Goal: Task Accomplishment & Management: Manage account settings

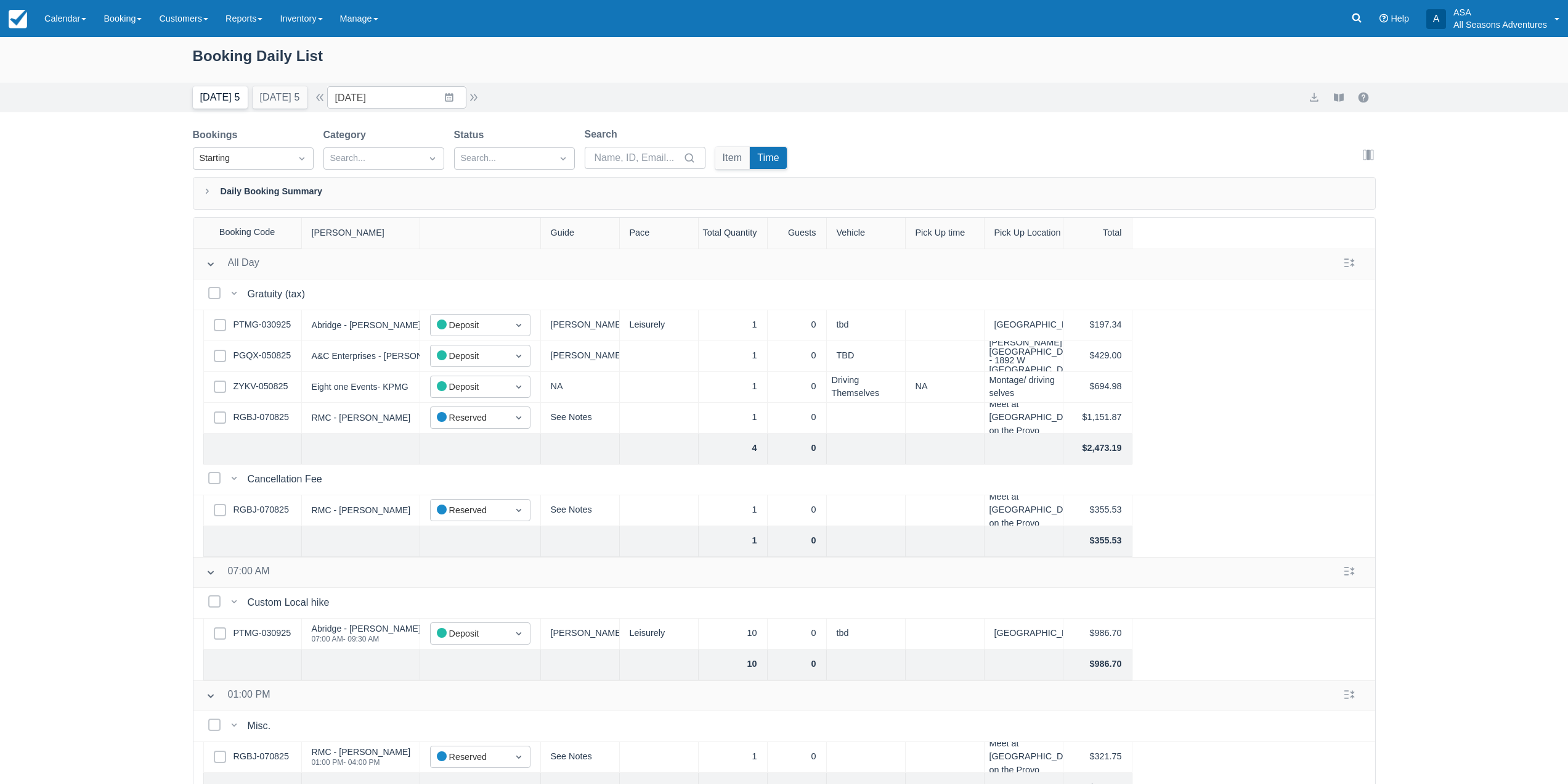
click at [228, 94] on button "Today 5" at bounding box center [220, 98] width 55 height 22
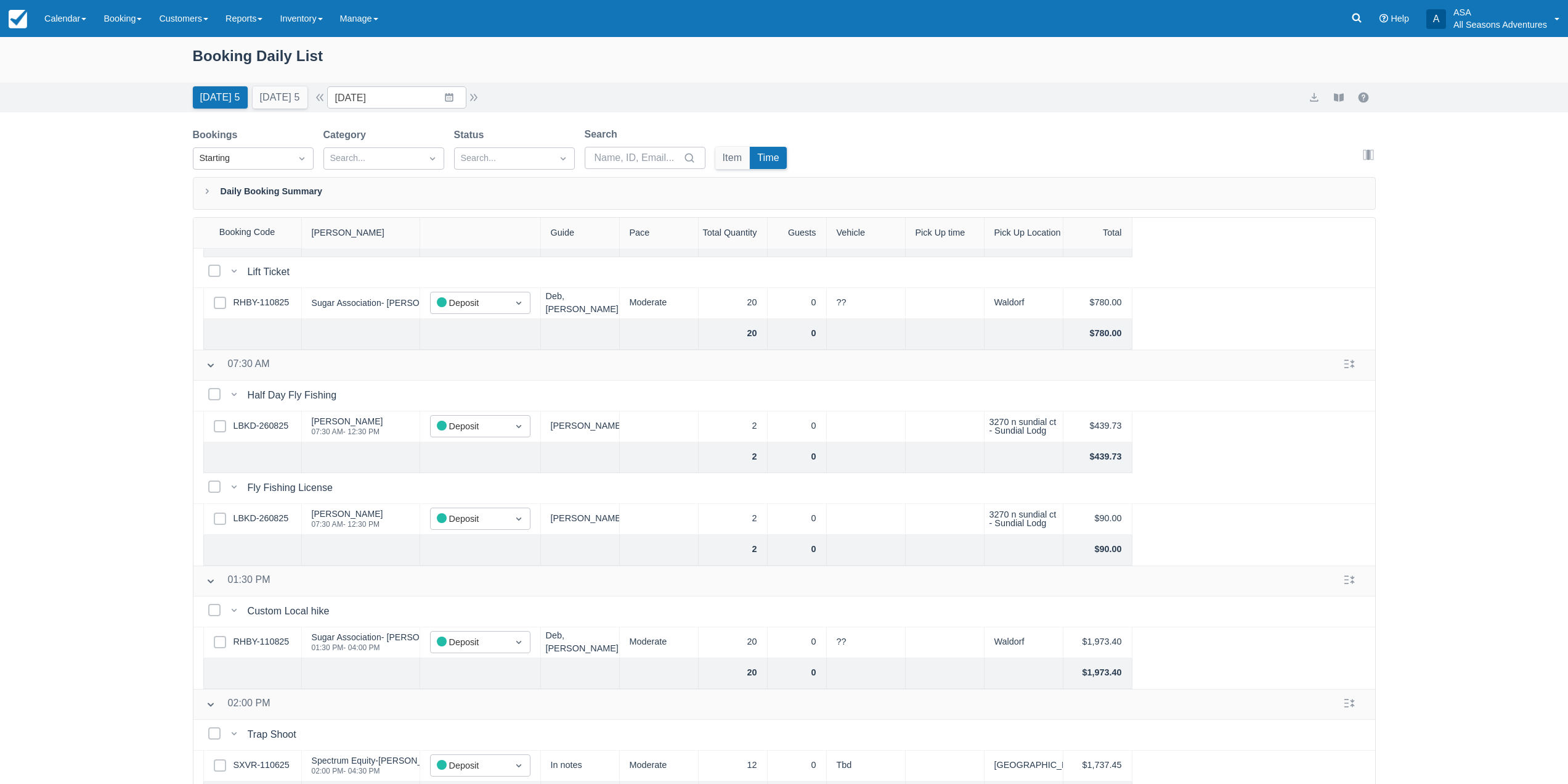
scroll to position [247, 0]
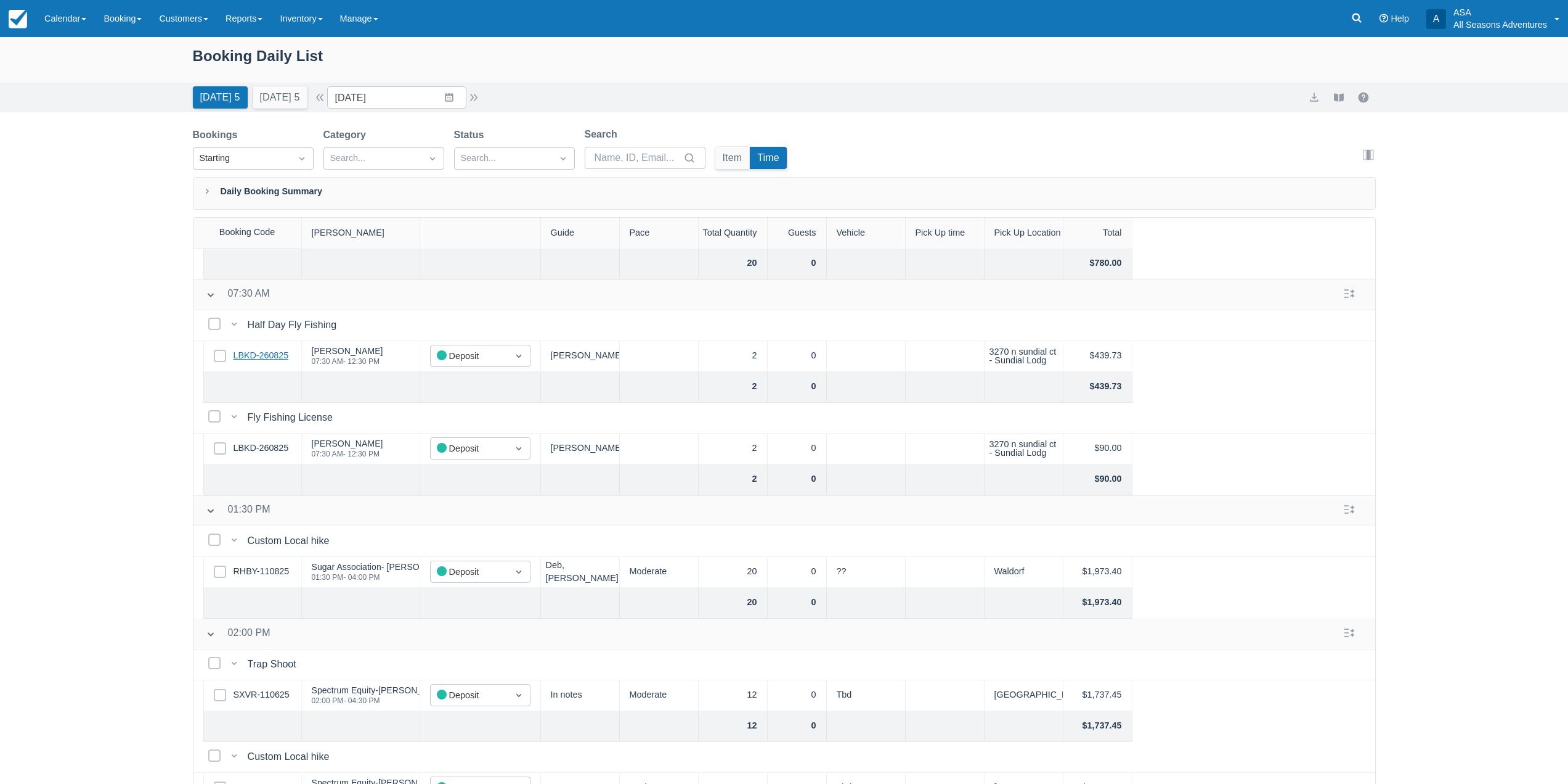
click at [246, 351] on link "LBKD-260825" at bounding box center [261, 356] width 56 height 14
click at [263, 104] on button "Tomorrow 5" at bounding box center [279, 98] width 55 height 22
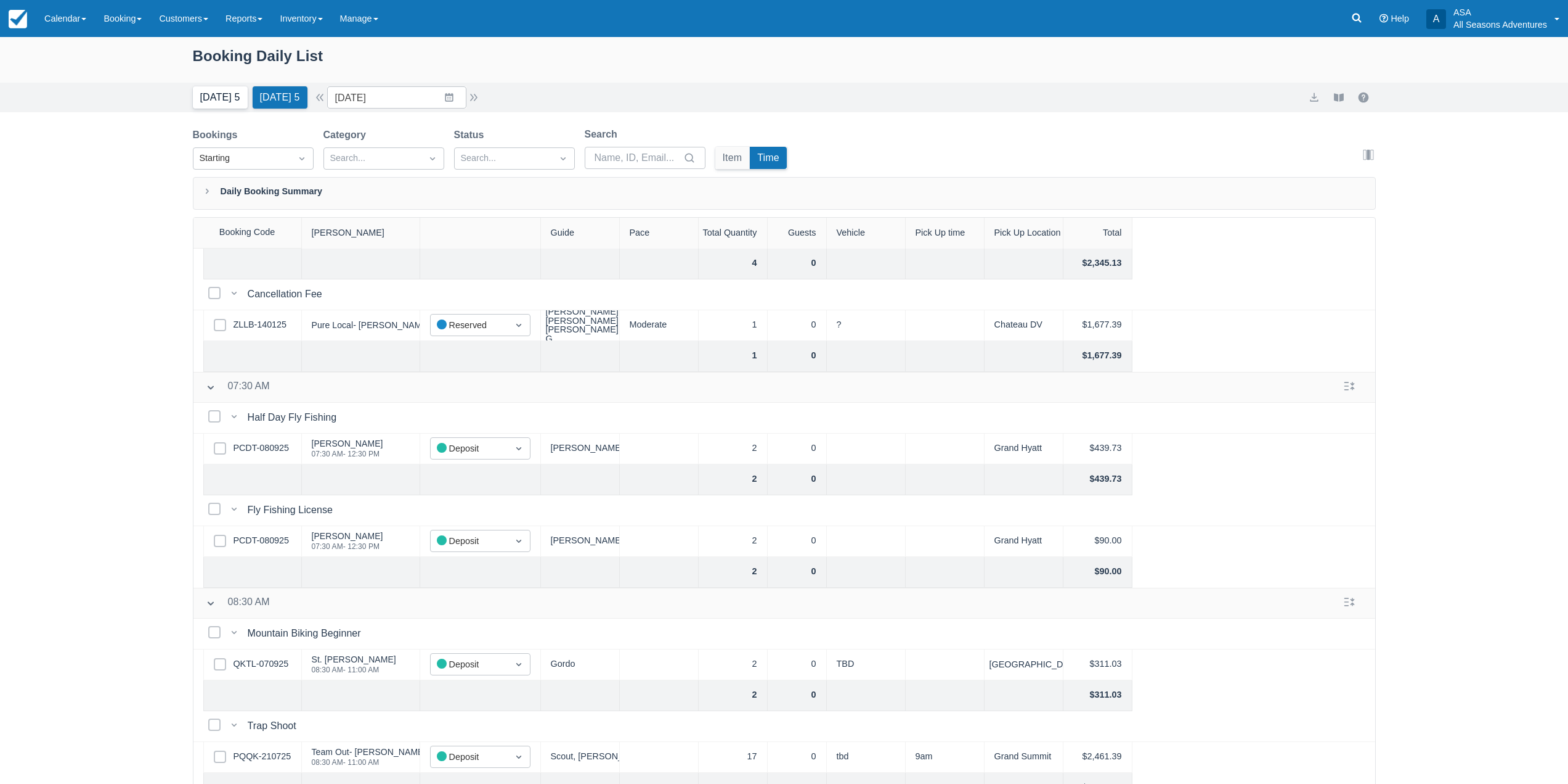
click at [223, 98] on button "Today 5" at bounding box center [220, 98] width 55 height 22
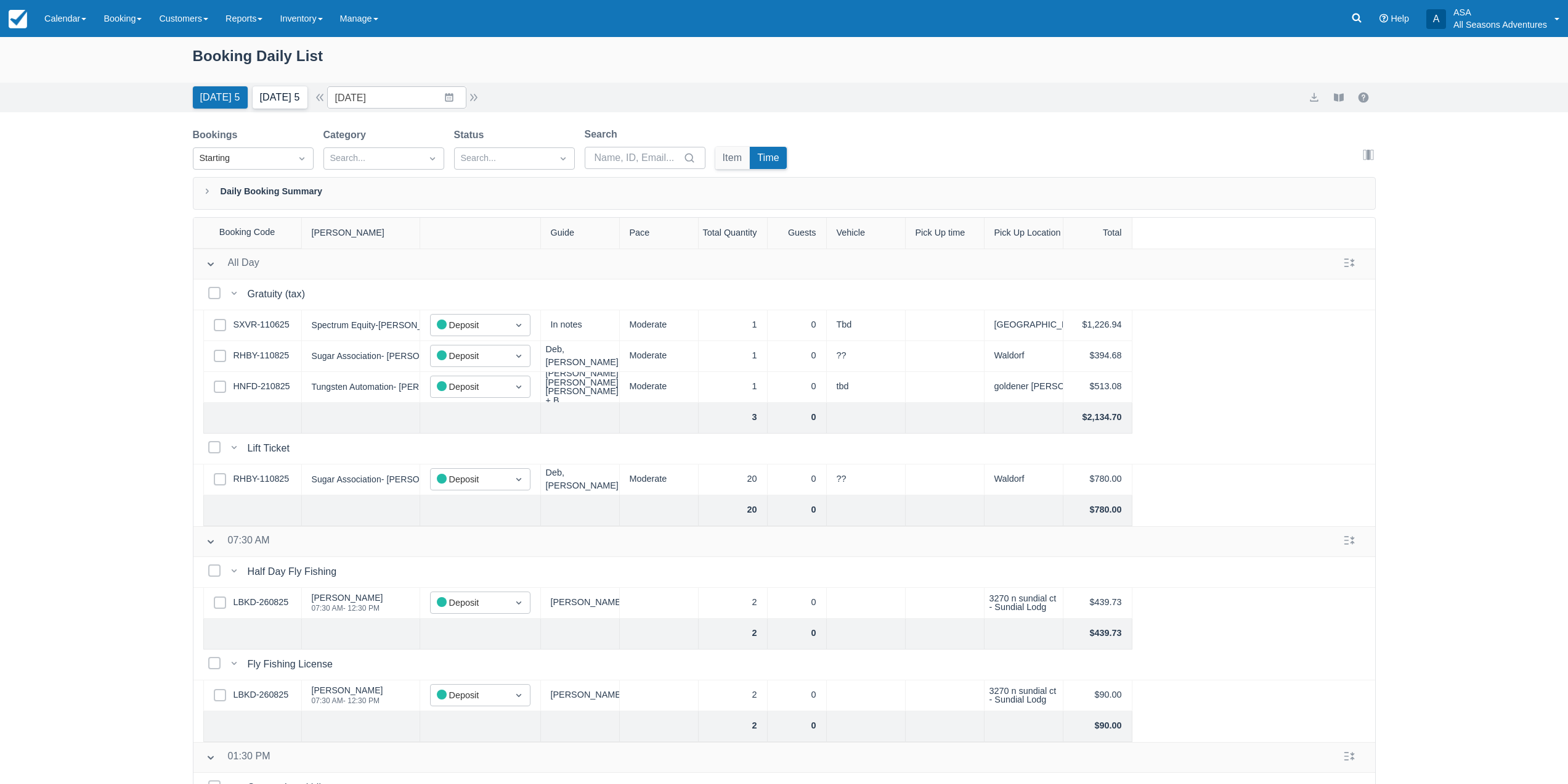
click at [279, 100] on button "Tomorrow 5" at bounding box center [279, 98] width 55 height 22
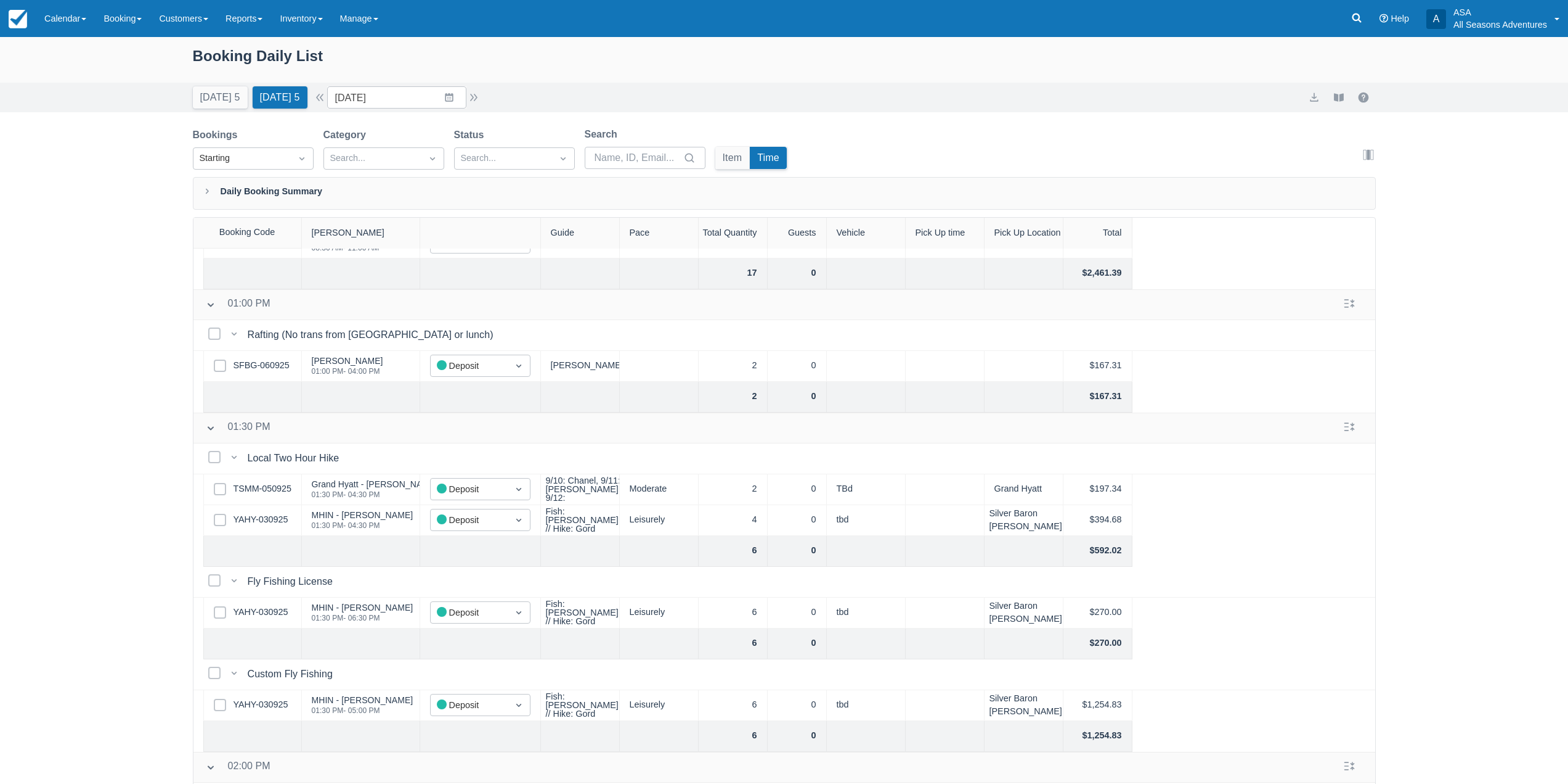
scroll to position [679, 0]
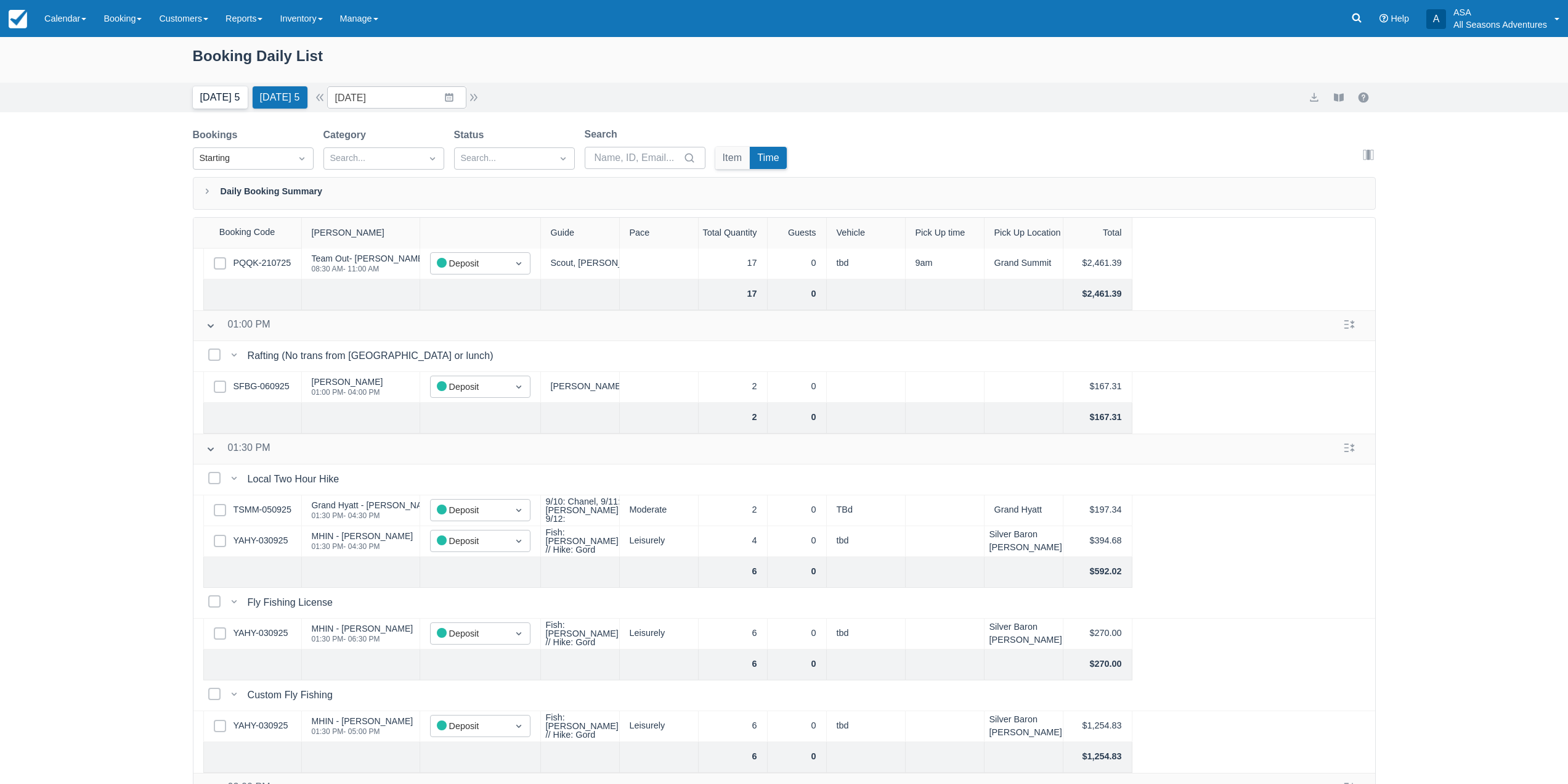
click at [210, 104] on button "Today 5" at bounding box center [220, 98] width 55 height 22
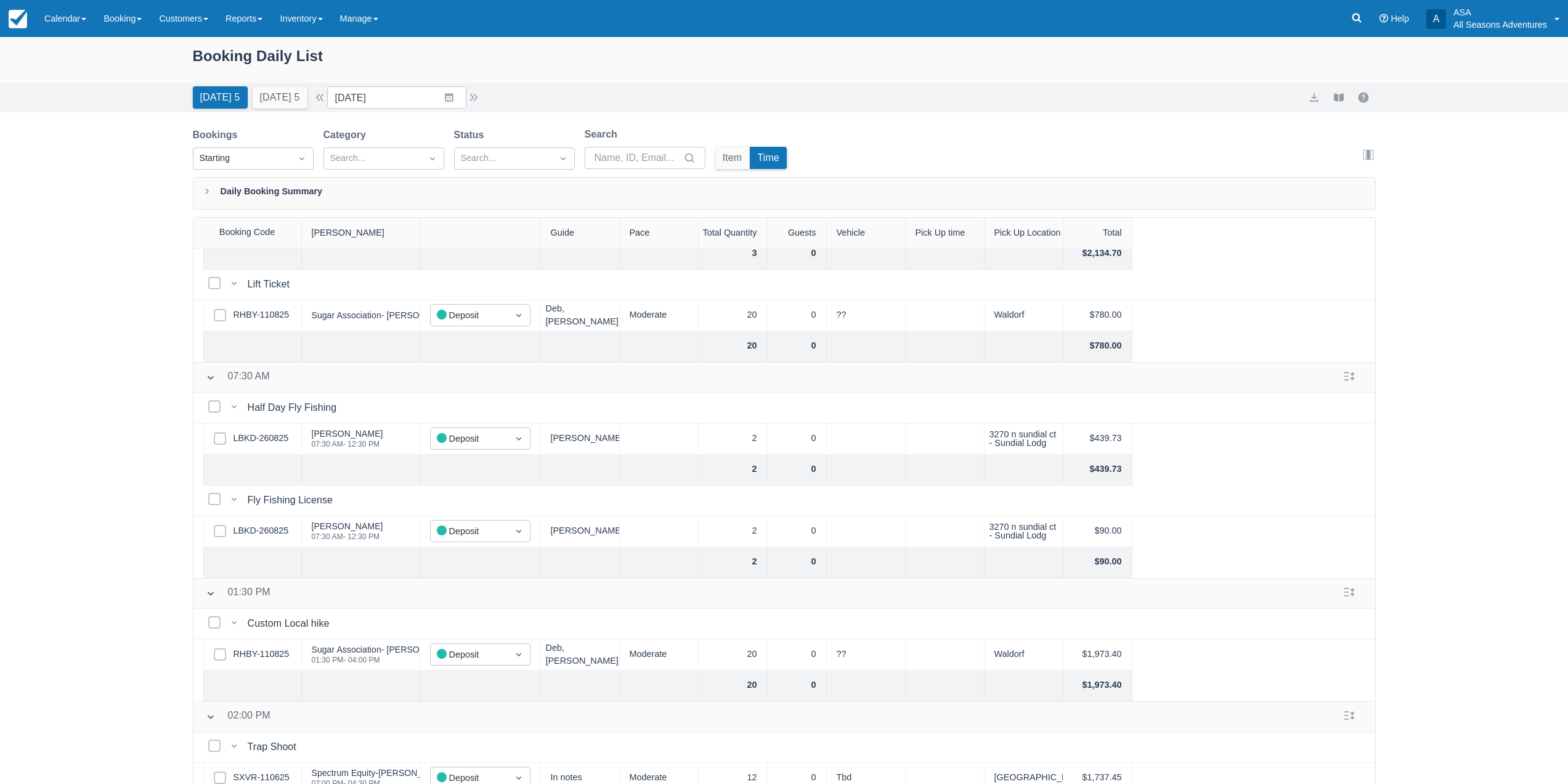
scroll to position [185, 0]
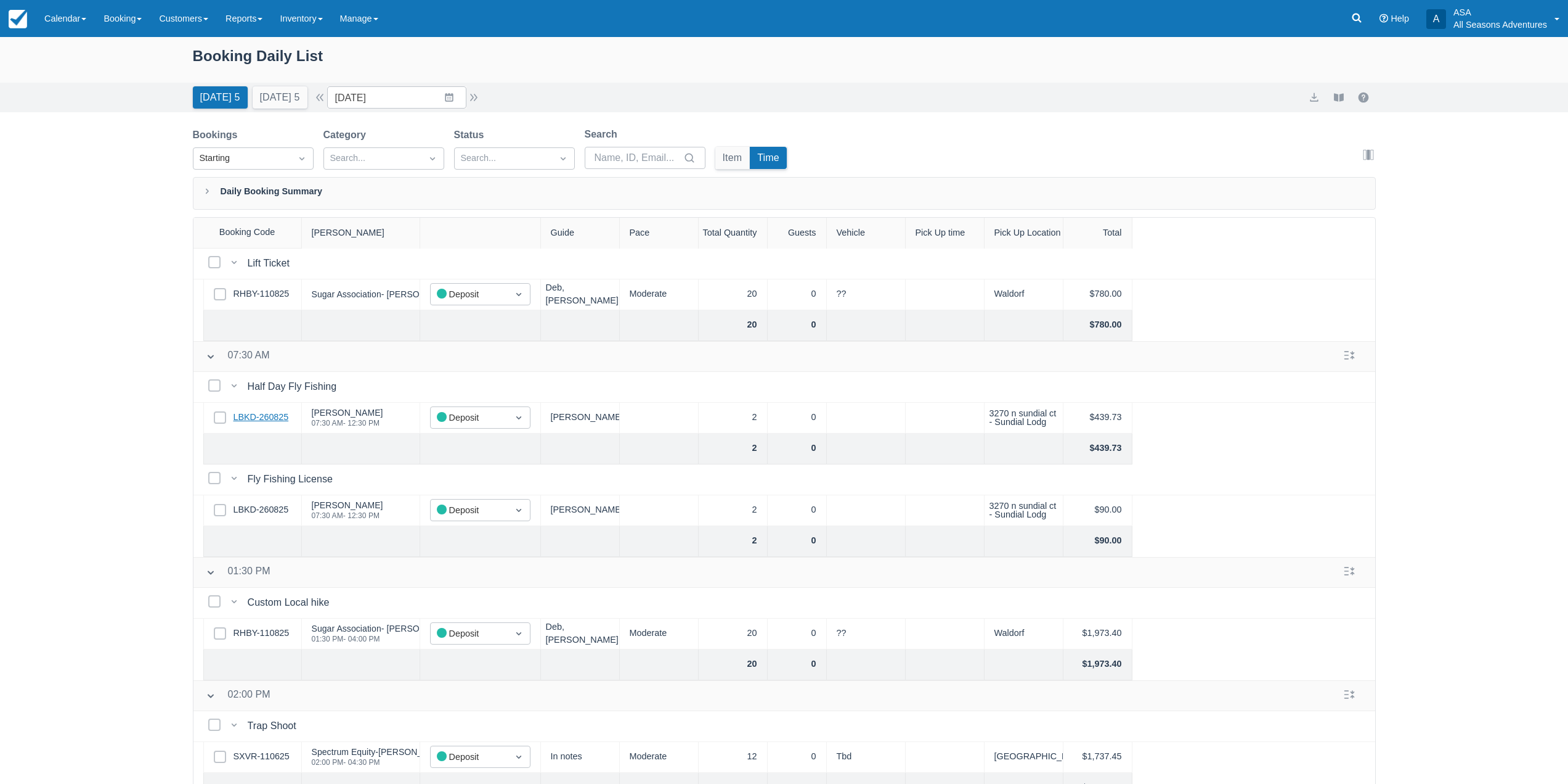
click at [276, 414] on link "LBKD-260825" at bounding box center [261, 418] width 56 height 14
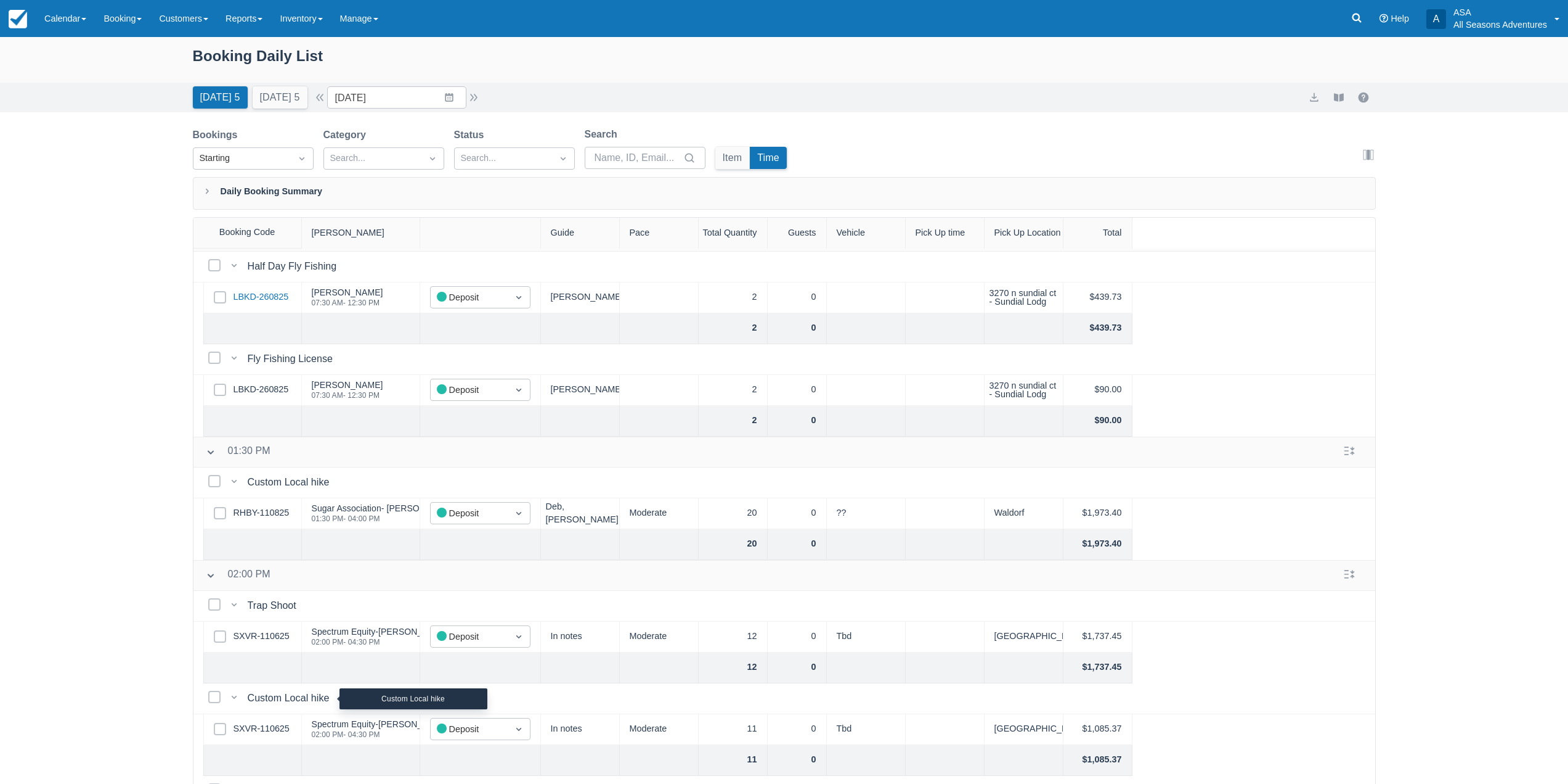
scroll to position [308, 0]
click at [268, 635] on link "SXVR-110625" at bounding box center [261, 634] width 56 height 14
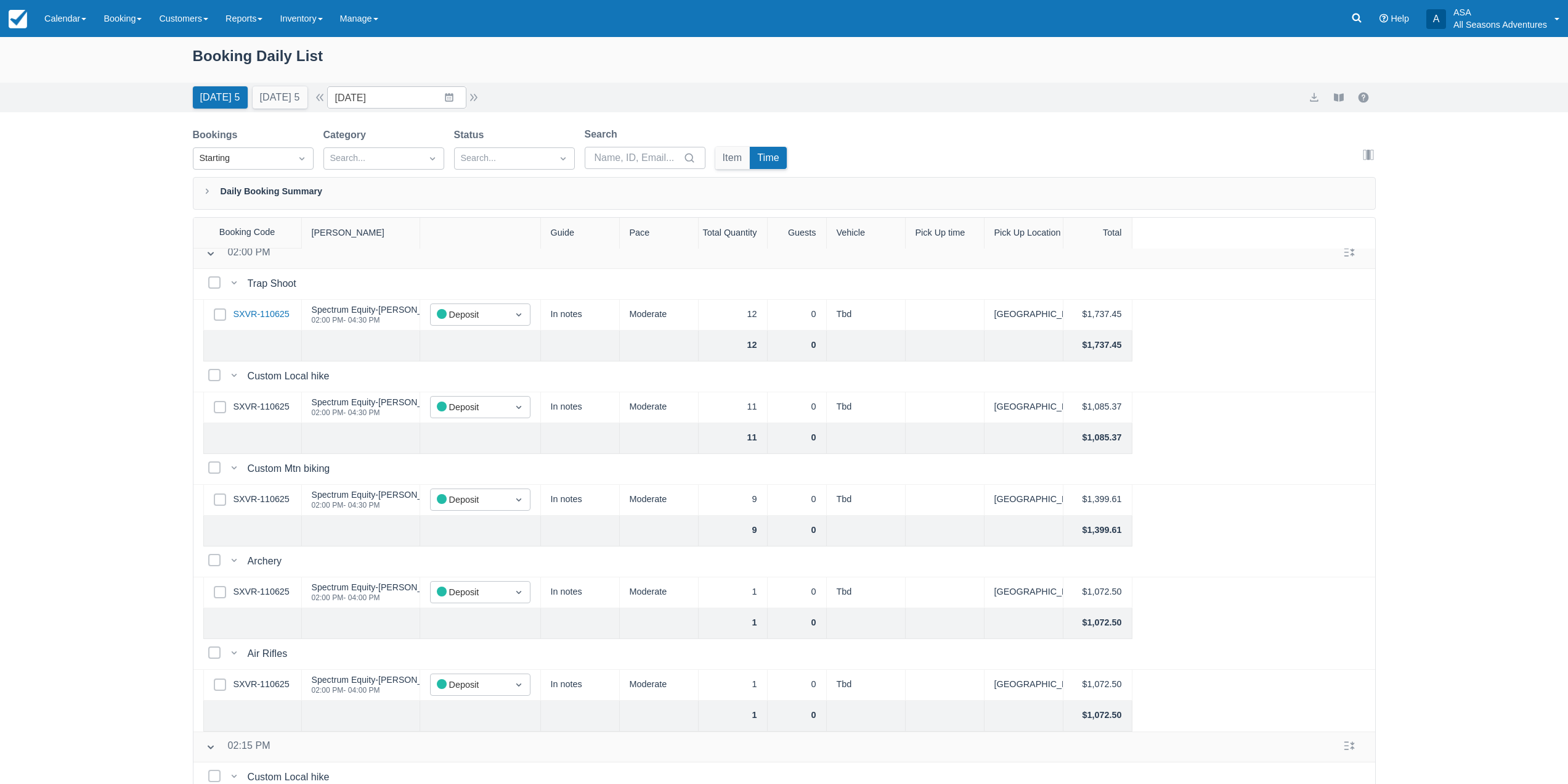
scroll to position [677, 0]
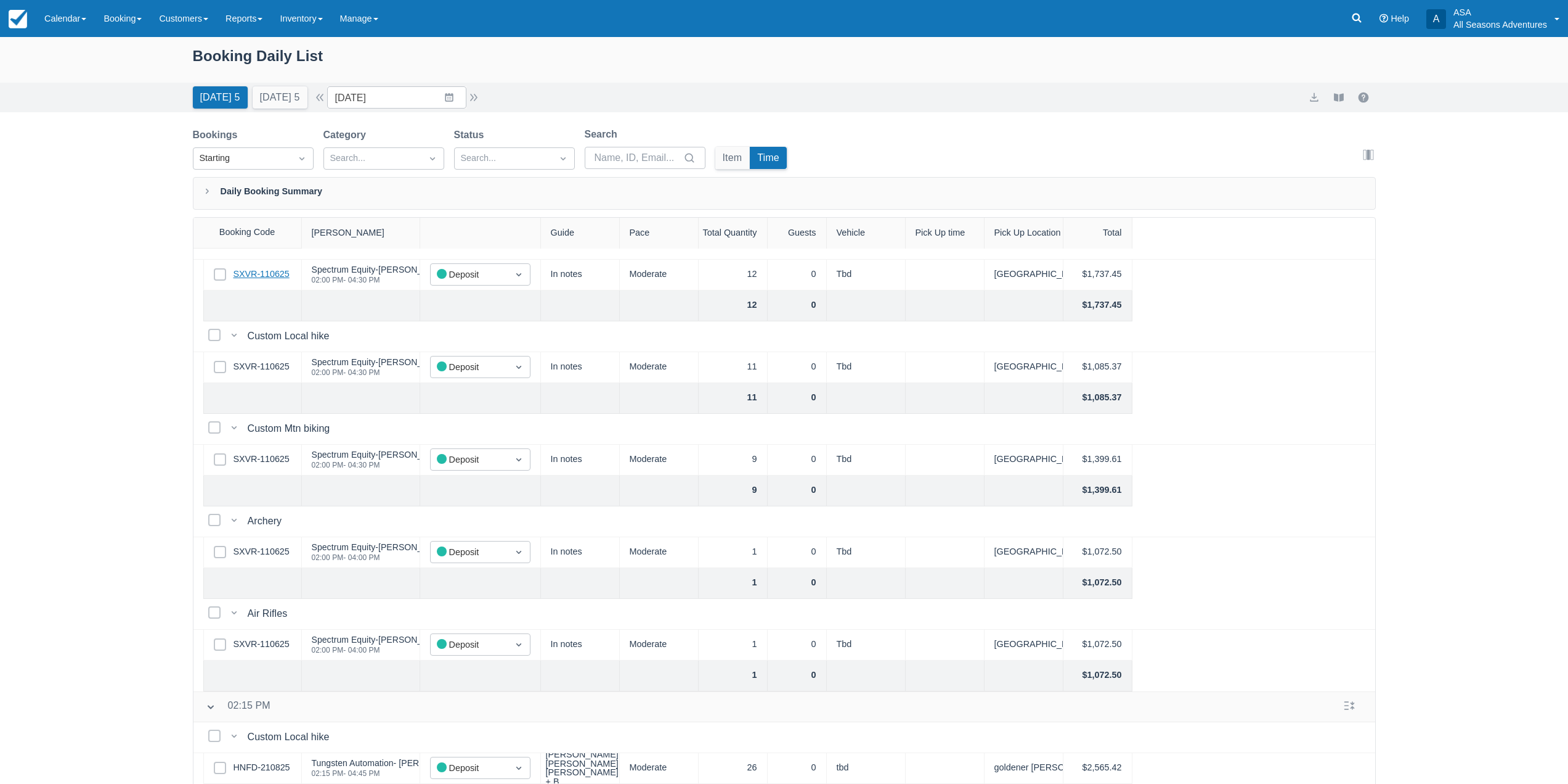
click at [262, 268] on link "SXVR-110625" at bounding box center [261, 275] width 56 height 14
click at [277, 98] on button "Tomorrow 5" at bounding box center [279, 98] width 55 height 22
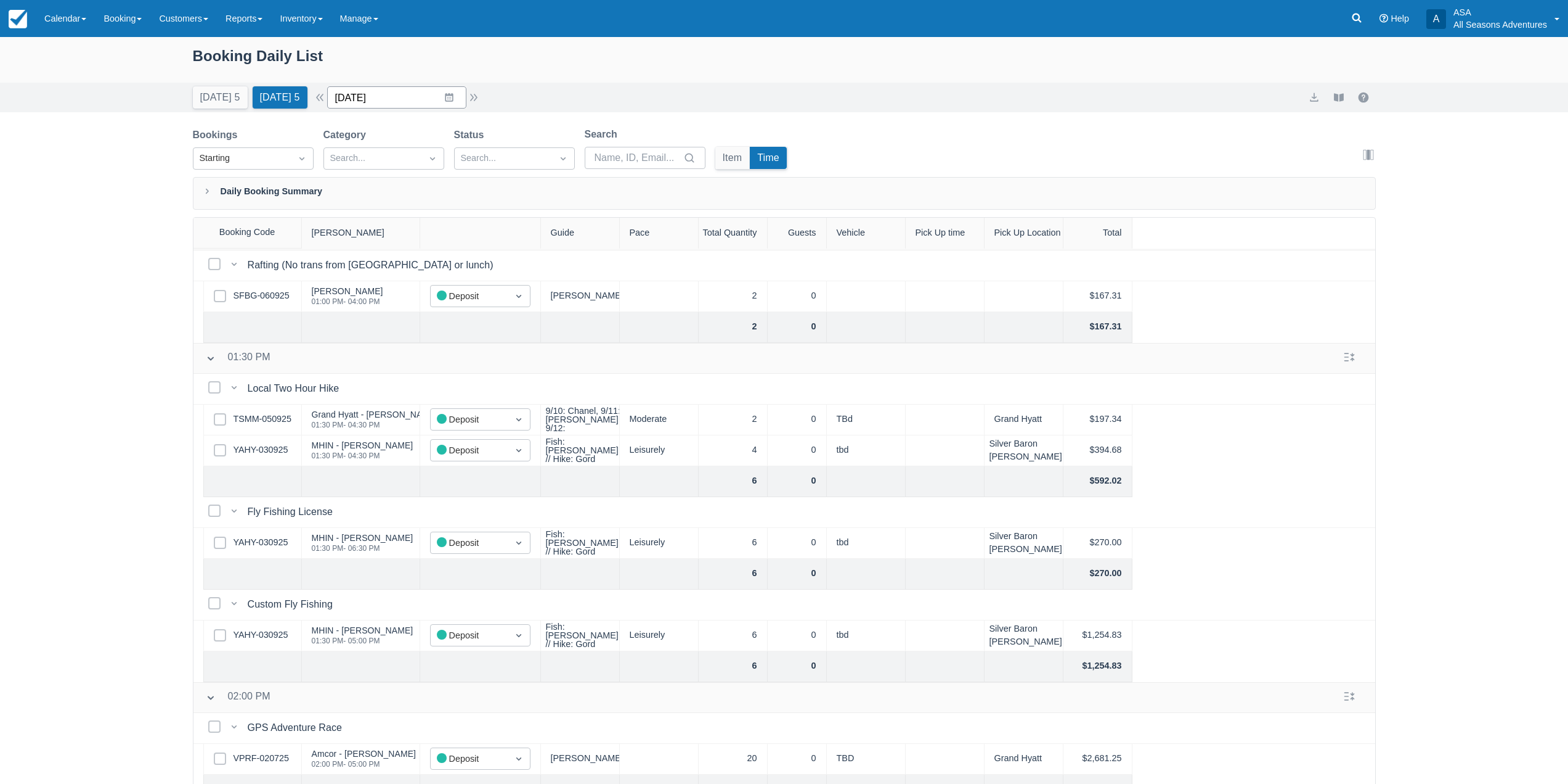
drag, startPoint x: 449, startPoint y: 91, endPoint x: 458, endPoint y: 97, distance: 10.8
click at [449, 91] on input "09/10/25" at bounding box center [397, 98] width 139 height 22
click at [478, 246] on td "19" at bounding box center [473, 240] width 24 height 24
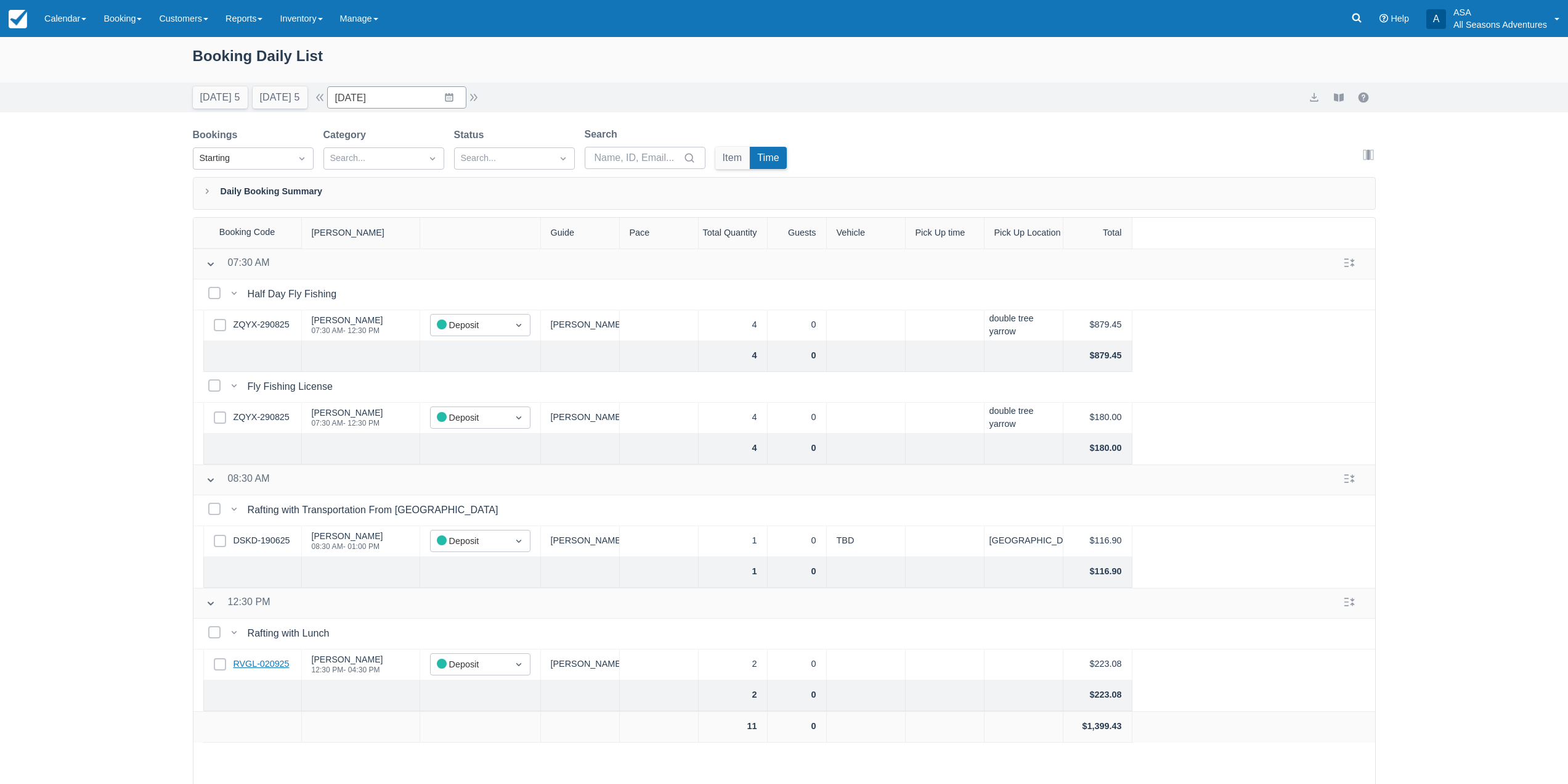
click at [262, 666] on link "RVGL-020925" at bounding box center [261, 665] width 56 height 14
click at [299, 97] on button "Tomorrow 5" at bounding box center [279, 98] width 55 height 22
type input "[DATE]"
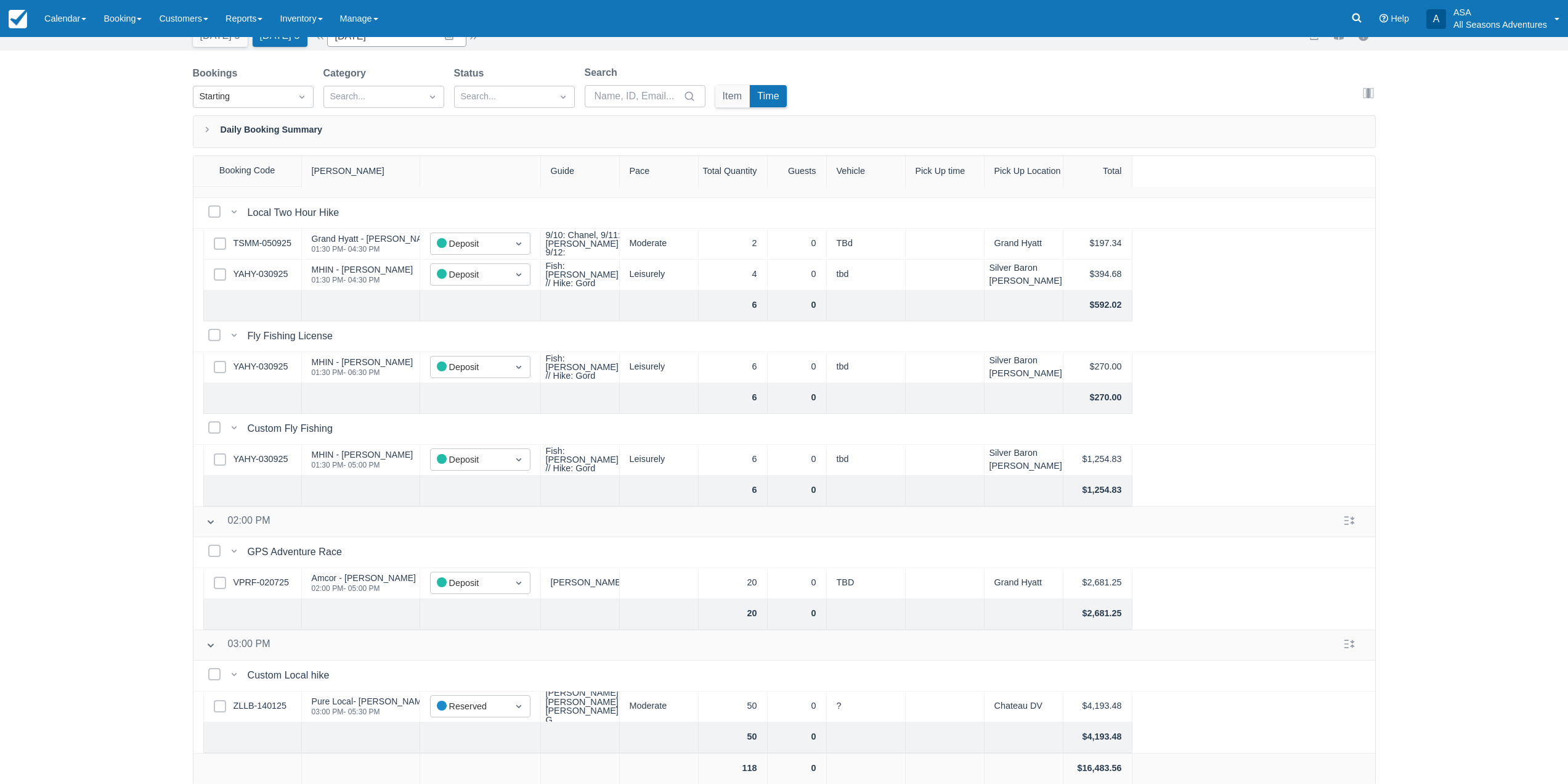
scroll to position [63, 0]
click at [280, 698] on link "ZLLB-140125" at bounding box center [260, 705] width 53 height 14
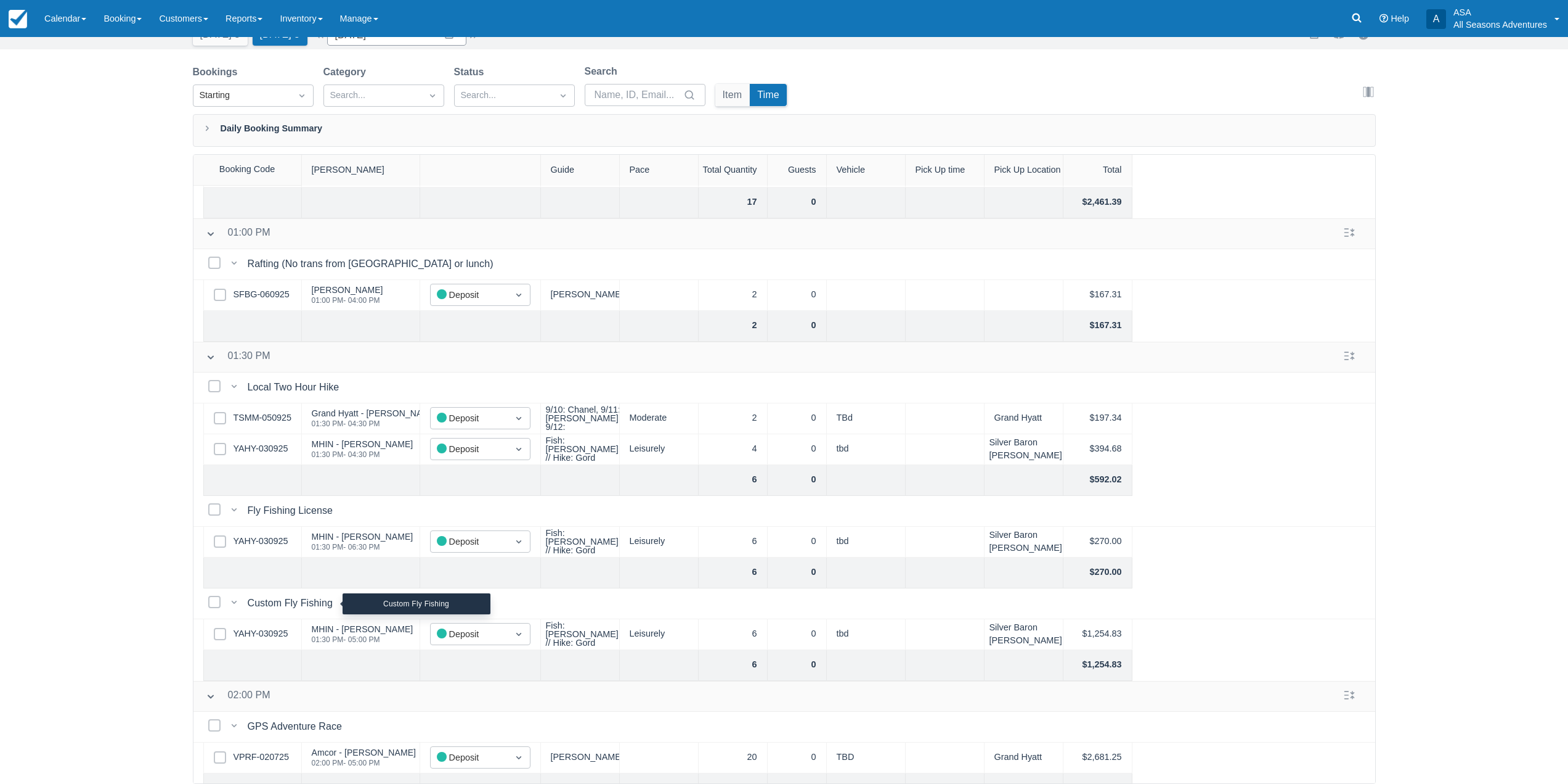
scroll to position [584, 0]
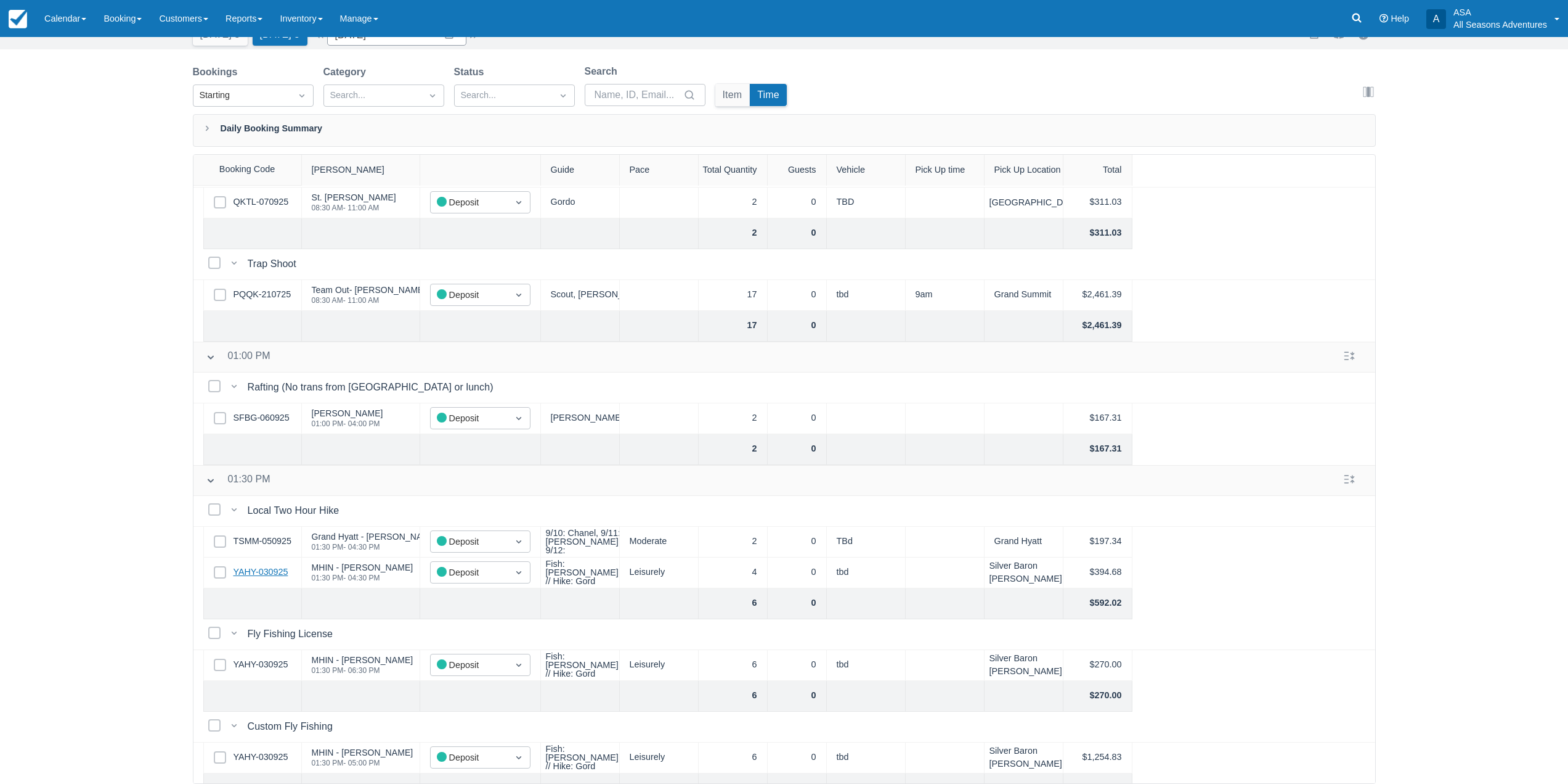
click at [276, 572] on link "YAHY-030925" at bounding box center [261, 572] width 55 height 14
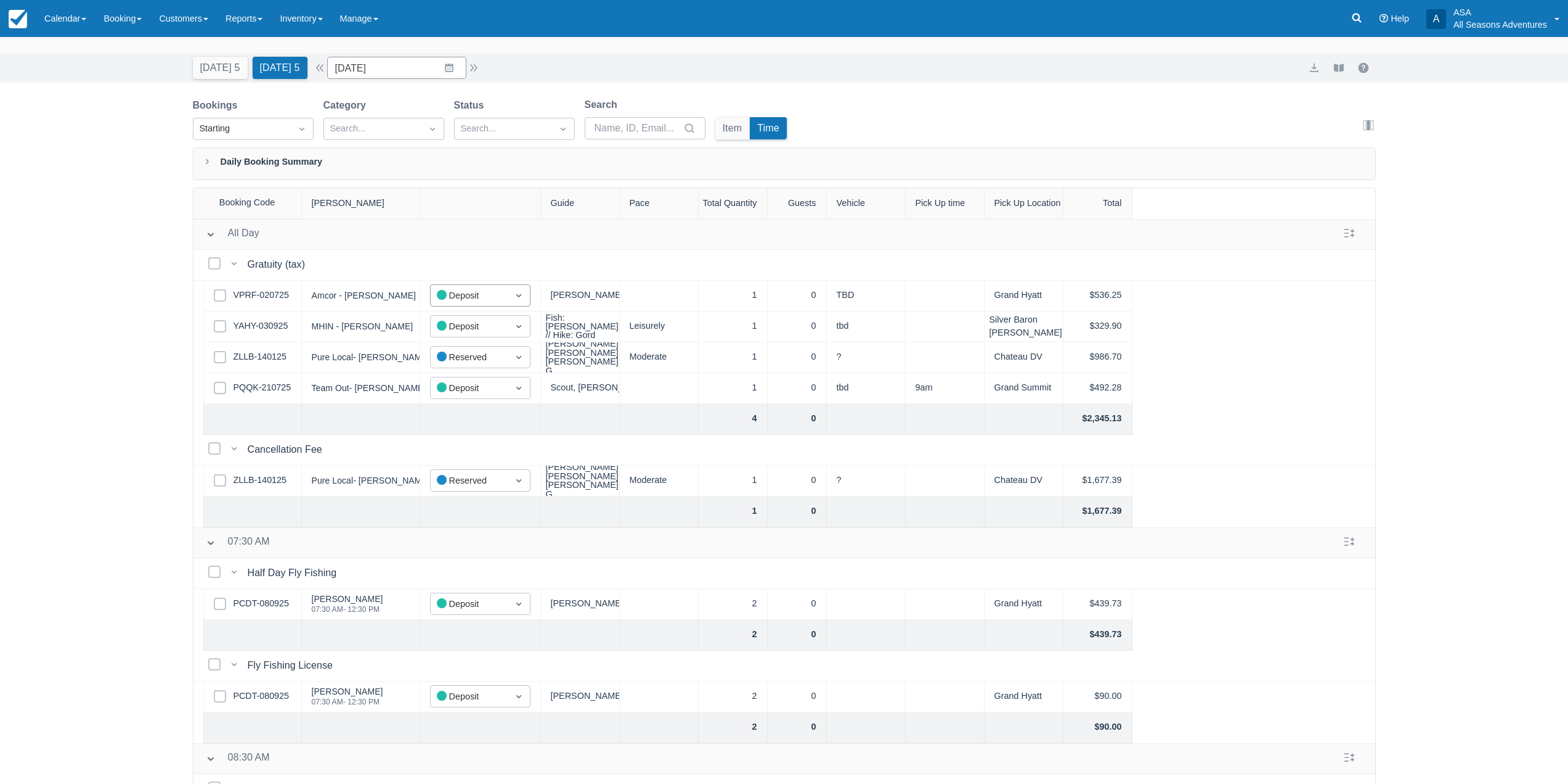
scroll to position [0, 0]
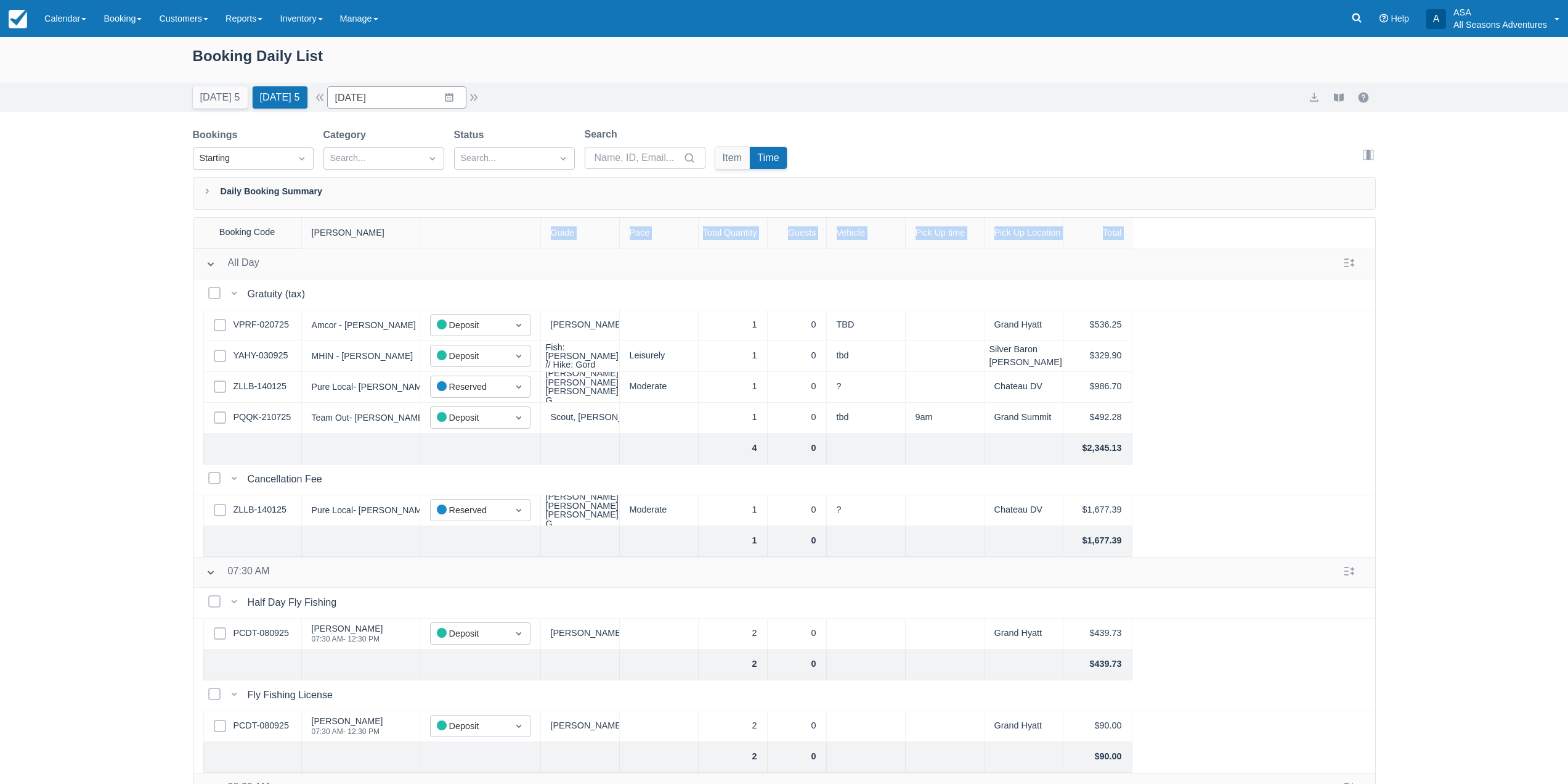
drag, startPoint x: 546, startPoint y: 236, endPoint x: 1120, endPoint y: 254, distance: 574.3
click at [1120, 254] on div "Booking Code Booker Guide Pace Total Quantity Guests Vehicle Pick Up time Pick …" at bounding box center [784, 531] width 1183 height 630
click at [1151, 241] on div "Booking Code Booker Guide Pace Total Quantity Guests Vehicle Pick Up time Pick …" at bounding box center [784, 233] width 1182 height 31
drag, startPoint x: 1132, startPoint y: 231, endPoint x: 217, endPoint y: 235, distance: 915.0
click at [217, 235] on div "Booking Code Booker Guide Pace Total Quantity Guests Vehicle Pick Up time Pick …" at bounding box center [784, 233] width 1182 height 31
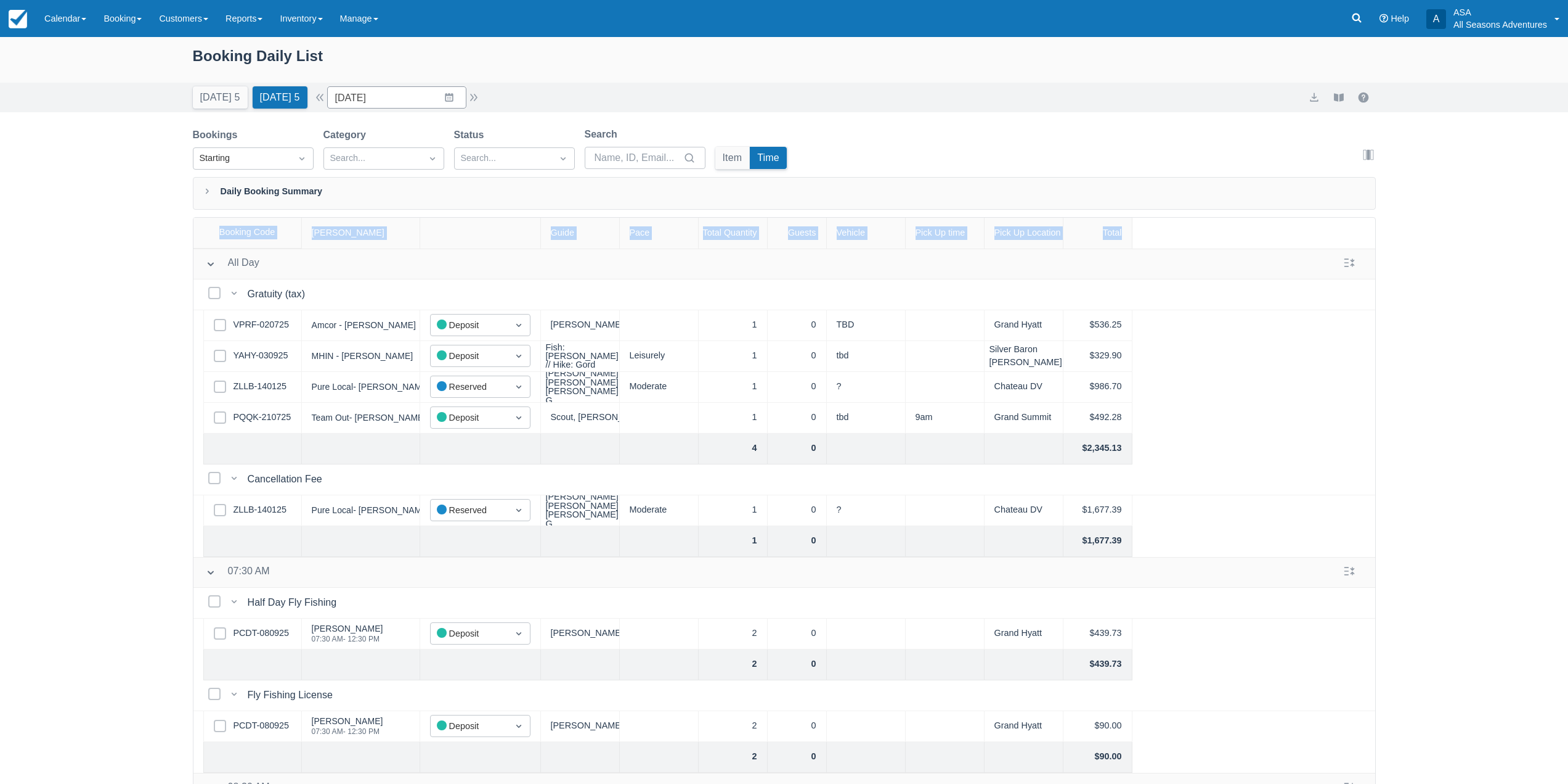
click at [205, 233] on div "Booking Code" at bounding box center [248, 233] width 108 height 30
drag, startPoint x: 205, startPoint y: 233, endPoint x: 460, endPoint y: 249, distance: 255.5
click at [460, 249] on div "Booking Code Booker Guide Pace Total Quantity Guests Vehicle Pick Up time Pick …" at bounding box center [784, 531] width 1183 height 630
click at [509, 243] on div at bounding box center [480, 233] width 120 height 31
drag, startPoint x: 547, startPoint y: 235, endPoint x: 791, endPoint y: 241, distance: 244.1
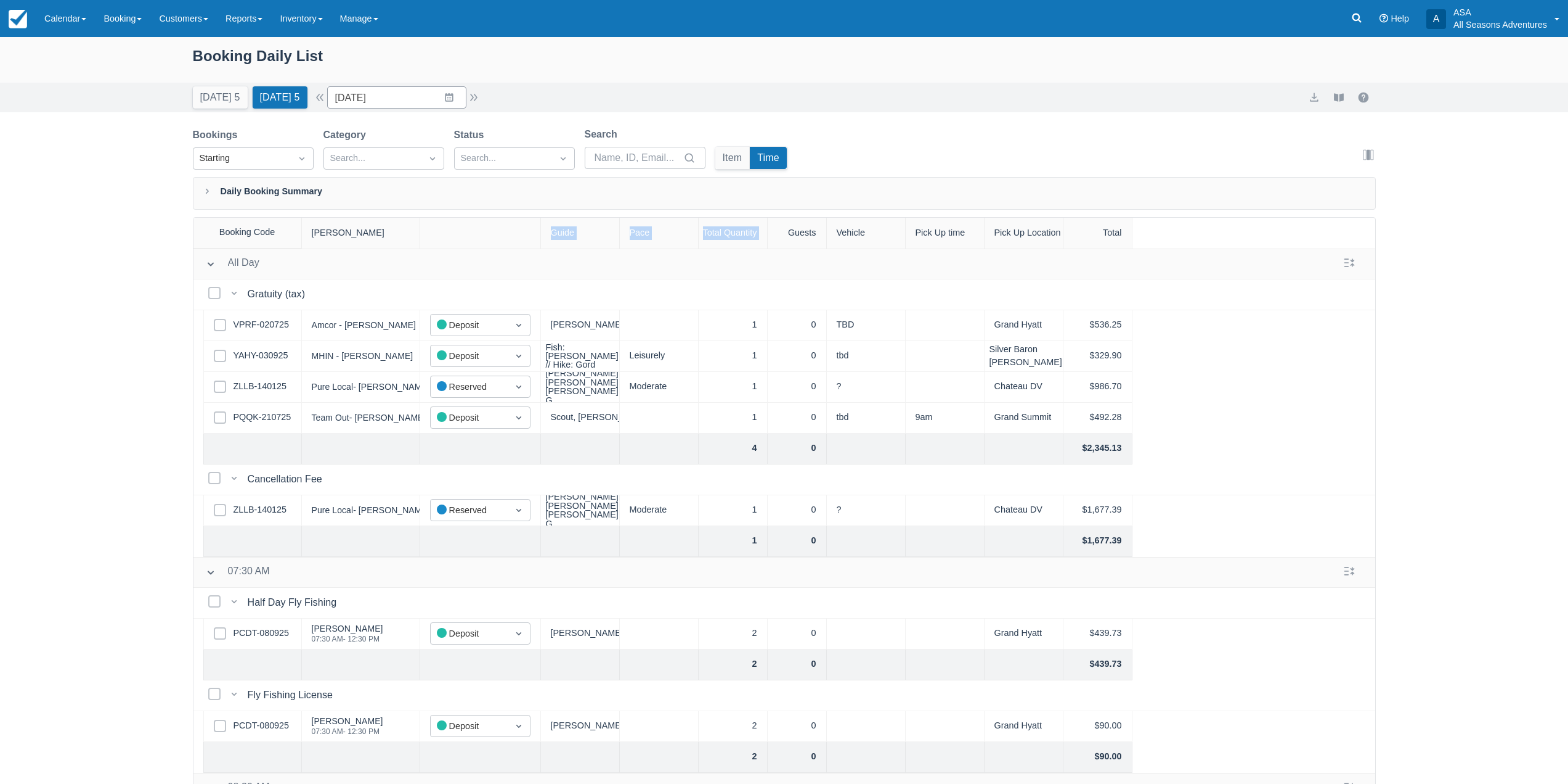
click at [791, 241] on div "Booking Code Booker Guide Pace Total Quantity Guests Vehicle Pick Up time Pick …" at bounding box center [784, 233] width 1182 height 31
click at [773, 232] on div "Guests" at bounding box center [797, 233] width 60 height 31
drag, startPoint x: 1139, startPoint y: 231, endPoint x: 224, endPoint y: 233, distance: 915.0
click at [223, 241] on div "Booking Code Booker Guide Pace Total Quantity Guests Vehicle Pick Up time Pick …" at bounding box center [784, 233] width 1182 height 31
click at [222, 238] on div "Booking Code" at bounding box center [248, 233] width 108 height 30
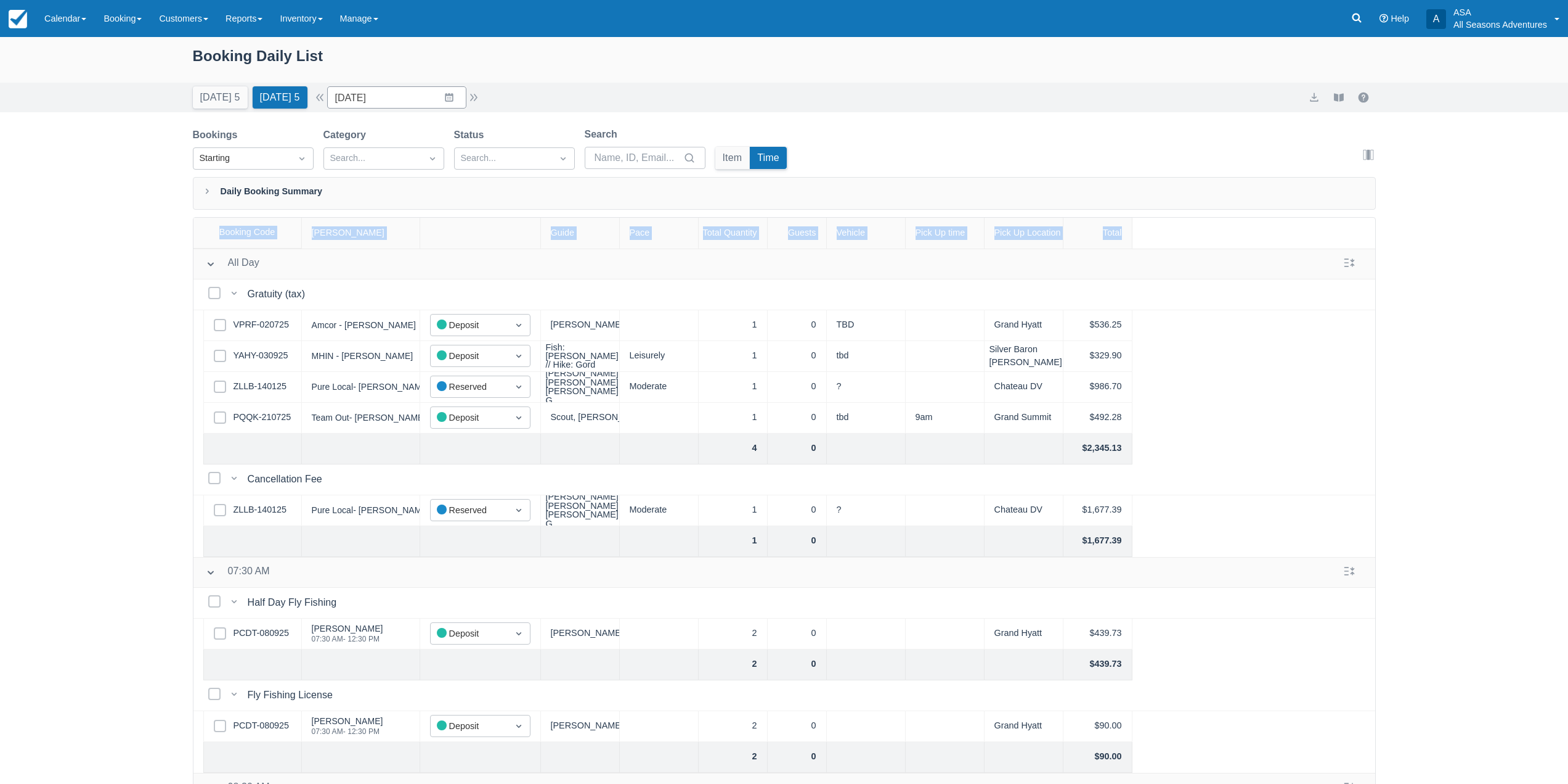
drag, startPoint x: 205, startPoint y: 237, endPoint x: 1126, endPoint y: 235, distance: 921.0
click at [1126, 235] on div "Booking Code Booker Guide Pace Total Quantity Guests Vehicle Pick Up time Pick …" at bounding box center [784, 233] width 1182 height 31
click at [1126, 235] on div "Total" at bounding box center [1098, 233] width 69 height 31
drag, startPoint x: 1126, startPoint y: 235, endPoint x: 207, endPoint y: 213, distance: 919.3
click at [207, 213] on div "Bookings Starting Category Search... Status Search... Search Item Time Edit col…" at bounding box center [784, 487] width 1183 height 719
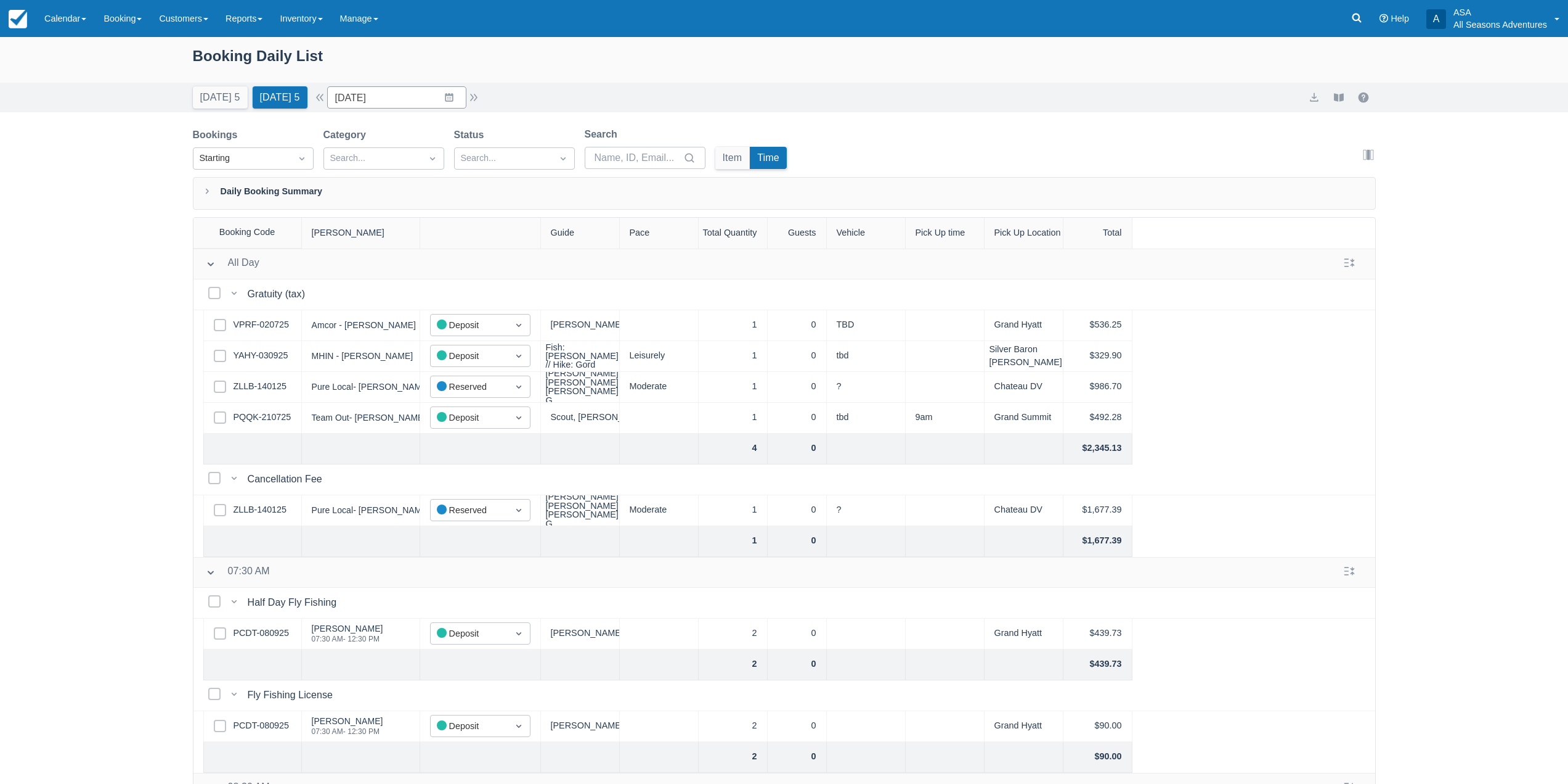
click at [173, 202] on div "Booking Daily List Today 5 Tomorrow 5 Date 09/10/25 Navigate forward to interac…" at bounding box center [784, 442] width 1568 height 810
drag, startPoint x: 203, startPoint y: 236, endPoint x: 336, endPoint y: 233, distance: 133.0
click at [315, 233] on div "Booking Code Booker Guide Pace Total Quantity Guests Vehicle Pick Up time Pick …" at bounding box center [784, 233] width 1182 height 31
drag, startPoint x: 336, startPoint y: 233, endPoint x: 891, endPoint y: 235, distance: 555.0
click at [869, 235] on div "Booking Code Booker Guide Pace Total Quantity Guests Vehicle Pick Up time Pick …" at bounding box center [784, 233] width 1182 height 31
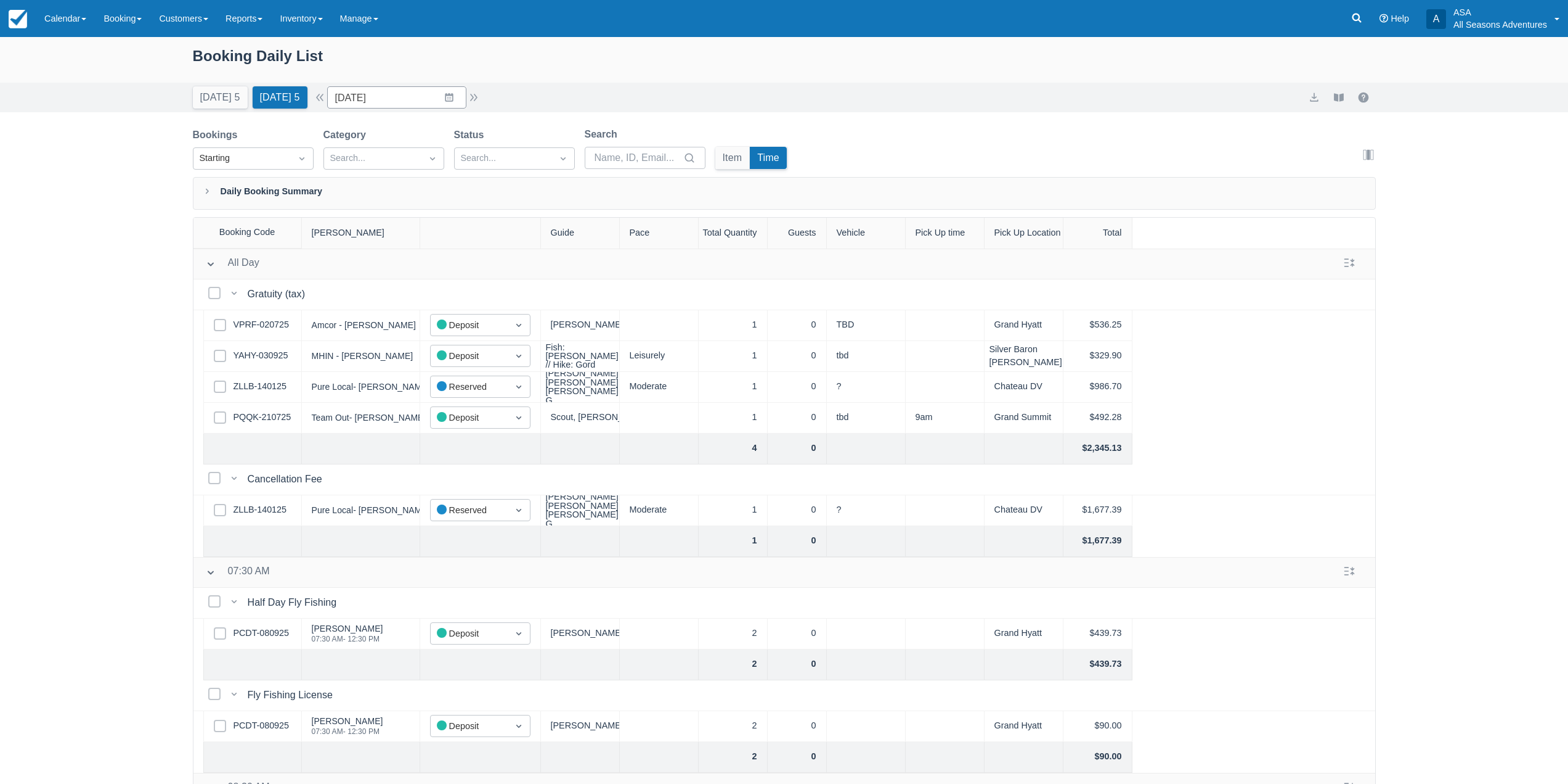
click at [1223, 236] on div "Booking Code Booker Guide Pace Total Quantity Guests Vehicle Pick Up time Pick …" at bounding box center [784, 233] width 1182 height 31
drag, startPoint x: 1130, startPoint y: 236, endPoint x: 544, endPoint y: 219, distance: 586.2
click at [544, 219] on div "Booking Code Booker Guide Pace Total Quantity Guests Vehicle Pick Up time Pick …" at bounding box center [784, 233] width 1182 height 31
click at [419, 202] on div "Daily Booking Summary" at bounding box center [784, 193] width 1183 height 33
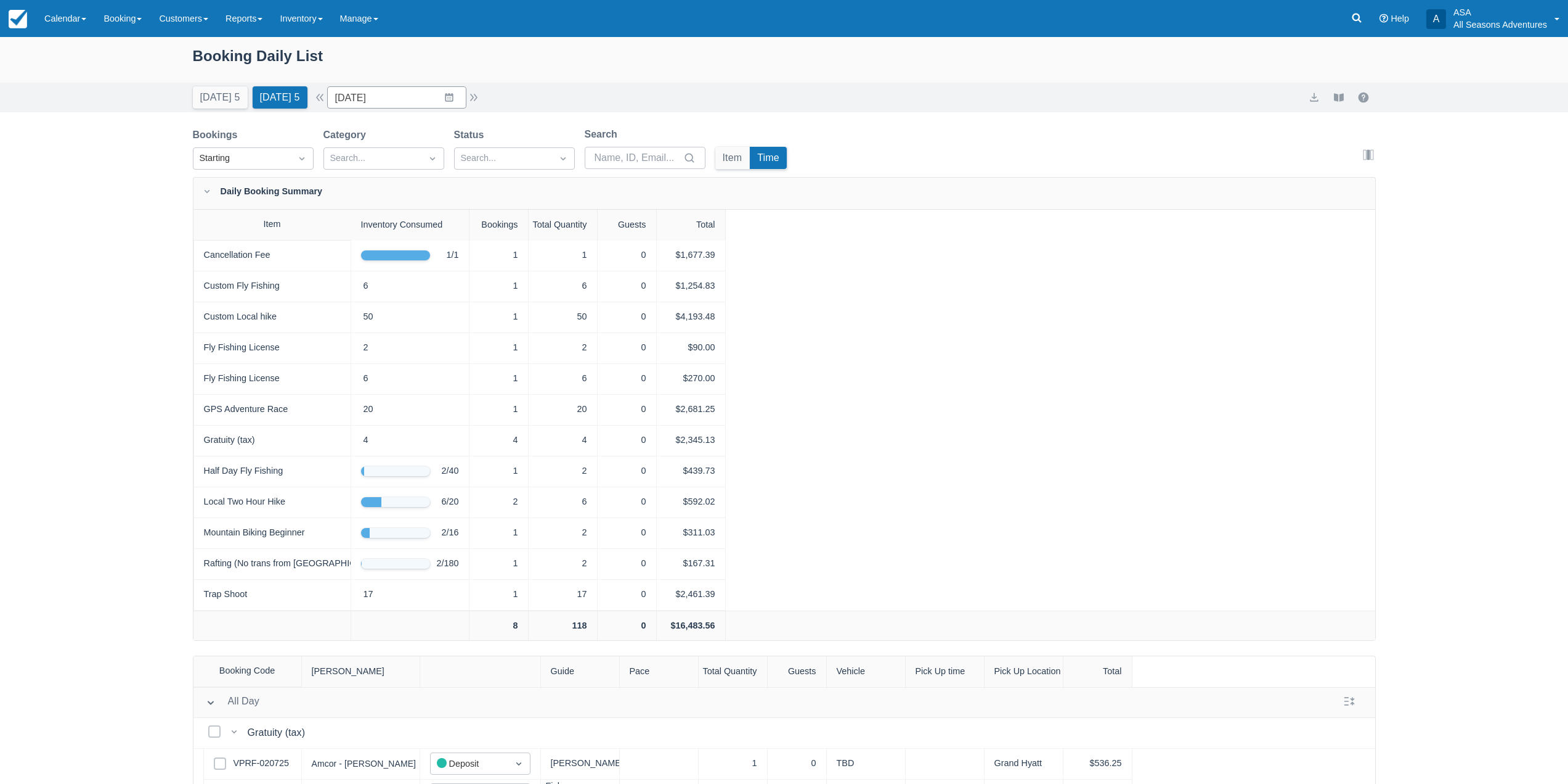
drag, startPoint x: 348, startPoint y: 203, endPoint x: 320, endPoint y: 207, distance: 28.3
click at [320, 207] on div "Daily Booking Summary" at bounding box center [784, 193] width 1183 height 32
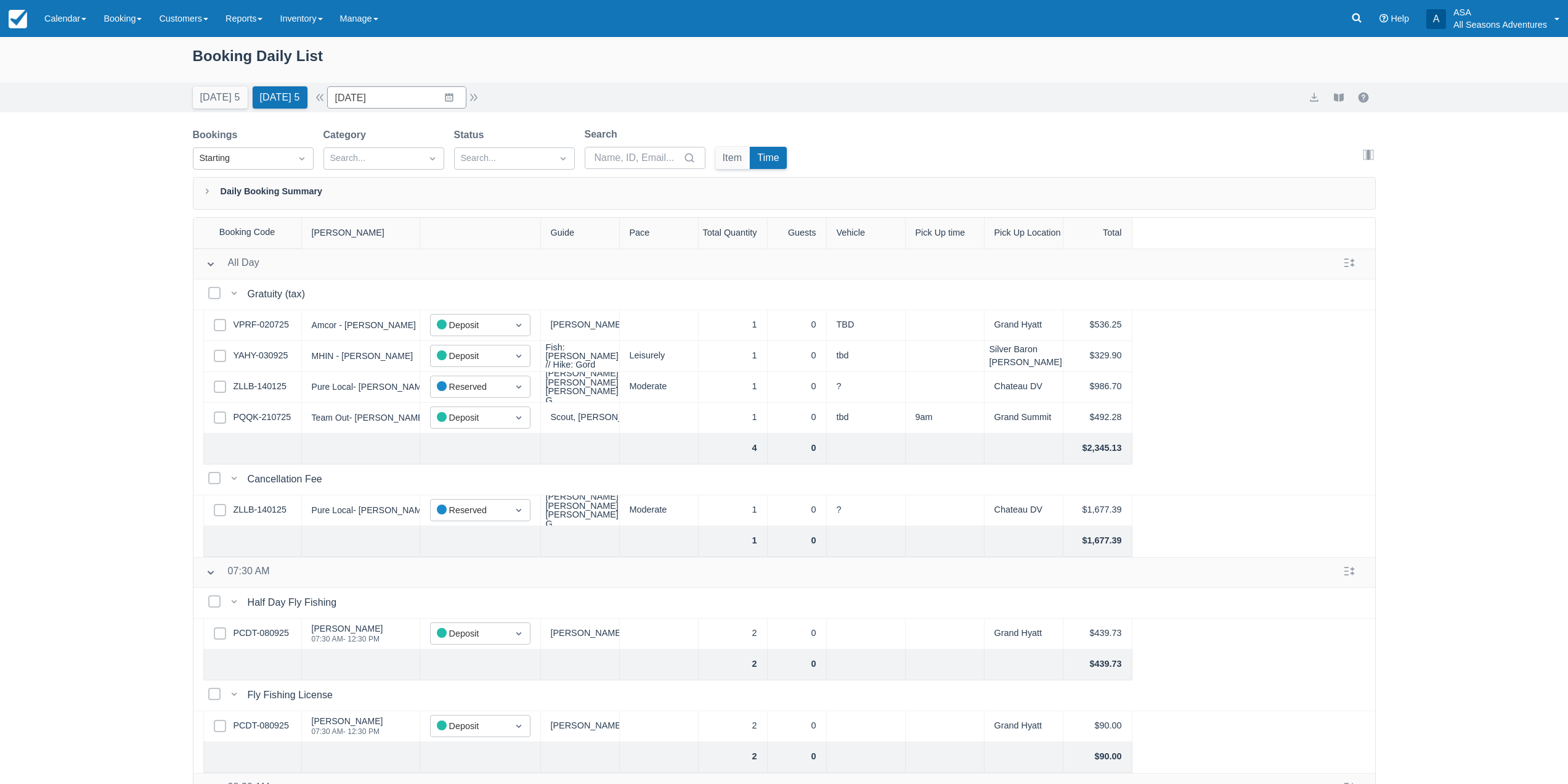
click at [279, 195] on div "Daily Booking Summary" at bounding box center [784, 193] width 1183 height 33
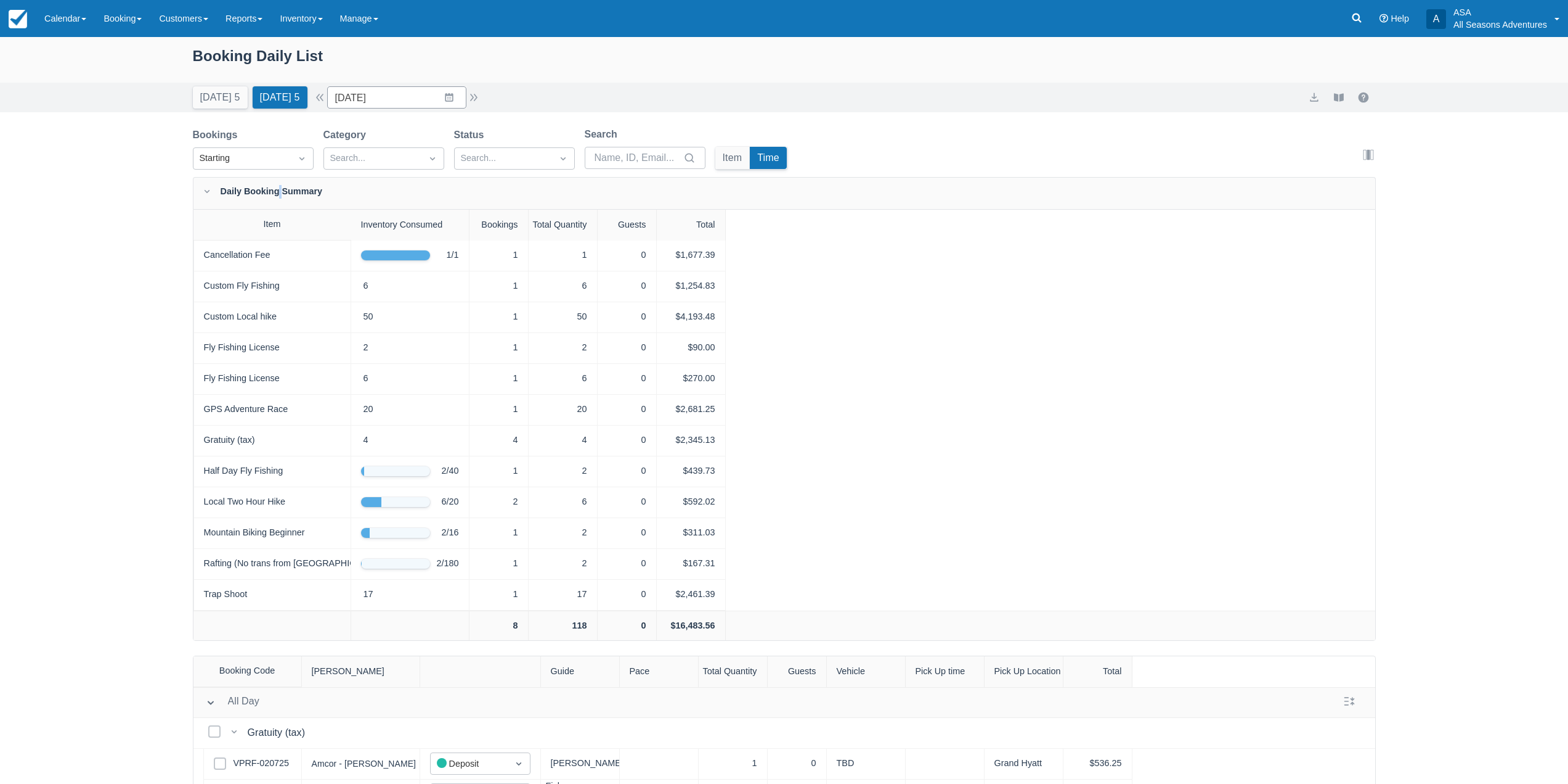
click at [279, 195] on div "Daily Booking Summary" at bounding box center [784, 193] width 1183 height 32
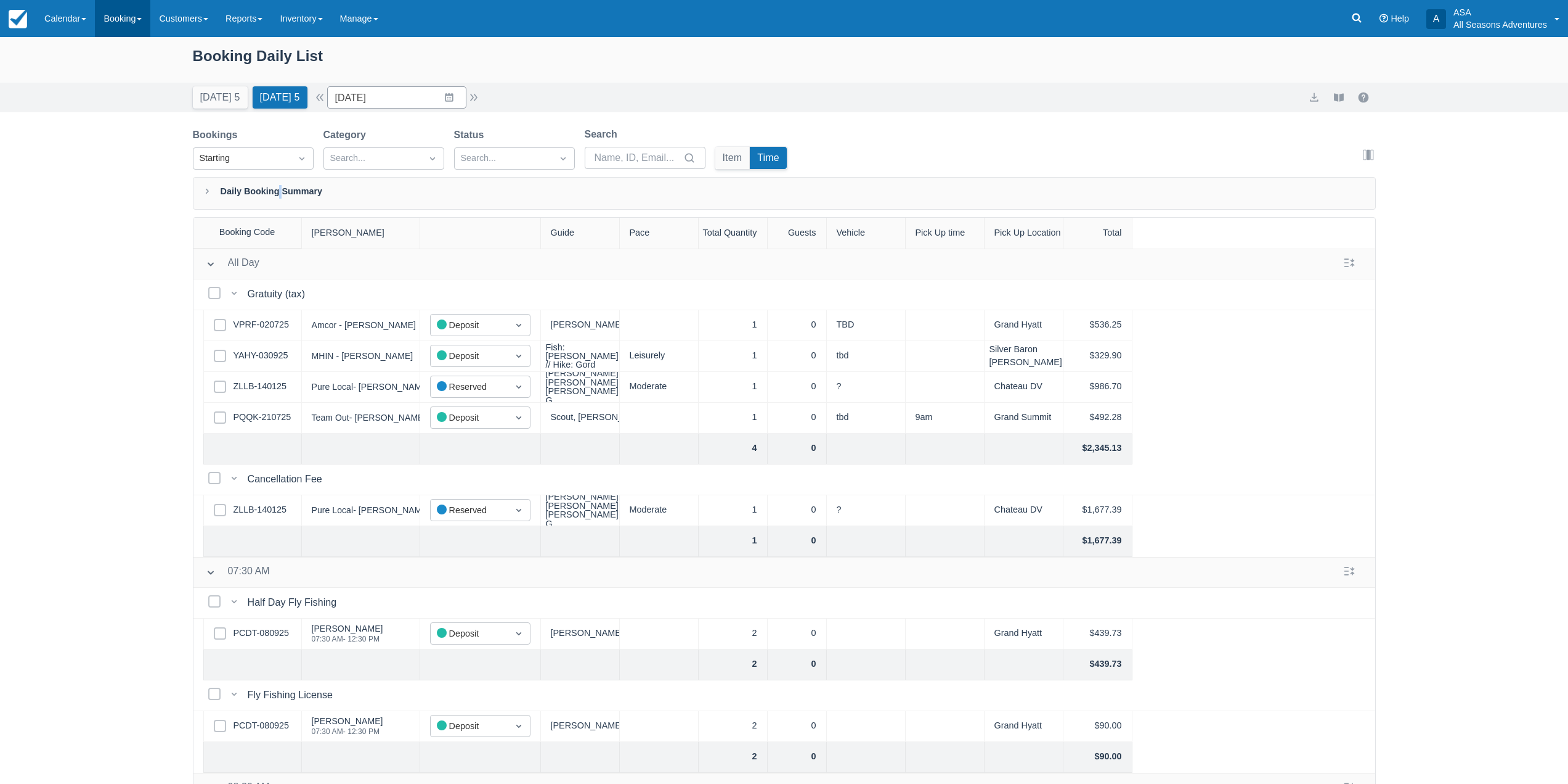
click at [115, 32] on link "Booking" at bounding box center [122, 18] width 56 height 37
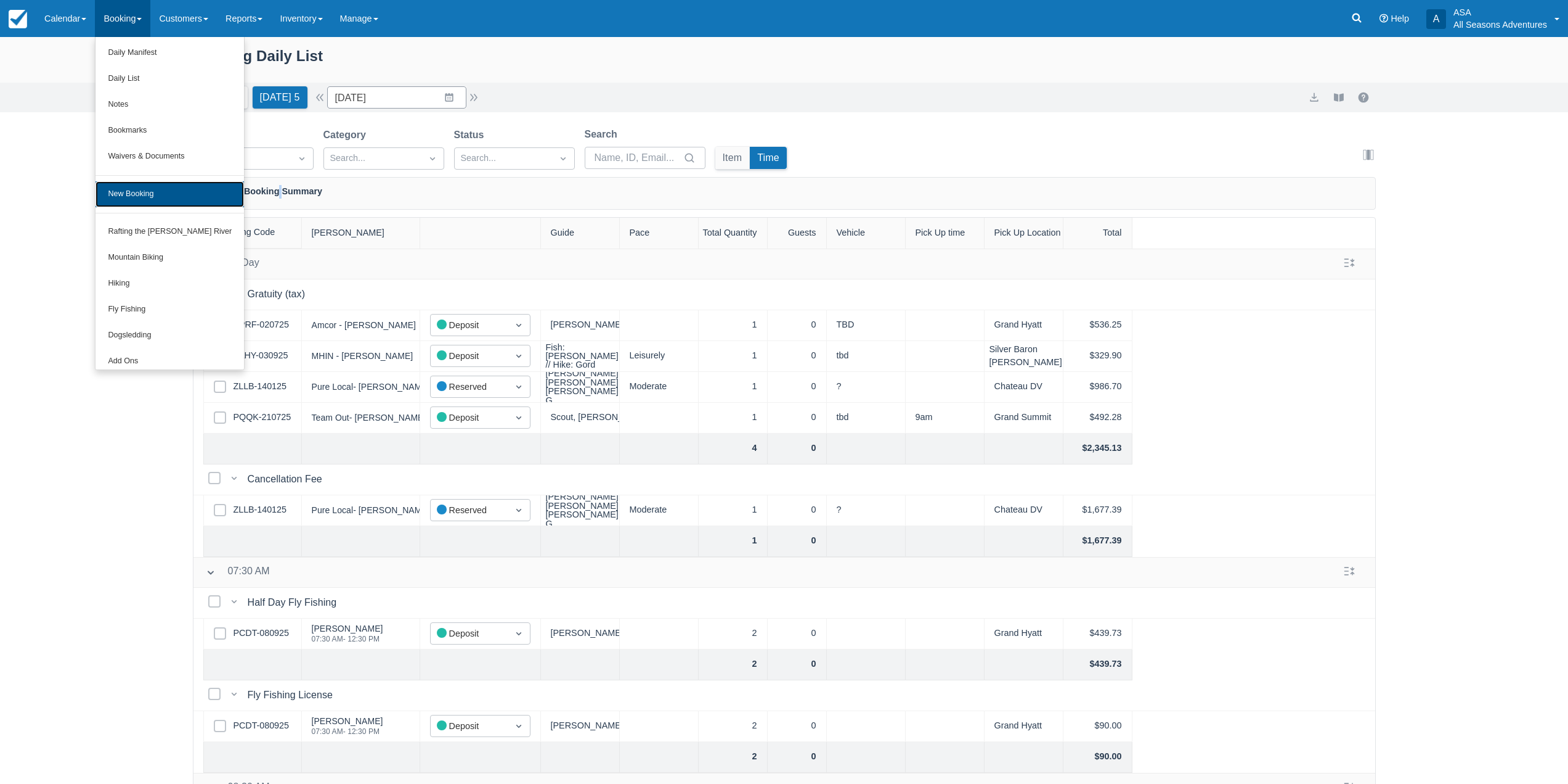
click at [135, 196] on link "New Booking" at bounding box center [169, 194] width 148 height 26
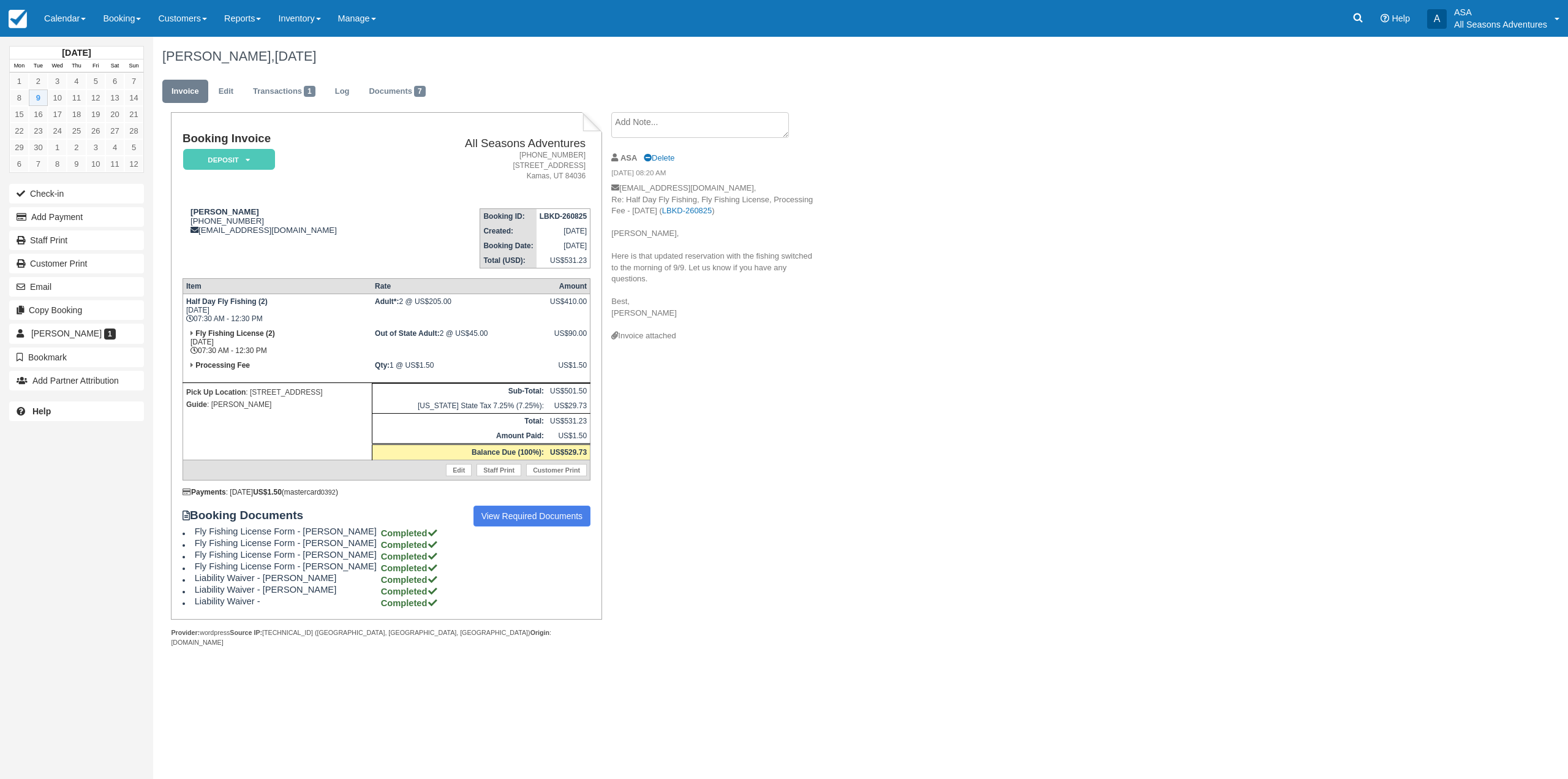
click at [321, 360] on td "Processing Fee" at bounding box center [278, 370] width 190 height 25
drag, startPoint x: 267, startPoint y: 338, endPoint x: 250, endPoint y: 331, distance: 18.4
click at [252, 331] on td "Fly Fishing License (2) Tue Sept 9, 2025 07:30 AM - 12:30 PM" at bounding box center [278, 342] width 190 height 32
drag, startPoint x: 225, startPoint y: 321, endPoint x: 196, endPoint y: 315, distance: 29.6
click at [196, 315] on tbody "Half Day Fly Fishing (2) Tue Sept 9, 2025 07:30 AM - 12:30 PM Adult*: 2 @ US$20…" at bounding box center [386, 388] width 407 height 186
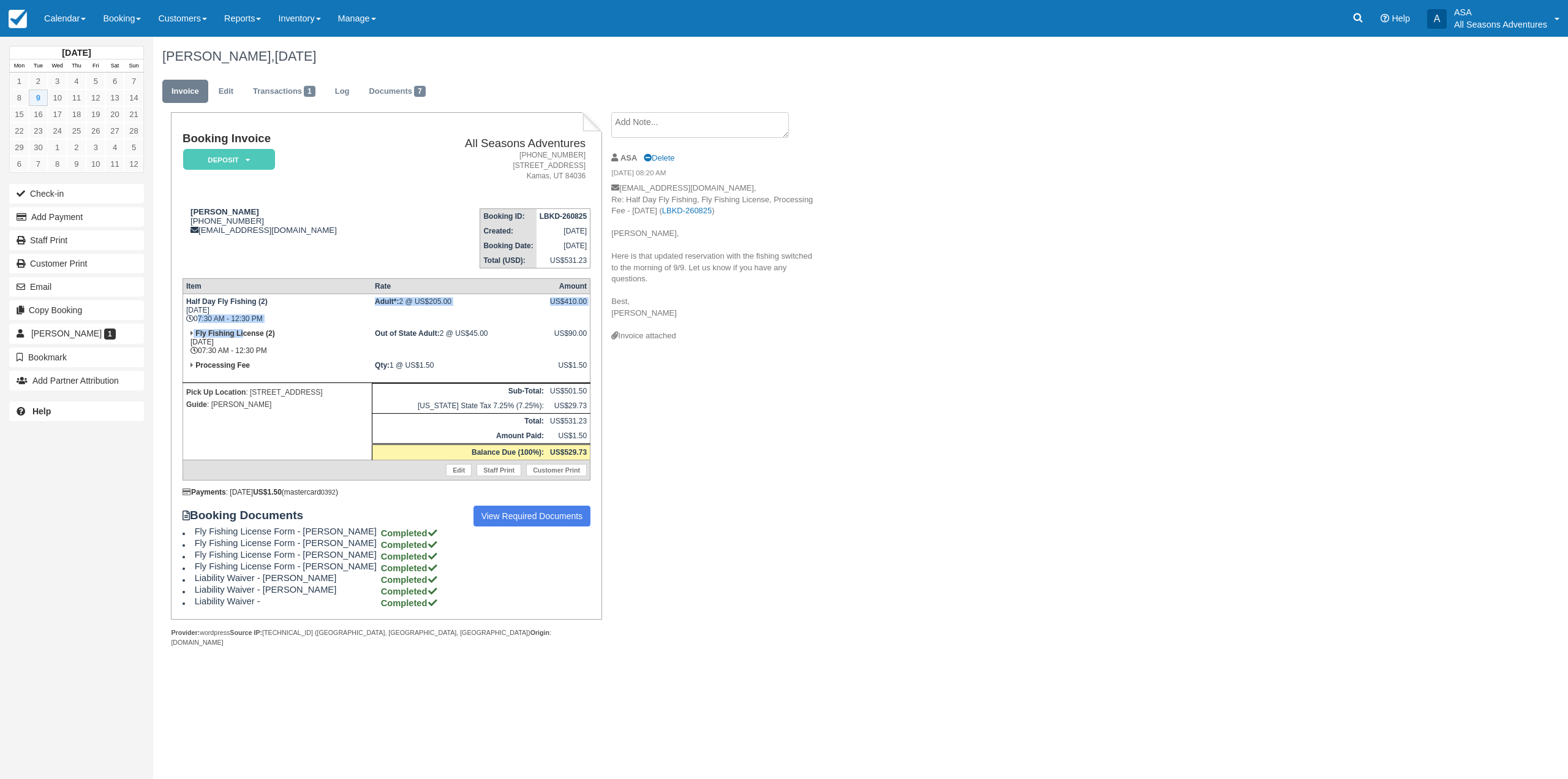
drag, startPoint x: 183, startPoint y: 298, endPoint x: 326, endPoint y: 386, distance: 167.9
click at [326, 386] on tbody "Half Day Fly Fishing (2) Tue Sept 9, 2025 07:30 AM - 12:30 PM Adult*: 2 @ US$20…" at bounding box center [386, 388] width 407 height 186
click at [312, 321] on td "Half Day Fly Fishing (2) Tue Sept 9, 2025 07:30 AM - 12:30 PM" at bounding box center [278, 310] width 190 height 33
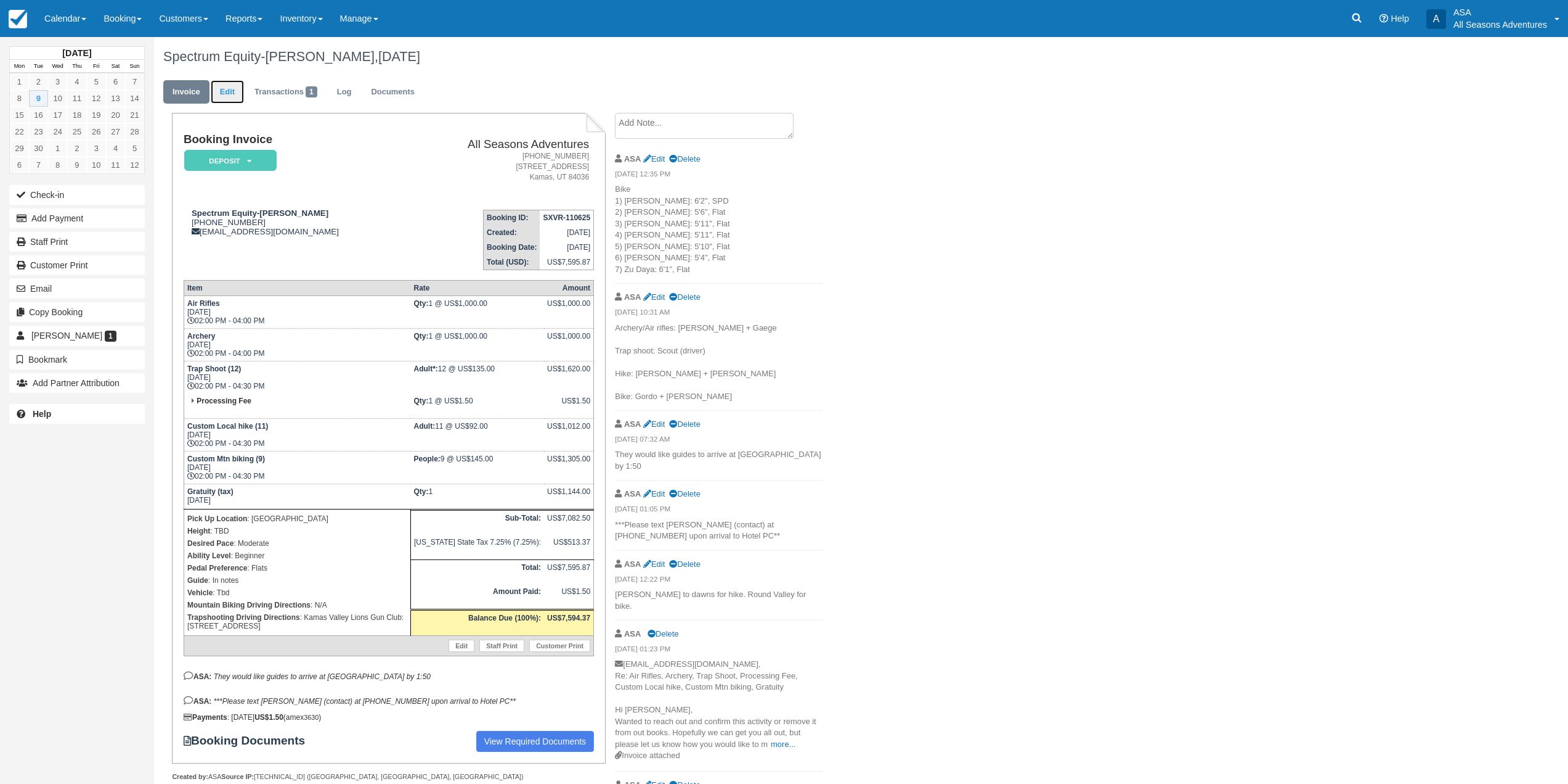
click at [232, 95] on link "Edit" at bounding box center [227, 93] width 33 height 24
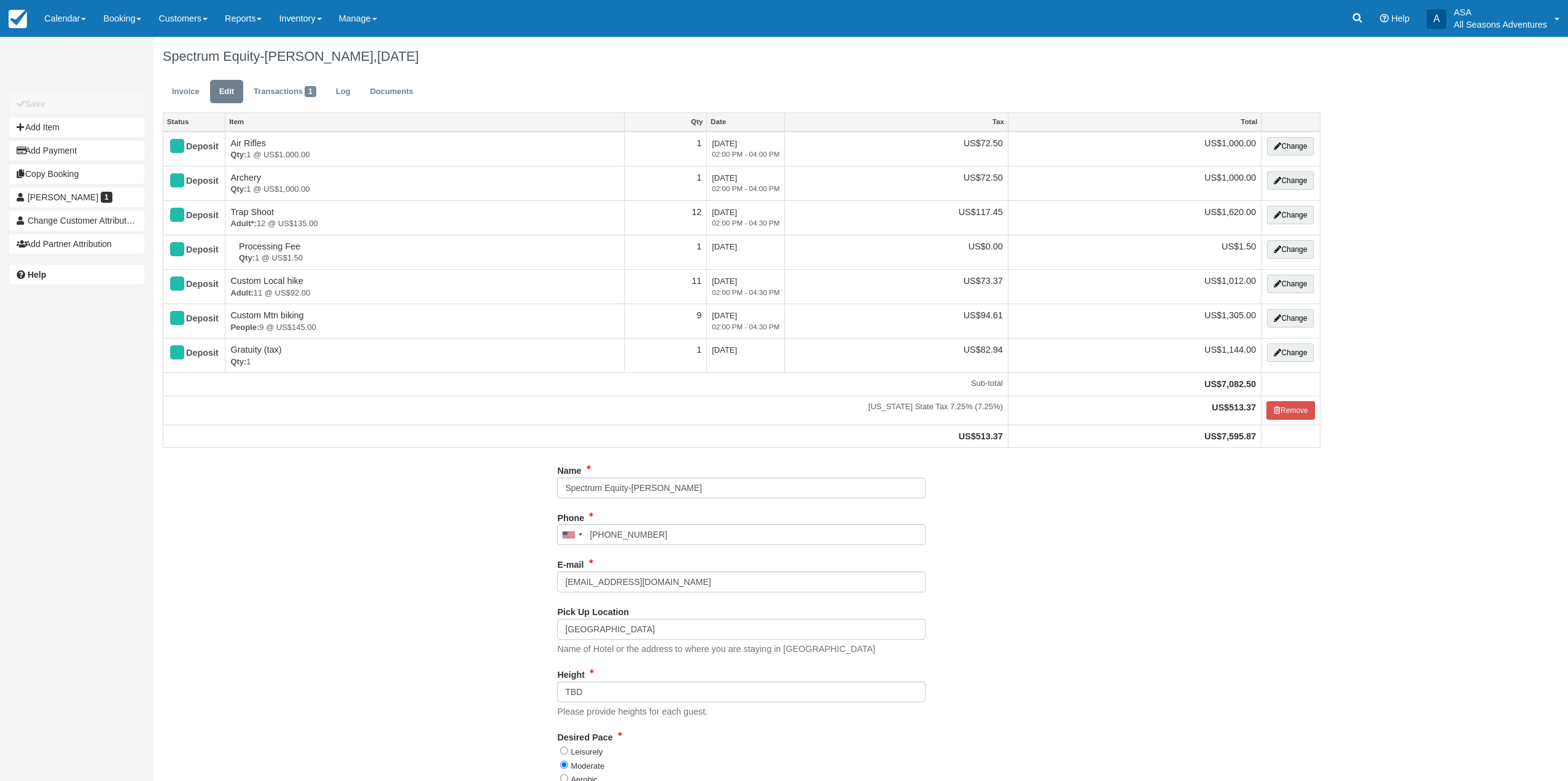
select select "Kamas Valley Lions Gun Club: [STREET_ADDRESS]"
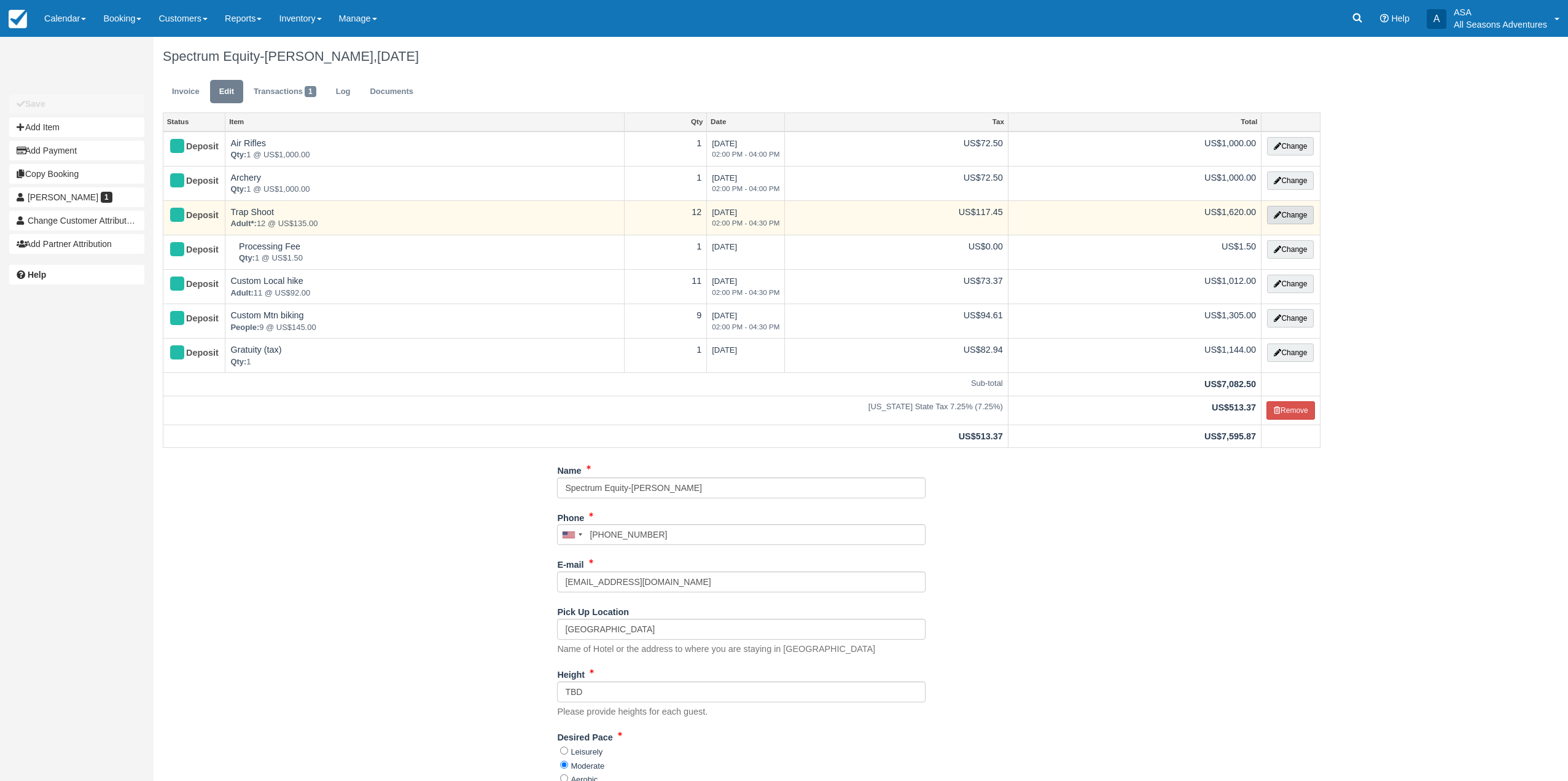
click at [1297, 217] on button "Change" at bounding box center [1290, 215] width 47 height 19
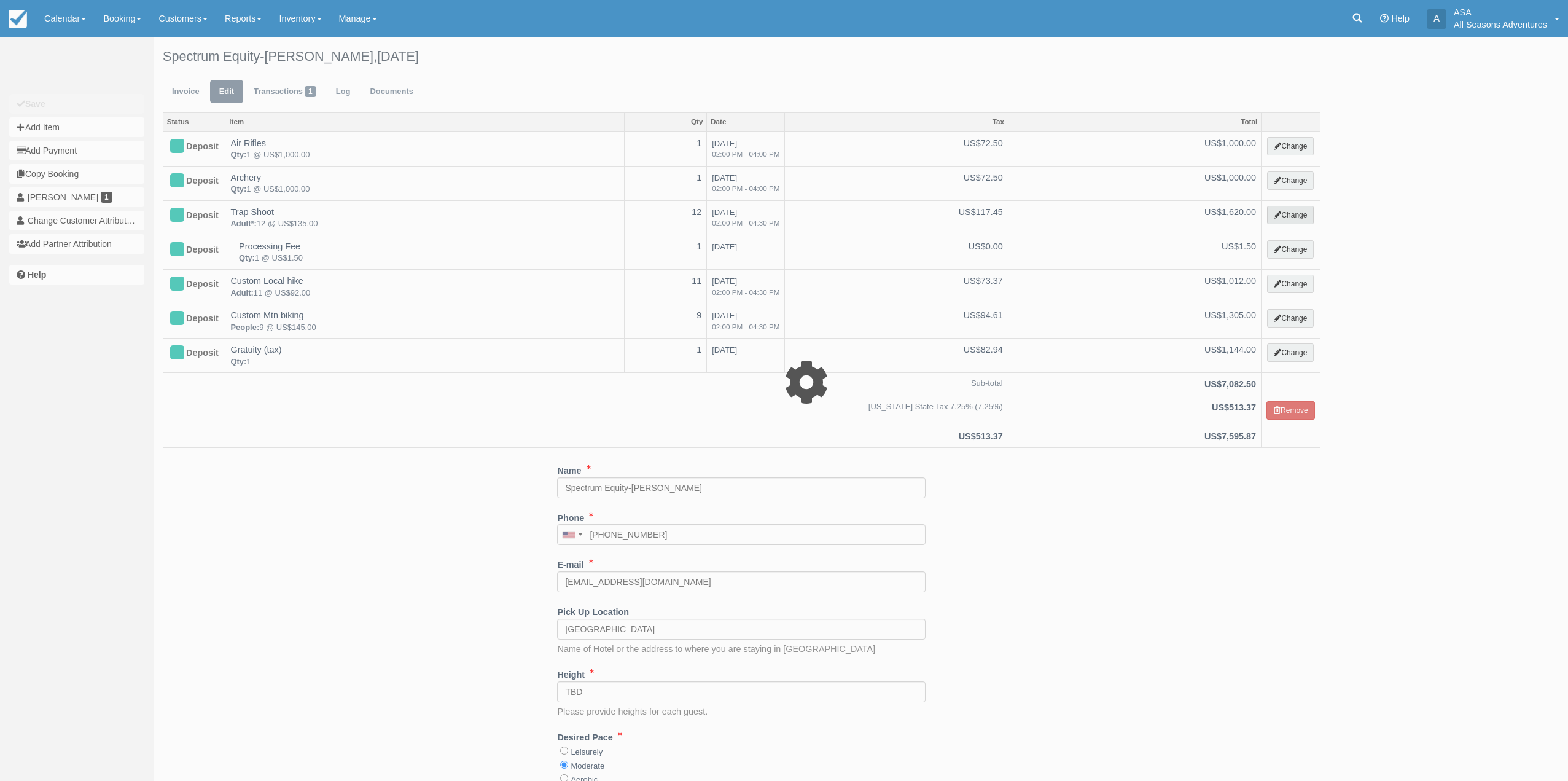
select select "3"
type input "1620.00"
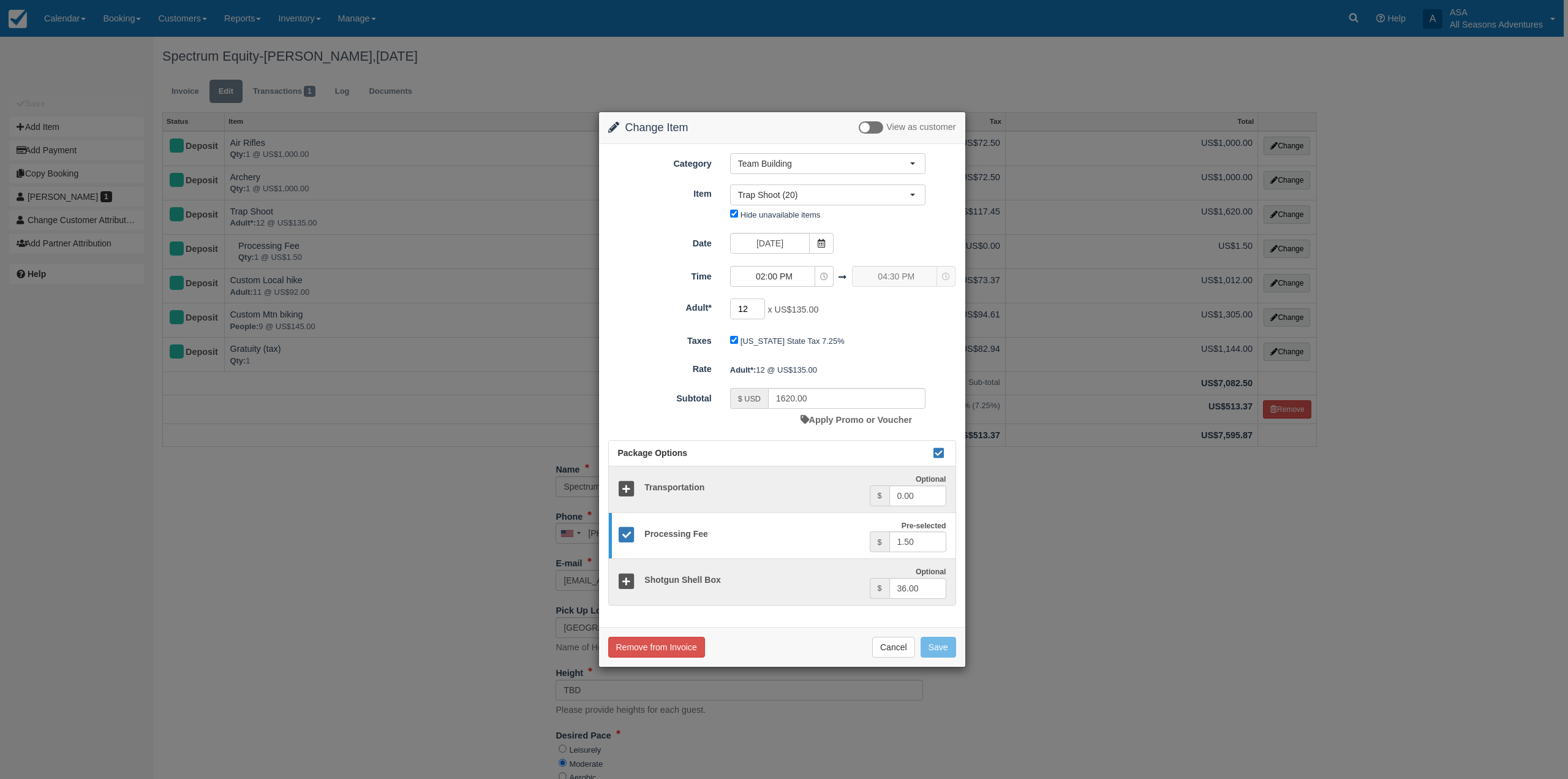
click at [752, 308] on input "12" at bounding box center [748, 308] width 36 height 21
type input "13"
type input "1755.00"
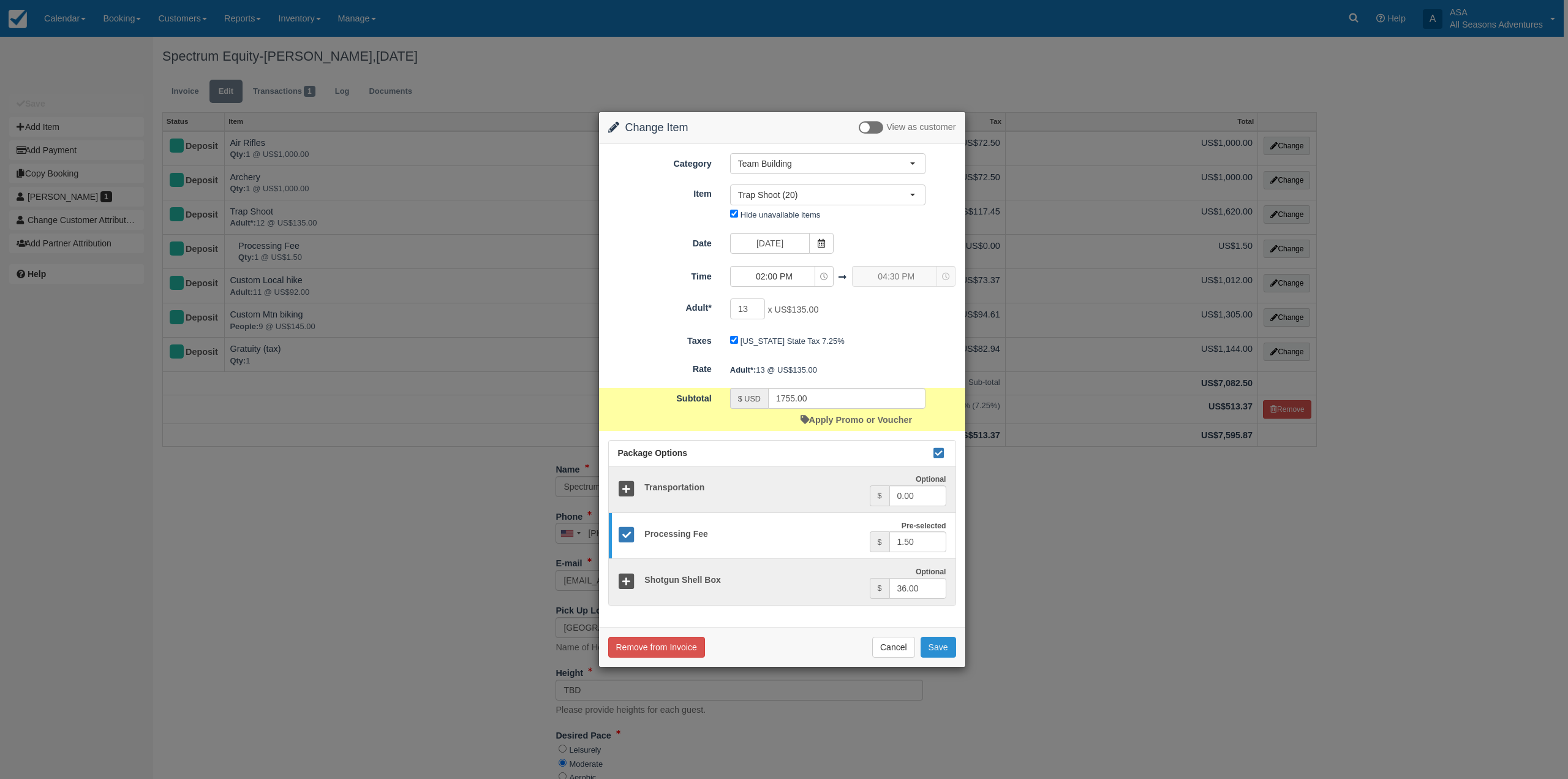
click at [944, 649] on button "Save" at bounding box center [939, 647] width 36 height 21
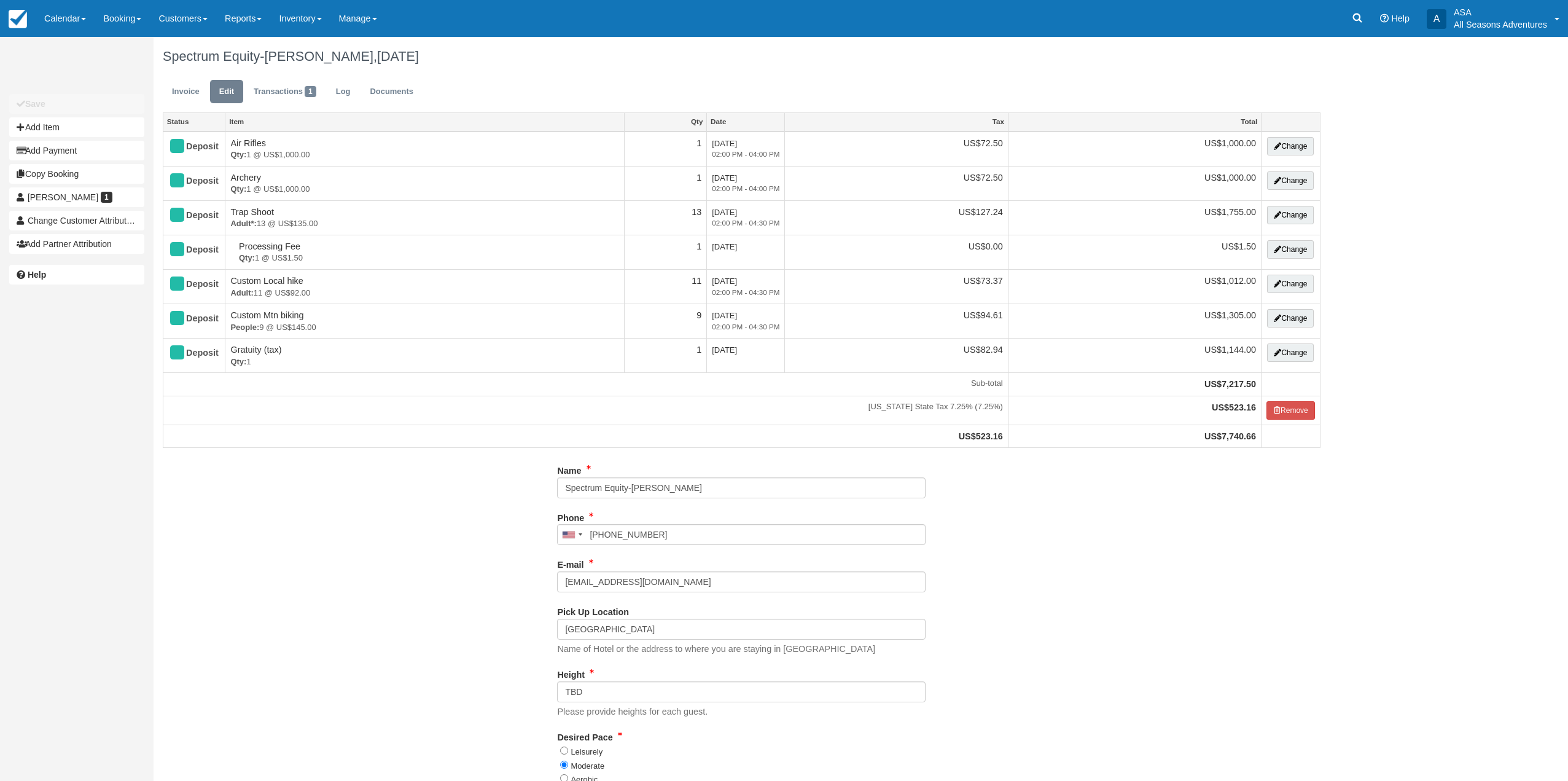
select select "Kamas Valley Lions Gun Club: [STREET_ADDRESS]"
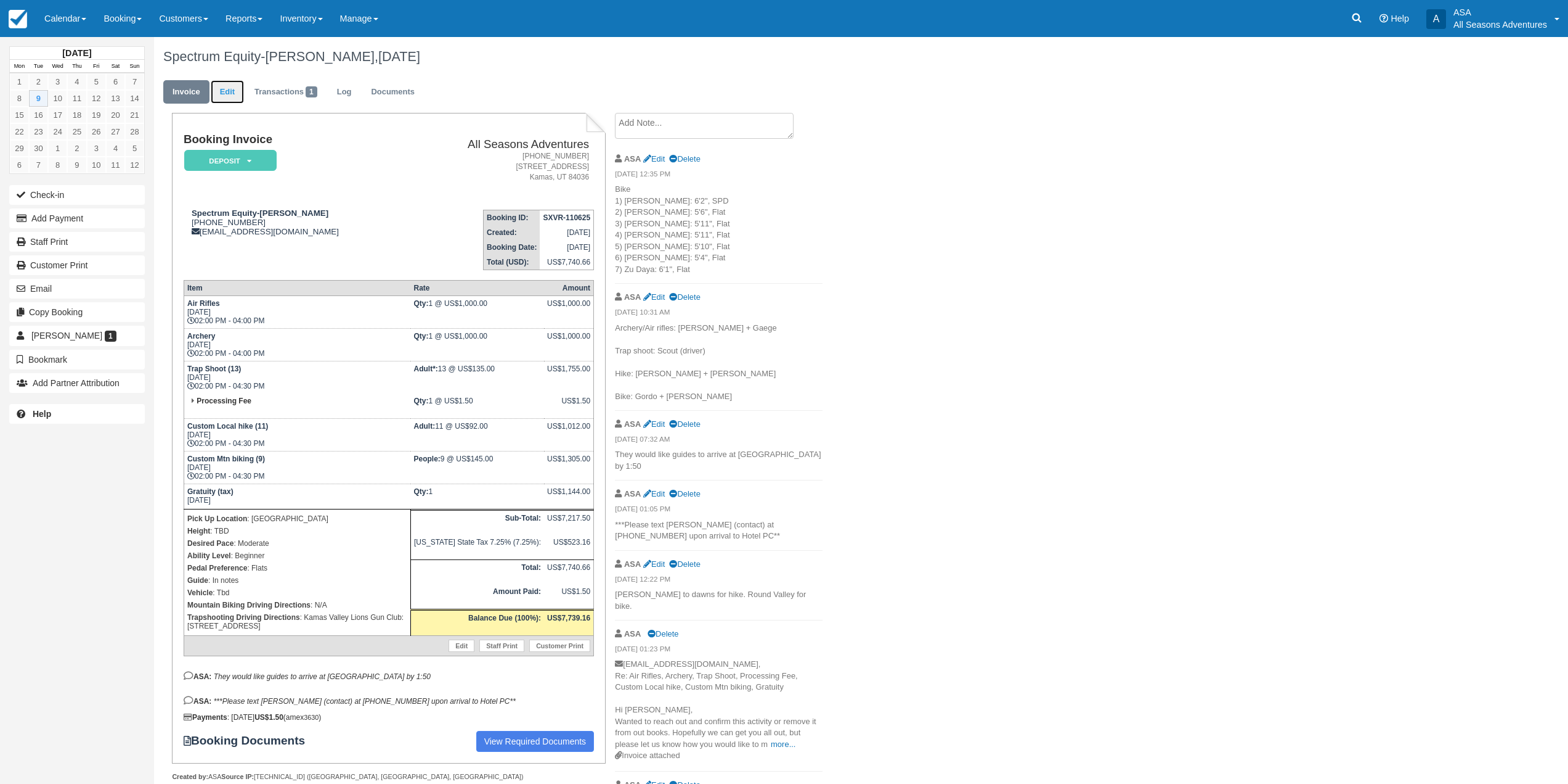
click at [223, 87] on link "Edit" at bounding box center [227, 93] width 33 height 24
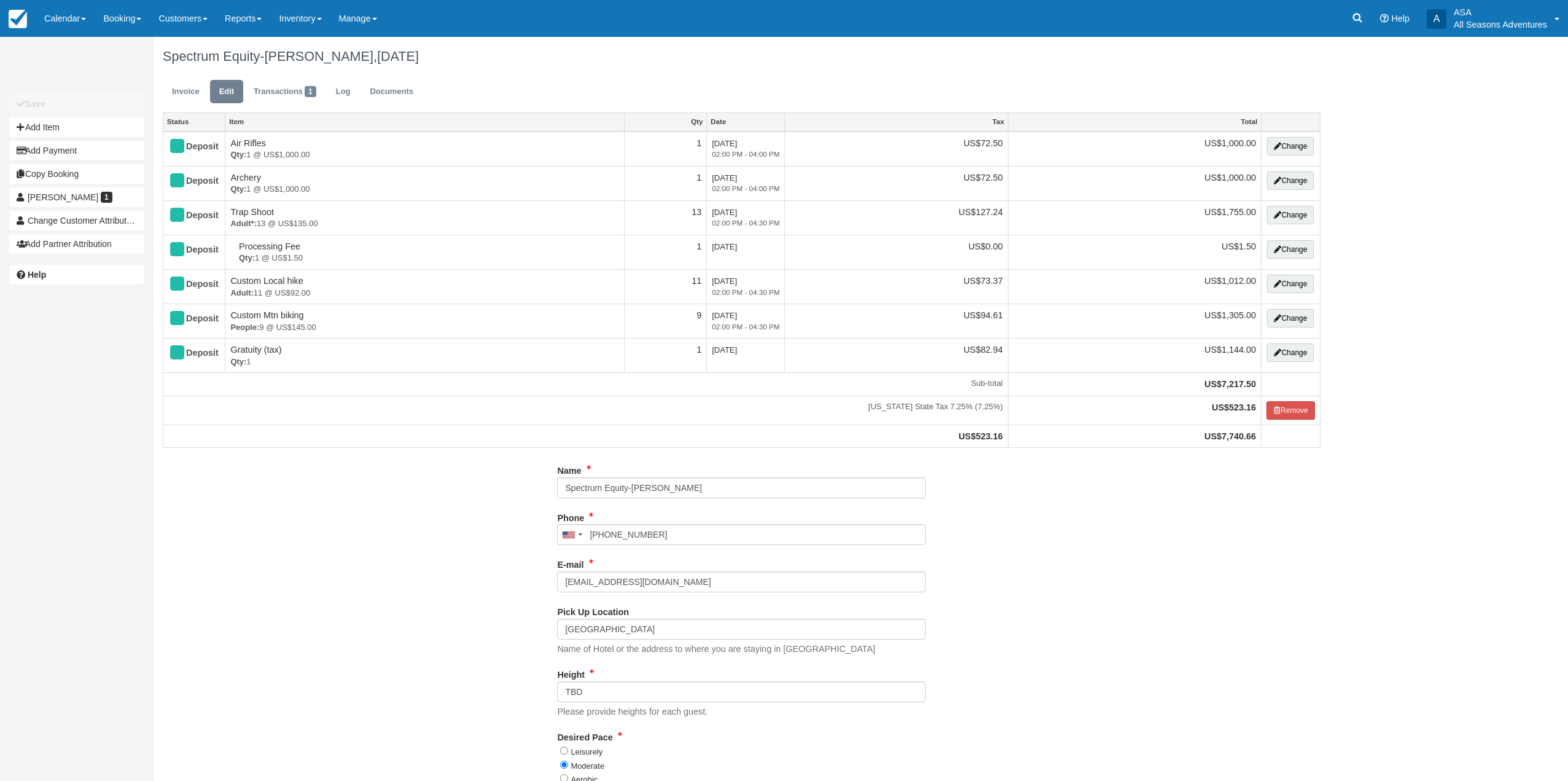
select select "Kamas Valley Lions Gun Club: [STREET_ADDRESS]"
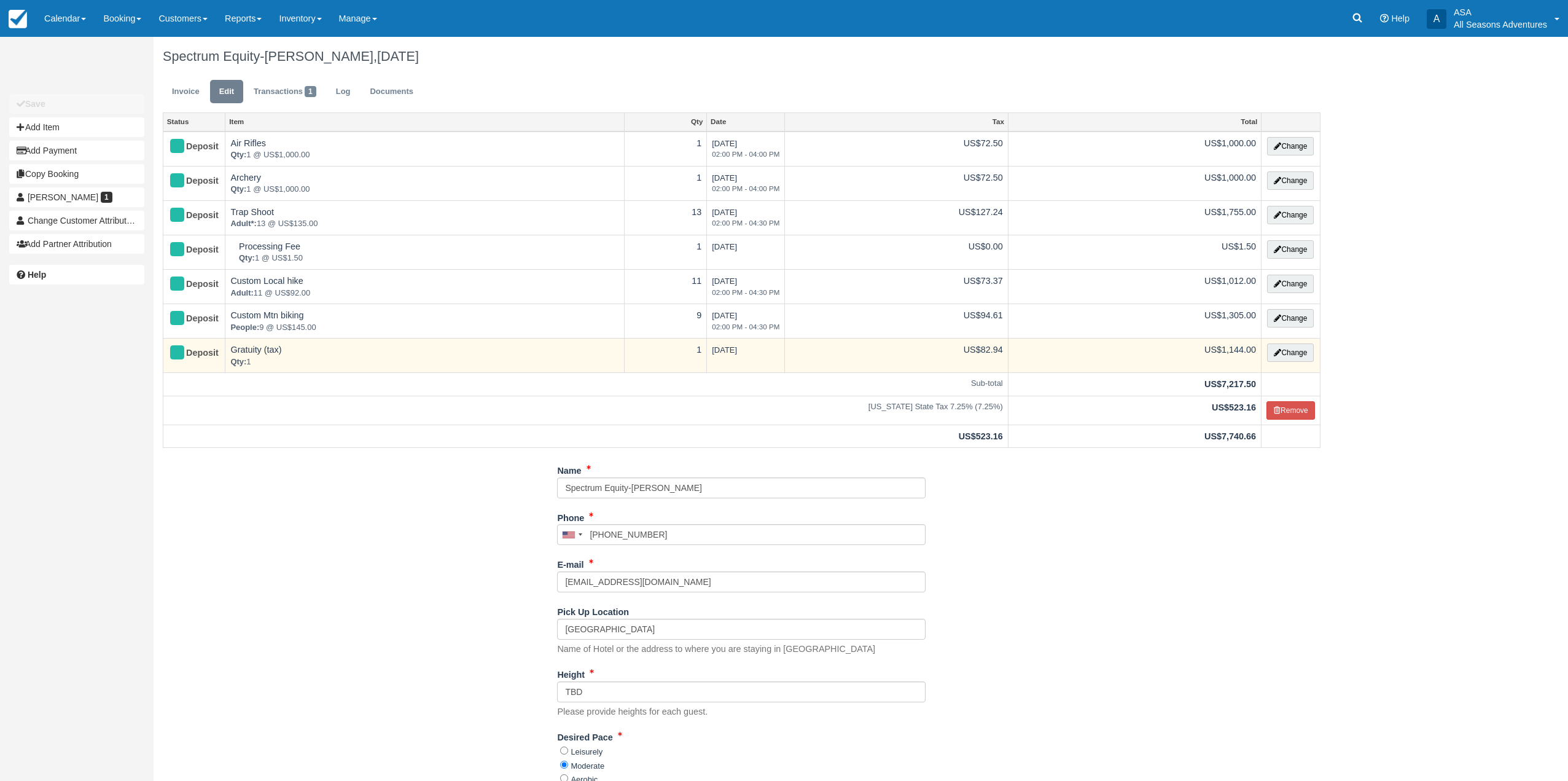
click at [1296, 343] on td "Change" at bounding box center [1291, 356] width 59 height 35
click at [1298, 350] on button "Change" at bounding box center [1290, 352] width 47 height 19
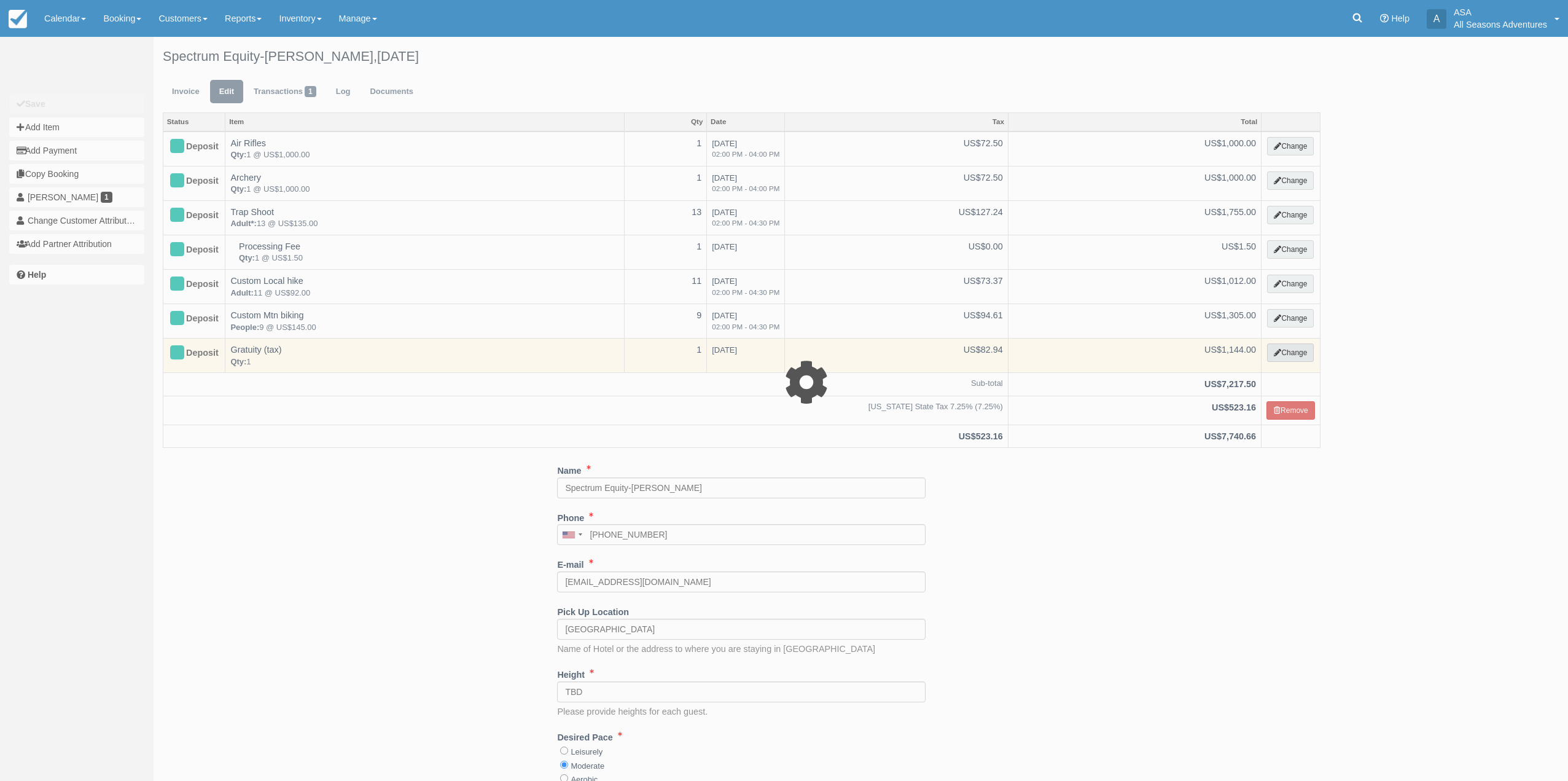
select select "13"
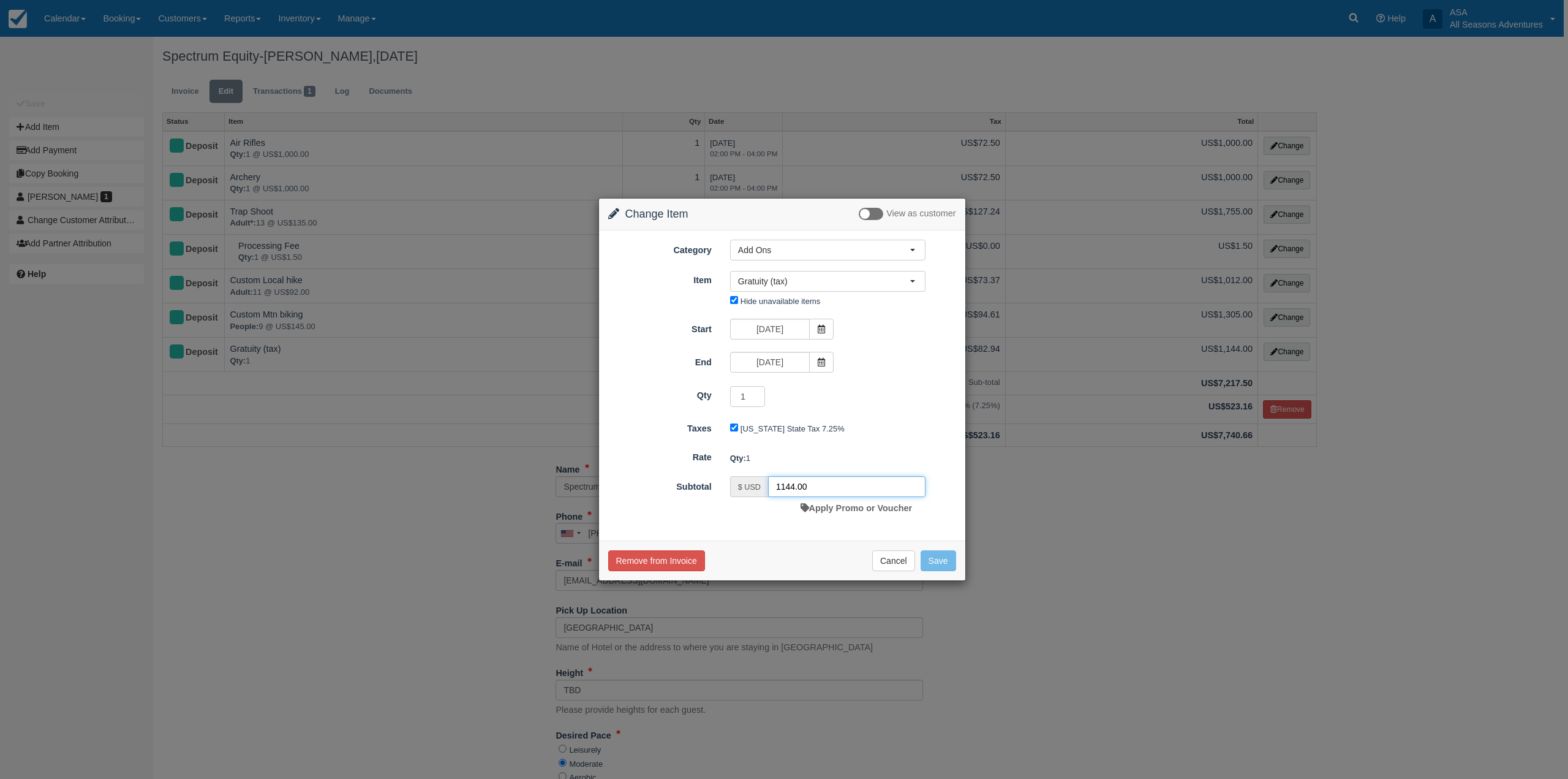
click at [795, 486] on input "1144.00" at bounding box center [846, 486] width 157 height 21
type input "1214.40"
click at [939, 563] on button "Save" at bounding box center [939, 561] width 36 height 21
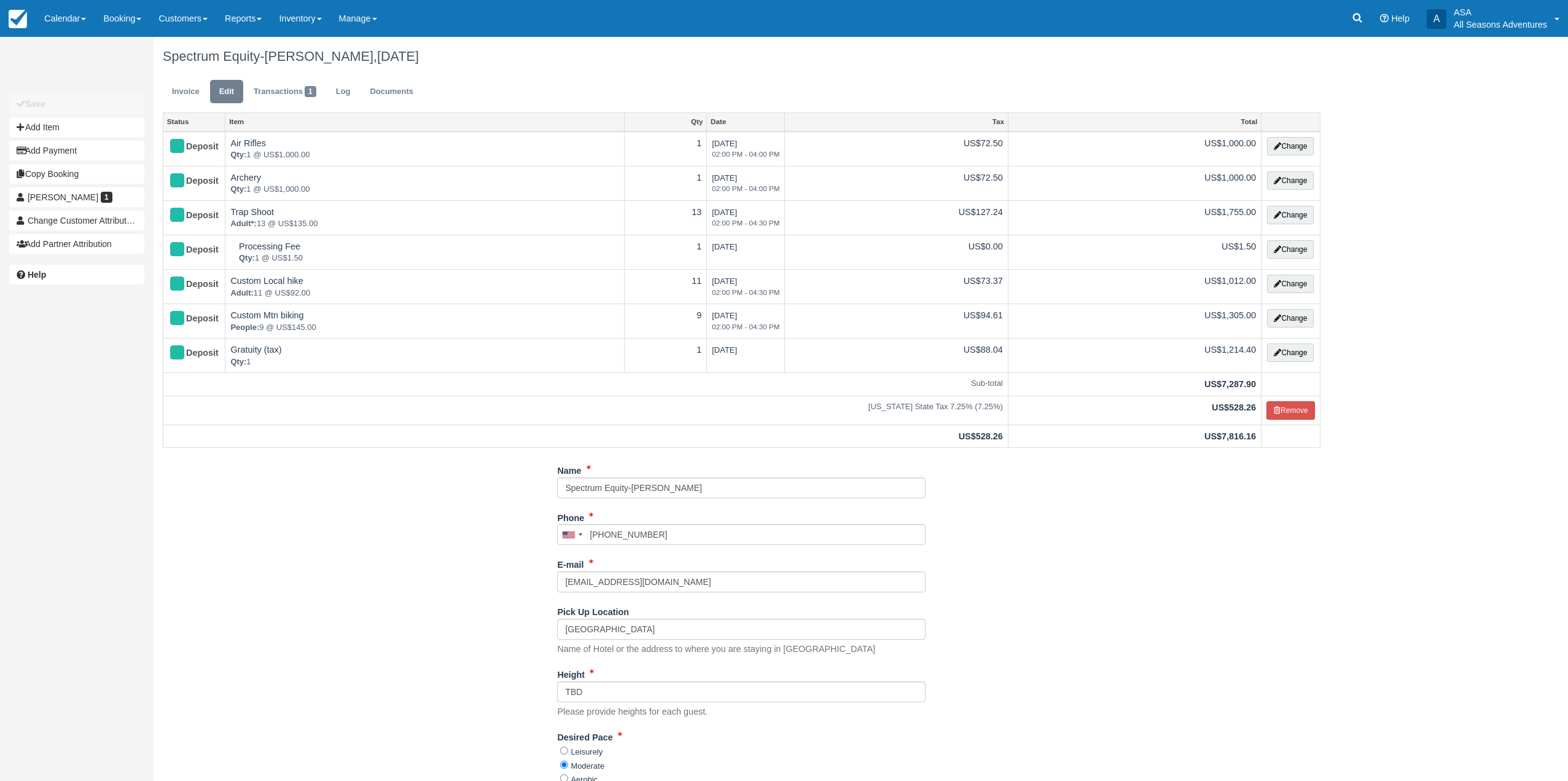
select select "Kamas Valley Lions Gun Club: [STREET_ADDRESS]"
click at [183, 97] on link "Invoice" at bounding box center [185, 92] width 46 height 24
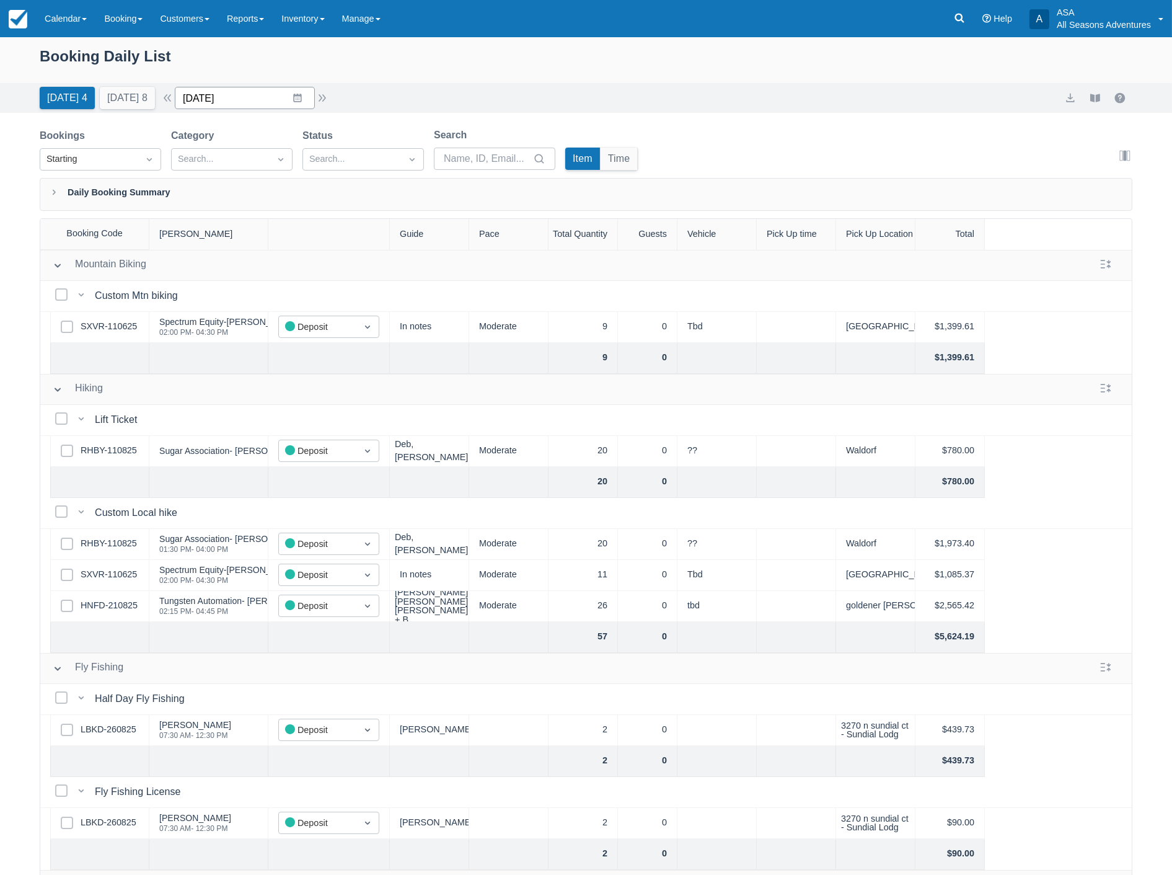
drag, startPoint x: 256, startPoint y: 100, endPoint x: 263, endPoint y: 96, distance: 7.8
click at [257, 100] on input "[DATE]" at bounding box center [245, 98] width 140 height 22
click at [334, 221] on td "12" at bounding box center [322, 217] width 24 height 24
type input "09/12/25"
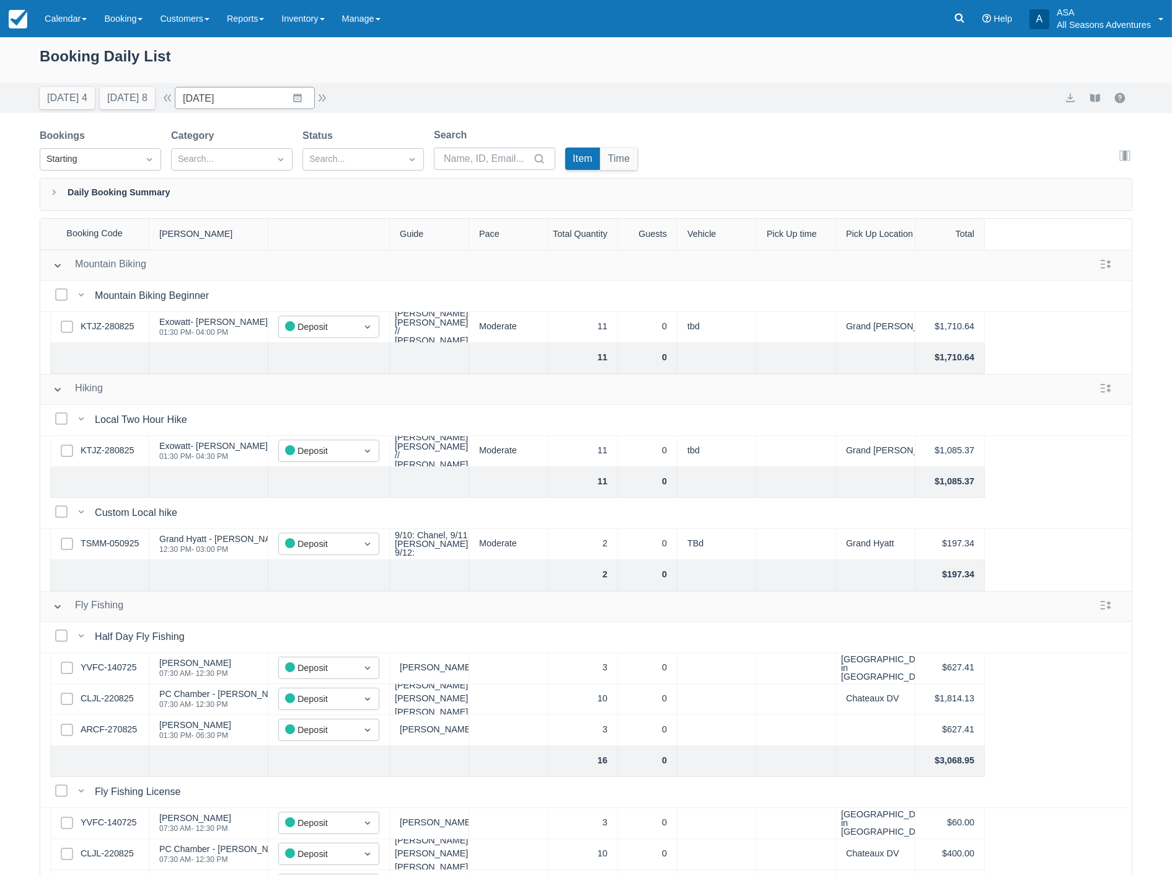
scroll to position [138, 0]
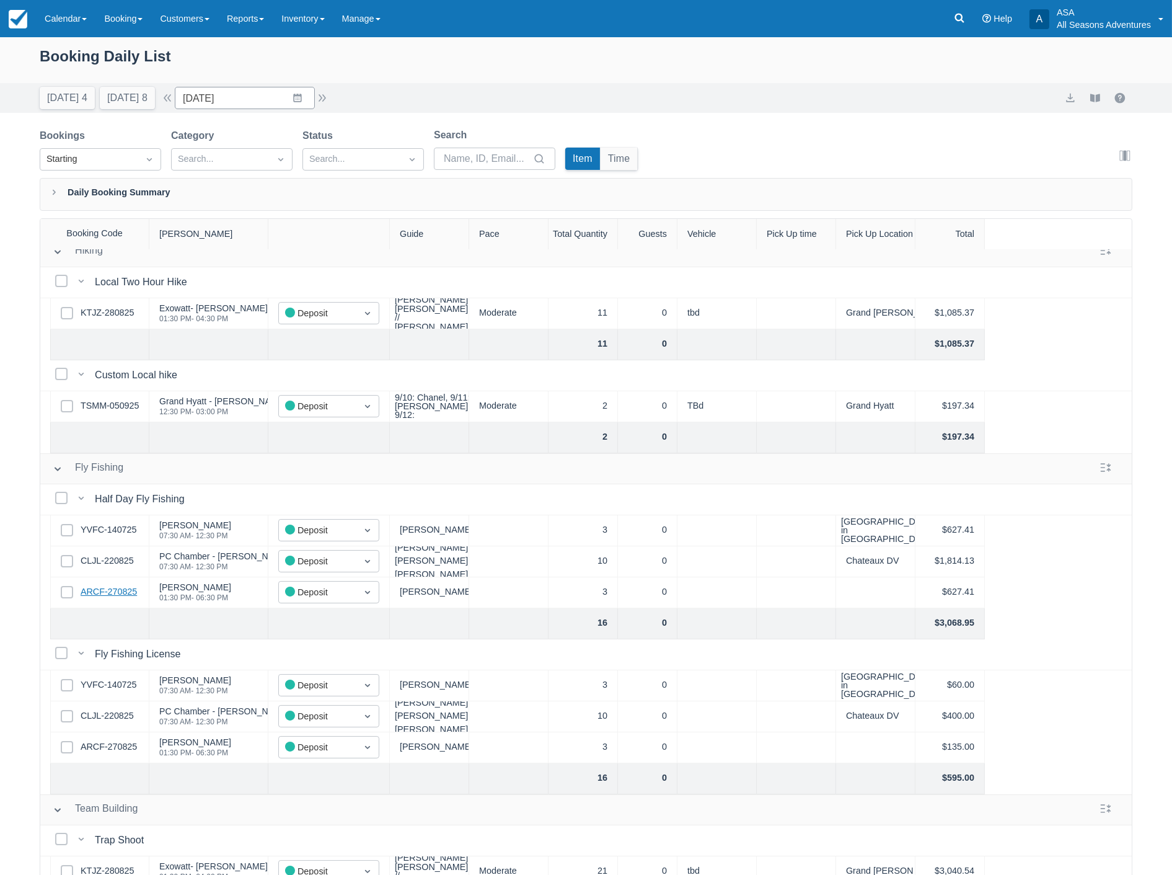
click at [120, 592] on link "ARCF-270825" at bounding box center [109, 592] width 56 height 14
click at [959, 14] on icon at bounding box center [959, 18] width 9 height 9
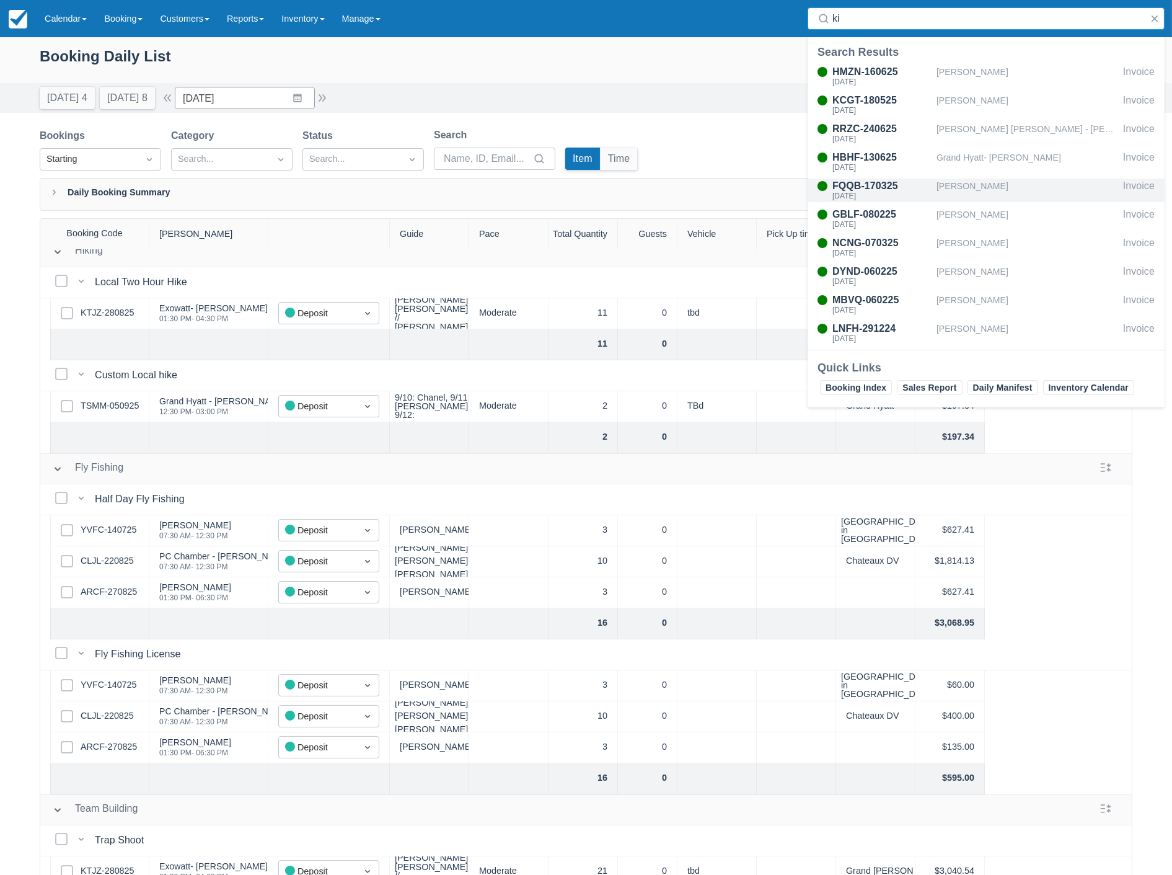
type input "k"
type input "ei"
click at [984, 102] on div "Eight one Events- KPMG" at bounding box center [1028, 105] width 182 height 24
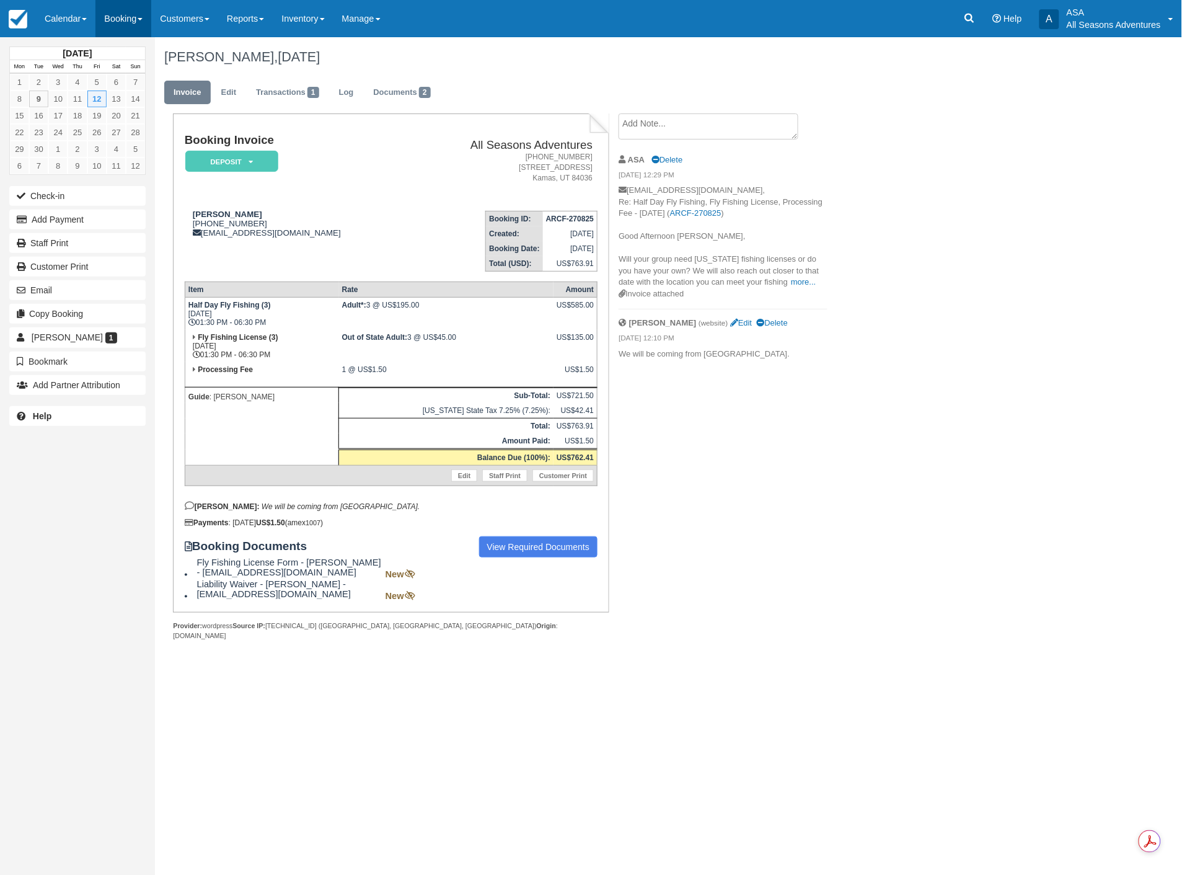
click at [125, 14] on link "Booking" at bounding box center [123, 18] width 56 height 37
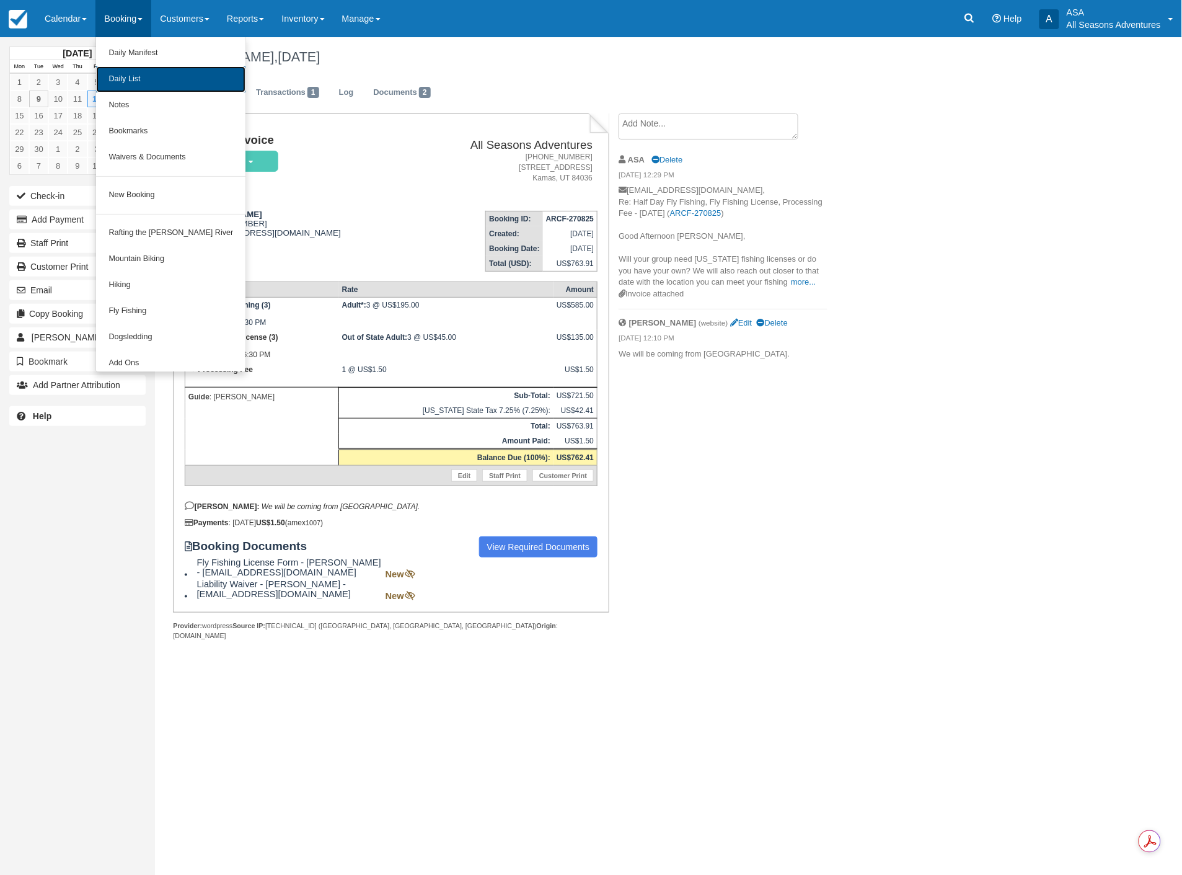
click at [118, 79] on link "Daily List" at bounding box center [170, 79] width 149 height 26
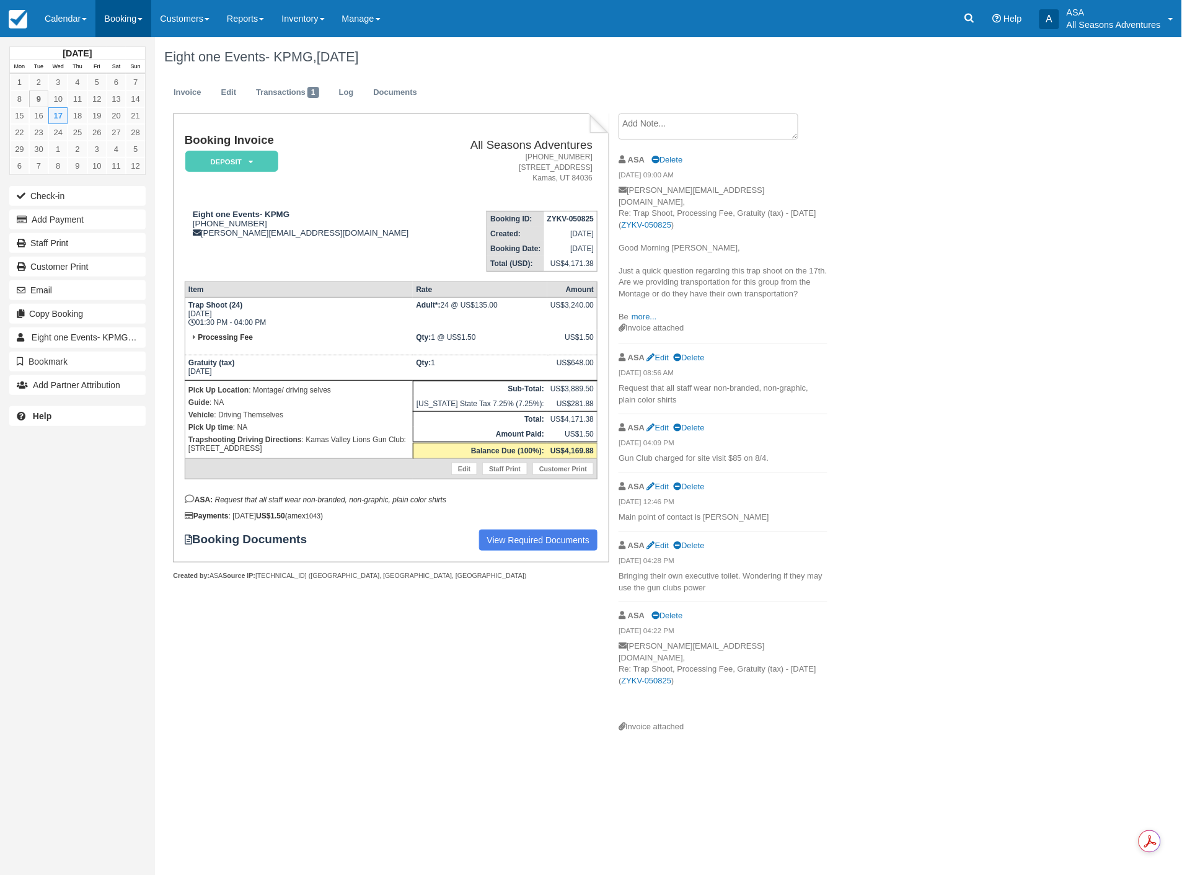
click at [124, 12] on link "Booking" at bounding box center [123, 18] width 56 height 37
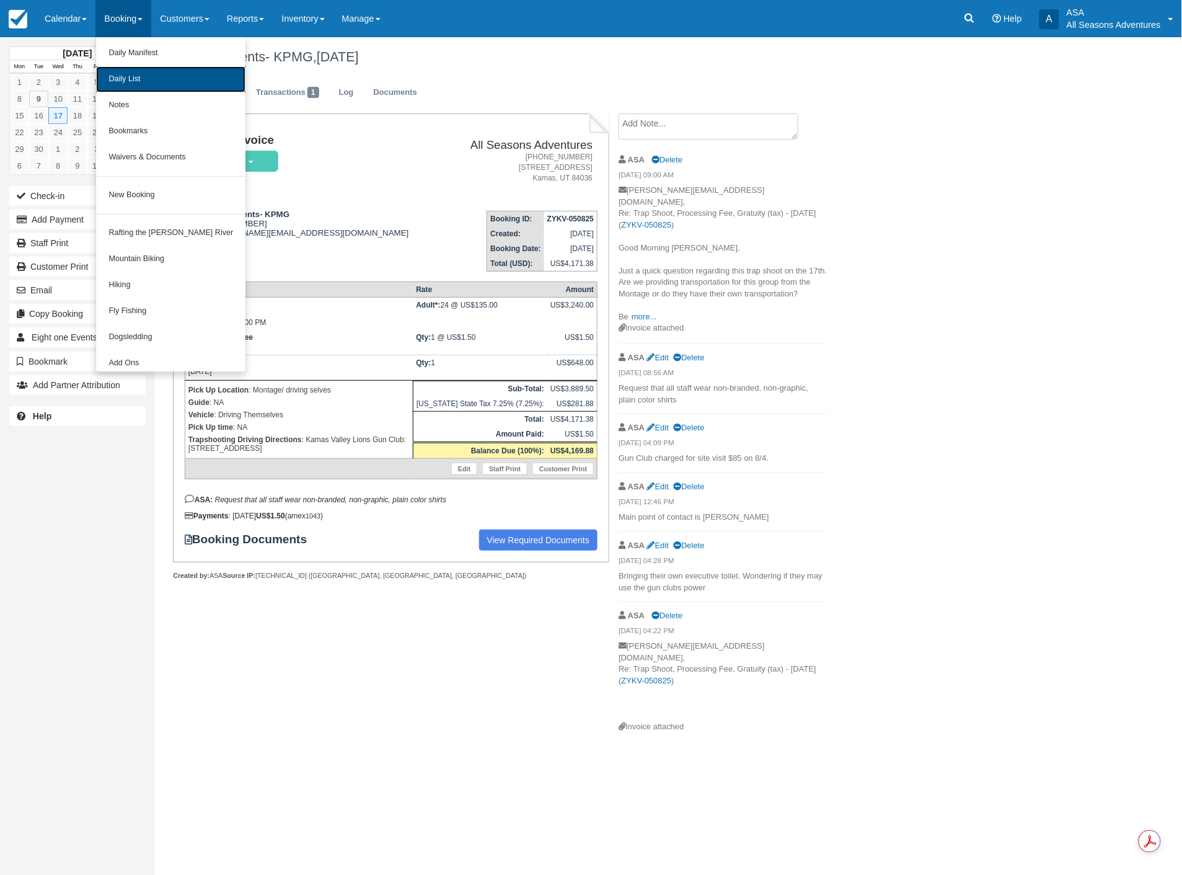
click at [118, 79] on link "Daily List" at bounding box center [170, 79] width 149 height 26
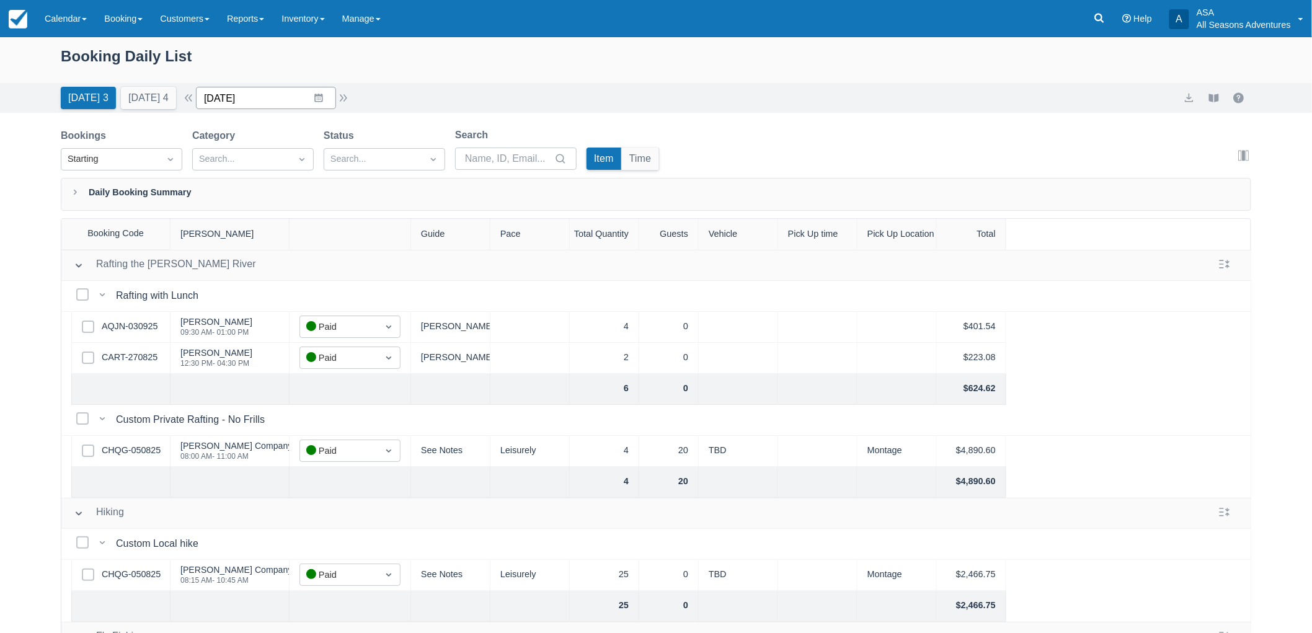
click at [289, 97] on input "[DATE]" at bounding box center [266, 98] width 140 height 22
click at [368, 151] on div "Move forward to switch to the next month." at bounding box center [367, 149] width 24 height 20
click at [375, 197] on td "4" at bounding box center [367, 194] width 24 height 24
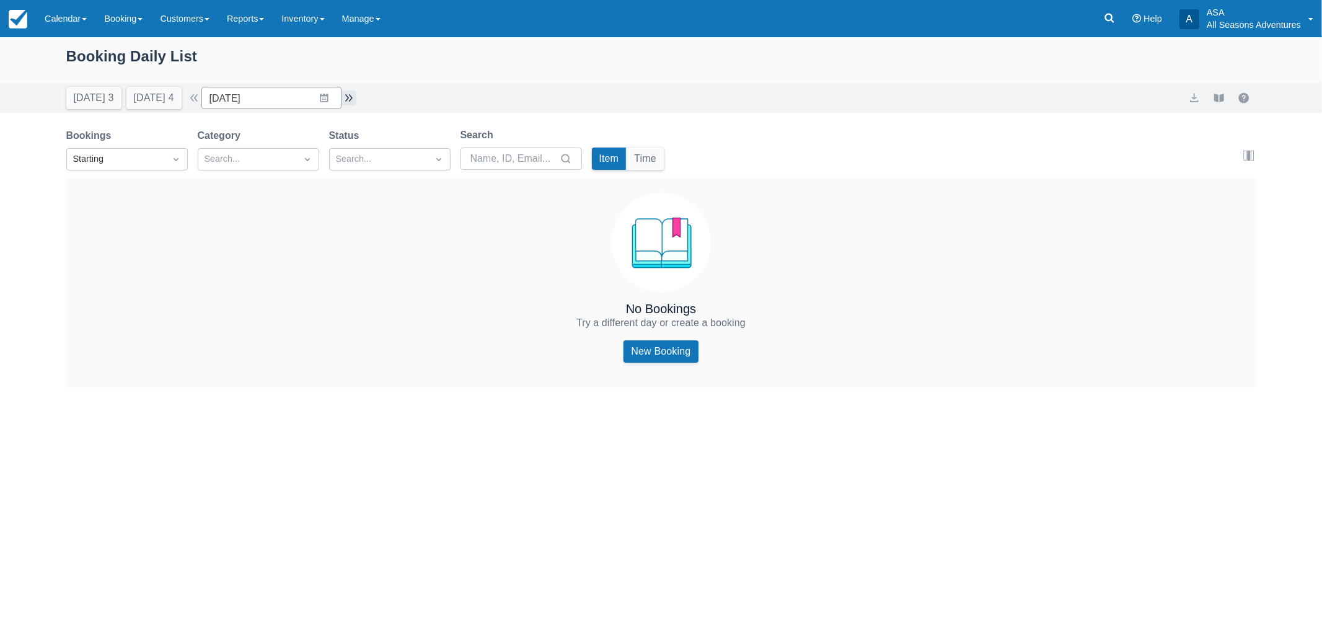
click at [347, 100] on button "button" at bounding box center [349, 97] width 15 height 15
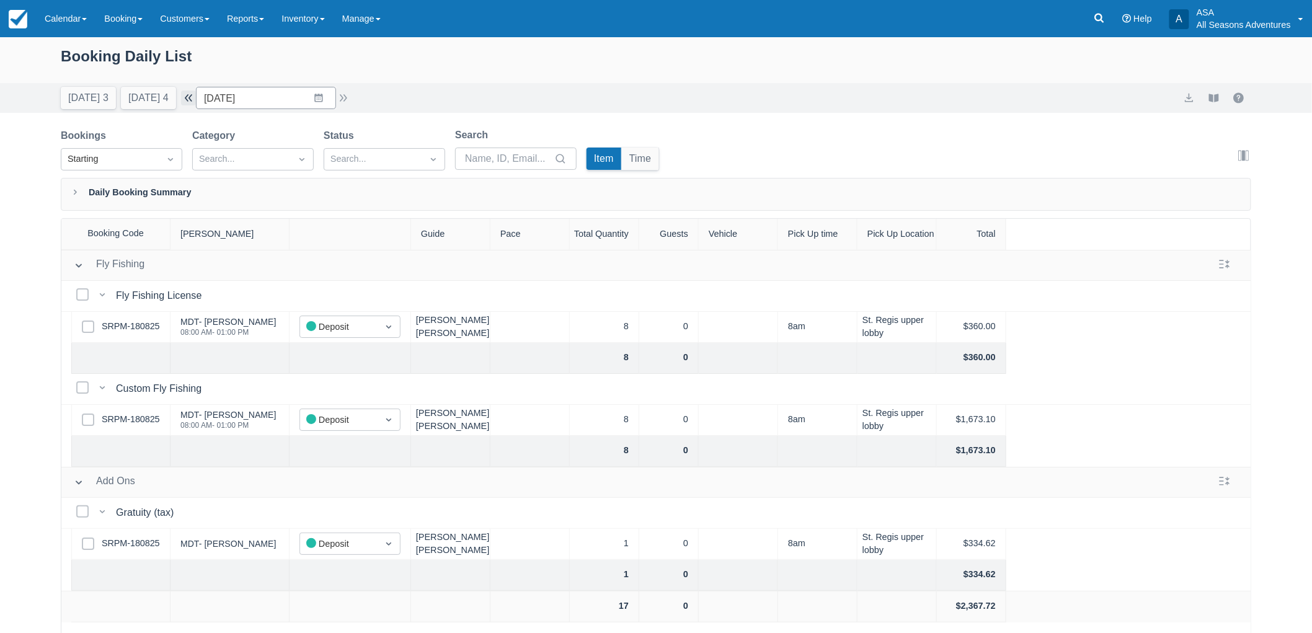
click at [196, 96] on button "button" at bounding box center [188, 97] width 15 height 15
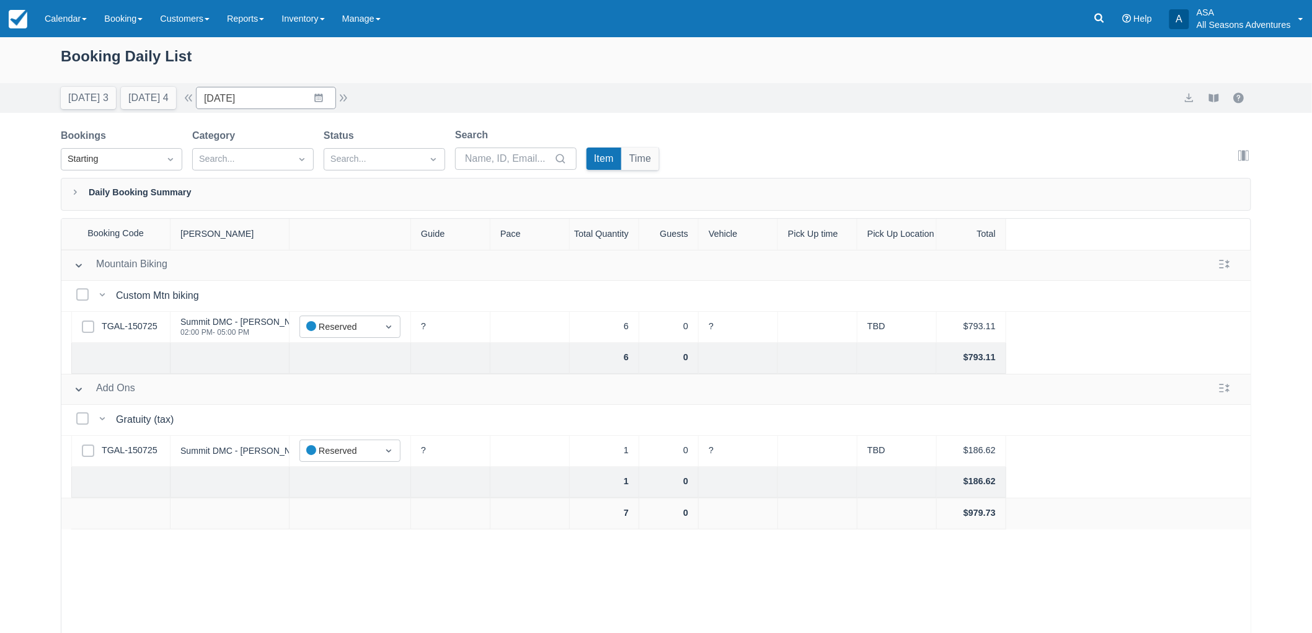
drag, startPoint x: 300, startPoint y: 112, endPoint x: 278, endPoint y: 108, distance: 22.7
click at [299, 112] on div "Today 3 Tomorrow 4 Date 10/02/25 Navigate forward to interact with the calendar…" at bounding box center [656, 98] width 1312 height 30
click at [273, 107] on input "10/02/25" at bounding box center [266, 98] width 140 height 22
click at [379, 195] on td "4" at bounding box center [367, 194] width 24 height 24
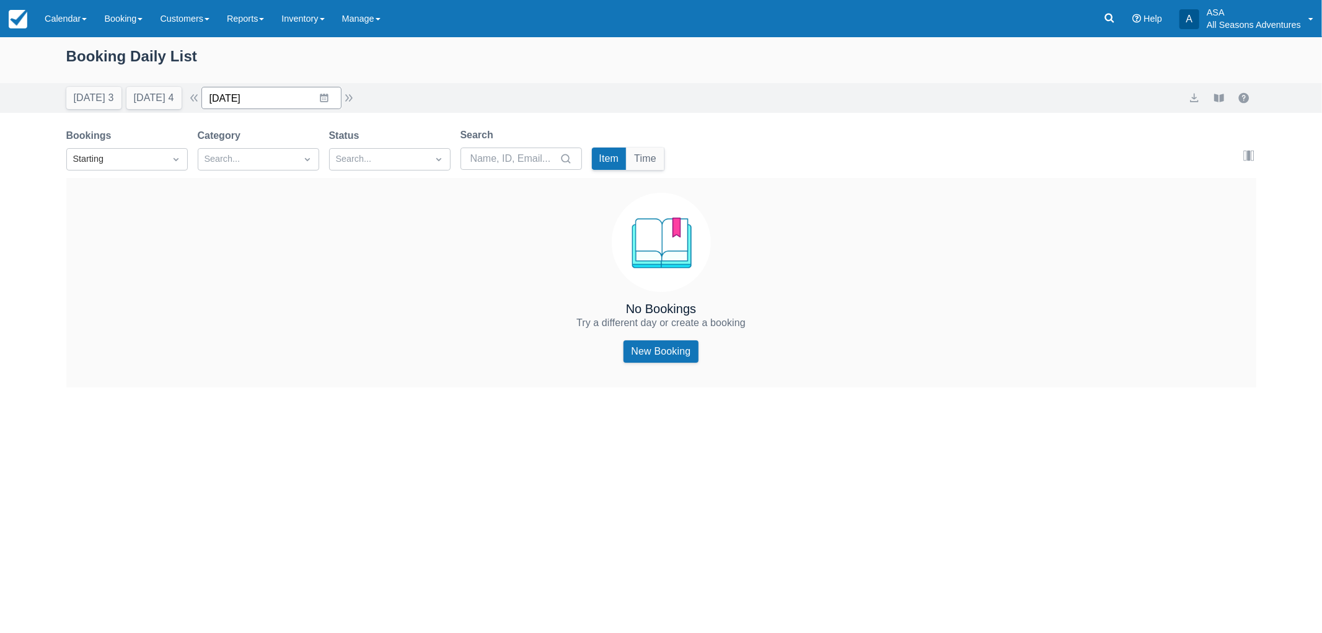
click at [275, 99] on input "10/04/25" at bounding box center [271, 98] width 140 height 22
click at [234, 237] on td "12" at bounding box center [227, 241] width 24 height 24
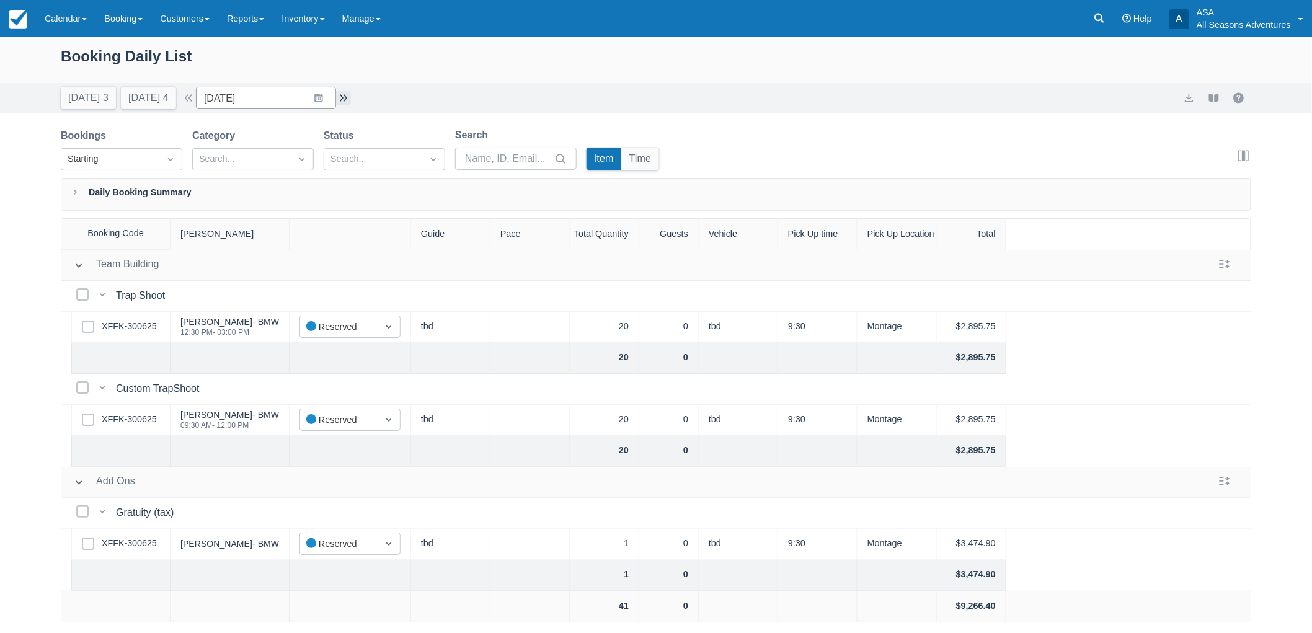
click at [343, 93] on button "button" at bounding box center [343, 97] width 15 height 15
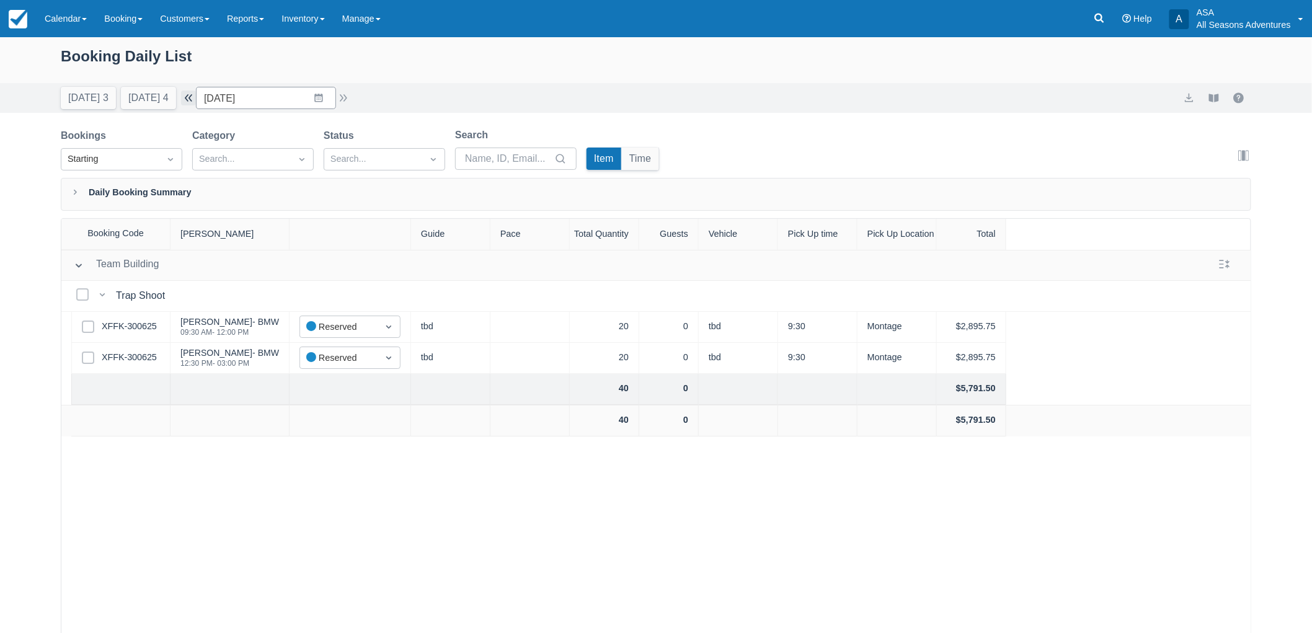
click at [192, 93] on button "button" at bounding box center [188, 97] width 15 height 15
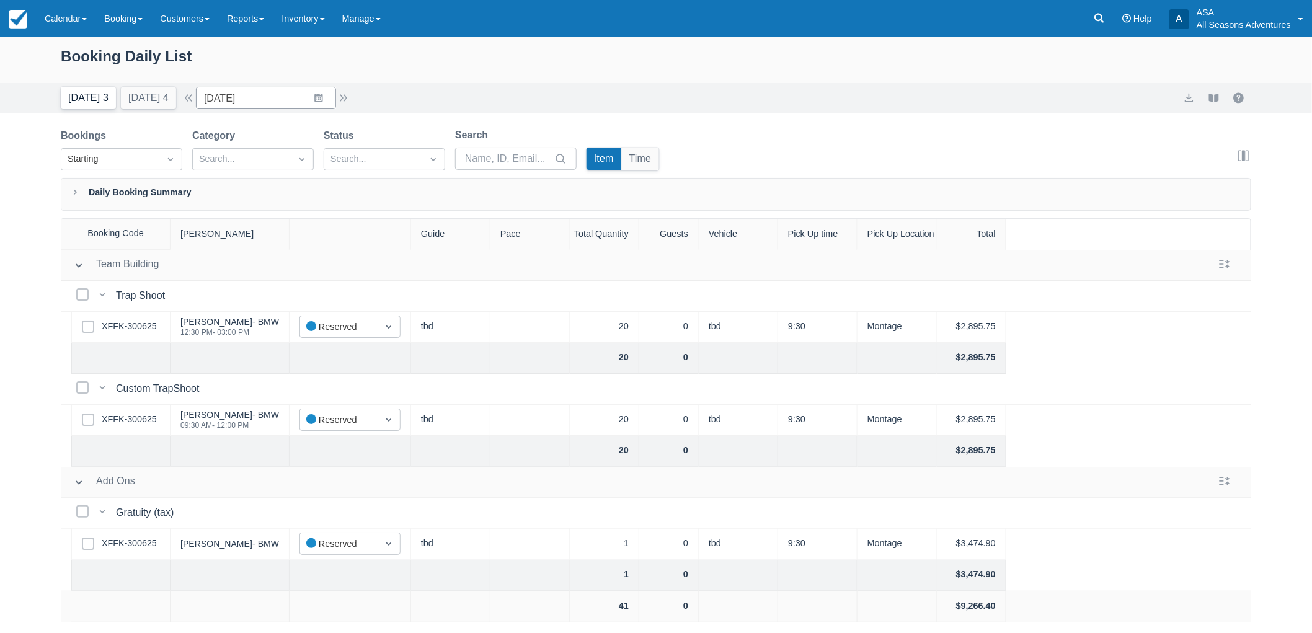
click at [81, 92] on button "Today 3" at bounding box center [88, 98] width 55 height 22
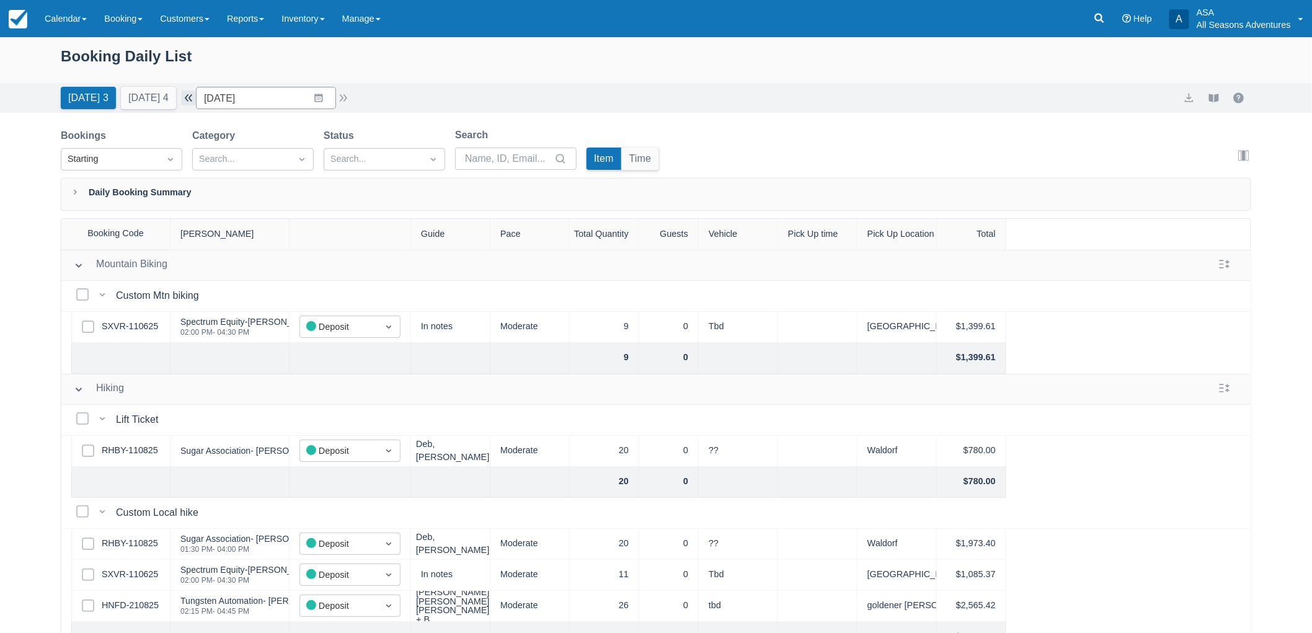
click at [195, 93] on button "button" at bounding box center [188, 97] width 15 height 15
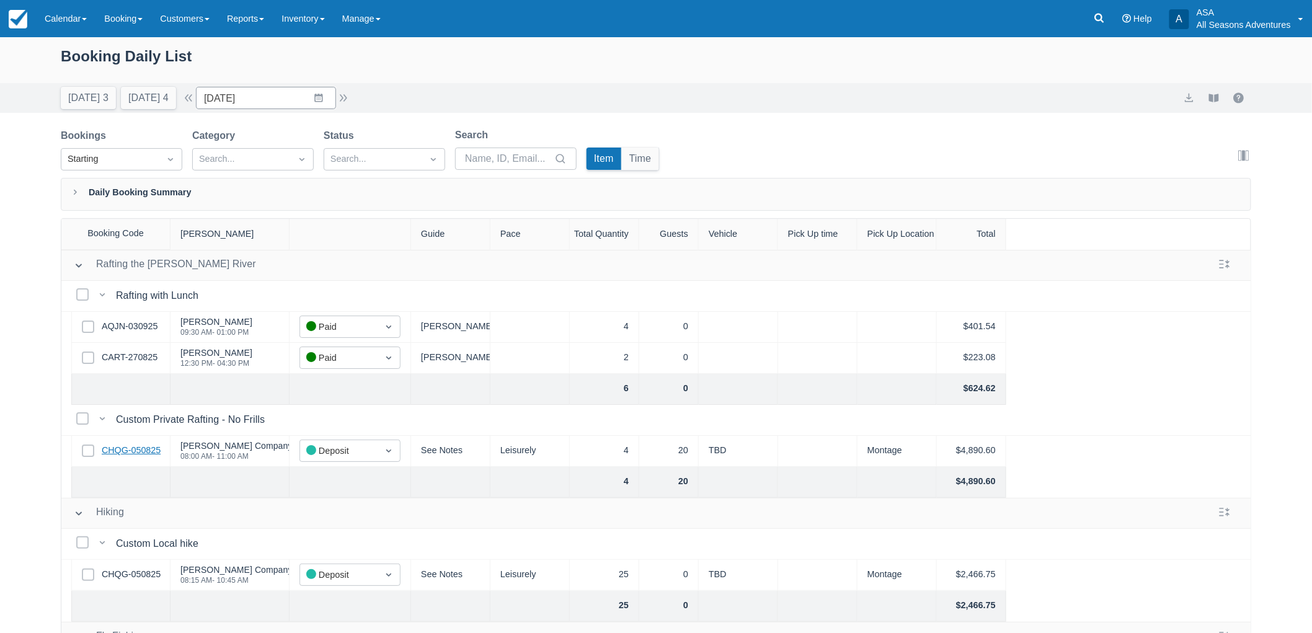
click at [138, 450] on link "CHQG-050825" at bounding box center [131, 451] width 59 height 14
click at [87, 98] on button "Today 3" at bounding box center [88, 98] width 55 height 22
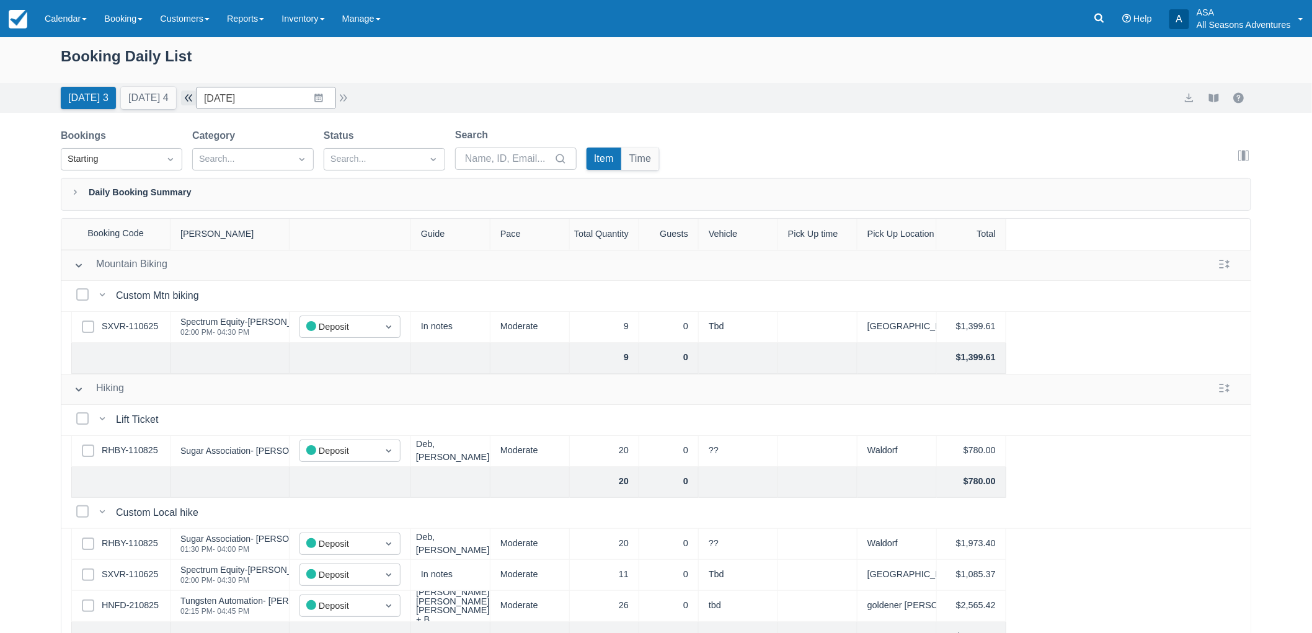
click at [196, 99] on button "button" at bounding box center [188, 97] width 15 height 15
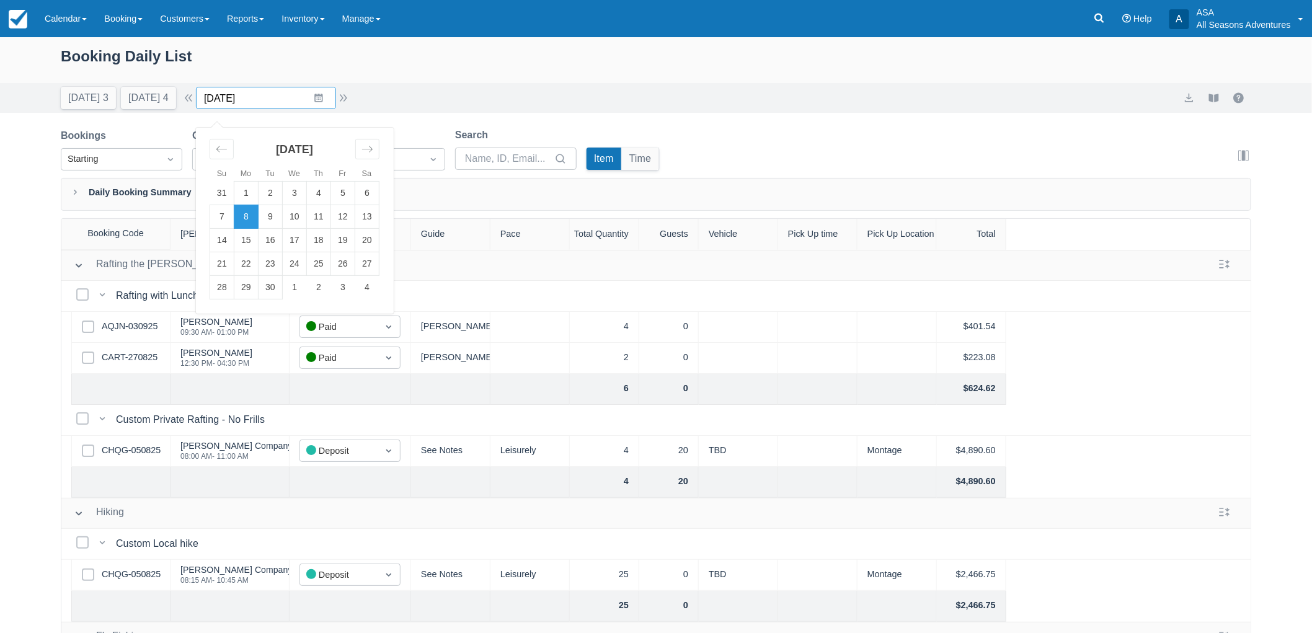
click at [270, 95] on input "09/08/25" at bounding box center [266, 98] width 140 height 22
click at [84, 106] on button "Today 3" at bounding box center [88, 98] width 55 height 22
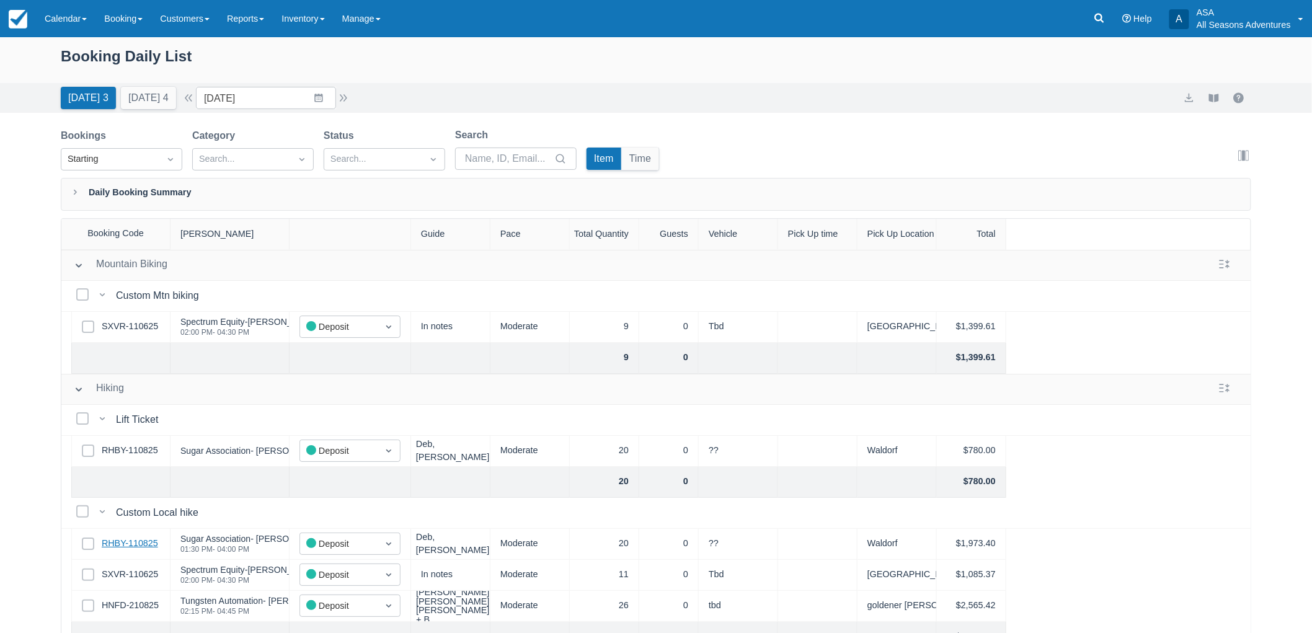
click at [147, 542] on link "RHBY-110825" at bounding box center [130, 544] width 56 height 14
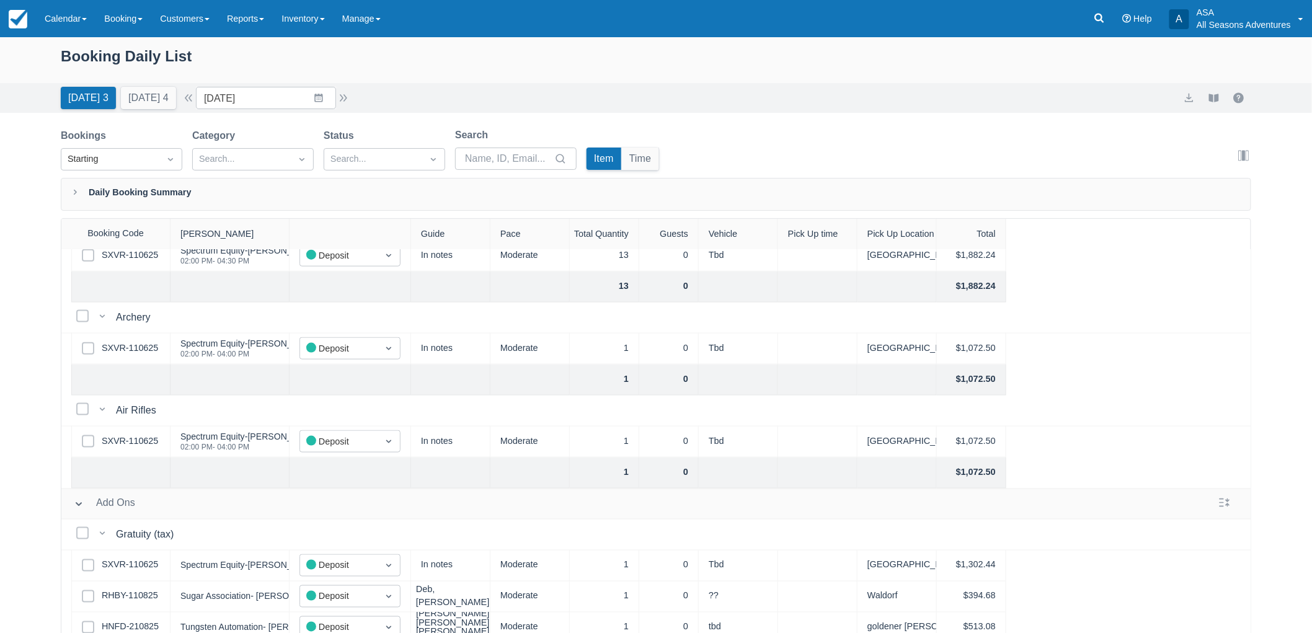
scroll to position [712, 0]
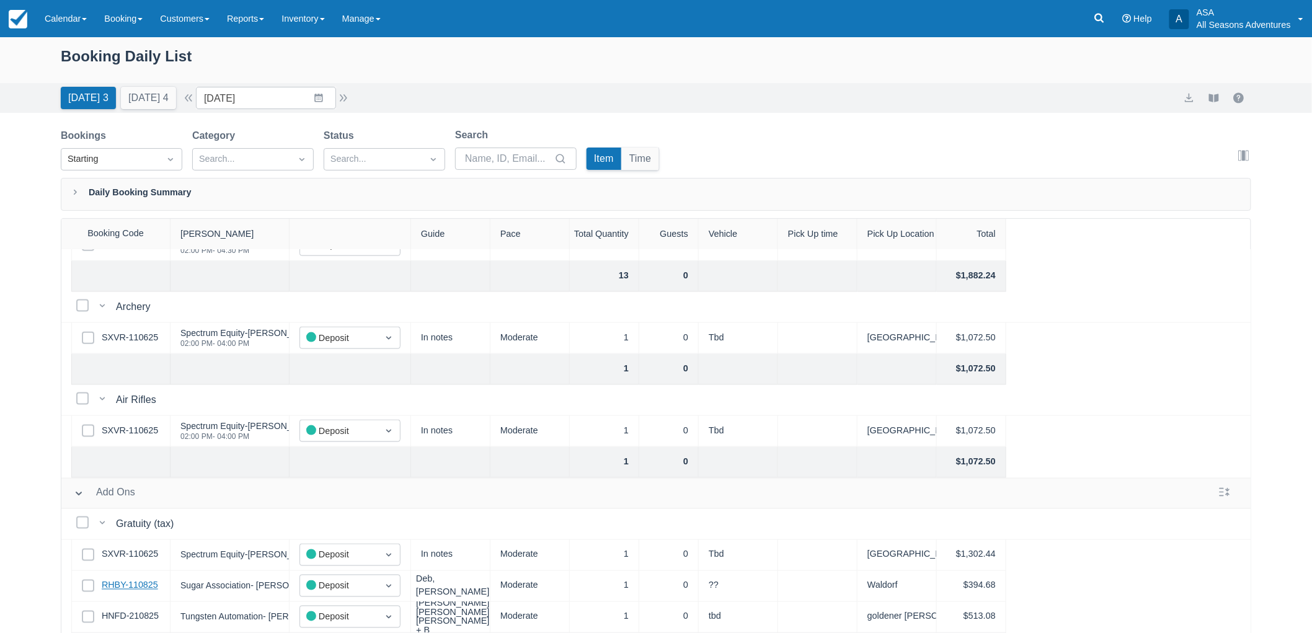
click at [152, 579] on link "RHBY-110825" at bounding box center [130, 586] width 56 height 14
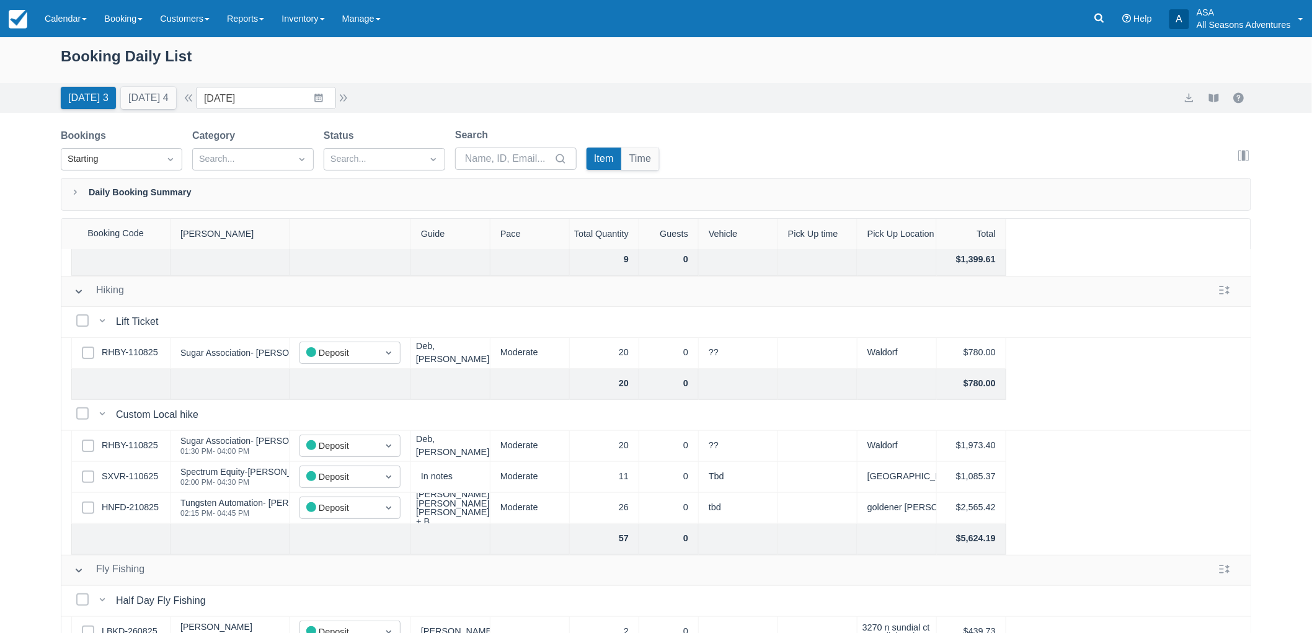
scroll to position [0, 0]
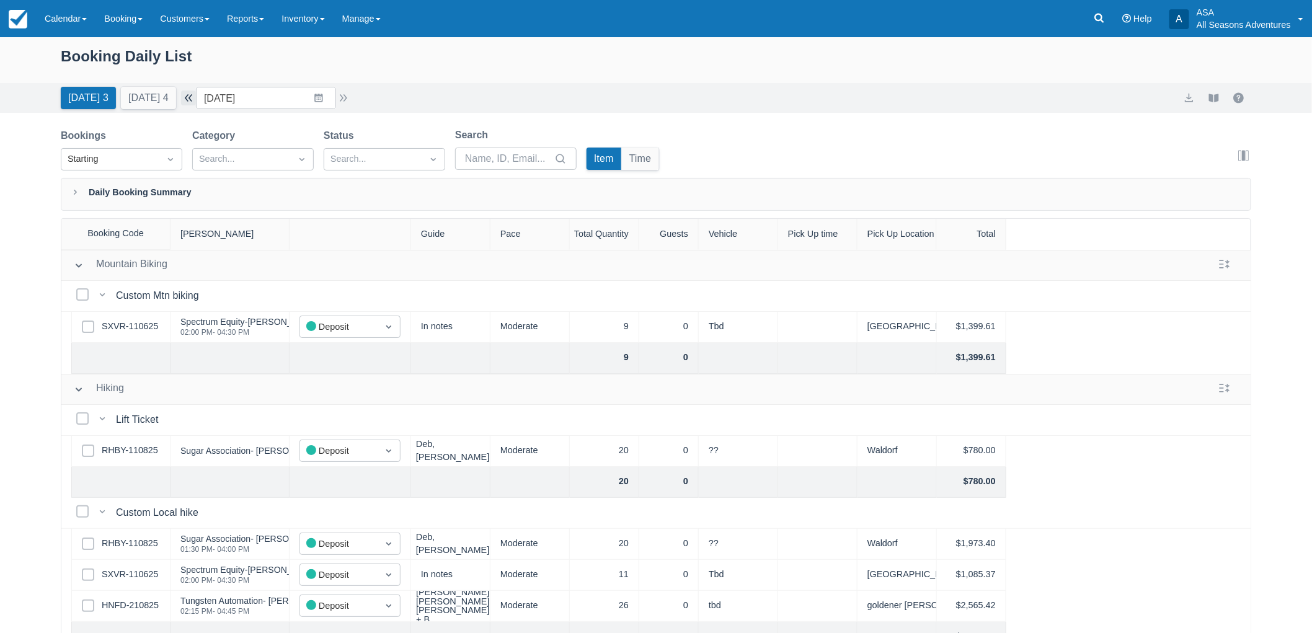
click at [196, 101] on button "button" at bounding box center [188, 97] width 15 height 15
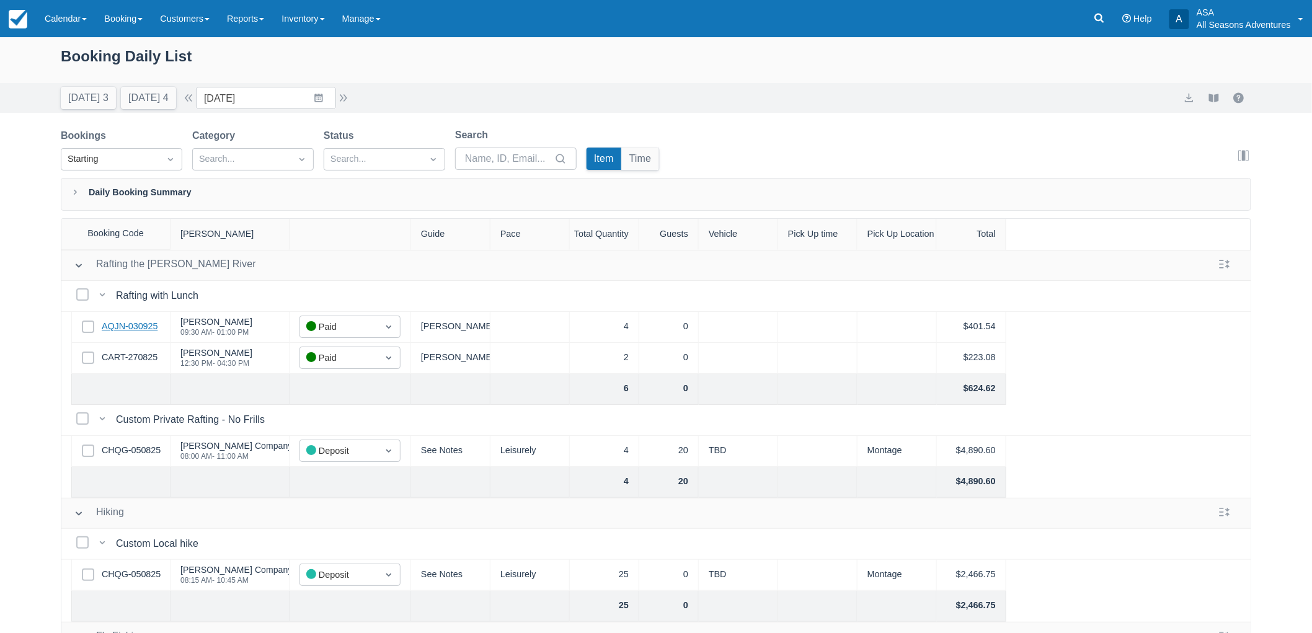
click at [141, 330] on link "AQJN-030925" at bounding box center [130, 327] width 56 height 14
click at [136, 358] on link "CART-270825" at bounding box center [130, 358] width 56 height 14
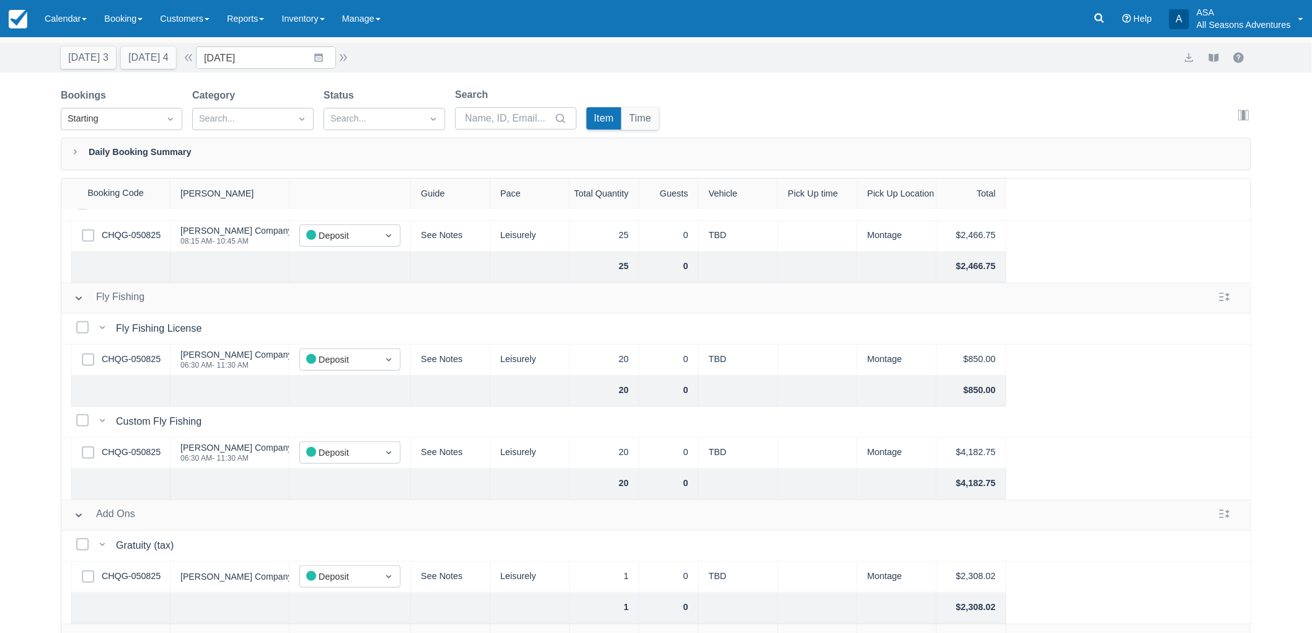
scroll to position [63, 0]
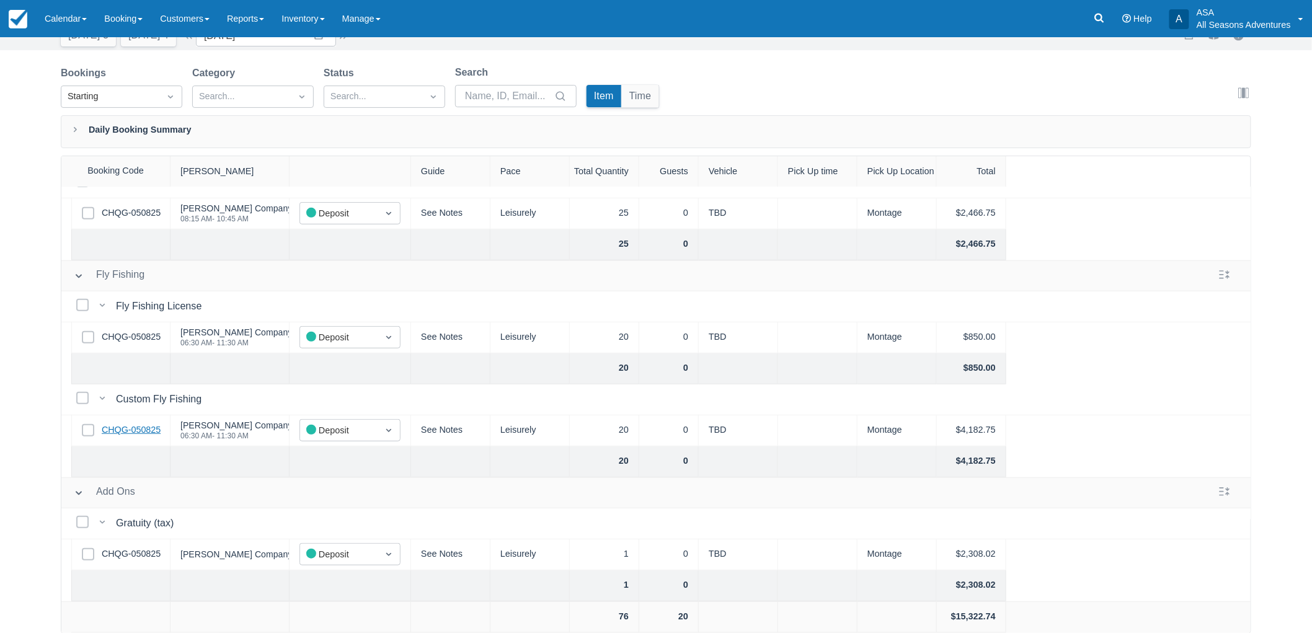
click at [128, 423] on link "CHQG-050825" at bounding box center [131, 430] width 59 height 14
click at [143, 208] on link "CHQG-050825" at bounding box center [131, 213] width 59 height 14
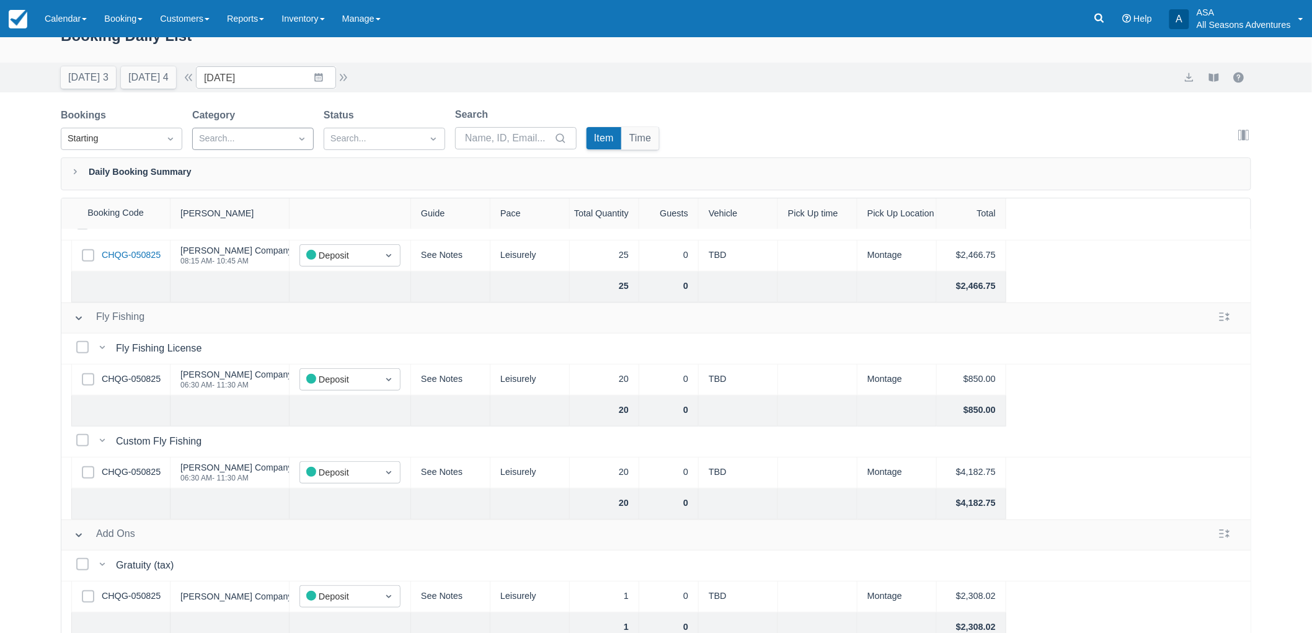
scroll to position [0, 0]
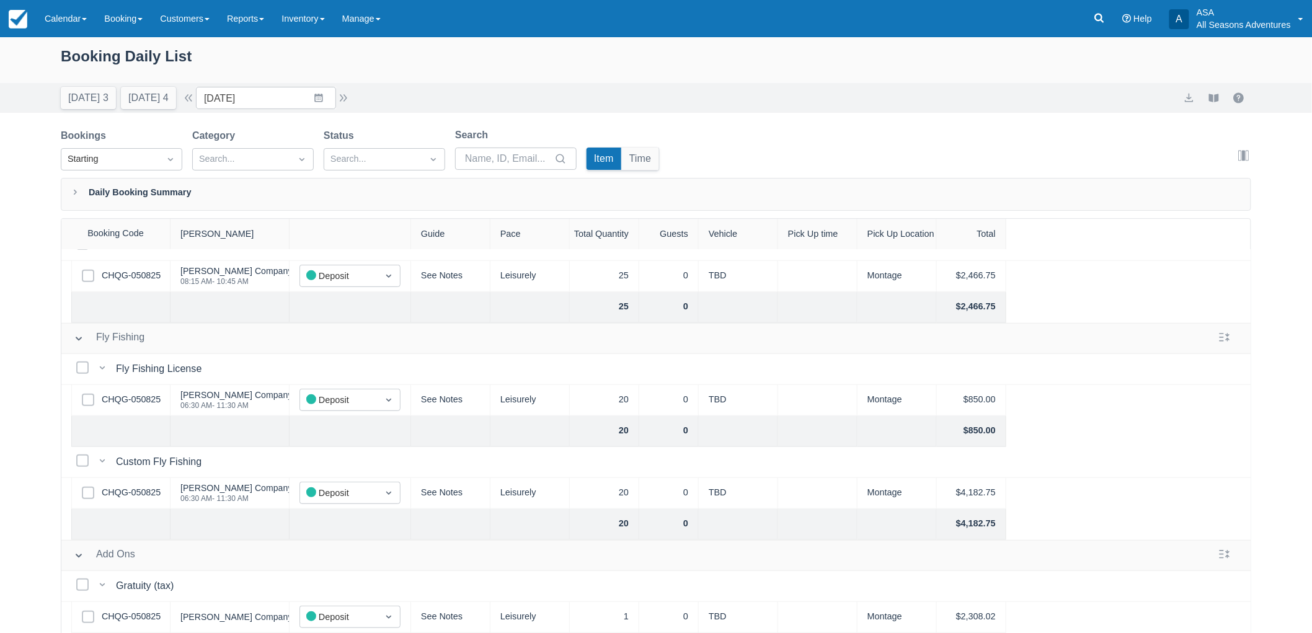
click at [275, 85] on div "Today 3 Tomorrow 4 Date 09/08/25 Navigate forward to interact with the calendar…" at bounding box center [656, 98] width 1312 height 30
click at [275, 90] on input "09/08/25" at bounding box center [266, 98] width 140 height 22
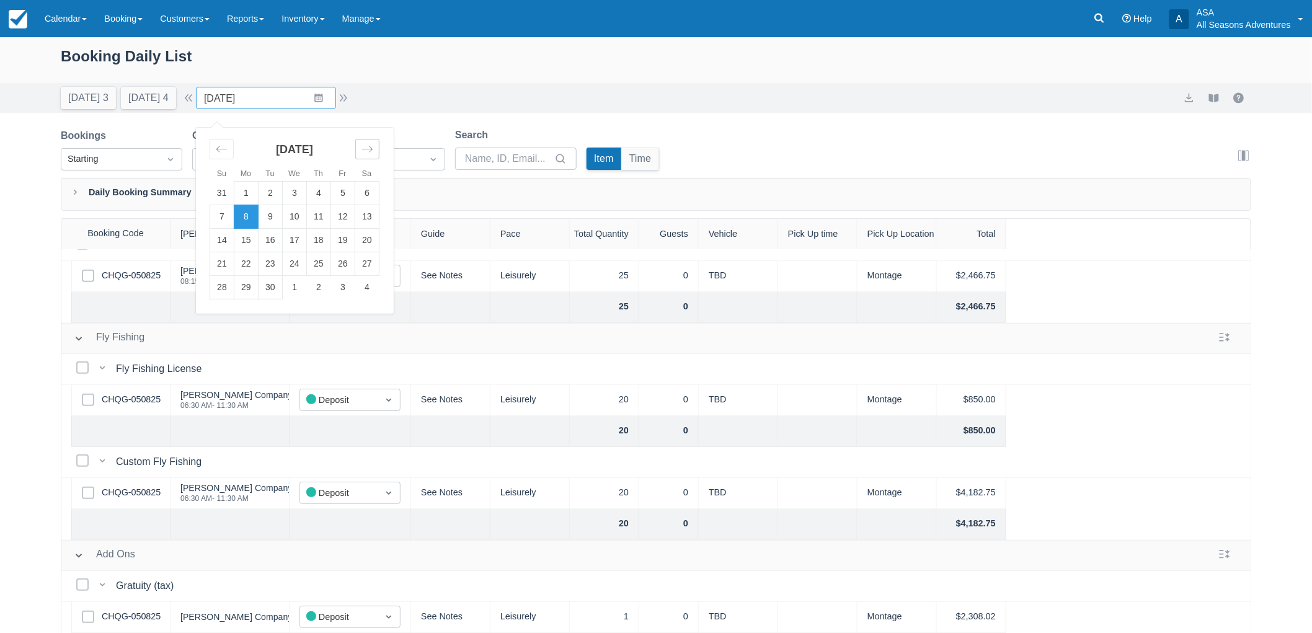
click at [373, 151] on icon "Move forward to switch to the next month." at bounding box center [367, 149] width 12 height 12
click at [275, 245] on td "14" at bounding box center [270, 241] width 24 height 24
type input "10/14/25"
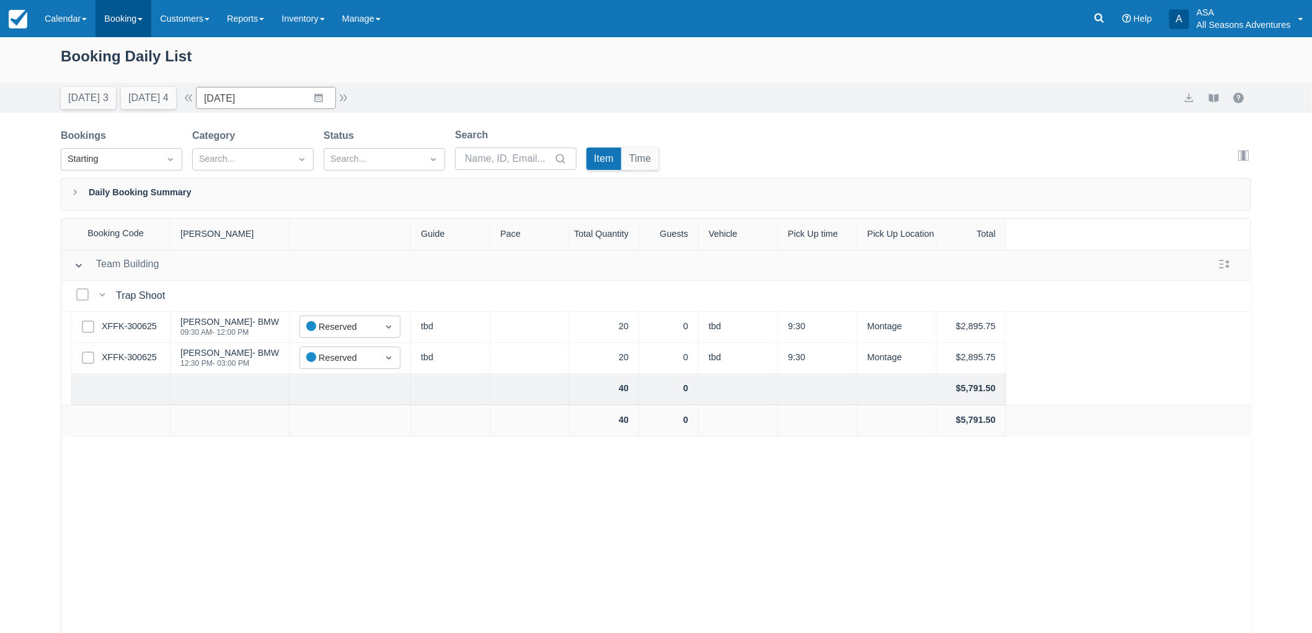
click at [115, 17] on link "Booking" at bounding box center [123, 18] width 56 height 37
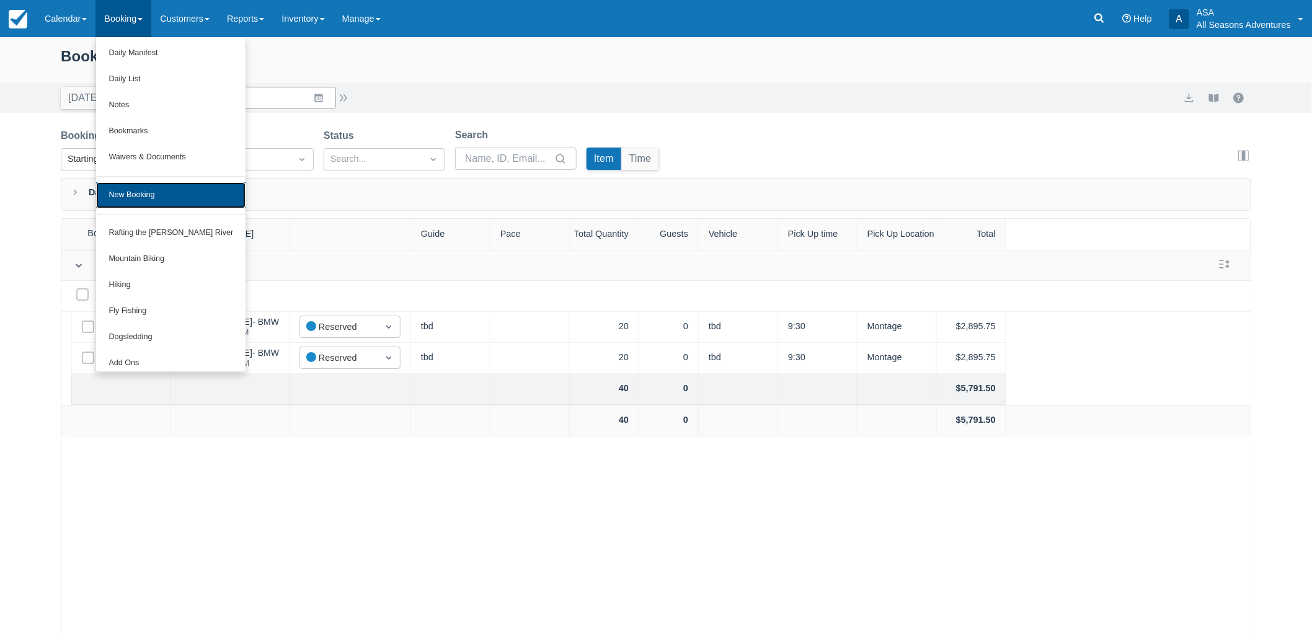
click at [149, 196] on link "New Booking" at bounding box center [170, 195] width 149 height 26
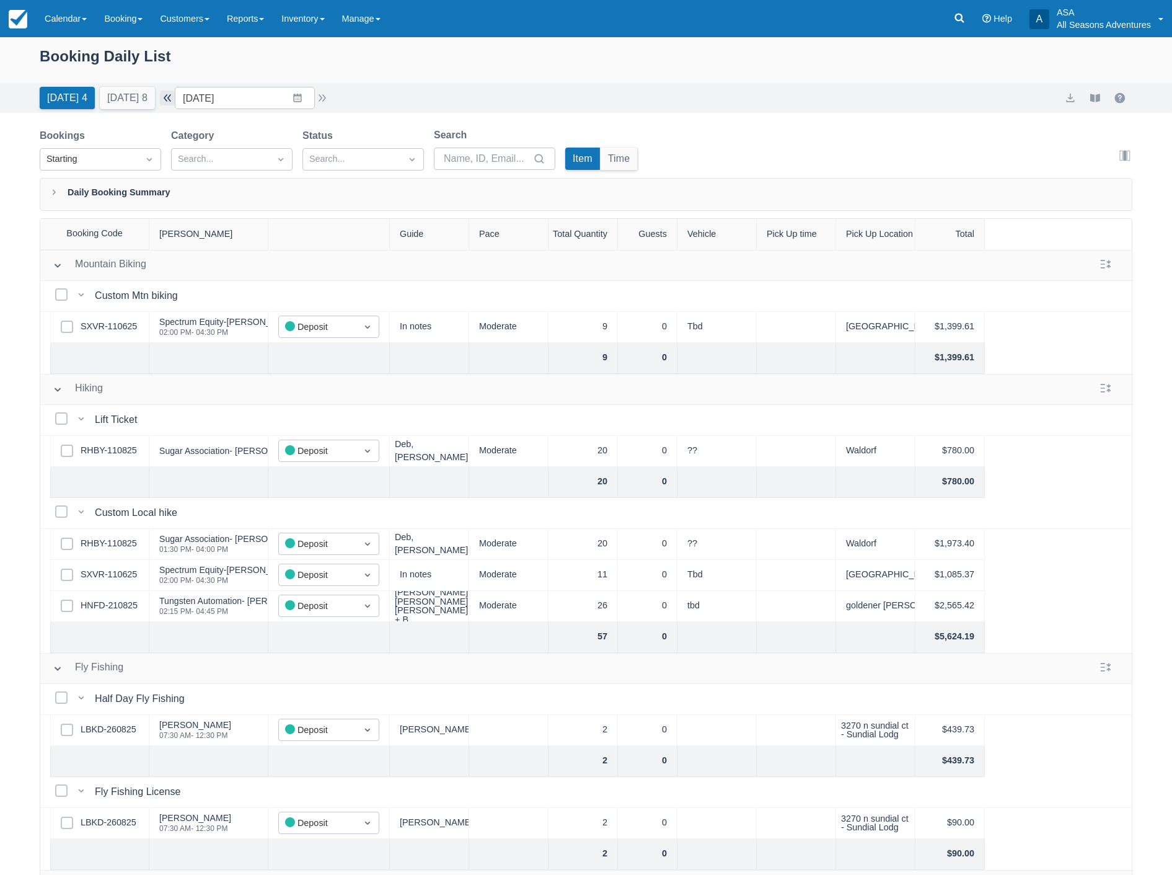
click at [172, 95] on button "button" at bounding box center [167, 97] width 15 height 15
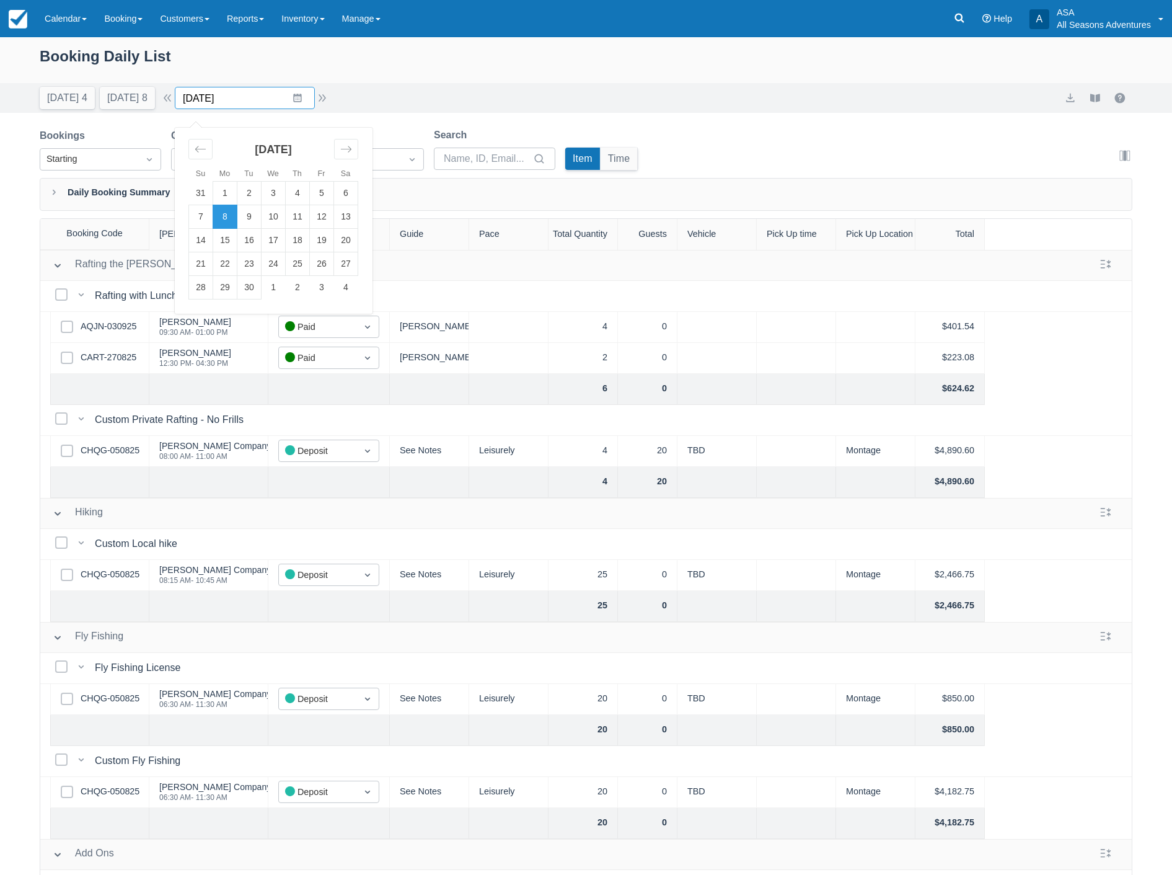
click at [242, 100] on input "[DATE]" at bounding box center [245, 98] width 140 height 22
click at [257, 214] on td "9" at bounding box center [249, 217] width 24 height 24
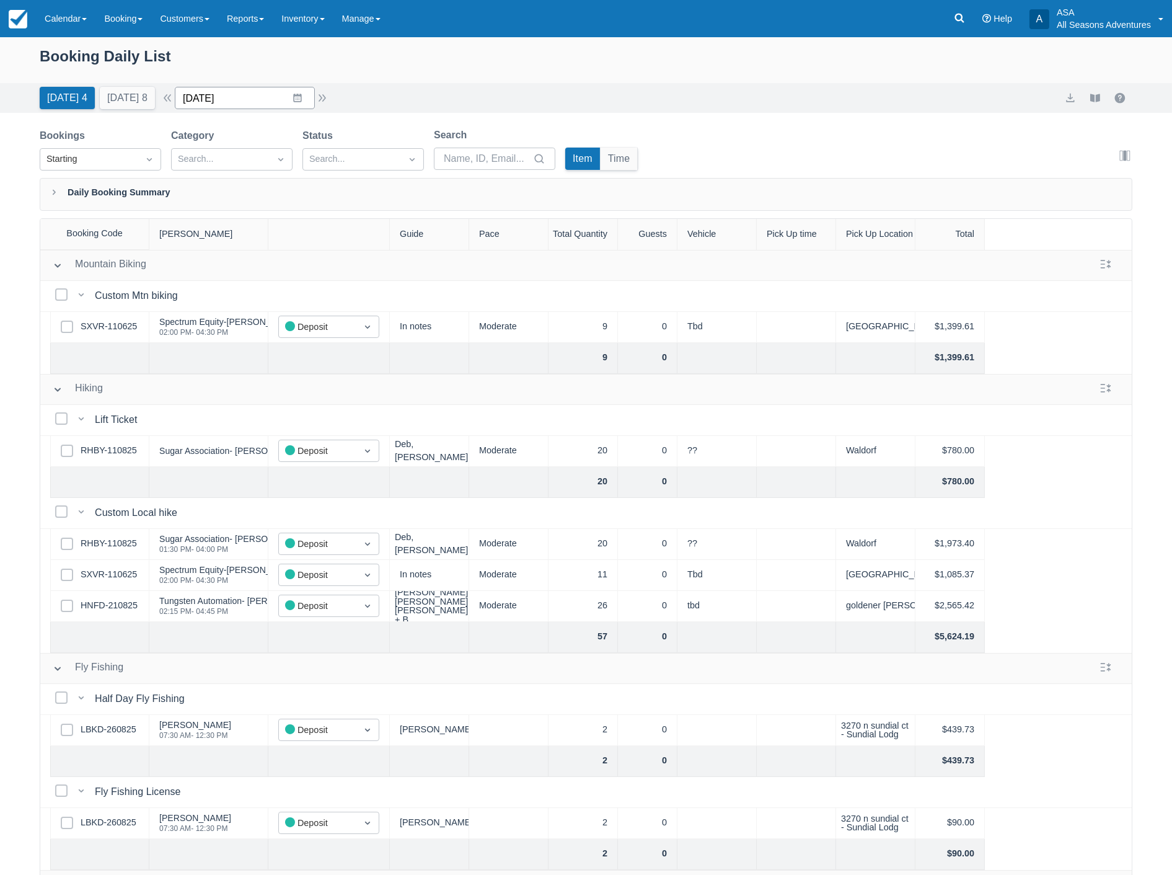
drag, startPoint x: 224, startPoint y: 96, endPoint x: 232, endPoint y: 95, distance: 8.2
click at [225, 96] on input "[DATE]" at bounding box center [245, 98] width 140 height 22
click at [282, 211] on td "10" at bounding box center [274, 217] width 24 height 24
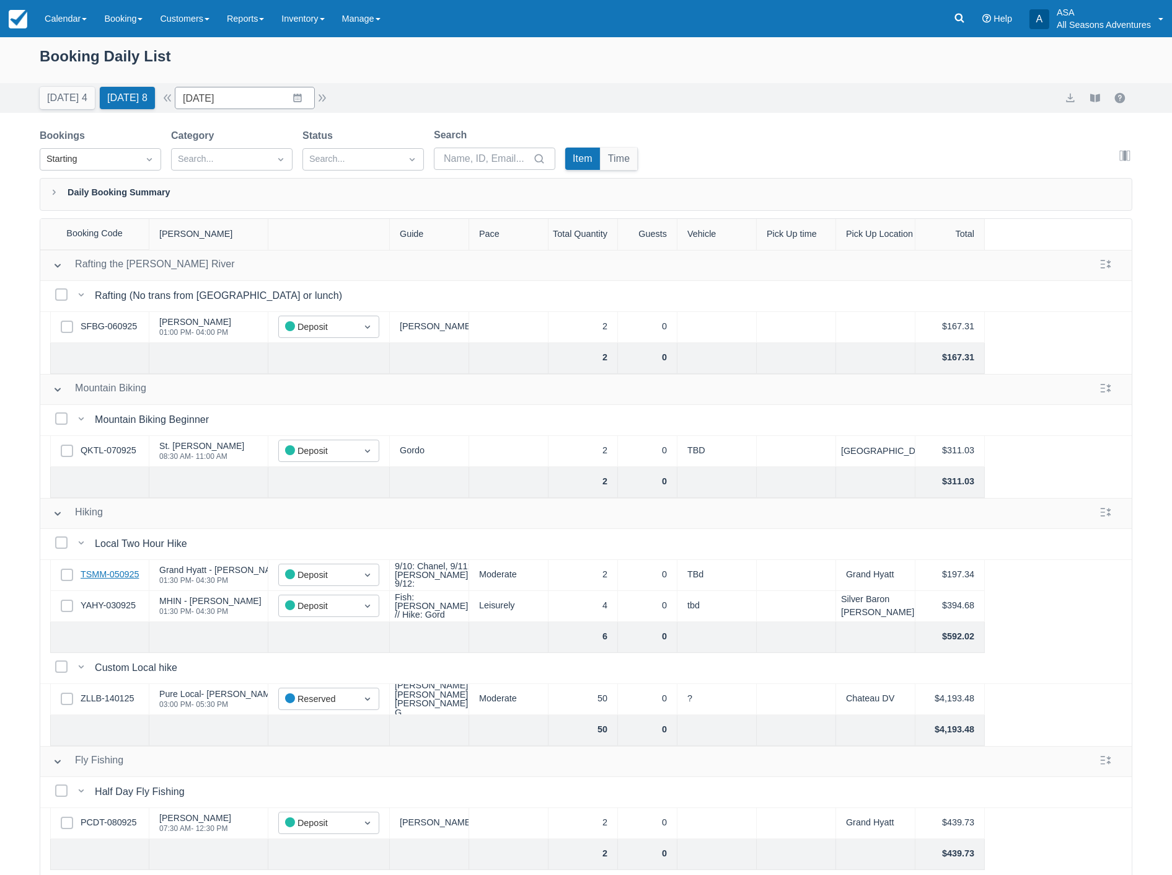
click at [108, 579] on link "TSMM-050925" at bounding box center [110, 575] width 58 height 14
click at [110, 603] on link "YAHY-030925" at bounding box center [108, 606] width 55 height 14
click at [73, 96] on button "[DATE] 4" at bounding box center [67, 98] width 55 height 22
type input "[DATE]"
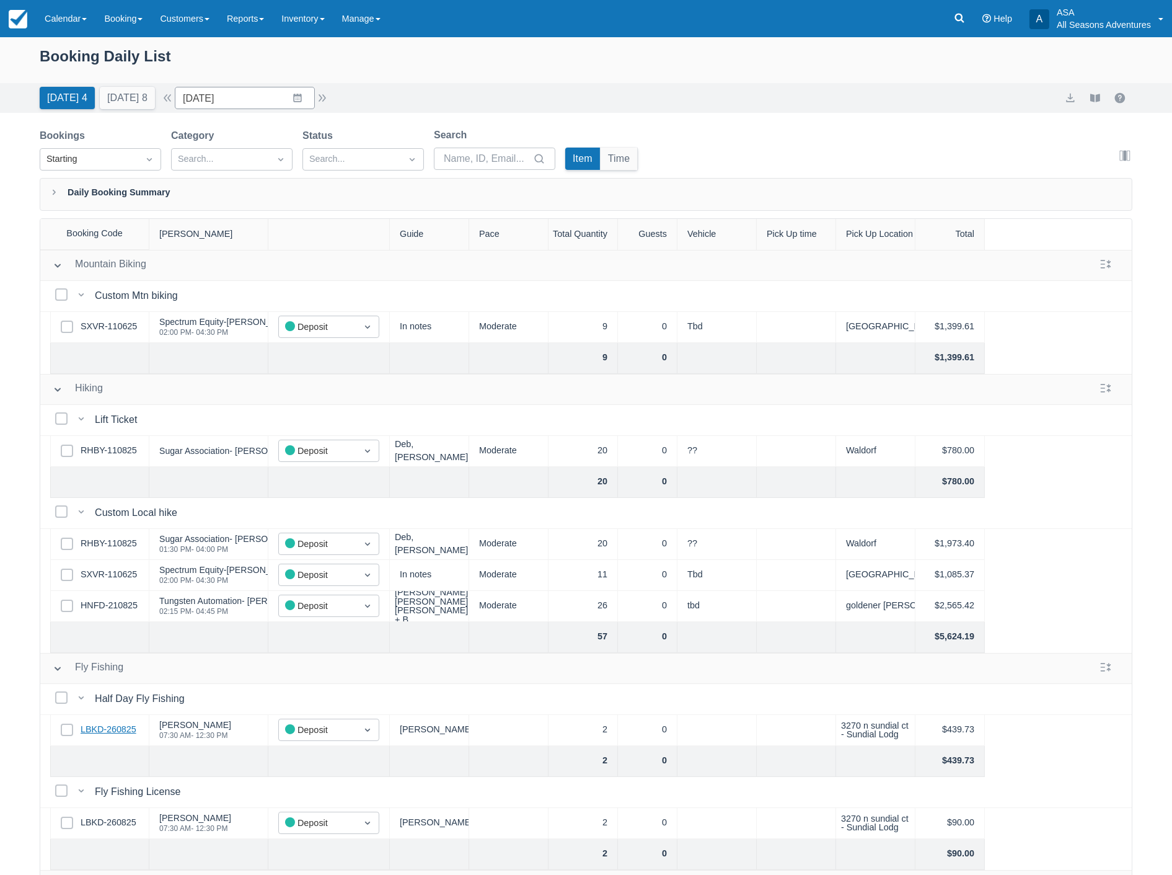
click at [120, 725] on link "LBKD-260825" at bounding box center [109, 730] width 56 height 14
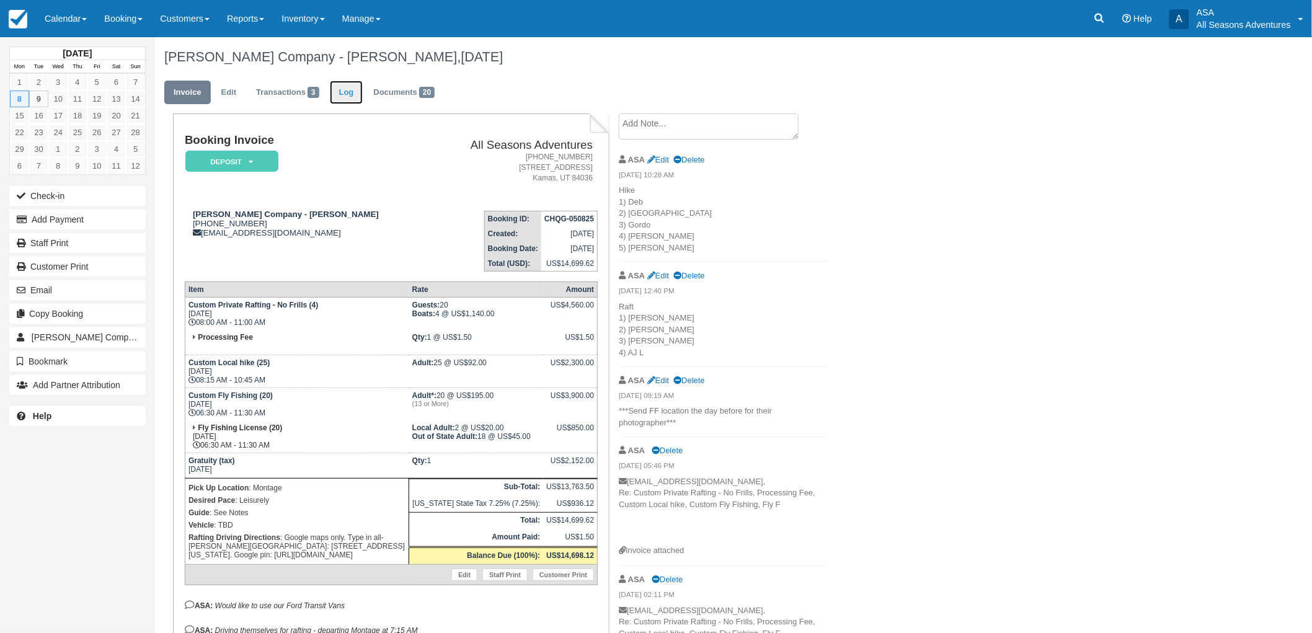
click at [352, 99] on link "Log" at bounding box center [346, 93] width 33 height 24
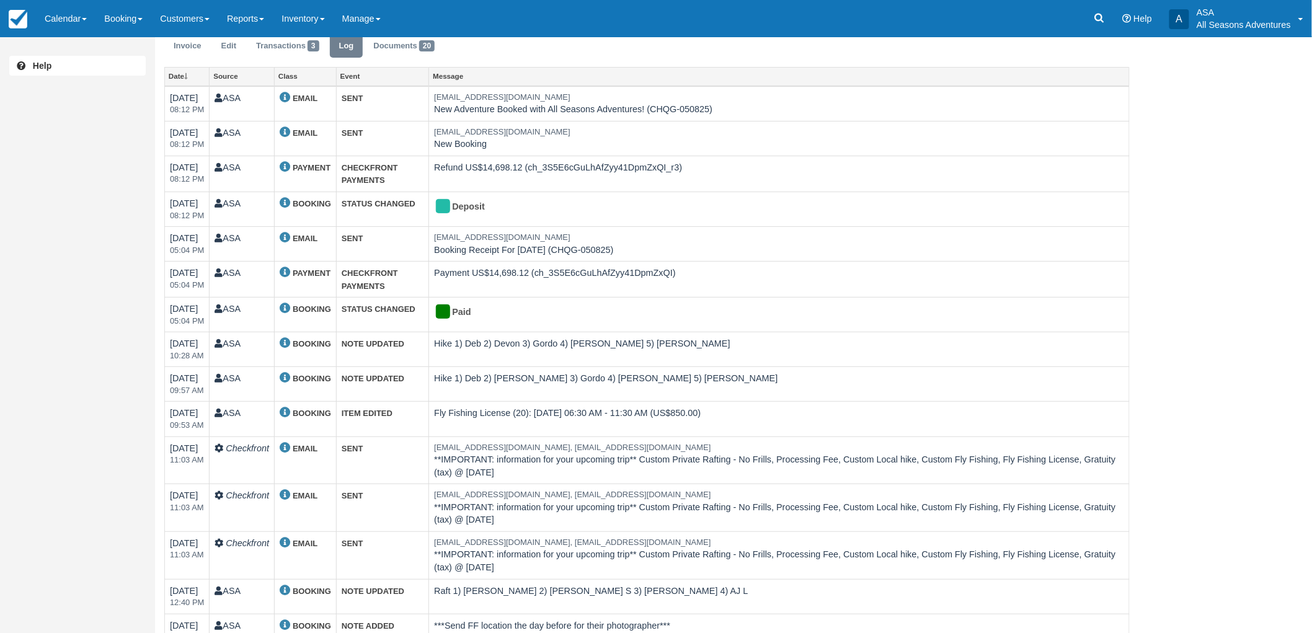
scroll to position [138, 0]
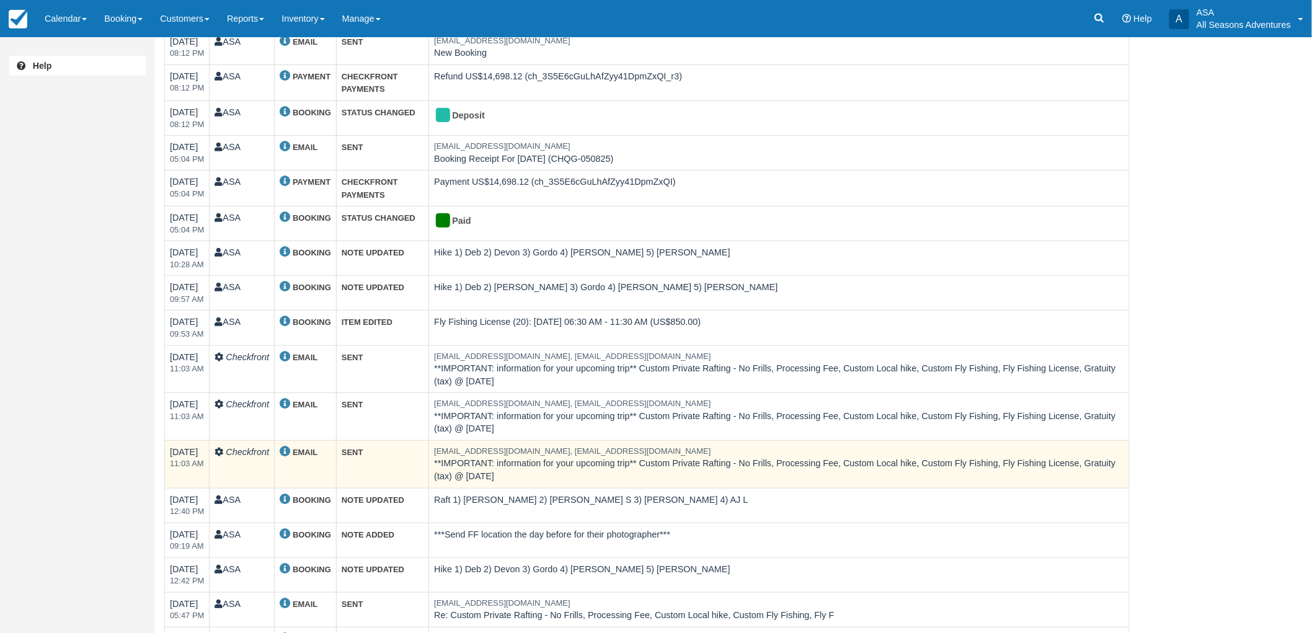
click at [493, 463] on td "[EMAIL_ADDRESS][DOMAIN_NAME], [EMAIL_ADDRESS][DOMAIN_NAME] **IMPORTANT: informa…" at bounding box center [779, 464] width 700 height 48
click at [301, 448] on strong "EMAIL" at bounding box center [305, 452] width 25 height 9
click at [354, 451] on strong "SENT" at bounding box center [353, 452] width 22 height 9
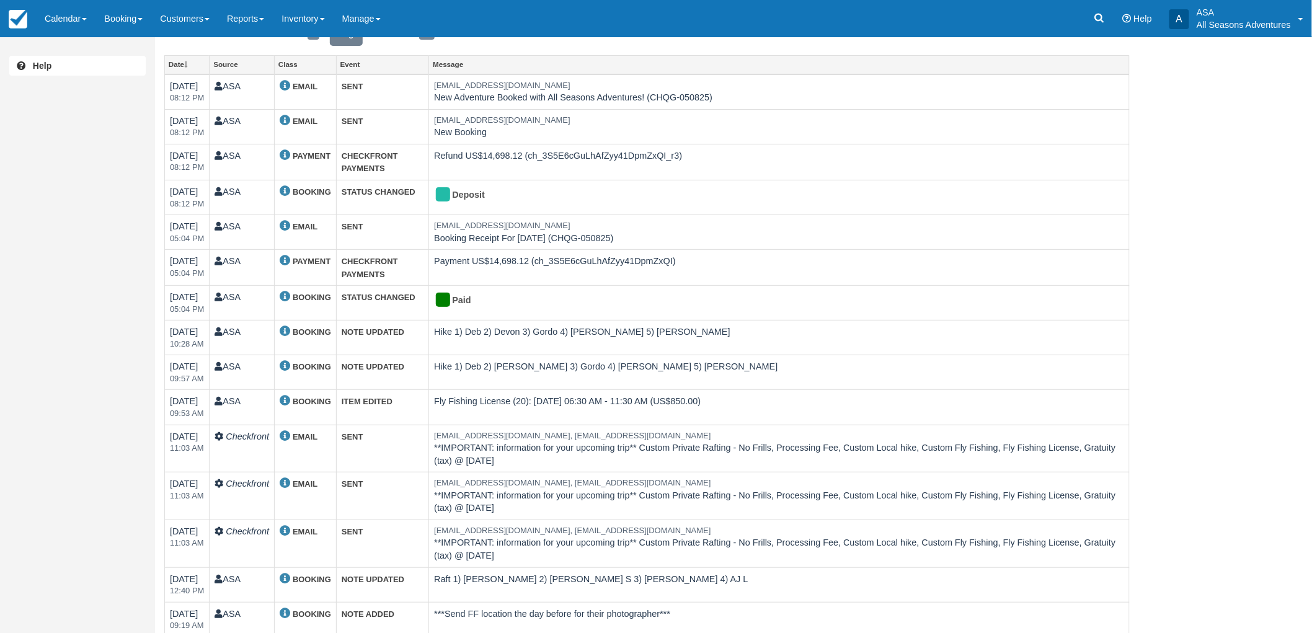
scroll to position [0, 0]
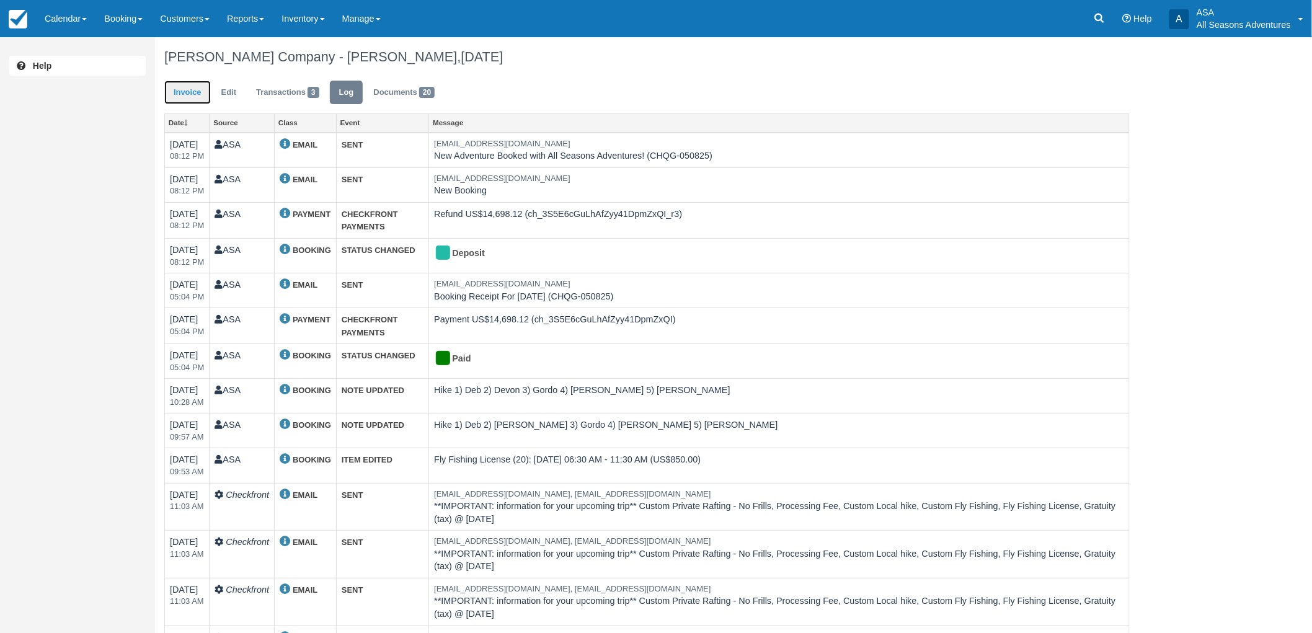
click at [187, 88] on link "Invoice" at bounding box center [187, 93] width 46 height 24
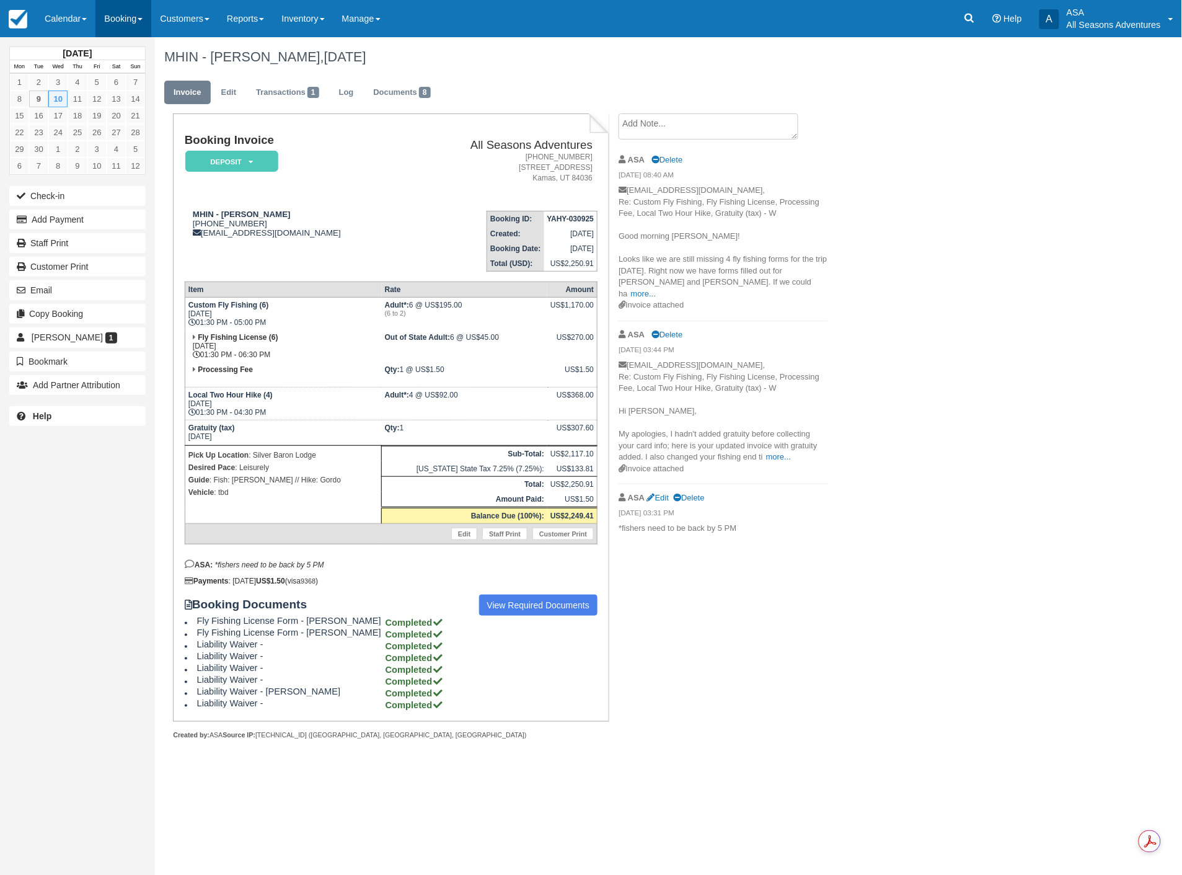
click at [122, 11] on link "Booking" at bounding box center [123, 18] width 56 height 37
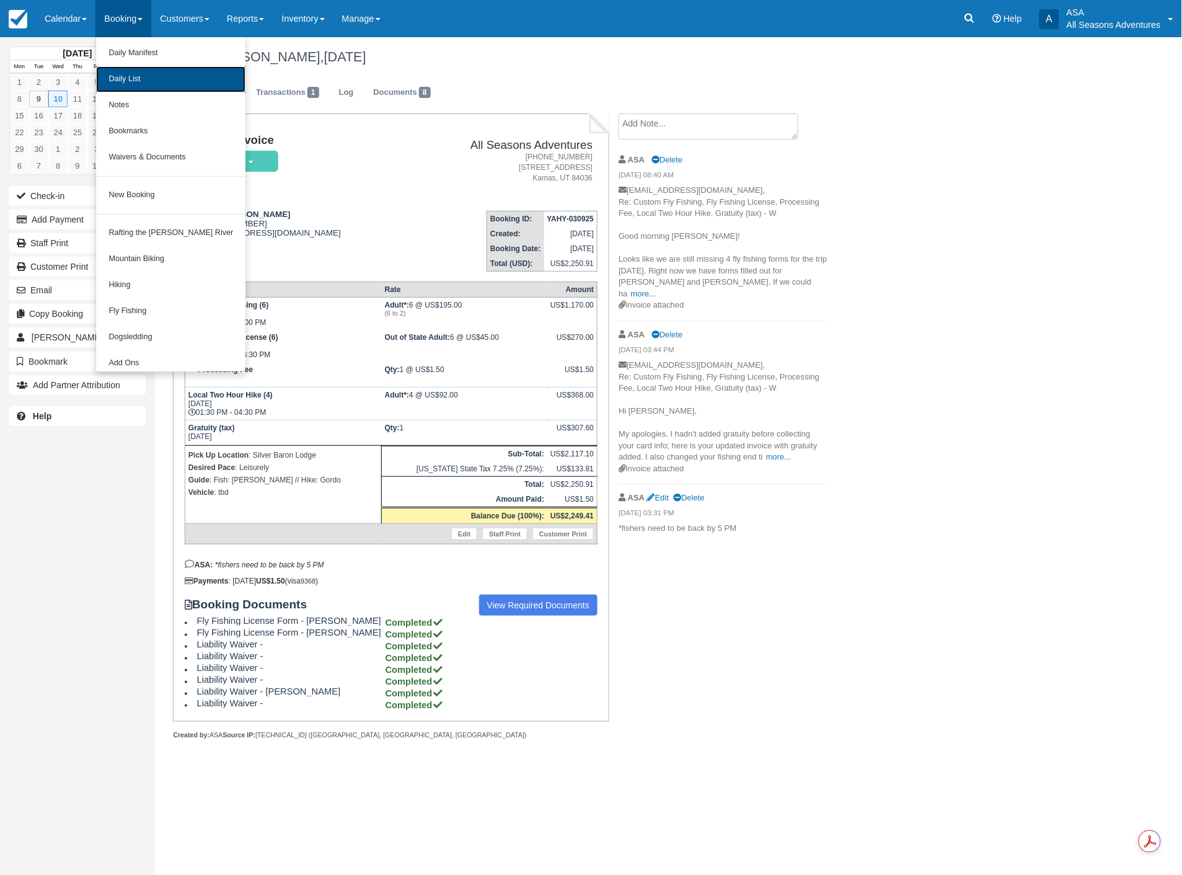
click at [125, 73] on link "Daily List" at bounding box center [170, 79] width 149 height 26
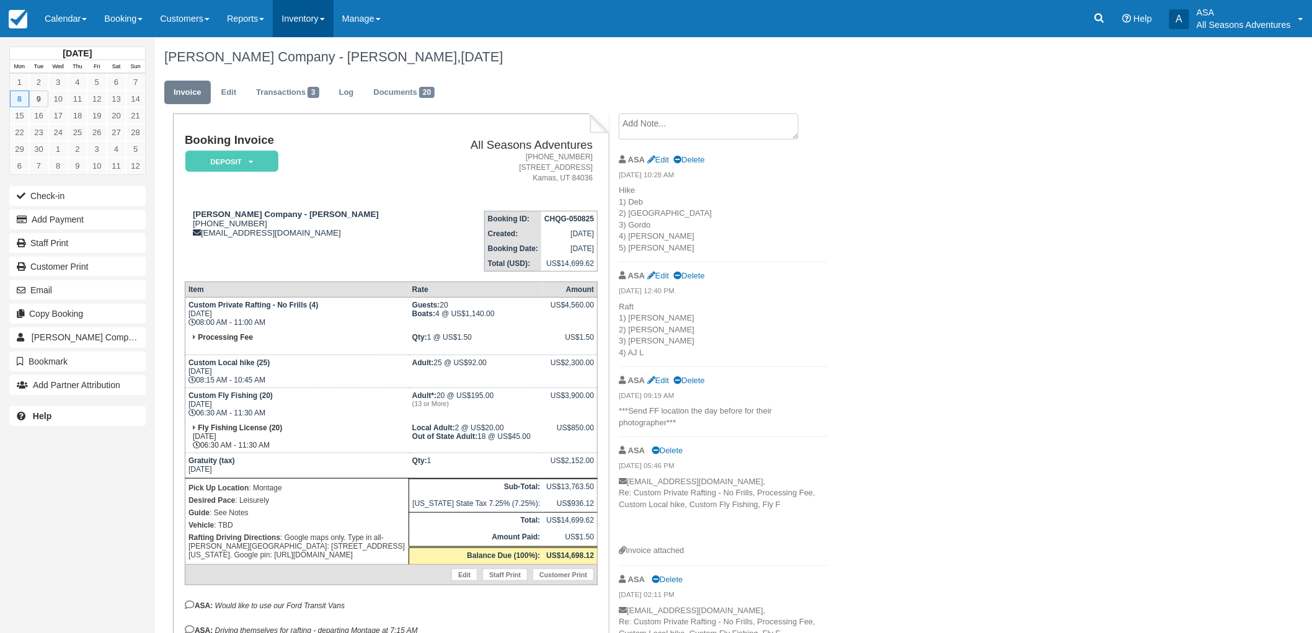
click at [307, 16] on link "Inventory" at bounding box center [303, 18] width 60 height 37
click at [252, 19] on link "Reports" at bounding box center [245, 18] width 55 height 37
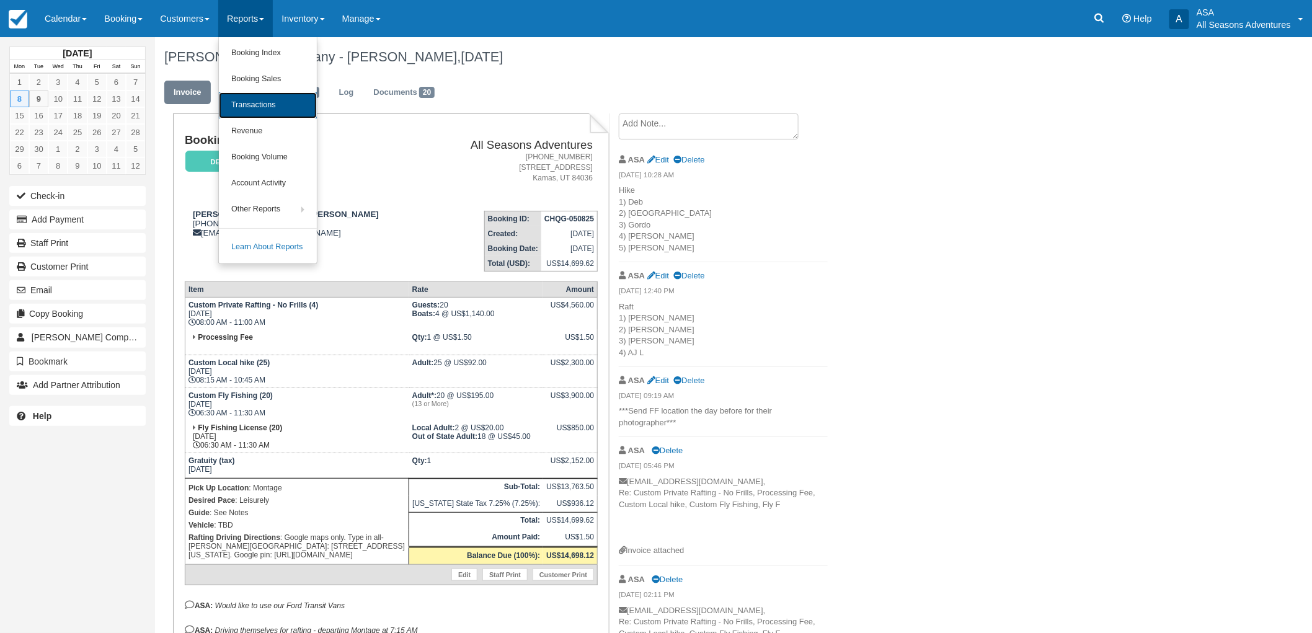
click at [288, 105] on link "Transactions" at bounding box center [268, 105] width 98 height 26
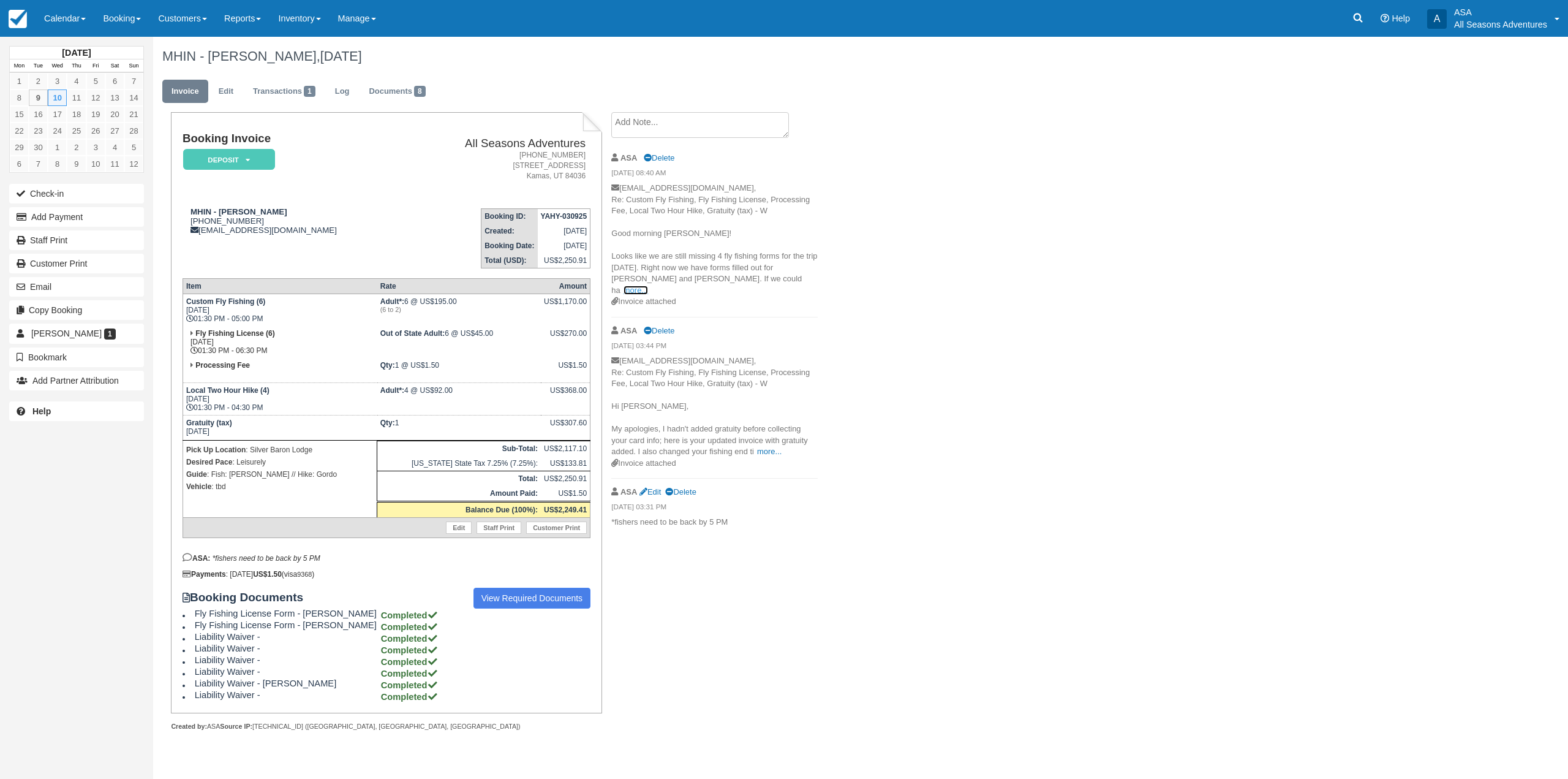
click at [648, 286] on link "more..." at bounding box center [635, 290] width 25 height 9
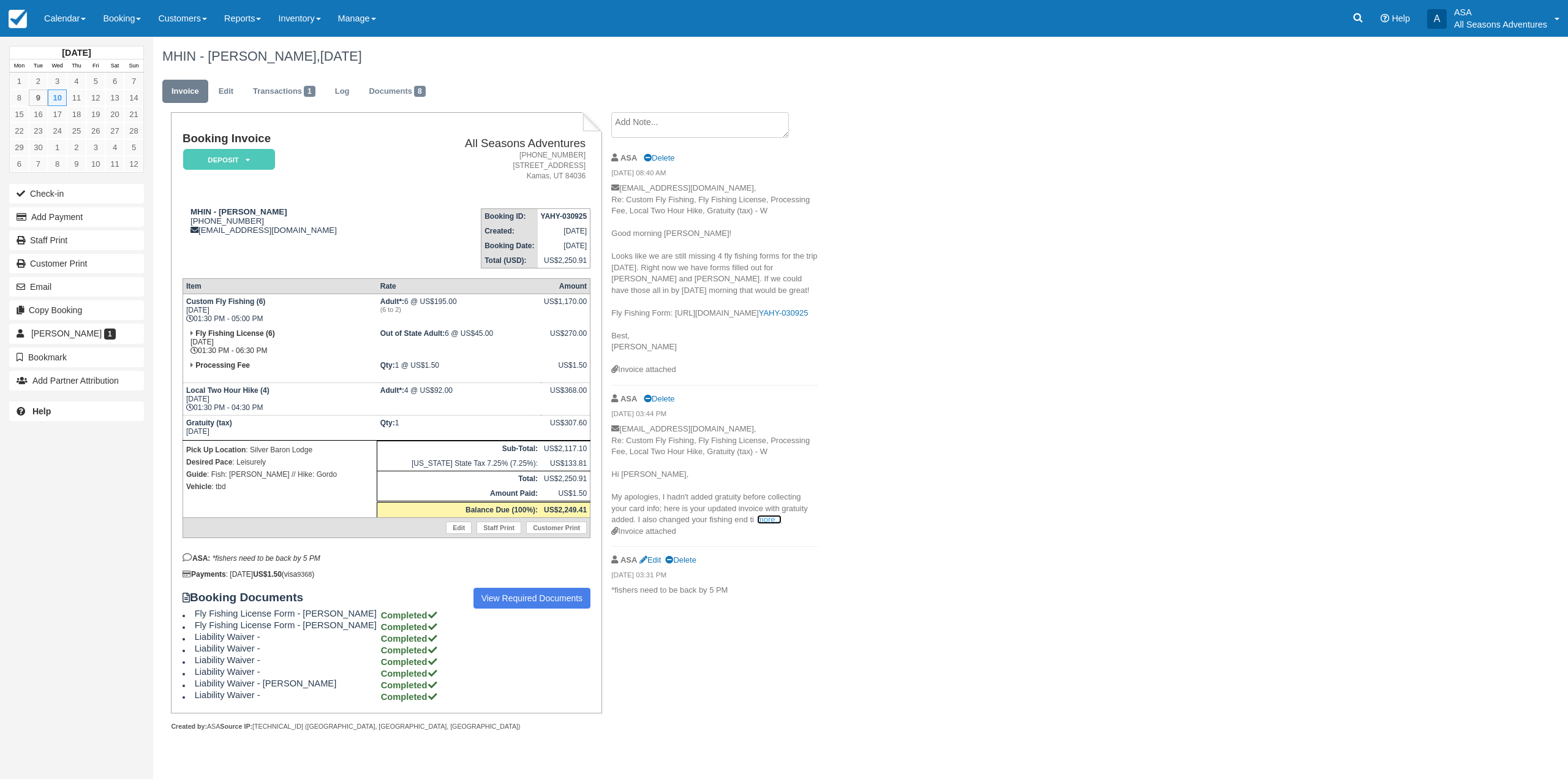
click at [770, 524] on link "more..." at bounding box center [769, 519] width 25 height 9
drag, startPoint x: 265, startPoint y: 429, endPoint x: 172, endPoint y: 418, distance: 93.6
click at [172, 418] on div "Booking Invoice Deposit   Pending Reserved Paid Waiting Cancelled All Seasons A…" at bounding box center [386, 411] width 431 height 600
click at [260, 431] on td "Gratuity (tax) [DATE]" at bounding box center [280, 427] width 194 height 25
click at [227, 92] on link "Edit" at bounding box center [225, 92] width 33 height 24
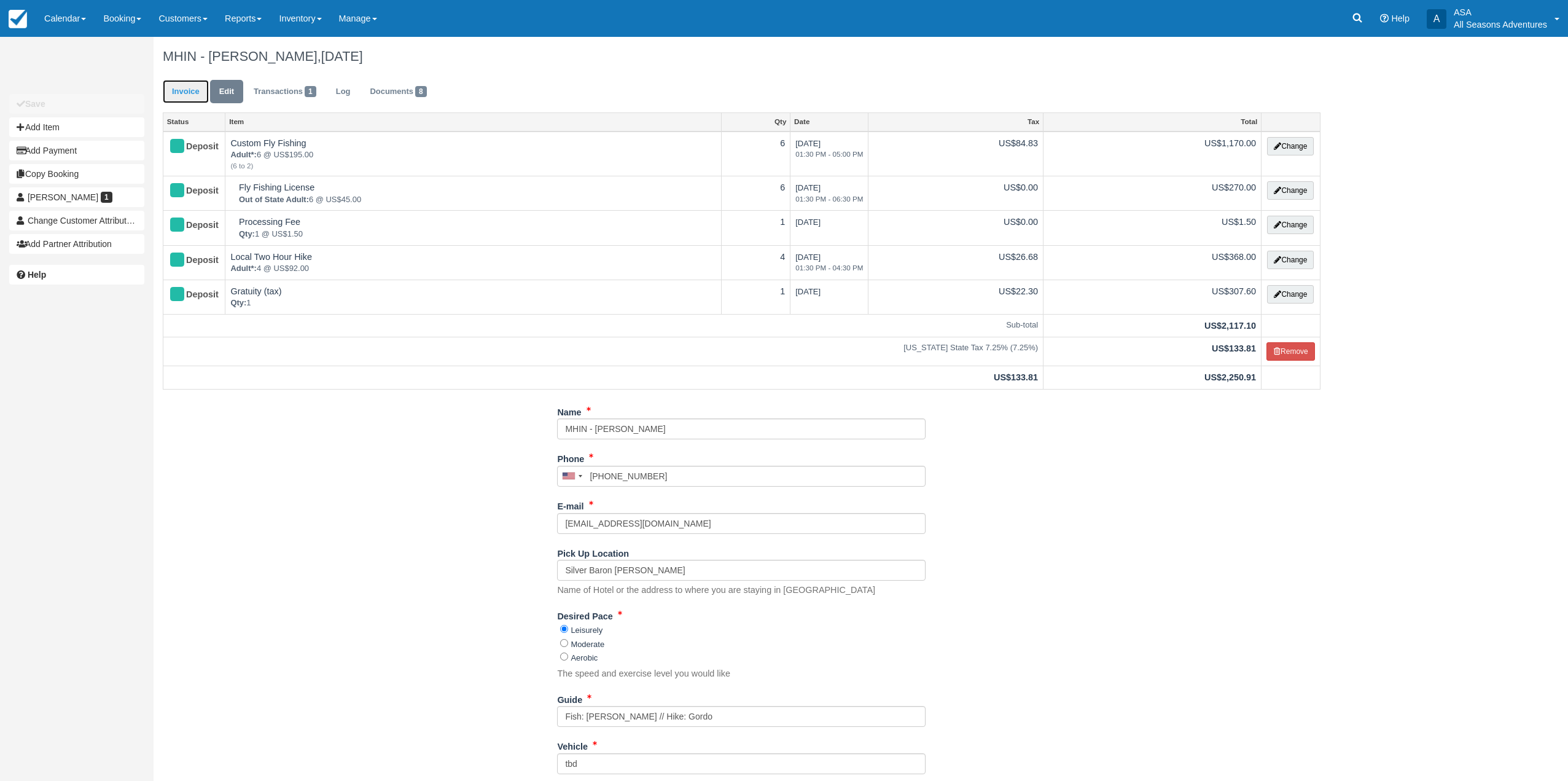
click at [188, 99] on link "Invoice" at bounding box center [185, 92] width 46 height 24
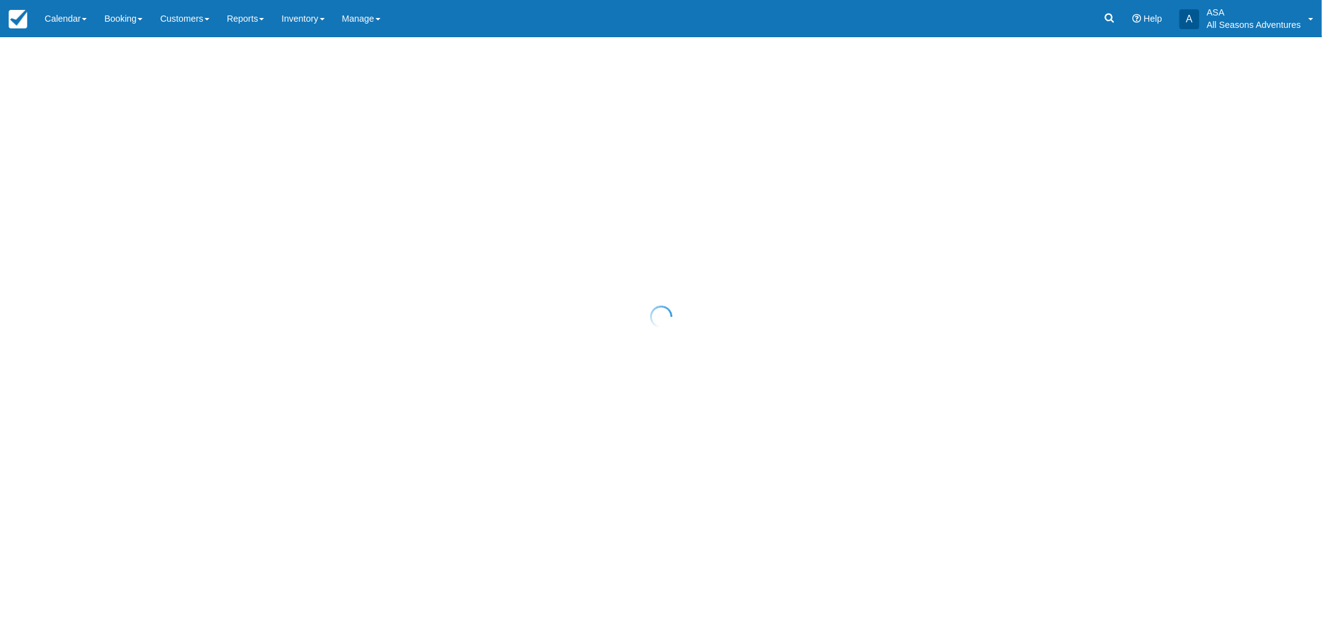
select select "10"
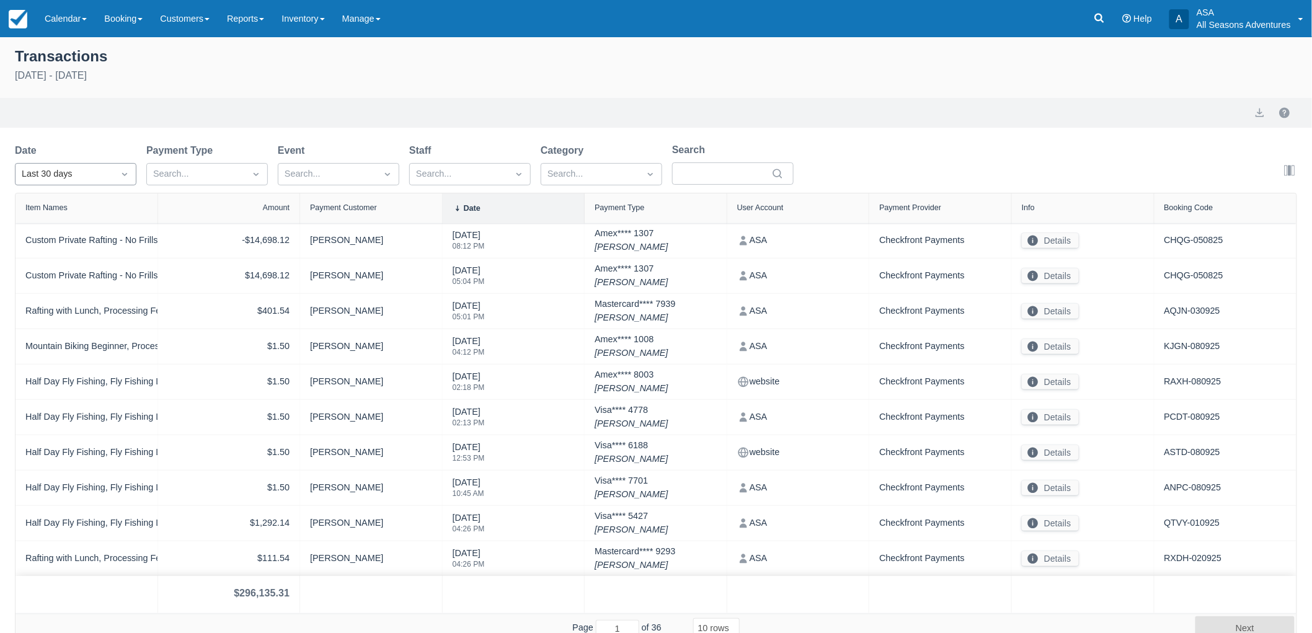
click at [73, 181] on div "Last 30 days" at bounding box center [64, 174] width 98 height 20
click at [75, 252] on div "[DATE]" at bounding box center [75, 252] width 121 height 24
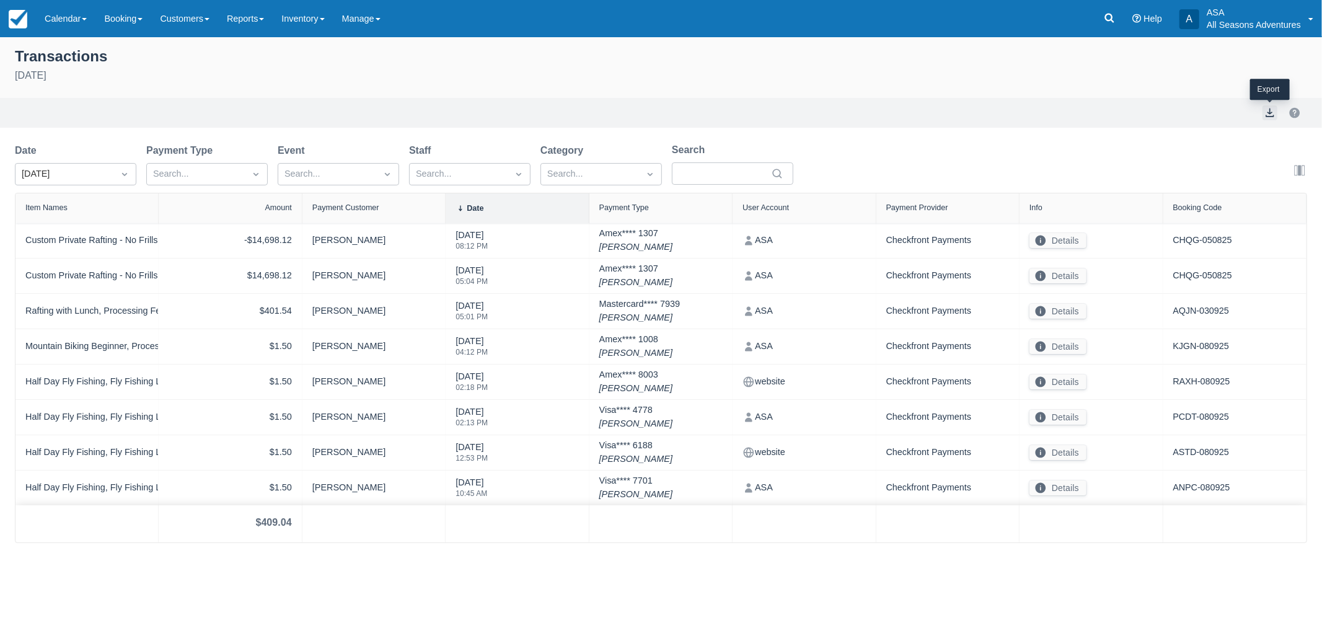
click at [1266, 112] on button "export" at bounding box center [1270, 112] width 15 height 15
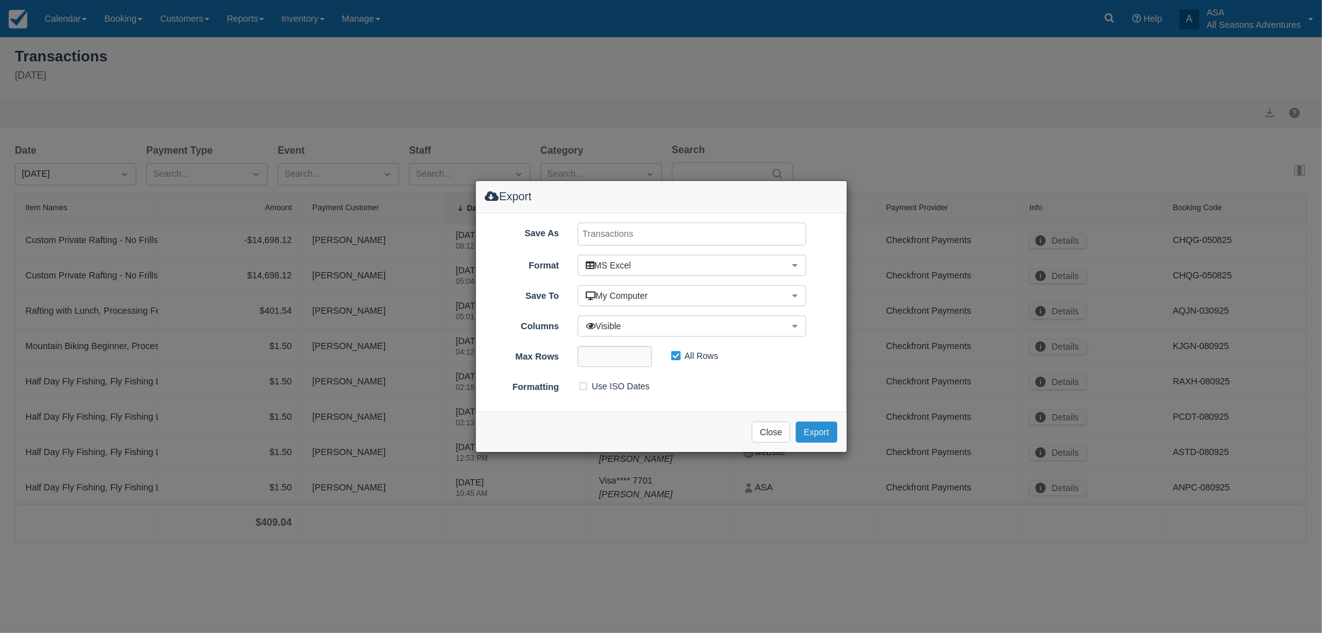
click at [822, 434] on button "Export" at bounding box center [816, 431] width 41 height 21
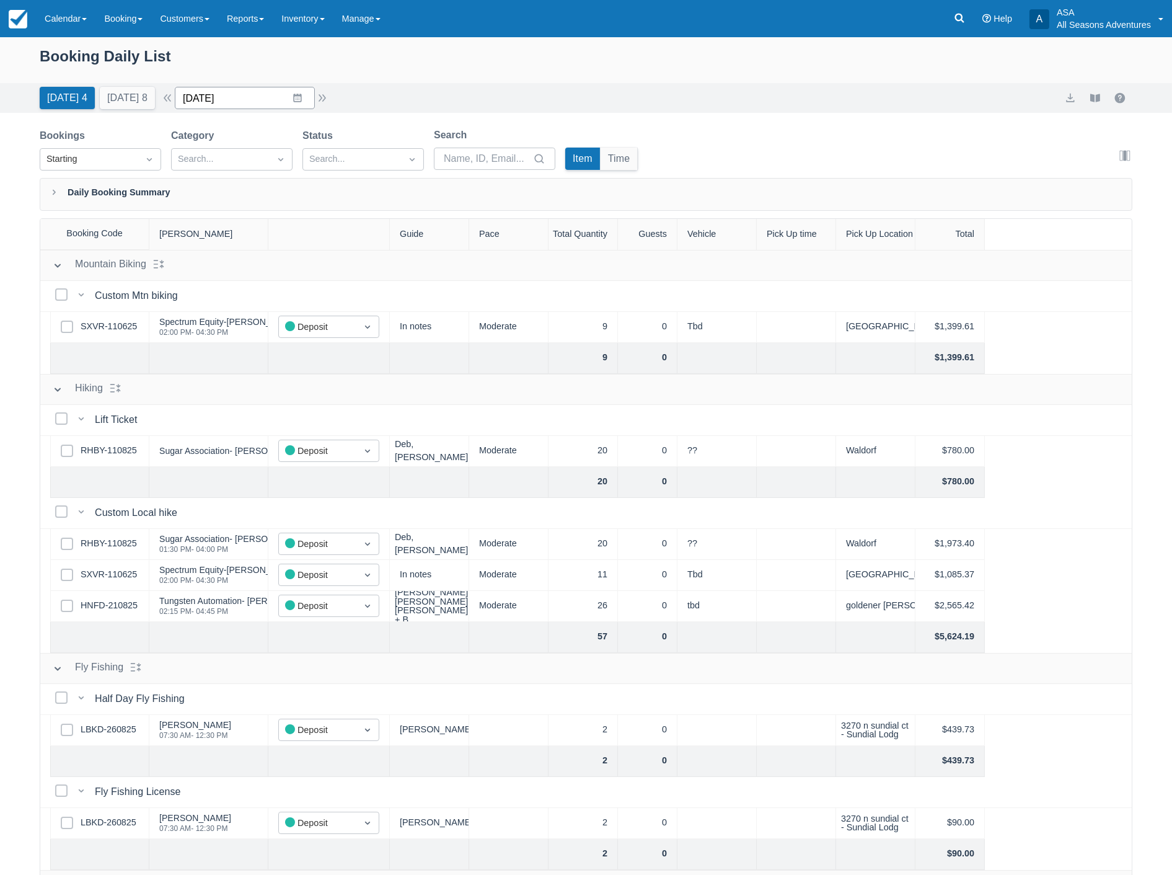
click at [263, 102] on input "09/09/25" at bounding box center [245, 98] width 140 height 22
click at [351, 149] on icon "Move forward to switch to the next month." at bounding box center [346, 149] width 11 height 6
click at [251, 216] on td "7" at bounding box center [249, 217] width 24 height 24
type input "10/07/25"
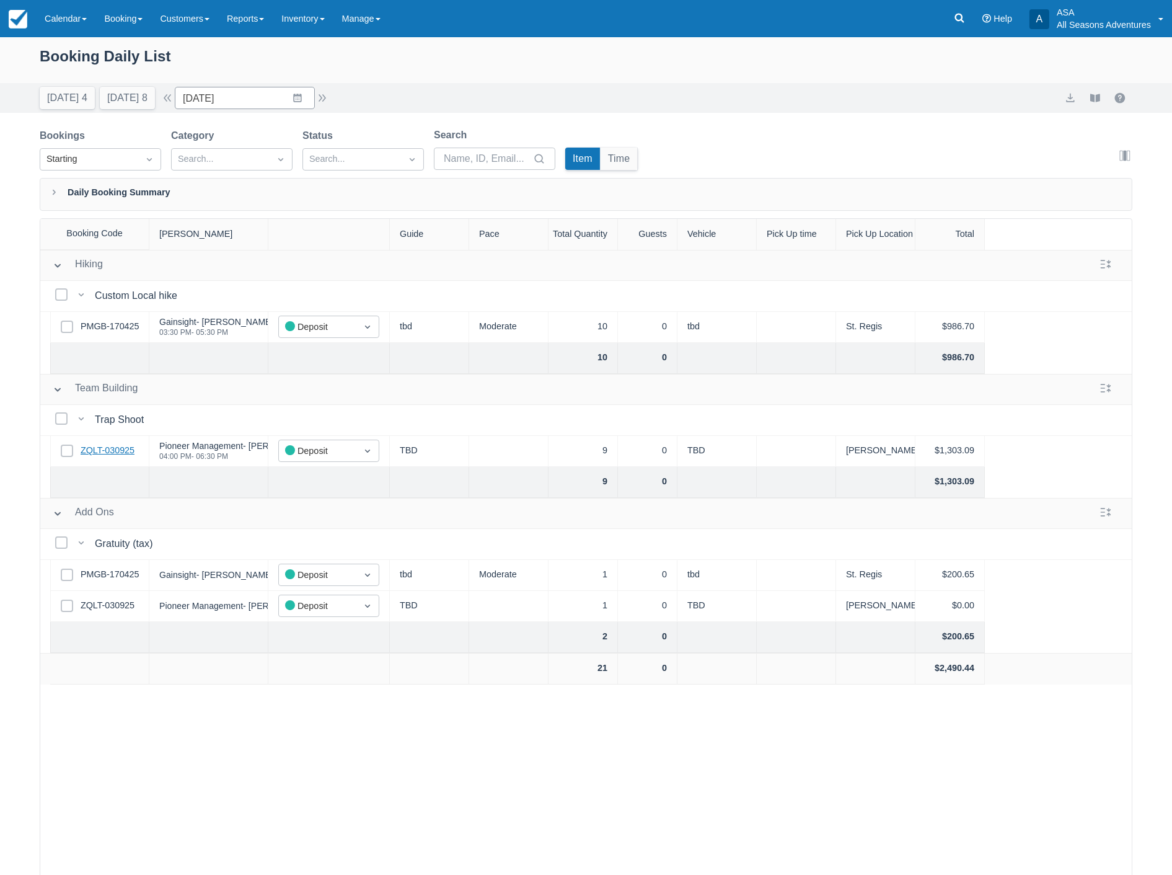
click at [102, 449] on link "ZQLT-030925" at bounding box center [108, 451] width 54 height 14
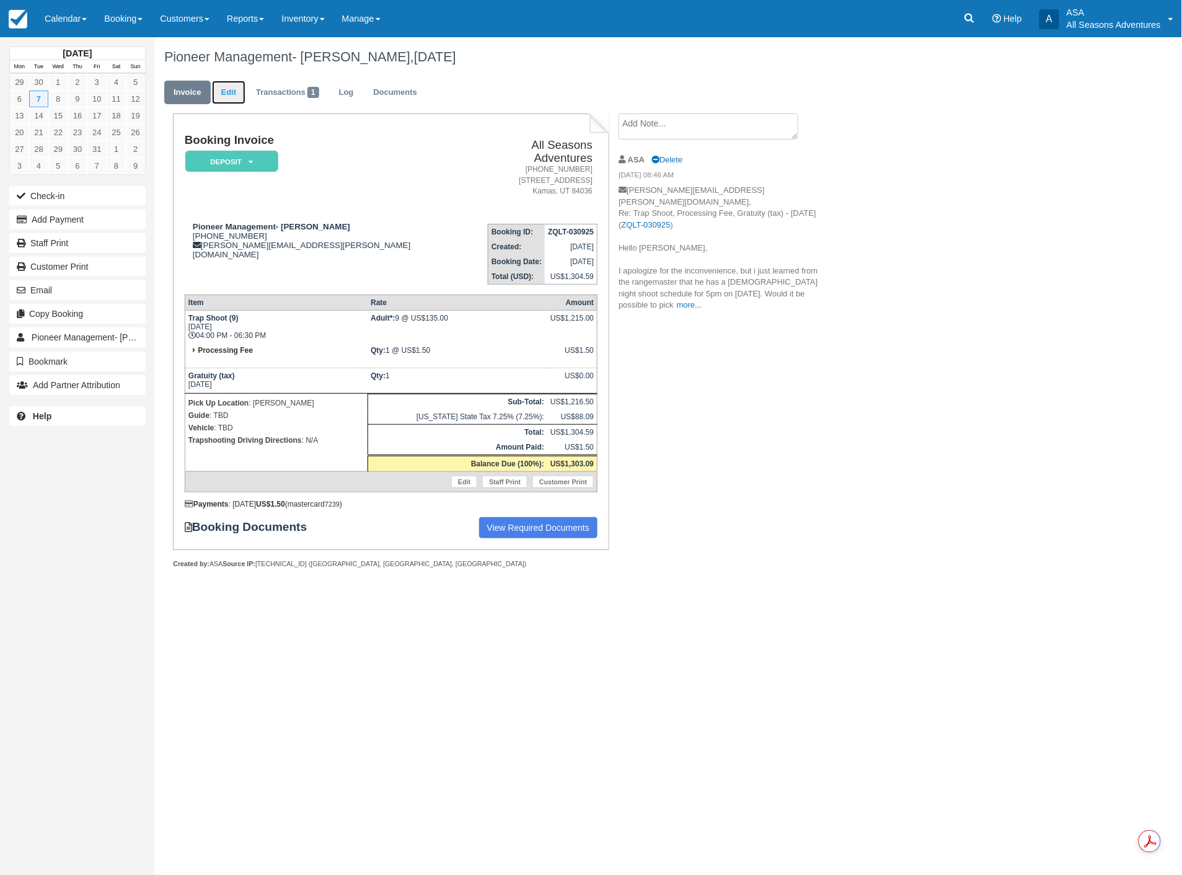
click at [226, 87] on link "Edit" at bounding box center [228, 93] width 33 height 24
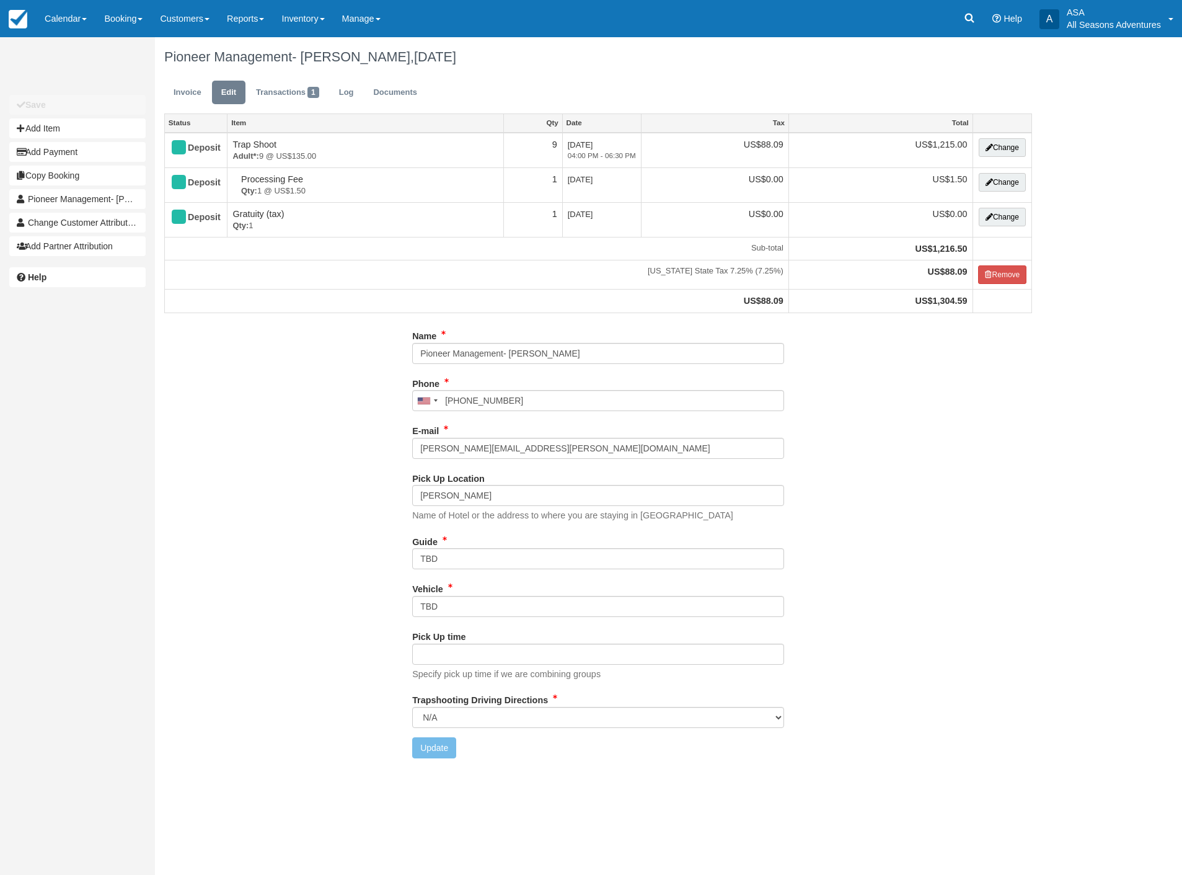
type input "(612) 599-6775"
click at [1000, 150] on button "Change" at bounding box center [1002, 147] width 47 height 19
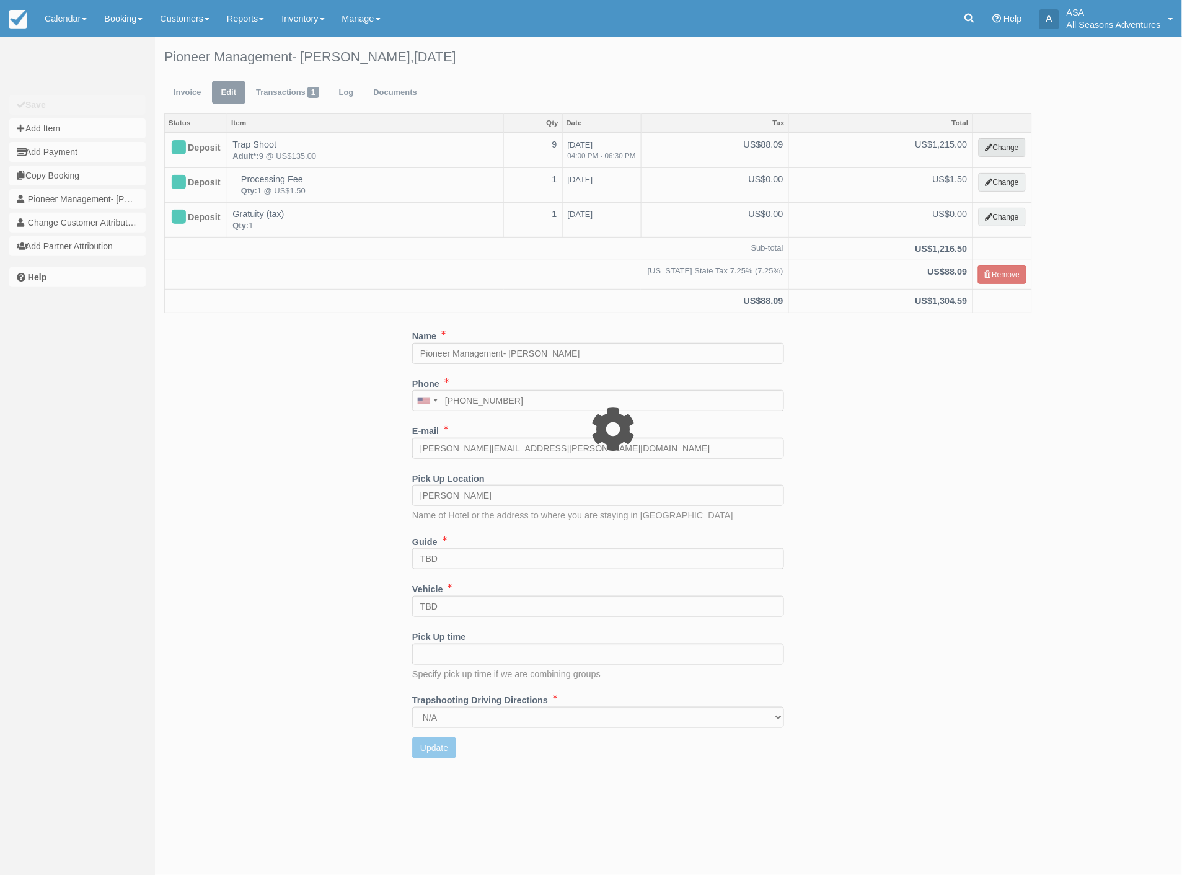
select select "3"
type input "1215.00"
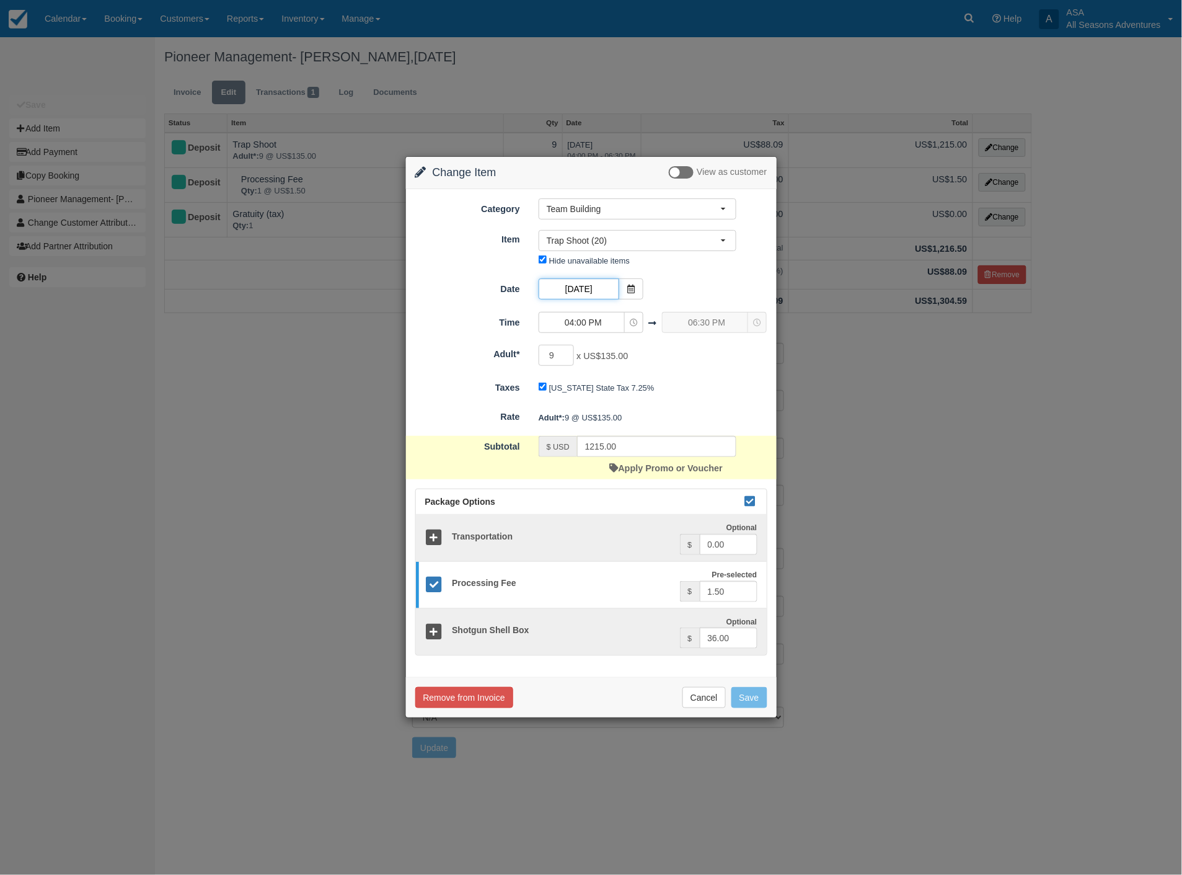
click at [581, 289] on input "10/07/25" at bounding box center [579, 288] width 81 height 21
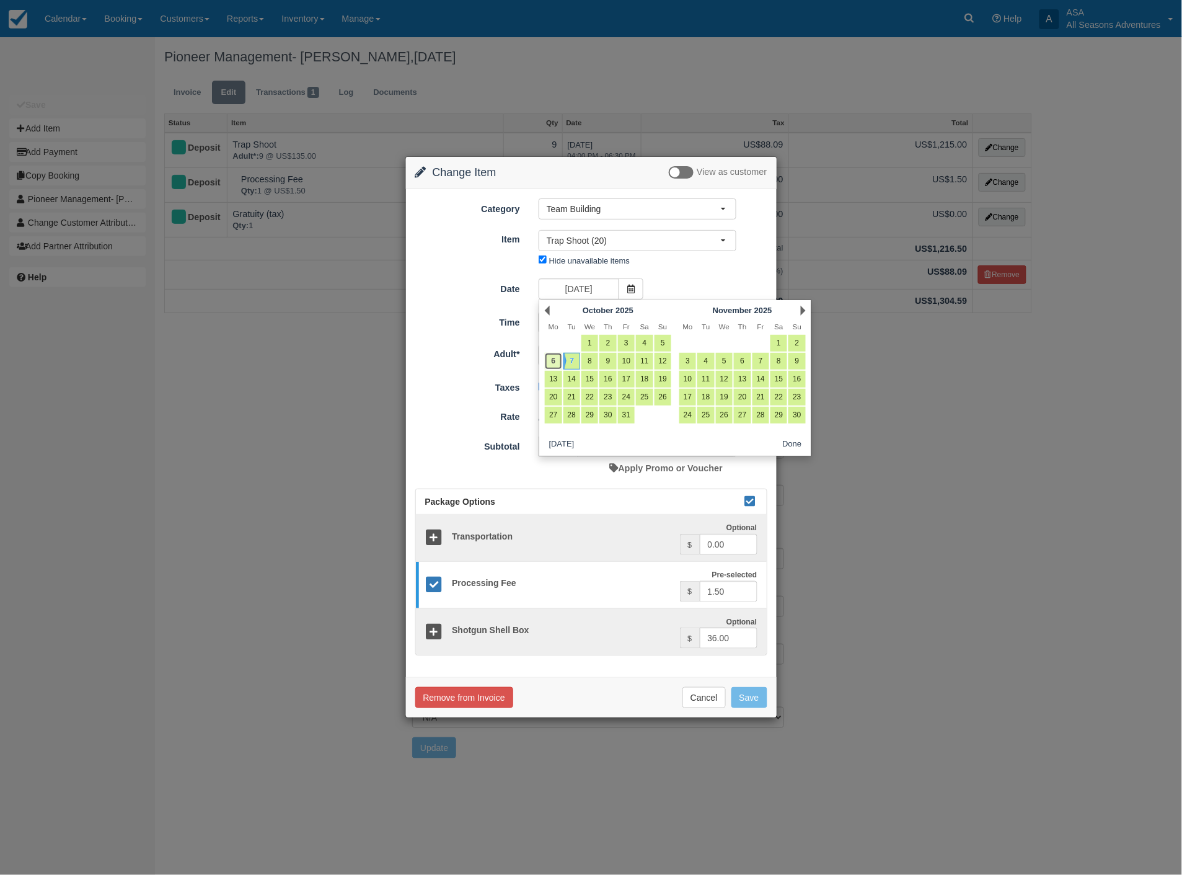
click at [553, 362] on link "6" at bounding box center [553, 361] width 17 height 17
type input "10/06/25"
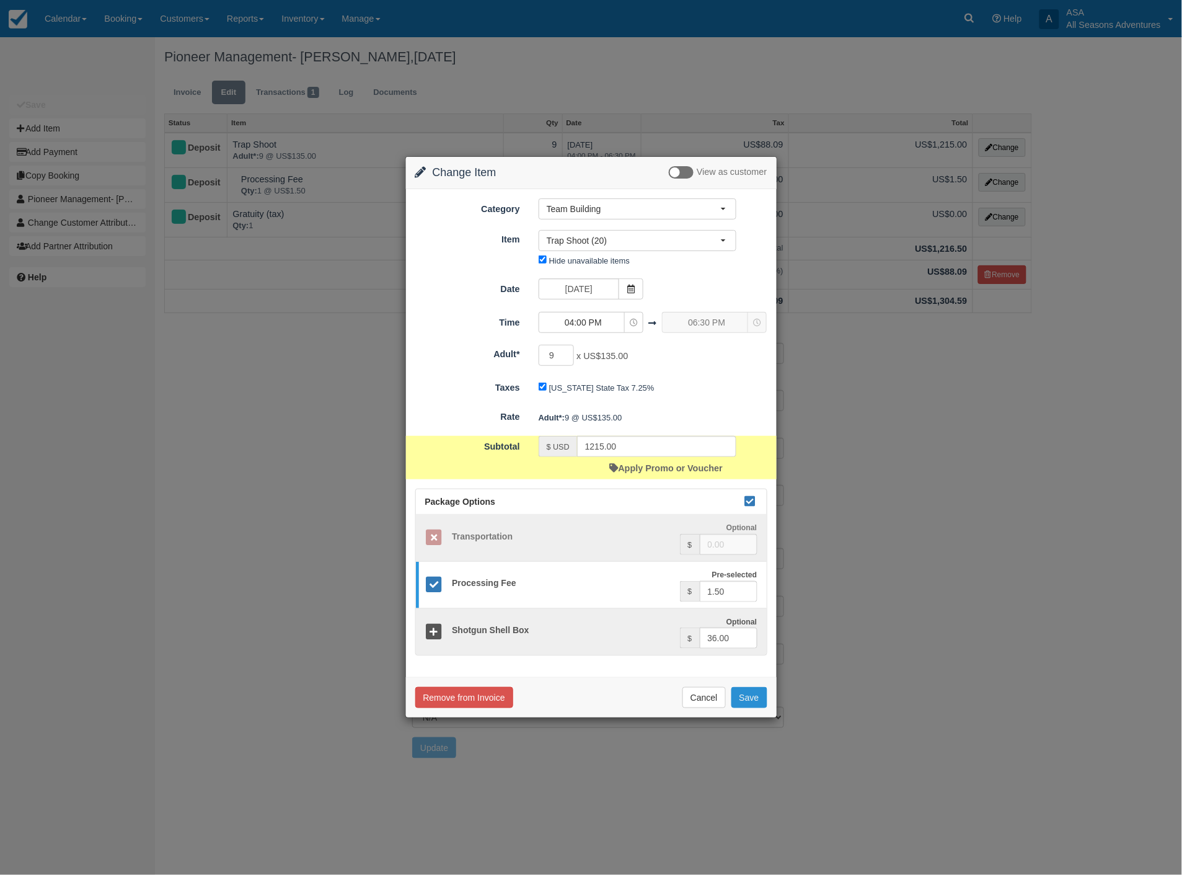
click at [751, 699] on button "Save" at bounding box center [749, 697] width 36 height 21
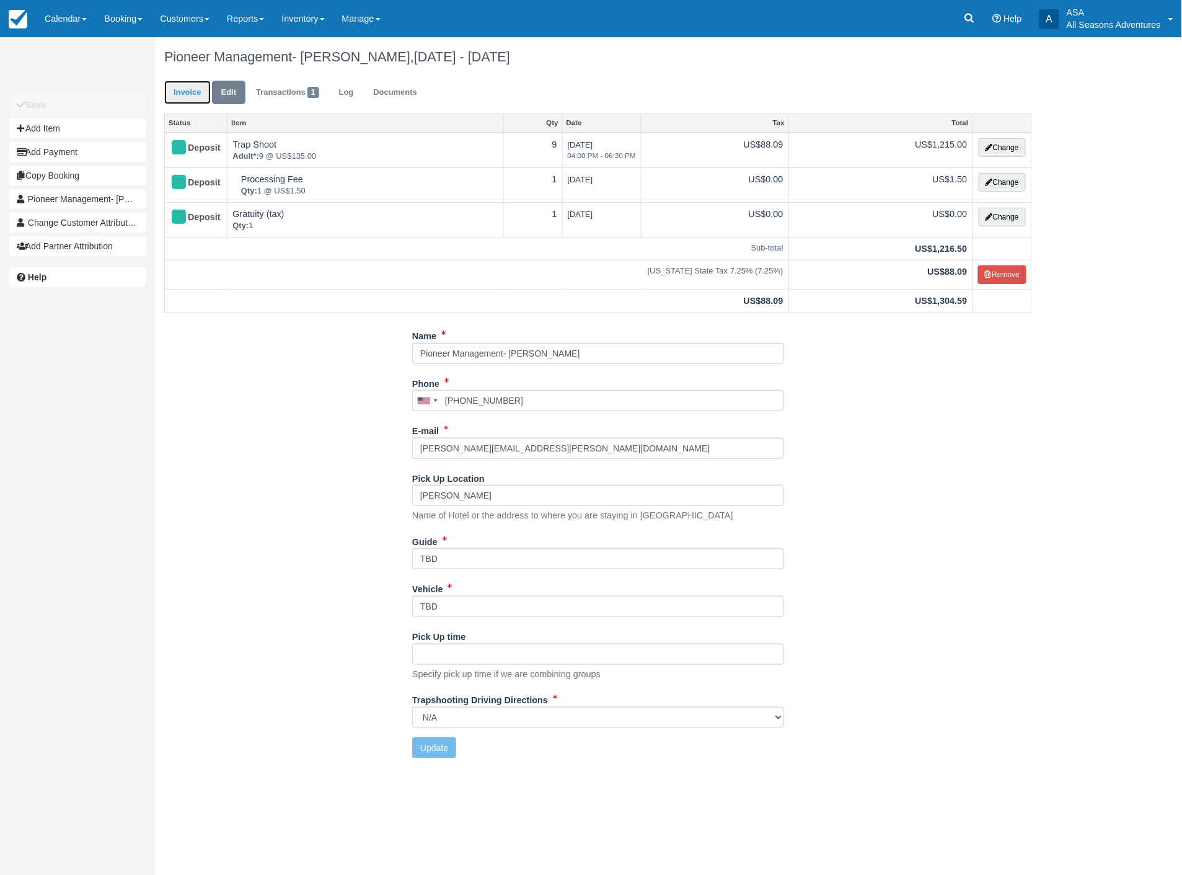
click at [187, 90] on link "Invoice" at bounding box center [187, 93] width 46 height 24
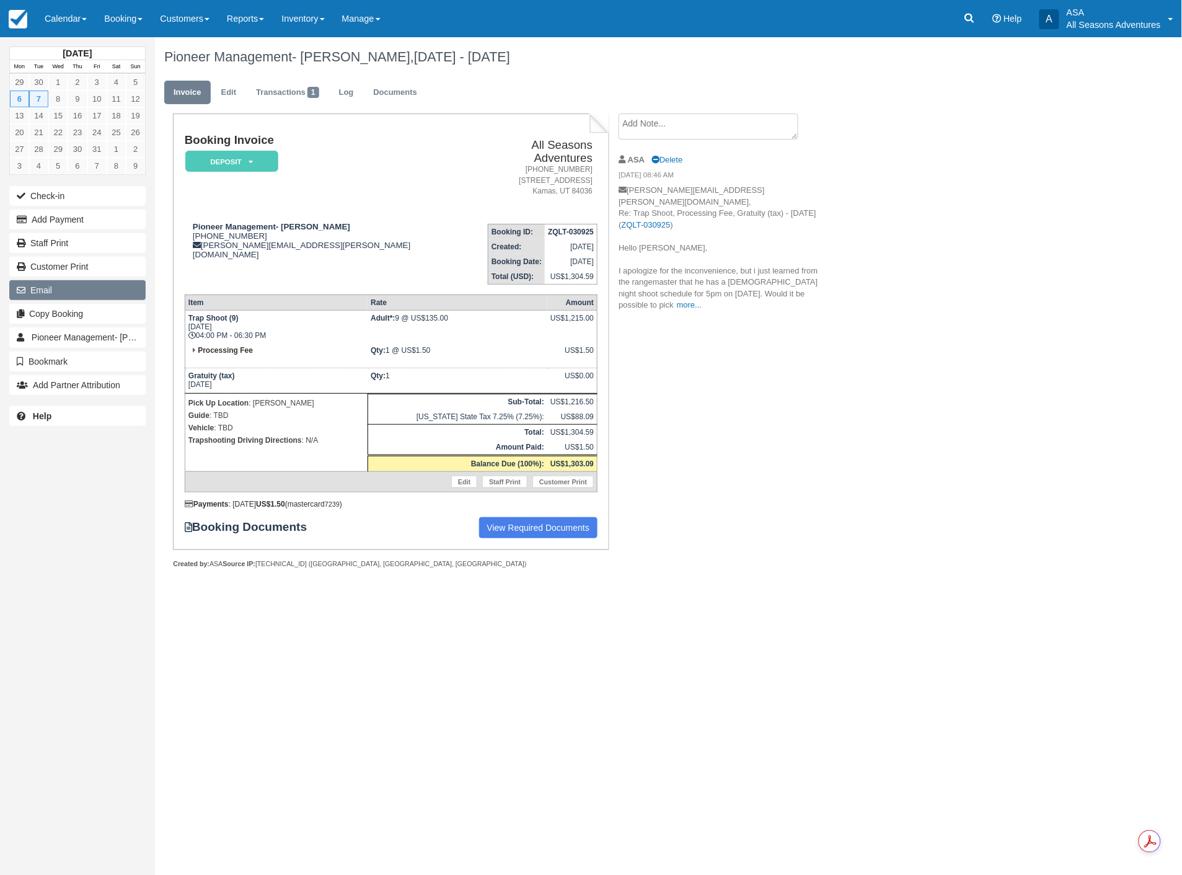
click at [34, 287] on button "Email" at bounding box center [77, 290] width 136 height 20
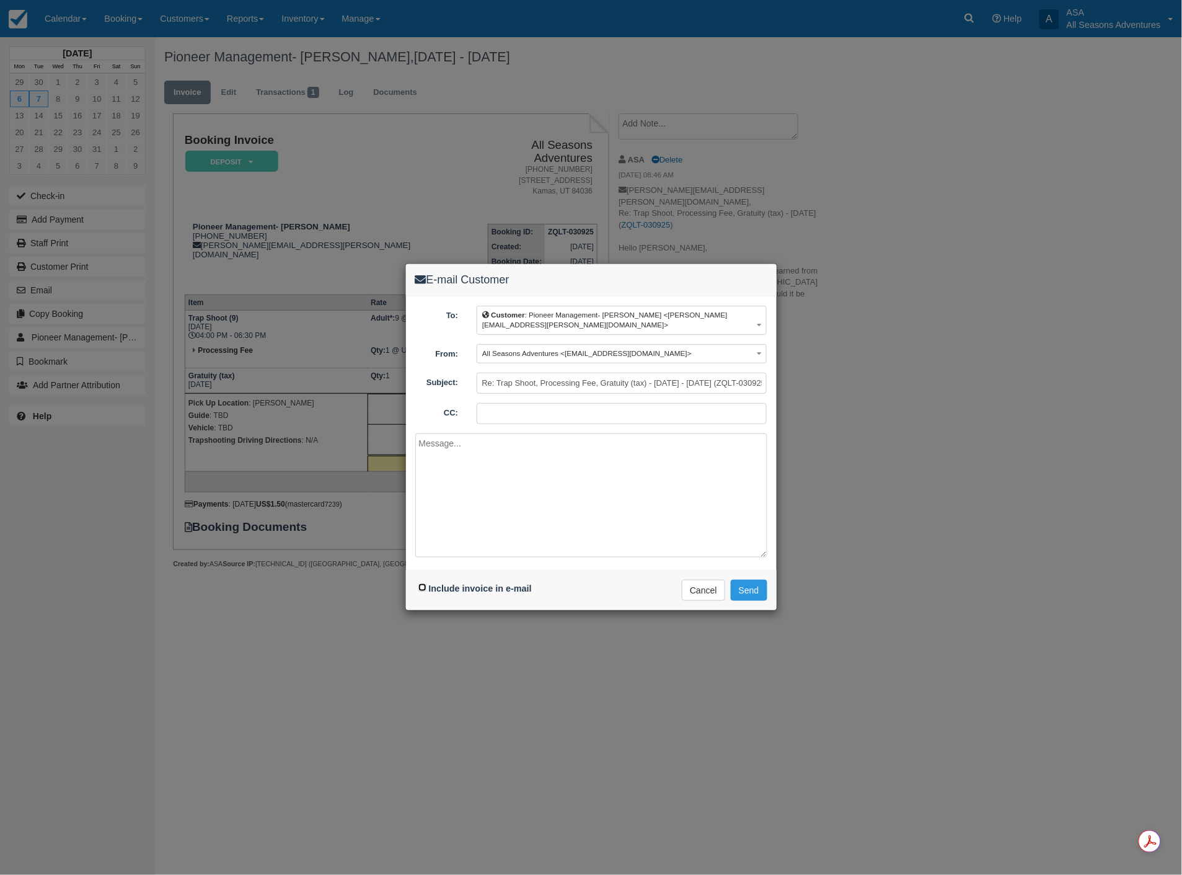
click at [422, 587] on input "Include invoice in e-mail" at bounding box center [422, 587] width 8 height 8
checkbox input "true"
click at [754, 589] on button "Send" at bounding box center [749, 590] width 37 height 21
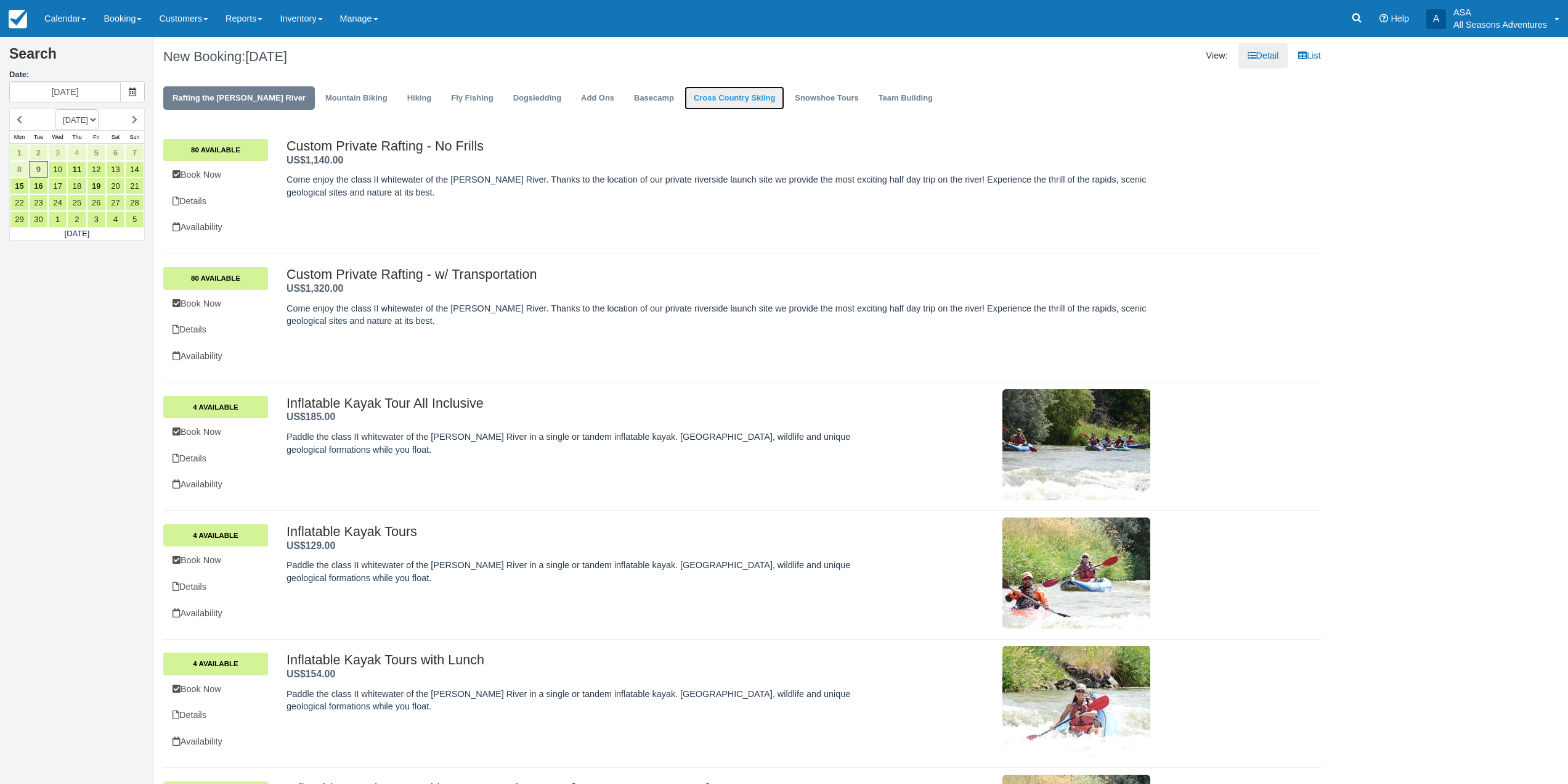
click at [709, 93] on link "Cross Country Skiing" at bounding box center [735, 98] width 99 height 24
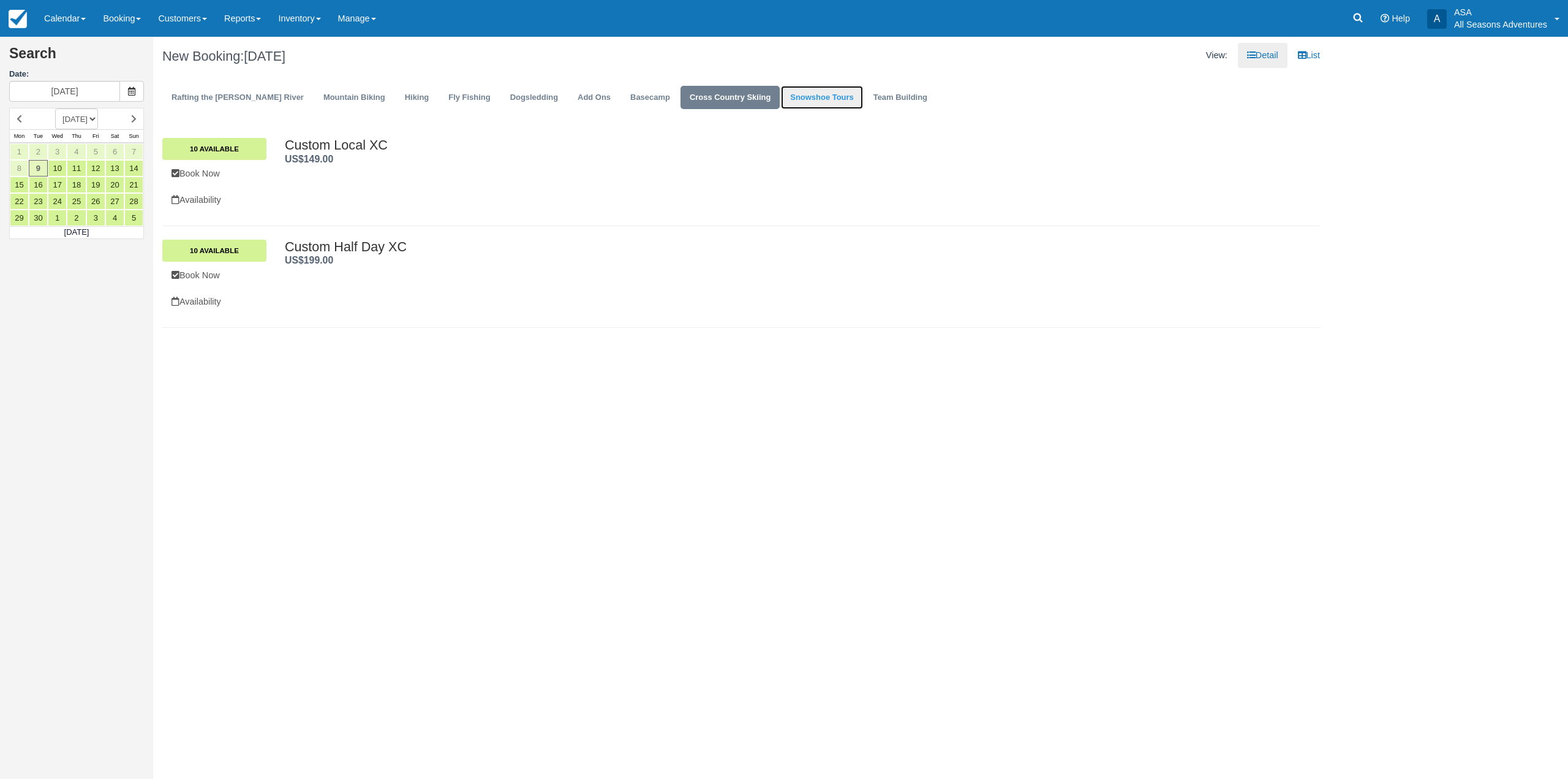
click at [790, 103] on link "Snowshoe Tours" at bounding box center [821, 98] width 81 height 24
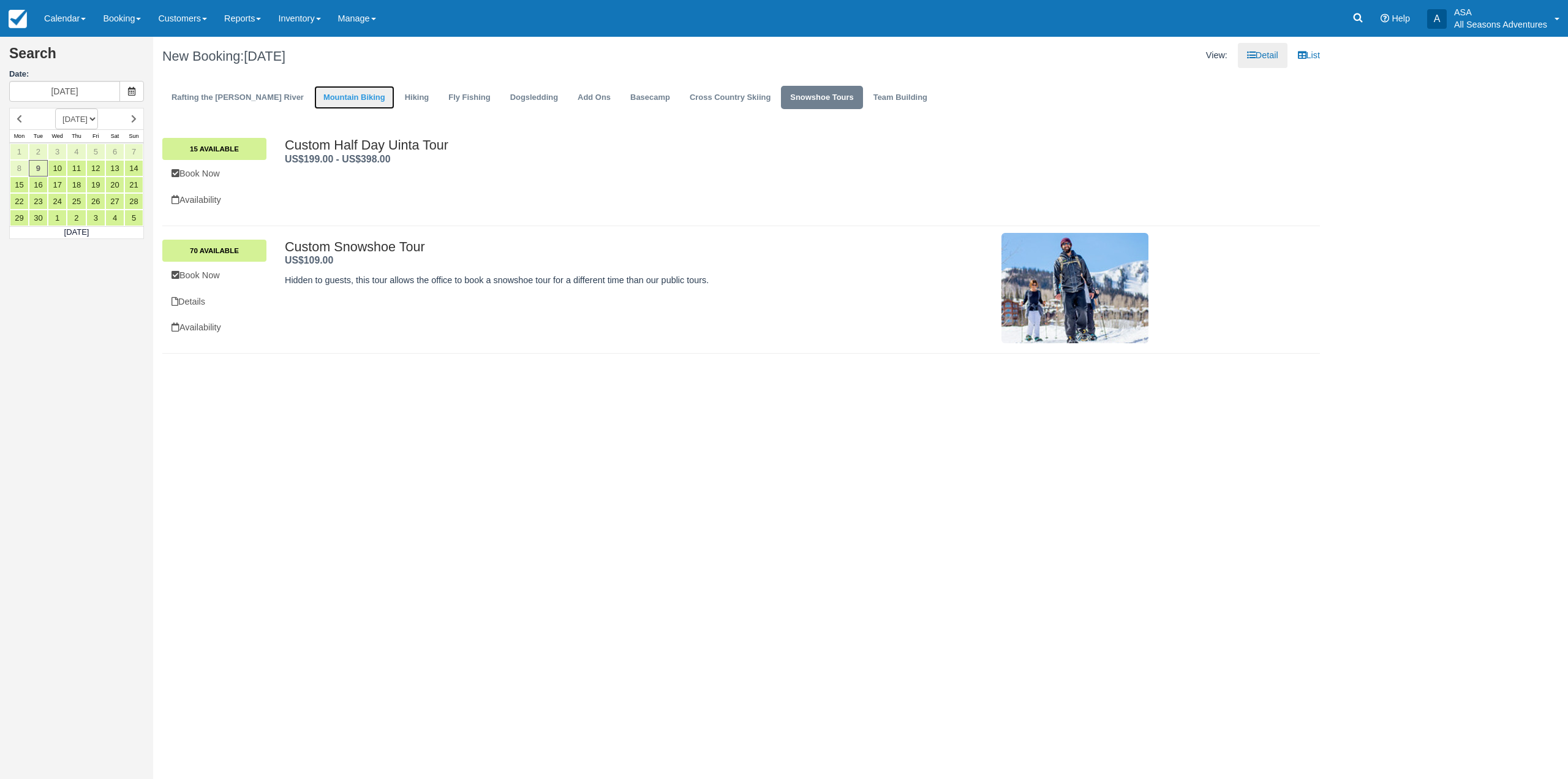
click at [314, 96] on link "Mountain Biking" at bounding box center [354, 98] width 80 height 24
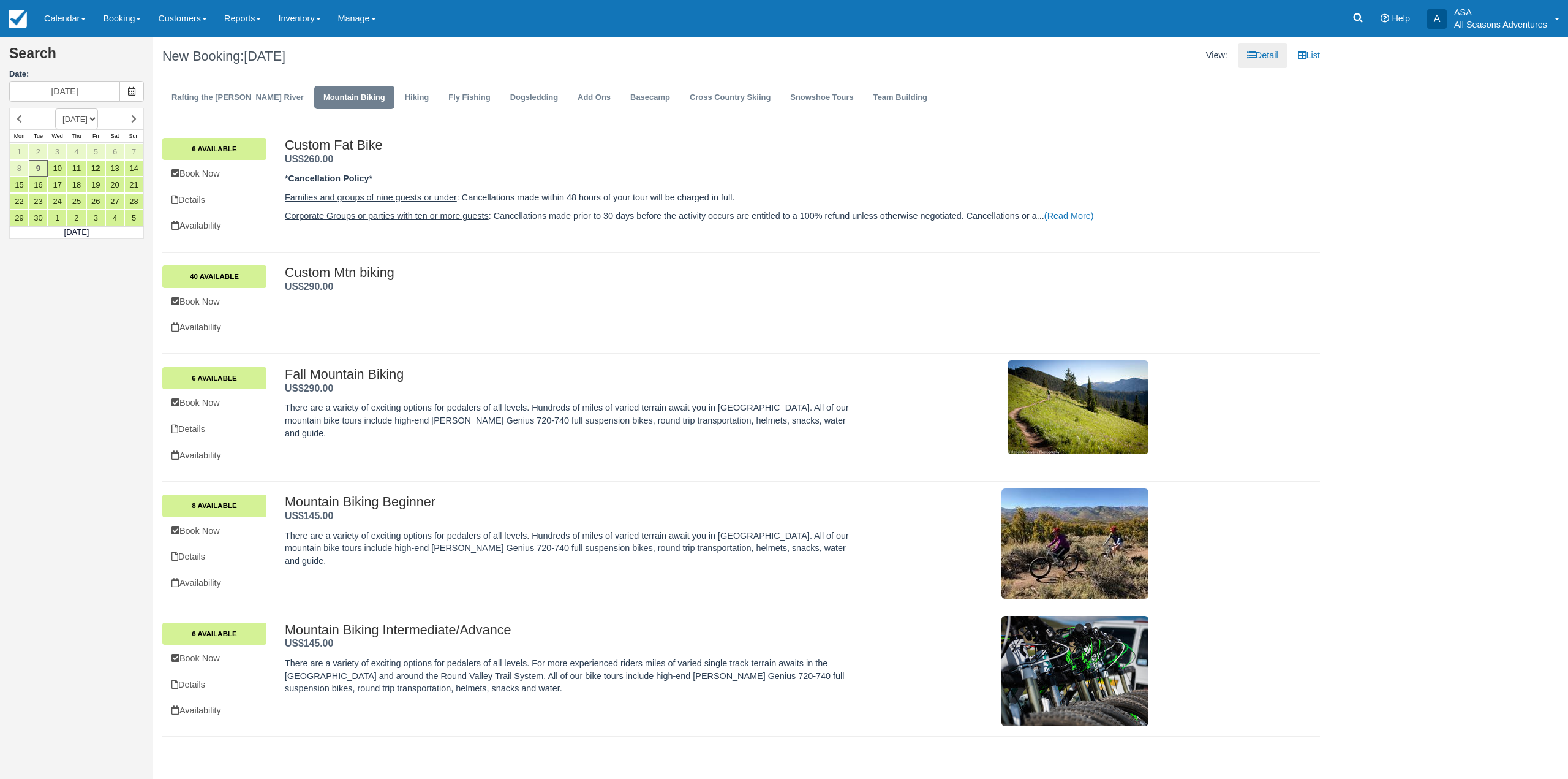
click at [372, 85] on ul "Rafting the Weber River Mountain Biking Hiking Fly Fishing Dogsledding Add Ons …" at bounding box center [740, 100] width 1157 height 37
click at [395, 91] on link "Hiking" at bounding box center [416, 98] width 42 height 24
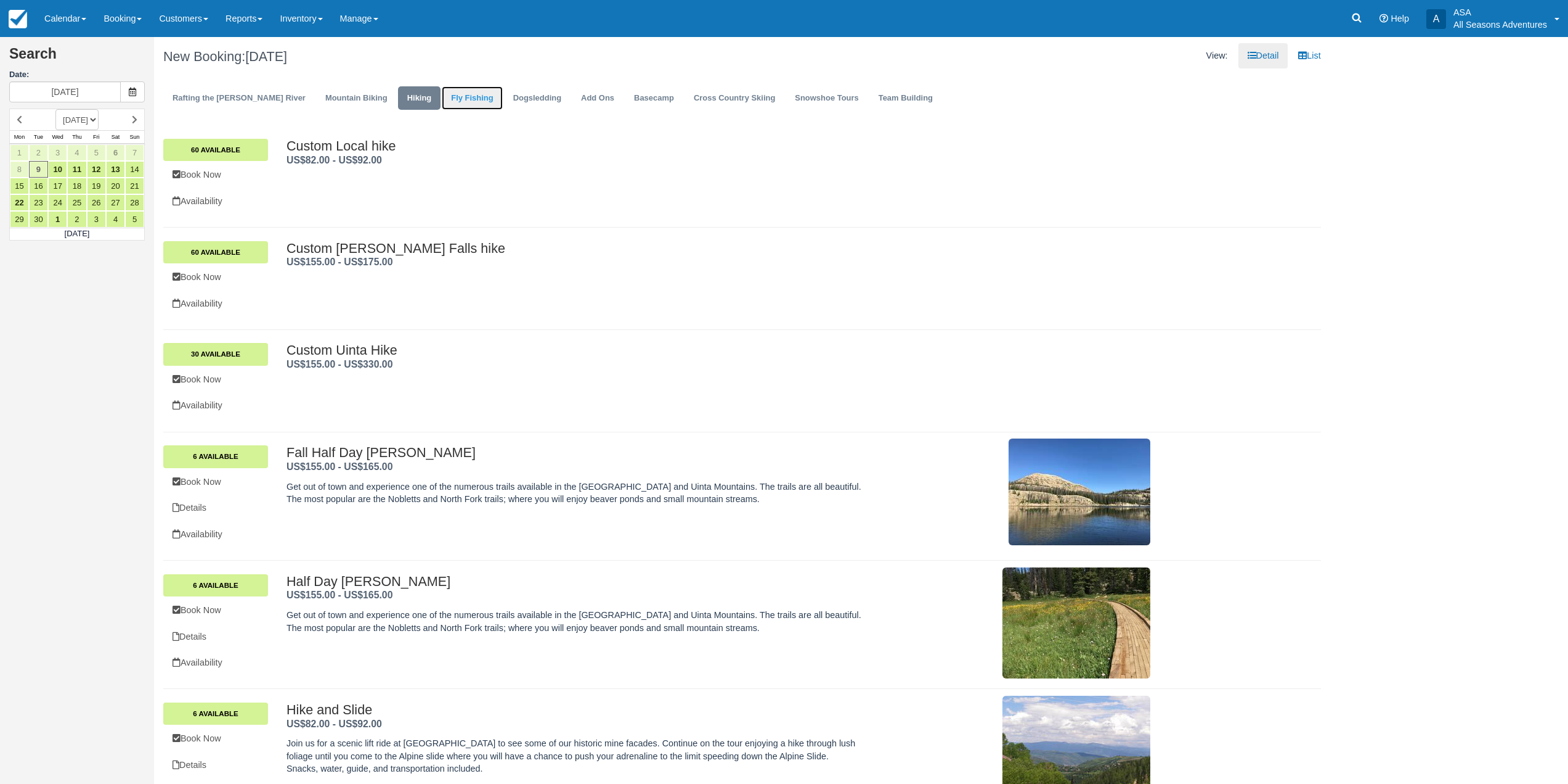
click at [442, 98] on link "Fly Fishing" at bounding box center [471, 98] width 61 height 24
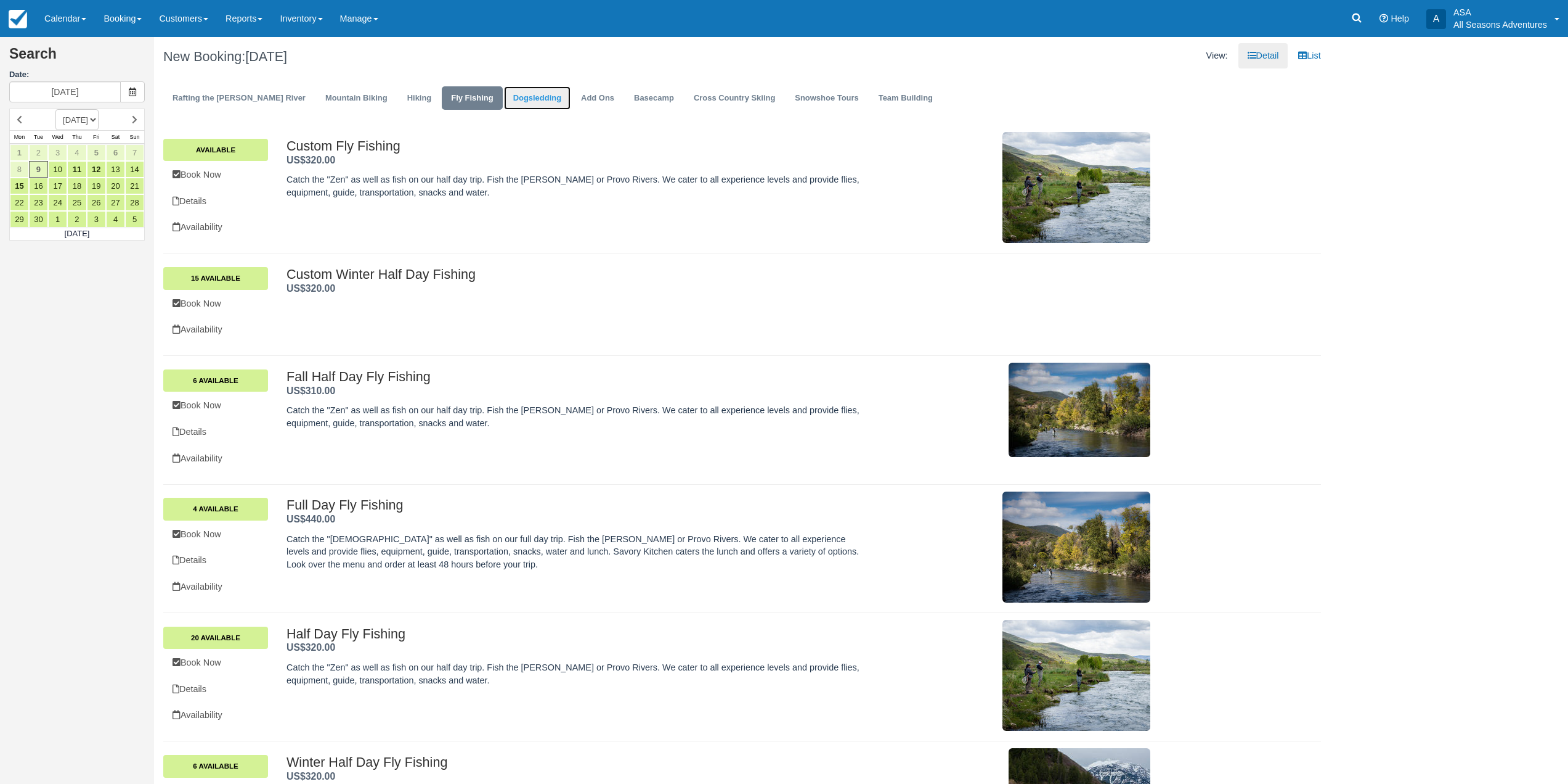
click at [504, 90] on link "Dogsledding" at bounding box center [537, 98] width 67 height 24
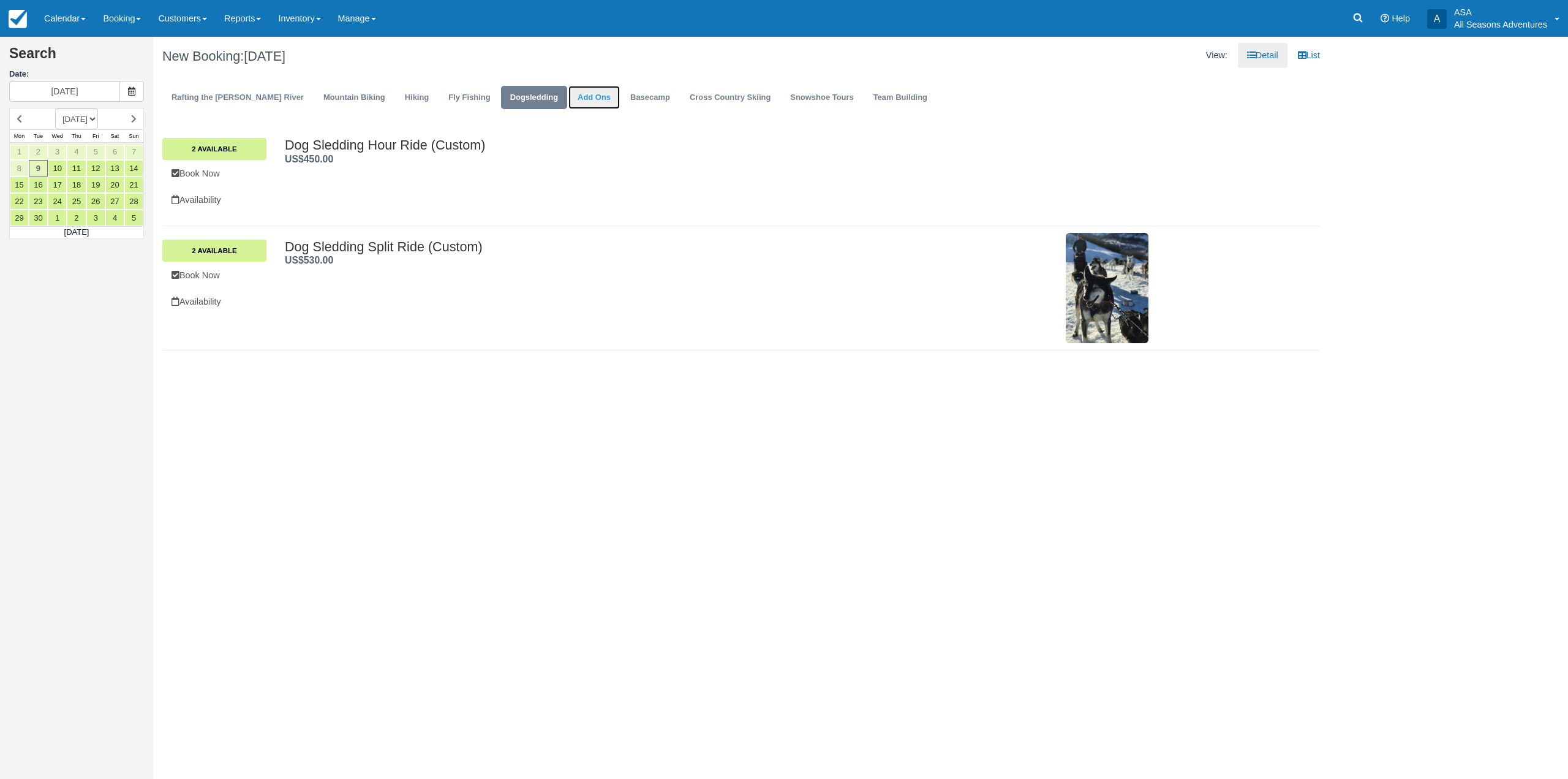
click at [568, 104] on link "Add Ons" at bounding box center [594, 98] width 51 height 24
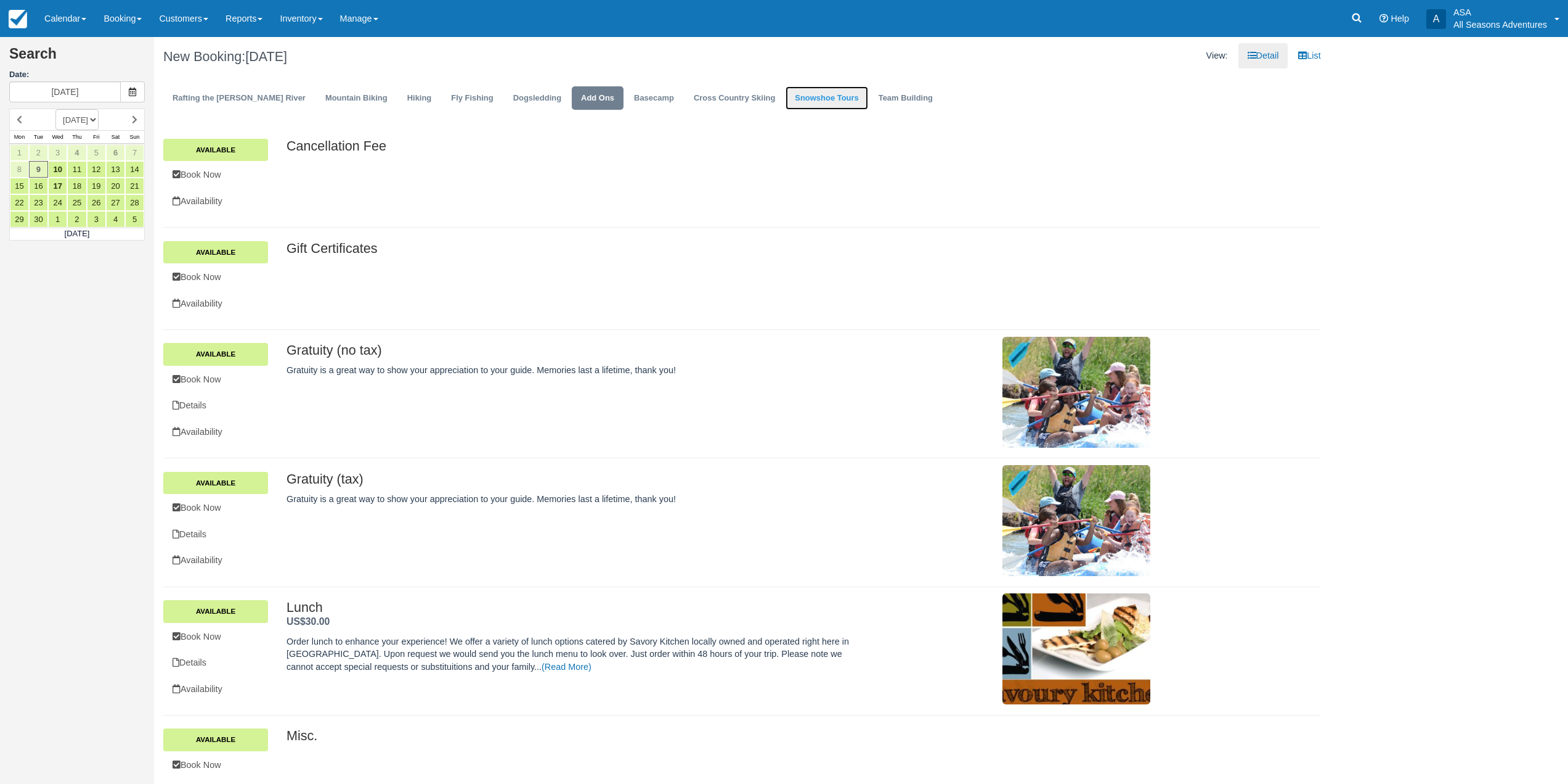
click at [807, 96] on link "Snowshoe Tours" at bounding box center [826, 98] width 82 height 24
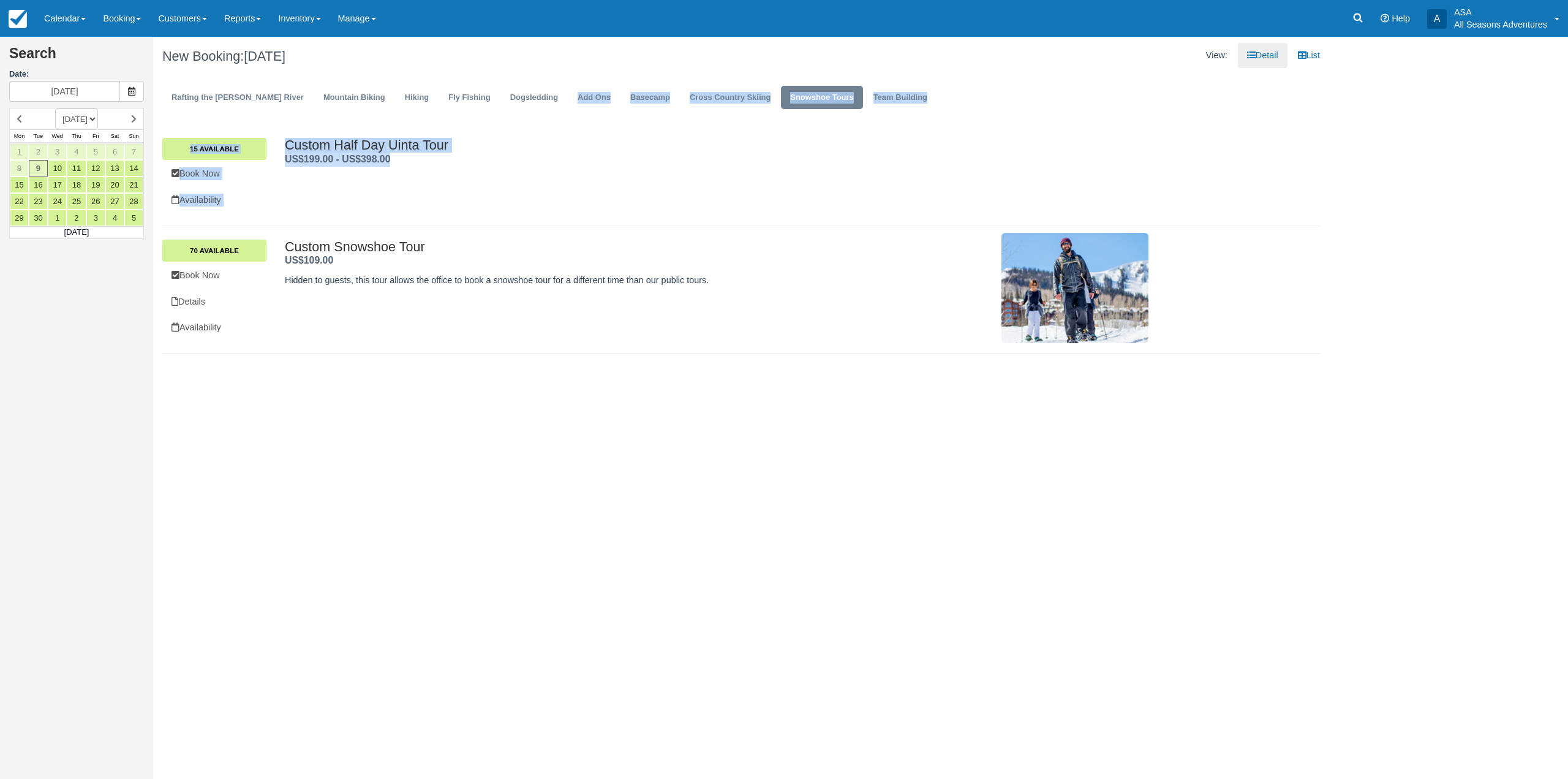
drag, startPoint x: 526, startPoint y: 81, endPoint x: 857, endPoint y: 159, distance: 340.1
click at [855, 159] on div "New Booking: Tue Sept 9, 2025 View: Detail List Rafting the Weber River Mountai…" at bounding box center [741, 195] width 1176 height 316
click at [919, 104] on ul "Rafting the Weber River Mountain Biking Hiking Fly Fishing Dogsledding Add Ons …" at bounding box center [740, 100] width 1157 height 37
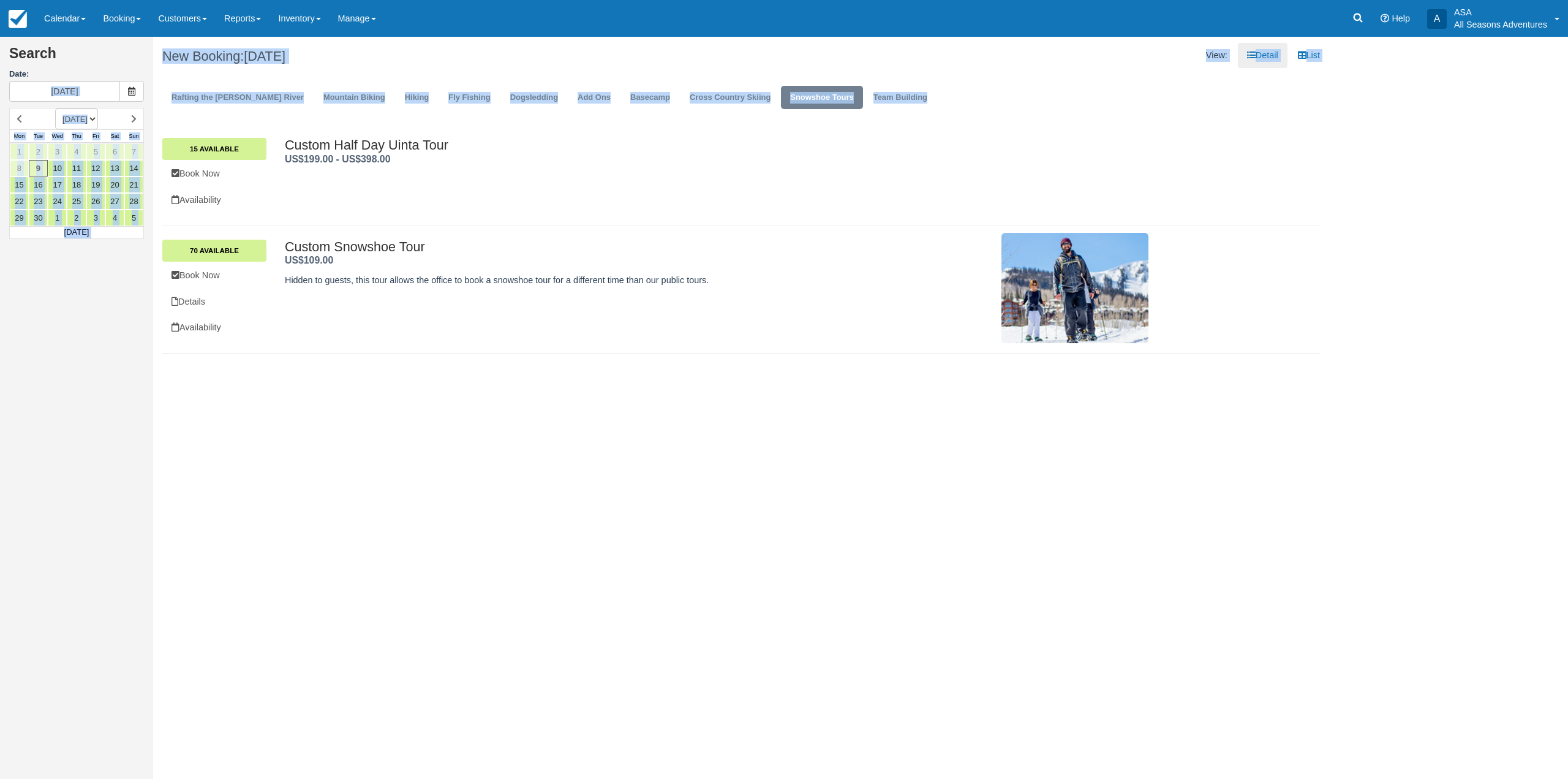
drag, startPoint x: 919, startPoint y: 100, endPoint x: 149, endPoint y: 75, distance: 770.4
click at [149, 75] on div "Search Date: 09/09/25 SEPTEMBER 2025 OCTOBER 2025 NOVEMBER 2025 DECEMBER 2025 J…" at bounding box center [784, 407] width 1568 height 742
click at [175, 68] on div "New Booking: Tue Sept 9, 2025" at bounding box center [447, 56] width 588 height 40
drag, startPoint x: 160, startPoint y: 46, endPoint x: 874, endPoint y: 410, distance: 801.4
click at [874, 410] on div "Search Date: 09/09/25 SEPTEMBER 2025 OCTOBER 2025 NOVEMBER 2025 DECEMBER 2025 J…" at bounding box center [784, 407] width 1568 height 742
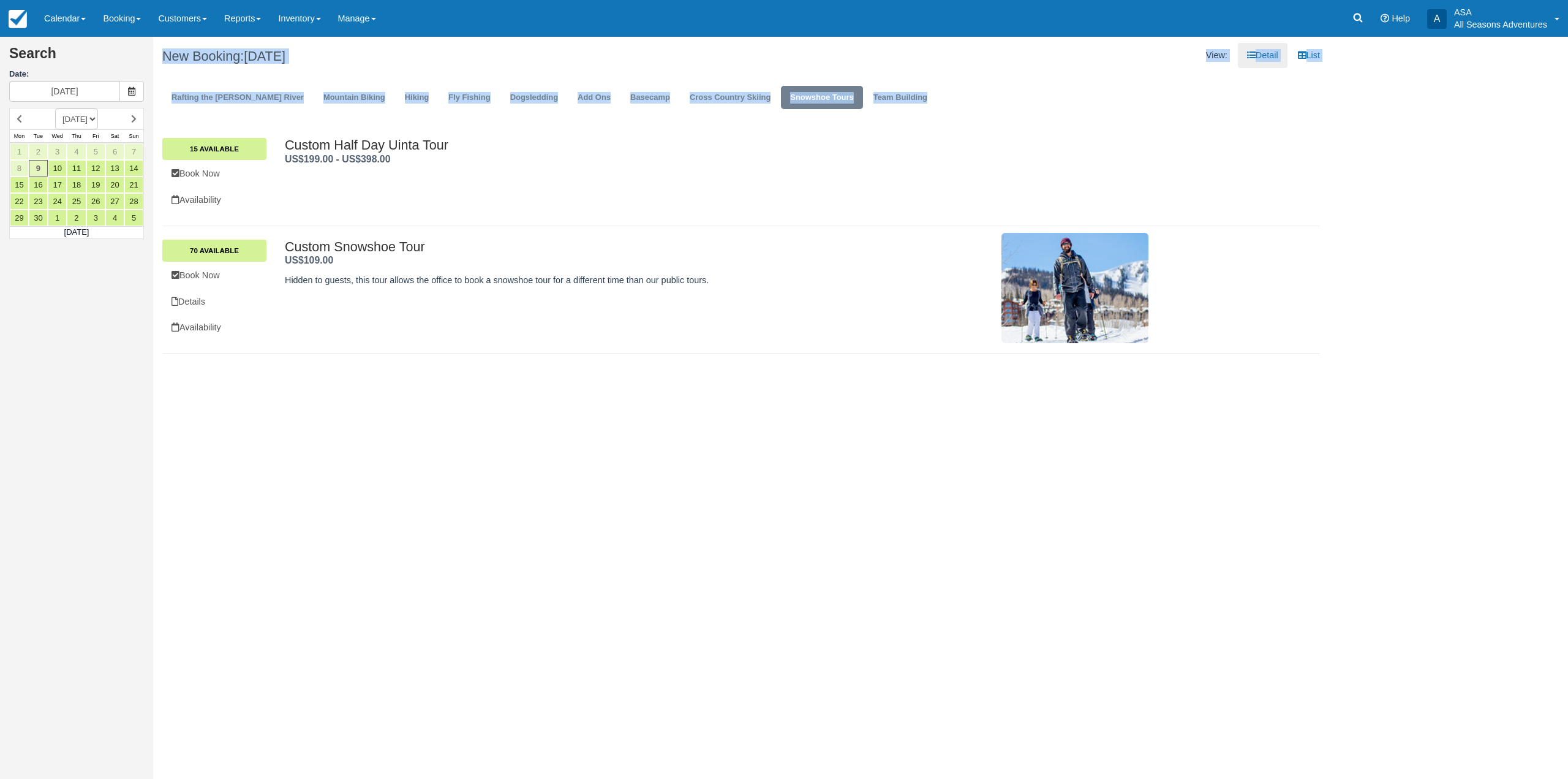
click at [495, 407] on div "Search Date: 09/09/25 SEPTEMBER 2025 OCTOBER 2025 NOVEMBER 2025 DECEMBER 2025 J…" at bounding box center [784, 407] width 1568 height 742
drag, startPoint x: 155, startPoint y: 53, endPoint x: 234, endPoint y: 337, distance: 294.8
click at [234, 337] on div "New Booking: Tue Sept 9, 2025 View: Detail List Rafting the Weber River Mountai…" at bounding box center [741, 195] width 1176 height 316
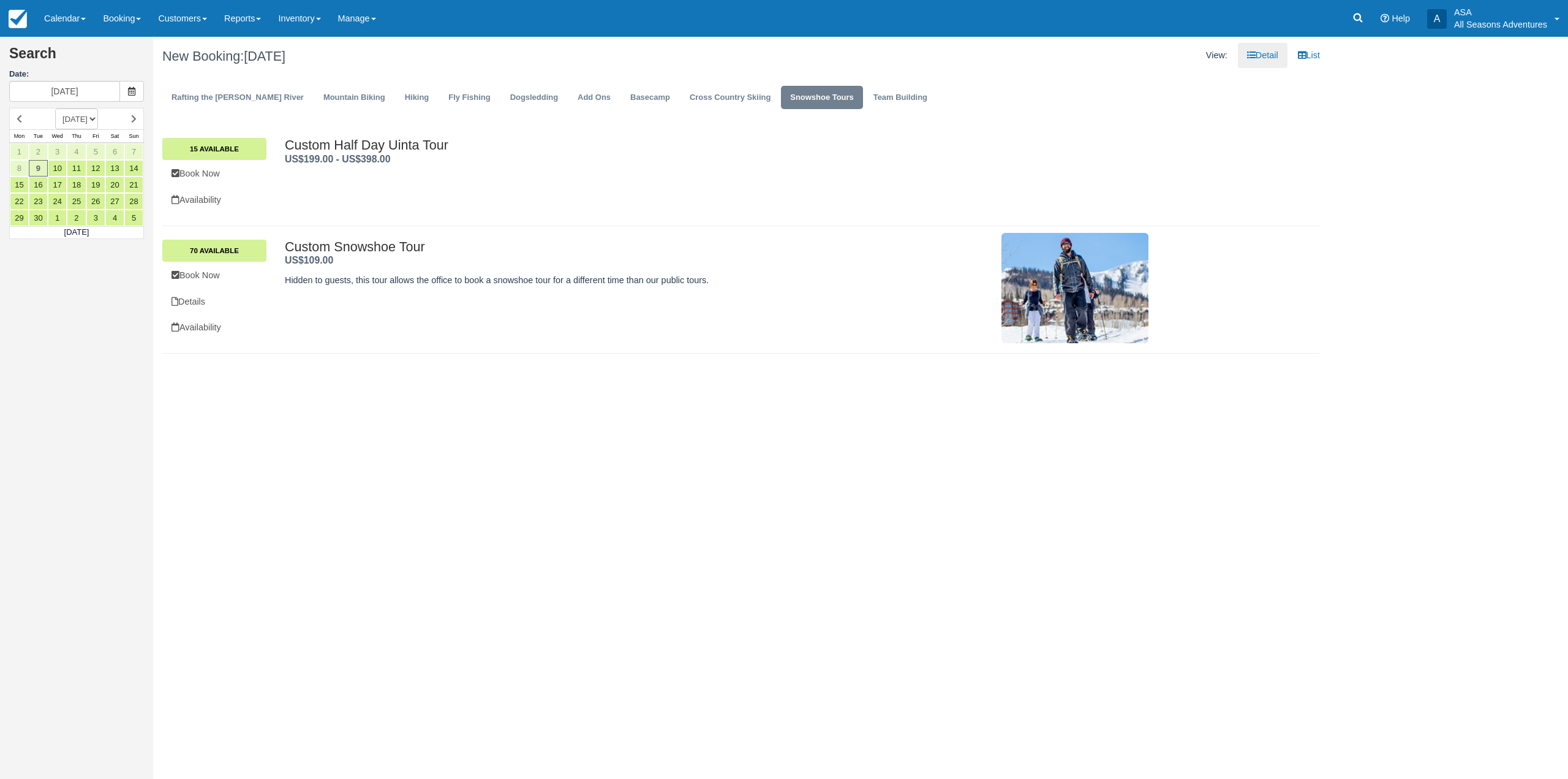
click at [241, 448] on div "Search Date: 09/09/25 SEPTEMBER 2025 OCTOBER 2025 NOVEMBER 2025 DECEMBER 2025 J…" at bounding box center [784, 407] width 1568 height 742
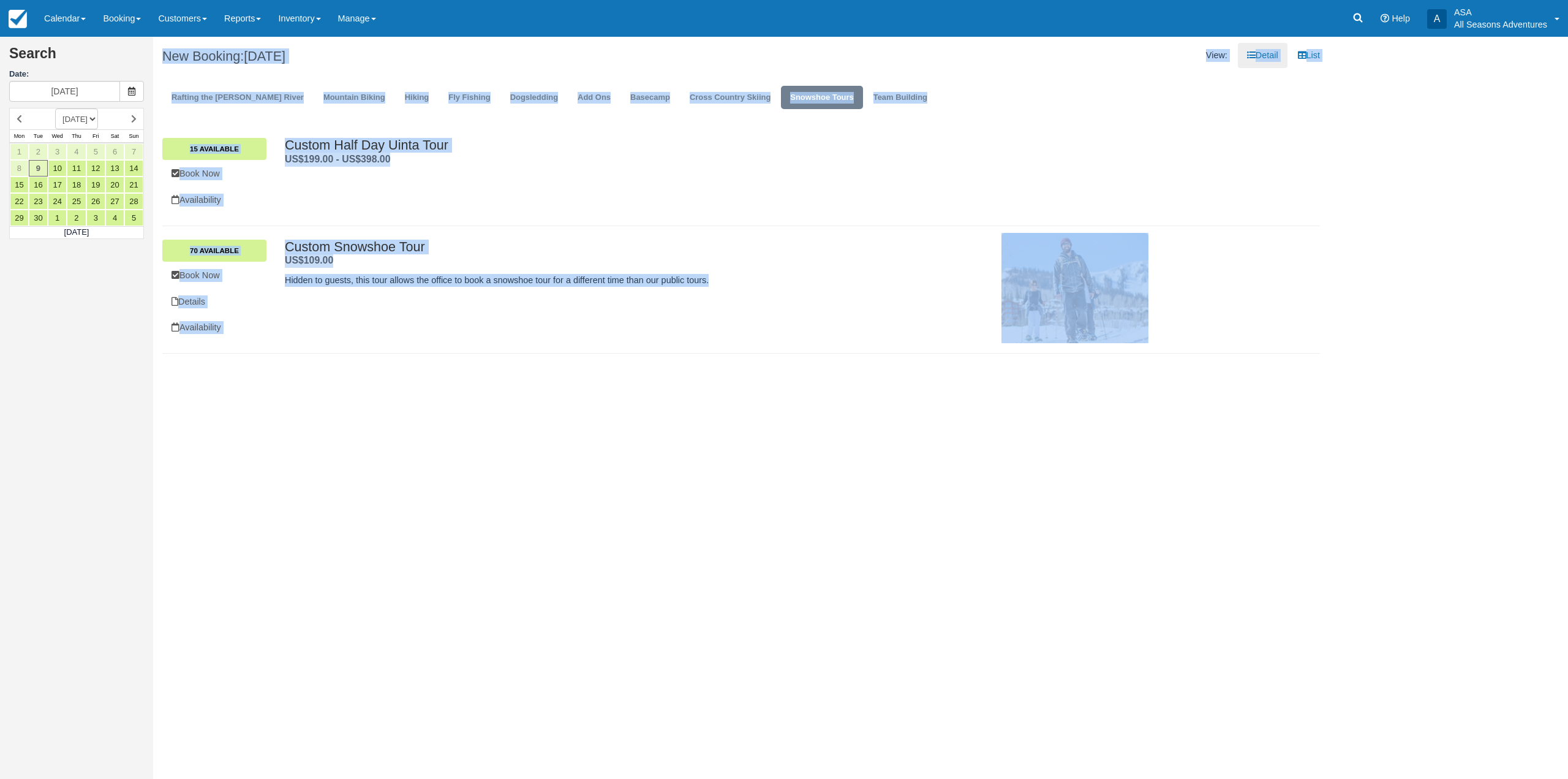
drag, startPoint x: 163, startPoint y: 46, endPoint x: 753, endPoint y: 320, distance: 650.5
click at [753, 320] on div "New Booking: Tue Sept 9, 2025 View: Detail List Rafting the Weber River Mountai…" at bounding box center [741, 195] width 1176 height 316
click at [597, 454] on div "Search Date: 09/09/25 SEPTEMBER 2025 OCTOBER 2025 NOVEMBER 2025 DECEMBER 2025 J…" at bounding box center [784, 407] width 1568 height 742
drag, startPoint x: 228, startPoint y: 420, endPoint x: 195, endPoint y: 116, distance: 305.8
click at [195, 116] on div "Search Date: 09/09/25 SEPTEMBER 2025 OCTOBER 2025 NOVEMBER 2025 DECEMBER 2025 J…" at bounding box center [784, 407] width 1568 height 742
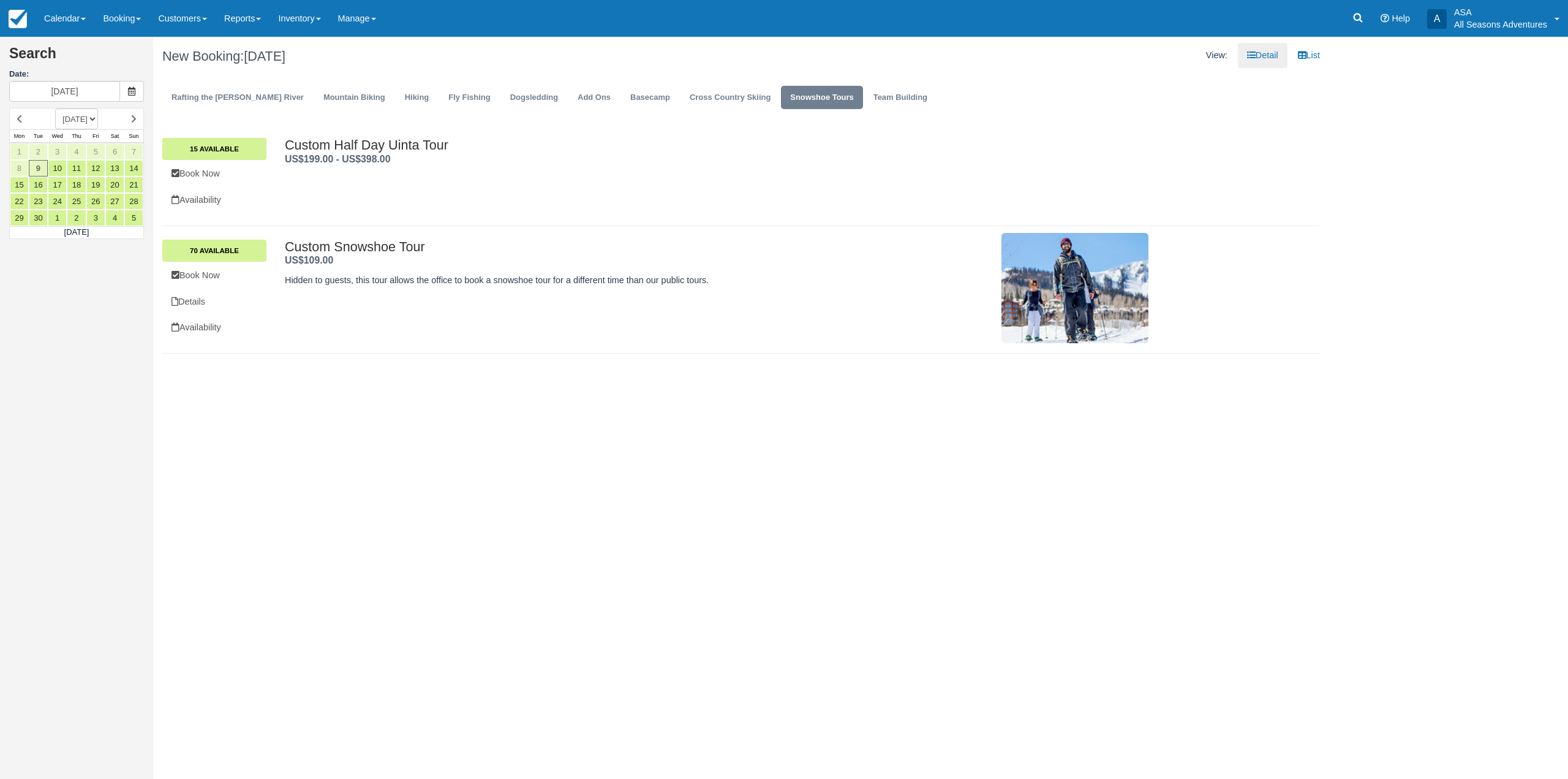
click at [159, 75] on div "New Booking: Tue Sept 9, 2025" at bounding box center [447, 56] width 588 height 40
click at [138, 31] on link "Booking" at bounding box center [122, 18] width 55 height 37
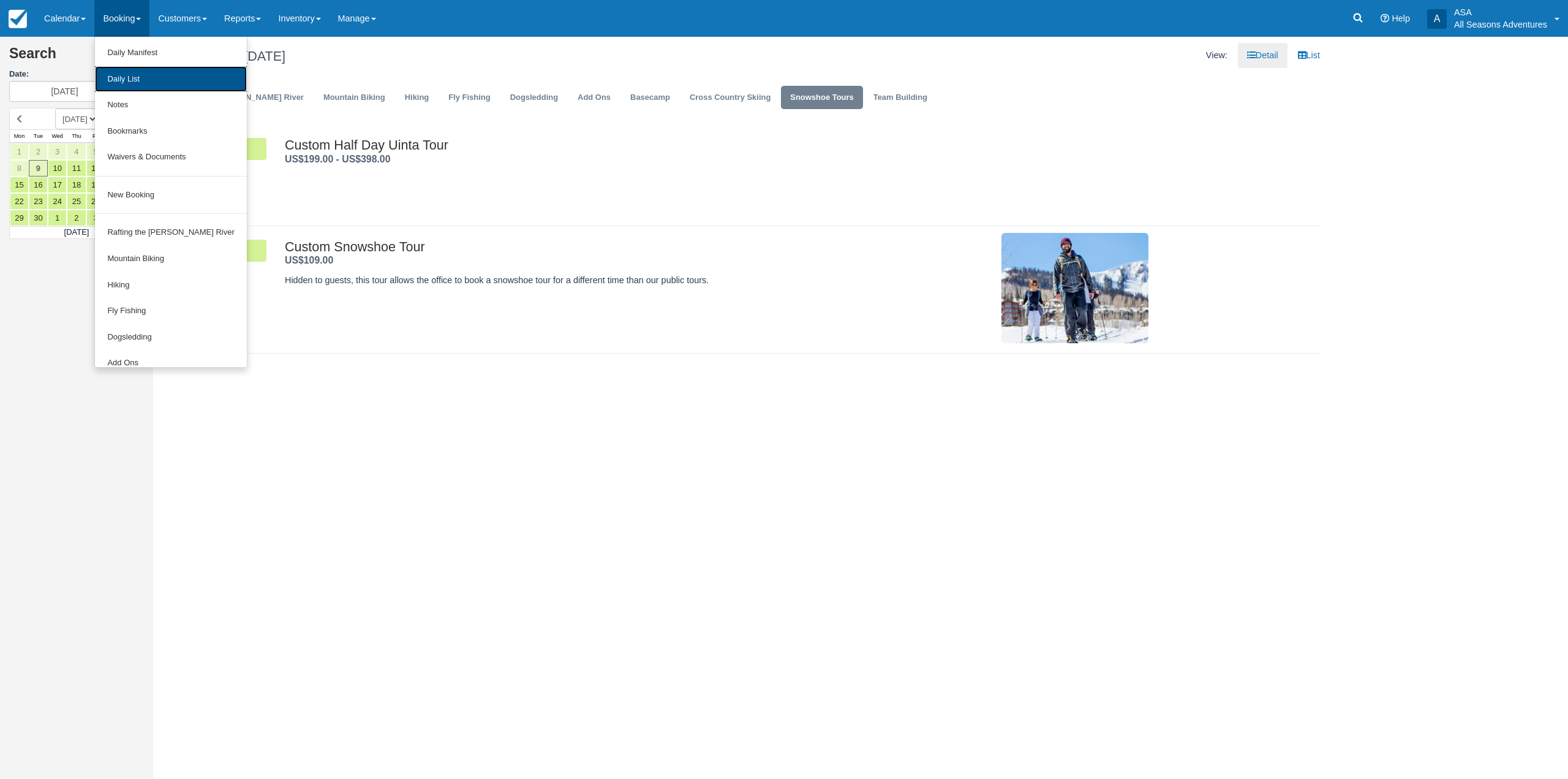
drag, startPoint x: 145, startPoint y: 68, endPoint x: 146, endPoint y: 60, distance: 8.1
click at [145, 67] on link "Daily List" at bounding box center [170, 79] width 151 height 27
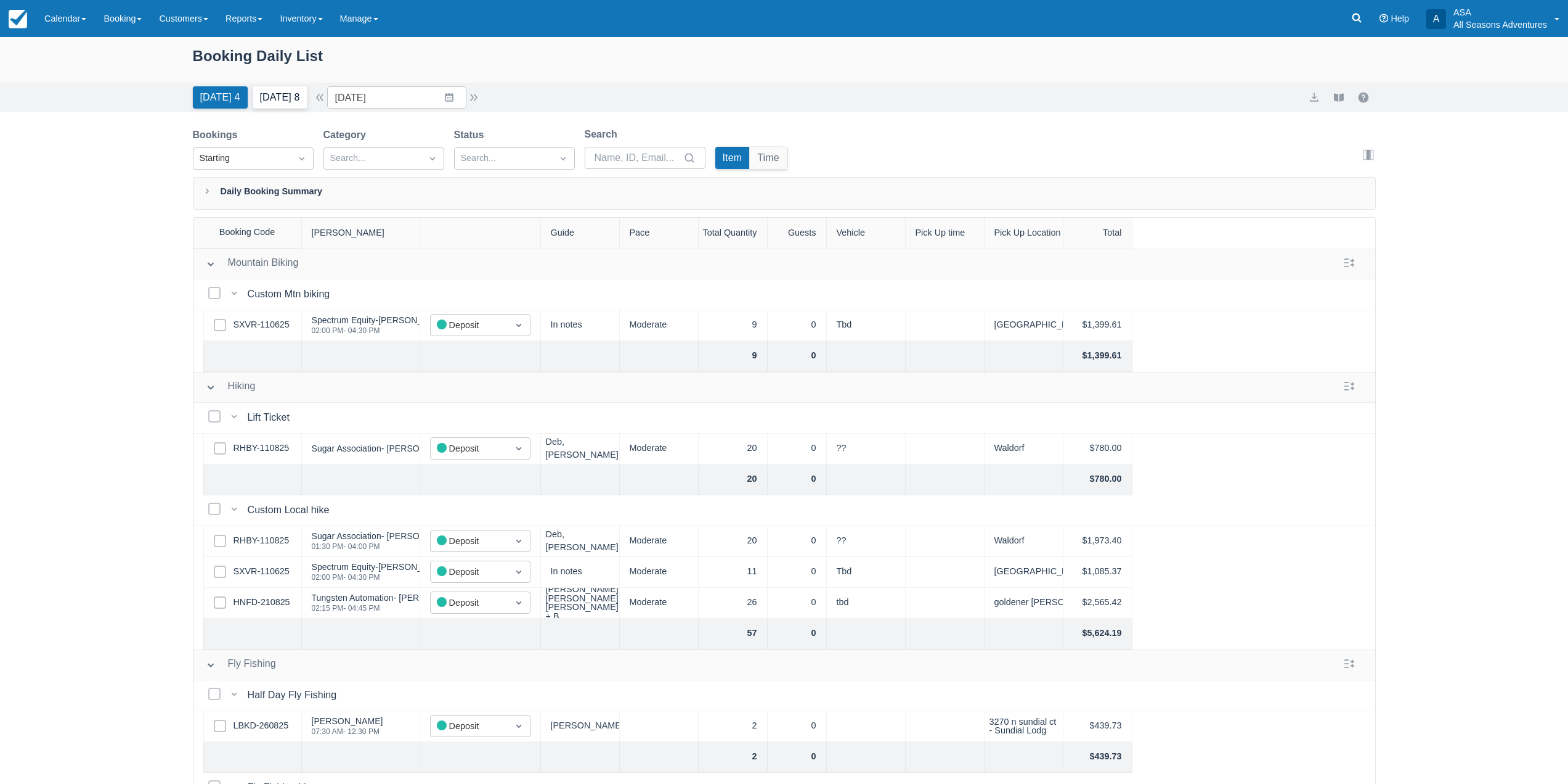
click at [271, 94] on button "[DATE] 8" at bounding box center [279, 98] width 55 height 22
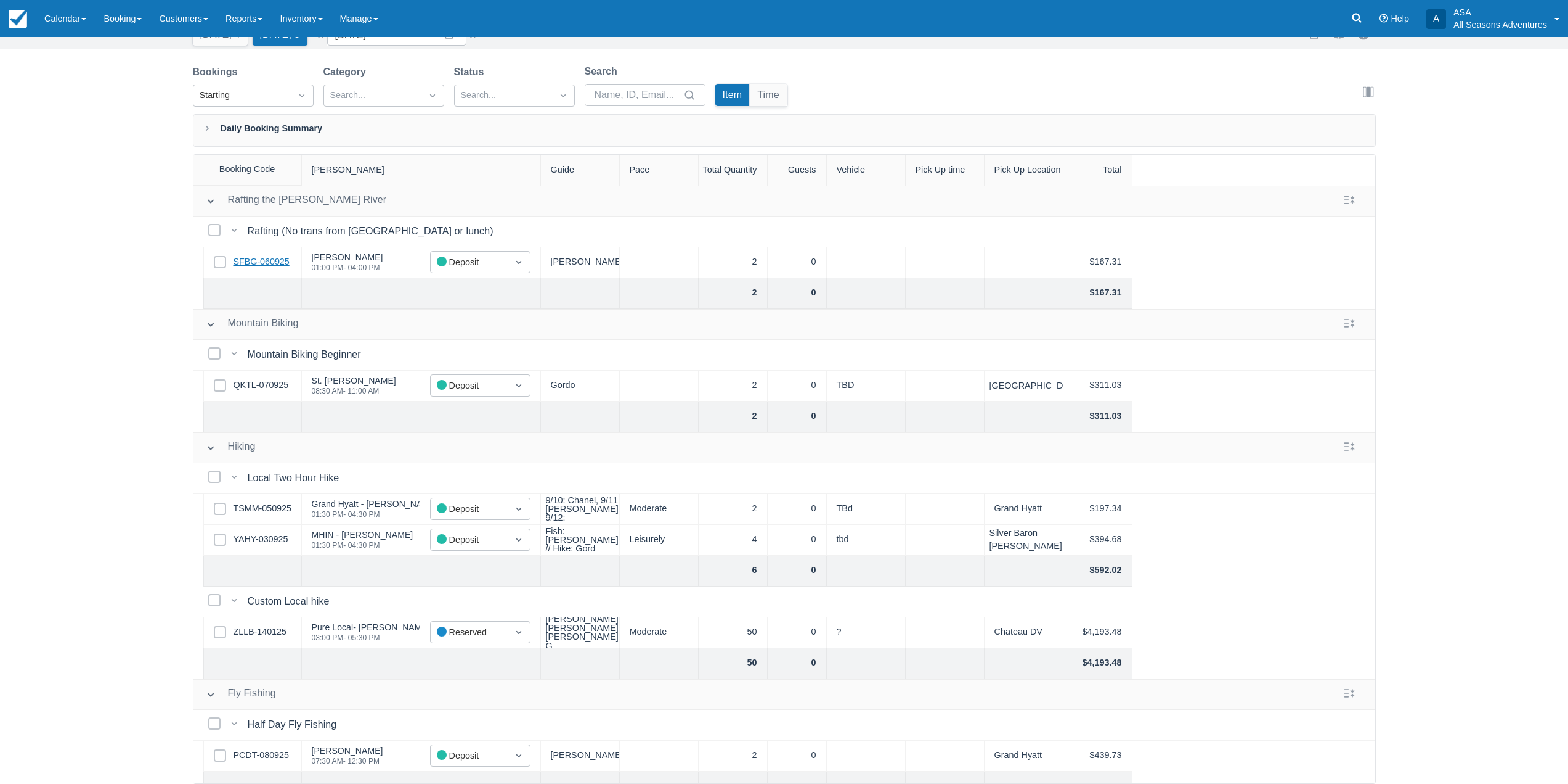
click at [260, 269] on link "SFBG-060925" at bounding box center [261, 263] width 56 height 14
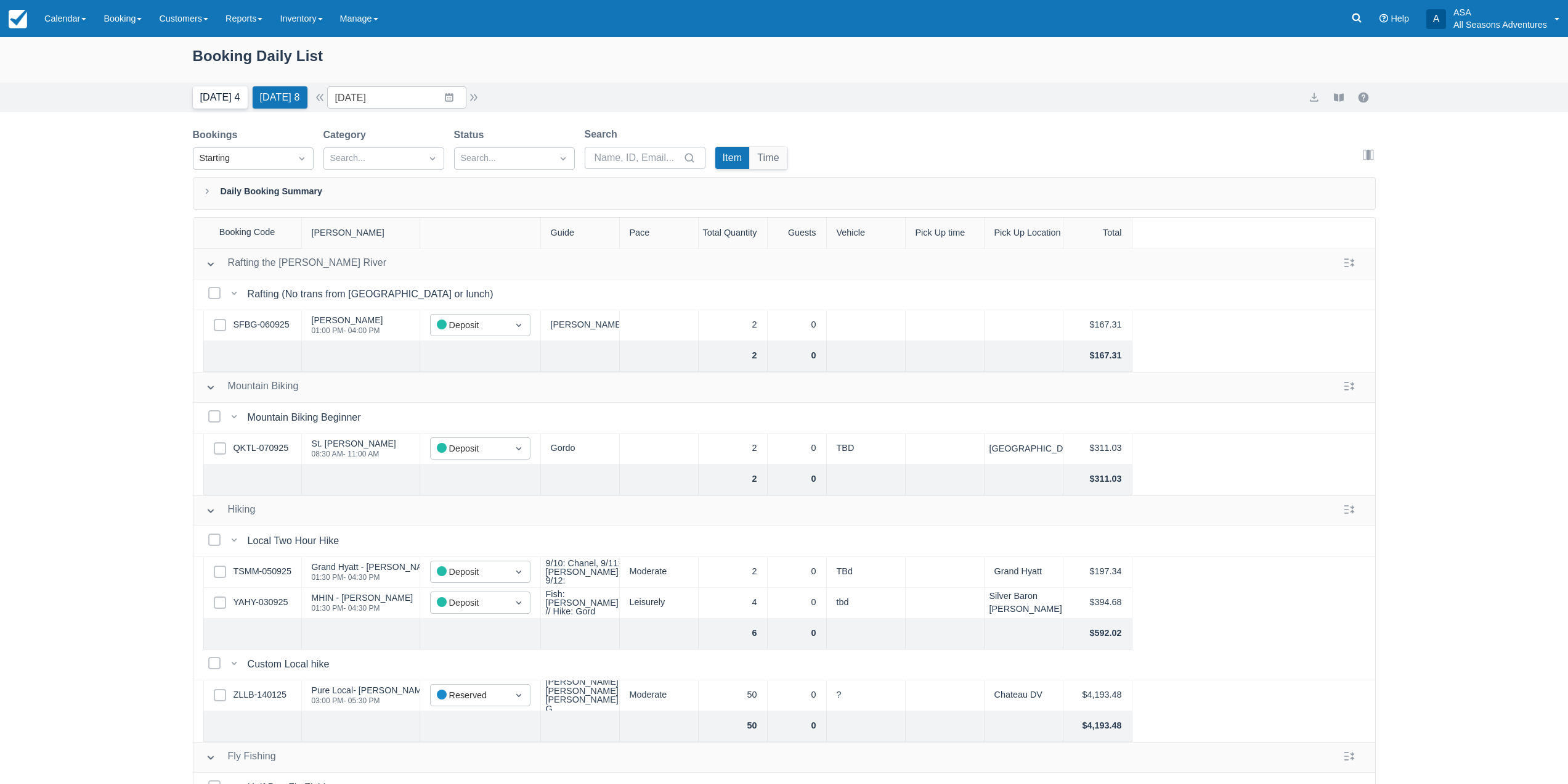
click at [226, 98] on button "Today 4" at bounding box center [220, 98] width 55 height 22
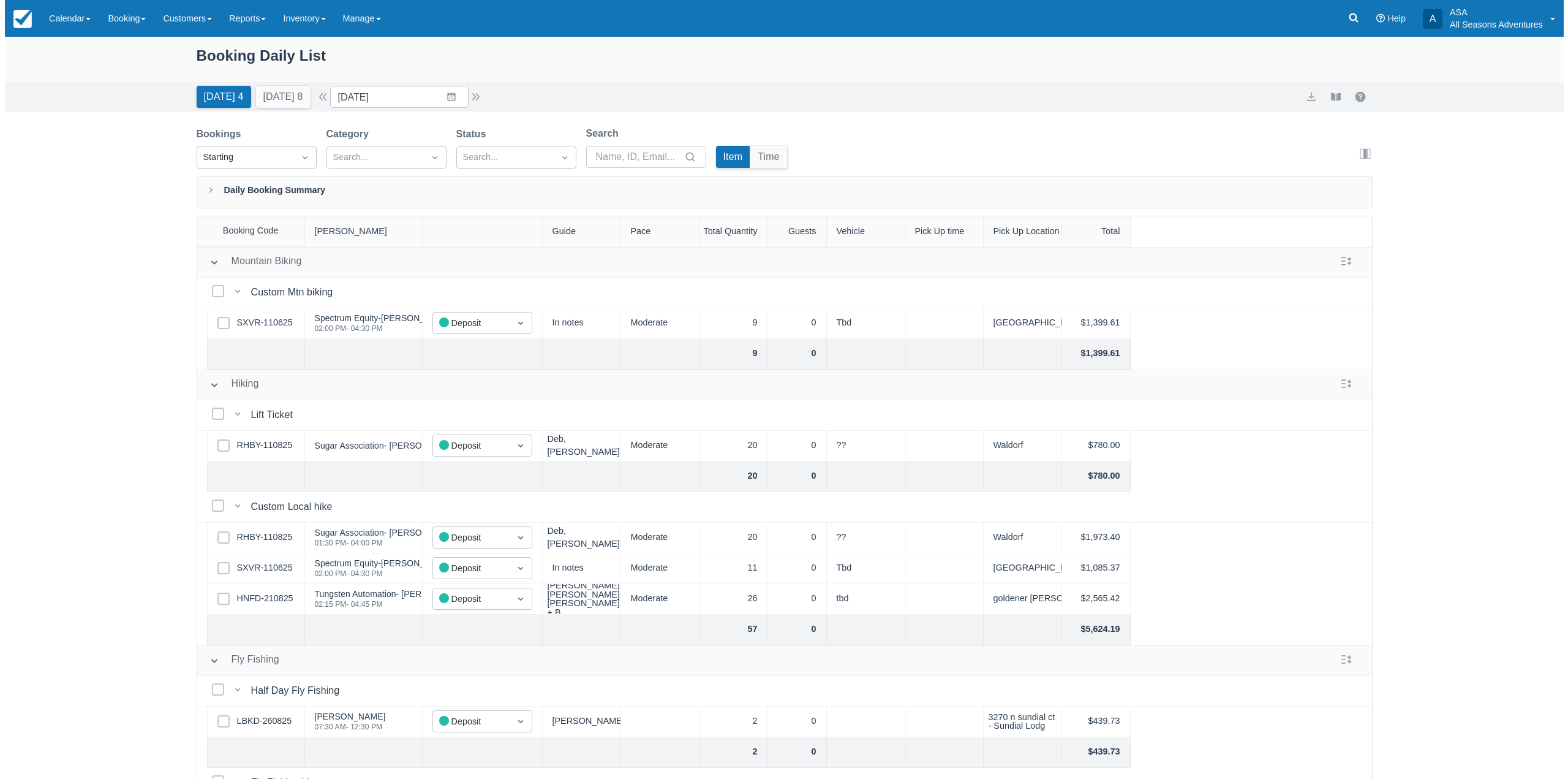
scroll to position [61, 0]
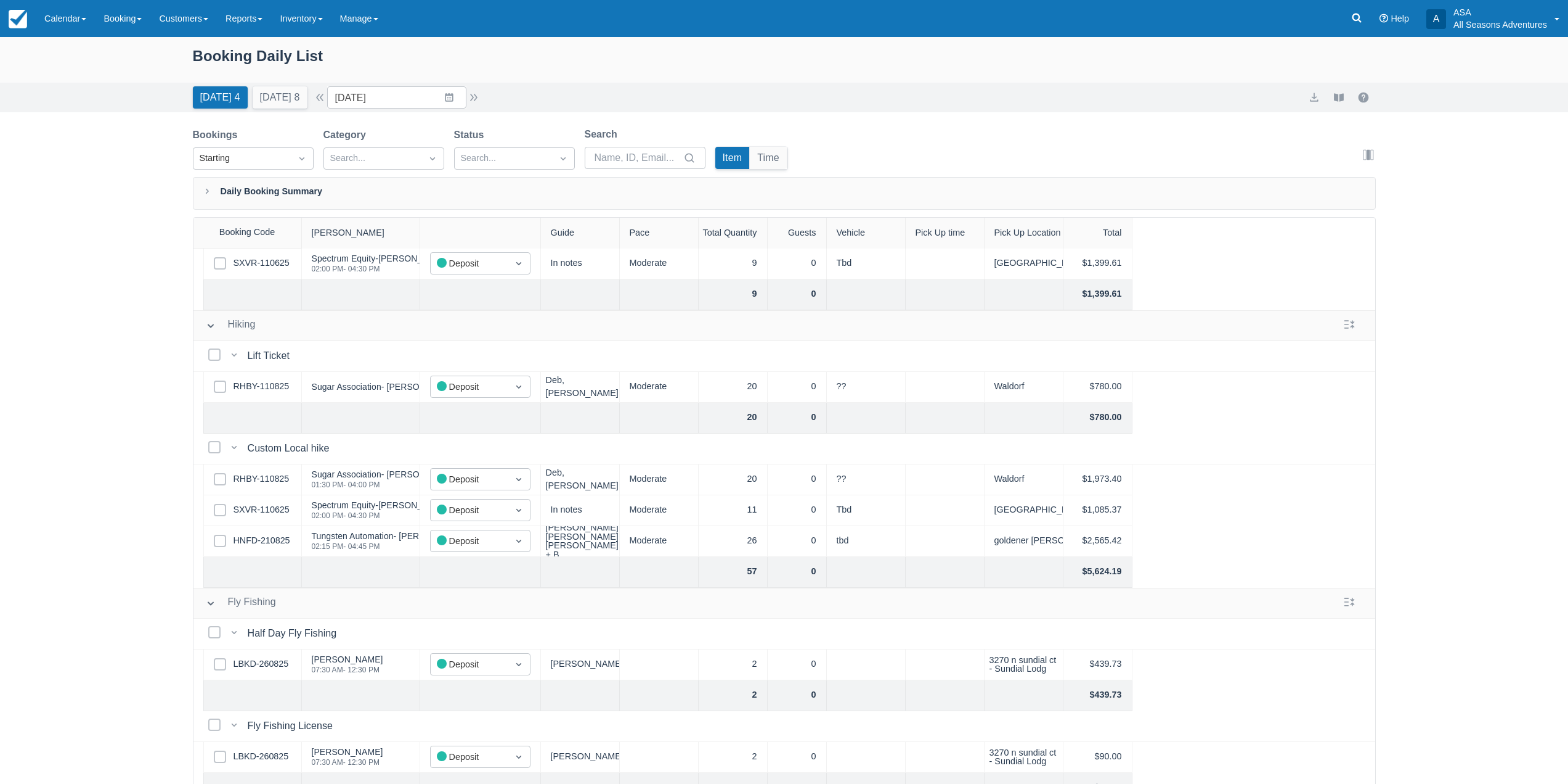
click at [266, 530] on div "Select Row HNFD-210825" at bounding box center [253, 541] width 98 height 31
click at [265, 536] on link "HNFD-210825" at bounding box center [261, 541] width 57 height 14
click at [464, 103] on input "[DATE]" at bounding box center [397, 98] width 139 height 22
click at [357, 293] on td "28" at bounding box center [353, 287] width 24 height 24
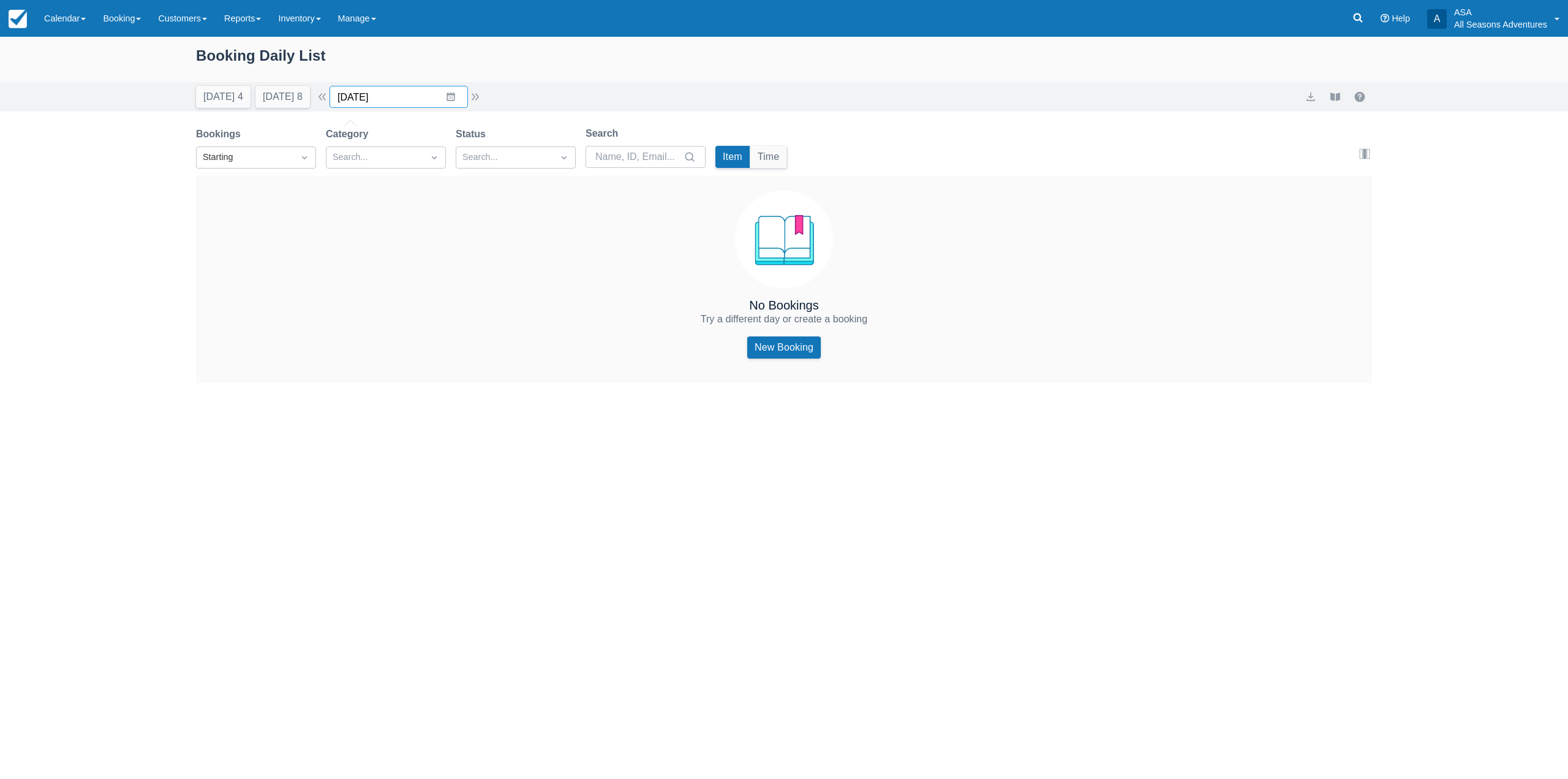
click at [457, 99] on input "09/28/25" at bounding box center [398, 97] width 138 height 22
click at [497, 262] on td "27" at bounding box center [499, 261] width 24 height 24
type input "09/27/25"
click at [129, 30] on link "Booking" at bounding box center [122, 18] width 55 height 37
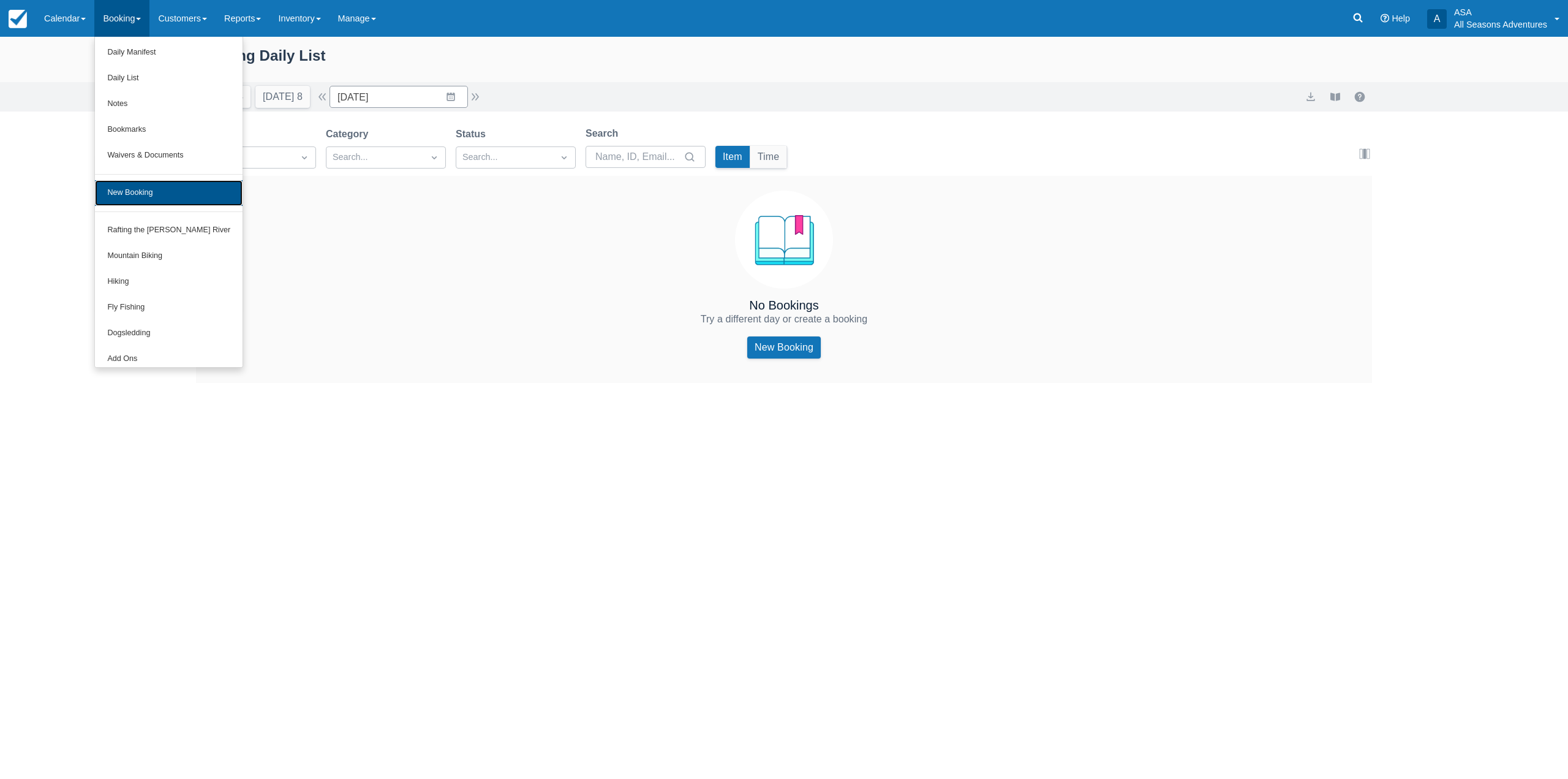
click at [147, 202] on link "New Booking" at bounding box center [168, 193] width 147 height 26
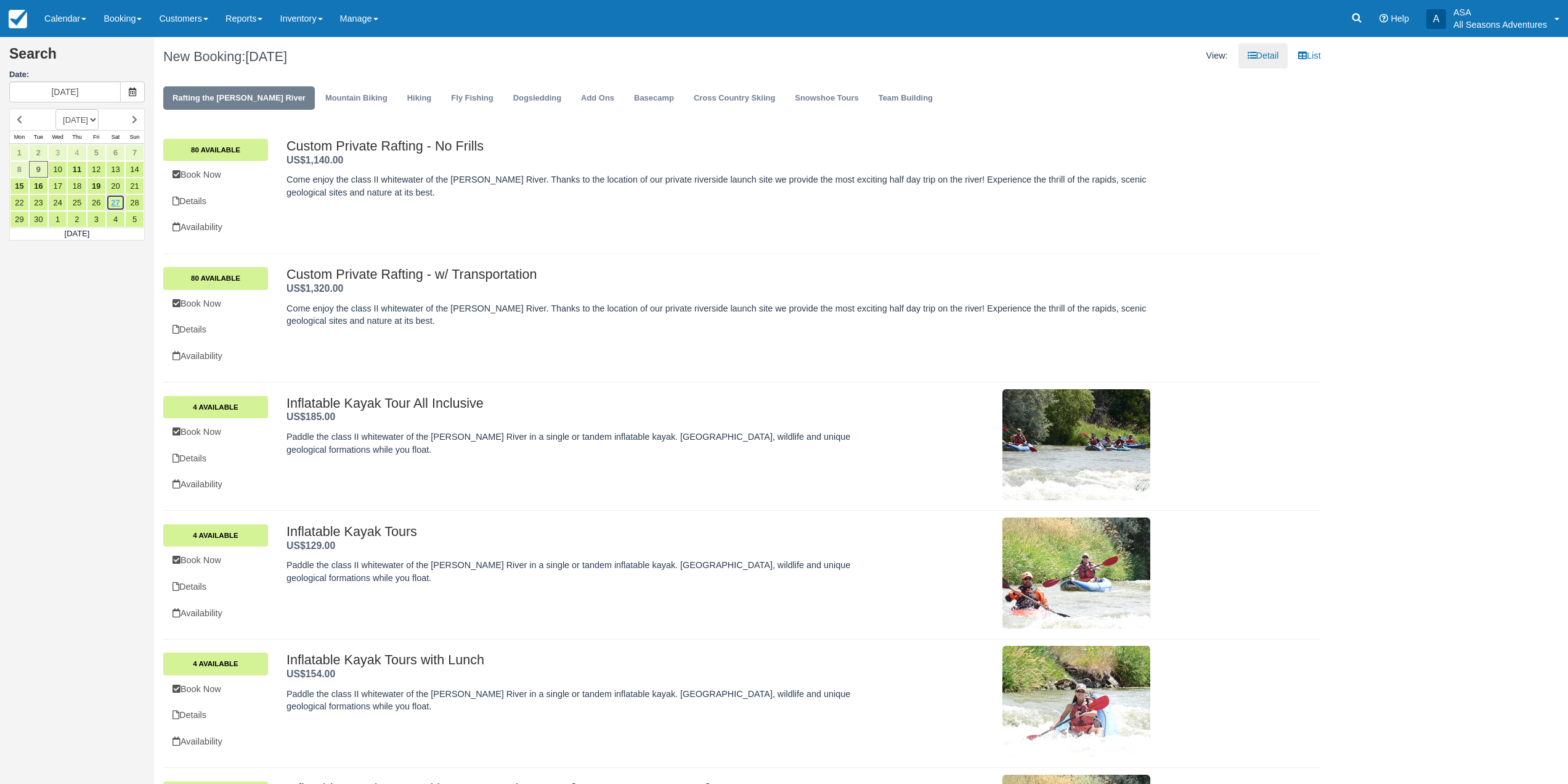
click at [114, 207] on link "27" at bounding box center [115, 202] width 19 height 17
type input "[DATE]"
click at [441, 103] on link "Fly Fishing" at bounding box center [471, 98] width 61 height 24
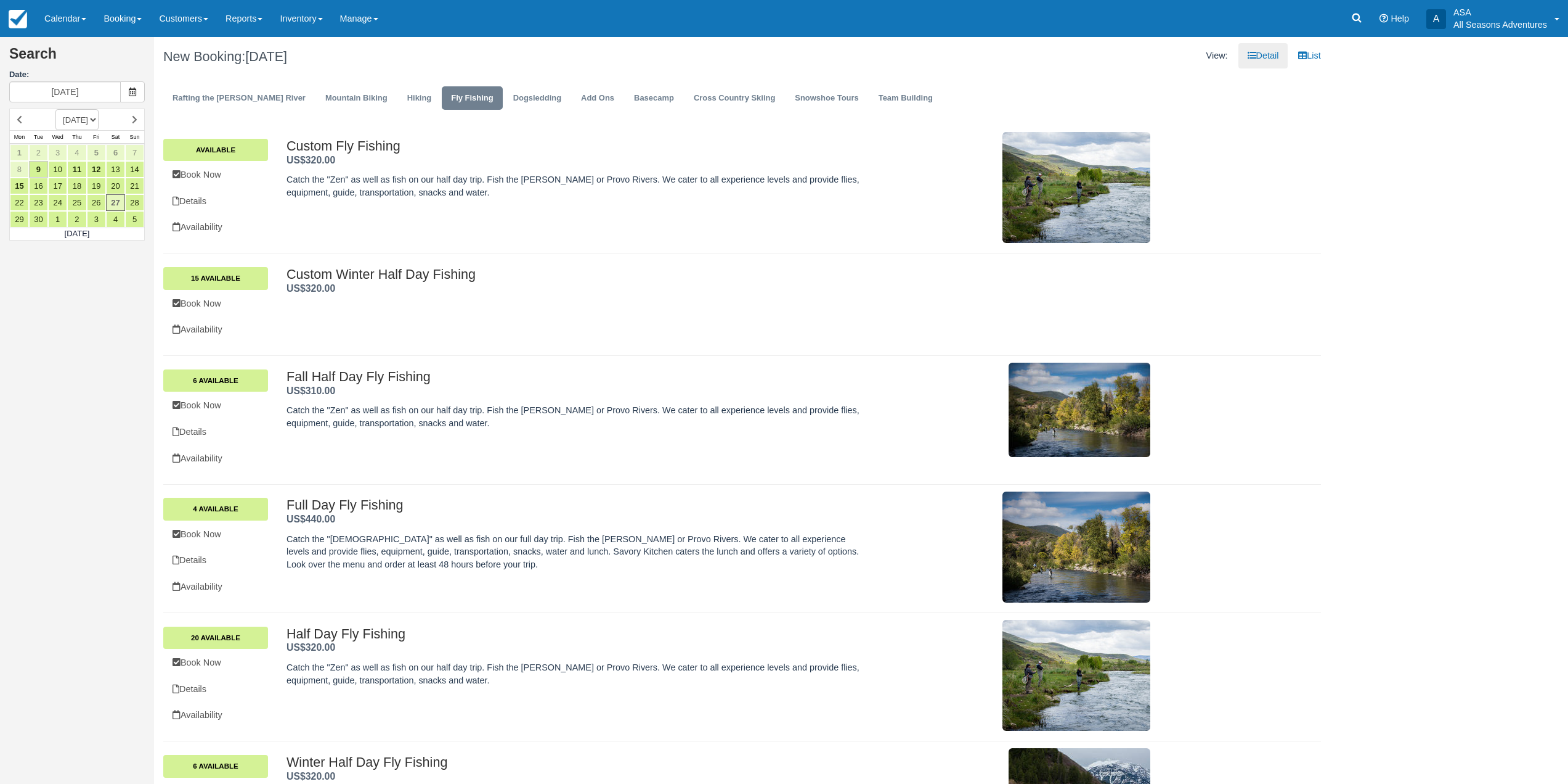
scroll to position [62, 0]
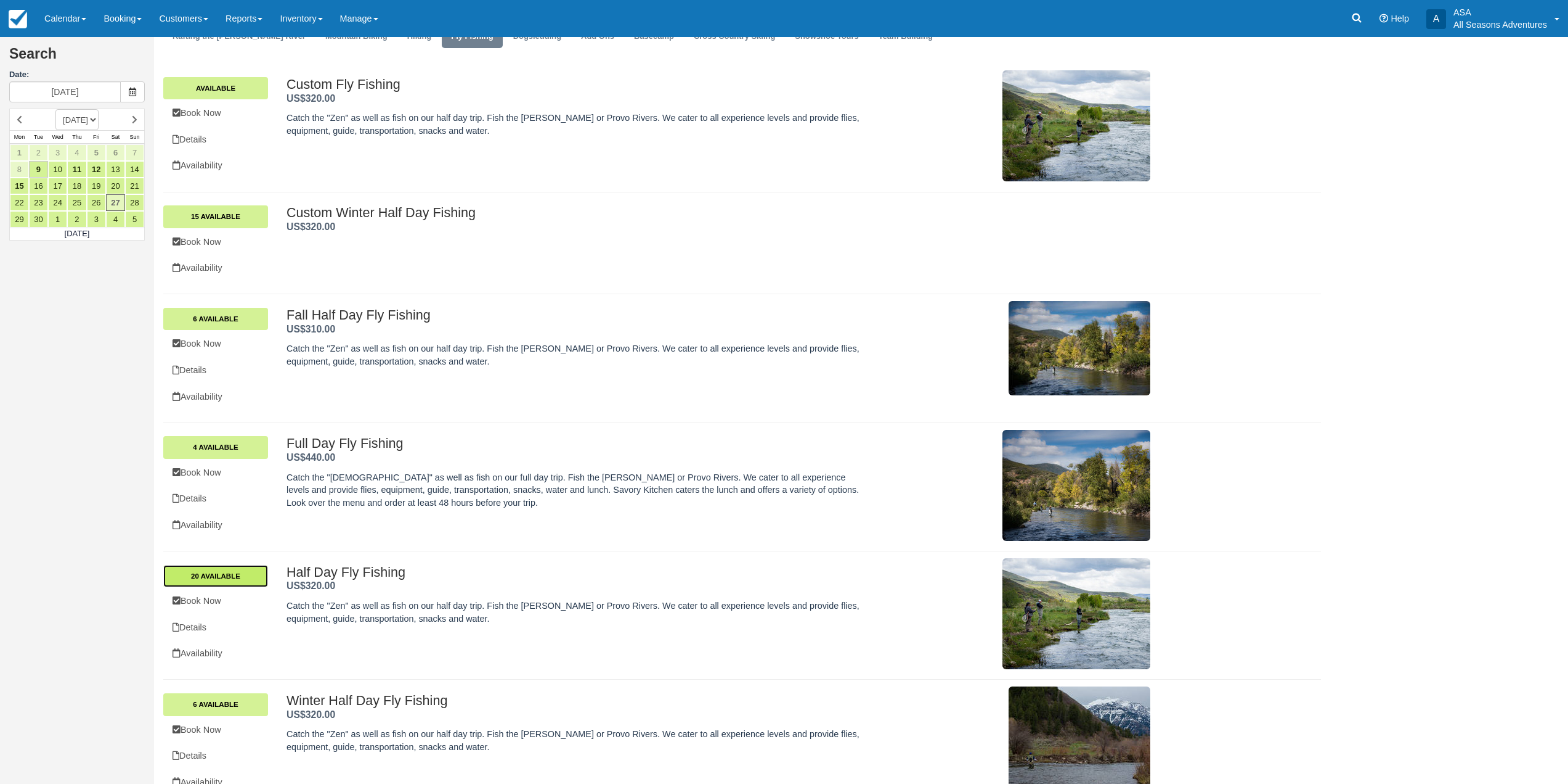
click at [246, 574] on link "20 Available" at bounding box center [215, 576] width 104 height 22
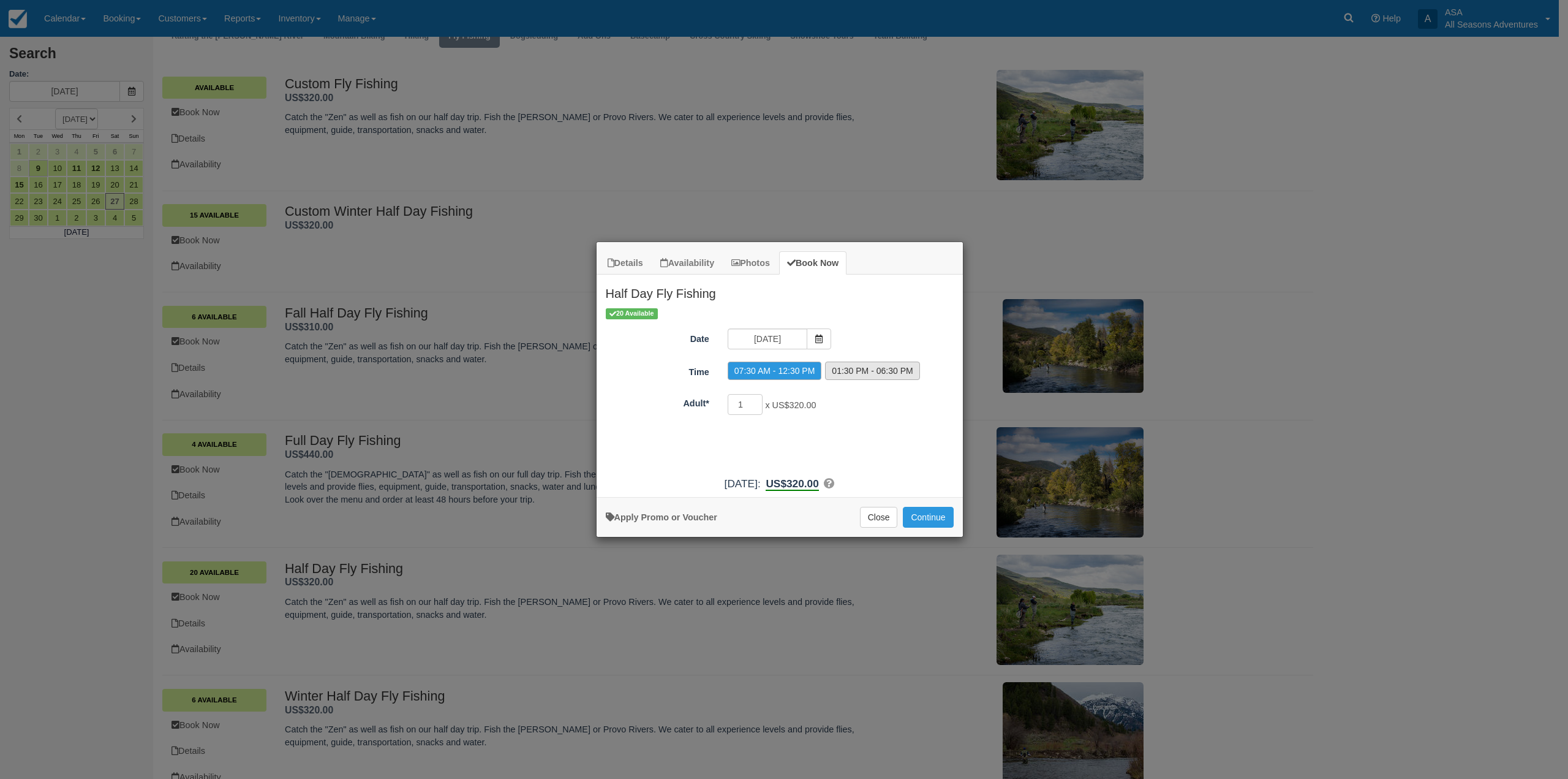
click at [859, 370] on label "01:30 PM - 06:30 PM" at bounding box center [871, 371] width 94 height 19
radio input "true"
click at [783, 377] on label "07:30 AM - 12:30 PM" at bounding box center [774, 371] width 94 height 19
radio input "true"
click at [874, 514] on button "Close" at bounding box center [878, 517] width 38 height 21
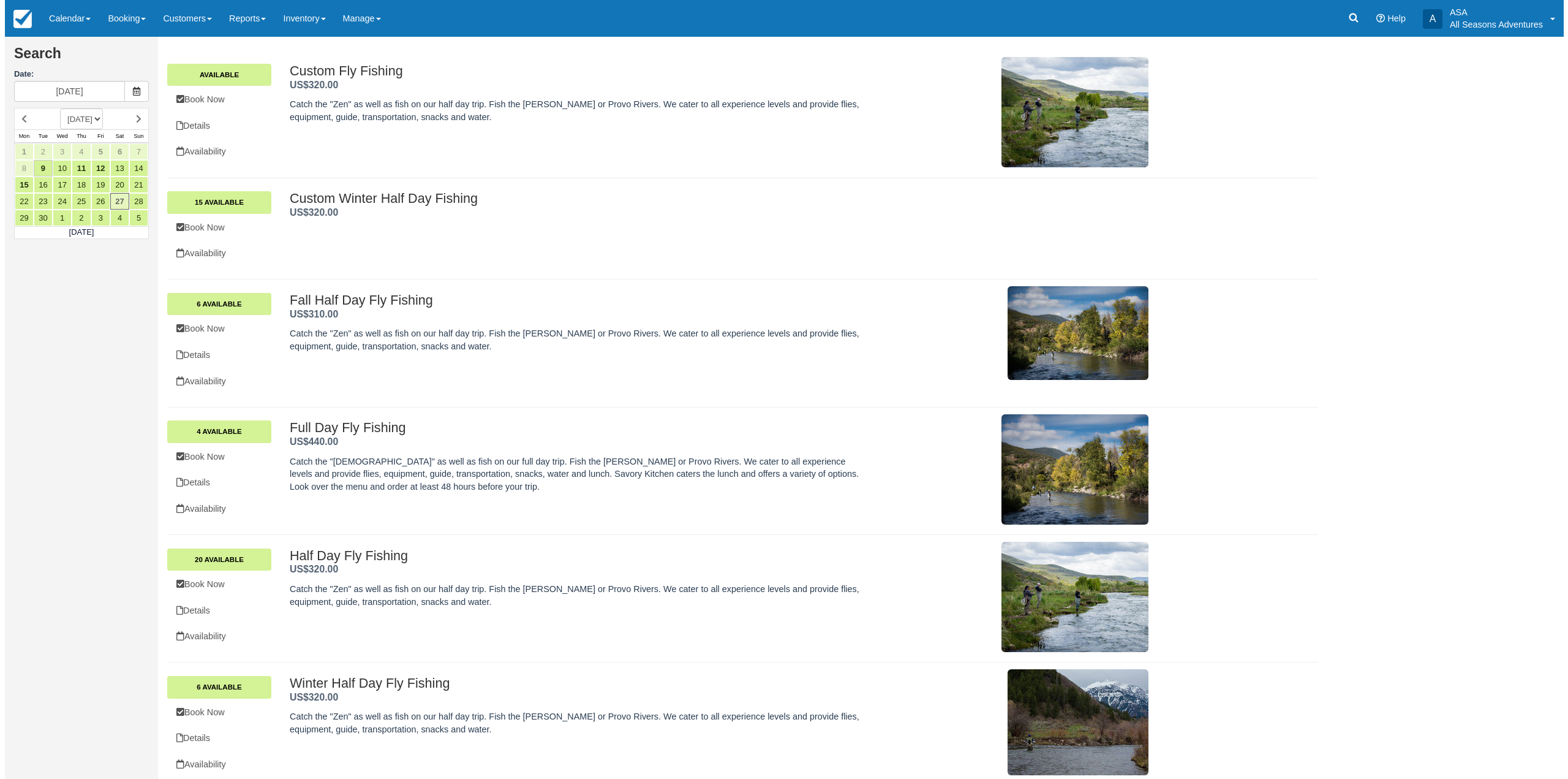
scroll to position [86, 0]
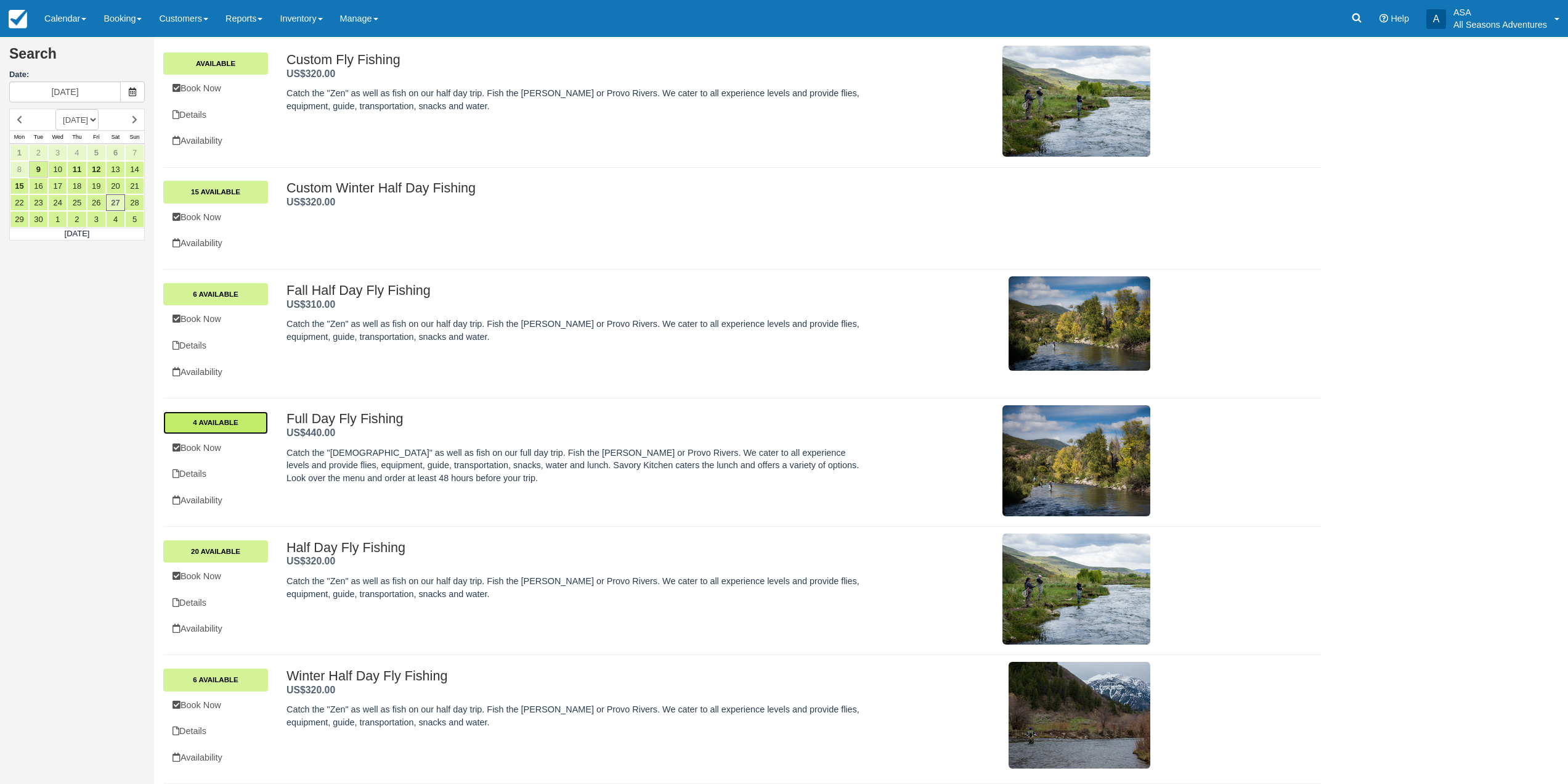
click at [244, 431] on link "4 Available" at bounding box center [215, 422] width 104 height 22
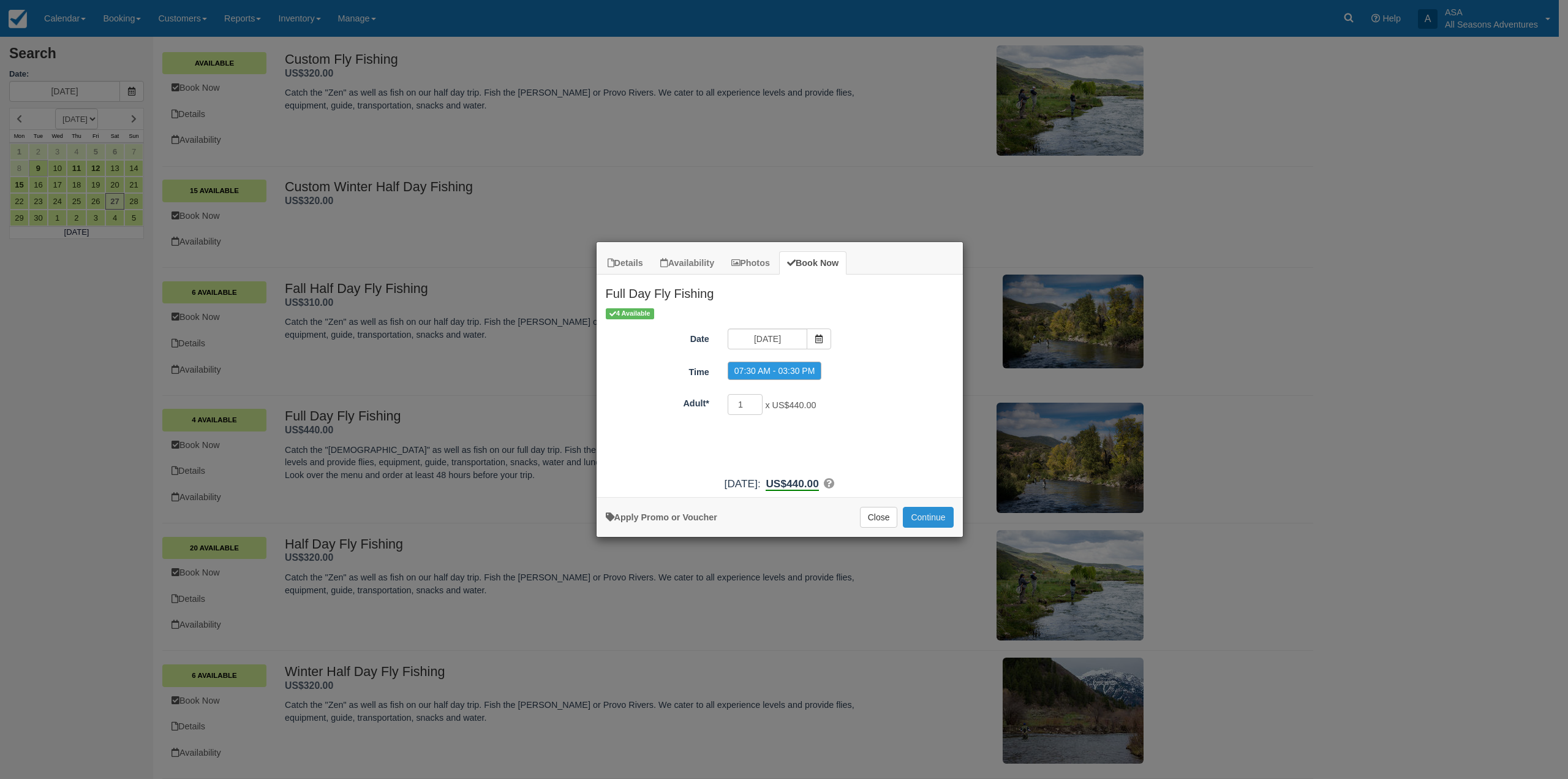
click at [947, 526] on button "Continue" at bounding box center [928, 517] width 50 height 21
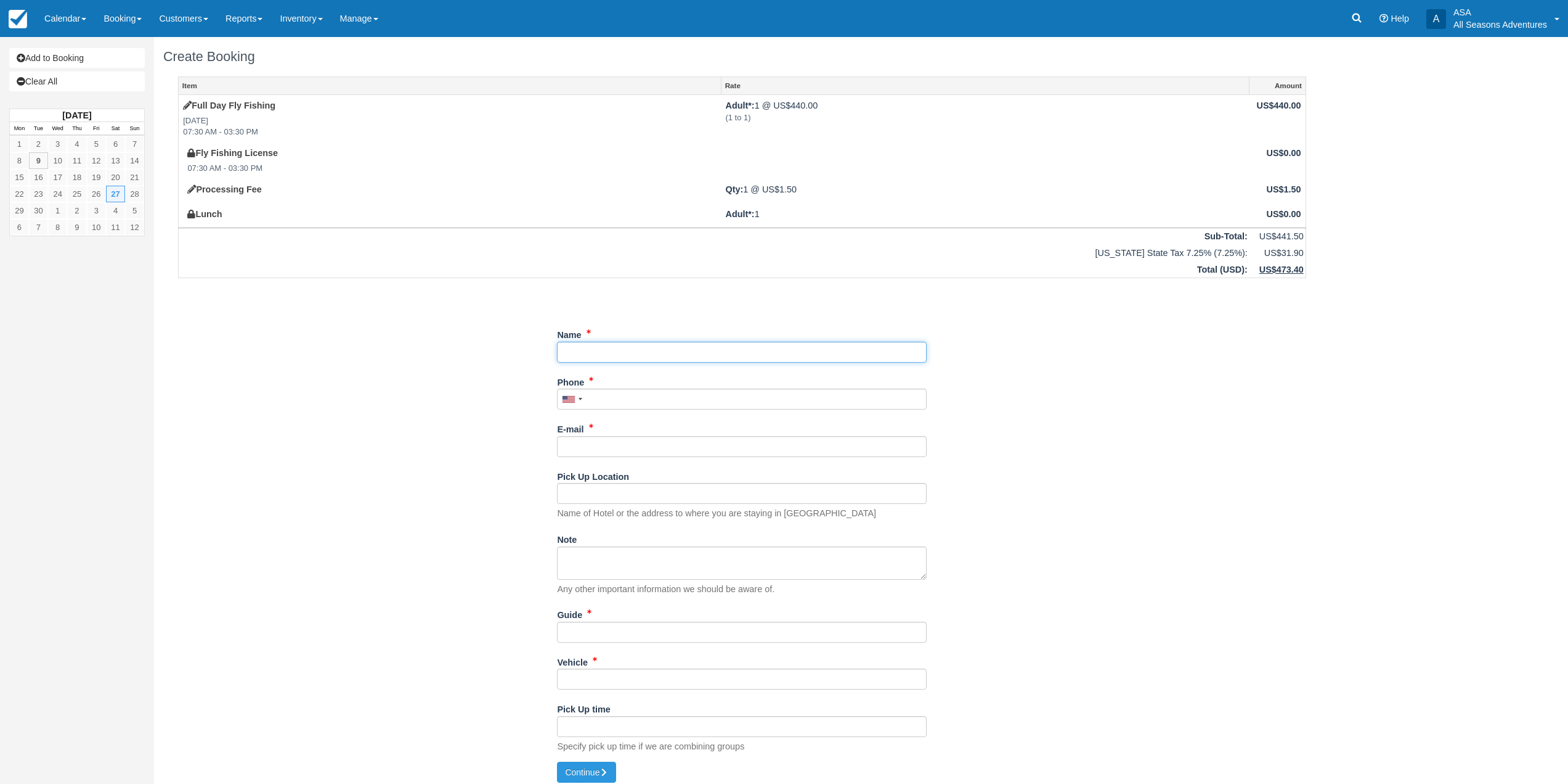
click at [589, 358] on input "Name" at bounding box center [742, 351] width 370 height 21
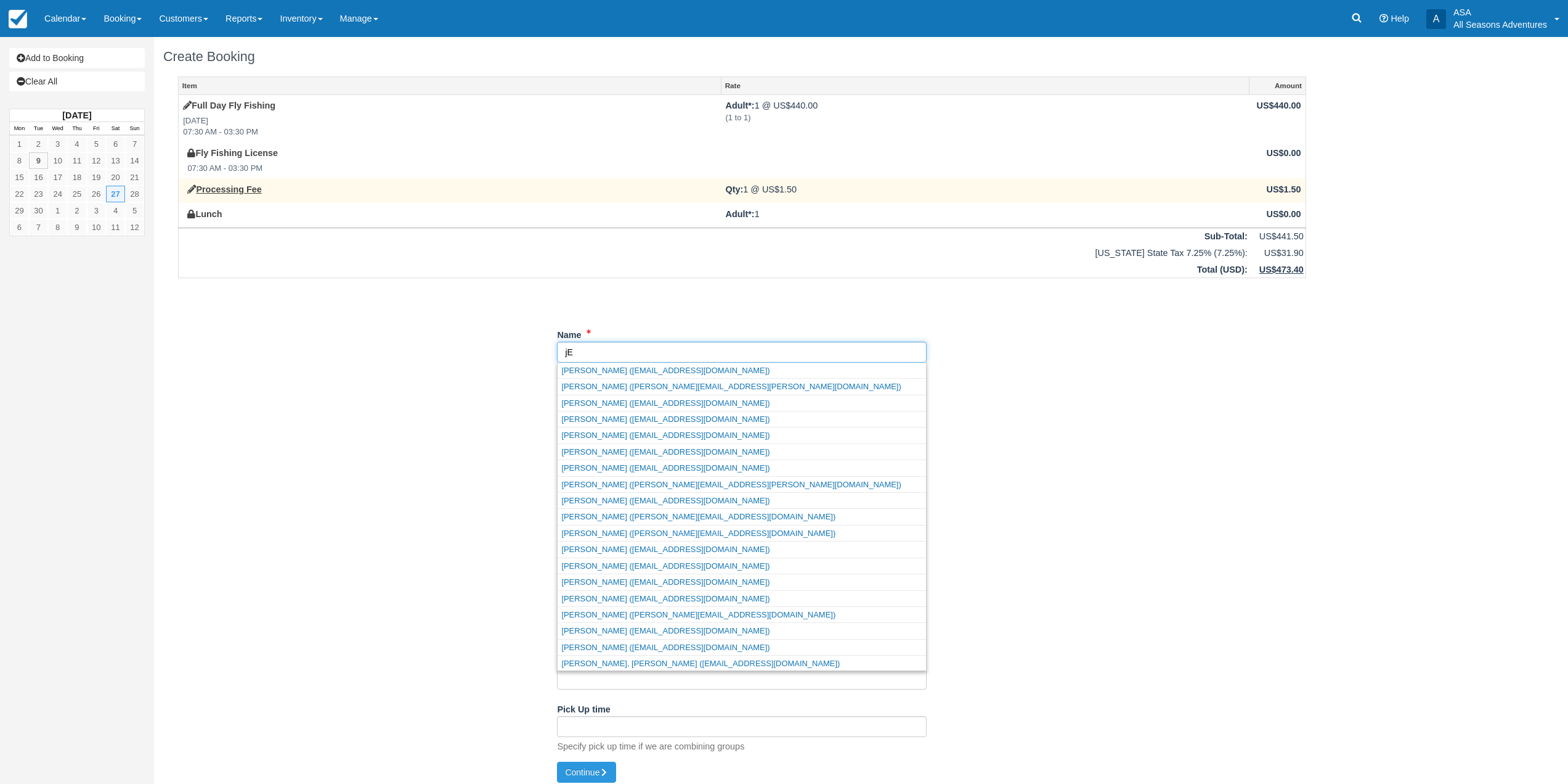
type input "j"
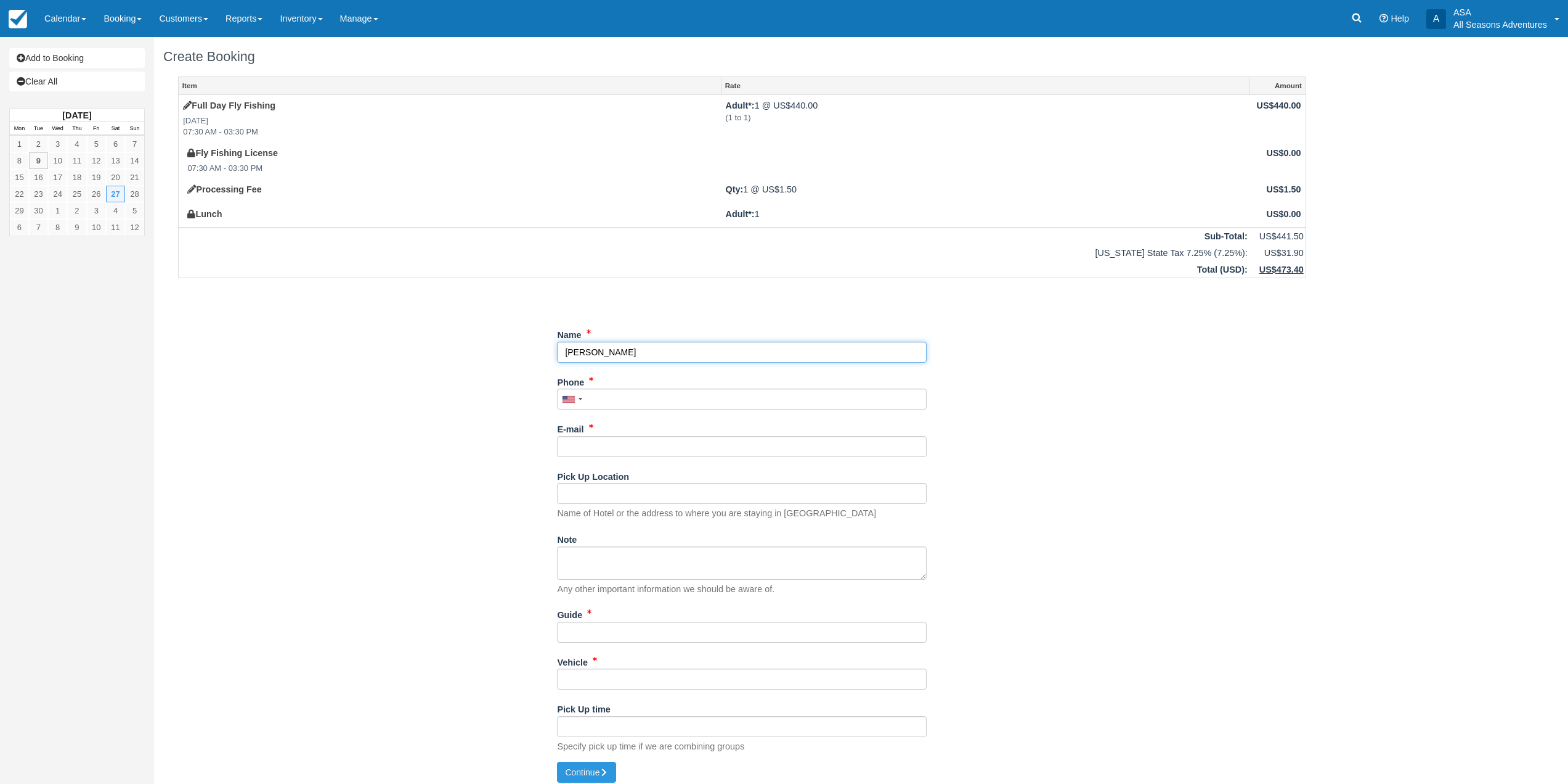
type input "[PERSON_NAME]"
click at [651, 392] on input "Phone" at bounding box center [742, 398] width 370 height 21
type input "[PHONE_NUMBER]"
click at [651, 440] on input "E-mail" at bounding box center [742, 446] width 370 height 21
type input "[EMAIL_ADDRESS][DOMAIN_NAME]"
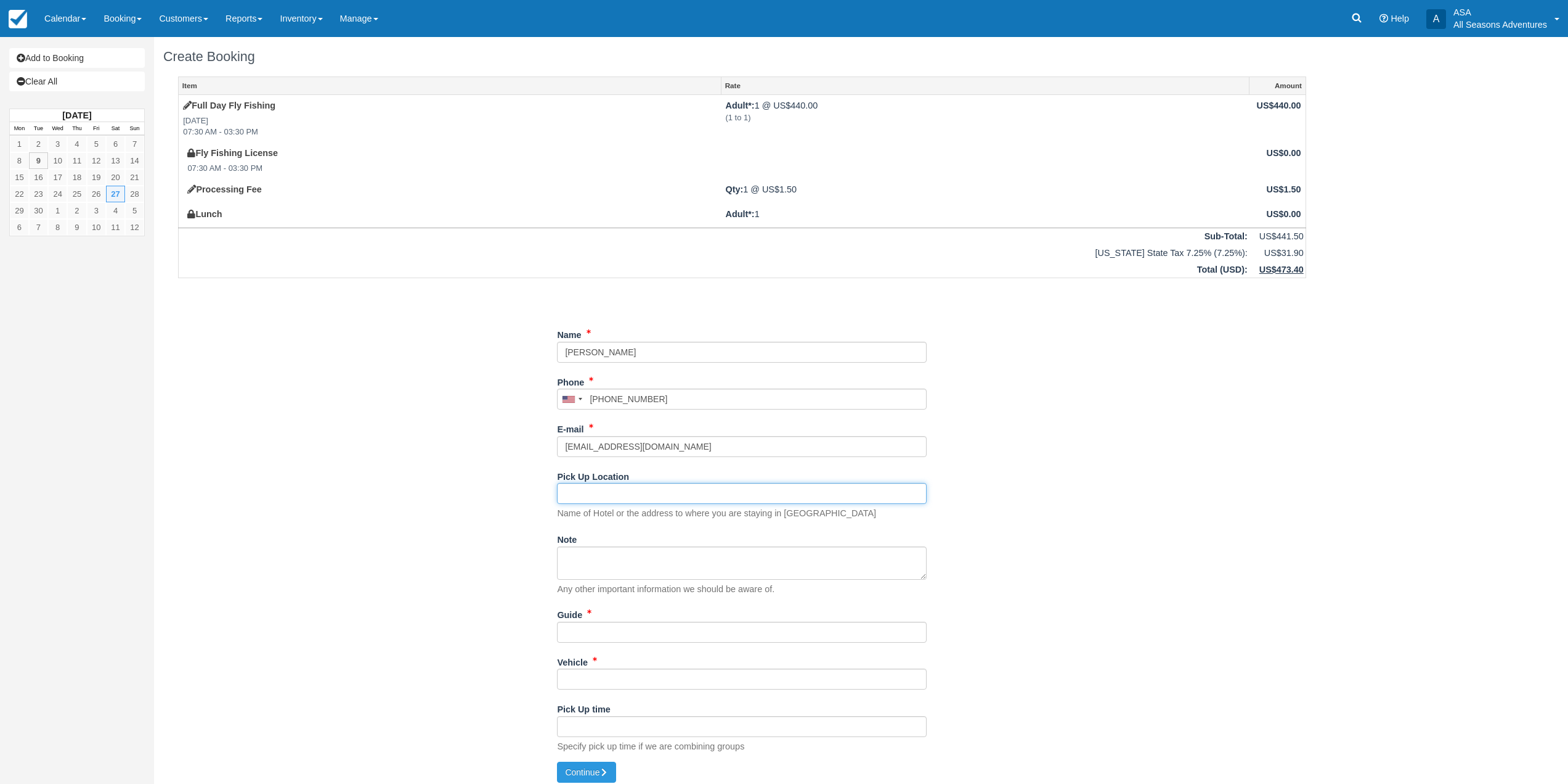
click at [623, 491] on input "Pick Up Location" at bounding box center [742, 492] width 370 height 21
type input "D"
type input "[PERSON_NAME] [PERSON_NAME] Residences"
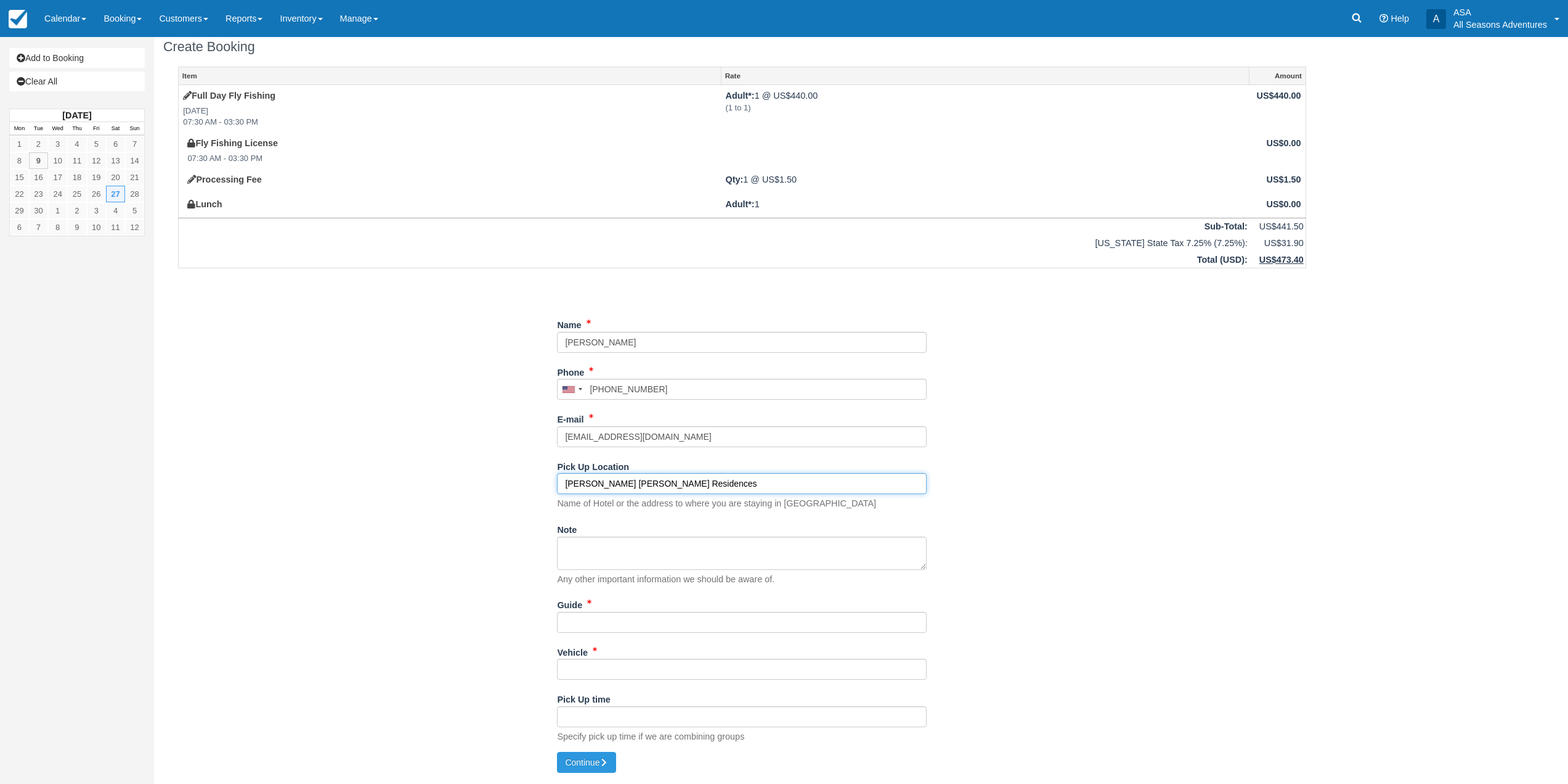
scroll to position [13, 0]
drag, startPoint x: 604, startPoint y: 622, endPoint x: 625, endPoint y: 606, distance: 26.4
click at [604, 622] on input "Guide" at bounding box center [742, 619] width 370 height 21
type input "tbd"
click at [909, 661] on input "Vehicle" at bounding box center [742, 666] width 370 height 21
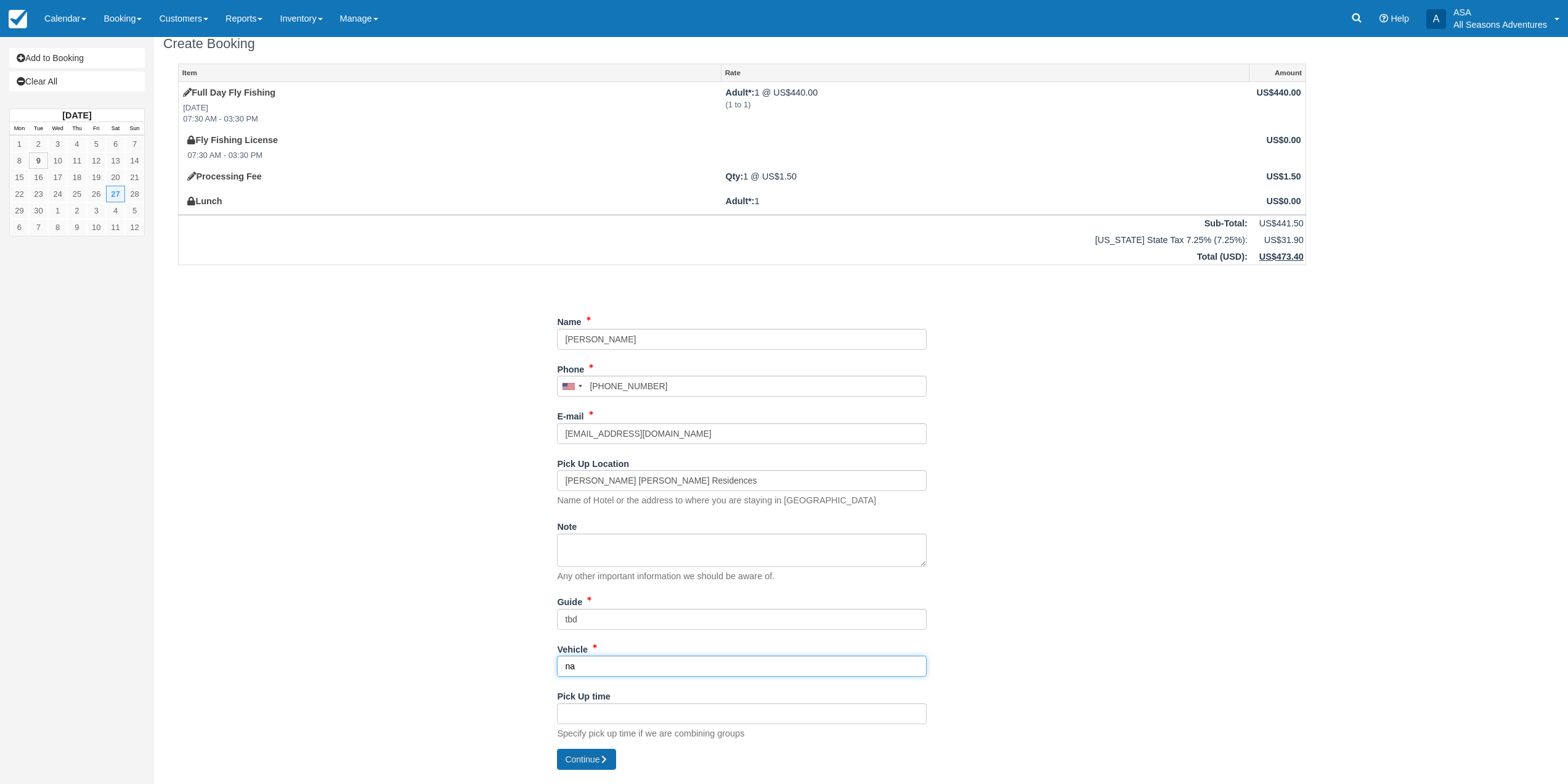
type input "na"
click at [583, 758] on button "Continue" at bounding box center [587, 758] width 60 height 21
type input "[PHONE_NUMBER]"
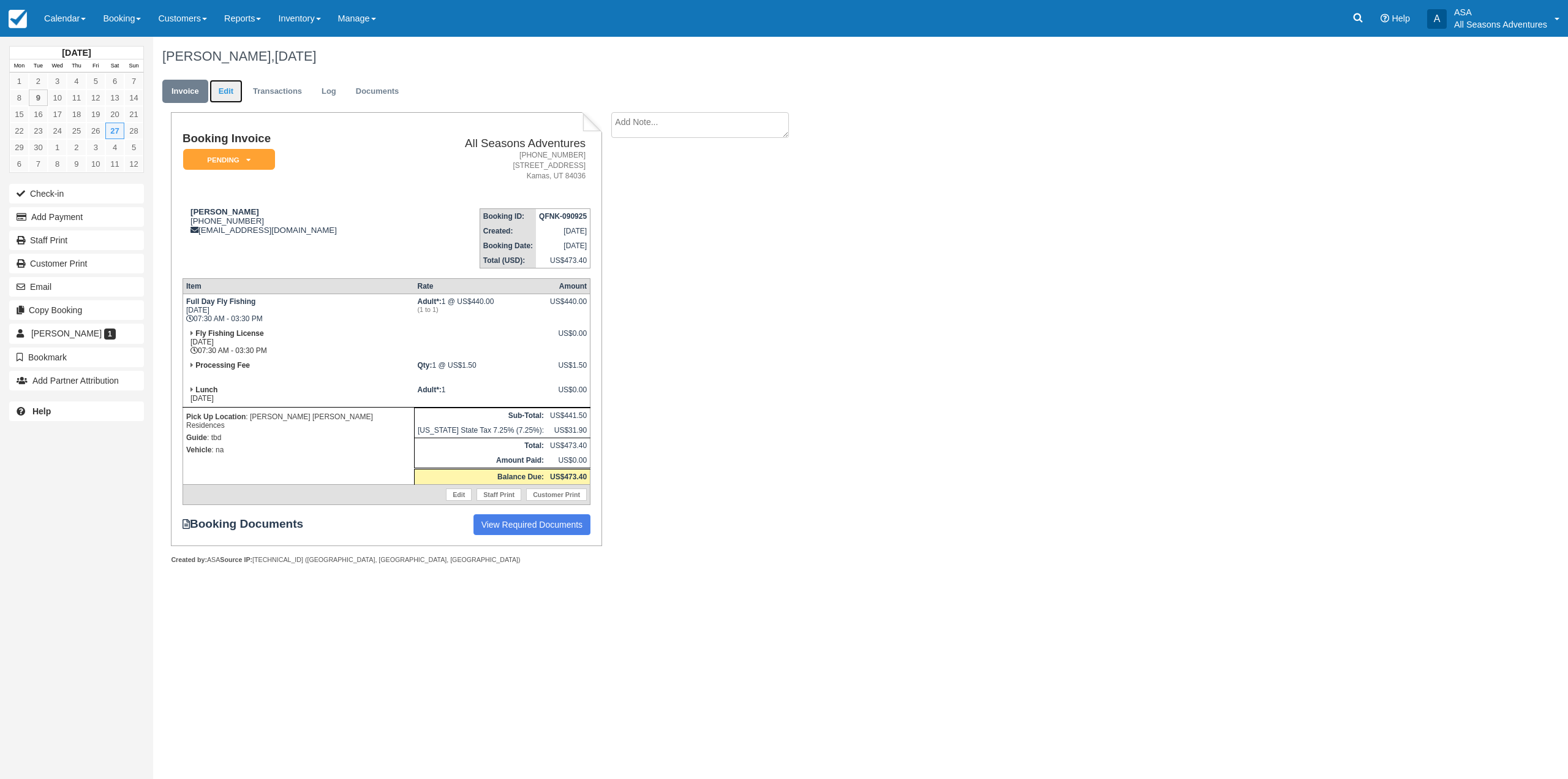
click at [222, 93] on link "Edit" at bounding box center [225, 92] width 33 height 24
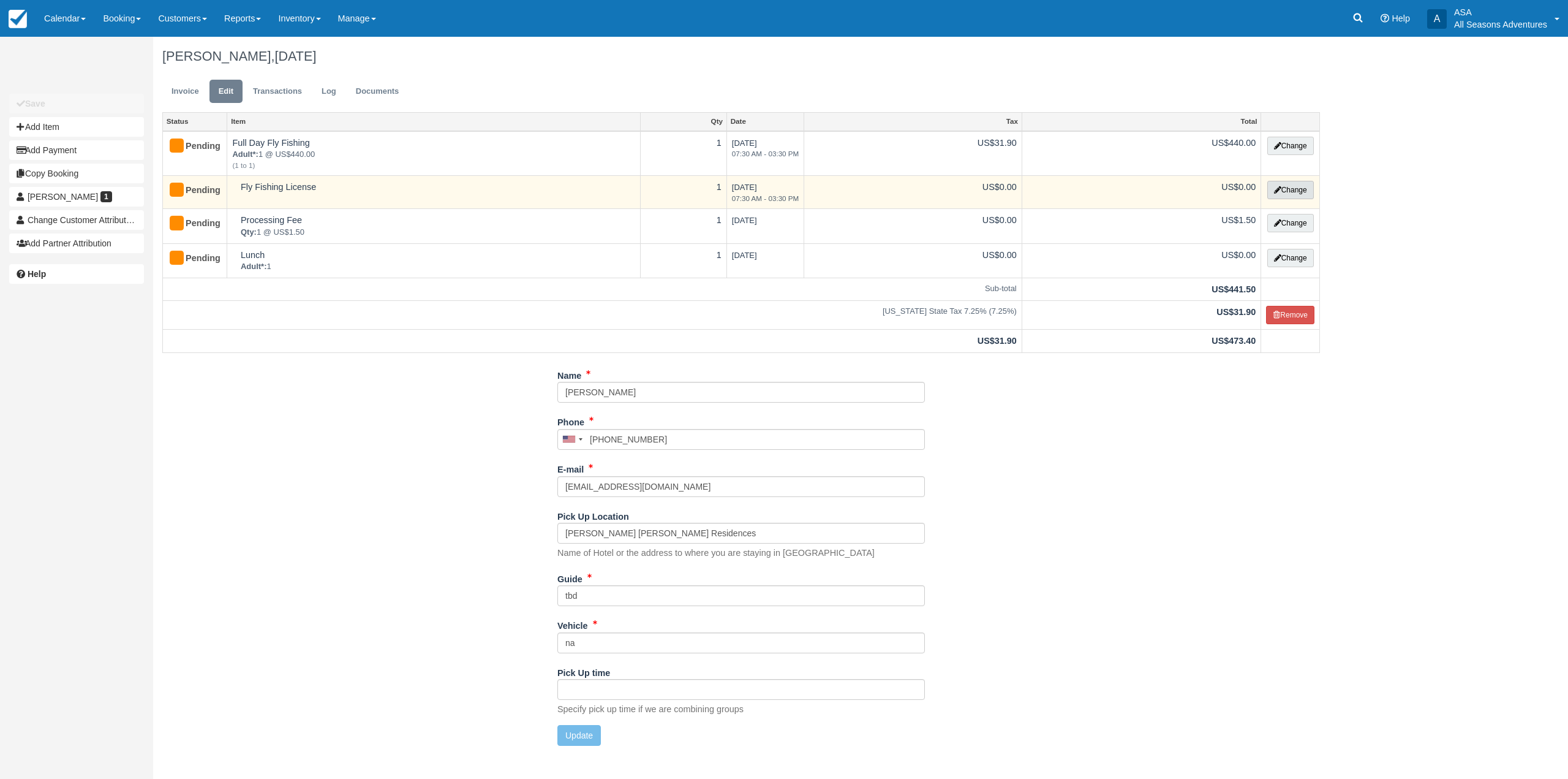
click at [1292, 193] on button "Change" at bounding box center [1289, 190] width 46 height 19
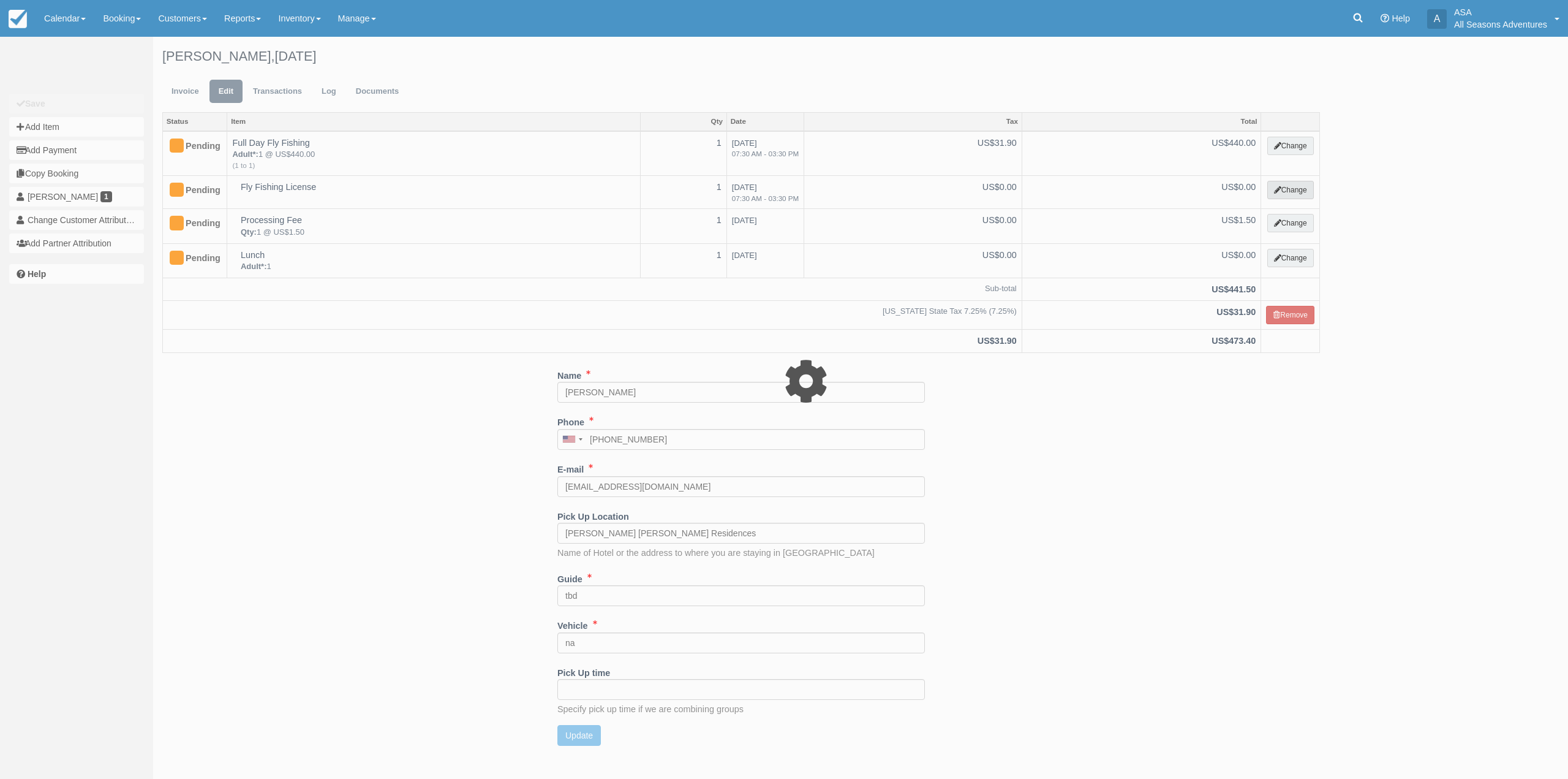
select select "8"
type input "0.00"
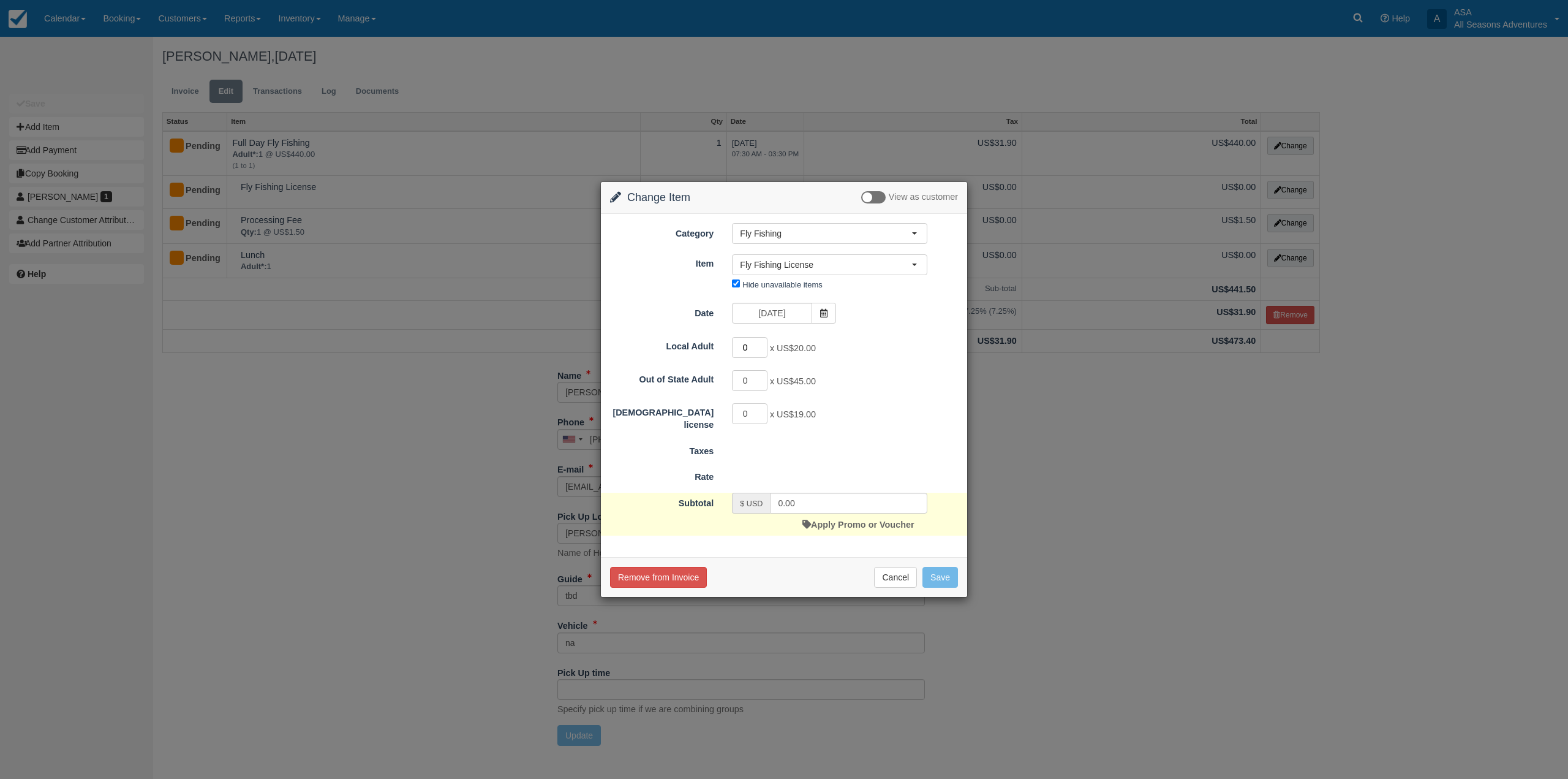
drag, startPoint x: 748, startPoint y: 350, endPoint x: 714, endPoint y: 359, distance: 35.2
click at [714, 359] on div "Local Adult 0 x US$20.00" at bounding box center [784, 348] width 367 height 24
drag, startPoint x: 747, startPoint y: 372, endPoint x: 732, endPoint y: 384, distance: 19.2
click at [732, 384] on input "0" at bounding box center [750, 380] width 36 height 21
type input "1"
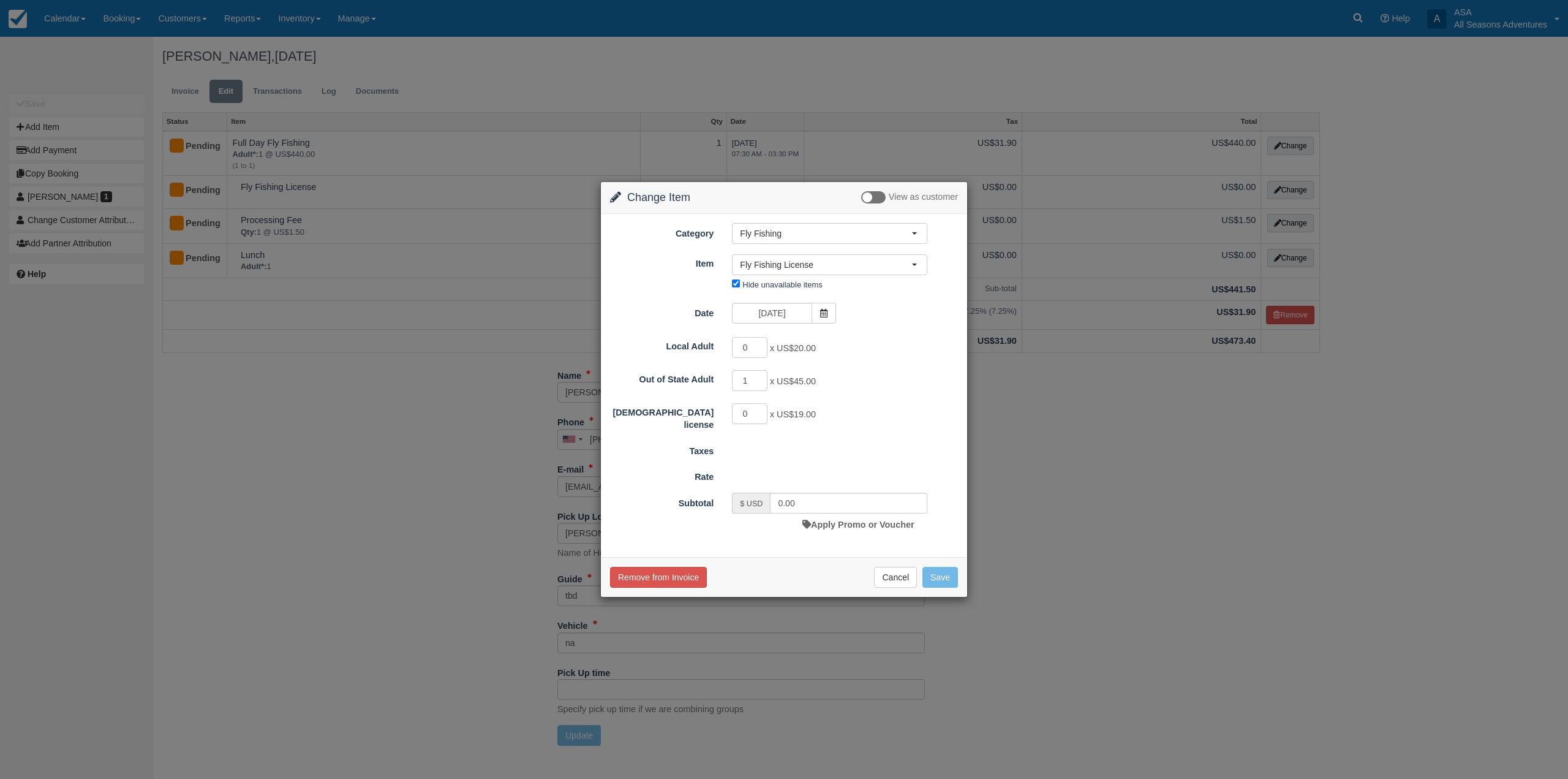
type input "45.00"
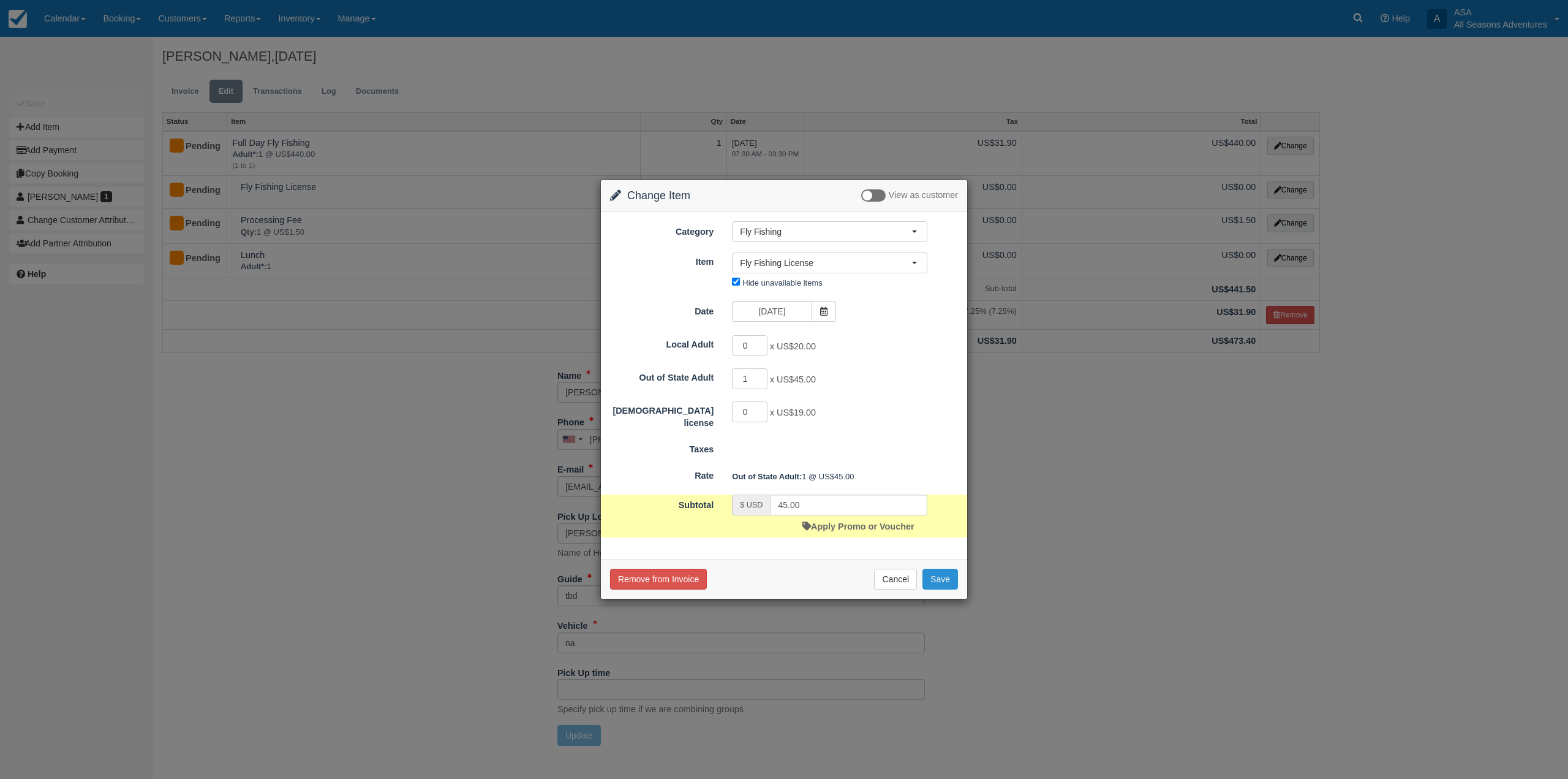
click at [946, 568] on button "Save" at bounding box center [940, 578] width 36 height 21
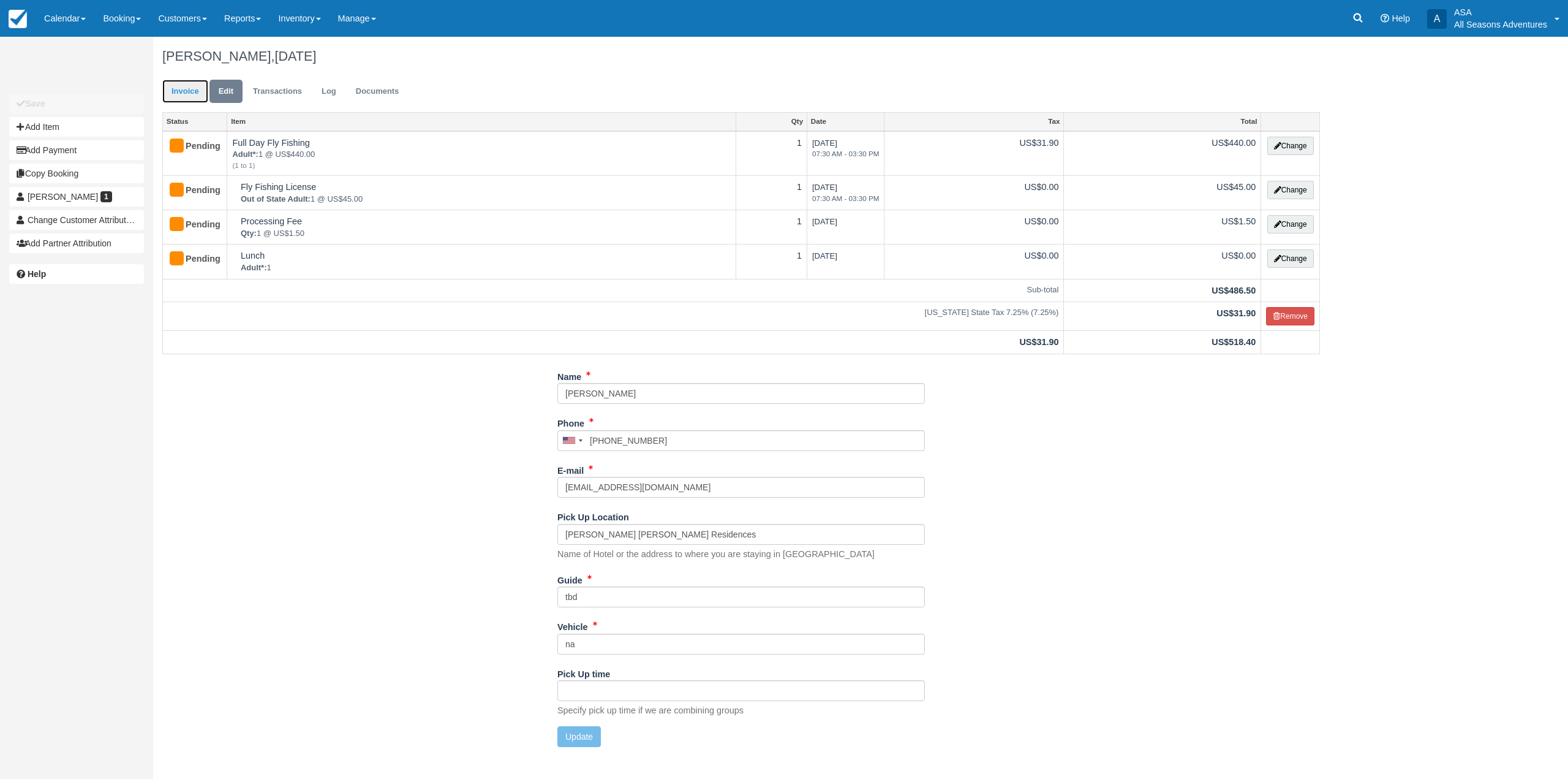
click at [167, 93] on link "Invoice" at bounding box center [185, 92] width 45 height 24
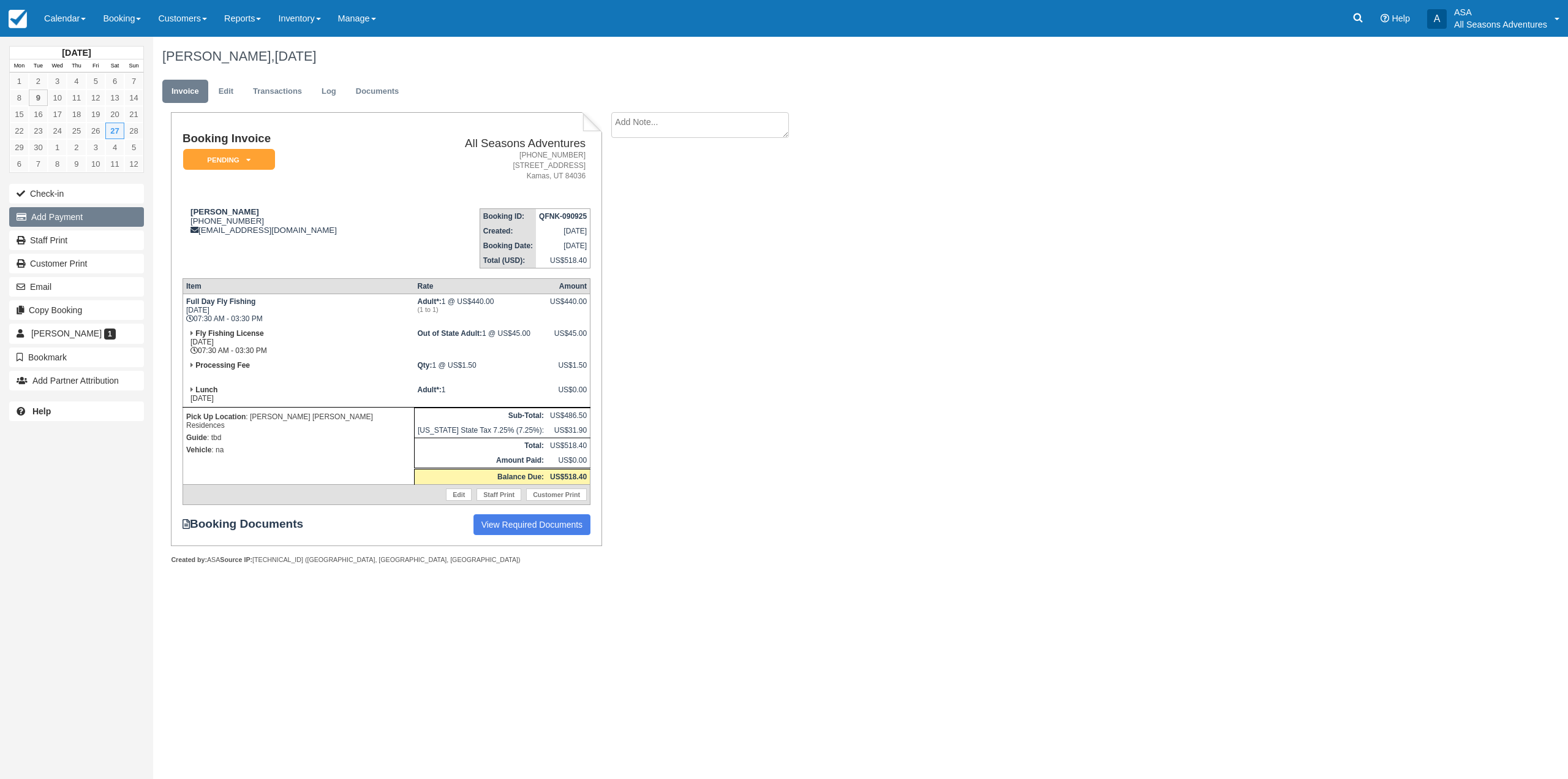
click at [98, 219] on button "Add Payment" at bounding box center [76, 217] width 134 height 20
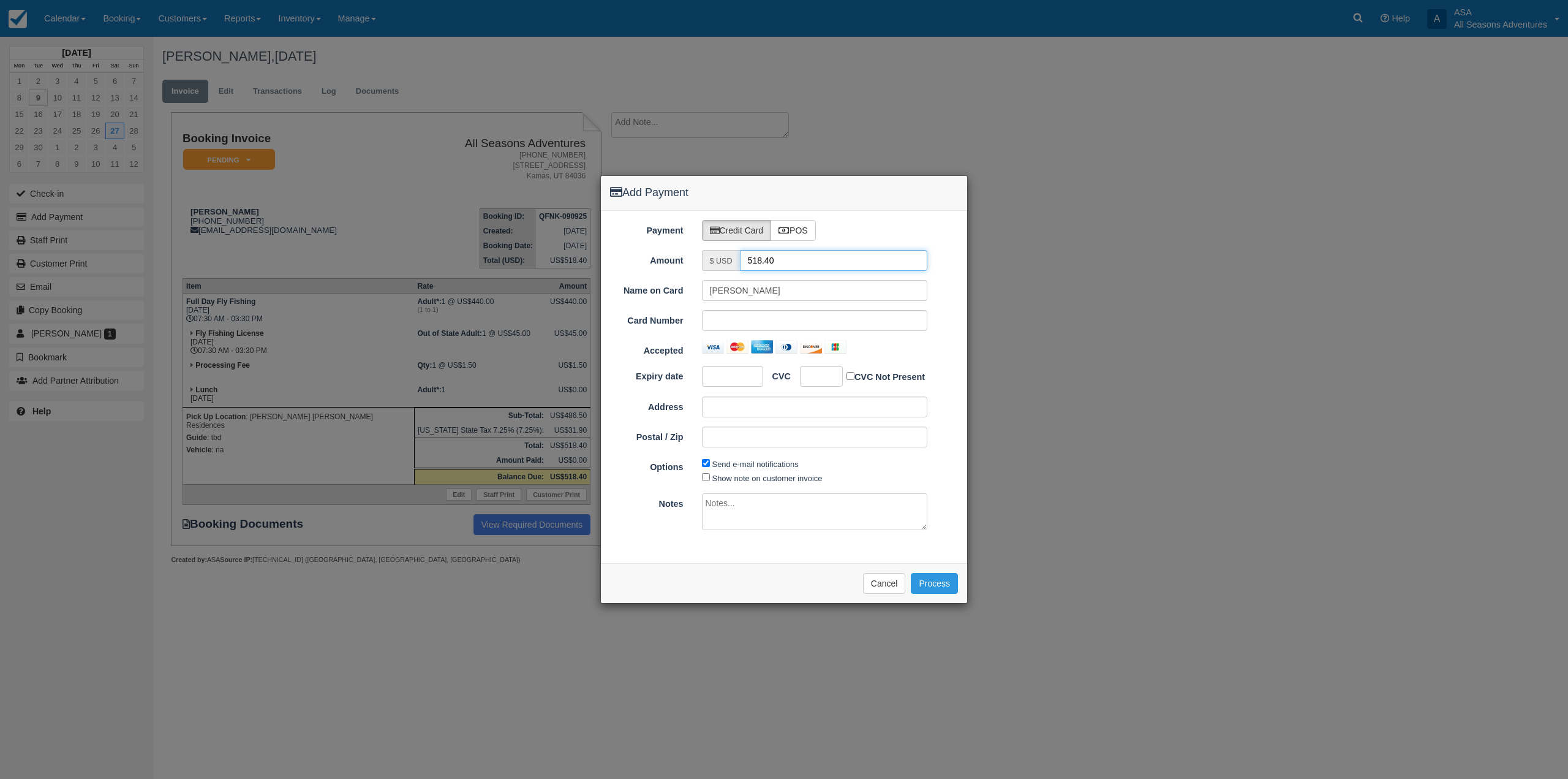
drag, startPoint x: 785, startPoint y: 257, endPoint x: 725, endPoint y: 265, distance: 60.5
click at [725, 265] on div "$ USD 518.40" at bounding box center [814, 260] width 226 height 21
type input "1.50"
click at [619, 354] on label "Accepted" at bounding box center [646, 348] width 92 height 17
click at [734, 542] on div "Payment Credit Card POS Amount $ USD 1.50 Name on Card [PERSON_NAME] Card Numbe…" at bounding box center [784, 387] width 367 height 352
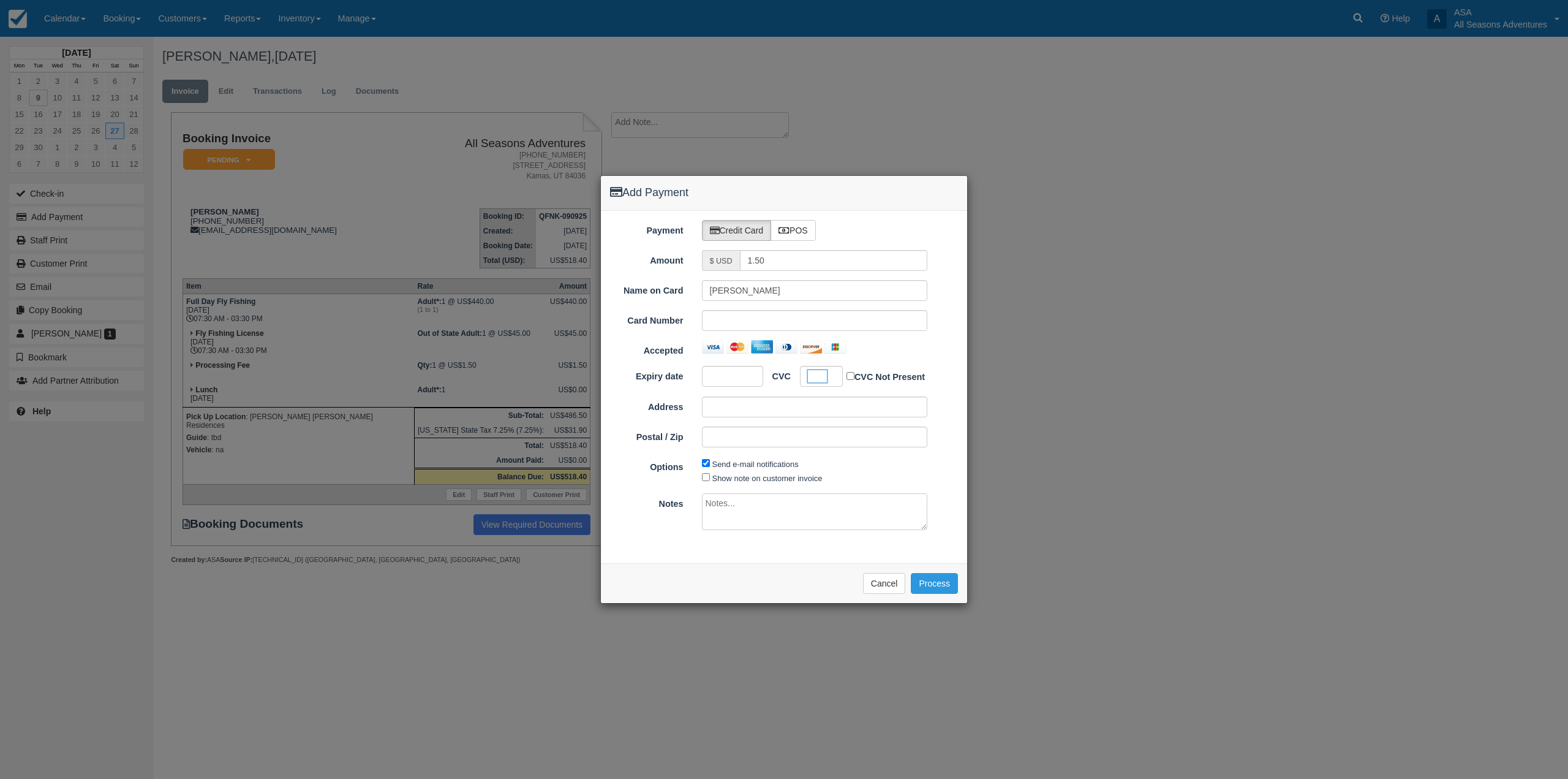
drag, startPoint x: 655, startPoint y: 562, endPoint x: 684, endPoint y: 564, distance: 29.1
click at [655, 562] on div "Payment Credit Card POS Amount $ USD 1.50 Name on Card [PERSON_NAME] Card Numbe…" at bounding box center [784, 387] width 367 height 352
click at [931, 586] on button "Process" at bounding box center [935, 583] width 47 height 21
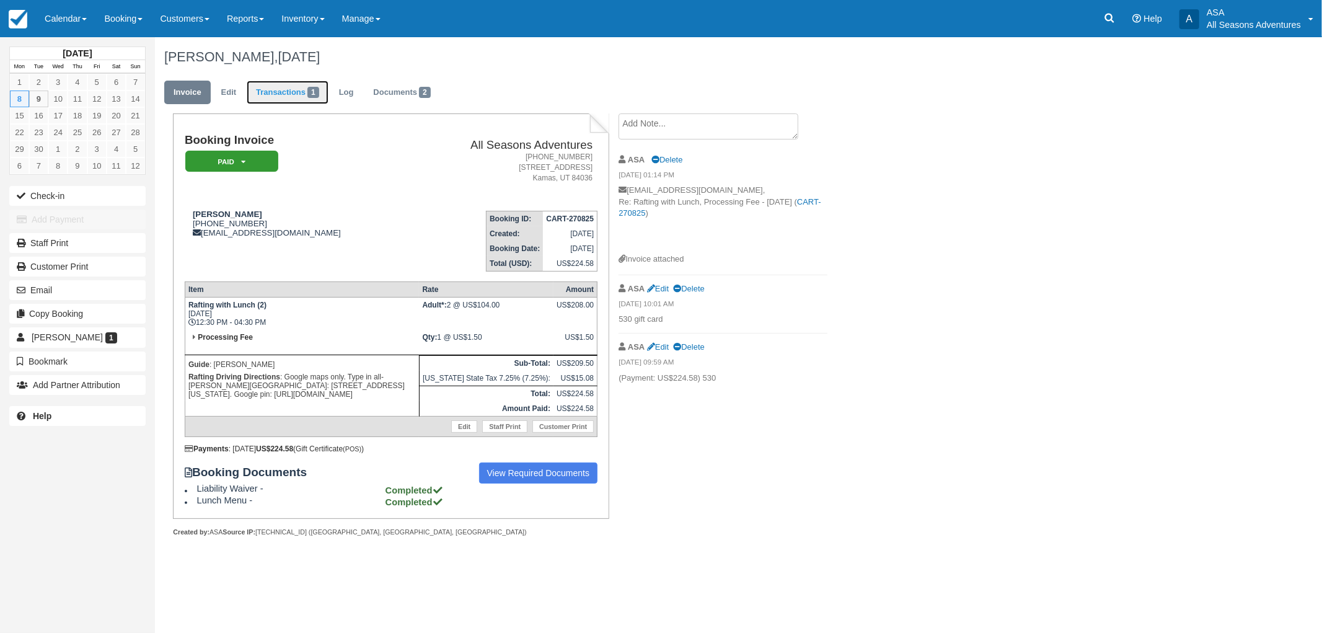
click at [275, 97] on link "Transactions 1" at bounding box center [288, 93] width 82 height 24
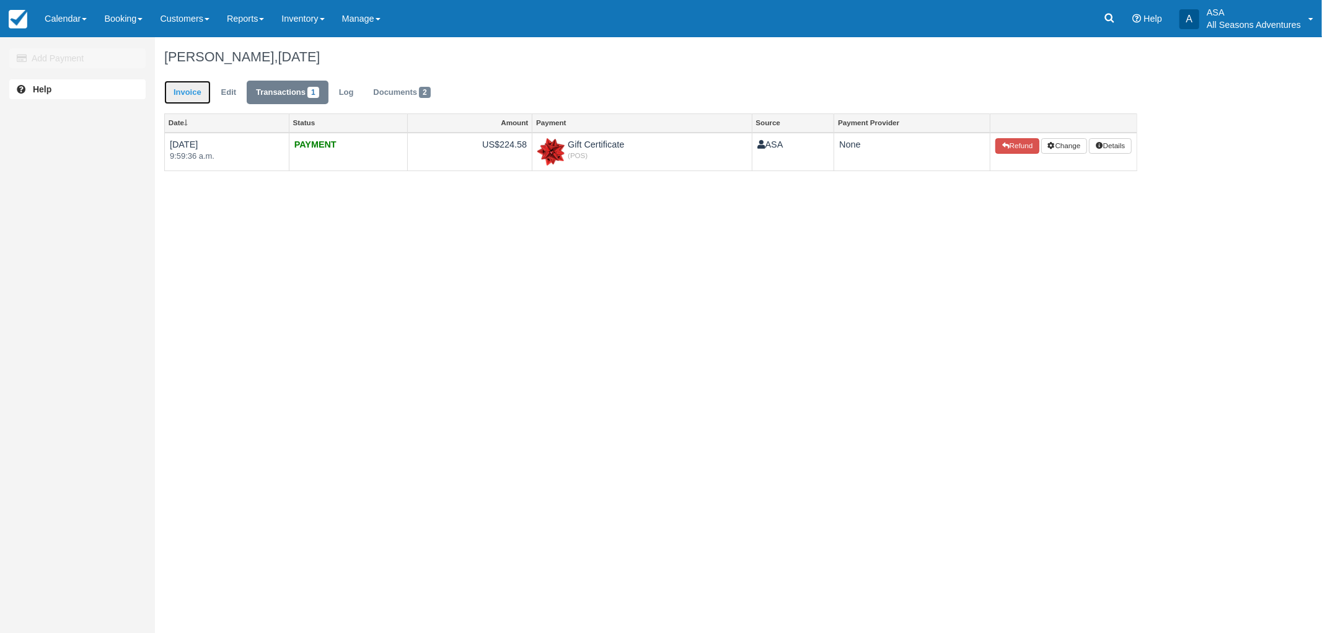
click at [187, 97] on link "Invoice" at bounding box center [187, 93] width 46 height 24
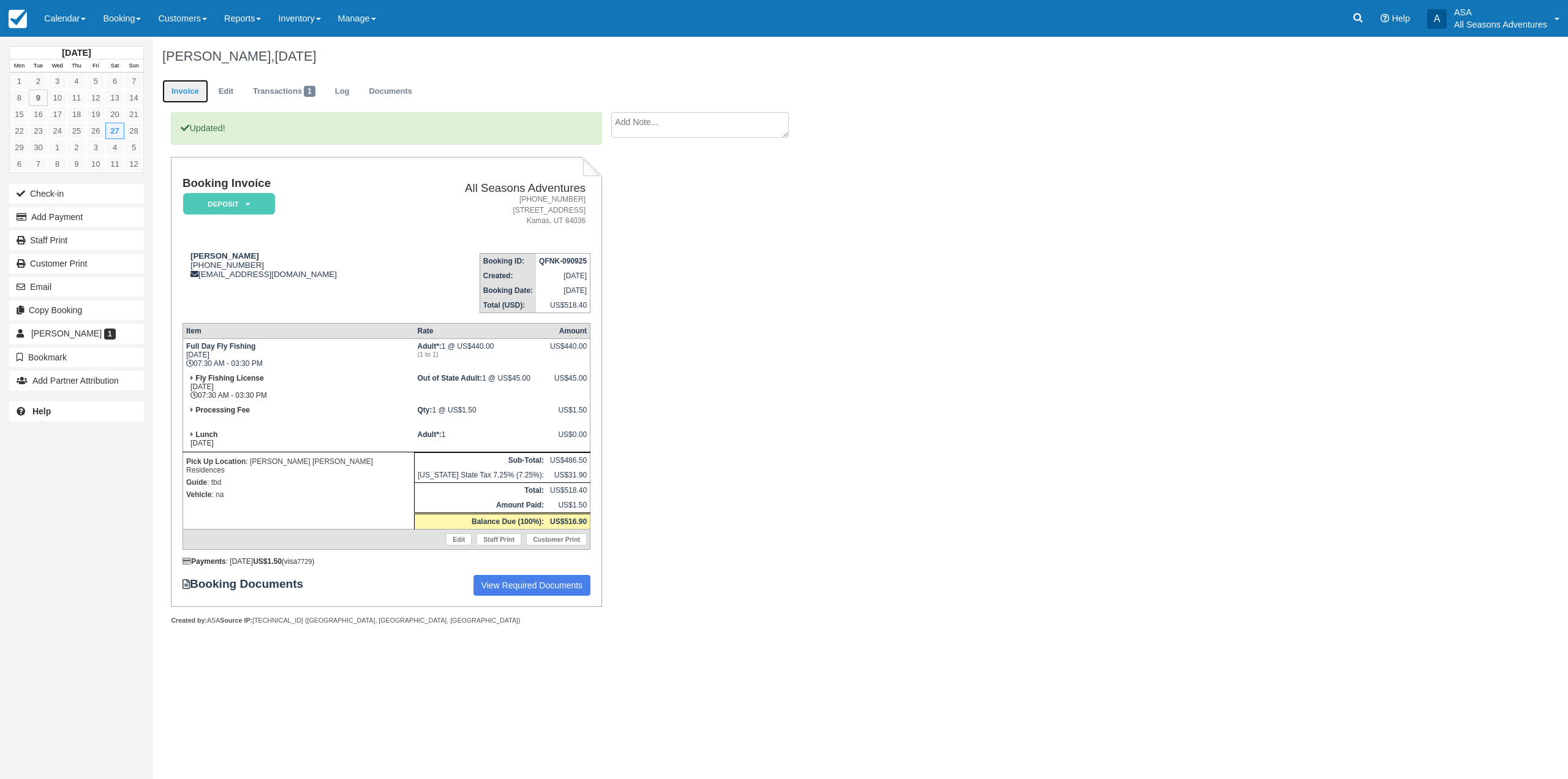
click at [203, 94] on link "Invoice" at bounding box center [185, 92] width 45 height 24
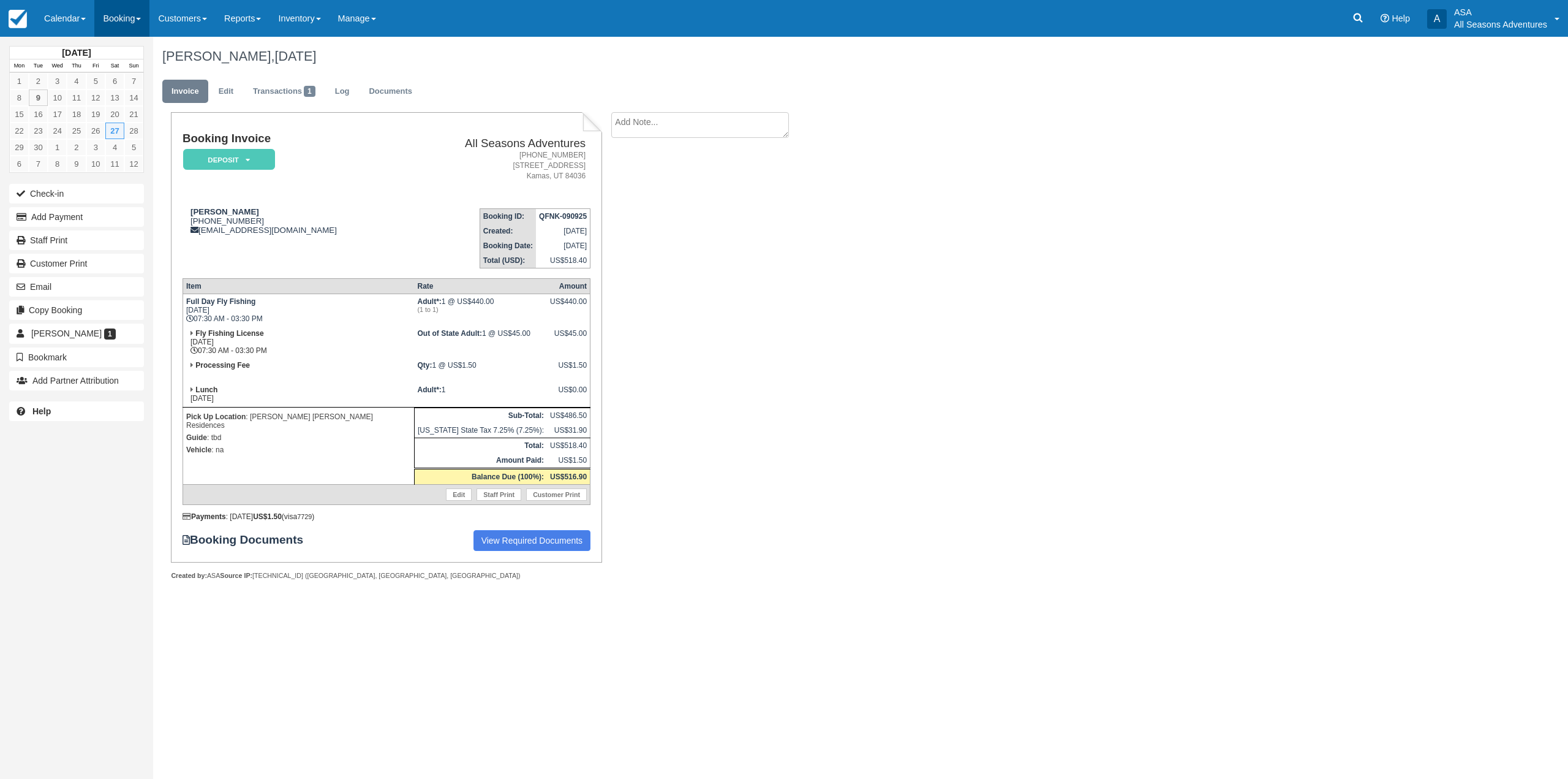
click at [108, 15] on link "Booking" at bounding box center [122, 18] width 55 height 37
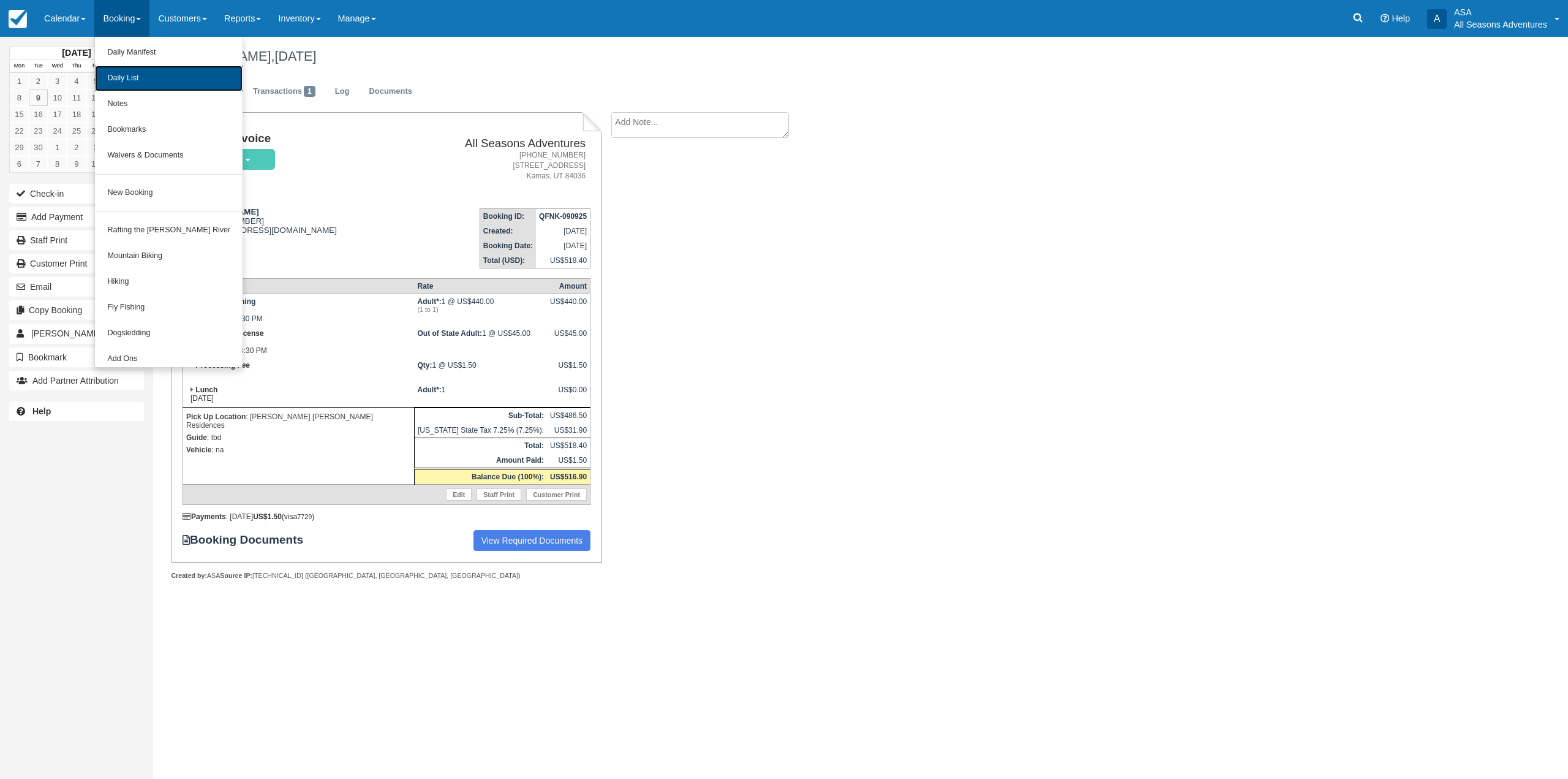
click at [141, 73] on link "Daily List" at bounding box center [168, 78] width 147 height 26
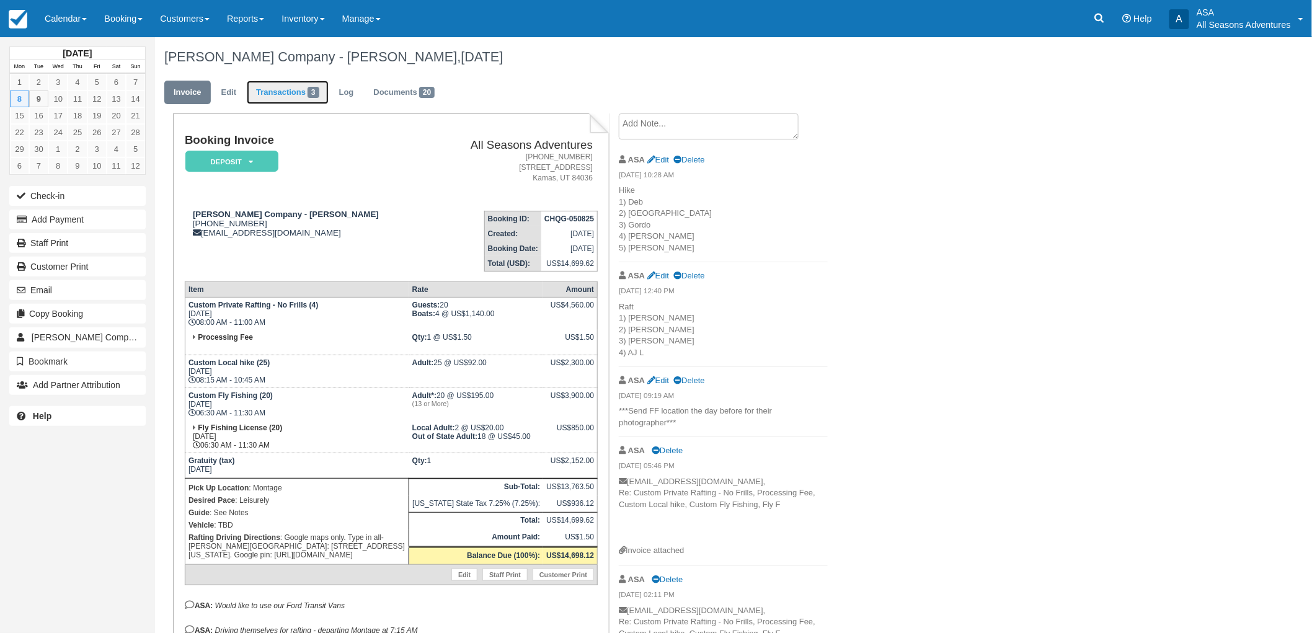
click at [290, 96] on link "Transactions 3" at bounding box center [288, 93] width 82 height 24
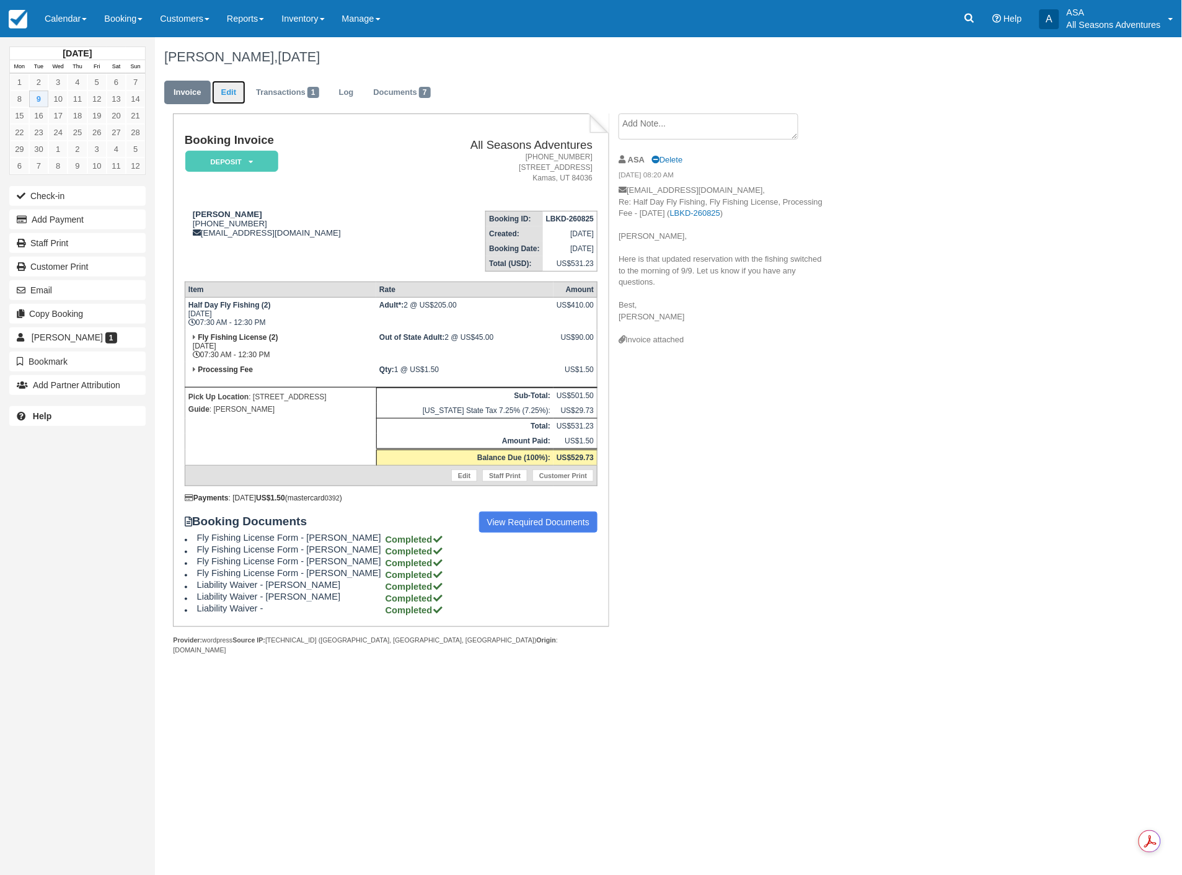
click at [233, 89] on link "Edit" at bounding box center [228, 93] width 33 height 24
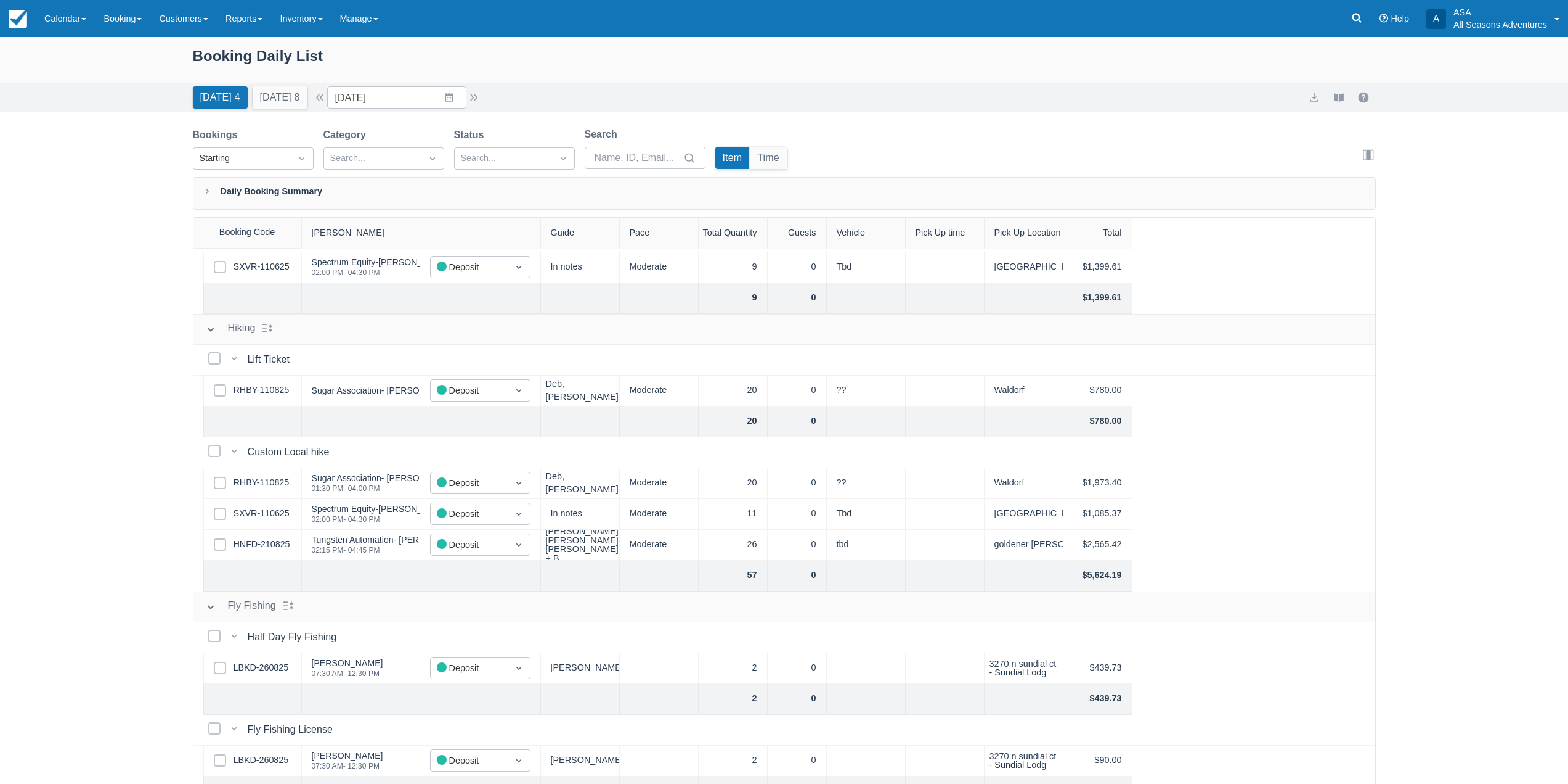
scroll to position [123, 0]
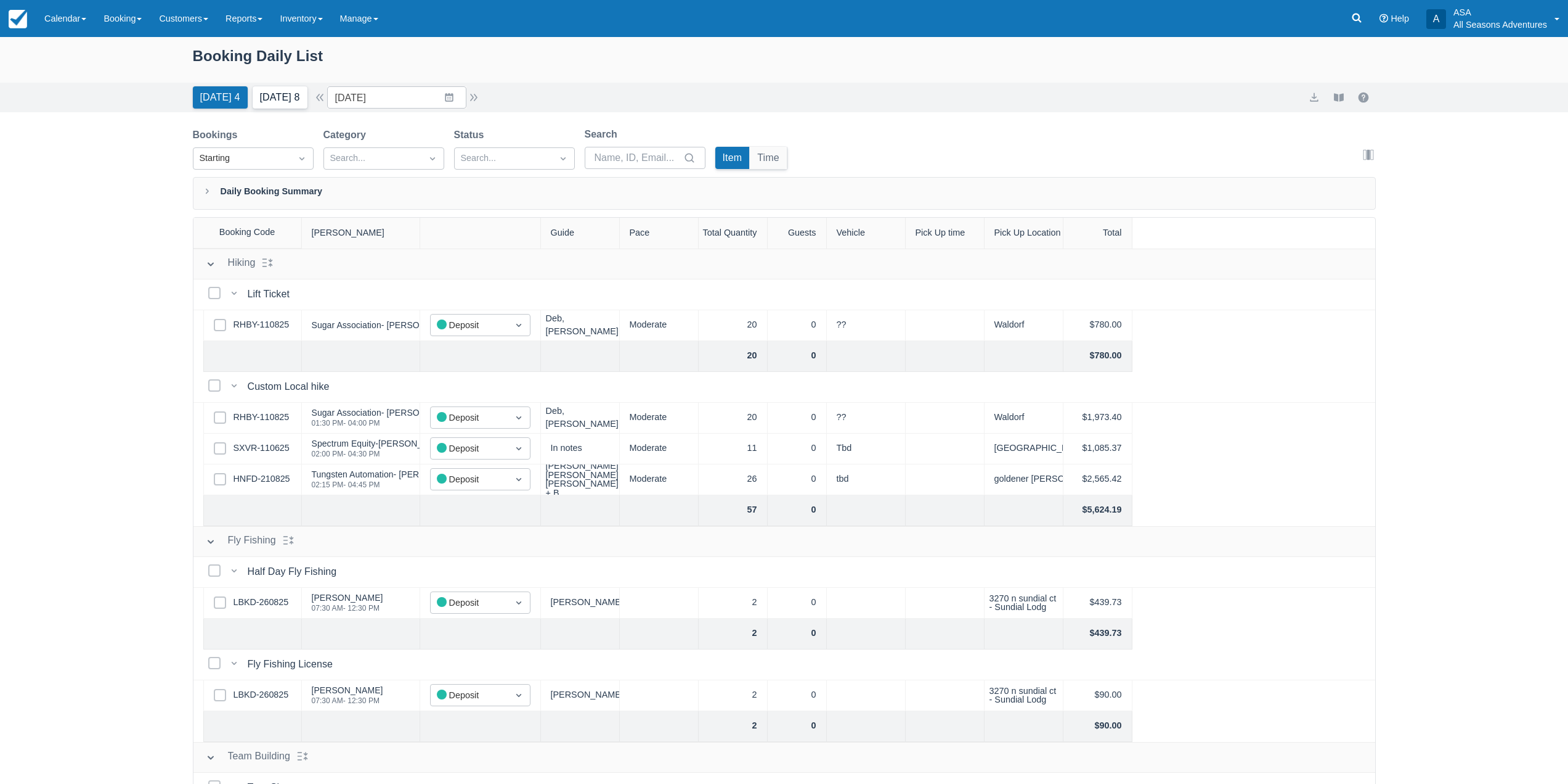
click at [281, 97] on button "Tomorrow 8" at bounding box center [279, 98] width 55 height 22
type input "09/10/25"
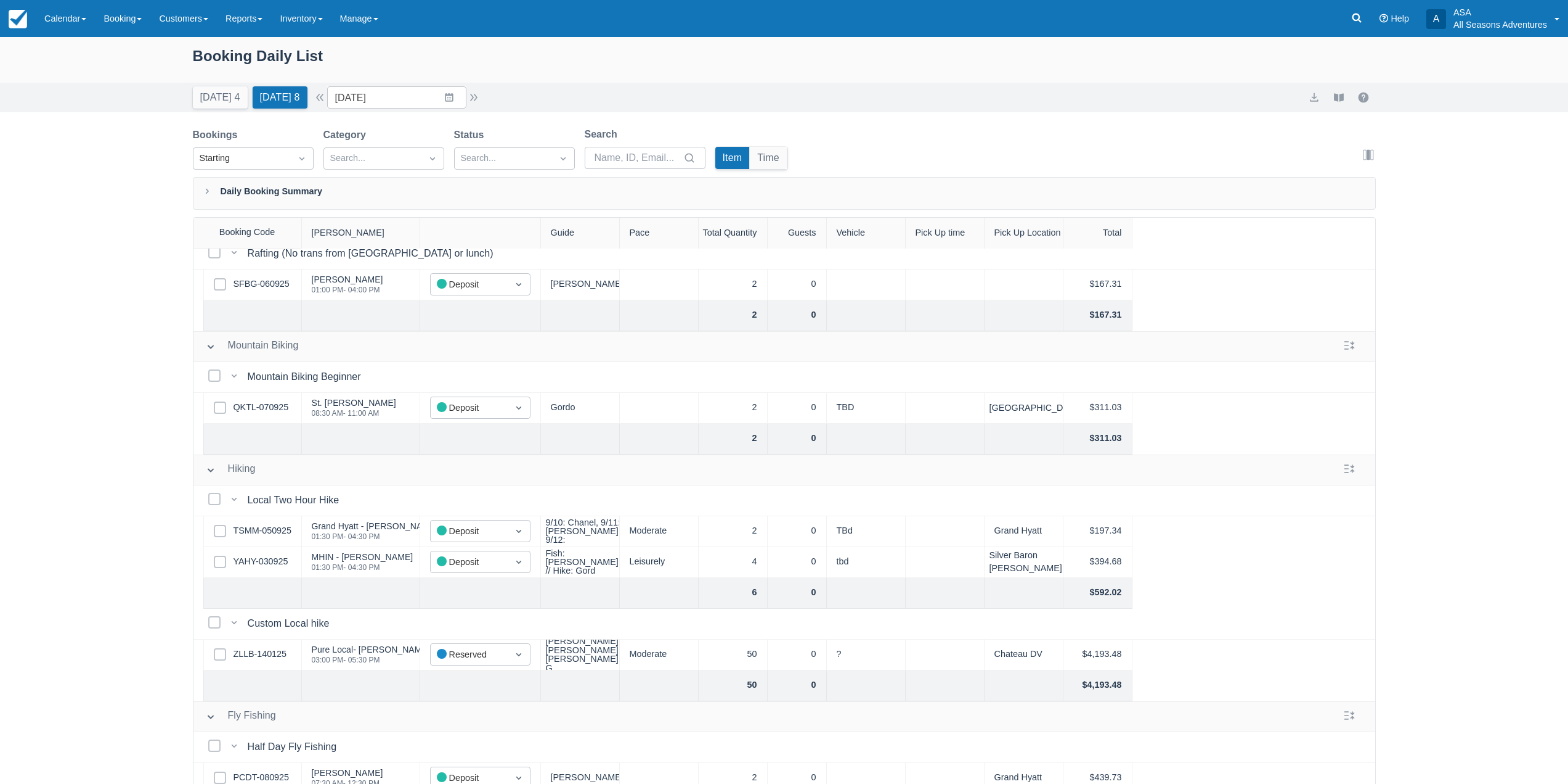
scroll to position [62, 0]
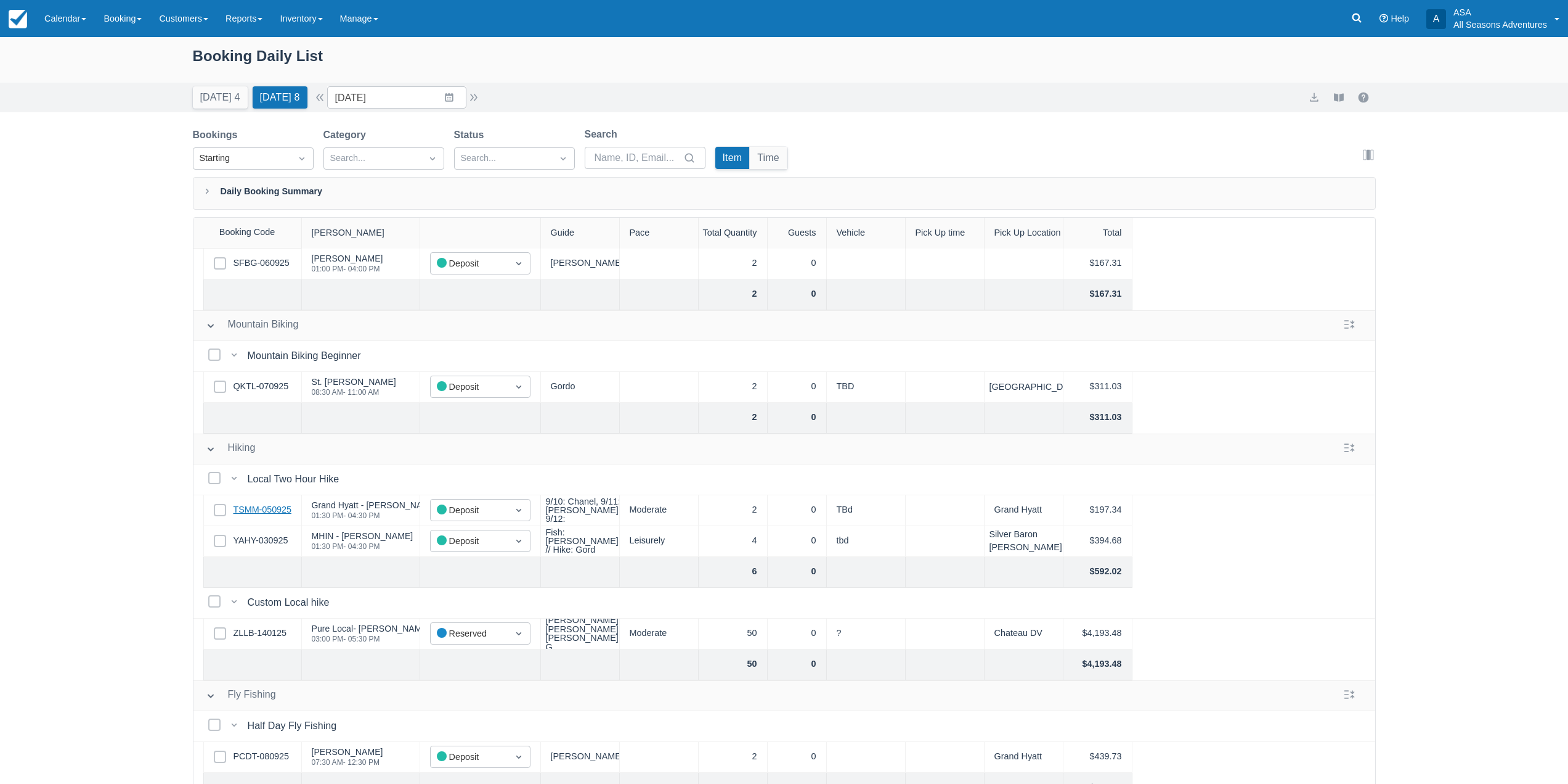
click at [269, 511] on link "TSMM-050925" at bounding box center [262, 510] width 58 height 14
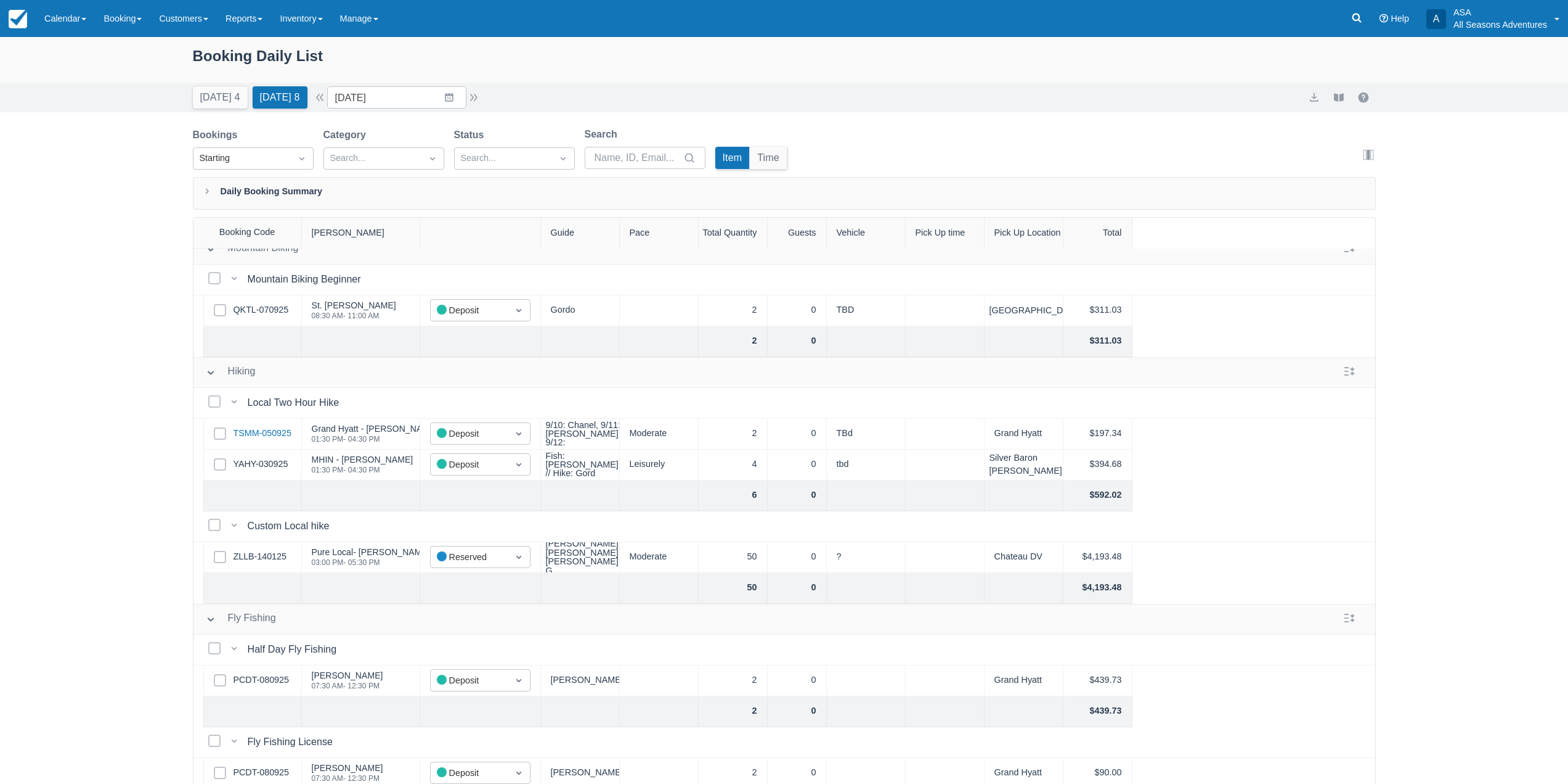
scroll to position [247, 0]
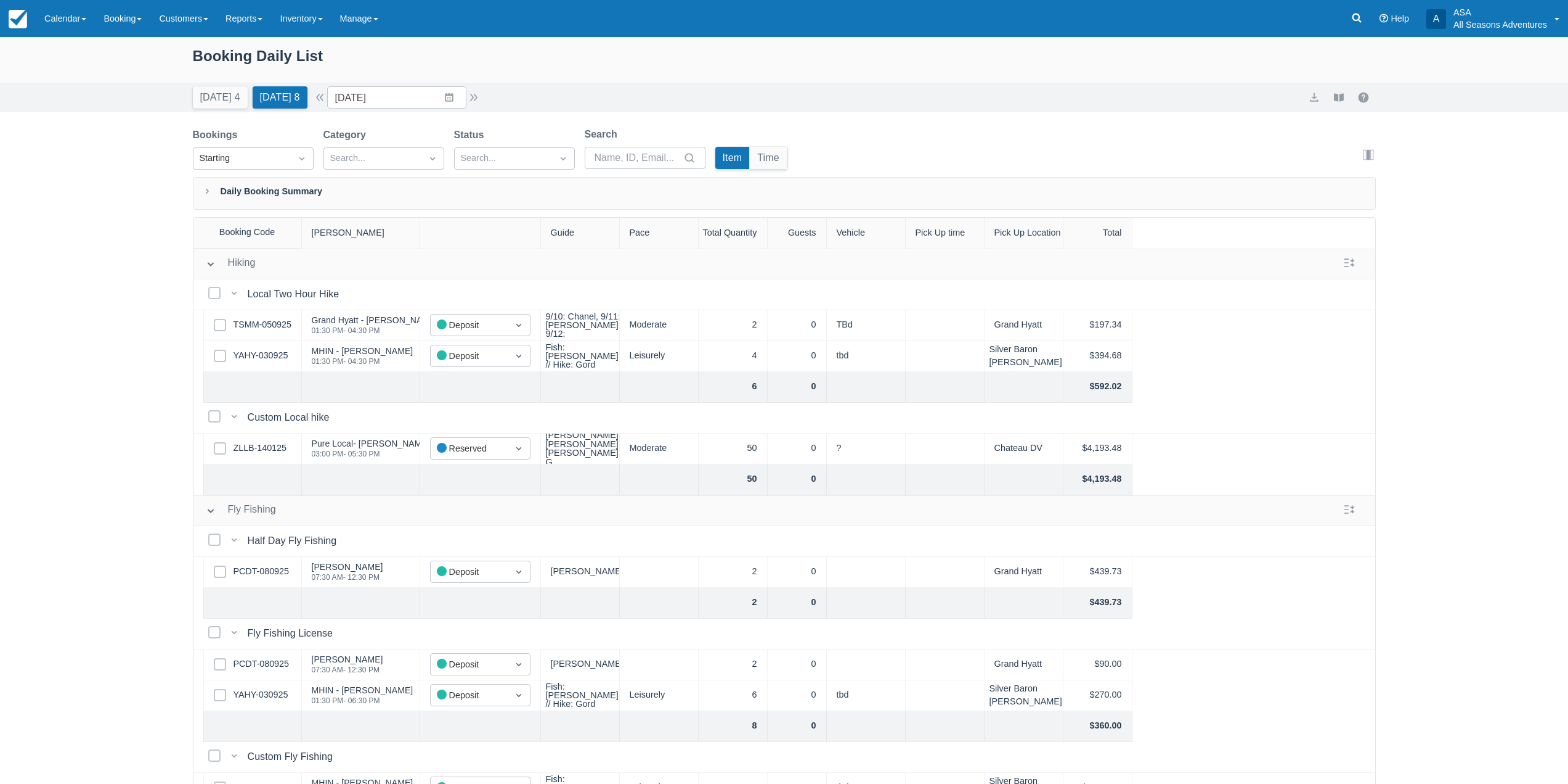
click at [264, 463] on div "Select Row ZLLB-140125" at bounding box center [253, 449] width 98 height 31
click at [259, 440] on div "Select Row ZLLB-140125" at bounding box center [253, 449] width 98 height 31
click at [259, 444] on link "ZLLB-140125" at bounding box center [260, 449] width 53 height 14
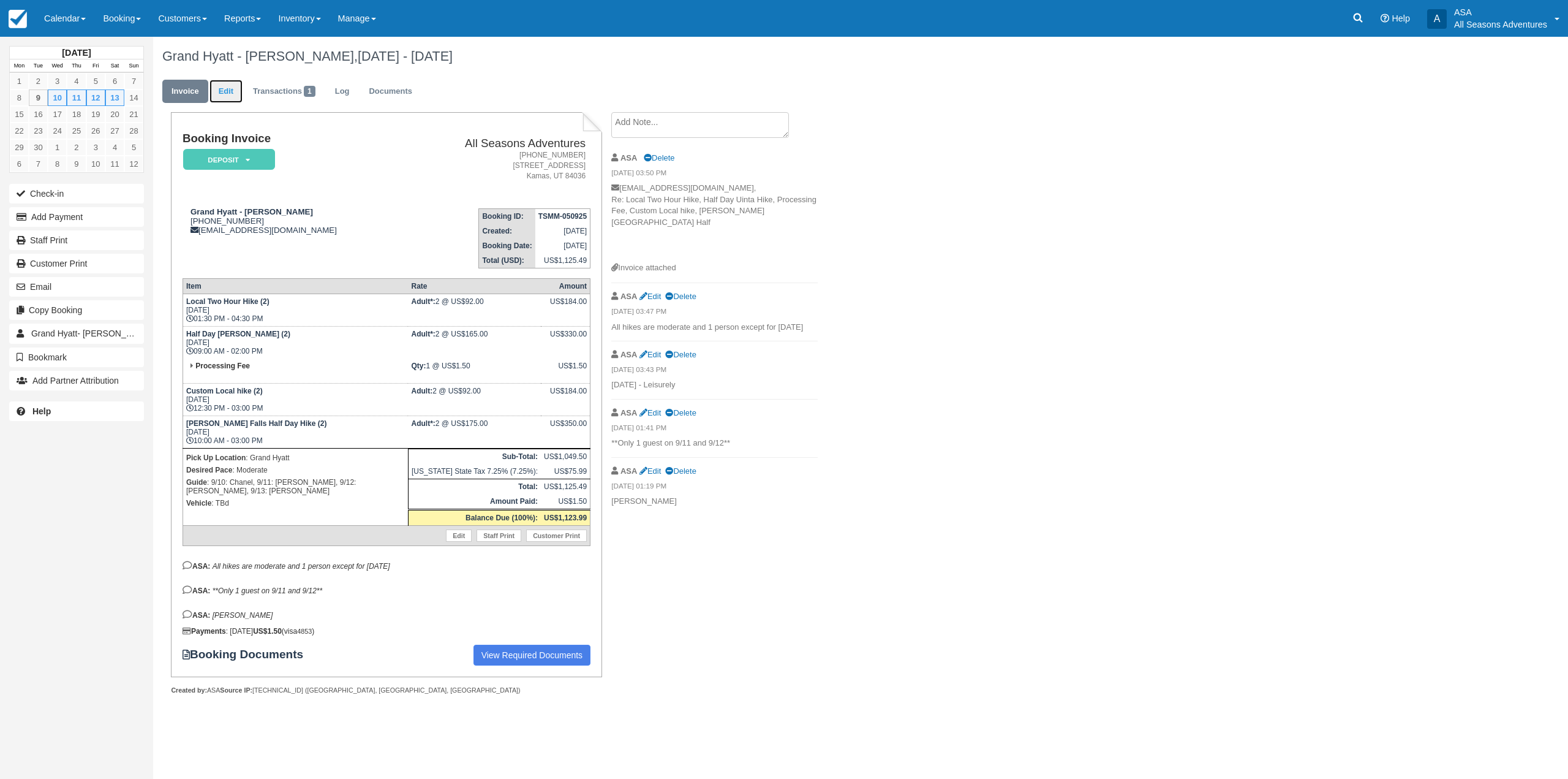
click at [228, 96] on link "Edit" at bounding box center [225, 92] width 33 height 24
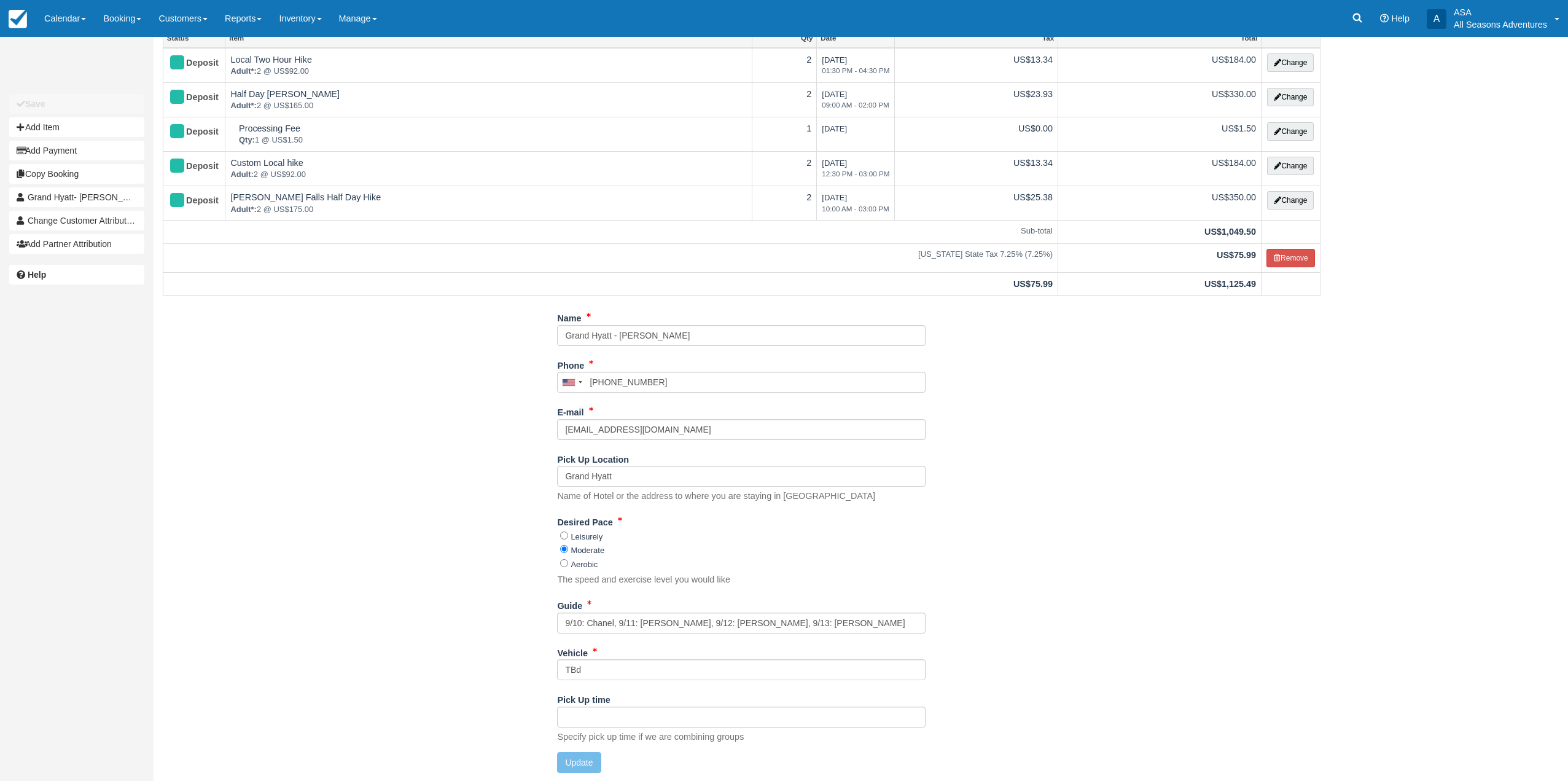
scroll to position [85, 0]
click at [616, 626] on input "9/10: Chanel, 9/11: [PERSON_NAME], 9/12: [PERSON_NAME], 9/13: [PERSON_NAME]" at bounding box center [741, 621] width 369 height 21
type input "9/10: Jer, 9/11: [PERSON_NAME], 9/12: [PERSON_NAME], 9/13: [PERSON_NAME]"
drag, startPoint x: 519, startPoint y: 611, endPoint x: 520, endPoint y: 570, distance: 41.0
click at [520, 606] on div "Name Grand Hyatt - [PERSON_NAME] Phone [GEOGRAPHIC_DATA] +1 [GEOGRAPHIC_DATA] +…" at bounding box center [741, 543] width 1176 height 475
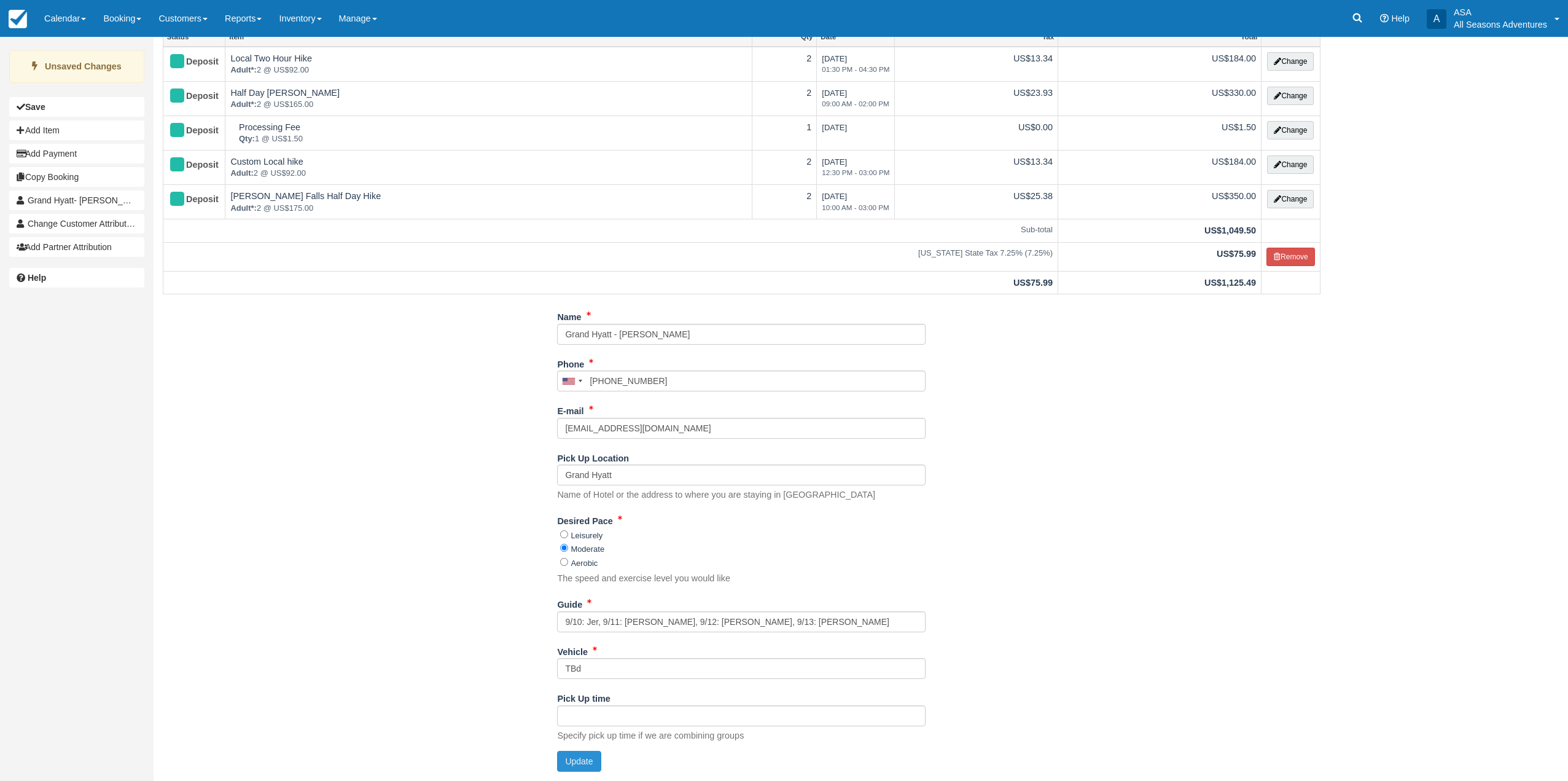
click at [584, 766] on button "Update" at bounding box center [579, 760] width 44 height 21
type input "[PHONE_NUMBER]"
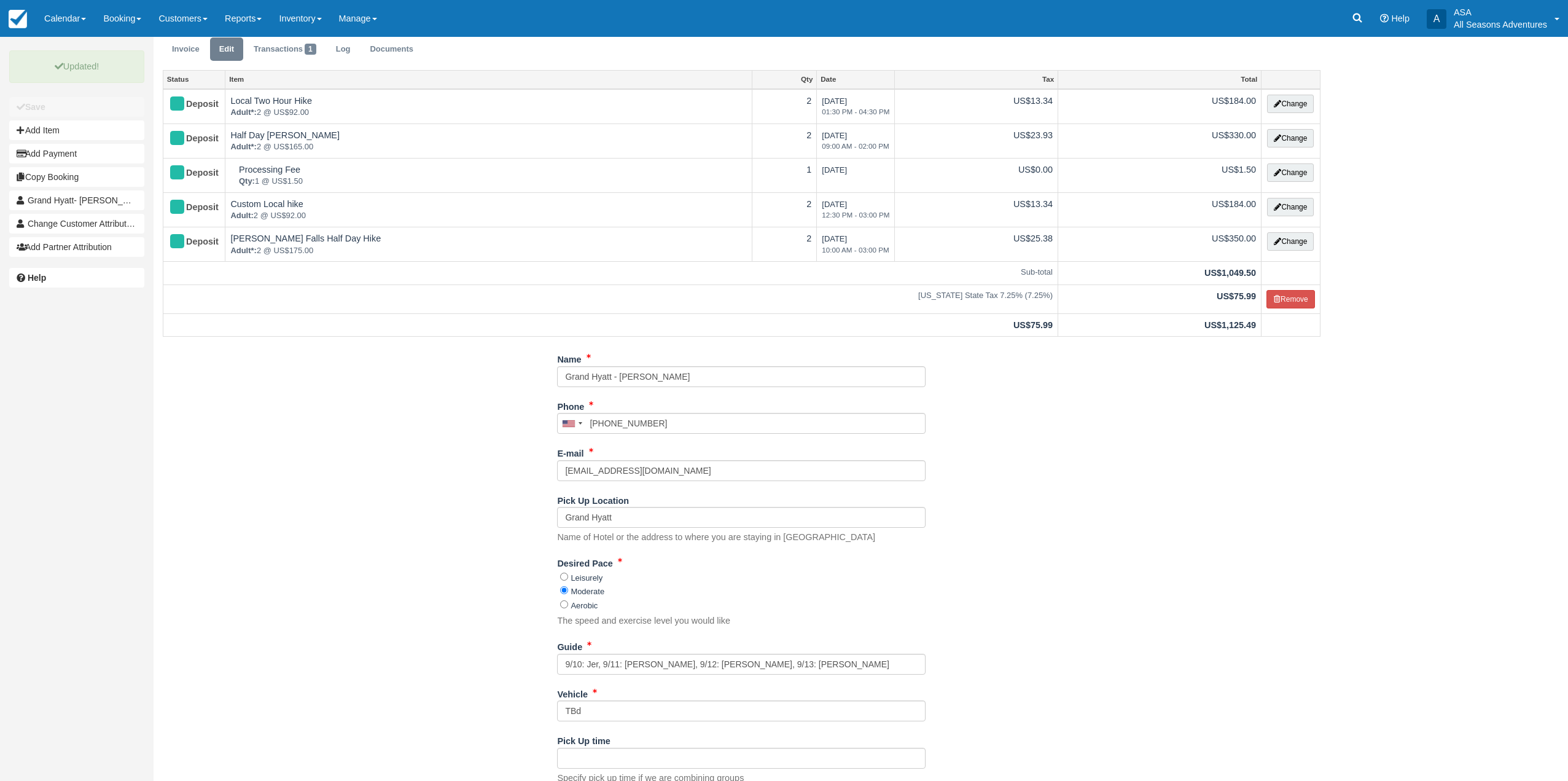
scroll to position [0, 0]
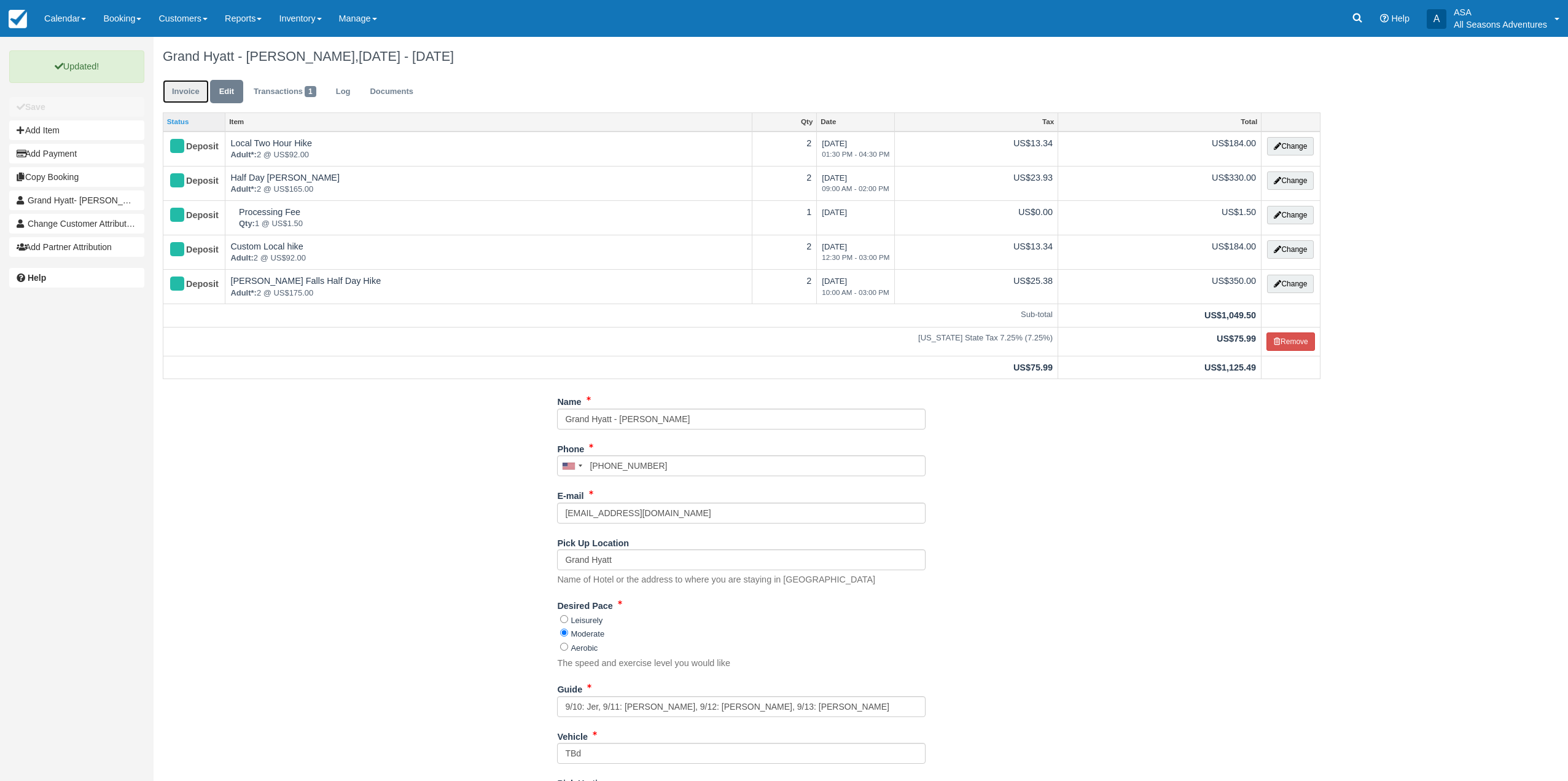
drag, startPoint x: 194, startPoint y: 92, endPoint x: 213, endPoint y: 129, distance: 41.6
click at [194, 92] on link "Invoice" at bounding box center [185, 92] width 46 height 24
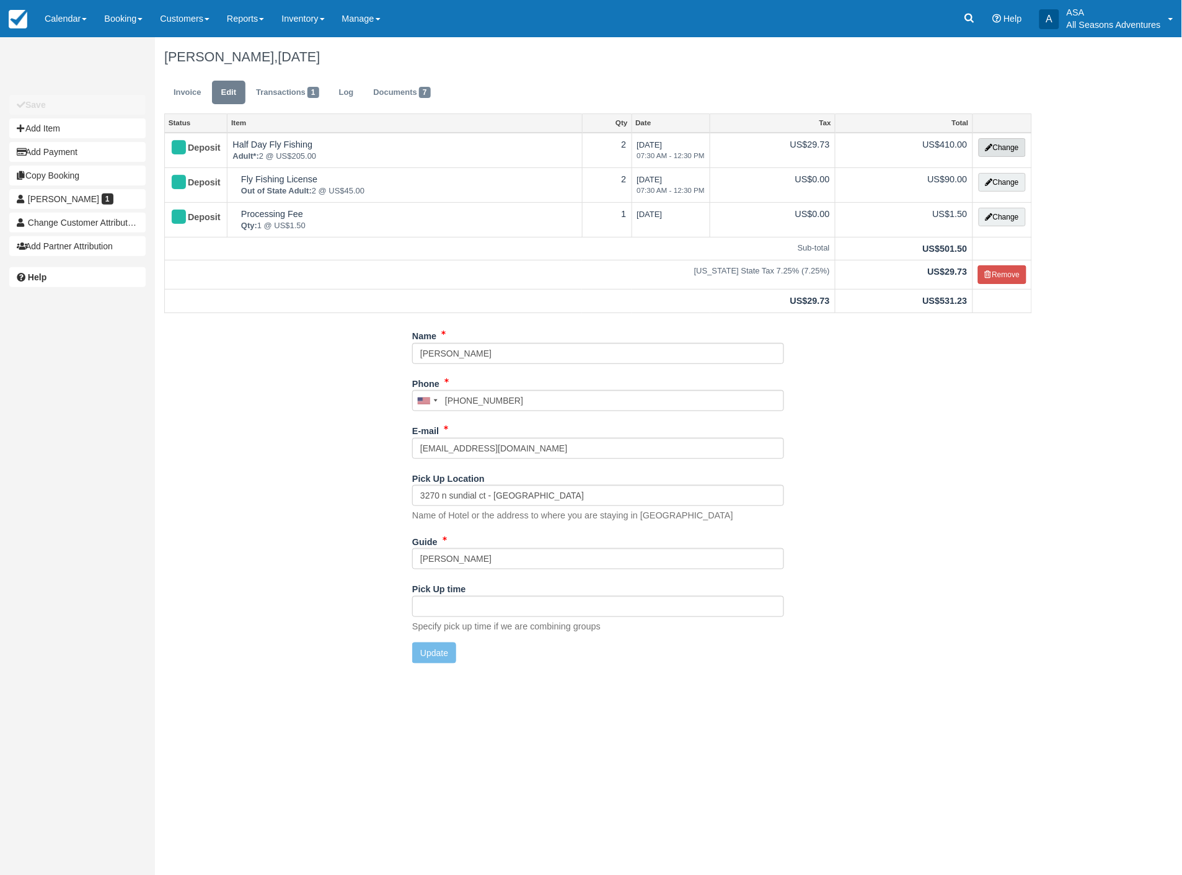
click at [995, 144] on button "Change" at bounding box center [1002, 147] width 47 height 19
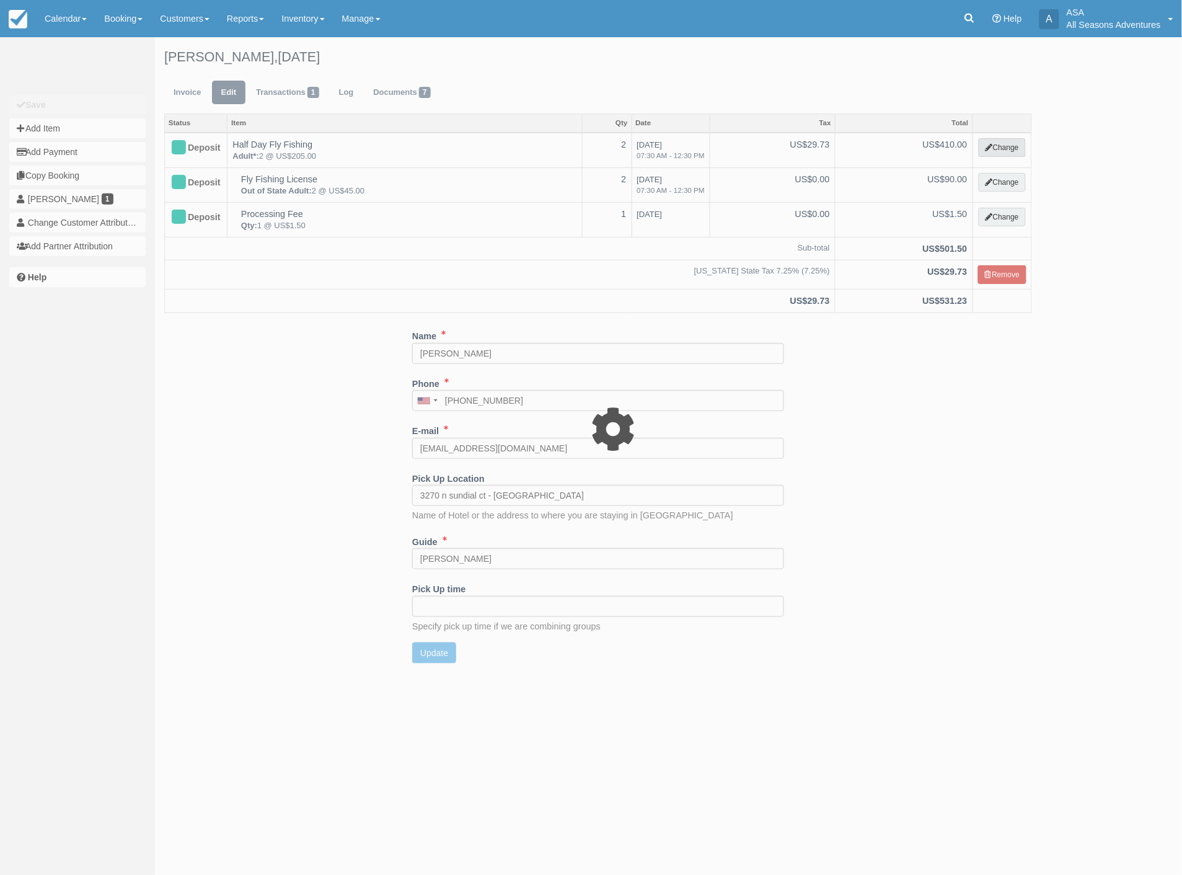
select select "8"
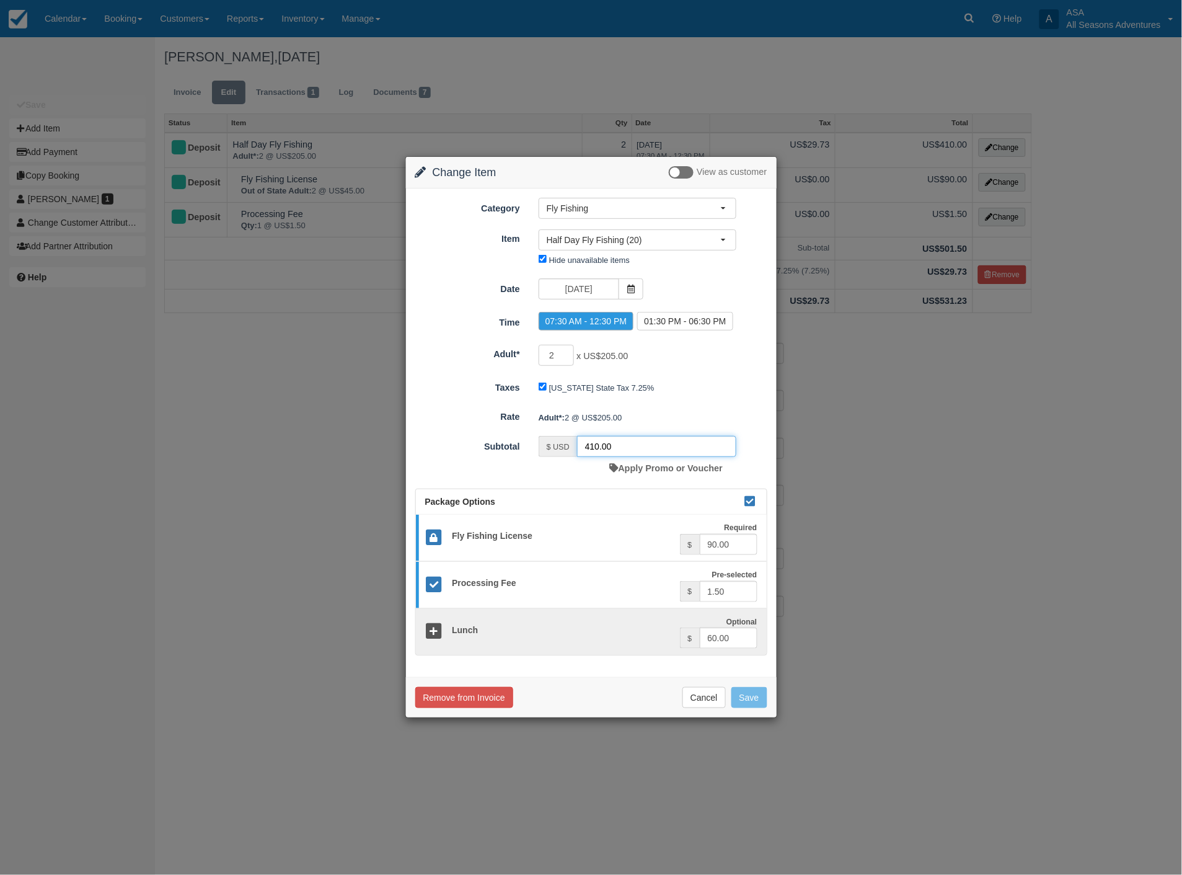
drag, startPoint x: 630, startPoint y: 445, endPoint x: 574, endPoint y: 441, distance: 56.0
click at [574, 441] on div "$ USD 410.00" at bounding box center [638, 446] width 198 height 21
type input "200"
click at [748, 697] on button "Save" at bounding box center [749, 697] width 36 height 21
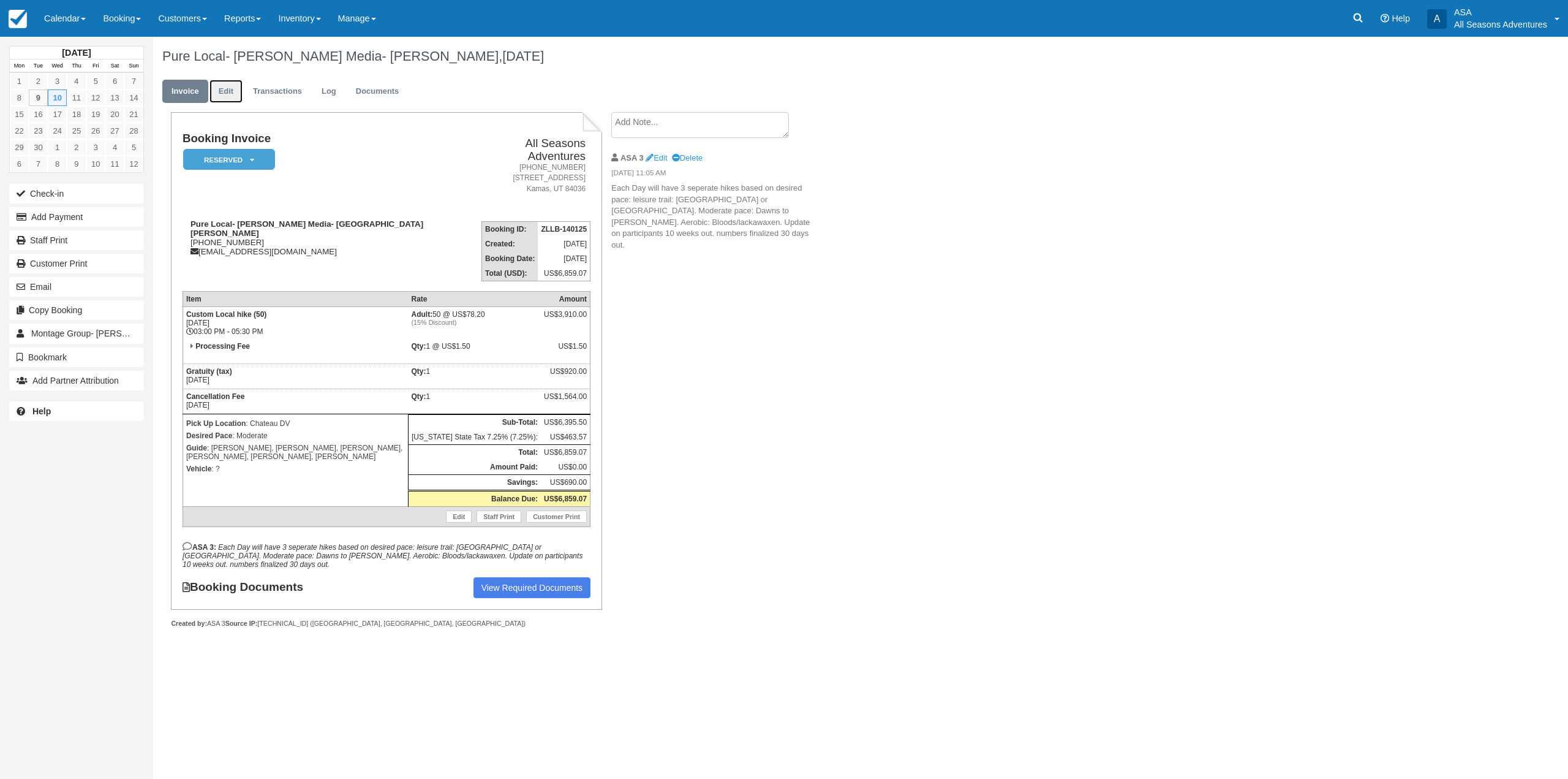
click at [230, 96] on link "Edit" at bounding box center [225, 92] width 33 height 24
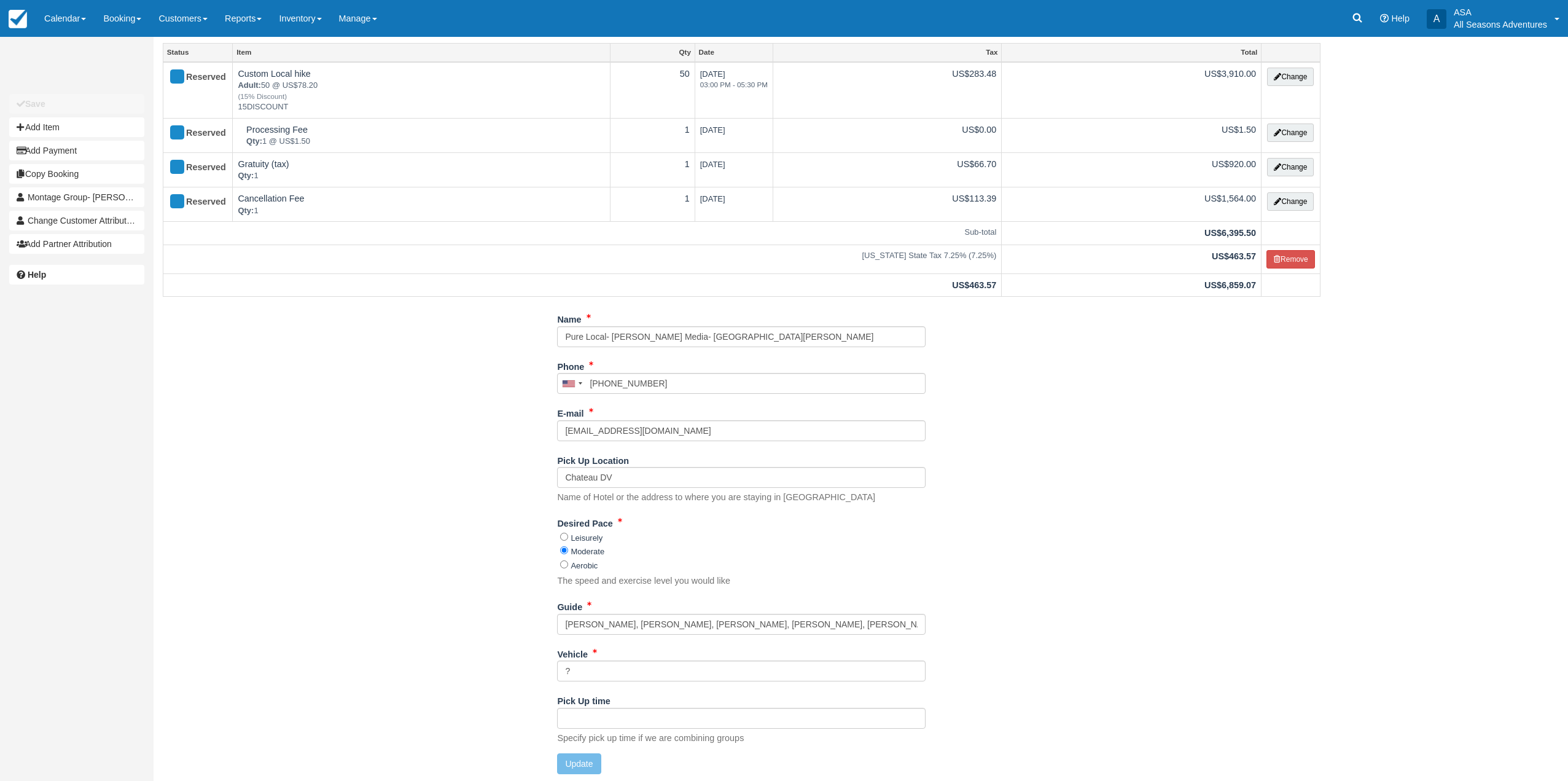
scroll to position [72, 0]
click at [589, 623] on input "Devon, Asher, Brandon, Sparks, Gaege, Harry, Shakira, Logan, Noah" at bounding box center [741, 621] width 369 height 21
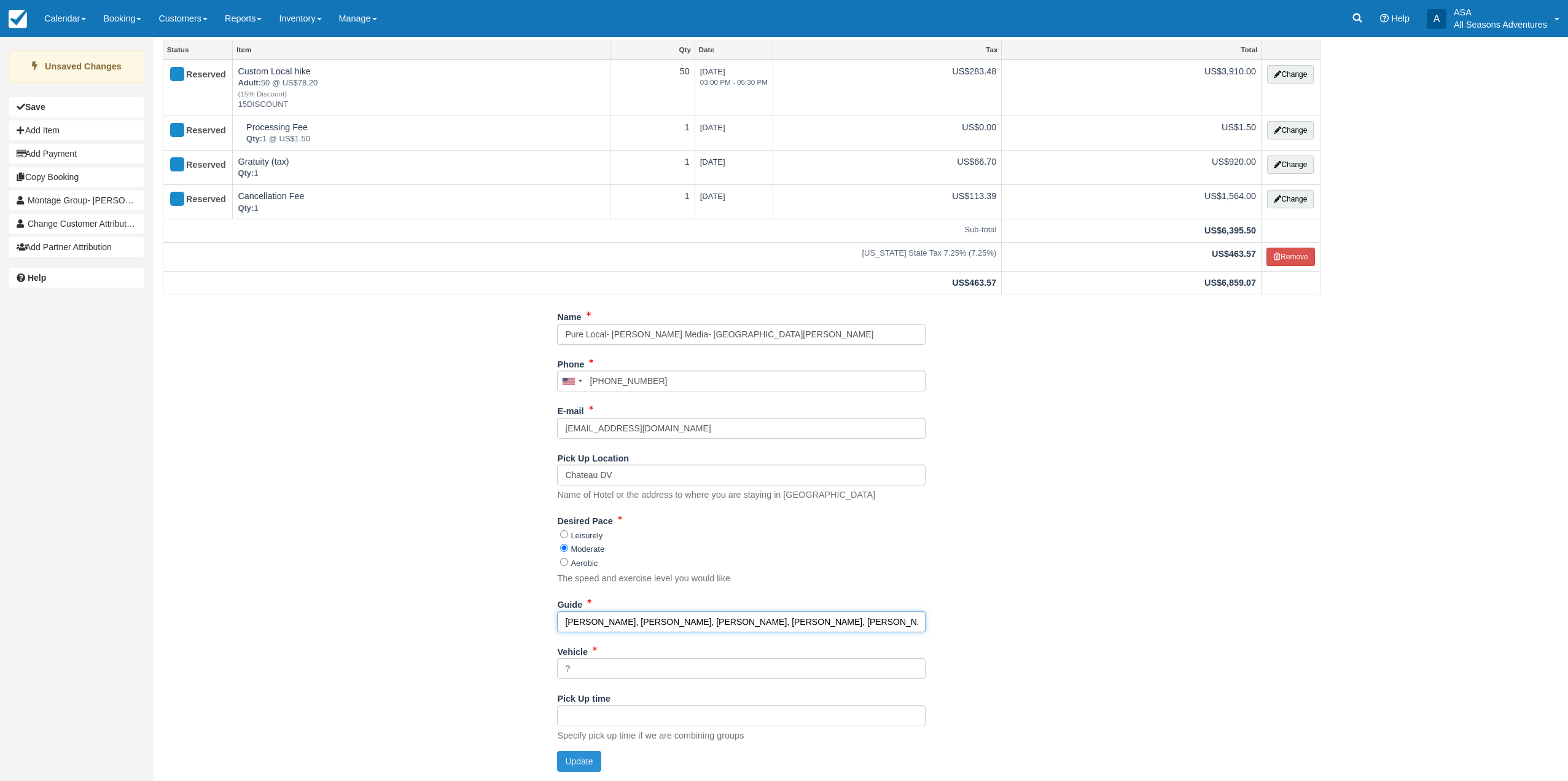
type input "Lydia, Asher, Brandon, Sparks, Gaege, Harry, Shakira, Logan, Noah"
click at [589, 765] on button "Update" at bounding box center [579, 760] width 44 height 21
type input "+14359017800"
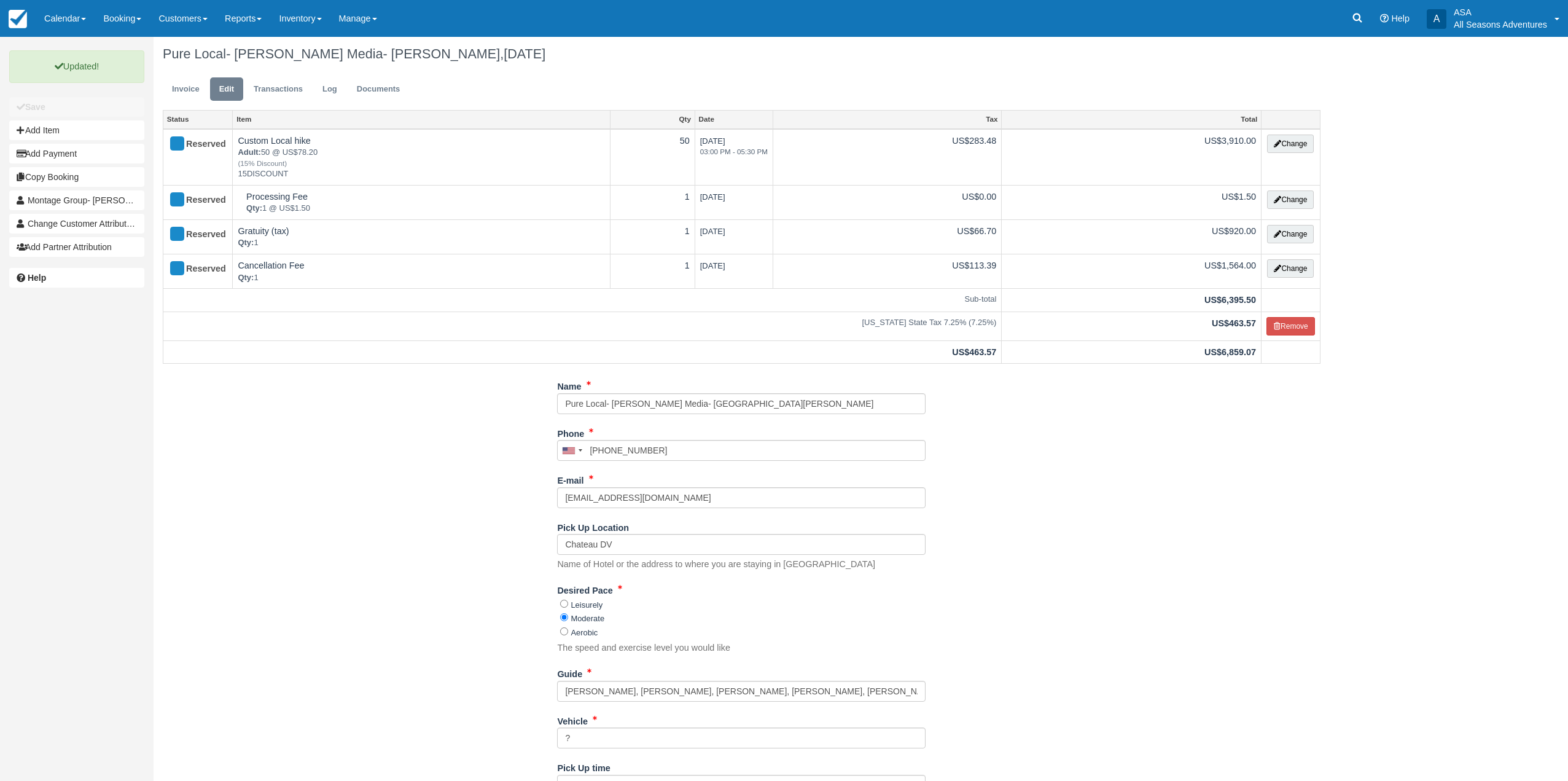
scroll to position [0, 0]
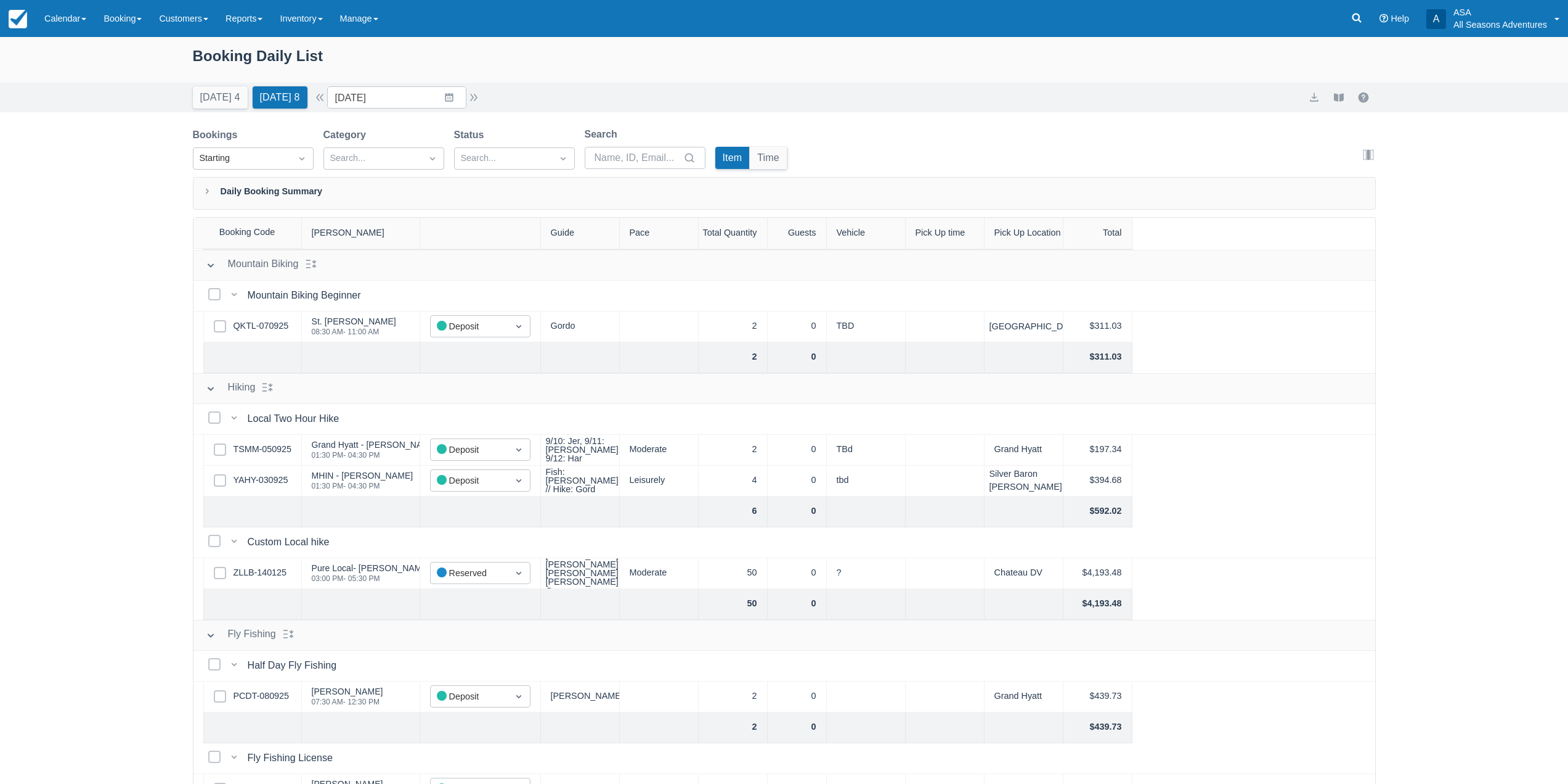
scroll to position [123, 0]
click at [251, 474] on link "YAHY-030925" at bounding box center [261, 480] width 55 height 14
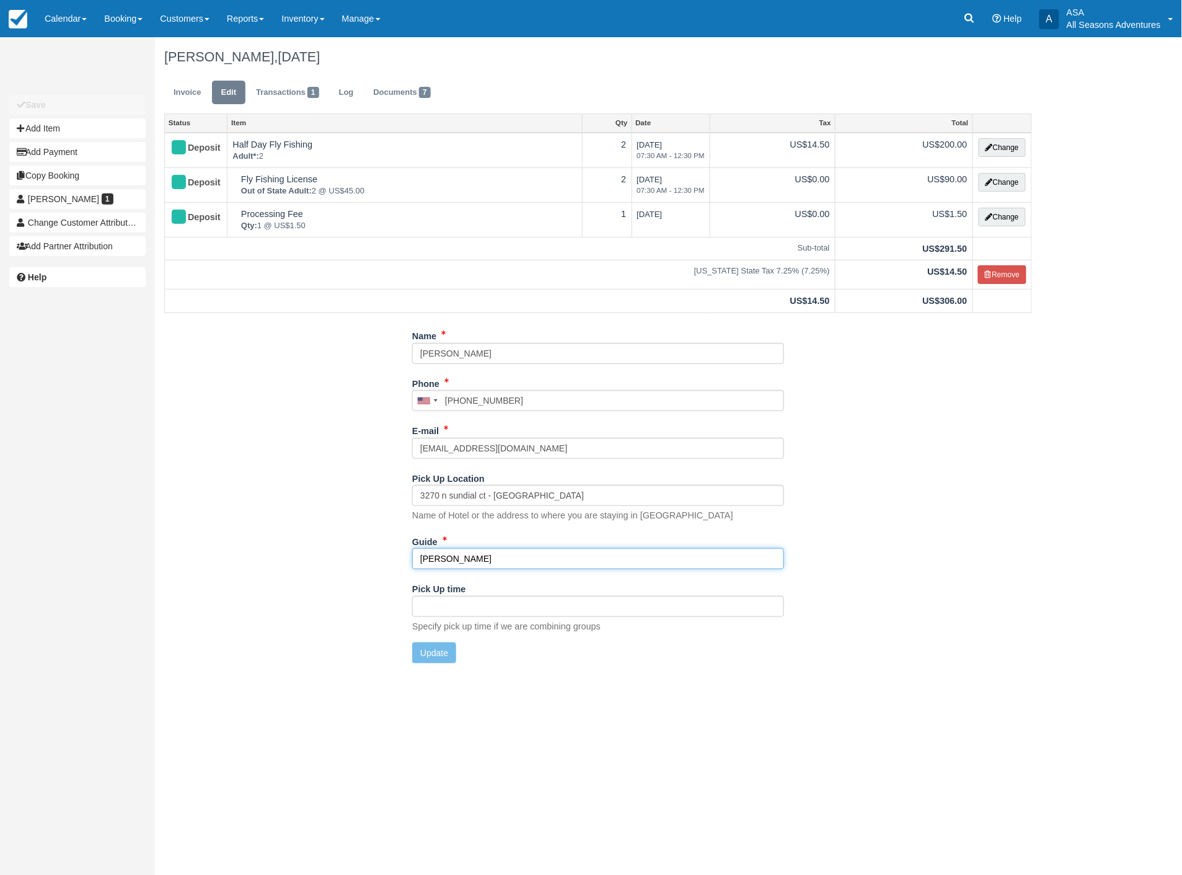
drag, startPoint x: 462, startPoint y: 560, endPoint x: 361, endPoint y: 545, distance: 102.7
click at [354, 546] on div "Name [PERSON_NAME] Phone [GEOGRAPHIC_DATA] +1 [GEOGRAPHIC_DATA] +1 [GEOGRAPHIC_…" at bounding box center [598, 498] width 886 height 347
type input "[PERSON_NAME]"
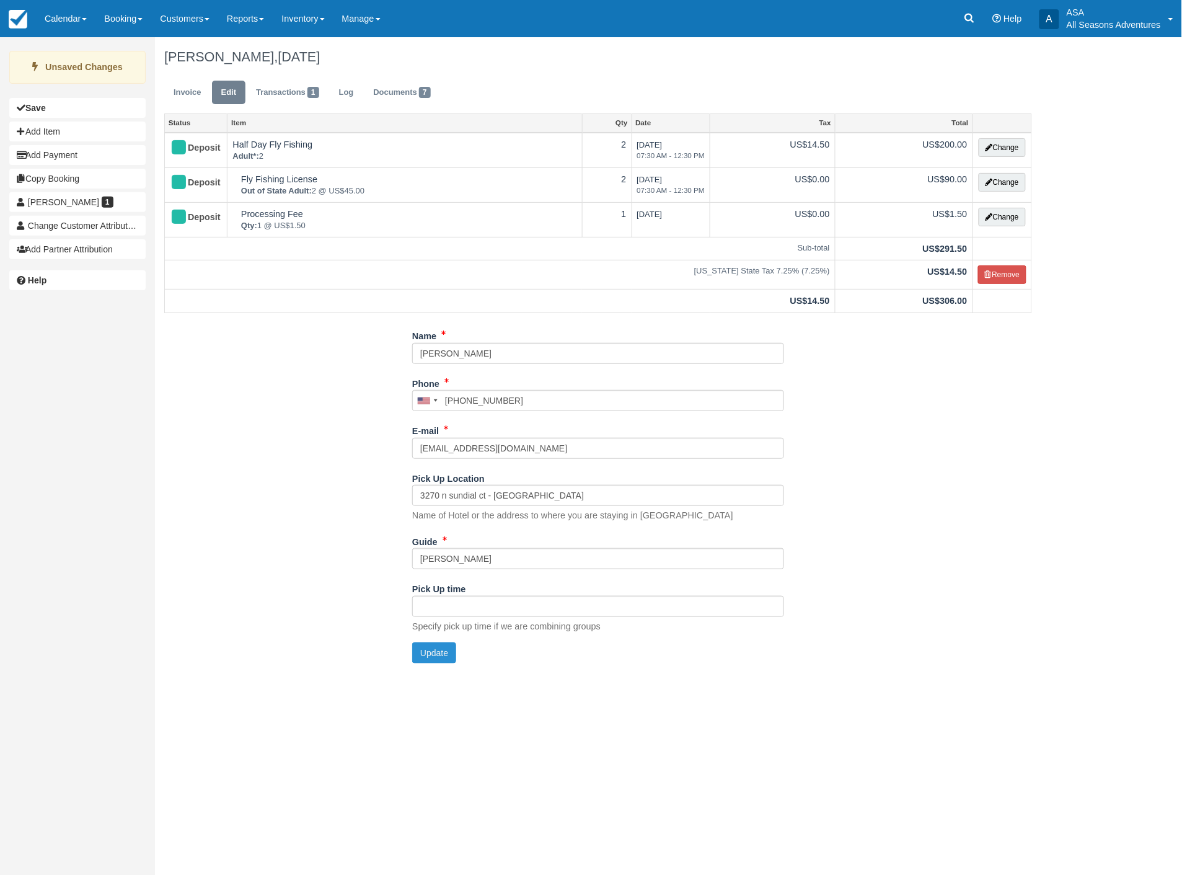
click at [420, 656] on button "Update" at bounding box center [434, 652] width 44 height 21
type input "[PHONE_NUMBER]"
click at [186, 87] on link "Invoice" at bounding box center [187, 93] width 46 height 24
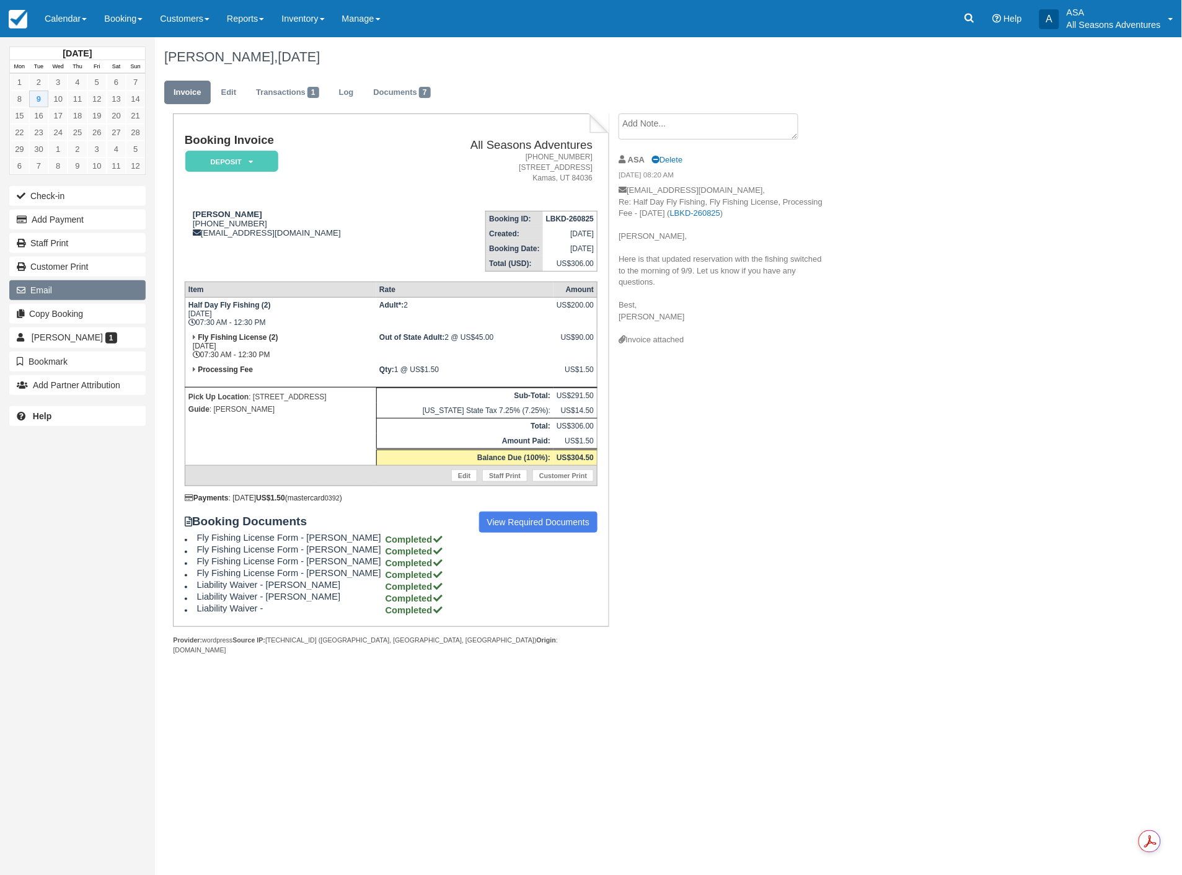
click at [50, 288] on button "Email" at bounding box center [77, 290] width 136 height 20
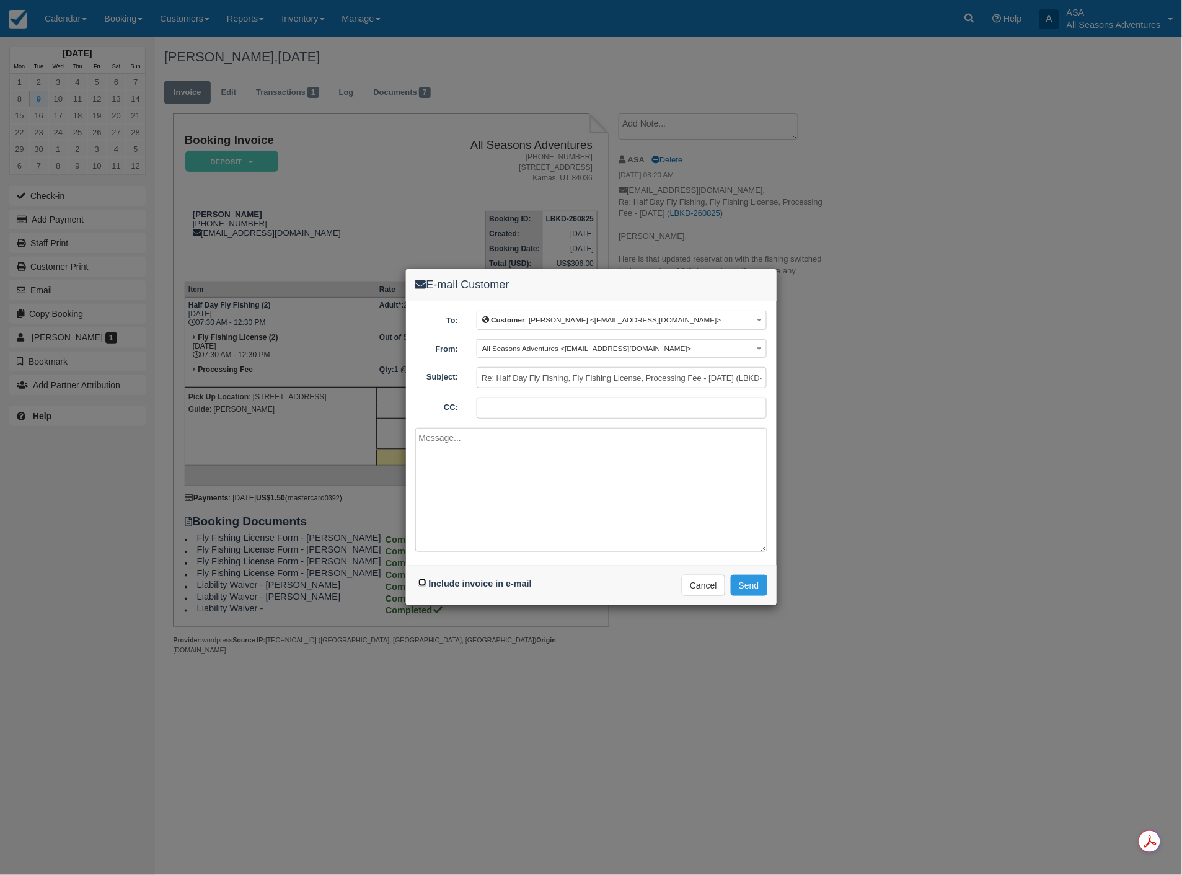
click at [421, 580] on input "Include invoice in e-mail" at bounding box center [422, 582] width 8 height 8
checkbox input "true"
click at [448, 462] on textarea at bounding box center [591, 490] width 352 height 124
click at [719, 464] on textarea "Hello Kristena, Please accept my apologies again for the confusion this morning…" at bounding box center [591, 490] width 352 height 124
click at [453, 474] on textarea "Hello Kristena, Please accept my apologies again for the confusion this morning…" at bounding box center [591, 490] width 352 height 124
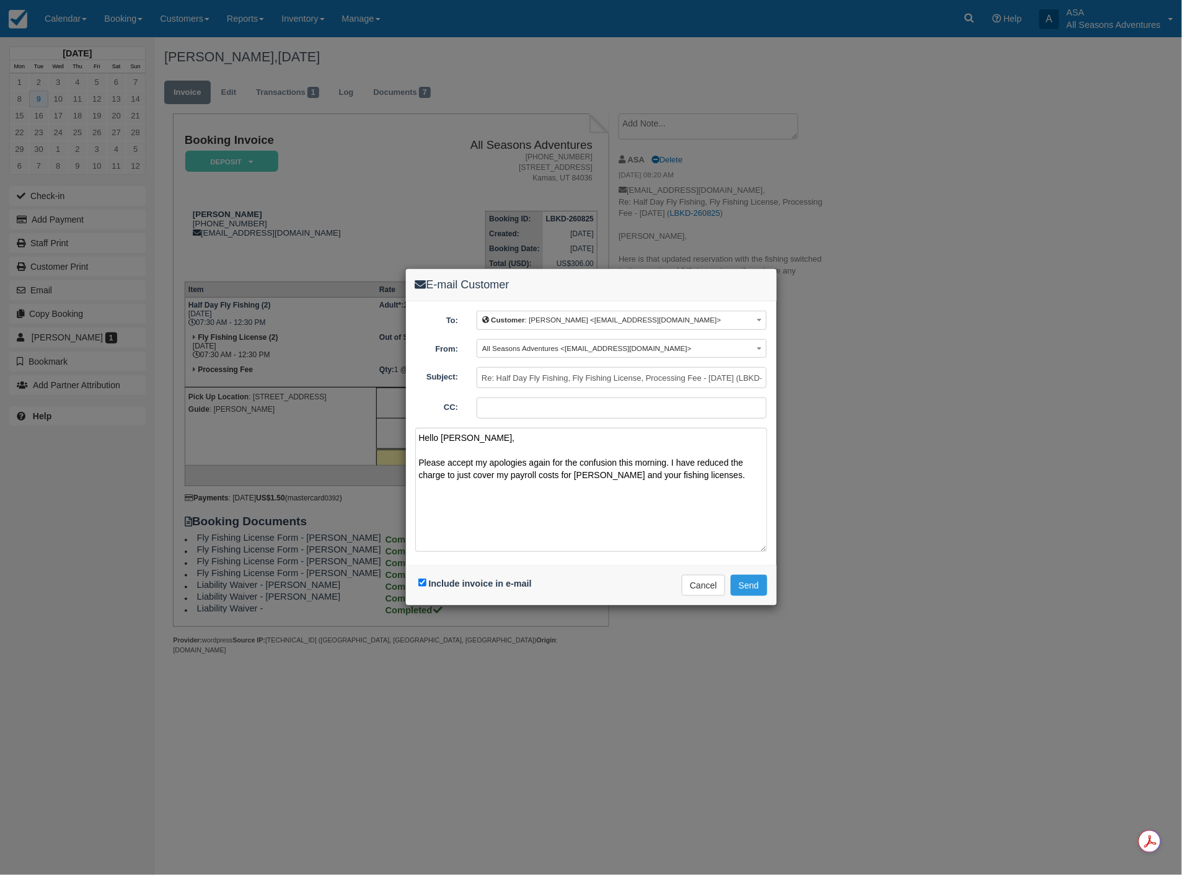
click at [446, 475] on textarea "Hello Kristena, Please accept my apologies again for the confusion this morning…" at bounding box center [591, 490] width 352 height 124
click at [449, 488] on textarea "Hello Kristena, Please accept my apologies again for the confusion this morning…" at bounding box center [591, 490] width 352 height 124
click at [476, 487] on textarea "Hello Kristena, Please accept my apologies again for the confusion this morning…" at bounding box center [591, 490] width 352 height 124
click at [418, 472] on textarea "Hello Kristena, Please accept my apologies again for the confusion this morning…" at bounding box center [591, 490] width 352 height 124
click at [567, 498] on textarea "Hello Kristena, Please accept my apologies again for the confusion this morning…" at bounding box center [591, 490] width 352 height 124
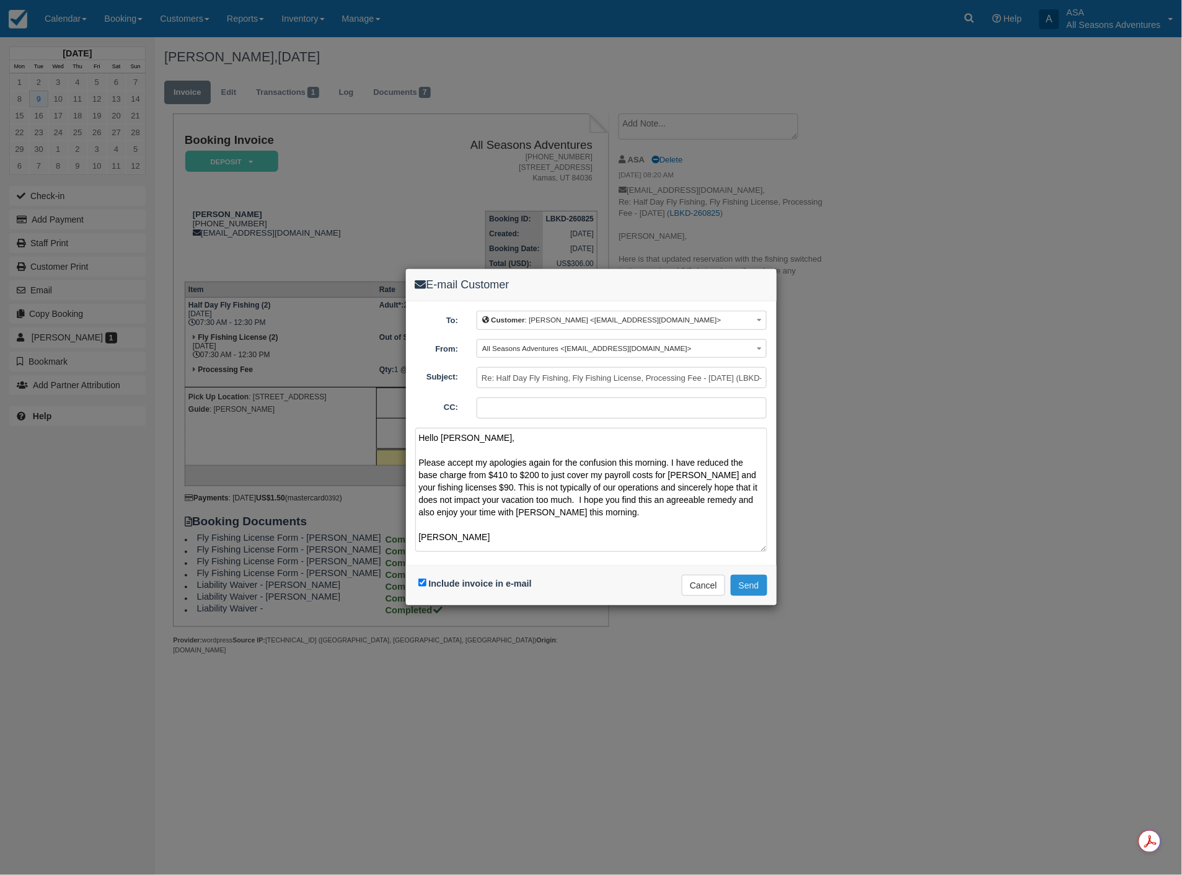
type textarea "Hello Kristena, Please accept my apologies again for the confusion this morning…"
click at [755, 585] on button "Send" at bounding box center [749, 585] width 37 height 21
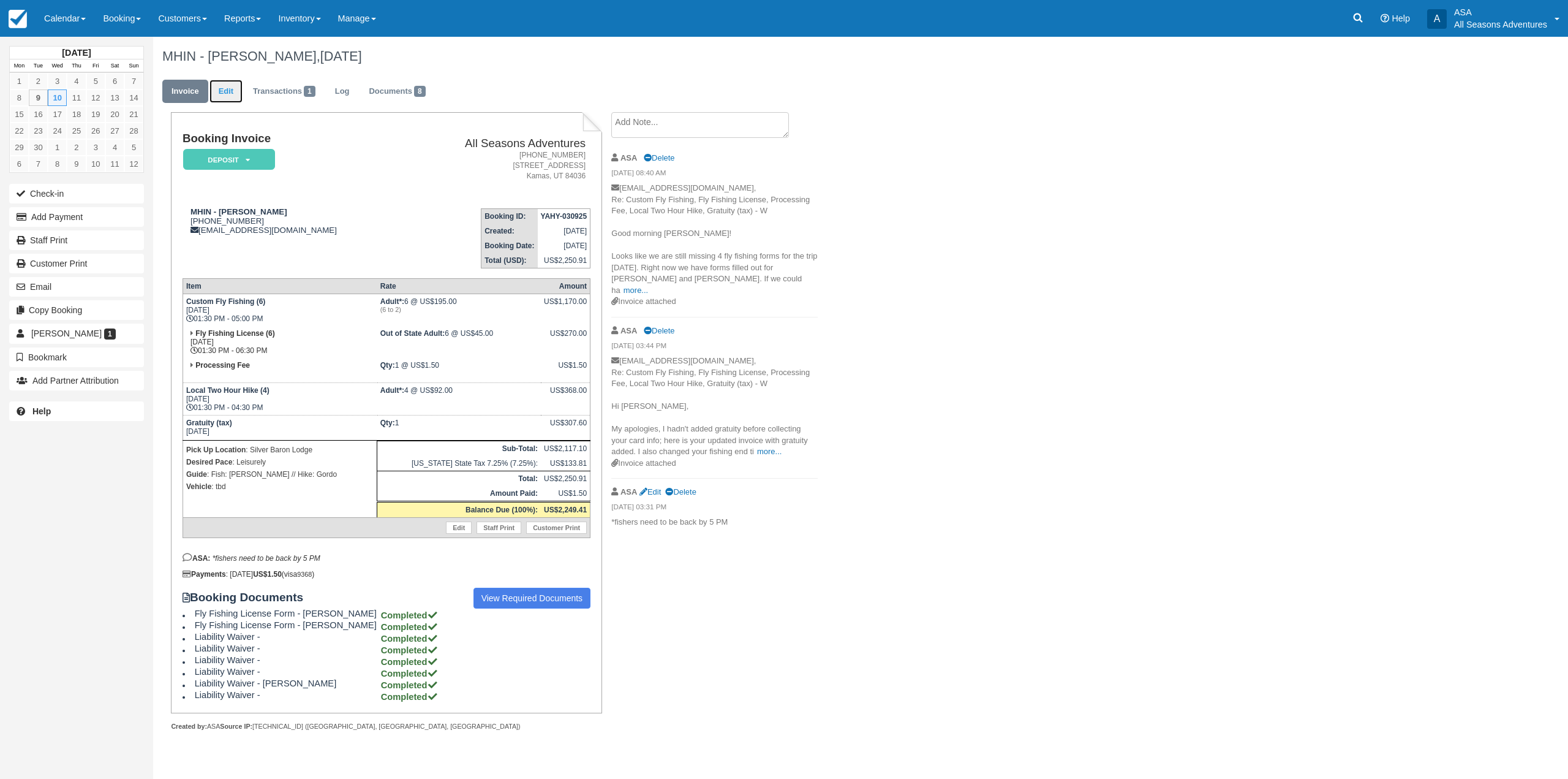
click at [218, 96] on link "Edit" at bounding box center [225, 92] width 33 height 24
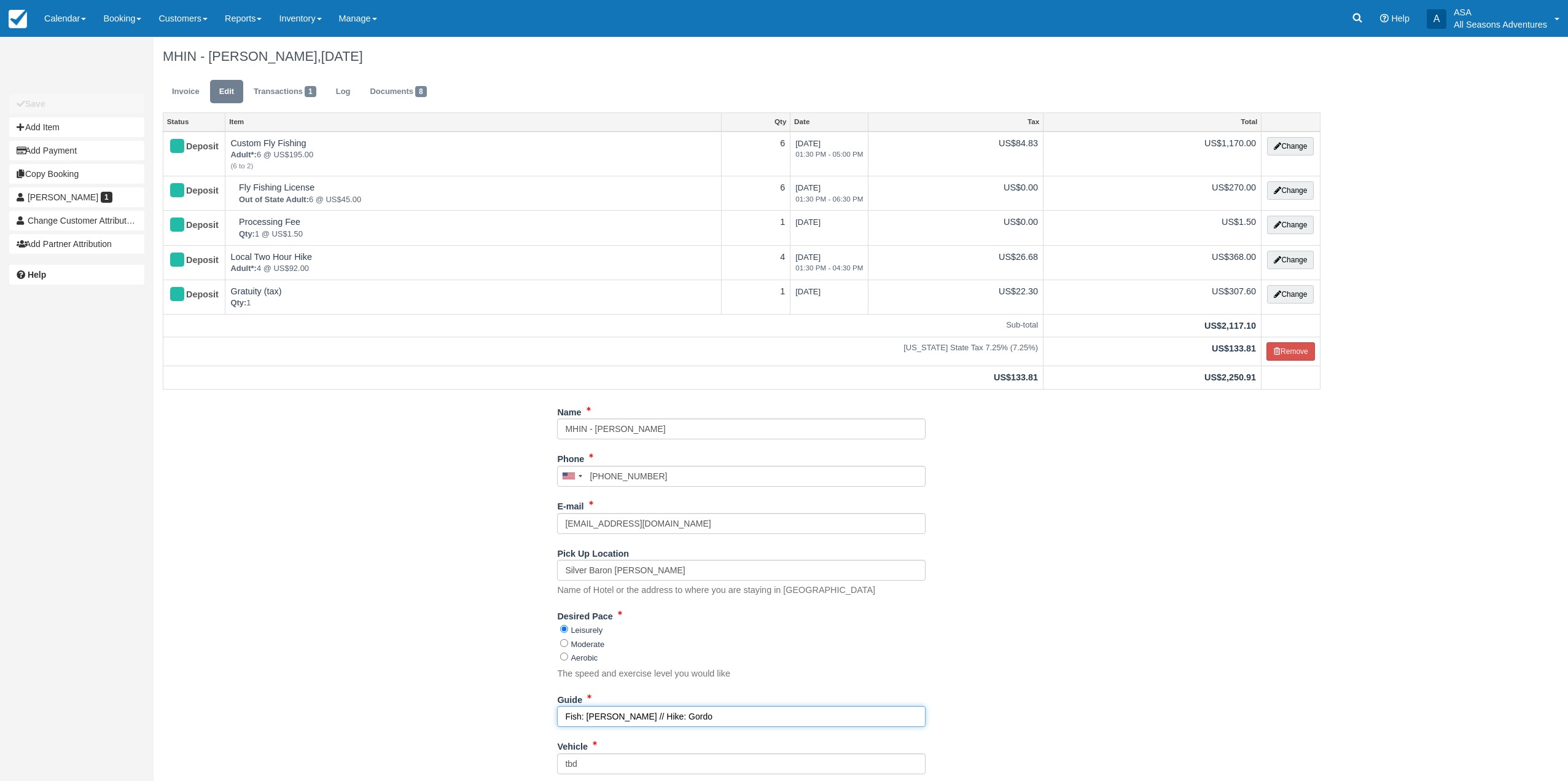
click at [722, 714] on input "Fish: Scott, Chris // Hike: Gordo" at bounding box center [741, 716] width 369 height 21
type input "Fish: Scott, Chris // Hike: Jer"
click at [1073, 614] on div "Name MHIN - Laura Kittredge Phone United States +1 Canada +1 United Kingdom +44…" at bounding box center [741, 638] width 1176 height 475
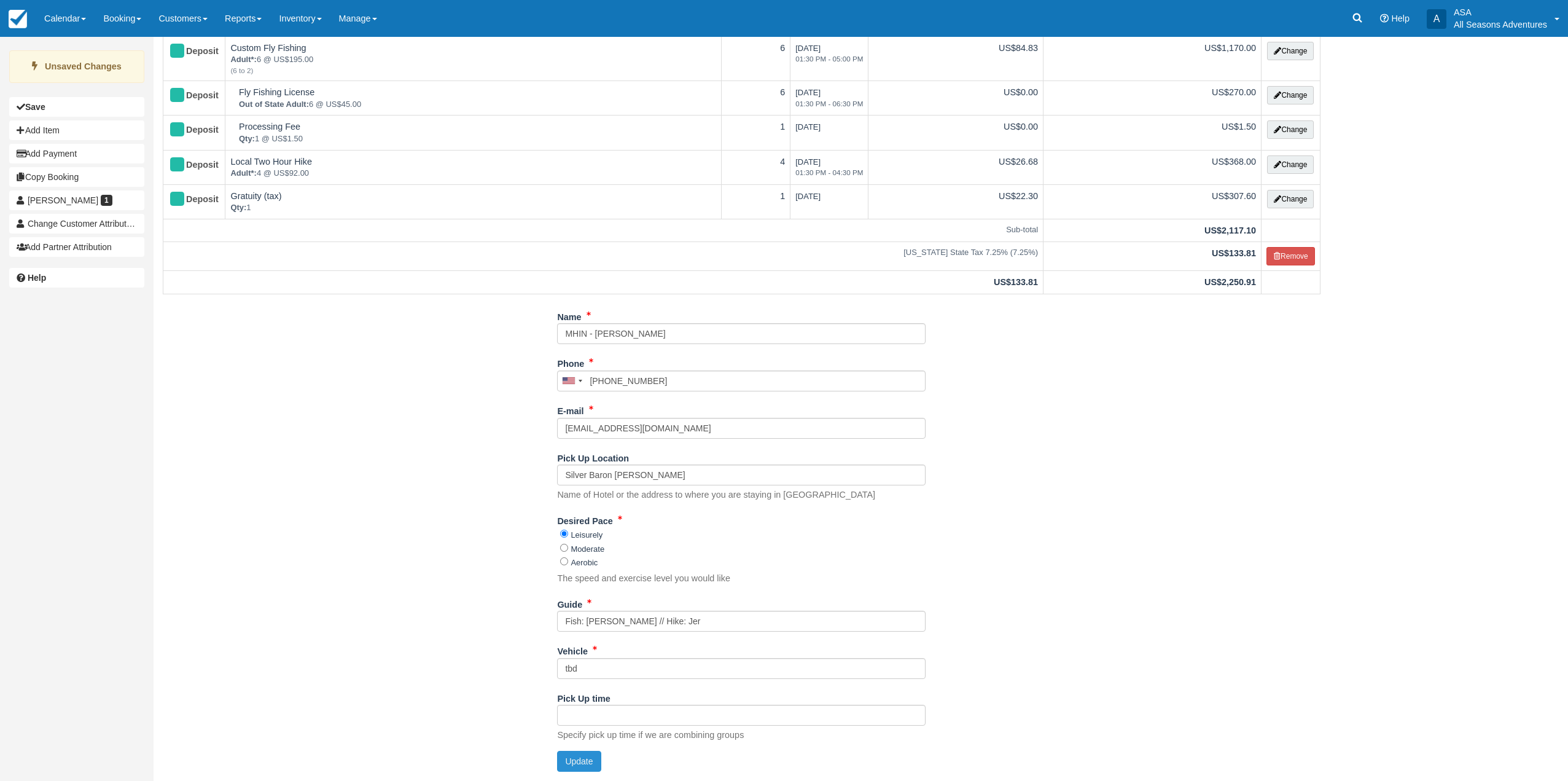
click at [584, 755] on button "Update" at bounding box center [579, 760] width 44 height 21
type input "+19179136756"
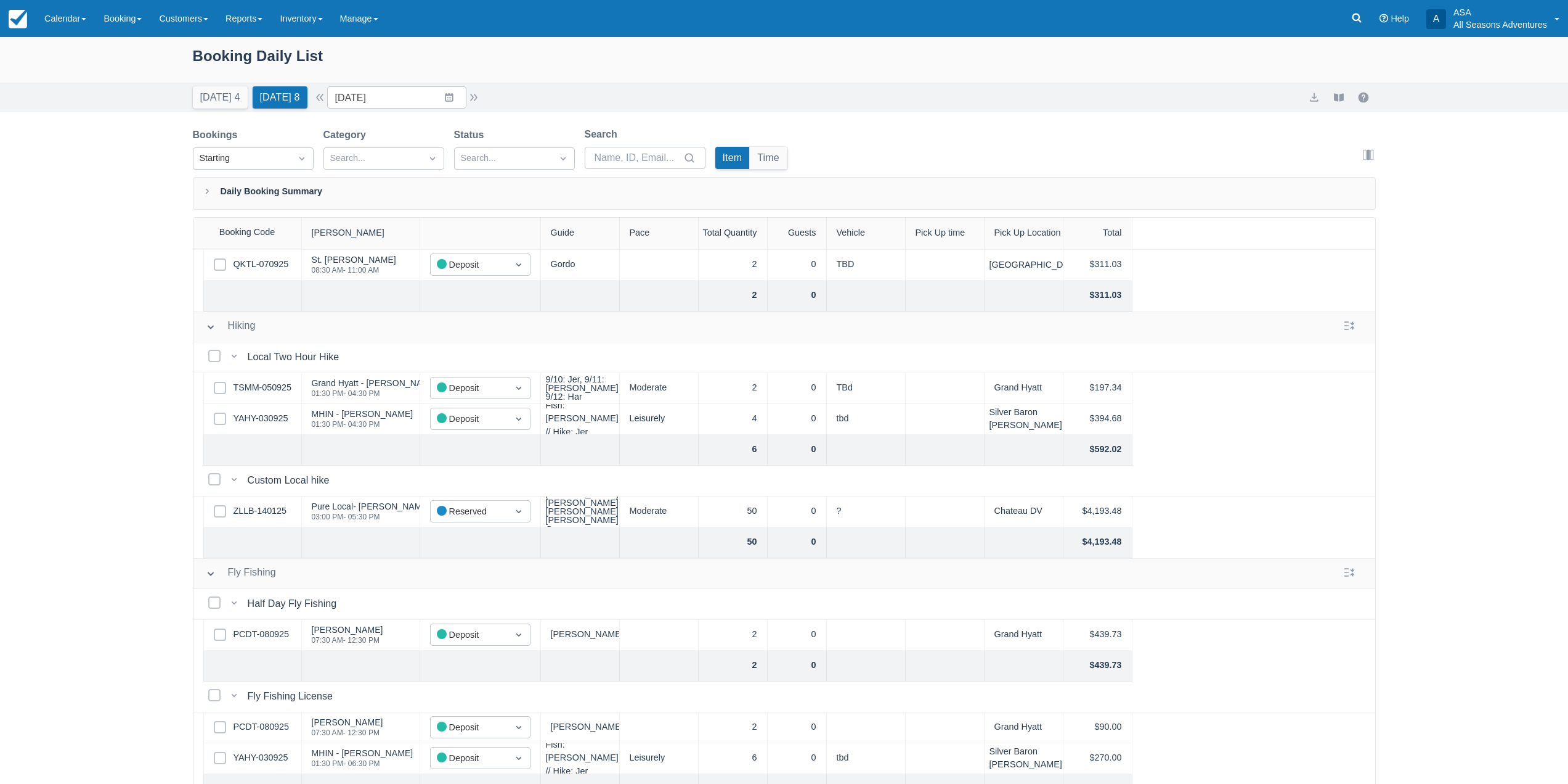
scroll to position [185, 0]
click at [279, 387] on link "TSMM-050925" at bounding box center [262, 387] width 58 height 14
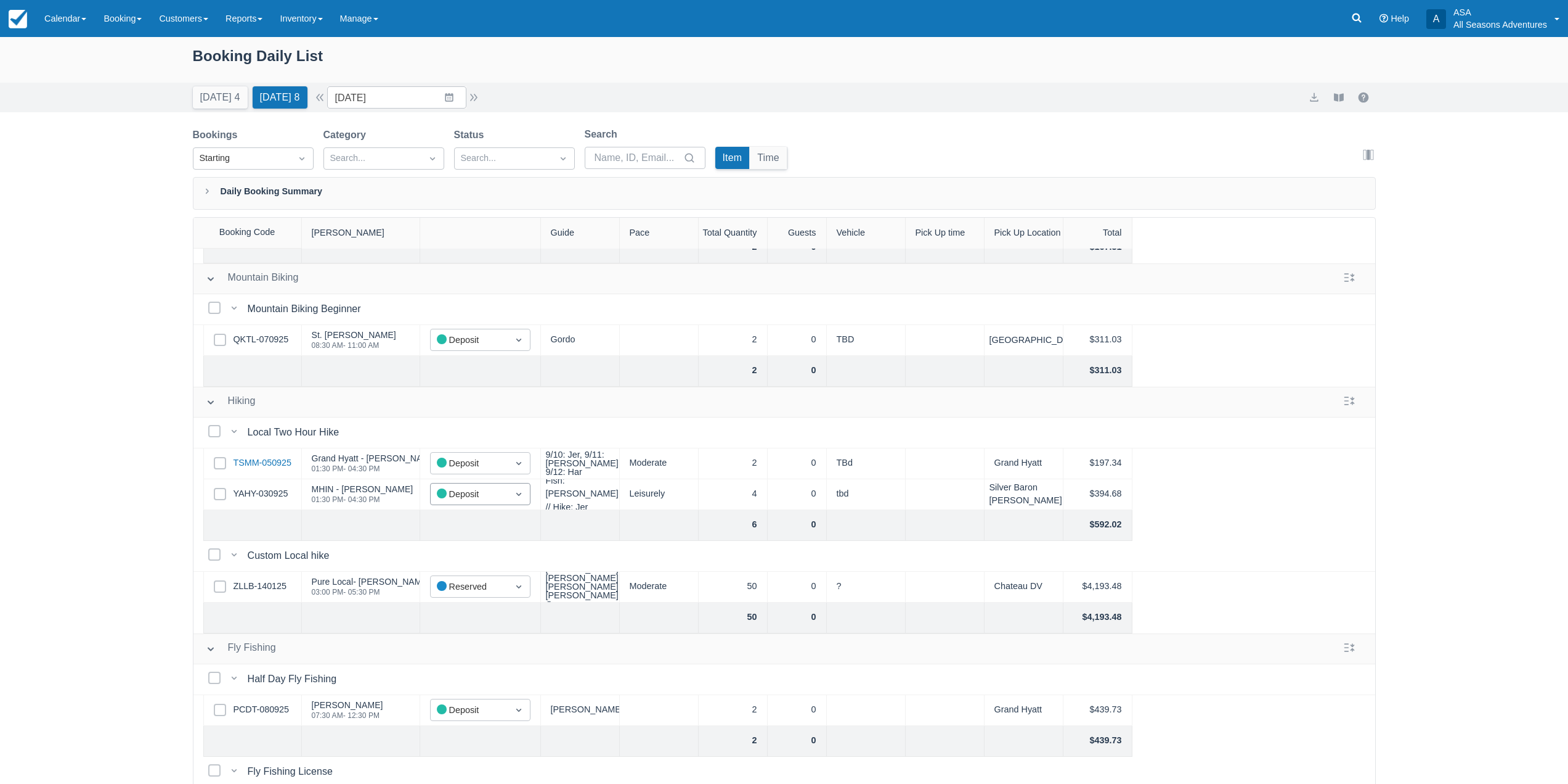
scroll to position [0, 0]
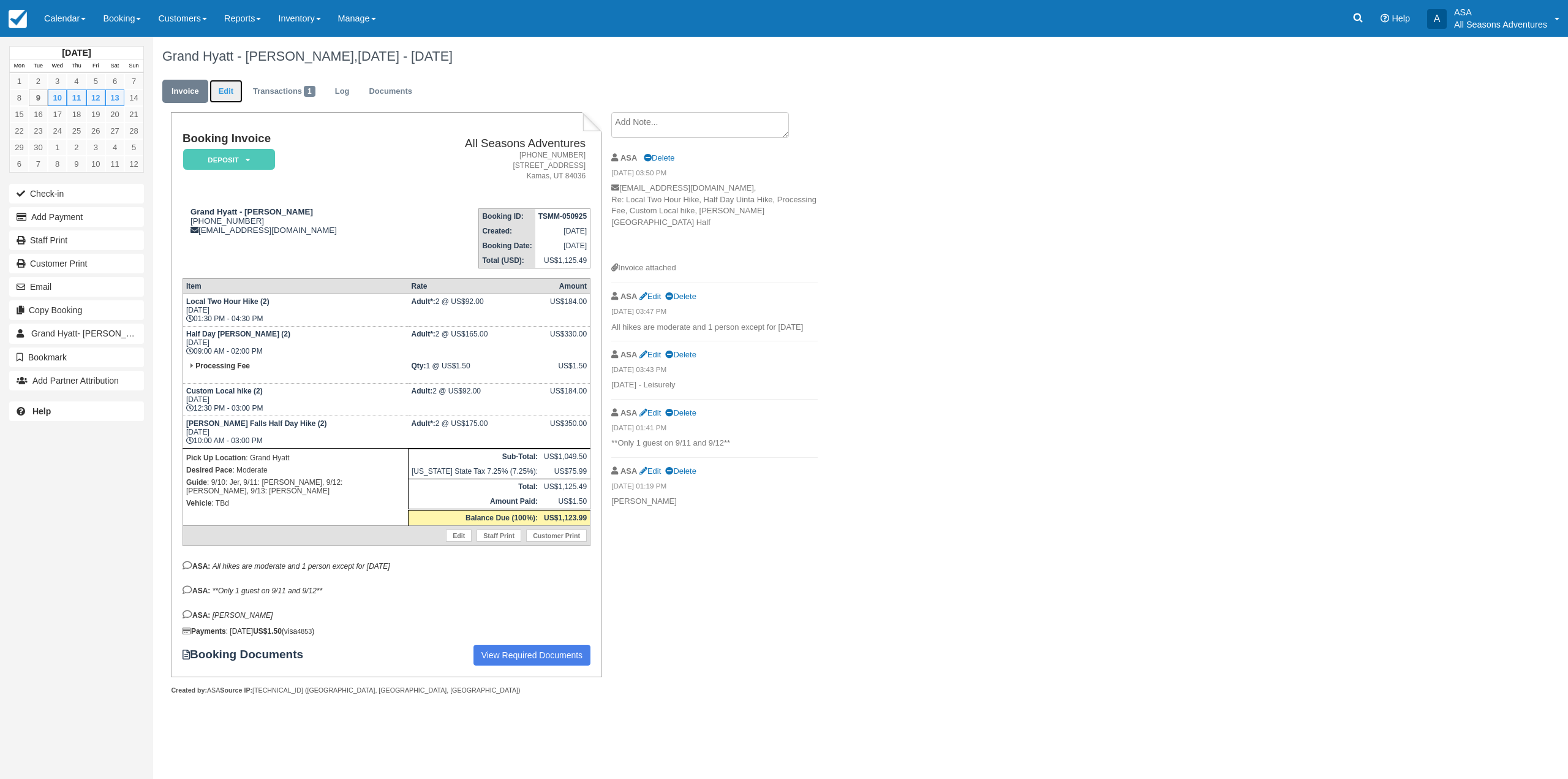
click at [234, 101] on link "Edit" at bounding box center [225, 92] width 33 height 24
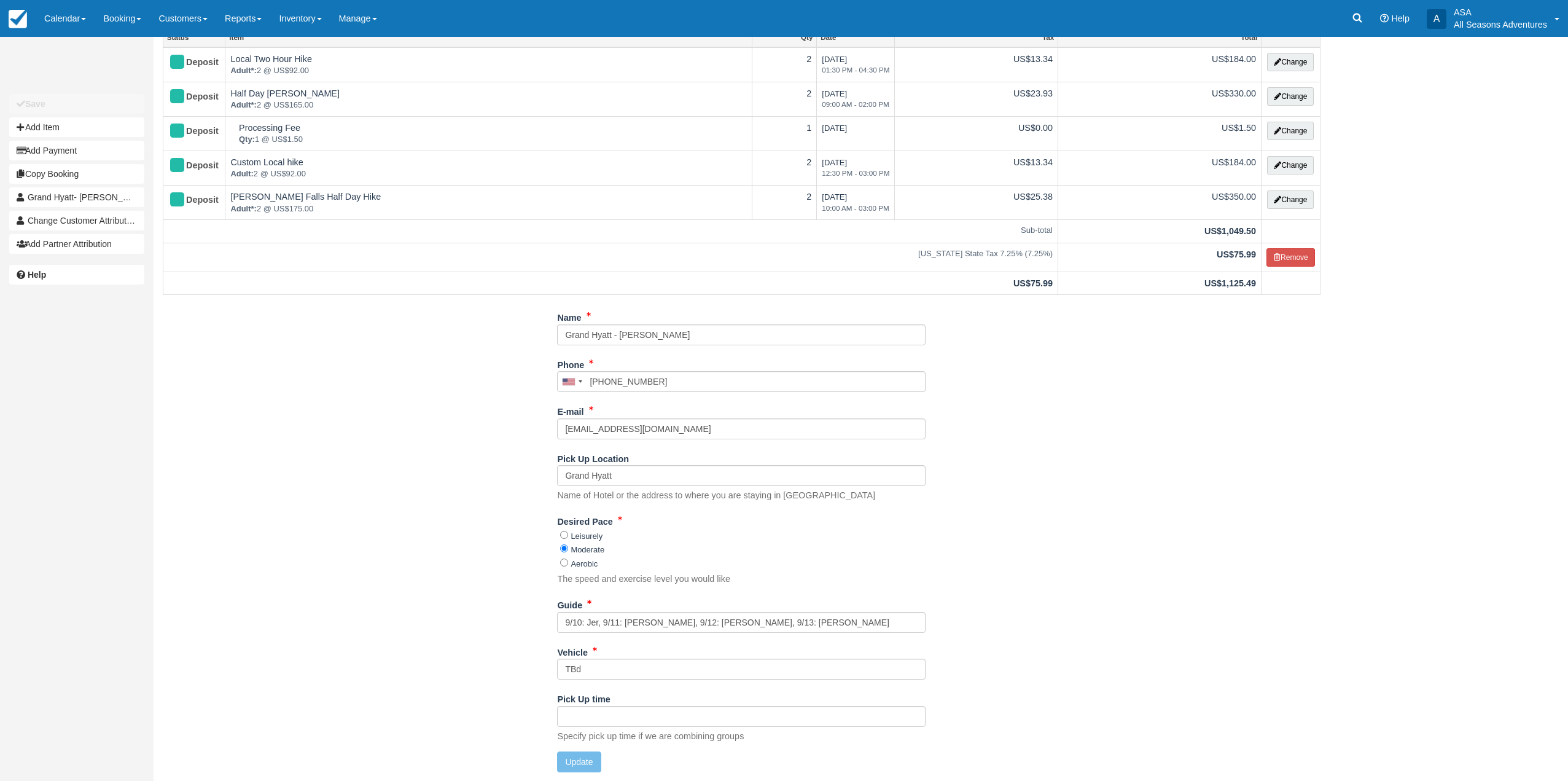
scroll to position [85, 0]
click at [594, 622] on input "9/10: Jer, 9/11: Noah, 9/12: Harry, 9/13: Harry" at bounding box center [741, 621] width 369 height 21
type input "9/10: Gordo, 9/11: [PERSON_NAME], 9/12: [PERSON_NAME], 9/13: [PERSON_NAME]"
click at [586, 761] on button "Update" at bounding box center [579, 760] width 44 height 21
type input "+15166523756"
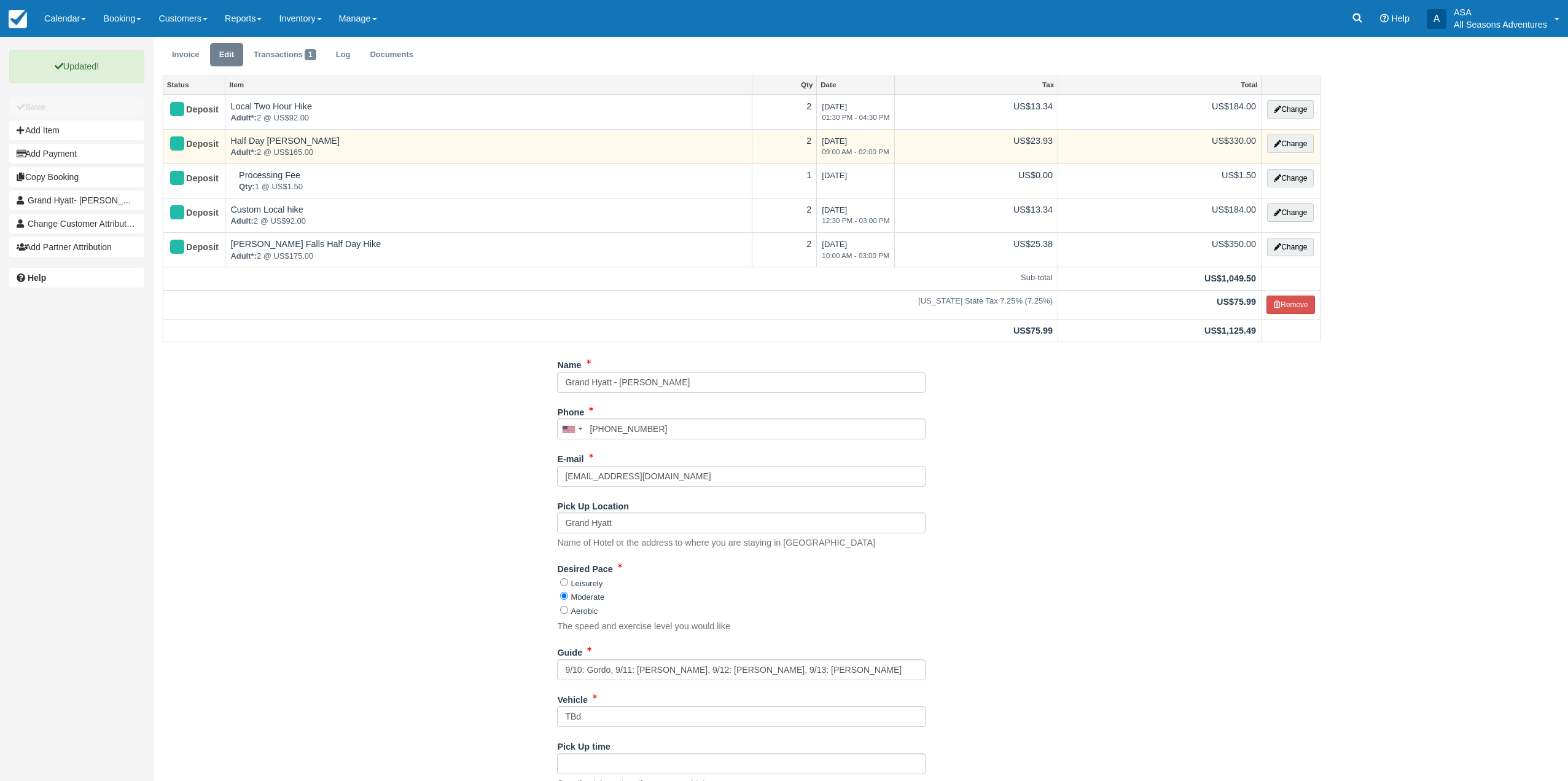
scroll to position [0, 0]
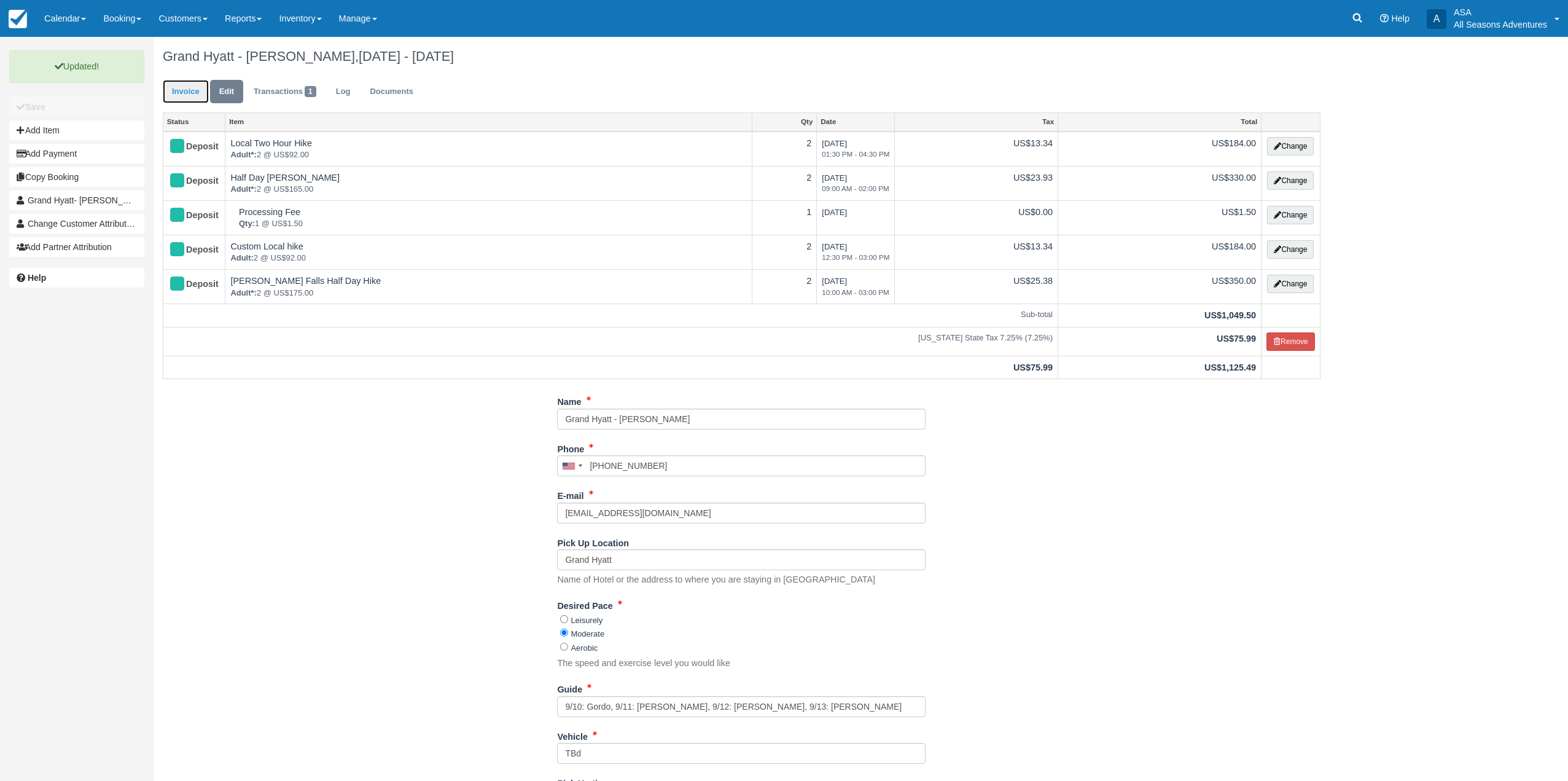
click at [189, 94] on link "Invoice" at bounding box center [185, 92] width 46 height 24
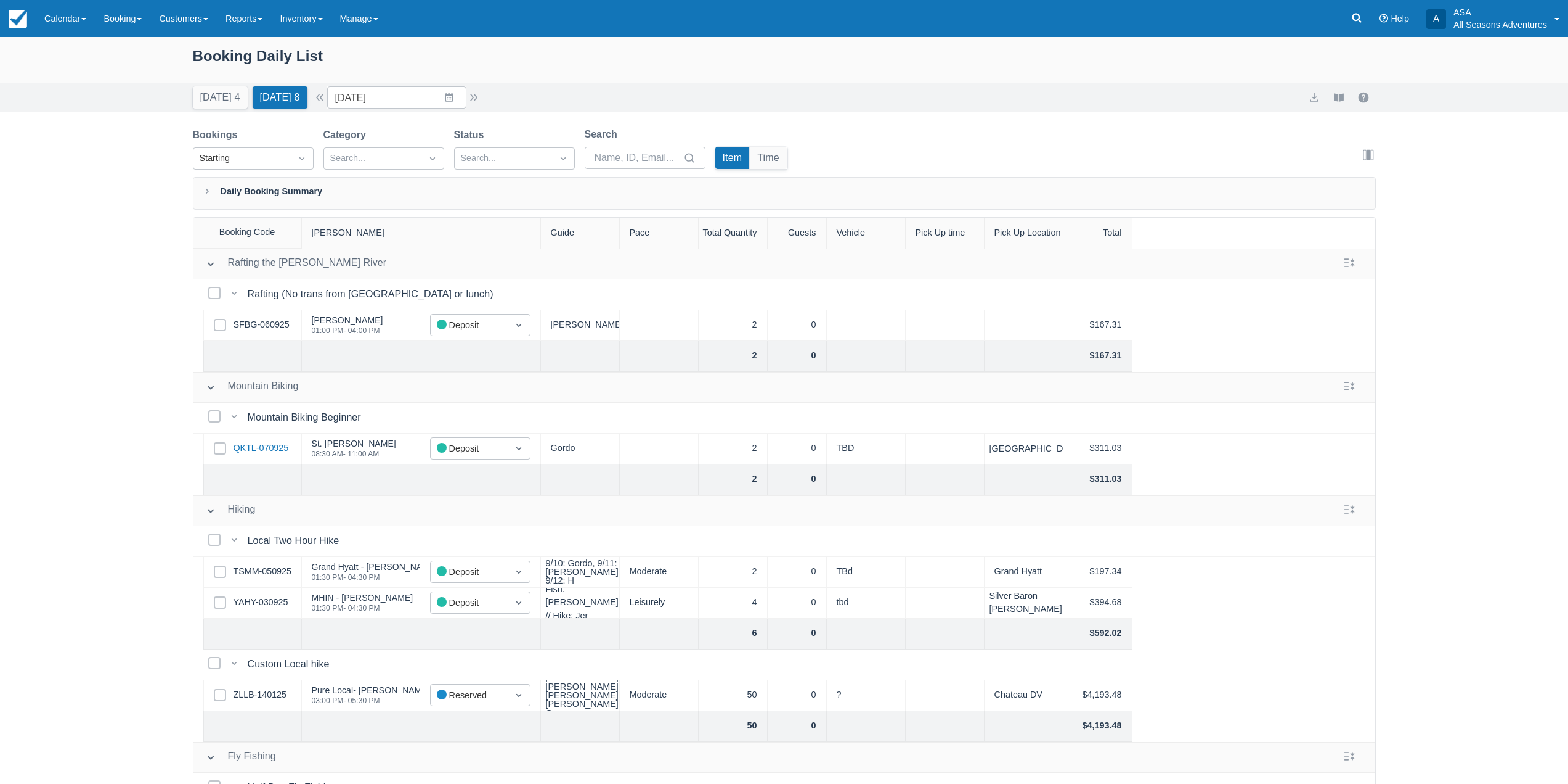
click at [271, 450] on link "QKTL-070925" at bounding box center [261, 449] width 56 height 14
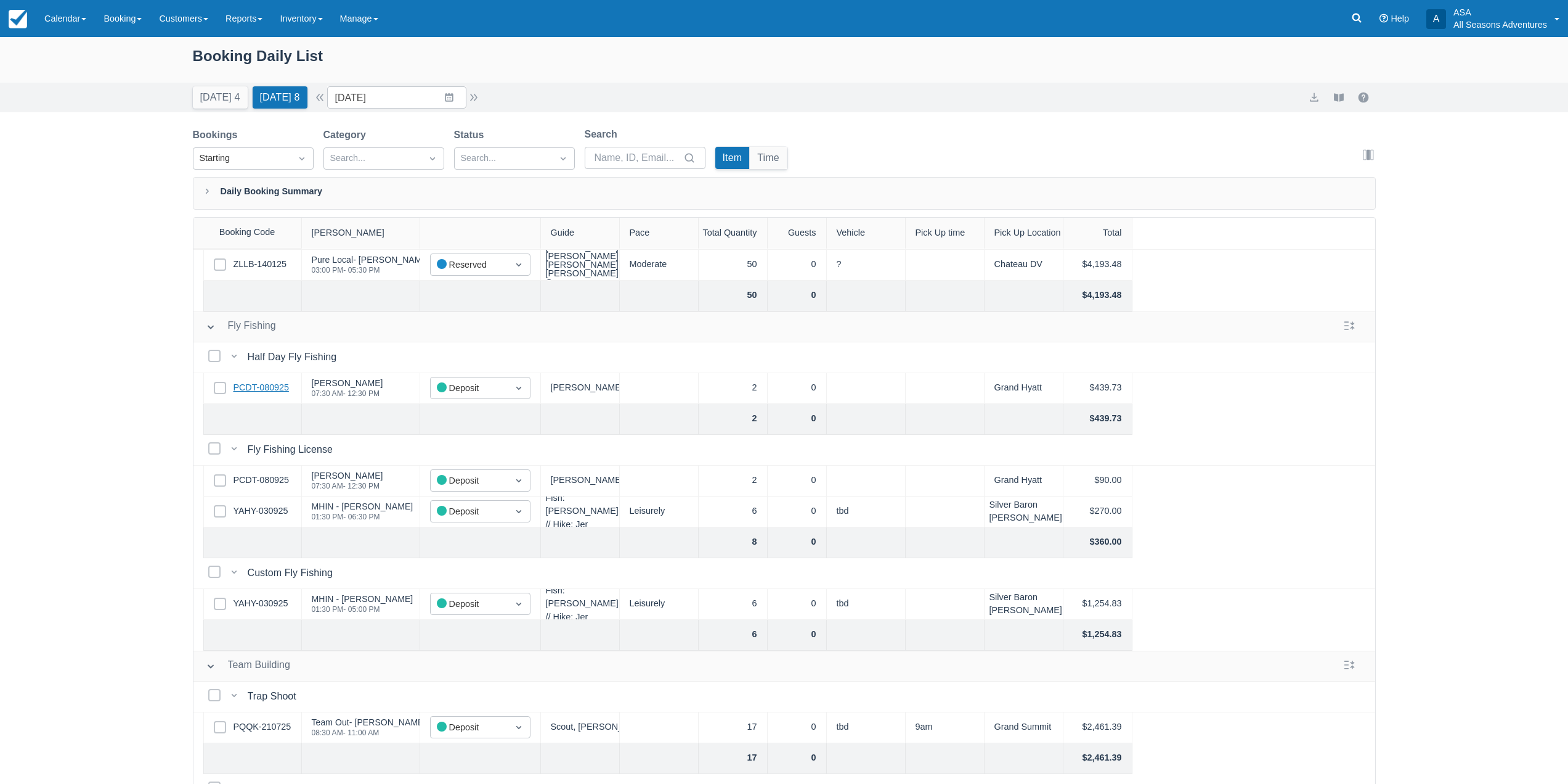
scroll to position [432, 0]
click at [278, 478] on link "PCDT-080925" at bounding box center [261, 480] width 56 height 14
click at [273, 507] on link "YAHY-030925" at bounding box center [261, 510] width 55 height 14
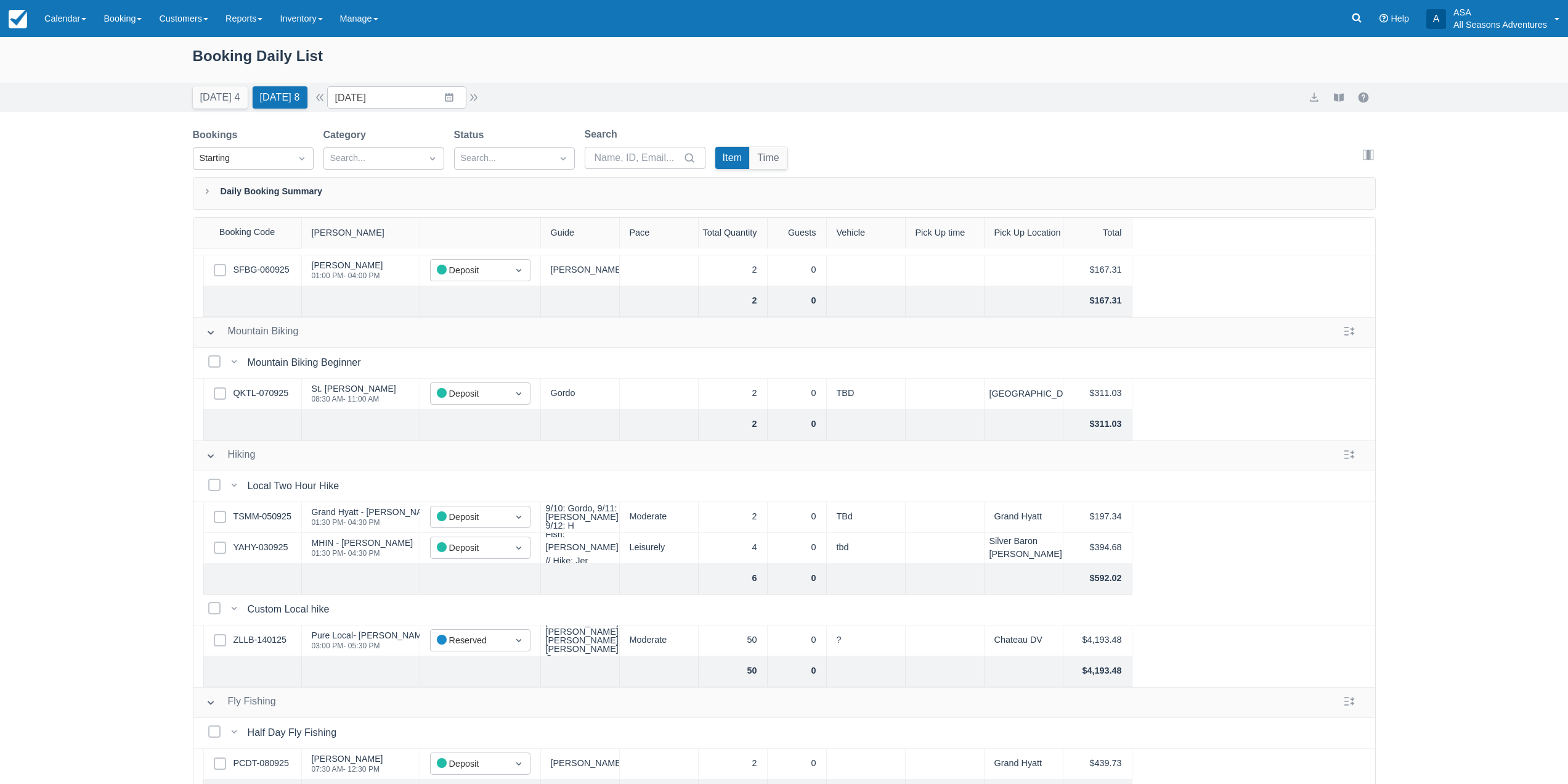
scroll to position [123, 0]
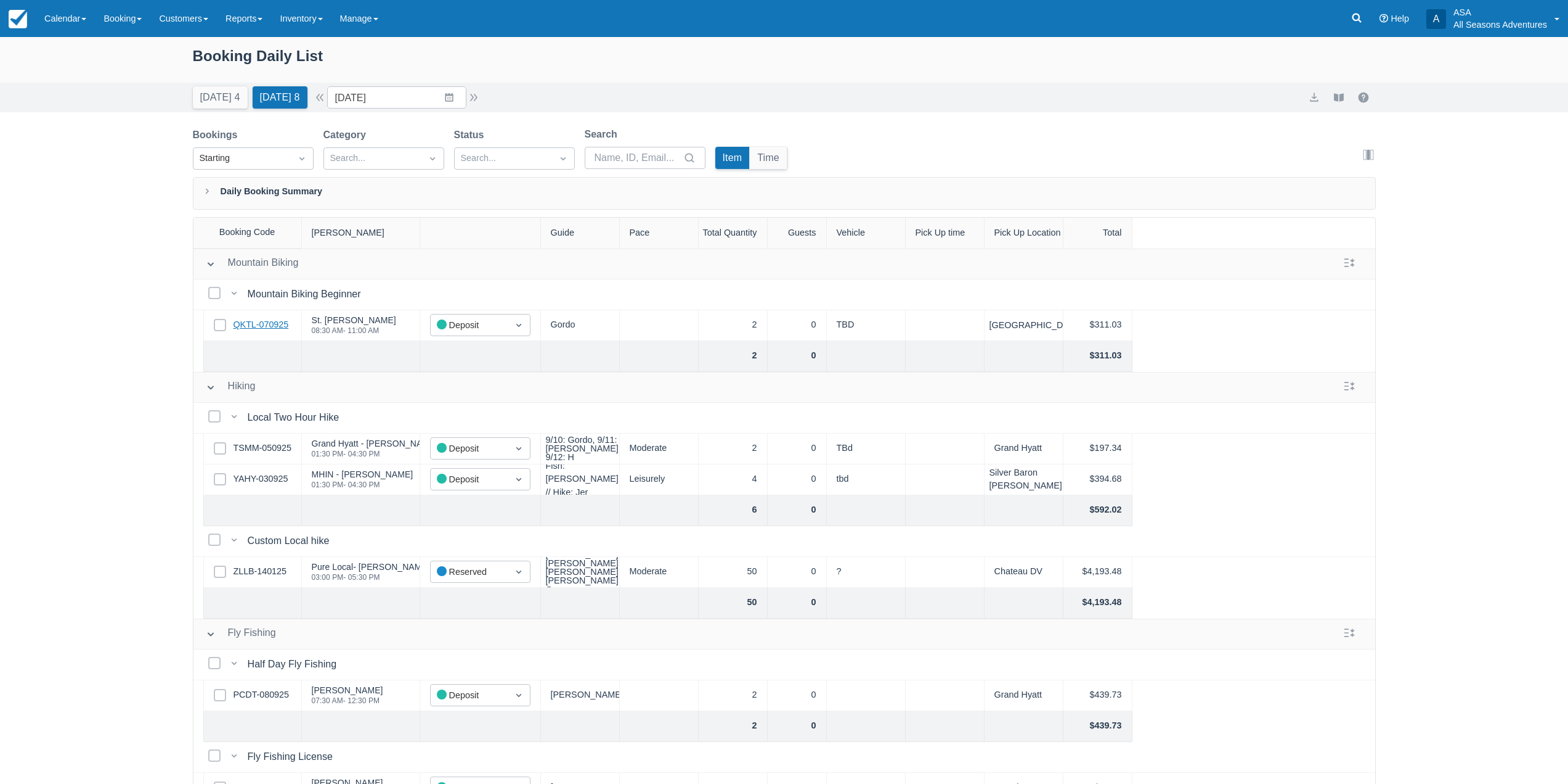
click at [265, 321] on link "QKTL-070925" at bounding box center [261, 325] width 56 height 14
click at [277, 447] on link "TSMM-050925" at bounding box center [262, 449] width 58 height 14
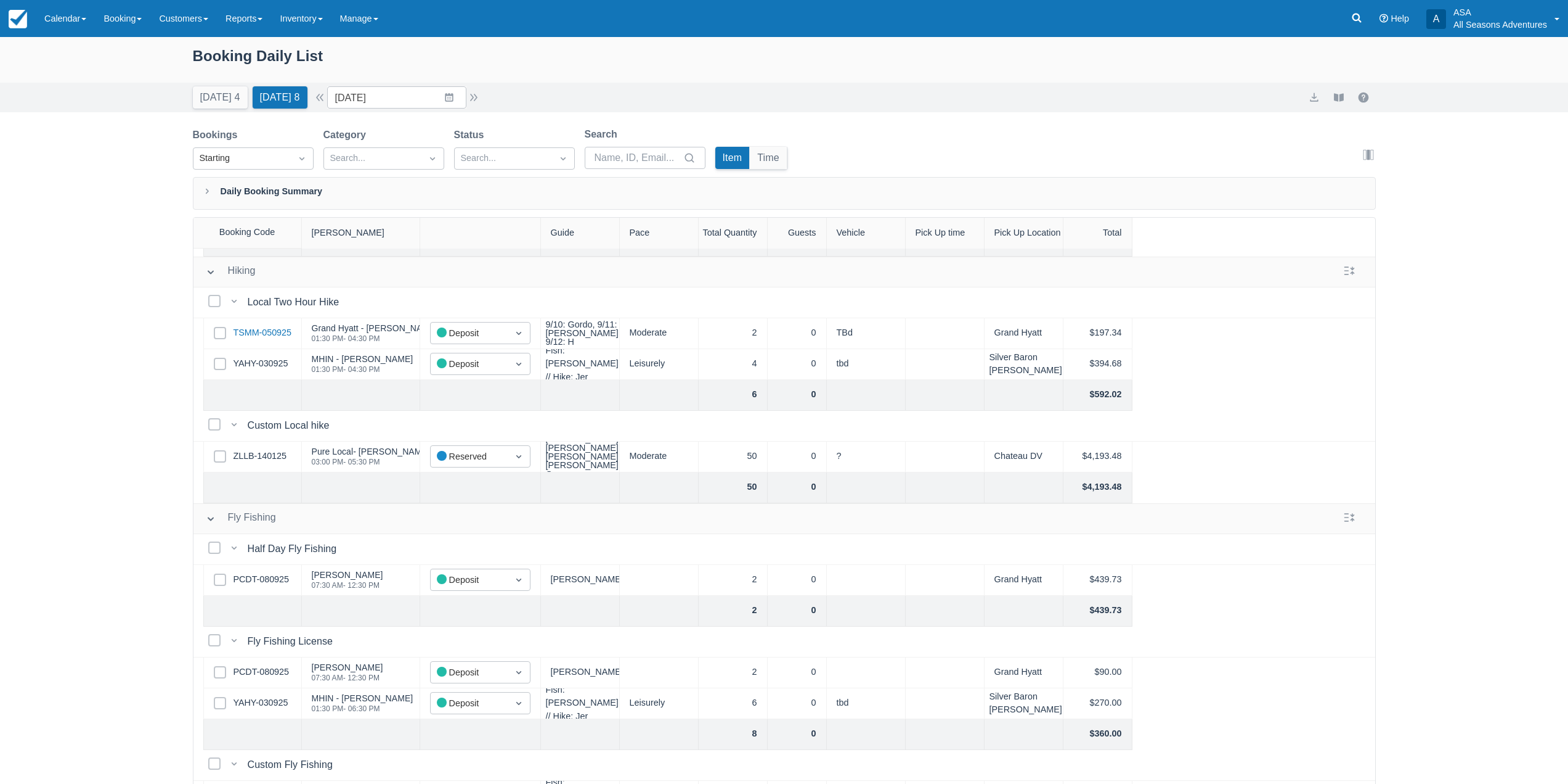
scroll to position [370, 0]
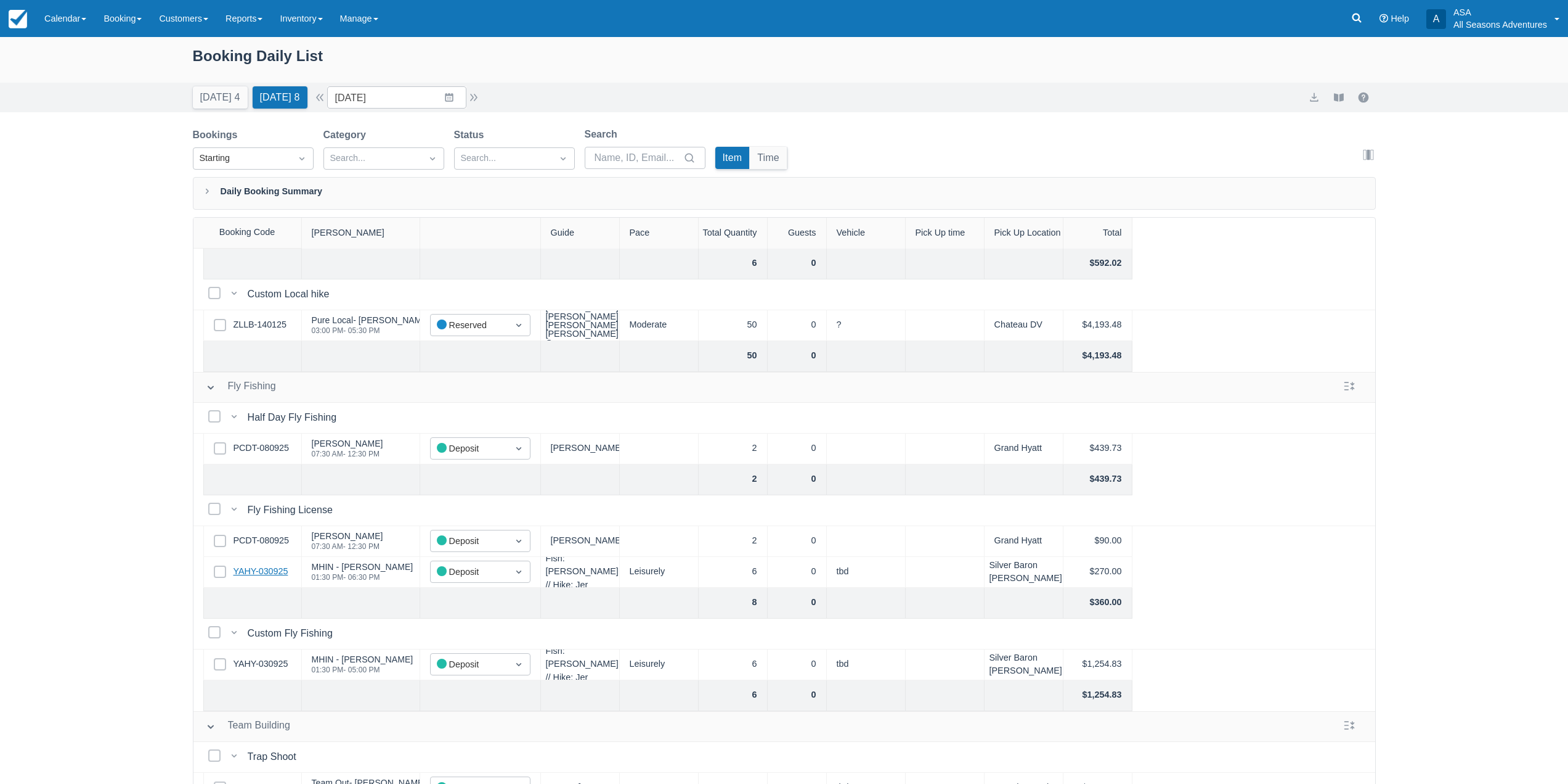
click at [266, 578] on div "Select Row YAHY-030925" at bounding box center [253, 572] width 98 height 31
click at [268, 573] on link "YAHY-030925" at bounding box center [261, 572] width 55 height 14
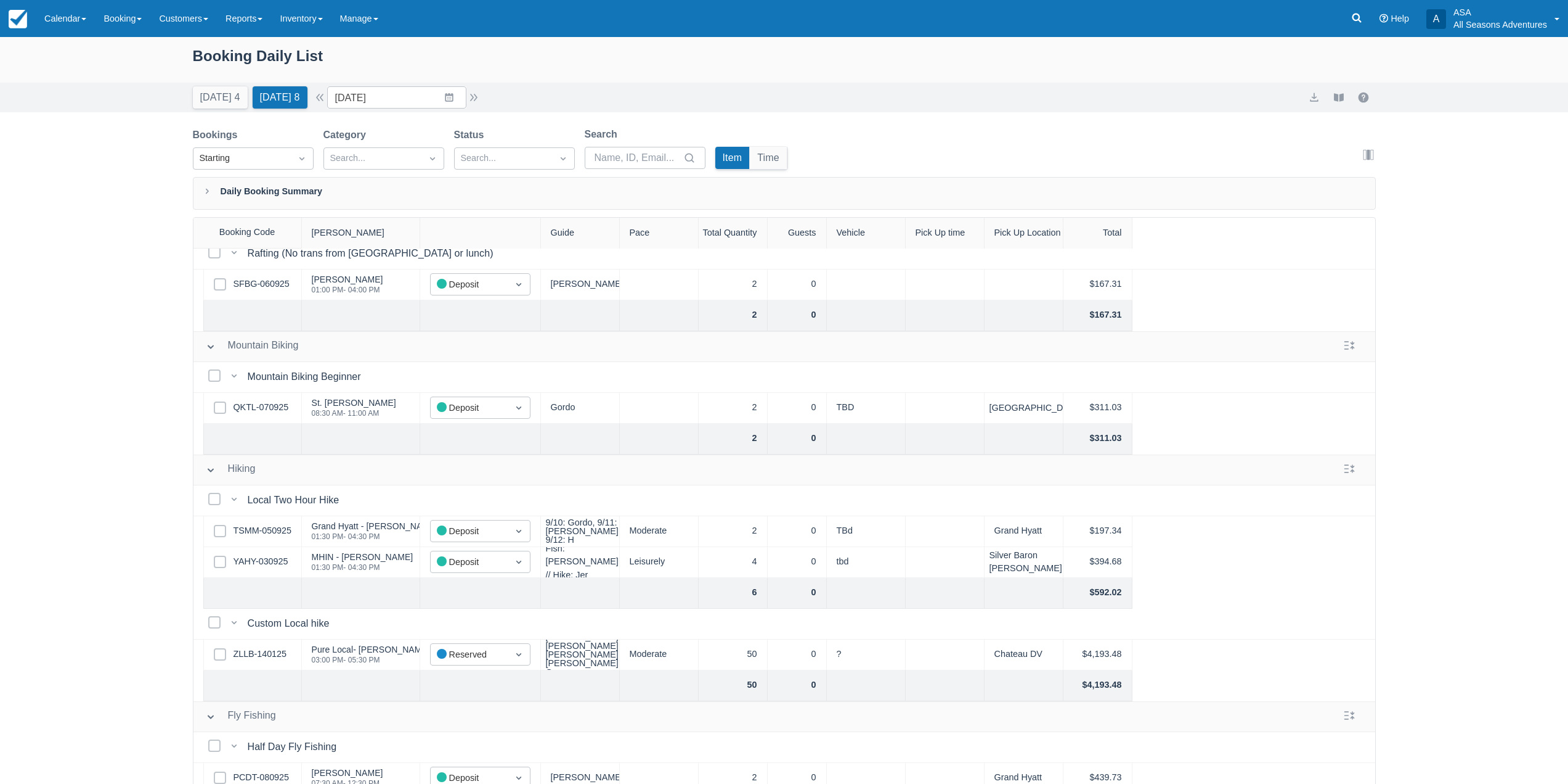
scroll to position [62, 0]
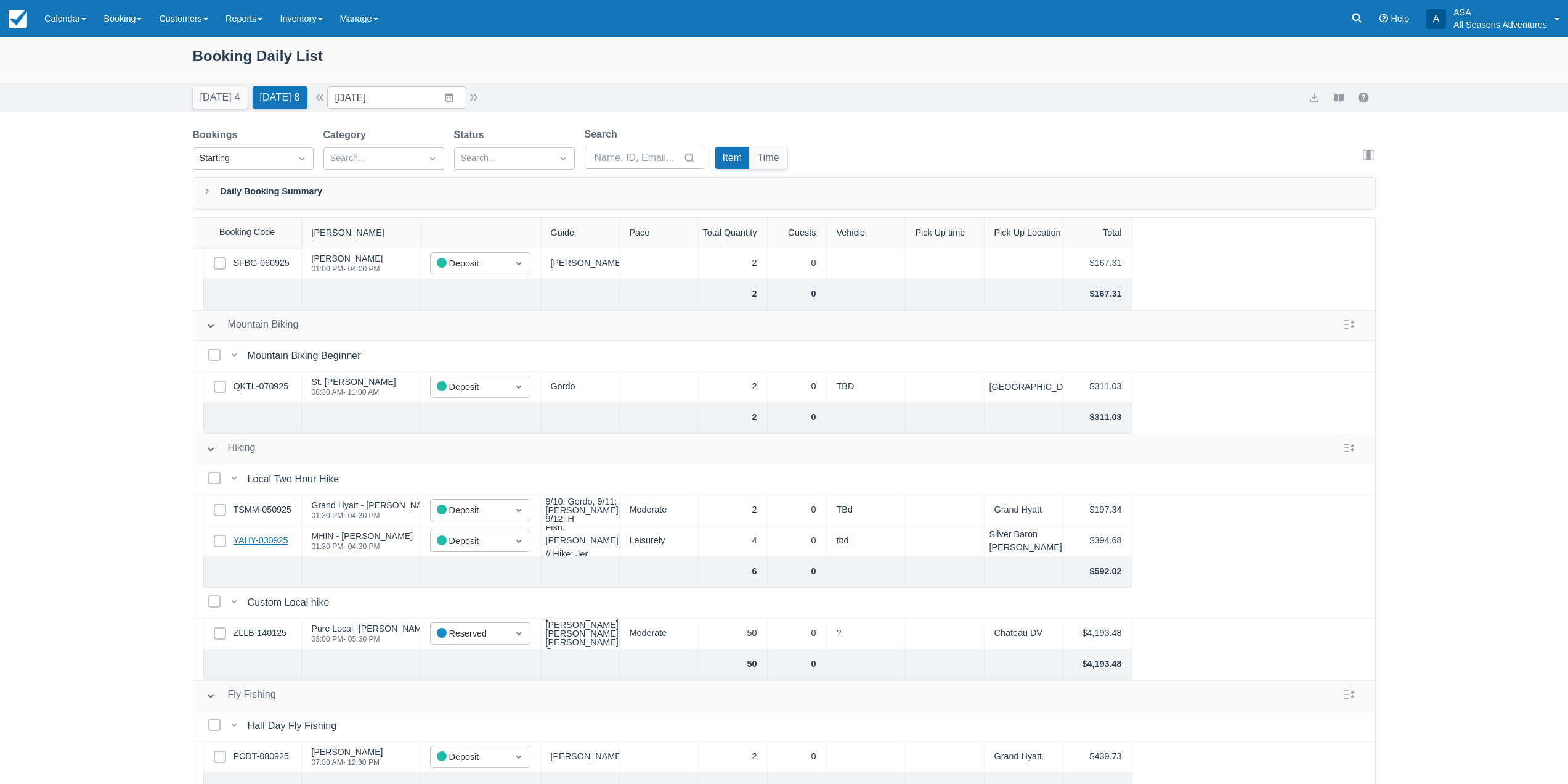
click at [259, 543] on link "YAHY-030925" at bounding box center [261, 541] width 55 height 14
click at [462, 95] on input "[DATE]" at bounding box center [397, 98] width 139 height 22
click at [500, 213] on td "13" at bounding box center [497, 216] width 24 height 24
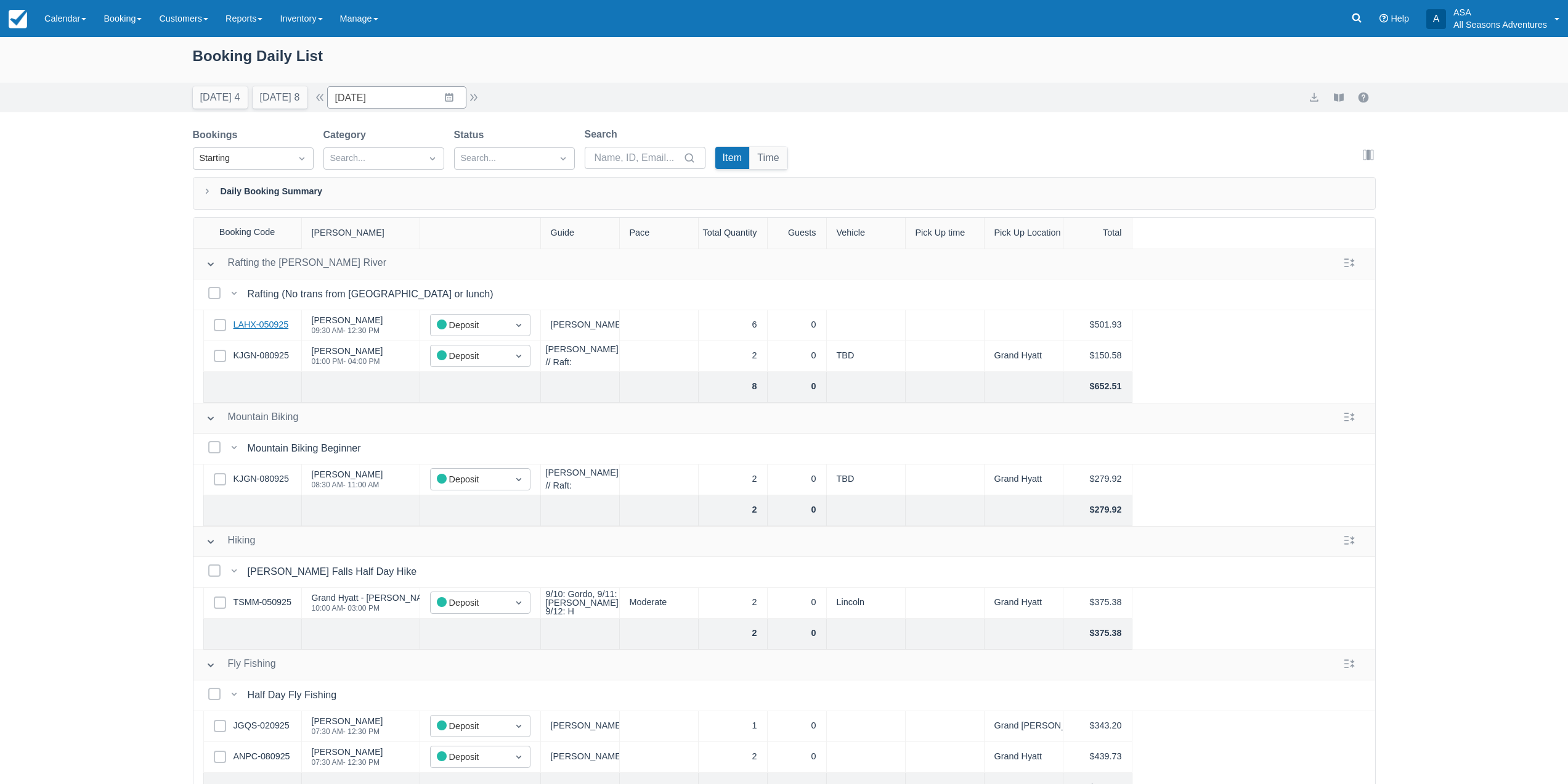
click at [268, 322] on link "LAHX-050925" at bounding box center [261, 325] width 56 height 14
click at [446, 103] on input "09/13/25" at bounding box center [397, 98] width 139 height 22
click at [509, 263] on td "27" at bounding box center [497, 263] width 24 height 24
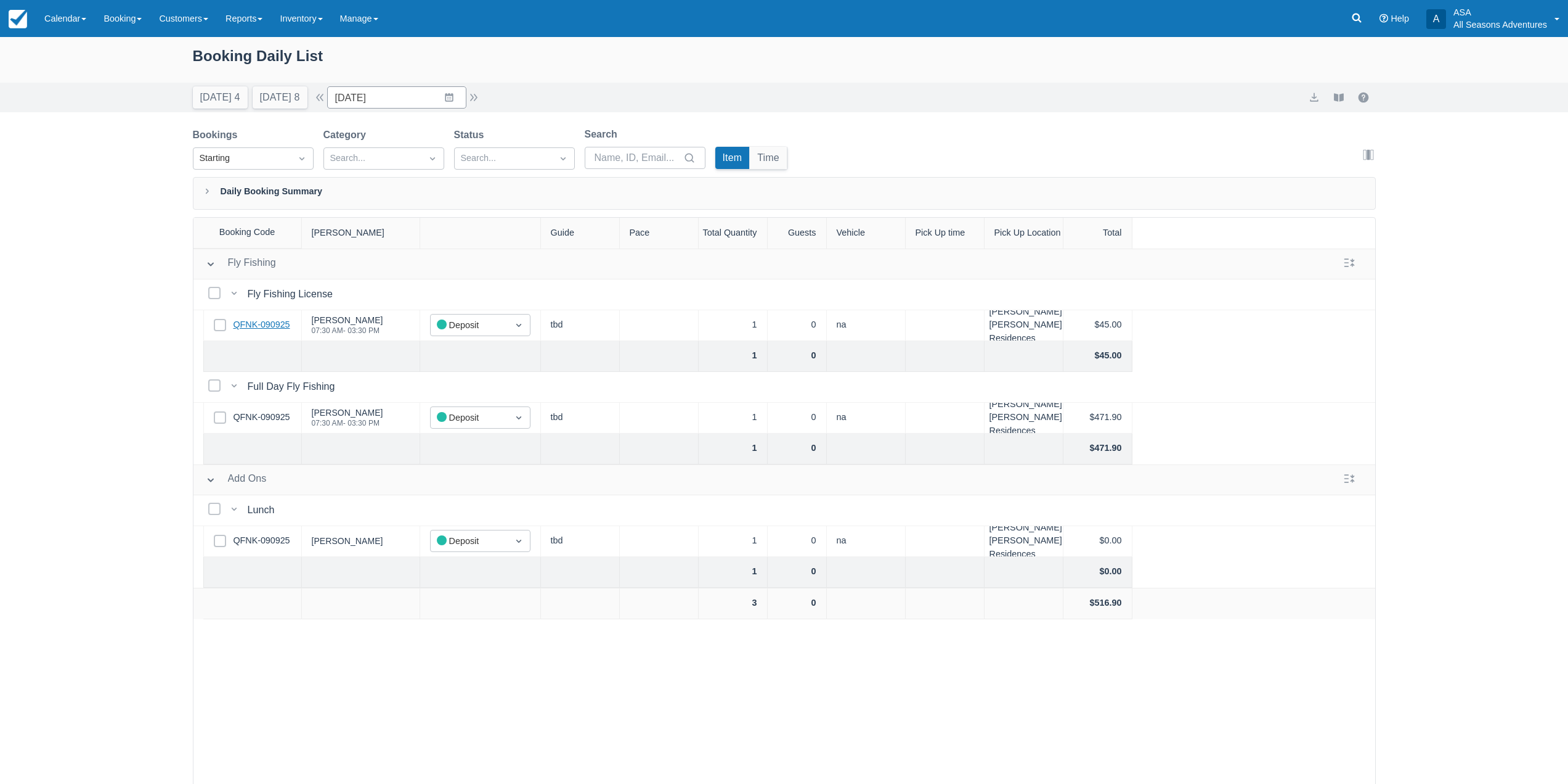
click at [234, 323] on link "QFNK-090925" at bounding box center [261, 325] width 57 height 14
click at [230, 95] on button "Today 4" at bounding box center [220, 98] width 55 height 22
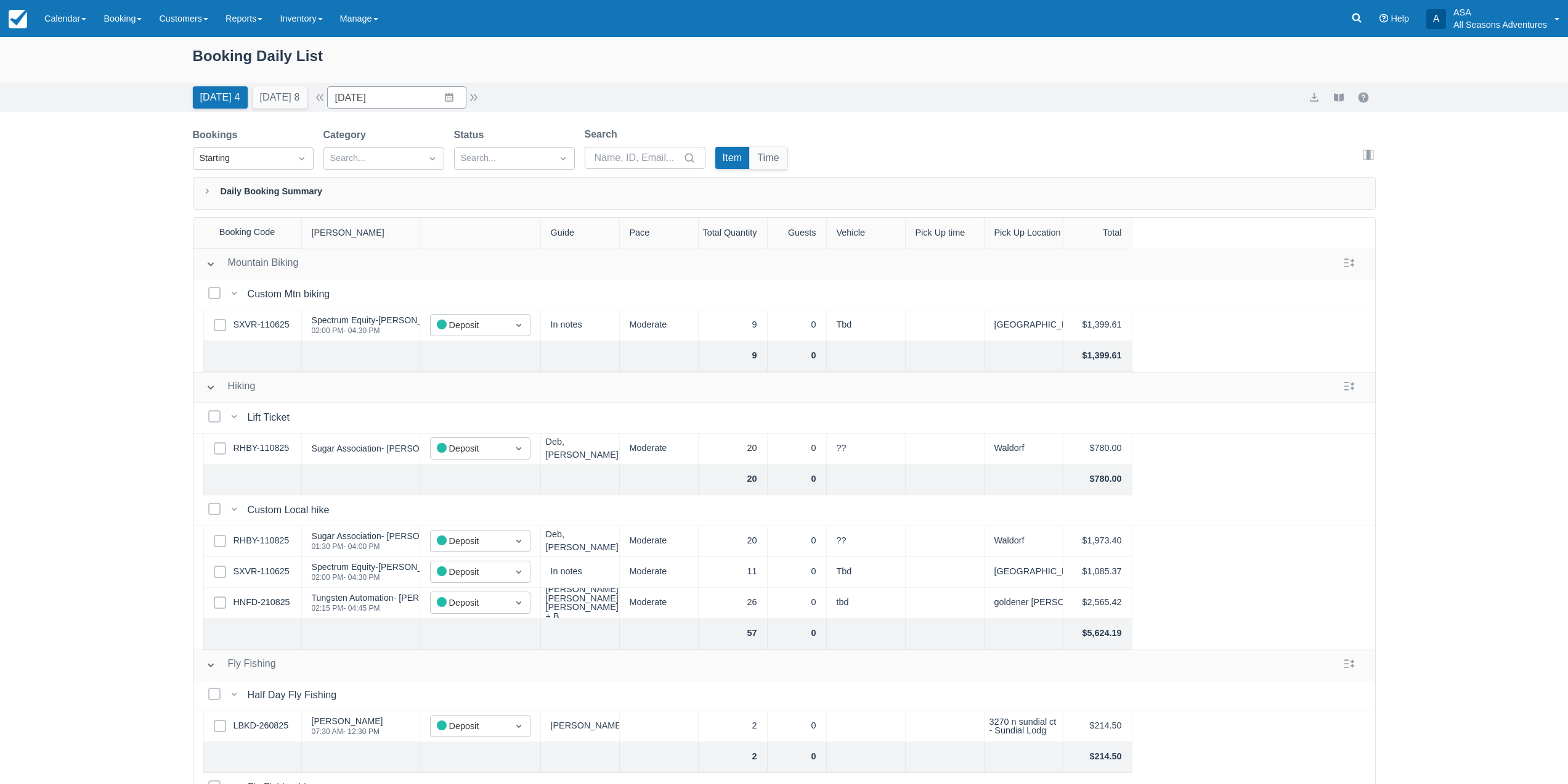
click at [300, 111] on div "Today 4 Tomorrow 8 Date 09/09/25 Navigate forward to interact with the calendar…" at bounding box center [784, 98] width 1568 height 30
click at [294, 105] on button "Tomorrow 8" at bounding box center [279, 98] width 55 height 22
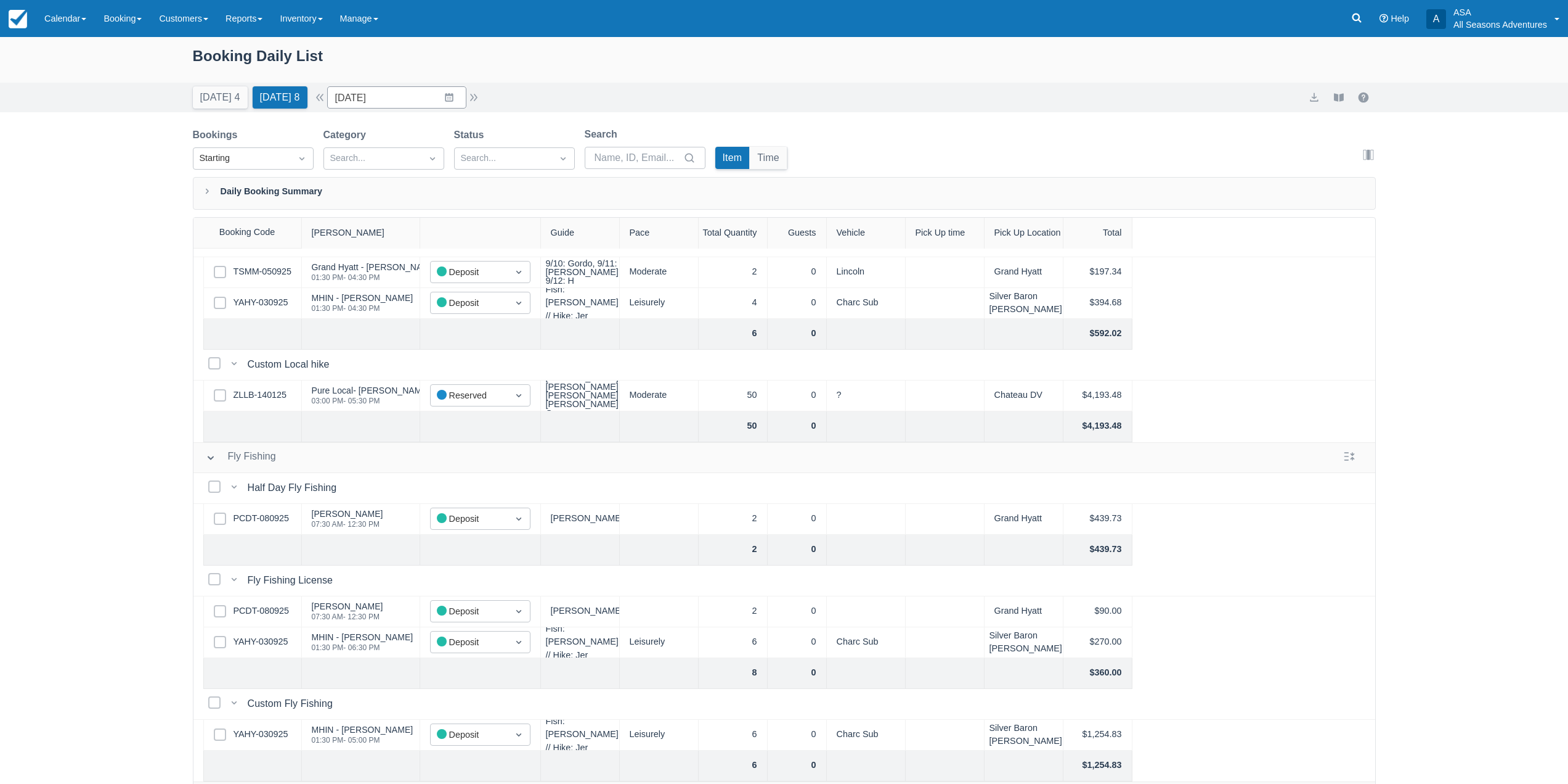
scroll to position [308, 0]
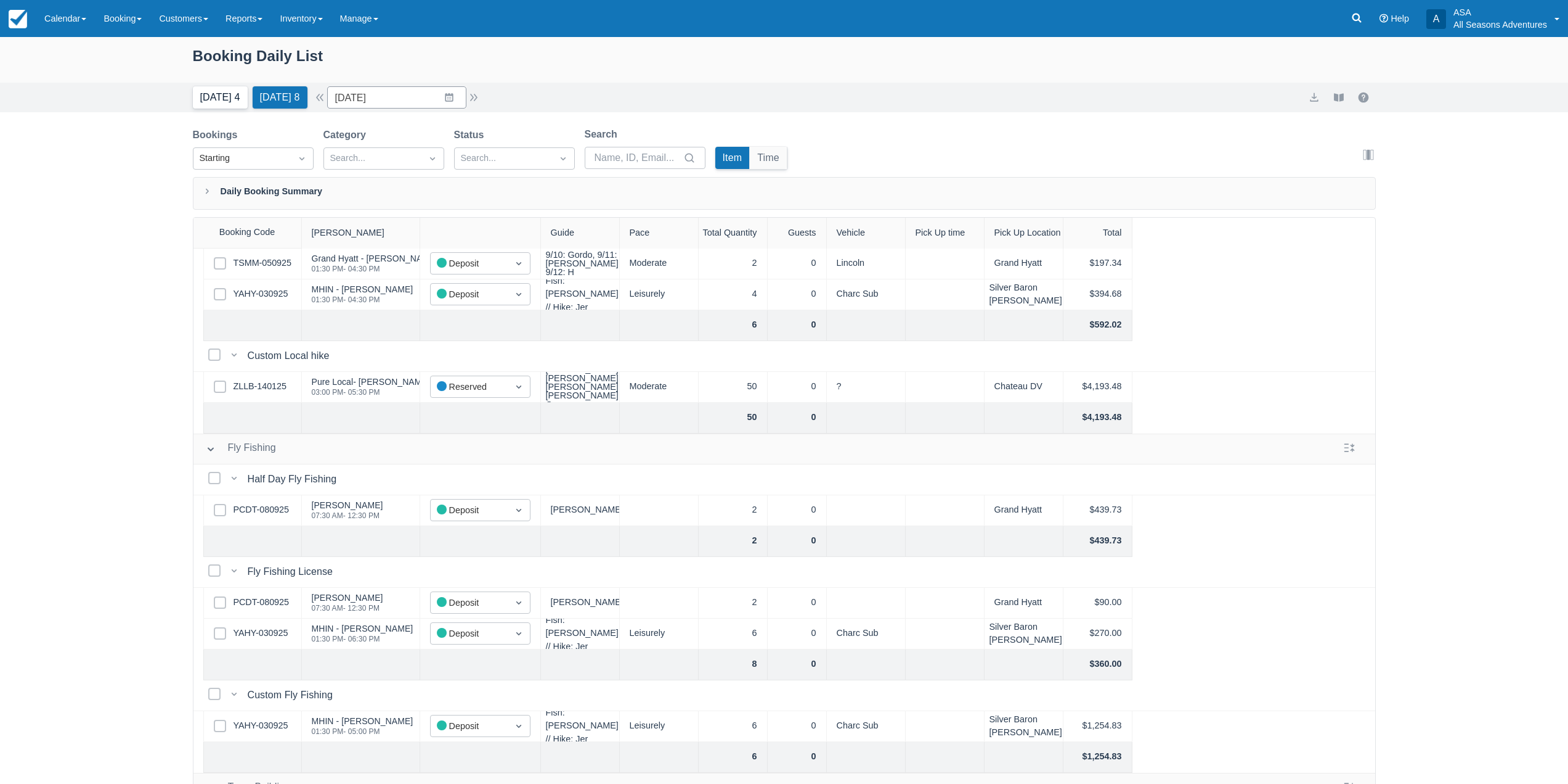
click at [213, 100] on button "Today 4" at bounding box center [220, 98] width 55 height 22
type input "09/09/25"
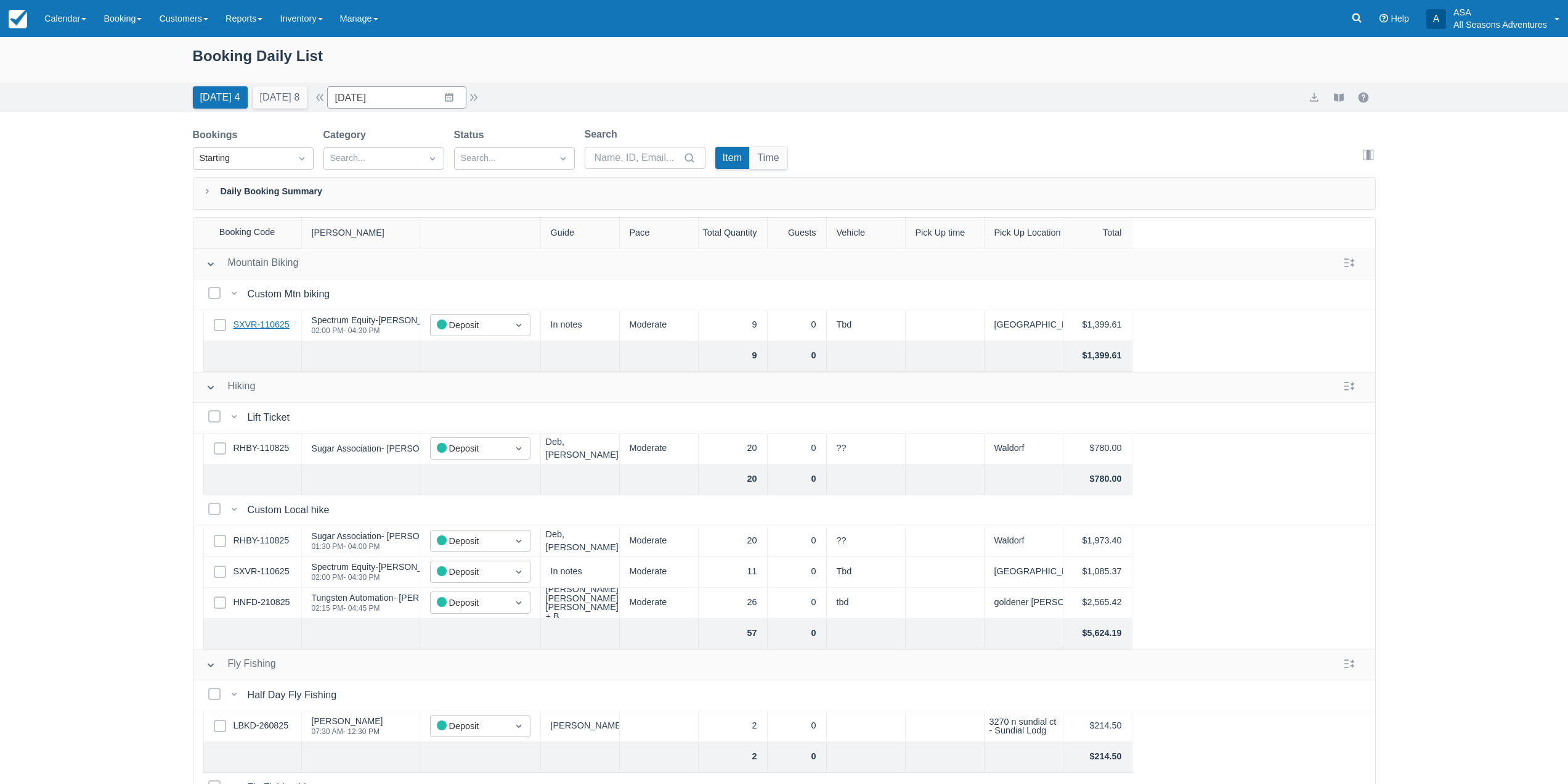
click at [268, 325] on link "SXVR-110625" at bounding box center [261, 325] width 56 height 14
click at [261, 537] on link "RHBY-110825" at bounding box center [261, 541] width 56 height 14
click at [264, 573] on link "SXVR-110625" at bounding box center [261, 572] width 56 height 14
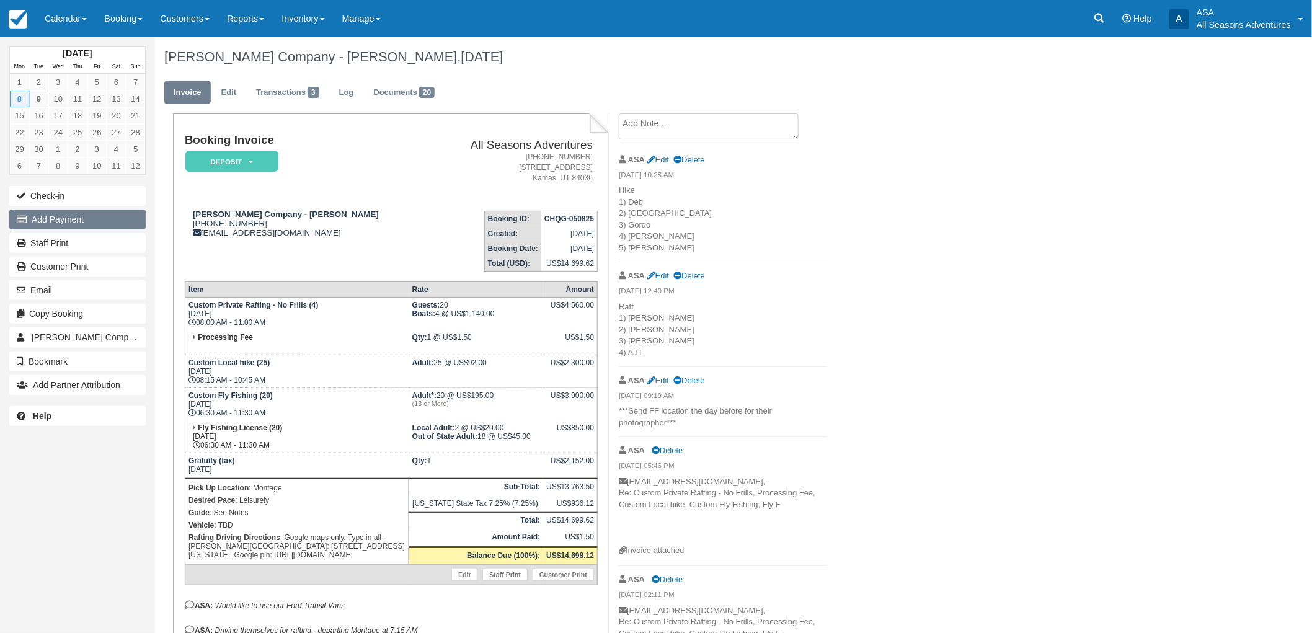
click at [46, 226] on button "Add Payment" at bounding box center [77, 220] width 136 height 20
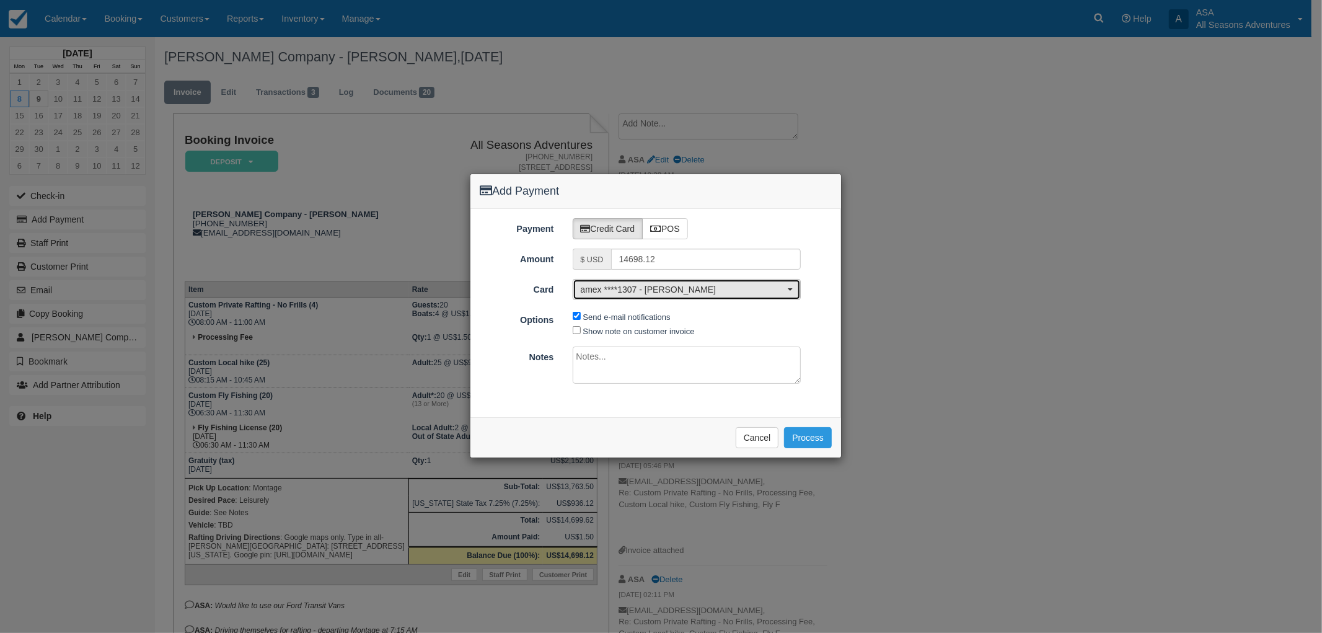
click at [767, 289] on span "amex ****1307 - Michael Konner" at bounding box center [683, 289] width 205 height 12
drag, startPoint x: 763, startPoint y: 213, endPoint x: 661, endPoint y: 237, distance: 105.2
click at [761, 213] on div "Payment Credit Card POS Amount $ USD 14698.12 Card amex ****1307 - Michael Konn…" at bounding box center [655, 313] width 371 height 208
click at [666, 234] on label "POS" at bounding box center [665, 228] width 46 height 21
radio input "true"
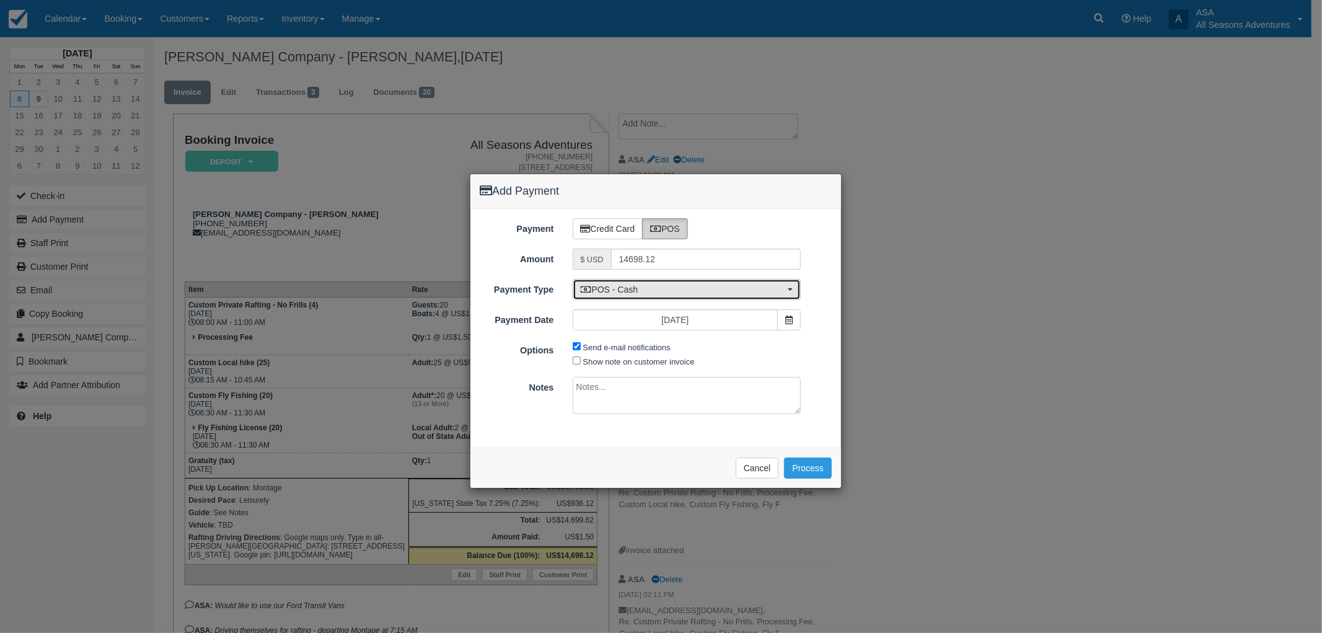
click at [677, 293] on span "POS - Cash" at bounding box center [683, 289] width 205 height 12
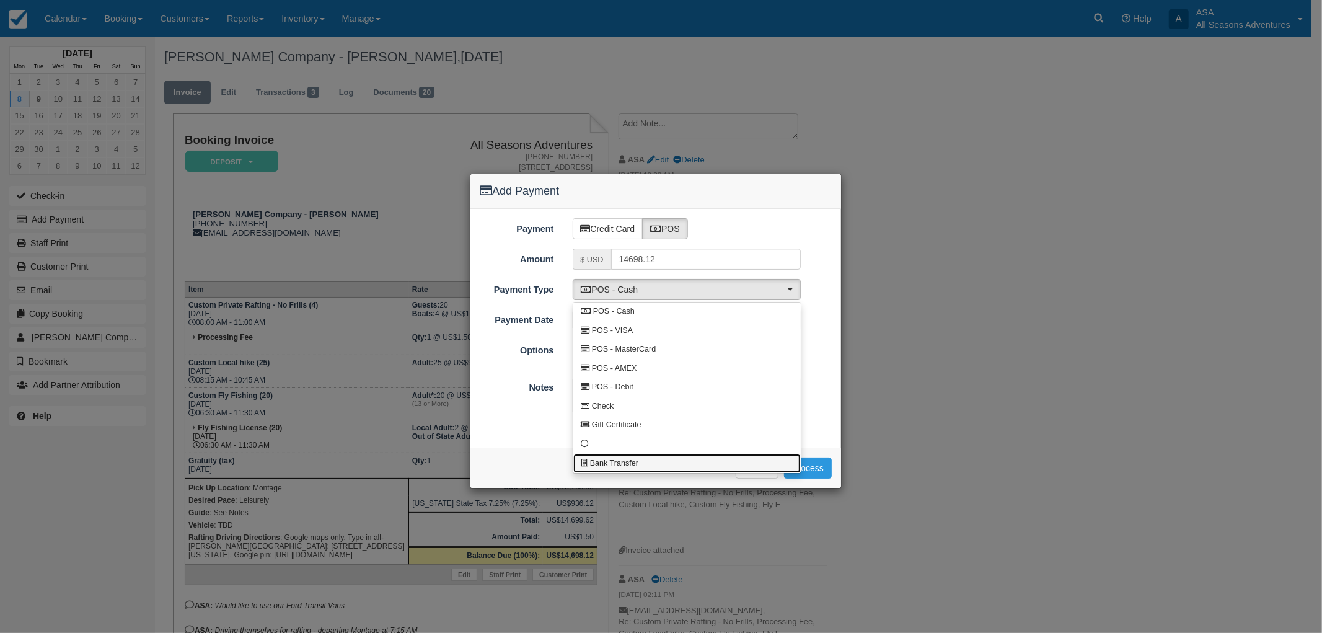
click at [606, 465] on span "Bank Transfer" at bounding box center [614, 463] width 48 height 11
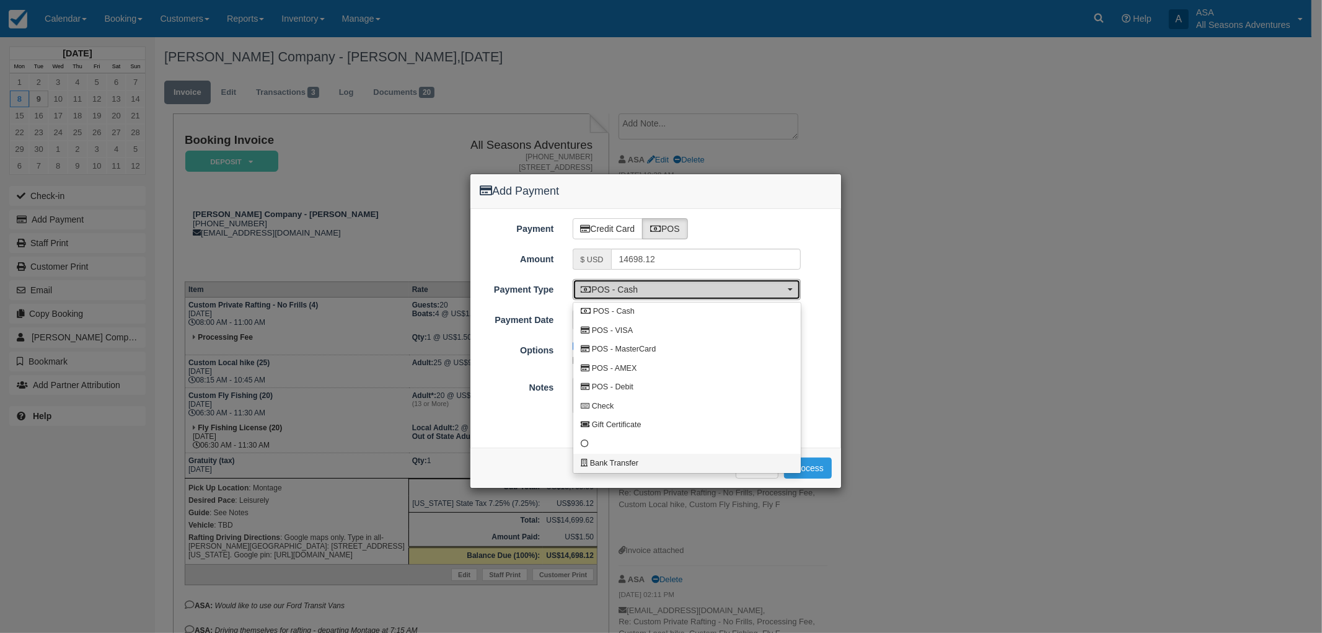
select select "BANK"
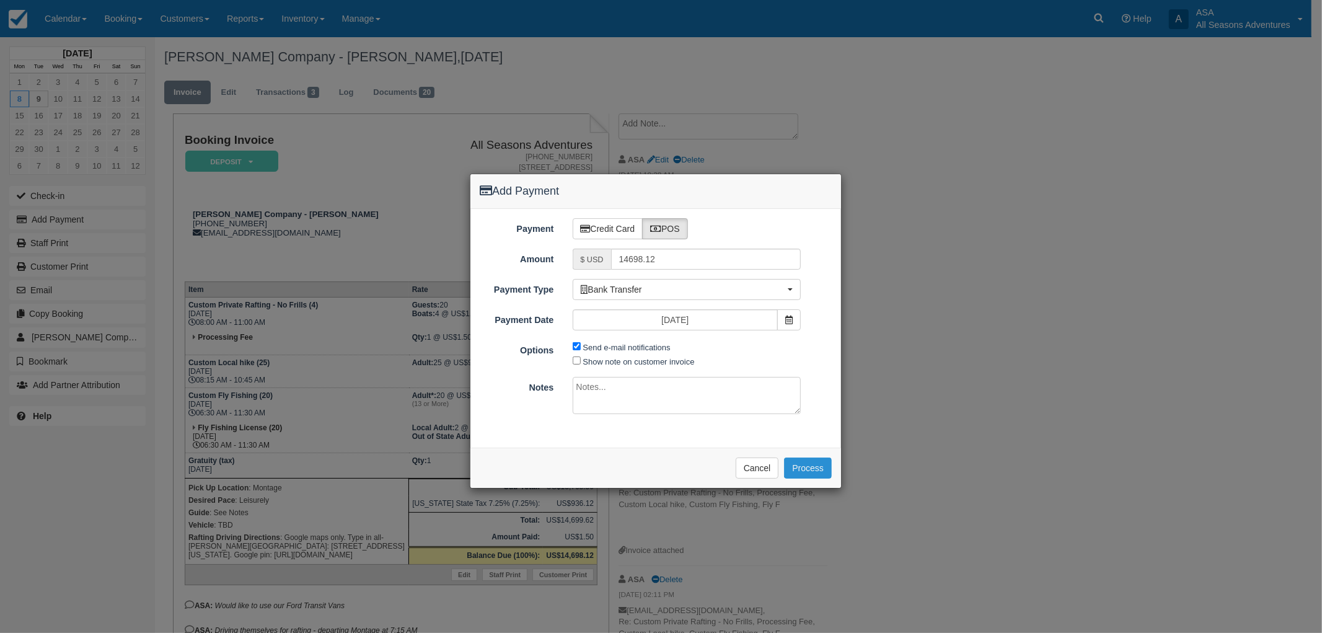
click at [810, 472] on button "Process" at bounding box center [808, 467] width 48 height 21
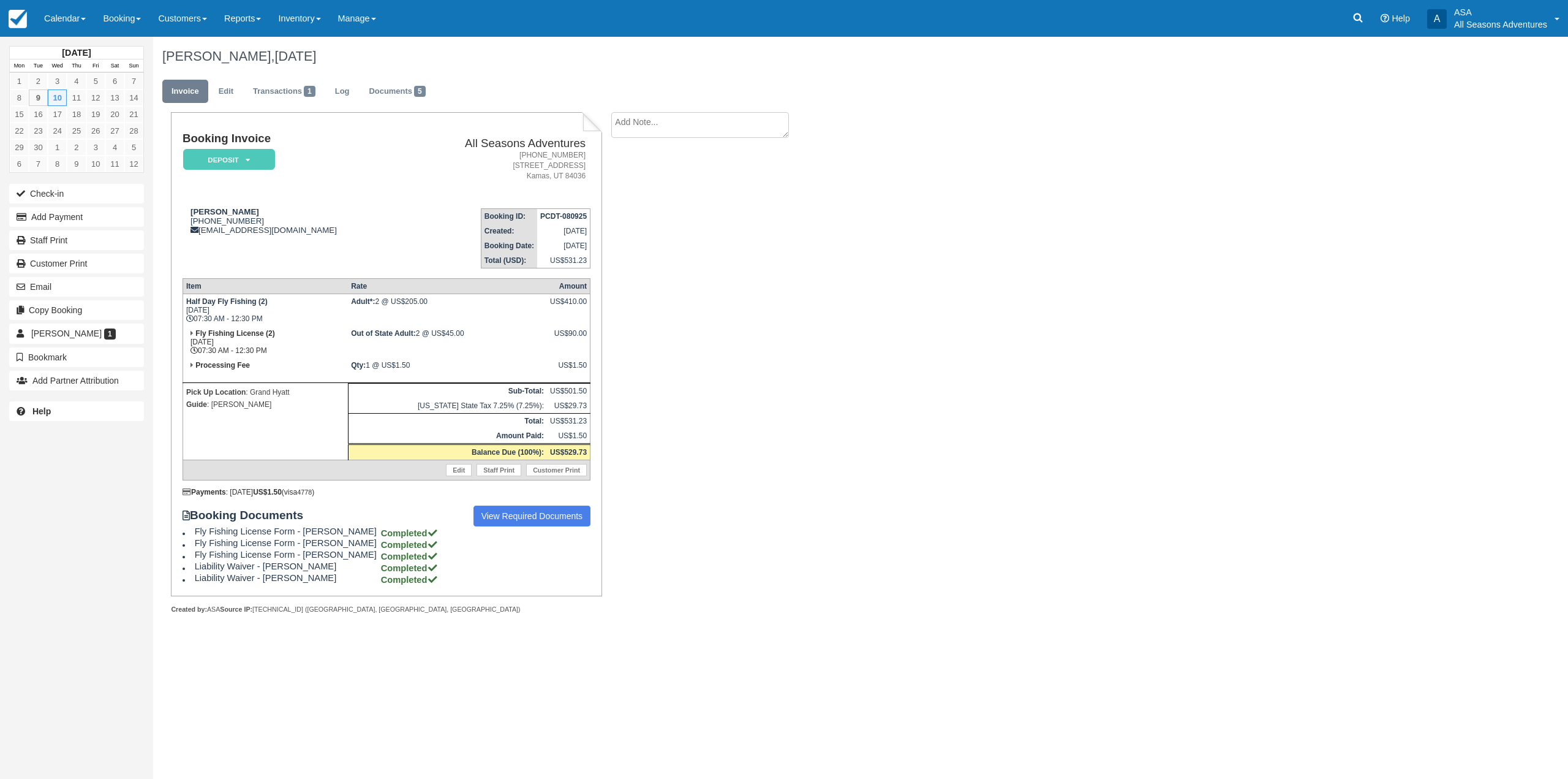
click at [500, 529] on div "Booking Documents View Required Documents Fly Fishing License Form - [PERSON_NA…" at bounding box center [386, 545] width 408 height 79
click at [504, 520] on link "View Required Documents" at bounding box center [532, 515] width 118 height 21
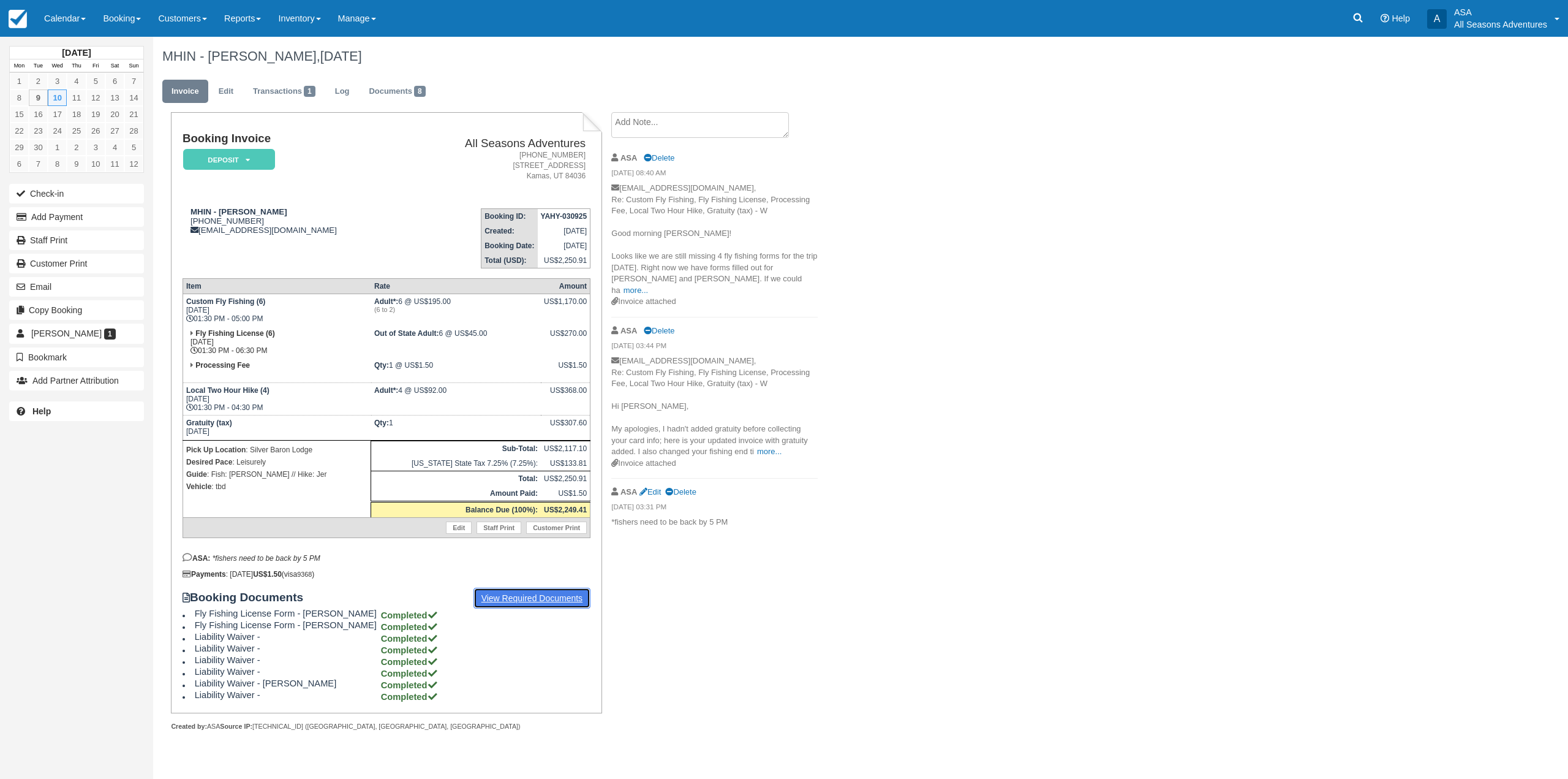
click at [533, 605] on link "View Required Documents" at bounding box center [532, 597] width 118 height 21
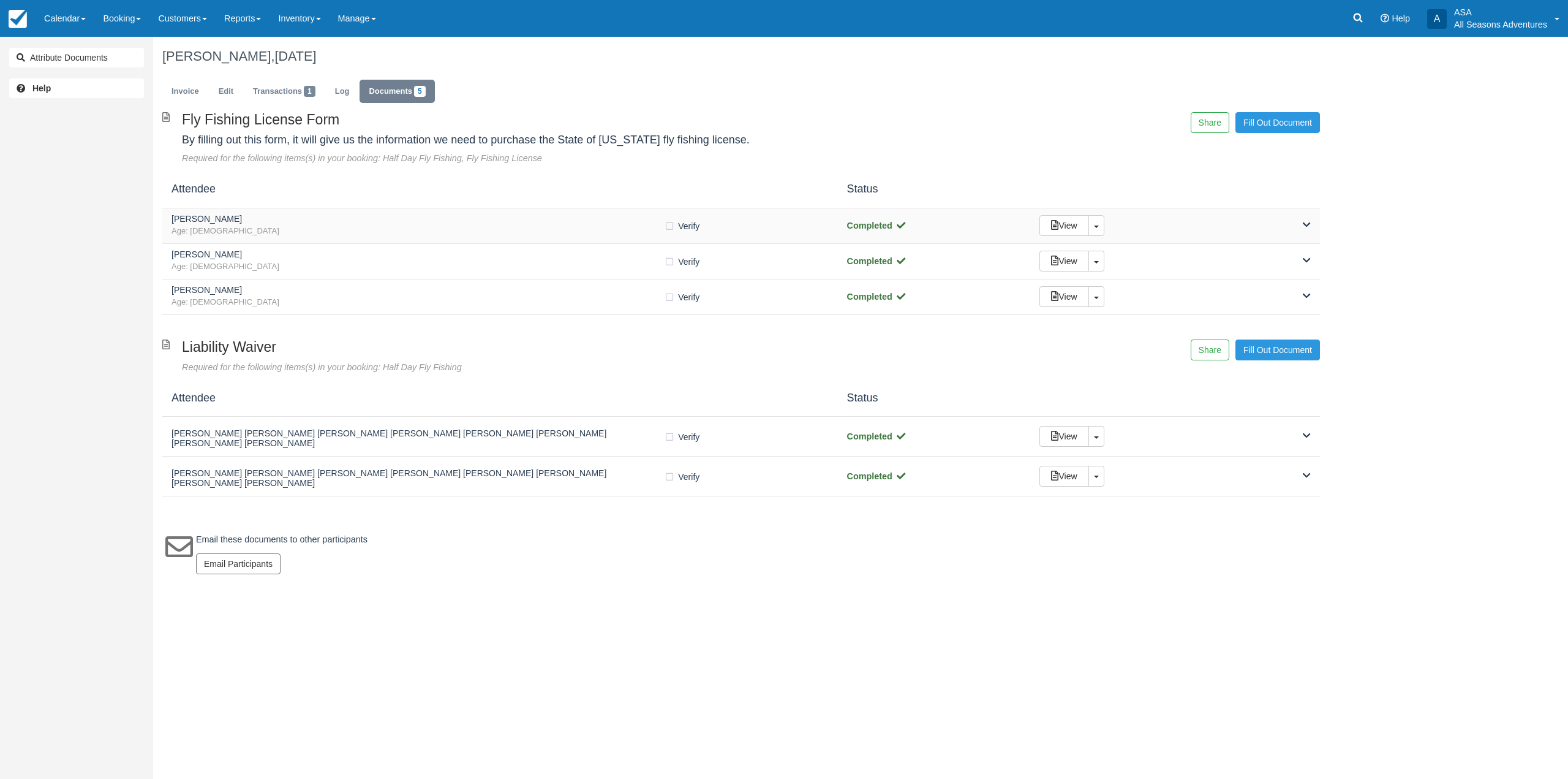
click at [408, 237] on div "[PERSON_NAME] Age: [DEMOGRAPHIC_DATA] Verify Verified Completed View Toggle Dro…" at bounding box center [740, 226] width 1157 height 36
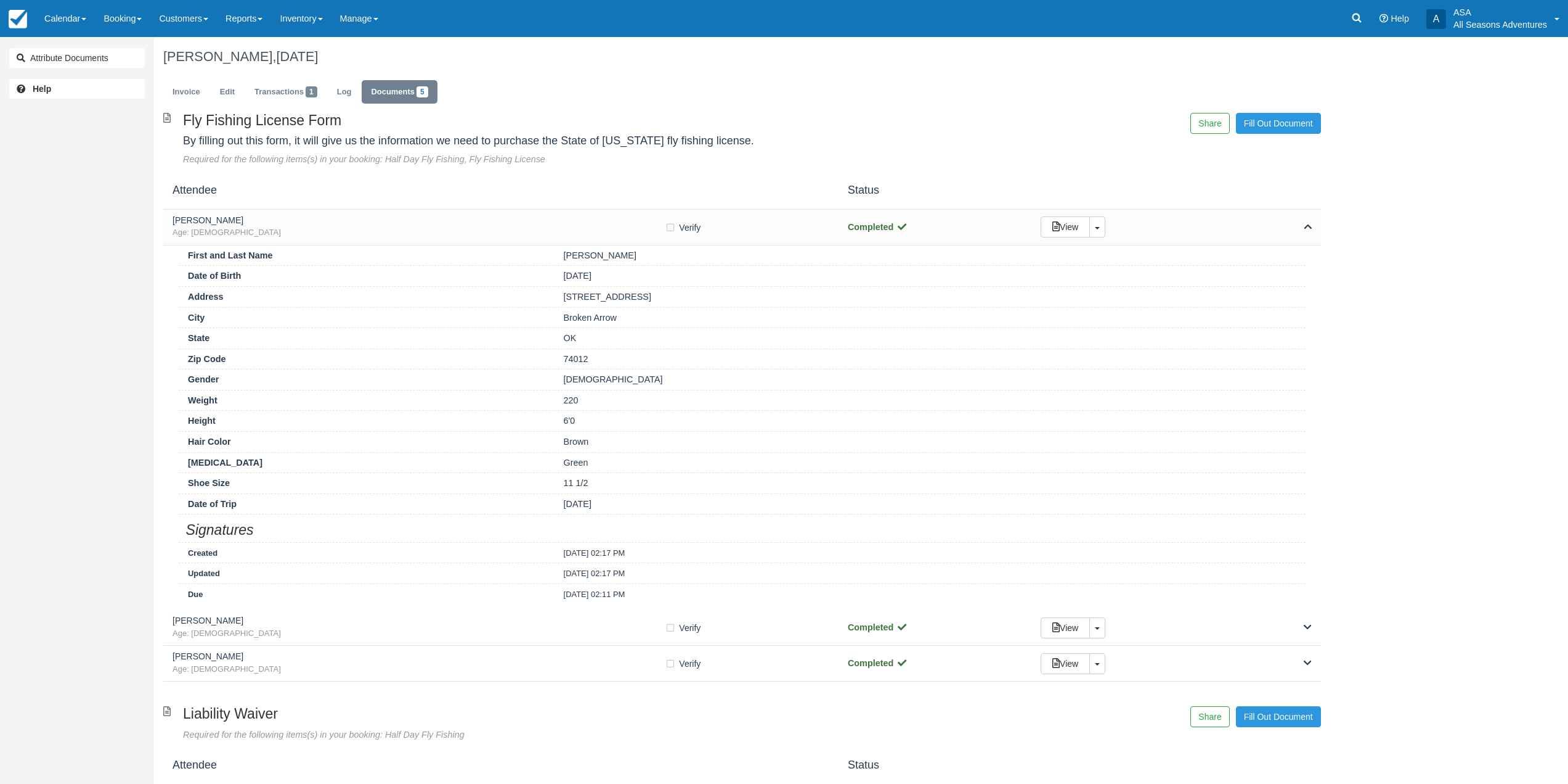
drag, startPoint x: 726, startPoint y: 294, endPoint x: 511, endPoint y: 301, distance: 215.1
click at [511, 301] on div "Address [STREET_ADDRESS]" at bounding box center [743, 296] width 1128 height 21
copy div "[STREET_ADDRESS]"
drag, startPoint x: 620, startPoint y: 315, endPoint x: 528, endPoint y: 314, distance: 92.0
click at [528, 314] on div "City Broken Arrow" at bounding box center [743, 317] width 1128 height 21
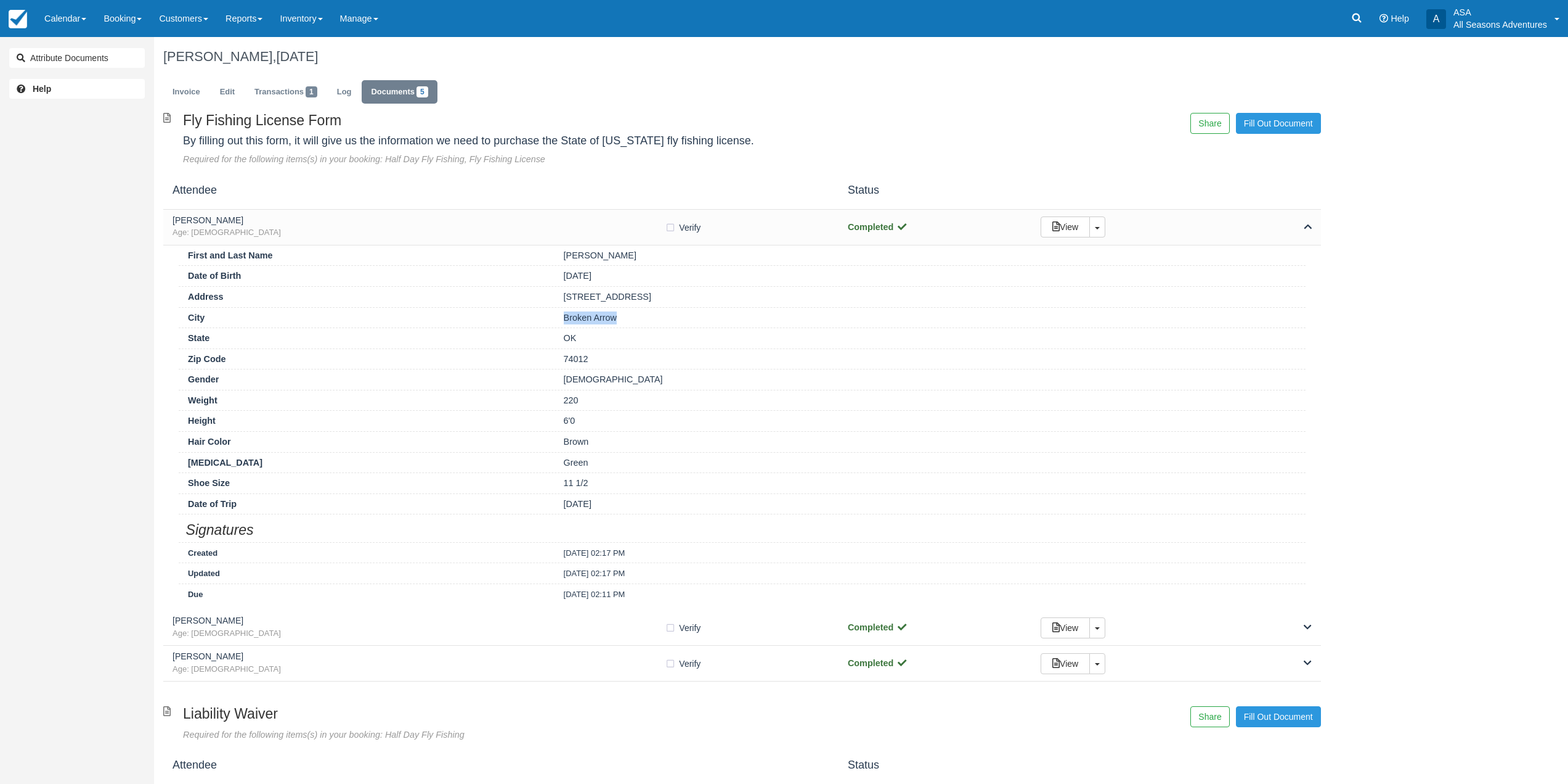
copy div "Broken Arrow"
drag, startPoint x: 601, startPoint y: 356, endPoint x: 537, endPoint y: 361, distance: 64.2
click at [537, 361] on div "Zip Code 74012" at bounding box center [743, 358] width 1128 height 21
copy div "74012"
click at [677, 228] on label "Verify Verified" at bounding box center [687, 227] width 44 height 19
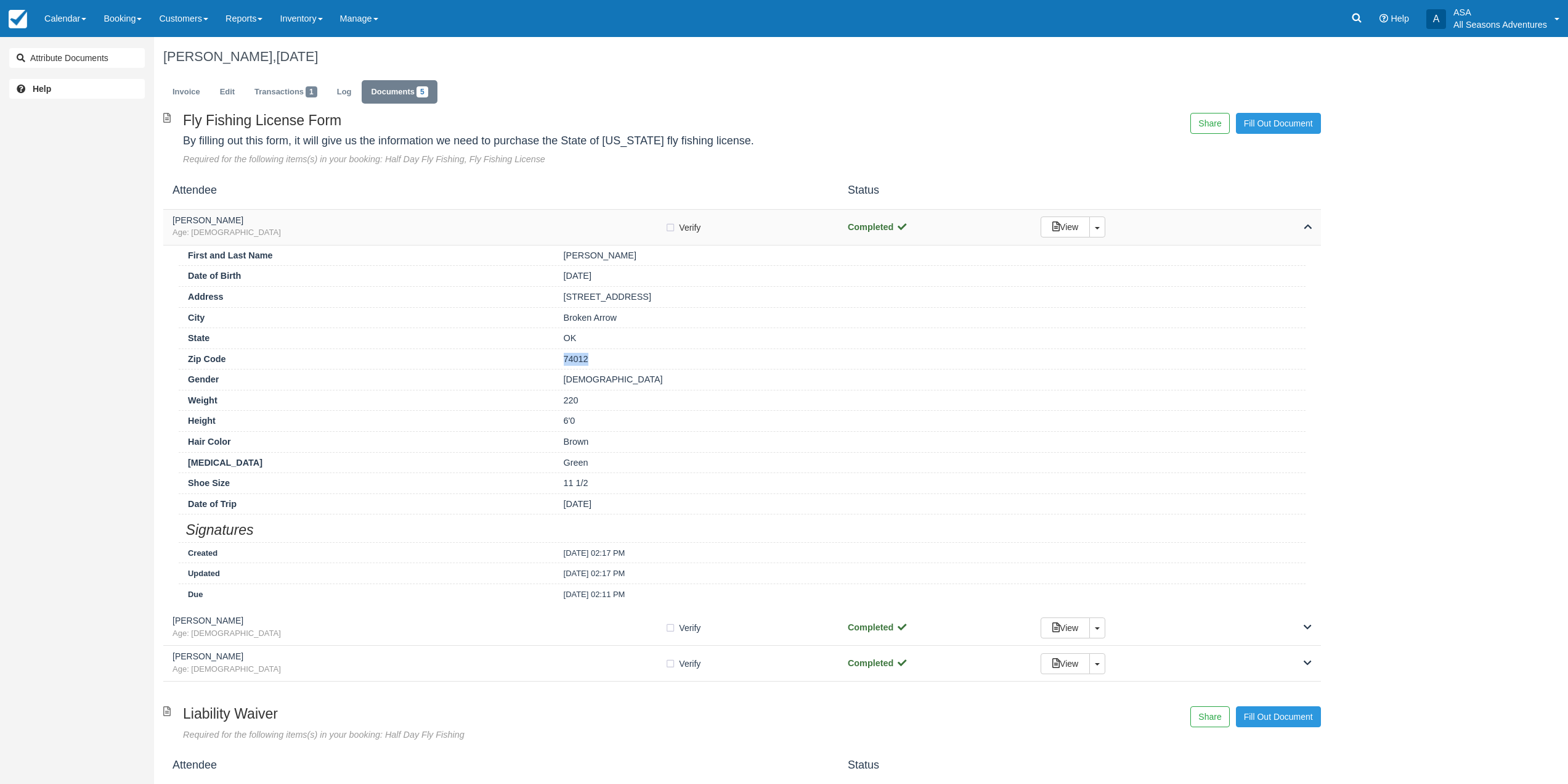
checkbox input "true"
click at [582, 213] on div "[PERSON_NAME] Age: [DEMOGRAPHIC_DATA] Verify Verified Completed View Toggle Dro…" at bounding box center [742, 228] width 1158 height 36
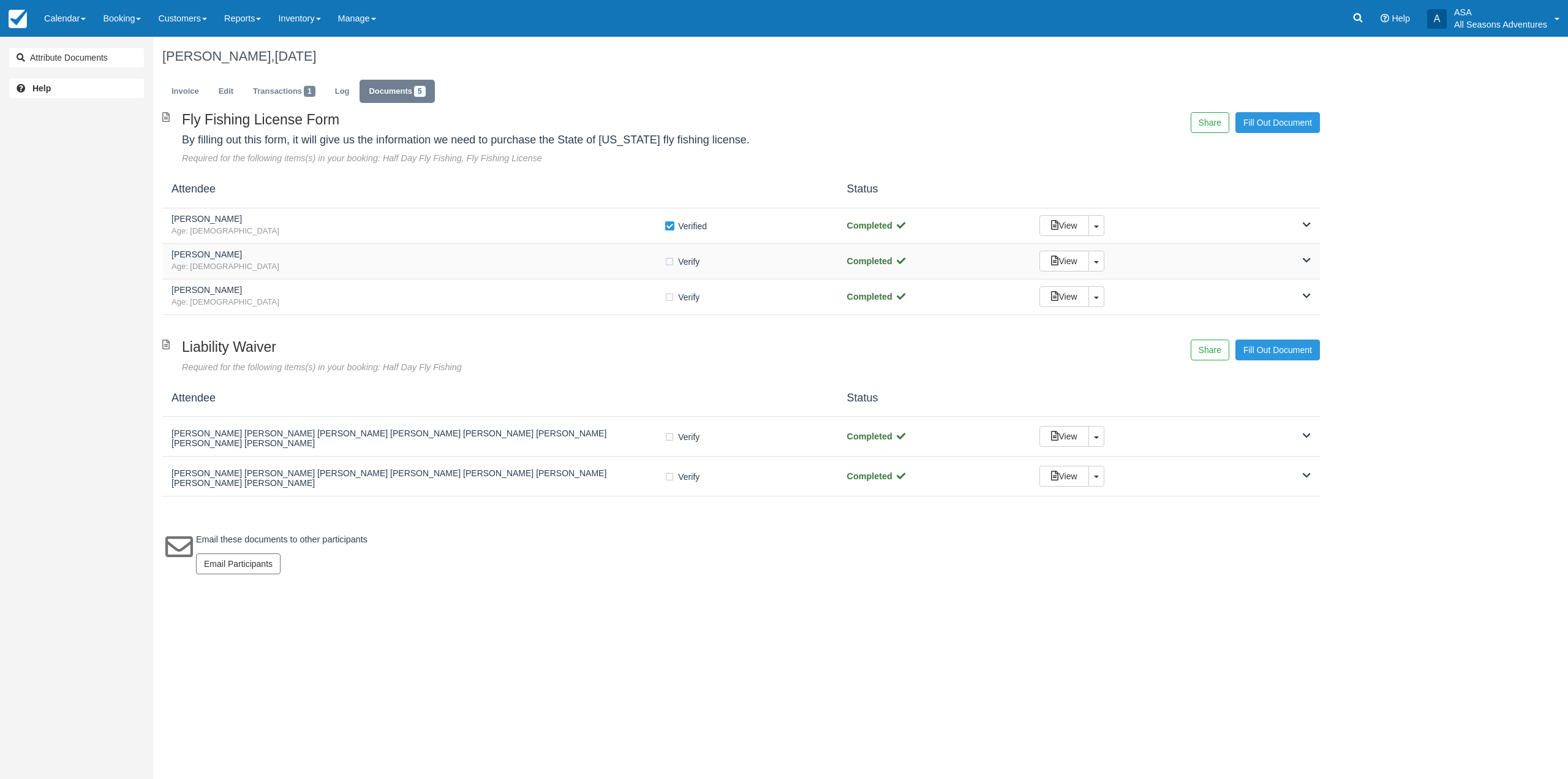
click at [582, 265] on span "Age: [DEMOGRAPHIC_DATA]" at bounding box center [418, 267] width 492 height 12
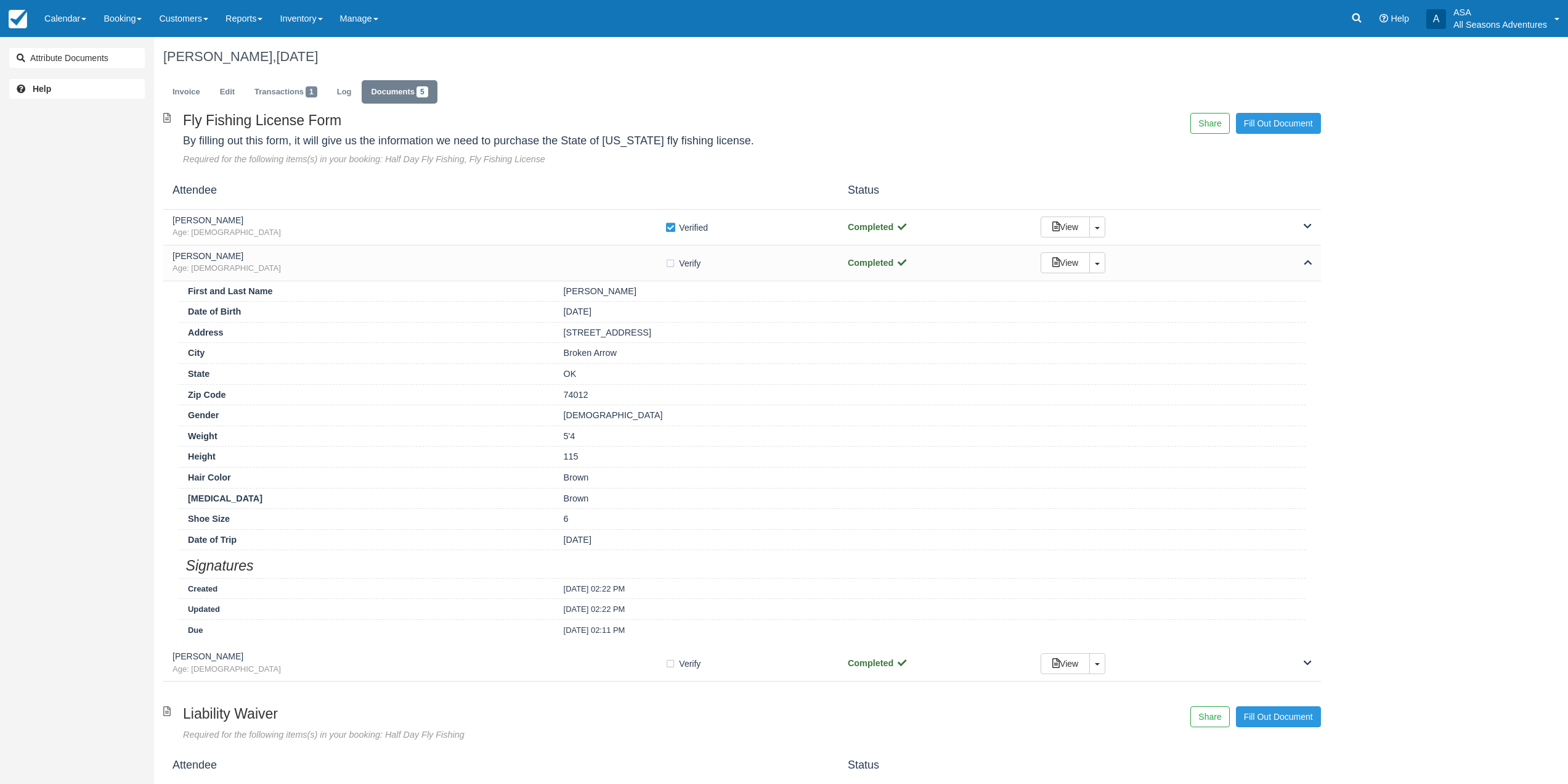
scroll to position [62, 0]
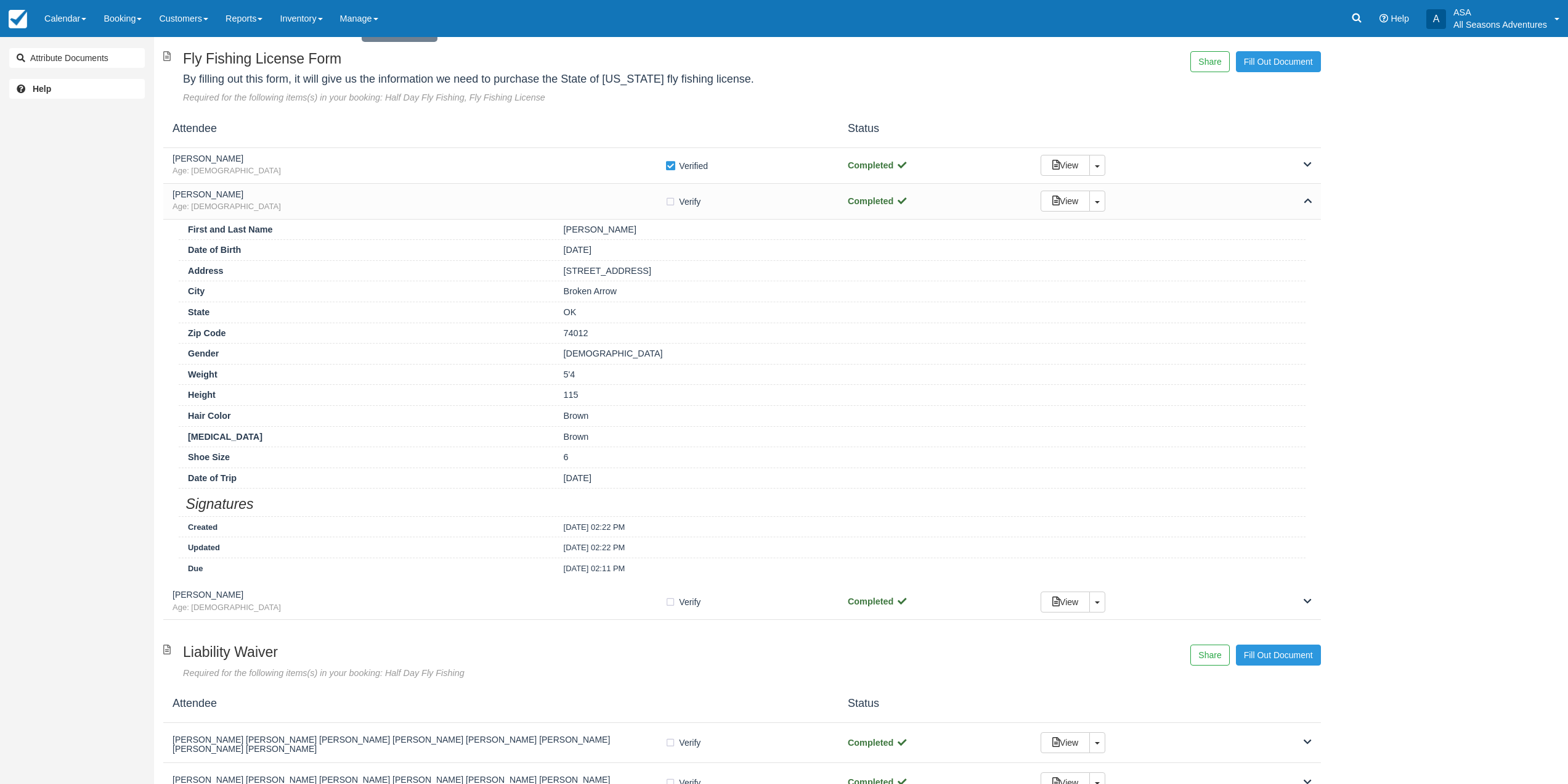
drag, startPoint x: 672, startPoint y: 272, endPoint x: 551, endPoint y: 274, distance: 121.0
click at [551, 274] on div "Address [STREET_ADDRESS]" at bounding box center [743, 271] width 1128 height 21
copy div "[STREET_ADDRESS]"
drag, startPoint x: 647, startPoint y: 293, endPoint x: 544, endPoint y: 294, distance: 103.0
click at [544, 294] on div "City Broken Arrow" at bounding box center [743, 291] width 1128 height 21
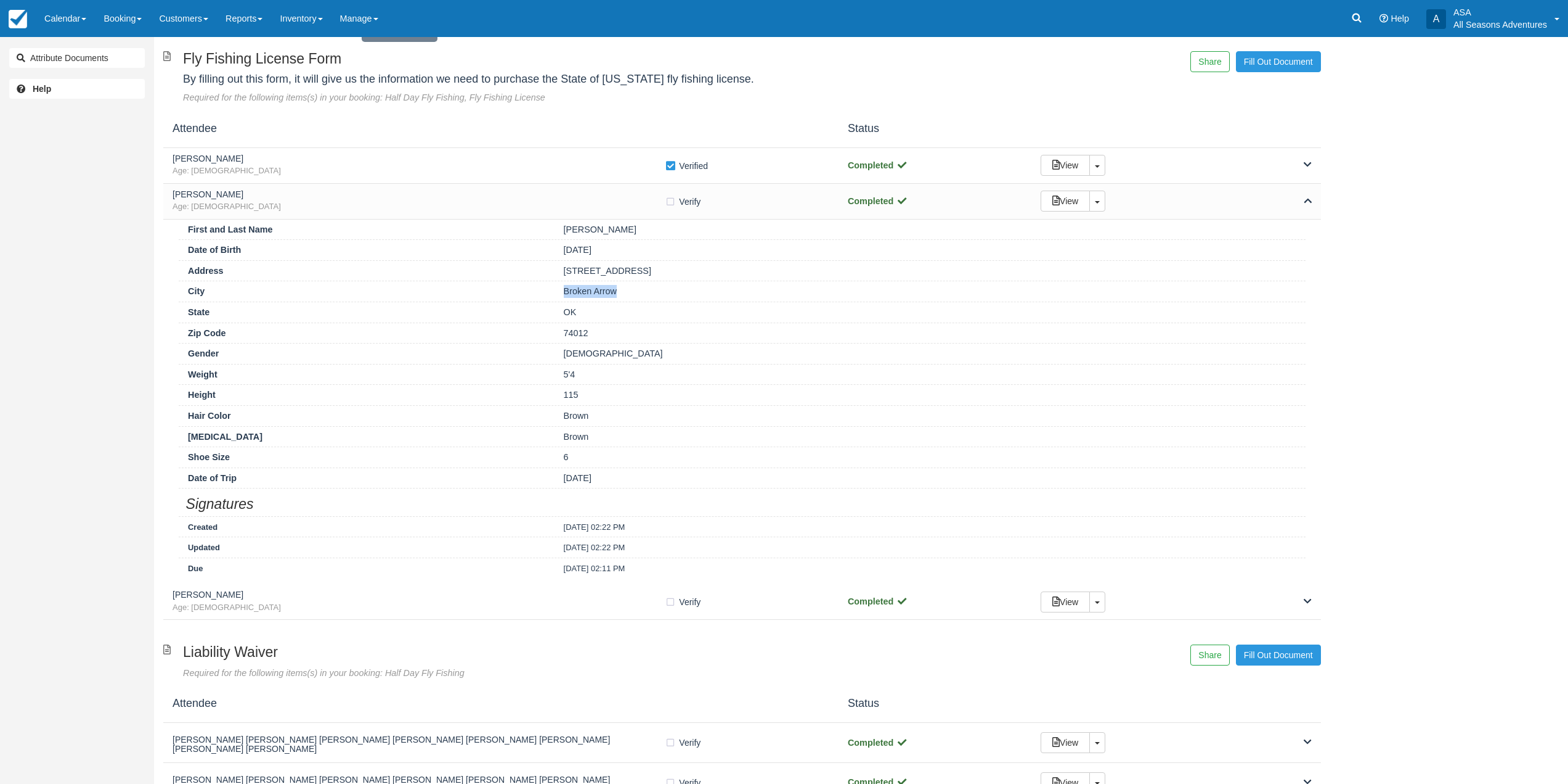
copy div "Broken Arrow"
drag, startPoint x: 602, startPoint y: 333, endPoint x: 552, endPoint y: 331, distance: 50.0
click at [552, 331] on div "Zip Code 74012" at bounding box center [743, 332] width 1128 height 21
copy div "74012"
click at [444, 145] on div "Attendee Status" at bounding box center [742, 129] width 1158 height 38
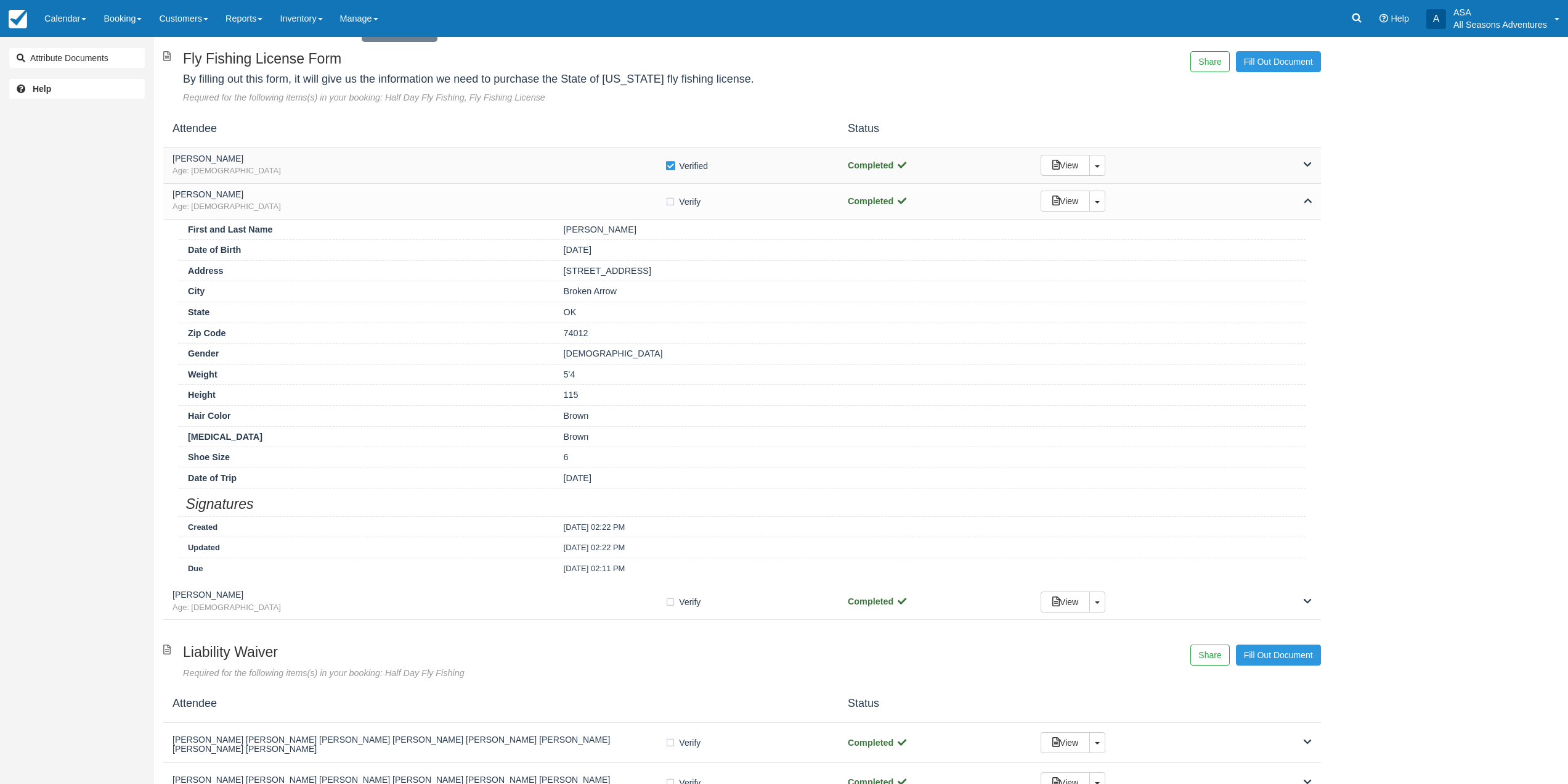
click at [450, 168] on span "Age: [DEMOGRAPHIC_DATA]" at bounding box center [419, 171] width 492 height 12
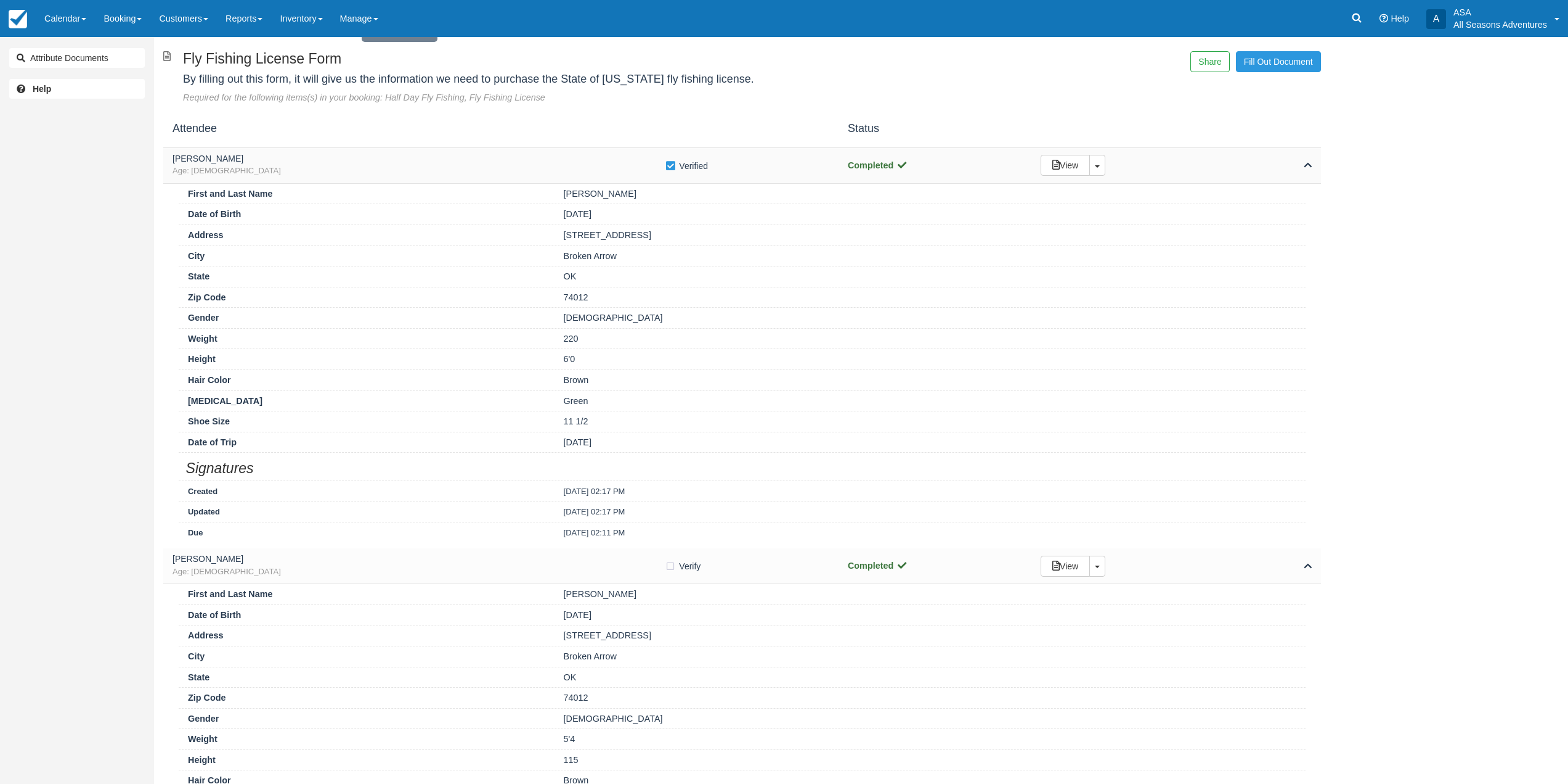
click at [462, 164] on div "[PERSON_NAME] Age: [DEMOGRAPHIC_DATA]" at bounding box center [419, 165] width 492 height 23
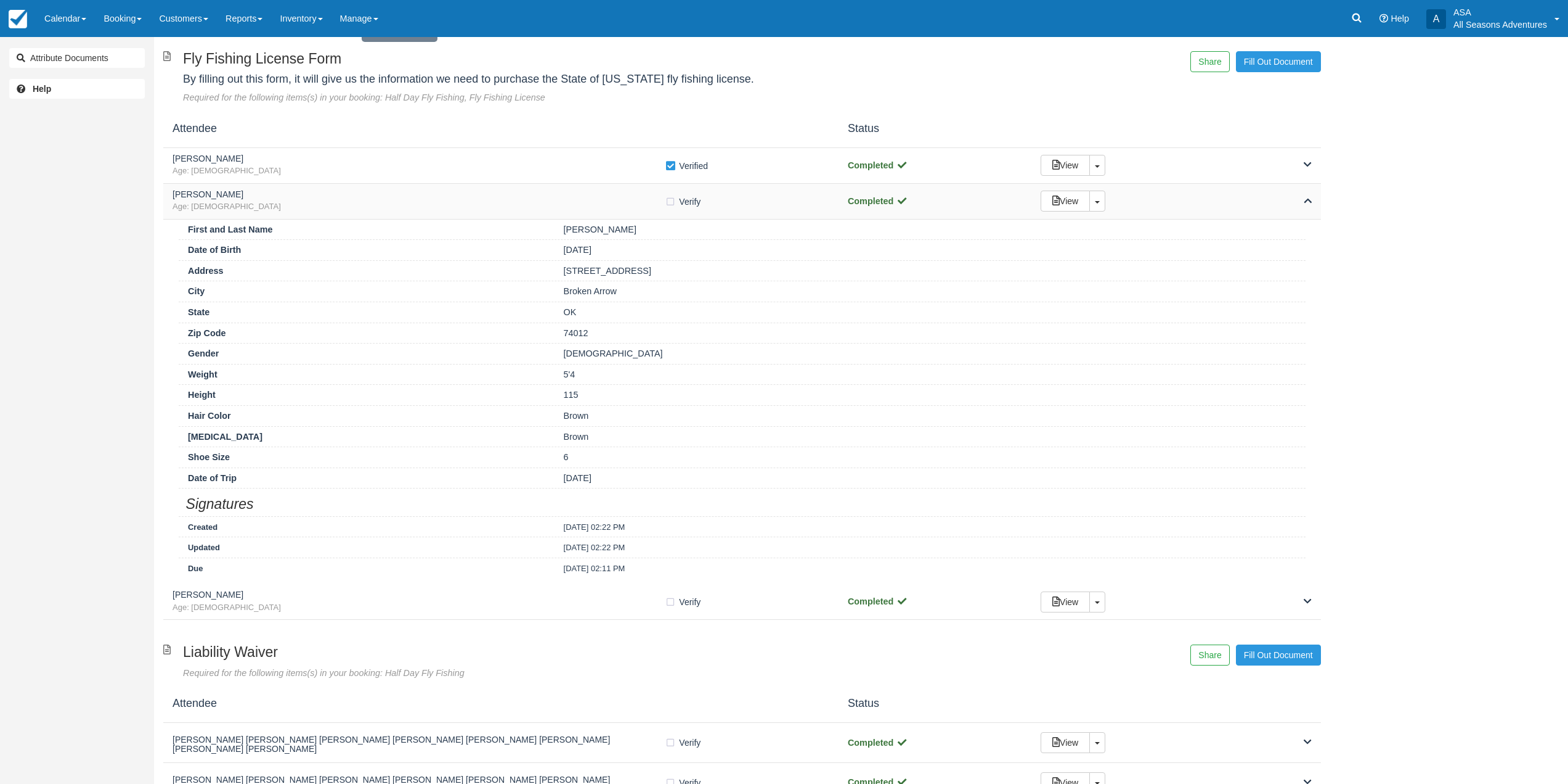
click at [484, 212] on span "Age: [DEMOGRAPHIC_DATA]" at bounding box center [419, 207] width 492 height 12
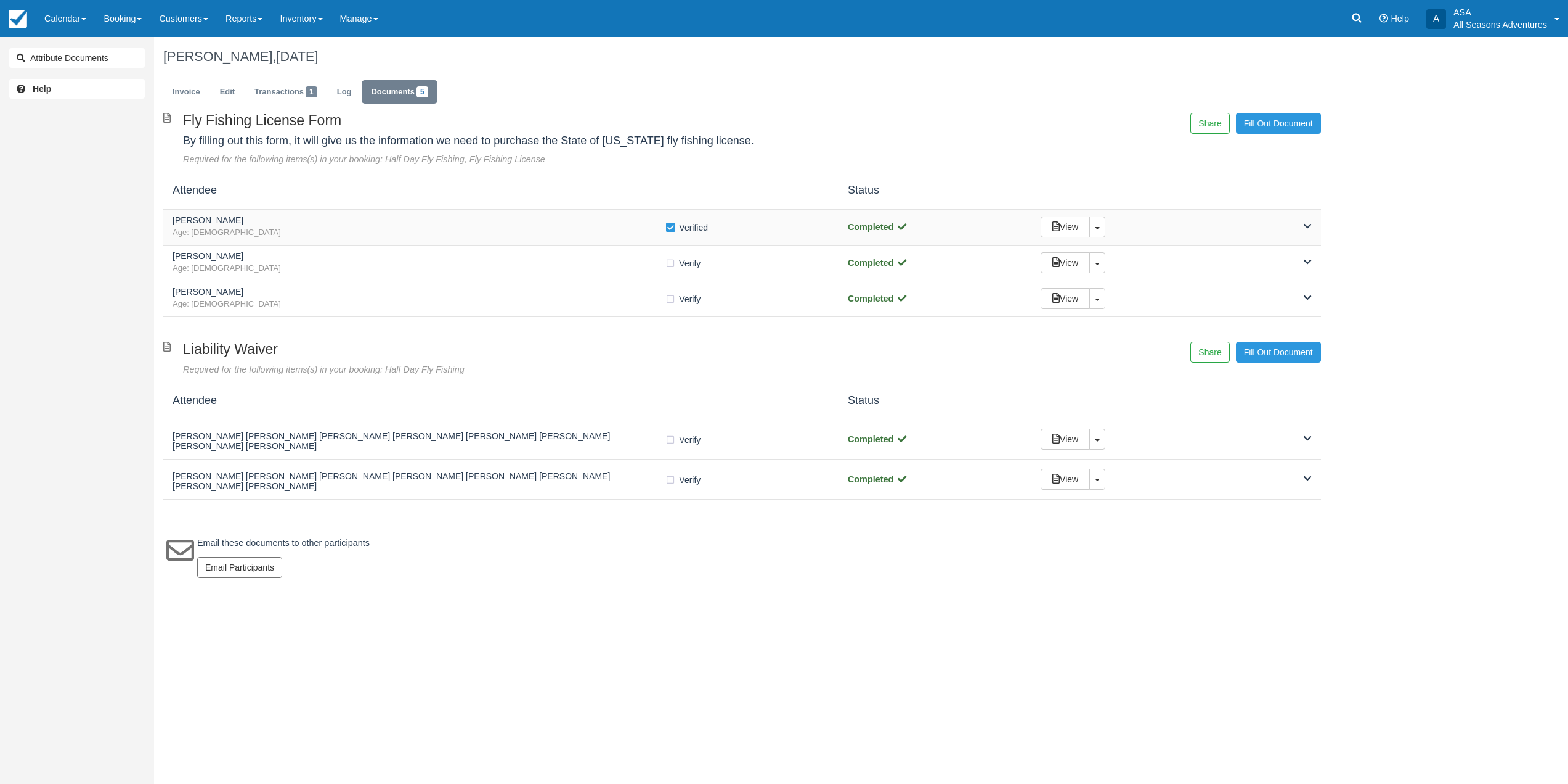
scroll to position [0, 0]
click at [388, 456] on div "[PERSON_NAME] [PERSON_NAME] [PERSON_NAME] [PERSON_NAME] [PERSON_NAME] [PERSON_N…" at bounding box center [745, 439] width 1164 height 40
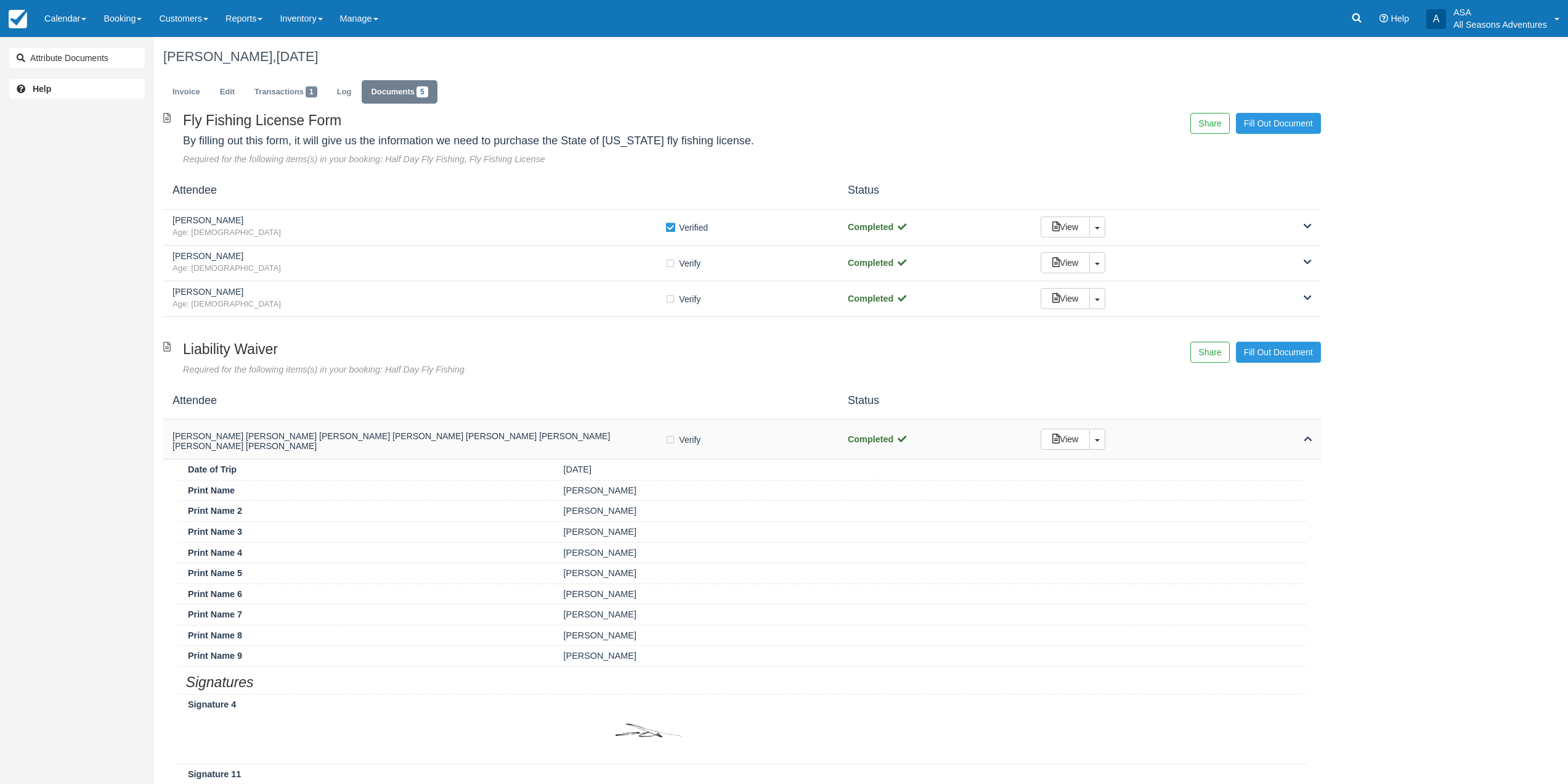
click at [388, 456] on div "[PERSON_NAME] [PERSON_NAME] [PERSON_NAME] [PERSON_NAME] [PERSON_NAME] [PERSON_N…" at bounding box center [742, 439] width 1158 height 40
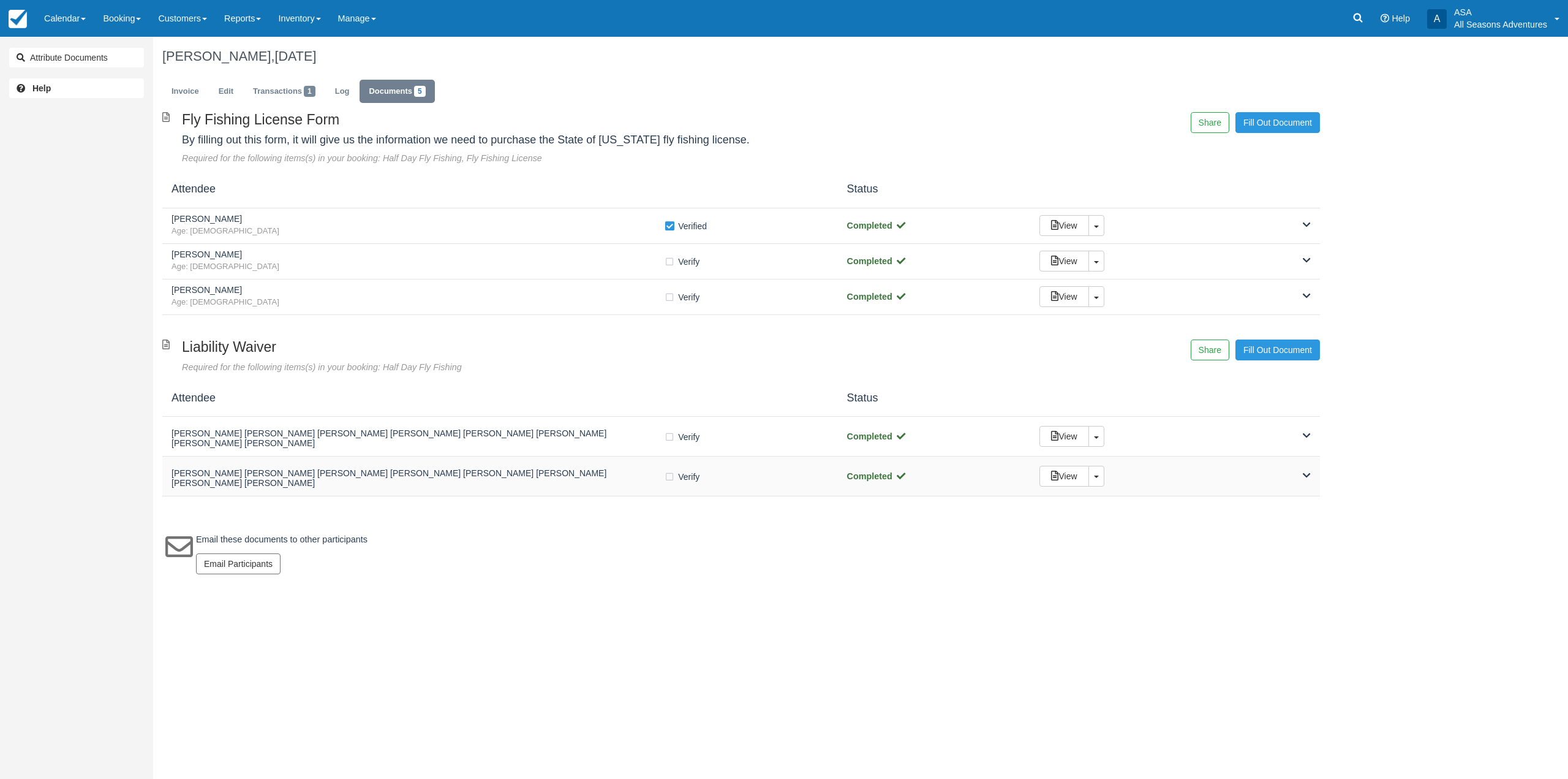
click at [397, 482] on h5 "[PERSON_NAME] [PERSON_NAME] [PERSON_NAME] [PERSON_NAME] [PERSON_NAME] [PERSON_N…" at bounding box center [418, 477] width 492 height 19
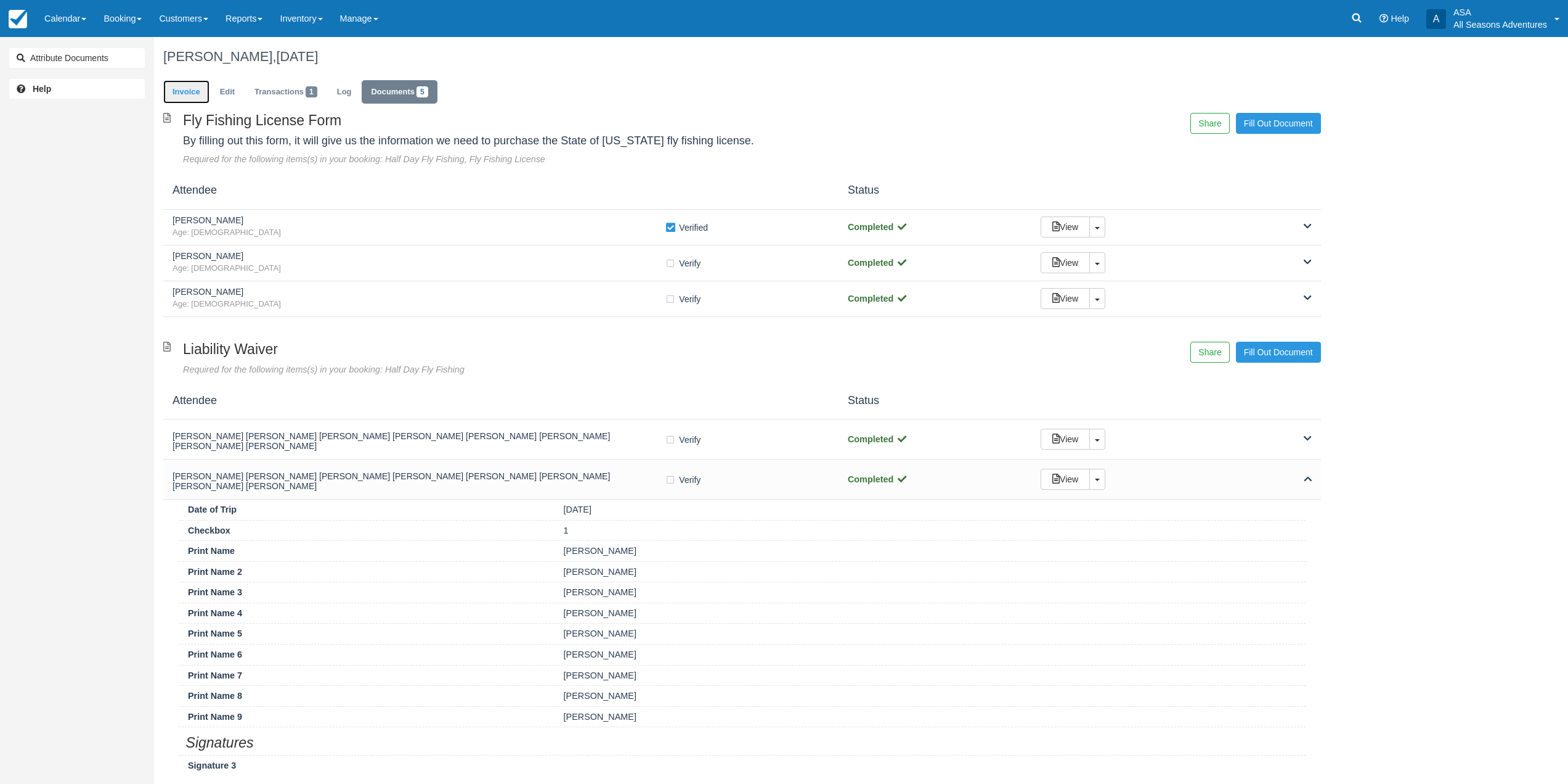
click at [171, 91] on link "Invoice" at bounding box center [186, 93] width 46 height 24
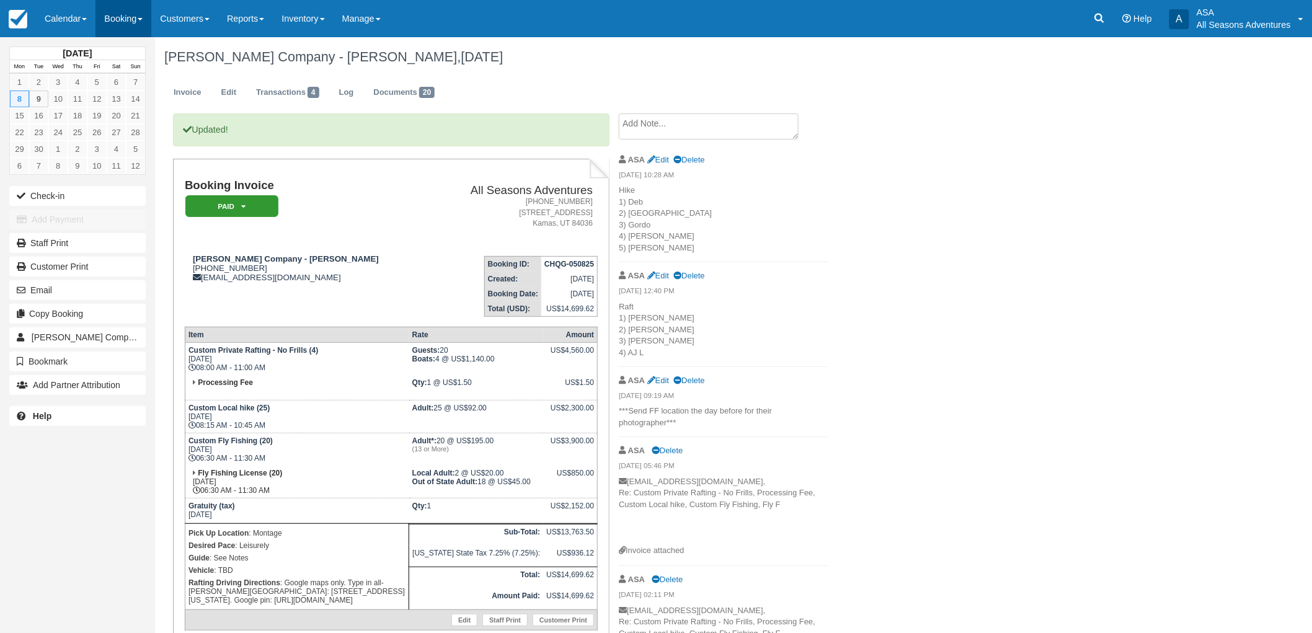
click at [110, 7] on link "Booking" at bounding box center [123, 18] width 56 height 37
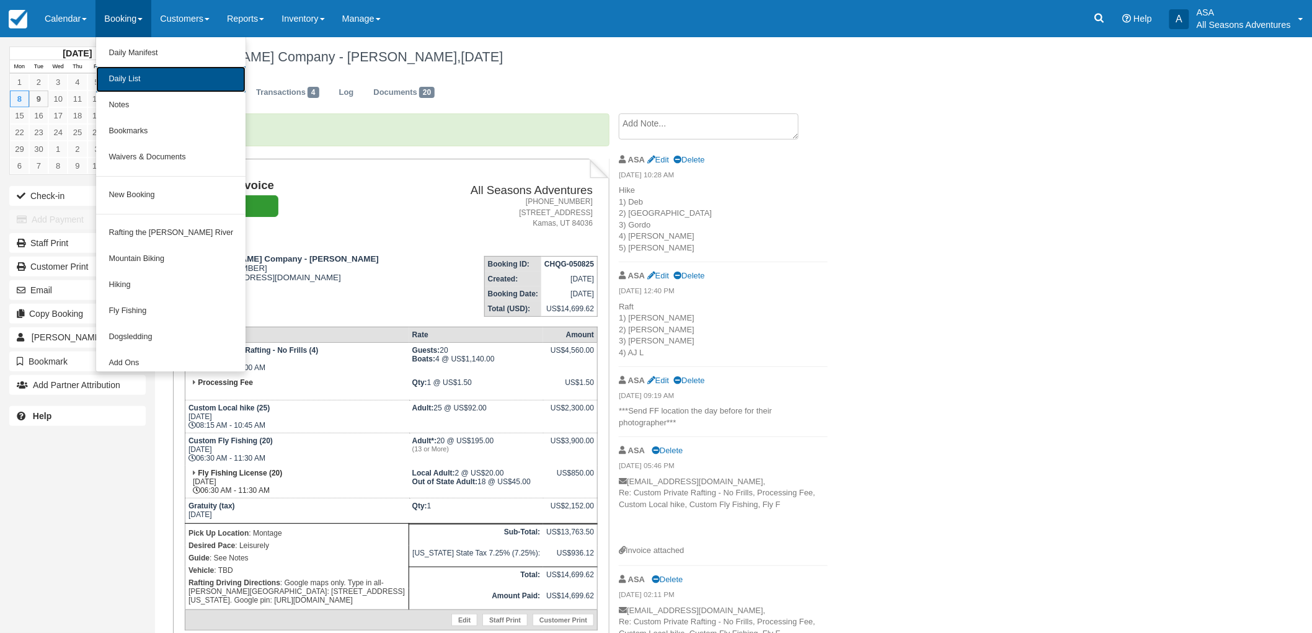
click at [133, 78] on link "Daily List" at bounding box center [170, 79] width 149 height 26
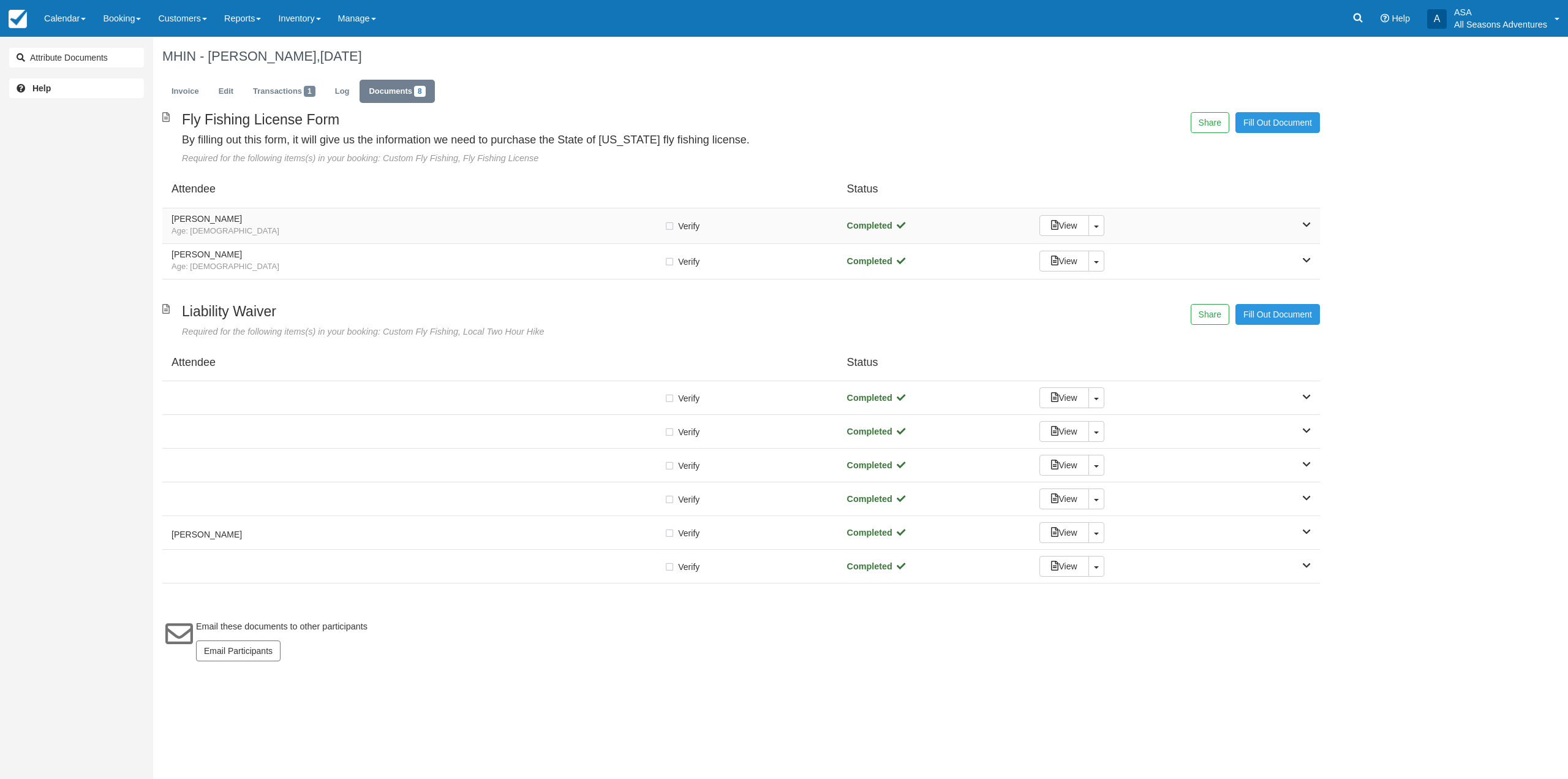
click at [312, 230] on span "Age: [DEMOGRAPHIC_DATA]" at bounding box center [418, 231] width 492 height 12
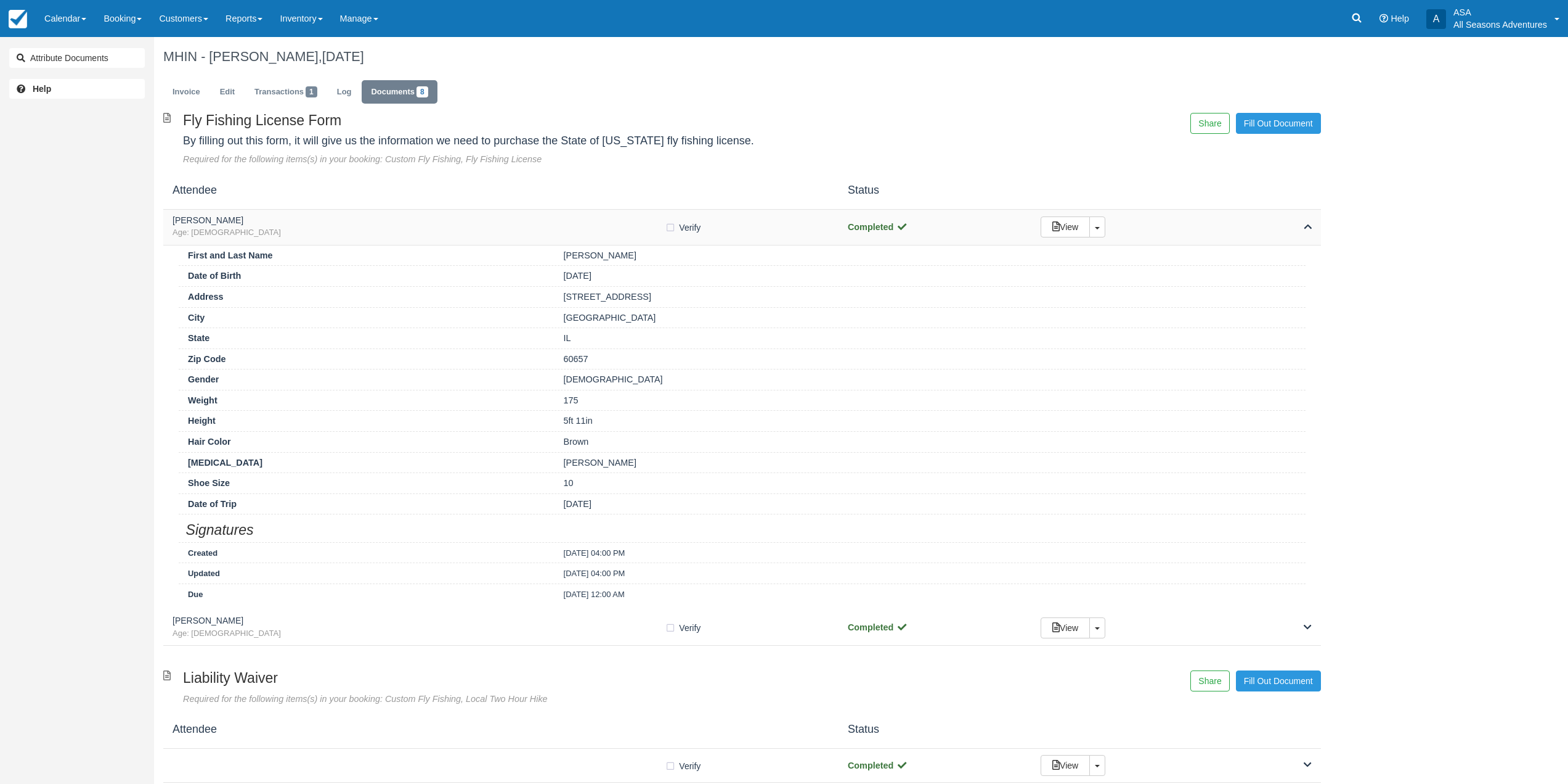
click at [314, 232] on span "Age: 28" at bounding box center [419, 233] width 492 height 12
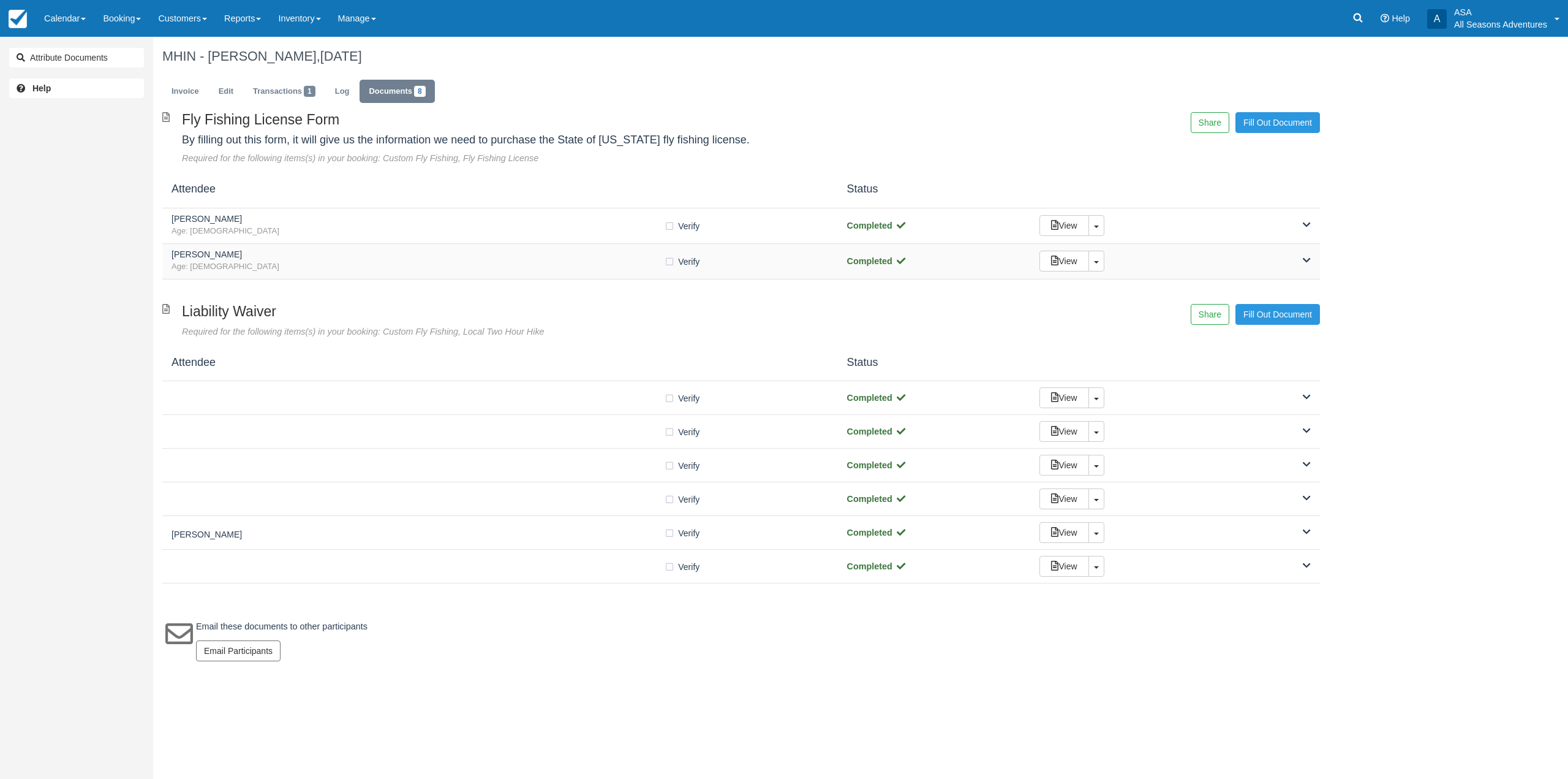
click at [318, 265] on span "Age: 34" at bounding box center [418, 267] width 492 height 12
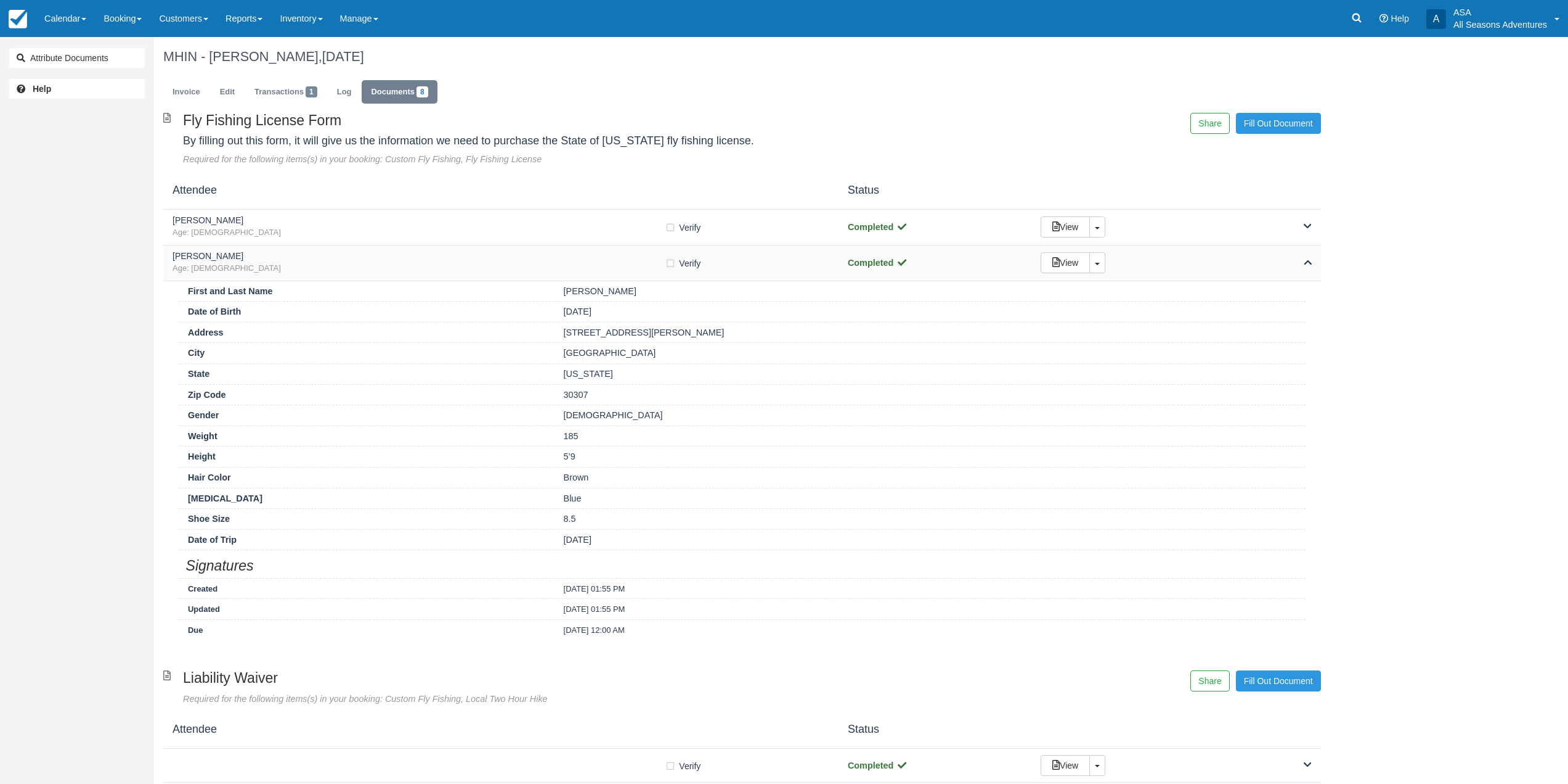
click at [320, 267] on span "Age: 34" at bounding box center [419, 269] width 492 height 12
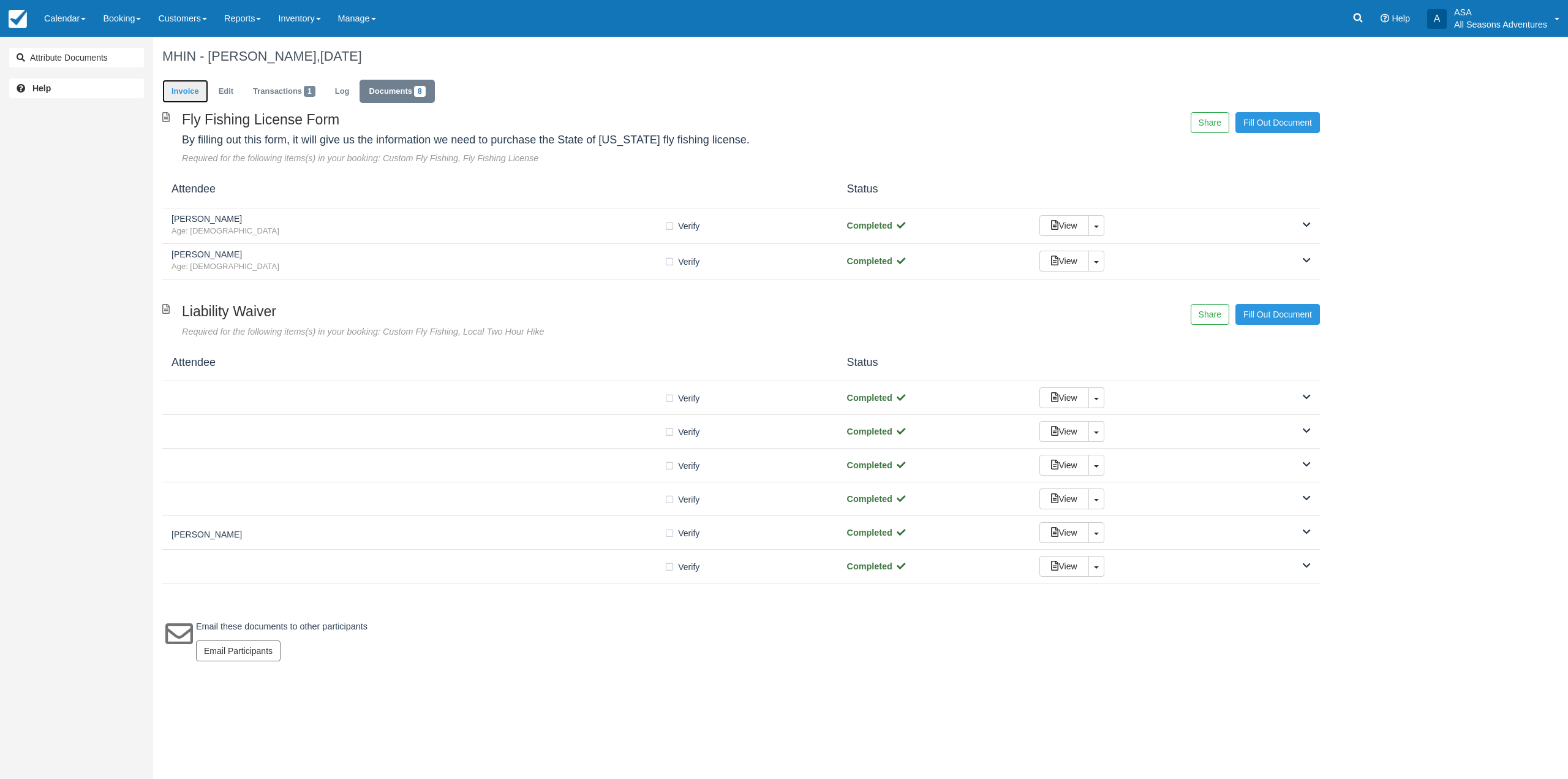
click at [183, 93] on link "Invoice" at bounding box center [185, 92] width 45 height 24
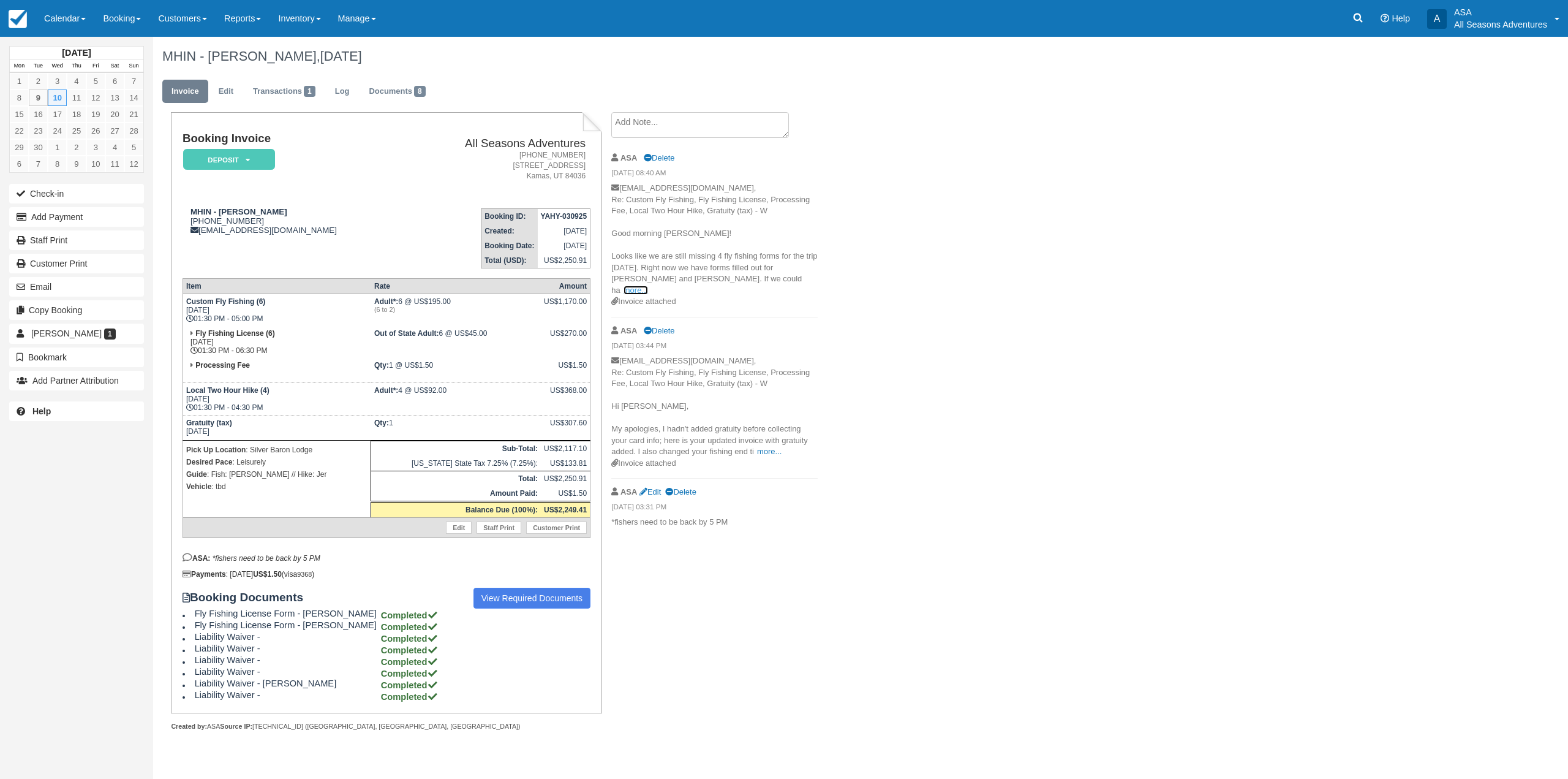
click at [648, 286] on link "more..." at bounding box center [635, 290] width 25 height 9
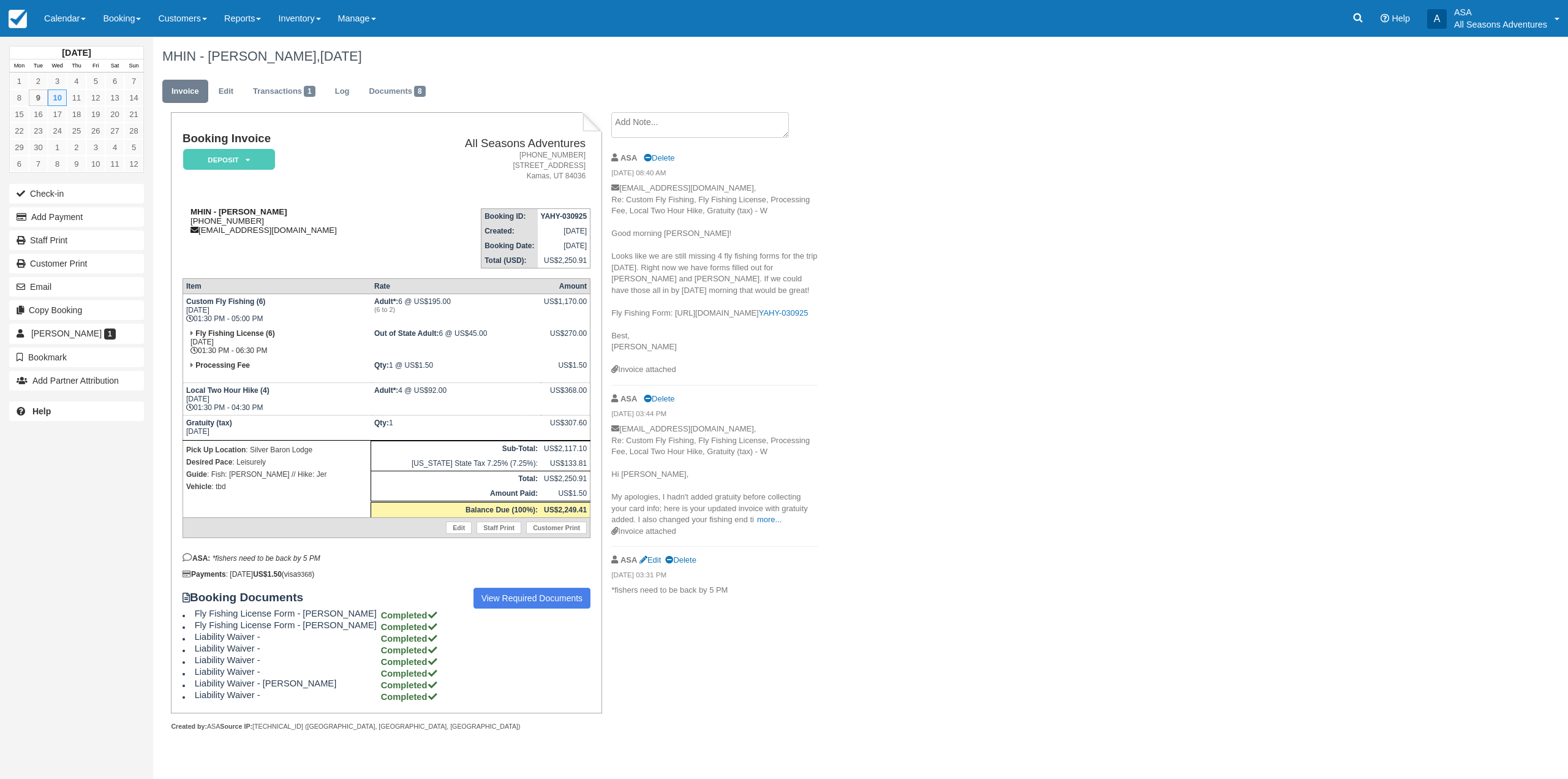
drag, startPoint x: 264, startPoint y: 216, endPoint x: 188, endPoint y: 222, distance: 76.2
click at [188, 222] on div "MHIN - Laura Kittredge 1 (917) 913-6756 lkittredgepr@gmail.com" at bounding box center [293, 221] width 221 height 28
copy div "1 (917) 913-6756"
click at [277, 99] on link "Transactions 1" at bounding box center [285, 92] width 81 height 24
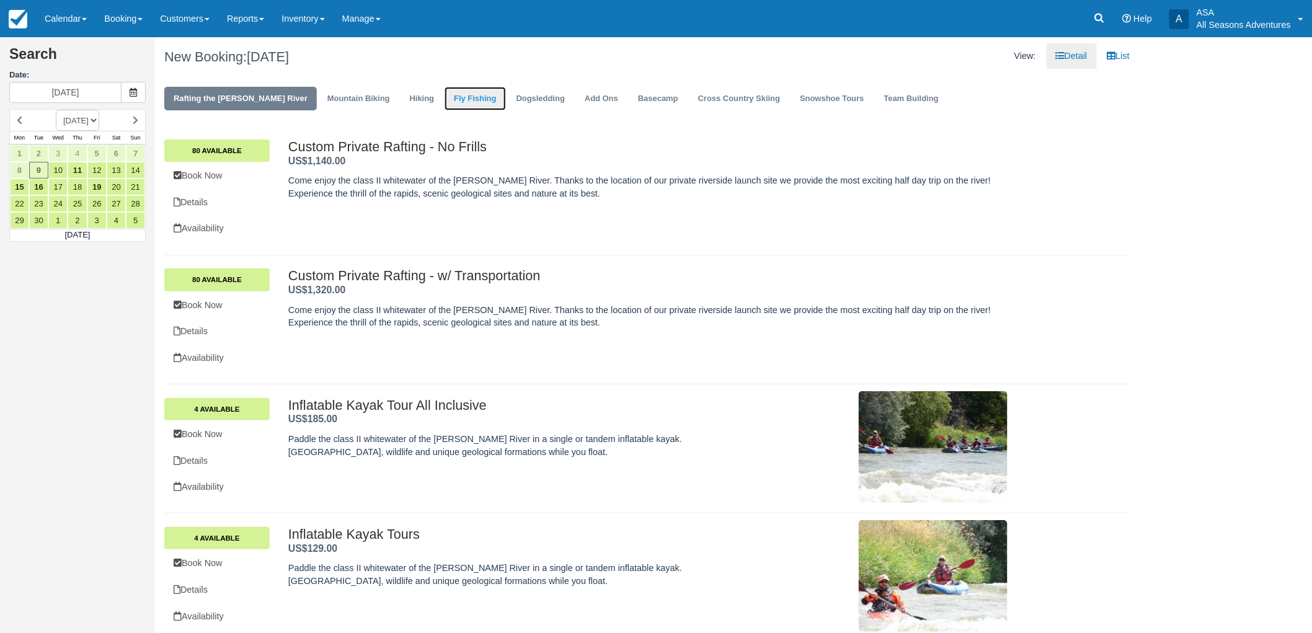
click at [444, 87] on link "Fly Fishing" at bounding box center [474, 99] width 61 height 24
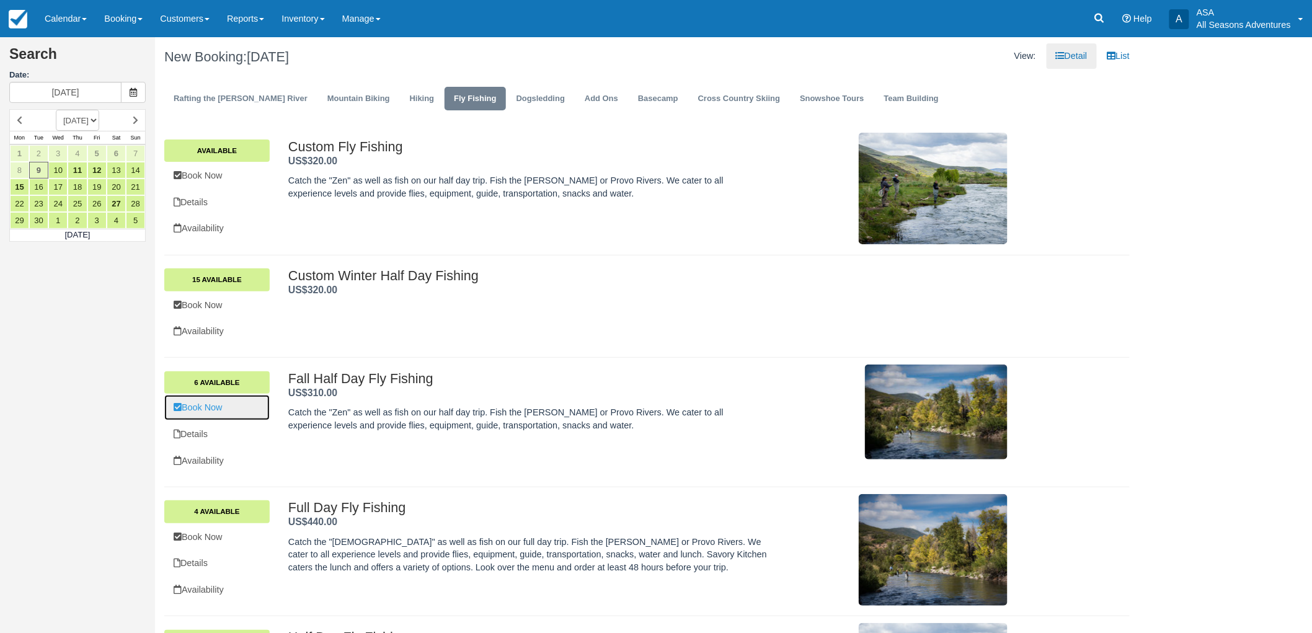
click at [193, 415] on link "Book Now" at bounding box center [216, 407] width 105 height 25
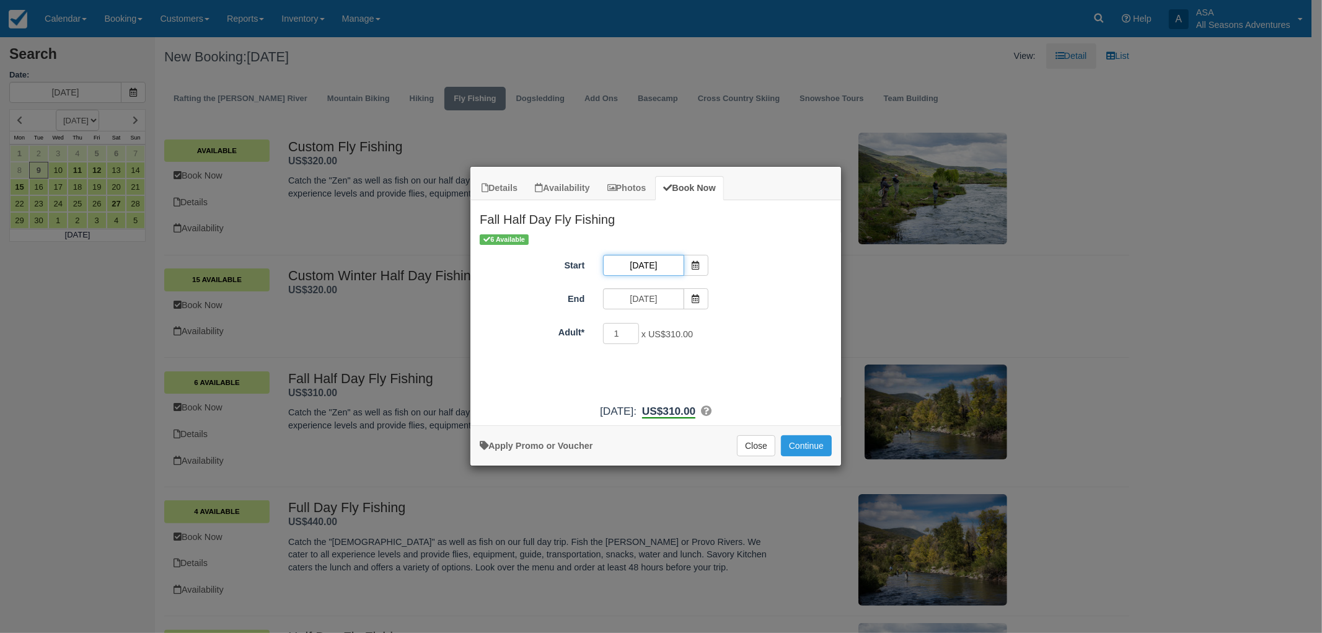
click at [663, 270] on input "09/09/25" at bounding box center [643, 265] width 81 height 21
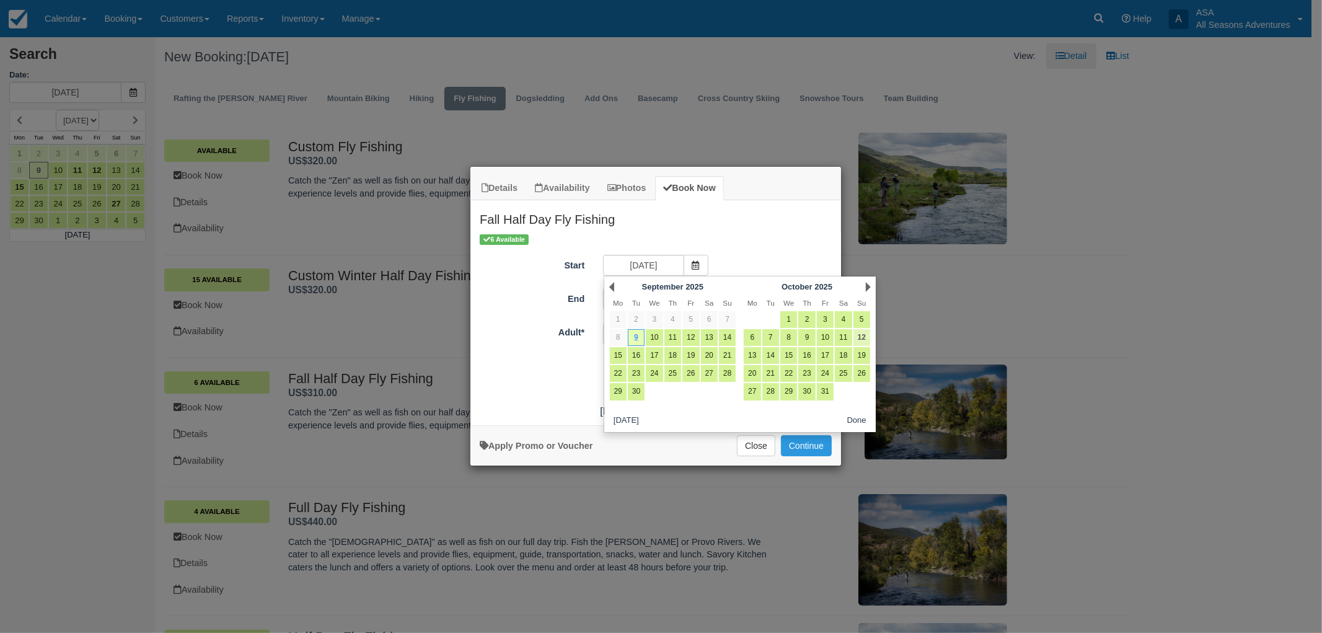
click at [858, 337] on link "12" at bounding box center [862, 337] width 17 height 17
type input "[DATE]"
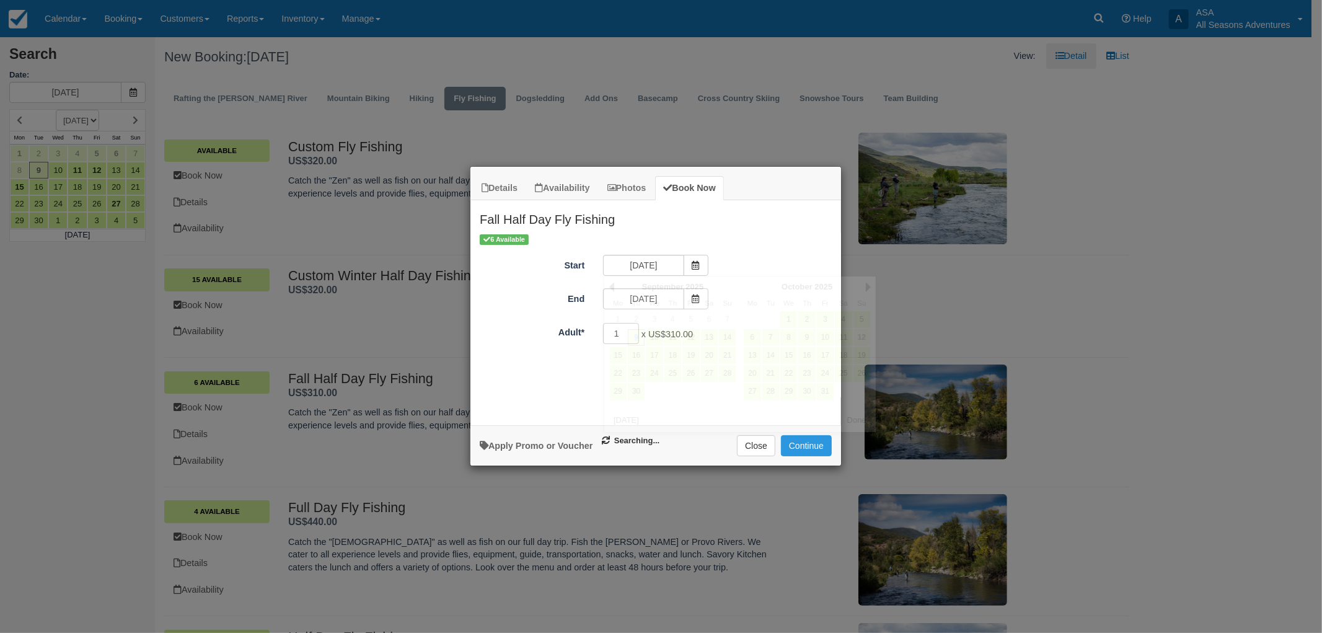
type input "[DATE]"
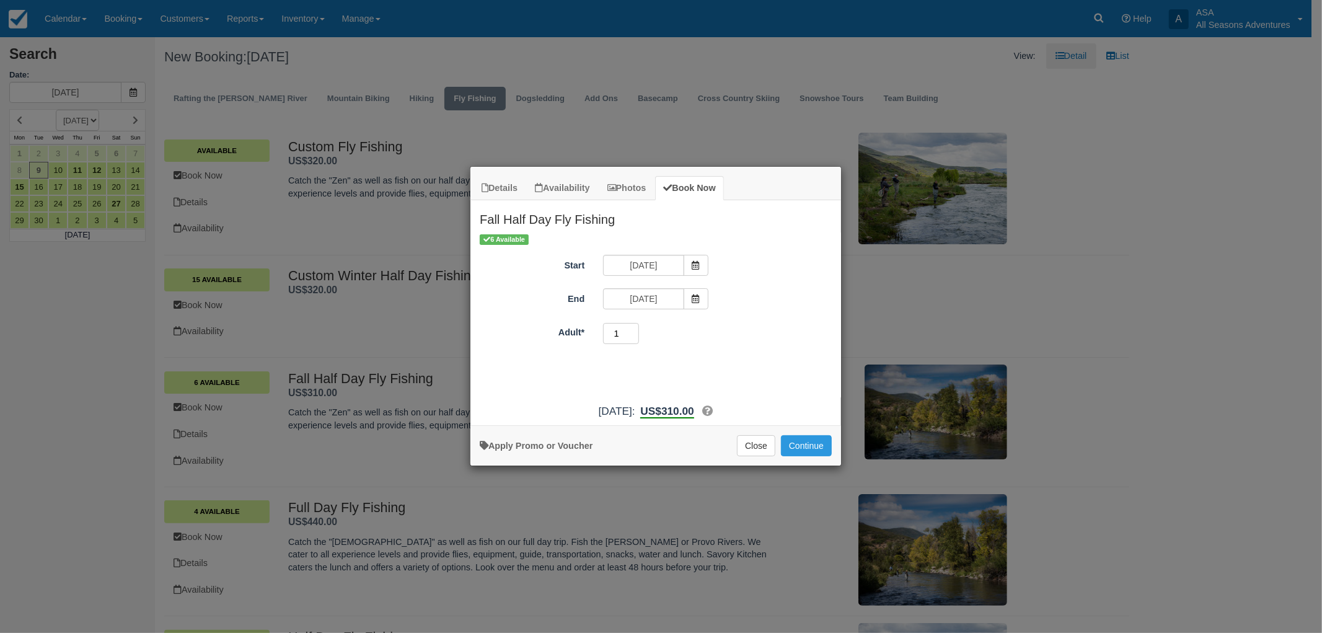
drag, startPoint x: 629, startPoint y: 332, endPoint x: 614, endPoint y: 335, distance: 15.8
click at [614, 335] on input "1" at bounding box center [621, 333] width 36 height 21
click at [617, 330] on input "1" at bounding box center [621, 333] width 36 height 21
drag, startPoint x: 622, startPoint y: 335, endPoint x: 605, endPoint y: 341, distance: 17.6
click at [605, 341] on input "1" at bounding box center [621, 333] width 36 height 21
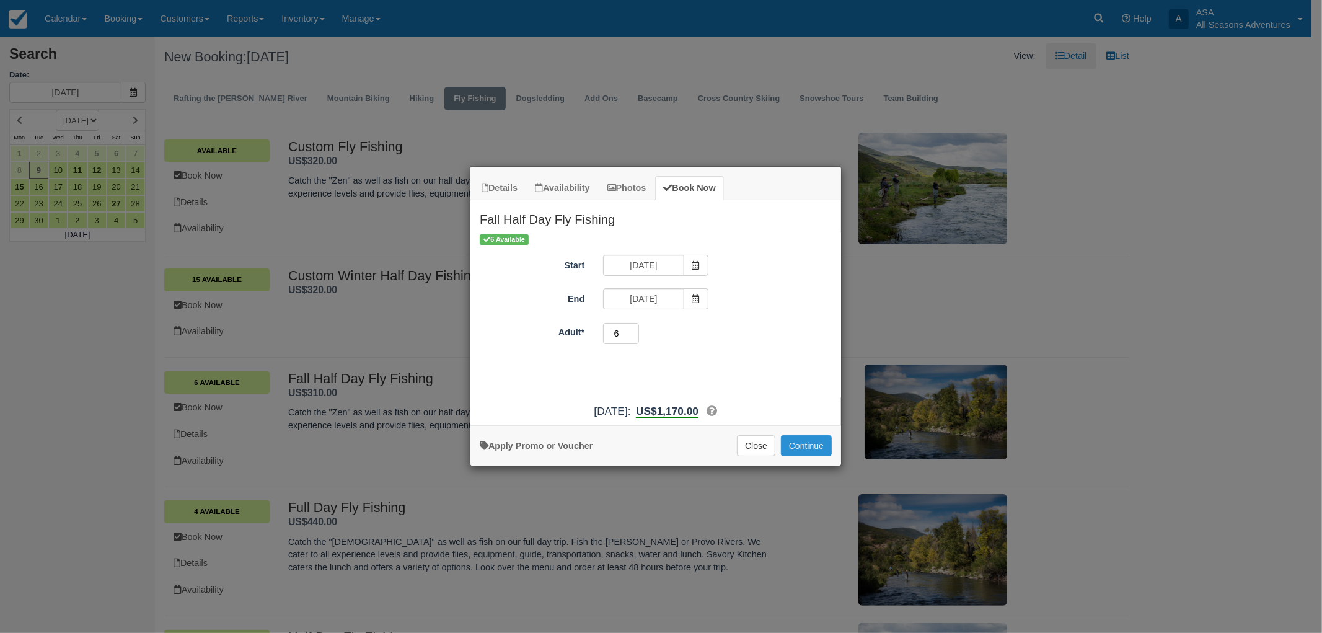
type input "6"
click at [806, 443] on button "Continue" at bounding box center [806, 445] width 51 height 21
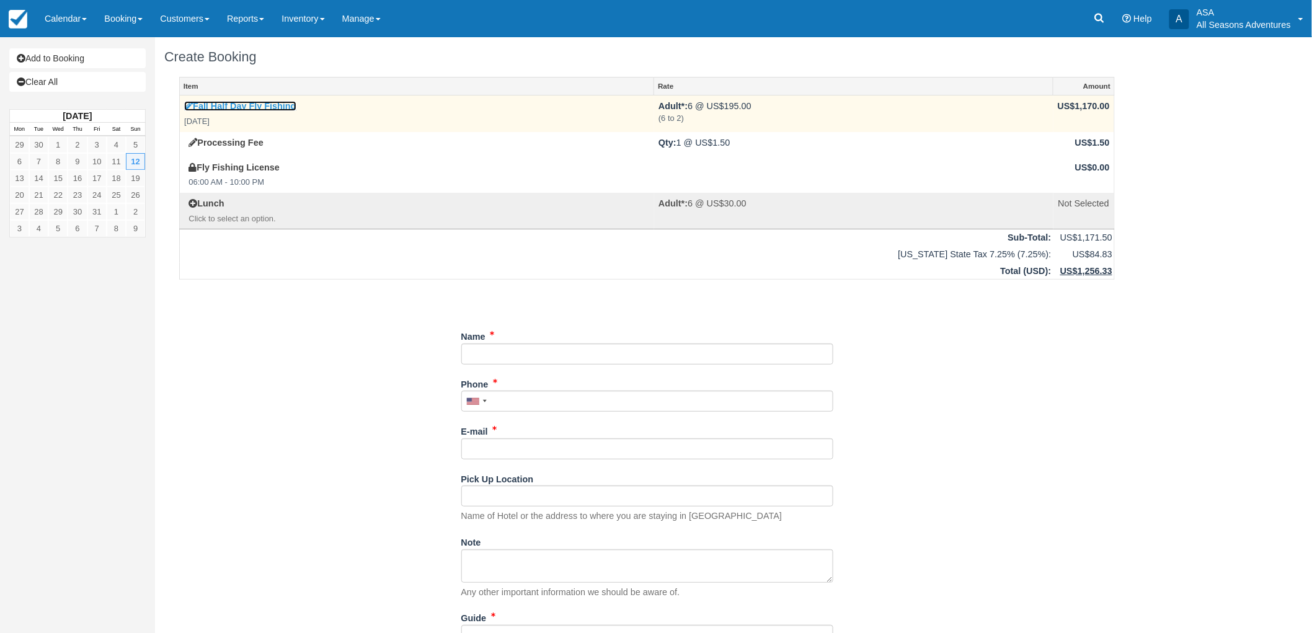
click at [281, 101] on link "Fall Half Day Fly Fishing" at bounding box center [240, 106] width 112 height 10
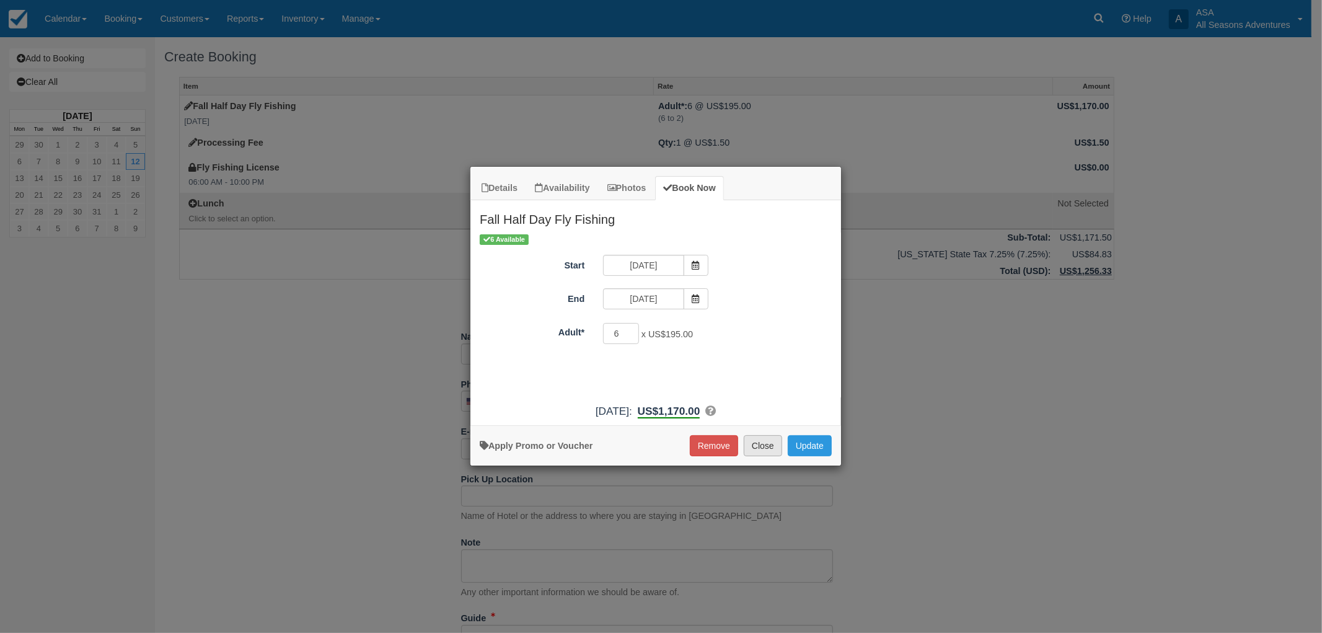
click at [767, 455] on button "Close" at bounding box center [763, 445] width 38 height 21
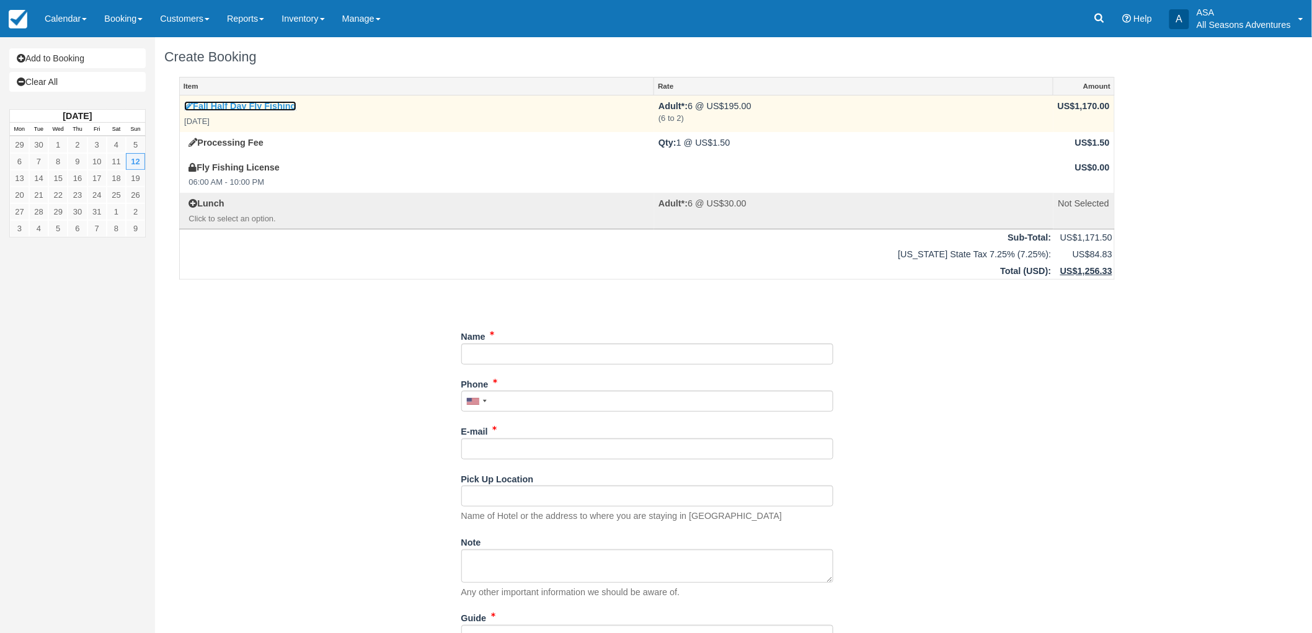
click at [259, 104] on link "Fall Half Day Fly Fishing" at bounding box center [240, 106] width 112 height 10
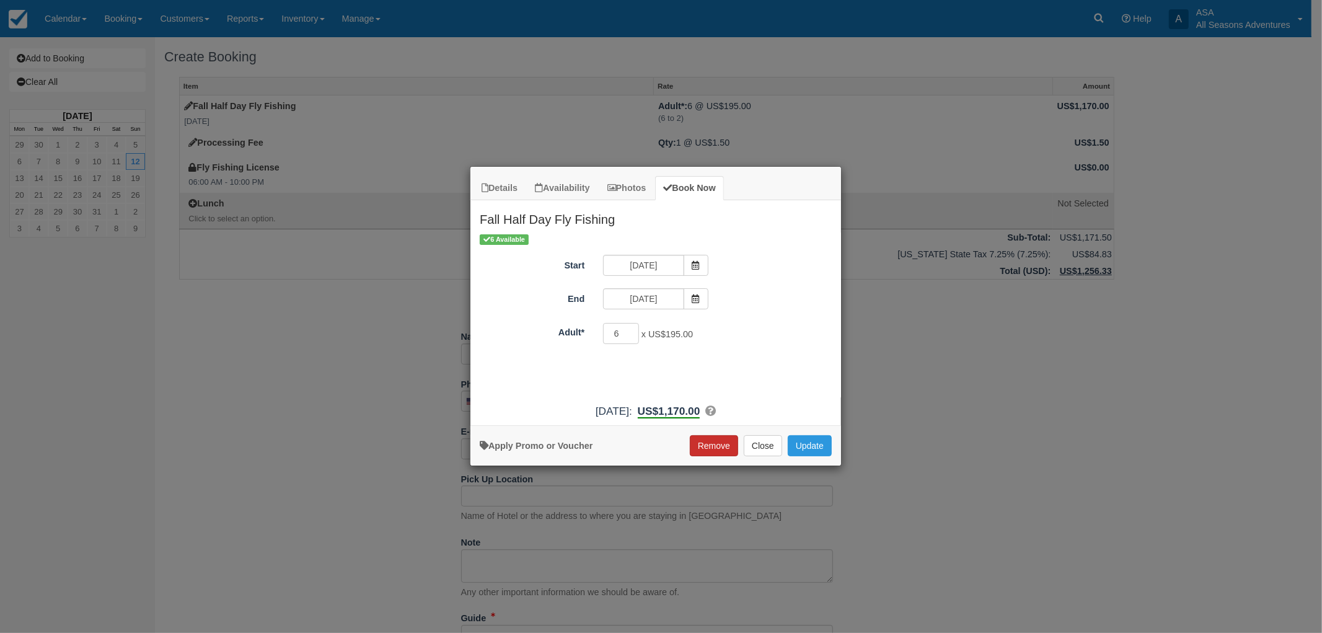
click at [719, 454] on button "Remove" at bounding box center [714, 445] width 48 height 21
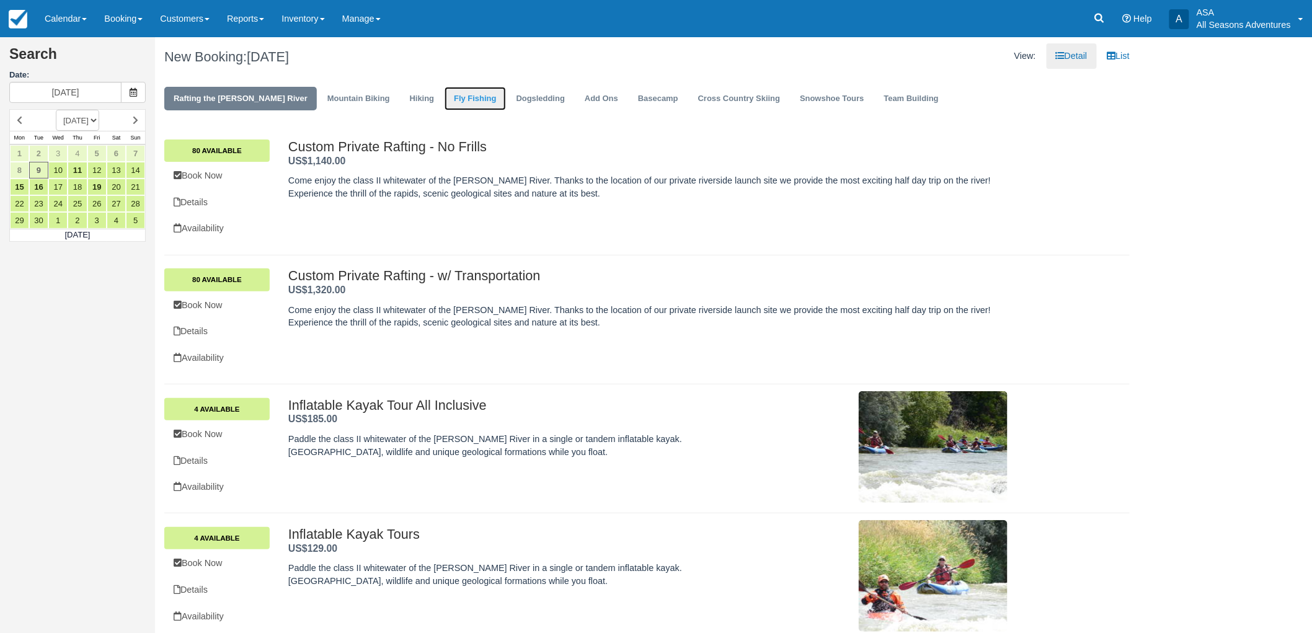
click at [454, 99] on link "Fly Fishing" at bounding box center [474, 99] width 61 height 24
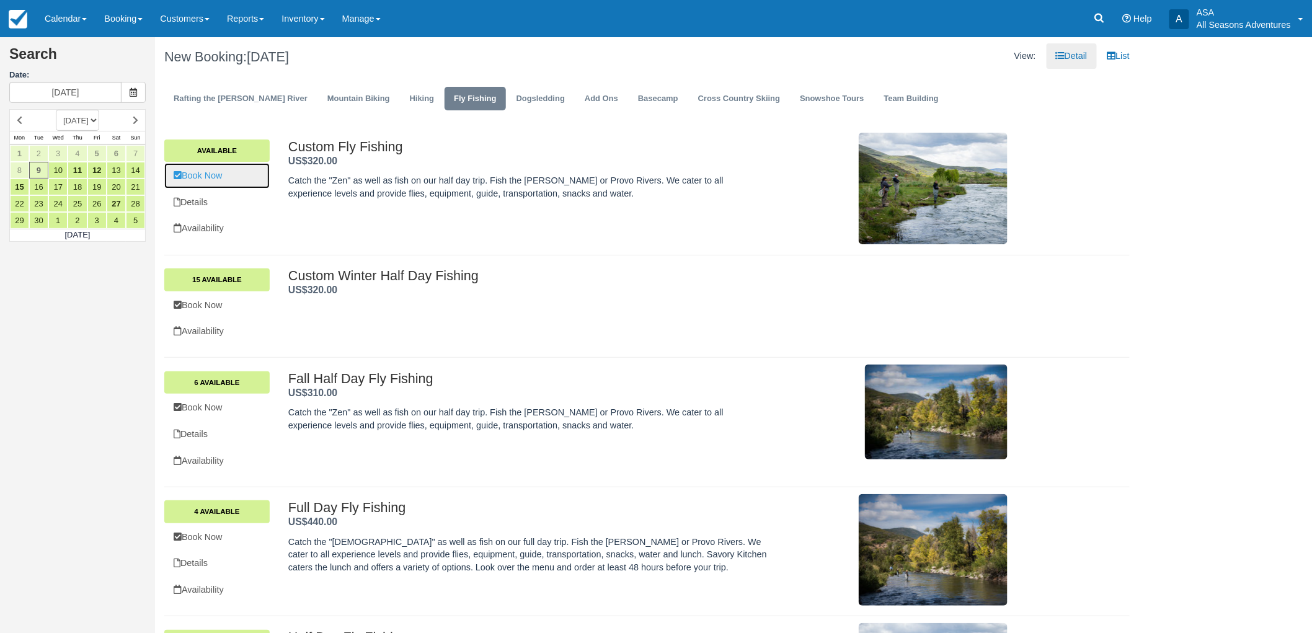
click at [229, 175] on link "Book Now" at bounding box center [216, 175] width 105 height 25
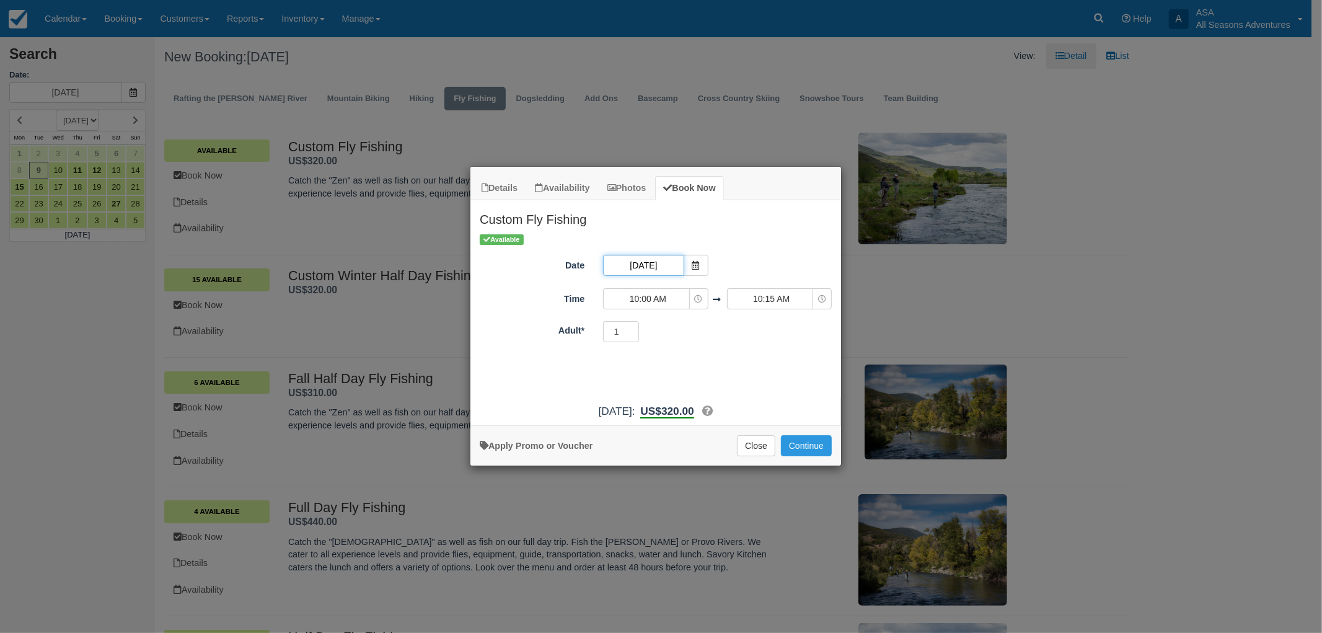
click at [668, 267] on input "09/09/25" at bounding box center [643, 265] width 81 height 21
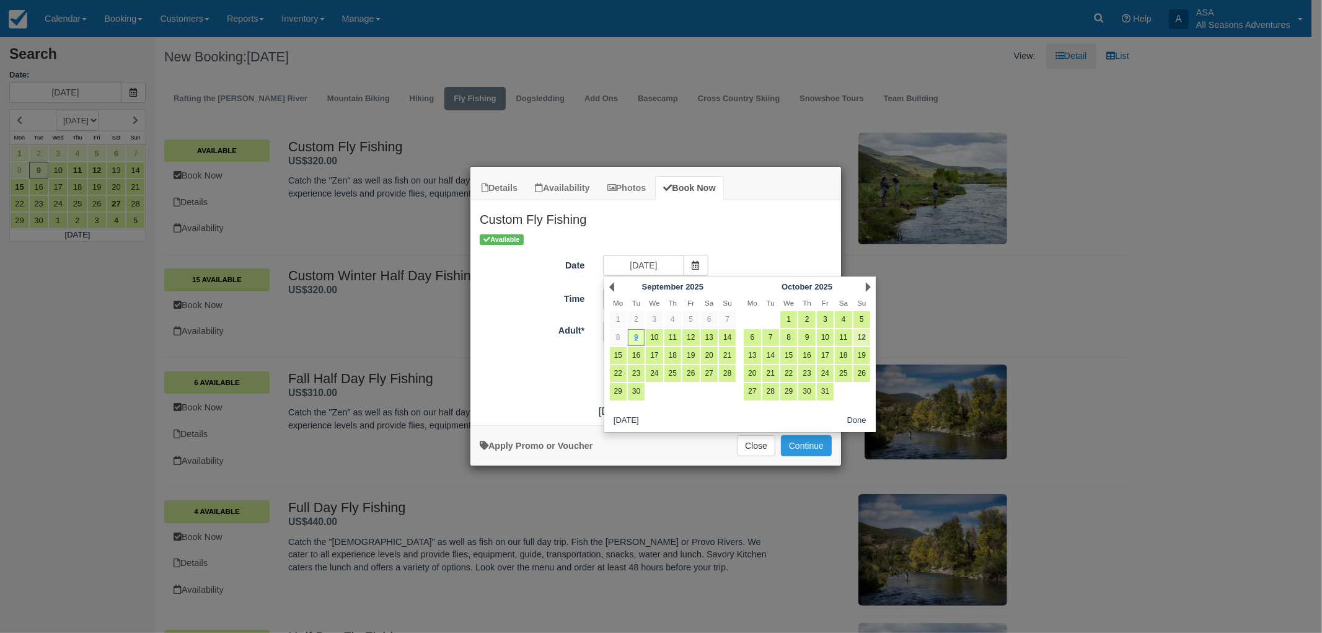
click at [866, 339] on link "12" at bounding box center [862, 337] width 17 height 17
type input "[DATE]"
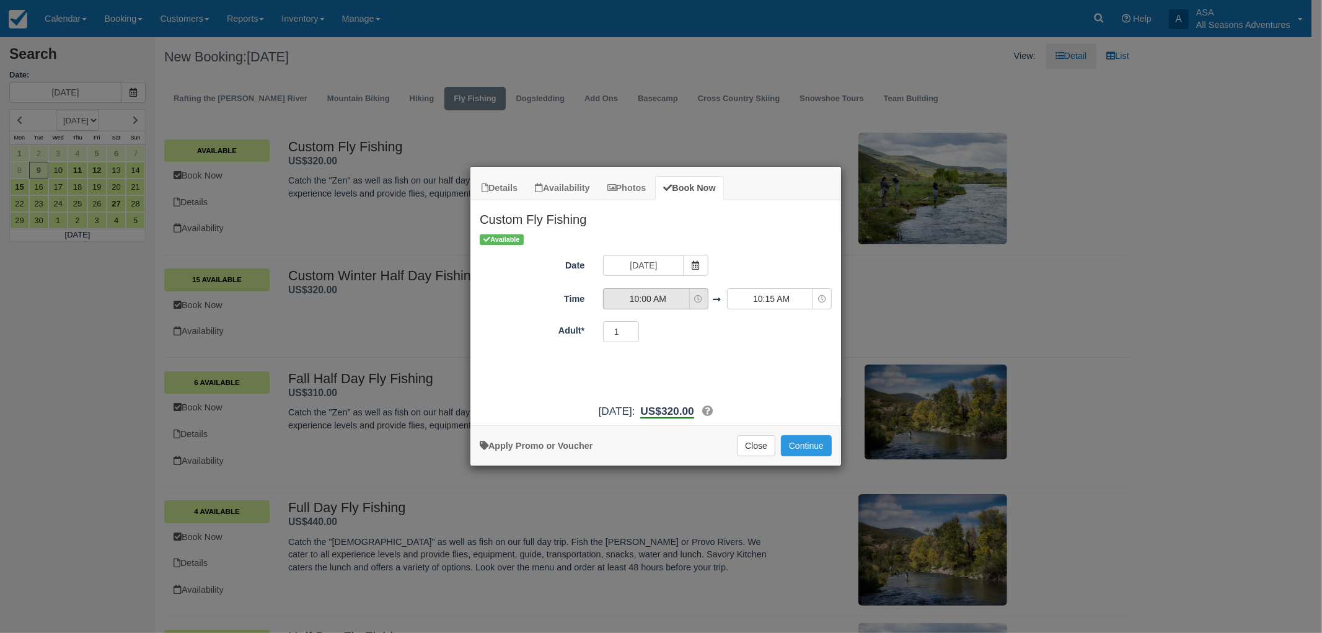
click at [666, 304] on span "10:00 AM" at bounding box center [648, 299] width 88 height 12
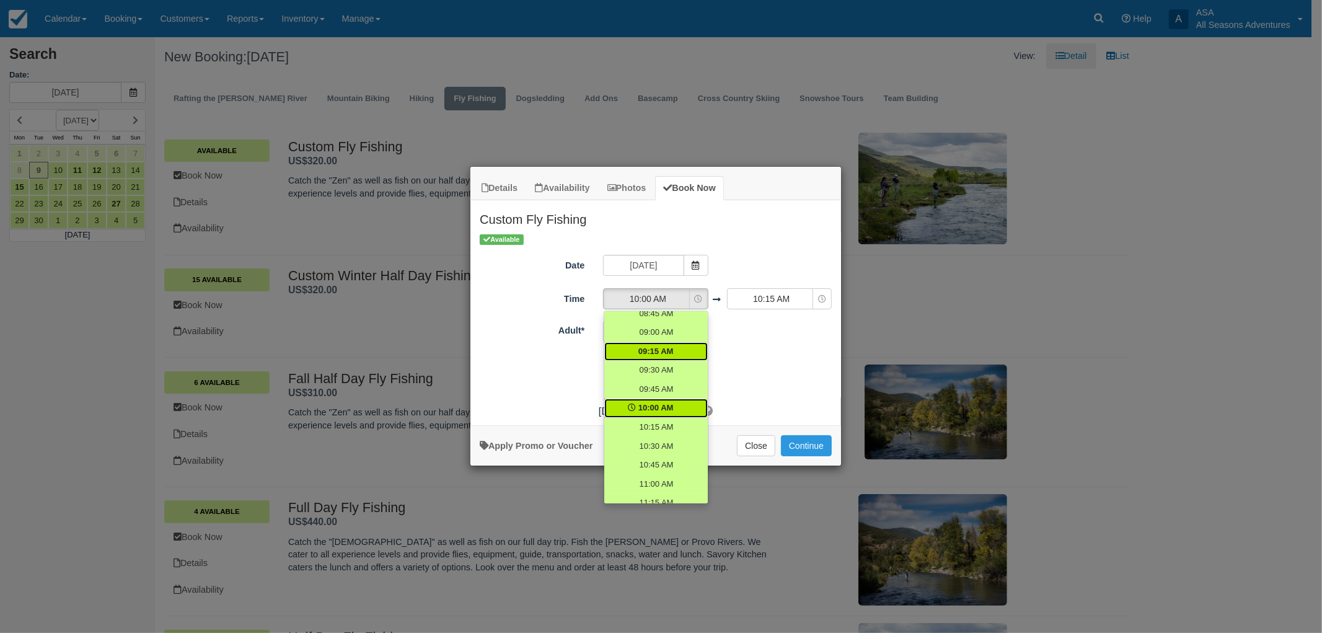
scroll to position [147, 0]
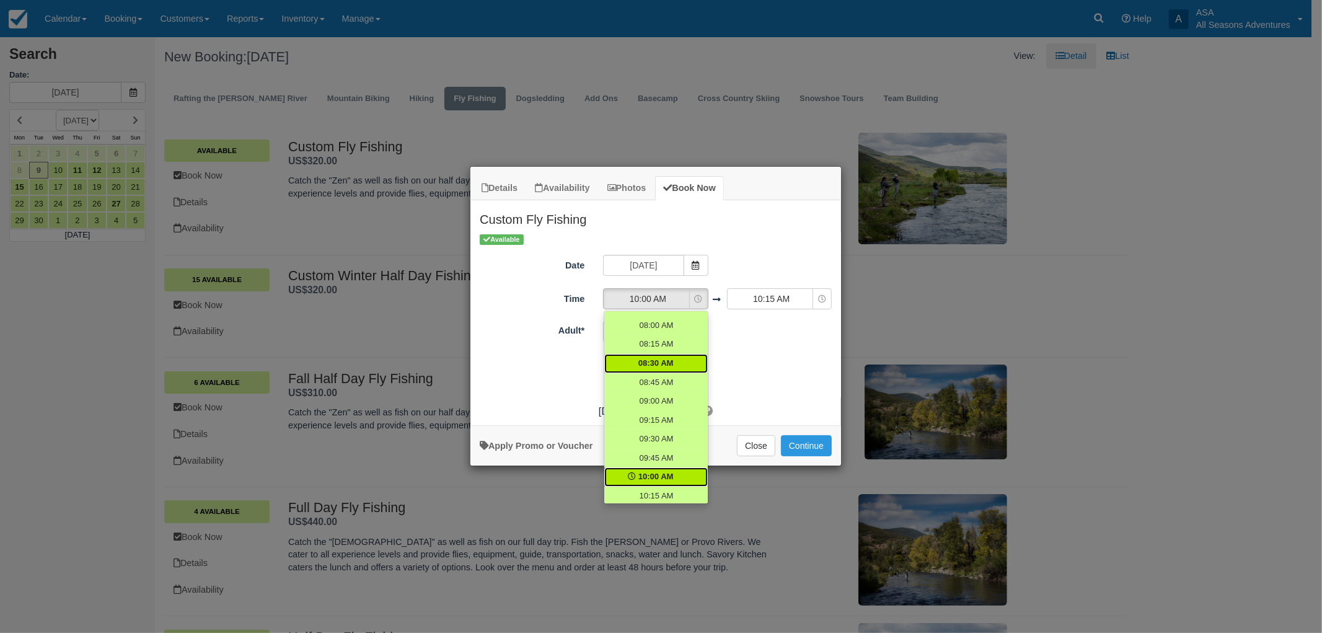
click at [651, 360] on span "08:30 AM" at bounding box center [655, 364] width 35 height 12
select select "08:30"
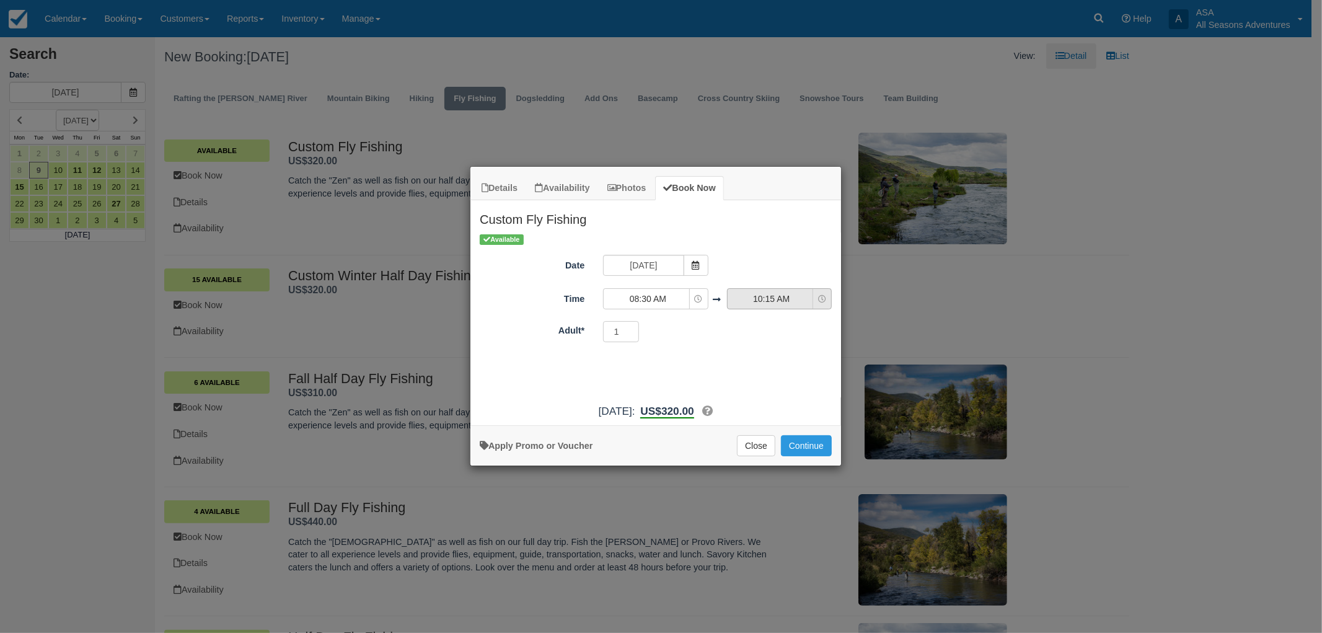
click at [763, 301] on span "10:15 AM" at bounding box center [772, 299] width 88 height 12
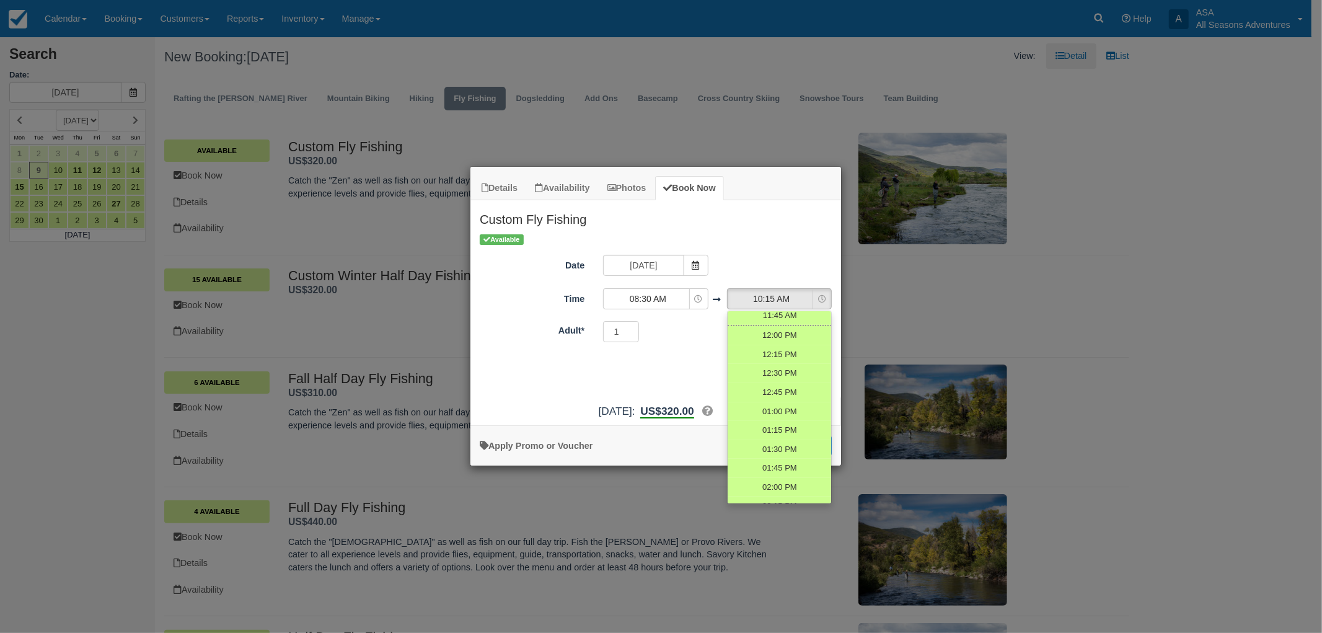
scroll to position [423, 0]
click at [772, 448] on span "01:30 PM" at bounding box center [779, 449] width 35 height 12
select select "13:30"
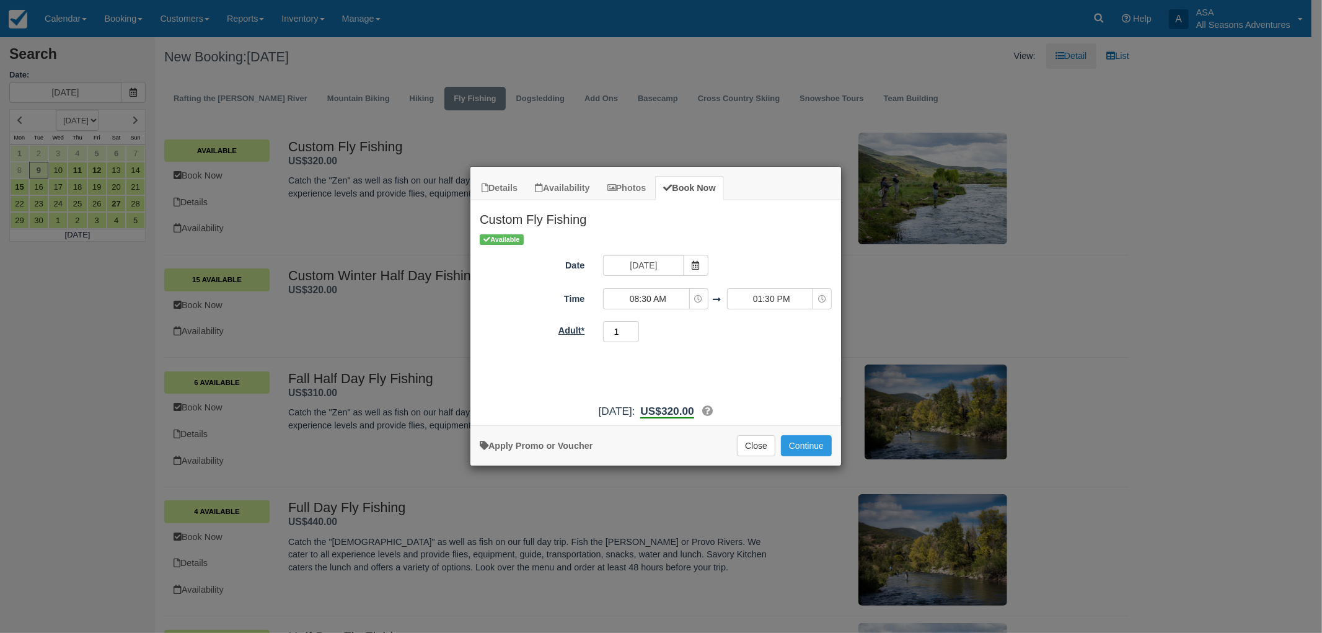
drag, startPoint x: 612, startPoint y: 332, endPoint x: 583, endPoint y: 332, distance: 29.8
click at [583, 332] on div "Adult* 1 Required.Maximum of 100" at bounding box center [655, 332] width 371 height 24
type input "6"
click at [816, 451] on button "Continue" at bounding box center [806, 445] width 51 height 21
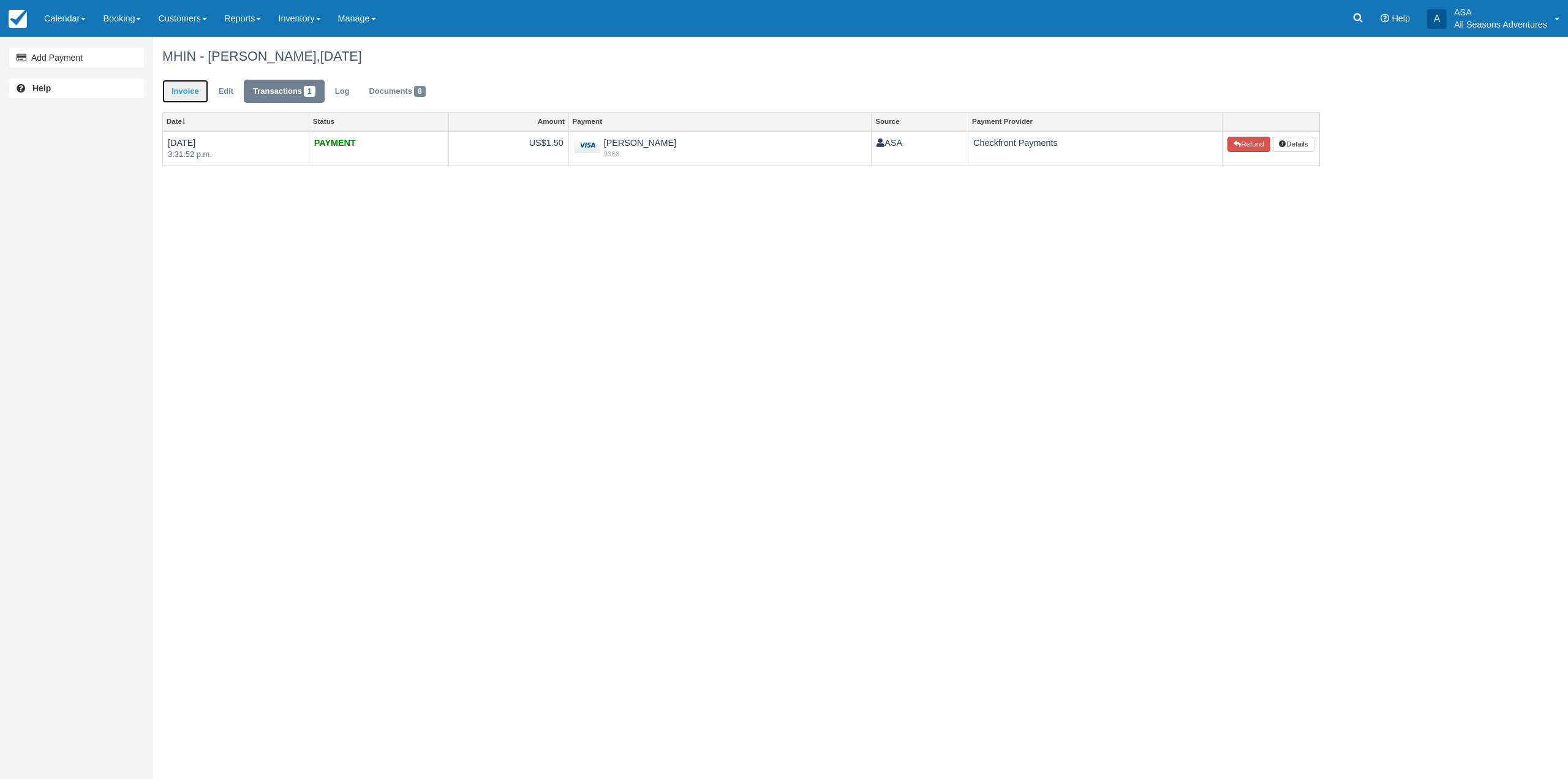
click at [183, 94] on link "Invoice" at bounding box center [185, 92] width 45 height 24
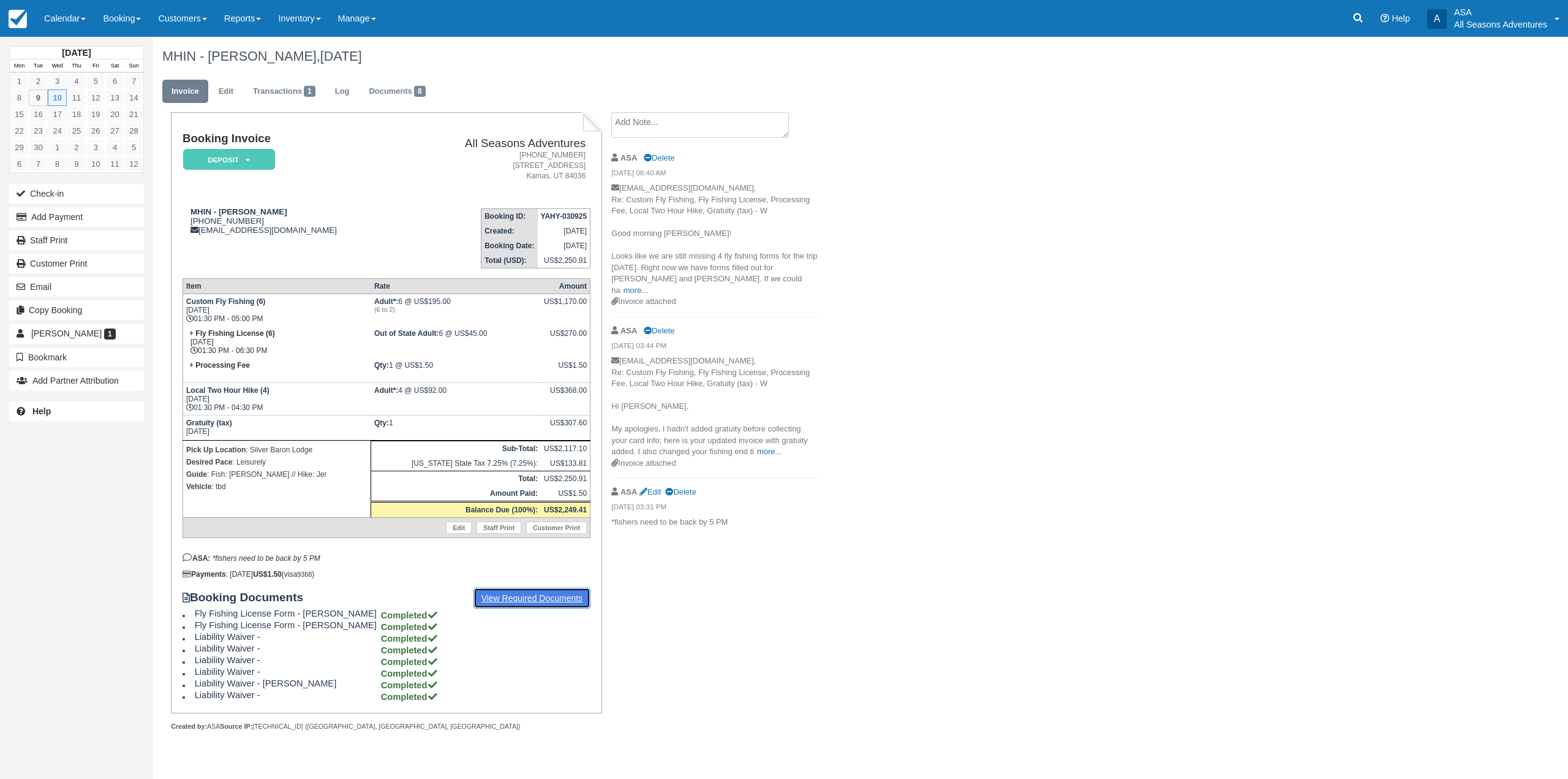
click at [484, 607] on link "View Required Documents" at bounding box center [532, 597] width 118 height 21
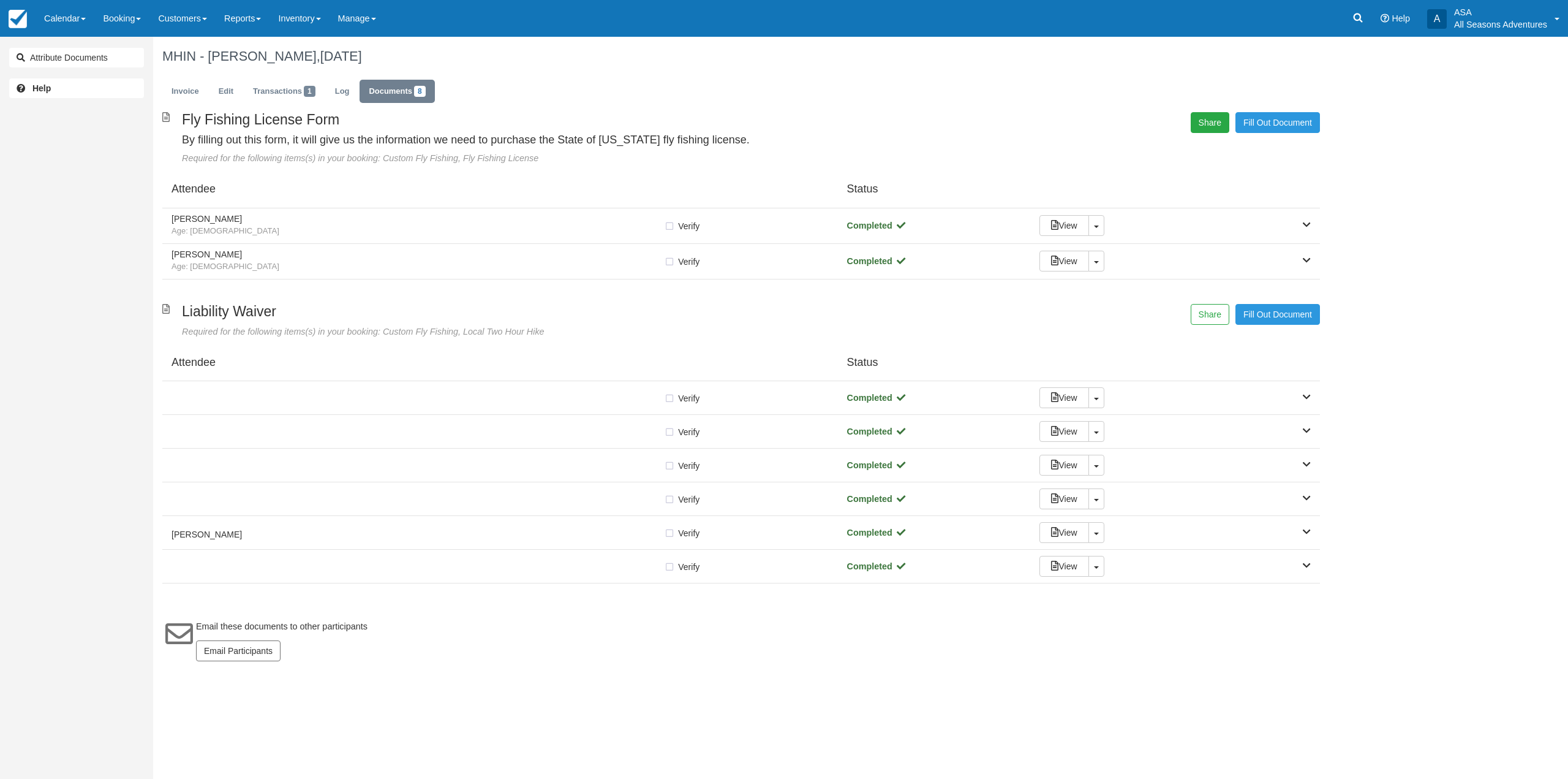
click at [1210, 128] on button "Share" at bounding box center [1209, 122] width 39 height 21
click at [1257, 89] on span "Copy" at bounding box center [1267, 89] width 36 height 21
click at [183, 90] on link "Invoice" at bounding box center [185, 92] width 45 height 24
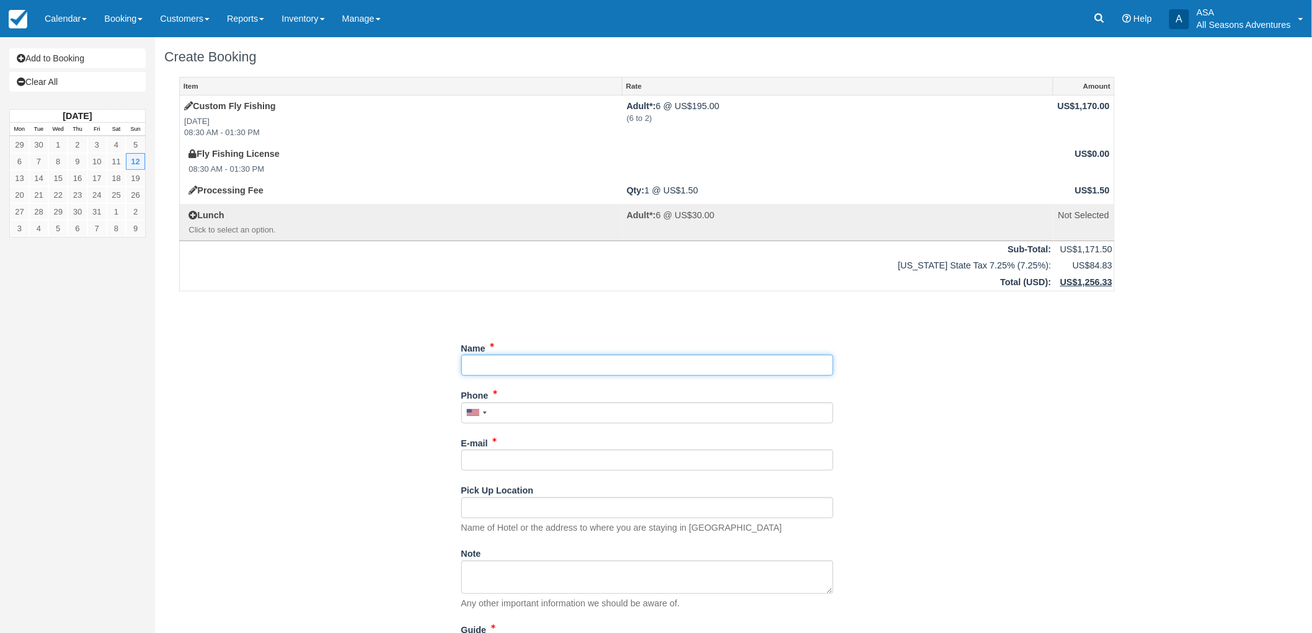
click at [506, 372] on input "Name" at bounding box center [647, 365] width 372 height 21
type input "RMC- ABC Group"
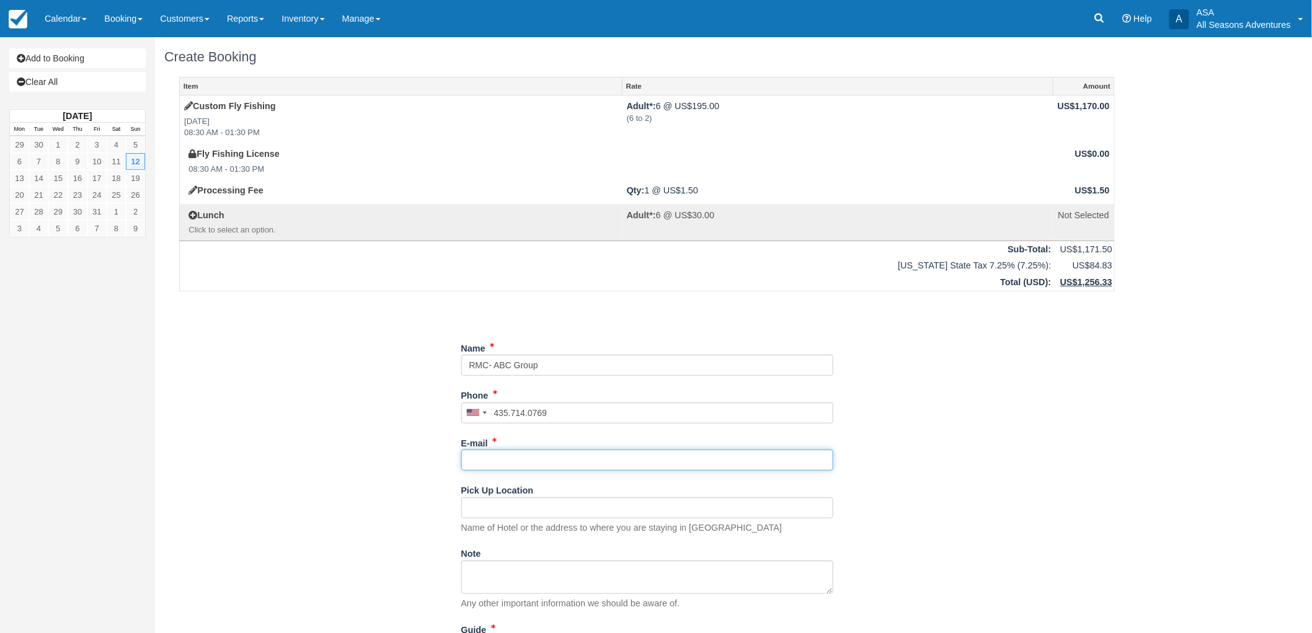
type input "[PHONE_NUMBER]"
click at [572, 452] on input "E-mail" at bounding box center [647, 459] width 372 height 21
type input "[EMAIL_ADDRESS][DOMAIN_NAME]"
type input "Waldorf"
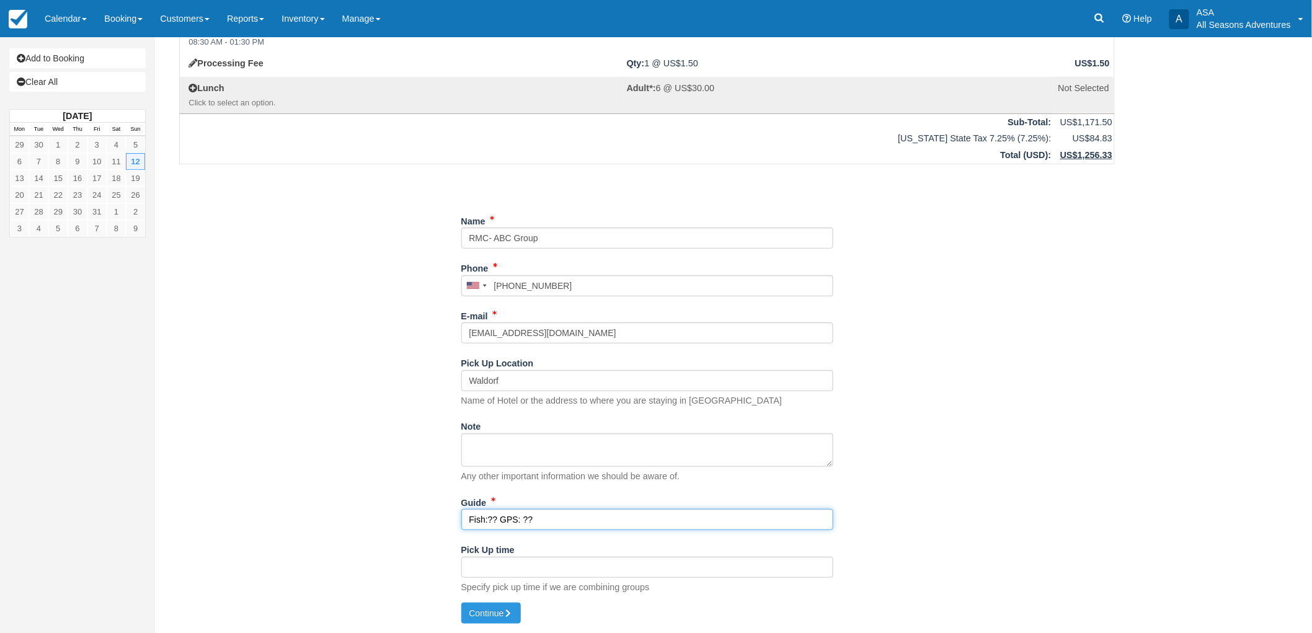
type input "Fish:?? GPS: ??"
type input "q"
click at [578, 513] on input "Fish:?? GPS: ??" at bounding box center [647, 519] width 372 height 21
click at [510, 568] on input "q" at bounding box center [647, 567] width 372 height 21
drag, startPoint x: 509, startPoint y: 568, endPoint x: 370, endPoint y: 589, distance: 140.5
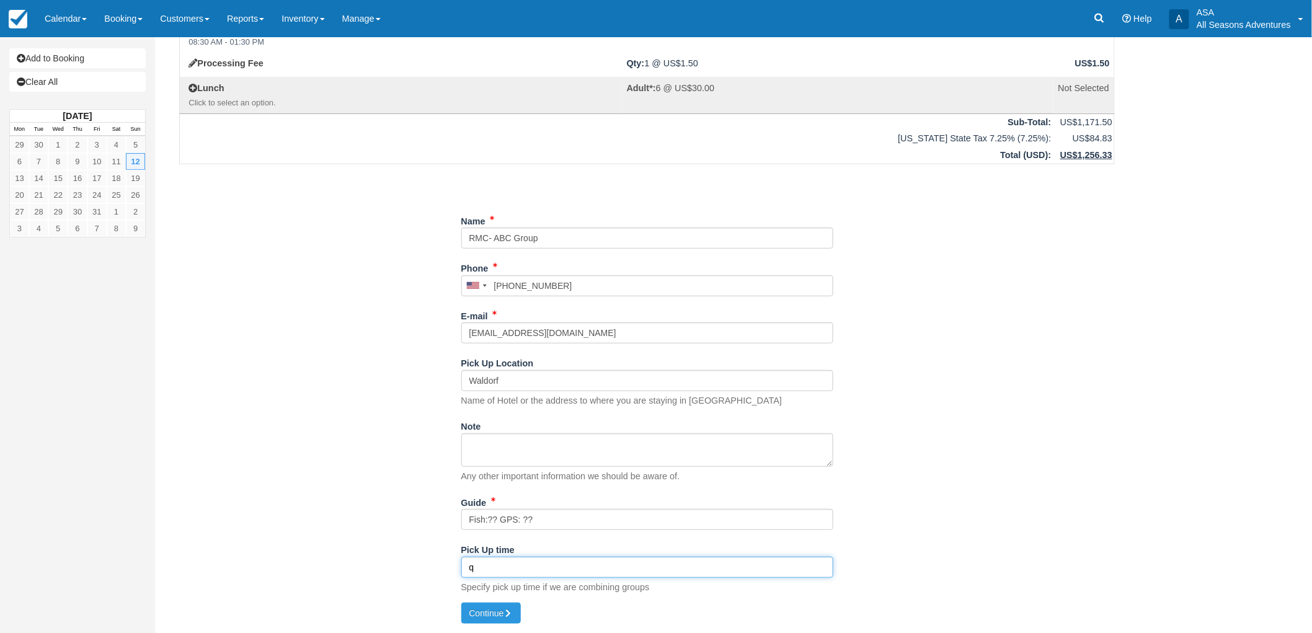
click at [370, 589] on div "Item Rate Amount Custom Fly Fishing [DATE] 08:30 AM - 01:30 PM Adult*: 6 @ US$1…" at bounding box center [646, 276] width 965 height 653
click at [497, 612] on button "Continue" at bounding box center [491, 612] width 60 height 21
type input "[PHONE_NUMBER]"
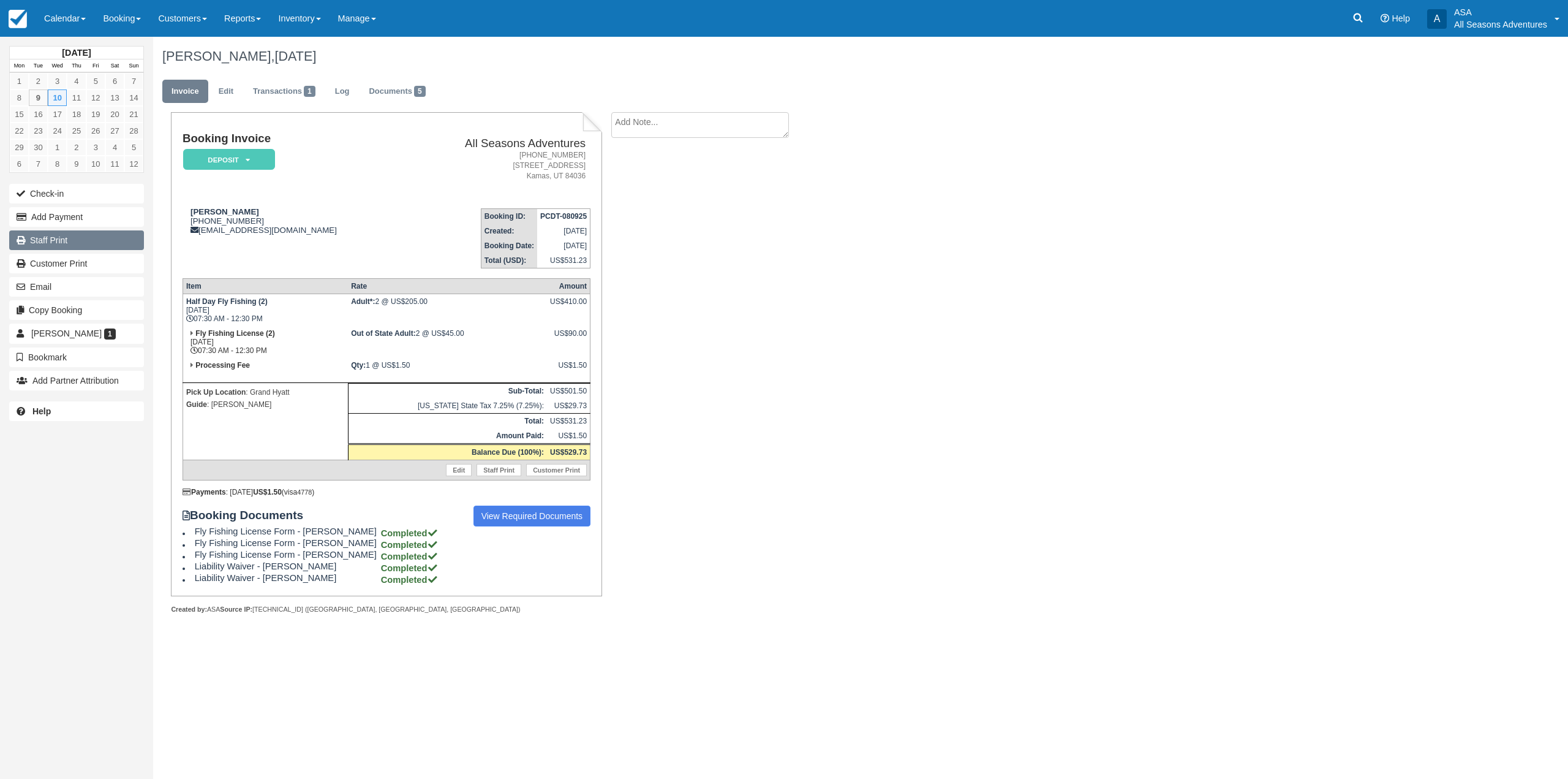
click at [80, 234] on link "Staff Print" at bounding box center [76, 240] width 134 height 20
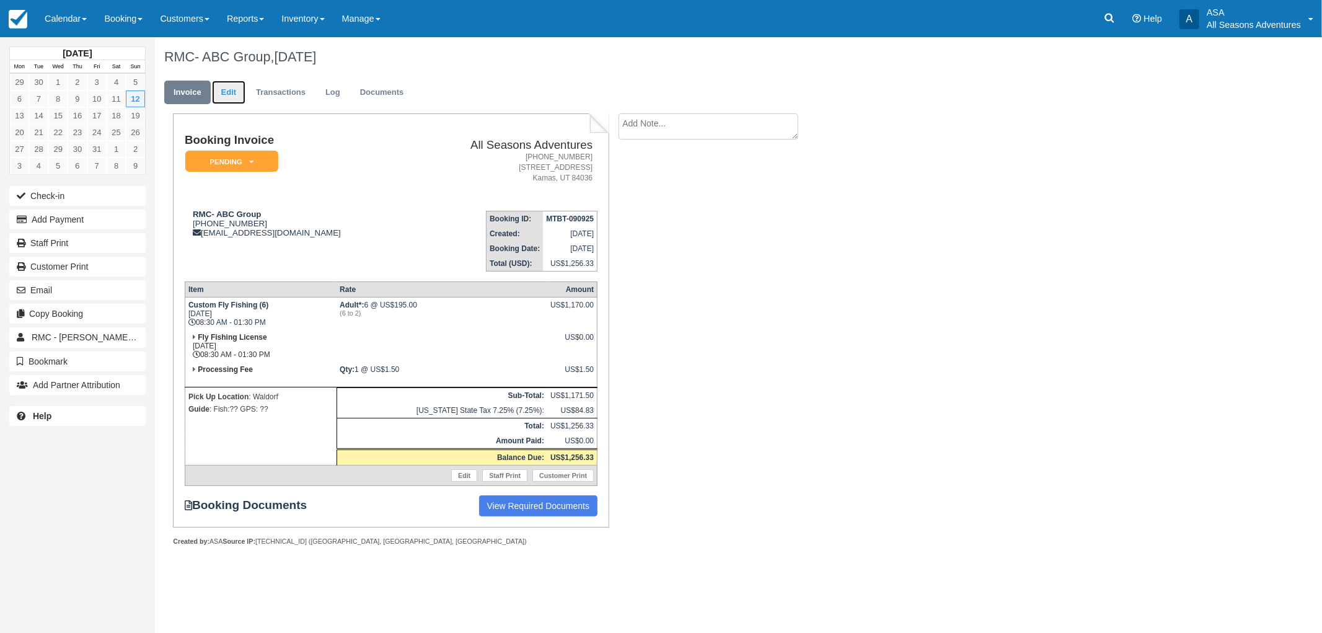
click at [214, 94] on link "Edit" at bounding box center [228, 93] width 33 height 24
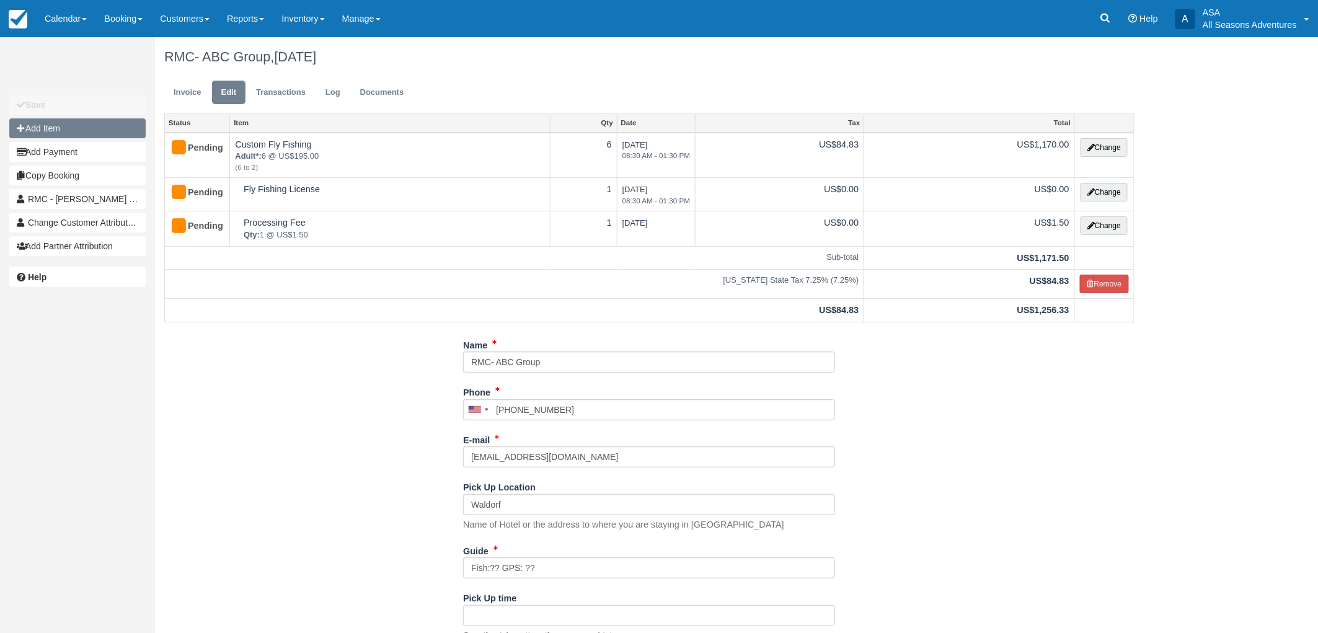
click at [87, 125] on button "Add Item" at bounding box center [77, 128] width 136 height 20
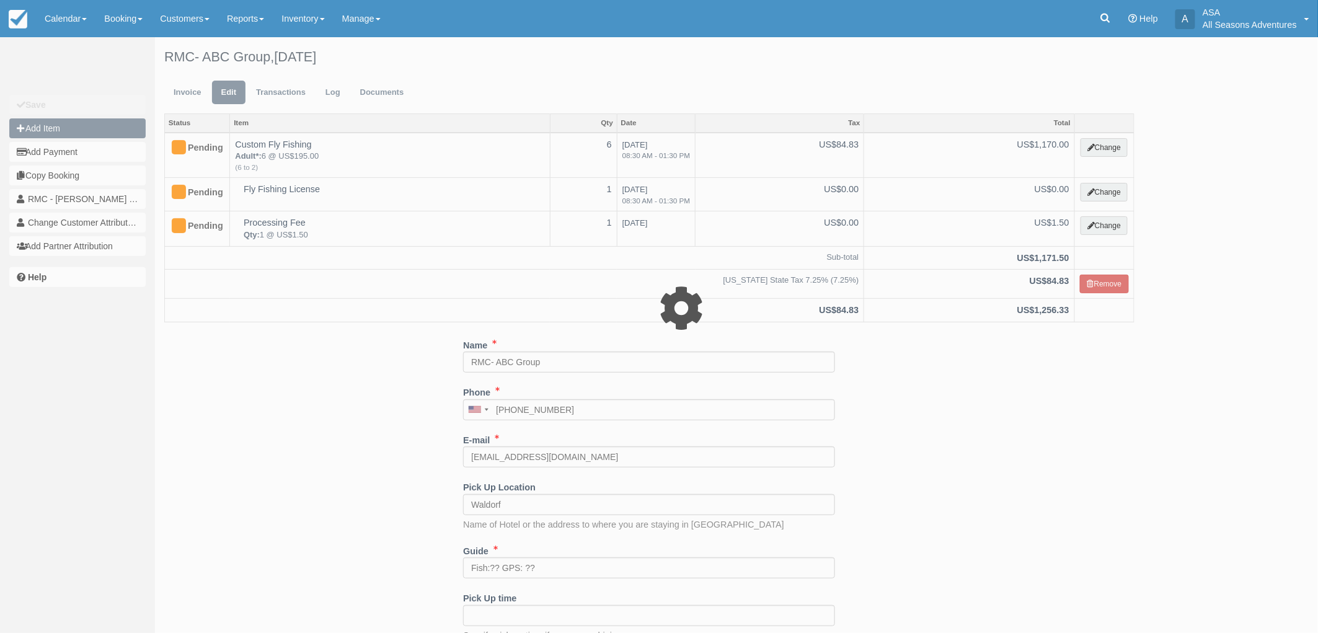
type input "0.00"
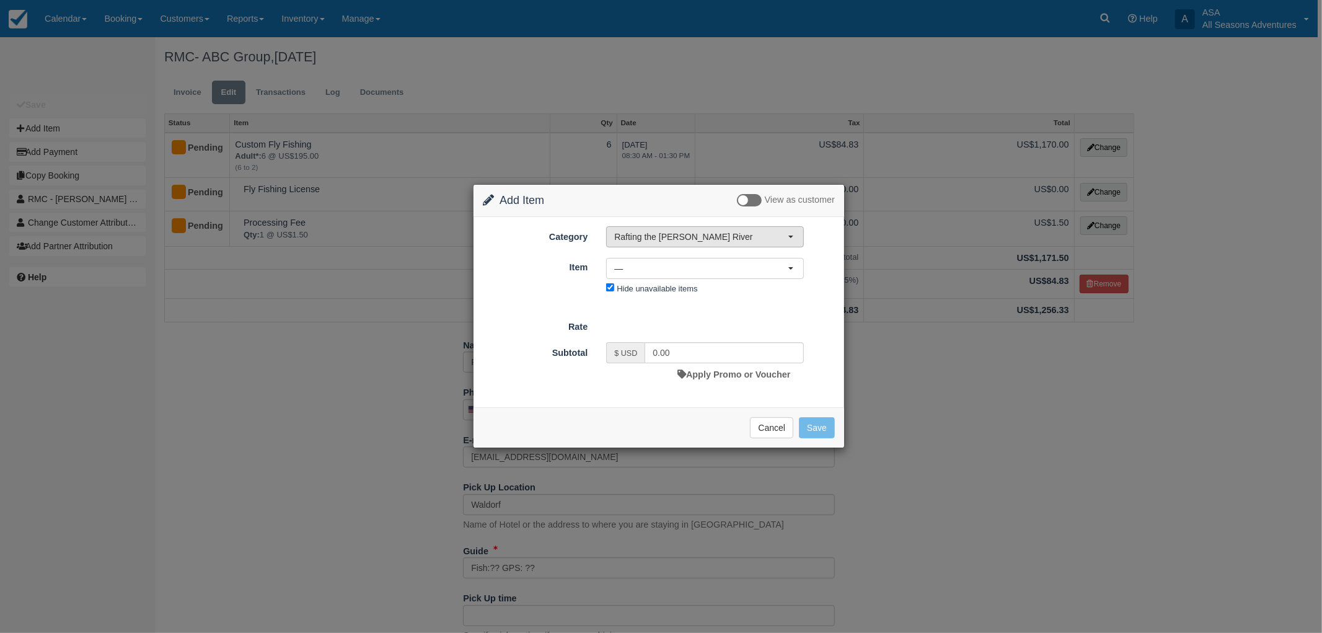
click at [756, 244] on button "Rafting the [PERSON_NAME] River" at bounding box center [705, 236] width 198 height 21
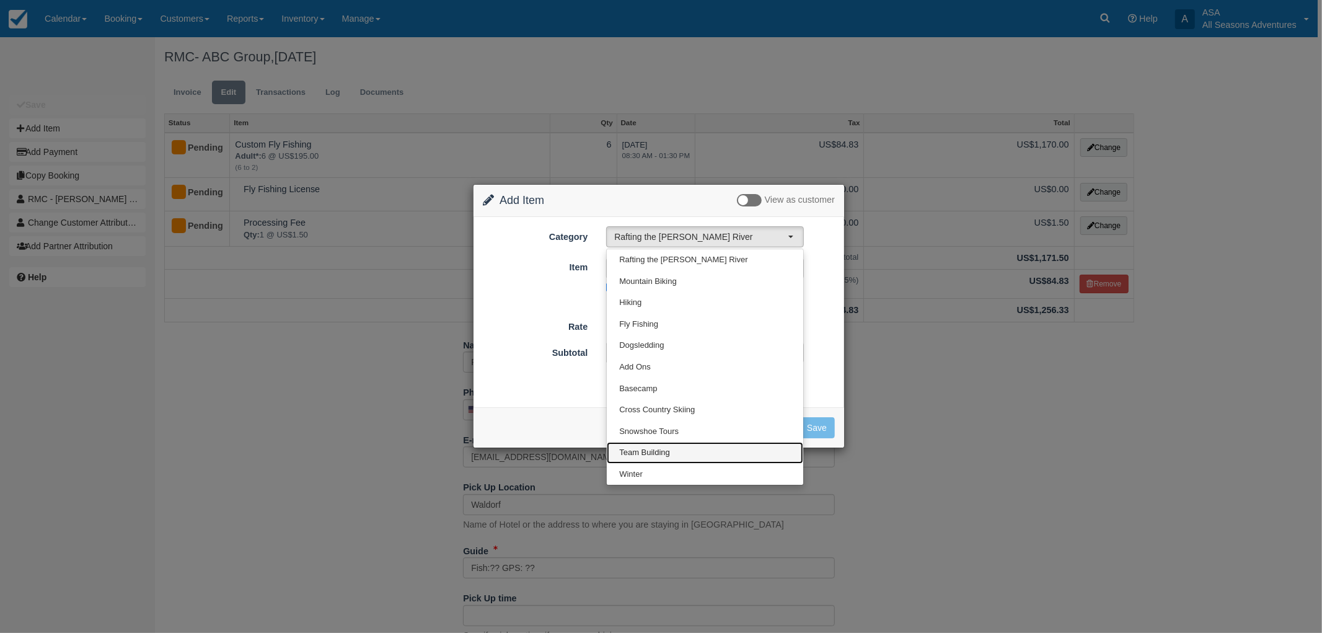
click at [653, 451] on span "Team Building" at bounding box center [644, 453] width 51 height 12
select select "3"
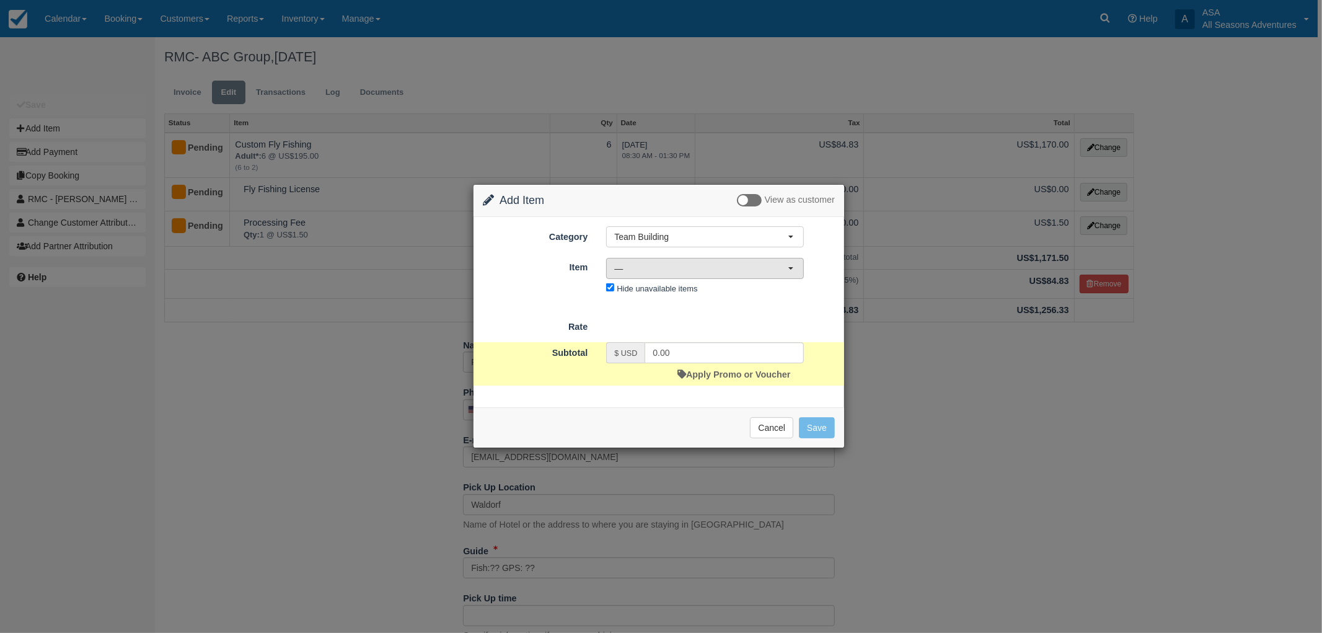
click at [733, 262] on span "—" at bounding box center [701, 268] width 174 height 12
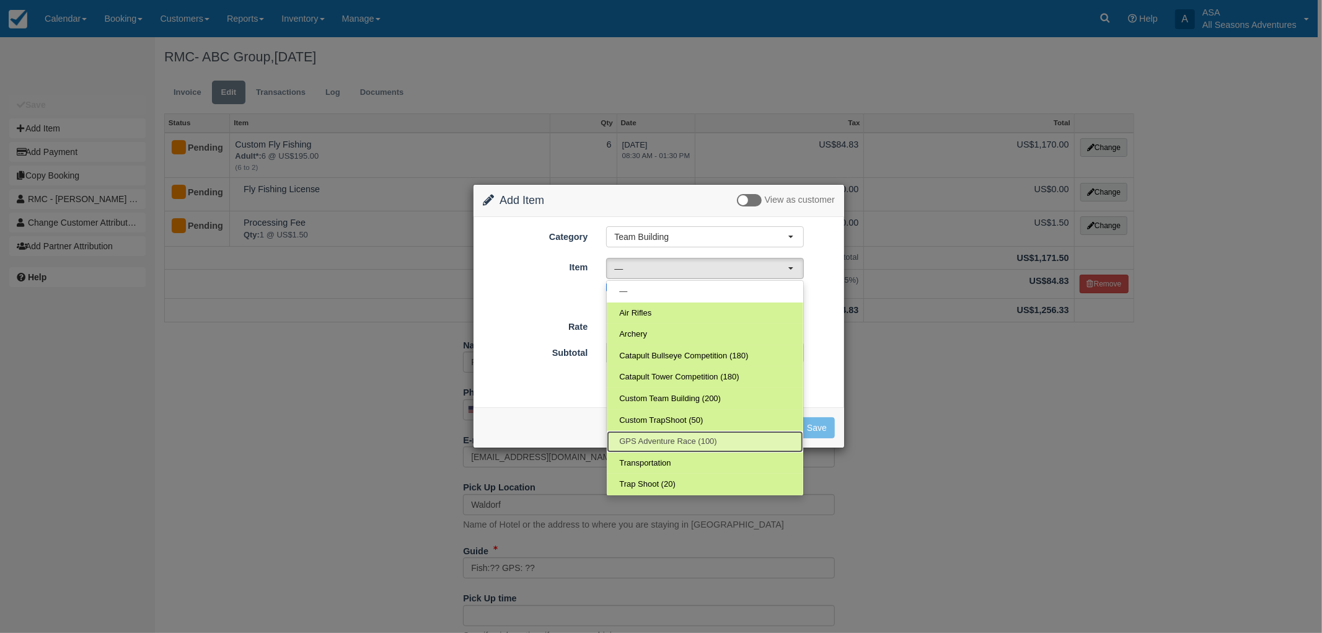
click at [668, 442] on span "GPS Adventure Race (100)" at bounding box center [668, 442] width 98 height 12
select select "63"
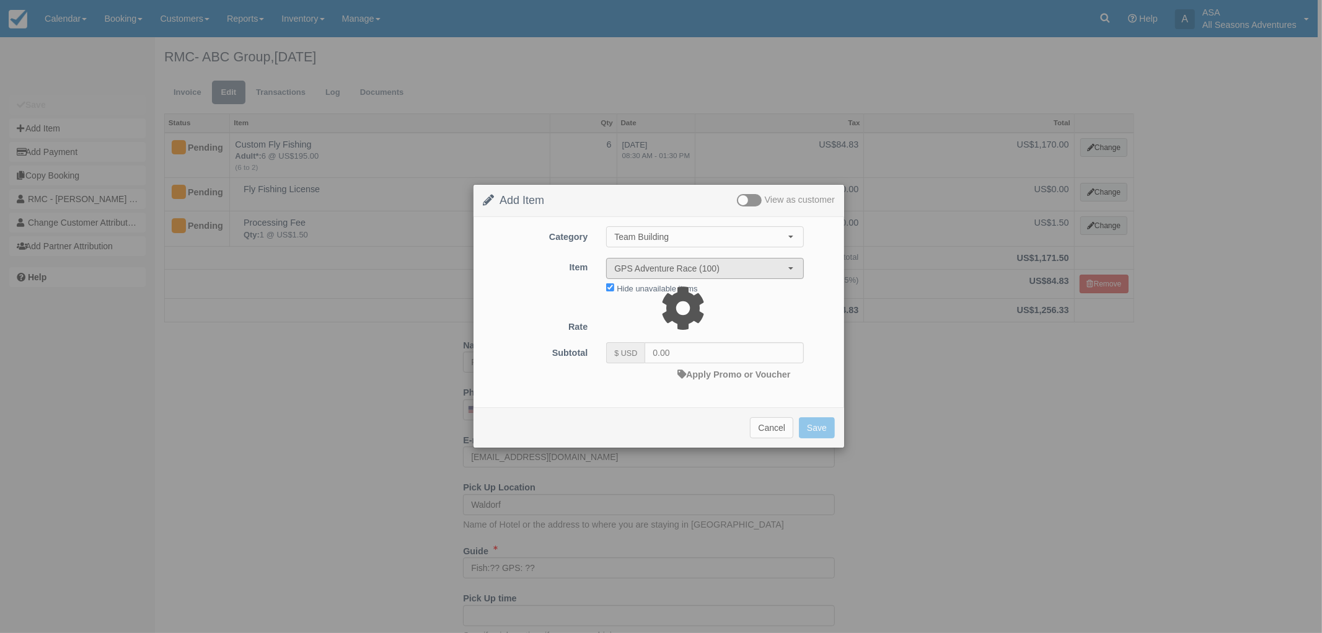
type input "125.00"
select select "06:00"
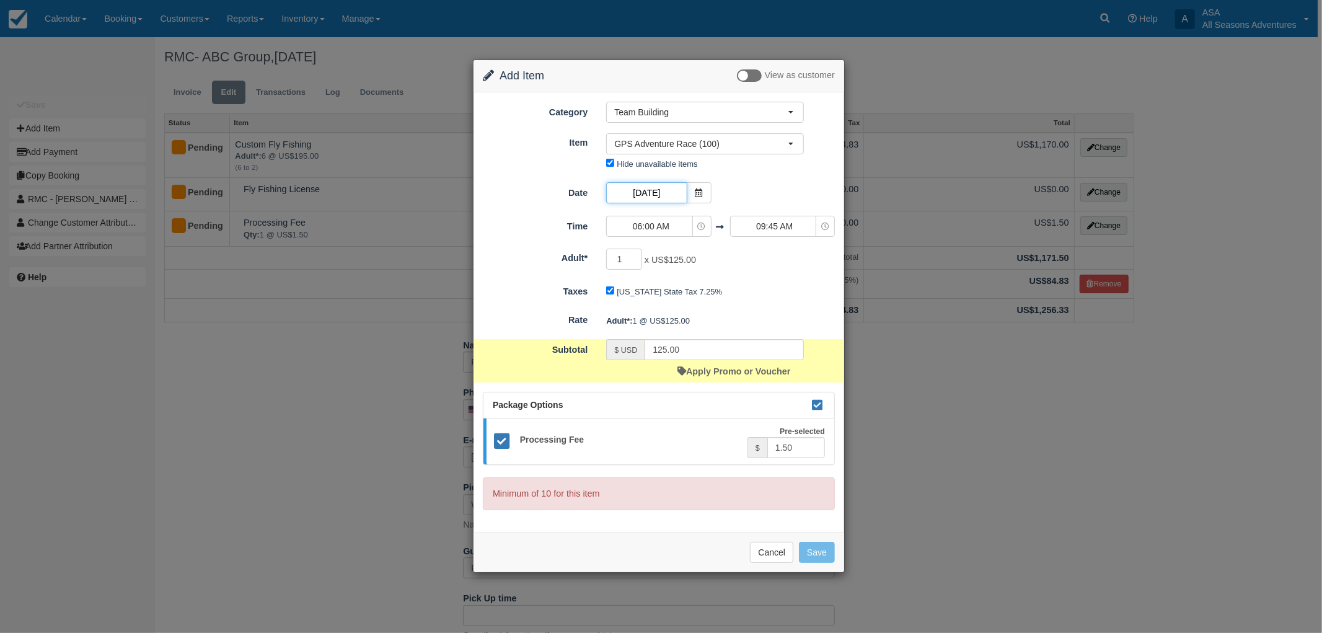
click at [637, 197] on input "[DATE]" at bounding box center [646, 192] width 81 height 21
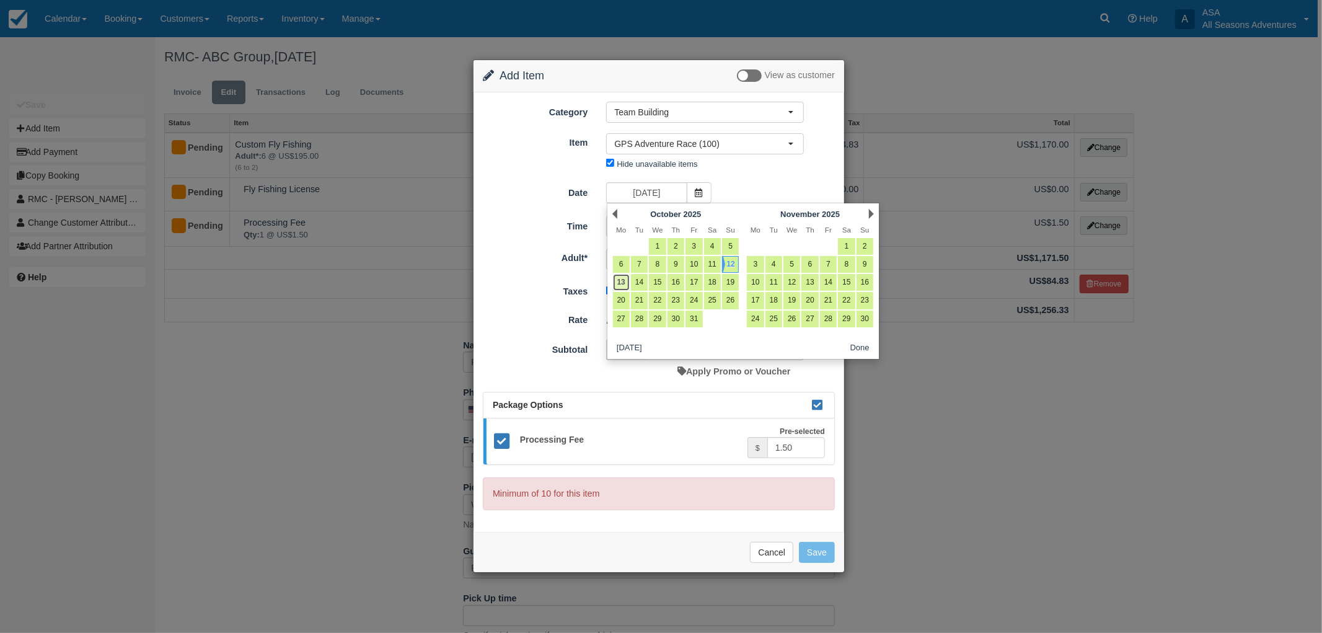
click at [621, 280] on link "13" at bounding box center [621, 282] width 17 height 17
type input "[DATE]"
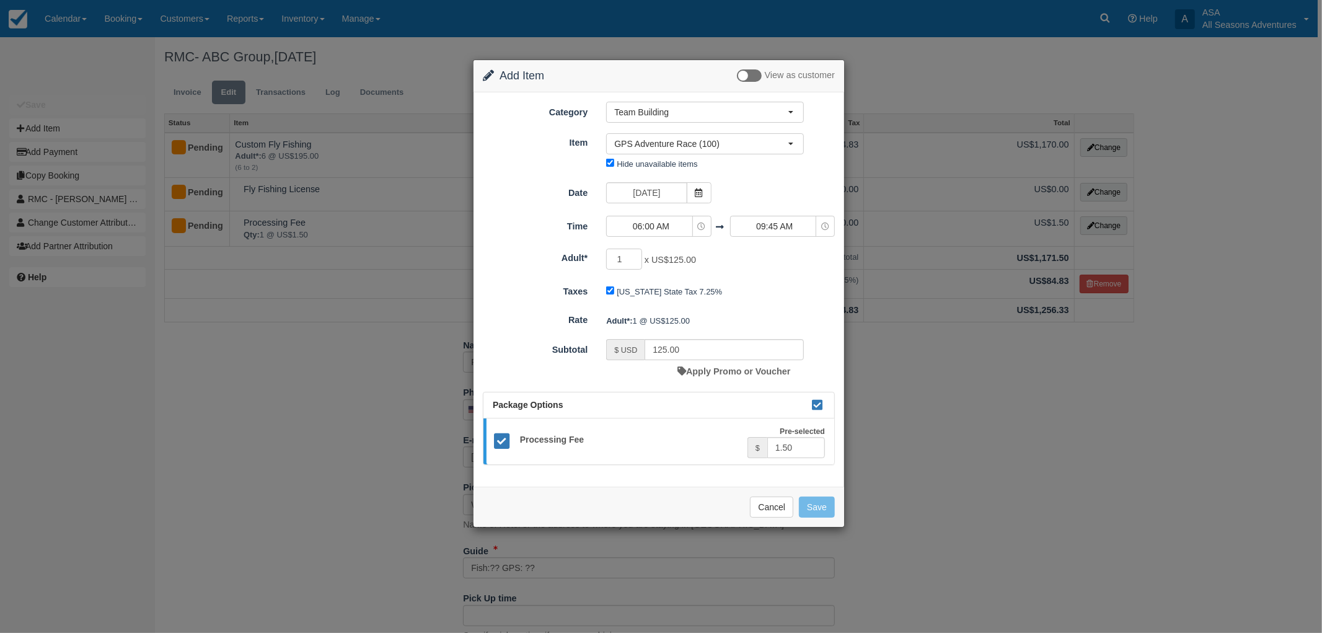
type input "1250.00"
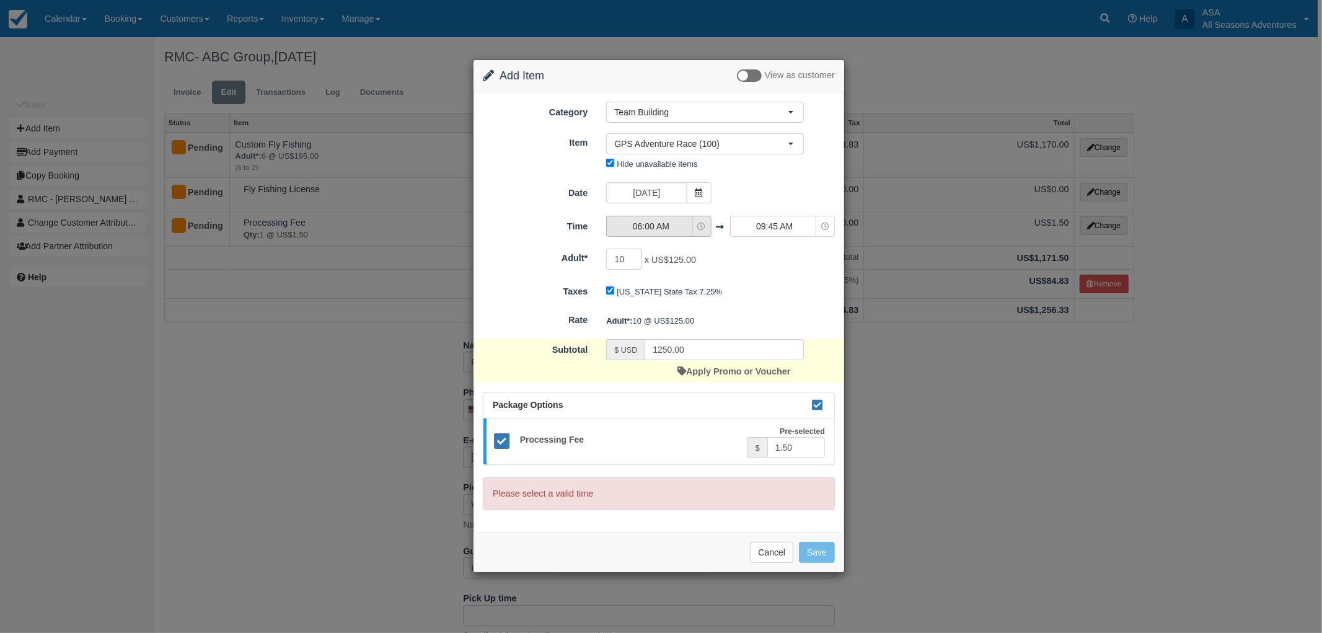
click at [641, 222] on span "06:00 AM" at bounding box center [651, 226] width 88 height 12
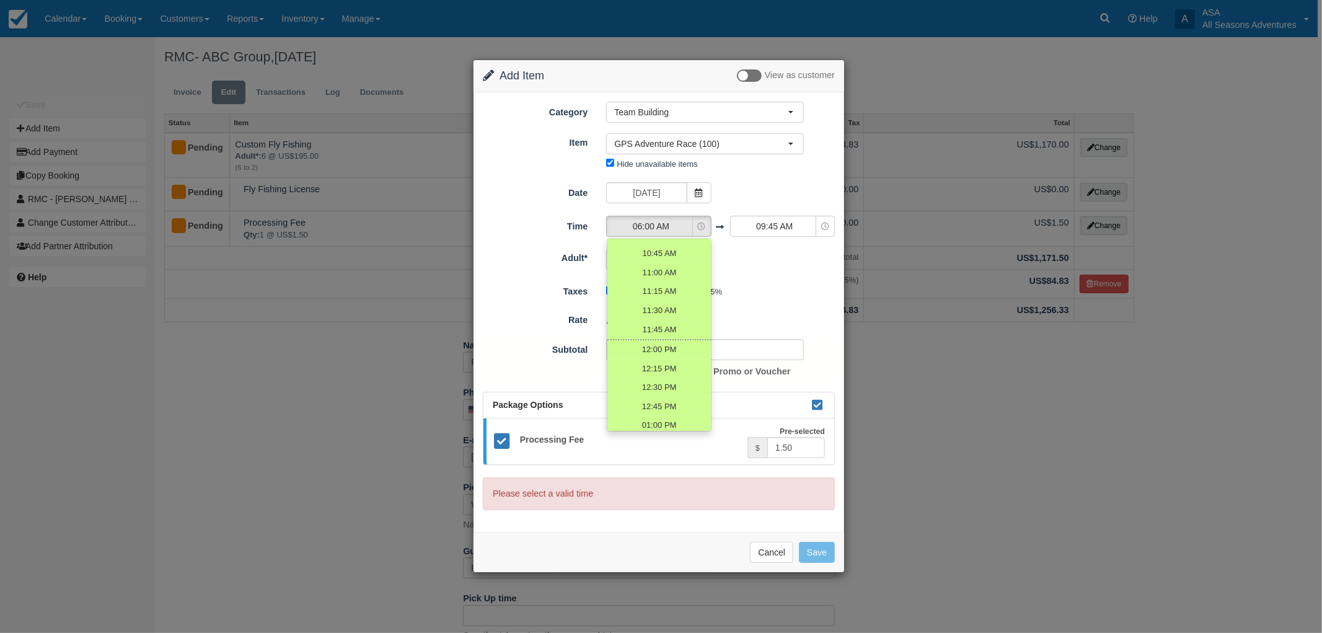
scroll to position [550, 0]
click at [653, 375] on span "03:00 PM" at bounding box center [659, 381] width 35 height 12
select select "15:00"
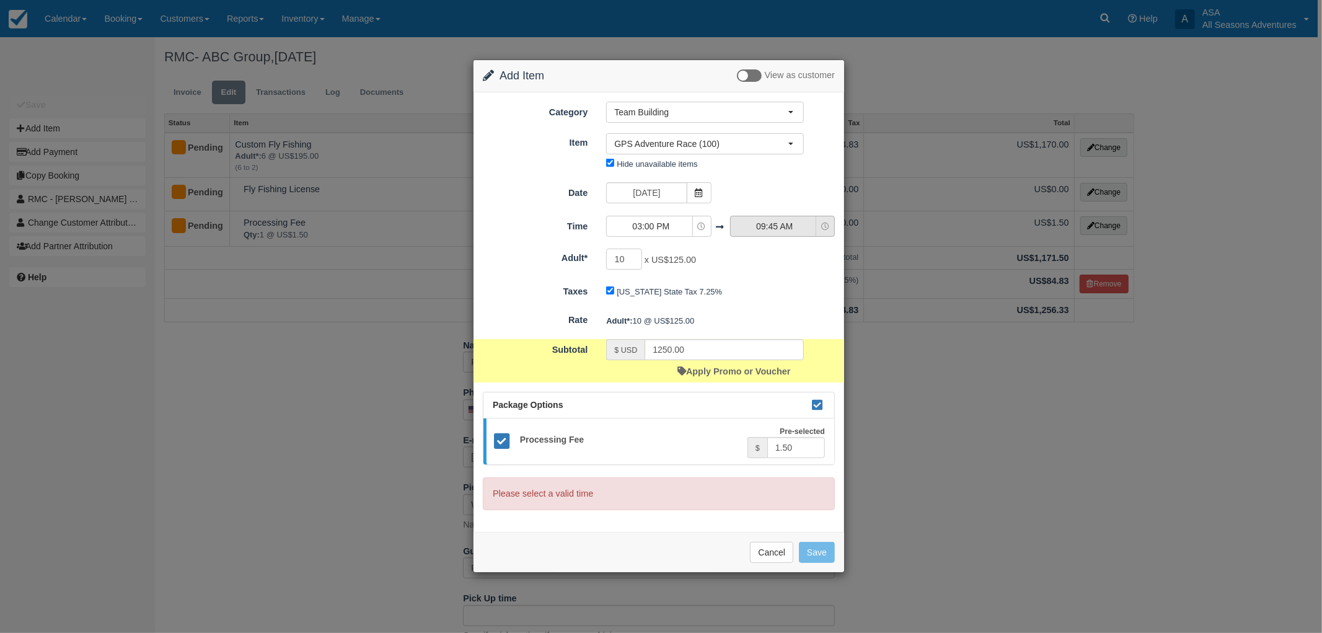
click at [777, 231] on span "09:45 AM" at bounding box center [775, 226] width 88 height 12
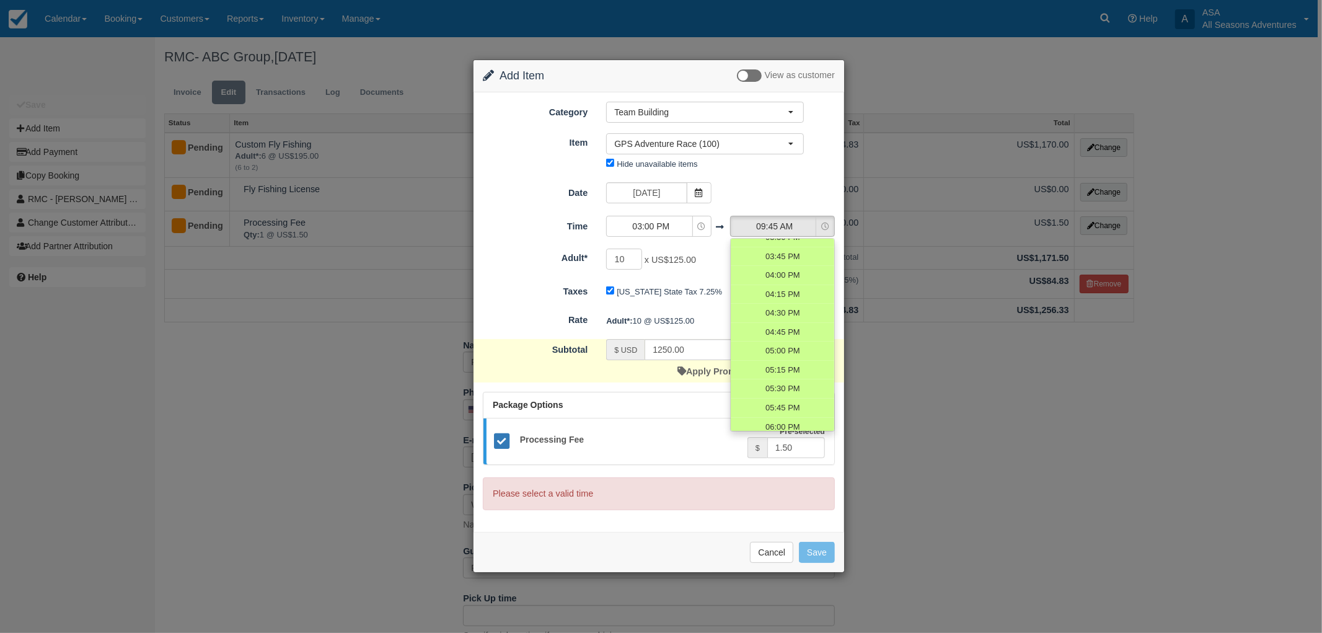
scroll to position [895, 0]
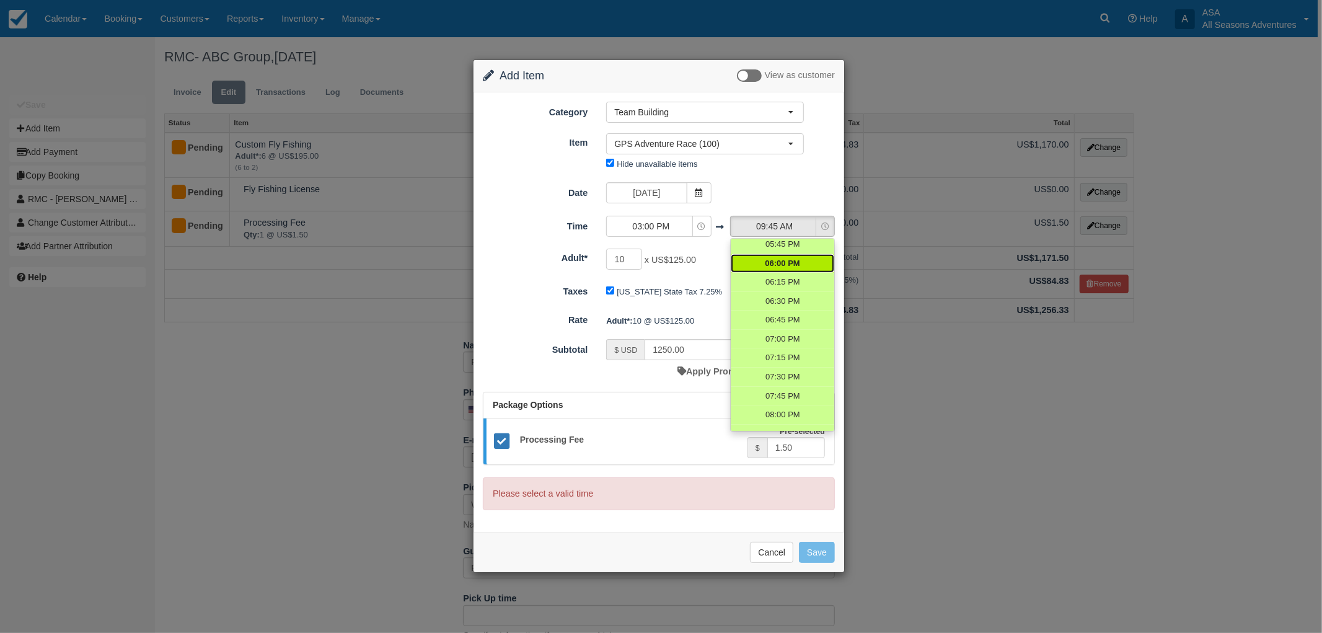
click at [781, 258] on span "06:00 PM" at bounding box center [782, 264] width 35 height 12
select select "18:00"
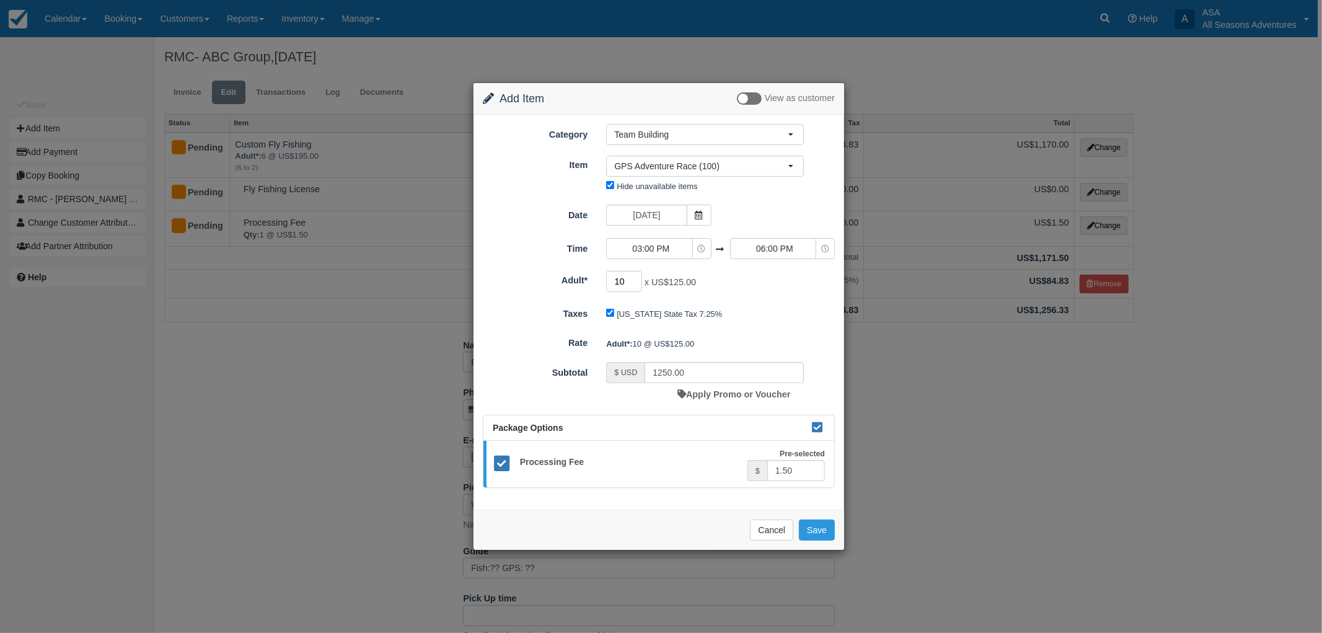
drag, startPoint x: 625, startPoint y: 283, endPoint x: 598, endPoint y: 301, distance: 32.5
click at [598, 301] on form "Category Team Building Rafting the [PERSON_NAME] River Mountain Biking Hiking F…" at bounding box center [659, 306] width 352 height 364
type input "20"
type input "2500.00"
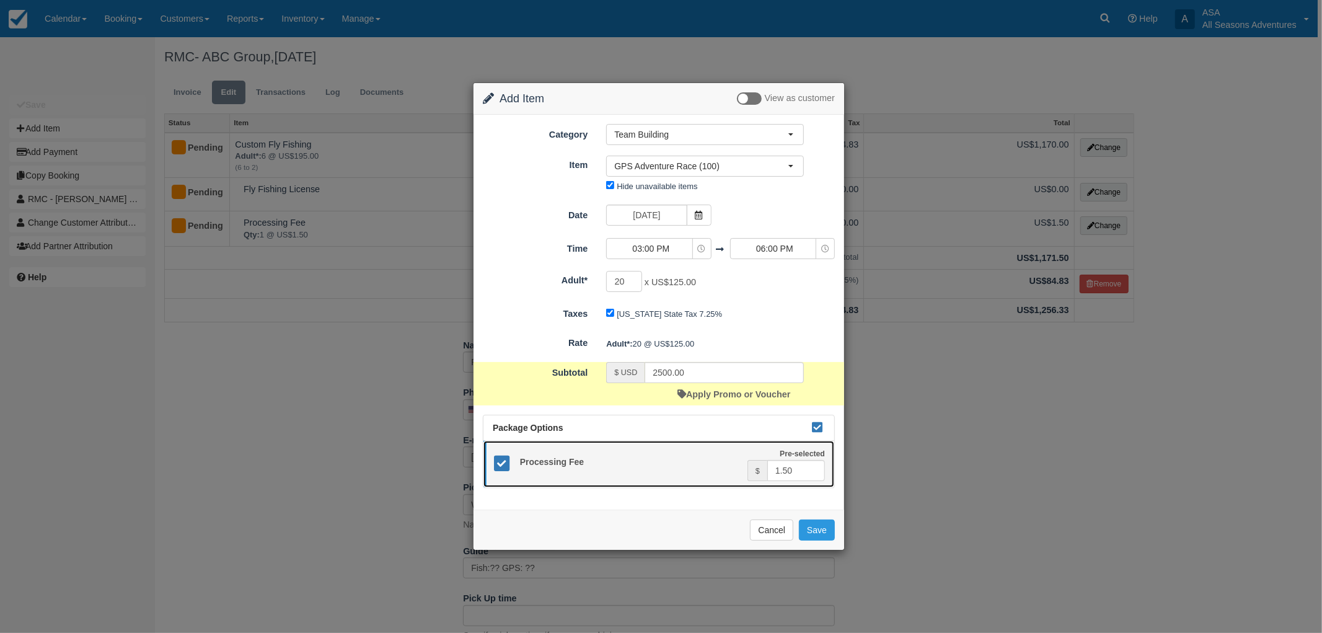
click at [506, 465] on icon at bounding box center [502, 464] width 18 height 18
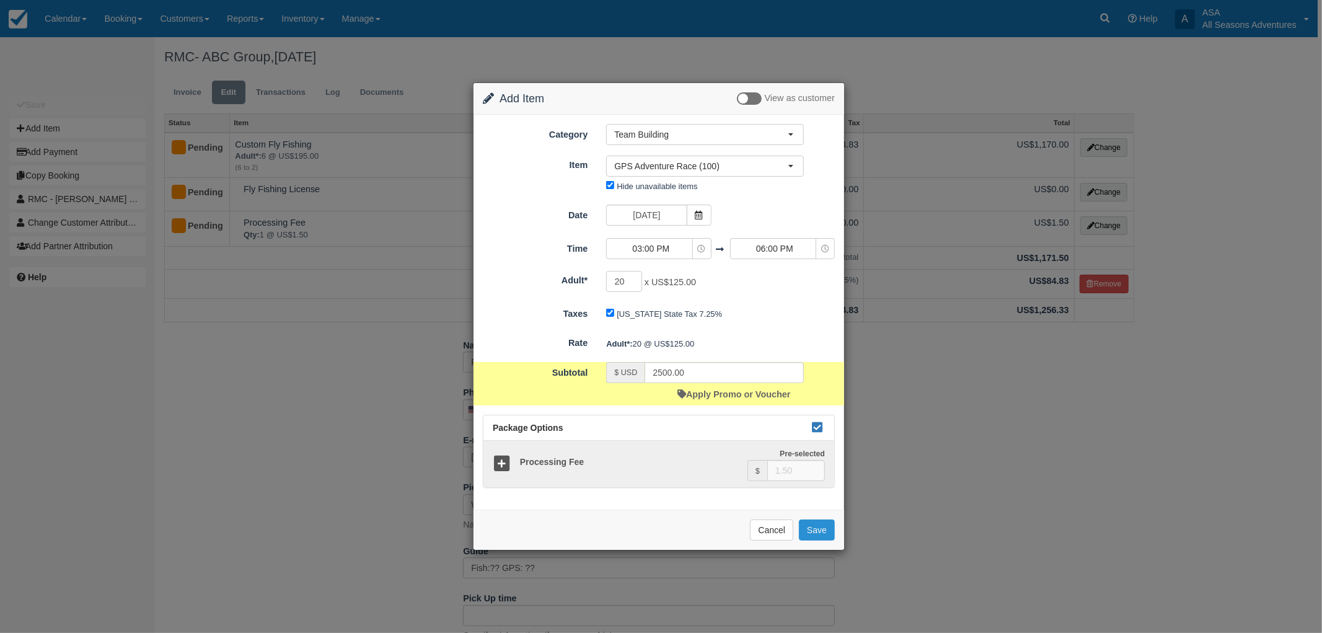
click at [811, 523] on button "Save" at bounding box center [817, 529] width 36 height 21
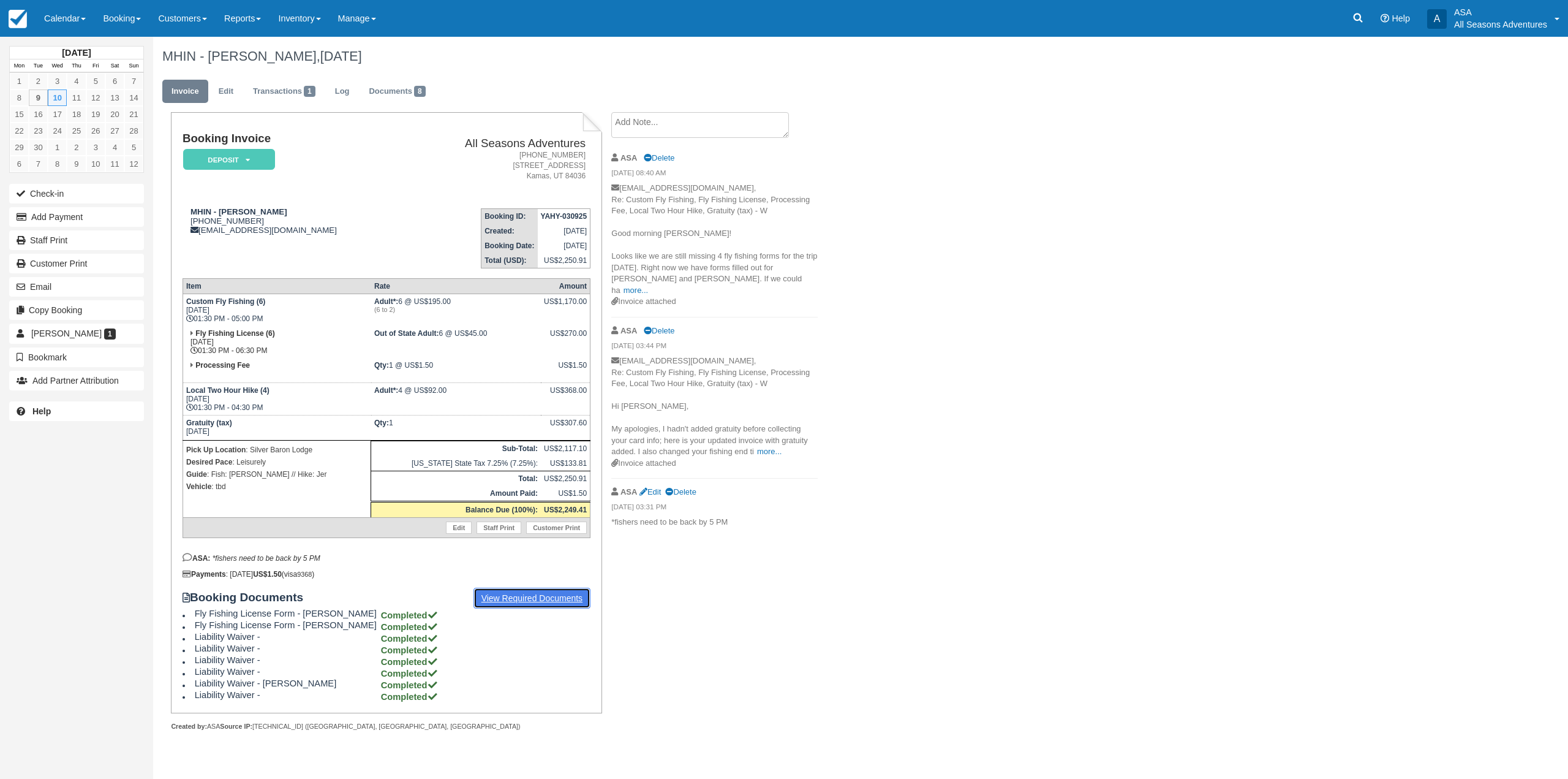
click at [496, 600] on link "View Required Documents" at bounding box center [532, 597] width 118 height 21
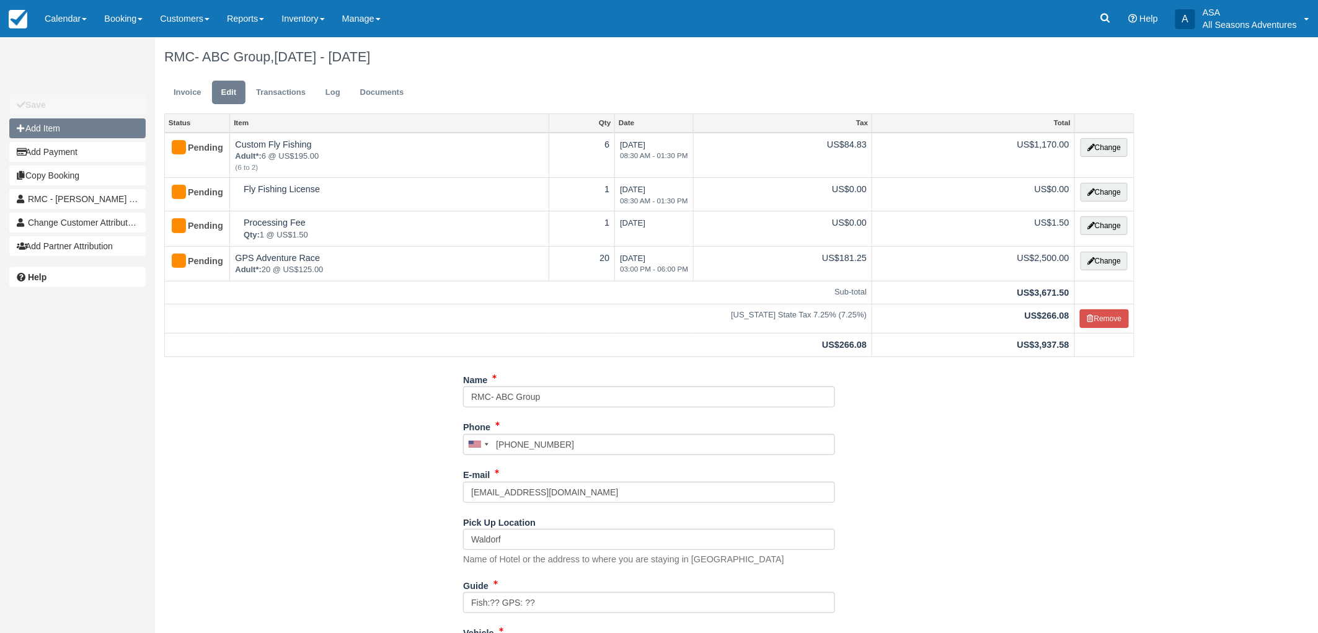
click at [71, 128] on button "Add Item" at bounding box center [77, 128] width 136 height 20
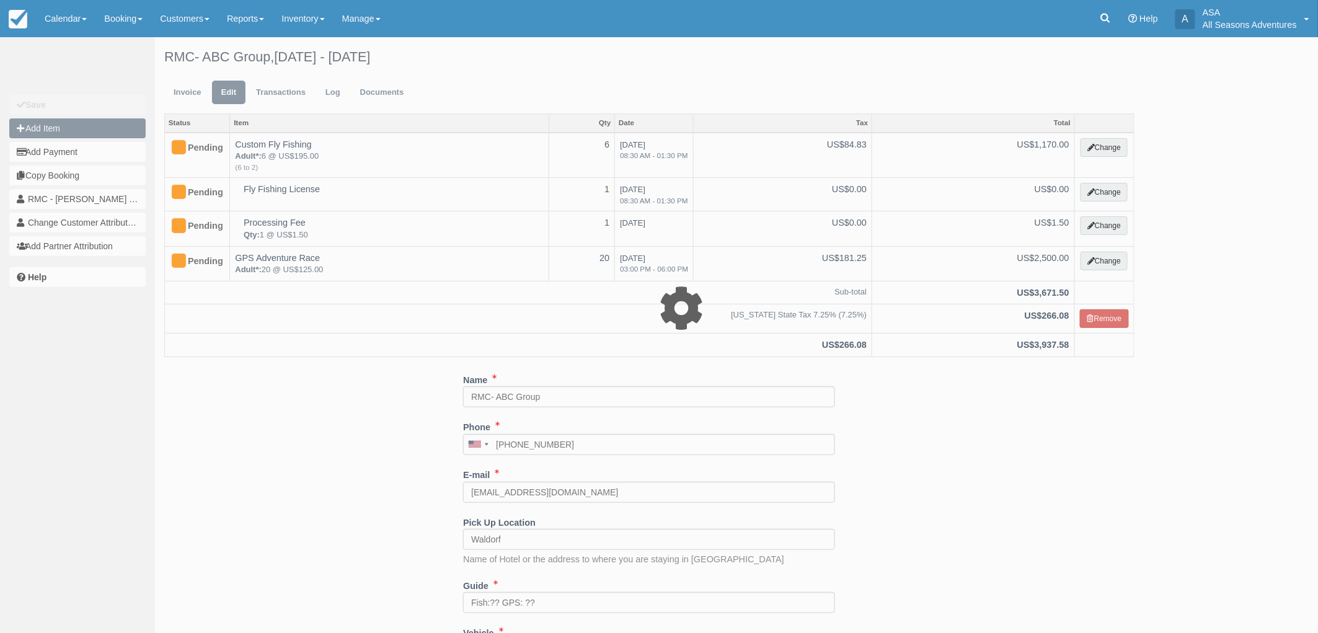
type input "0.00"
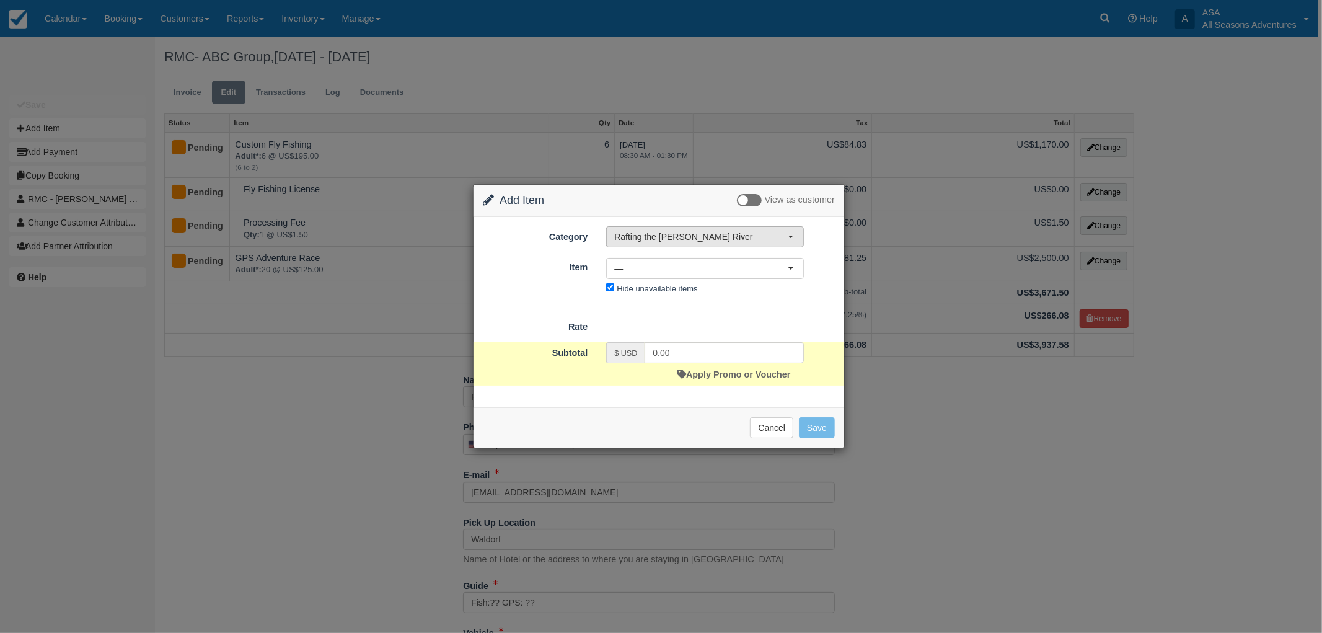
click at [705, 237] on span "Rafting the [PERSON_NAME] River" at bounding box center [701, 237] width 174 height 12
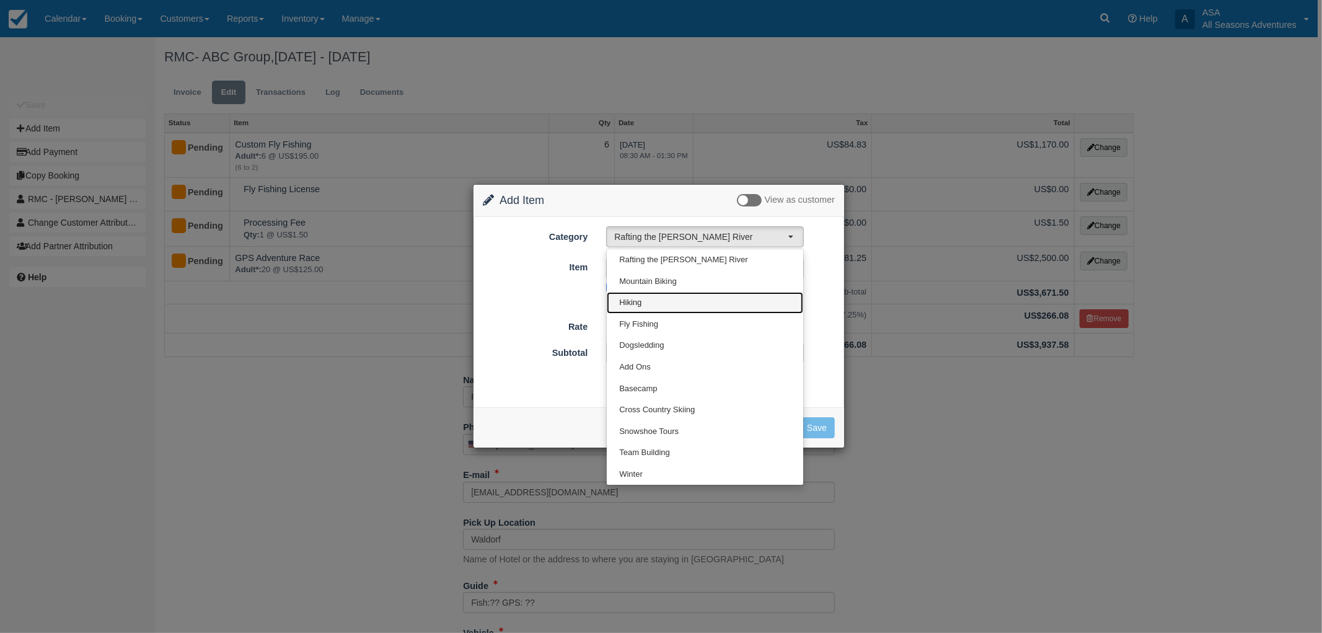
click at [658, 307] on link "Hiking" at bounding box center [705, 303] width 196 height 22
select select "2"
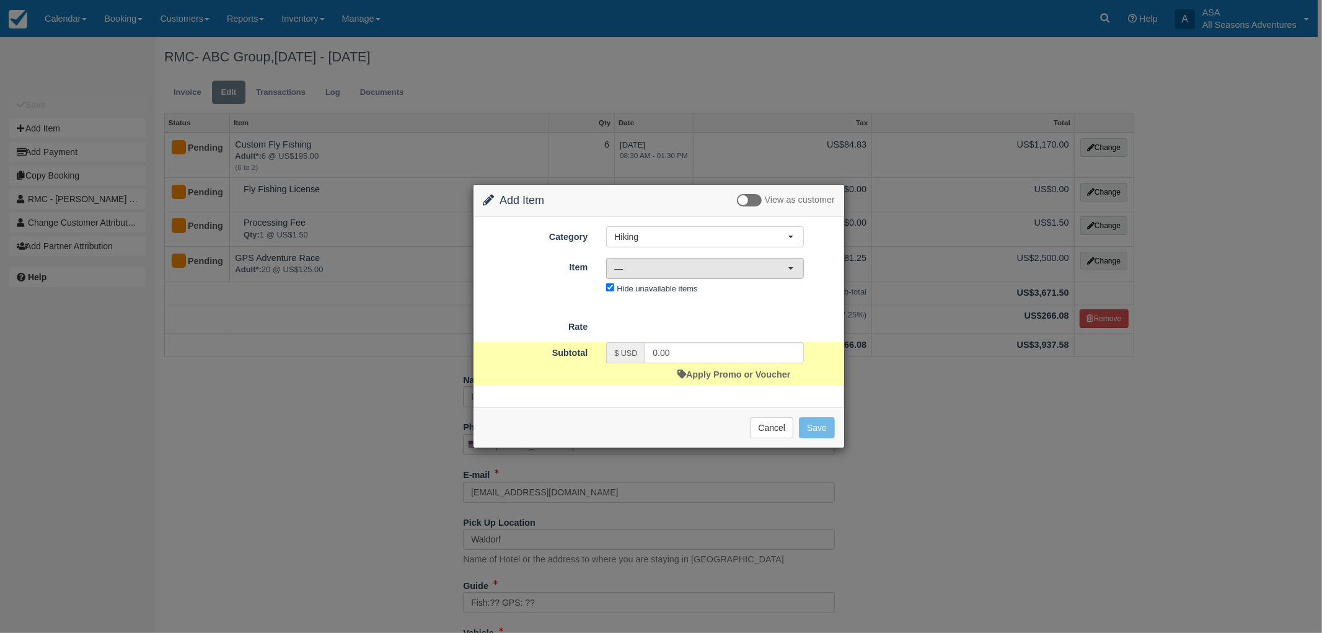
click at [777, 268] on span "—" at bounding box center [701, 268] width 174 height 12
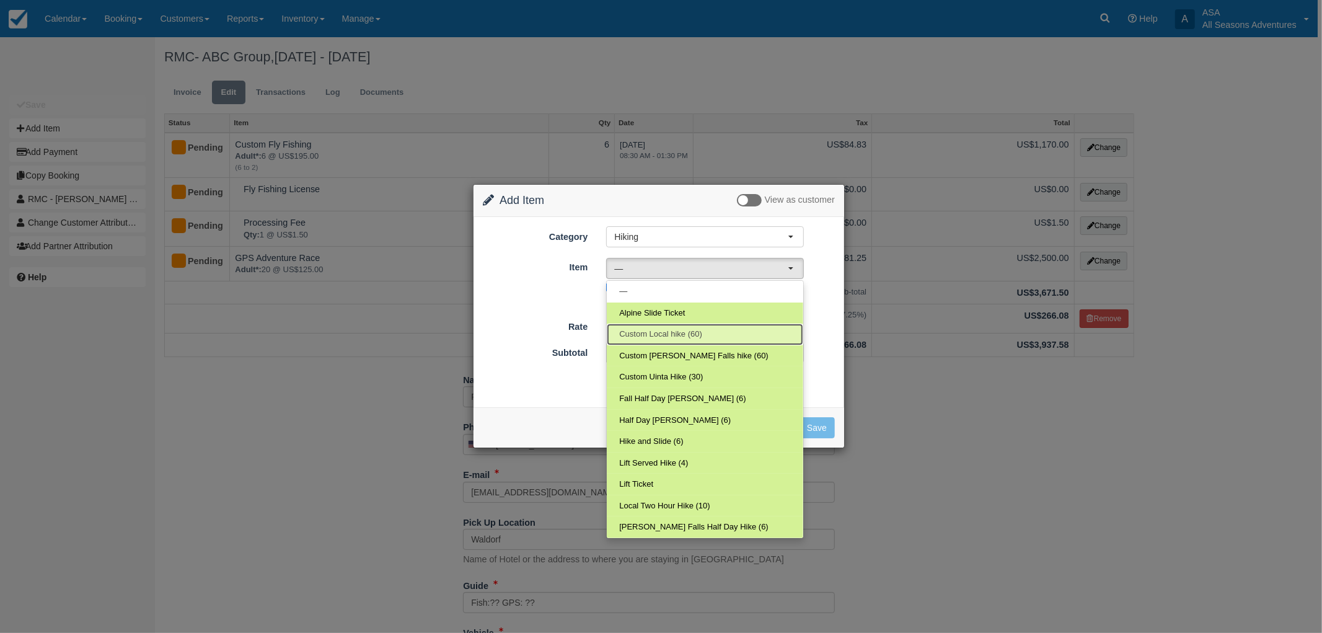
click at [637, 342] on link "Custom Local hike (60)" at bounding box center [705, 335] width 196 height 22
select select "95"
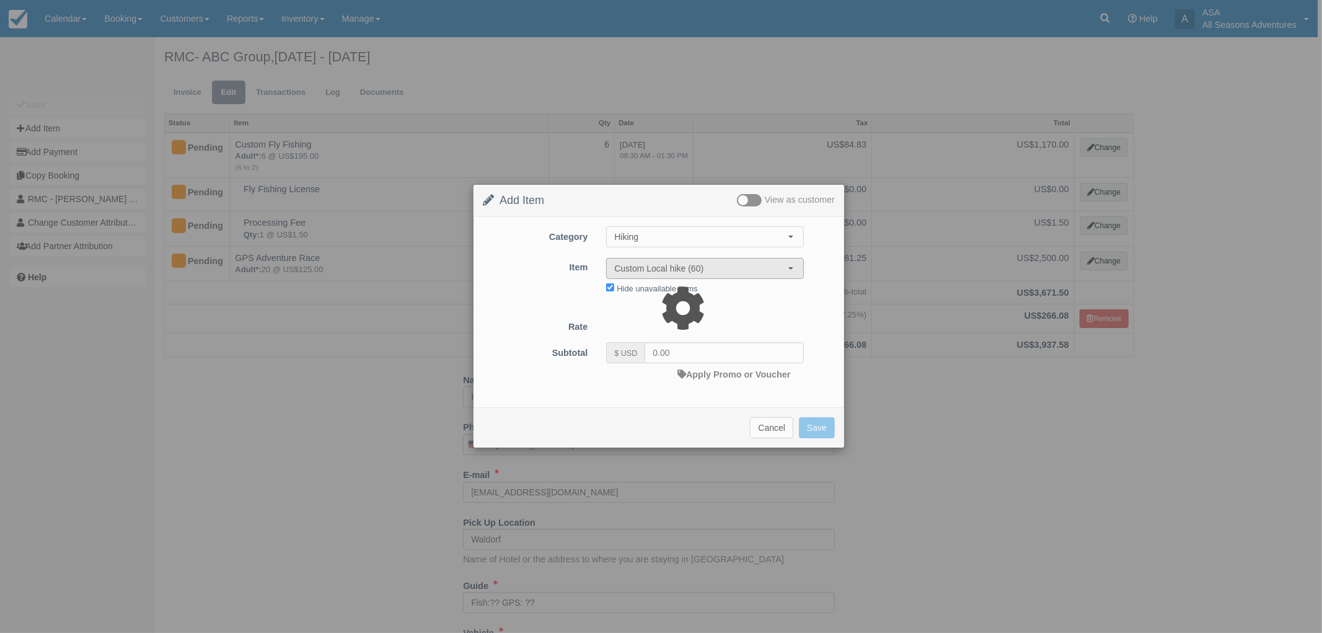
type input "184.00"
select select "06:00"
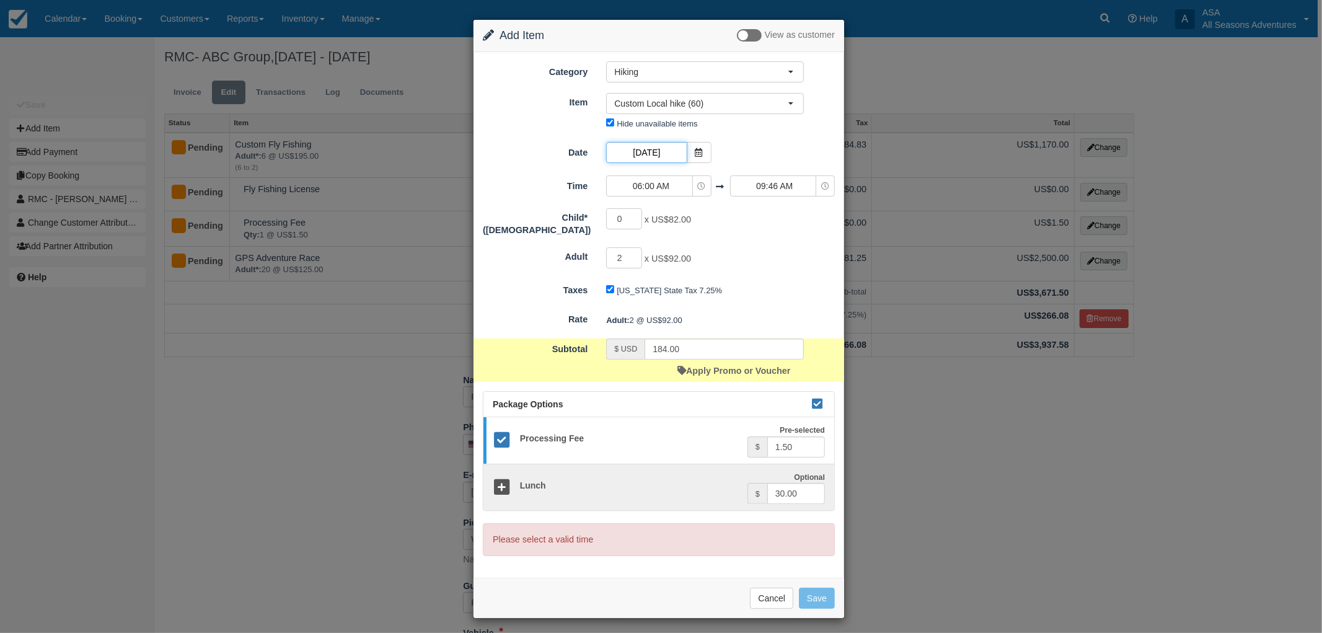
click at [633, 155] on input "10/12/25" at bounding box center [646, 152] width 81 height 21
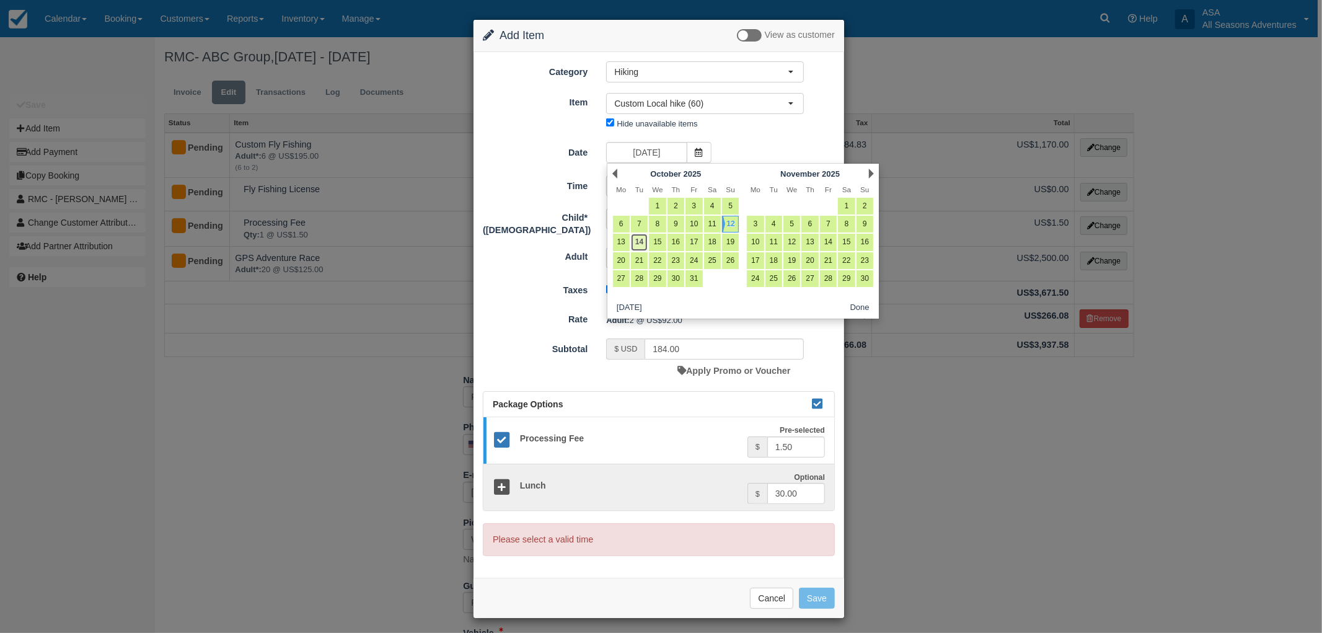
click at [640, 240] on link "14" at bounding box center [639, 242] width 17 height 17
type input "10/14/25"
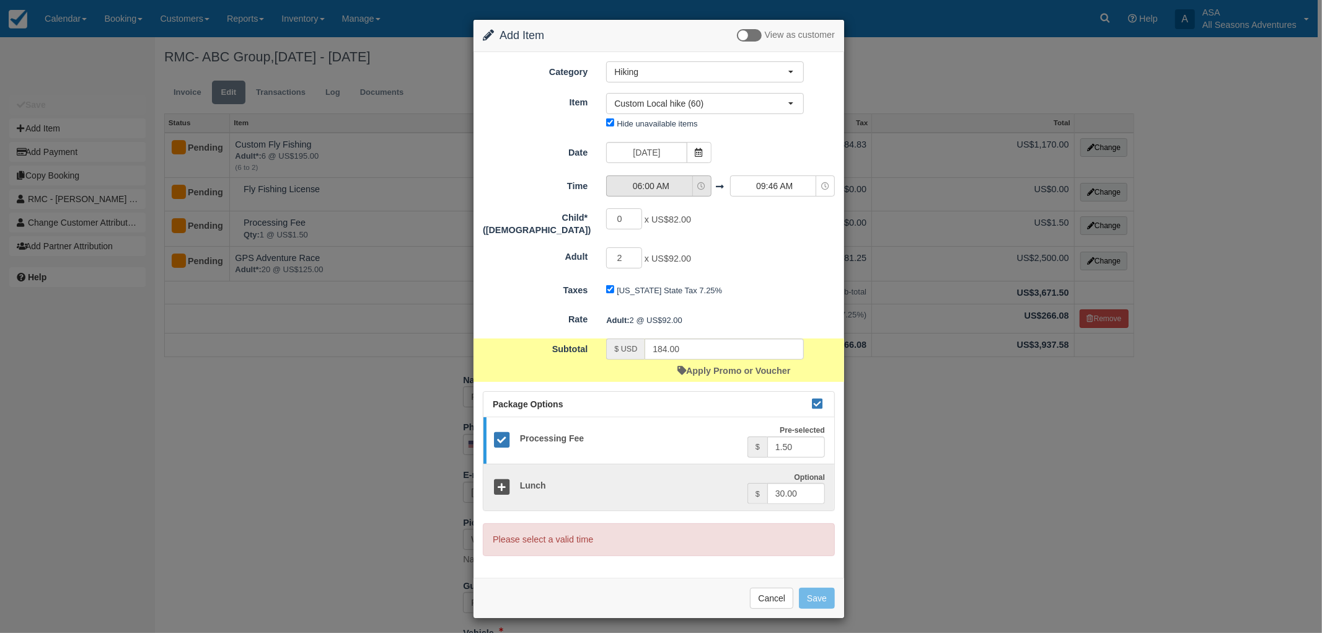
click at [646, 187] on span "06:00 AM" at bounding box center [651, 186] width 88 height 12
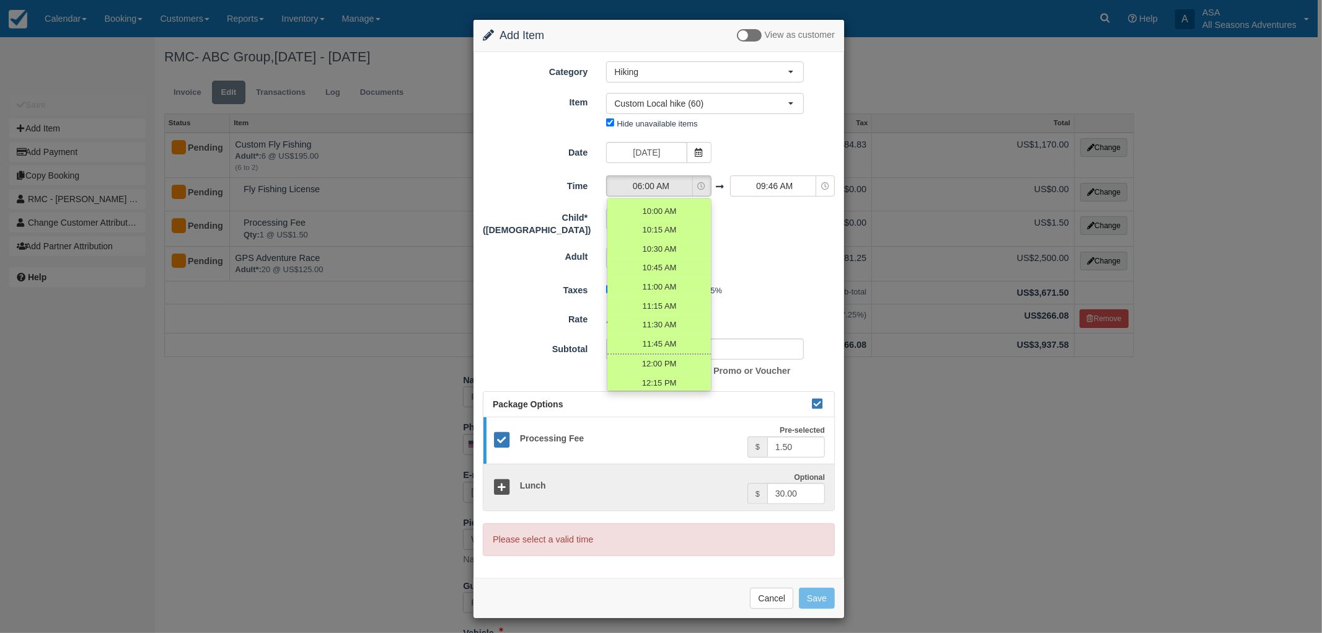
scroll to position [275, 0]
click at [663, 277] on span "10:30 AM" at bounding box center [659, 274] width 35 height 12
select select "10:30"
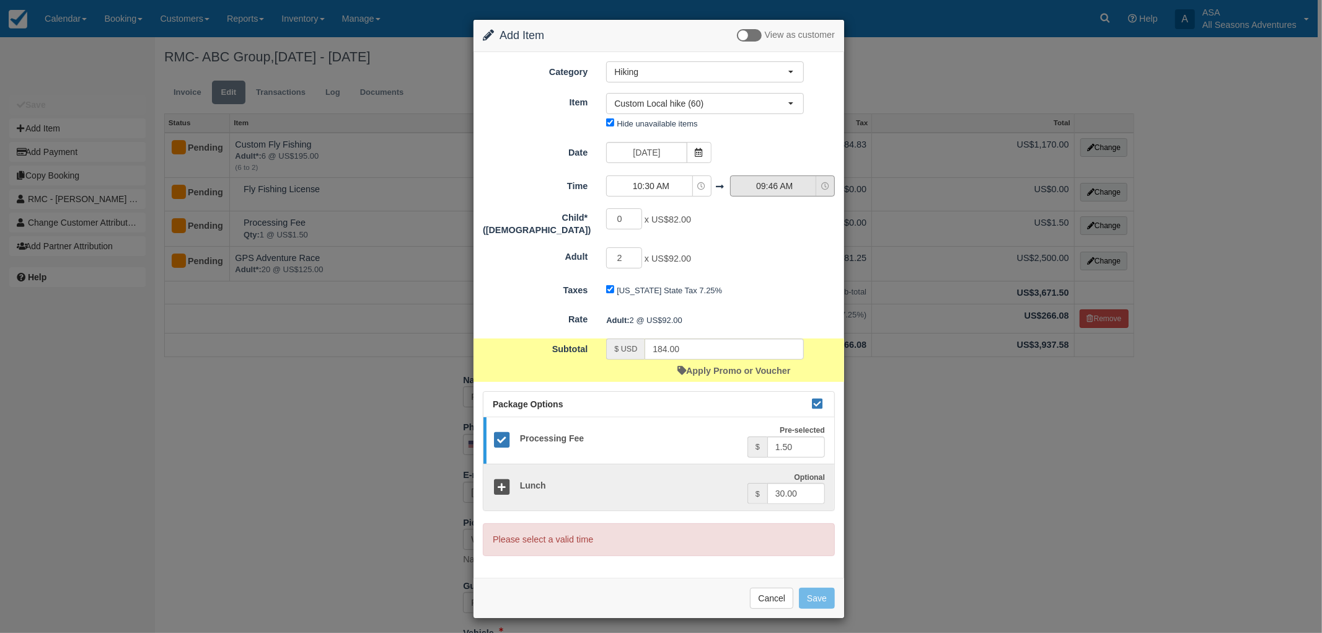
click at [757, 177] on button "09:46 AM" at bounding box center [782, 185] width 105 height 21
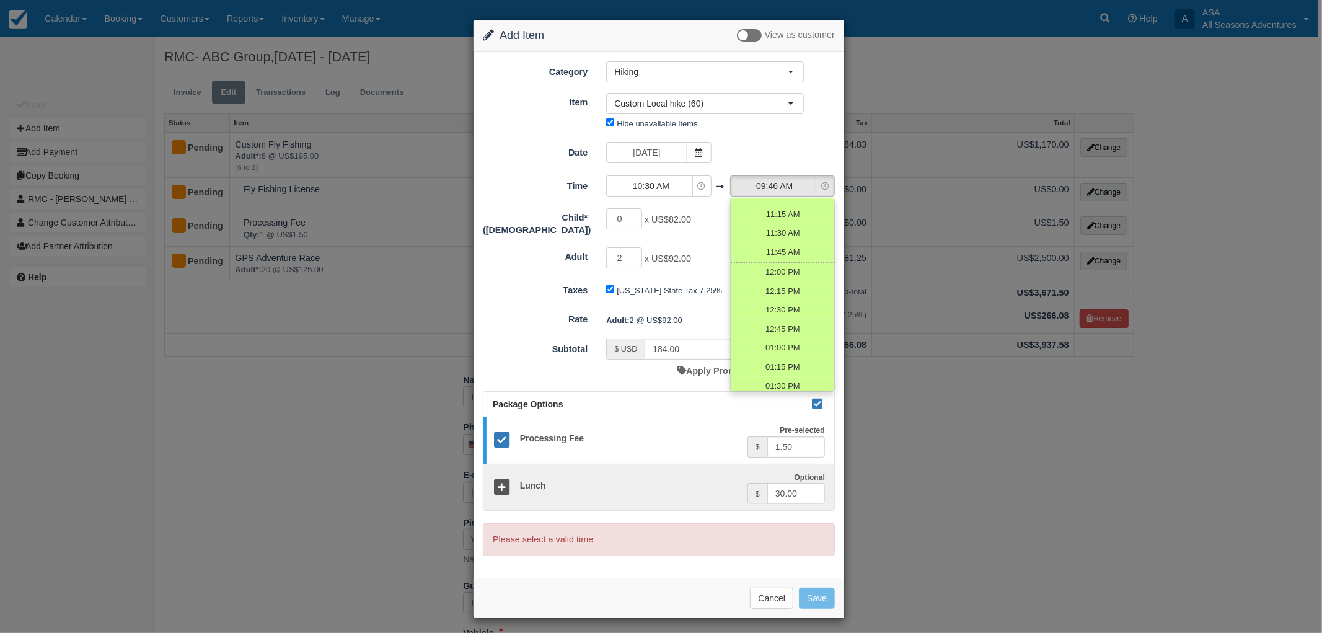
scroll to position [413, 0]
click at [769, 327] on span "01:00 PM" at bounding box center [782, 326] width 35 height 12
select select "13:00"
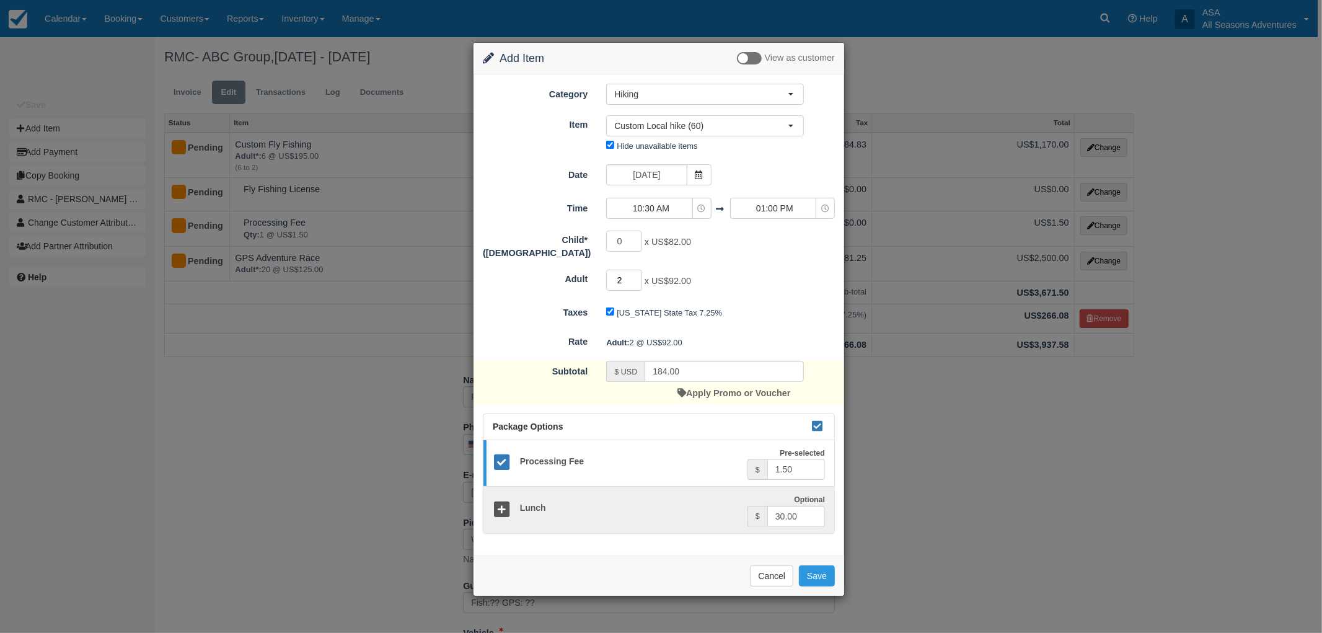
drag, startPoint x: 624, startPoint y: 273, endPoint x: 598, endPoint y: 293, distance: 33.6
click at [598, 293] on form "Category Hiking Rafting the Weber River Mountain Biking Hiking Fly Fishing Dogs…" at bounding box center [659, 308] width 352 height 449
type input "14"
type input "1288.00"
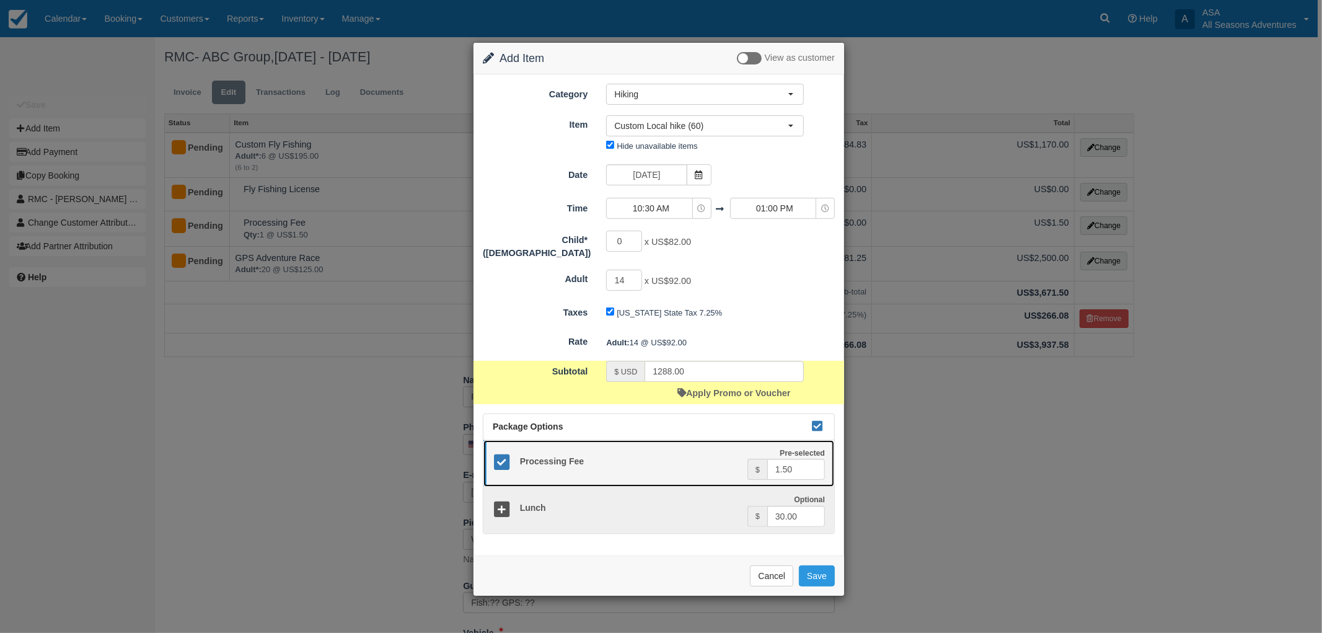
click at [497, 454] on icon at bounding box center [502, 463] width 18 height 18
click at [819, 575] on button "Save" at bounding box center [817, 575] width 36 height 21
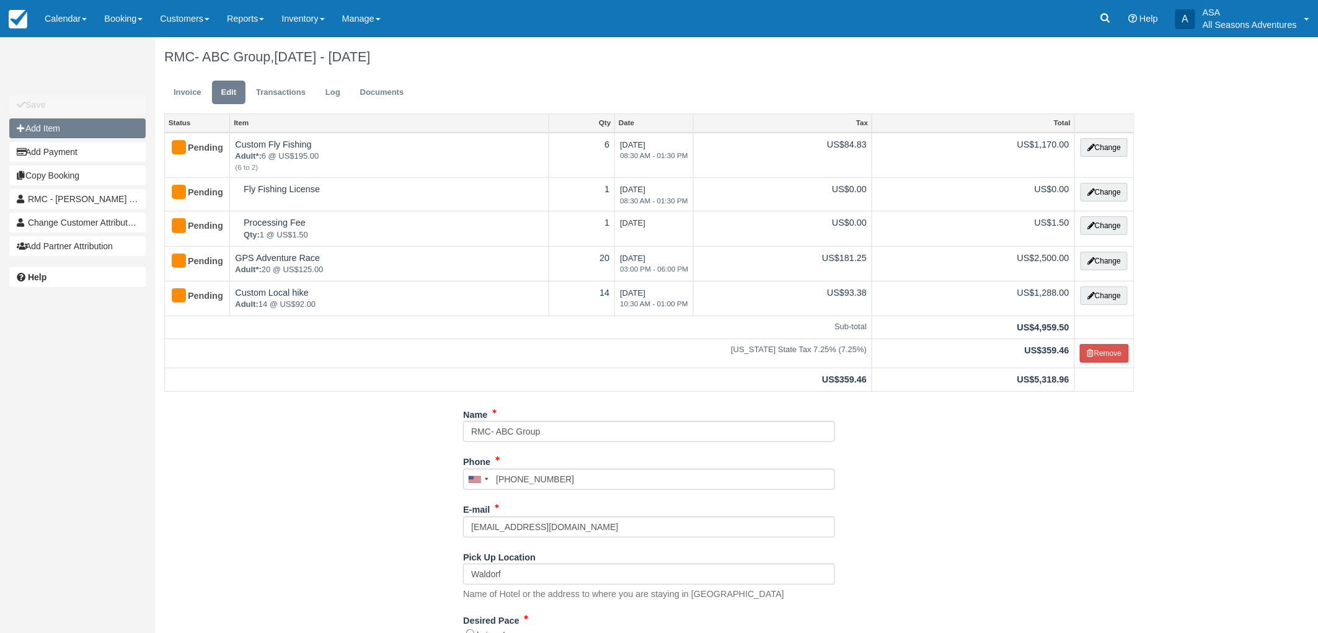
click at [58, 129] on button "Add Item" at bounding box center [77, 128] width 136 height 20
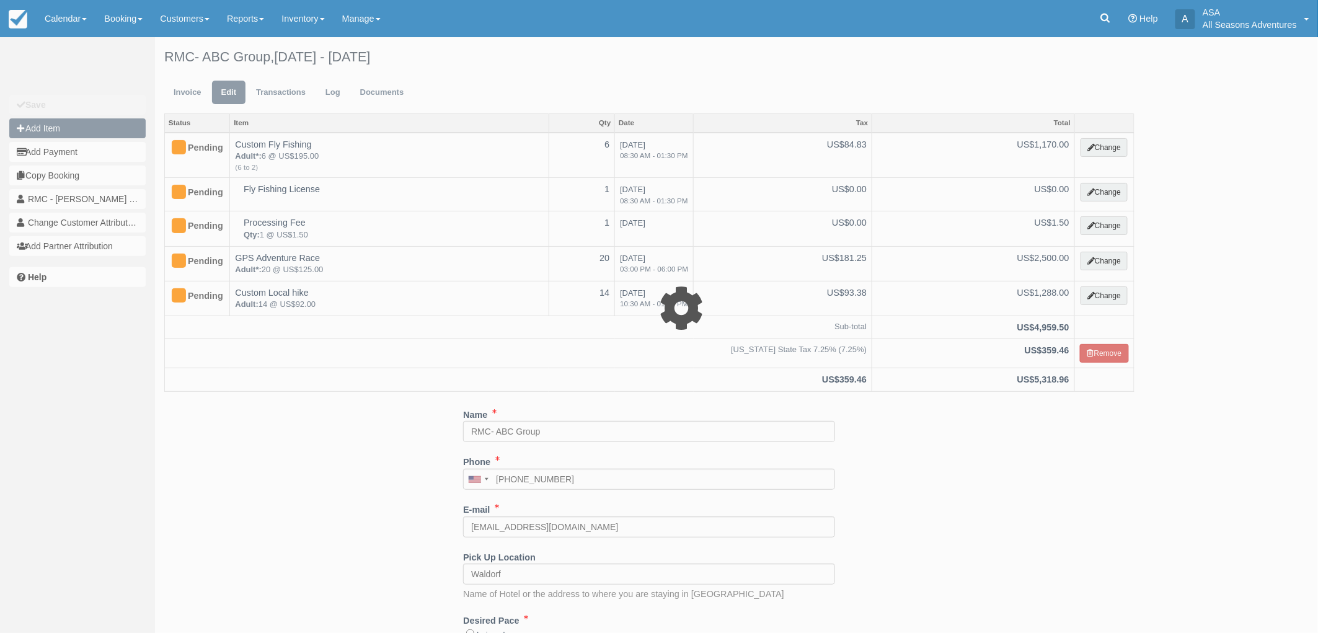
type input "0.00"
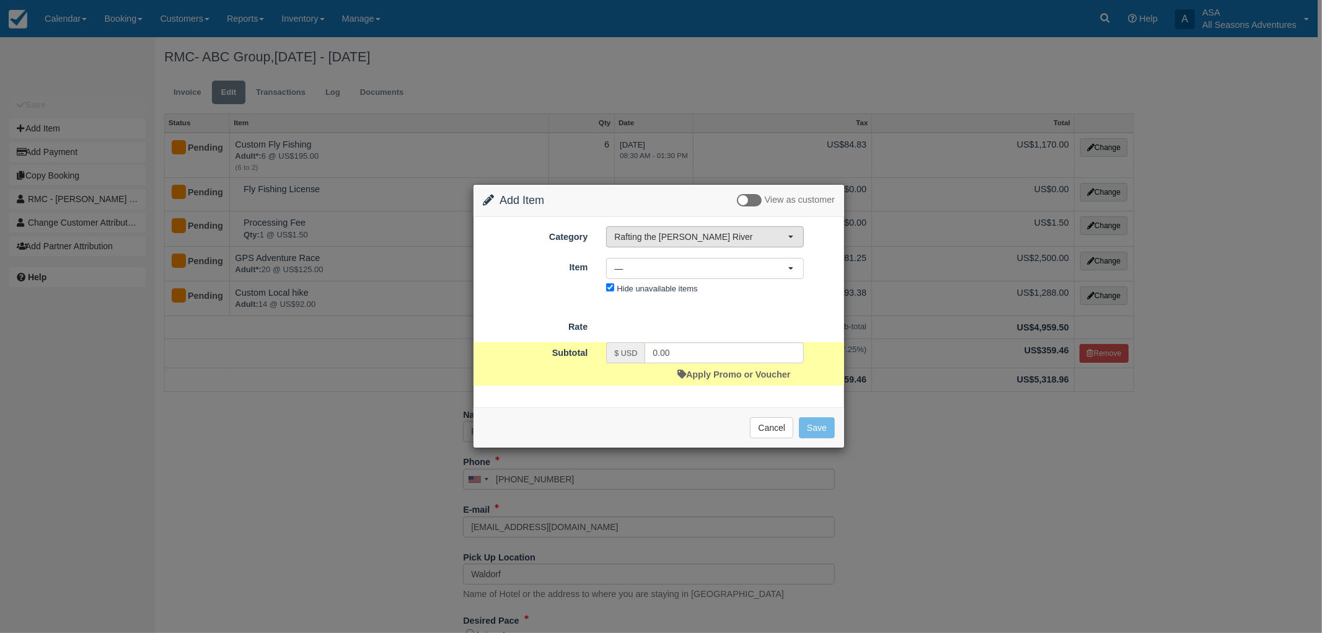
click at [679, 232] on span "Rafting the [PERSON_NAME] River" at bounding box center [701, 237] width 174 height 12
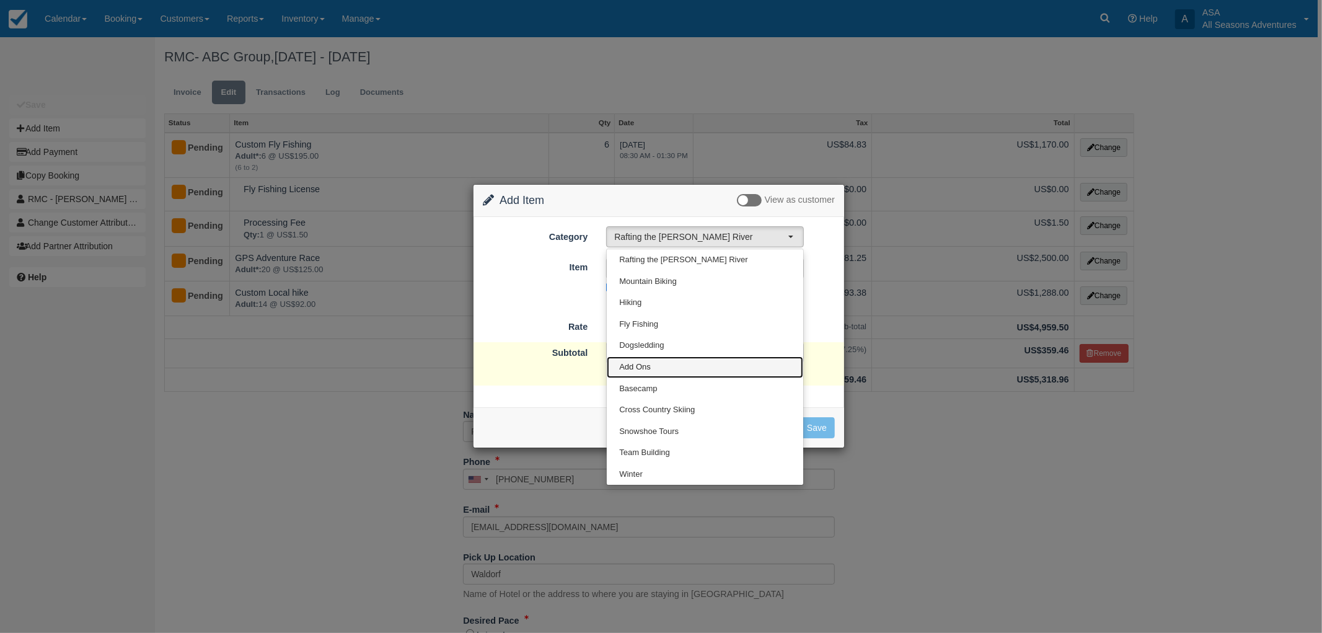
click at [661, 362] on link "Add Ons" at bounding box center [705, 367] width 196 height 22
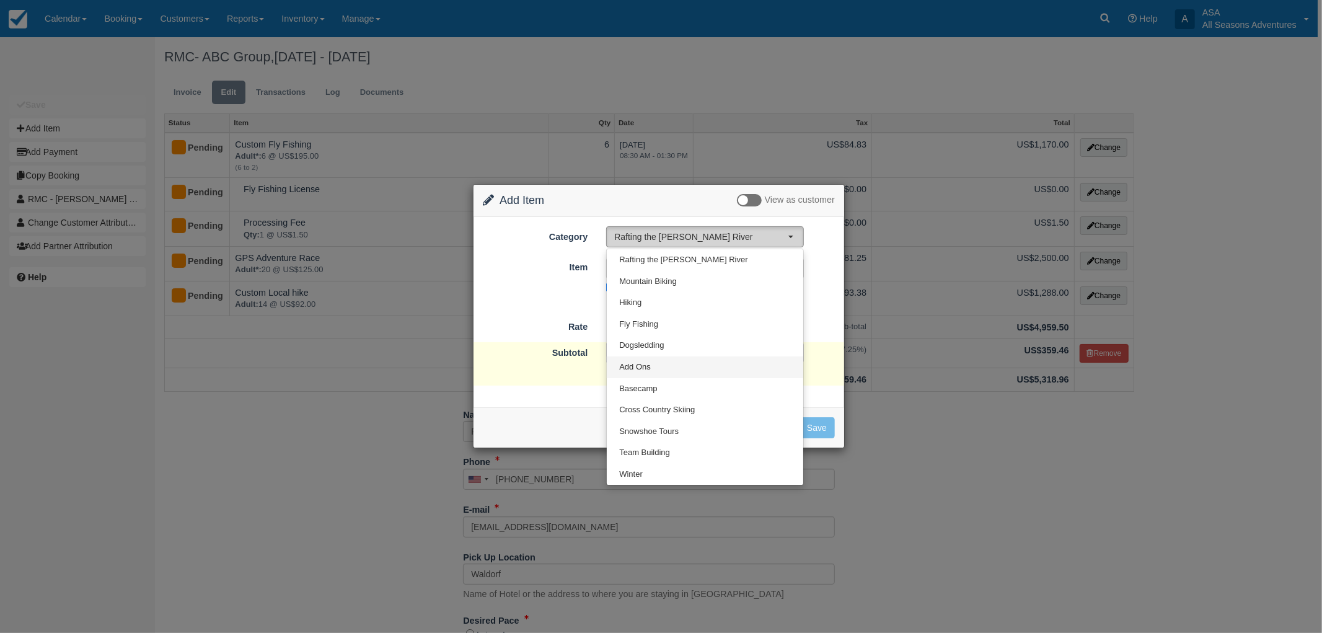
select select "13"
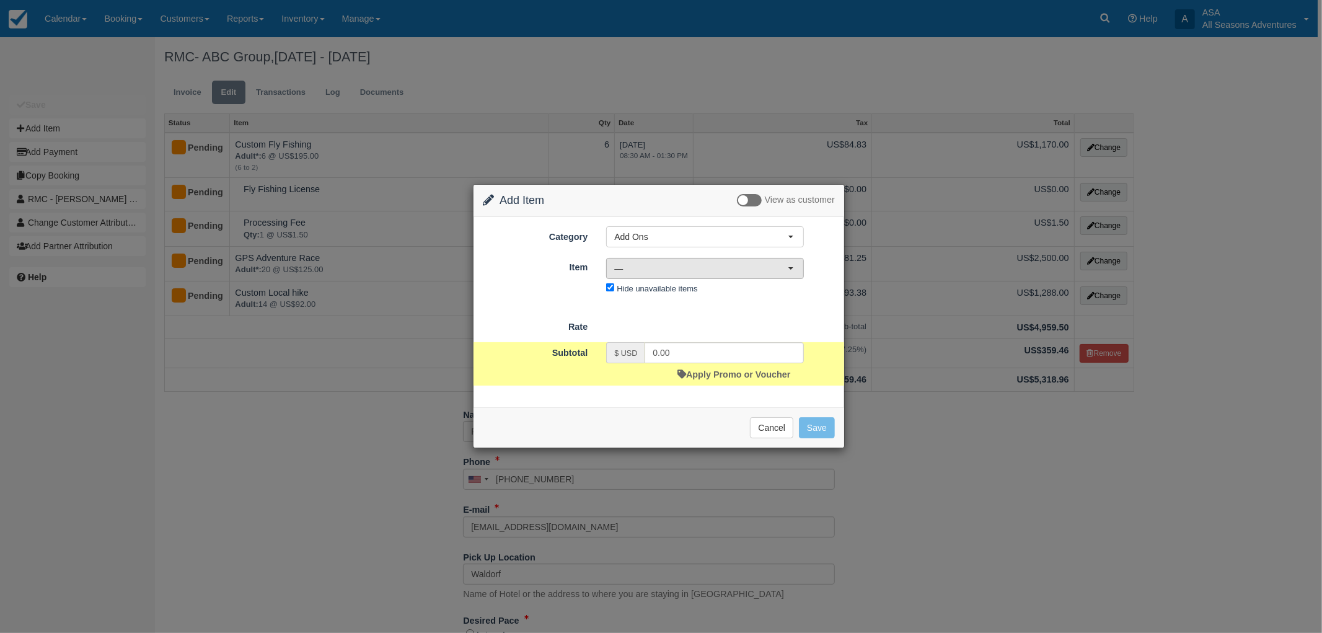
click at [736, 265] on span "—" at bounding box center [701, 268] width 174 height 12
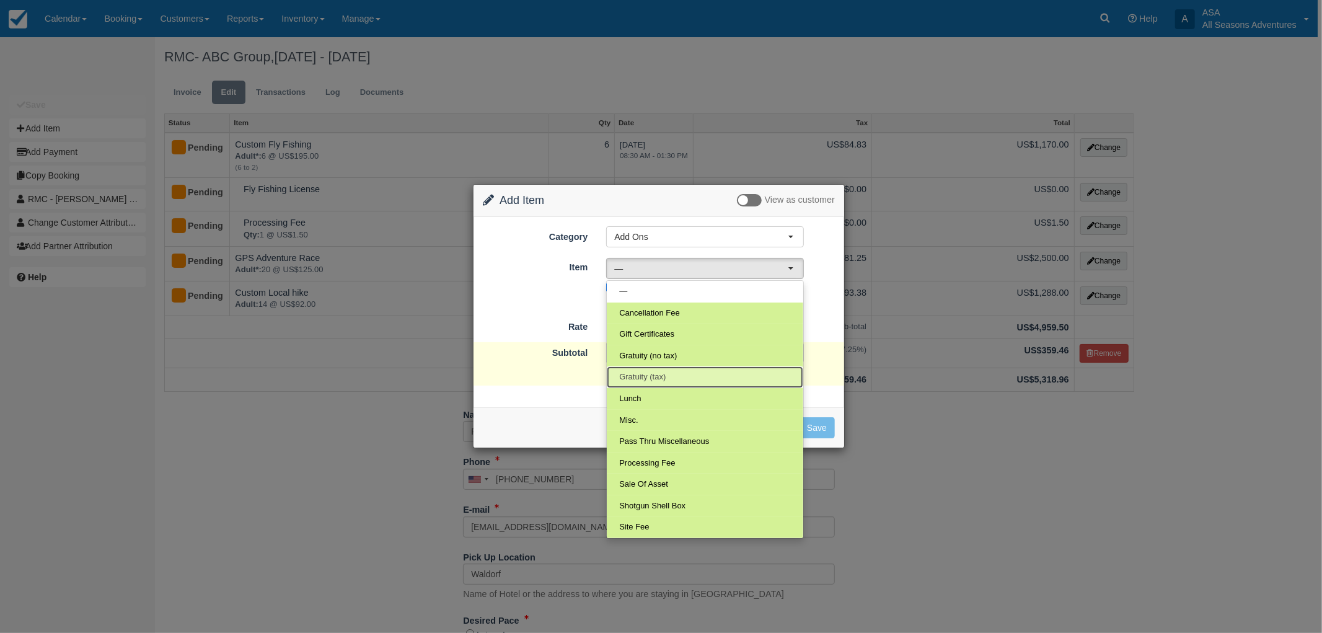
click at [651, 369] on link "Gratuity (tax)" at bounding box center [705, 377] width 196 height 22
select select "68"
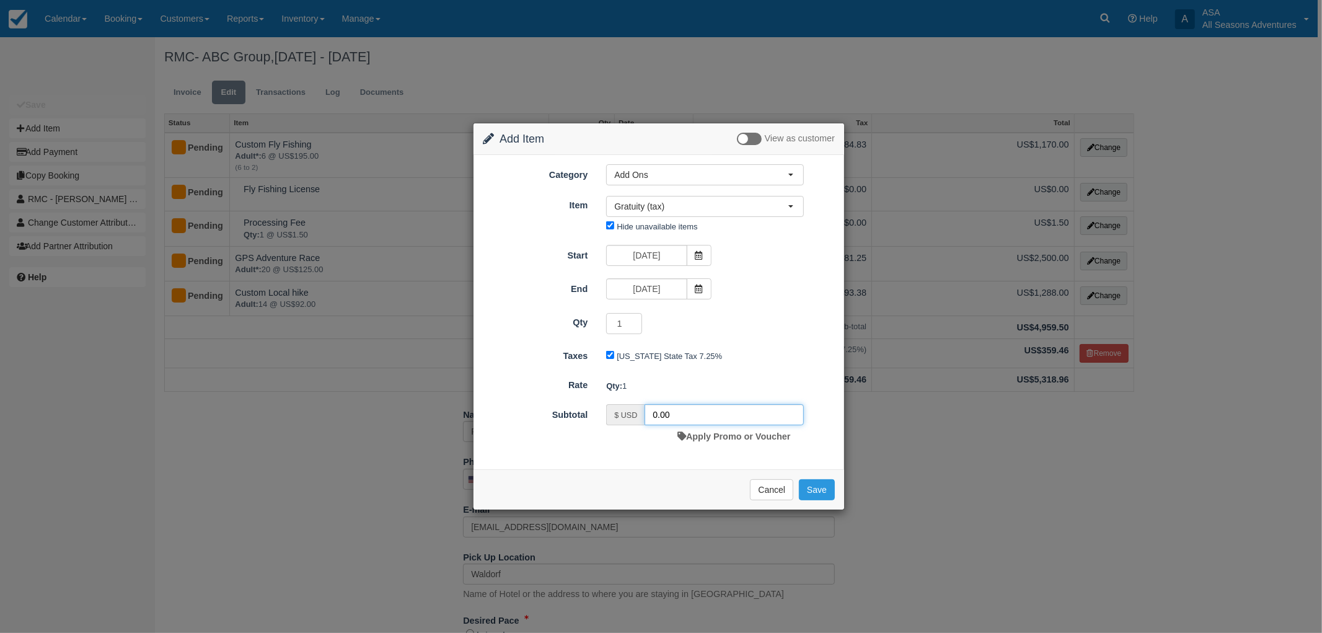
drag, startPoint x: 708, startPoint y: 418, endPoint x: 617, endPoint y: 428, distance: 91.7
click at [617, 428] on div "$ USD 0.00 Apply Promo or Voucher" at bounding box center [705, 425] width 216 height 43
type input "991.60"
click at [815, 488] on button "Save" at bounding box center [817, 489] width 36 height 21
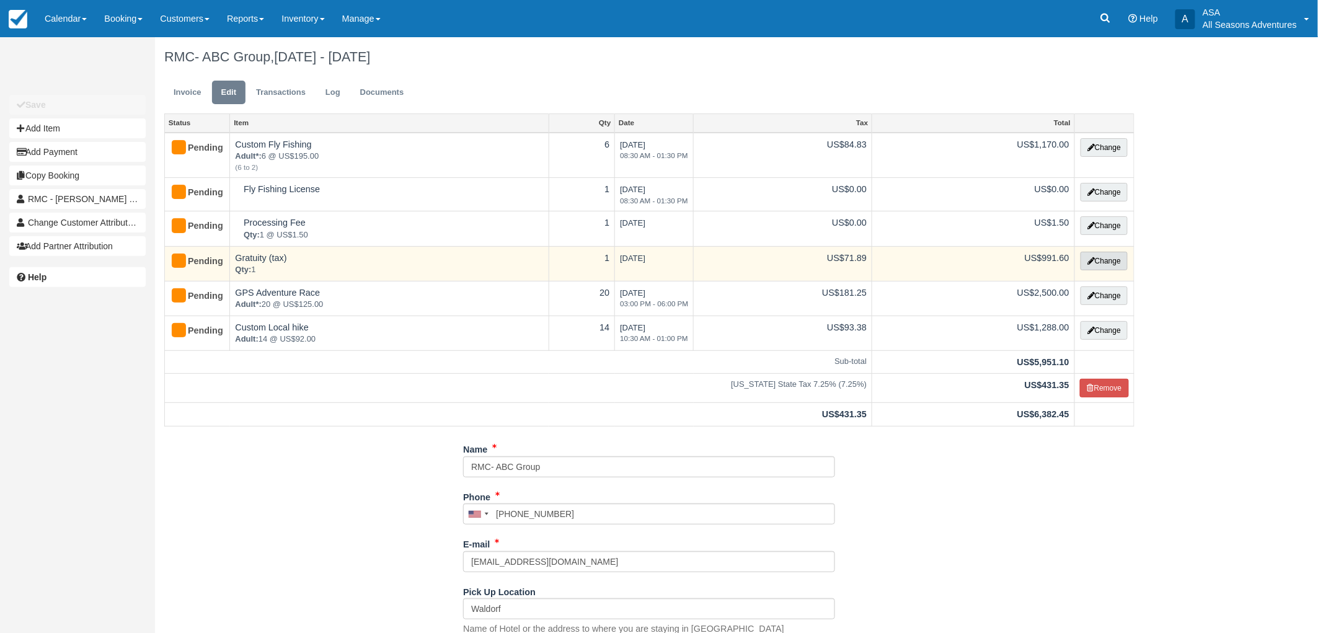
click at [1110, 256] on button "Change" at bounding box center [1103, 261] width 47 height 19
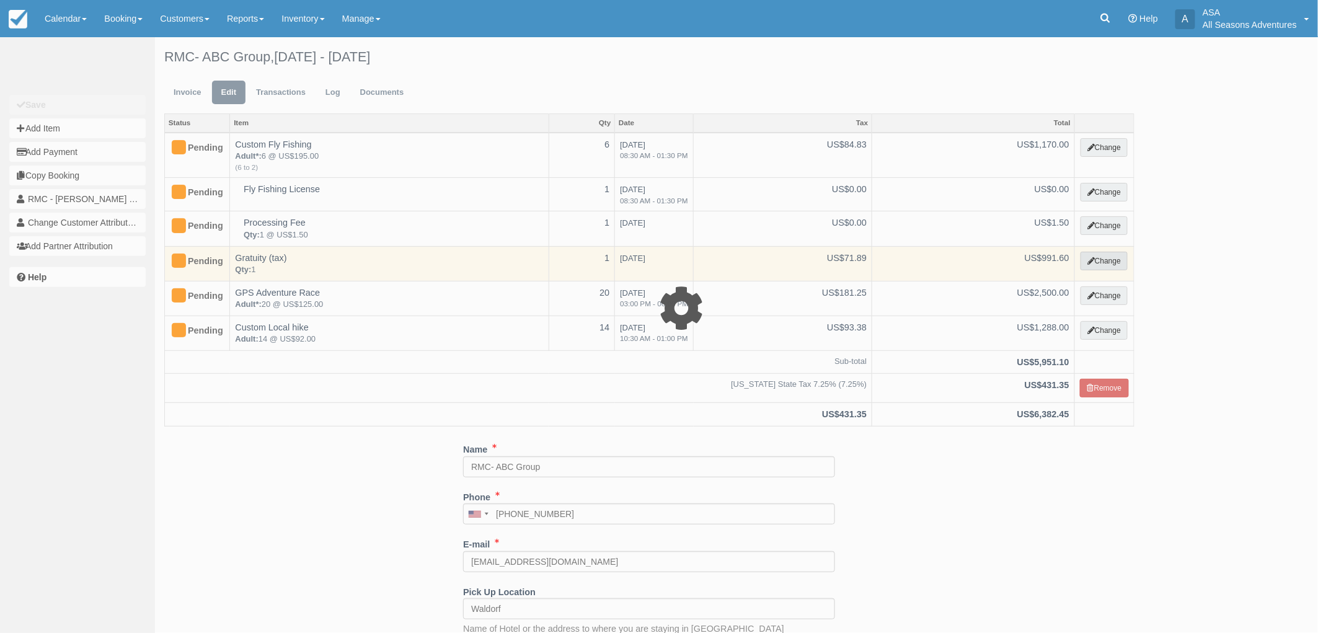
select select "13"
type input "991.60"
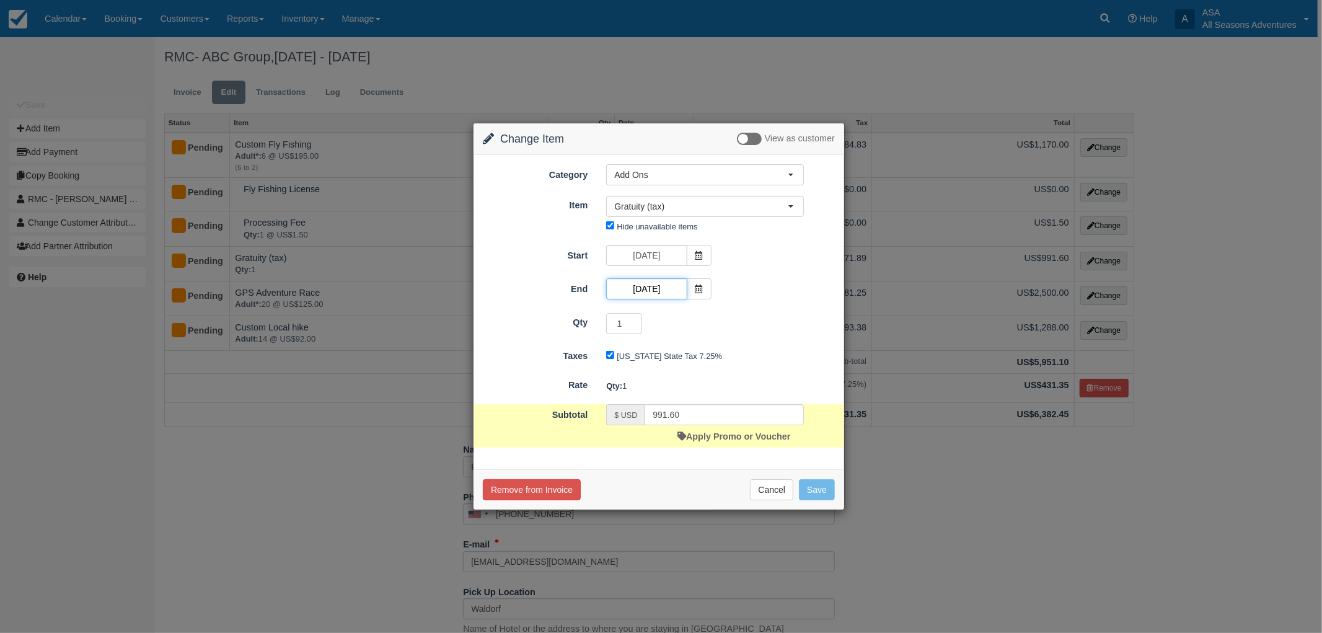
click at [658, 293] on input "[DATE]" at bounding box center [646, 288] width 81 height 21
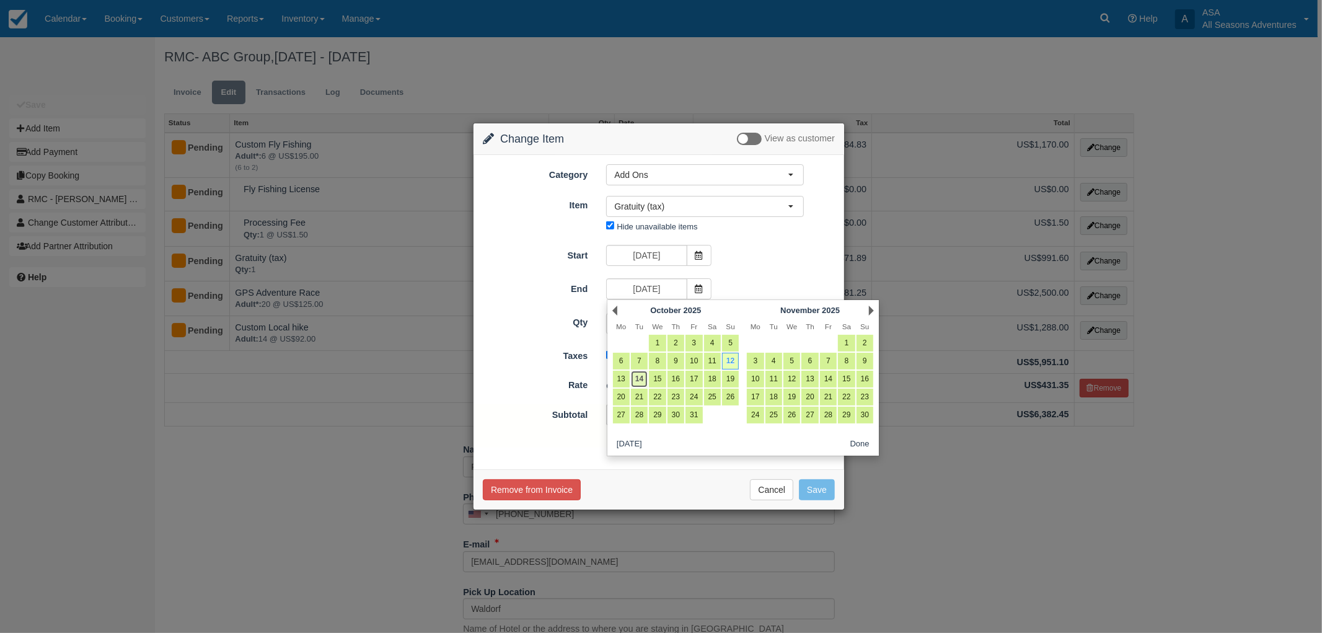
click at [637, 378] on link "14" at bounding box center [639, 379] width 17 height 17
type input "[DATE]"
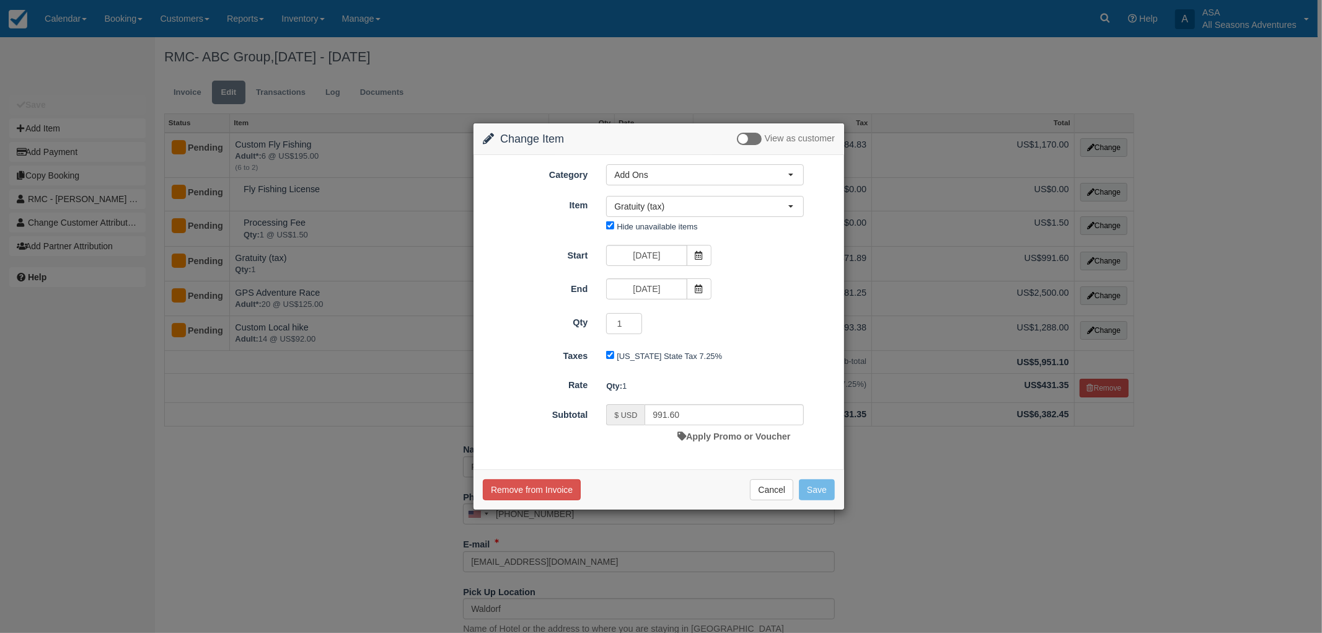
type input "0.00"
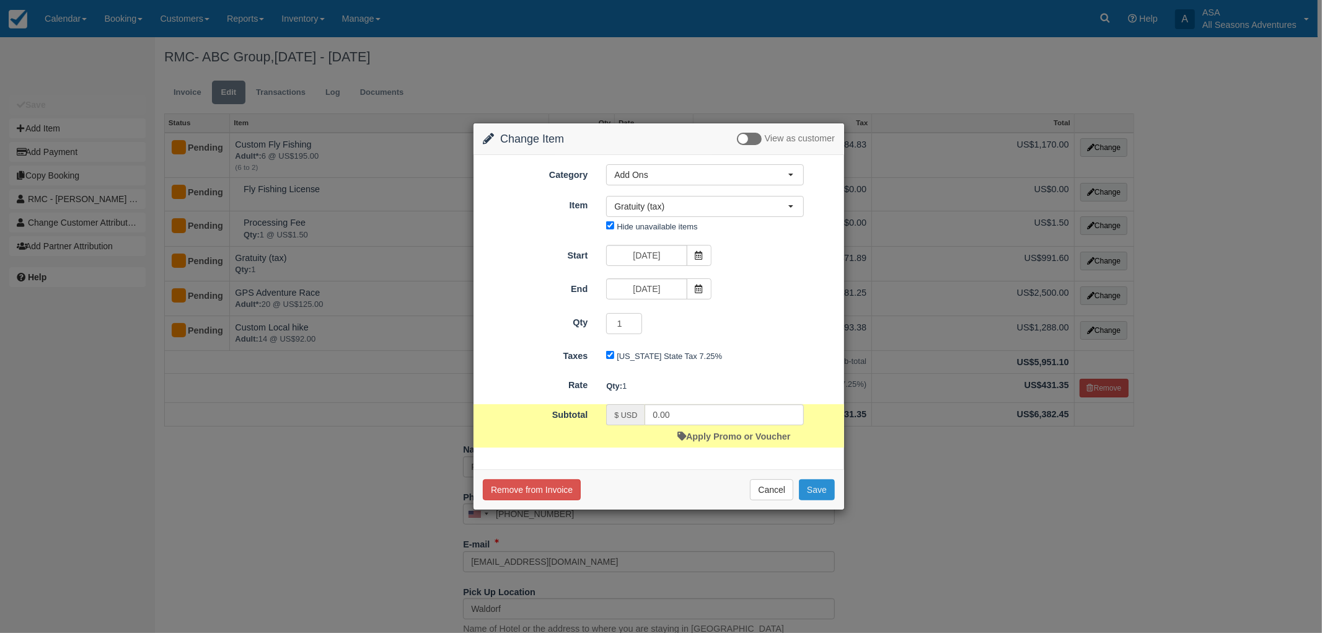
click at [832, 486] on button "Save" at bounding box center [817, 489] width 36 height 21
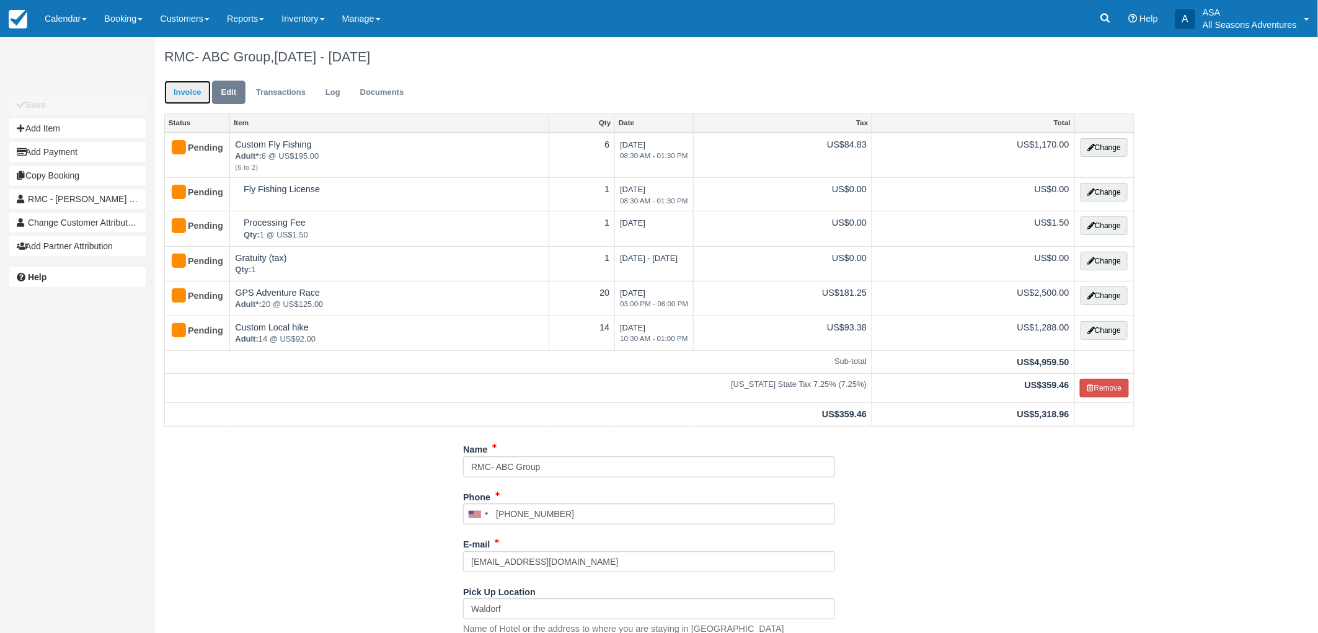
click at [188, 97] on link "Invoice" at bounding box center [187, 93] width 46 height 24
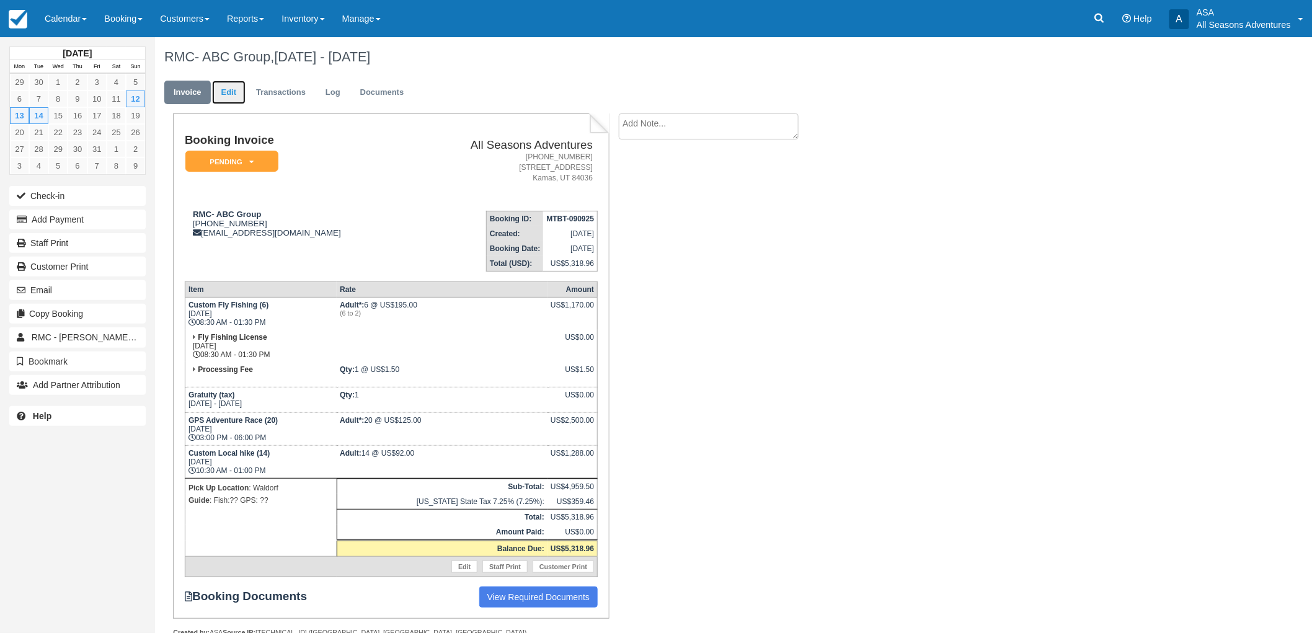
click at [219, 90] on link "Edit" at bounding box center [228, 93] width 33 height 24
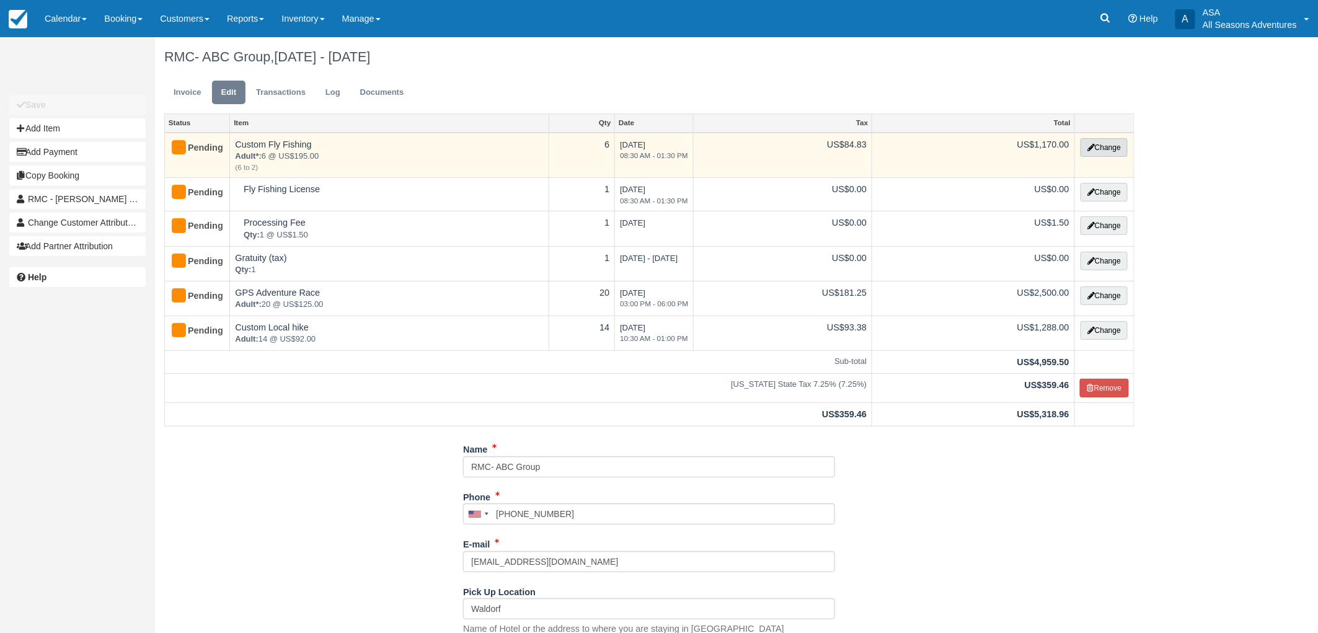
click at [1101, 151] on button "Change" at bounding box center [1103, 147] width 47 height 19
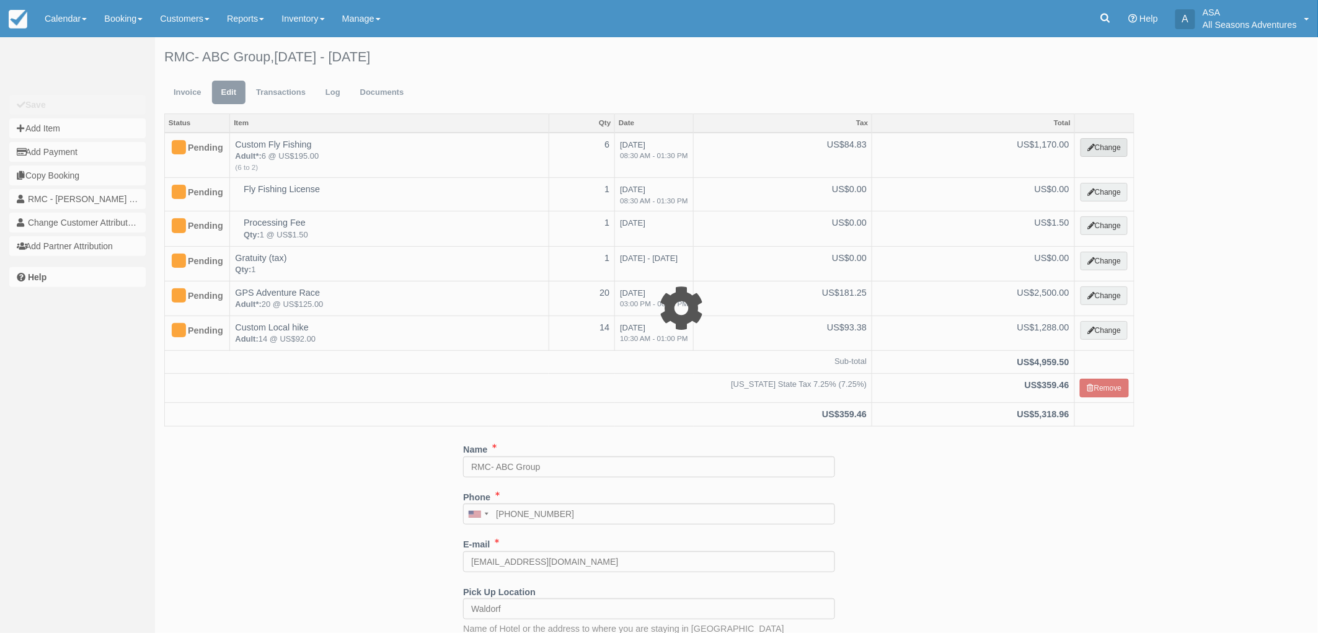
select select "8"
type input "1170.00"
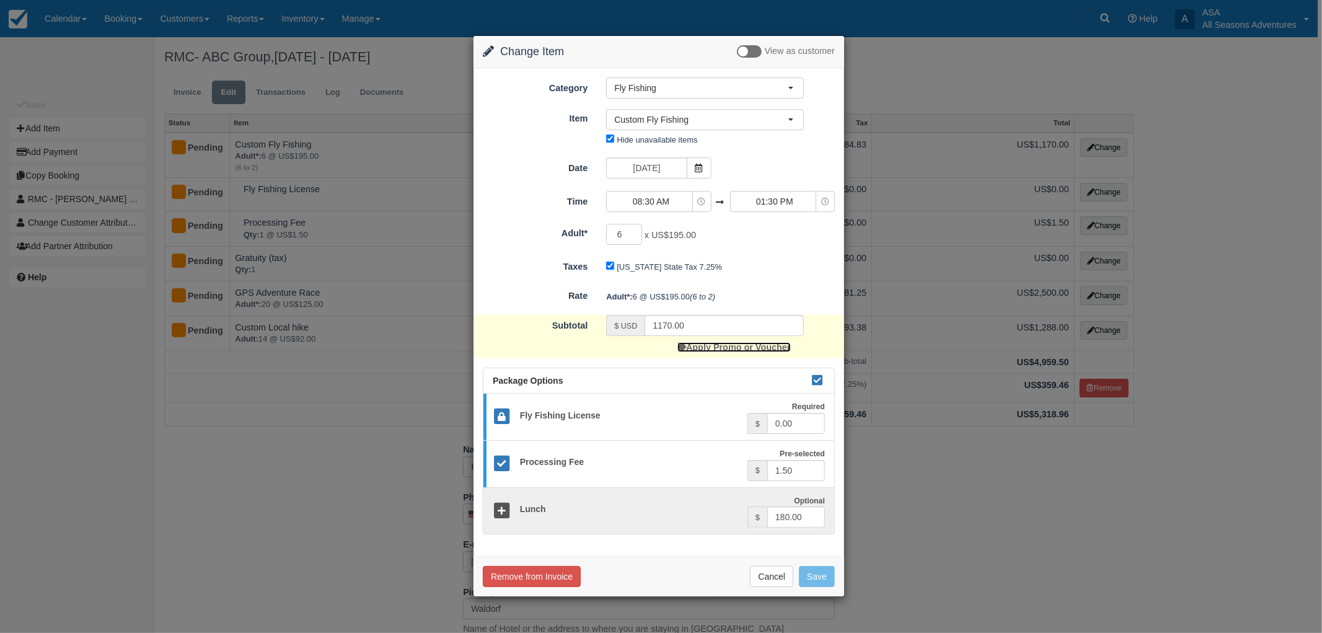
click at [736, 345] on link "Apply Promo or Voucher" at bounding box center [733, 347] width 113 height 10
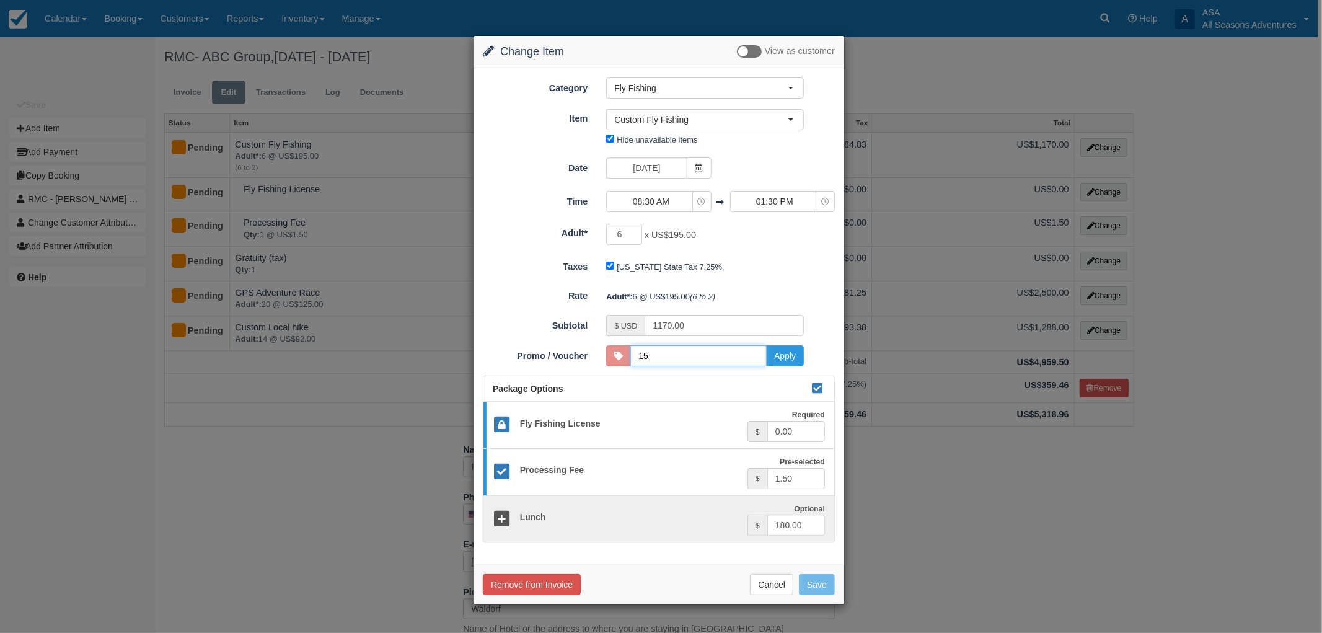
type input "15DISCOUNT"
click at [793, 363] on button "Apply" at bounding box center [785, 355] width 38 height 21
type input "994.50"
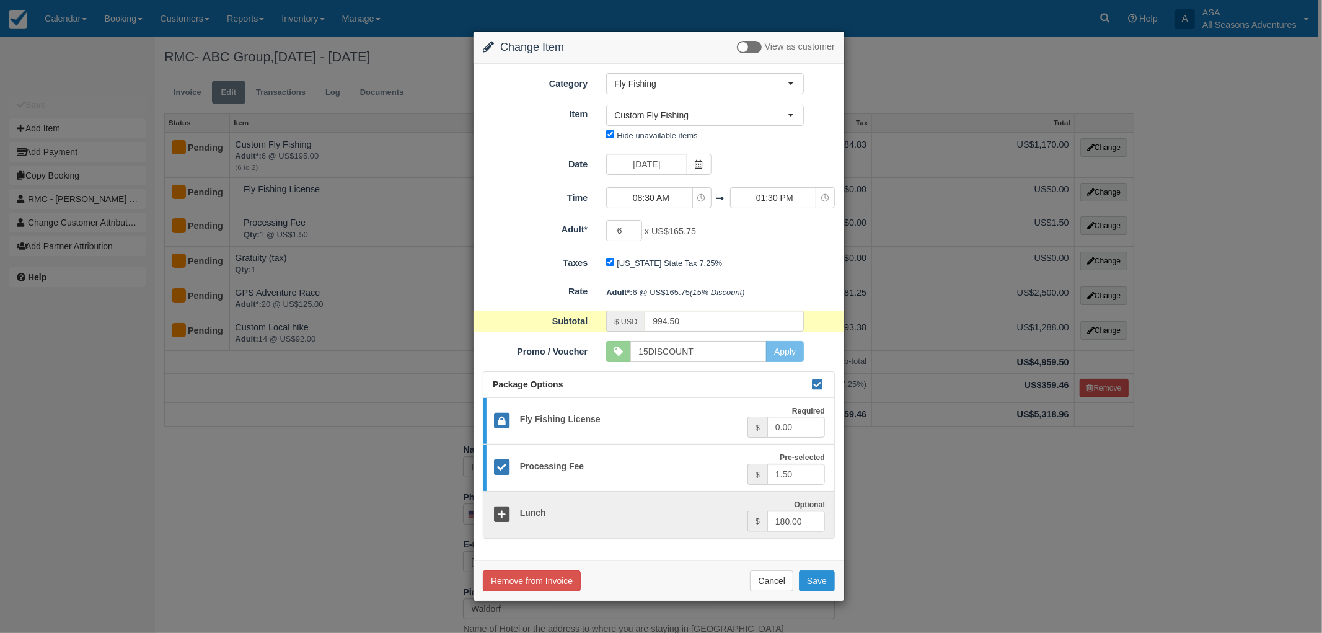
click at [814, 591] on button "Save" at bounding box center [817, 580] width 36 height 21
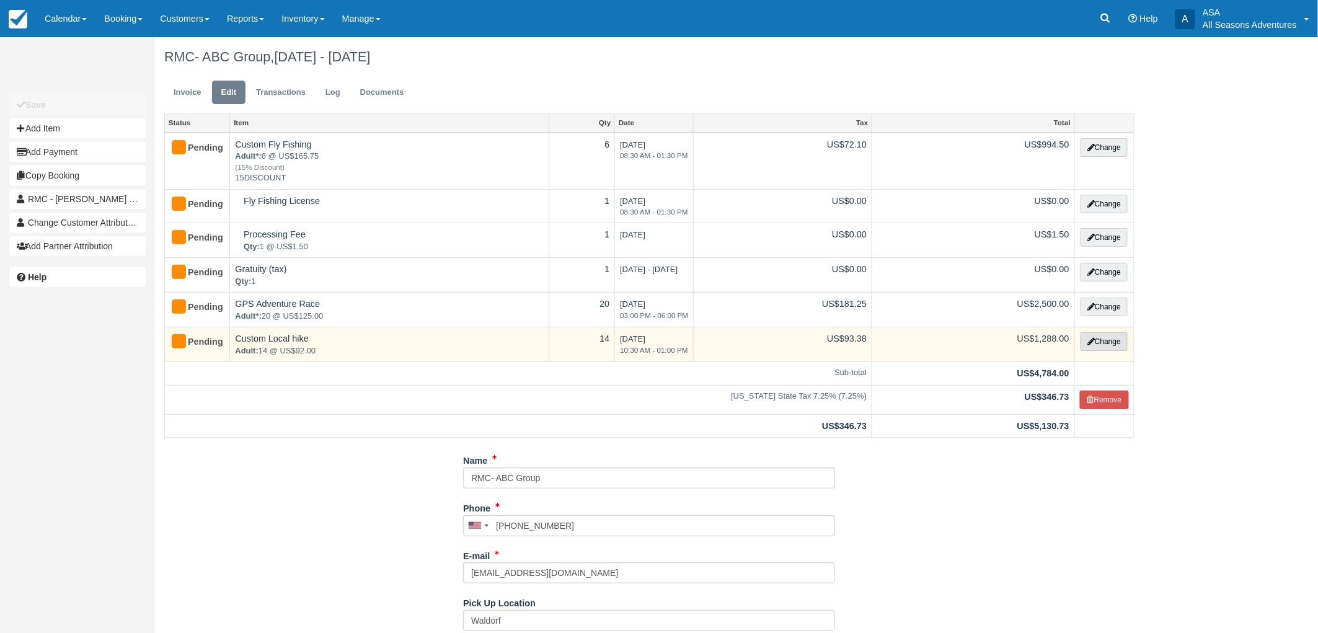
click at [1098, 345] on button "Change" at bounding box center [1103, 341] width 47 height 19
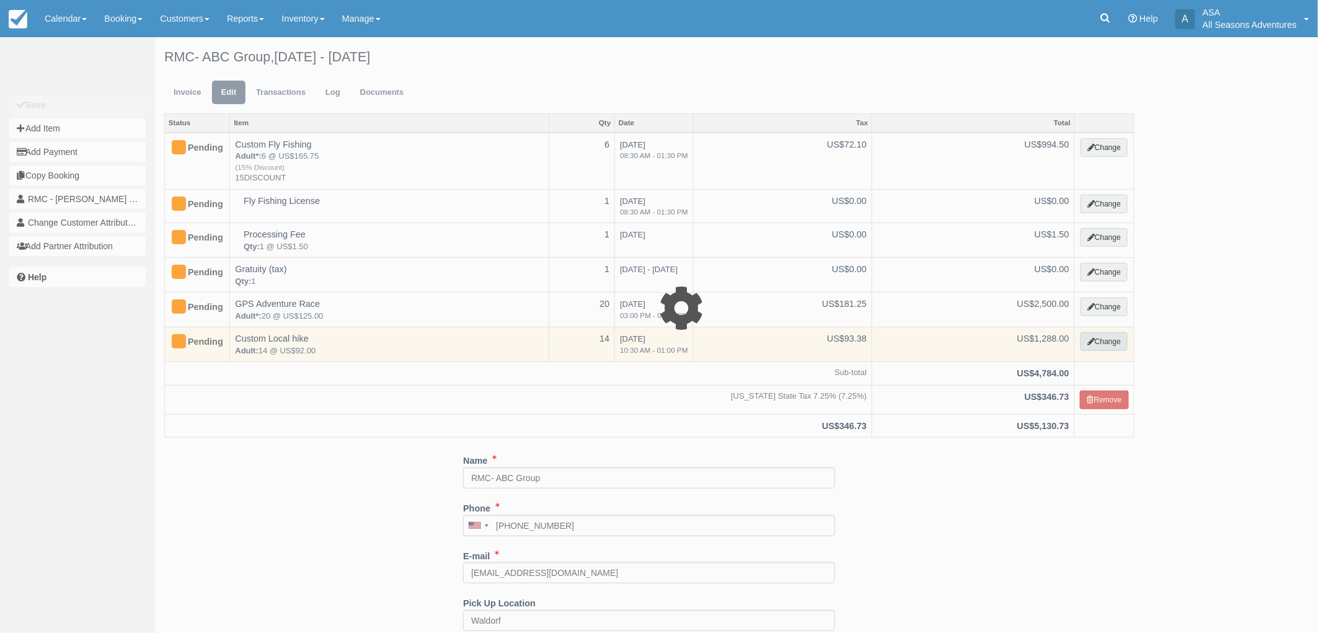
select select "2"
type input "1288.00"
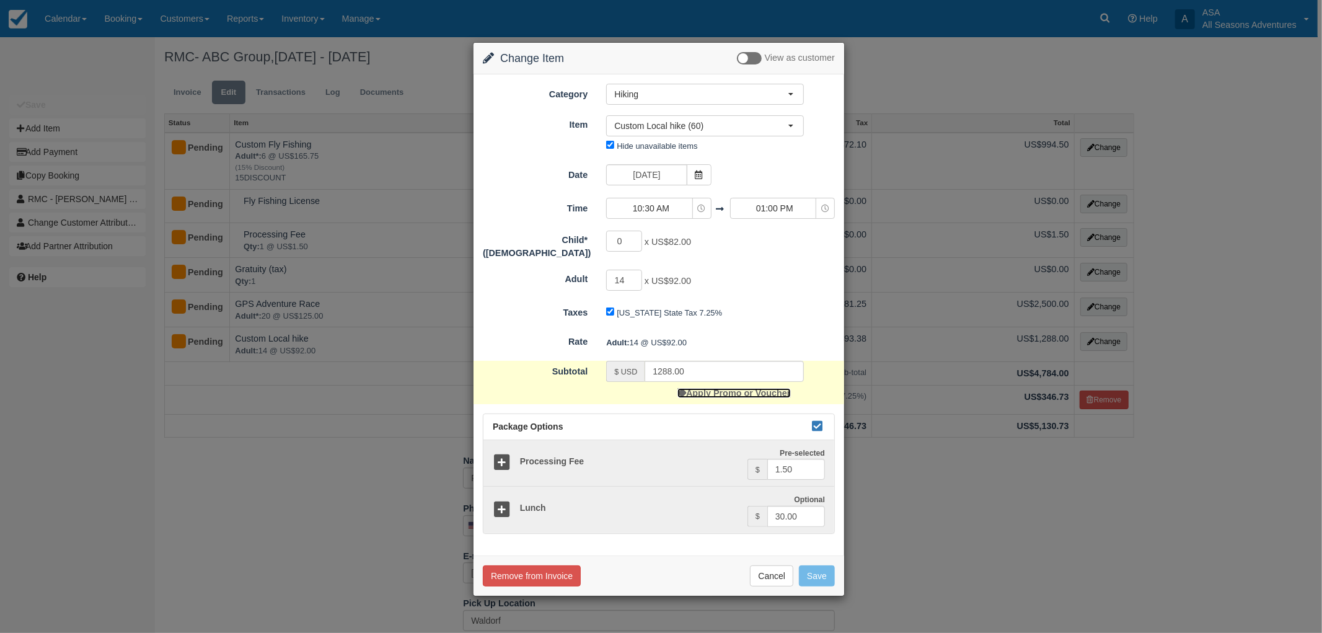
click at [763, 389] on link "Apply Promo or Voucher" at bounding box center [733, 393] width 113 height 10
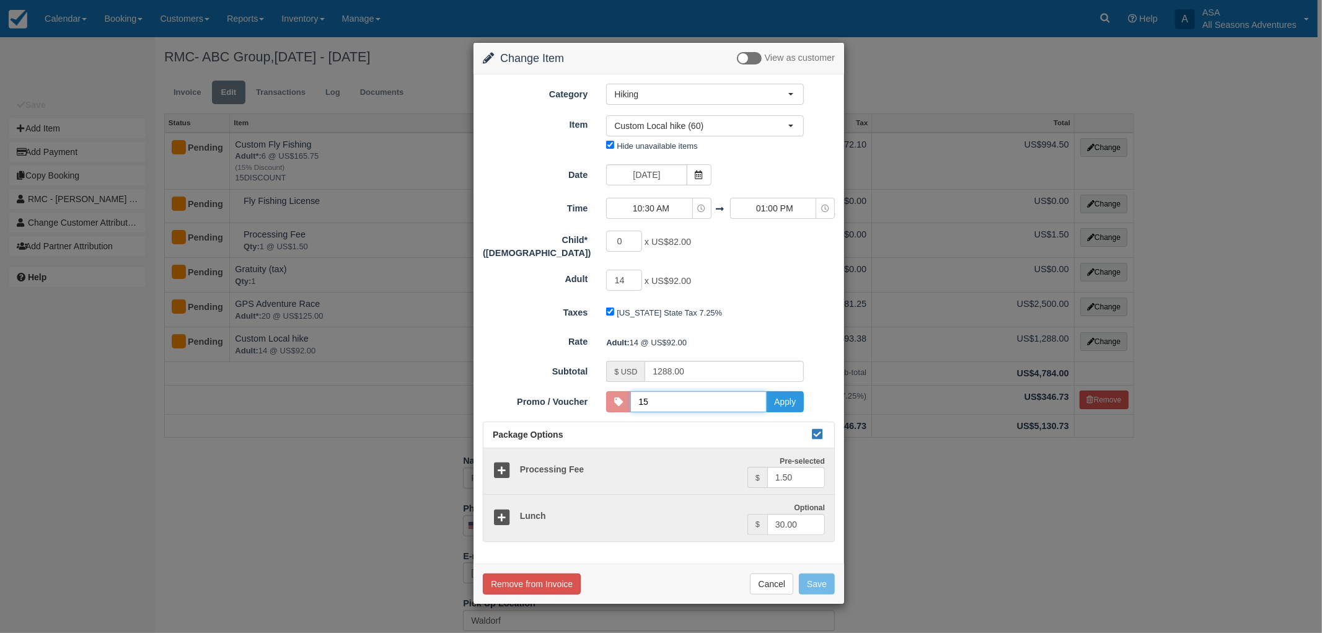
type input "15DISCOUNT"
click at [783, 399] on button "Apply" at bounding box center [785, 401] width 38 height 21
type input "1094.80"
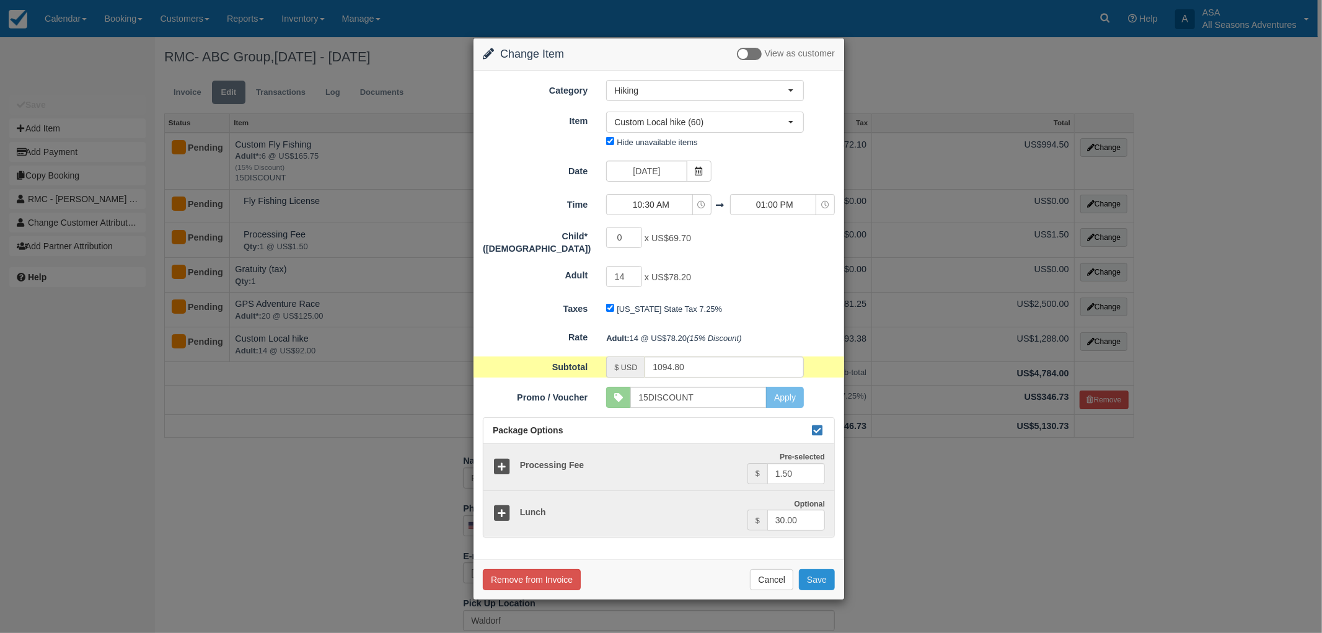
click at [810, 571] on button "Save" at bounding box center [817, 579] width 36 height 21
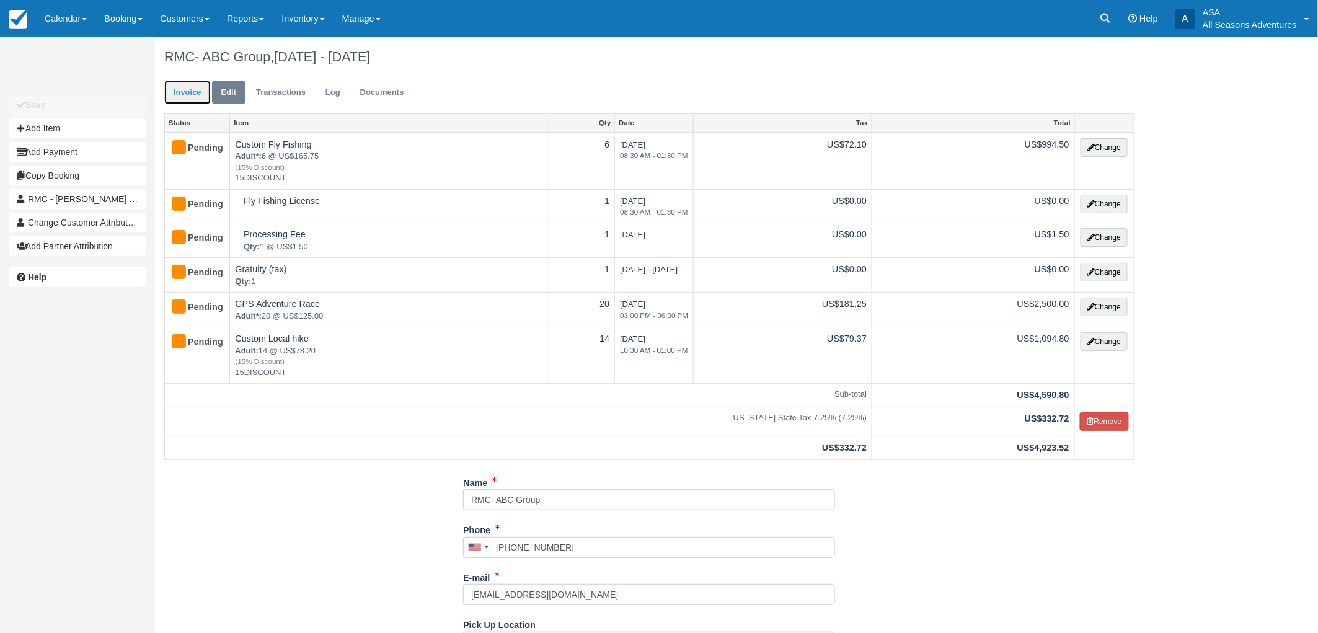
click at [178, 97] on link "Invoice" at bounding box center [187, 93] width 46 height 24
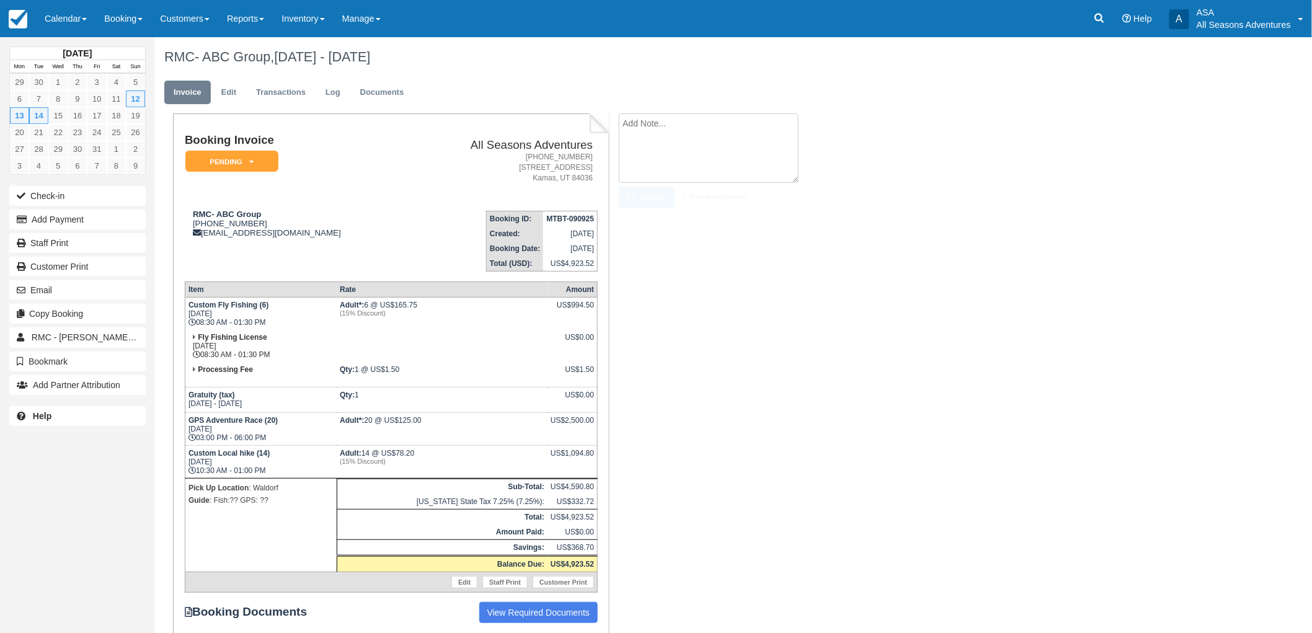
click at [712, 130] on textarea at bounding box center [709, 147] width 180 height 69
type textarea "Armtrong to Dawns hike. Drop at Silver star after for lunch"
click at [686, 193] on input "Show on invoice" at bounding box center [687, 195] width 8 height 8
checkbox input "true"
click at [651, 193] on button "Create" at bounding box center [647, 197] width 56 height 21
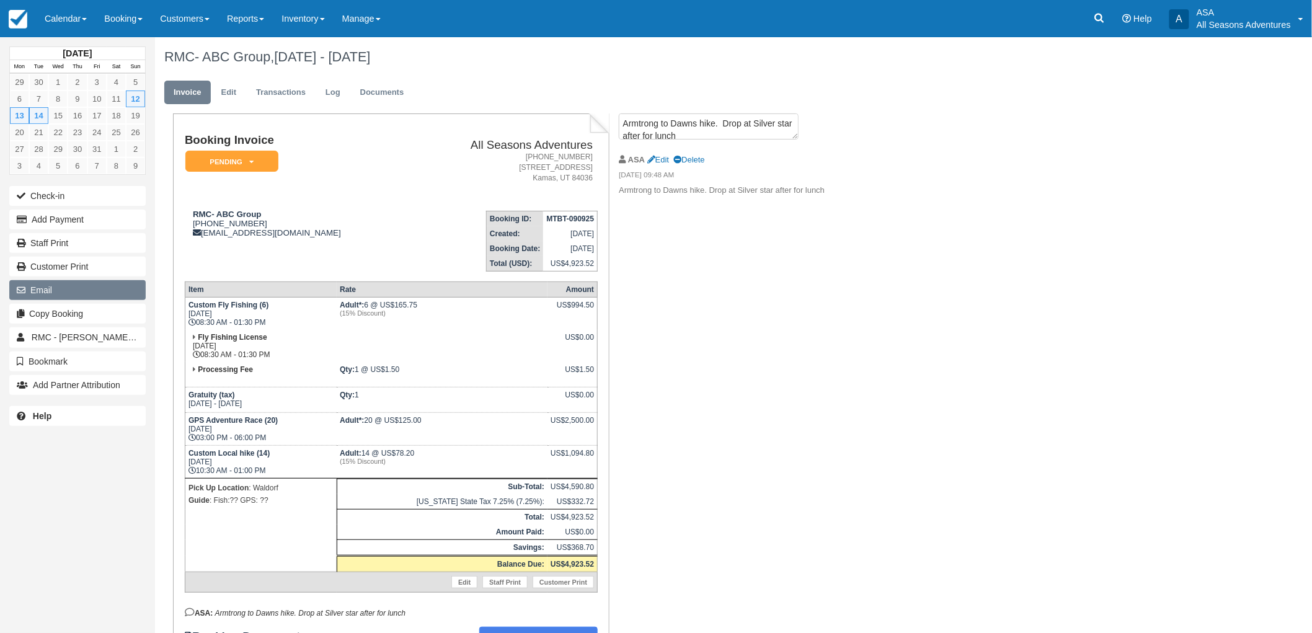
click at [53, 286] on button "Email" at bounding box center [77, 290] width 136 height 20
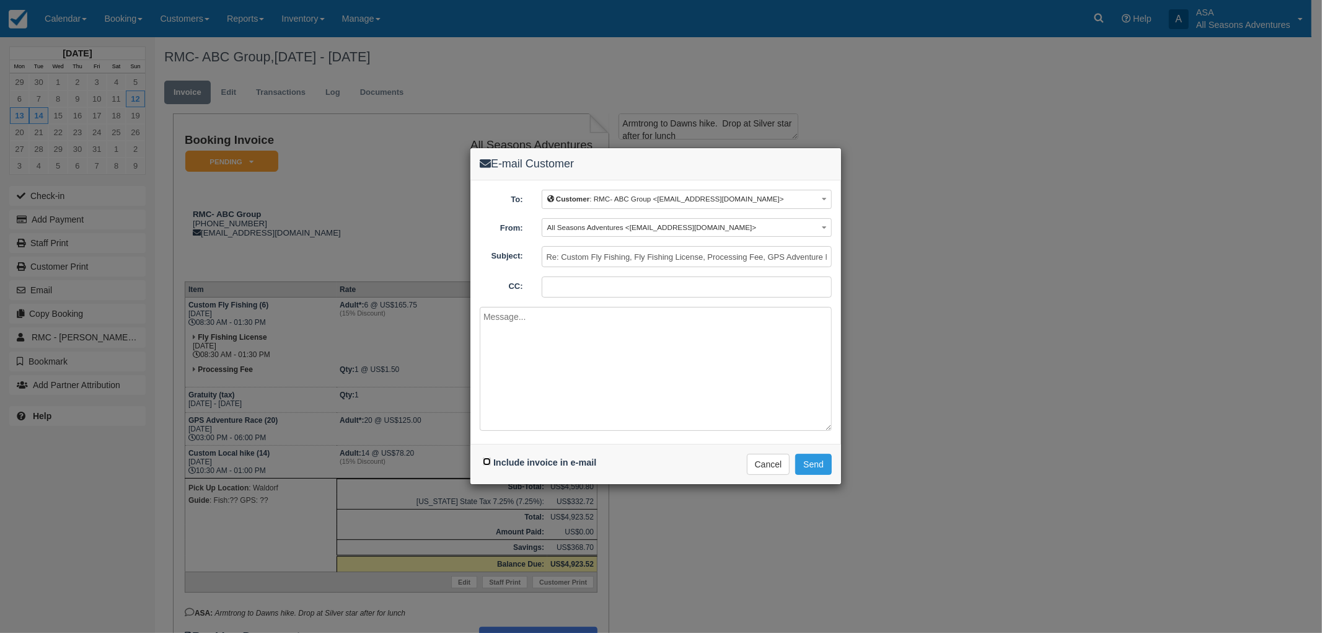
click at [485, 462] on input "Include invoice in e-mail" at bounding box center [487, 461] width 8 height 8
checkbox input "true"
click at [816, 464] on button "Send" at bounding box center [813, 464] width 37 height 21
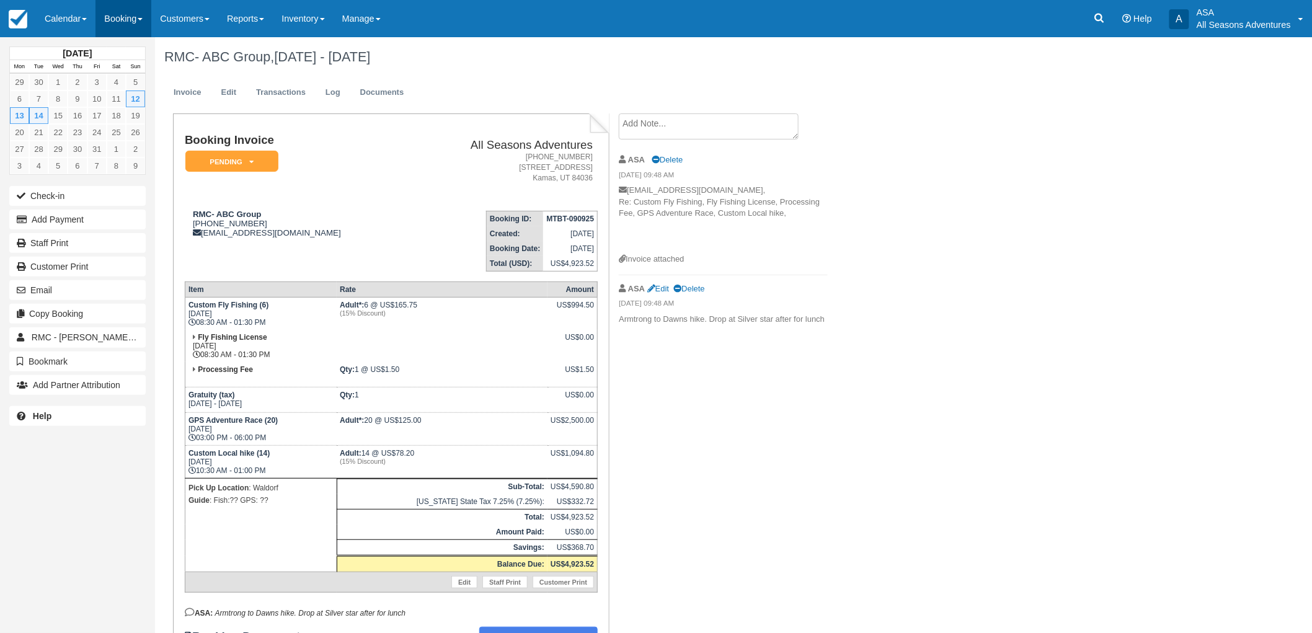
click at [119, 20] on link "Booking" at bounding box center [123, 18] width 56 height 37
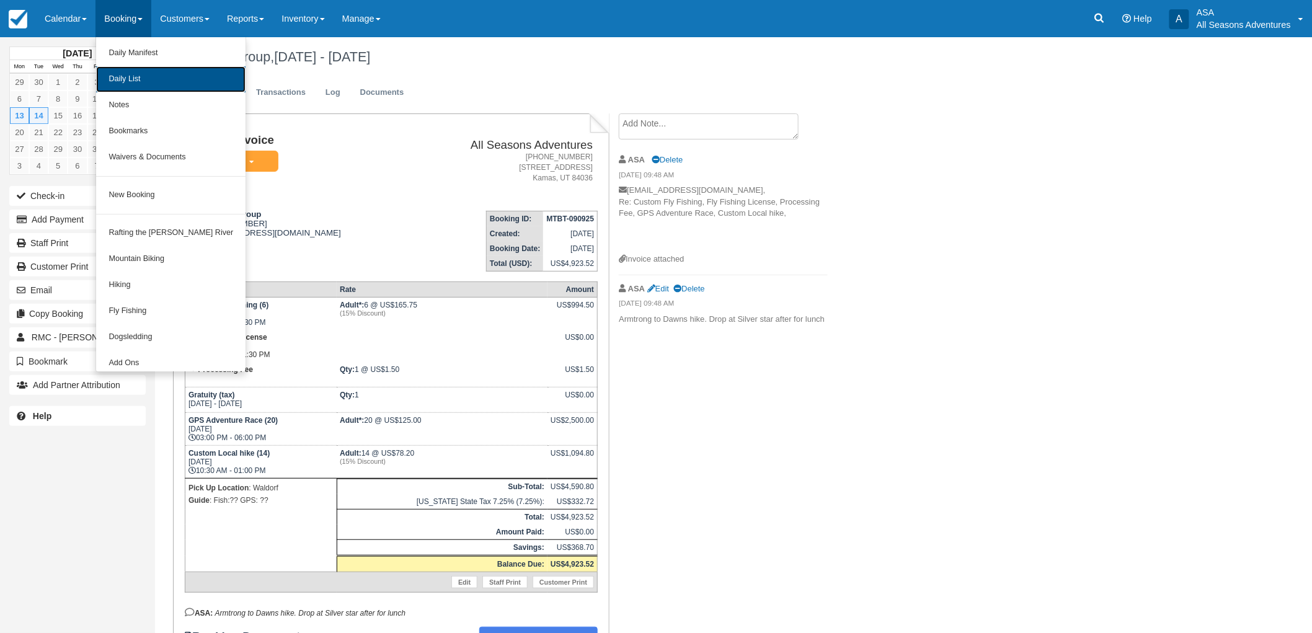
click at [115, 82] on link "Daily List" at bounding box center [170, 79] width 149 height 26
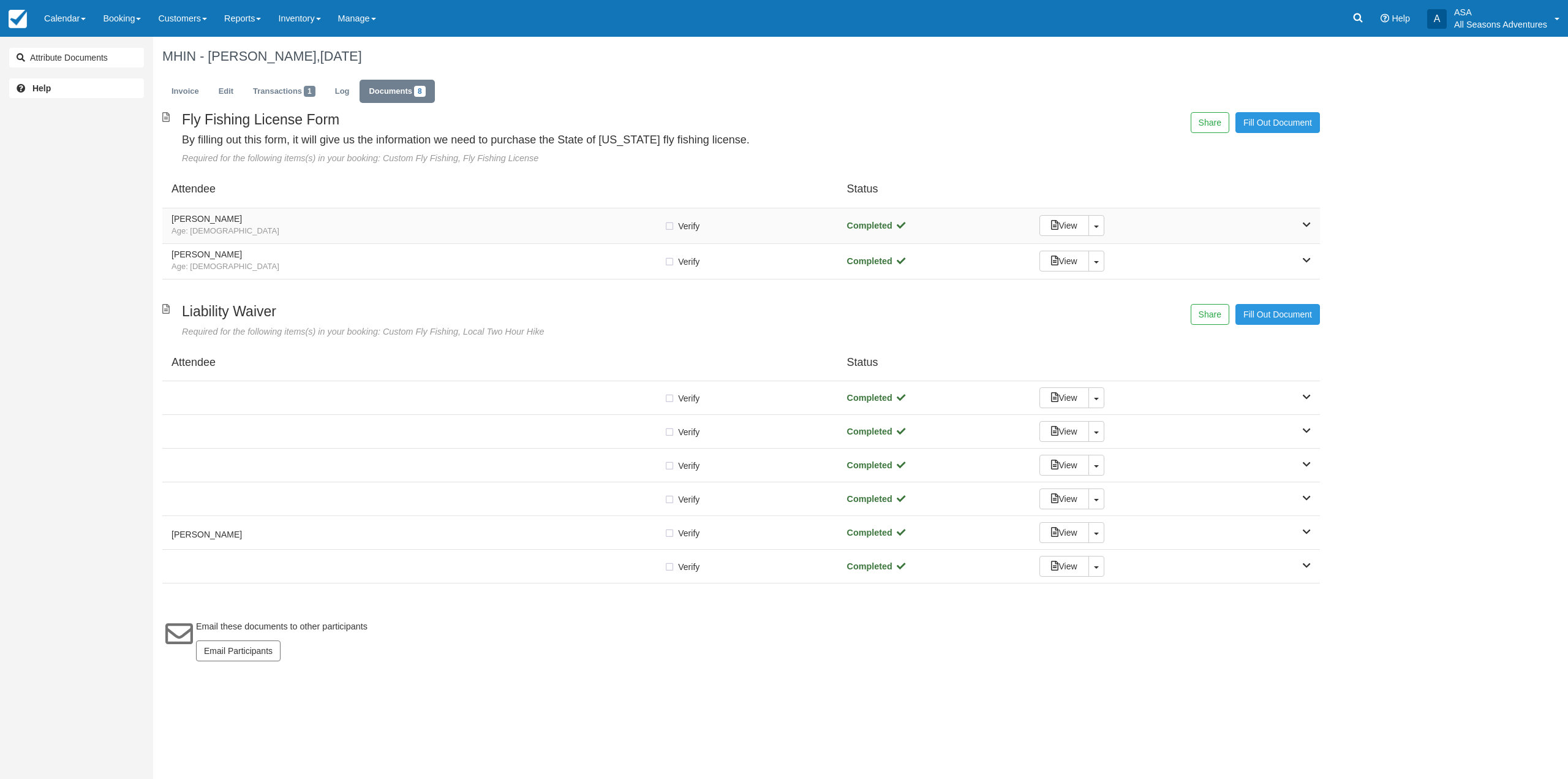
click at [356, 223] on h5 "[PERSON_NAME]" at bounding box center [418, 218] width 492 height 9
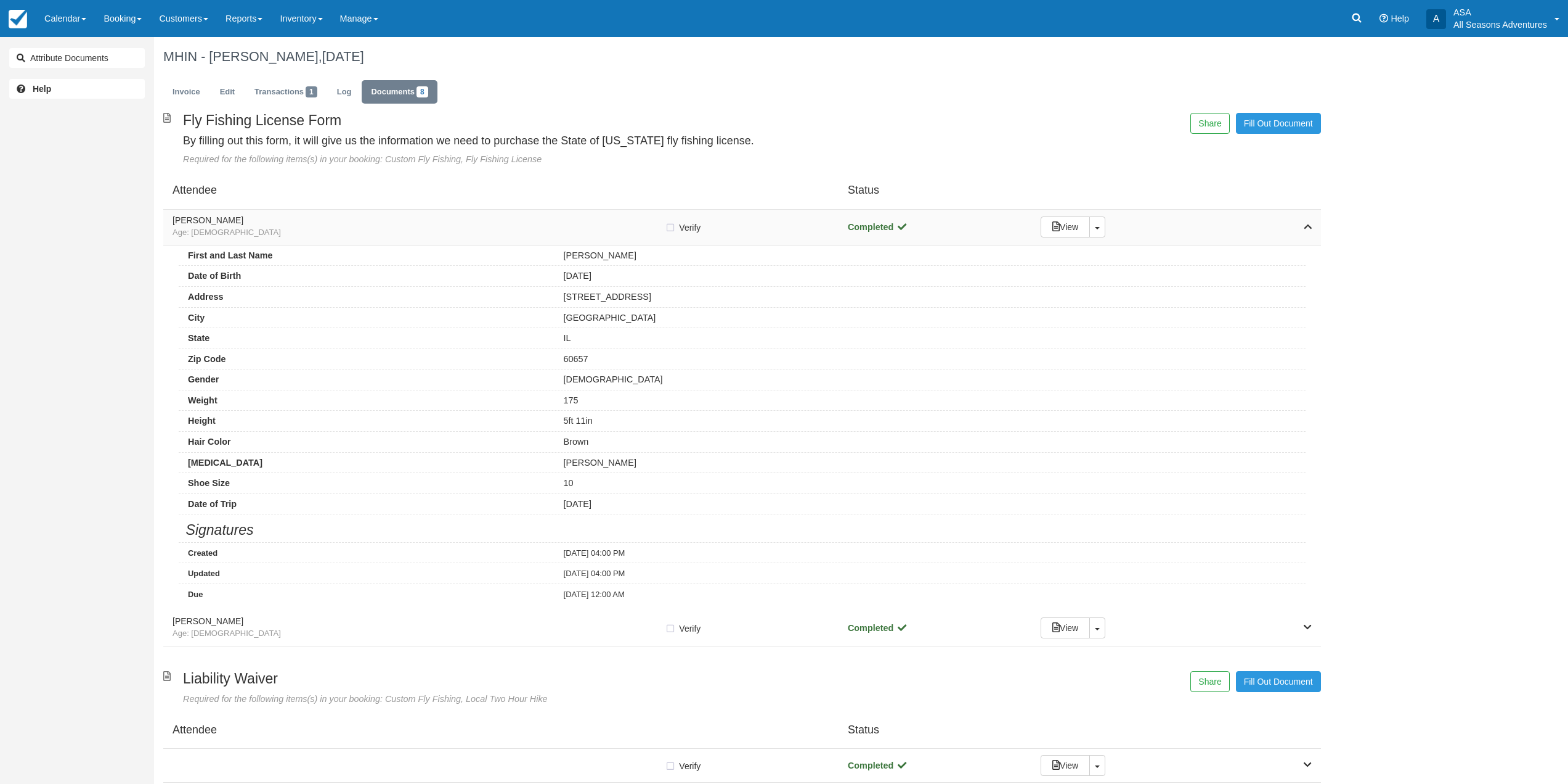
click at [358, 225] on h5 "[PERSON_NAME]" at bounding box center [419, 220] width 492 height 9
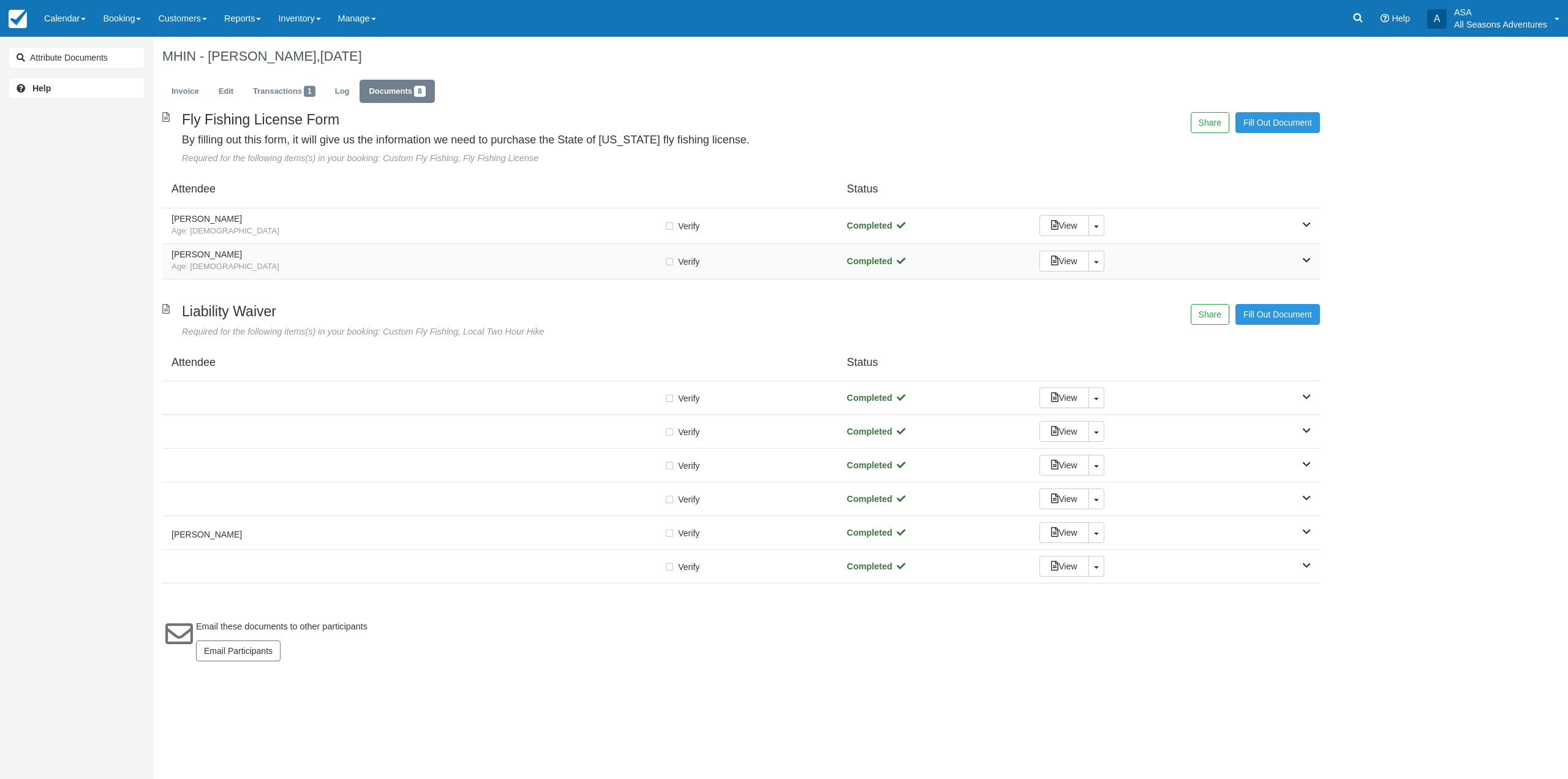
click at [360, 269] on span "Age: [DEMOGRAPHIC_DATA]" at bounding box center [418, 267] width 492 height 12
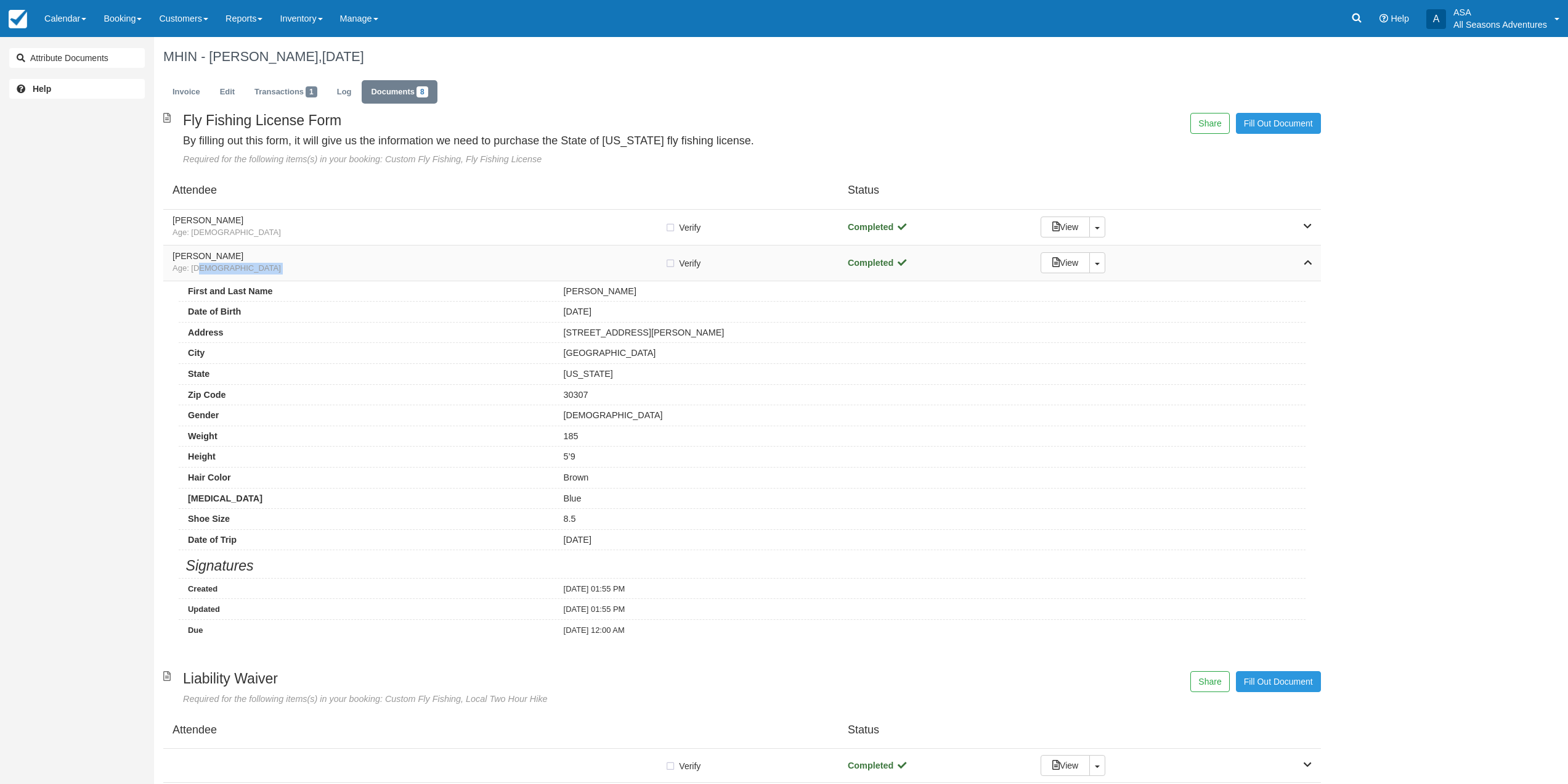
click at [362, 271] on span "Age: [DEMOGRAPHIC_DATA]" at bounding box center [419, 269] width 492 height 12
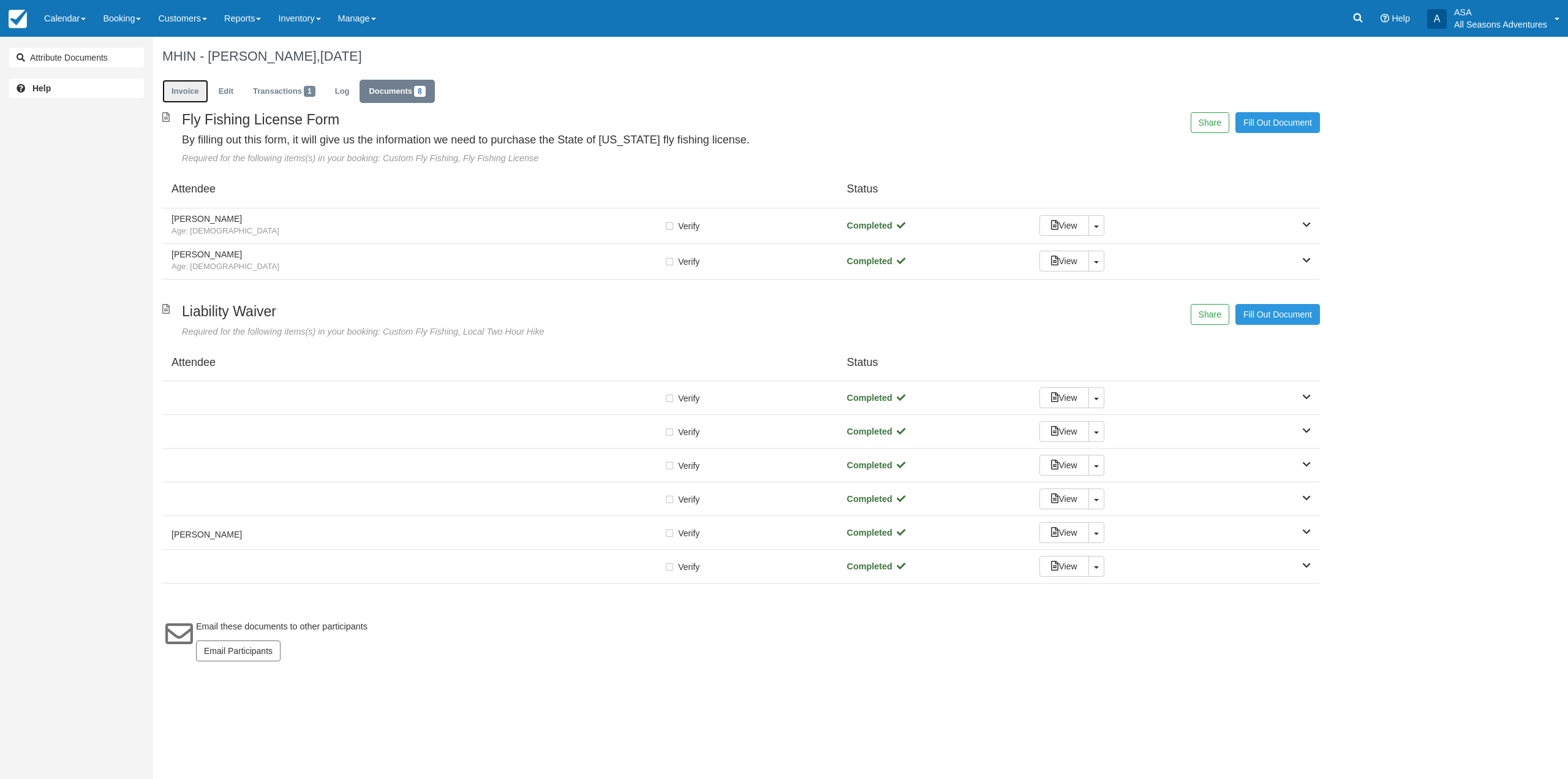
click link "Invoice"
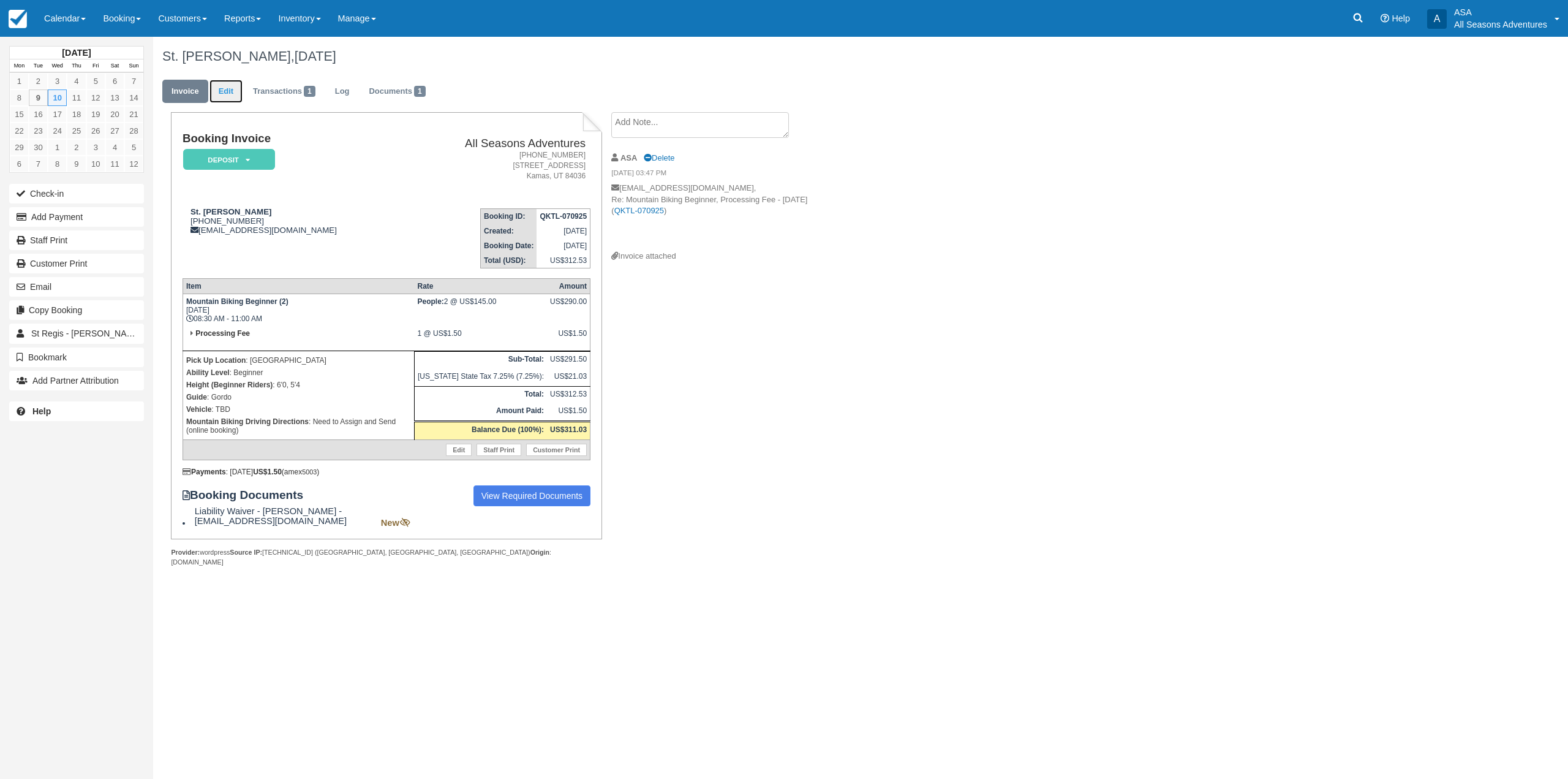
click at [223, 96] on link "Edit" at bounding box center [225, 92] width 33 height 24
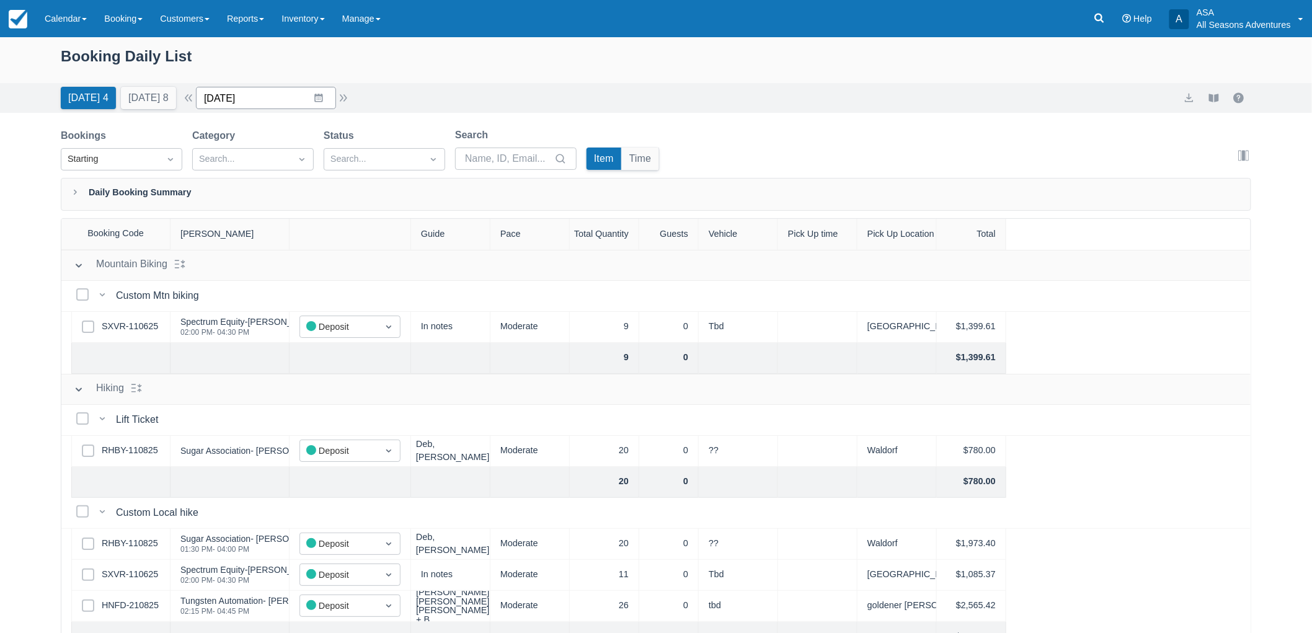
click at [281, 100] on input "09/09/25" at bounding box center [266, 98] width 140 height 22
click at [373, 265] on td "27" at bounding box center [367, 264] width 24 height 24
type input "09/27/25"
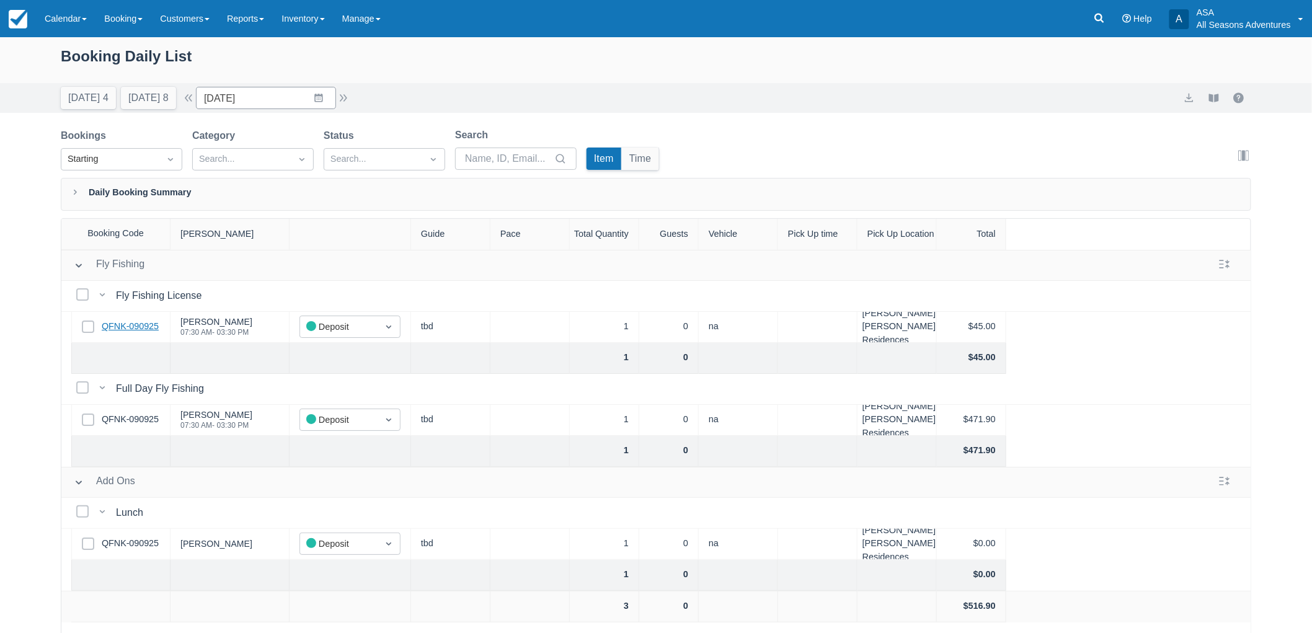
click at [135, 329] on link "QFNK-090925" at bounding box center [130, 327] width 57 height 14
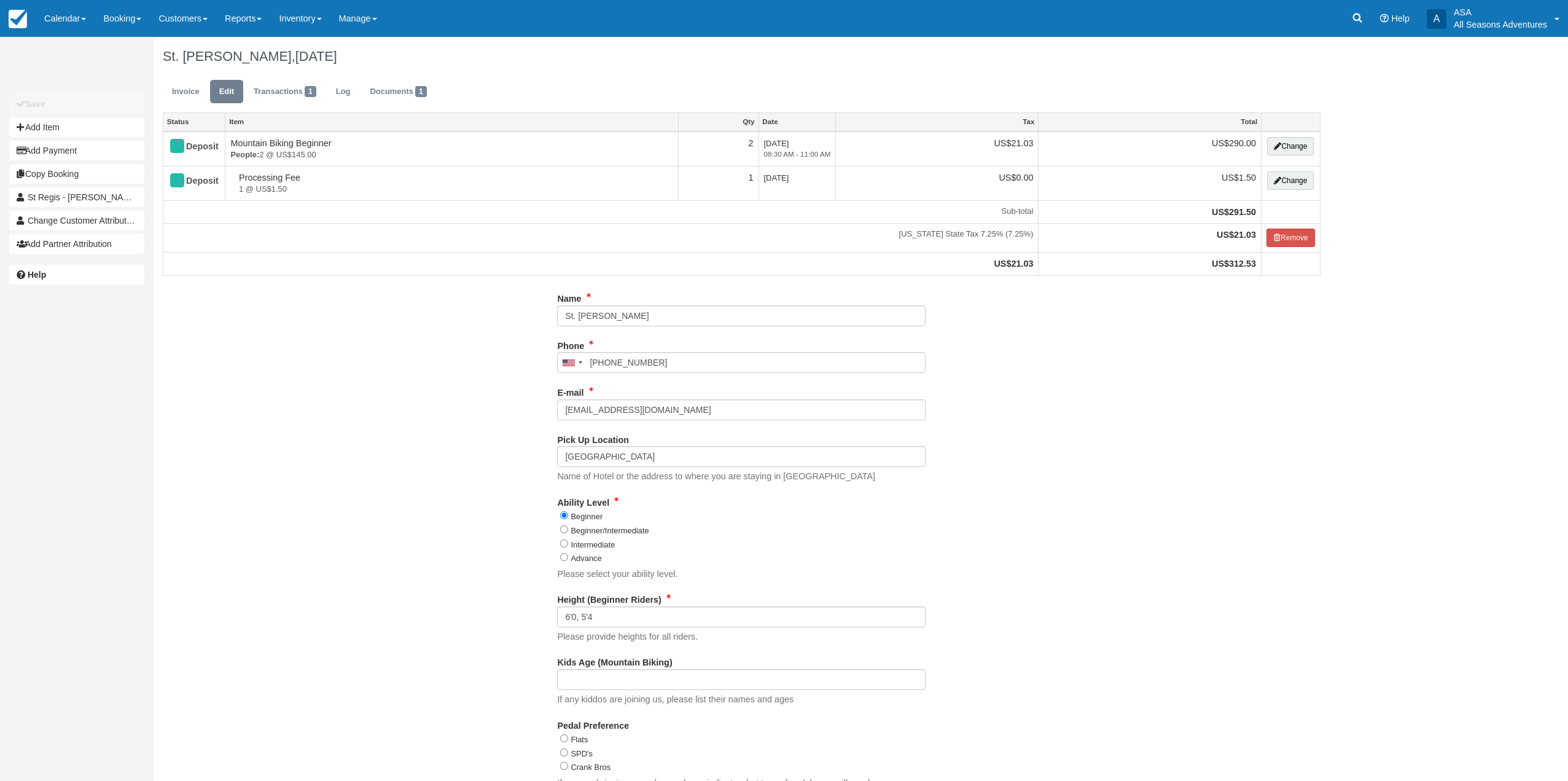
type input "[PHONE_NUMBER]"
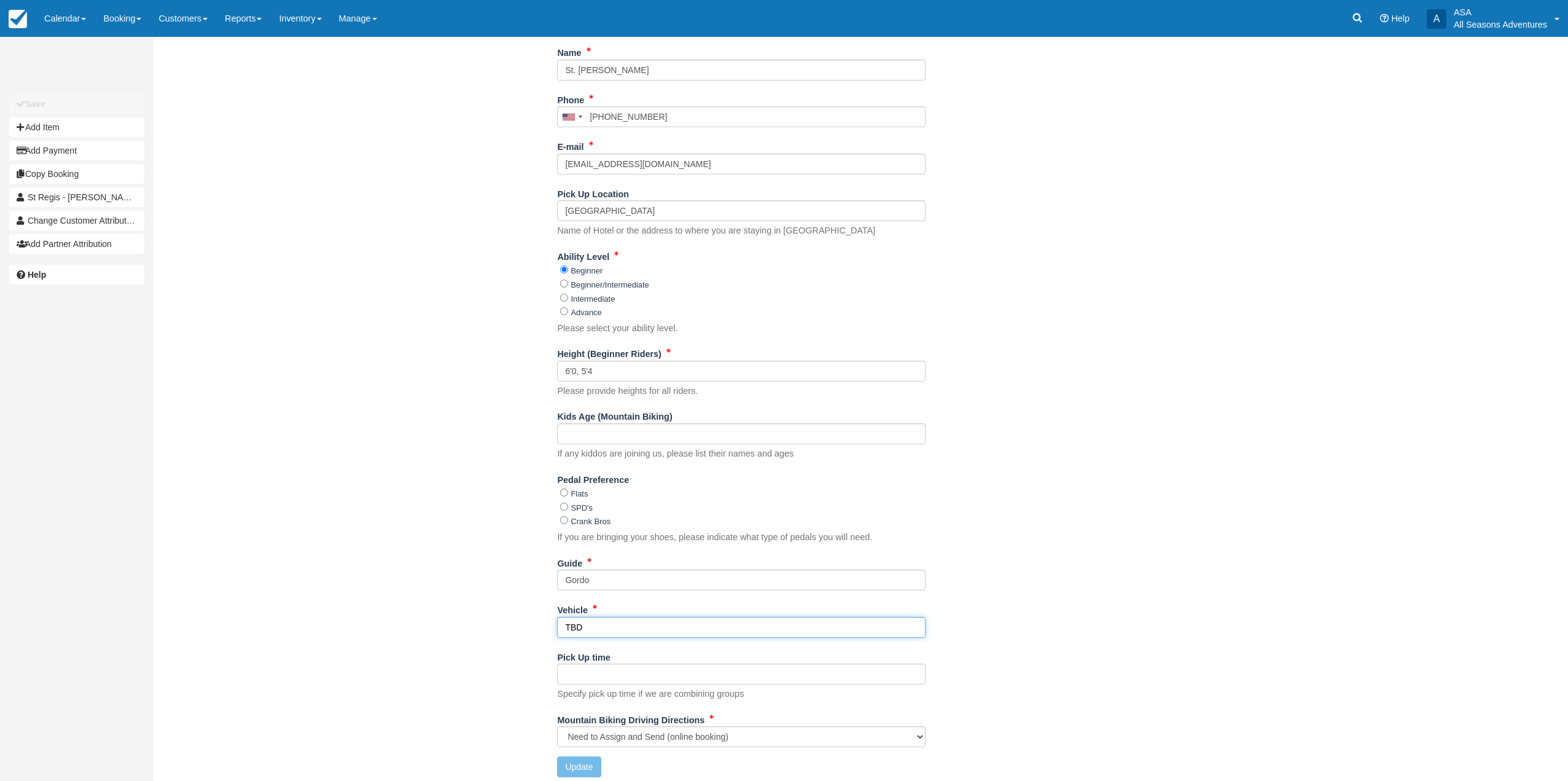
drag, startPoint x: 611, startPoint y: 622, endPoint x: 541, endPoint y: 628, distance: 70.3
click at [541, 628] on div "Name St. [PERSON_NAME] Phone [GEOGRAPHIC_DATA] +1 [GEOGRAPHIC_DATA] +1 [GEOGRAP…" at bounding box center [741, 414] width 1176 height 744
type input "l"
type input "Lincoln"
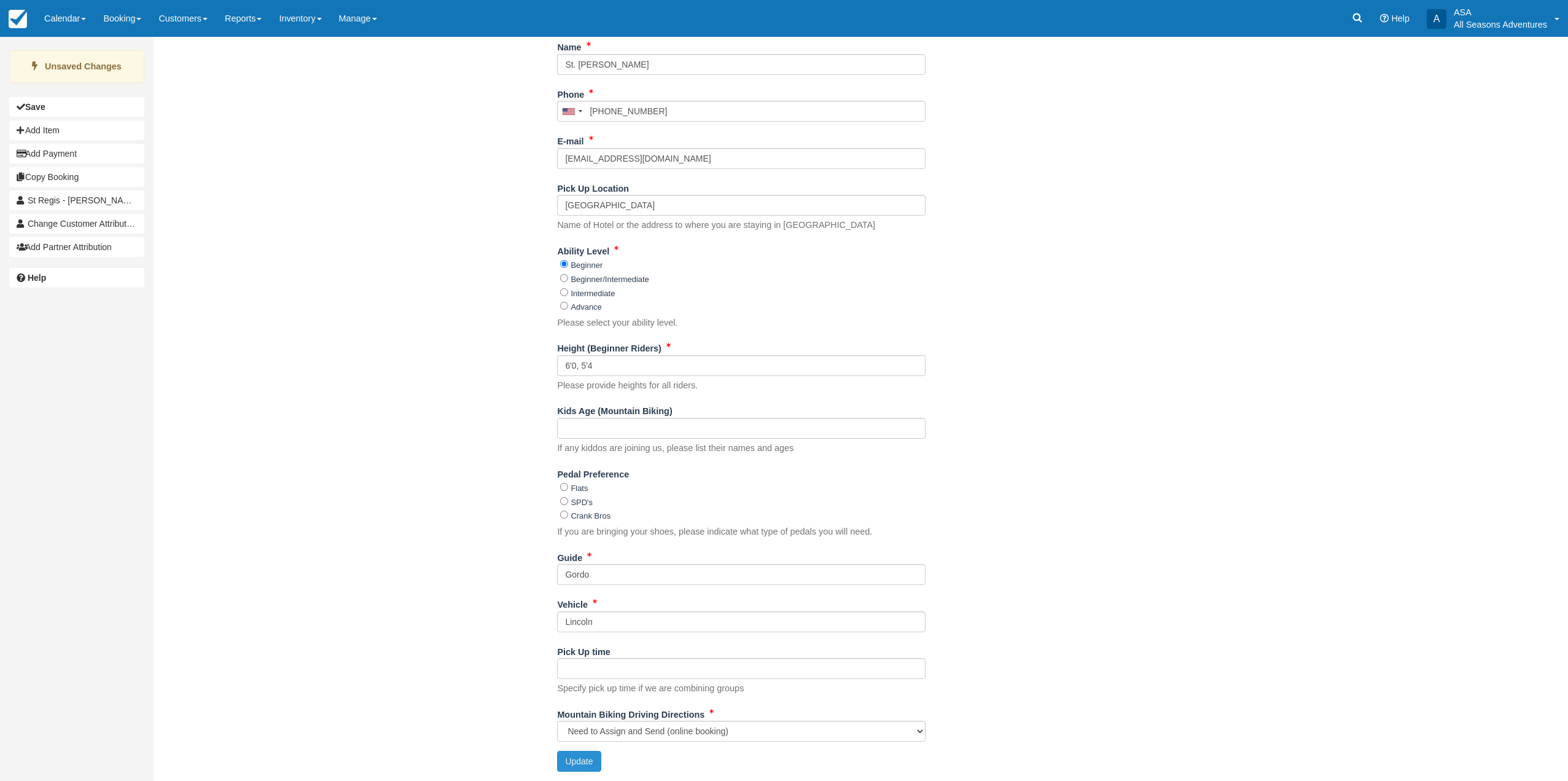
click at [569, 760] on button "Update" at bounding box center [579, 760] width 44 height 21
type input "[PHONE_NUMBER]"
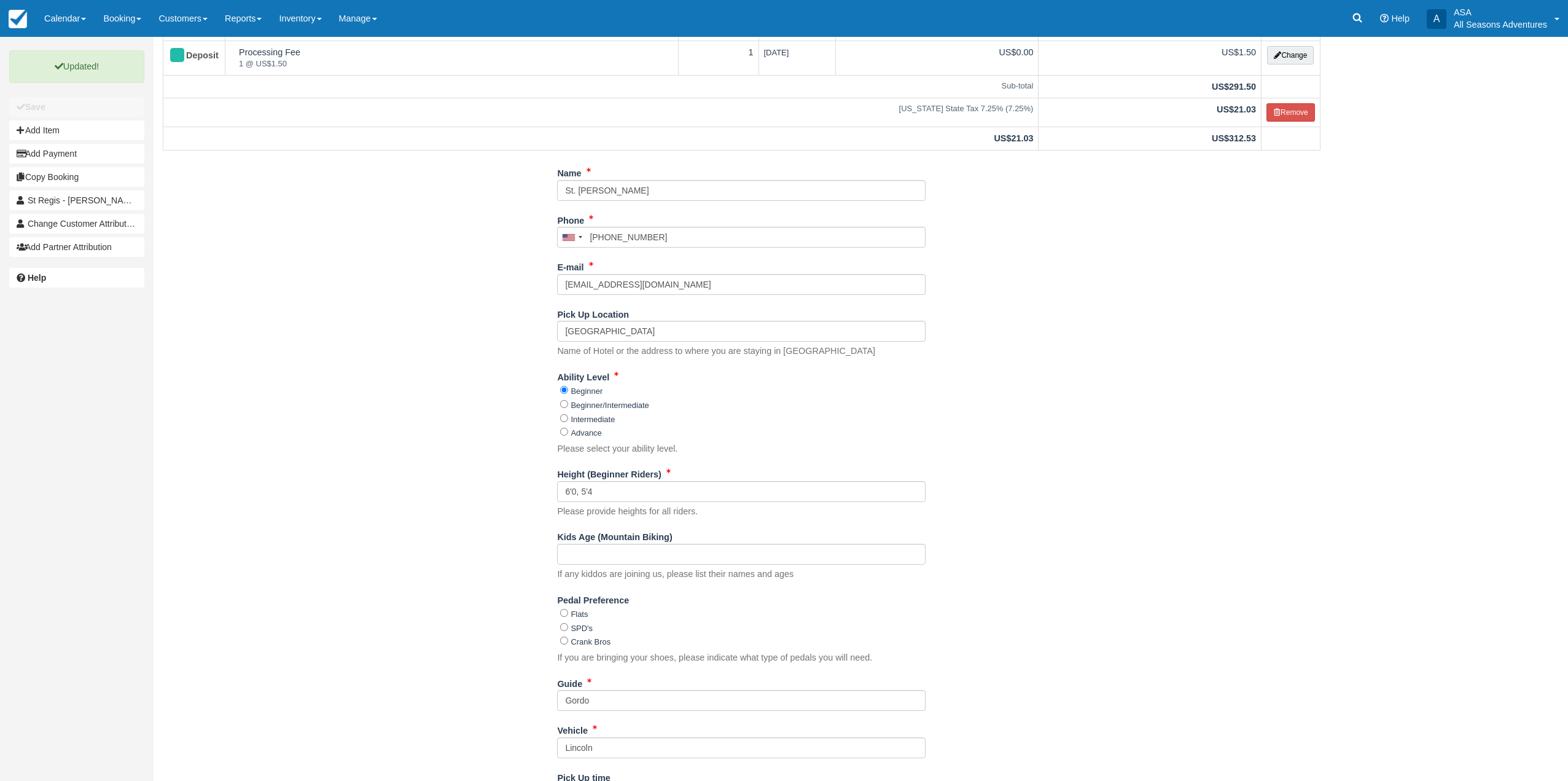
scroll to position [0, 0]
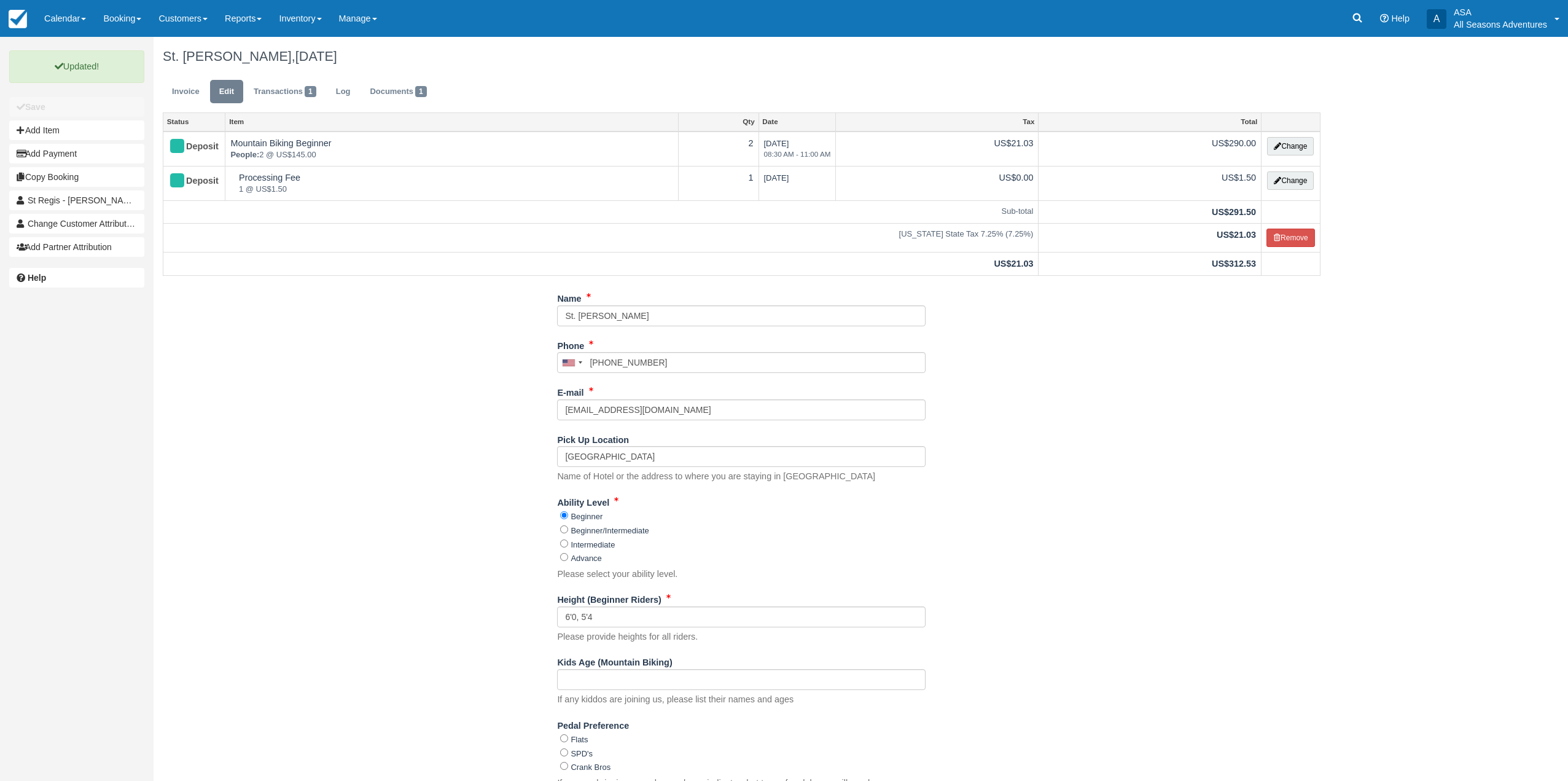
click at [202, 106] on ul "Invoice Edit Transactions 1 Log Documents 1" at bounding box center [741, 94] width 1158 height 37
click at [191, 102] on link "Invoice" at bounding box center [185, 92] width 46 height 24
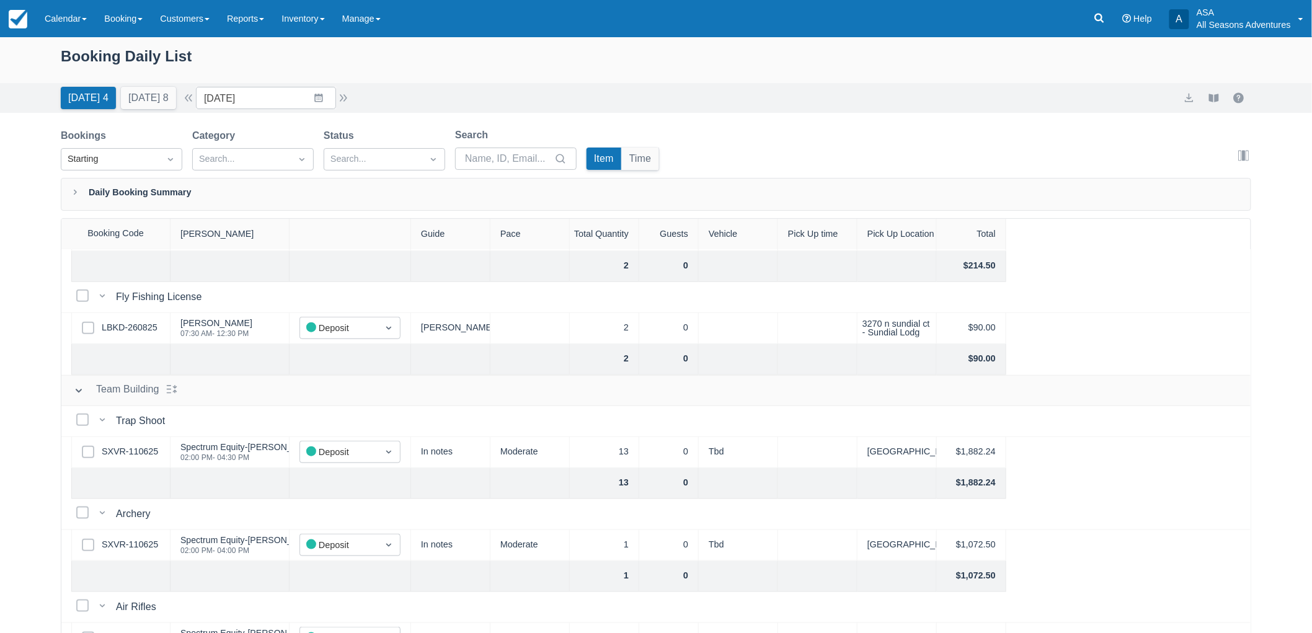
scroll to position [357, 0]
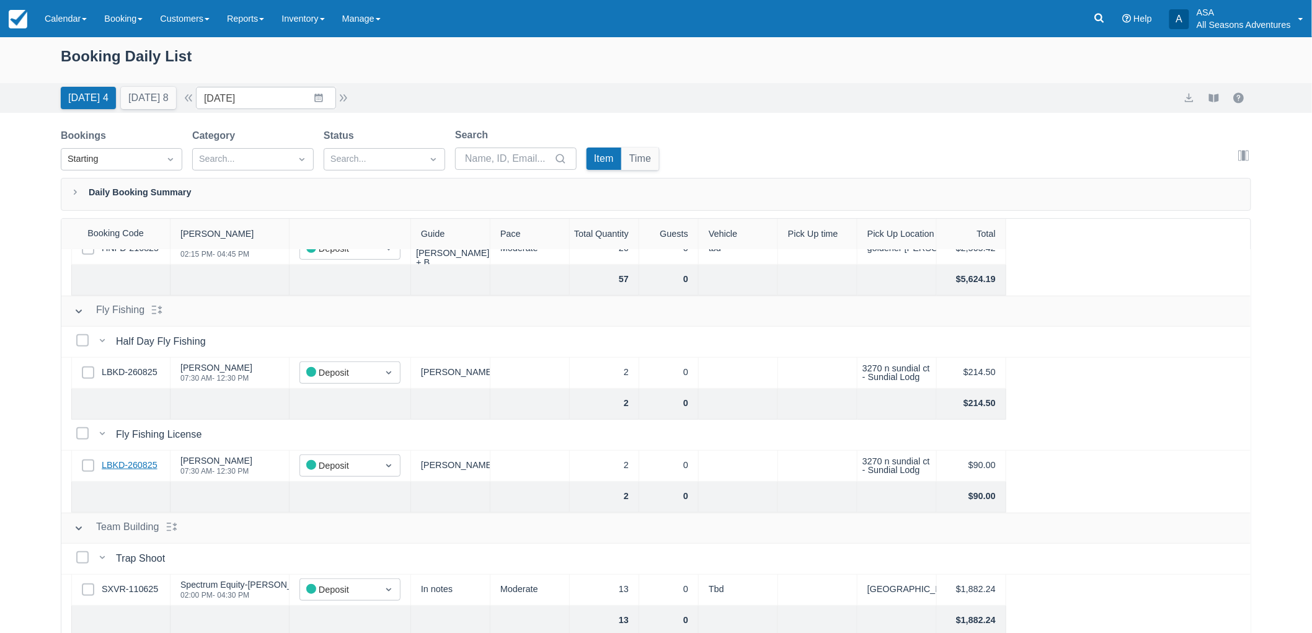
click at [118, 468] on link "LBKD-260825" at bounding box center [130, 466] width 56 height 14
click at [1100, 17] on icon at bounding box center [1099, 18] width 12 height 12
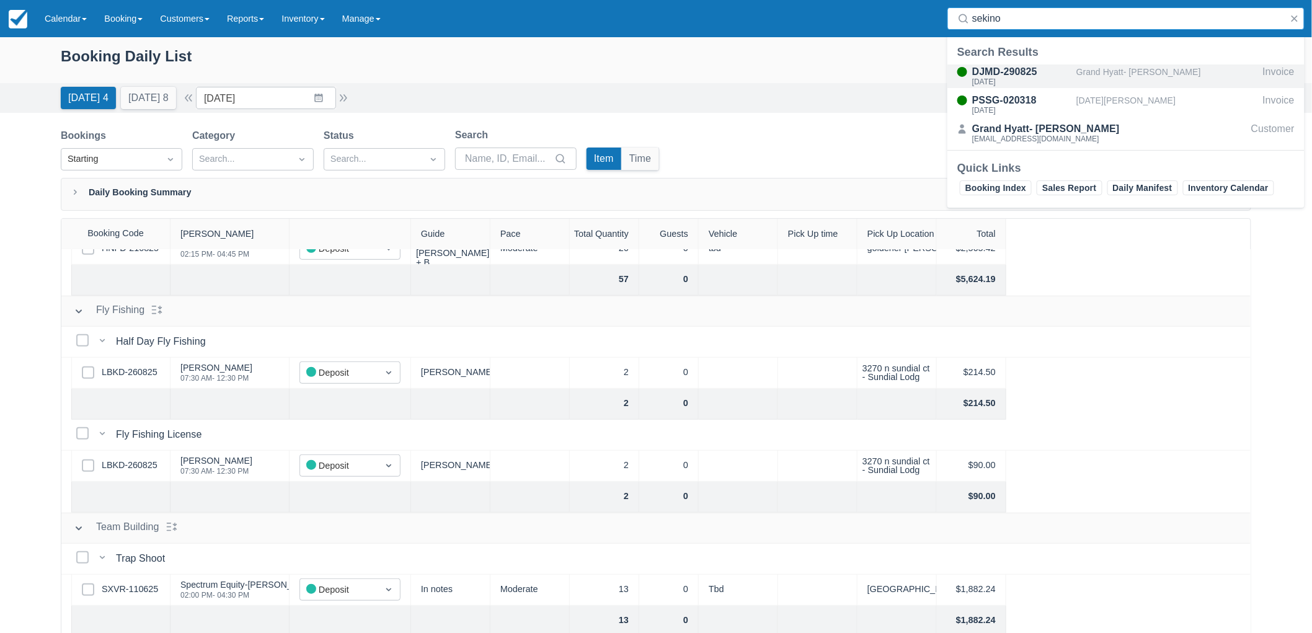
type input "sekino"
click at [1061, 78] on div "Mon Sept 1, 2025" at bounding box center [1021, 81] width 99 height 7
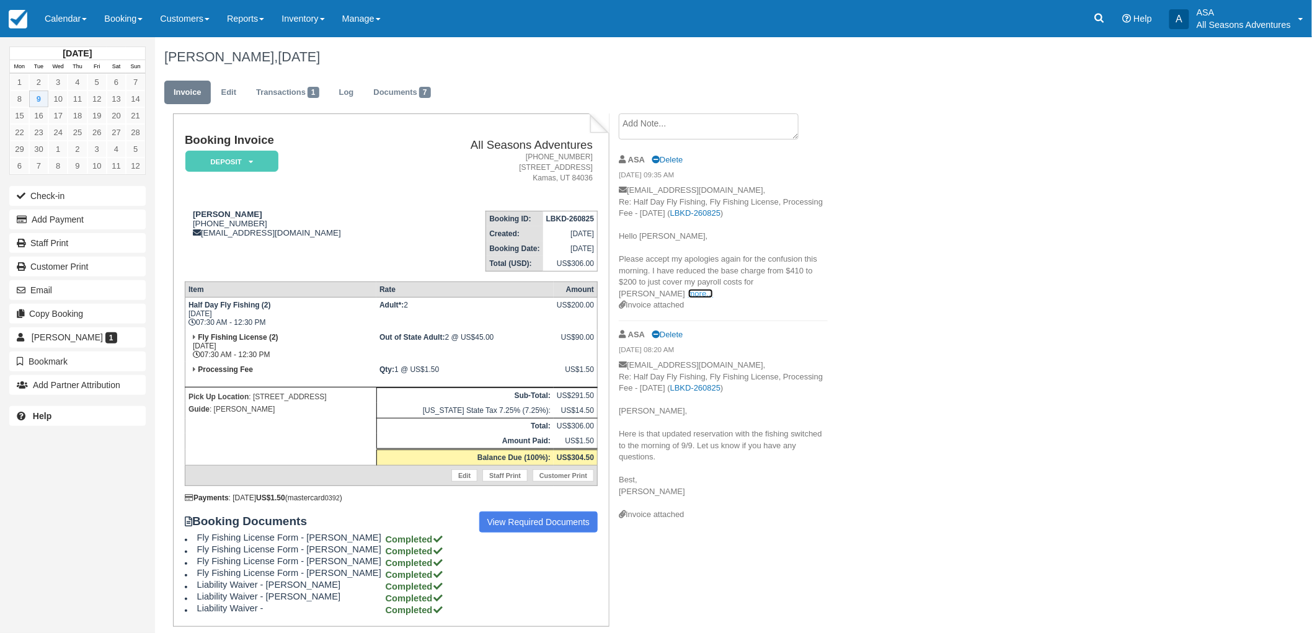
click at [713, 289] on link "more..." at bounding box center [700, 293] width 25 height 9
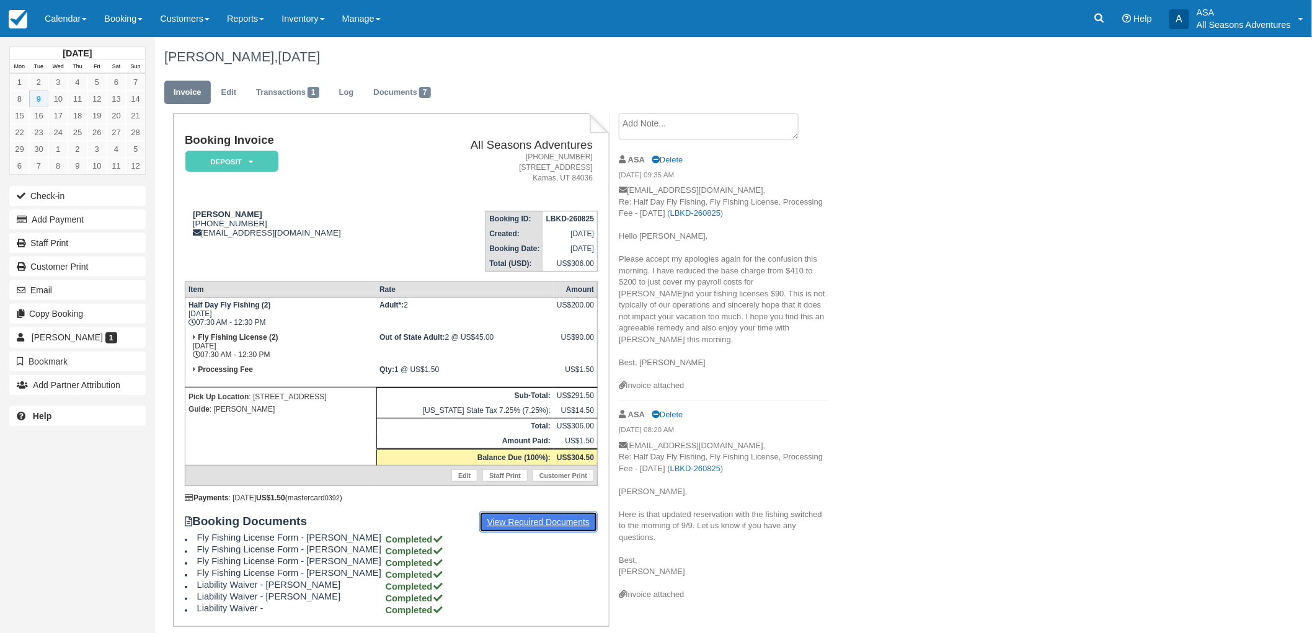
click at [547, 517] on link "View Required Documents" at bounding box center [538, 521] width 119 height 21
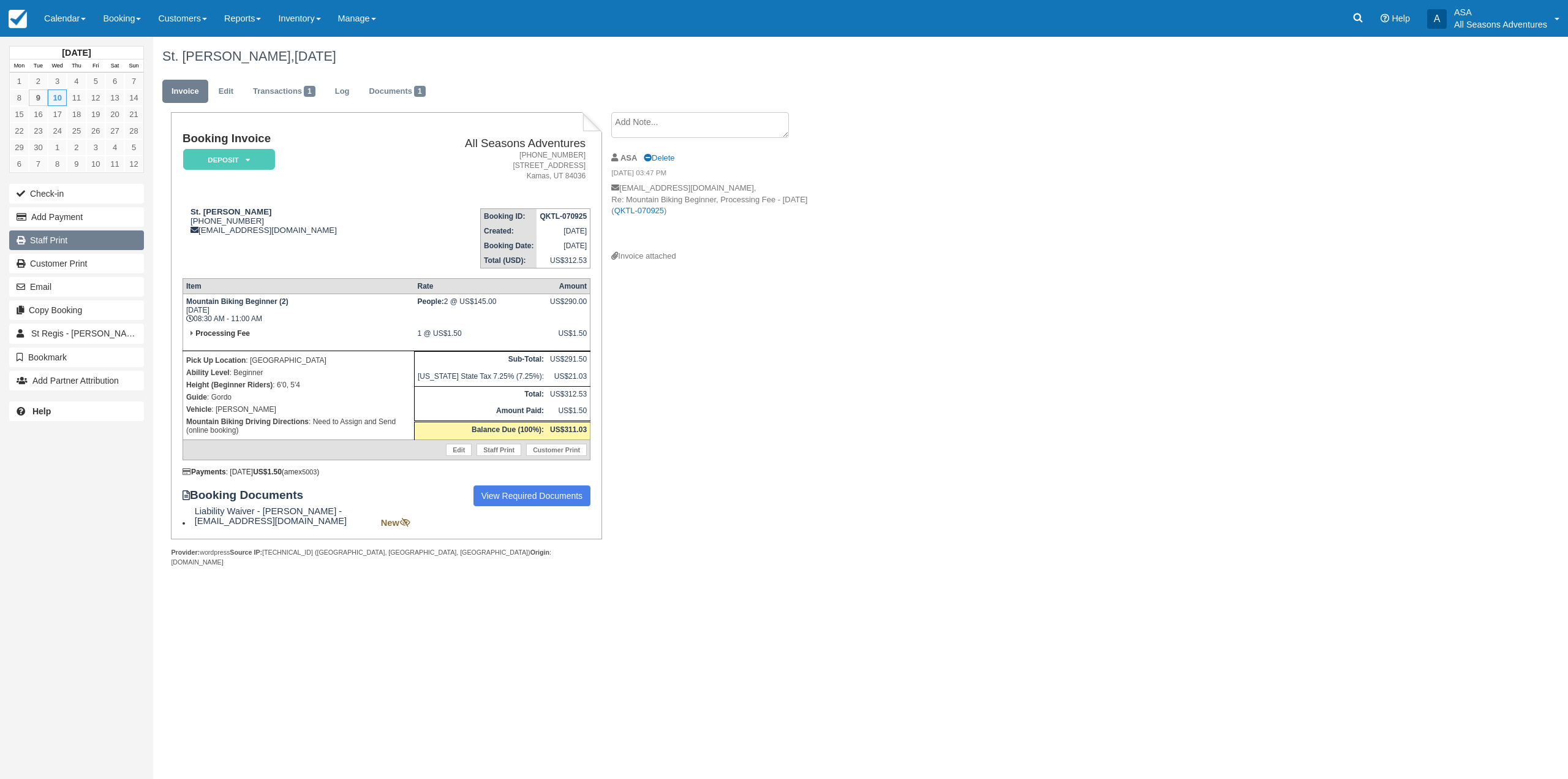
click at [35, 234] on link "Staff Print" at bounding box center [76, 240] width 134 height 20
click at [86, 244] on link "Staff Print" at bounding box center [76, 240] width 134 height 20
click at [519, 502] on link "View Required Documents" at bounding box center [532, 495] width 118 height 21
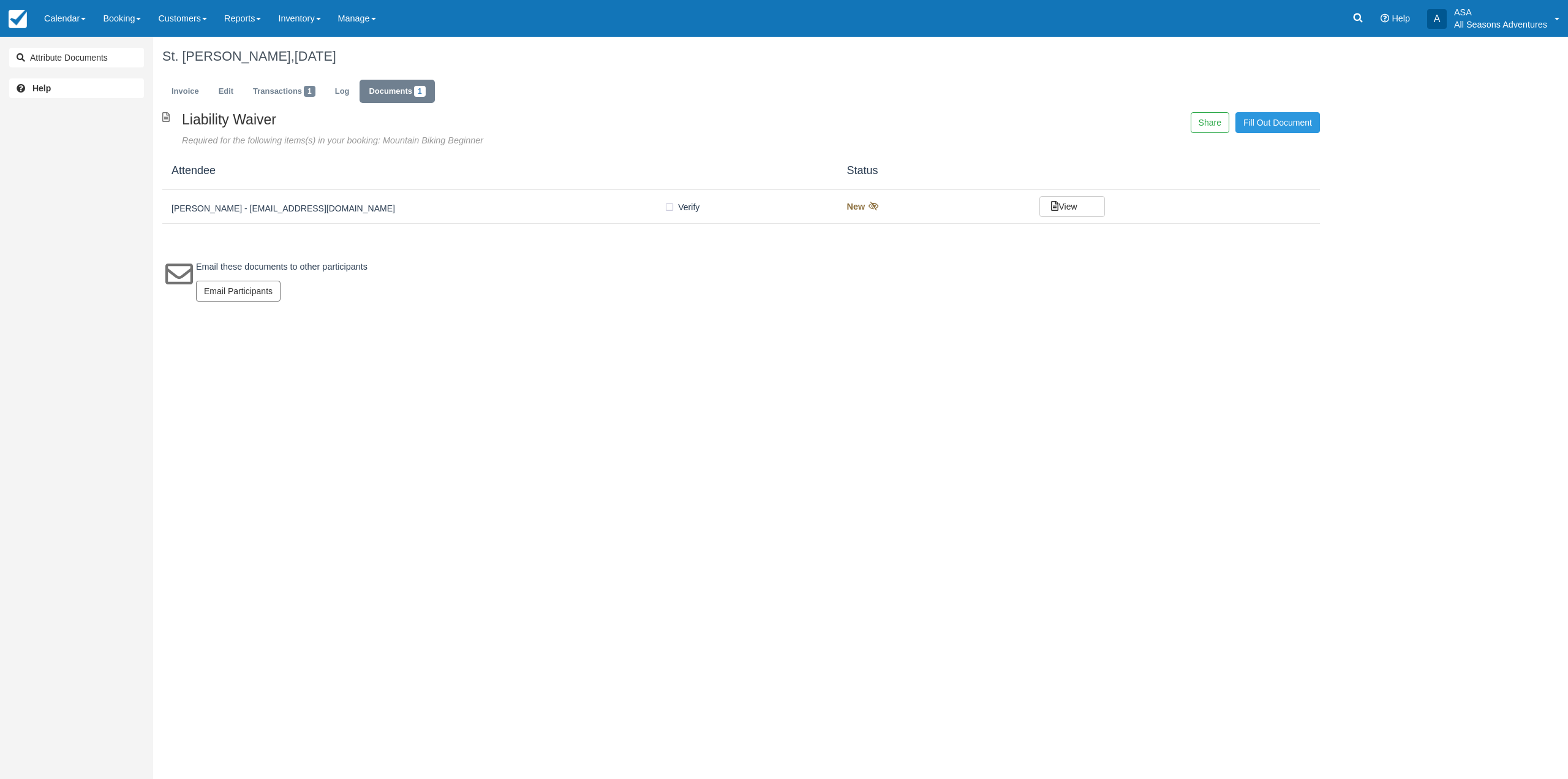
click at [459, 216] on div "[PERSON_NAME] - [EMAIL_ADDRESS][DOMAIN_NAME] Verify Verified New View" at bounding box center [740, 207] width 1157 height 34
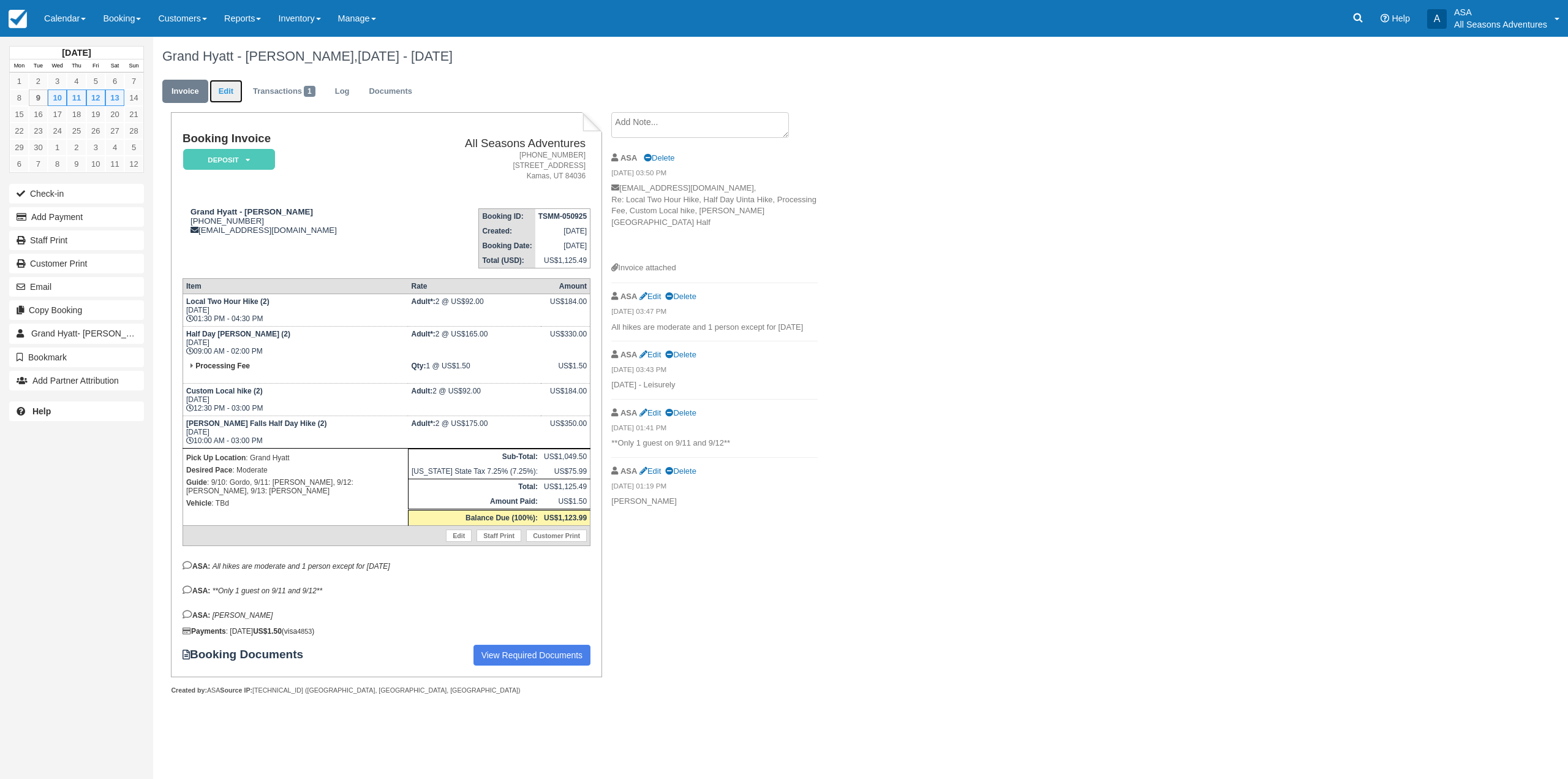
click at [224, 95] on link "Edit" at bounding box center [225, 92] width 33 height 24
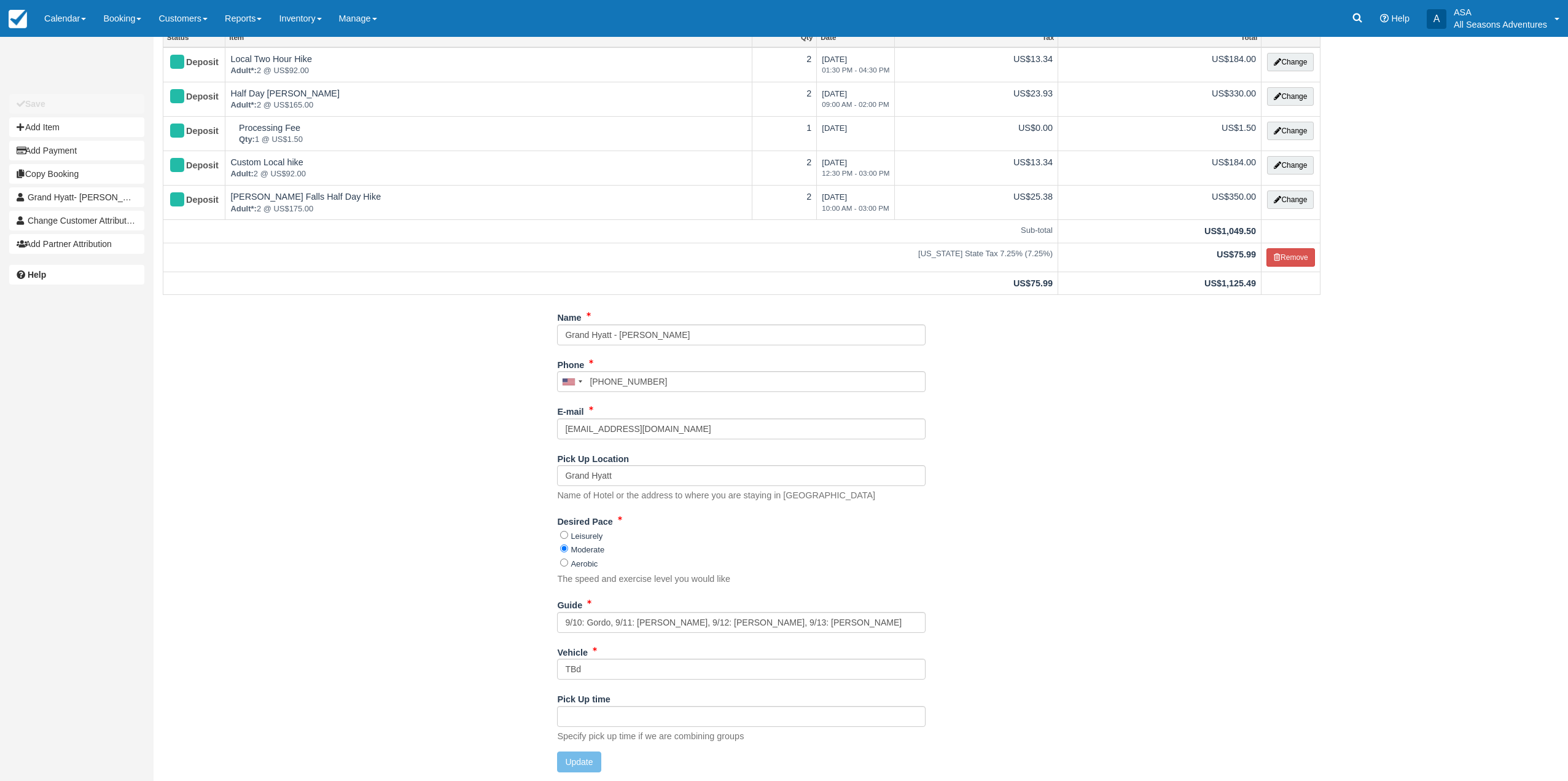
scroll to position [85, 0]
drag, startPoint x: 599, startPoint y: 677, endPoint x: 549, endPoint y: 678, distance: 50.0
click at [549, 678] on div "Name Grand Hyatt - Harshpal Singh Phone United States +1 Canada +1 United Kingd…" at bounding box center [741, 543] width 1176 height 475
click at [1357, 482] on div "Unsaved Changes Save Add Item Add Payment Copy Booking Grand Hyatt- Jennifer Mi…" at bounding box center [784, 324] width 1568 height 744
drag, startPoint x: 648, startPoint y: 664, endPoint x: 539, endPoint y: 667, distance: 109.0
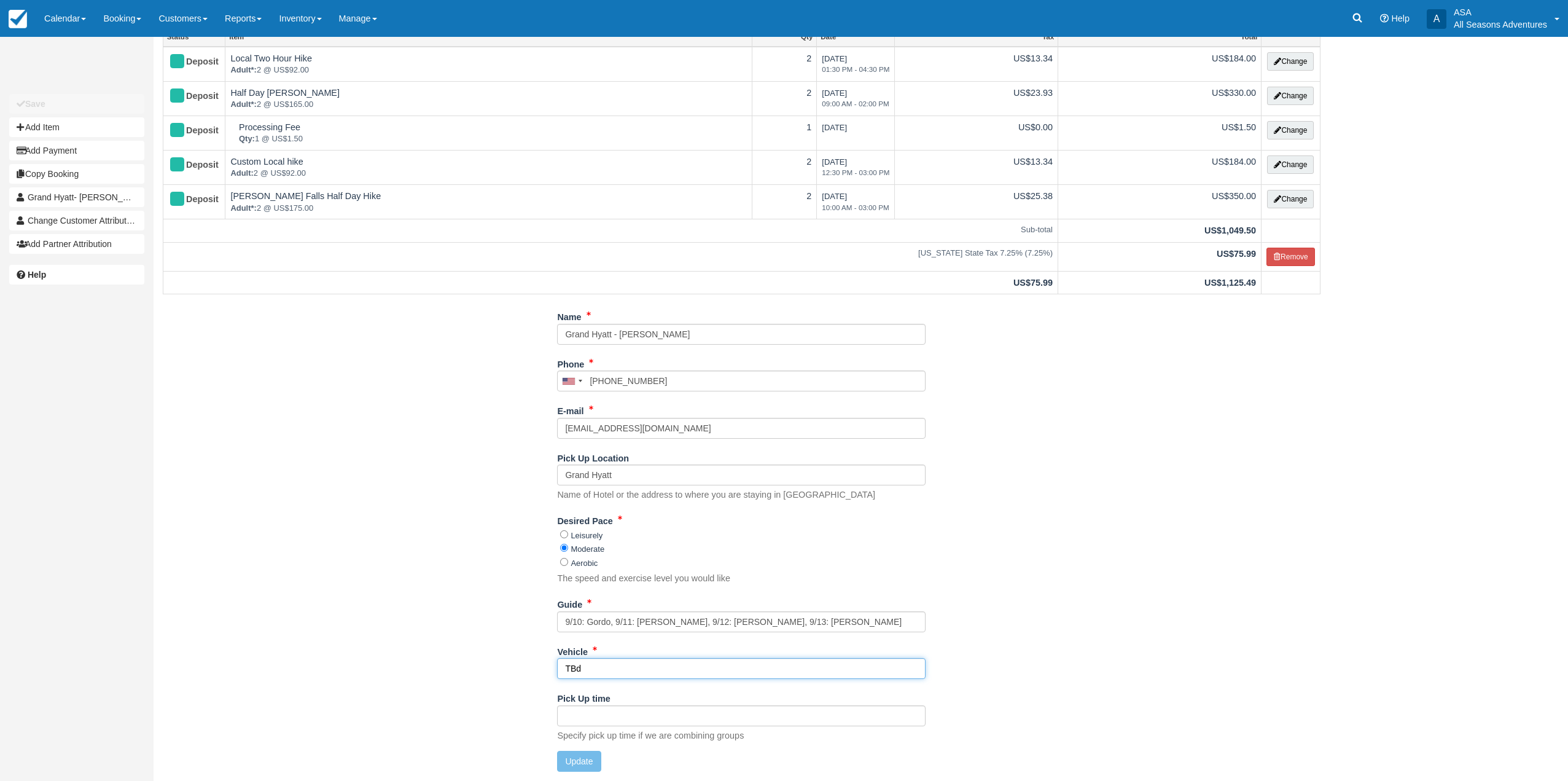
click at [539, 667] on div "Name Grand Hyatt - Harshpal Singh Phone United States +1 Canada +1 United Kingd…" at bounding box center [741, 543] width 1176 height 475
type input "Lincoln"
click at [584, 762] on button "Update" at bounding box center [579, 760] width 44 height 21
type input "+15166523756"
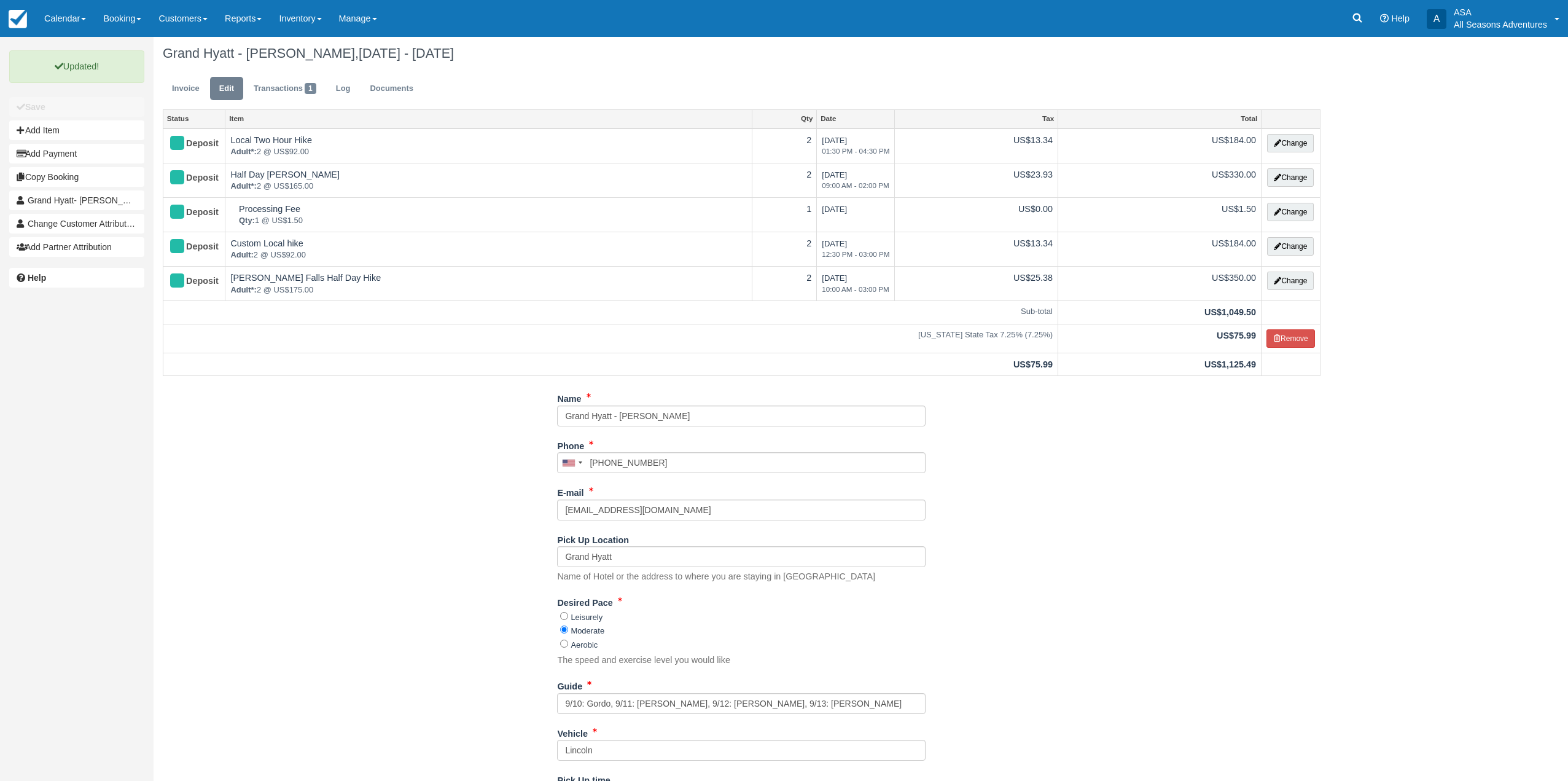
scroll to position [0, 0]
click at [168, 91] on link "Invoice" at bounding box center [185, 92] width 46 height 24
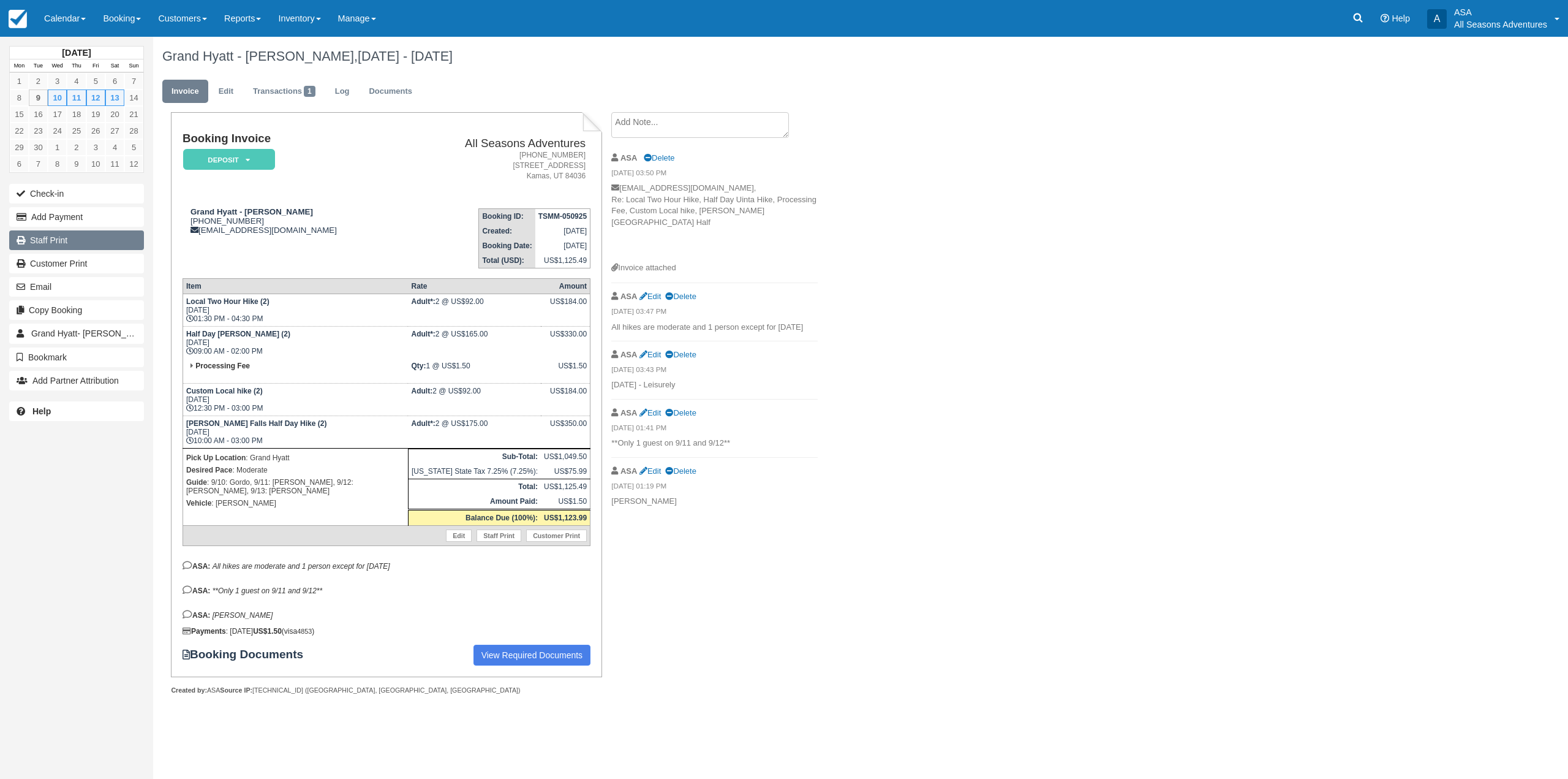
click at [74, 241] on link "Staff Print" at bounding box center [76, 240] width 134 height 20
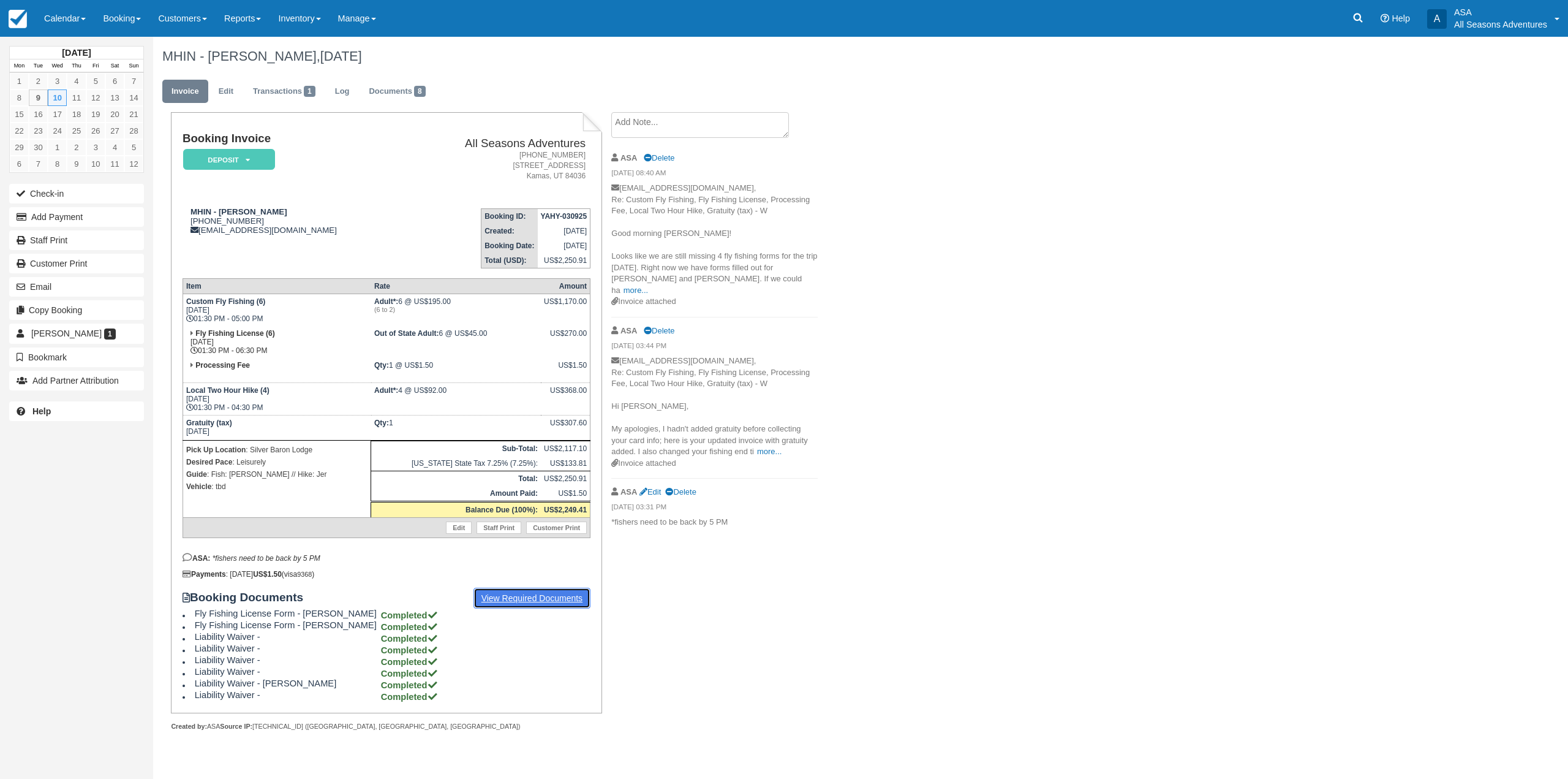
click at [498, 595] on link "View Required Documents" at bounding box center [532, 597] width 118 height 21
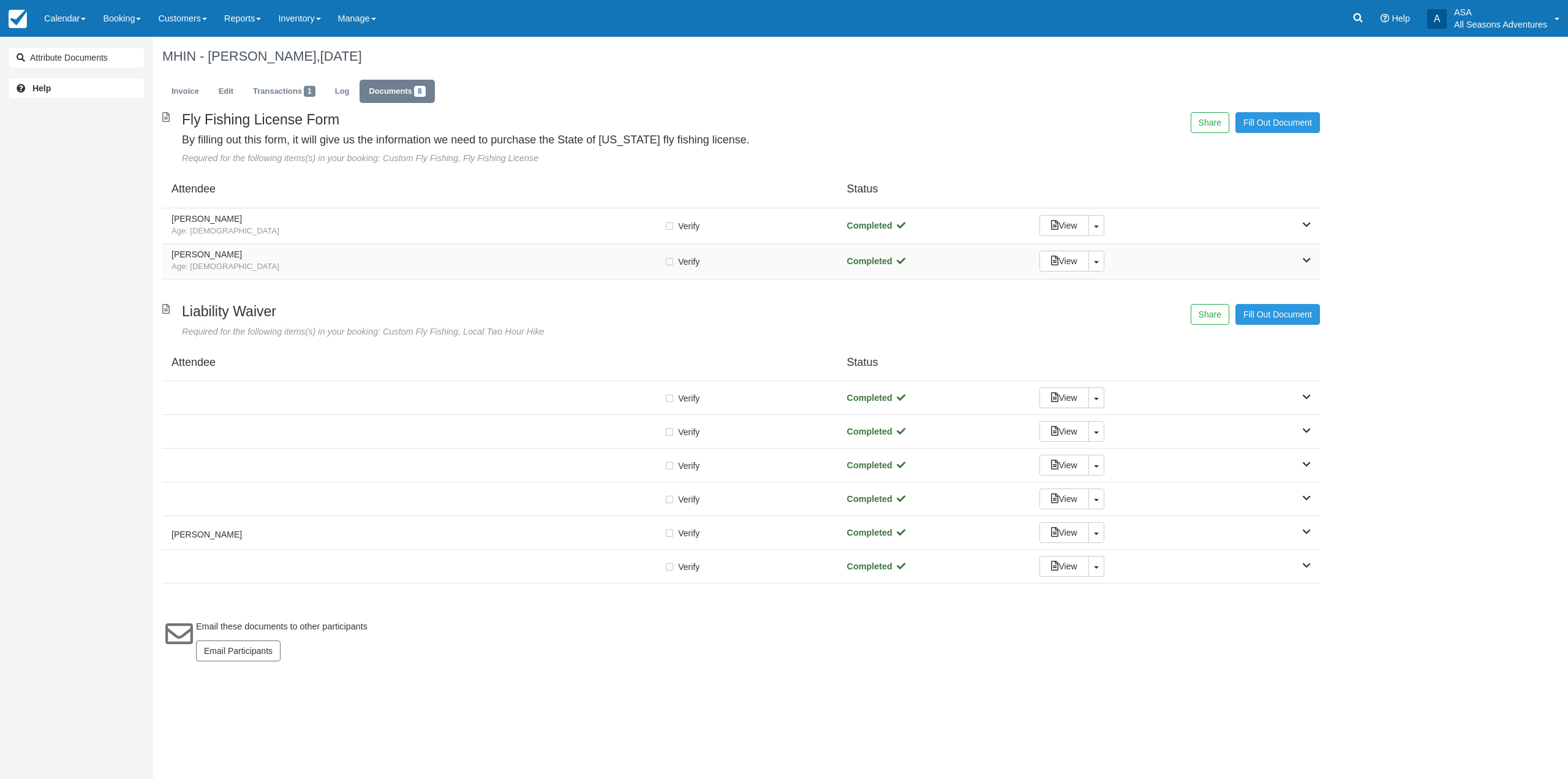
click at [437, 257] on h5 "[PERSON_NAME]" at bounding box center [418, 254] width 492 height 9
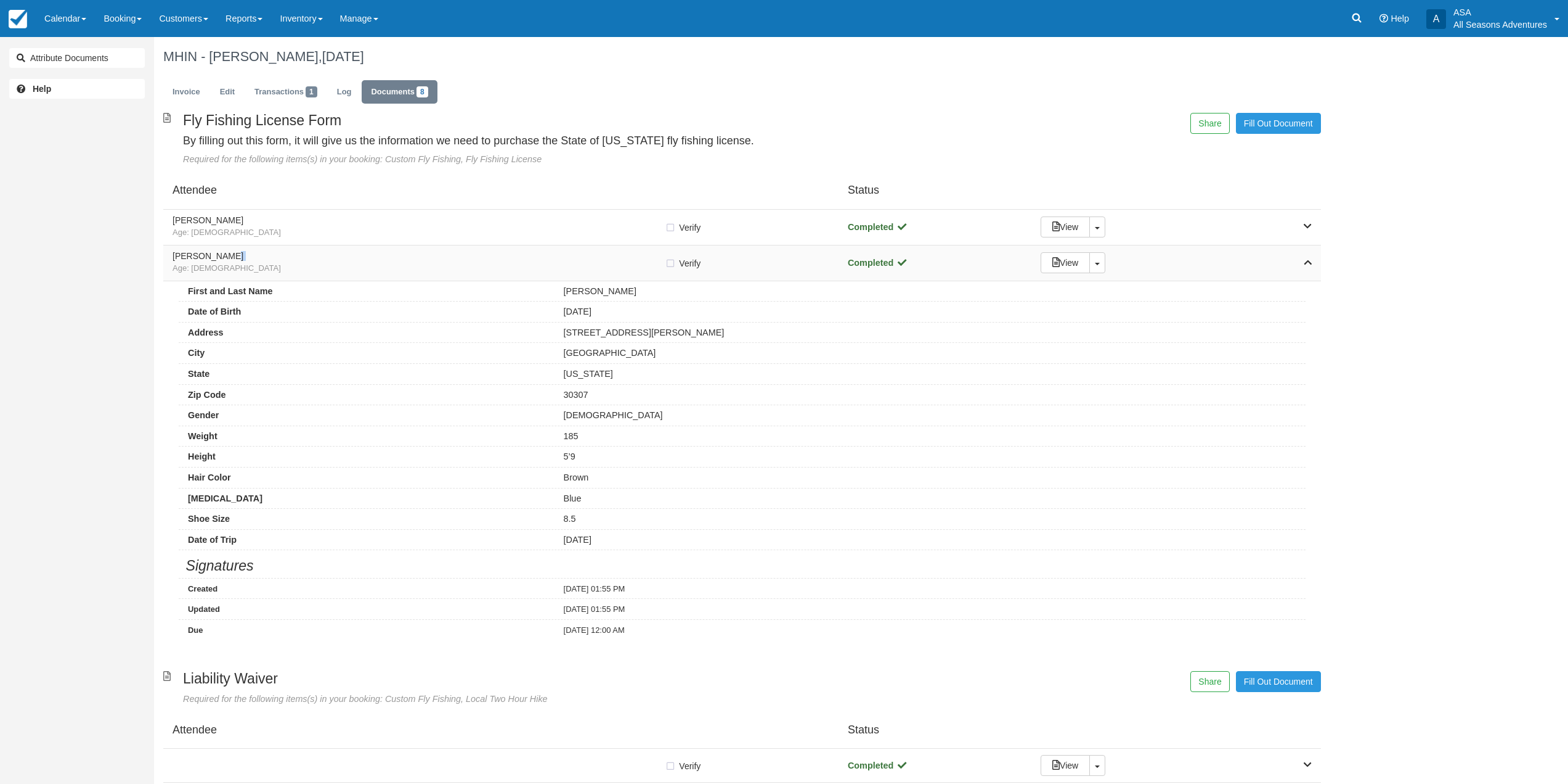
click at [439, 259] on h5 "[PERSON_NAME]" at bounding box center [419, 256] width 492 height 9
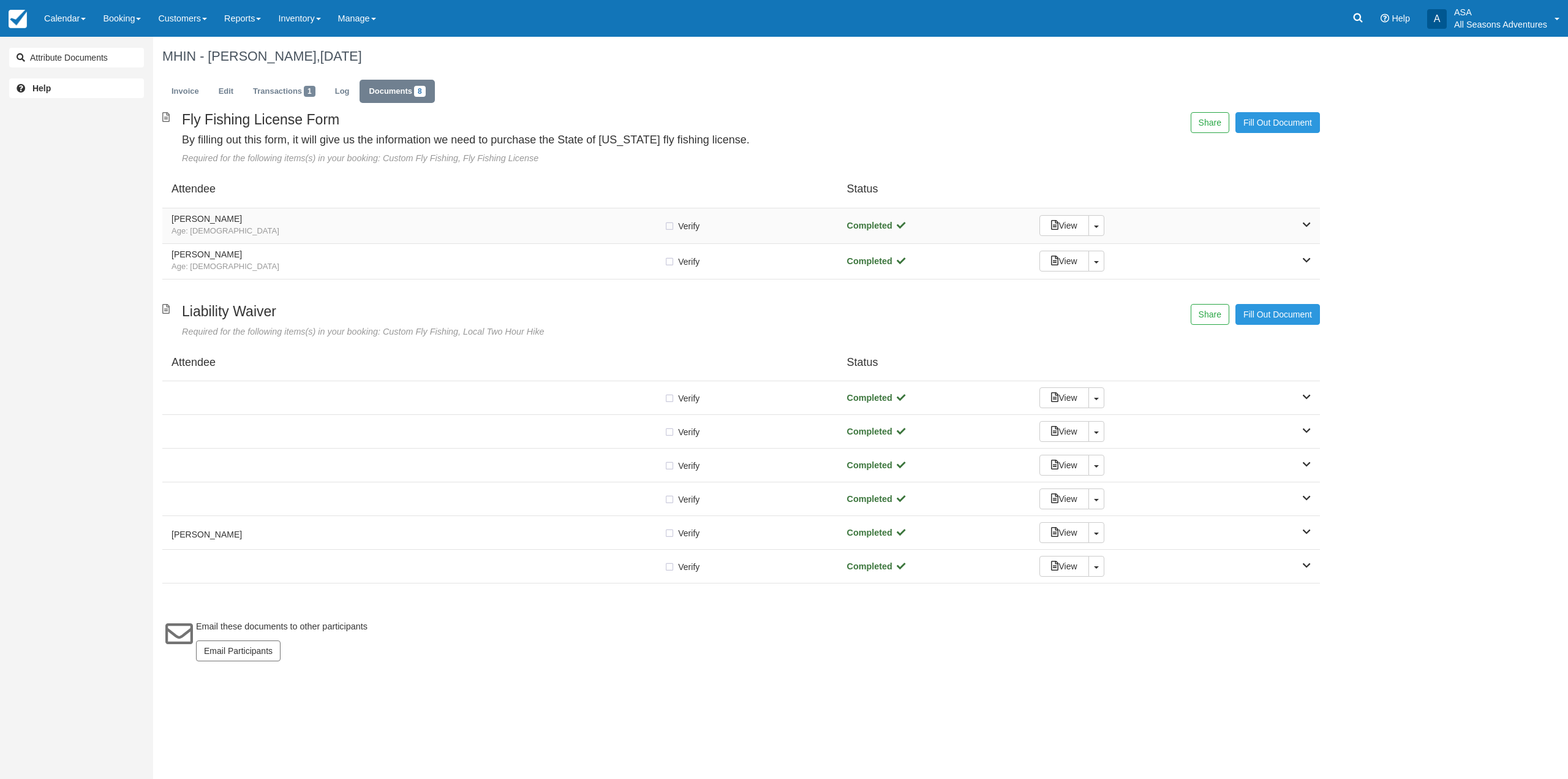
click at [456, 218] on h5 "[PERSON_NAME]" at bounding box center [418, 218] width 492 height 9
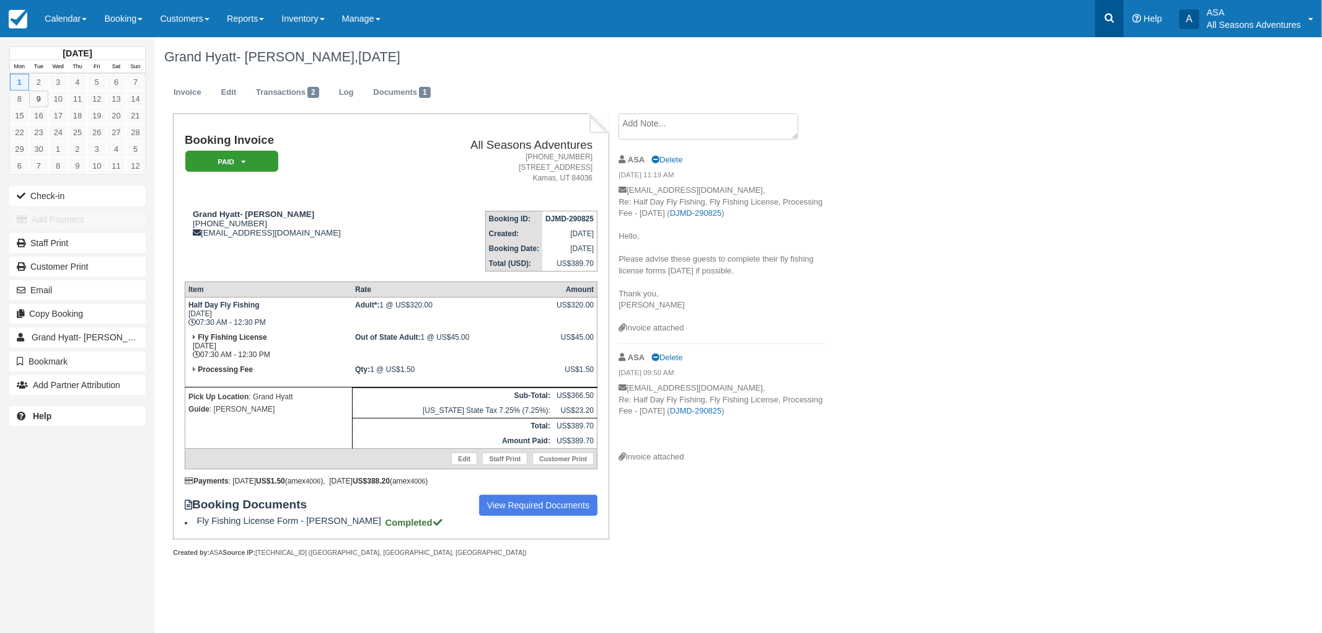
click at [1111, 20] on icon at bounding box center [1109, 18] width 9 height 9
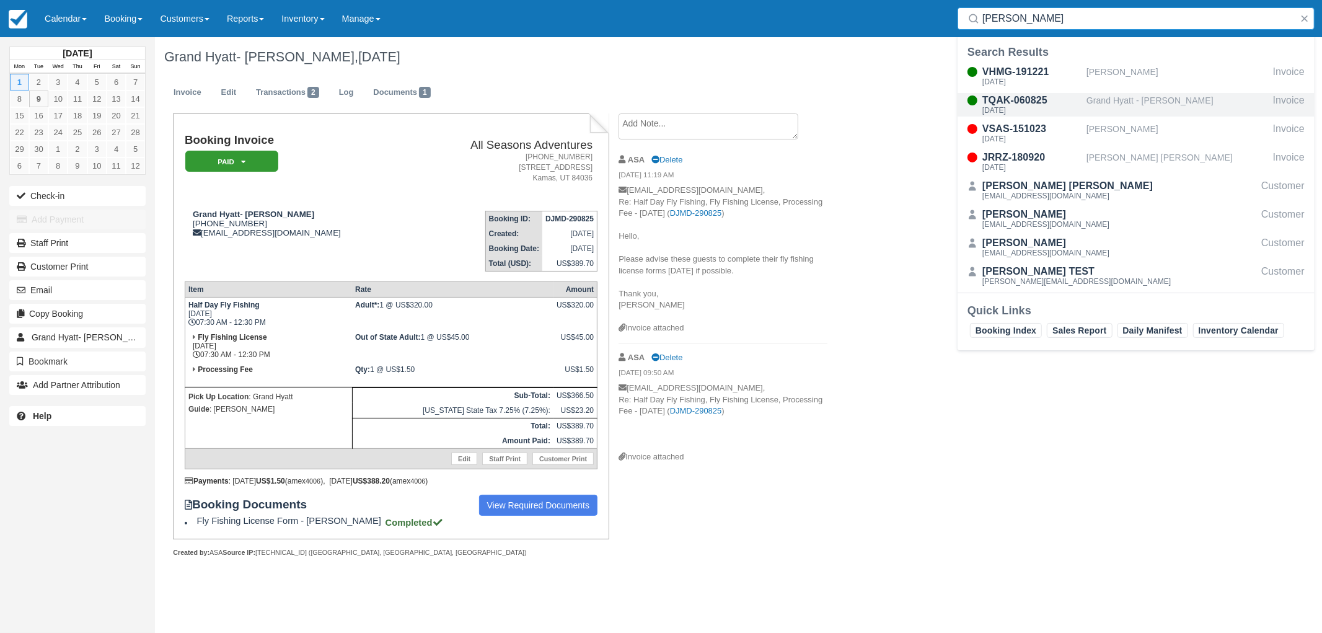
type input "[PERSON_NAME]"
click at [1030, 107] on div "[DATE]" at bounding box center [1031, 110] width 99 height 7
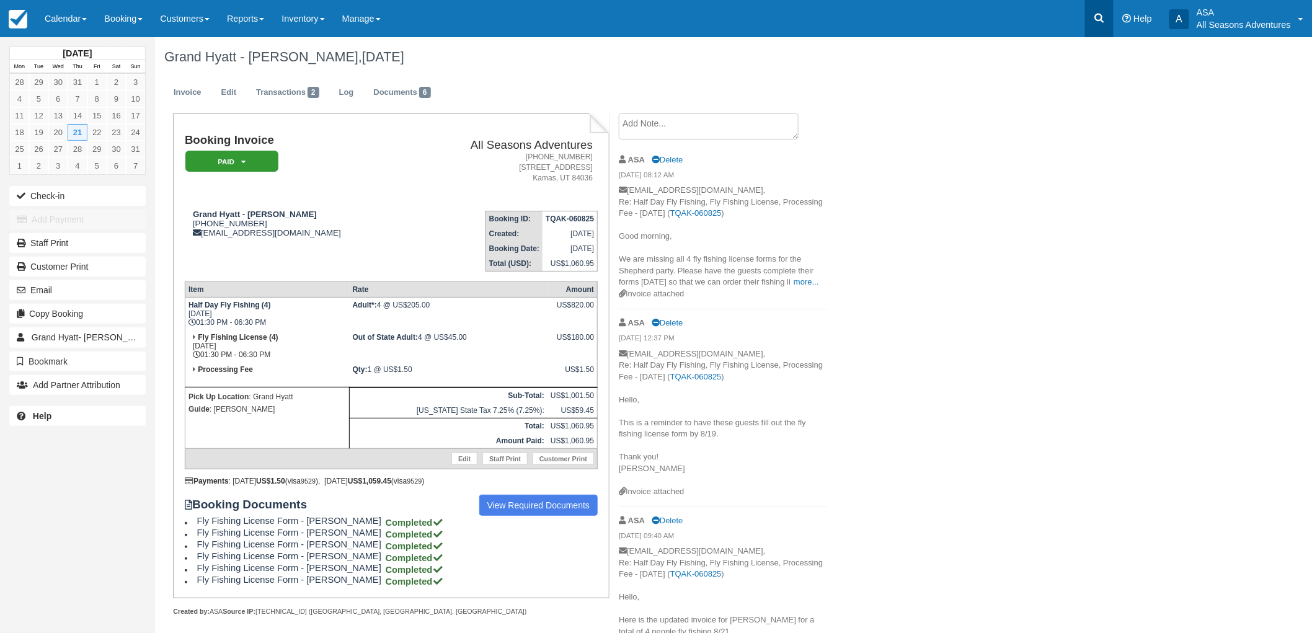
click at [1098, 19] on icon at bounding box center [1099, 18] width 12 height 12
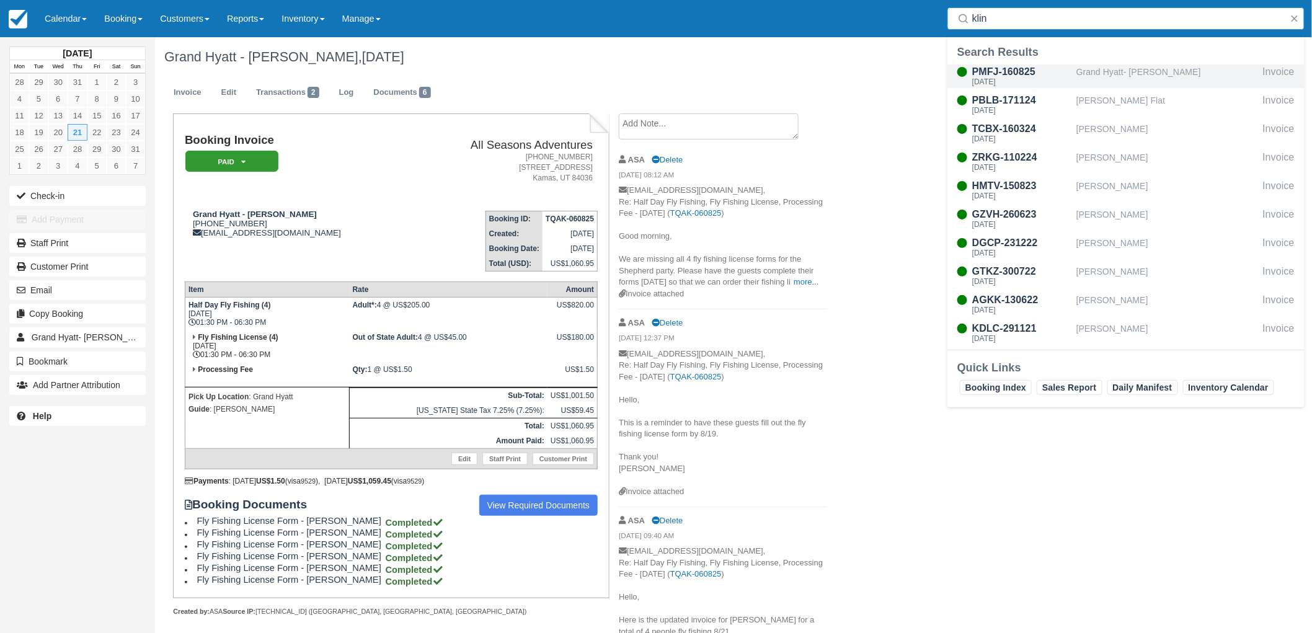
type input "klin"
click at [1097, 68] on div "Grand Hyatt- Gregg Klinzing" at bounding box center [1167, 76] width 182 height 24
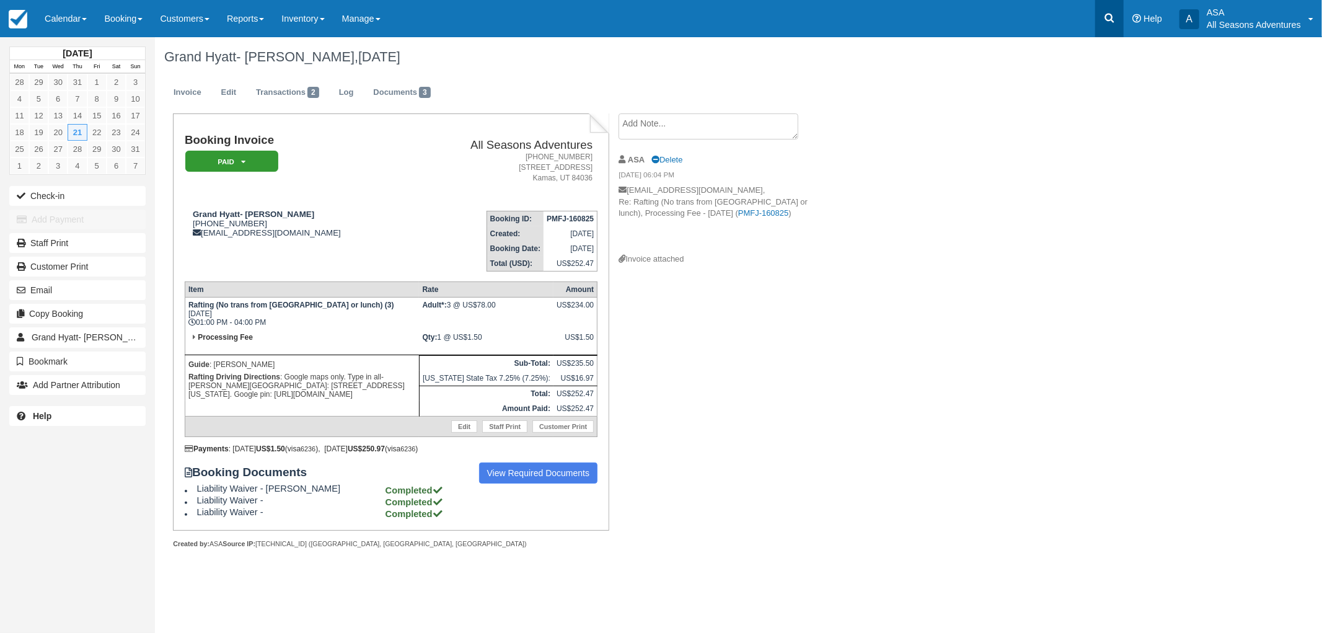
click at [1106, 20] on icon at bounding box center [1109, 18] width 12 height 12
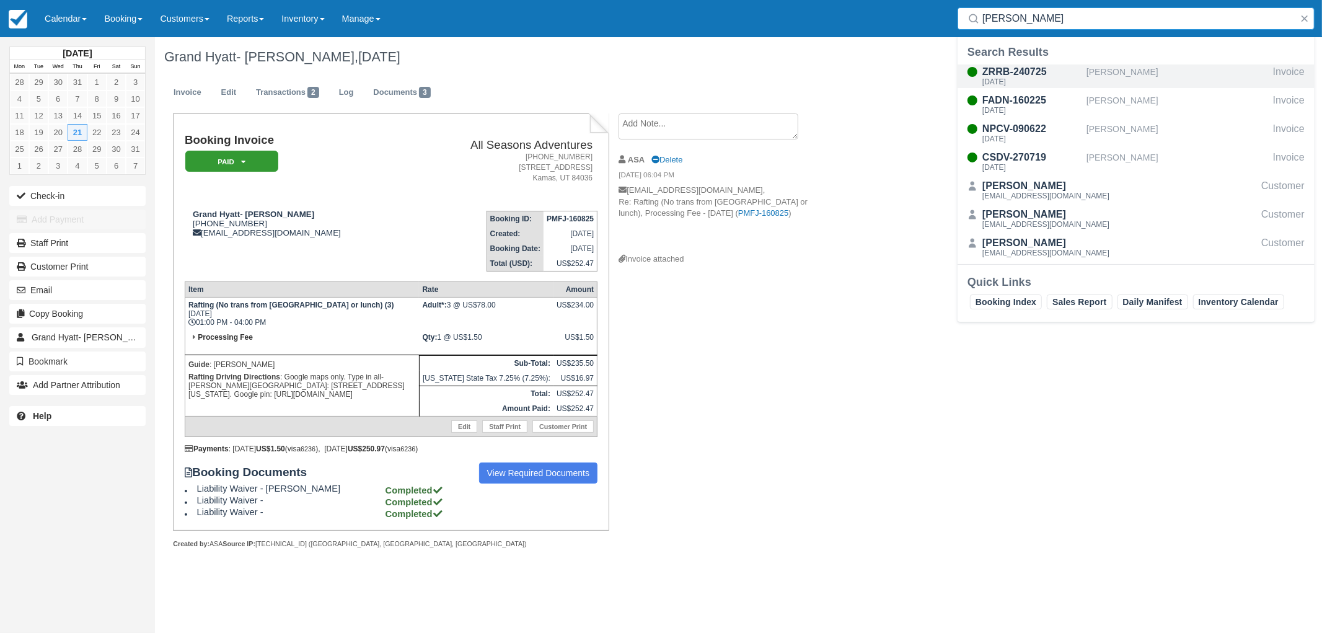
type input "[PERSON_NAME]"
click at [1087, 64] on div "[PERSON_NAME]" at bounding box center [1178, 76] width 182 height 24
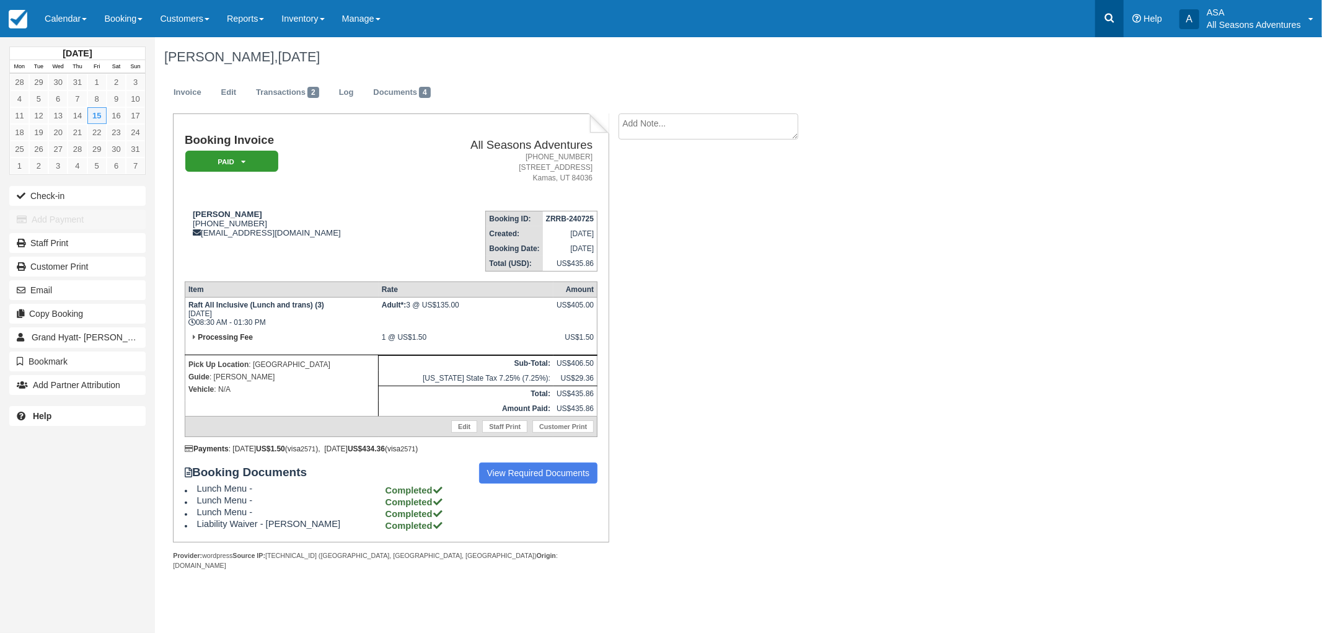
click at [1114, 17] on icon at bounding box center [1109, 18] width 12 height 12
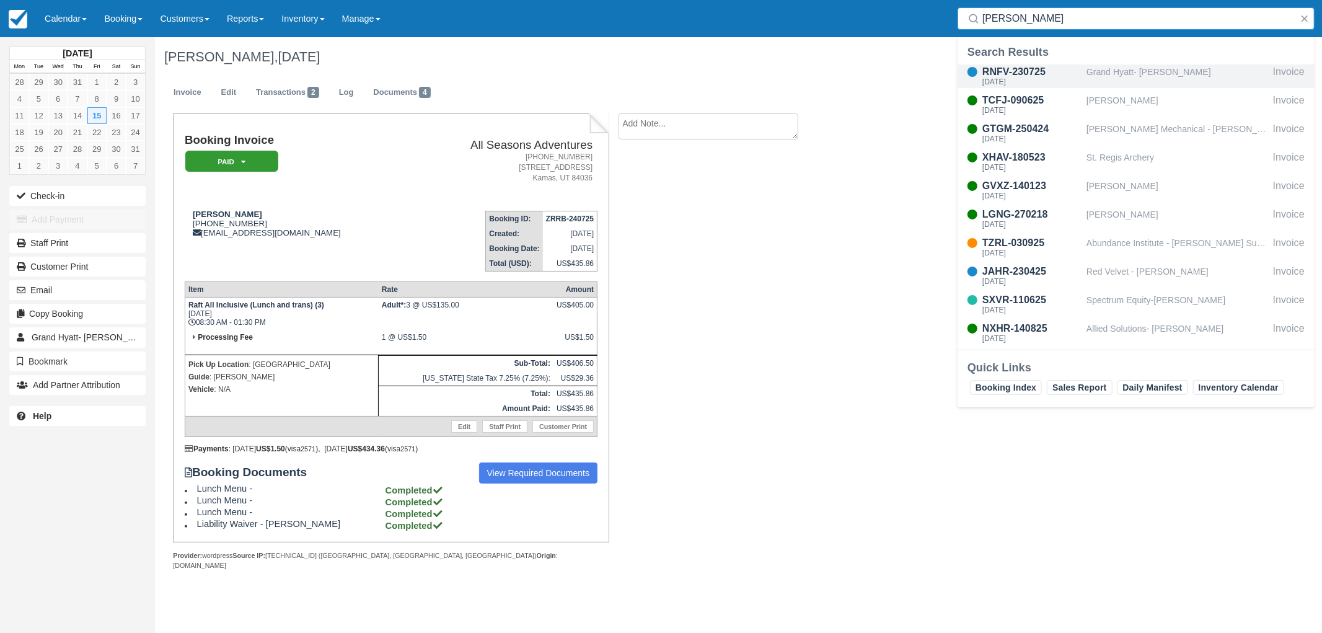
type input "archer"
click at [1094, 81] on div "Grand Hyatt- Archer Lewis" at bounding box center [1178, 76] width 182 height 24
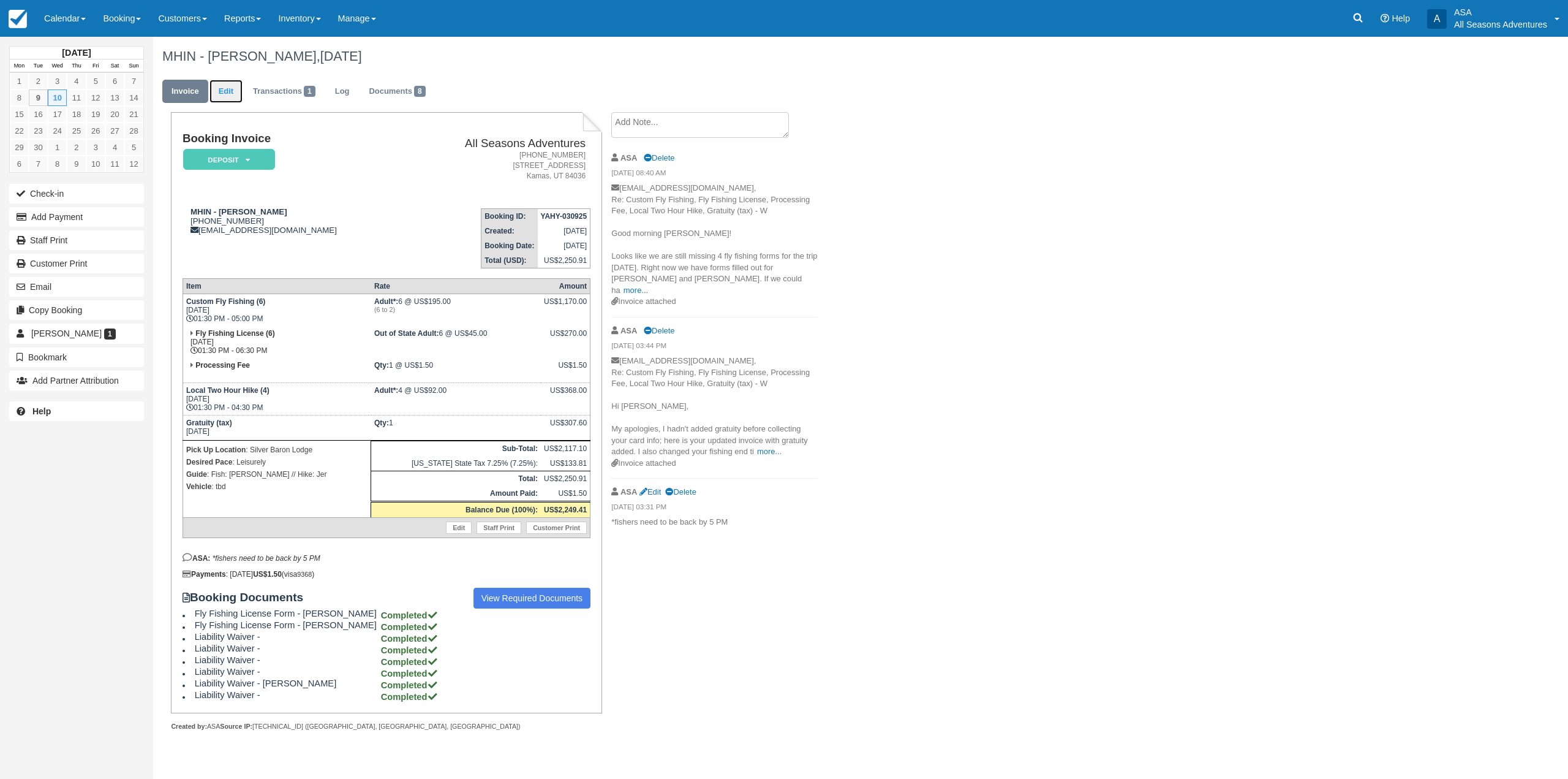
click at [228, 94] on link "Edit" at bounding box center [225, 92] width 33 height 24
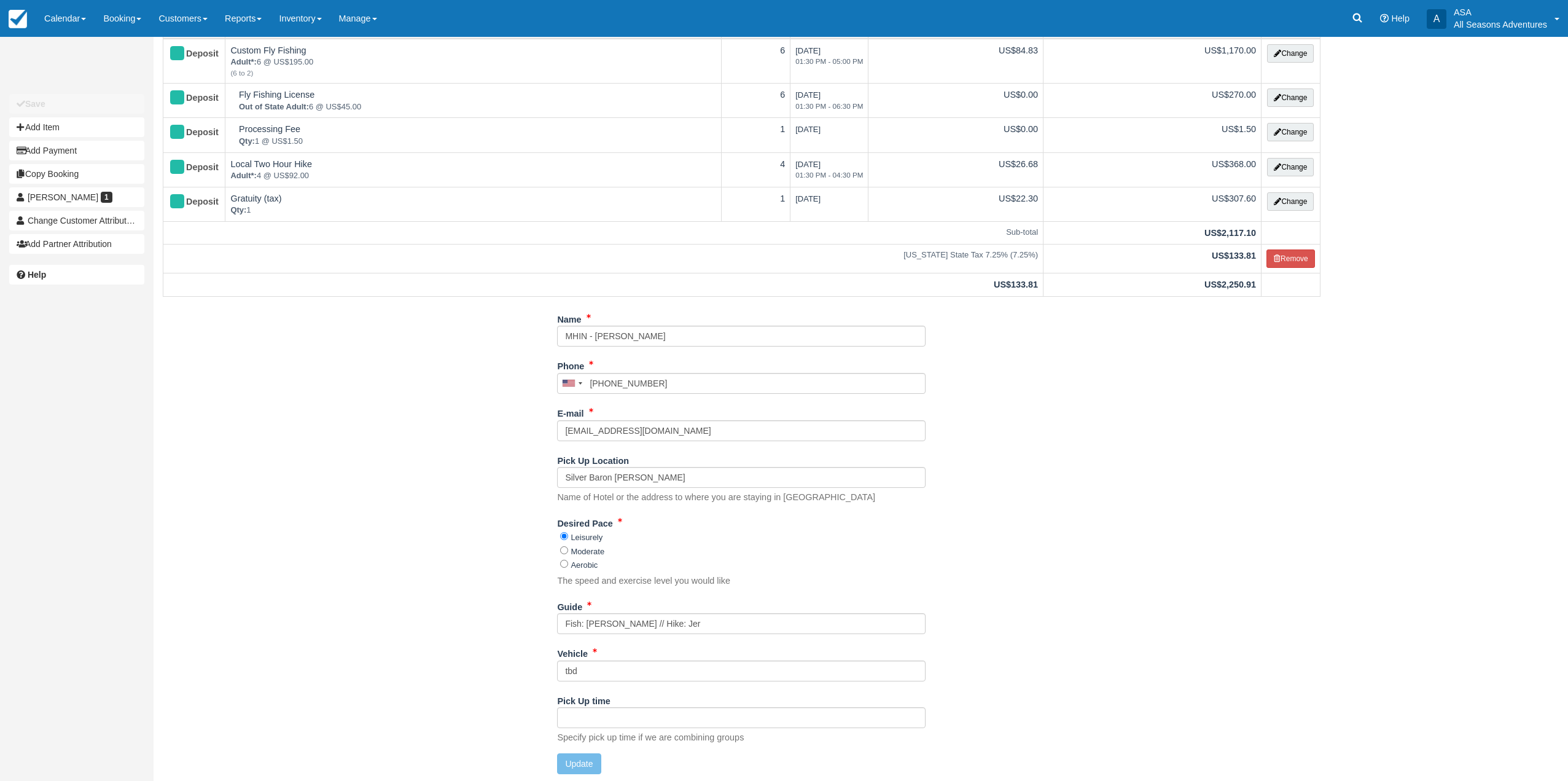
scroll to position [95, 0]
click at [681, 623] on input "Fish: [PERSON_NAME] // Hike: Jer" at bounding box center [741, 620] width 369 height 21
click at [637, 671] on input "tbd" at bounding box center [741, 668] width 369 height 21
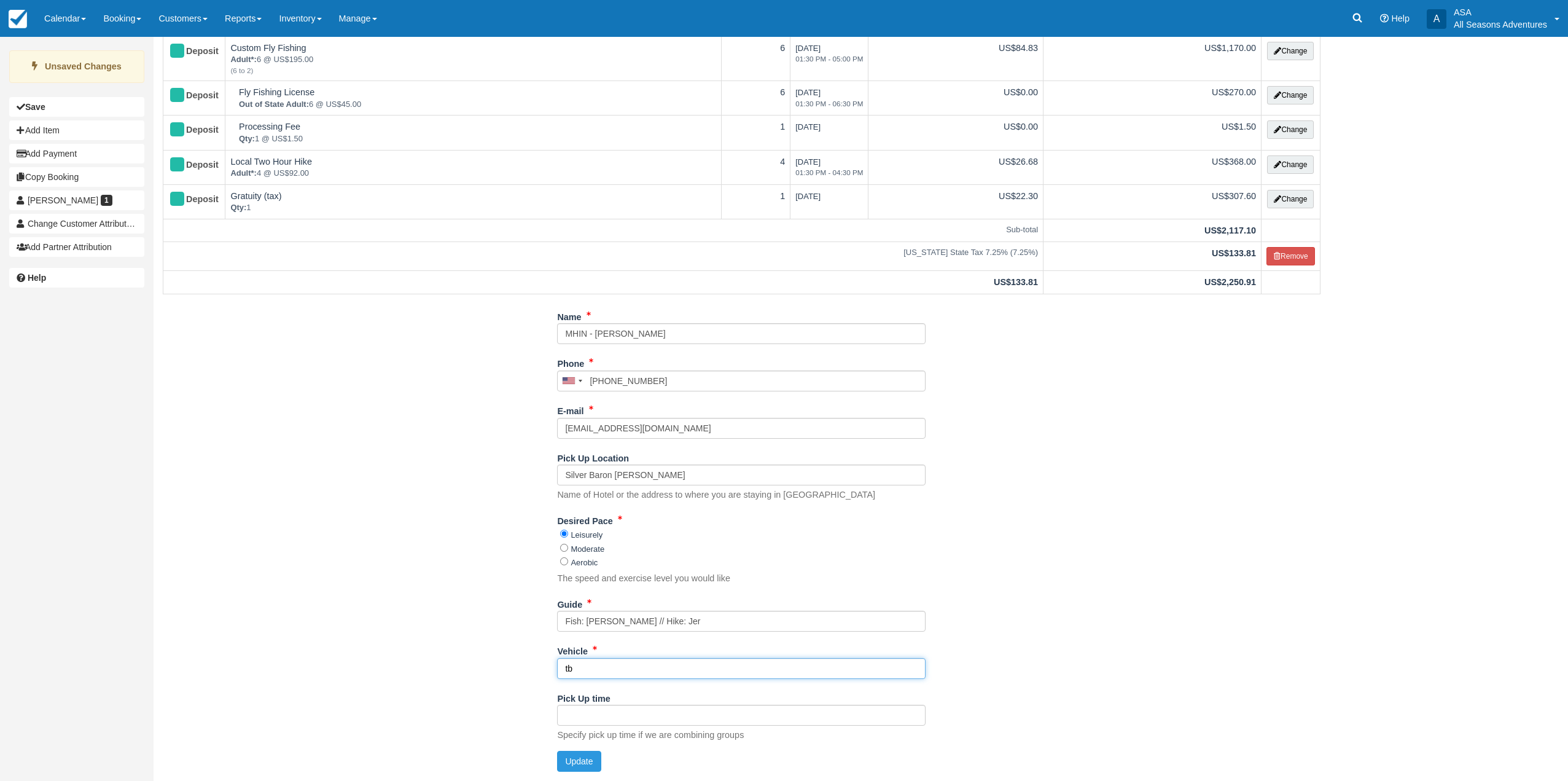
type input "t"
type input "Charc Sub"
drag, startPoint x: 572, startPoint y: 757, endPoint x: 525, endPoint y: 696, distance: 77.0
click at [572, 757] on button "Update" at bounding box center [579, 760] width 44 height 21
type input "+19179136756"
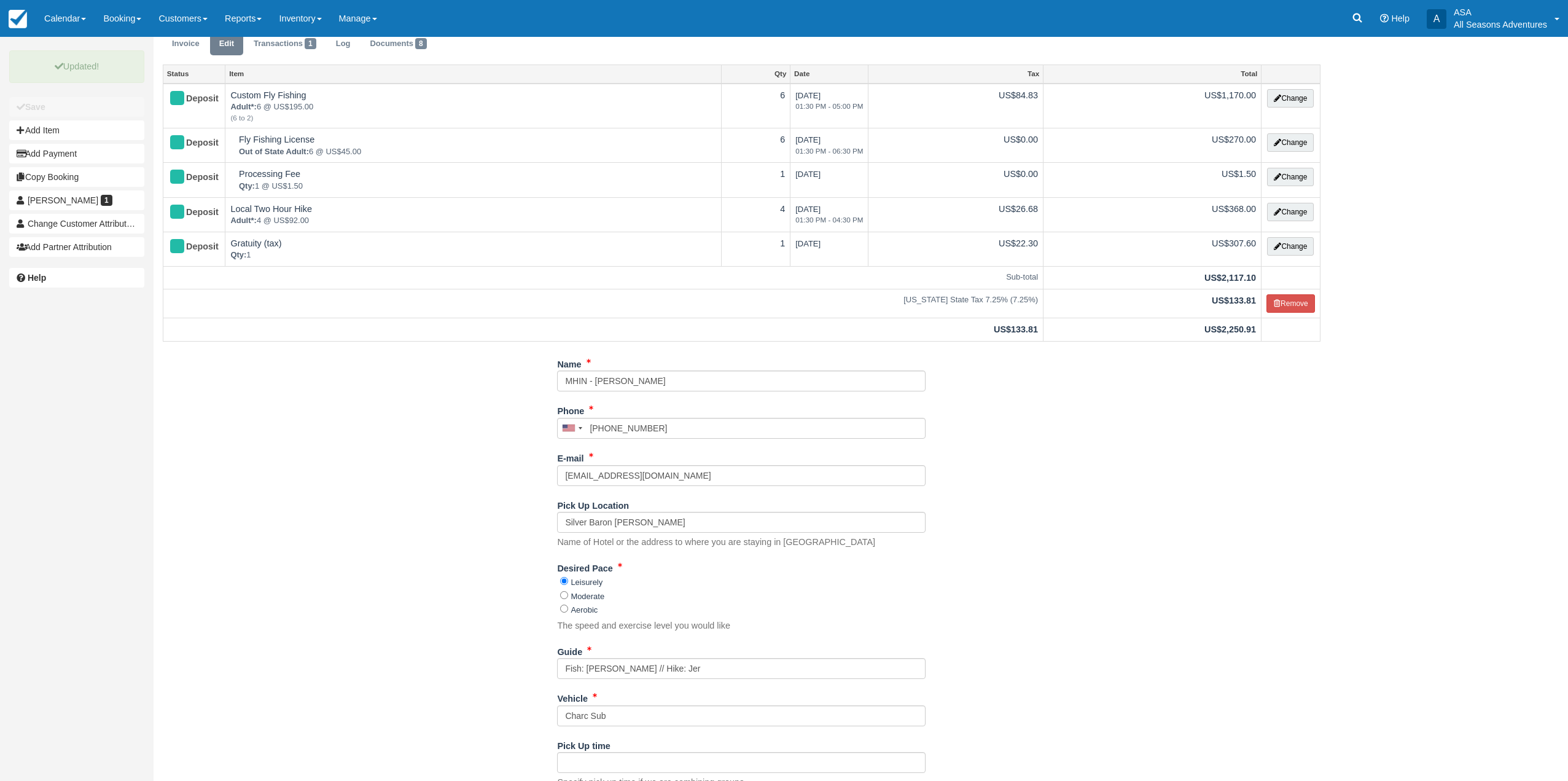
scroll to position [0, 0]
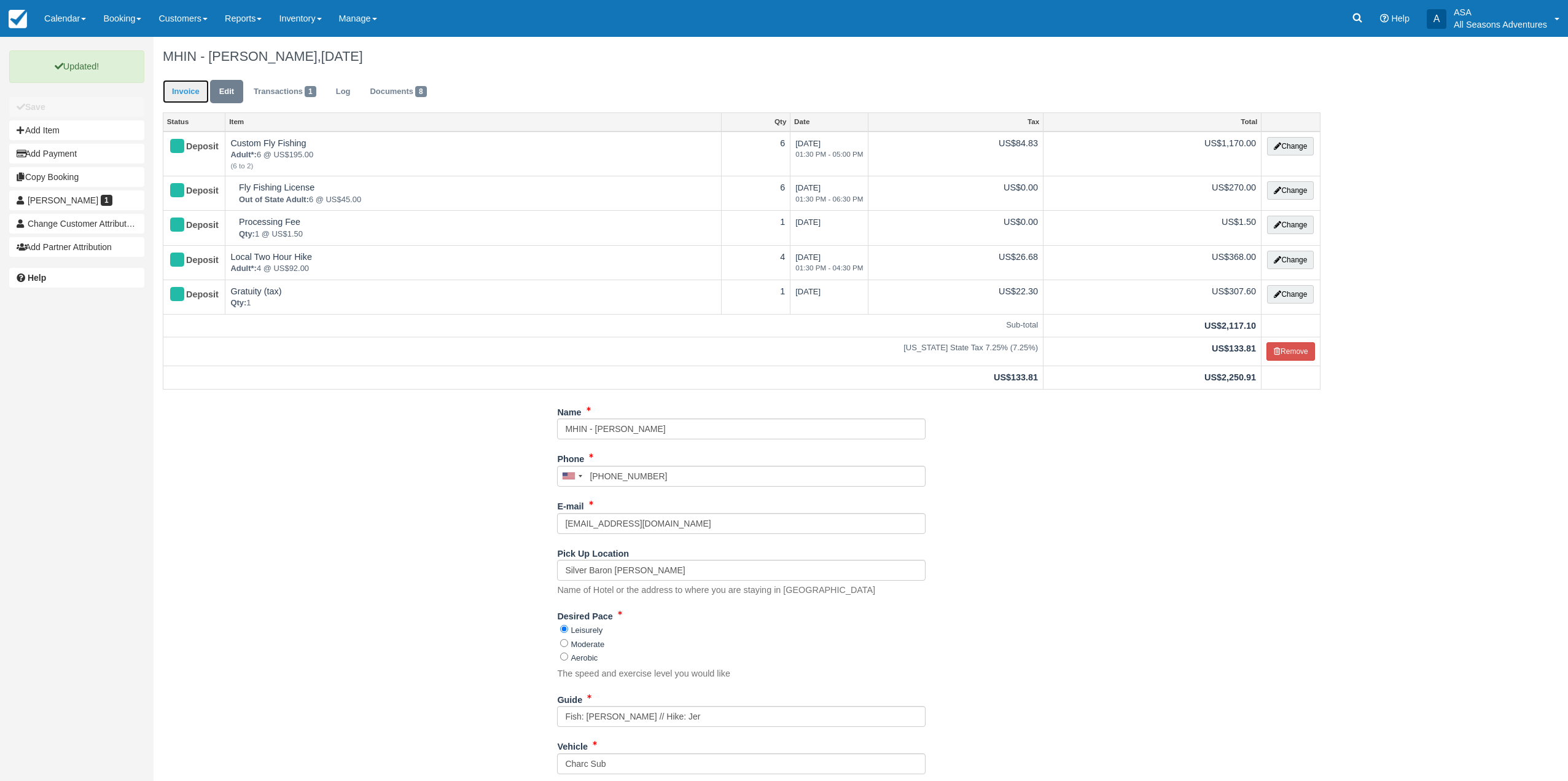
click at [175, 96] on link "Invoice" at bounding box center [185, 92] width 46 height 24
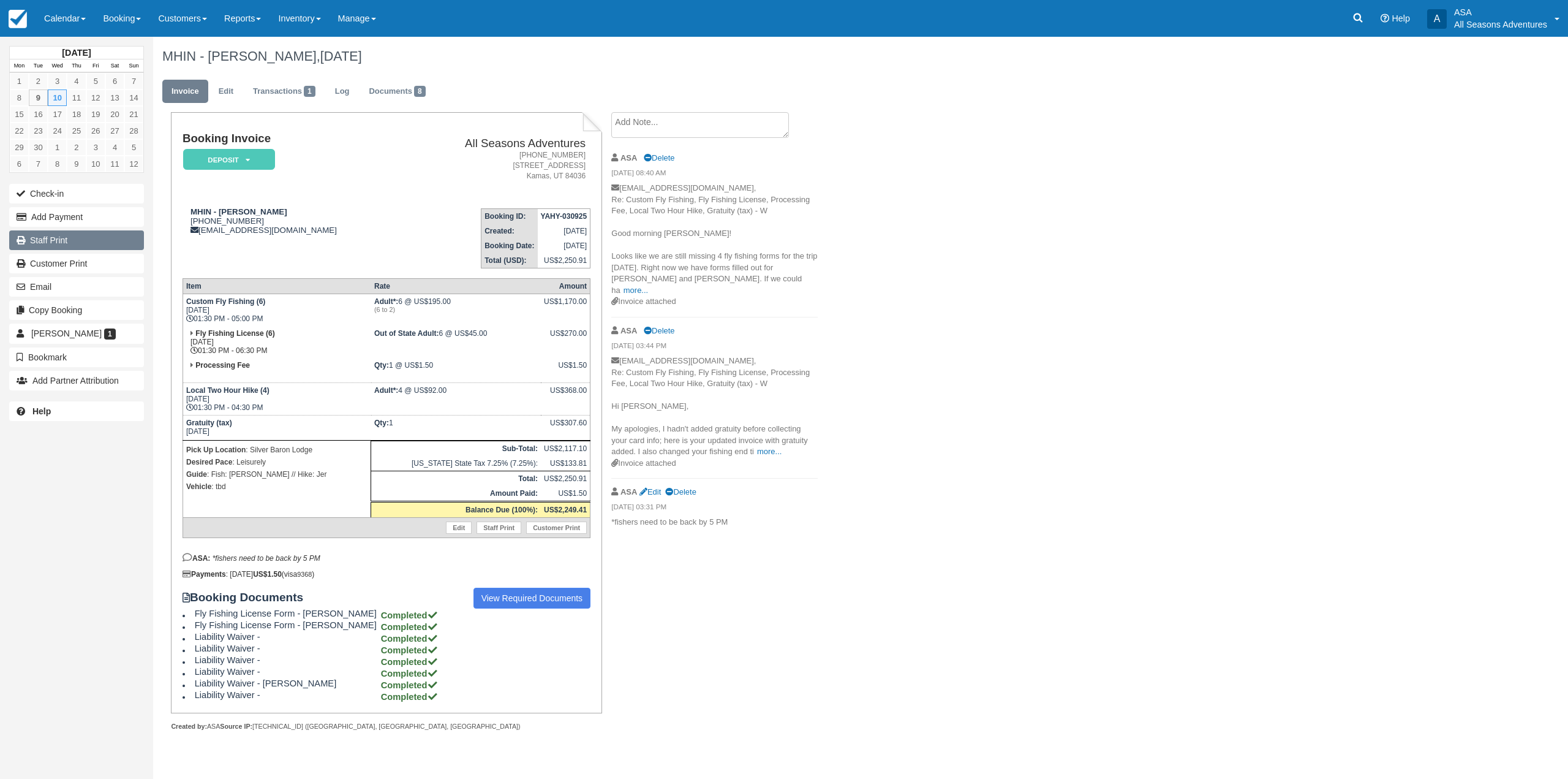
click at [98, 246] on link "Staff Print" at bounding box center [76, 240] width 134 height 20
click at [499, 601] on link "View Required Documents" at bounding box center [532, 597] width 118 height 21
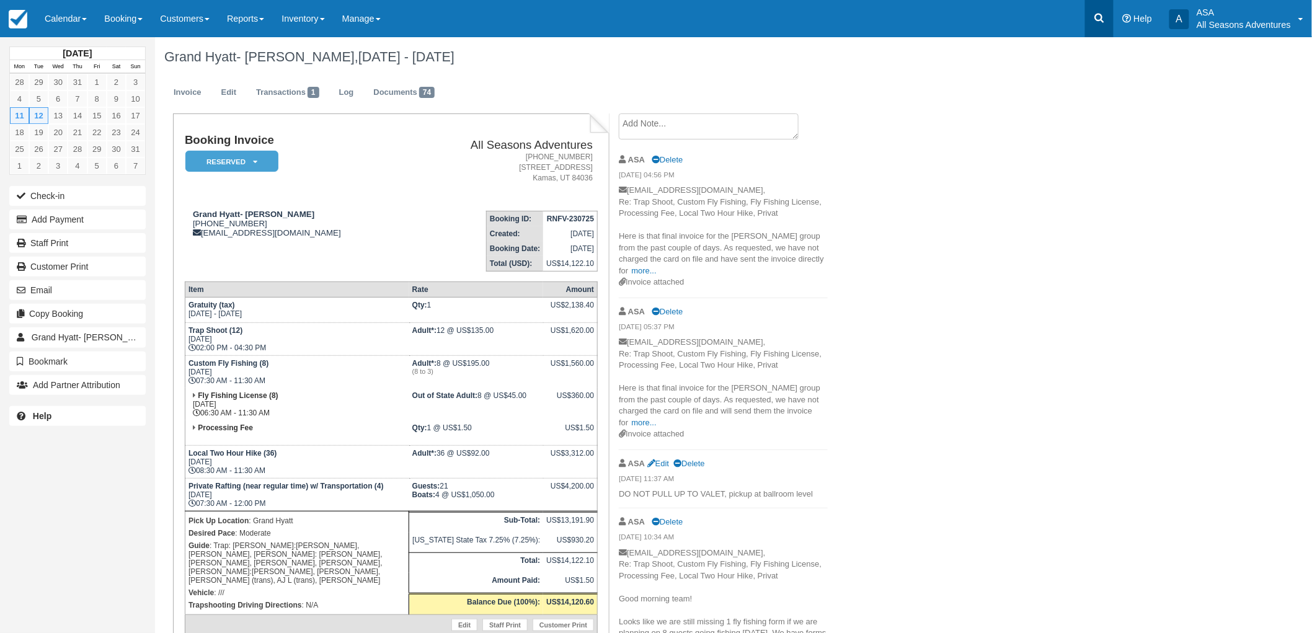
click at [1101, 27] on link at bounding box center [1099, 18] width 29 height 37
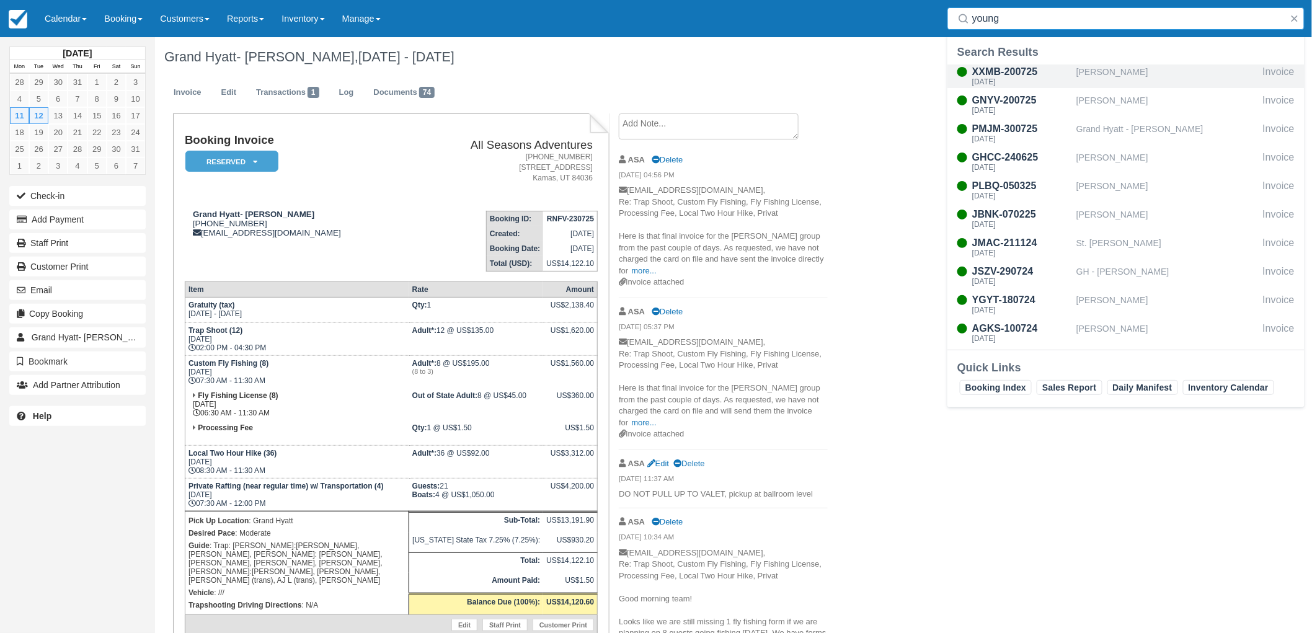
type input "young"
click at [1051, 79] on div "[DATE]" at bounding box center [1021, 81] width 99 height 7
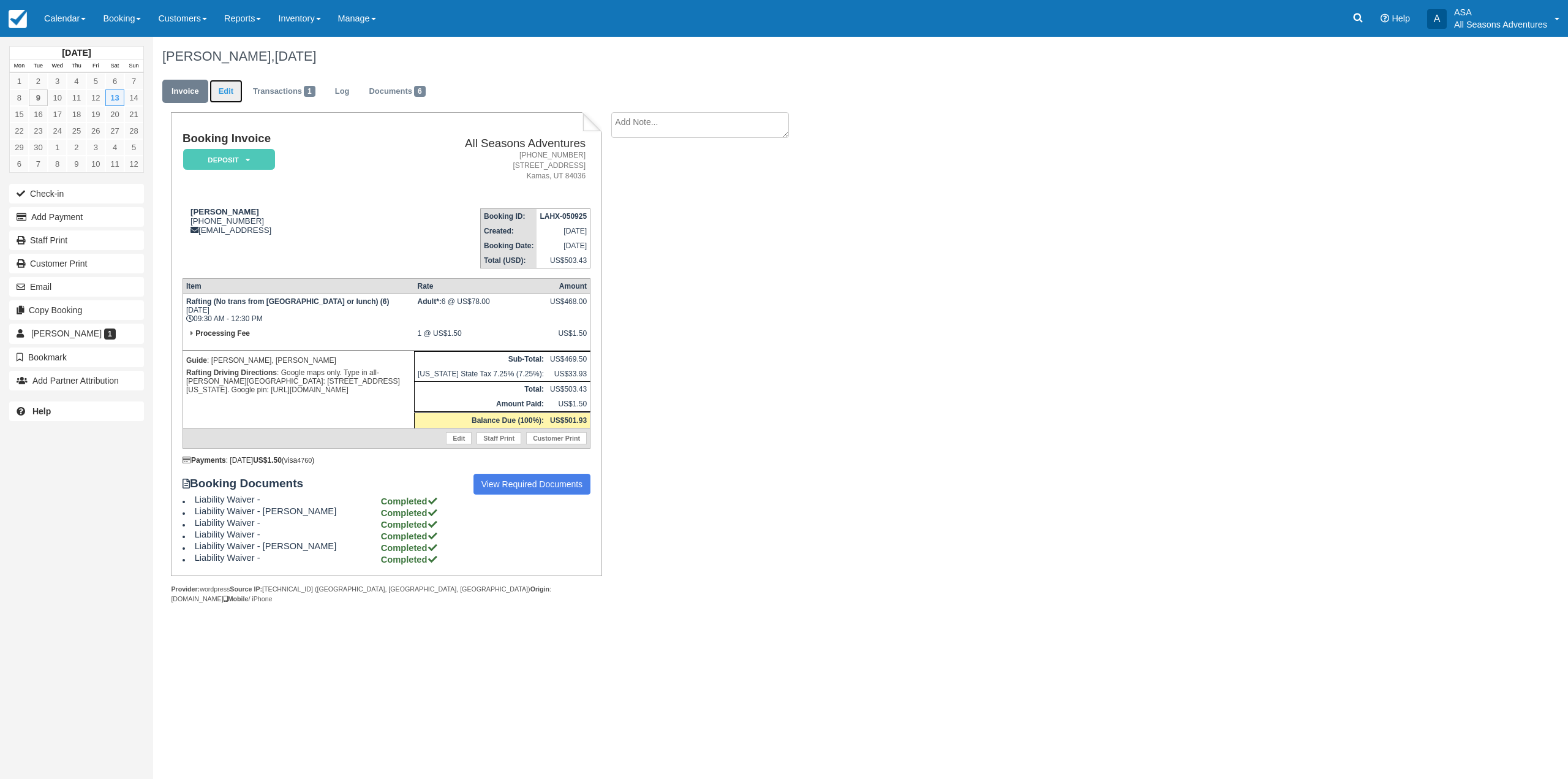
click at [221, 86] on link "Edit" at bounding box center [225, 92] width 33 height 24
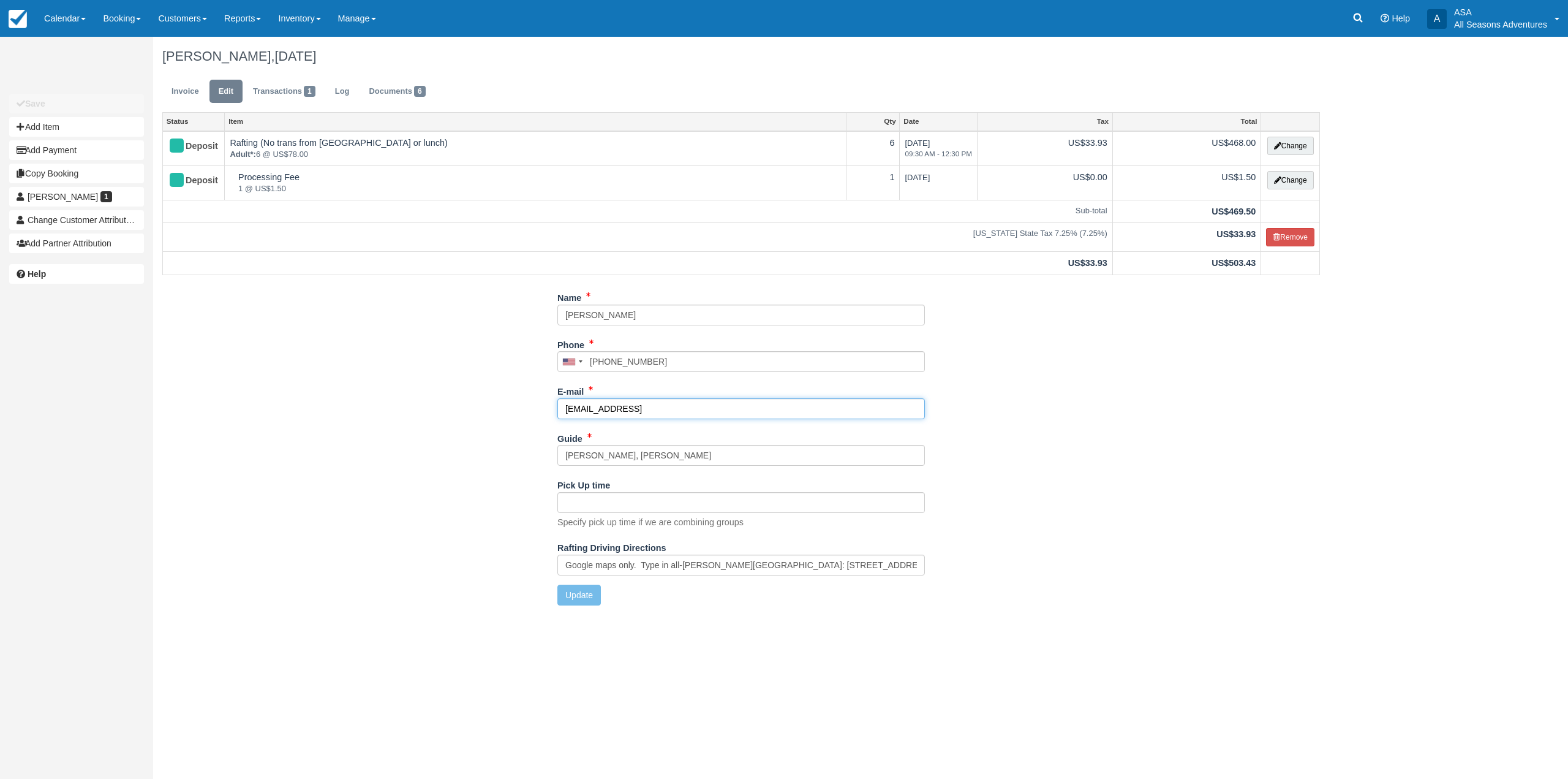
click at [664, 414] on input "[EMAIL_ADDRESS]" at bounding box center [741, 408] width 368 height 21
type input "agunn22@gmail.com"
click at [585, 600] on button "Update" at bounding box center [579, 594] width 43 height 21
type input "+14195099390"
click at [184, 83] on link "Invoice" at bounding box center [185, 92] width 45 height 24
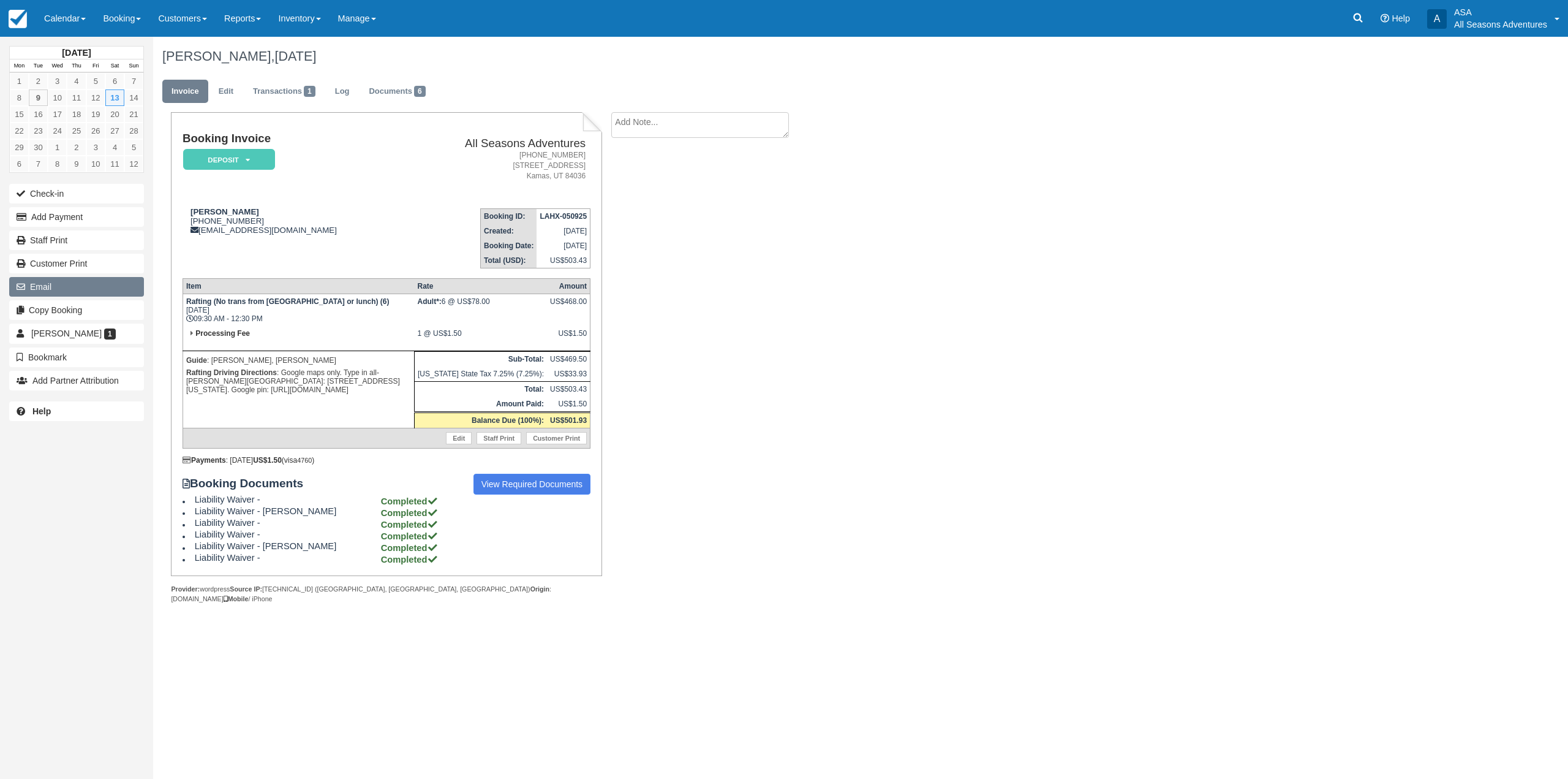
click at [70, 282] on button "Email" at bounding box center [76, 287] width 134 height 20
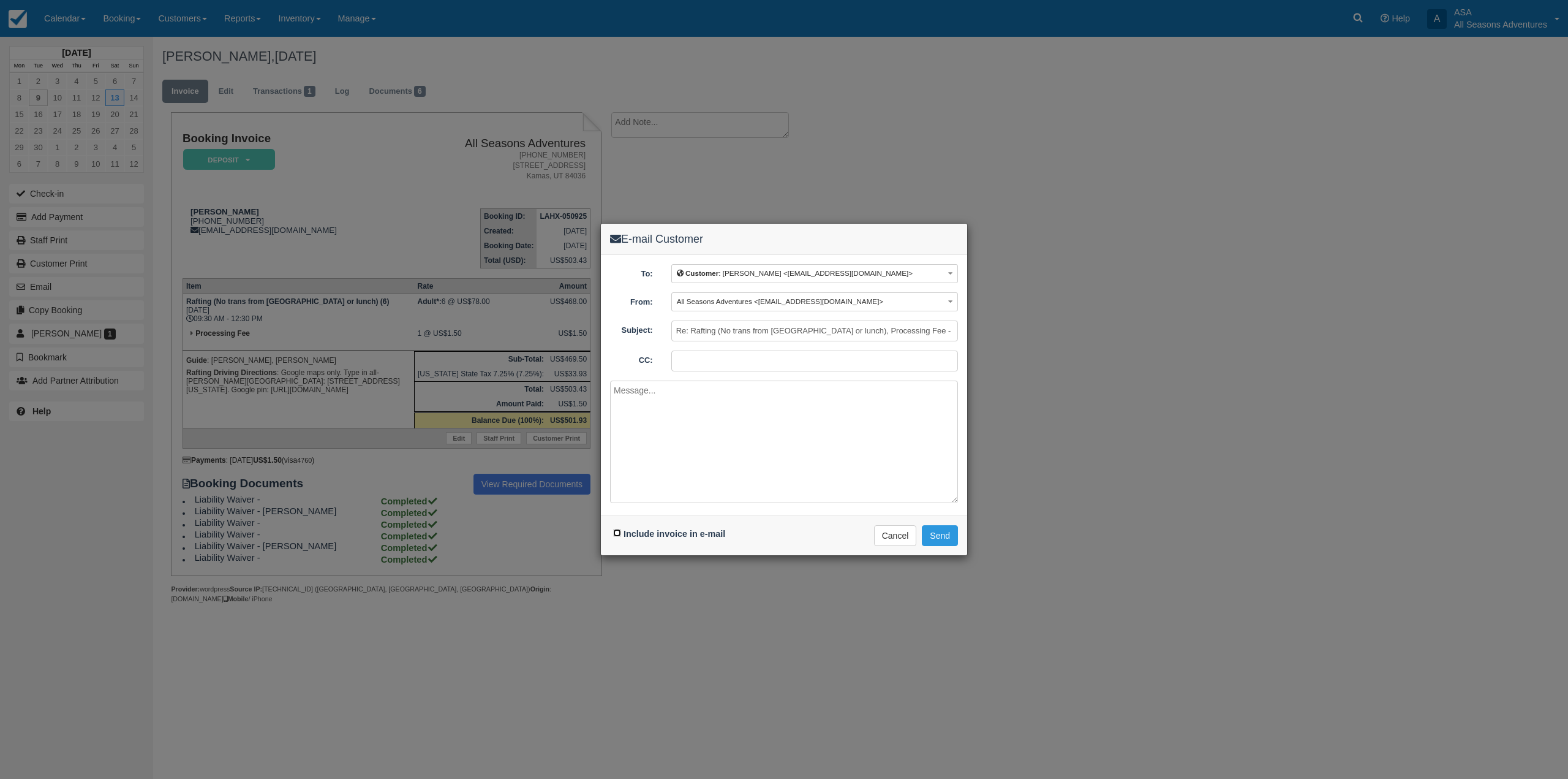
click at [614, 536] on input "Include invoice in e-mail" at bounding box center [617, 533] width 8 height 8
checkbox input "true"
click at [940, 535] on button "Send" at bounding box center [940, 535] width 37 height 21
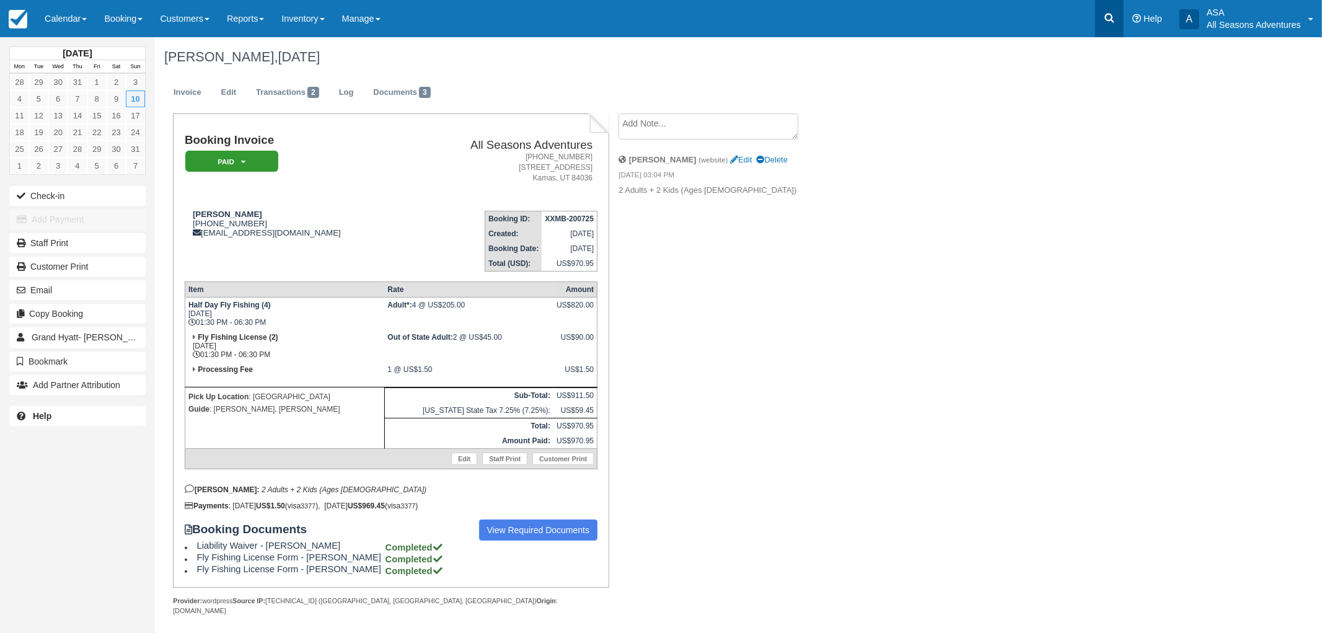
click at [1106, 20] on icon at bounding box center [1109, 18] width 12 height 12
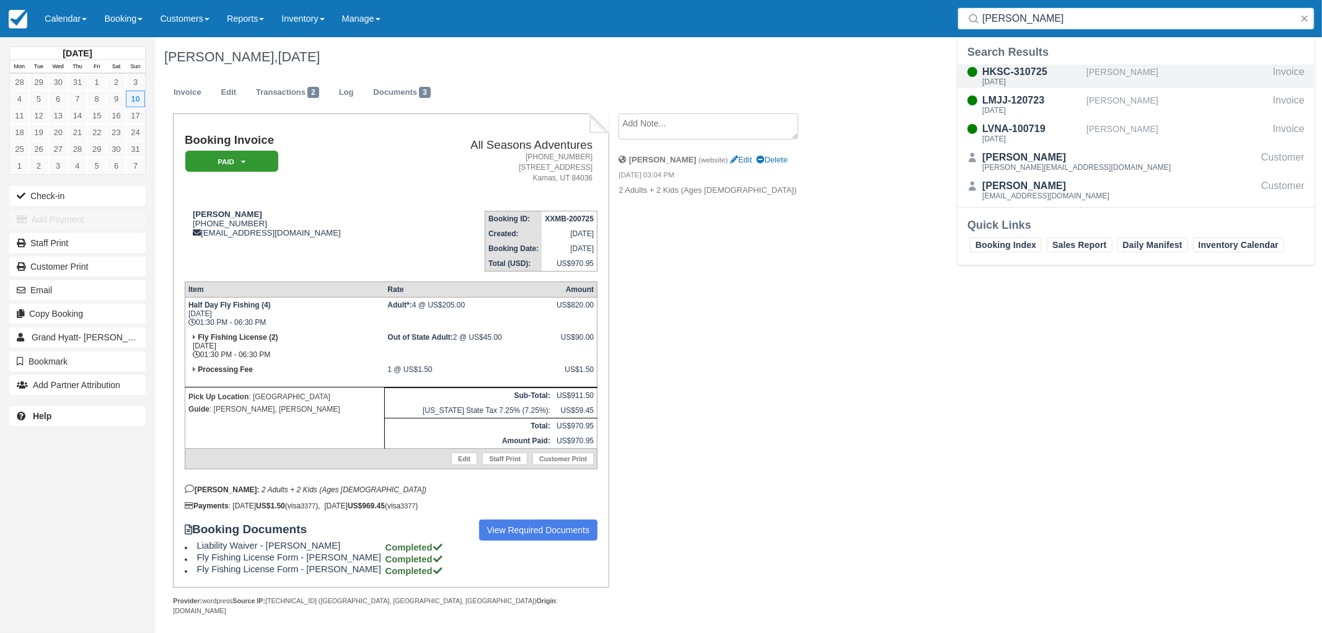
type input "krause"
click at [1045, 77] on div "HKSC-310725" at bounding box center [1031, 71] width 99 height 15
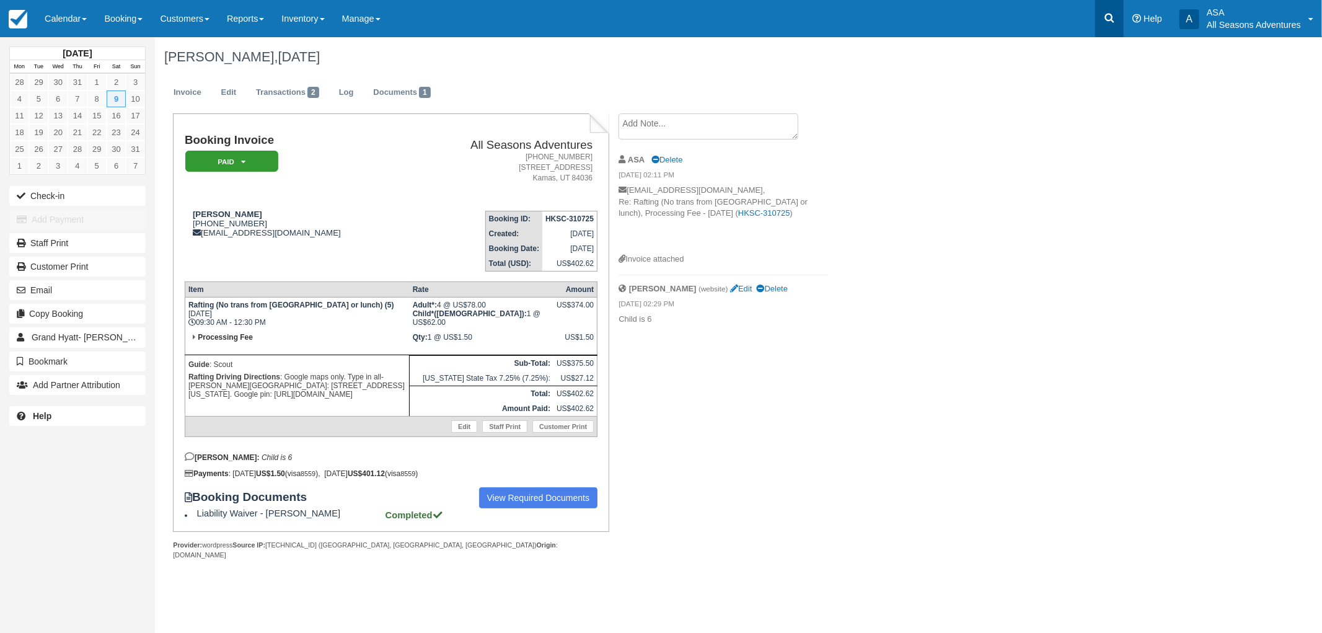
click at [1116, 19] on icon at bounding box center [1109, 18] width 12 height 12
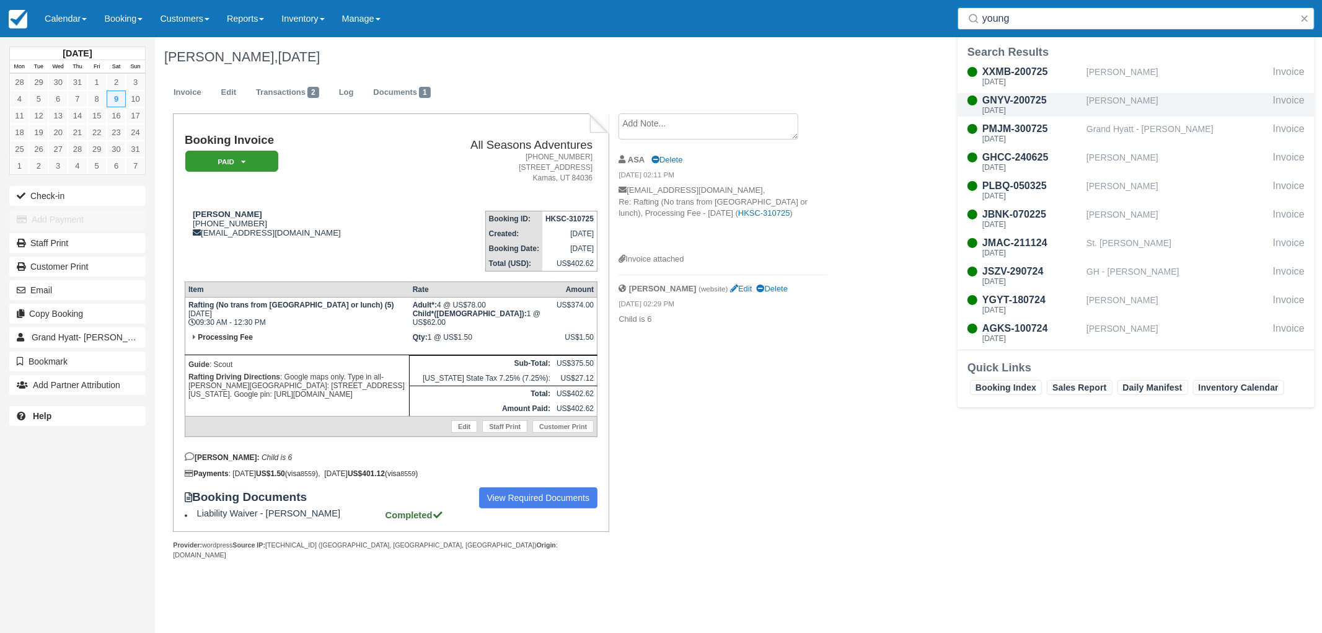
type input "young"
click at [1021, 102] on div "GNYV-200725" at bounding box center [1031, 100] width 99 height 15
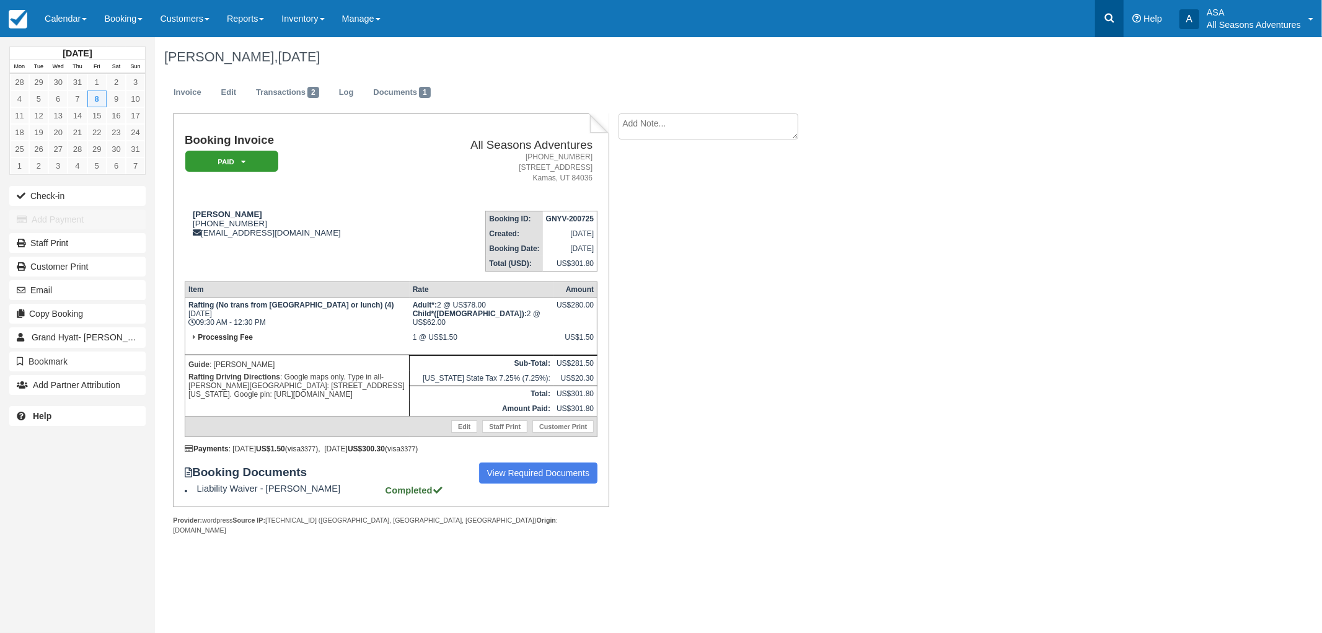
click at [1107, 15] on icon at bounding box center [1109, 18] width 9 height 9
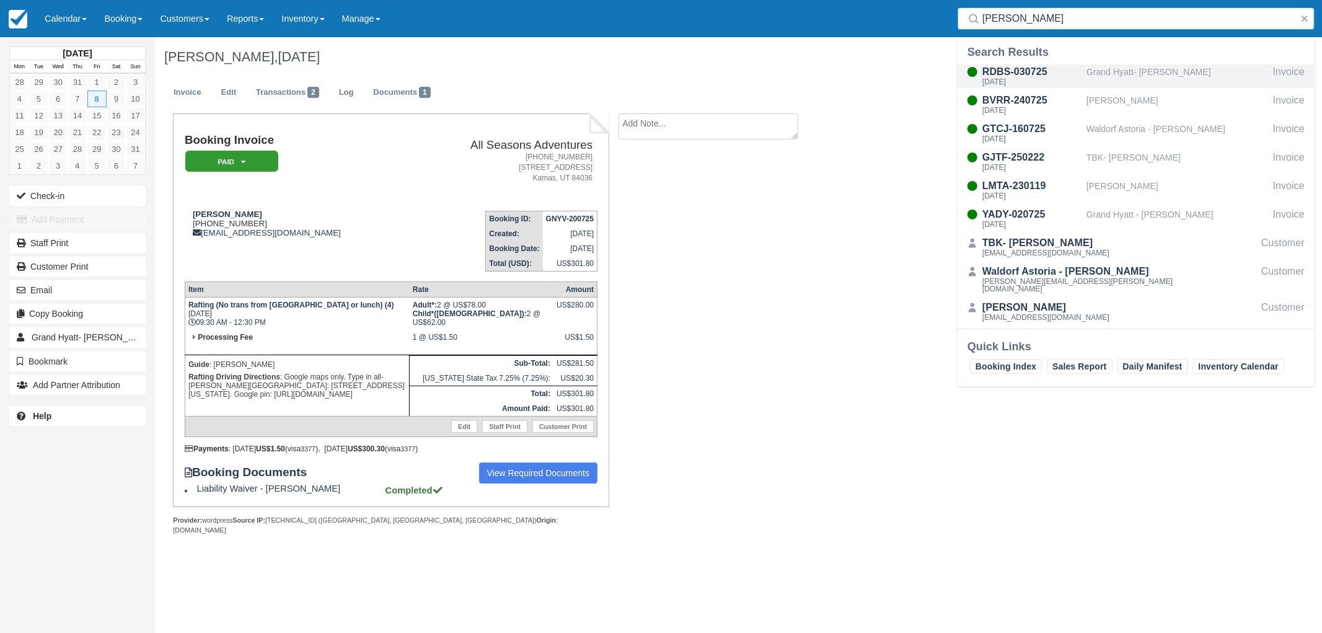
type input "lackman"
click at [1088, 78] on div "Grand Hyatt- Dick Lackman" at bounding box center [1178, 76] width 182 height 24
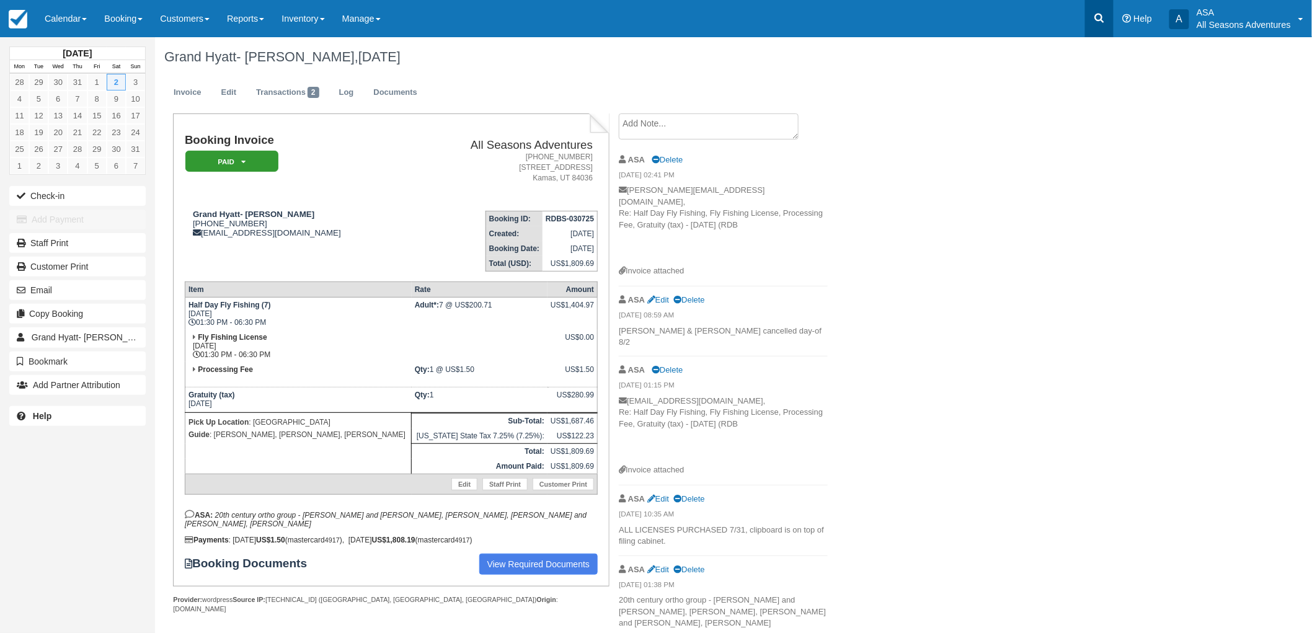
click at [1096, 17] on icon at bounding box center [1099, 18] width 9 height 9
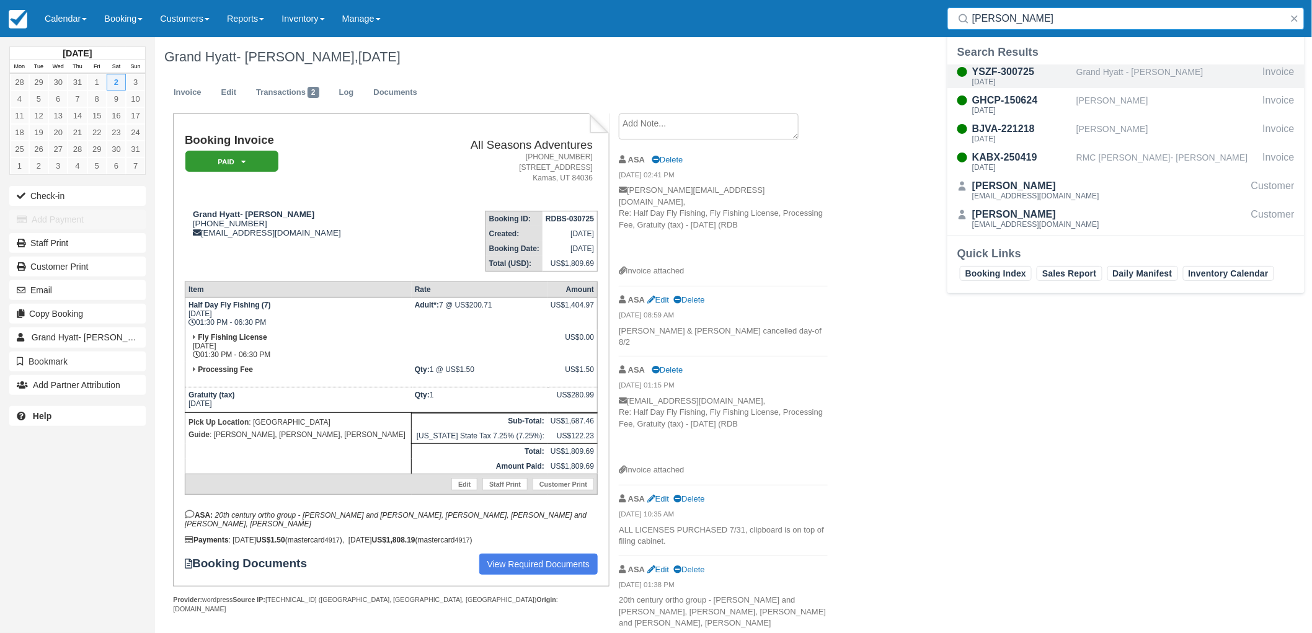
type input "[PERSON_NAME]"
click at [1077, 71] on div "Grand Hyatt - [PERSON_NAME]" at bounding box center [1167, 76] width 182 height 24
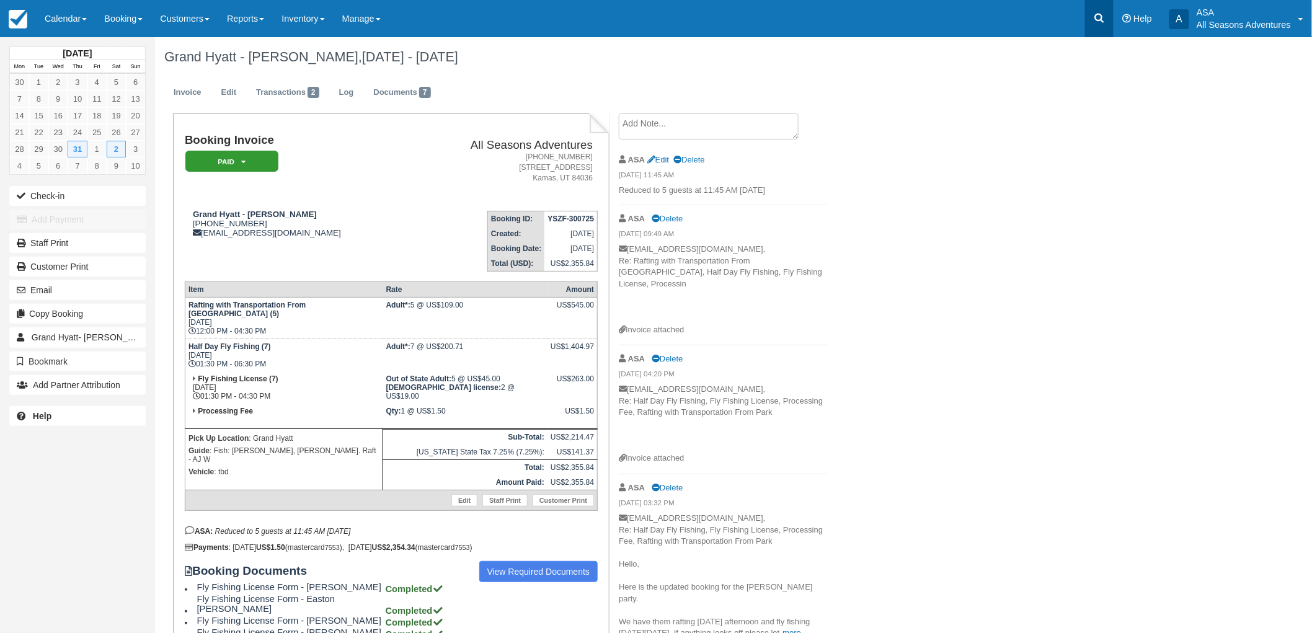
click at [1093, 25] on link at bounding box center [1099, 18] width 29 height 37
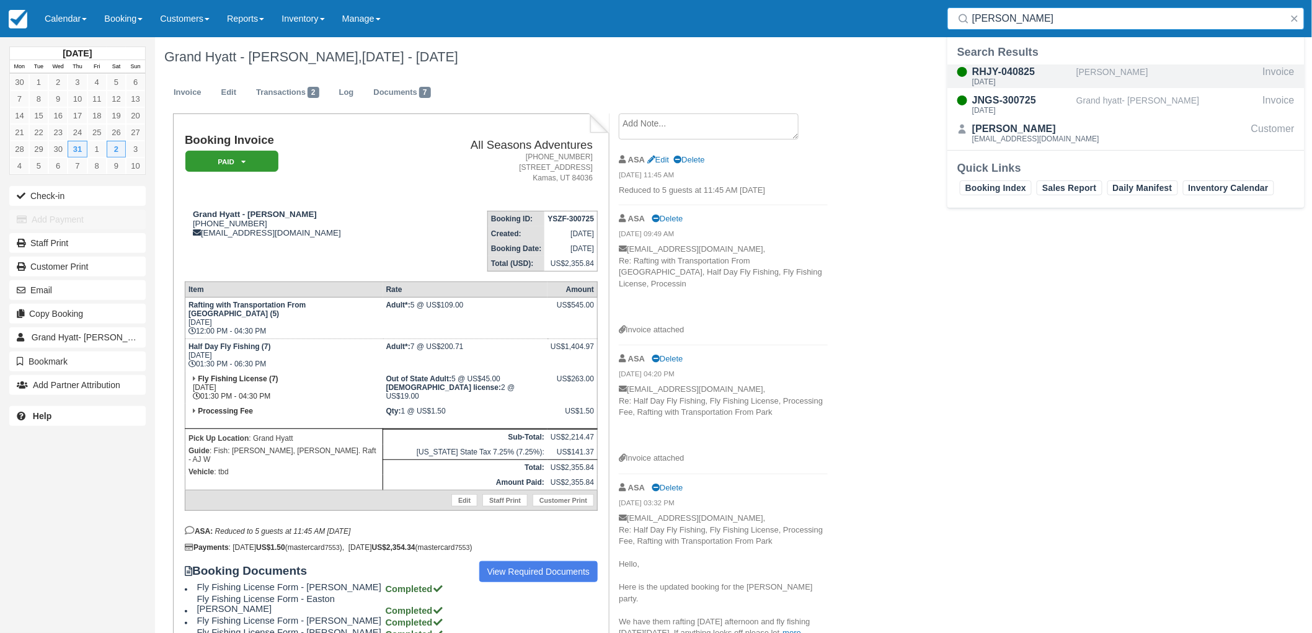
type input "[PERSON_NAME]"
click at [1036, 71] on div "RHJY-040825" at bounding box center [1021, 71] width 99 height 15
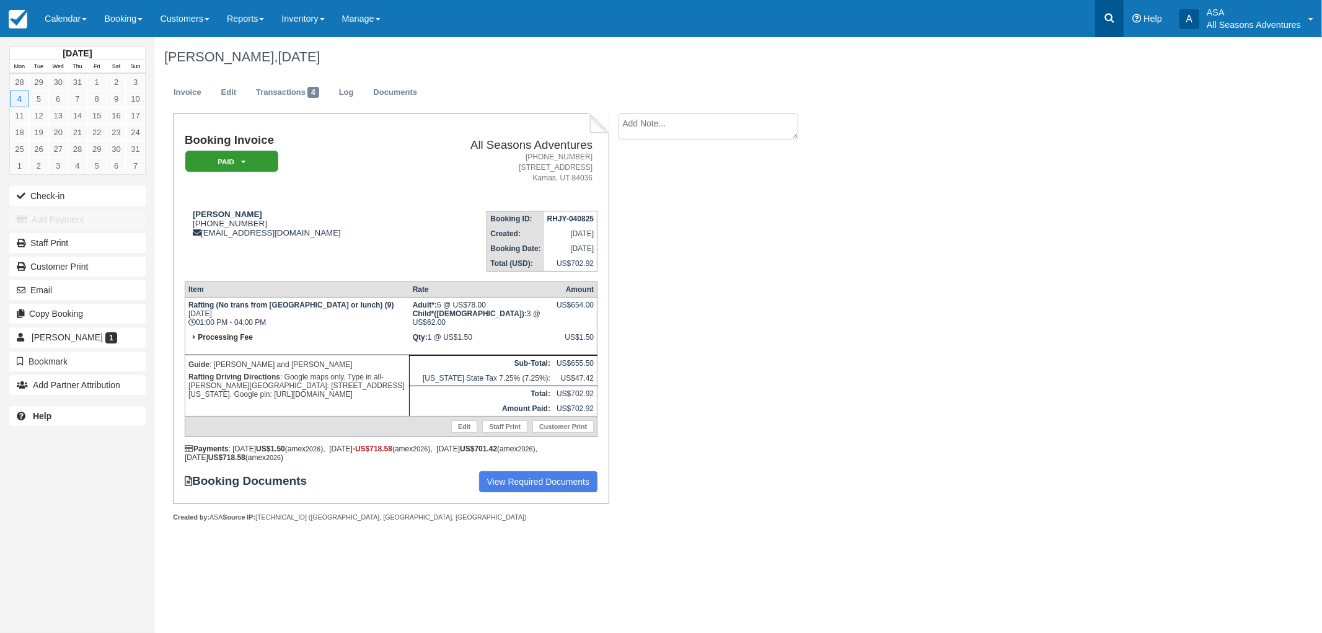
click at [1095, 17] on link at bounding box center [1109, 18] width 29 height 37
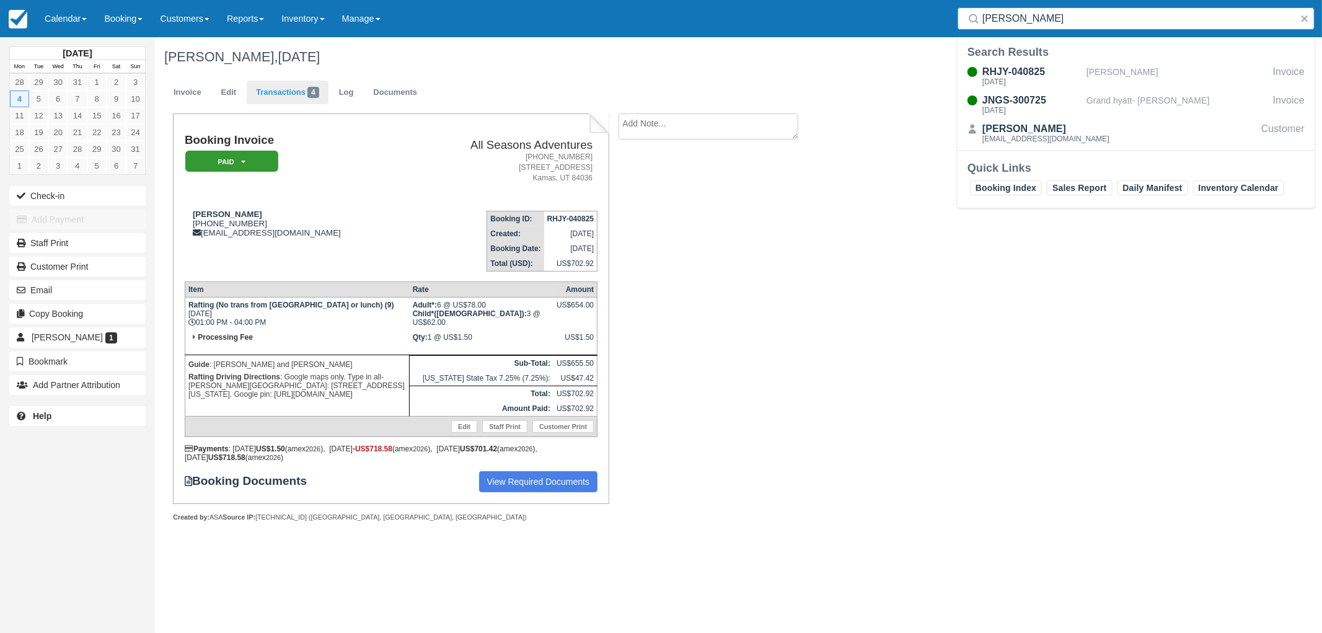
type input "[PERSON_NAME]"
click at [276, 103] on link "Transactions 4" at bounding box center [288, 93] width 82 height 24
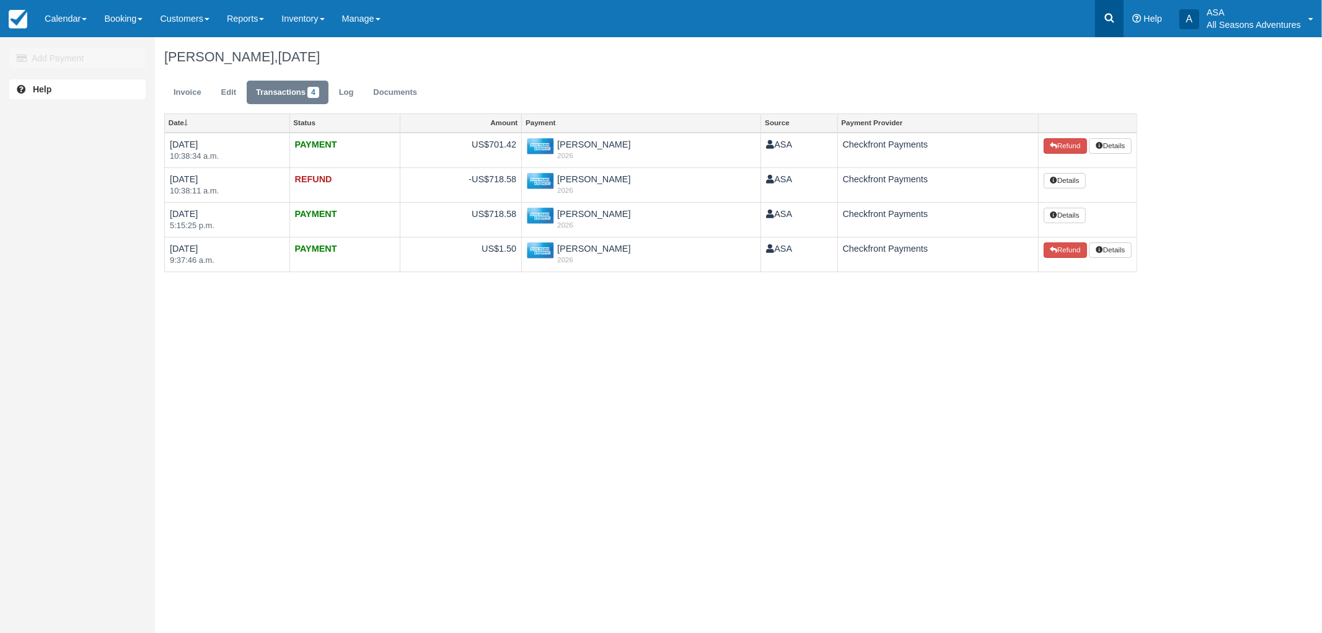
click at [1106, 12] on icon at bounding box center [1109, 18] width 12 height 12
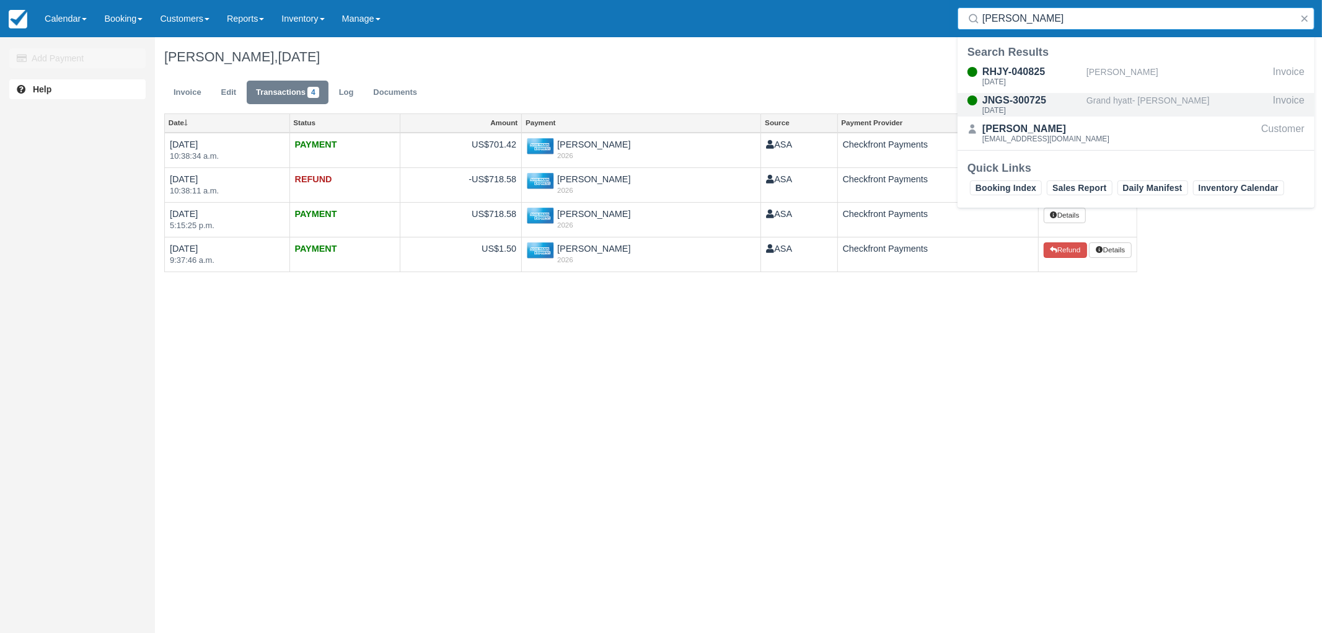
type input "[PERSON_NAME]"
click at [1052, 105] on div "JNGS-300725" at bounding box center [1031, 100] width 99 height 15
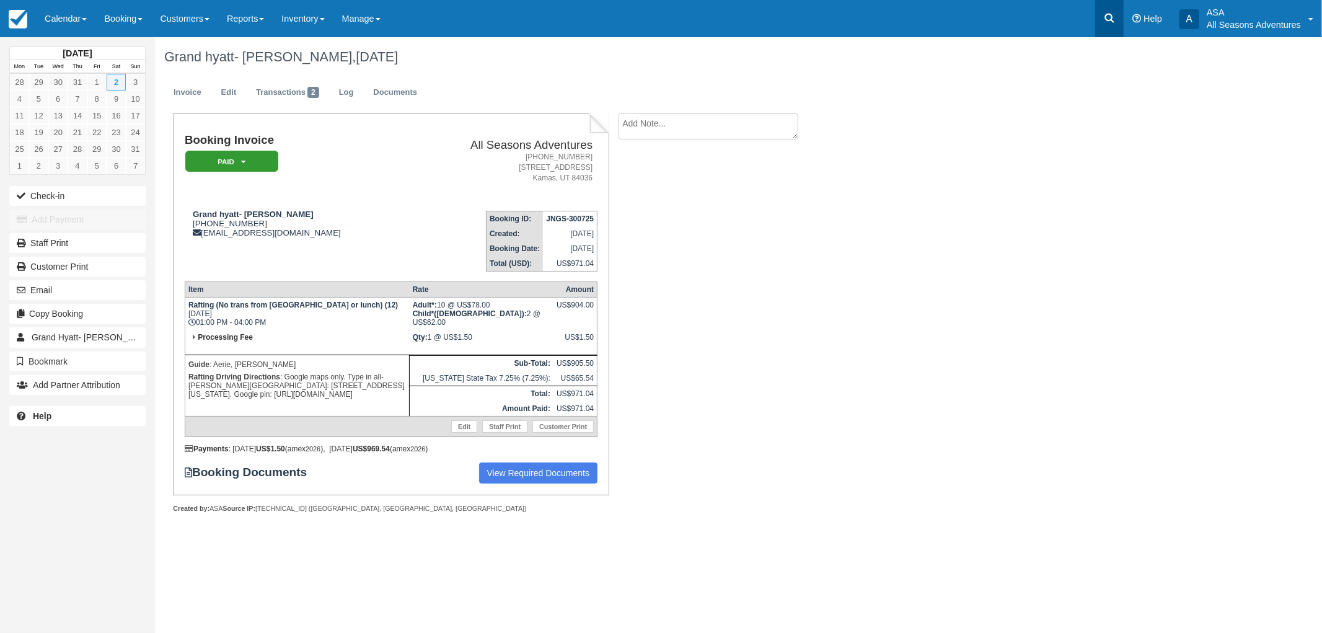
click at [1098, 16] on link at bounding box center [1109, 18] width 29 height 37
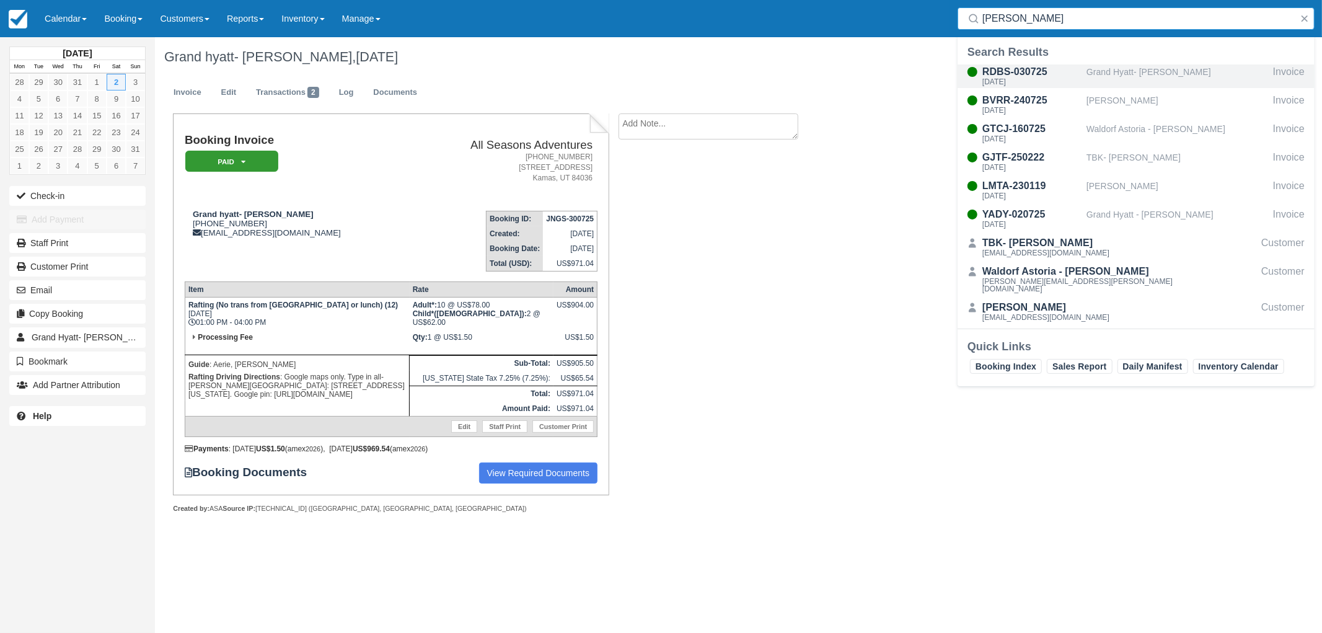
type input "lackman"
click at [1075, 82] on div "Sat Aug 2, 2025" at bounding box center [1031, 81] width 99 height 7
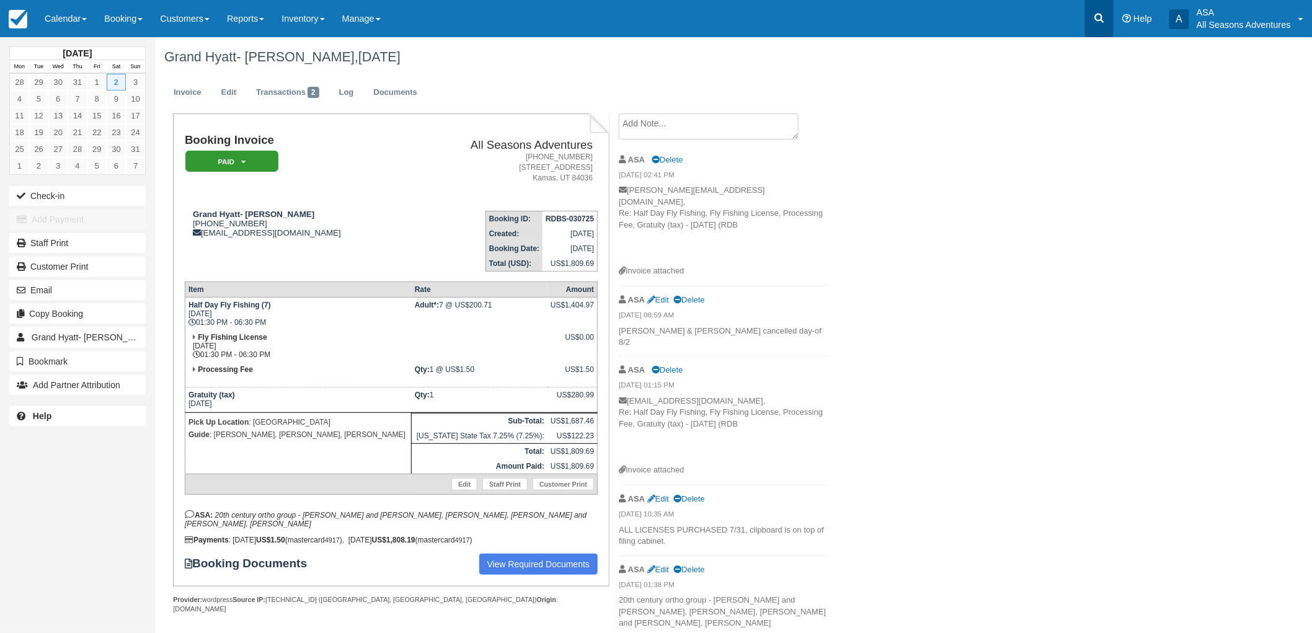
click at [1091, 16] on link at bounding box center [1099, 18] width 29 height 37
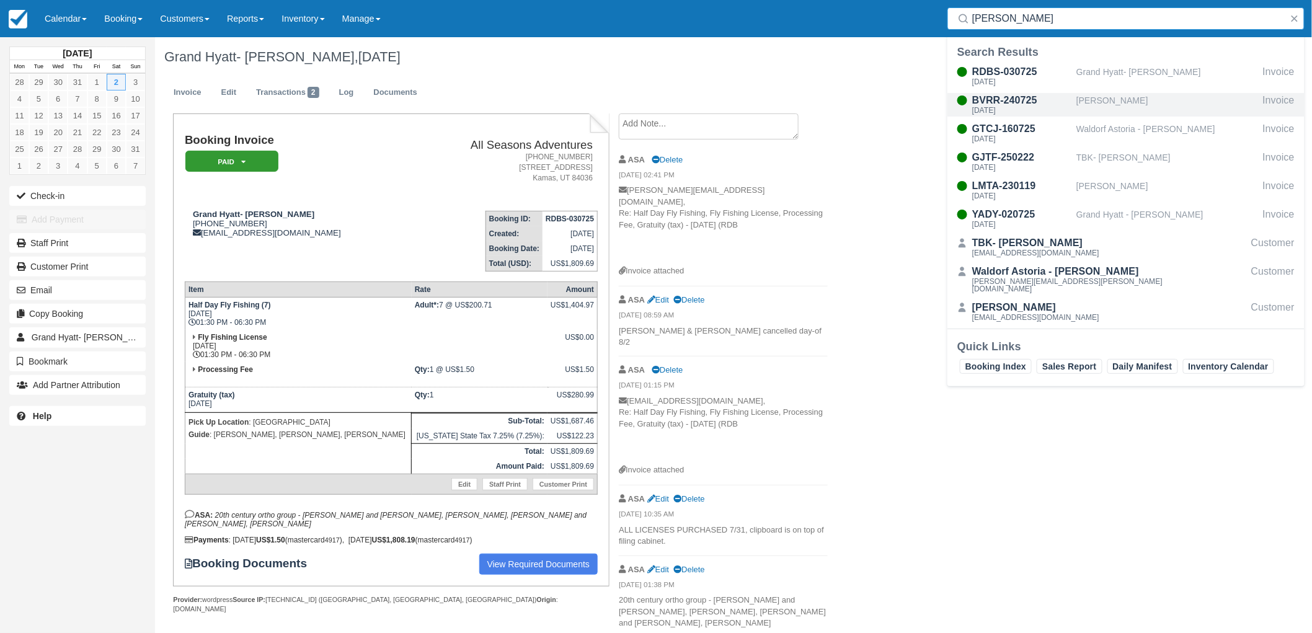
type input "lackman"
click at [1054, 108] on div "Thu Jul 31, 2025" at bounding box center [1021, 110] width 99 height 7
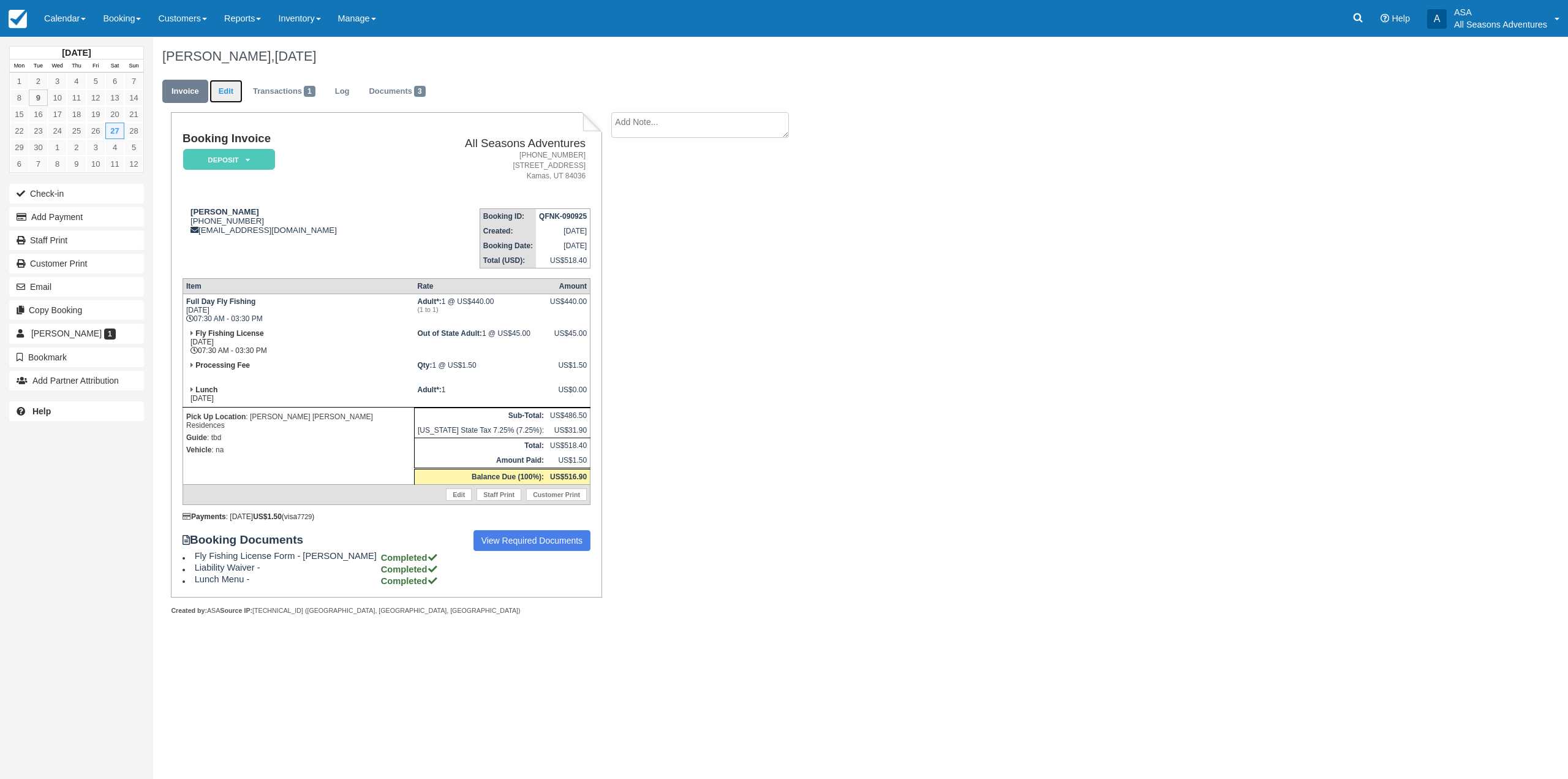
click at [229, 86] on link "Edit" at bounding box center [225, 92] width 33 height 24
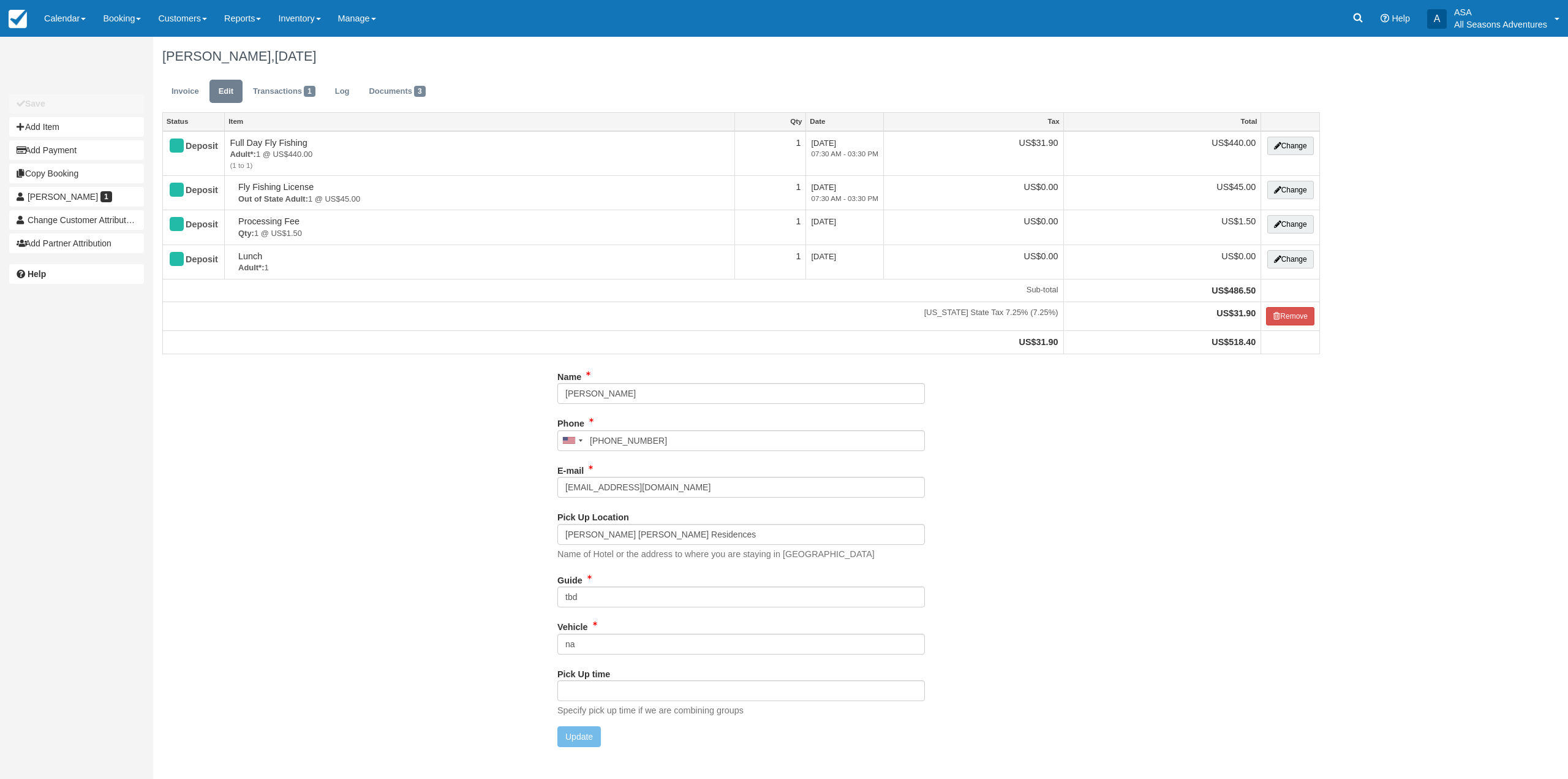
type input "[PHONE_NUMBER]"
drag, startPoint x: 640, startPoint y: 592, endPoint x: 563, endPoint y: 591, distance: 77.0
click at [560, 604] on input "tbd" at bounding box center [741, 596] width 368 height 21
type input "Clark"
click at [575, 736] on button "Update" at bounding box center [579, 736] width 43 height 21
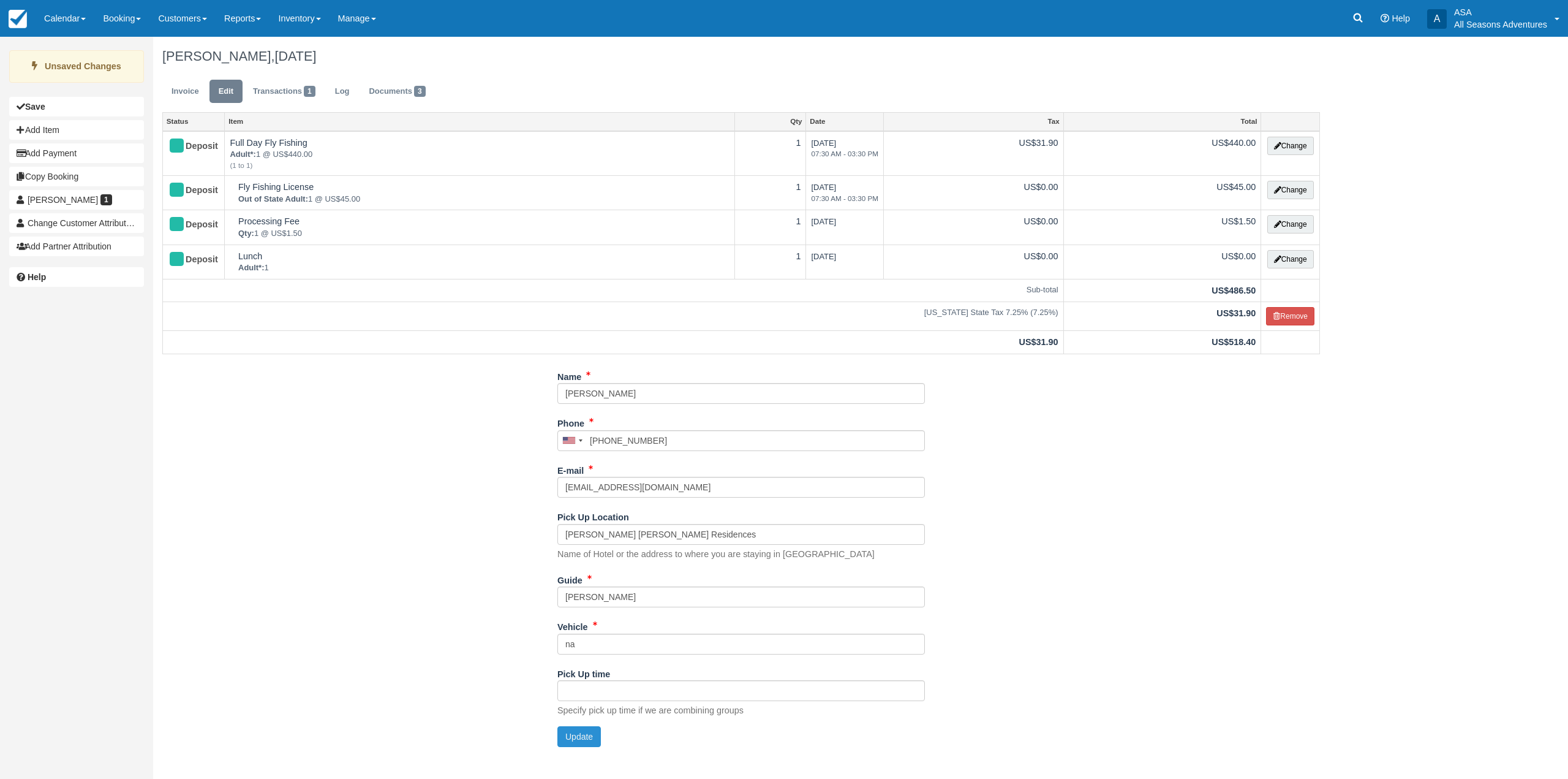
type input "+13252359637"
click at [186, 97] on link "Invoice" at bounding box center [185, 92] width 45 height 24
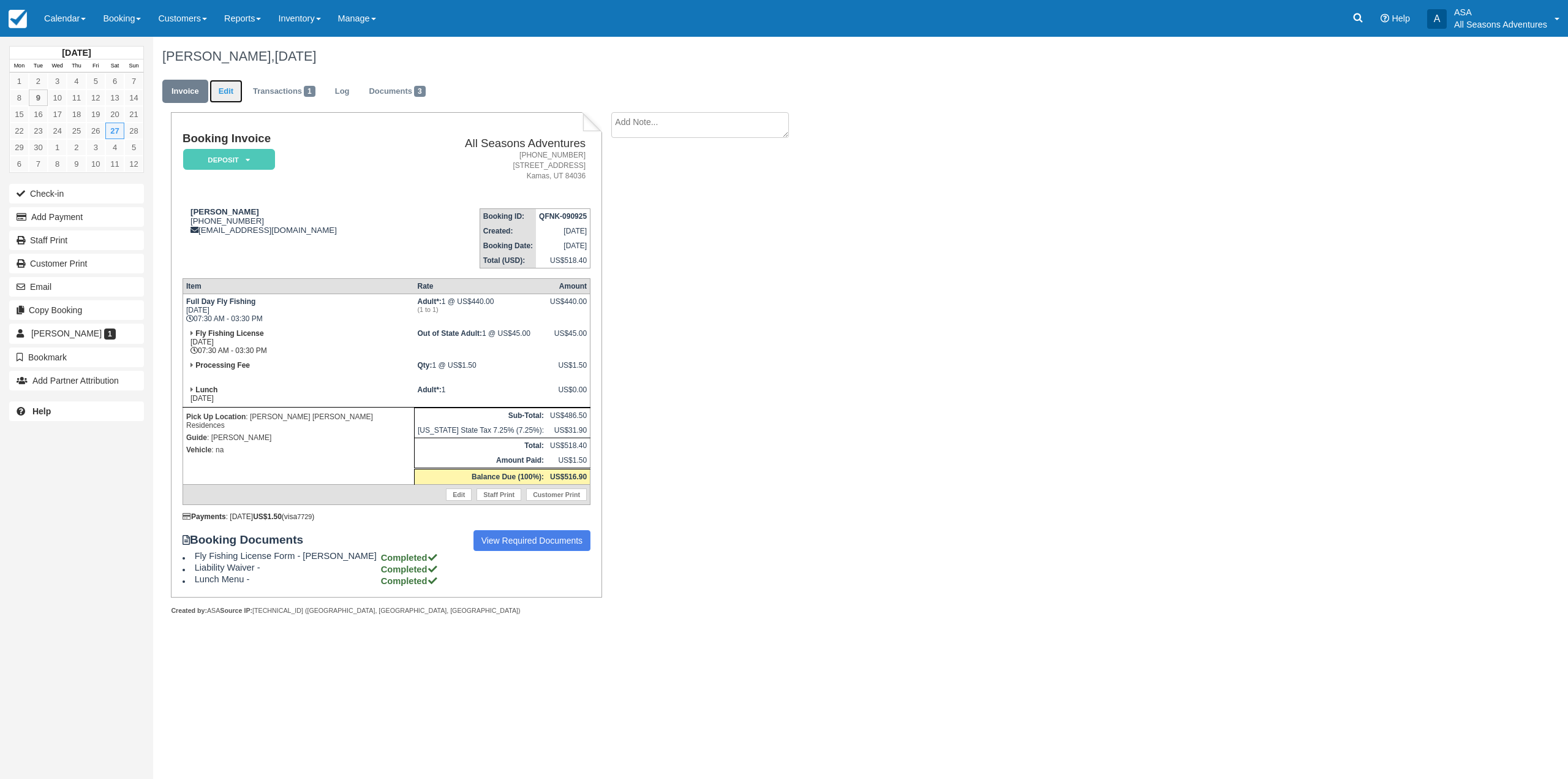
click at [219, 101] on link "Edit" at bounding box center [225, 92] width 33 height 24
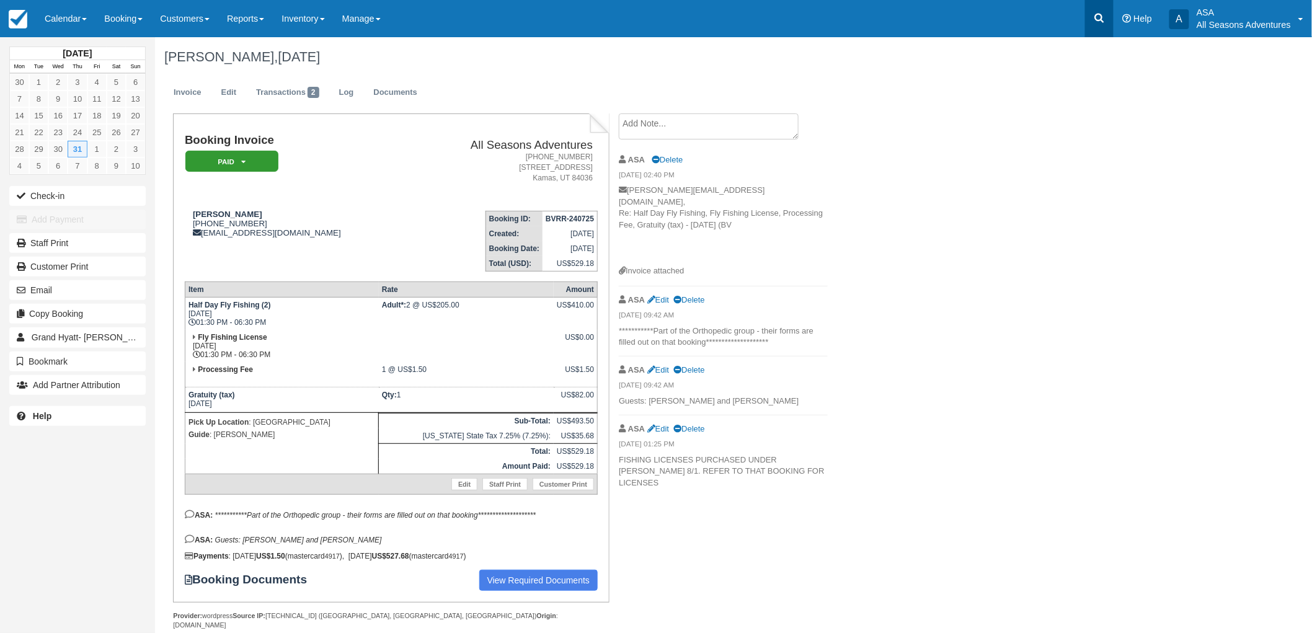
click at [1093, 3] on link at bounding box center [1099, 18] width 29 height 37
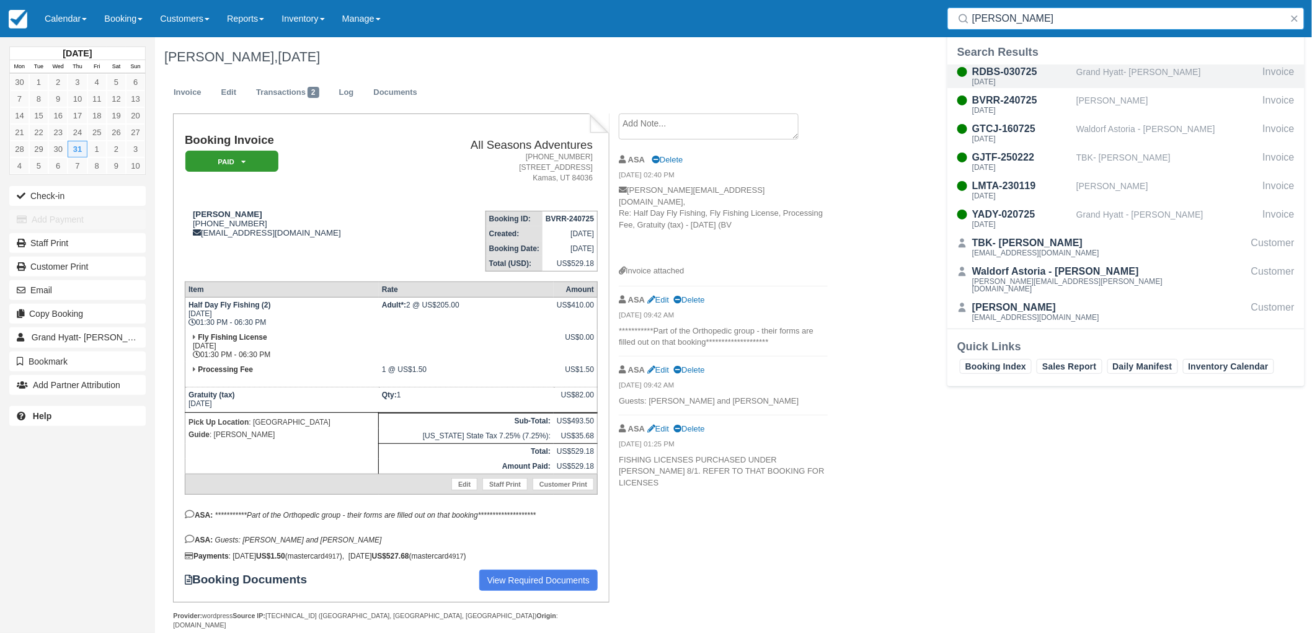
type input "lackman"
click at [1028, 79] on div "[DATE]" at bounding box center [1021, 81] width 99 height 7
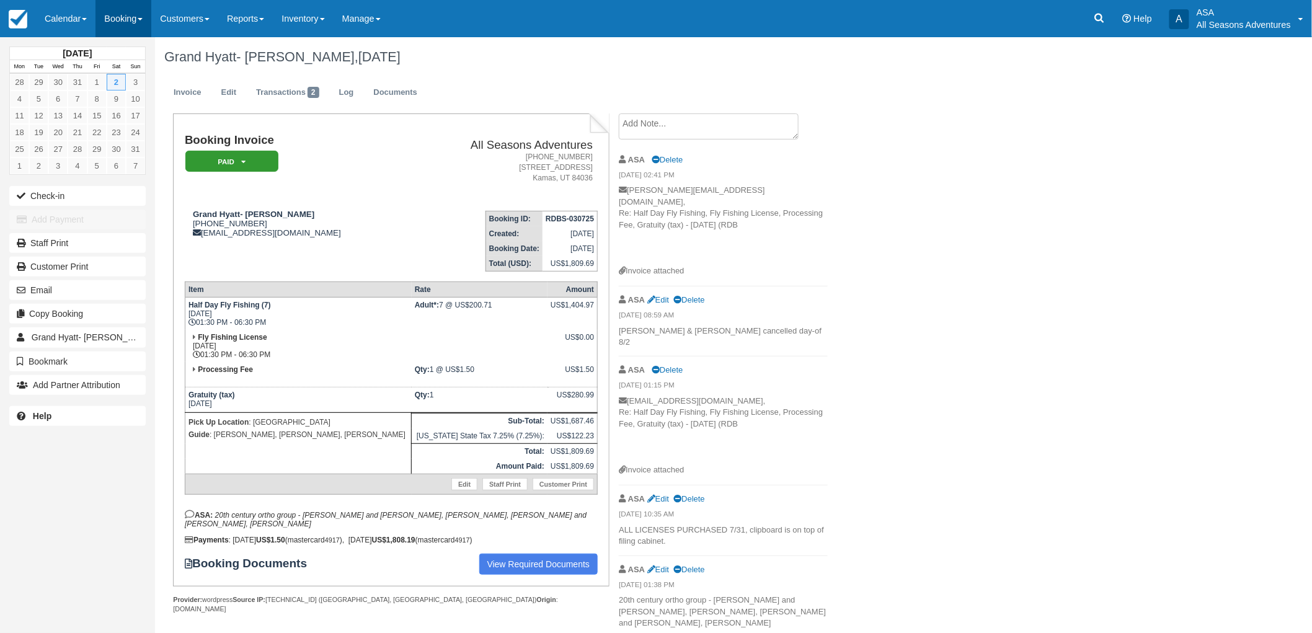
click at [110, 9] on link "Booking" at bounding box center [123, 18] width 56 height 37
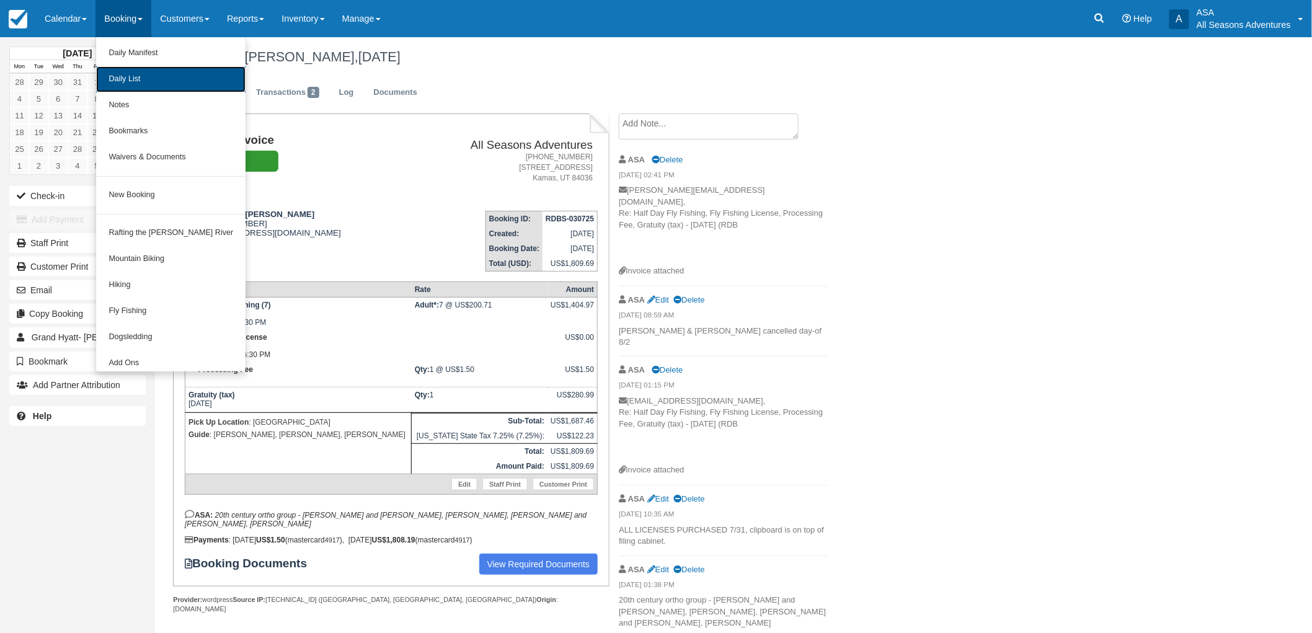
click at [129, 76] on link "Daily List" at bounding box center [170, 79] width 149 height 26
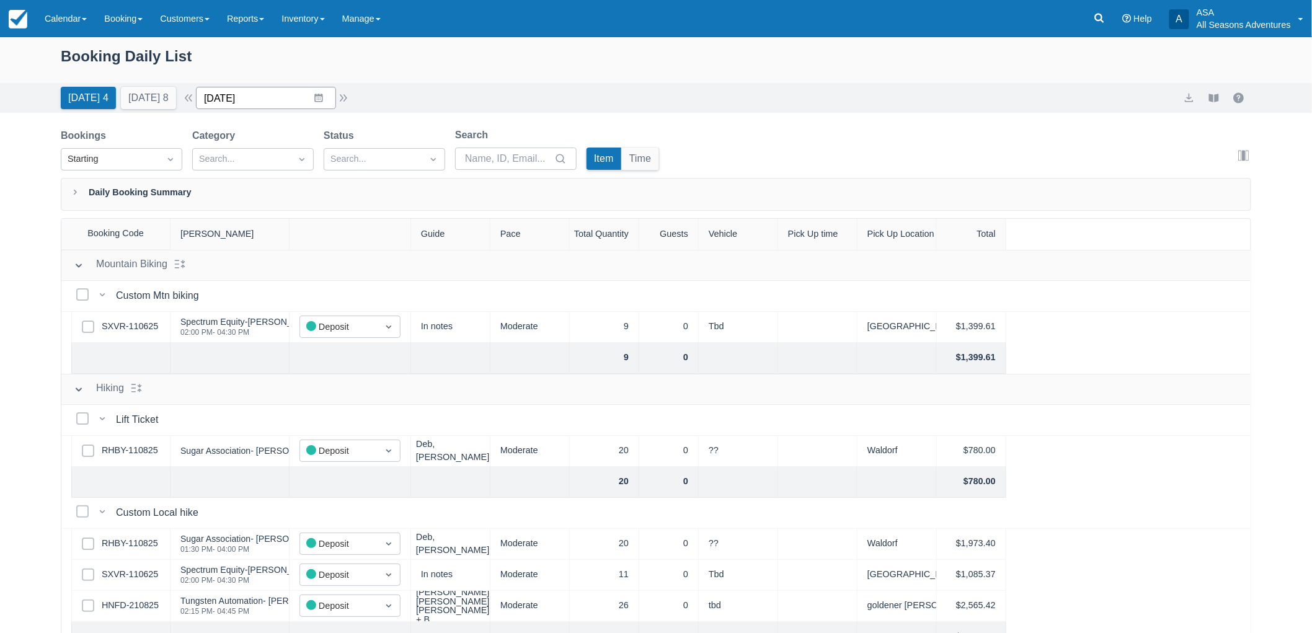
click at [262, 95] on input "09/09/25" at bounding box center [266, 98] width 140 height 22
click at [229, 139] on div "Move backward to switch to the previous month." at bounding box center [222, 149] width 24 height 20
click at [351, 189] on td "1" at bounding box center [343, 194] width 24 height 24
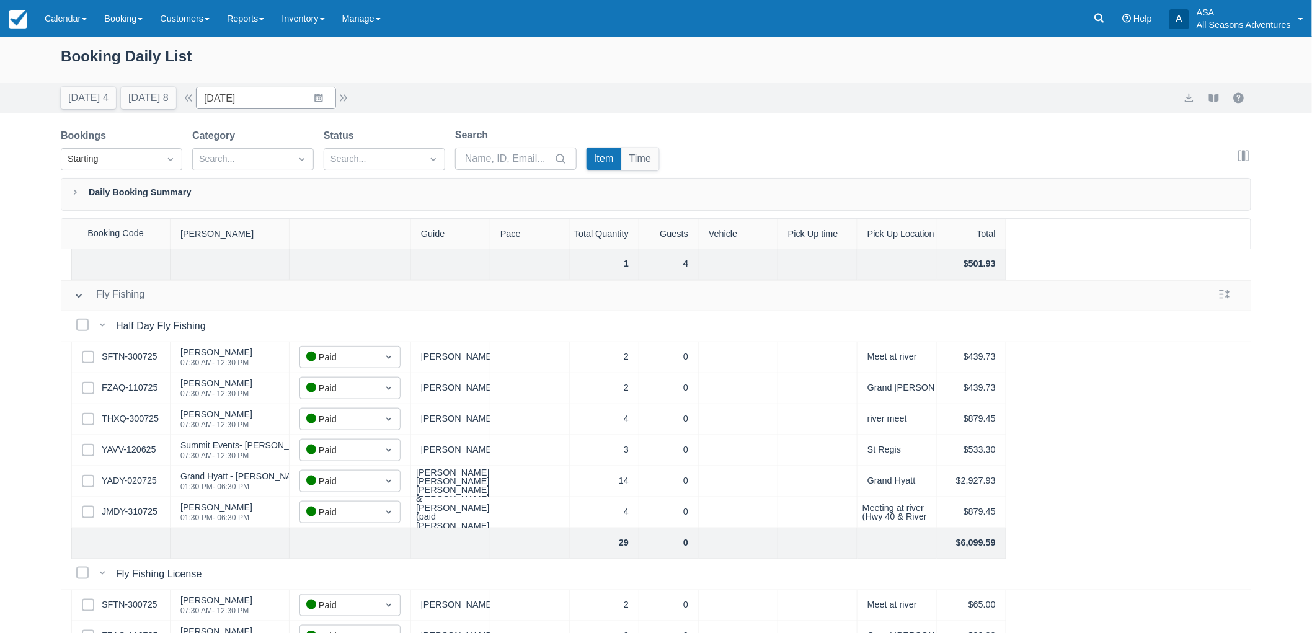
scroll to position [550, 0]
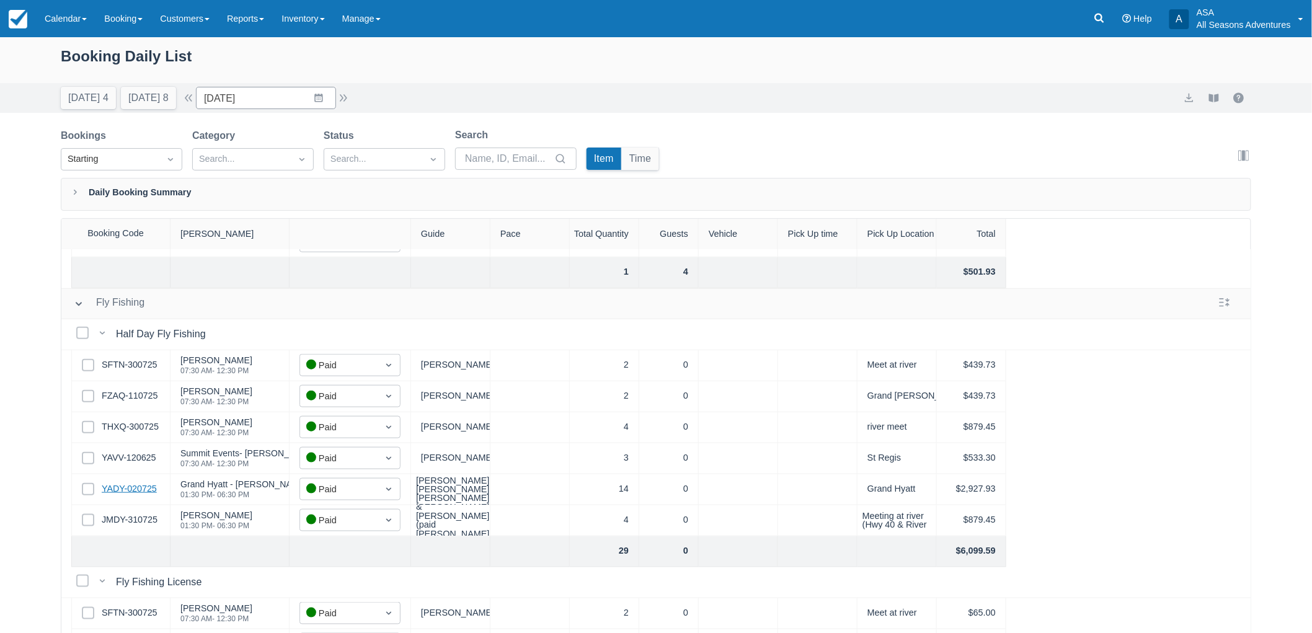
click at [125, 486] on link "YADY-020725" at bounding box center [129, 489] width 55 height 14
click at [128, 100] on button "Tomorrow 8" at bounding box center [148, 98] width 55 height 22
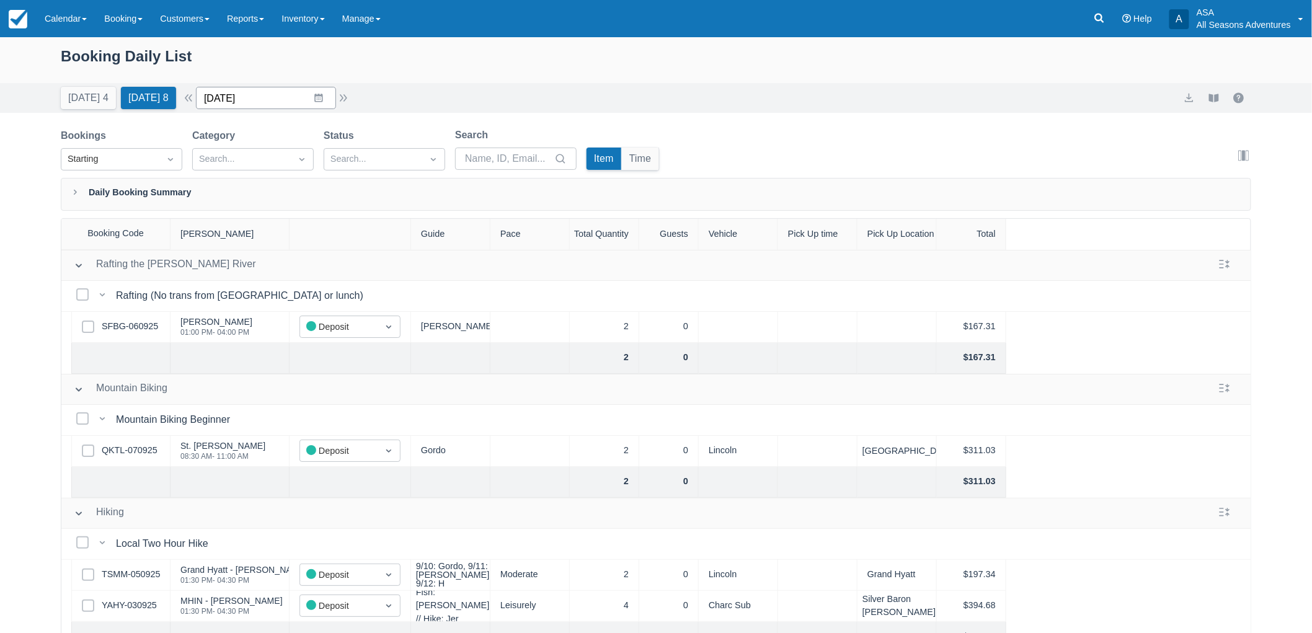
click at [259, 106] on input "09/10/25" at bounding box center [266, 98] width 140 height 22
click at [539, 68] on div "Booking Daily List" at bounding box center [656, 63] width 1190 height 36
click at [268, 104] on input "09/10/25" at bounding box center [266, 98] width 140 height 22
click at [521, 56] on div "Booking Daily List" at bounding box center [656, 63] width 1190 height 36
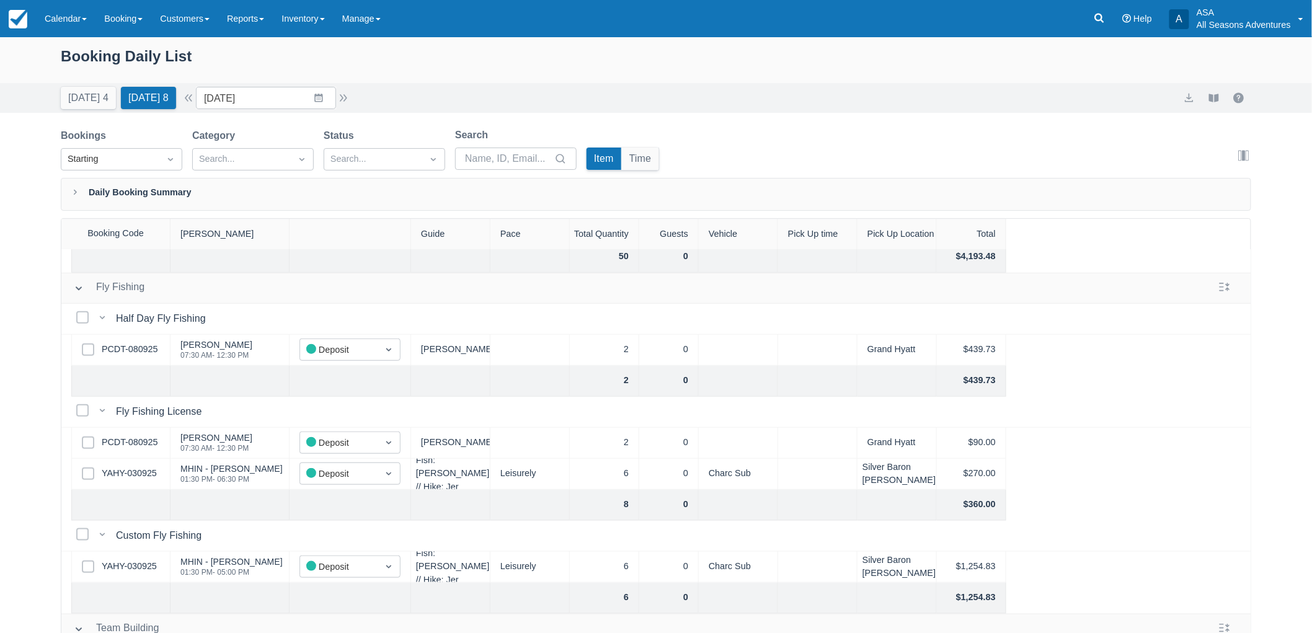
scroll to position [64, 0]
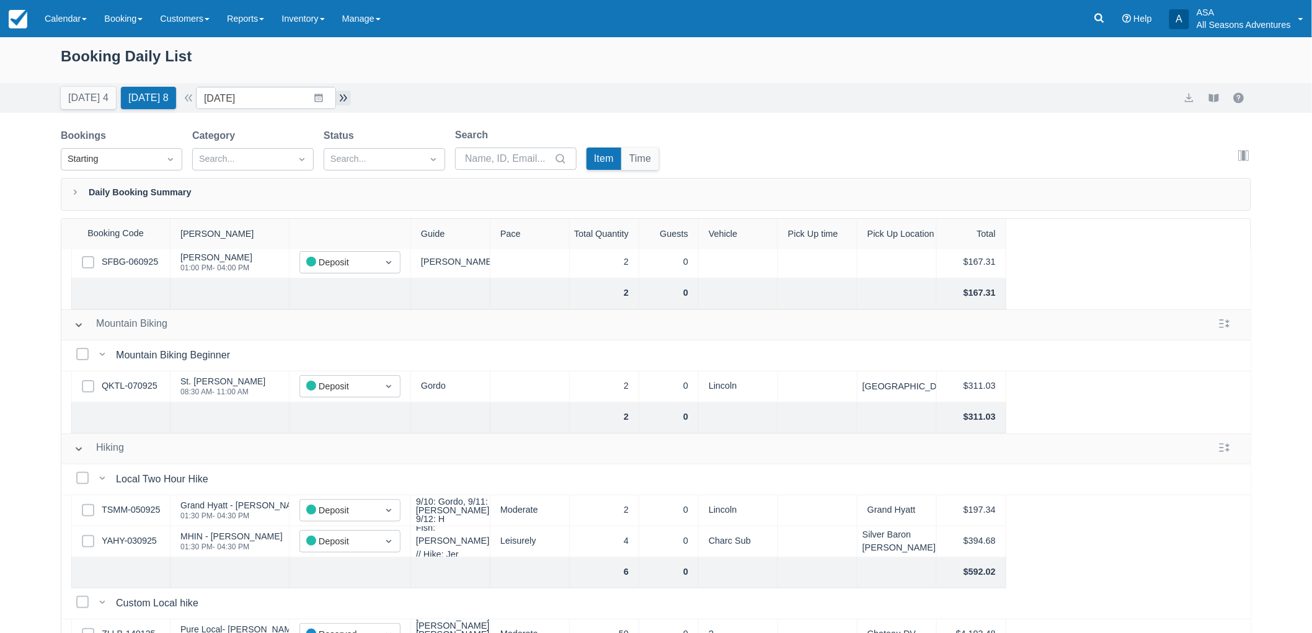
click at [349, 100] on button "button" at bounding box center [343, 97] width 15 height 15
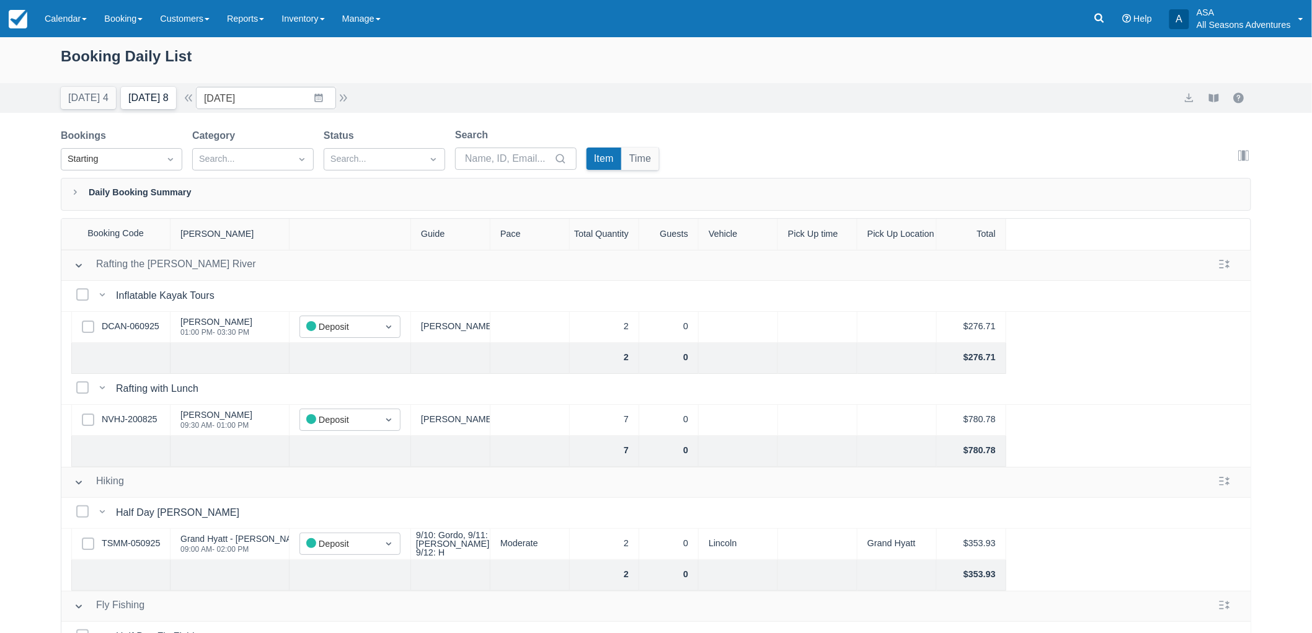
click at [157, 100] on button "Tomorrow 8" at bounding box center [148, 98] width 55 height 22
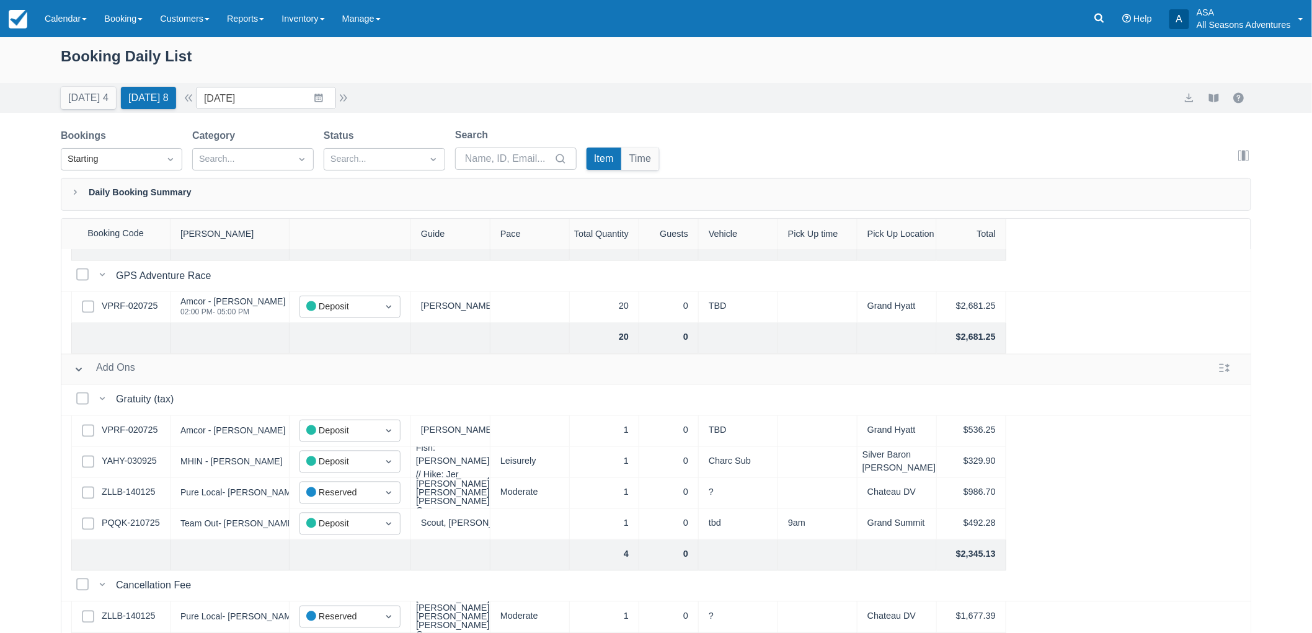
scroll to position [340, 0]
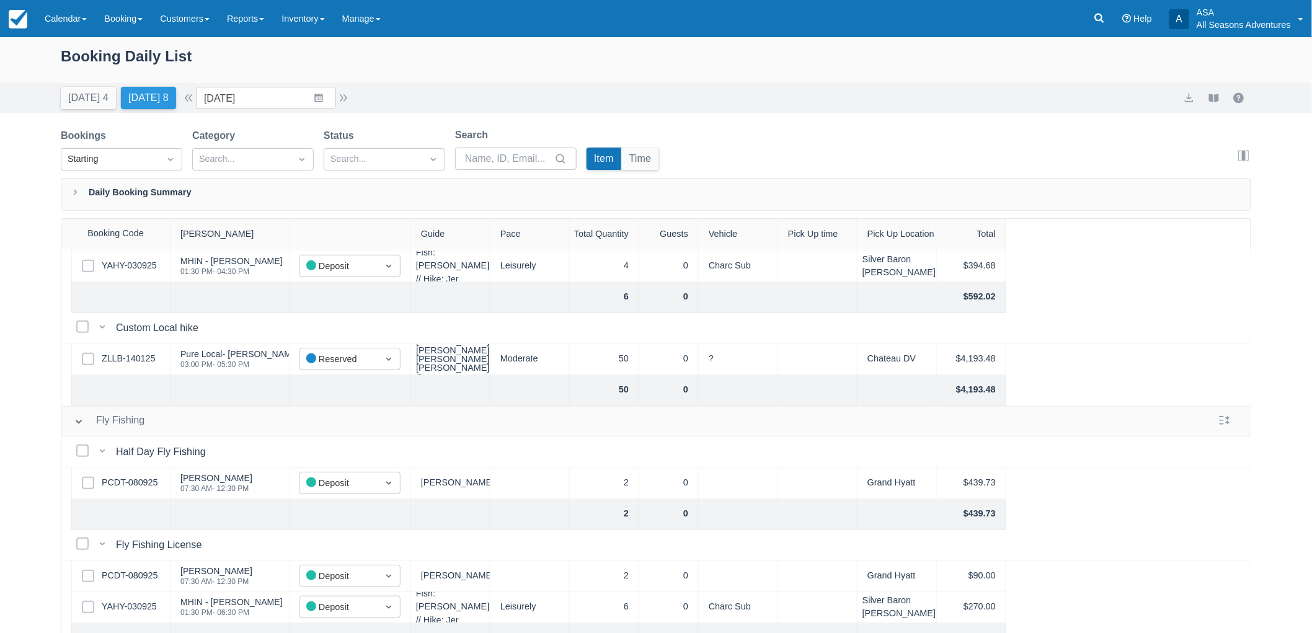
click at [155, 100] on button "Tomorrow 8" at bounding box center [148, 98] width 55 height 22
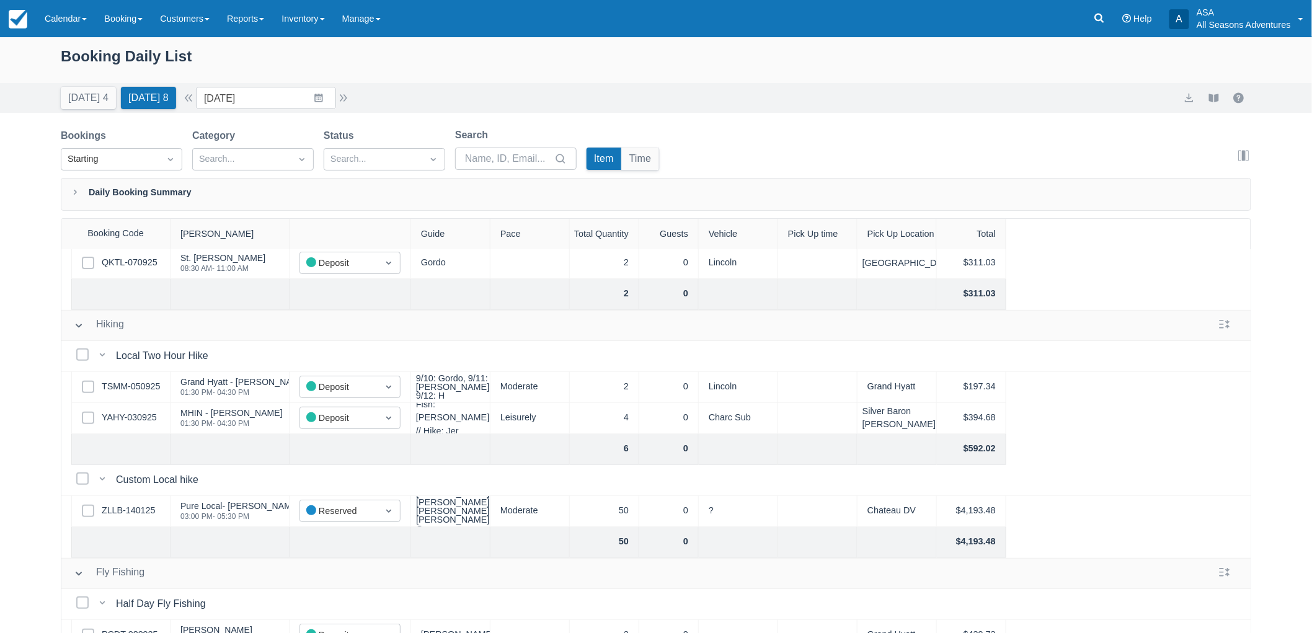
scroll to position [0, 0]
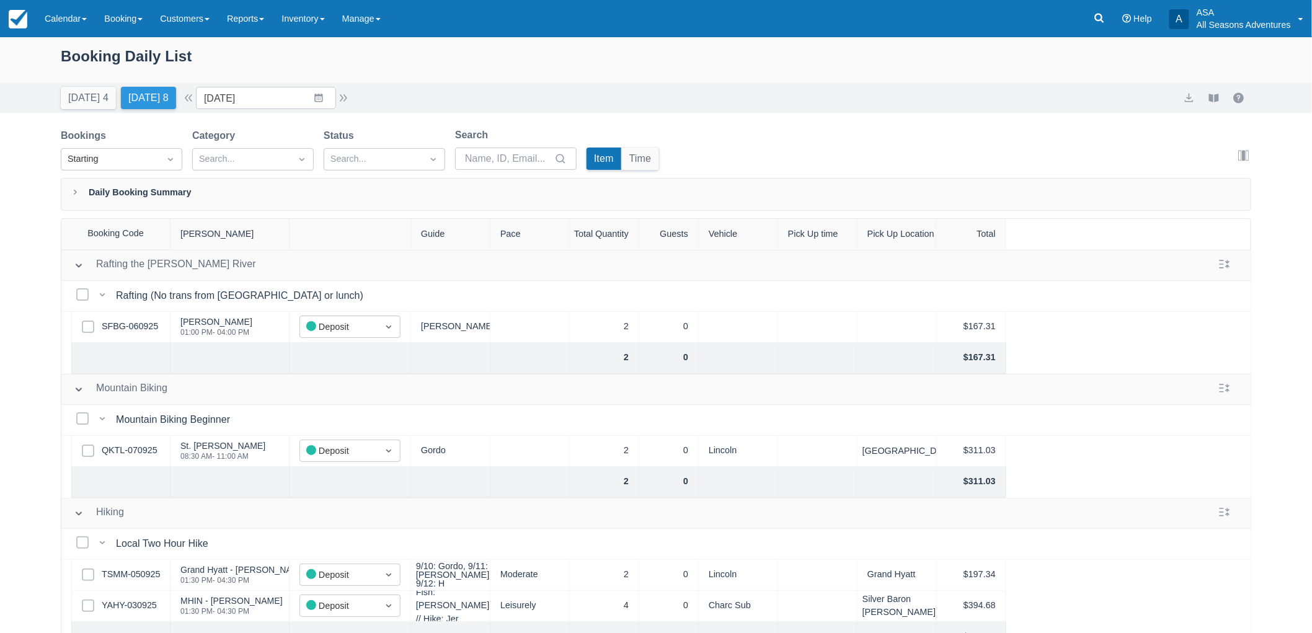
click at [149, 91] on button "Tomorrow 8" at bounding box center [148, 98] width 55 height 22
click at [281, 104] on input "[DATE]" at bounding box center [266, 98] width 140 height 22
click at [226, 146] on icon "Move backward to switch to the previous month." at bounding box center [222, 149] width 12 height 12
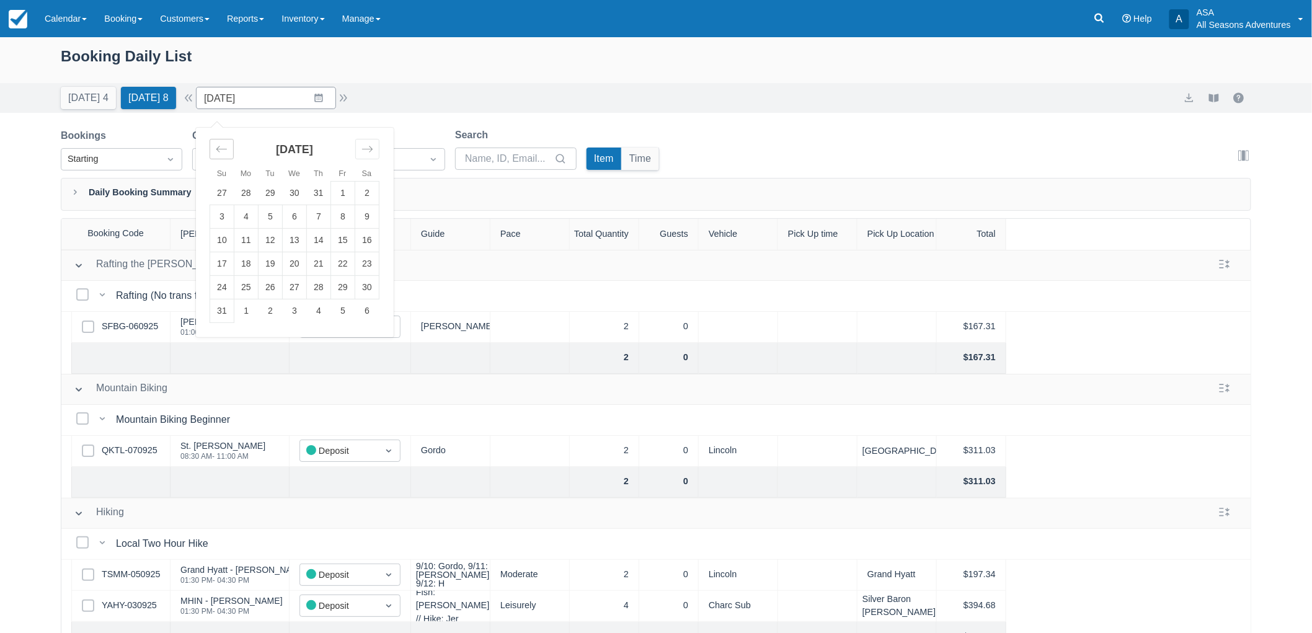
click at [226, 146] on icon "Move backward to switch to the previous month." at bounding box center [222, 149] width 12 height 12
click at [295, 263] on td "25" at bounding box center [295, 264] width 24 height 24
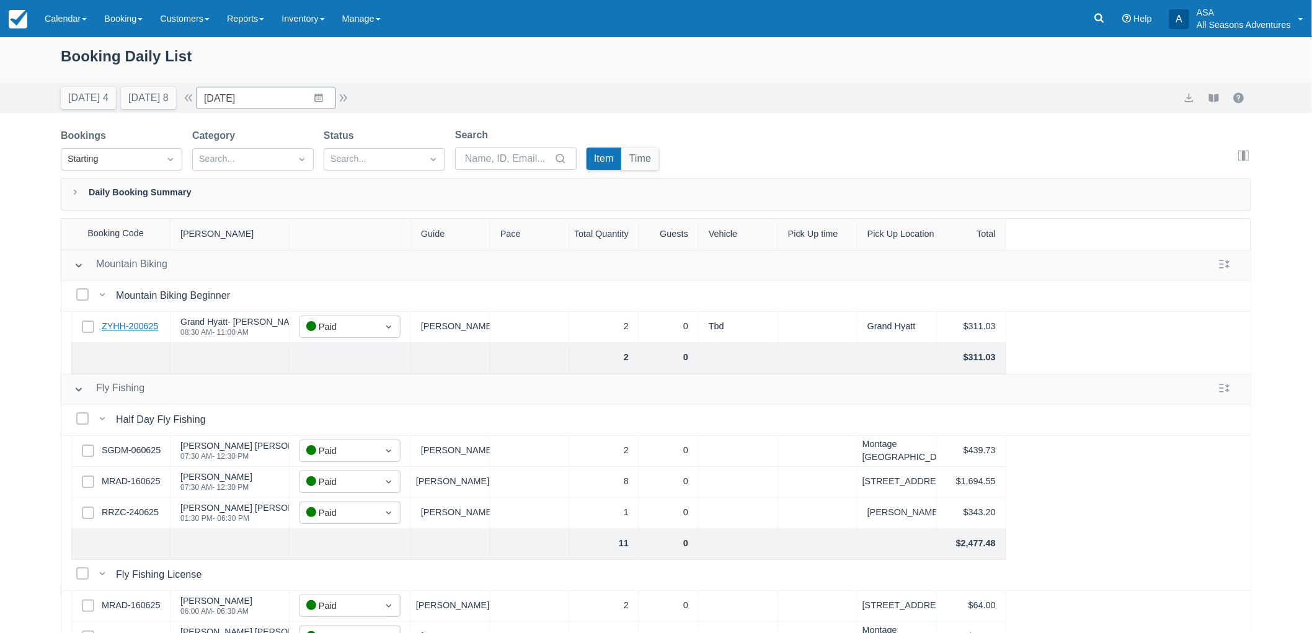
click at [110, 323] on link "ZYHH-200625" at bounding box center [130, 327] width 56 height 14
click at [189, 97] on button "button" at bounding box center [188, 97] width 15 height 15
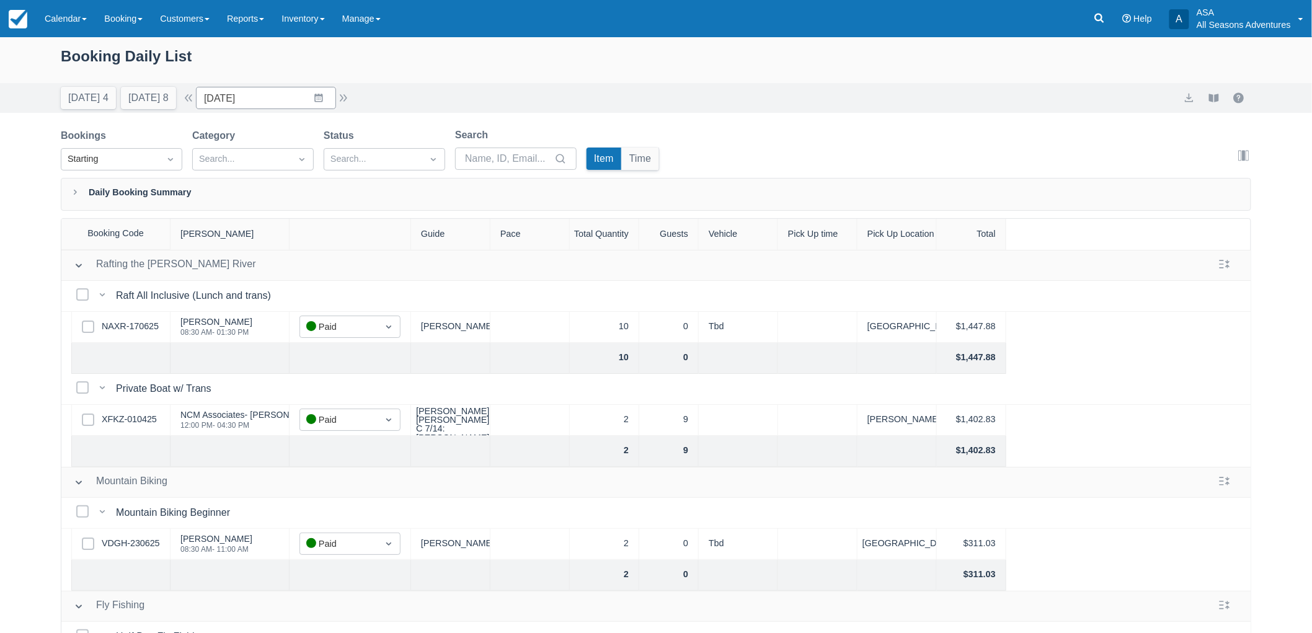
click at [289, 84] on div "Today 4 Tomorrow 8 Date 06/24/25 Navigate forward to interact with the calendar…" at bounding box center [656, 98] width 1312 height 30
click at [265, 93] on input "06/24/25" at bounding box center [266, 98] width 140 height 22
click at [227, 147] on icon "Move backward to switch to the previous month." at bounding box center [222, 149] width 12 height 12
click at [353, 267] on td "23" at bounding box center [343, 264] width 24 height 24
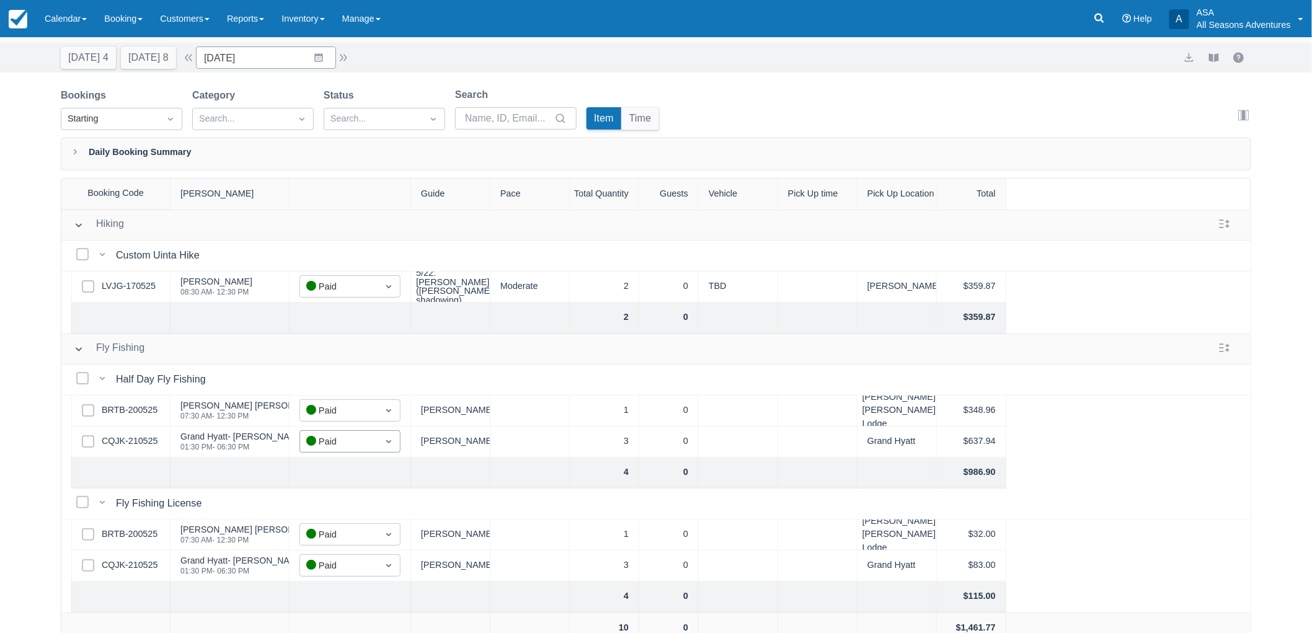
scroll to position [63, 0]
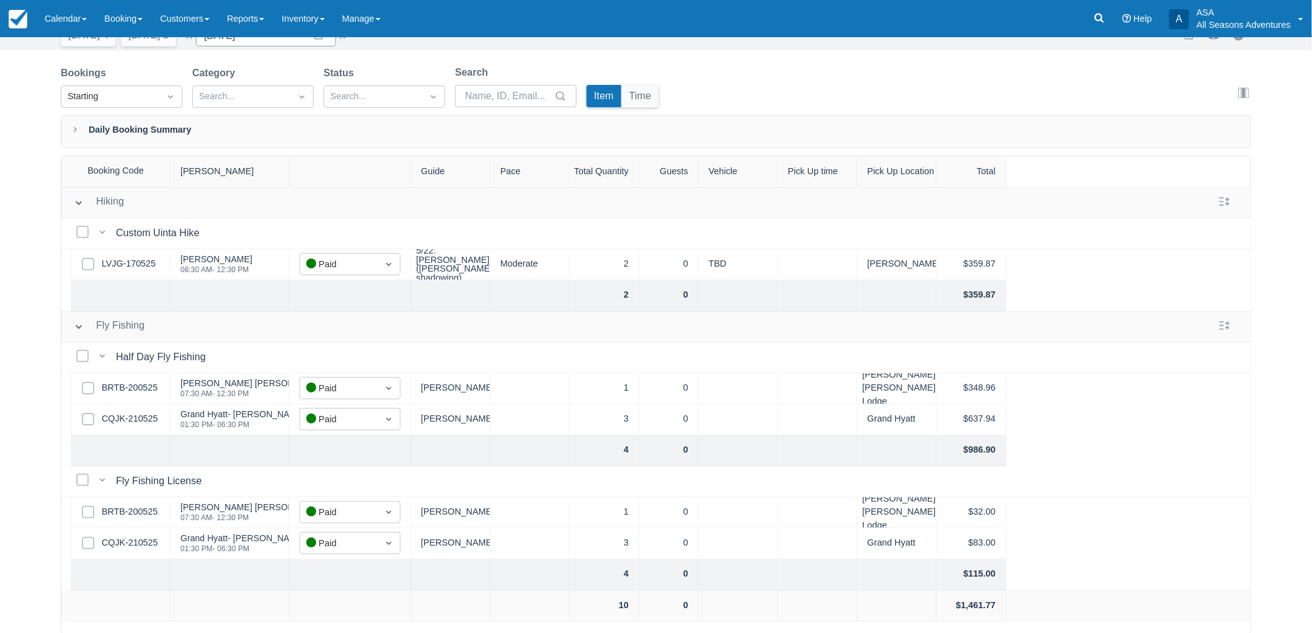
click at [115, 411] on div "Select Row CQJK-210525" at bounding box center [120, 419] width 99 height 31
click at [127, 423] on link "CQJK-210525" at bounding box center [130, 419] width 56 height 14
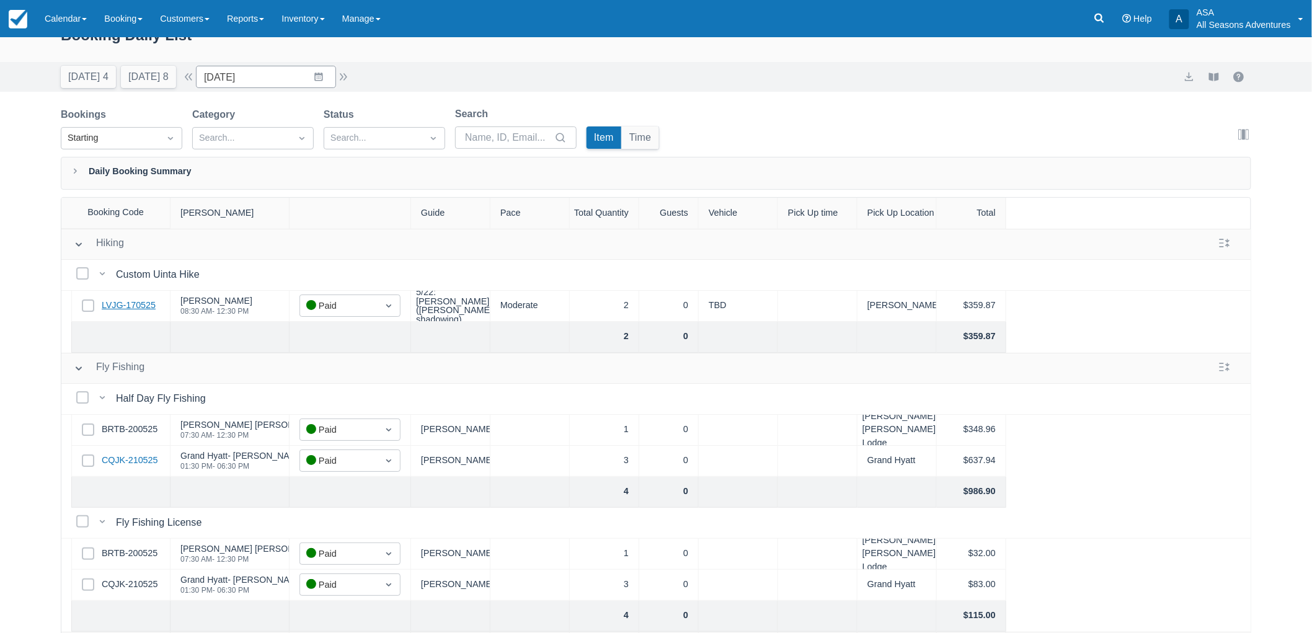
scroll to position [0, 0]
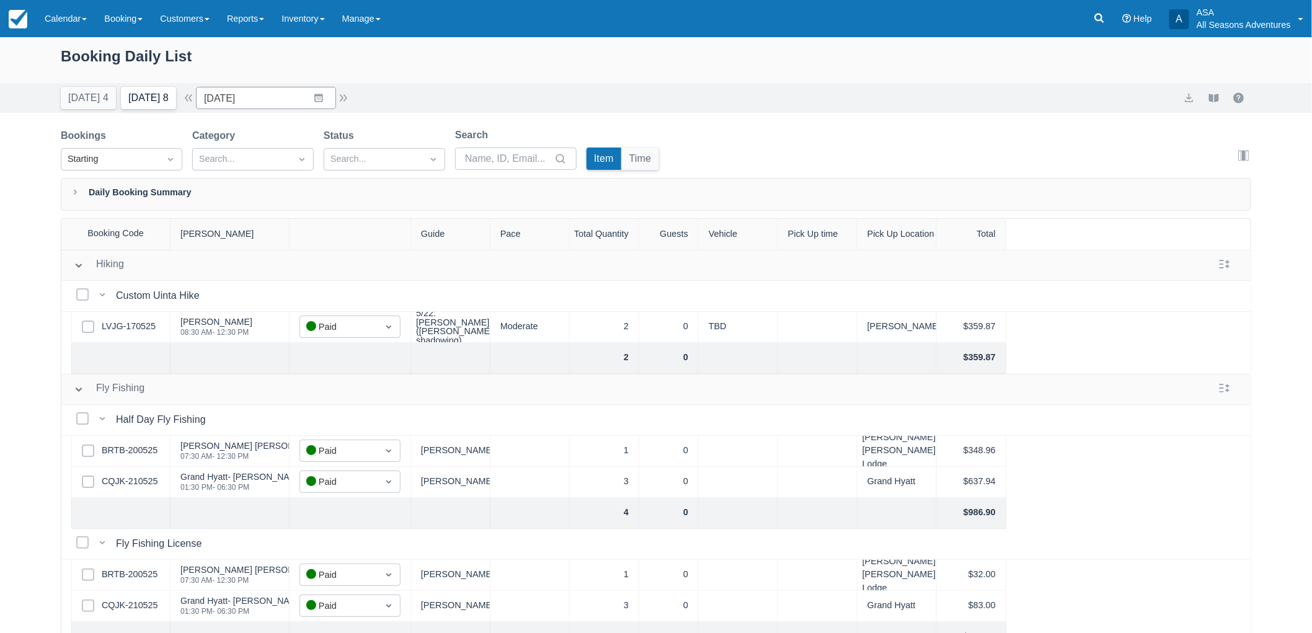
click at [136, 100] on button "Tomorrow 8" at bounding box center [148, 98] width 55 height 22
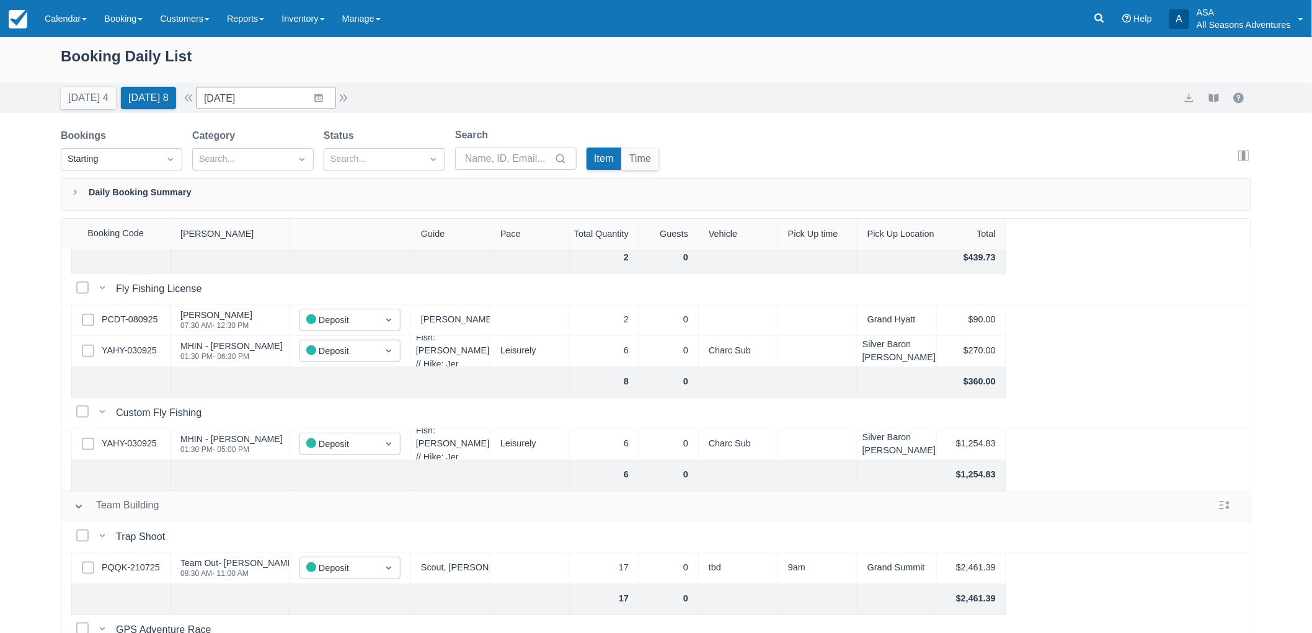
scroll to position [413, 0]
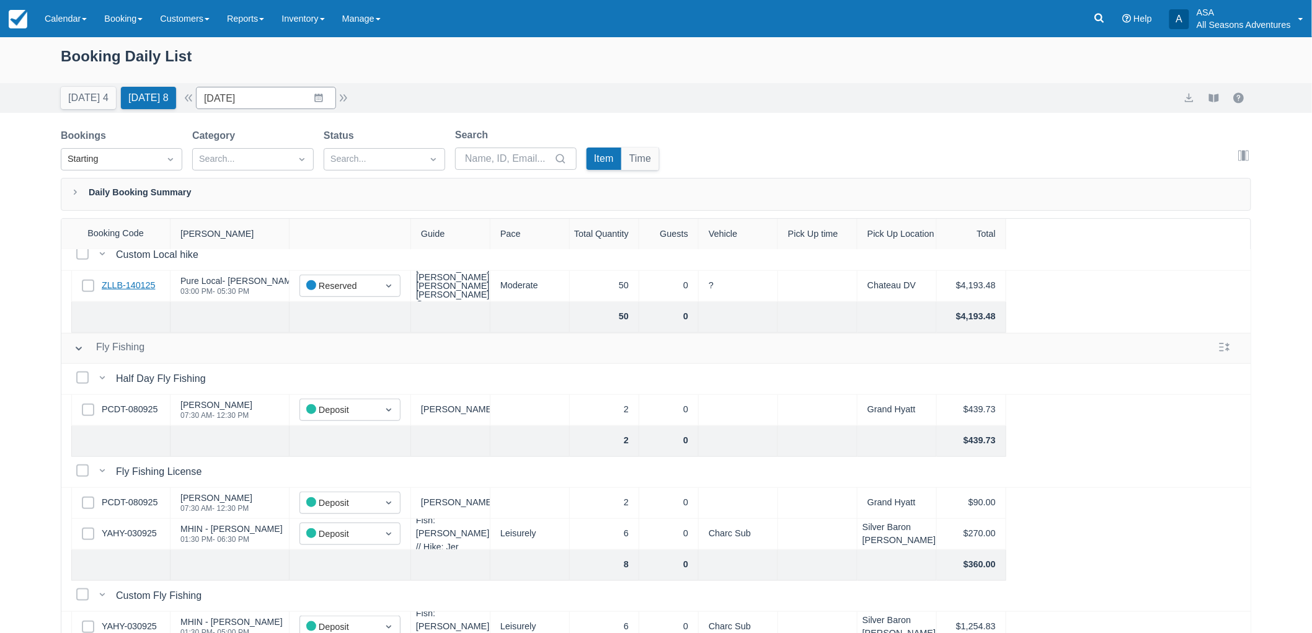
click at [137, 281] on link "ZLLB-140125" at bounding box center [128, 286] width 53 height 14
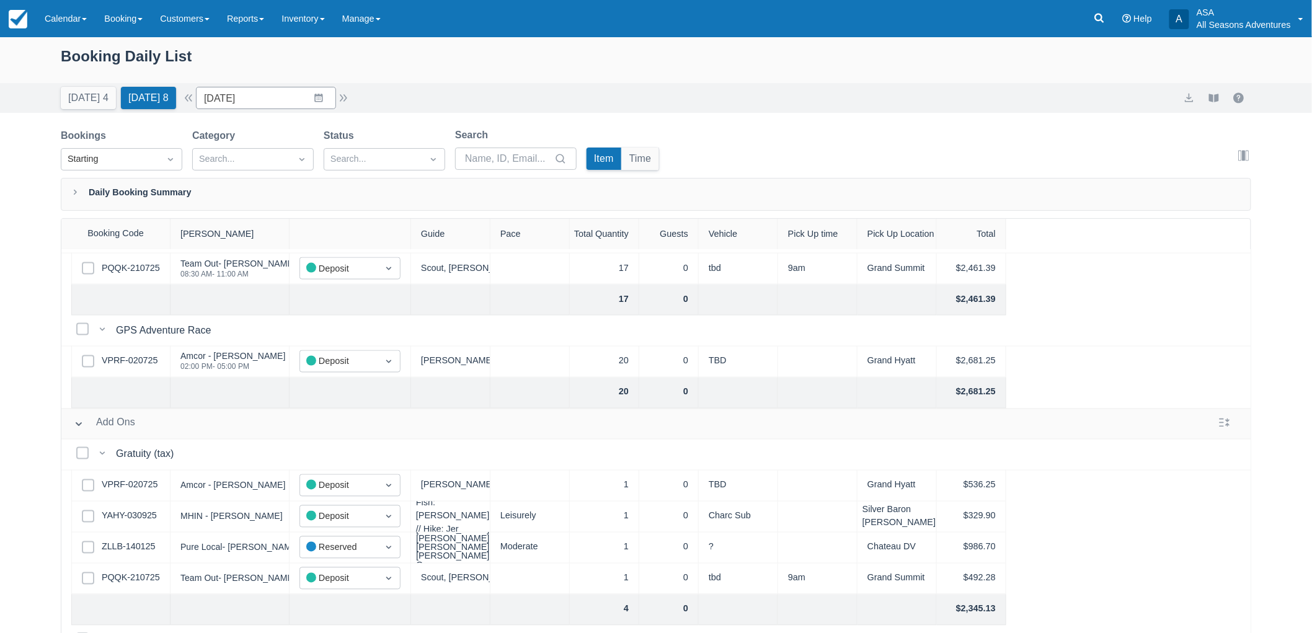
scroll to position [960, 0]
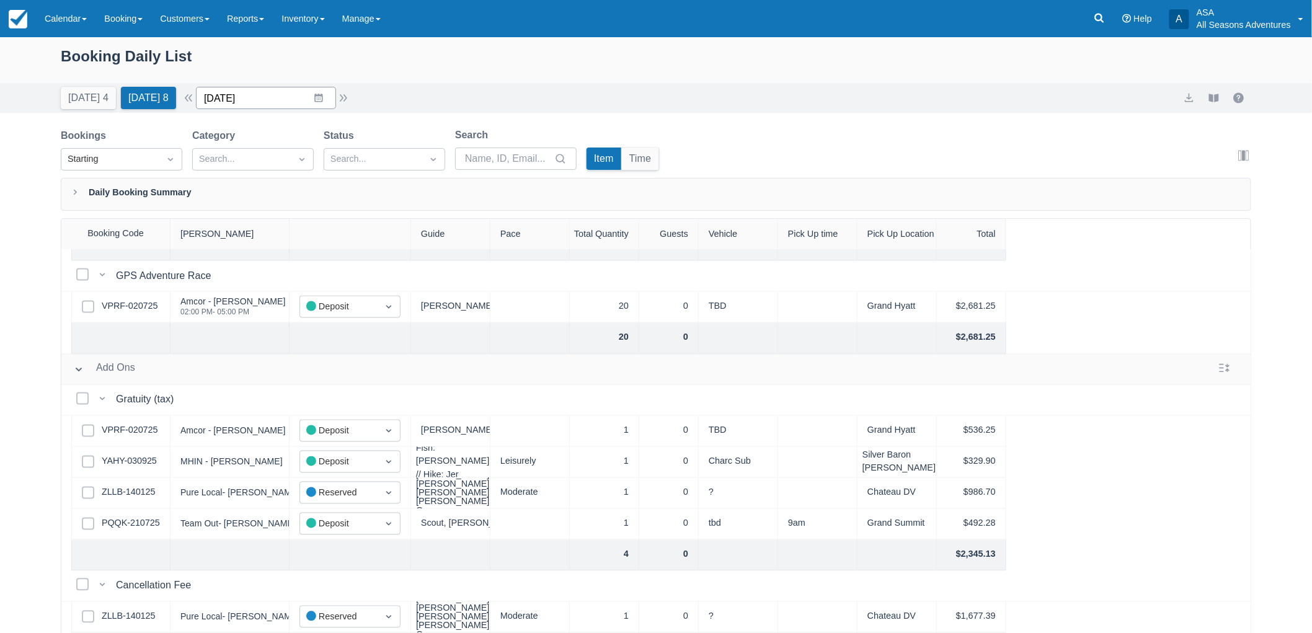
click at [279, 99] on input "09/10/25" at bounding box center [266, 98] width 140 height 22
click at [379, 143] on div "Move forward to switch to the next month." at bounding box center [367, 149] width 24 height 20
click at [279, 234] on td "14" at bounding box center [270, 241] width 24 height 24
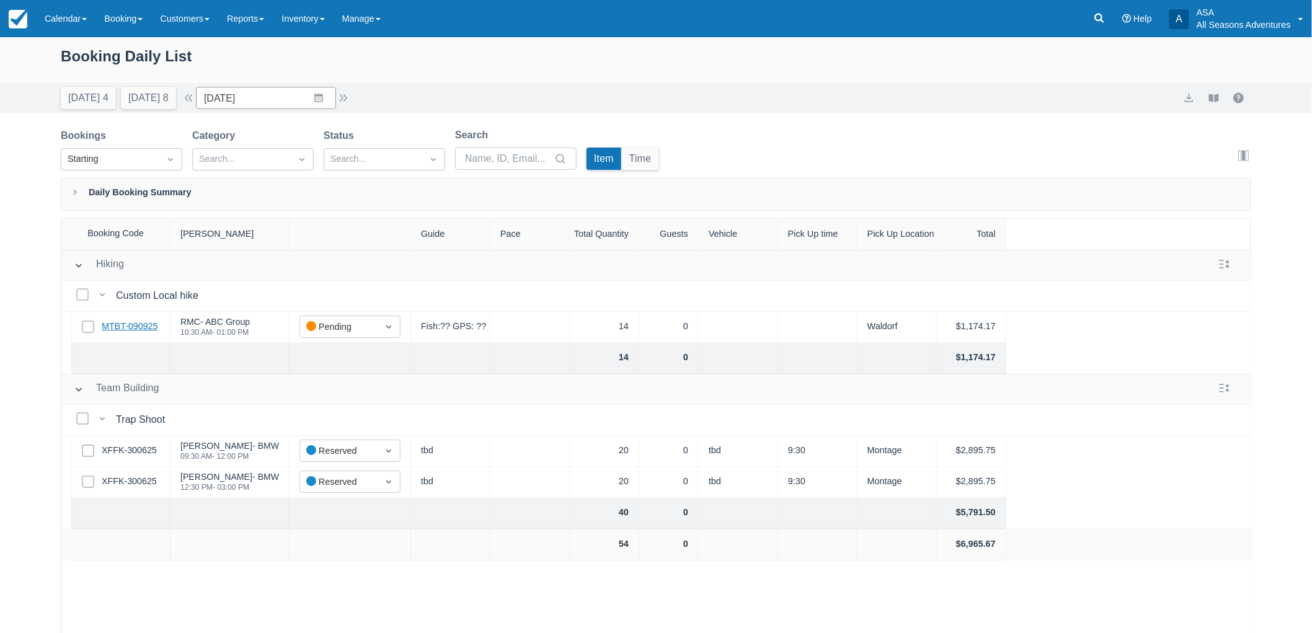
click at [115, 330] on link "MTBT-090925" at bounding box center [130, 327] width 56 height 14
click at [79, 103] on button "Today 4" at bounding box center [88, 98] width 55 height 22
type input "09/09/25"
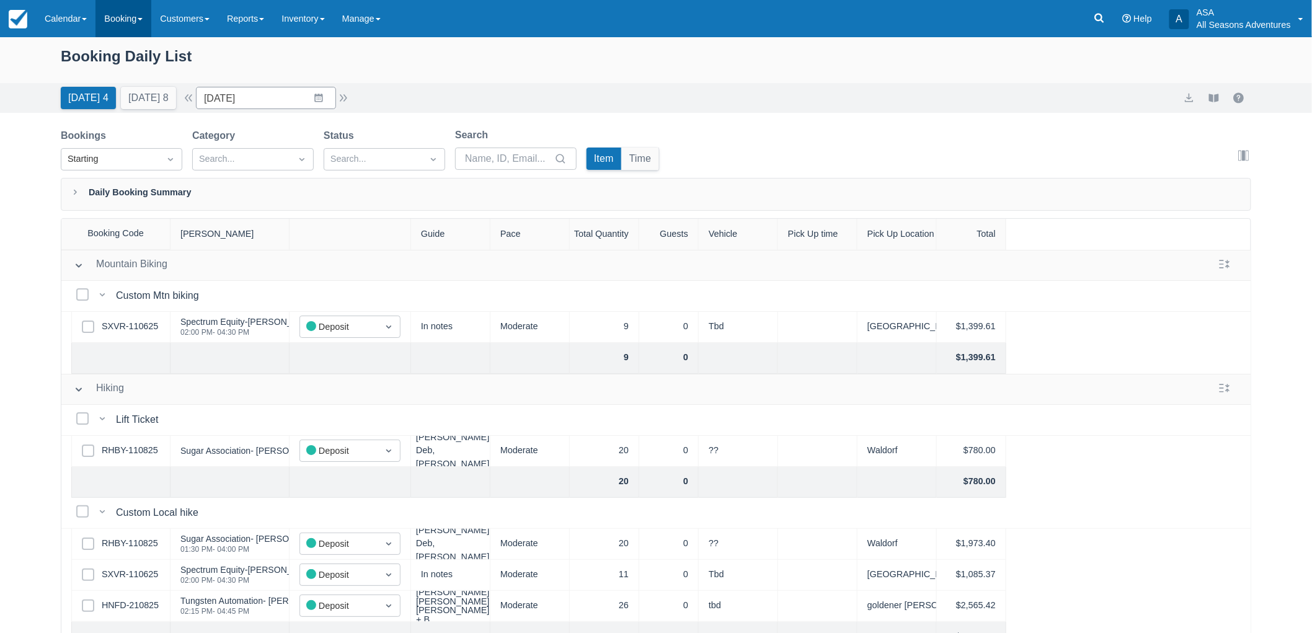
drag, startPoint x: 107, startPoint y: 14, endPoint x: 100, endPoint y: 32, distance: 19.6
click at [106, 15] on link "Booking" at bounding box center [123, 18] width 56 height 37
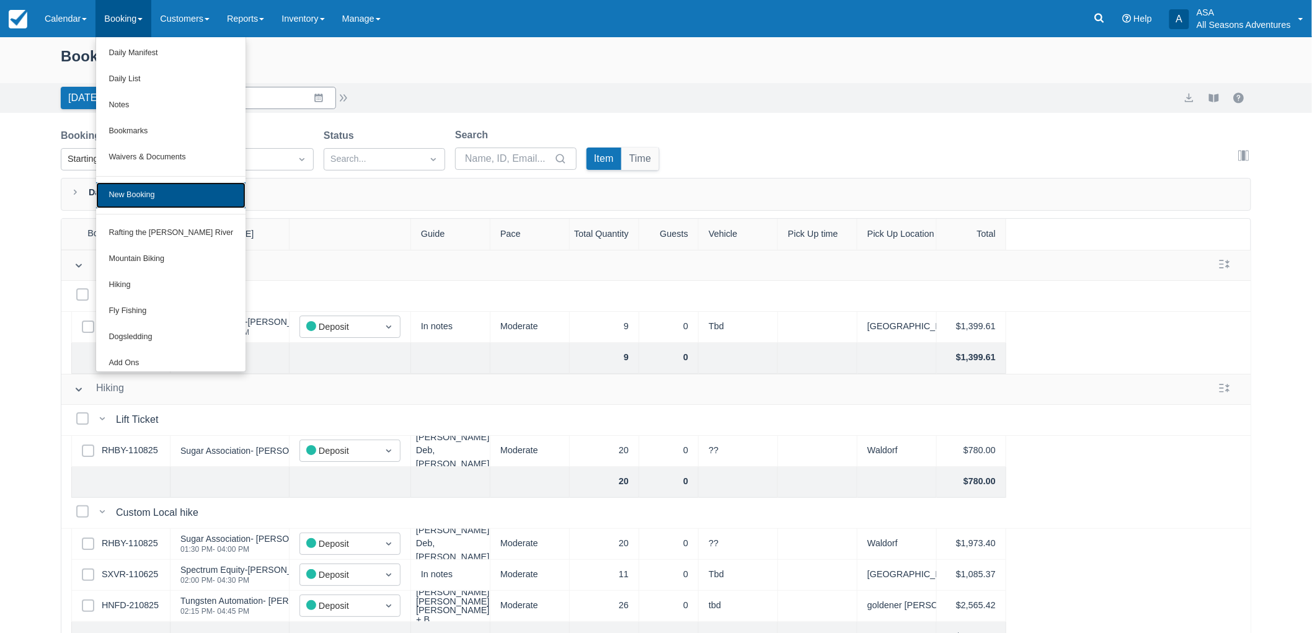
click at [146, 195] on link "New Booking" at bounding box center [170, 195] width 149 height 26
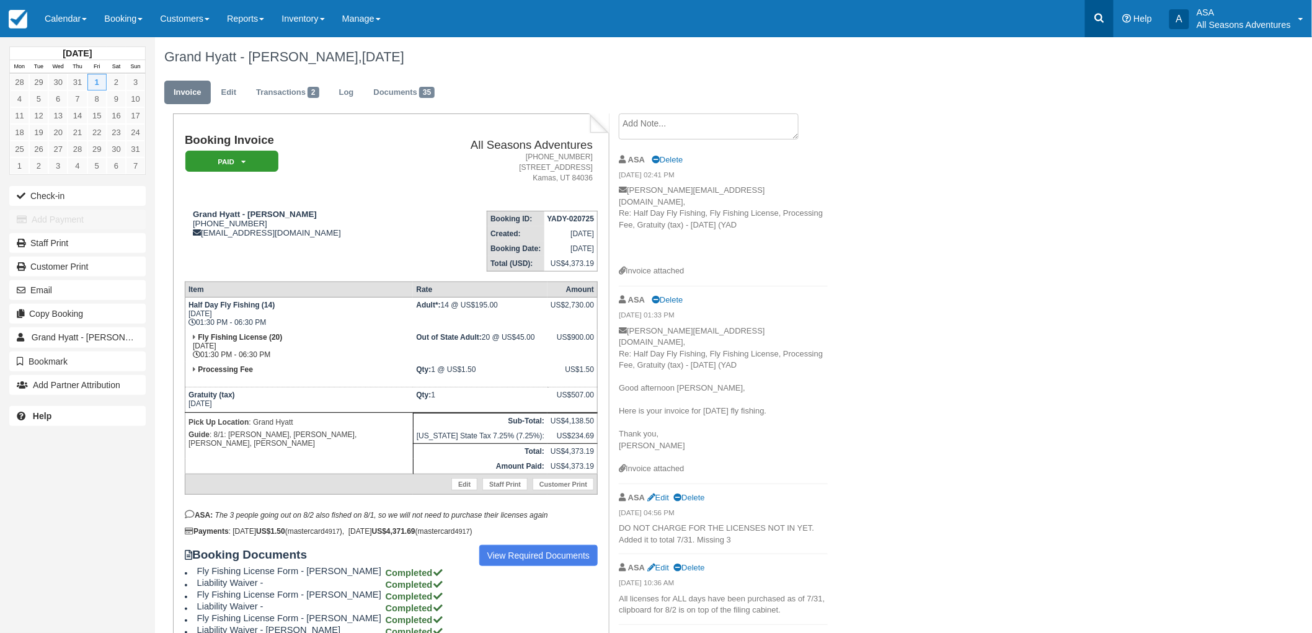
click at [1097, 20] on icon at bounding box center [1099, 18] width 9 height 9
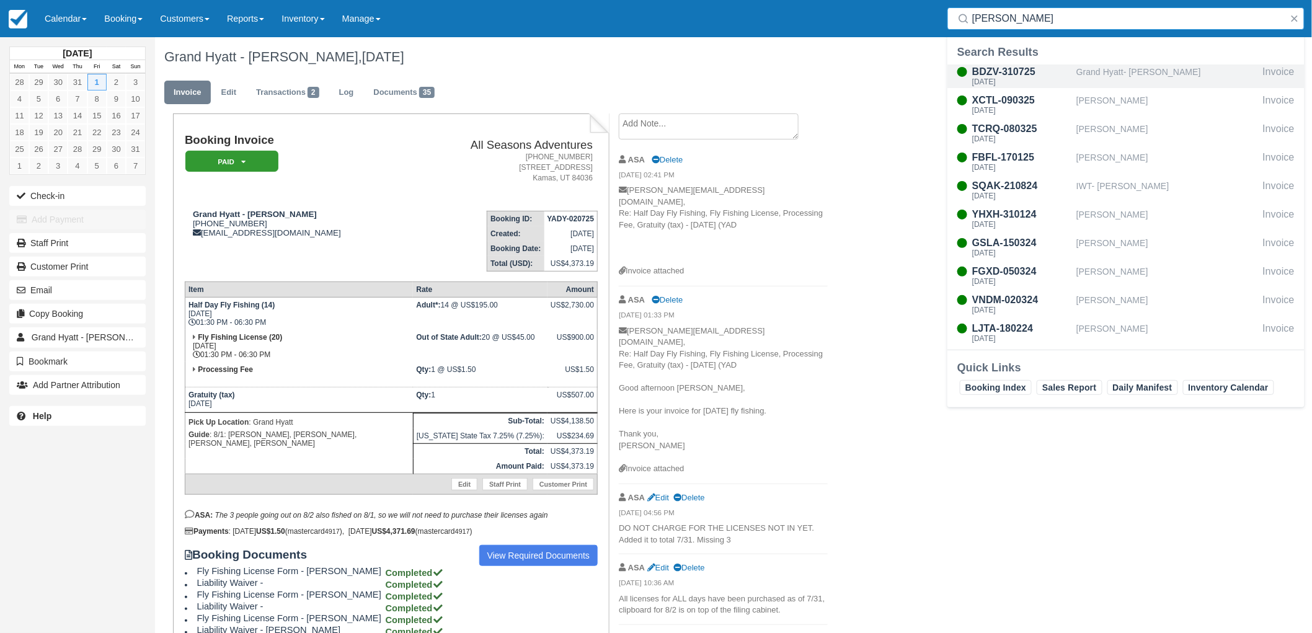
type input "barb"
click at [1042, 82] on div "[DATE]" at bounding box center [1021, 81] width 99 height 7
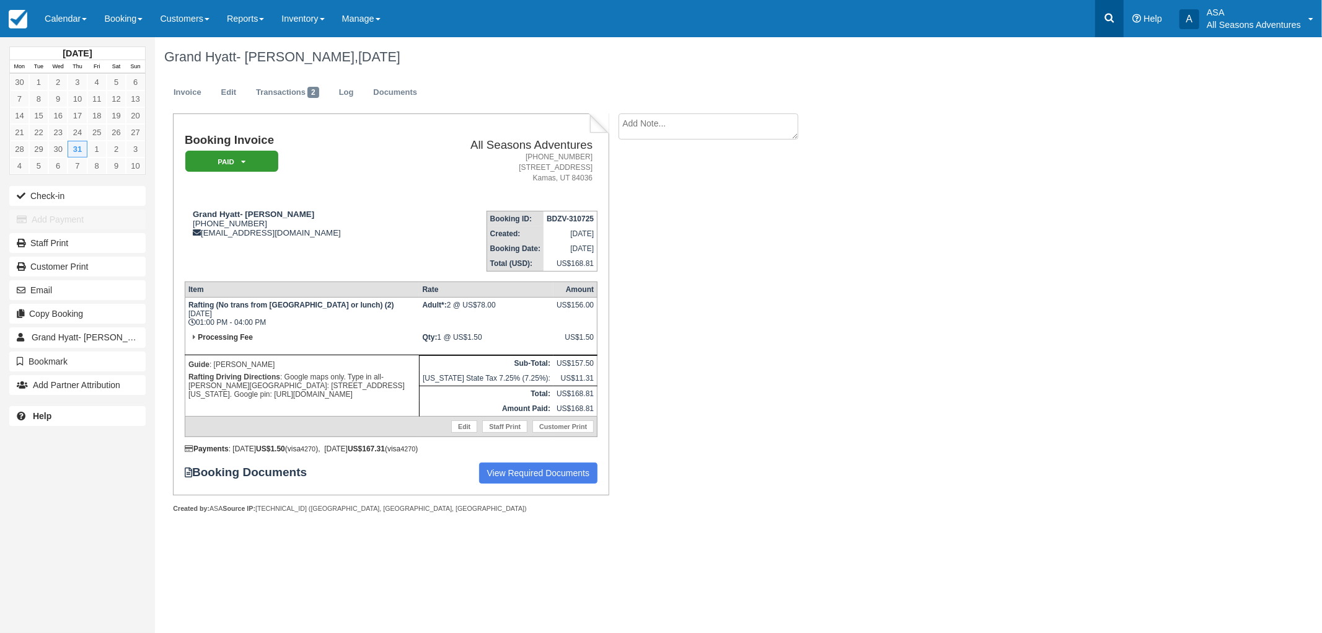
click at [1101, 20] on link at bounding box center [1109, 18] width 29 height 37
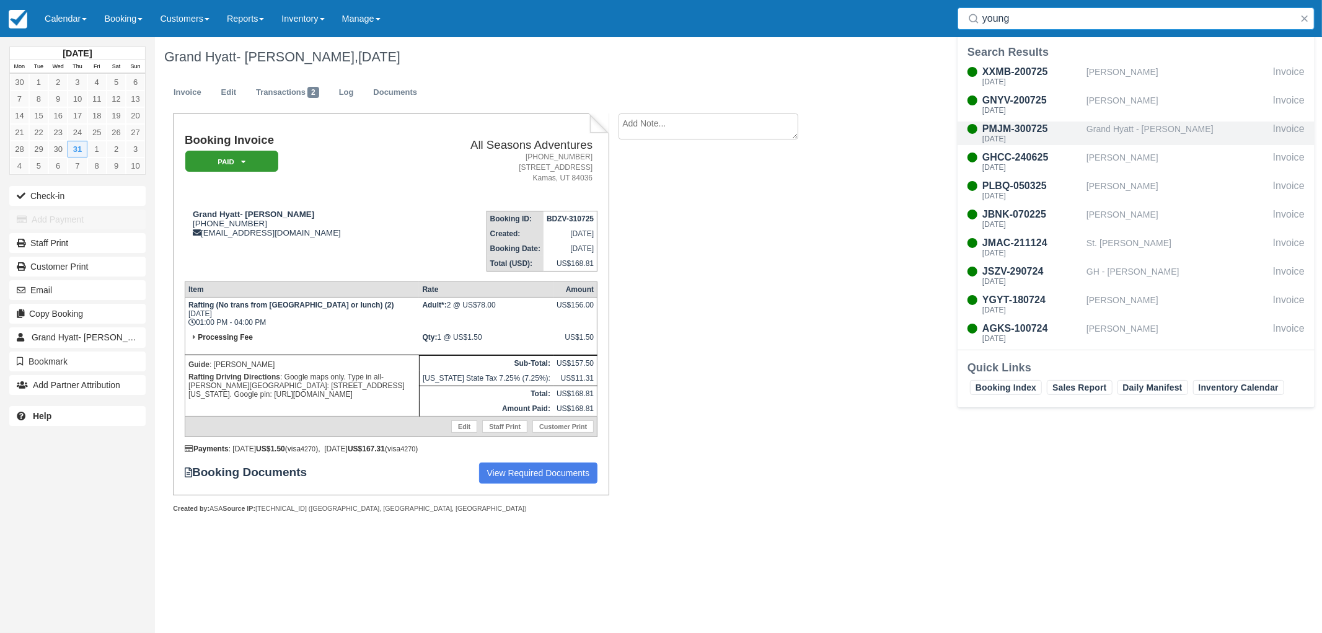
type input "young"
click at [1139, 139] on div "Grand Hyatt - [PERSON_NAME]" at bounding box center [1178, 133] width 182 height 24
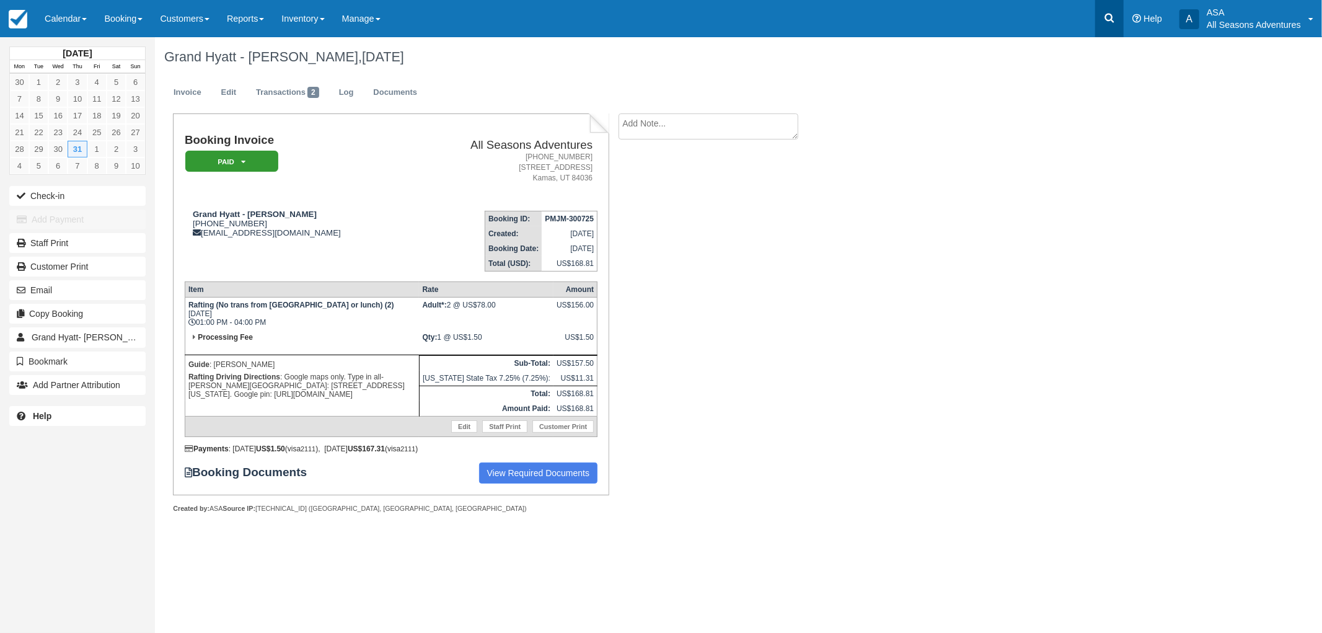
click at [1099, 16] on link at bounding box center [1109, 18] width 29 height 37
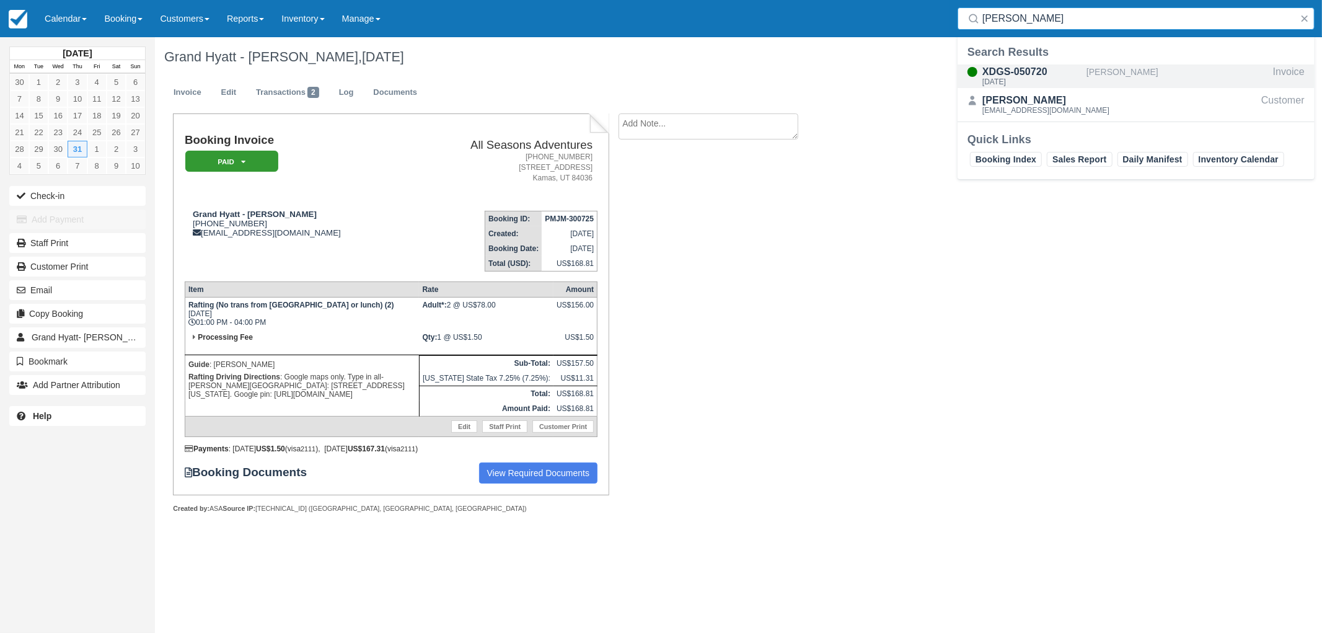
type input "[PERSON_NAME]"
click at [1021, 78] on div "[DATE]" at bounding box center [1031, 81] width 99 height 7
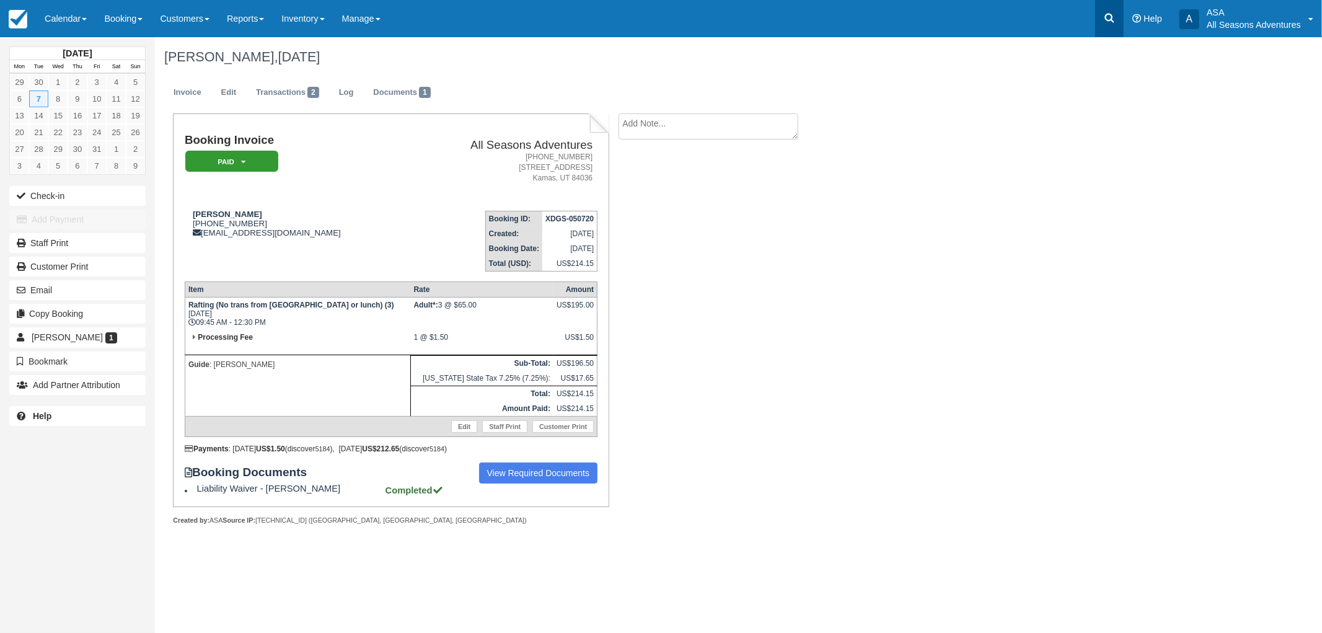
click at [1105, 17] on icon at bounding box center [1109, 18] width 12 height 12
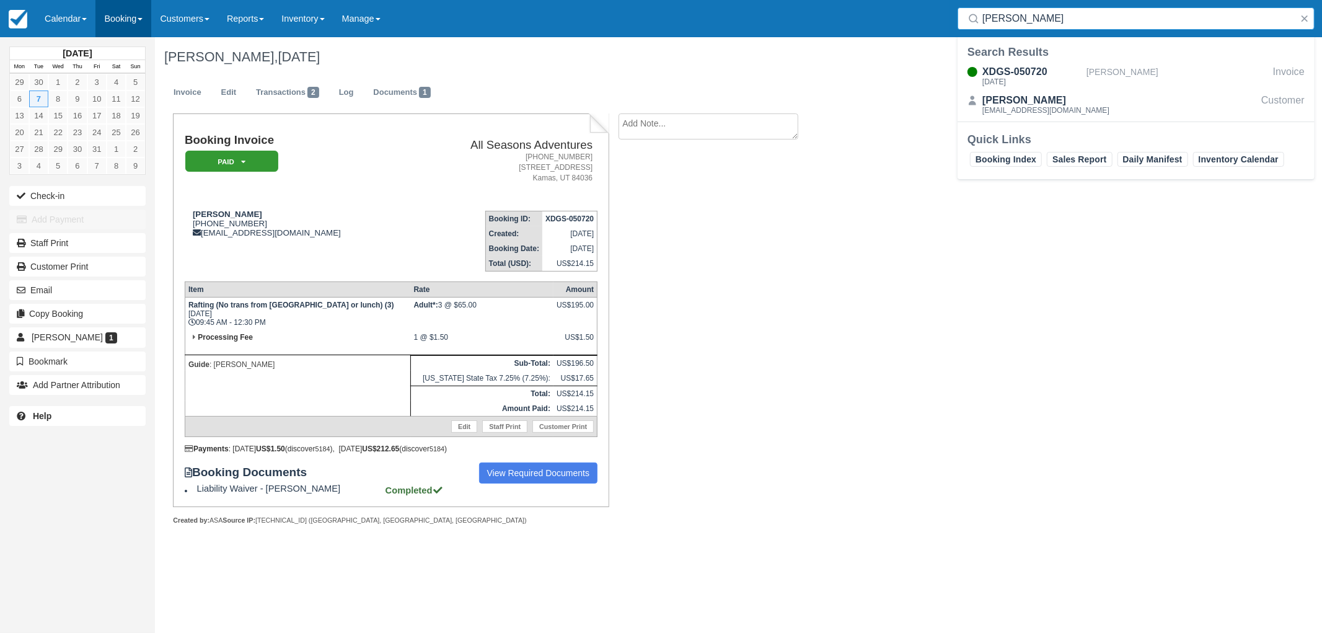
type input "[PERSON_NAME]"
click at [118, 20] on link "Booking" at bounding box center [123, 18] width 56 height 37
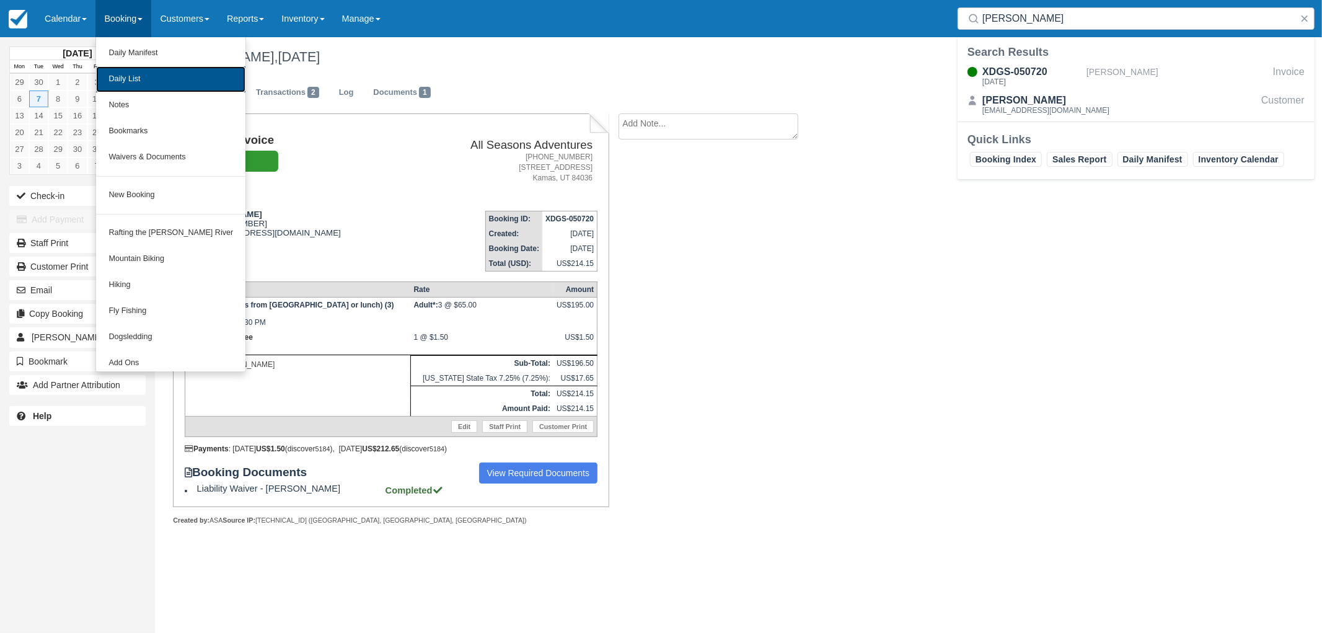
click at [113, 78] on link "Daily List" at bounding box center [170, 79] width 149 height 26
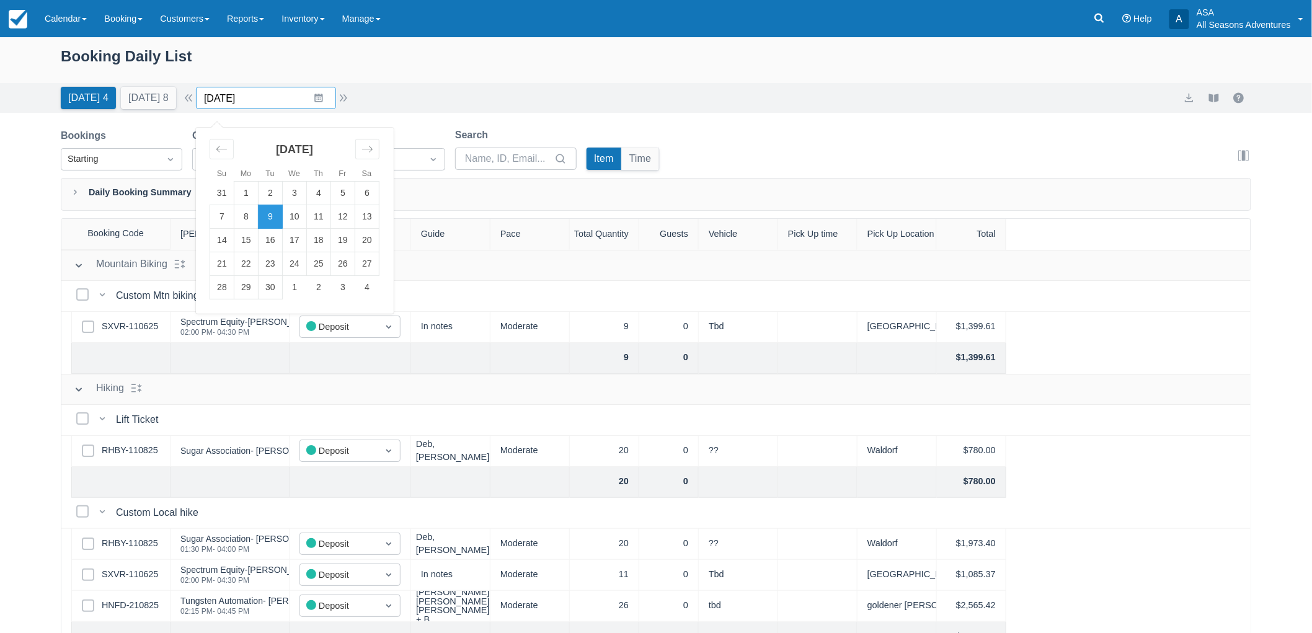
click at [274, 100] on input "[DATE]" at bounding box center [266, 98] width 140 height 22
click at [234, 143] on div "Move backward to switch to the previous month." at bounding box center [222, 149] width 24 height 20
click at [248, 294] on td "28" at bounding box center [246, 288] width 24 height 24
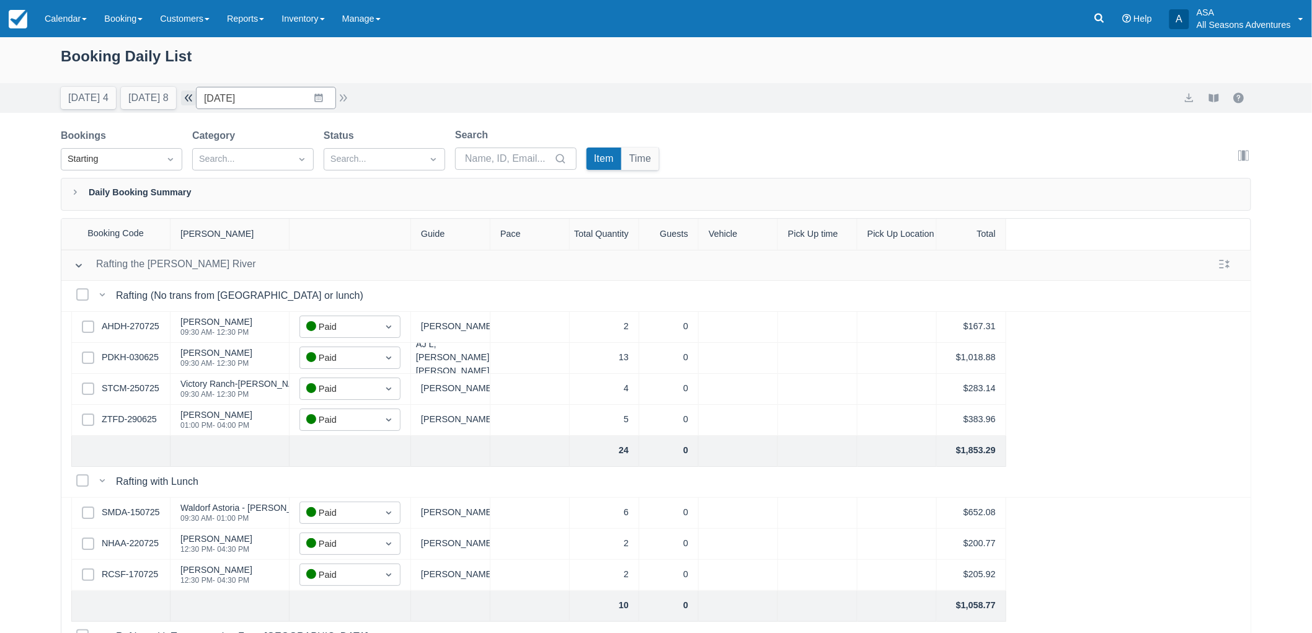
click at [196, 97] on button "button" at bounding box center [188, 97] width 15 height 15
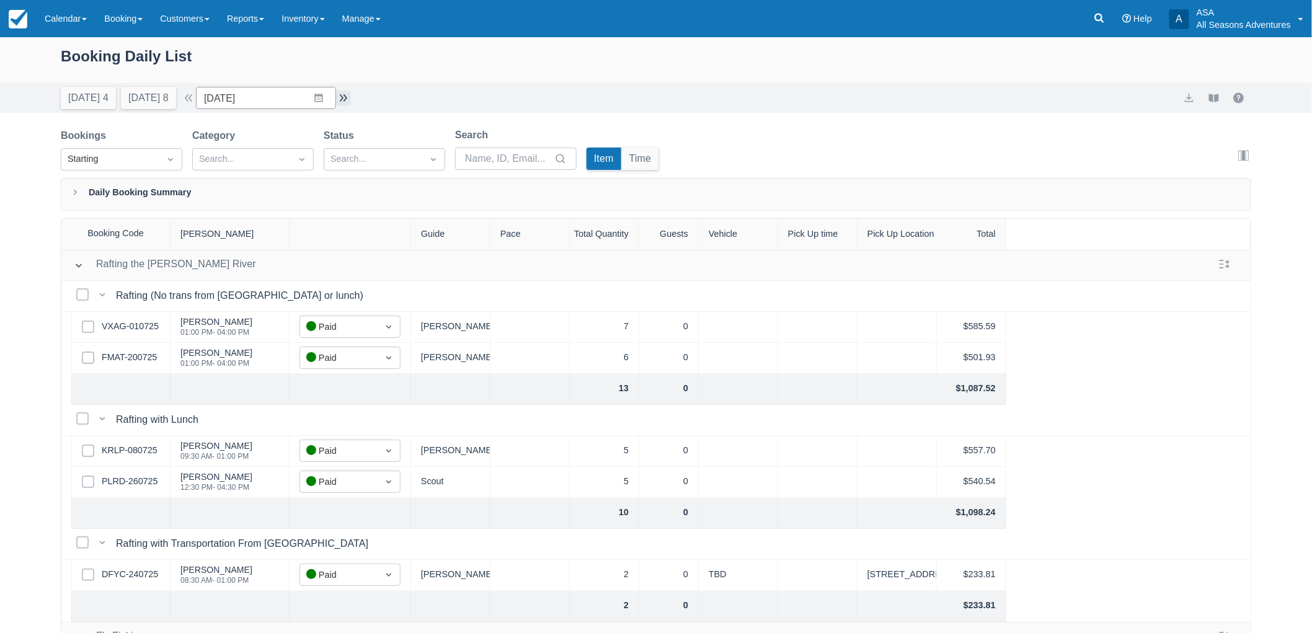
click at [351, 99] on button "button" at bounding box center [343, 97] width 15 height 15
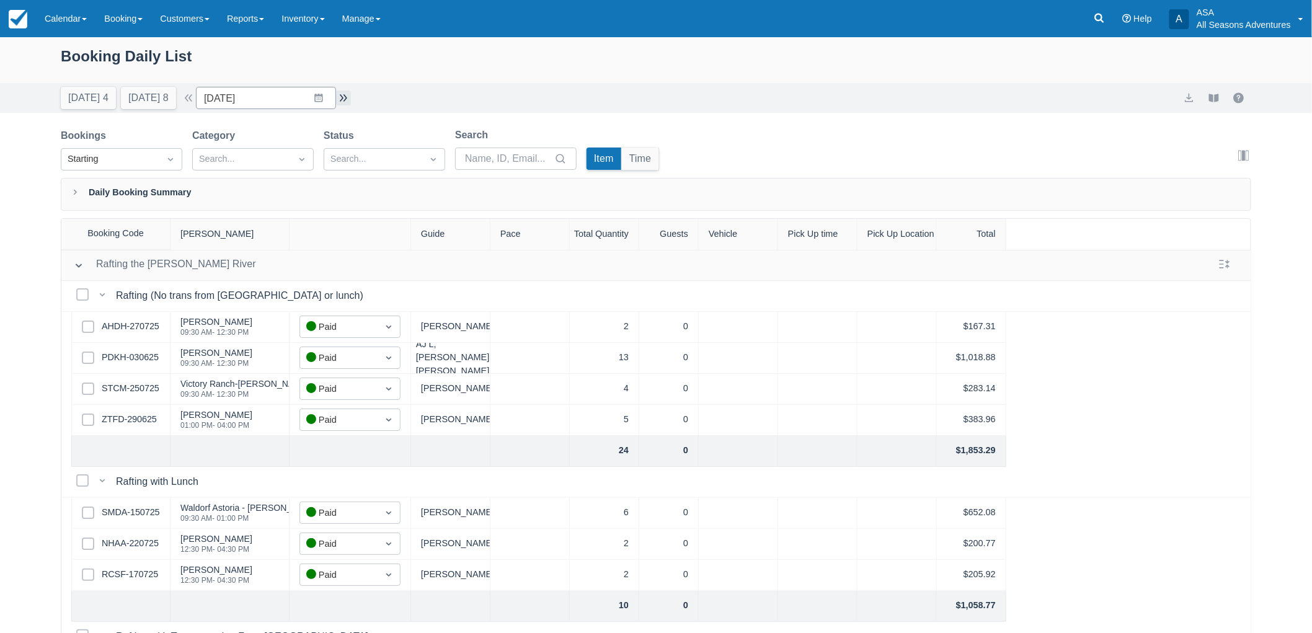
click at [351, 99] on button "button" at bounding box center [343, 97] width 15 height 15
type input "07/29/25"
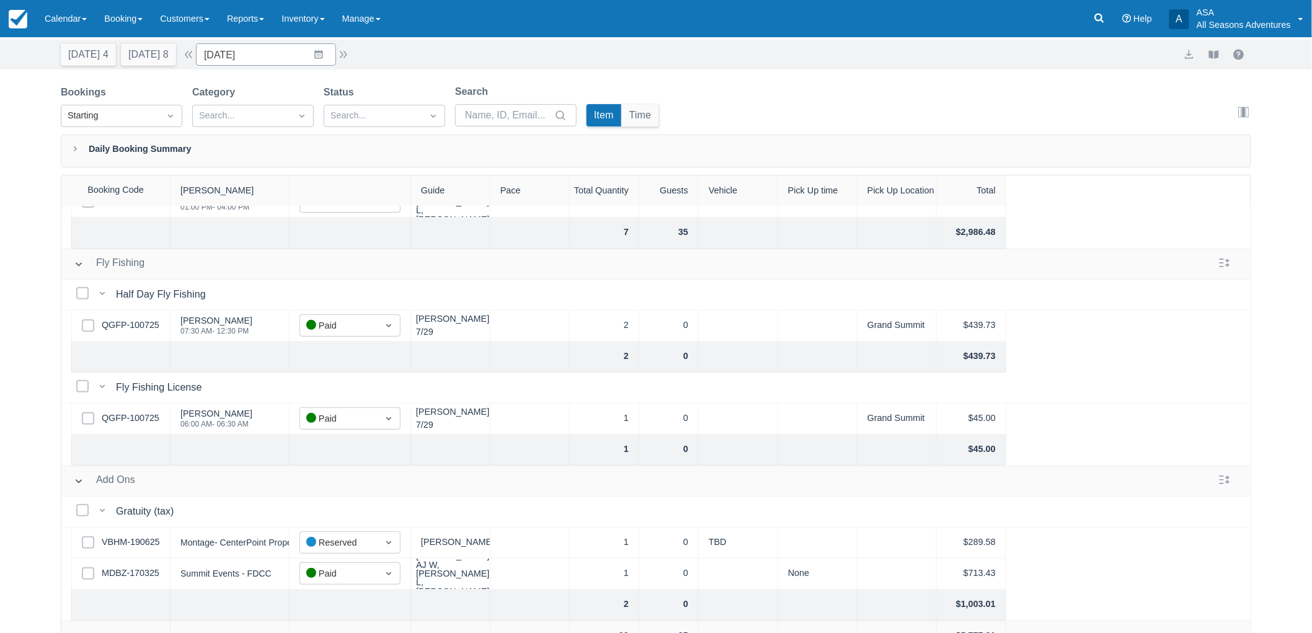
scroll to position [63, 0]
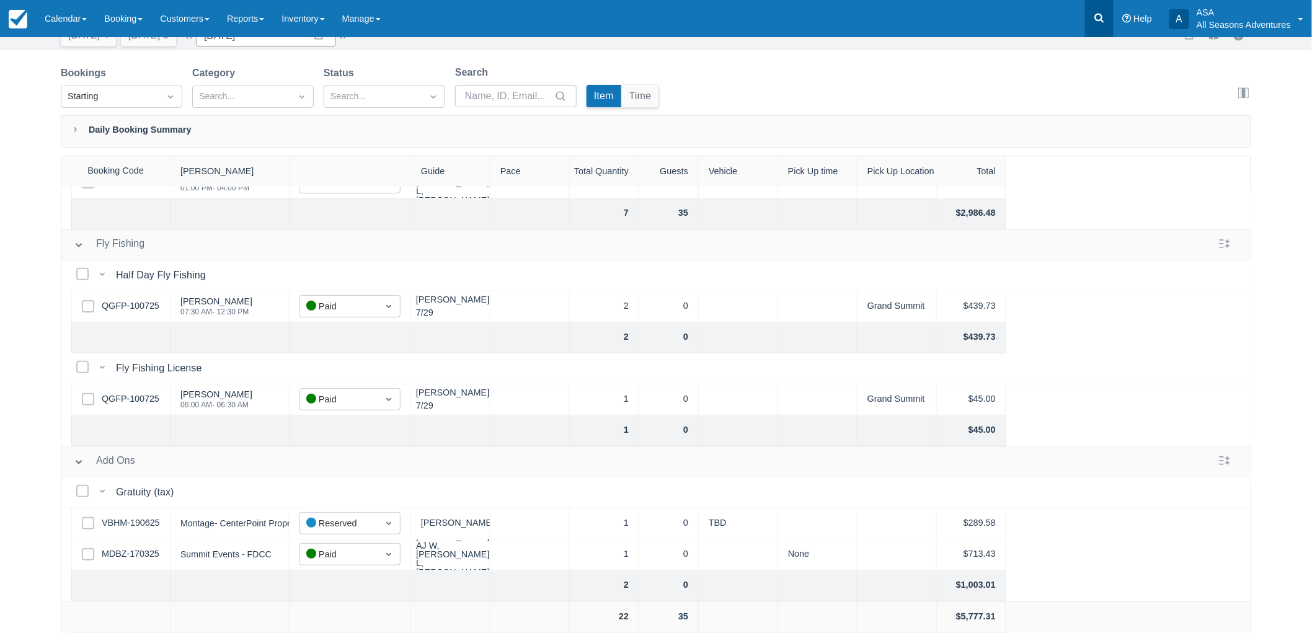
click at [1090, 20] on link at bounding box center [1099, 18] width 29 height 37
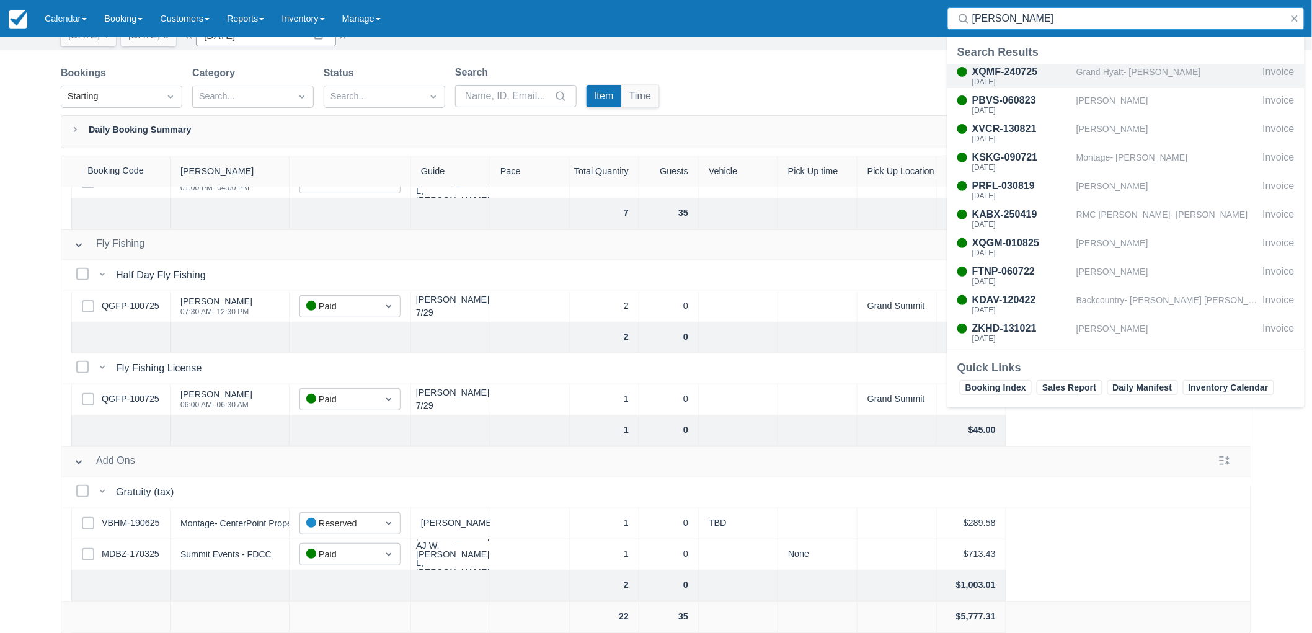
type input "porter"
click at [1046, 64] on div "XQMF-240725" at bounding box center [1021, 71] width 99 height 15
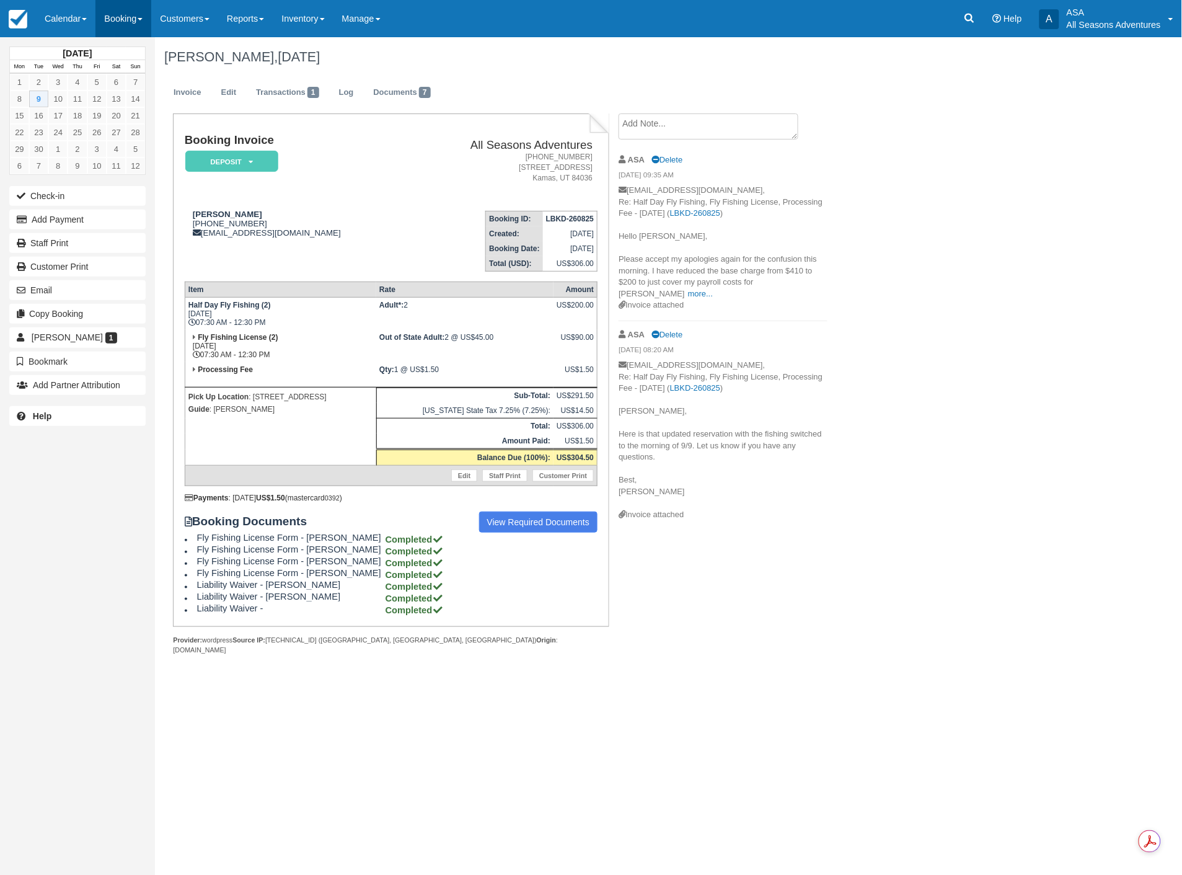
click at [131, 17] on link "Booking" at bounding box center [123, 18] width 56 height 37
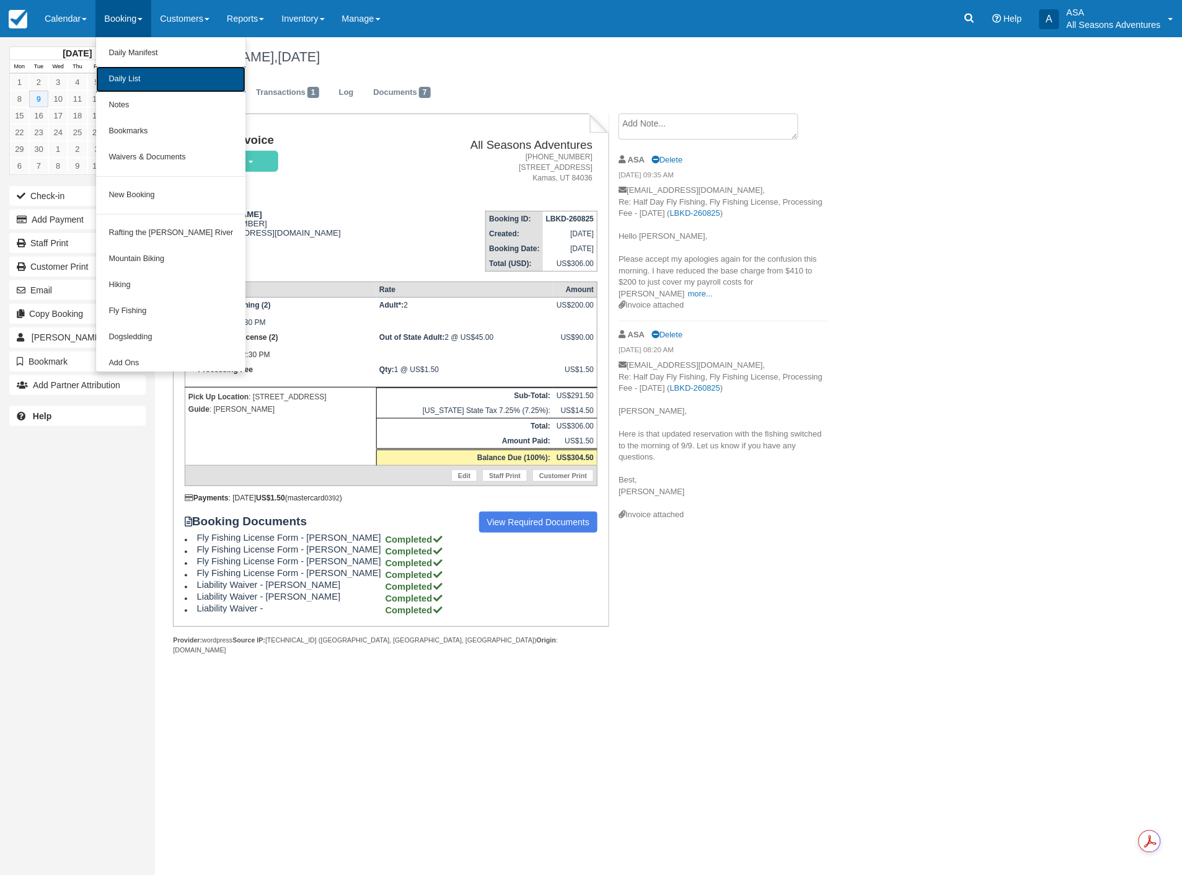
click at [140, 81] on link "Daily List" at bounding box center [170, 79] width 149 height 26
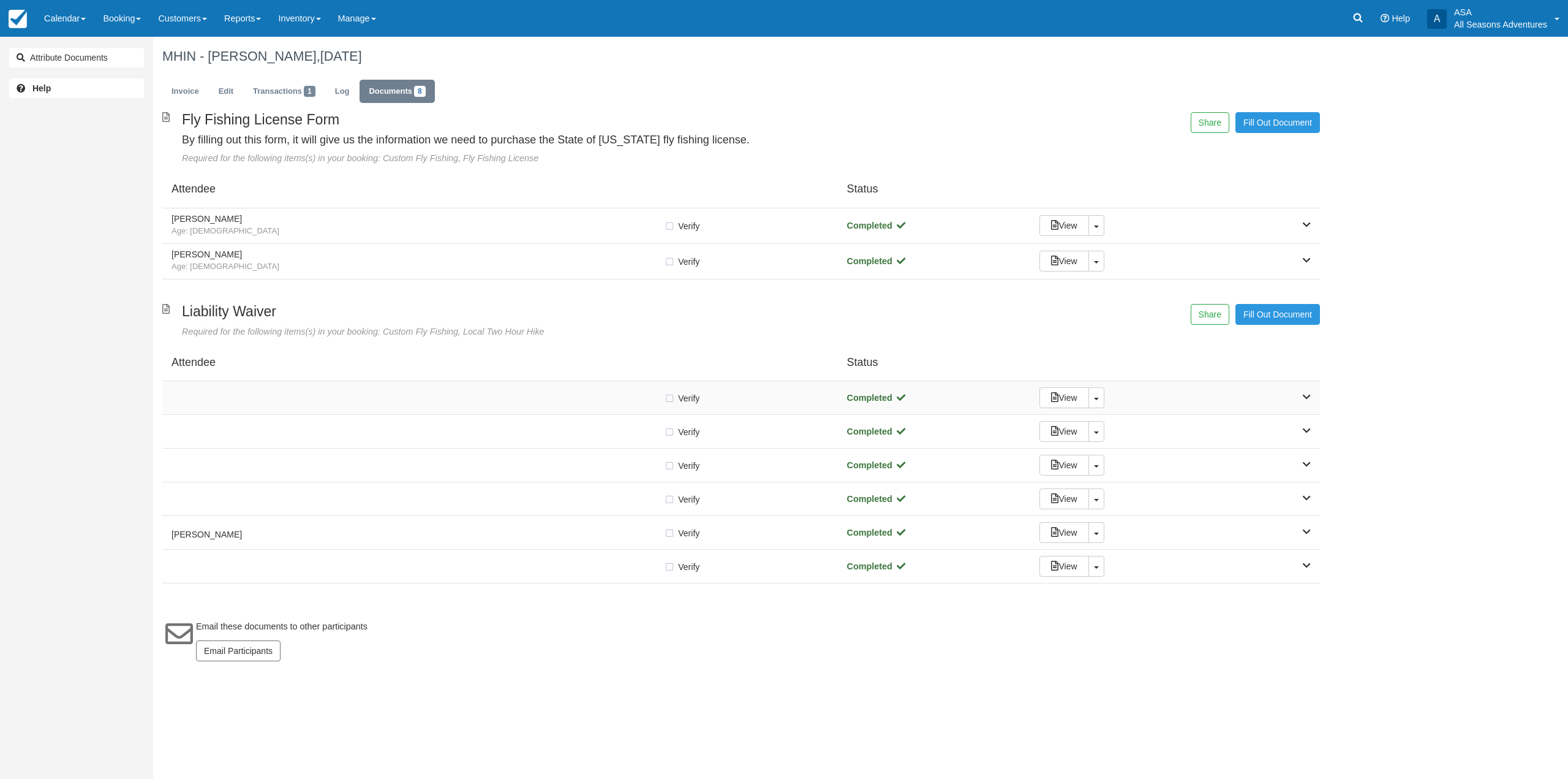
click at [346, 397] on div at bounding box center [418, 397] width 492 height 6
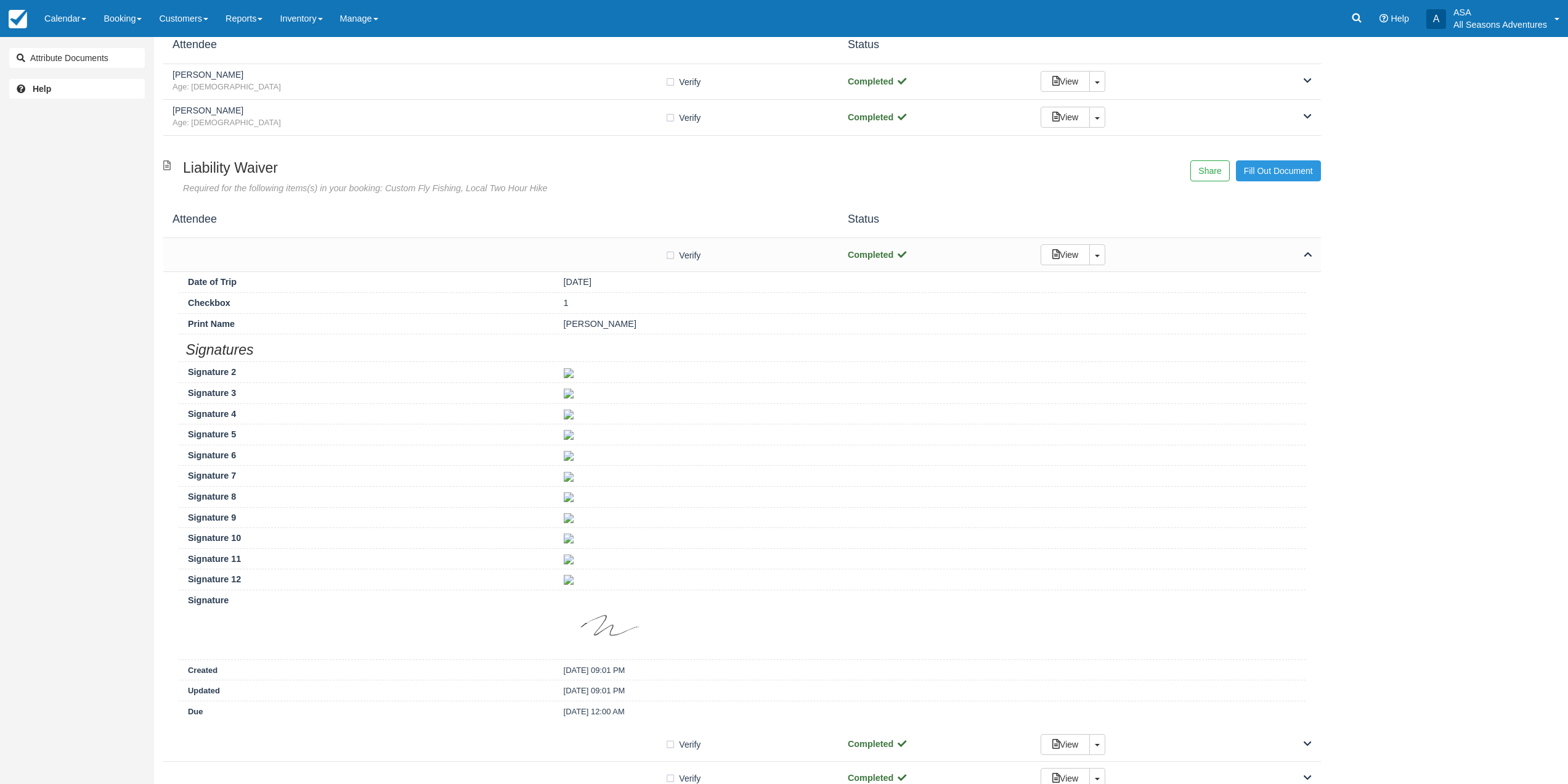
scroll to position [164, 0]
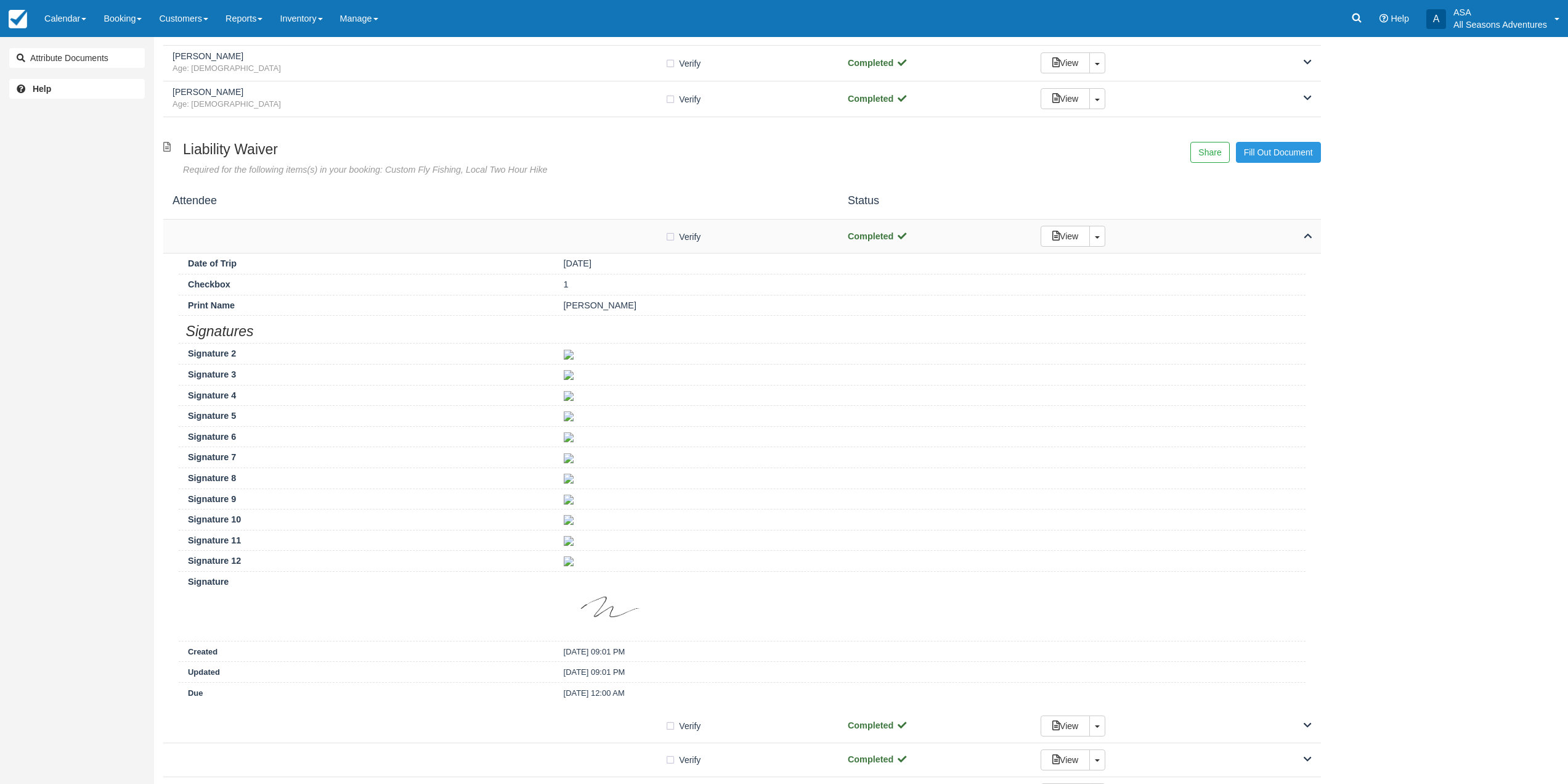
click at [432, 250] on div "Verify Verified Completed View Toggle Dropdown Detach" at bounding box center [742, 237] width 1158 height 34
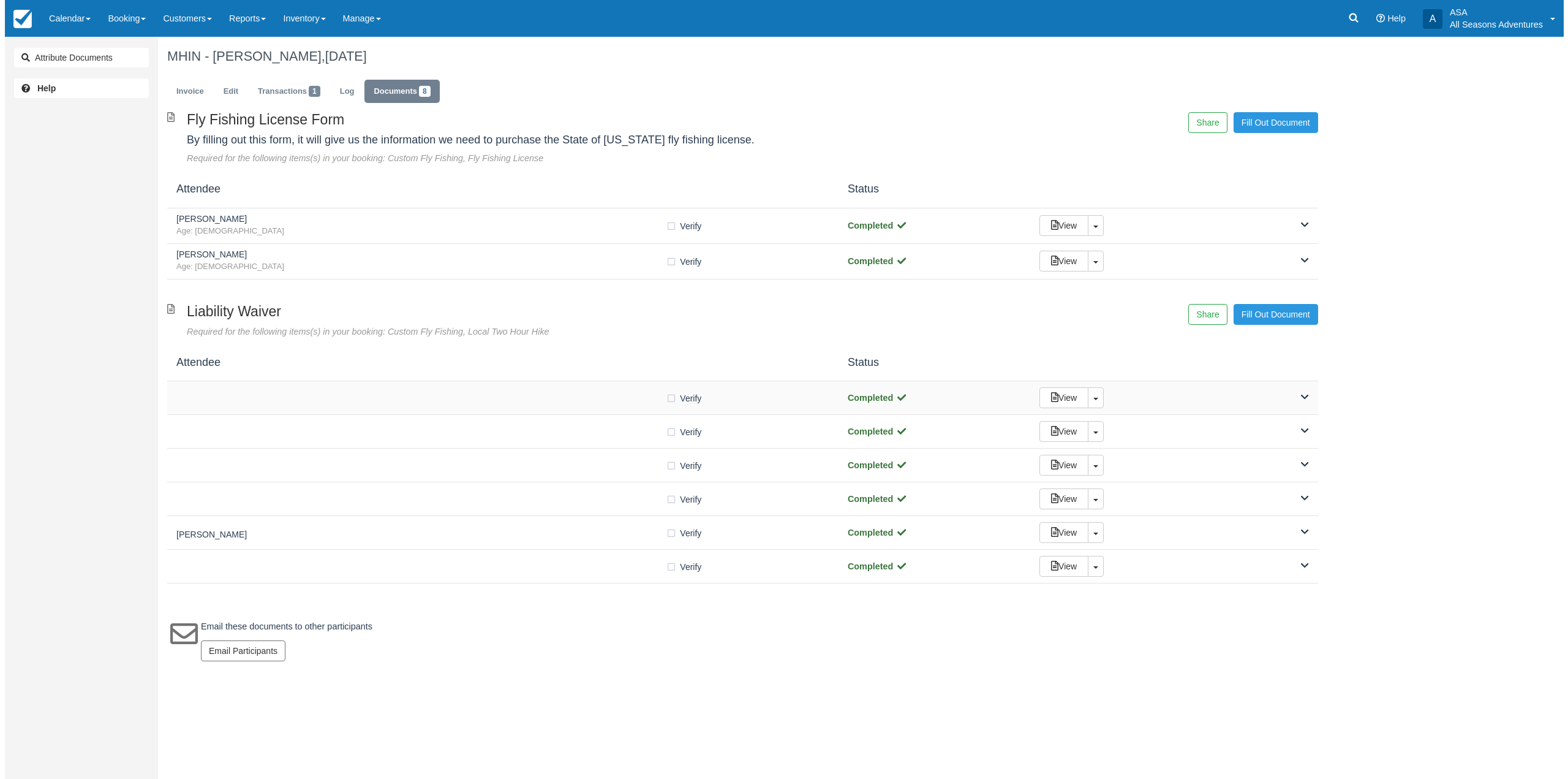
scroll to position [0, 0]
click at [481, 425] on div "Verify Verified" at bounding box center [500, 431] width 657 height 13
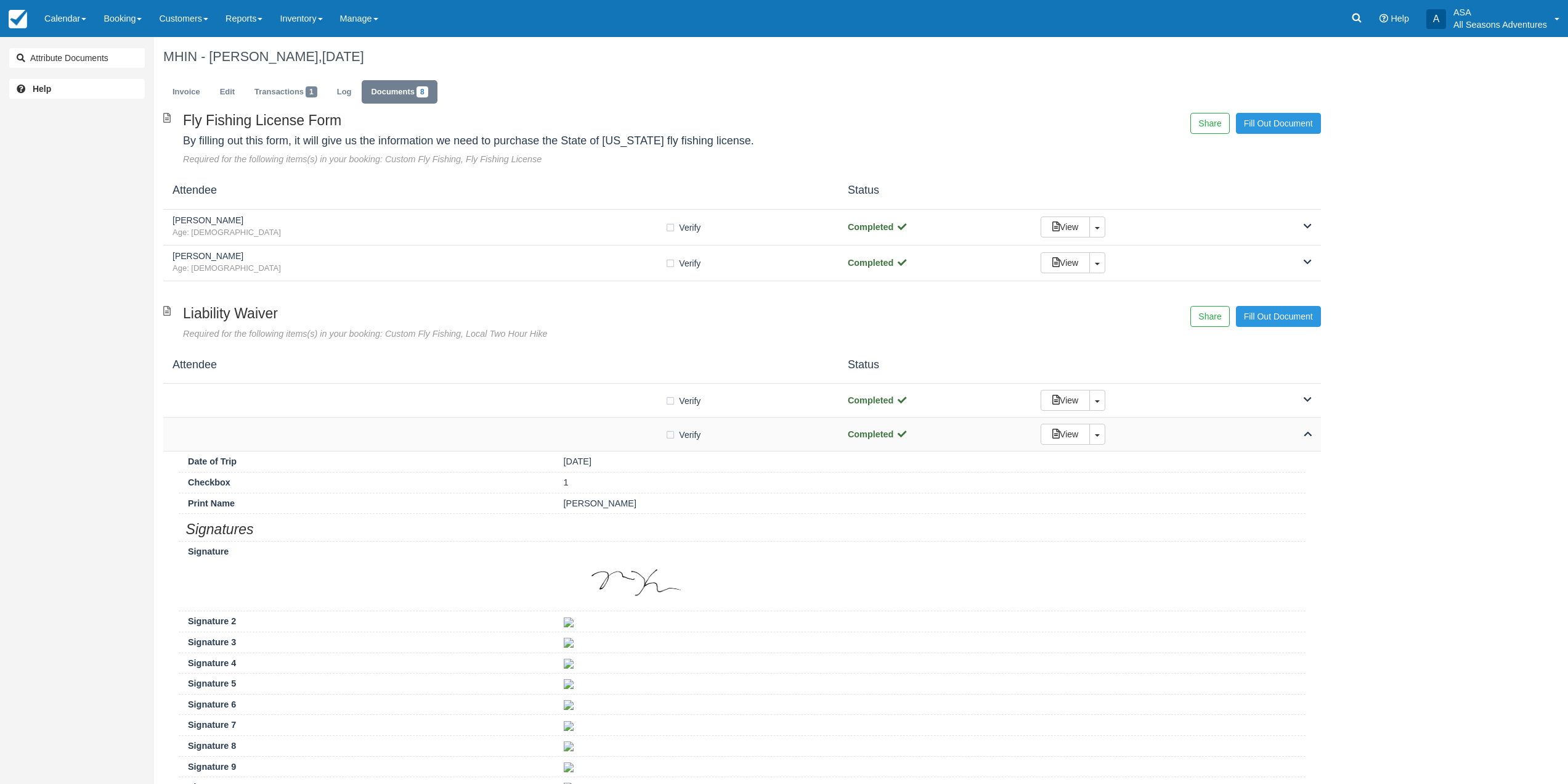
click at [484, 428] on div "Verify Verified" at bounding box center [501, 434] width 657 height 13
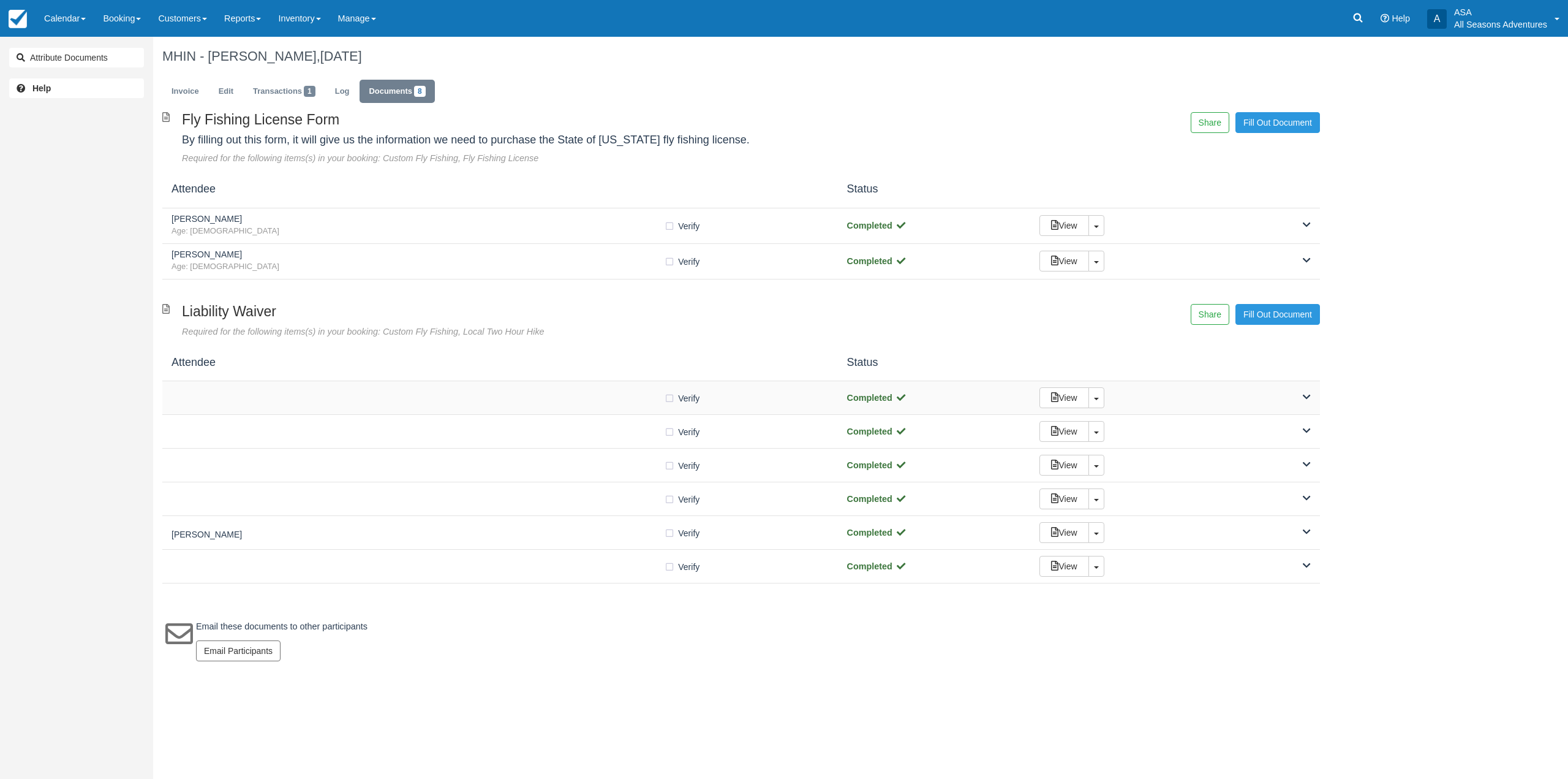
click at [508, 382] on div "Verify Verified Completed View Toggle Dropdown Detach" at bounding box center [740, 398] width 1157 height 34
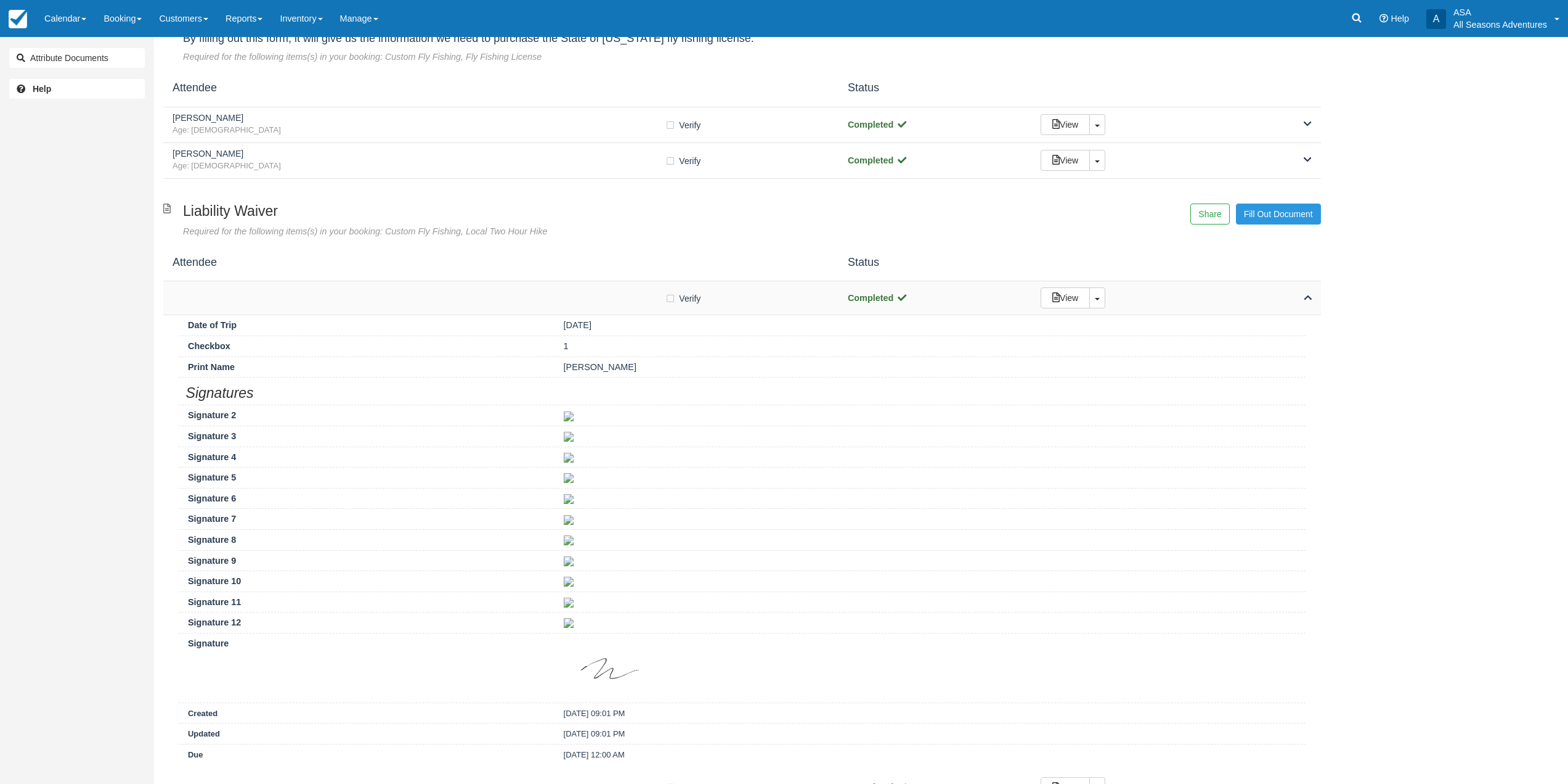
click at [564, 300] on div at bounding box center [419, 297] width 492 height 6
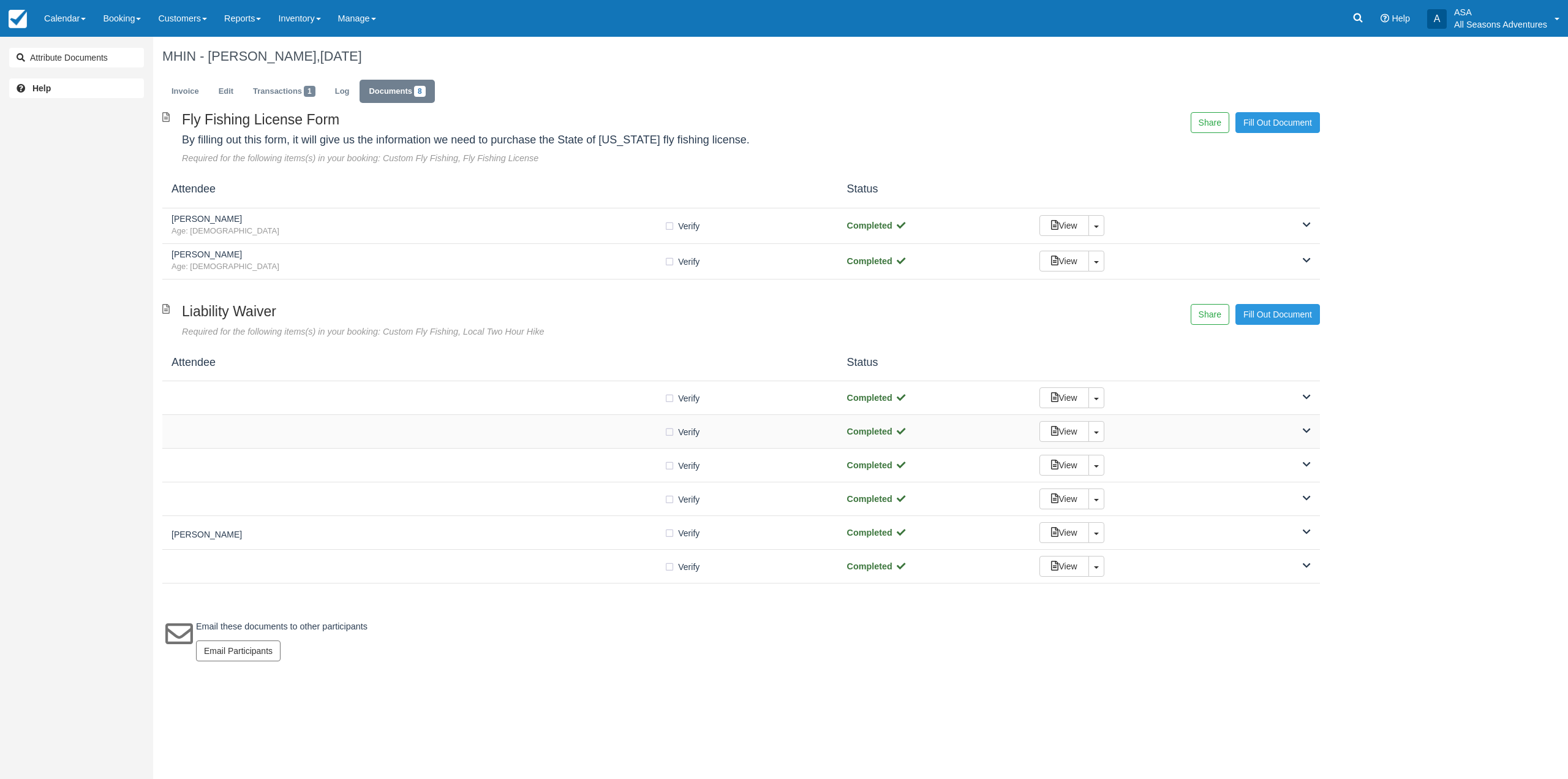
click at [545, 415] on div "Verify Verified Completed View Toggle Dropdown Detach" at bounding box center [740, 432] width 1157 height 34
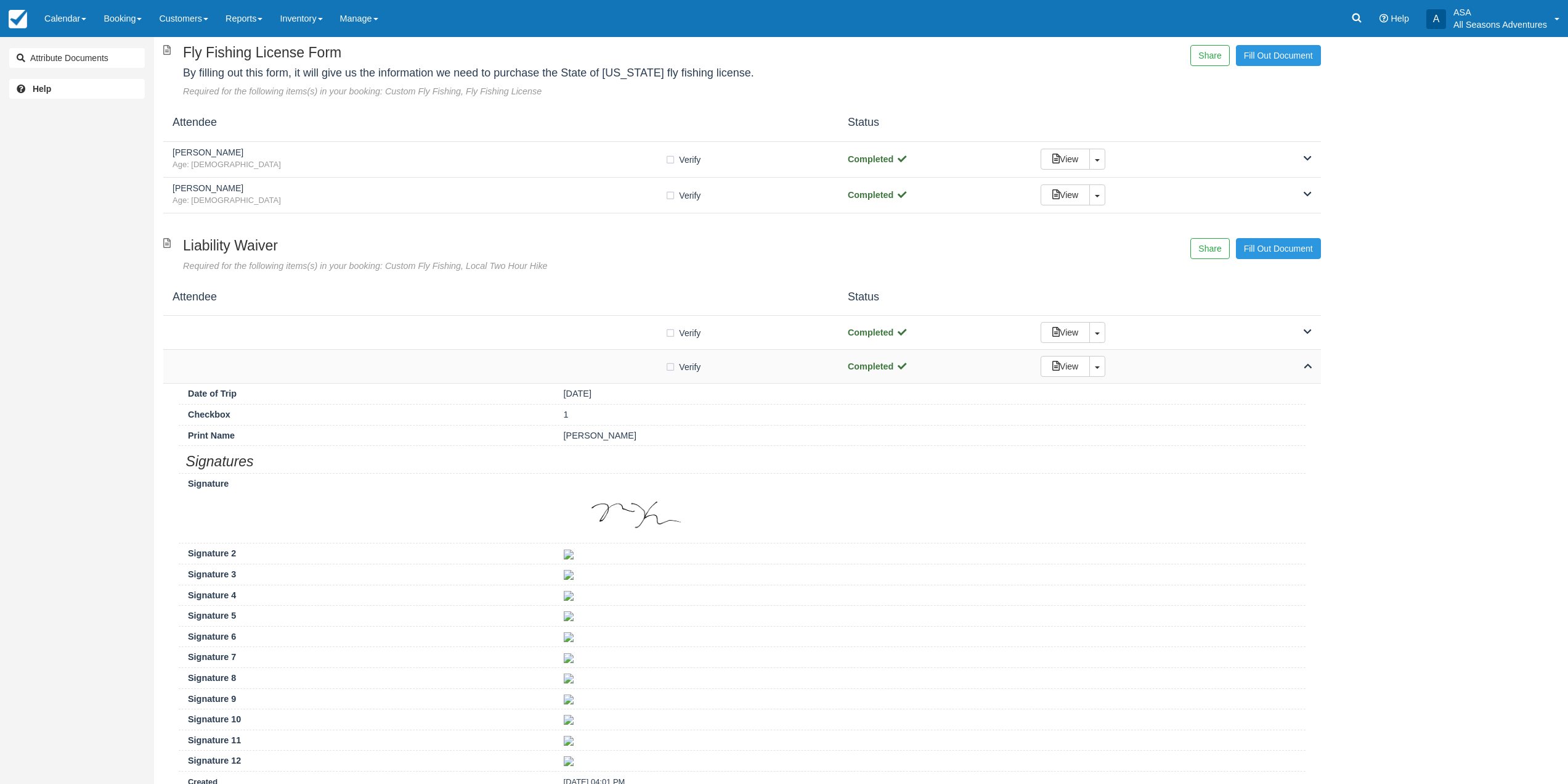
scroll to position [62, 0]
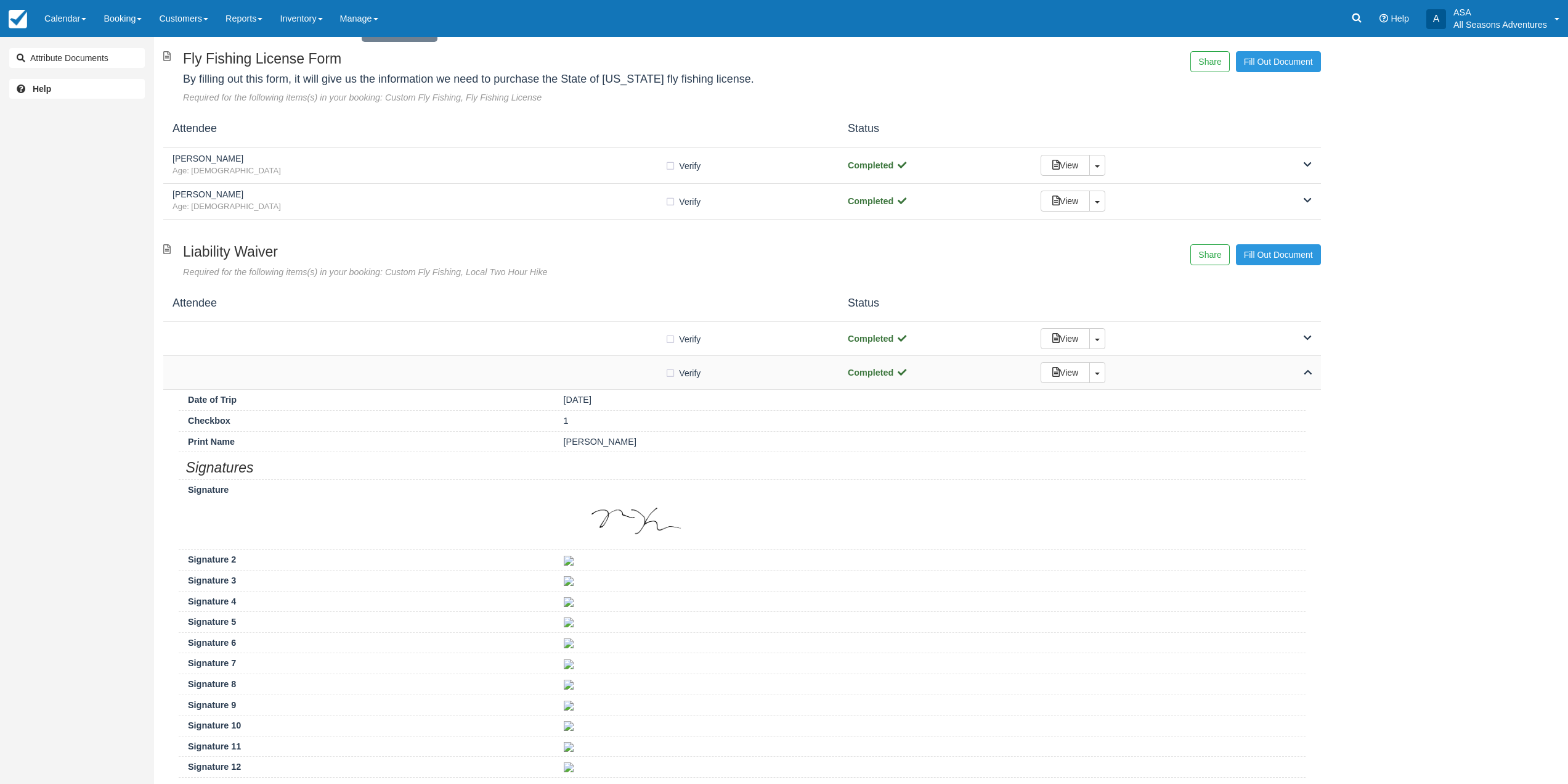
click at [555, 376] on div "Verify Verified" at bounding box center [501, 372] width 657 height 13
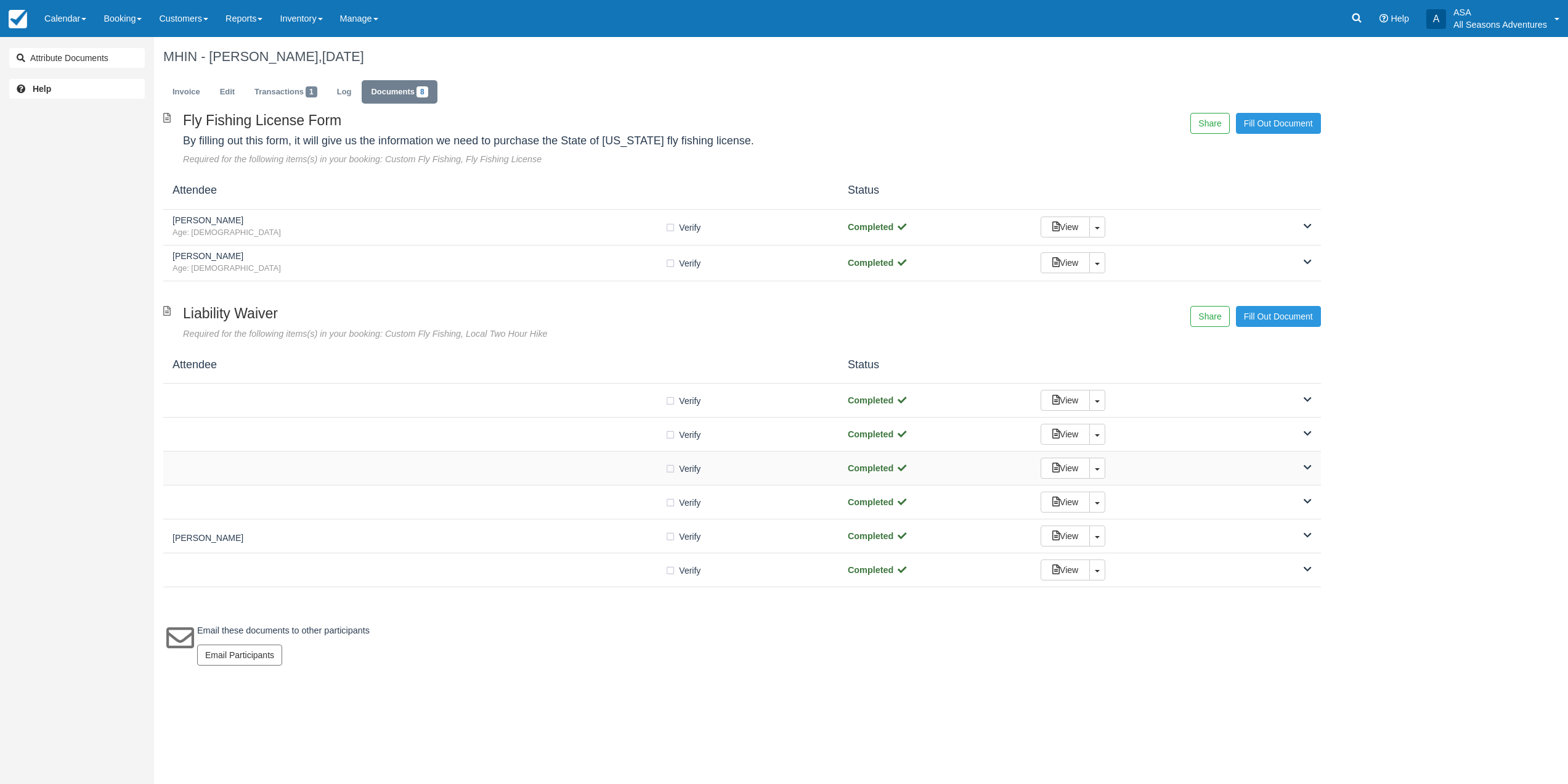
scroll to position [0, 0]
click at [534, 489] on div "Verify Verified Completed View Toggle Dropdown Detach" at bounding box center [745, 502] width 1164 height 34
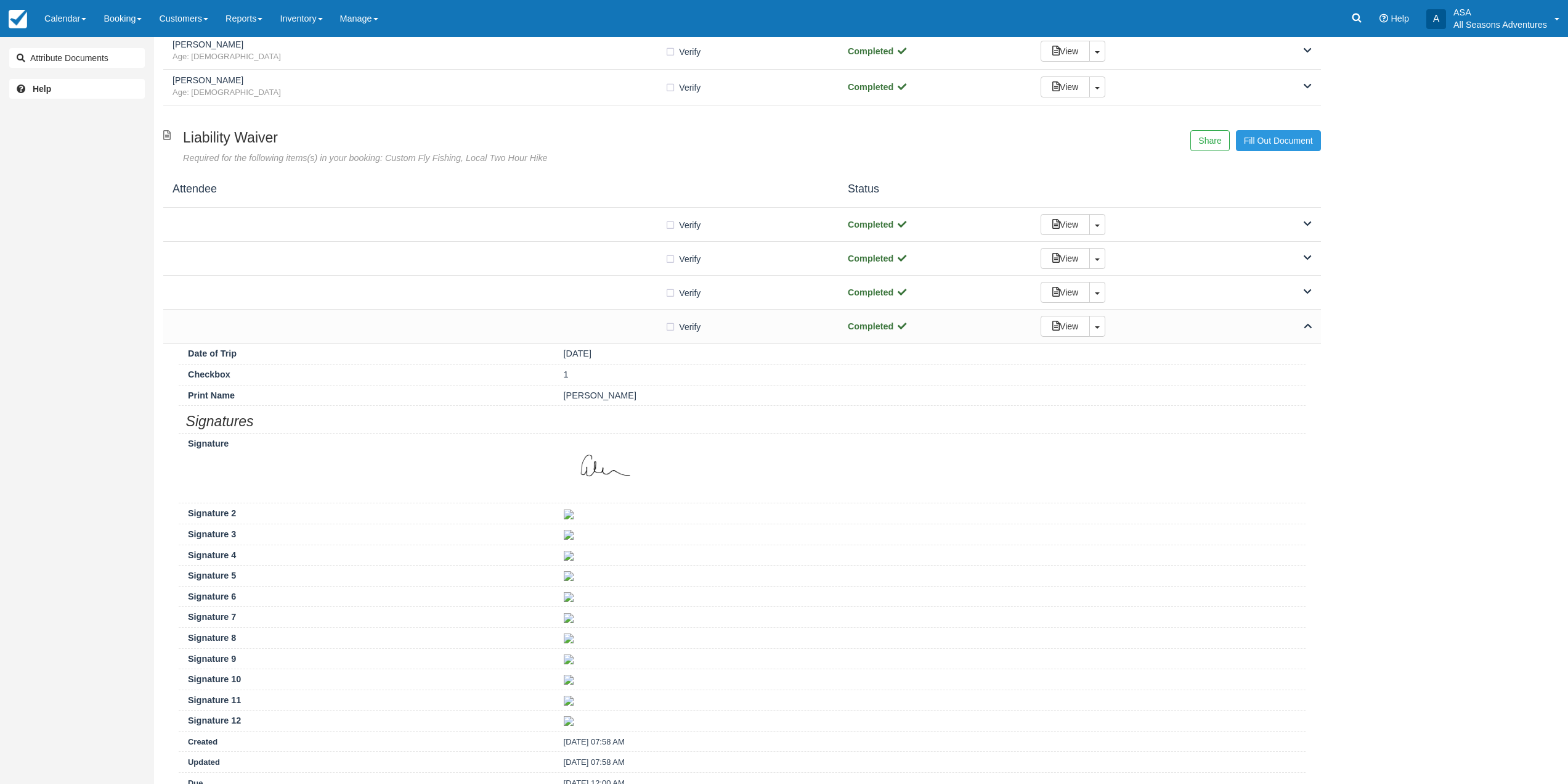
scroll to position [62, 0]
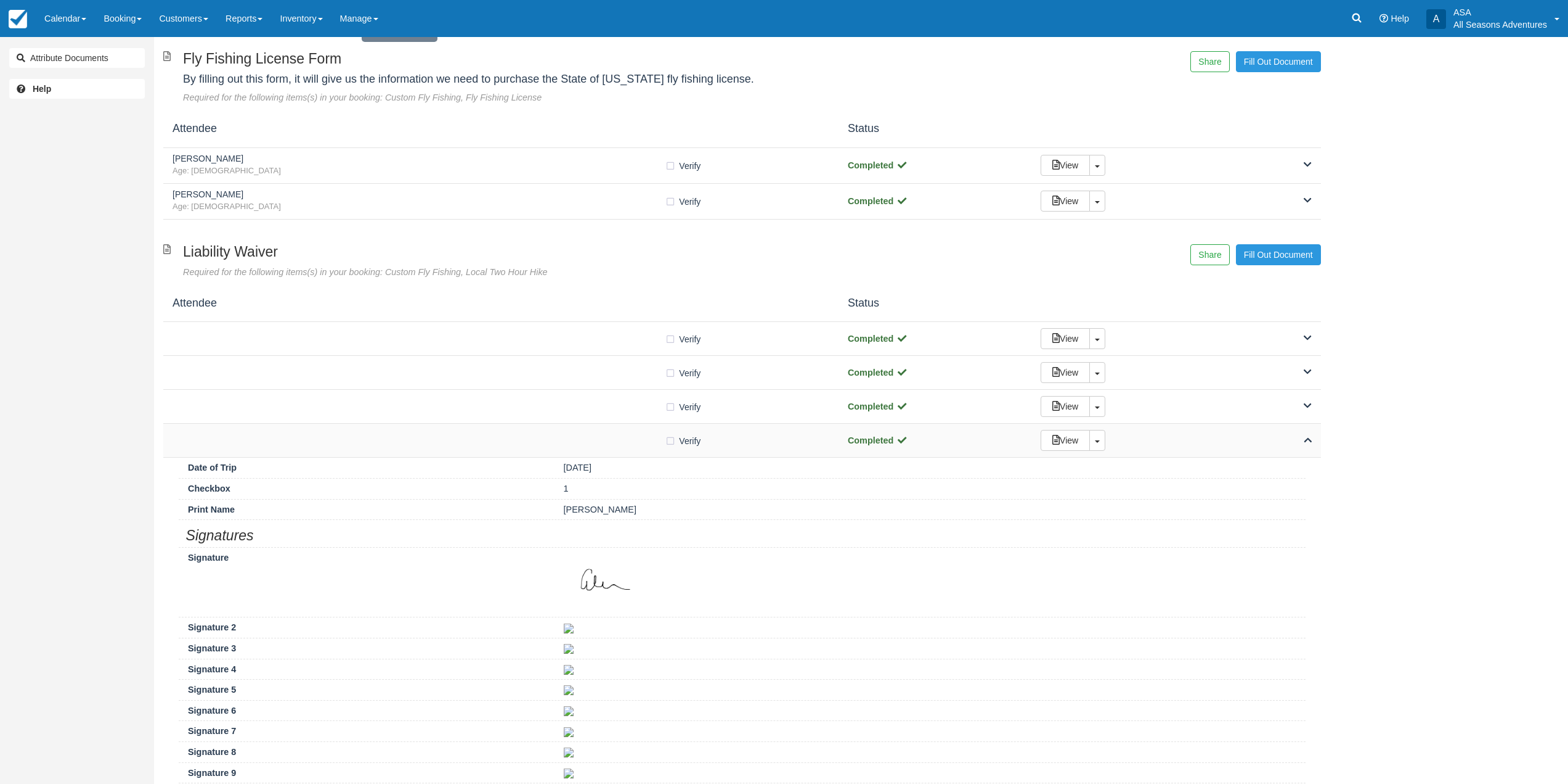
click at [561, 431] on div "Verify Verified Completed View Toggle Dropdown Detach" at bounding box center [742, 441] width 1158 height 34
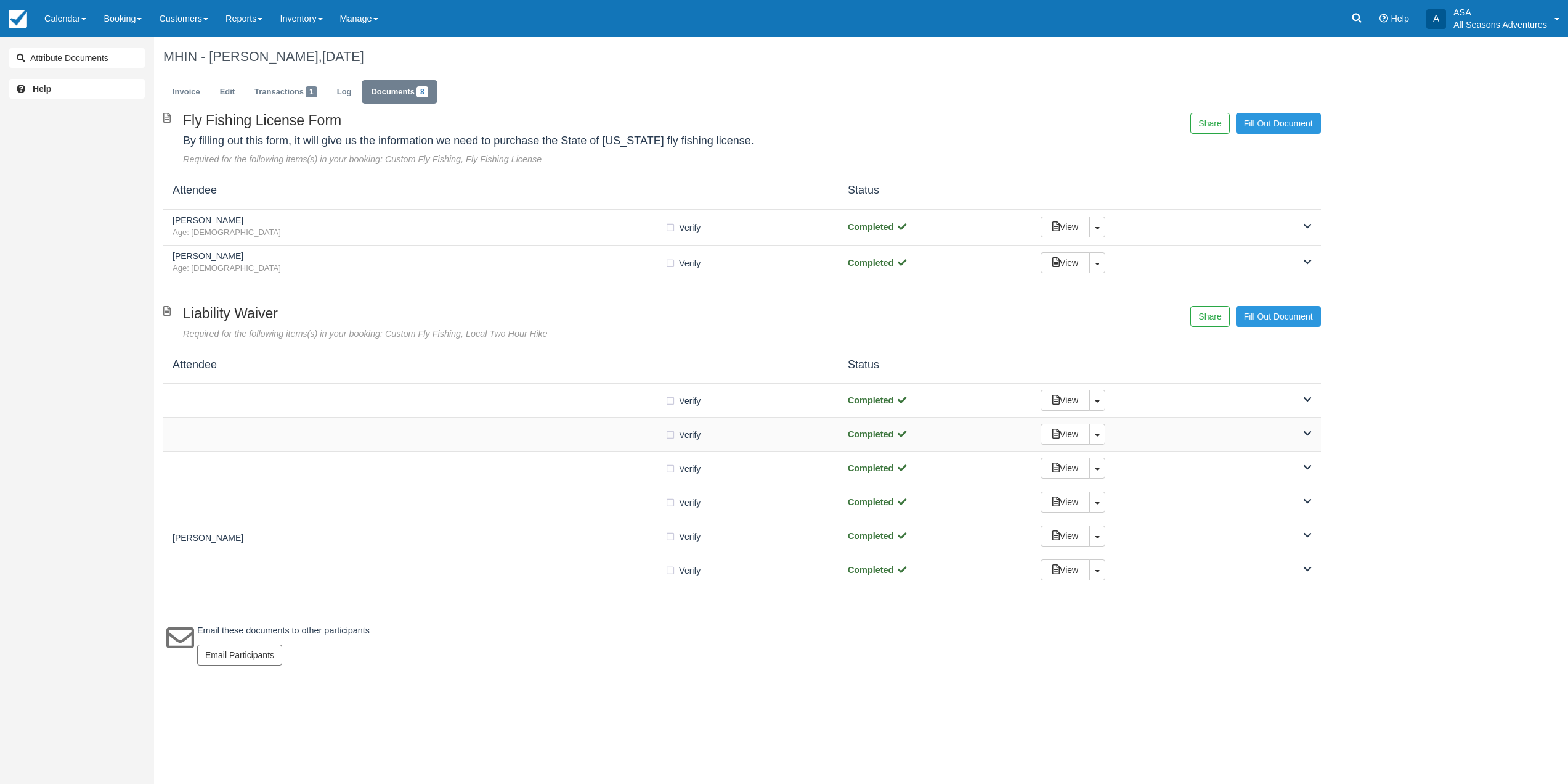
scroll to position [0, 0]
click at [559, 465] on div "Verify Verified" at bounding box center [503, 468] width 661 height 13
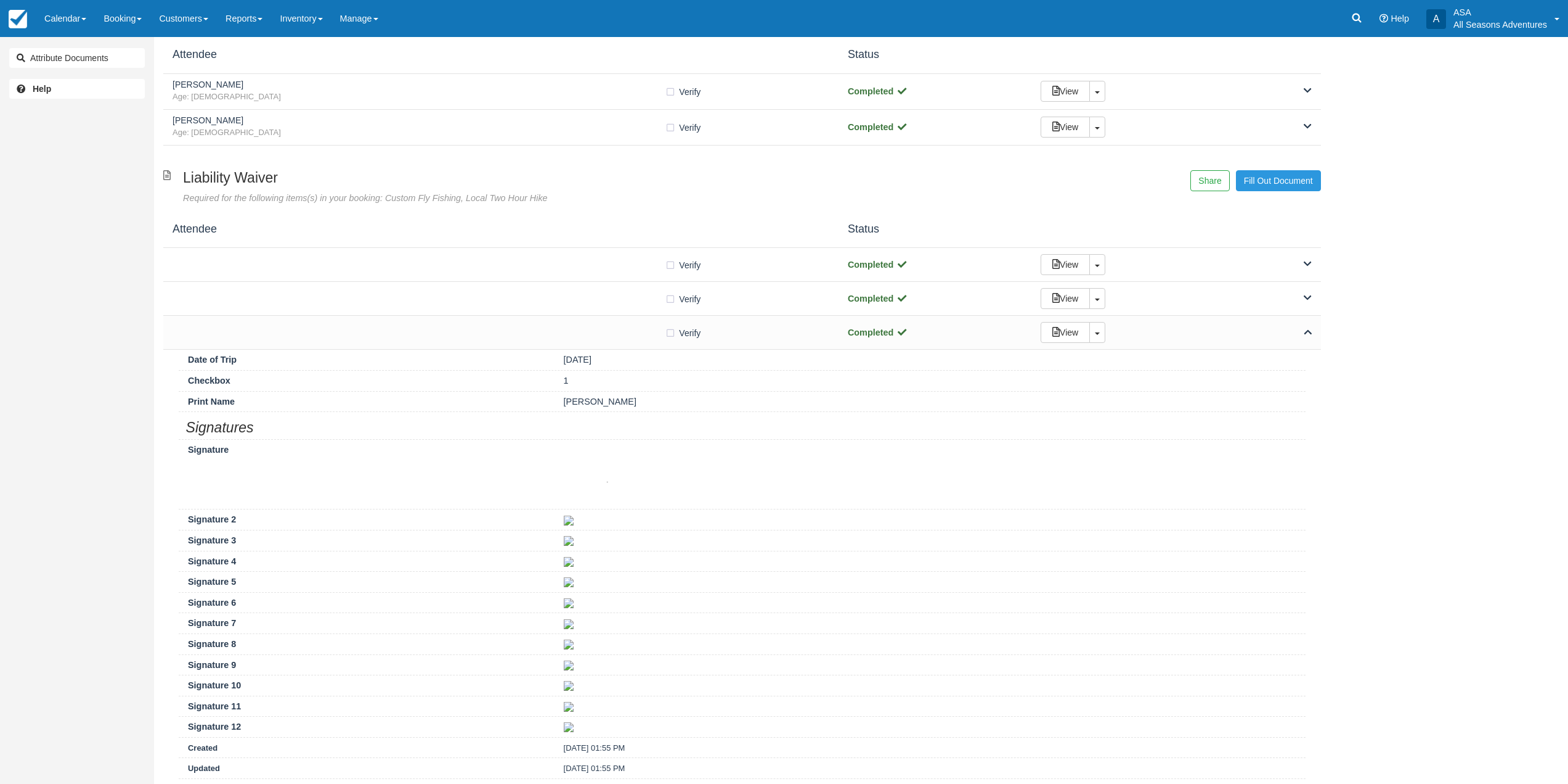
scroll to position [123, 0]
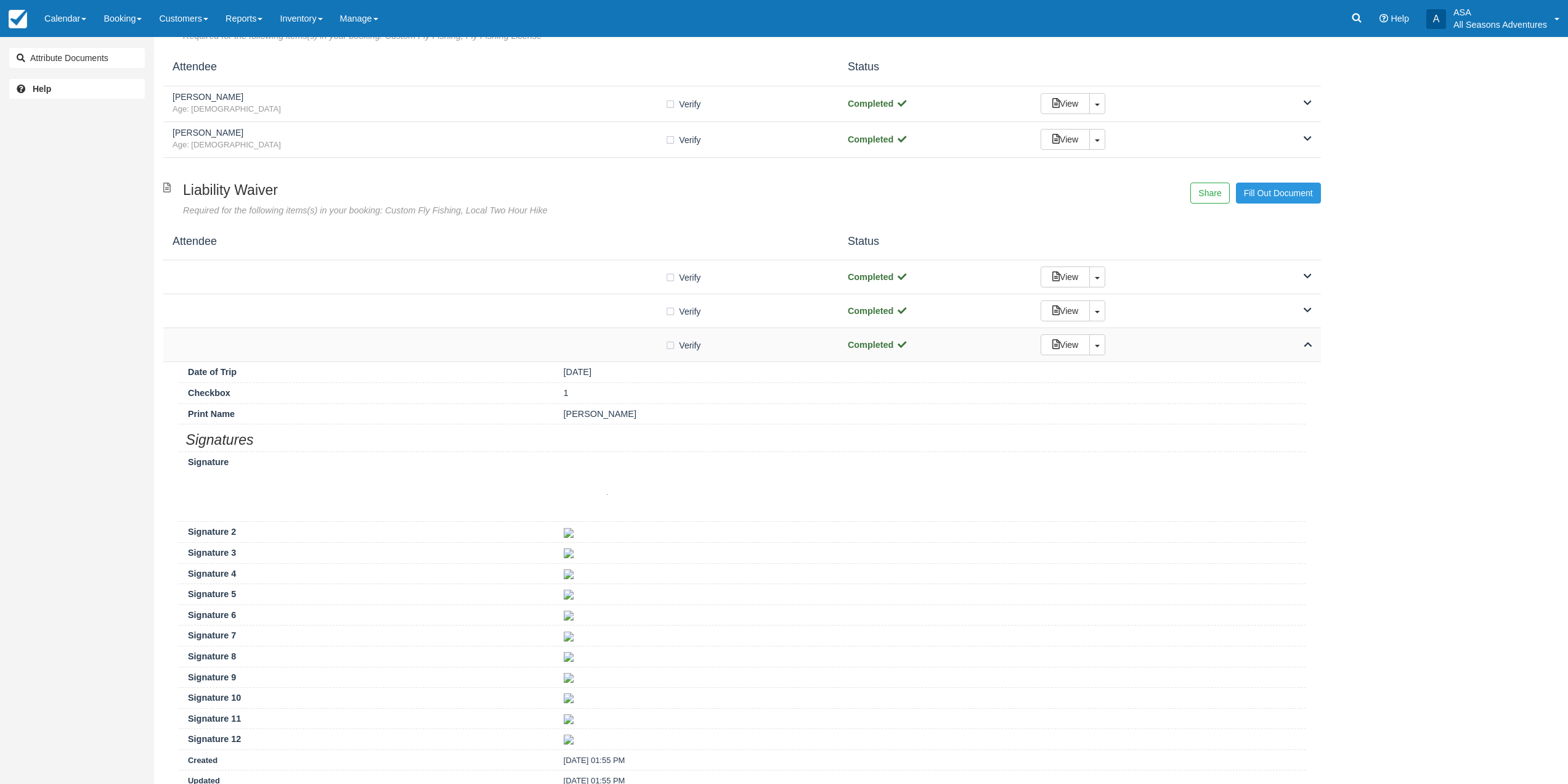
click at [570, 358] on div "Verify Verified Completed View Toggle Dropdown Detach" at bounding box center [742, 345] width 1158 height 34
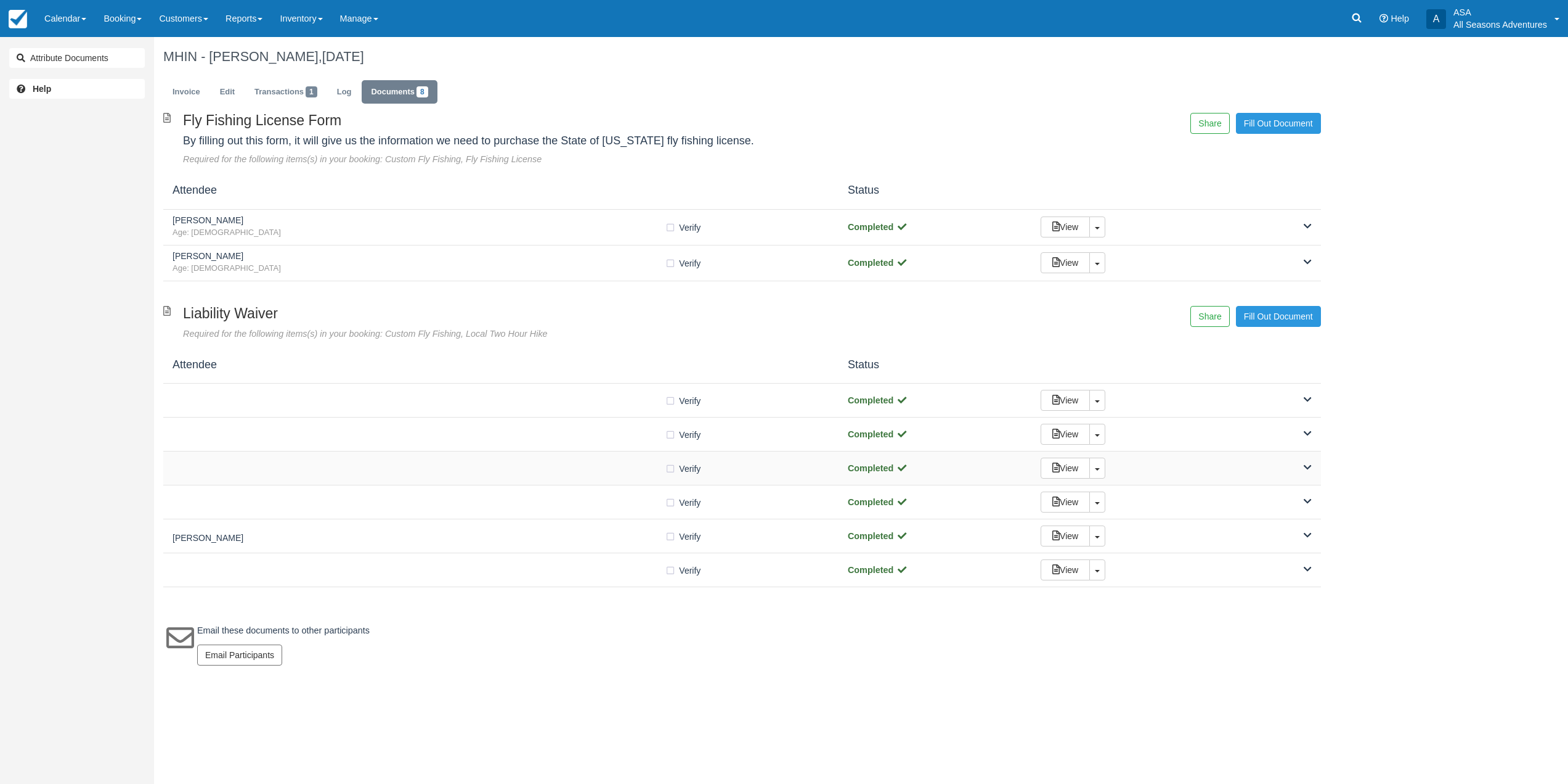
scroll to position [0, 0]
click at [546, 521] on div "[PERSON_NAME] Verify Verified Completed View Toggle Dropdown Detach" at bounding box center [745, 536] width 1164 height 34
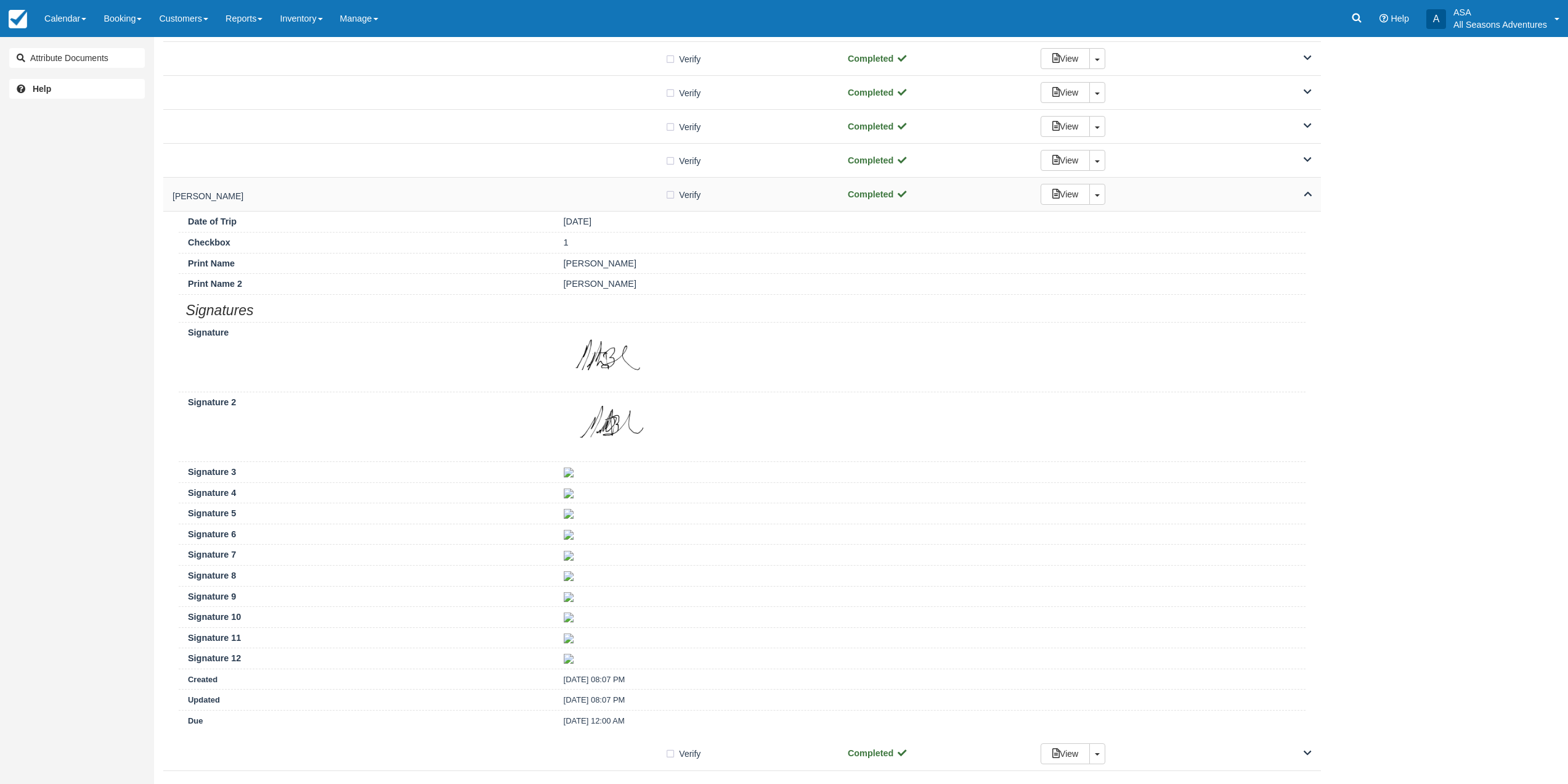
scroll to position [419, 0]
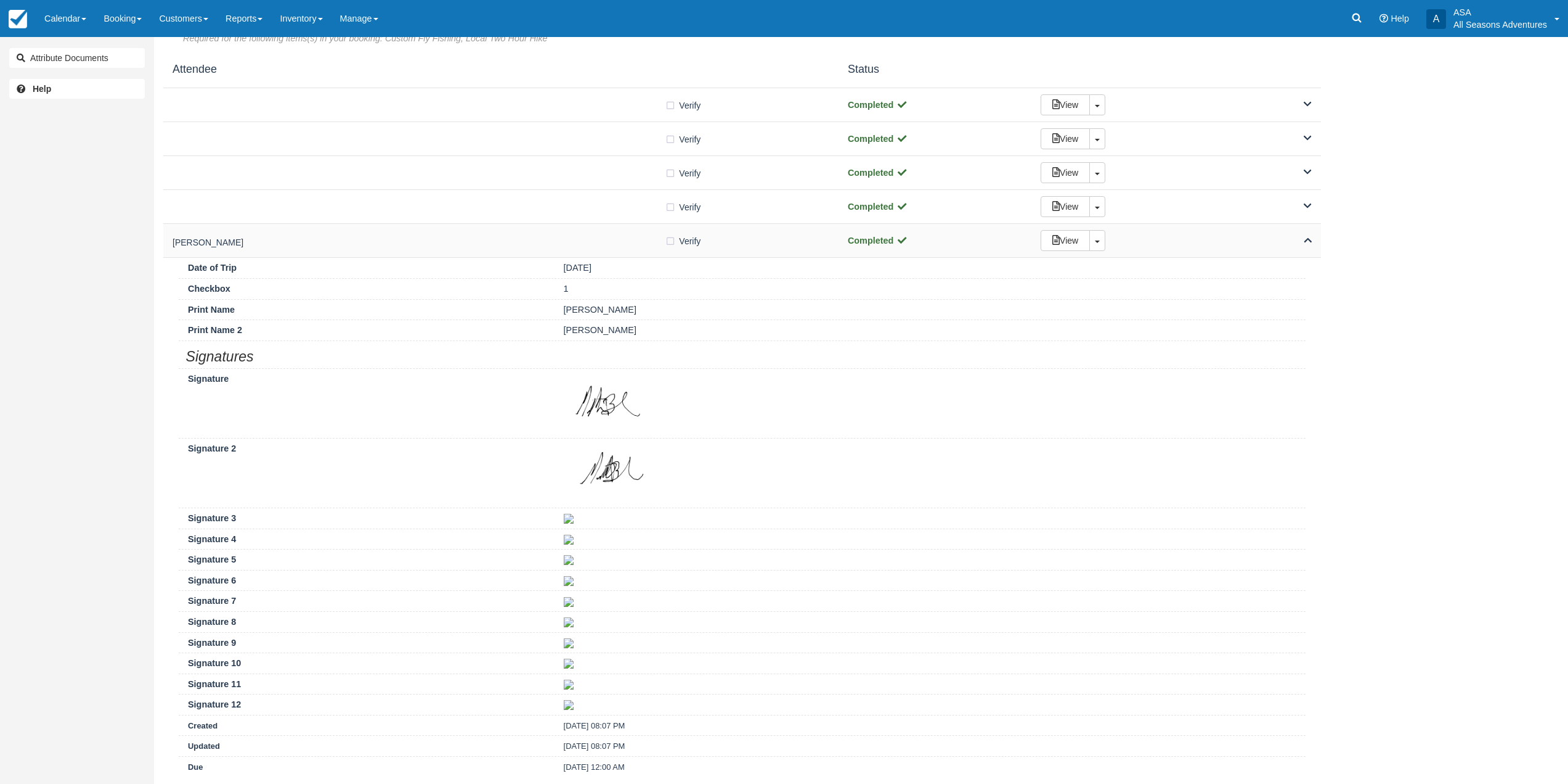
click at [557, 231] on div "[PERSON_NAME] Verify Verified Completed View Toggle Dropdown Detach" at bounding box center [742, 241] width 1158 height 34
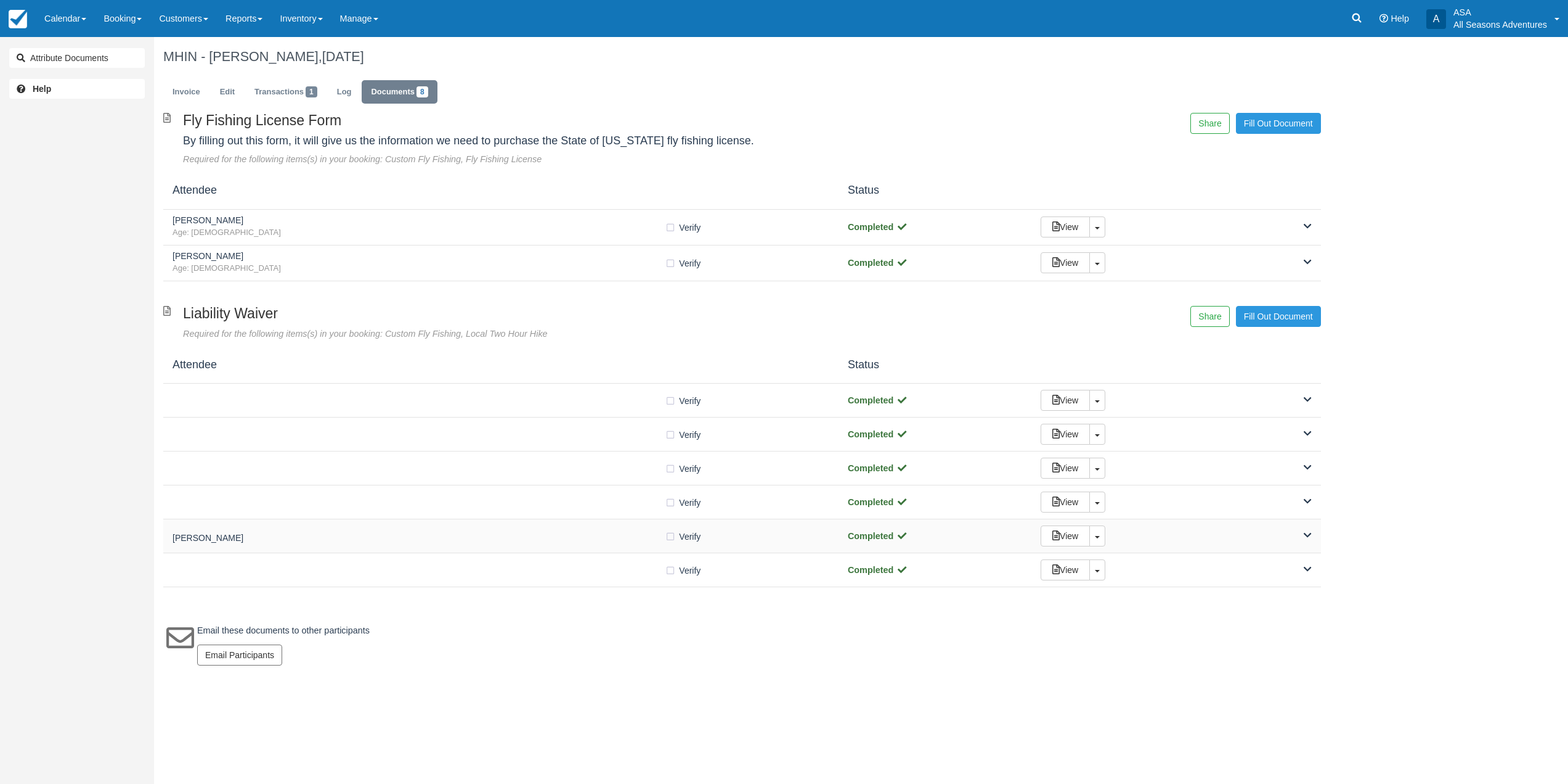
scroll to position [0, 0]
click at [510, 568] on div at bounding box center [421, 570] width 495 height 6
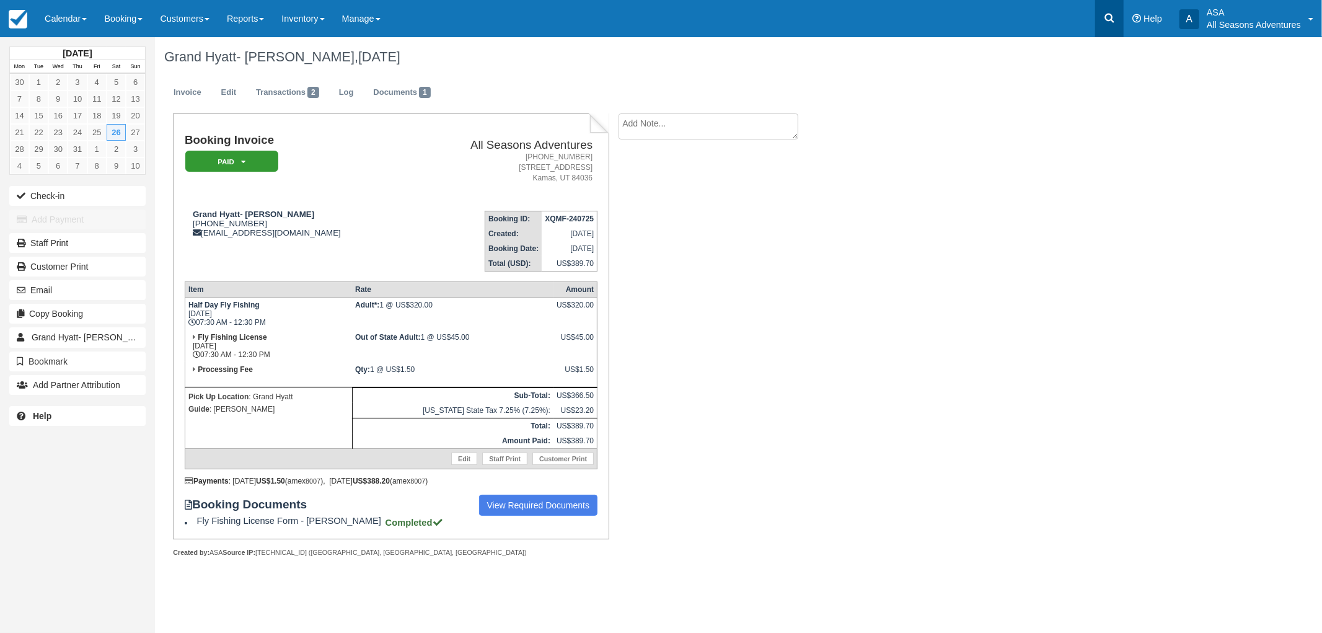
click at [1111, 13] on icon at bounding box center [1109, 18] width 12 height 12
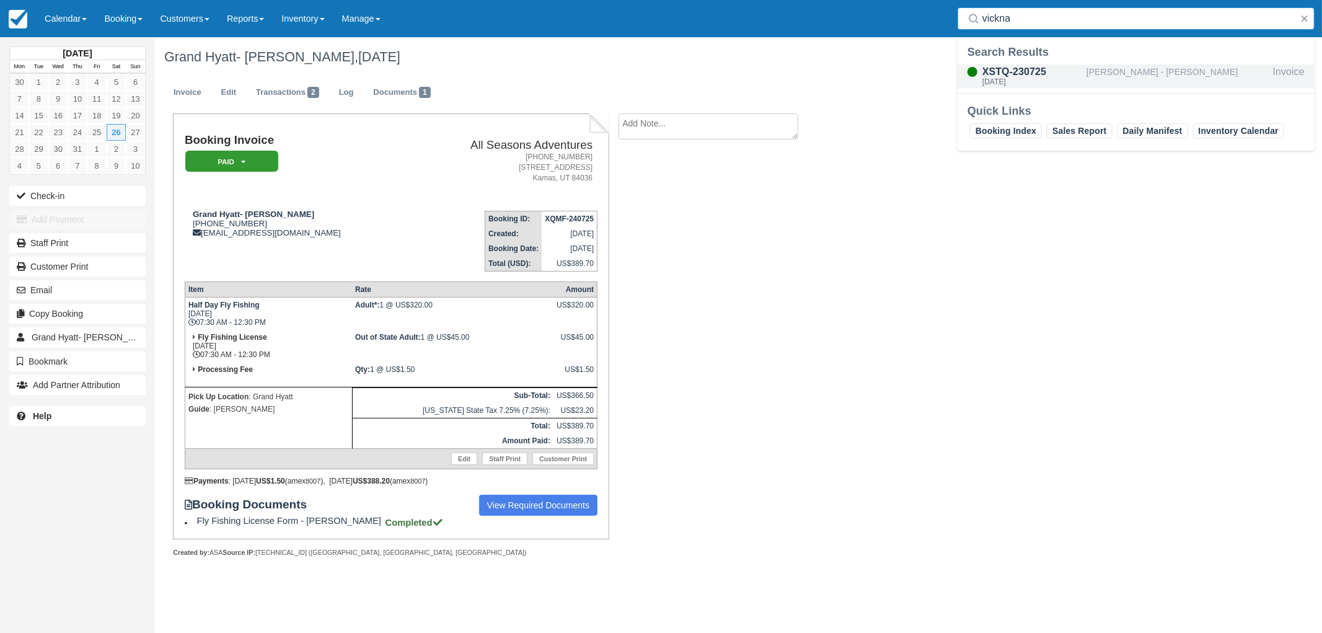
type input "vickna"
click at [1075, 73] on div "XSTQ-230725" at bounding box center [1031, 71] width 99 height 15
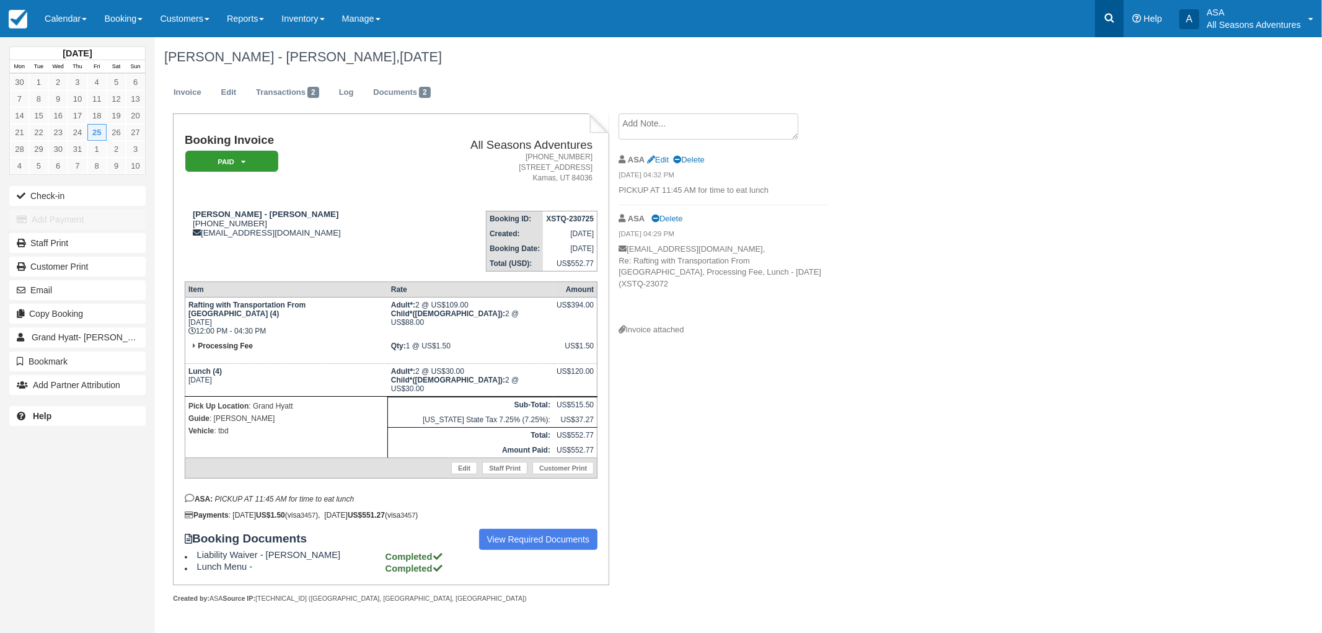
click at [1110, 14] on icon at bounding box center [1109, 18] width 9 height 9
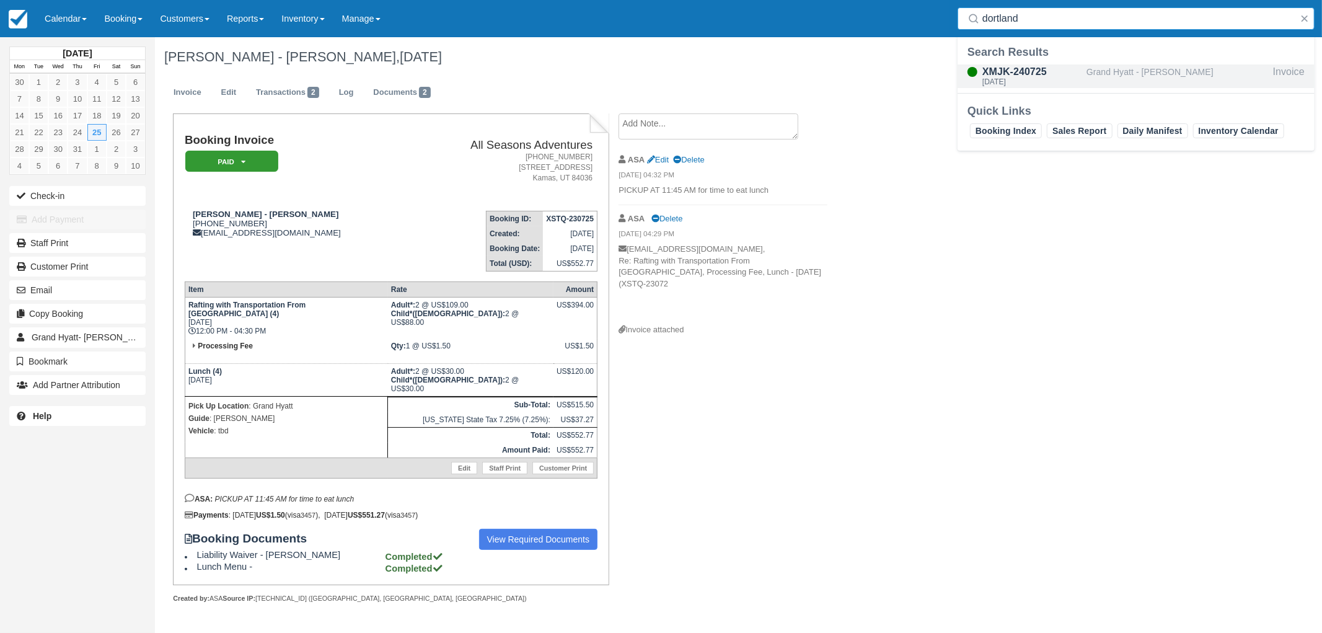
type input "dortland"
click at [1114, 74] on div "Grand Hyatt - [PERSON_NAME]" at bounding box center [1178, 76] width 182 height 24
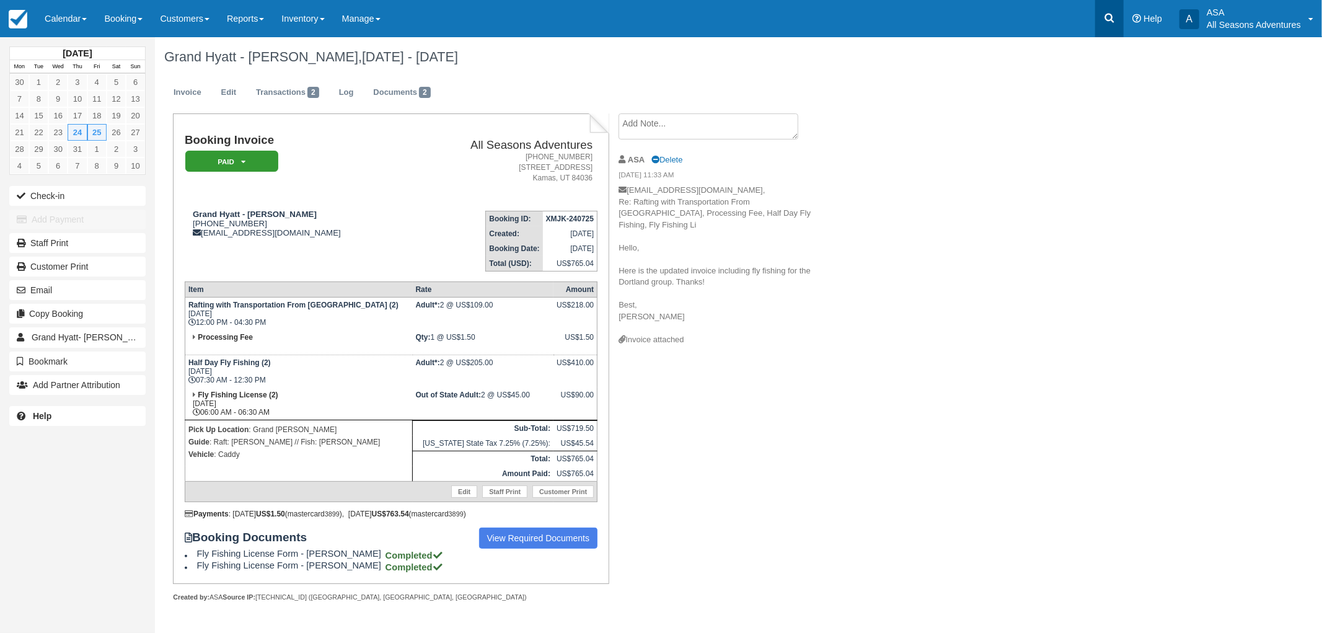
click at [1101, 22] on link at bounding box center [1109, 18] width 29 height 37
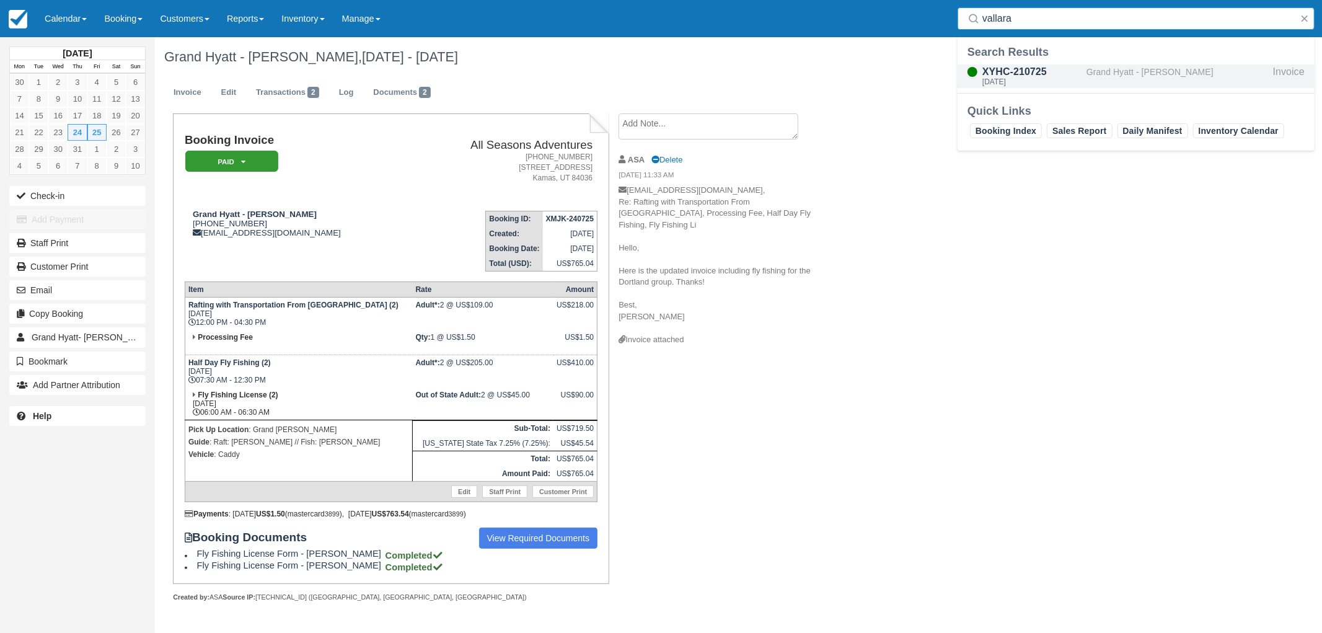
type input "vallara"
click at [1088, 81] on div "Grand Hyatt - Shirisha Vallarapu" at bounding box center [1178, 76] width 182 height 24
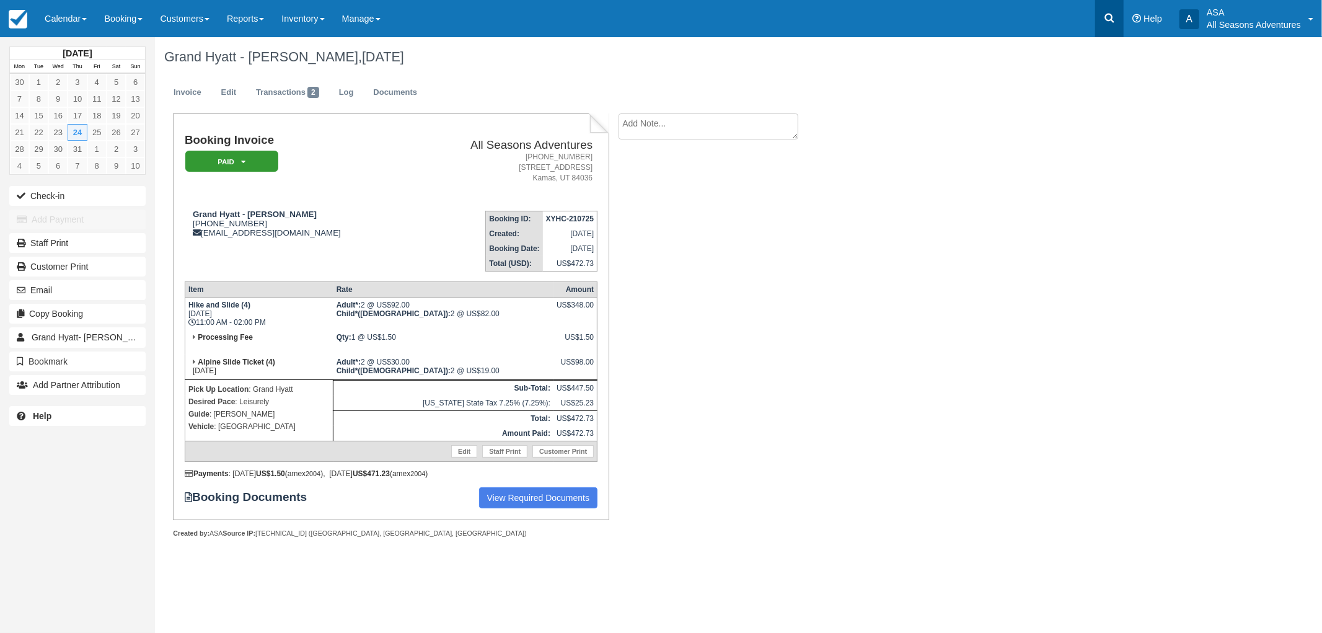
click at [1106, 14] on icon at bounding box center [1109, 18] width 12 height 12
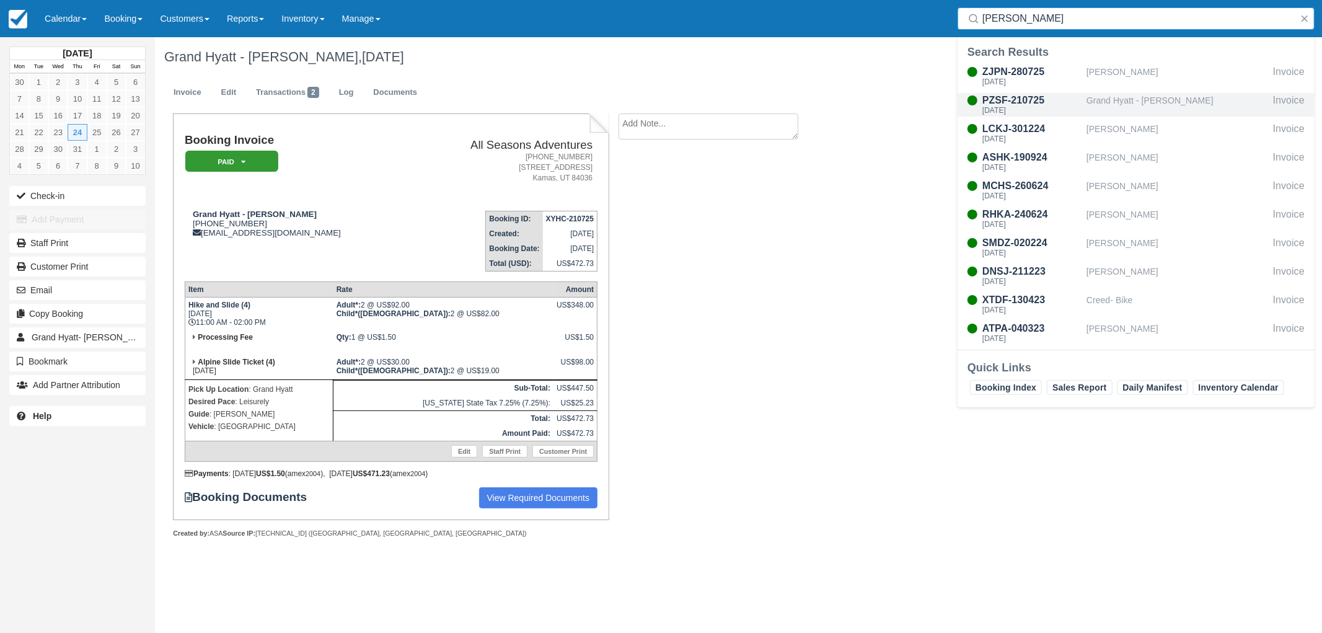
type input "reed"
click at [1080, 100] on div "PZSF-210725" at bounding box center [1031, 100] width 99 height 15
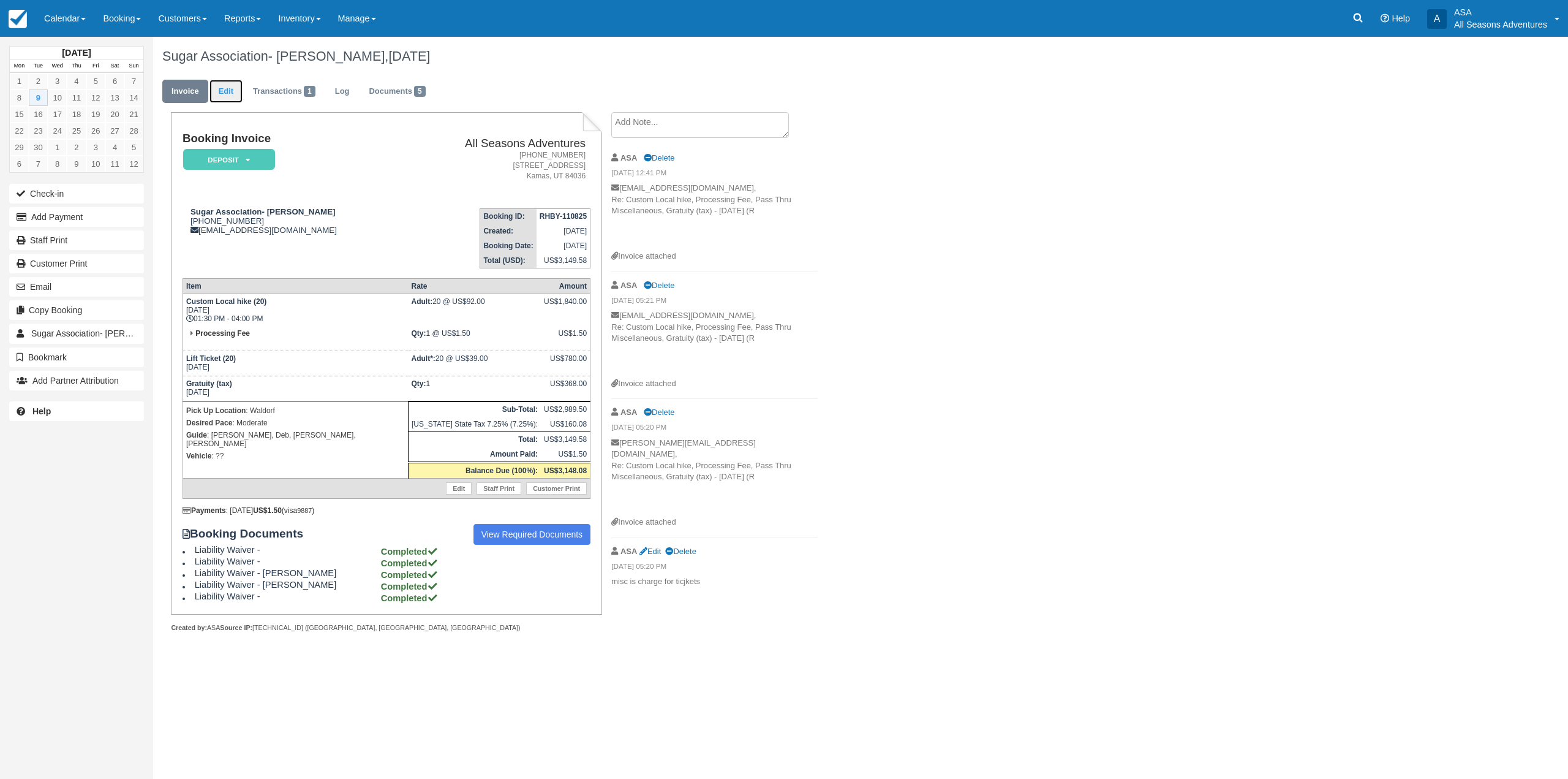
click at [231, 94] on link "Edit" at bounding box center [225, 92] width 33 height 24
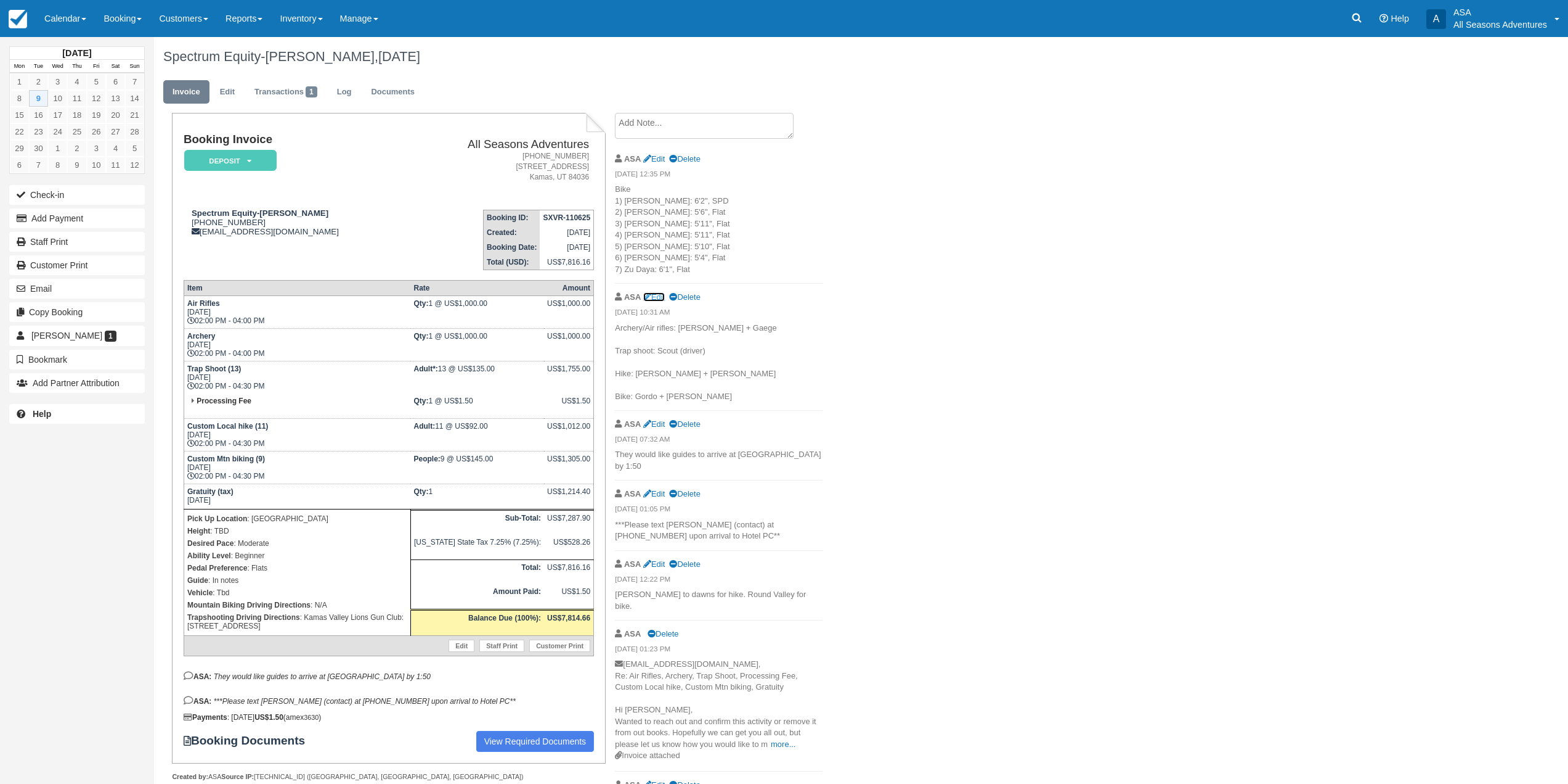
click at [661, 297] on link "Edit" at bounding box center [654, 296] width 22 height 9
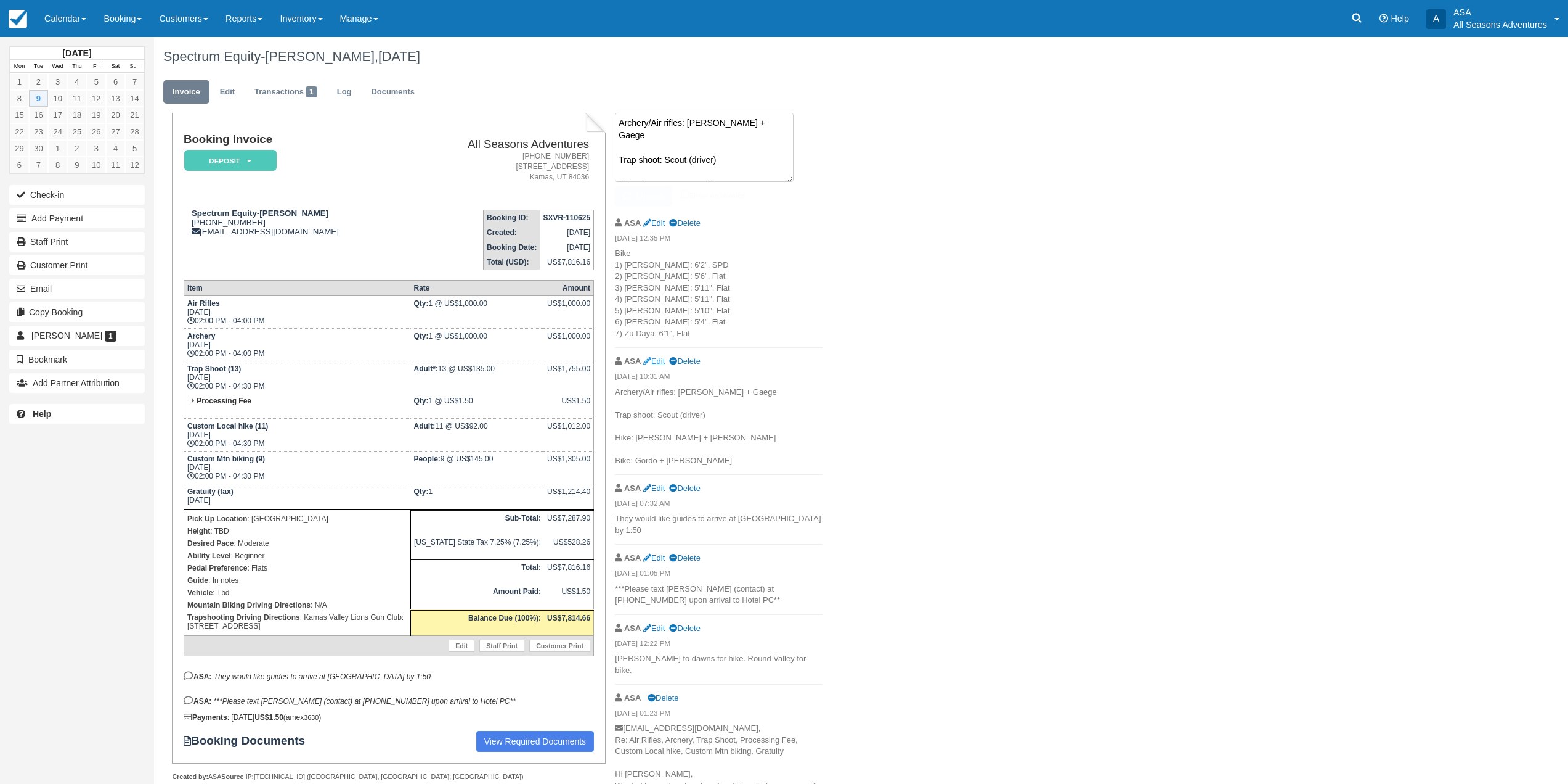
scroll to position [25, 0]
click at [665, 145] on textarea "Archery/Air rifles: Justin + Gaege Trap shoot: Scout (driver) Hike: Logan + Luc…" at bounding box center [705, 146] width 179 height 69
type textarea "Archery/Air rifles: Justin + Gaege Trap shoot: Scout (driver) Hike: Harry + Luc…"
click at [643, 202] on button "Update" at bounding box center [644, 196] width 58 height 21
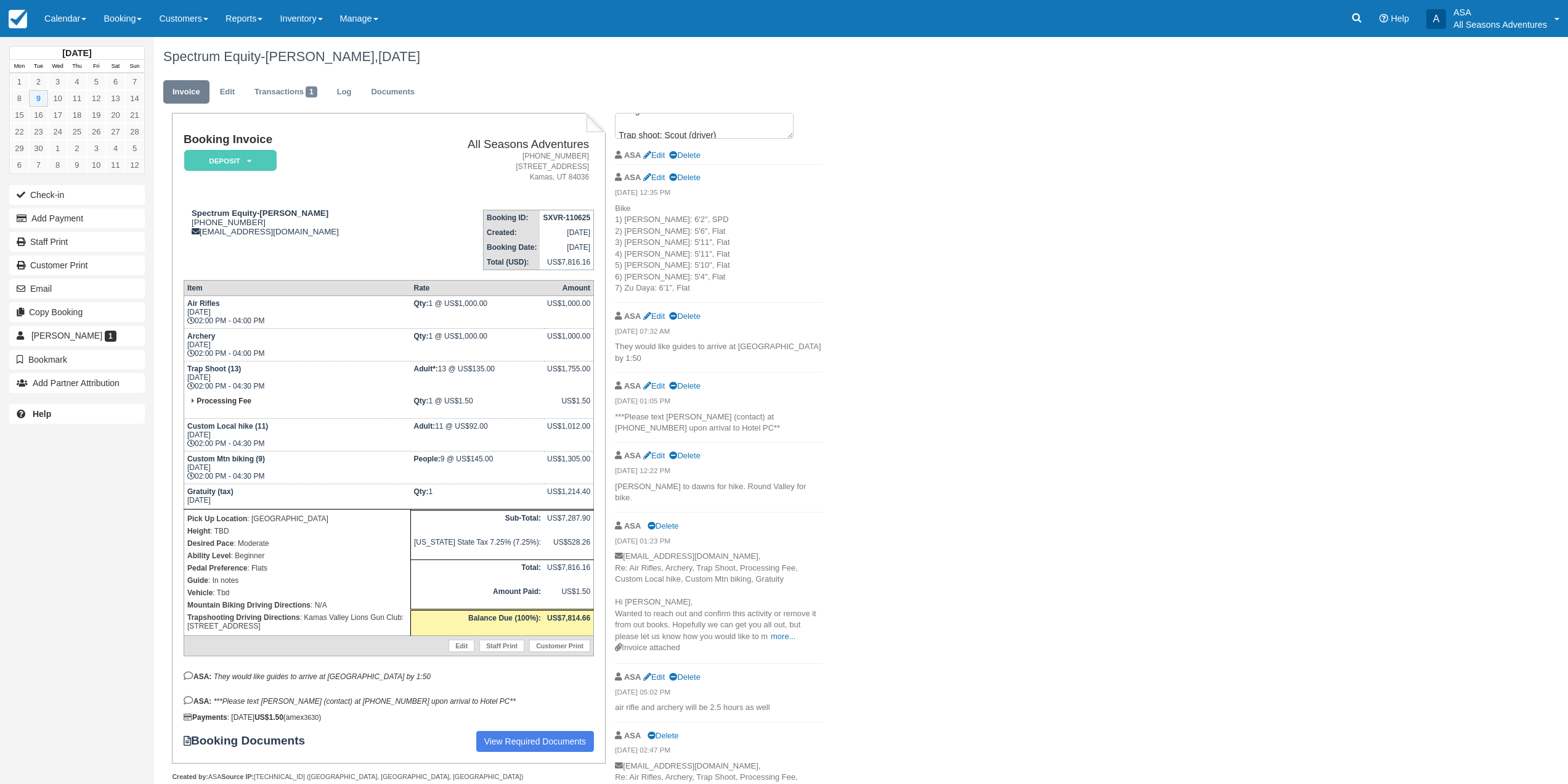
scroll to position [0, 0]
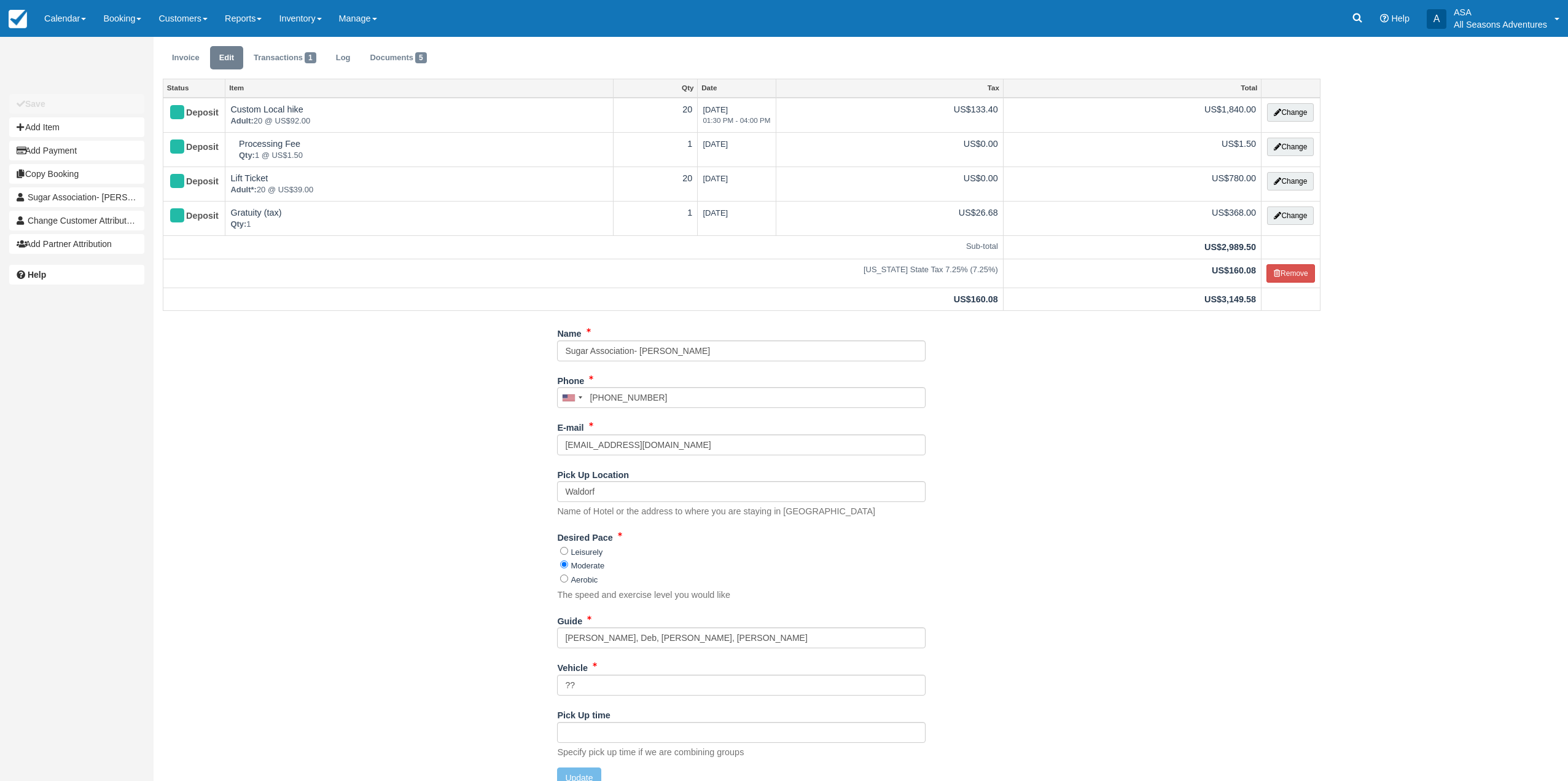
scroll to position [51, 0]
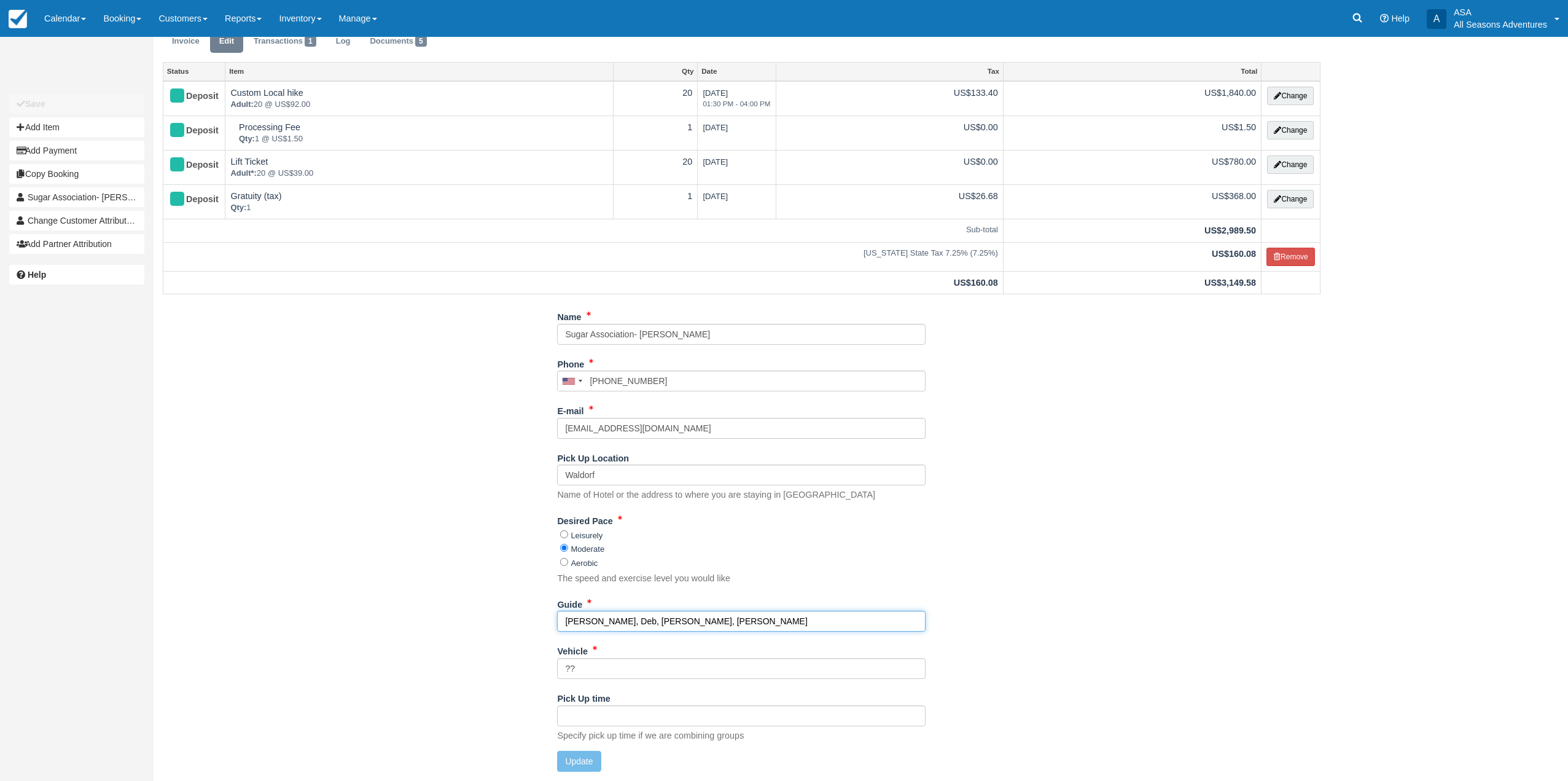
click at [694, 617] on input "Shakira, Deb, Chris, Harry" at bounding box center [741, 620] width 369 height 21
type input "Shakira, Deb, Chris"
click at [587, 761] on button "Update" at bounding box center [579, 760] width 44 height 21
type input "+12028754835"
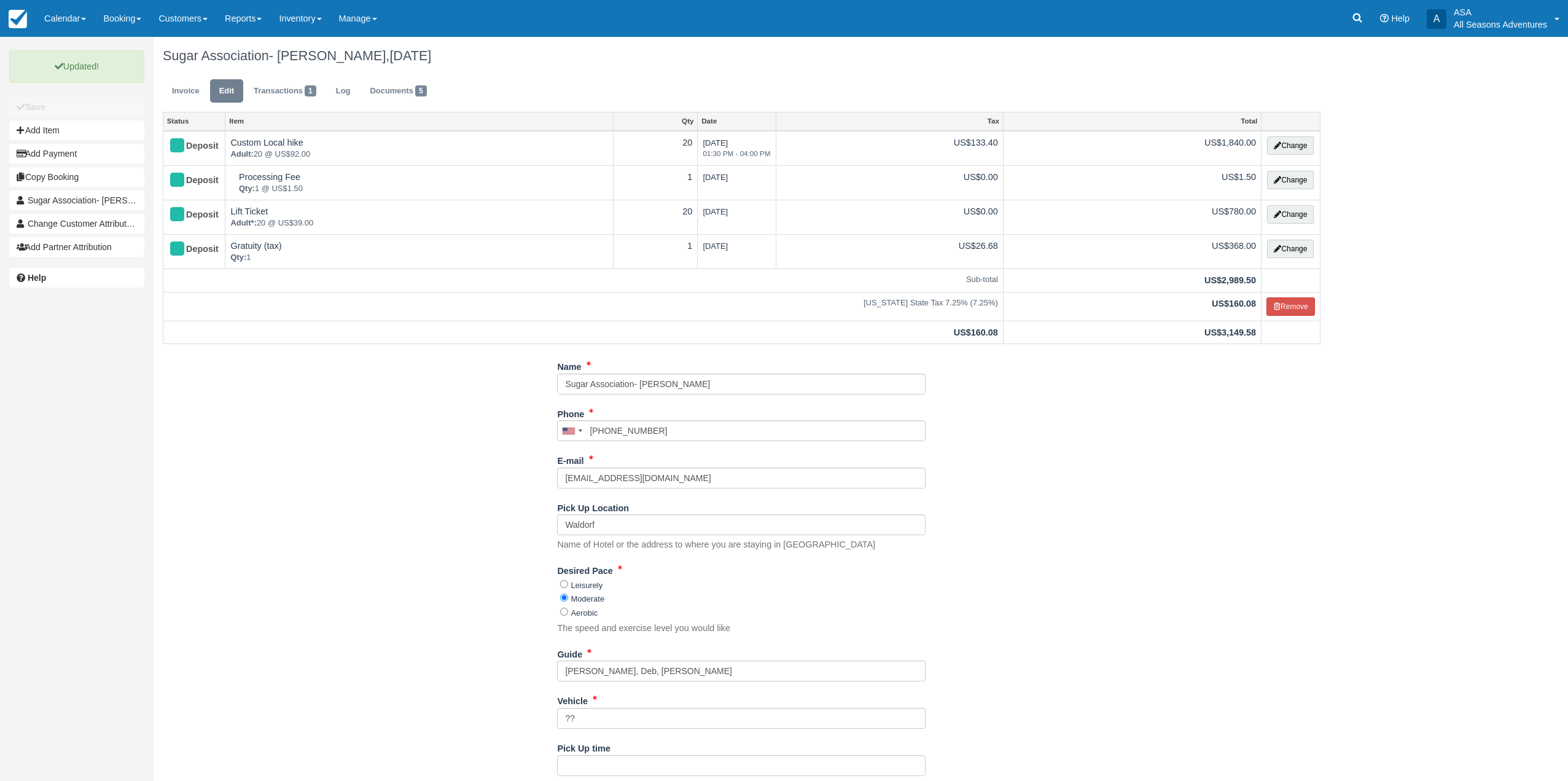
scroll to position [0, 0]
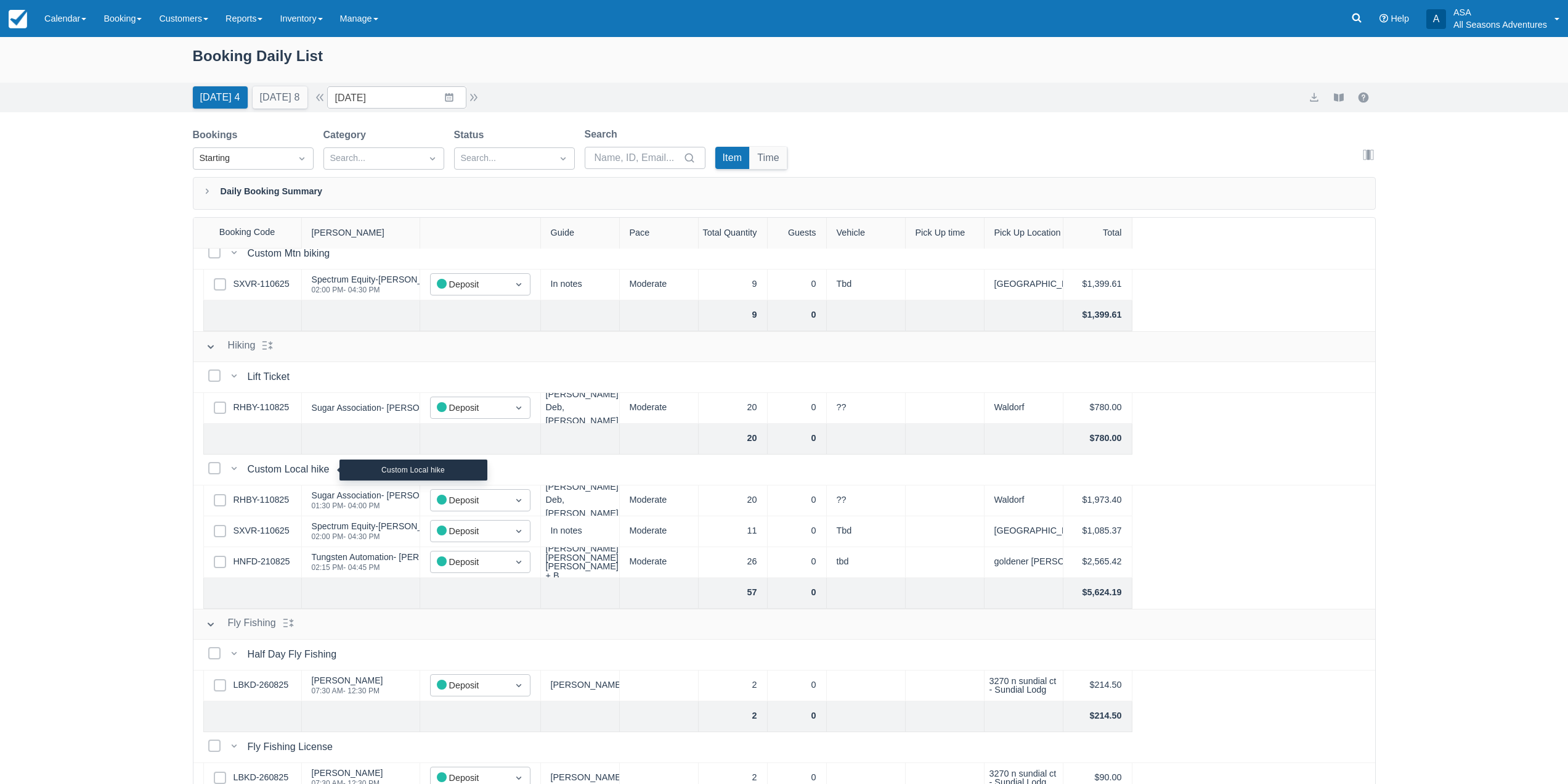
scroll to position [62, 0]
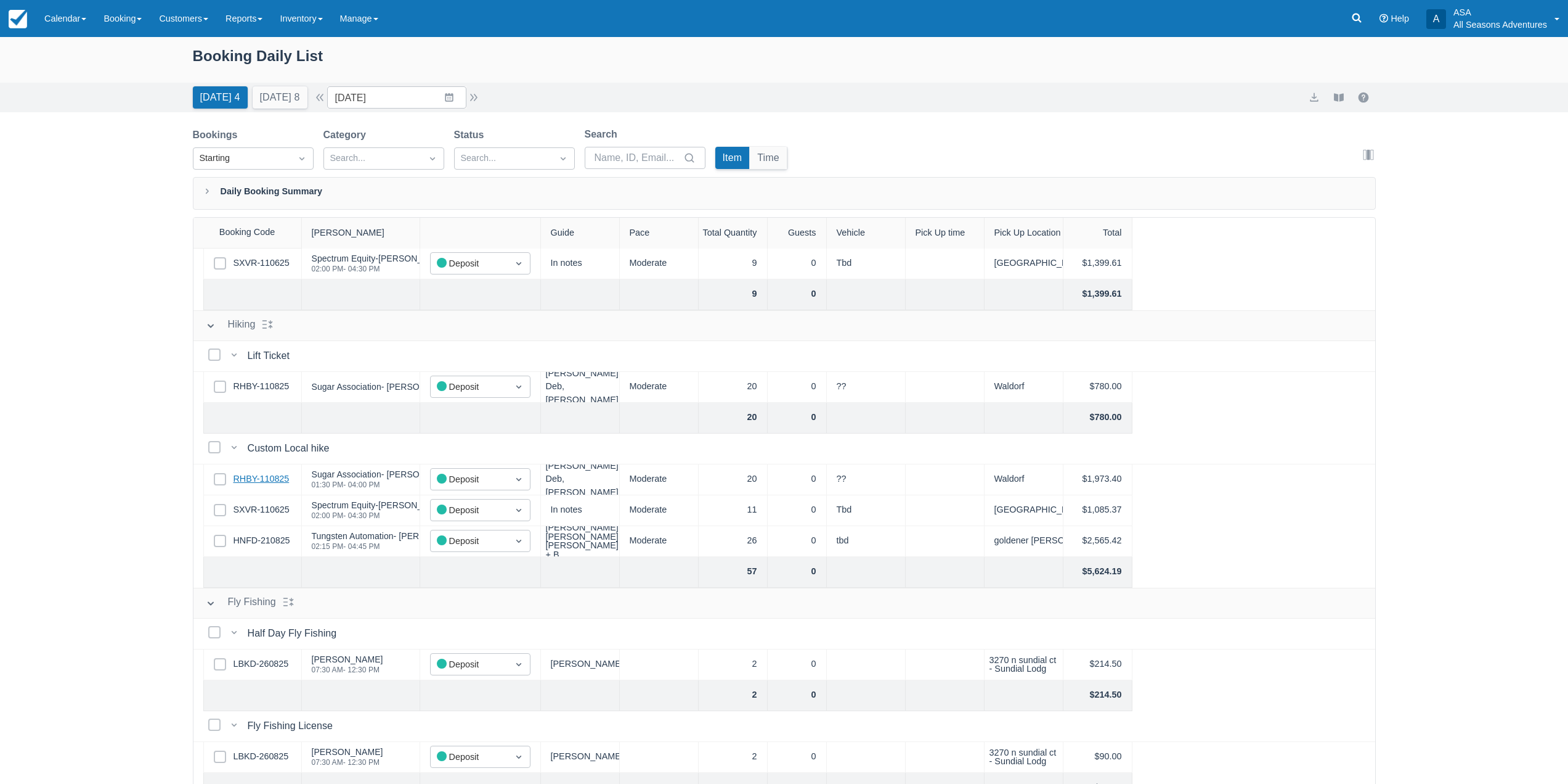
click at [267, 480] on link "RHBY-110825" at bounding box center [261, 480] width 56 height 14
click at [241, 508] on link "SXVR-110625" at bounding box center [261, 510] width 56 height 14
click at [252, 544] on link "HNFD-210825" at bounding box center [261, 541] width 57 height 14
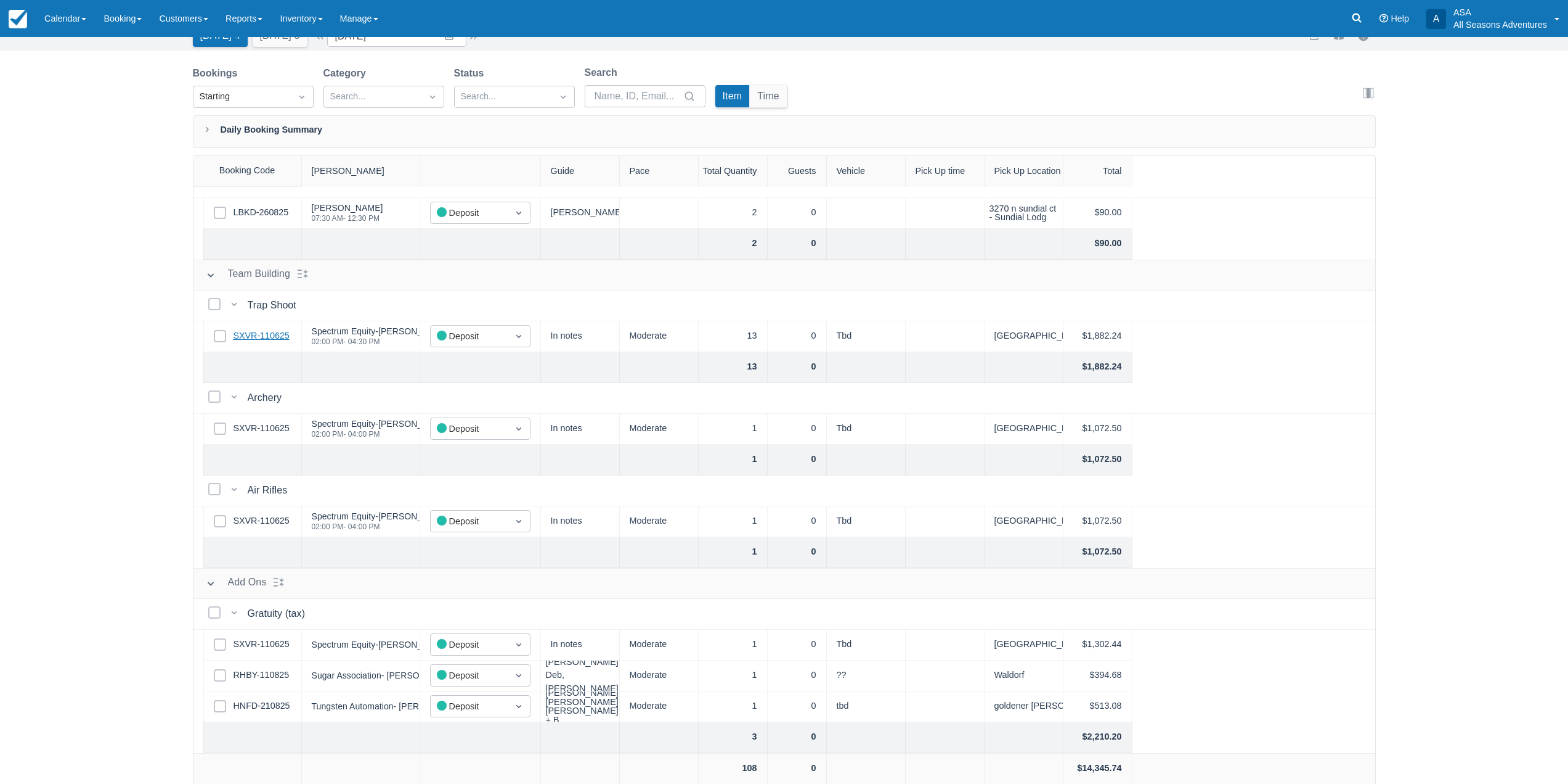
click at [254, 337] on link "SXVR-110625" at bounding box center [261, 336] width 56 height 14
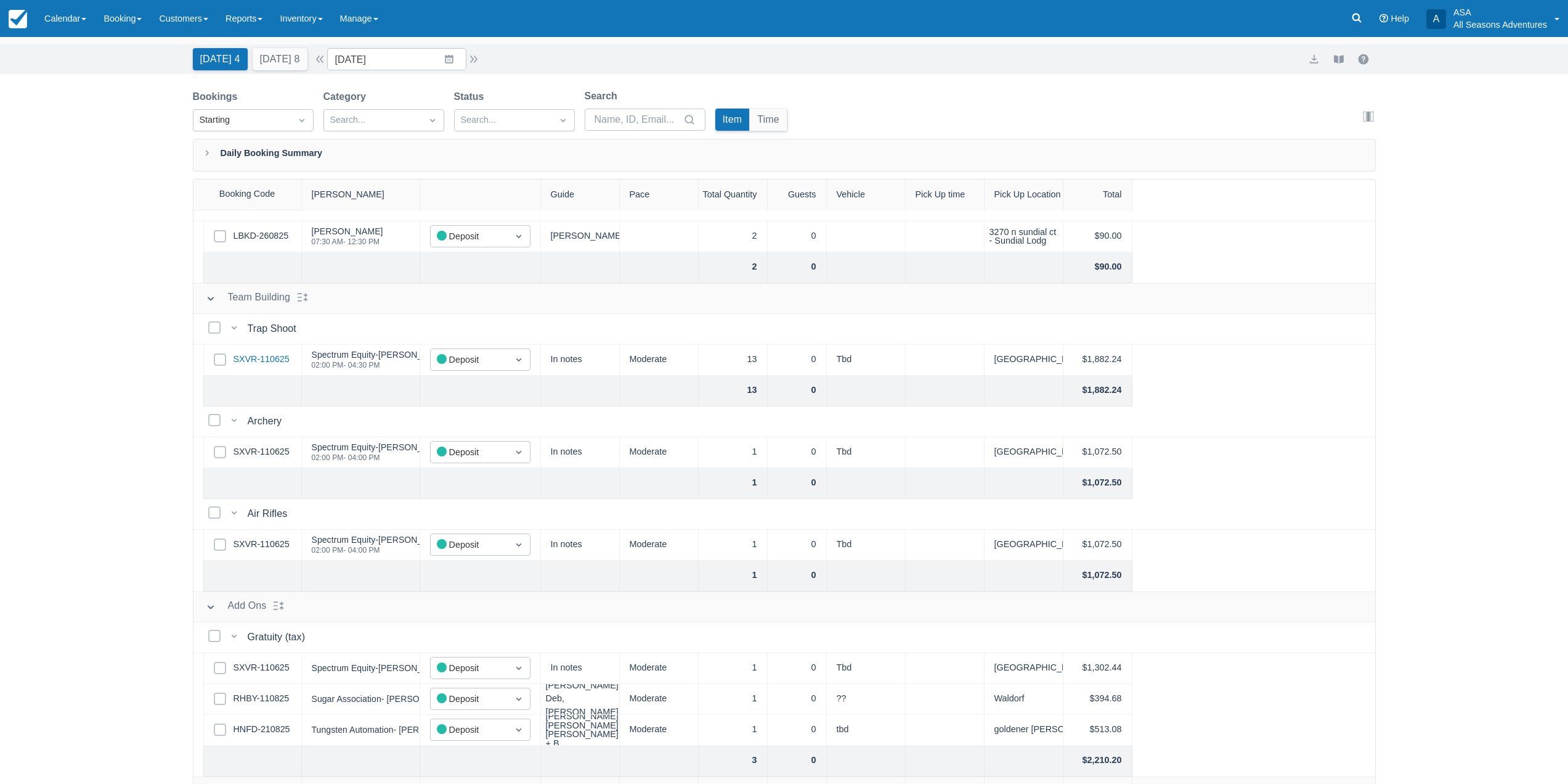
scroll to position [0, 0]
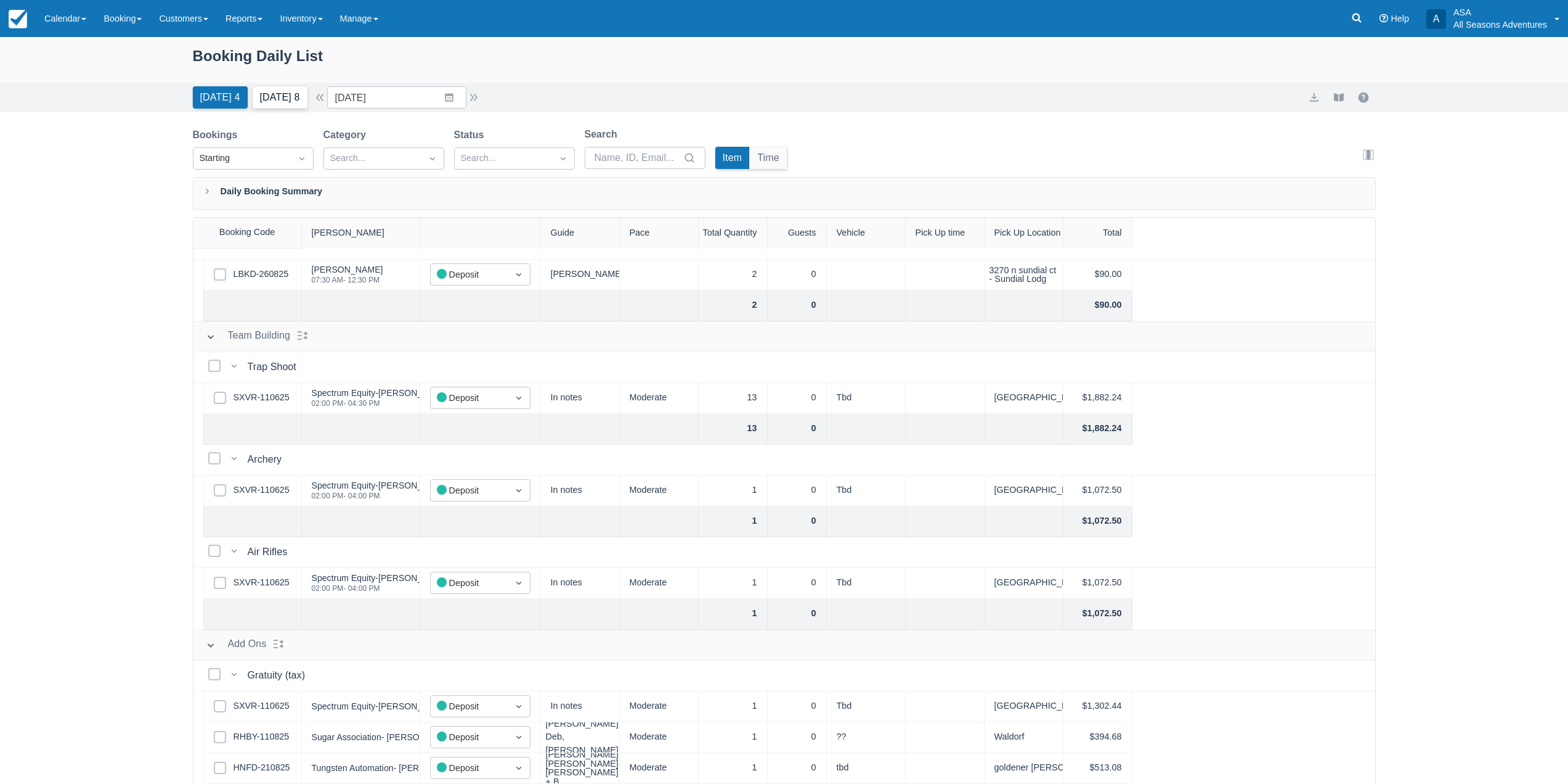
click at [297, 94] on button "Tomorrow 8" at bounding box center [279, 98] width 55 height 22
type input "09/10/25"
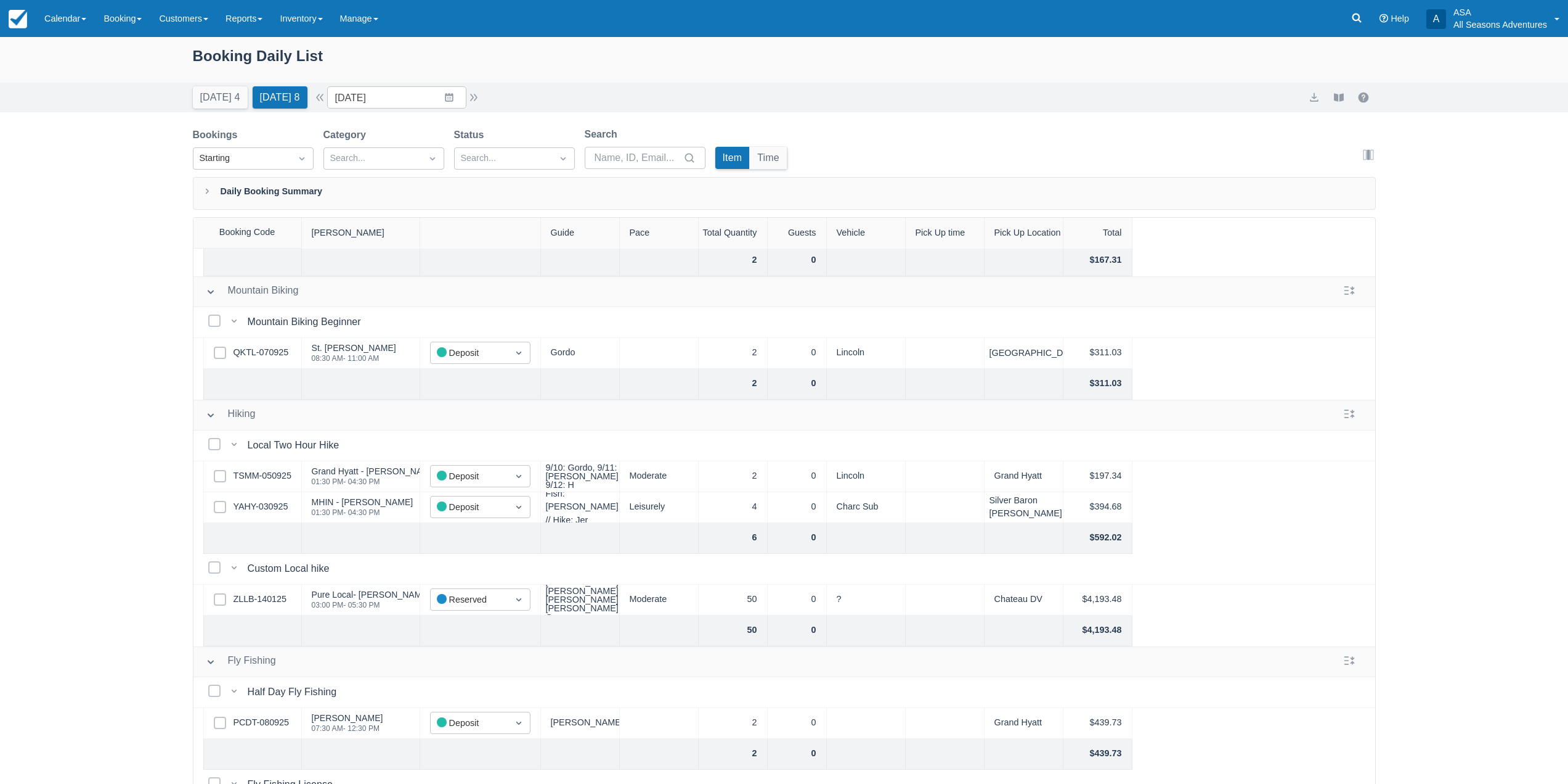
scroll to position [123, 0]
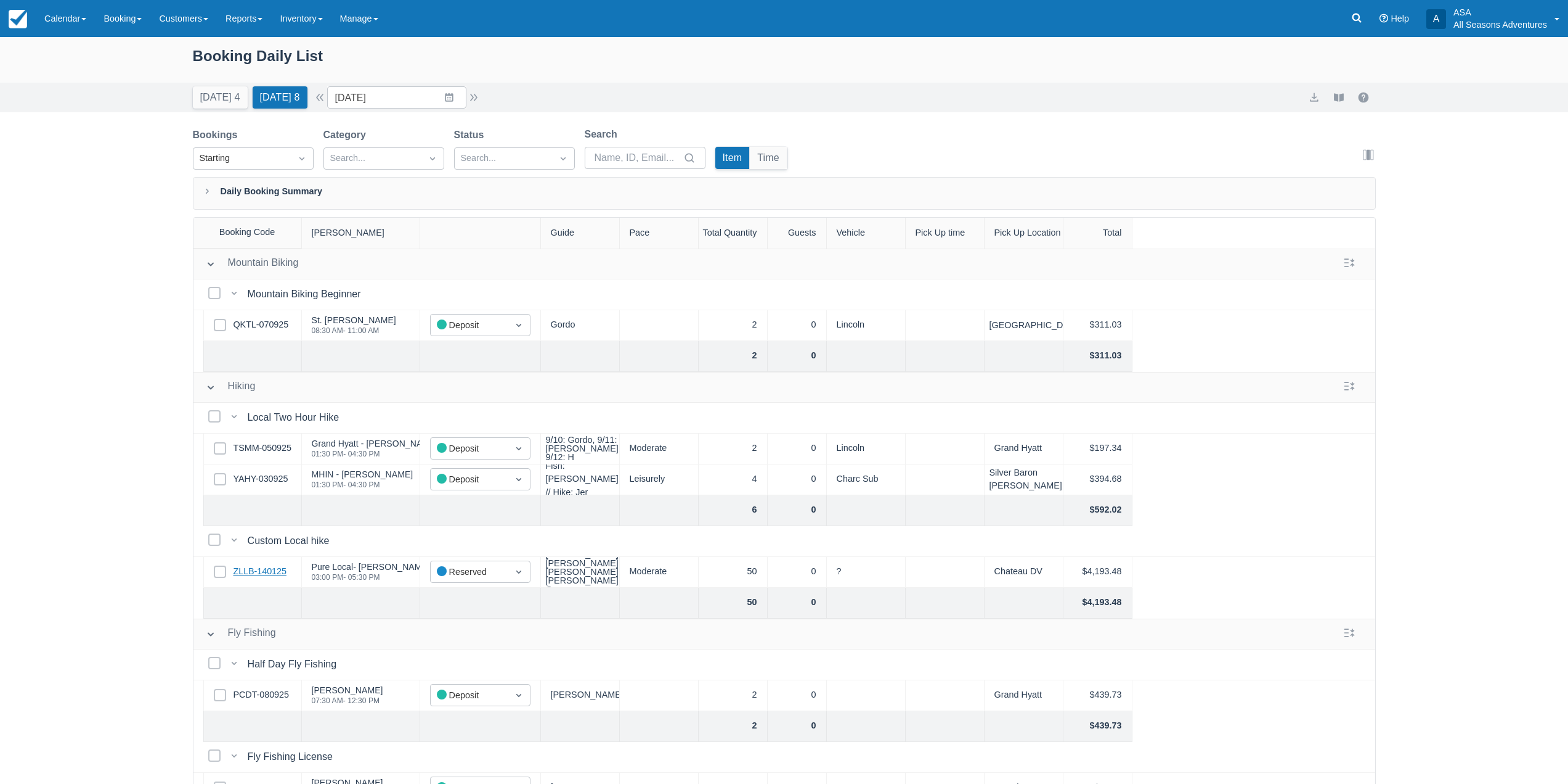
click at [257, 572] on link "ZLLB-140125" at bounding box center [260, 572] width 53 height 14
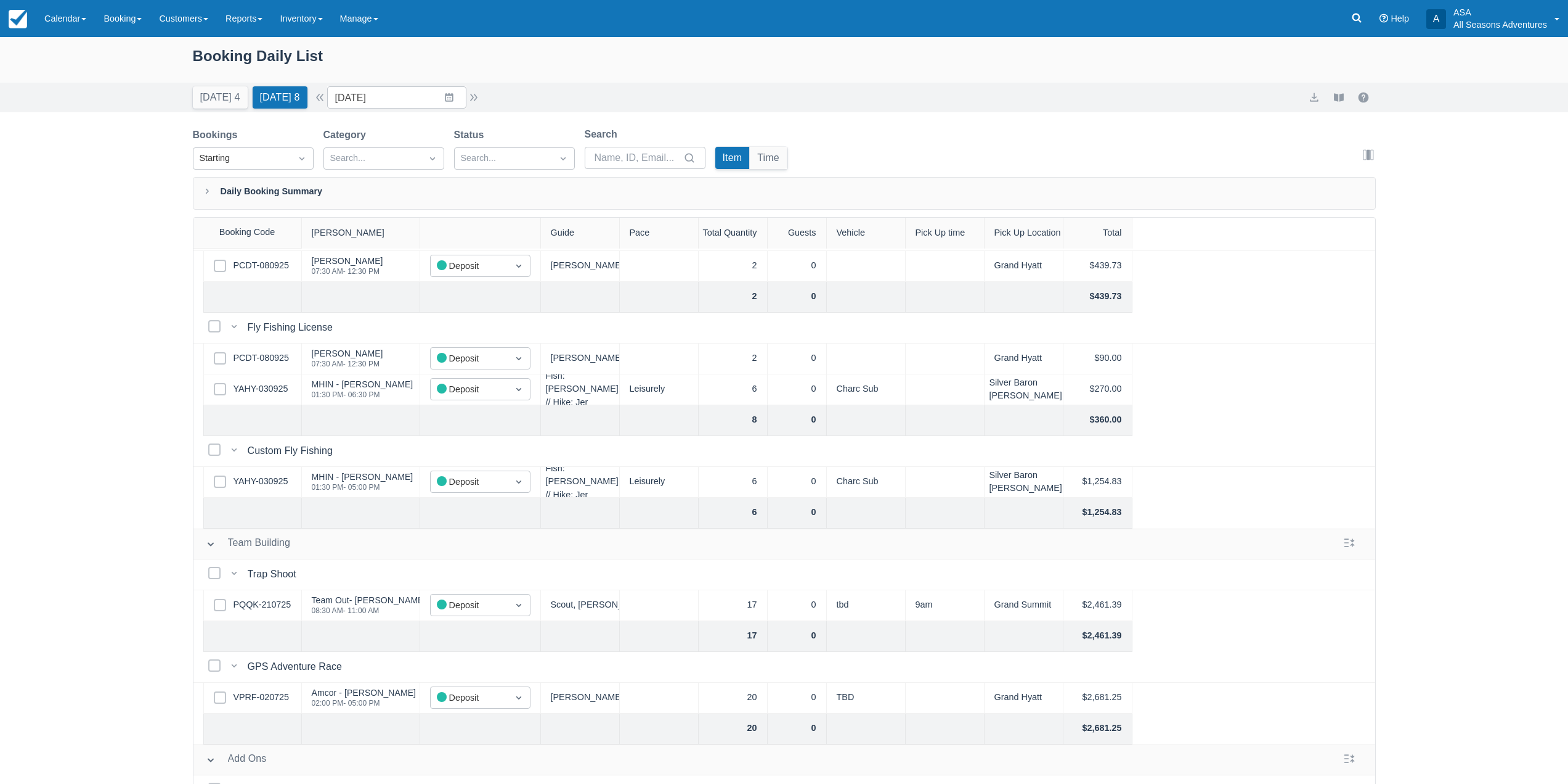
scroll to position [679, 0]
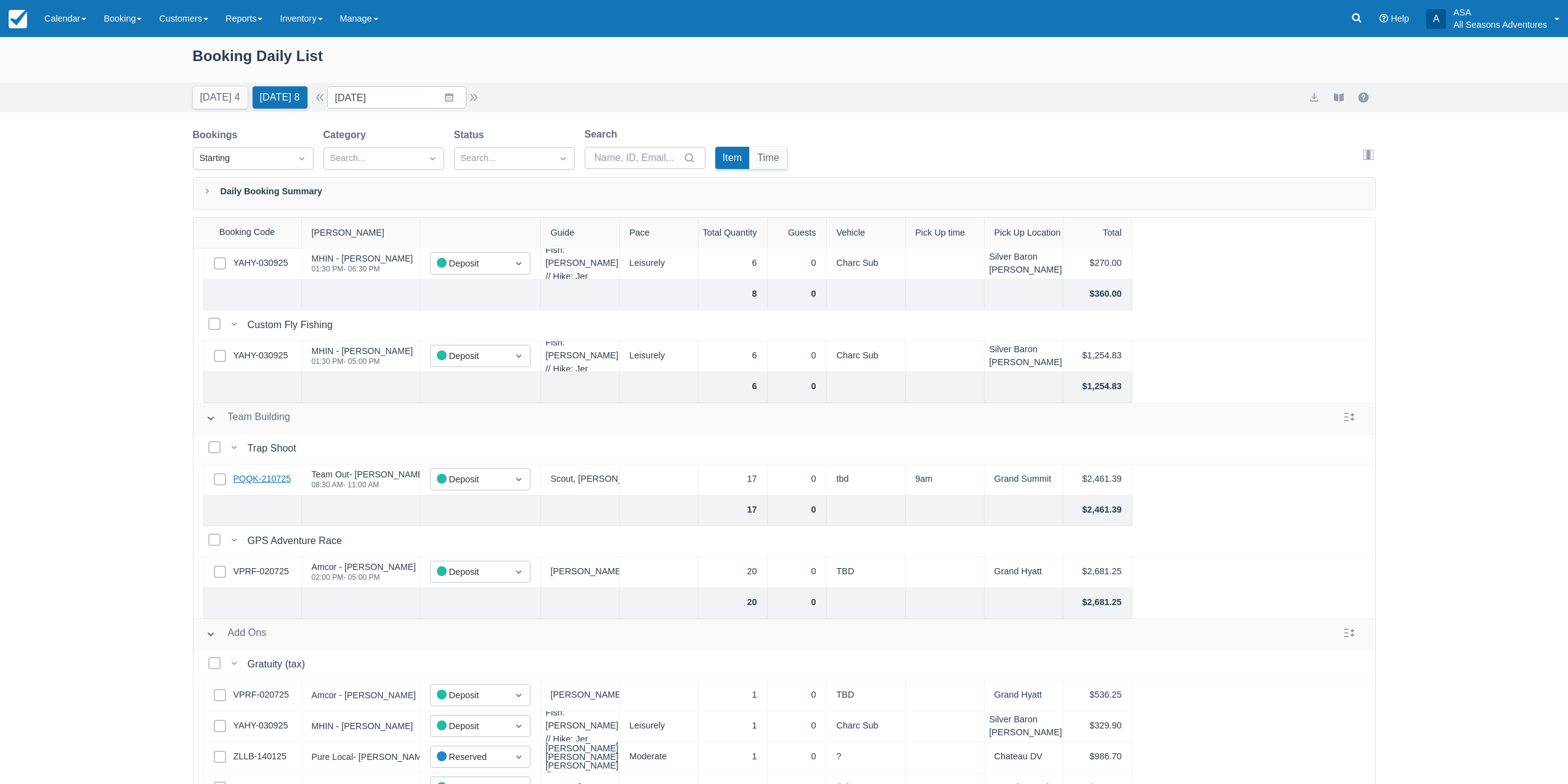
click at [239, 480] on link "PQQK-210725" at bounding box center [262, 480] width 58 height 14
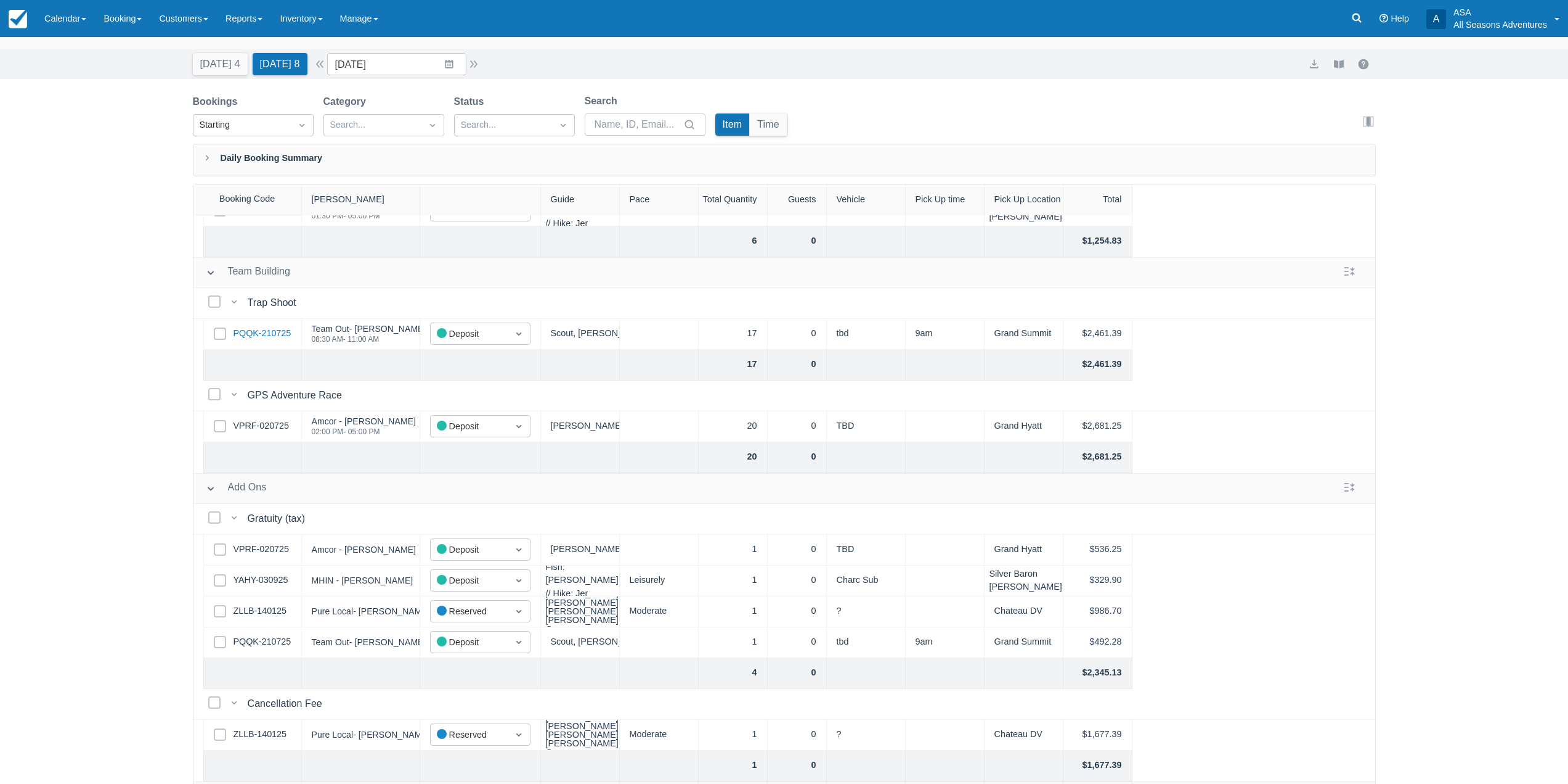
scroll to position [63, 0]
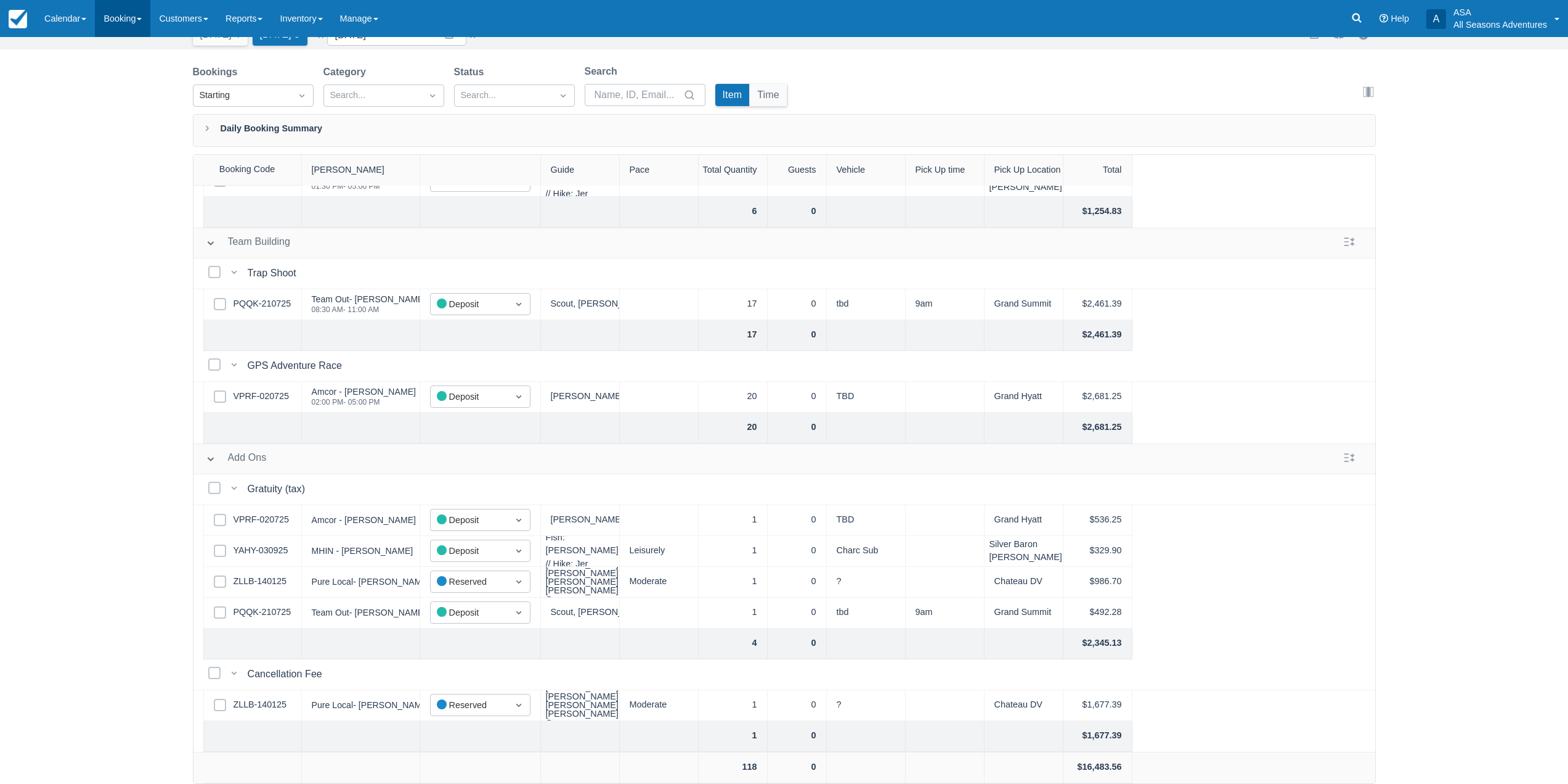
click at [127, 23] on link "Booking" at bounding box center [122, 18] width 56 height 37
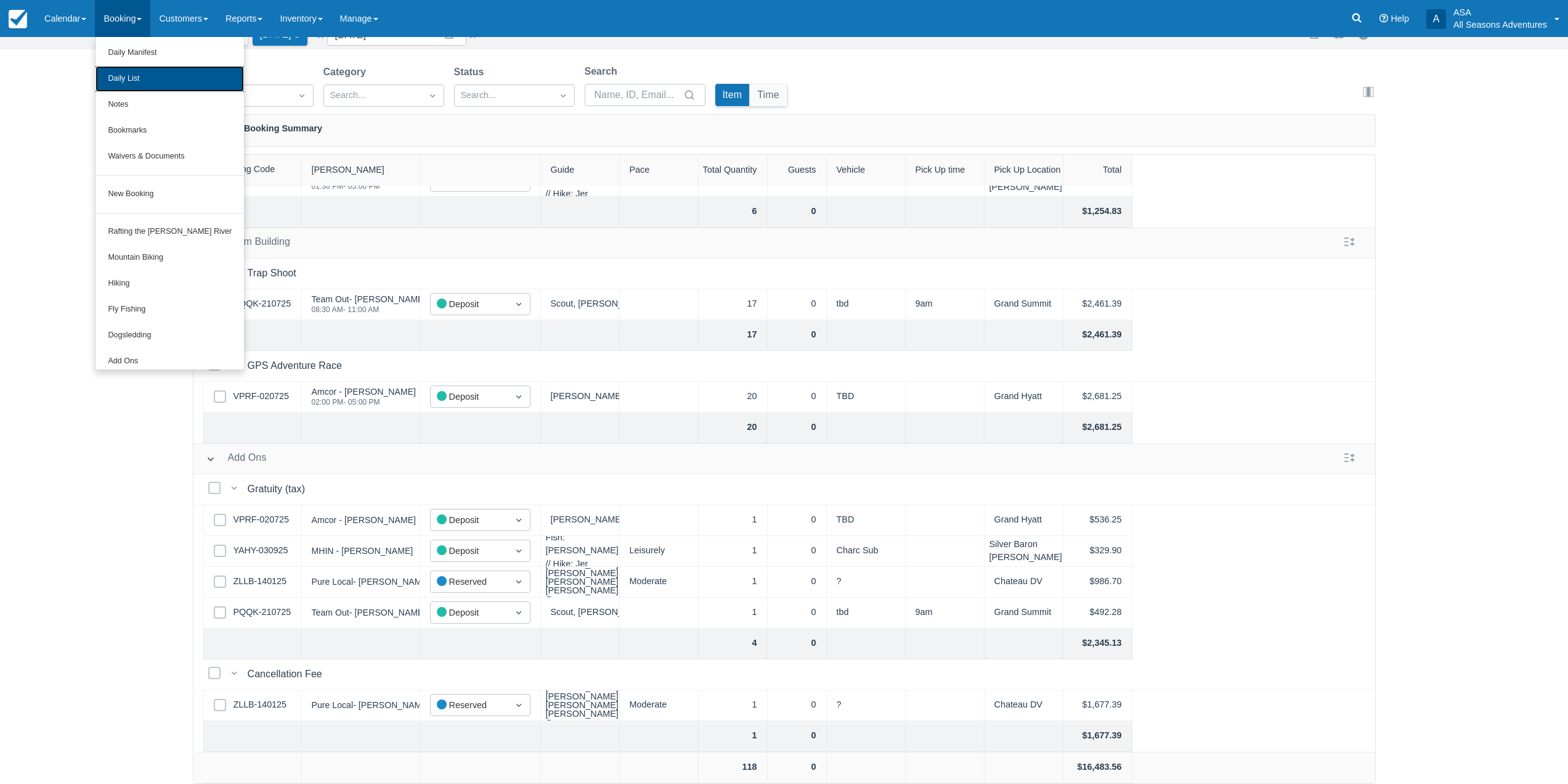
click at [136, 82] on link "Daily List" at bounding box center [169, 79] width 148 height 26
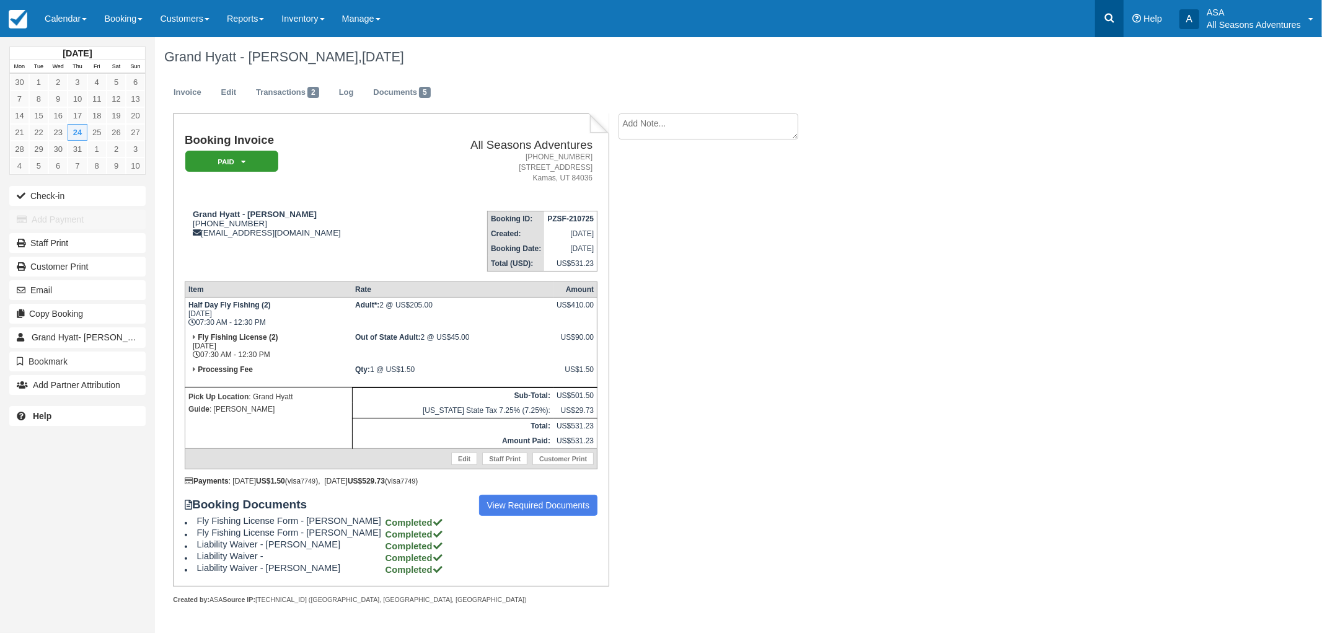
click at [1105, 29] on link at bounding box center [1109, 18] width 29 height 37
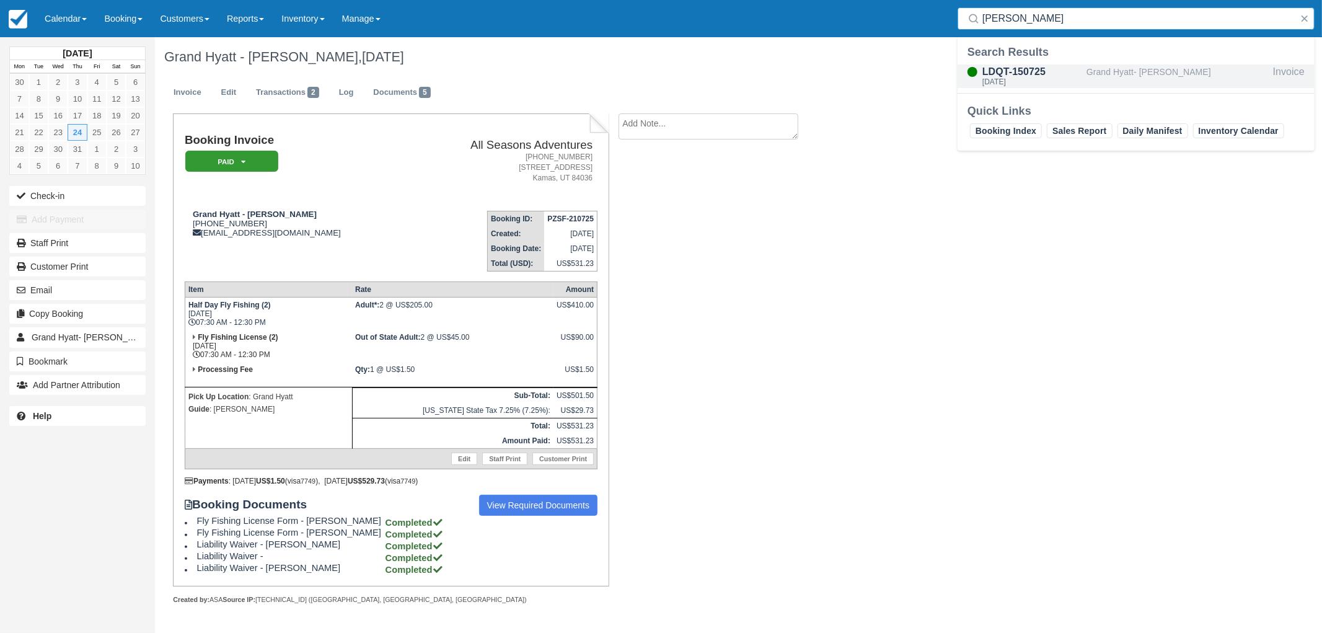
type input "pelrine"
click at [1066, 66] on div "LDQT-150725" at bounding box center [1031, 71] width 99 height 15
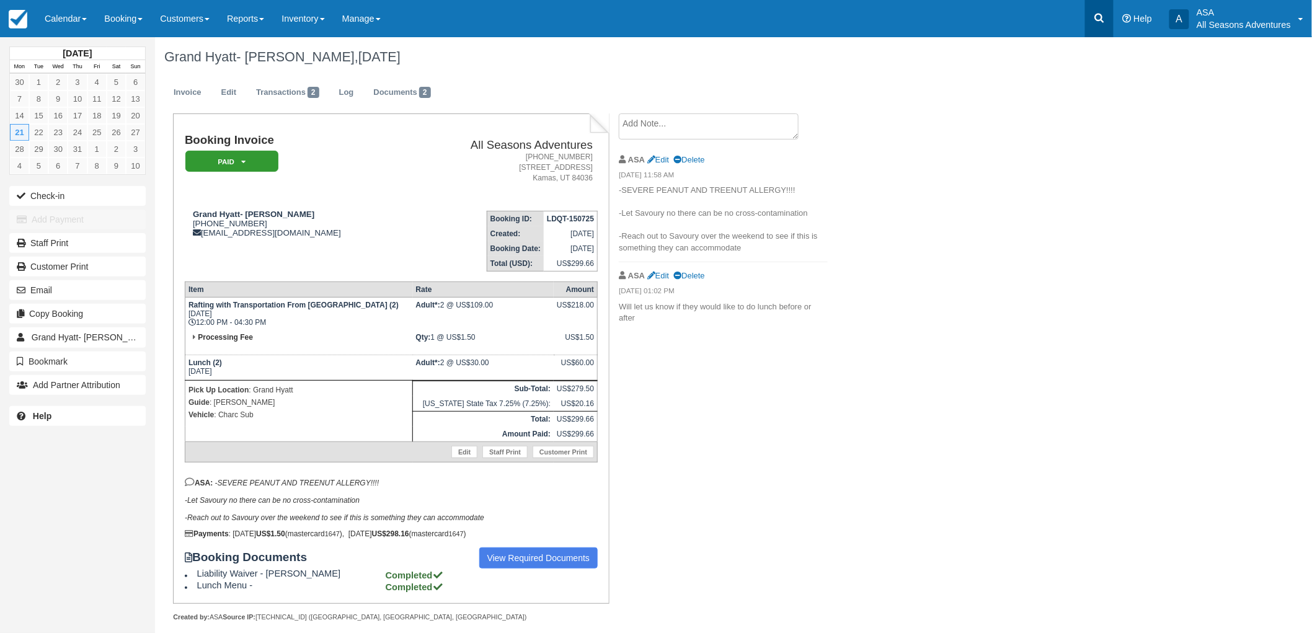
click at [1098, 15] on icon at bounding box center [1099, 18] width 12 height 12
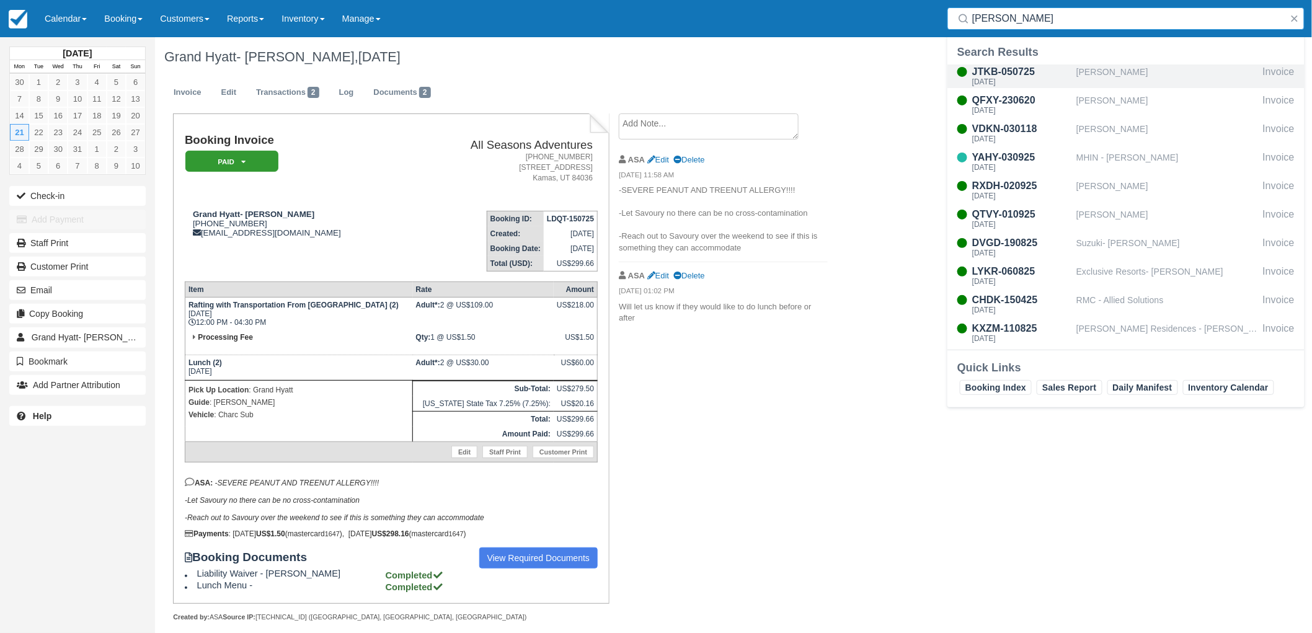
type input "morrow"
click at [1061, 73] on div "JTKB-050725" at bounding box center [1021, 71] width 99 height 15
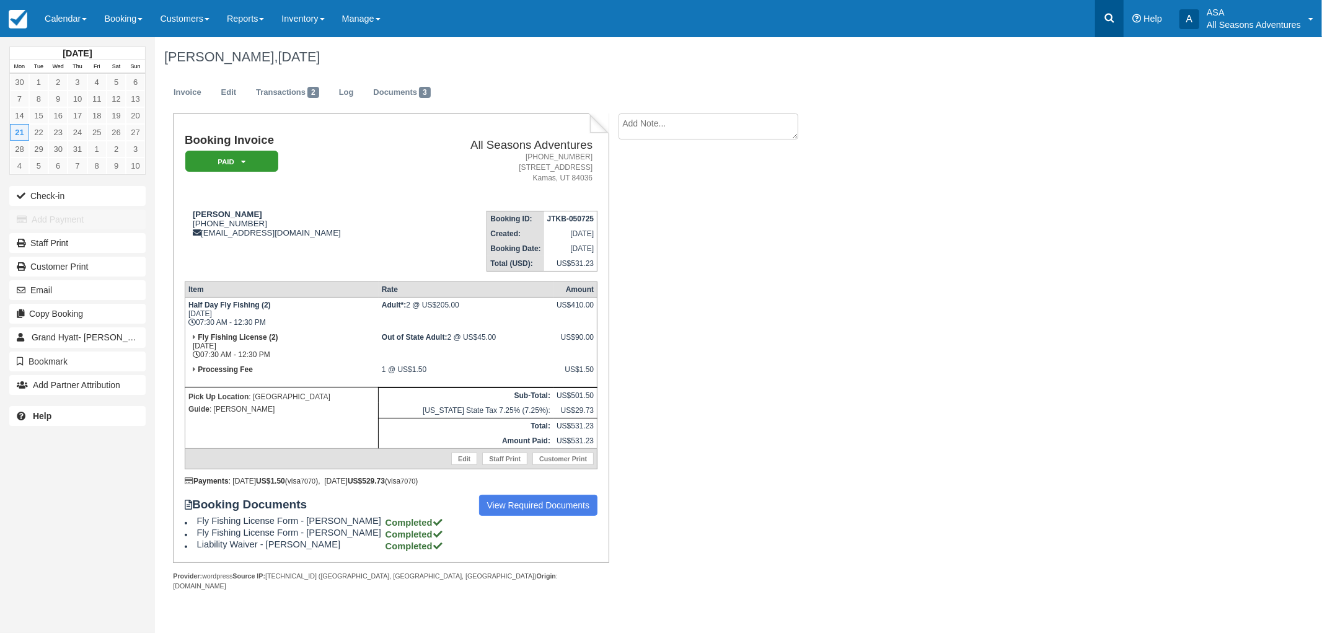
click at [1106, 19] on icon at bounding box center [1109, 18] width 12 height 12
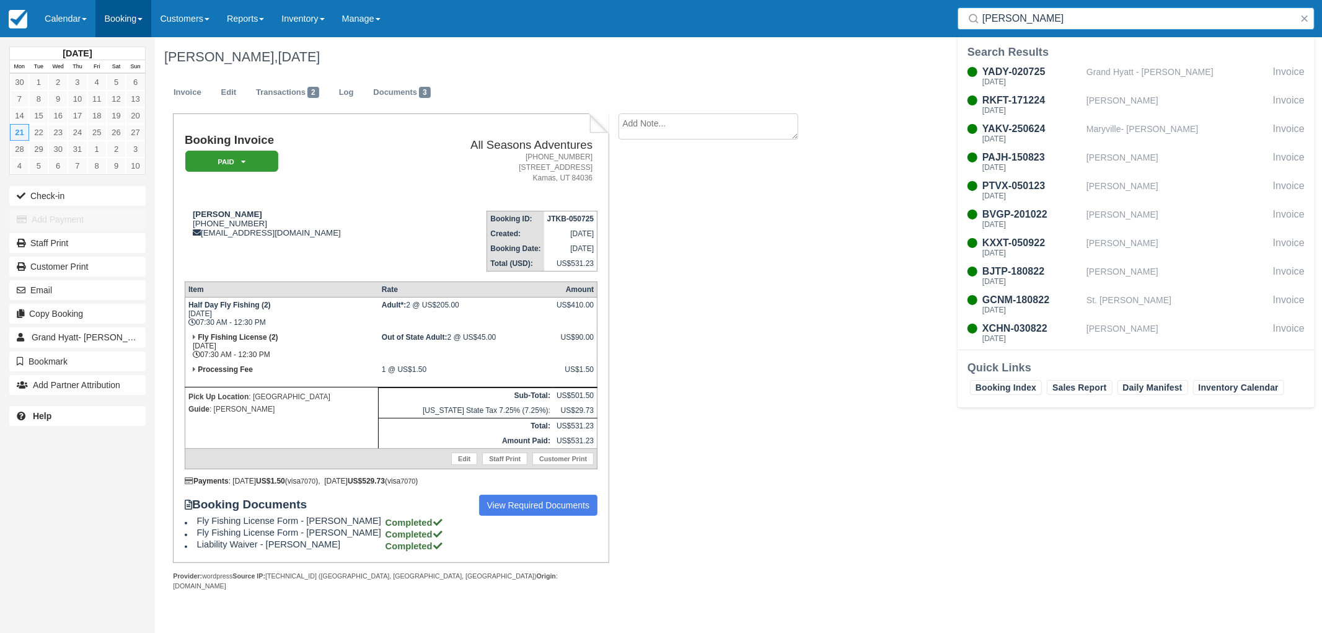
type input "wilson"
click at [124, 32] on link "Booking" at bounding box center [123, 18] width 56 height 37
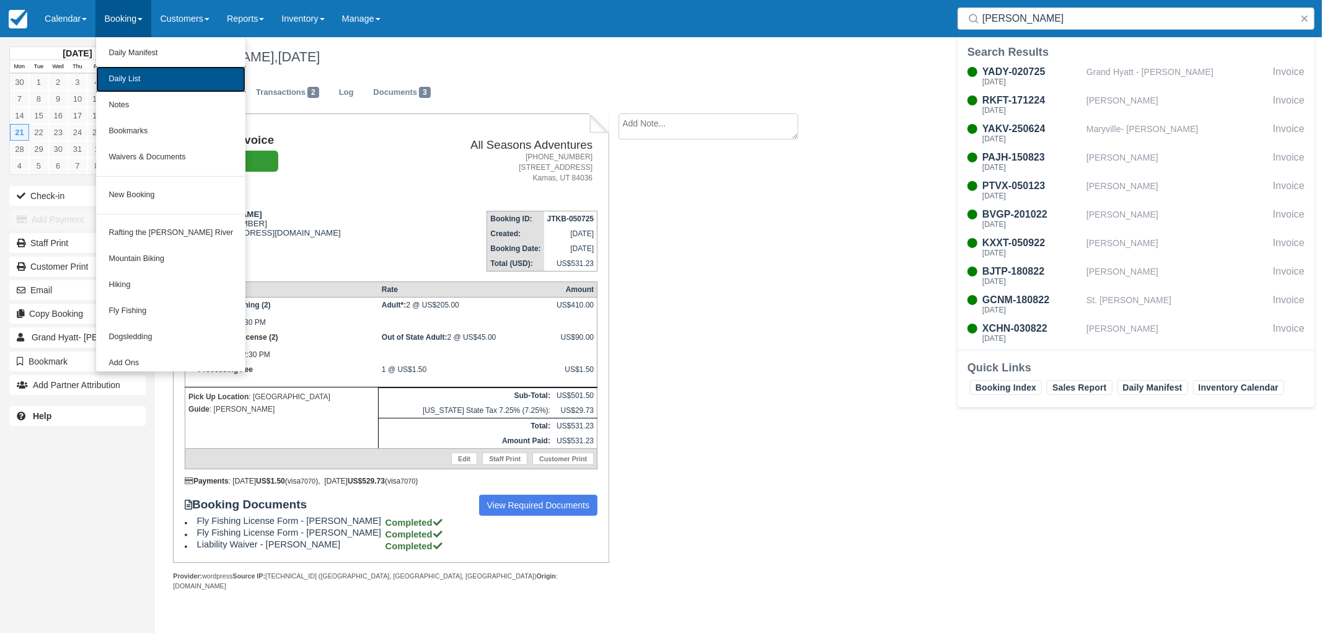
click at [122, 77] on link "Daily List" at bounding box center [170, 79] width 149 height 26
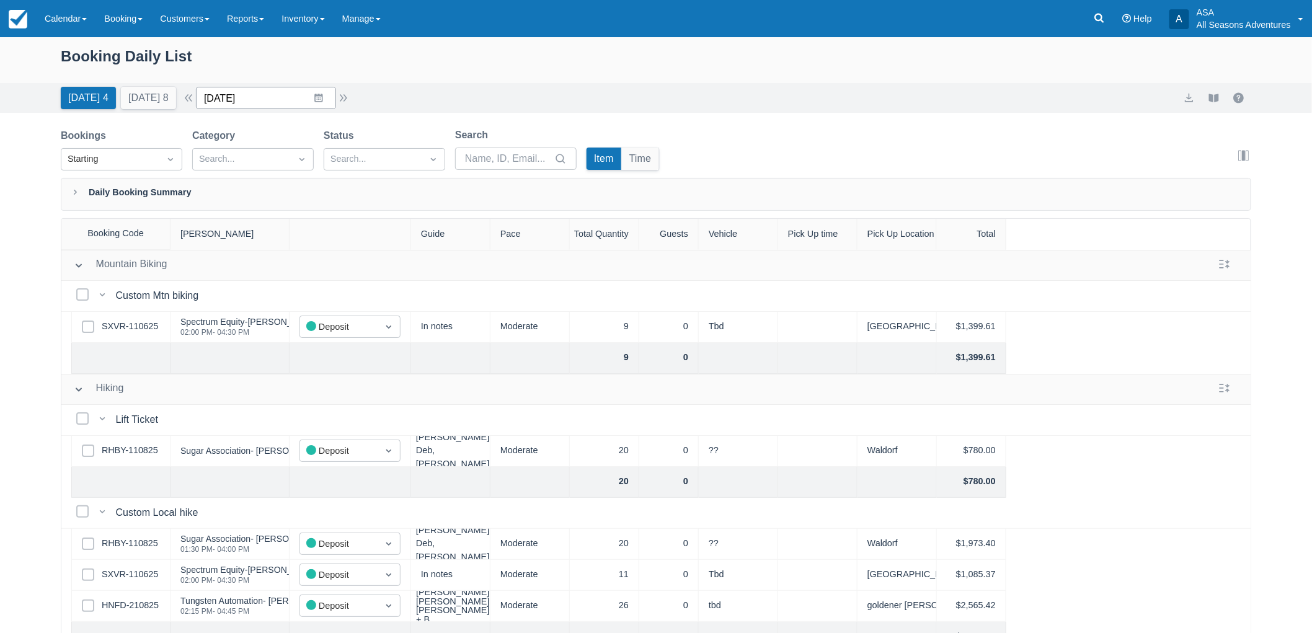
click at [273, 106] on input "[DATE]" at bounding box center [266, 98] width 140 height 22
click at [232, 159] on div "Move backward to switch to the previous month." at bounding box center [222, 149] width 24 height 20
click at [196, 97] on button "button" at bounding box center [188, 97] width 15 height 15
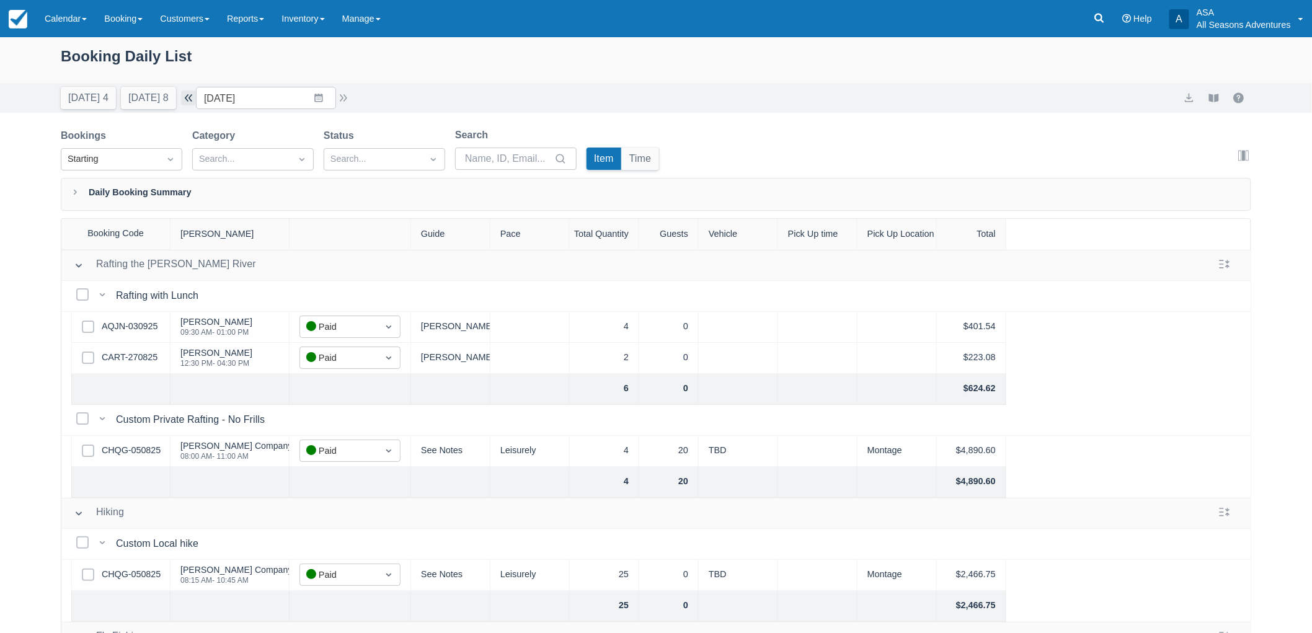
click at [196, 97] on button "button" at bounding box center [188, 97] width 15 height 15
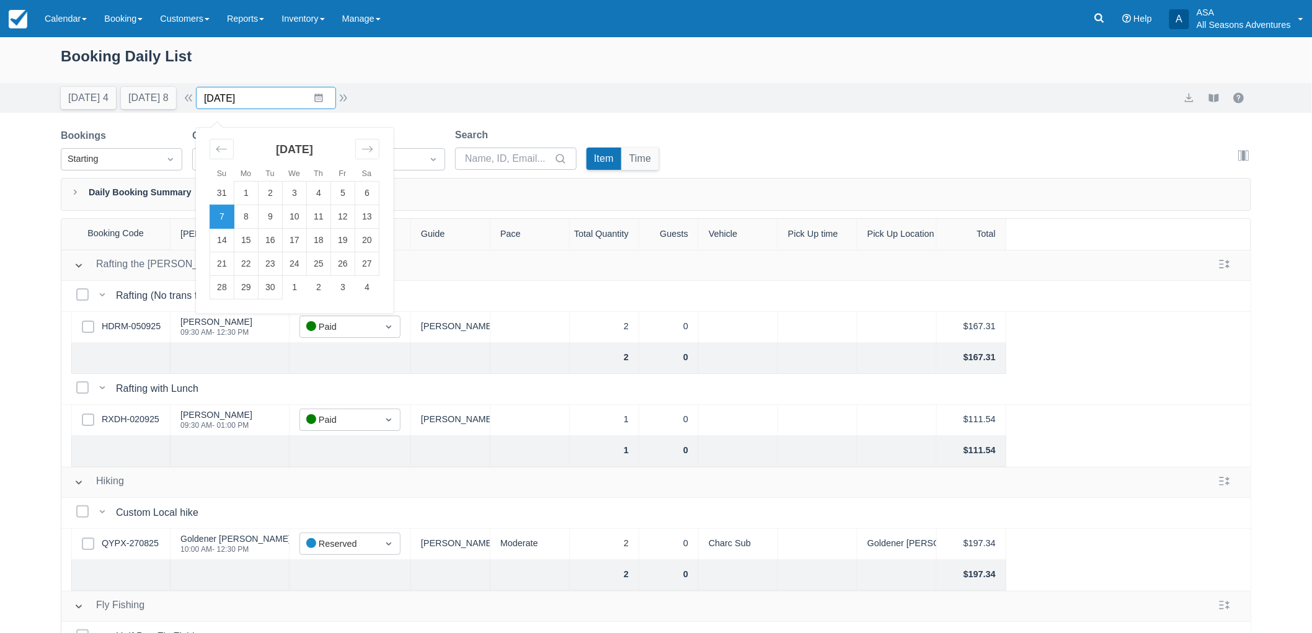
click at [250, 94] on input "09/07/25" at bounding box center [266, 98] width 140 height 22
click at [227, 149] on icon "Move backward to switch to the previous month." at bounding box center [221, 149] width 11 height 6
click at [255, 263] on td "21" at bounding box center [246, 264] width 24 height 24
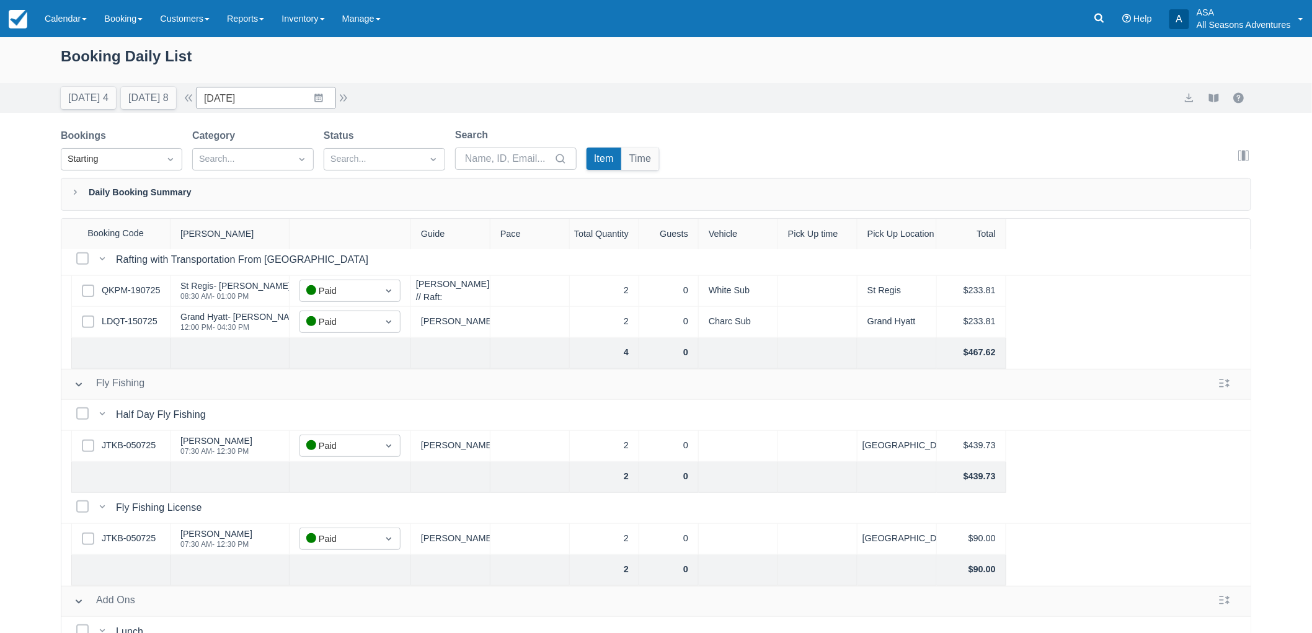
scroll to position [275, 0]
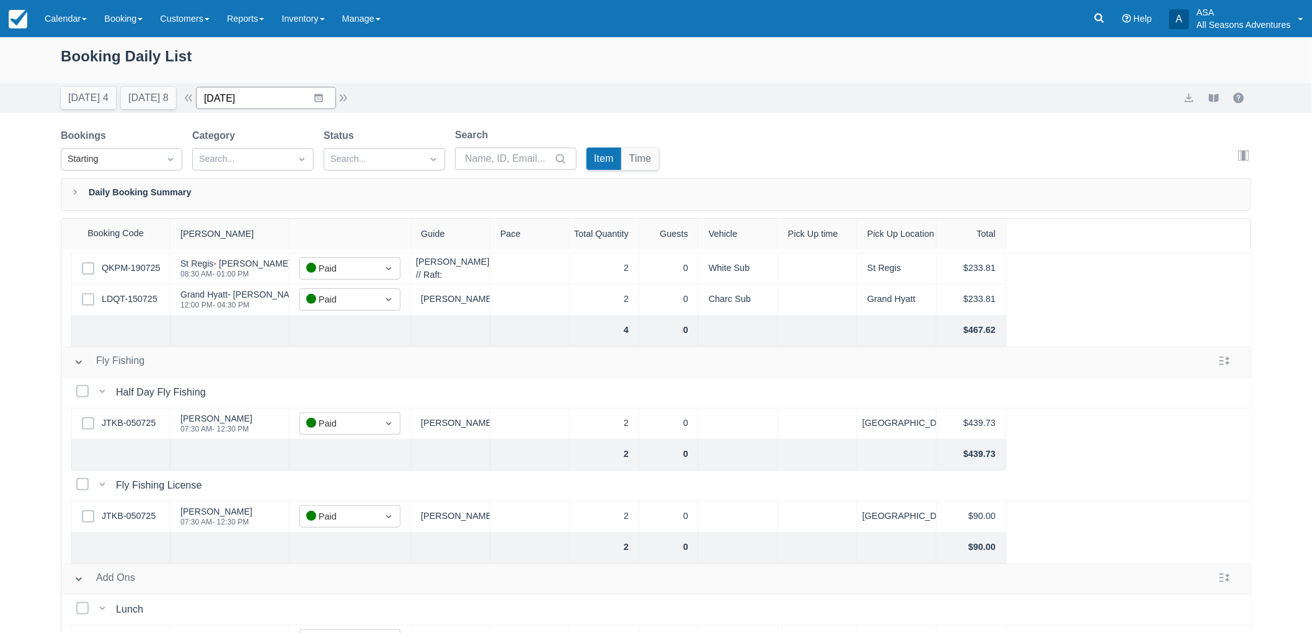
click at [270, 106] on input "07/21/25" at bounding box center [266, 98] width 140 height 22
click at [301, 240] on td "16" at bounding box center [295, 241] width 24 height 24
type input "07/16/25"
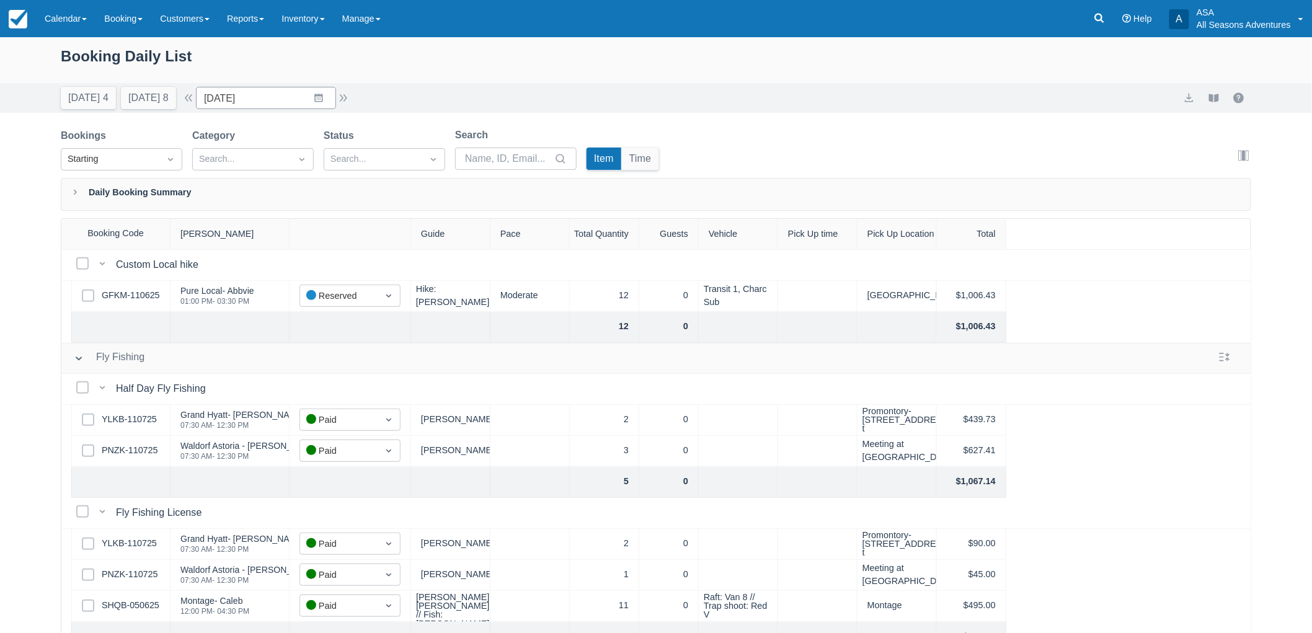
scroll to position [344, 0]
click at [148, 407] on div "Select Row YLKB-110725" at bounding box center [120, 417] width 99 height 31
click at [148, 419] on link "YLKB-110725" at bounding box center [129, 417] width 55 height 14
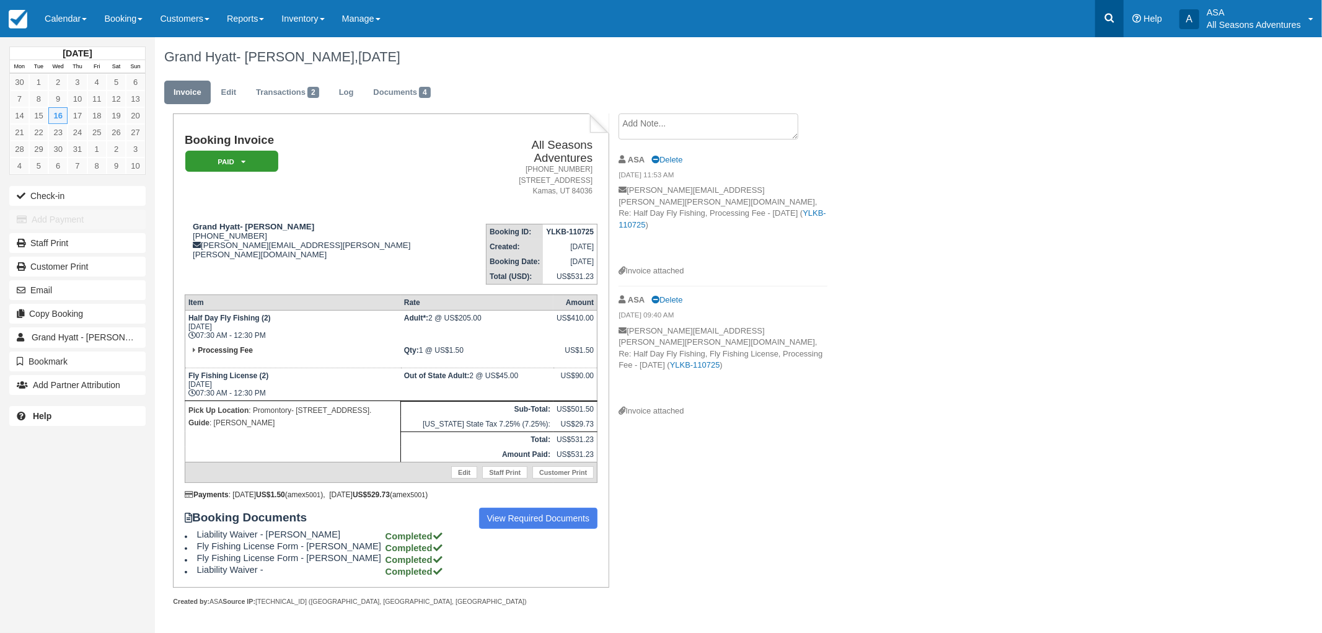
click at [1108, 23] on icon at bounding box center [1109, 18] width 12 height 12
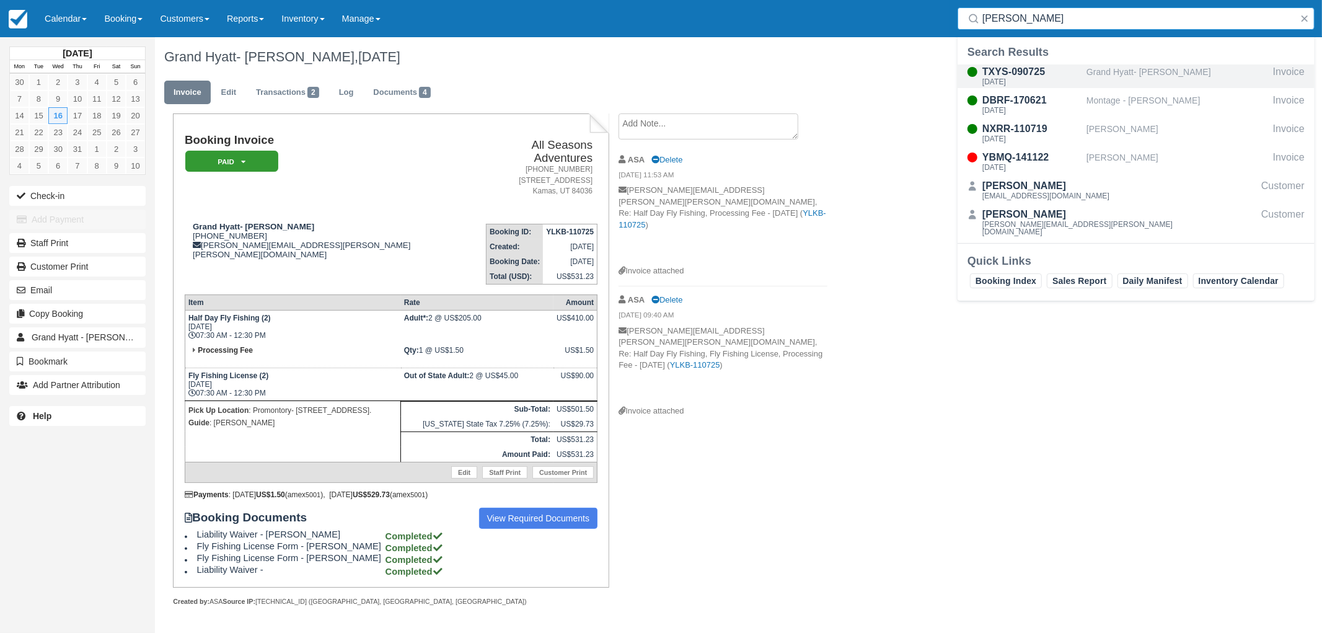
type input "maddux"
click at [1081, 82] on div "Fri Jul 11, 2025" at bounding box center [1031, 81] width 99 height 7
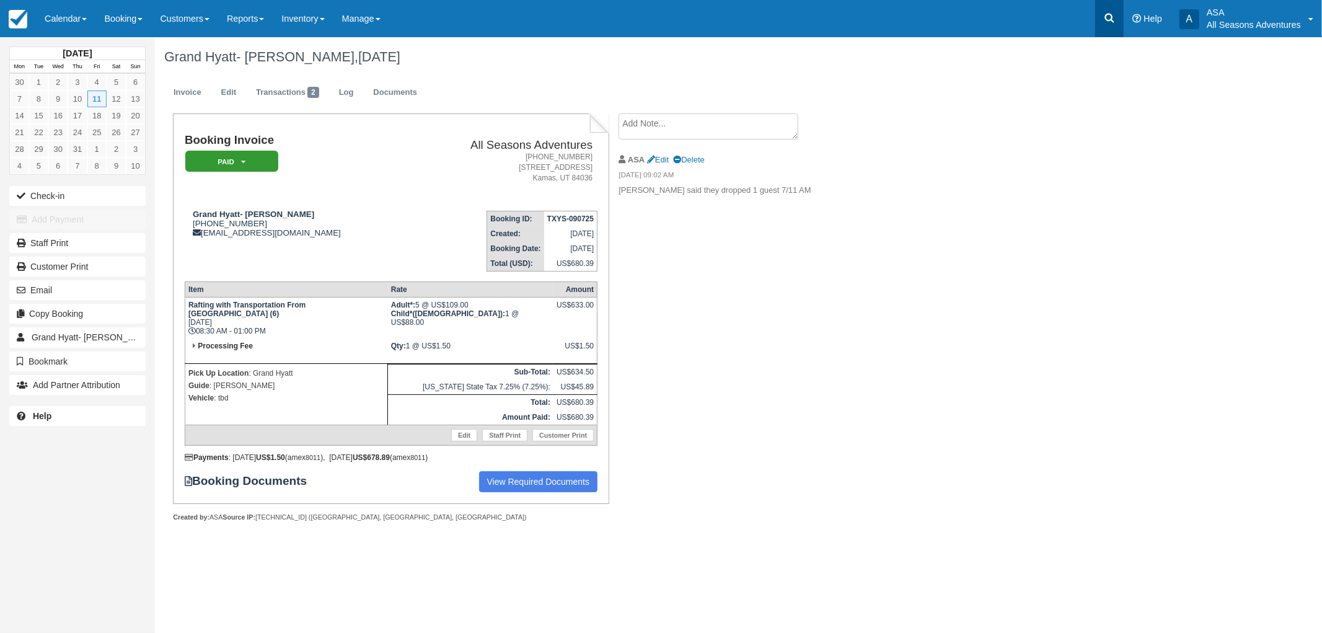
click at [1110, 9] on link at bounding box center [1109, 18] width 29 height 37
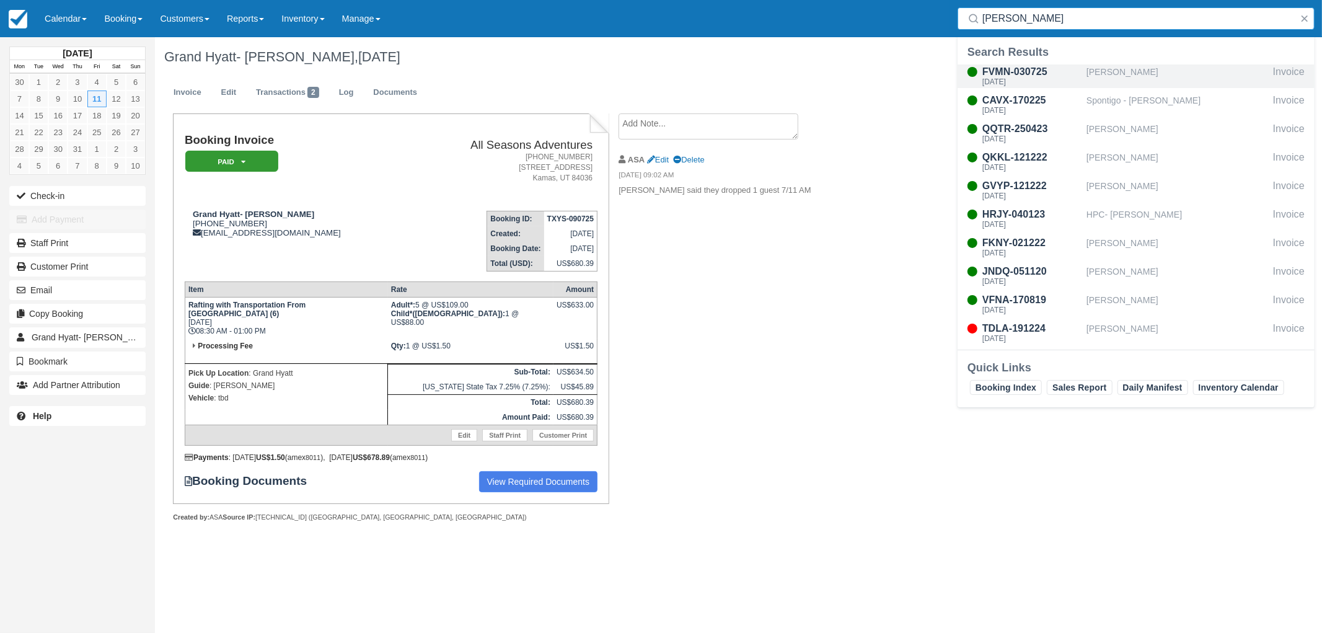
type input "[PERSON_NAME]"
click at [1020, 79] on div "[DATE]" at bounding box center [1031, 81] width 99 height 7
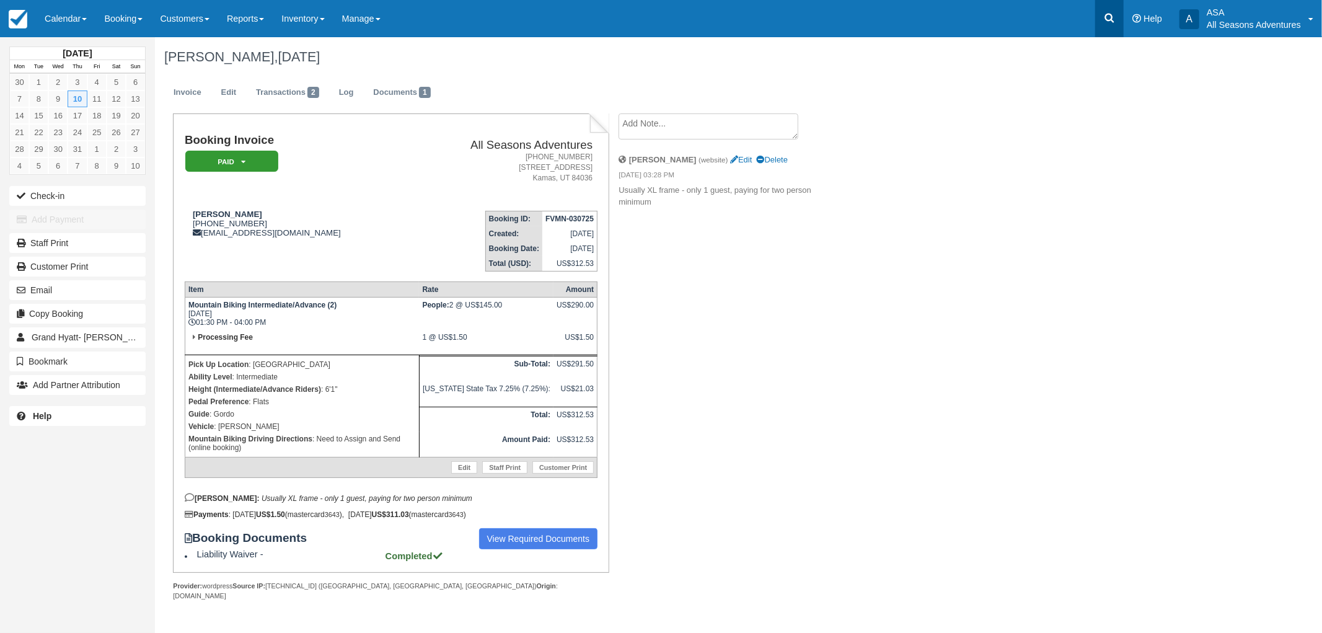
click at [1099, 28] on link at bounding box center [1109, 18] width 29 height 37
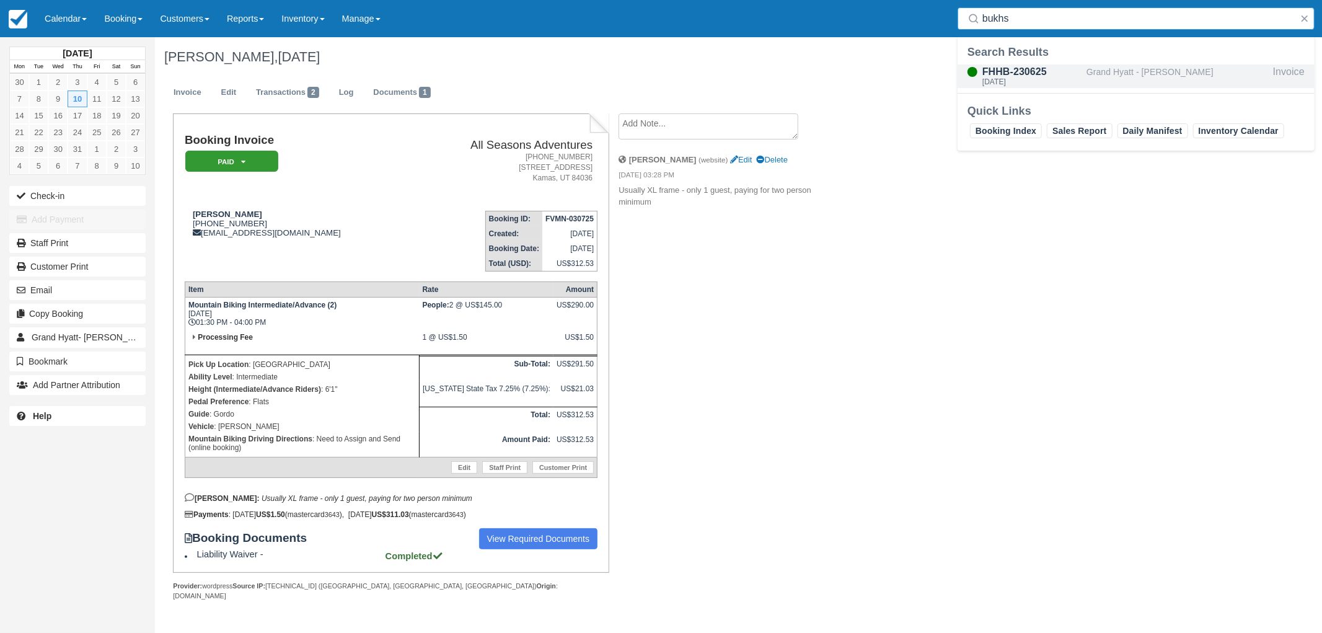
type input "bukhs"
click at [1106, 71] on div "Grand Hyatt - [PERSON_NAME]" at bounding box center [1178, 76] width 182 height 24
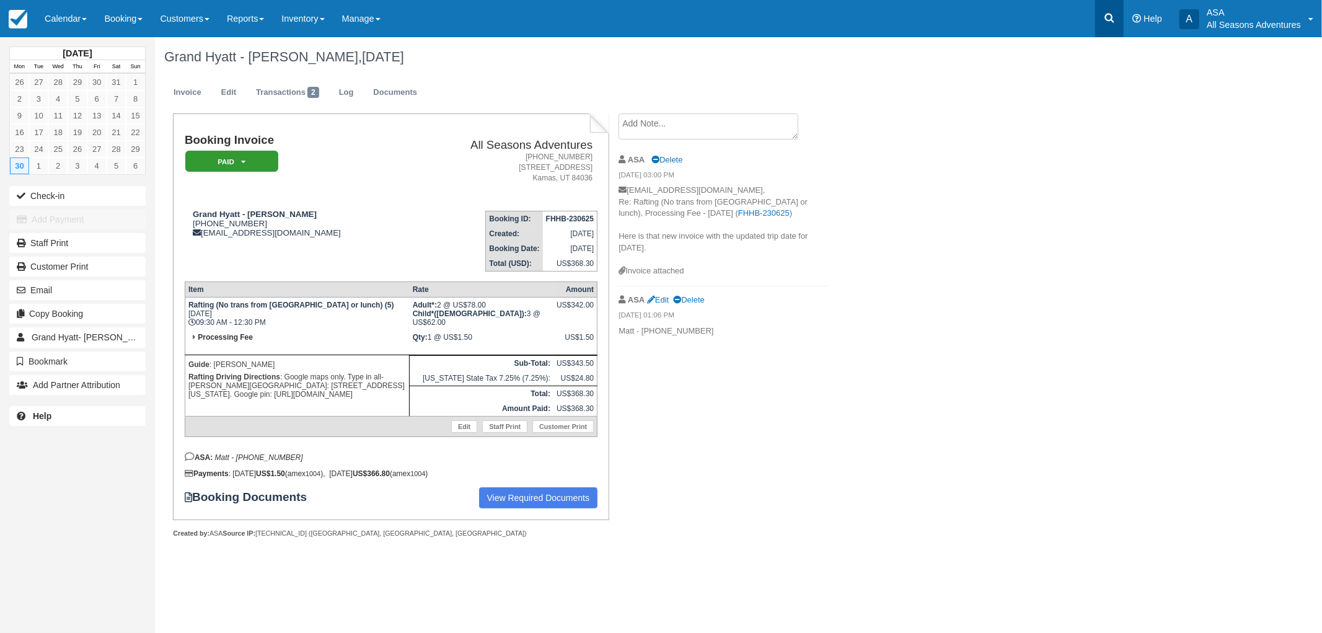
click at [1111, 20] on icon at bounding box center [1109, 18] width 9 height 9
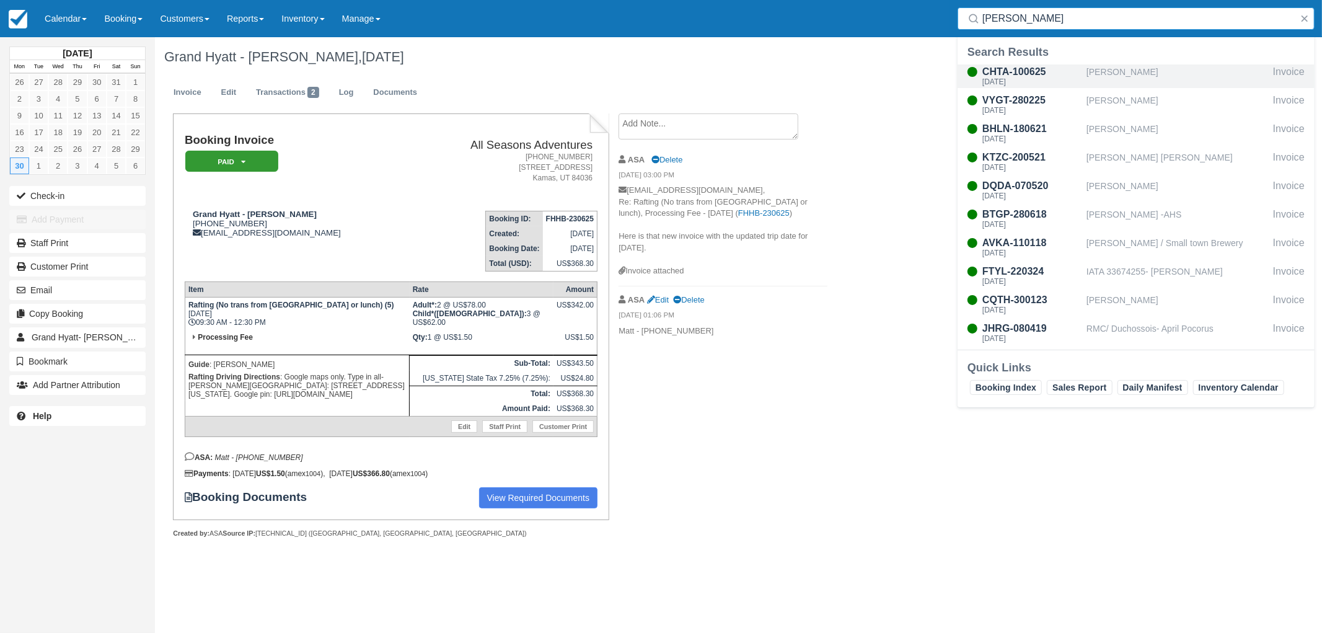
type input "[PERSON_NAME]"
click at [1070, 81] on div "[DATE]" at bounding box center [1031, 81] width 99 height 7
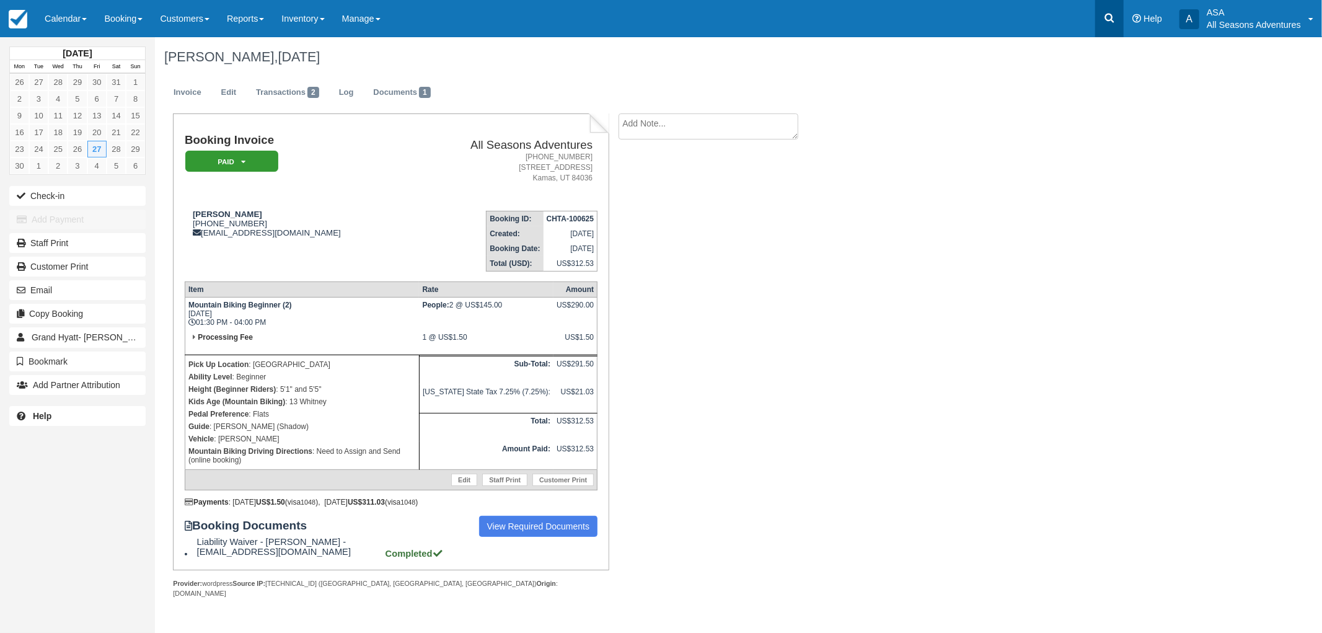
click at [1101, 13] on link at bounding box center [1109, 18] width 29 height 37
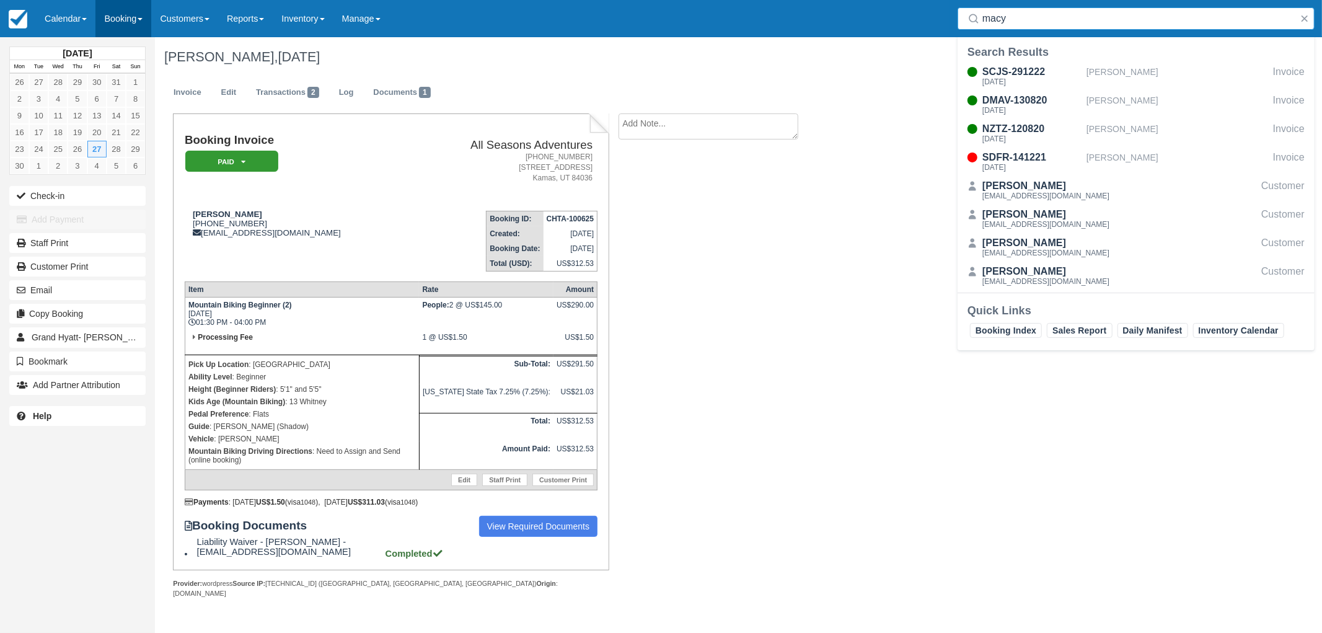
type input "macy"
click at [1303, 22] on button "button" at bounding box center [1304, 18] width 15 height 15
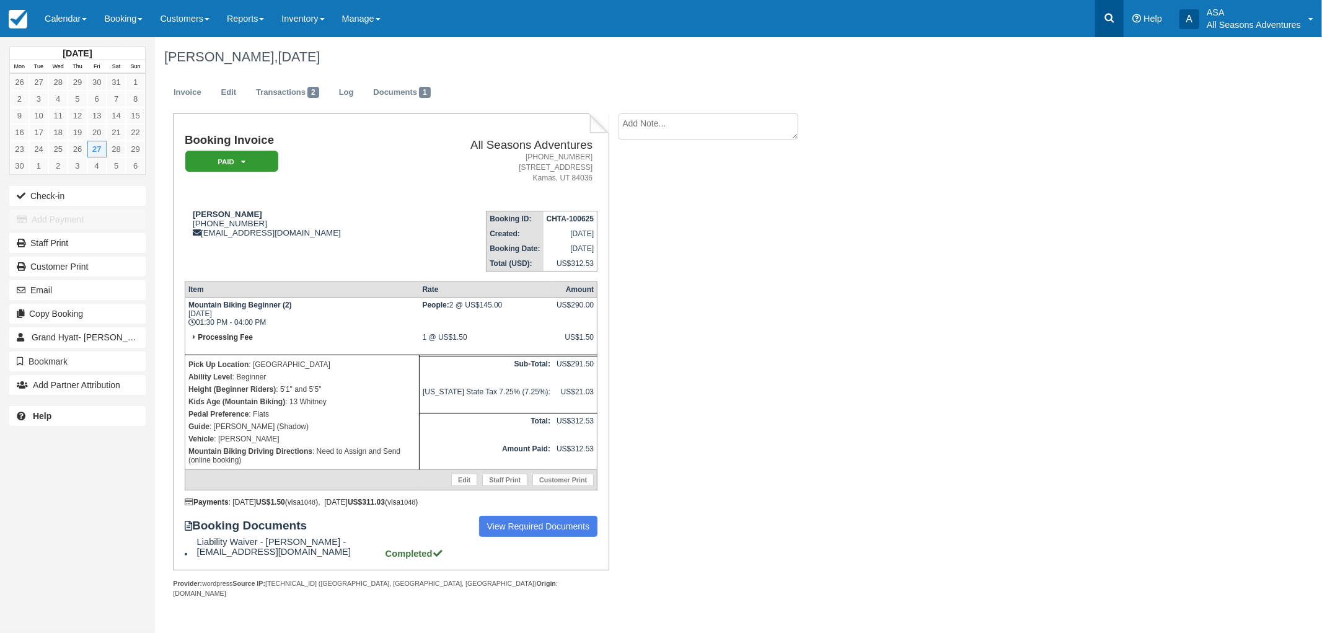
click at [1103, 13] on link at bounding box center [1109, 18] width 29 height 37
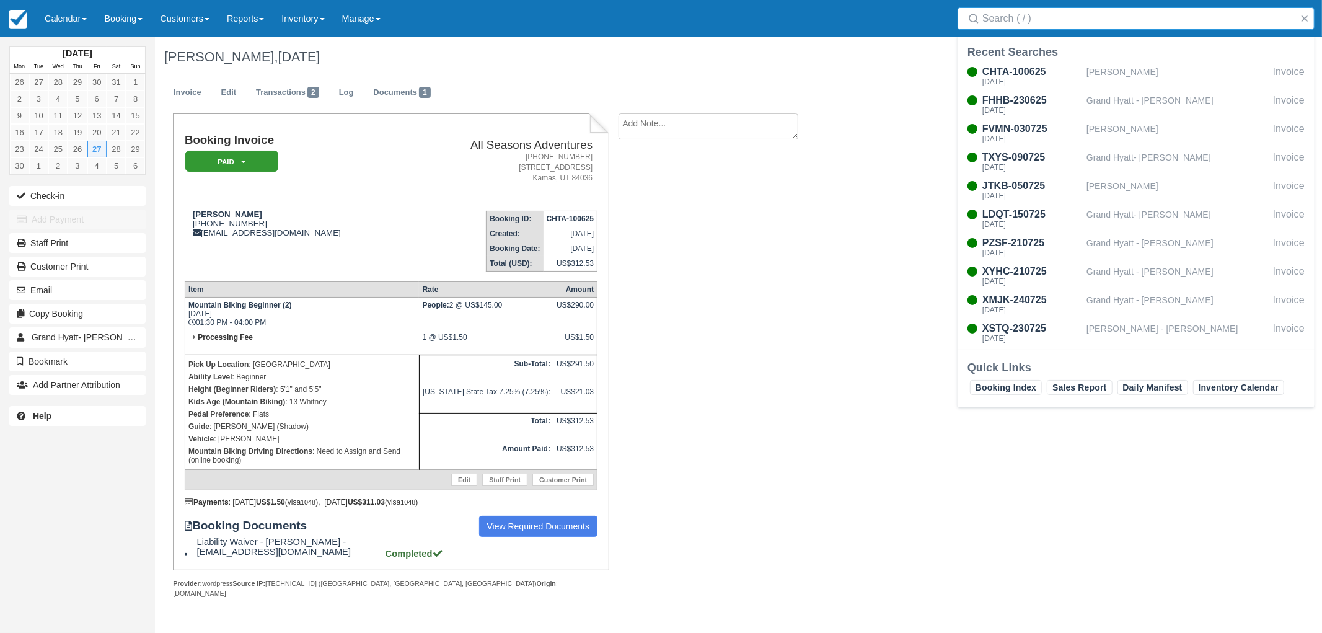
click at [1043, 19] on input "Search" at bounding box center [1138, 18] width 312 height 22
type input "dixon"
click at [1035, 69] on div "KPSJ-230523" at bounding box center [1031, 71] width 99 height 15
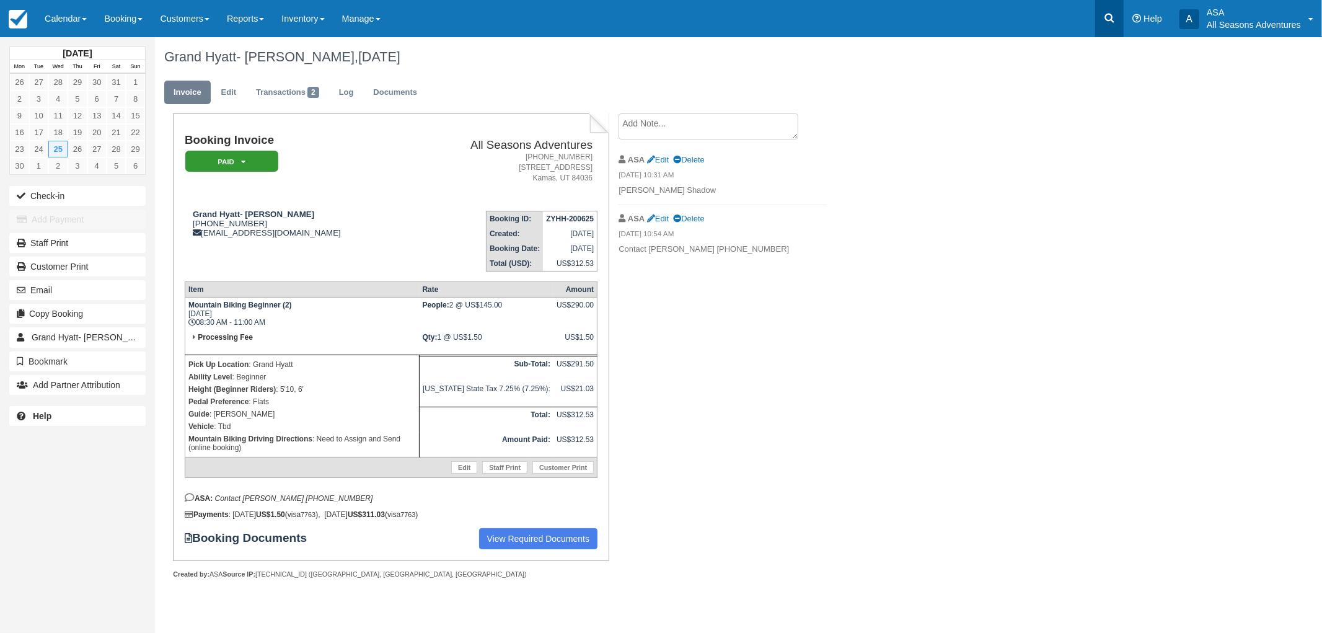
click at [1106, 20] on icon at bounding box center [1109, 18] width 12 height 12
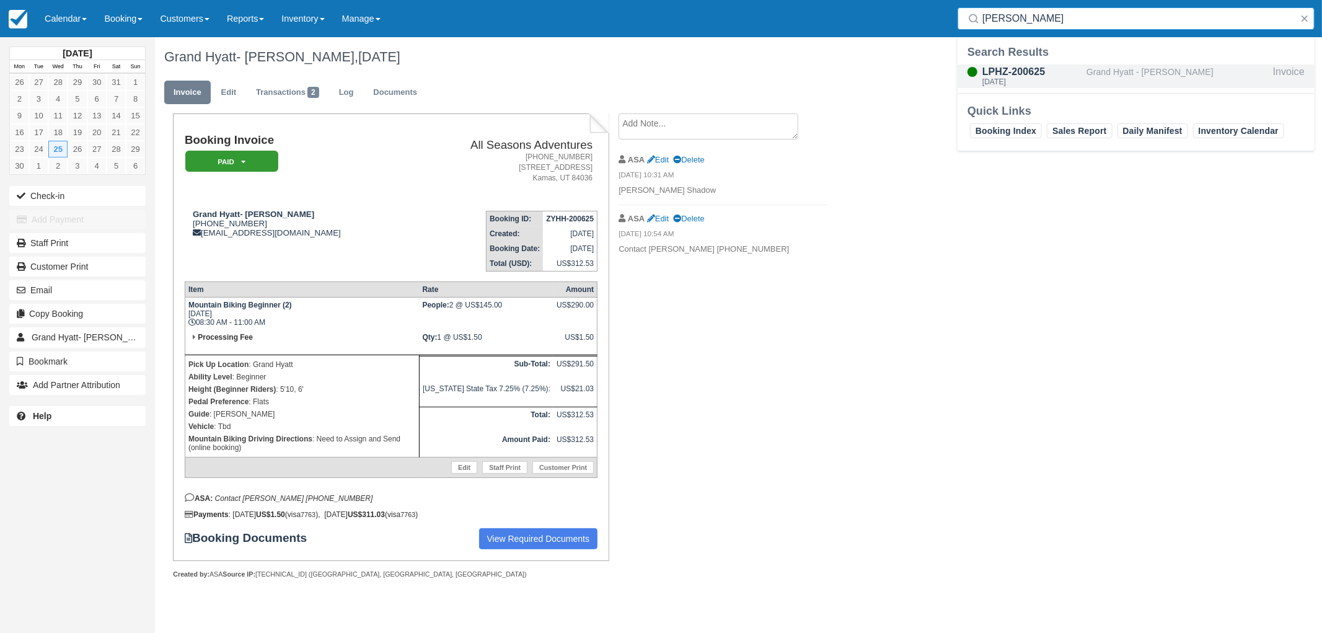
type input "nadig"
click at [1068, 78] on div "Sat Jun 21, 2025" at bounding box center [1031, 81] width 99 height 7
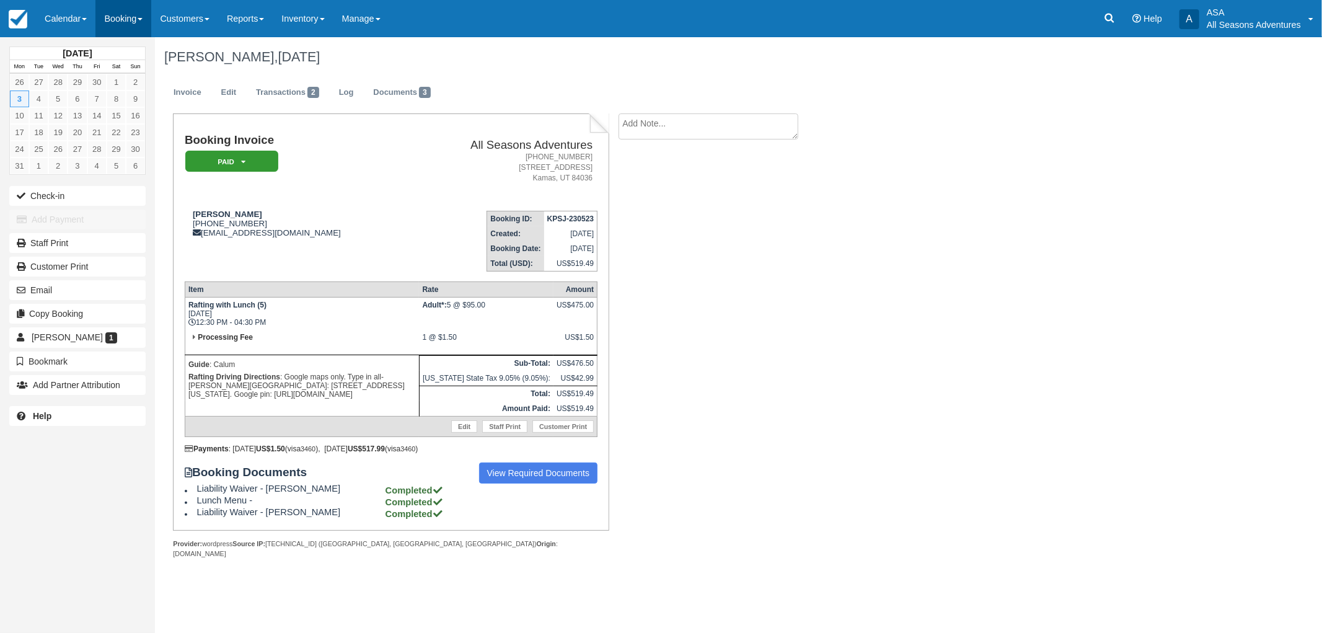
click at [121, 11] on link "Booking" at bounding box center [123, 18] width 56 height 37
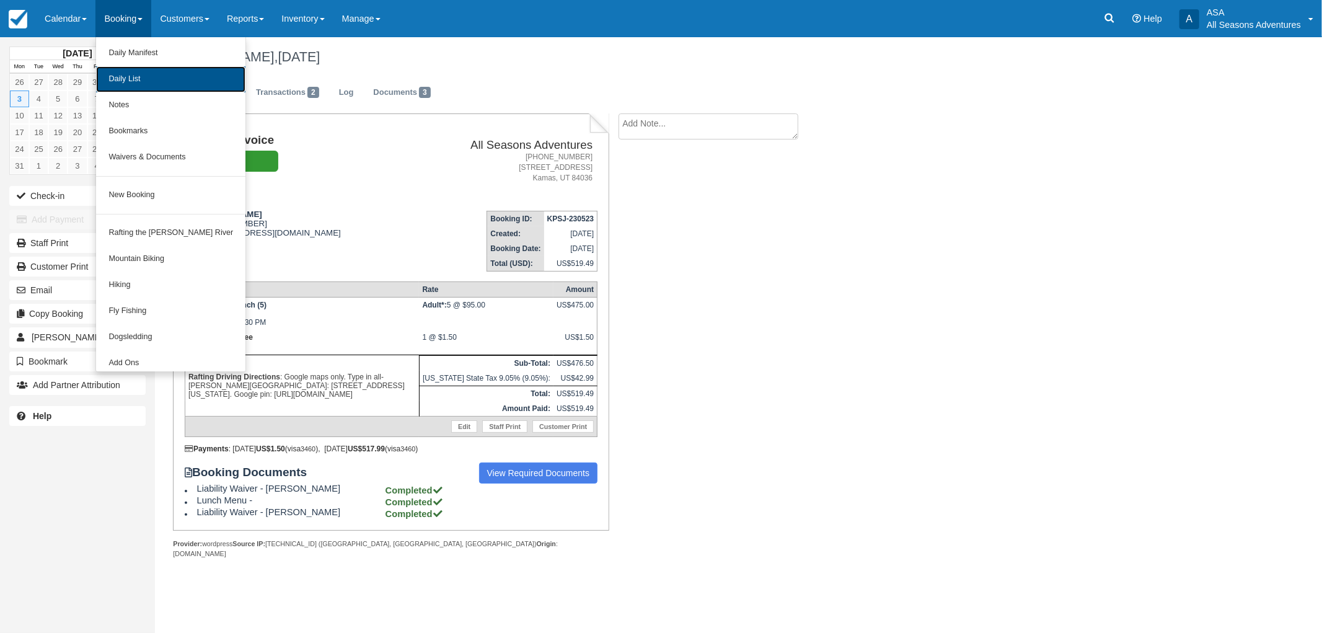
click at [126, 83] on link "Daily List" at bounding box center [170, 79] width 149 height 26
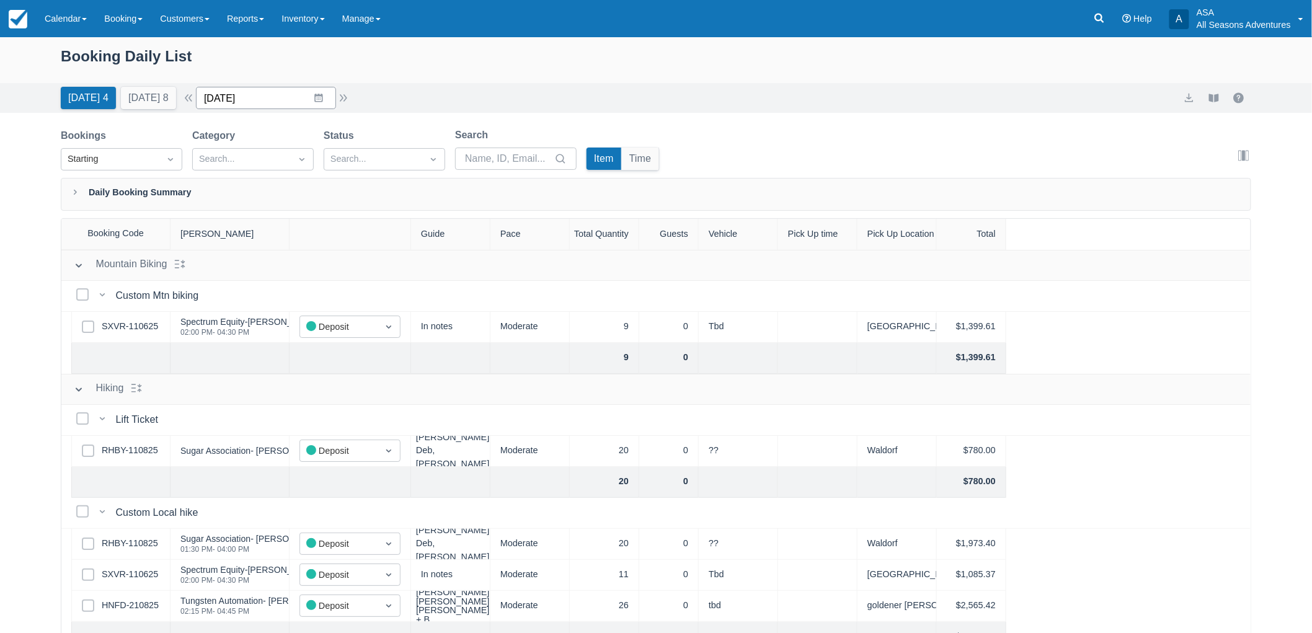
click at [299, 100] on input "09/09/25" at bounding box center [266, 98] width 140 height 22
click at [226, 151] on icon "Move backward to switch to the previous month." at bounding box center [221, 149] width 11 height 6
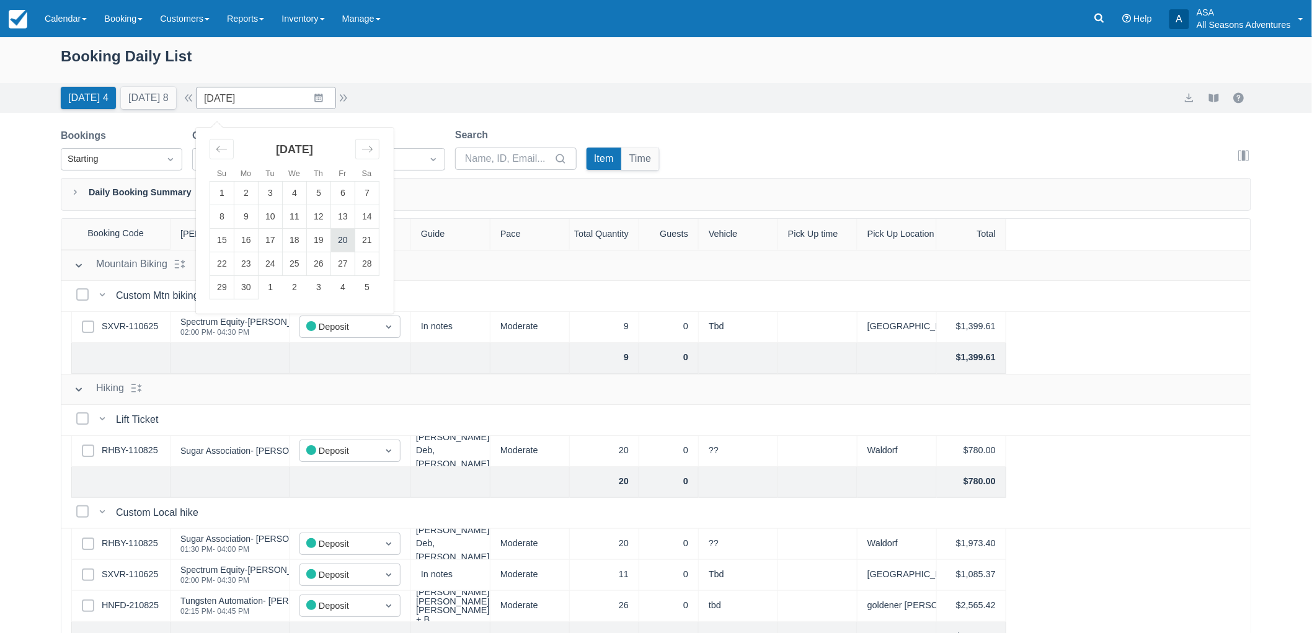
click at [350, 245] on td "20" at bounding box center [343, 241] width 24 height 24
type input "06/20/25"
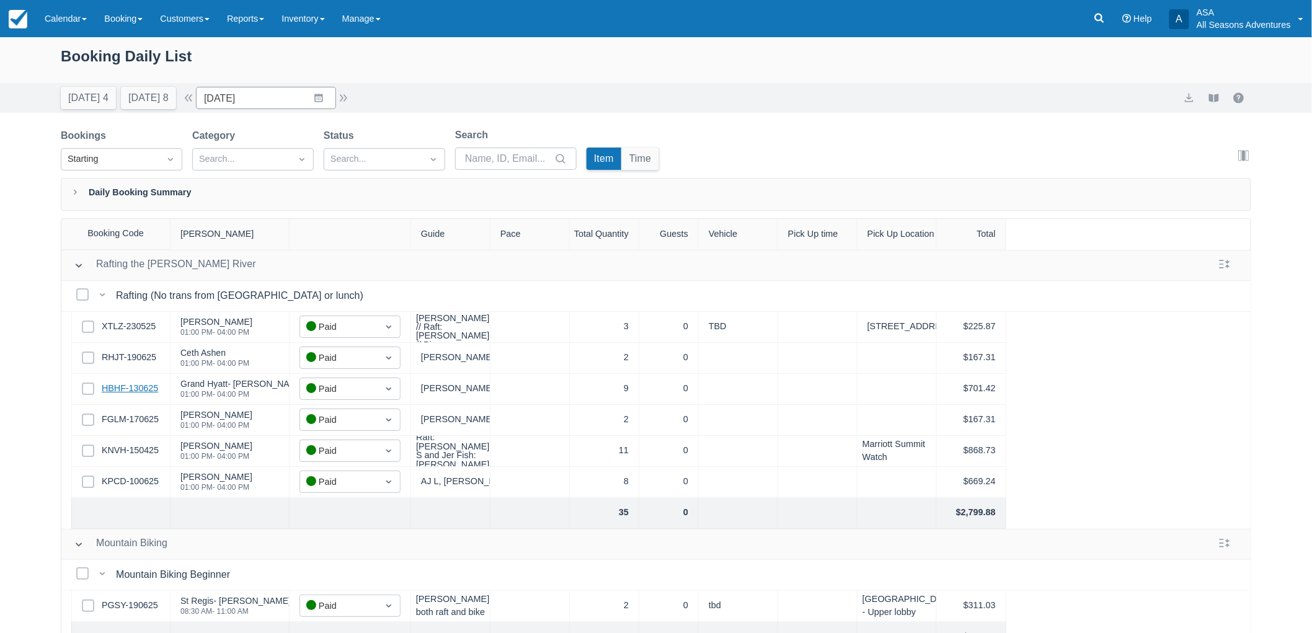
click at [126, 387] on link "HBHF-130625" at bounding box center [130, 389] width 56 height 14
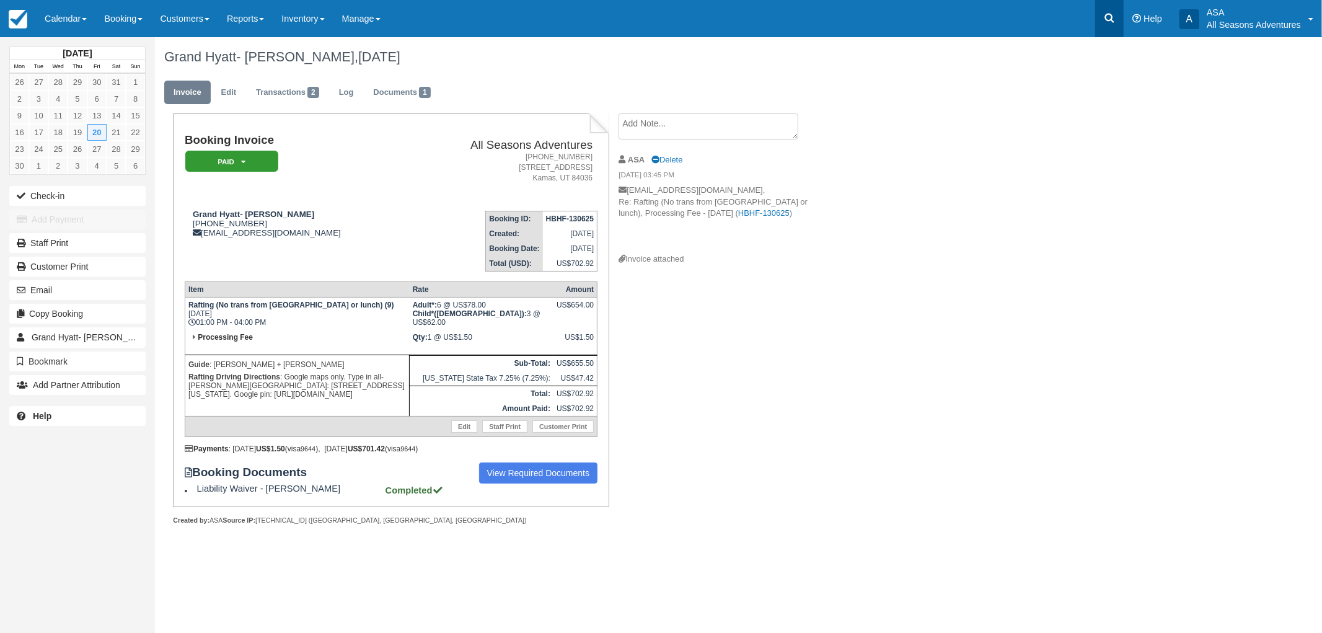
click at [1107, 14] on icon at bounding box center [1109, 18] width 9 height 9
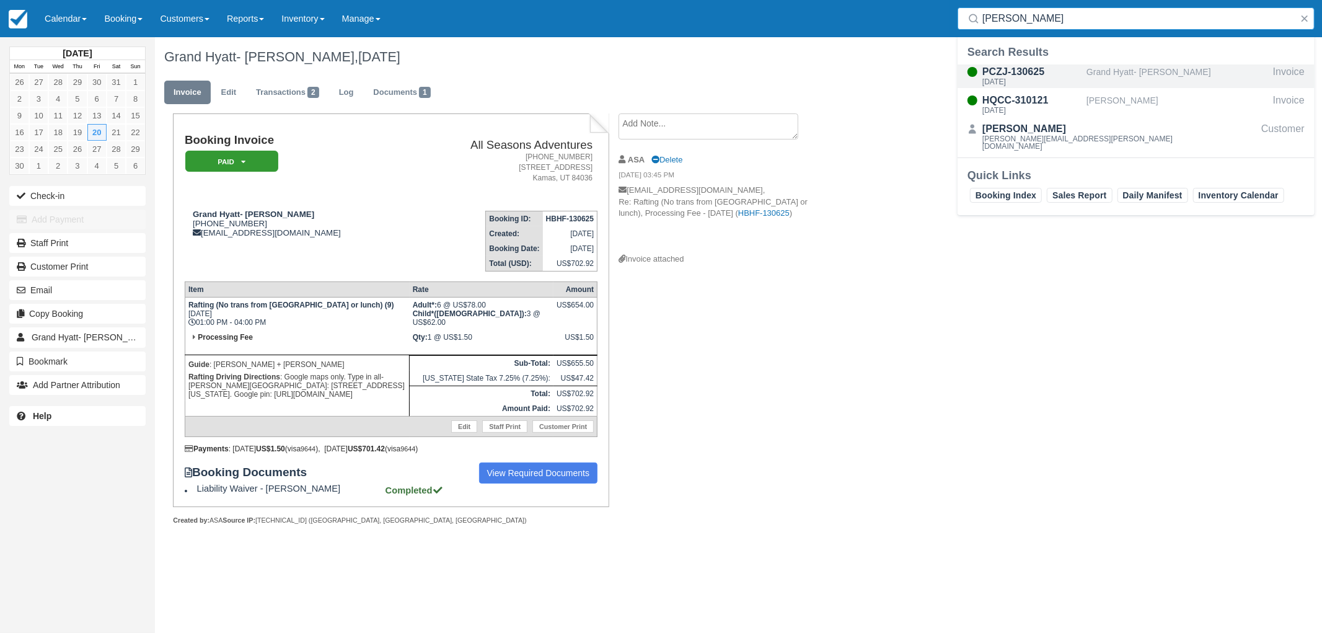
type input "schuette"
click at [1108, 82] on div "Grand Hyatt- Craig Schuette" at bounding box center [1178, 76] width 182 height 24
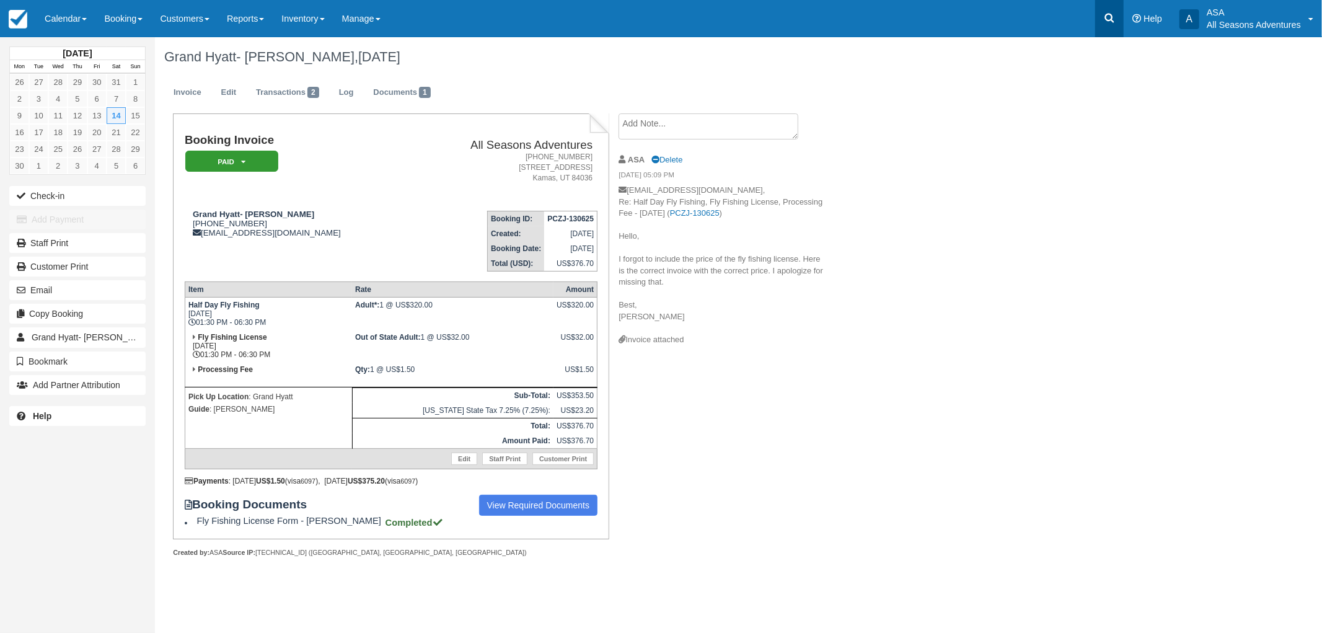
click at [1108, 25] on link at bounding box center [1109, 18] width 29 height 37
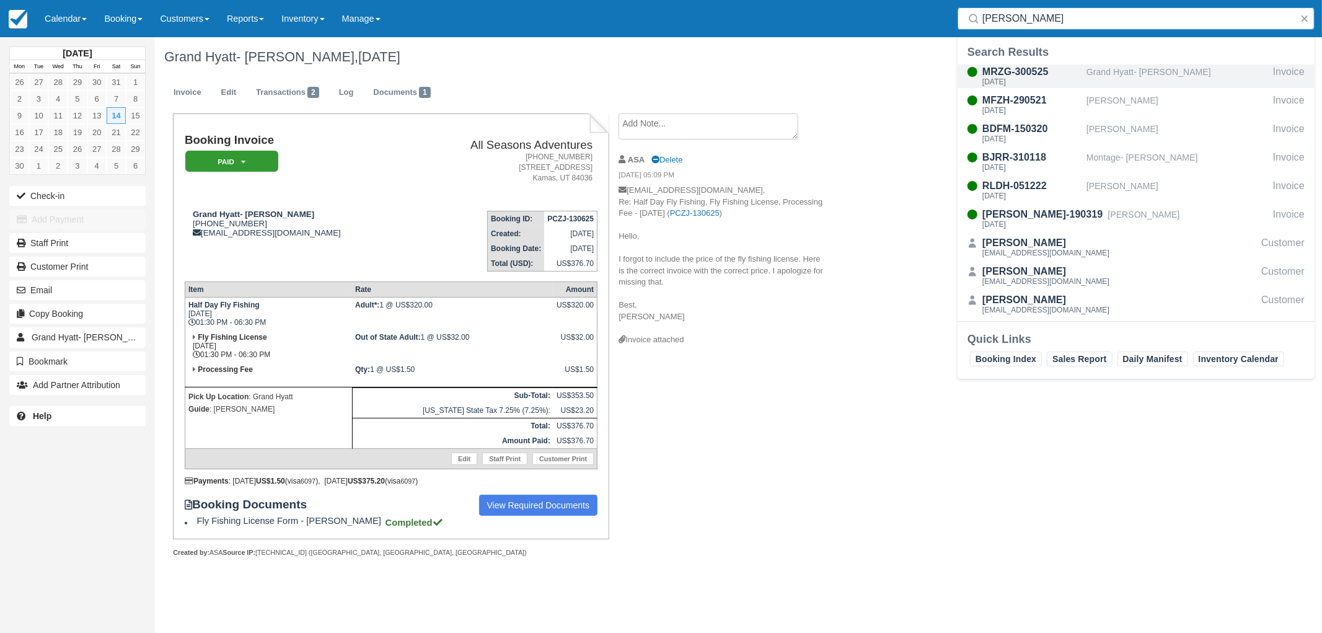
type input "byrd"
click at [1087, 73] on div "Grand Hyatt- [PERSON_NAME]" at bounding box center [1178, 76] width 182 height 24
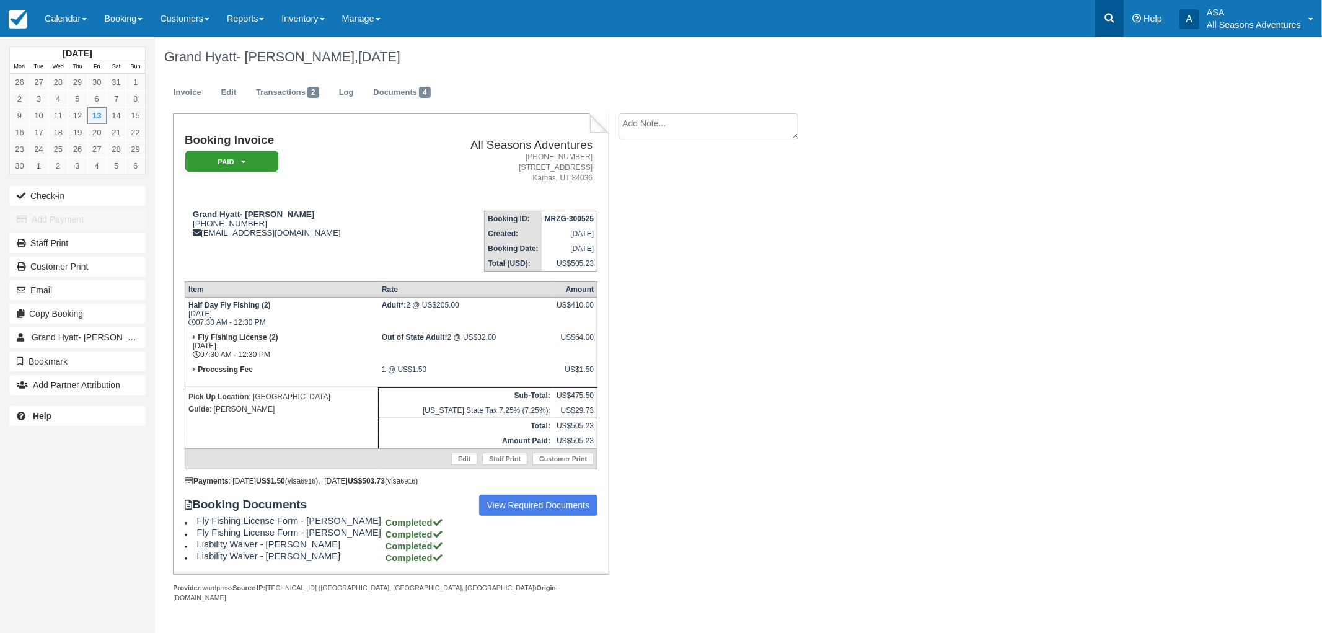
click at [1117, 23] on link at bounding box center [1109, 18] width 29 height 37
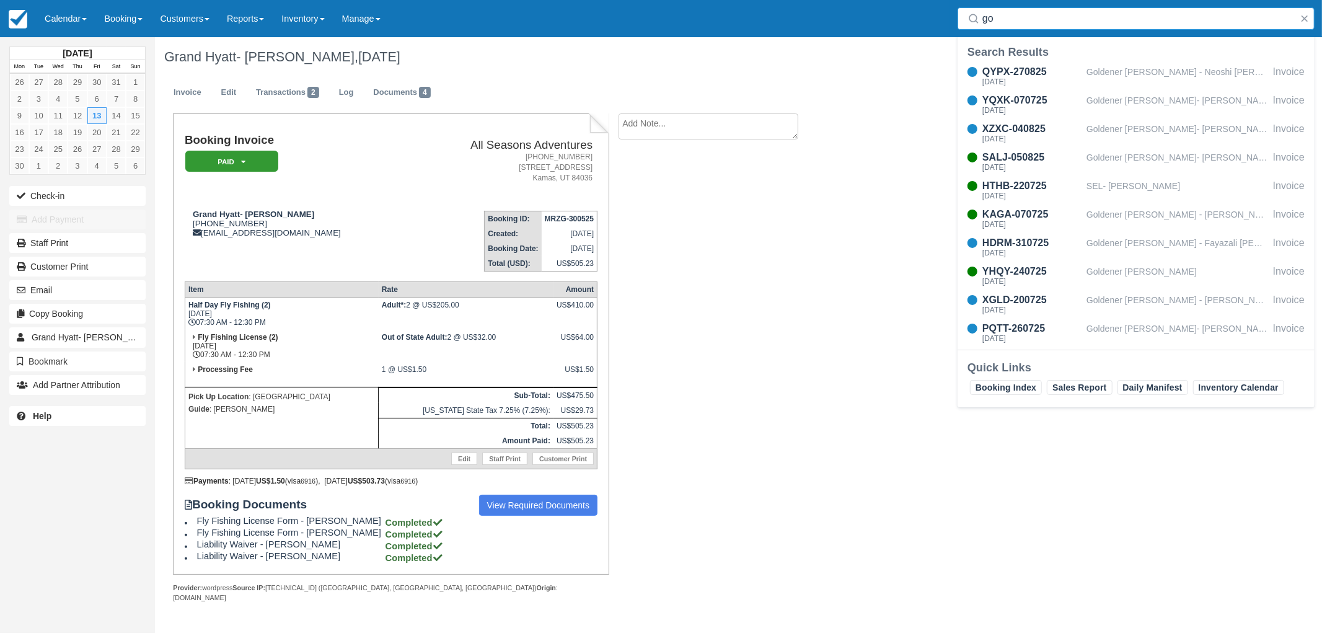
type input "g"
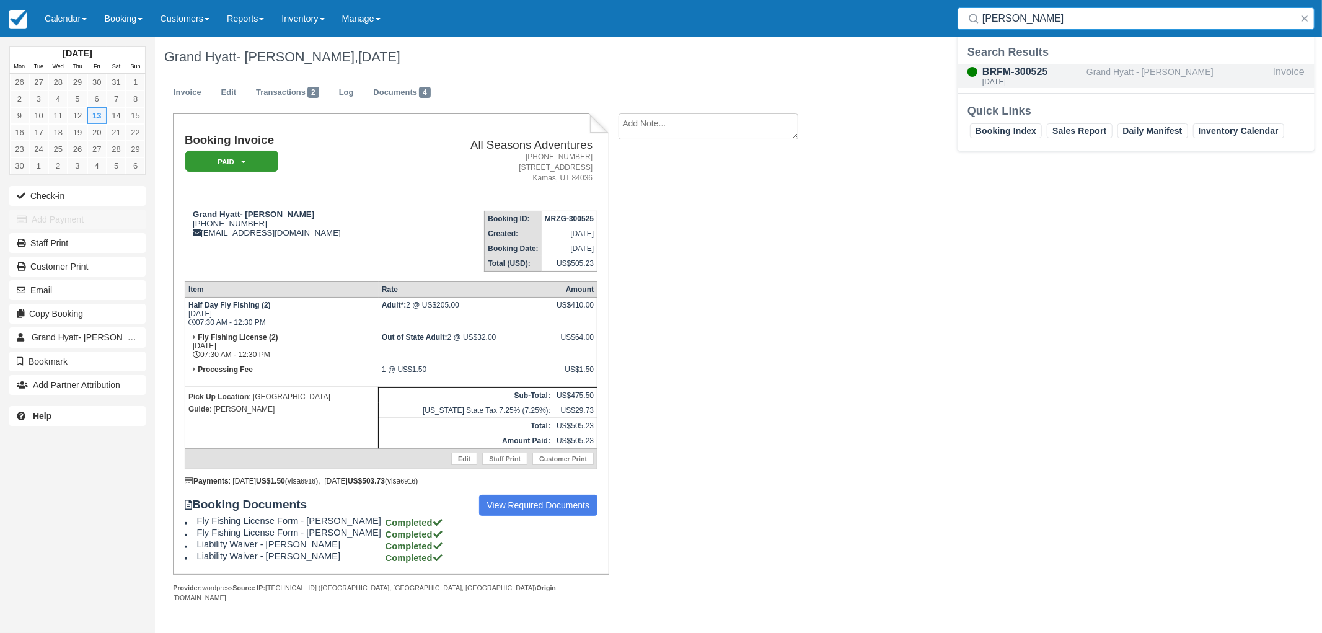
type input "[PERSON_NAME]"
click at [1038, 73] on div "BRFM-300525" at bounding box center [1031, 71] width 99 height 15
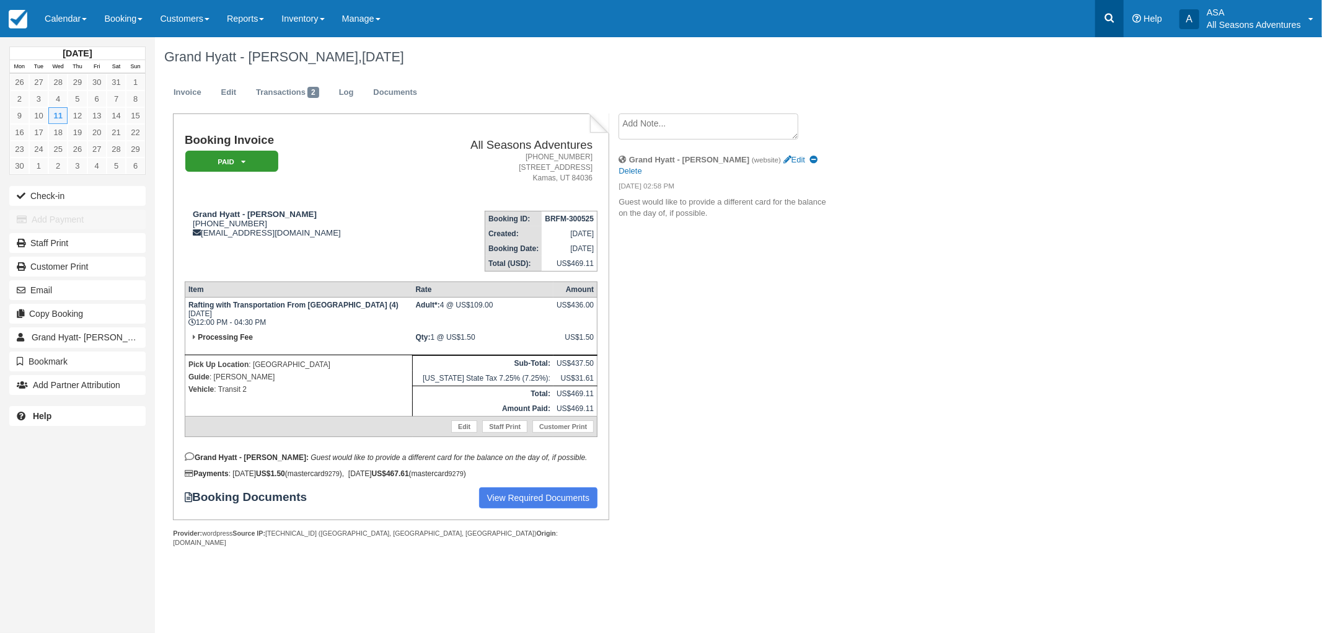
click at [1103, 17] on link at bounding box center [1109, 18] width 29 height 37
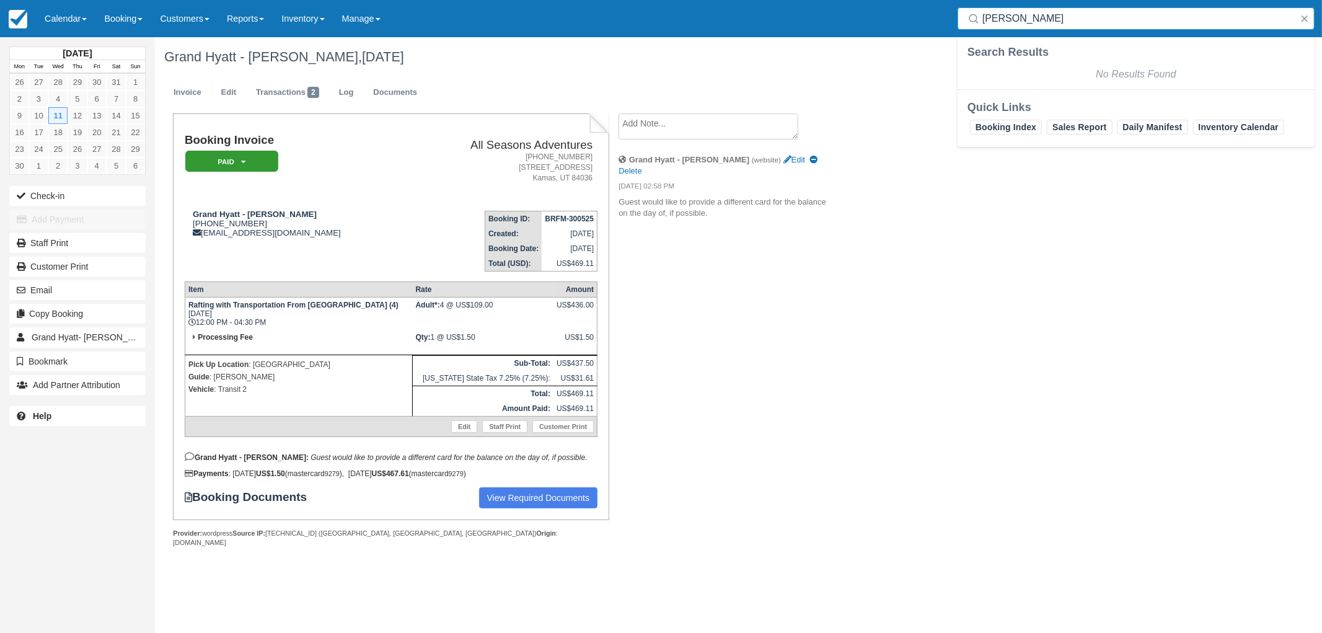
type input "[PERSON_NAME]"
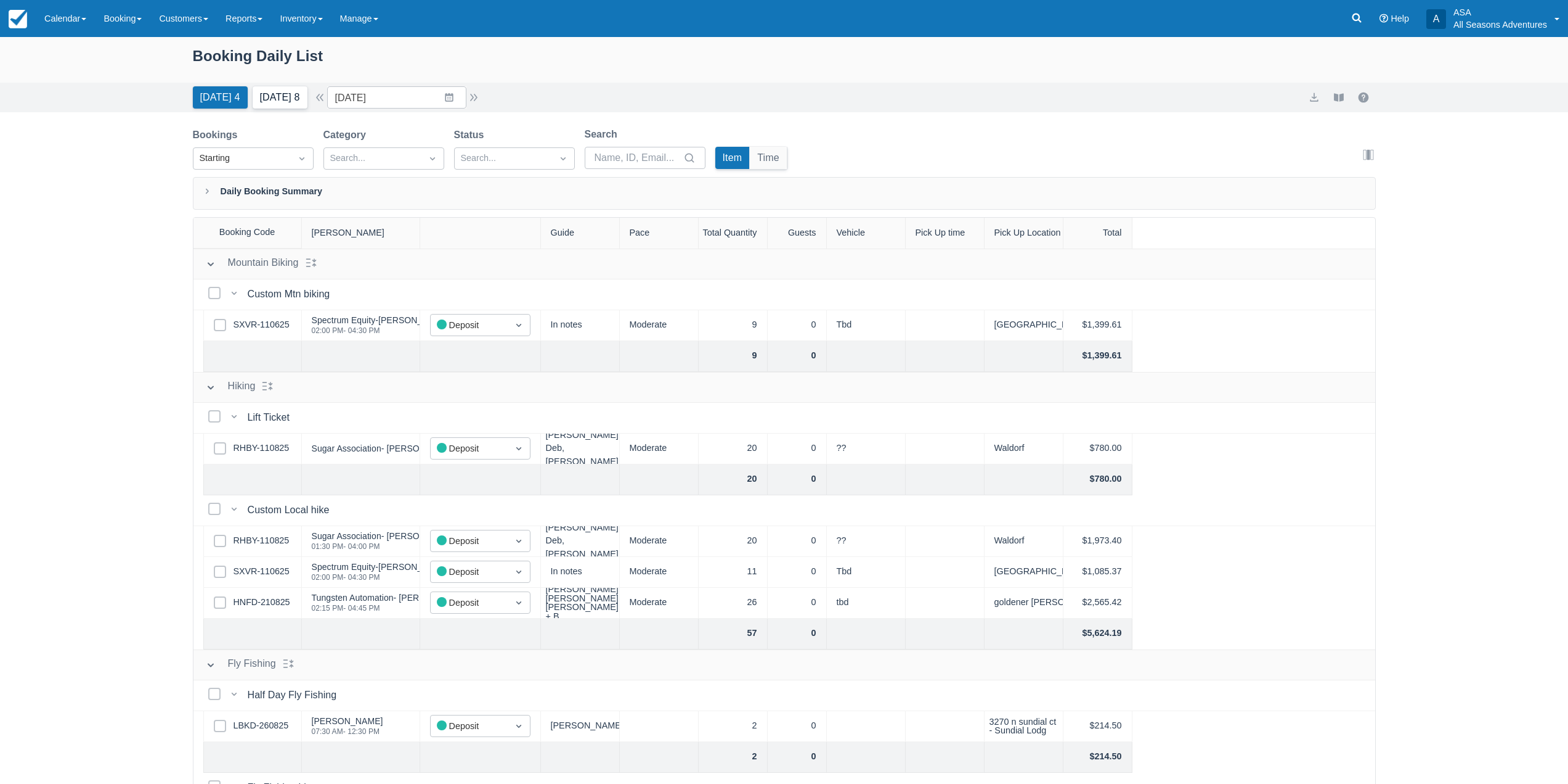
click at [288, 91] on button "Tomorrow 8" at bounding box center [279, 98] width 55 height 22
type input "09/10/25"
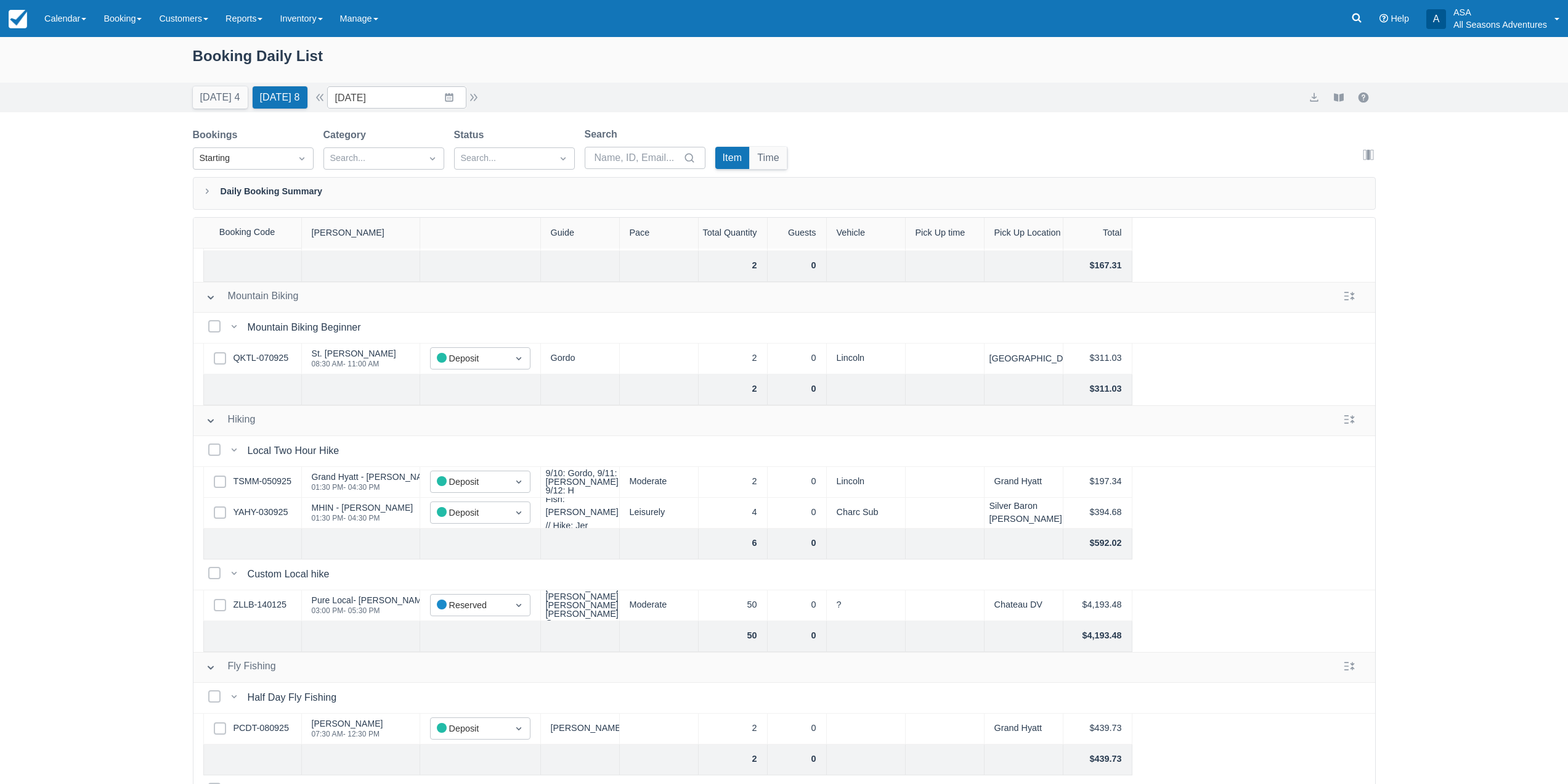
scroll to position [185, 0]
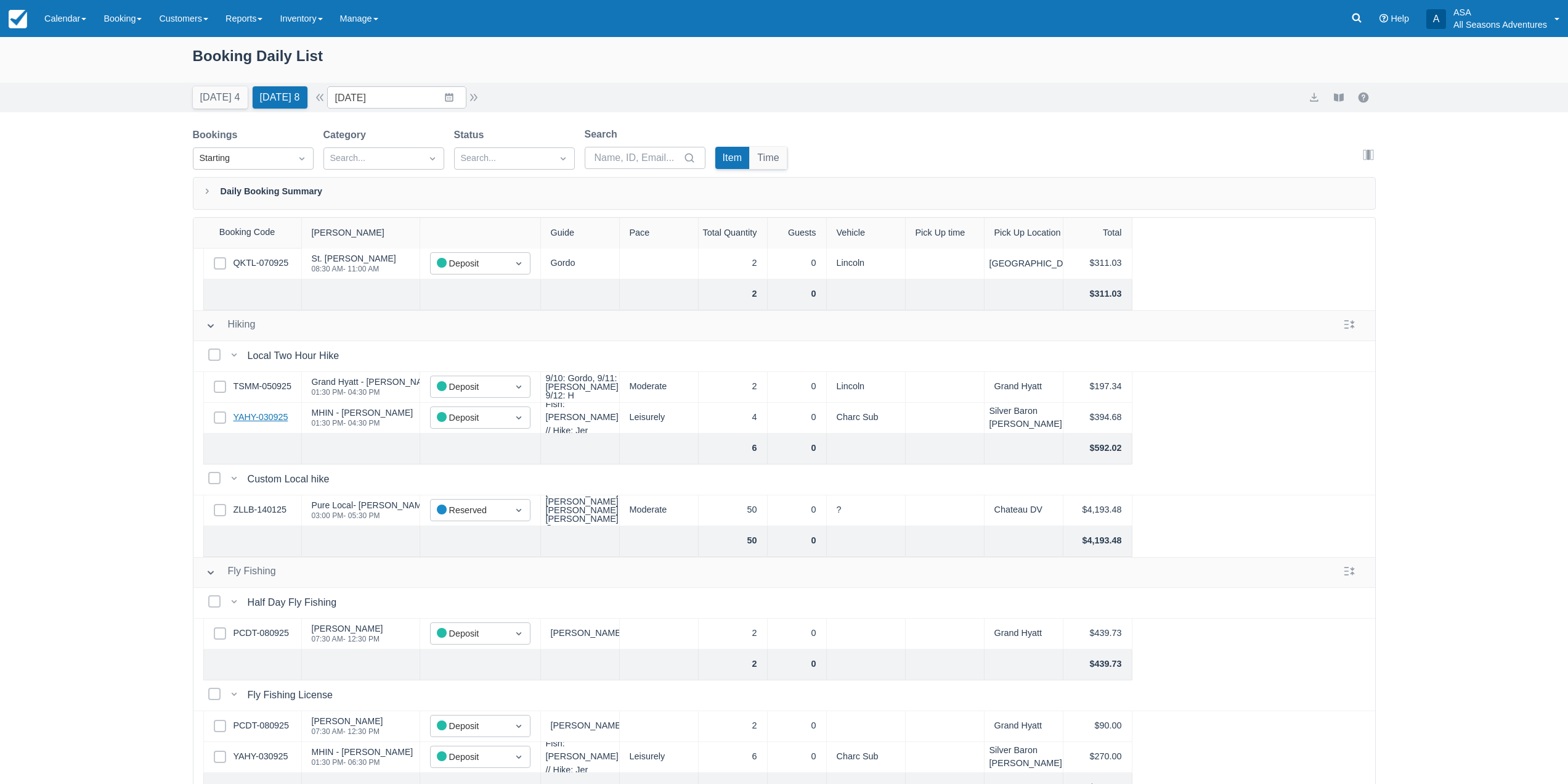
click at [267, 420] on link "YAHY-030925" at bounding box center [261, 418] width 55 height 14
click at [1361, 16] on icon at bounding box center [1357, 18] width 12 height 12
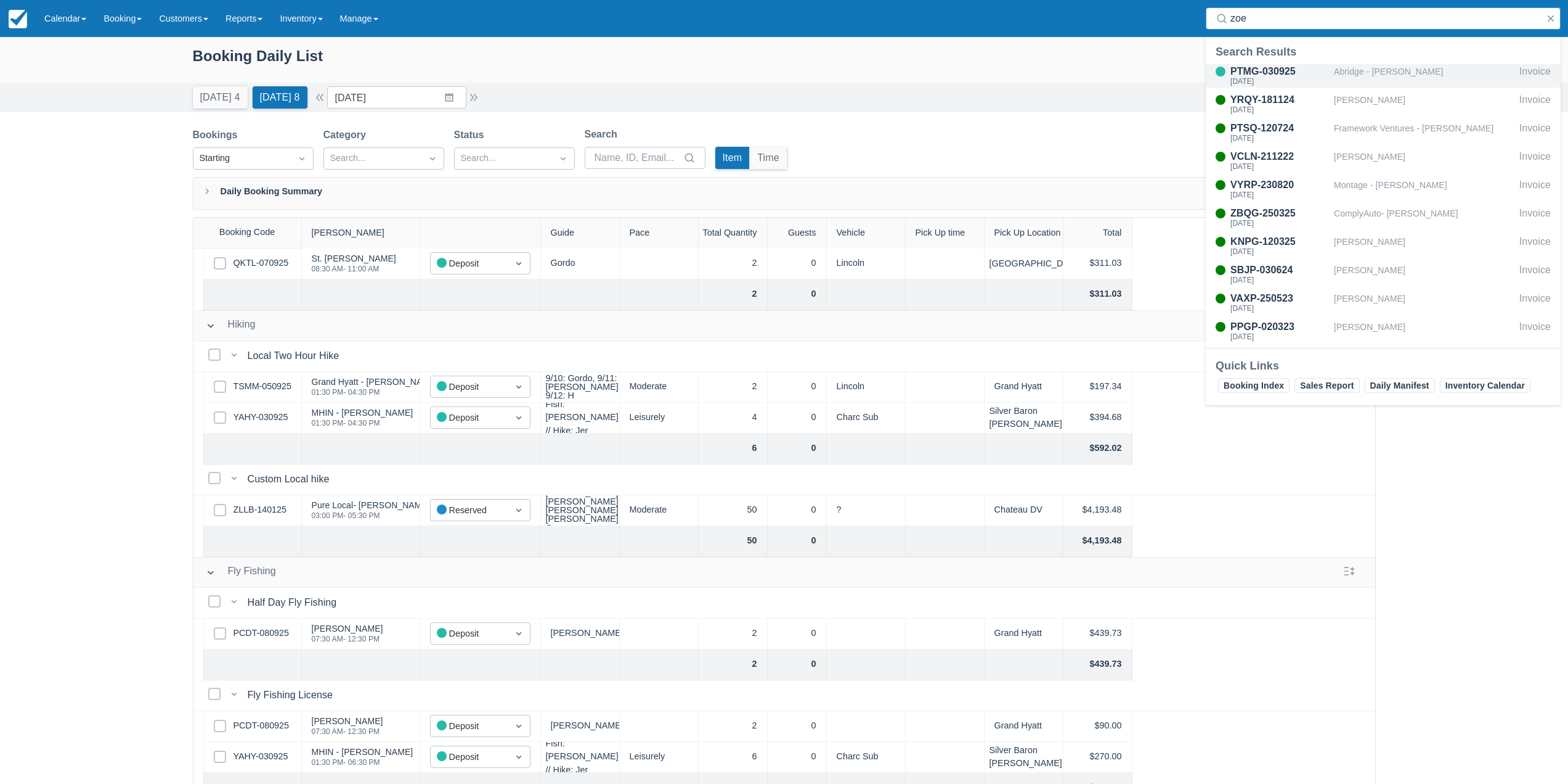
type input "zoe"
click at [1378, 73] on div "Abridge - Zoe Depreta" at bounding box center [1425, 76] width 181 height 24
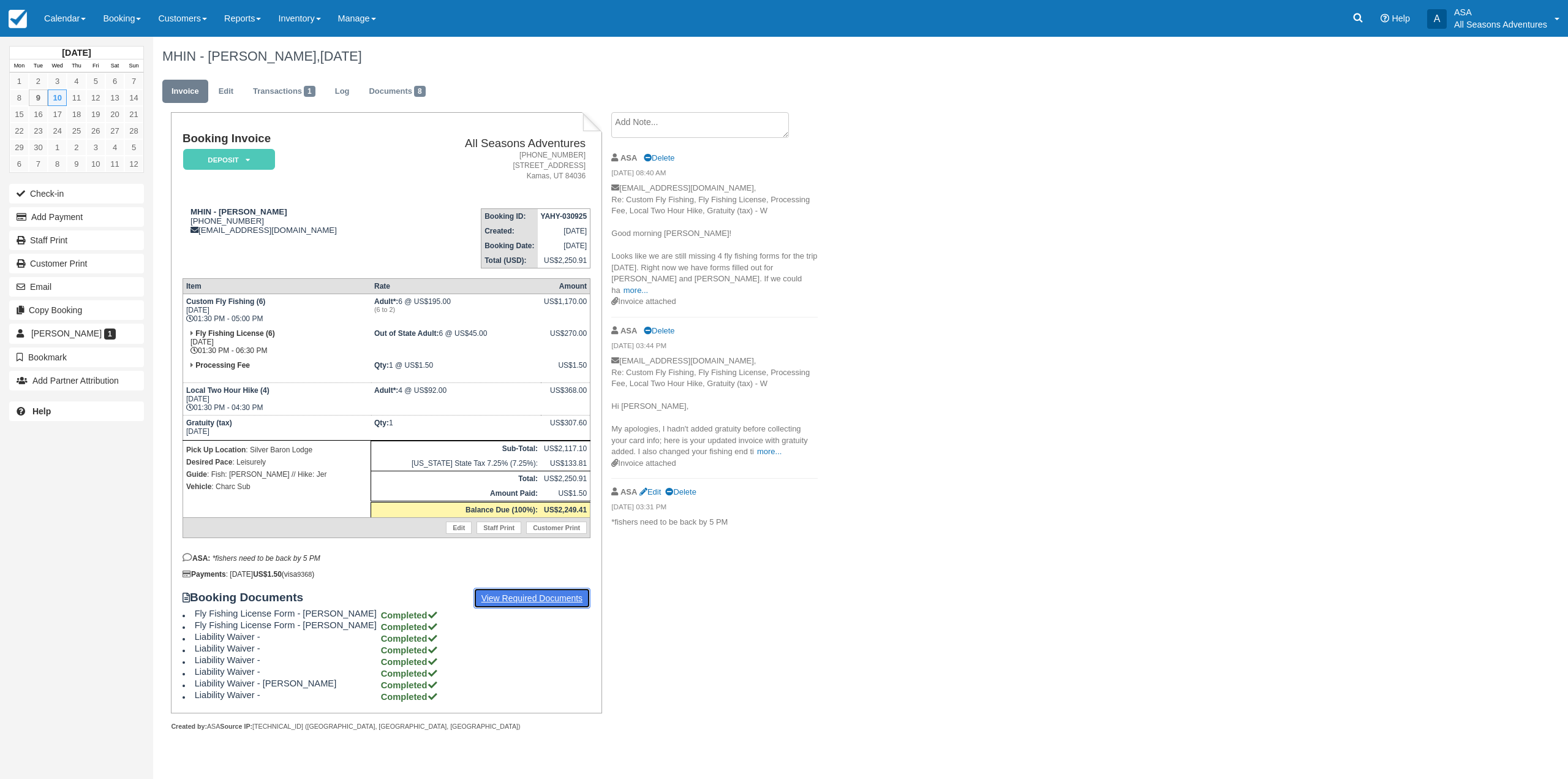
click at [520, 601] on link "View Required Documents" at bounding box center [532, 597] width 118 height 21
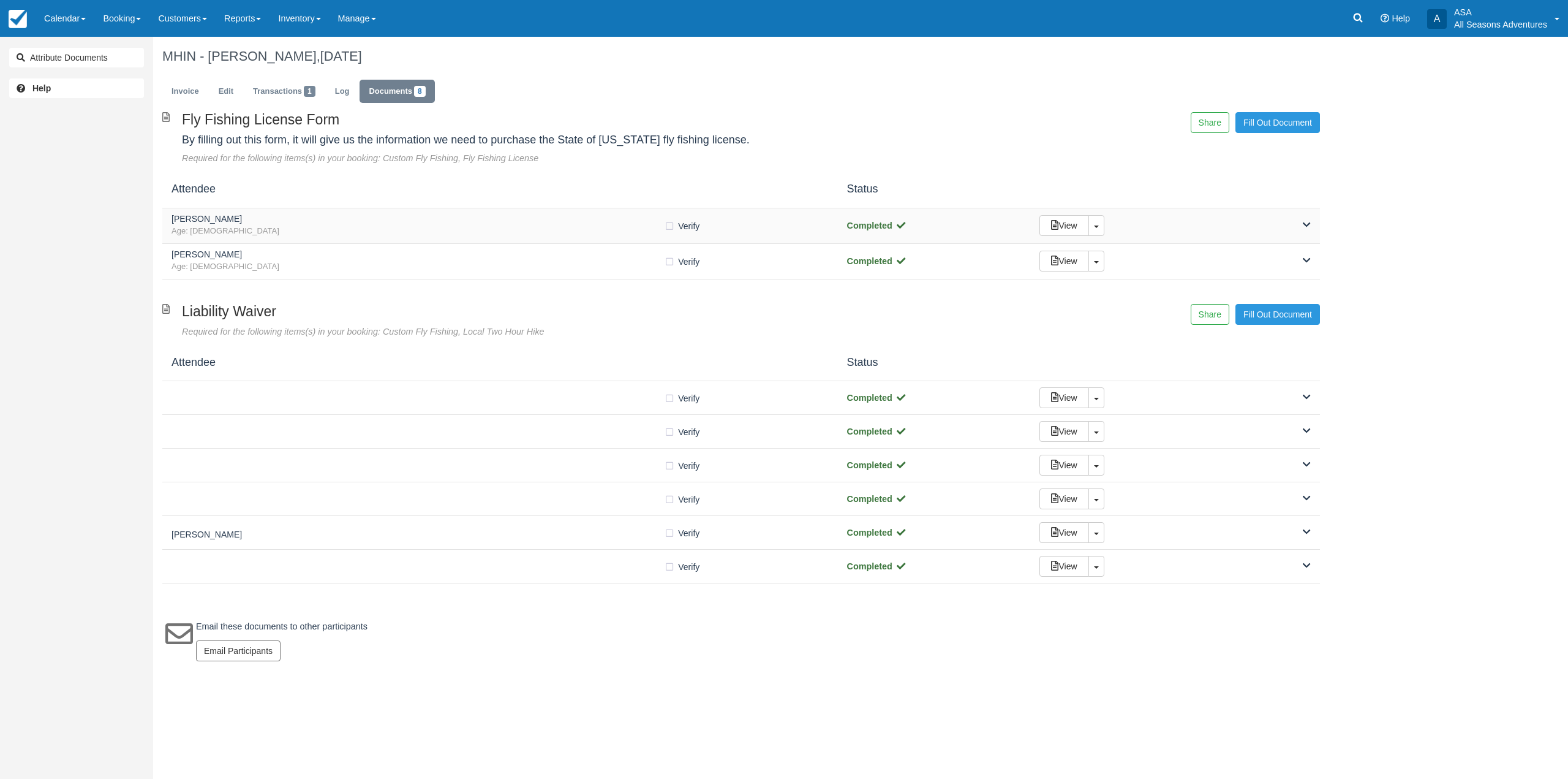
click at [619, 220] on h5 "Michael Kaushansky" at bounding box center [418, 218] width 492 height 9
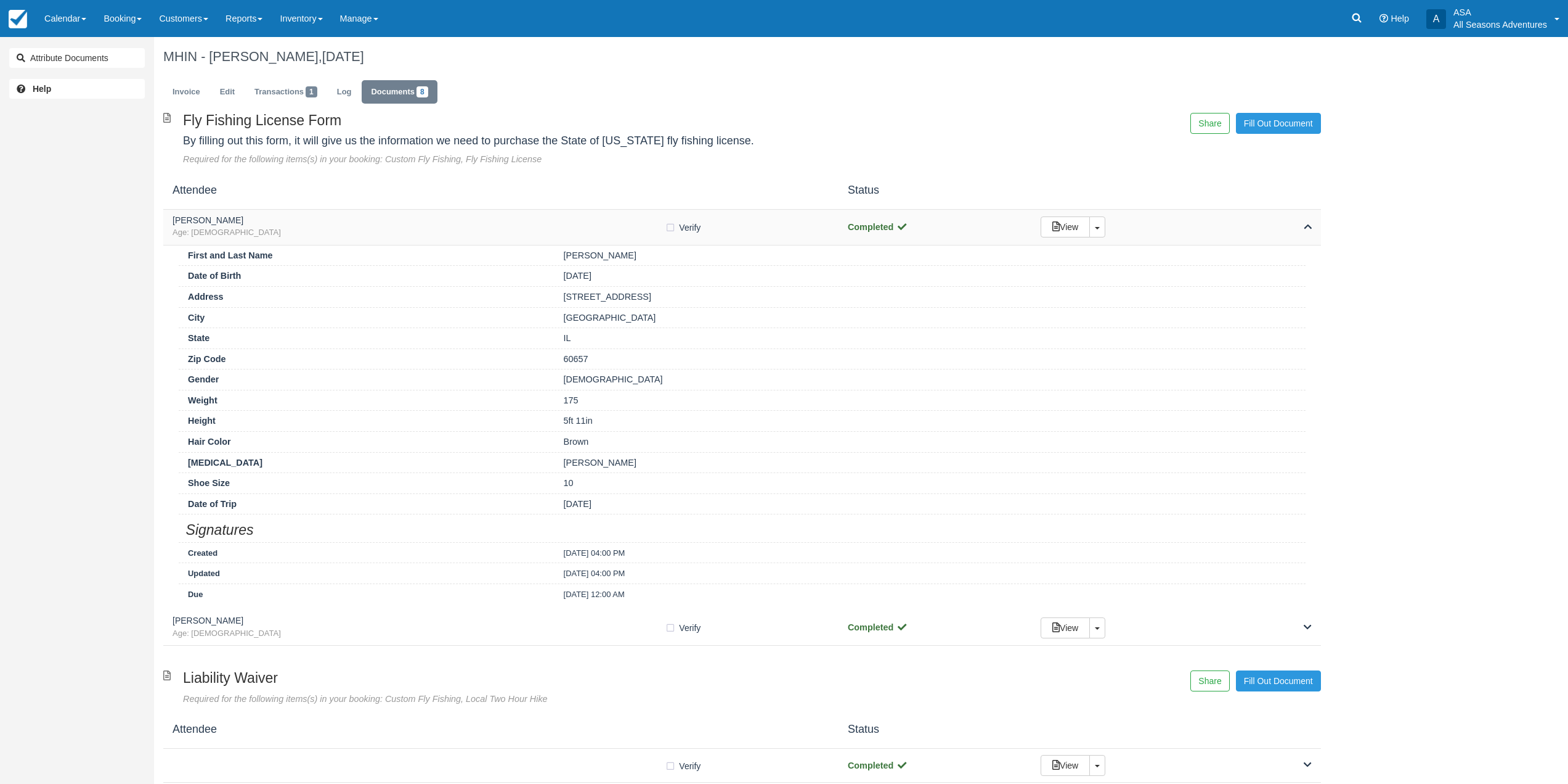
click at [623, 222] on h5 "Michael Kaushansky" at bounding box center [419, 220] width 492 height 9
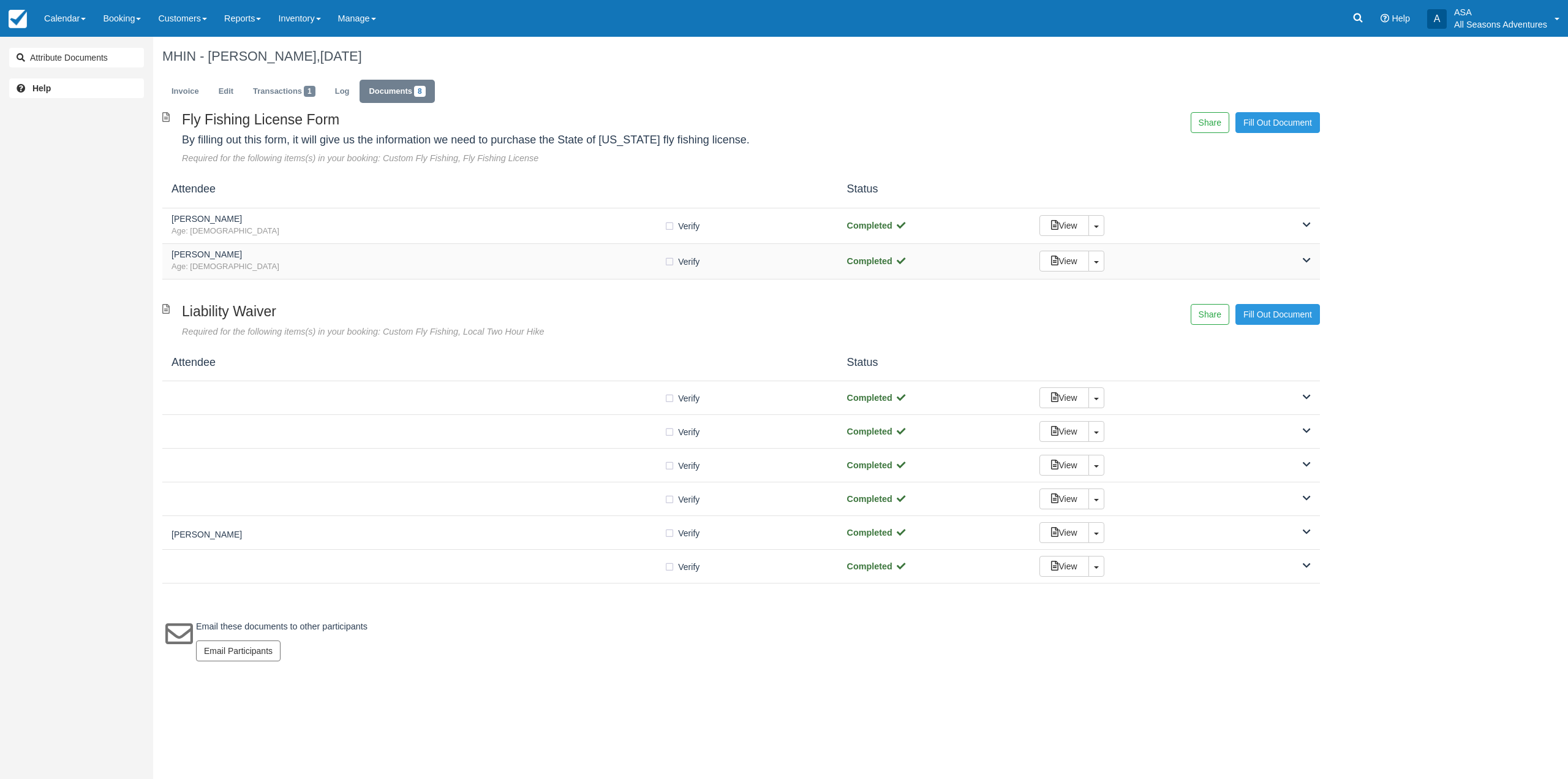
click at [614, 270] on span "Age: 34" at bounding box center [418, 267] width 492 height 12
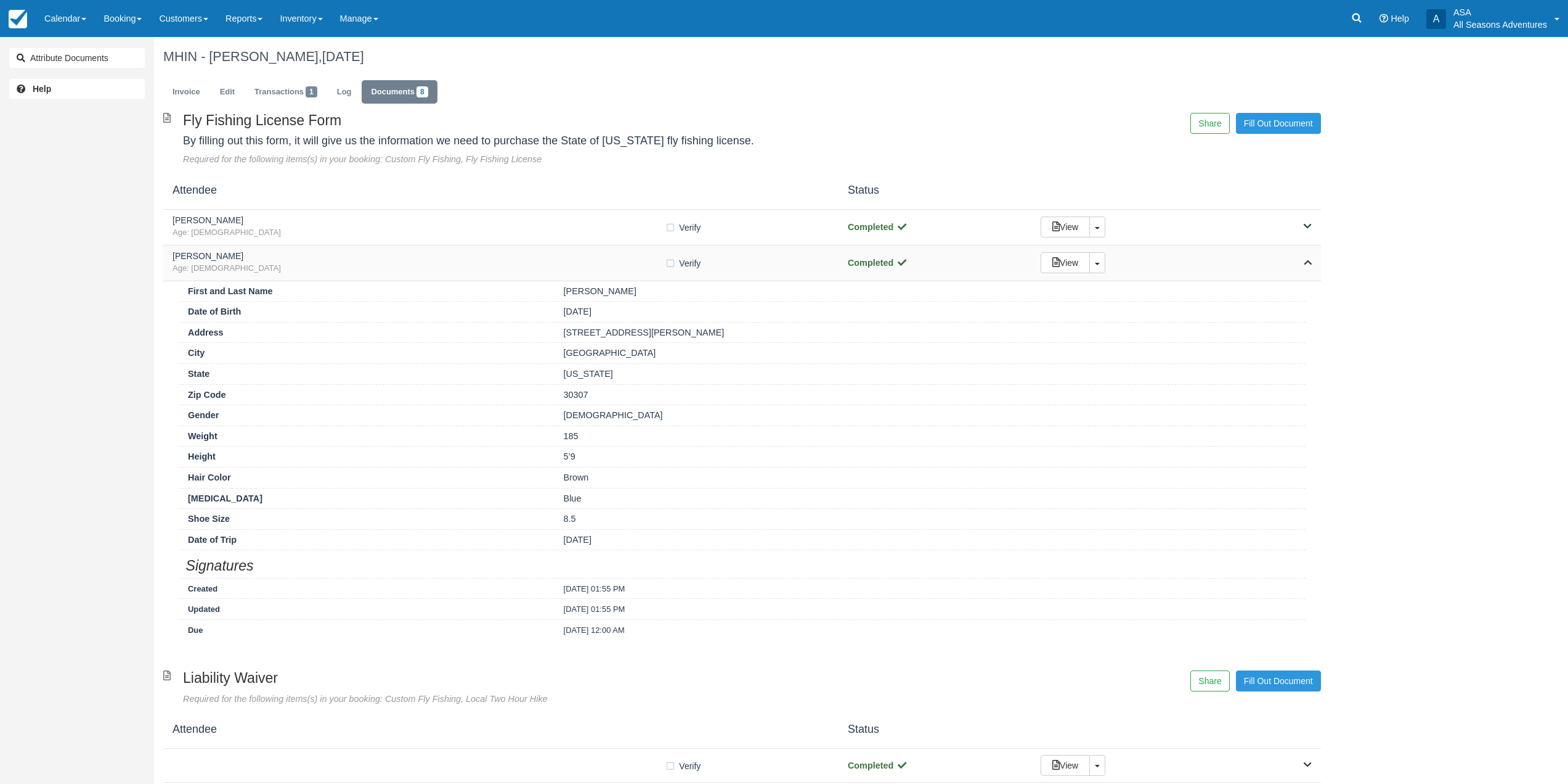
click at [617, 272] on span "Age: 34" at bounding box center [419, 269] width 492 height 12
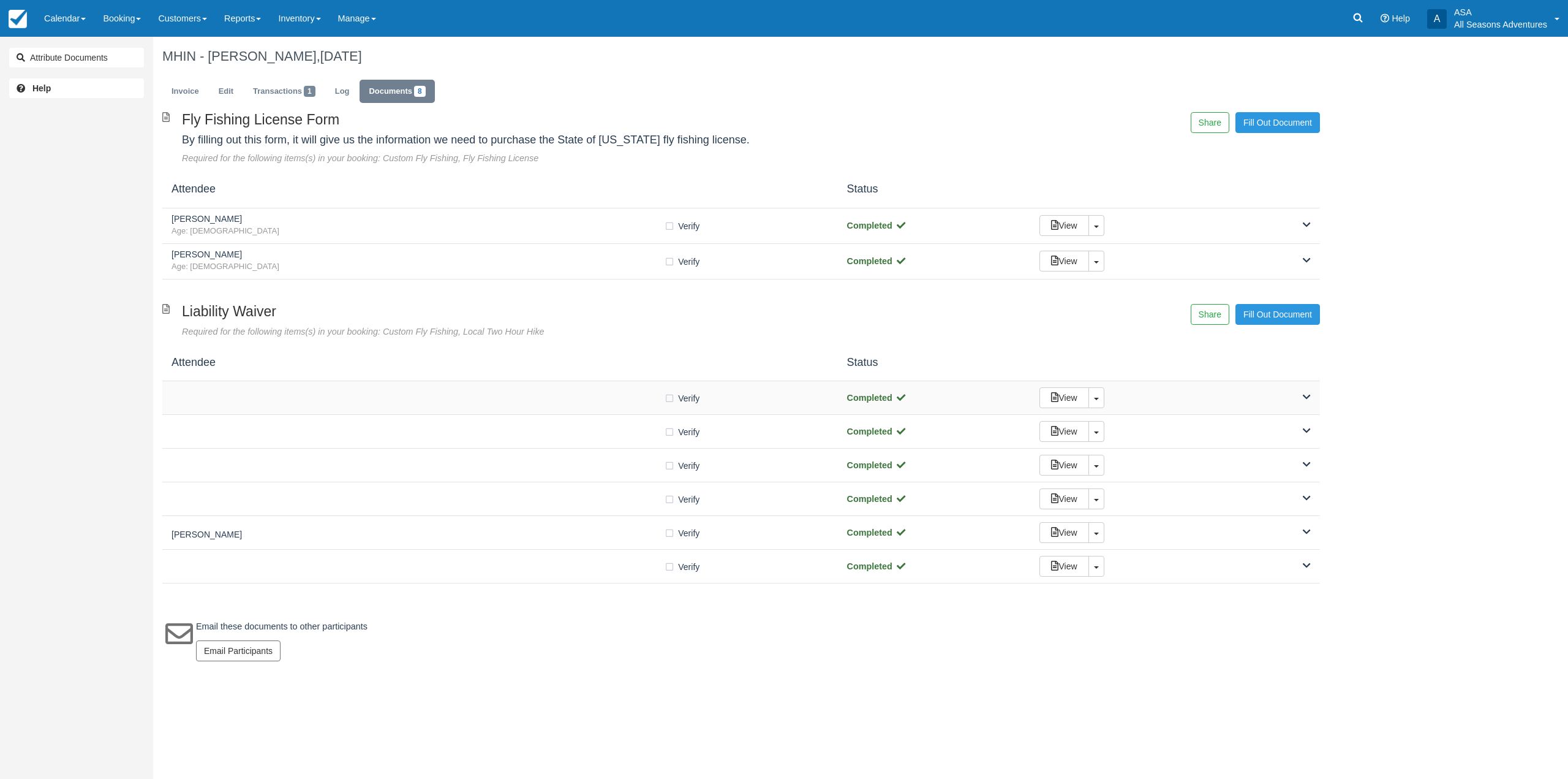
click at [615, 387] on div "Verify Verified Completed View Toggle Dropdown Detach" at bounding box center [740, 398] width 1157 height 34
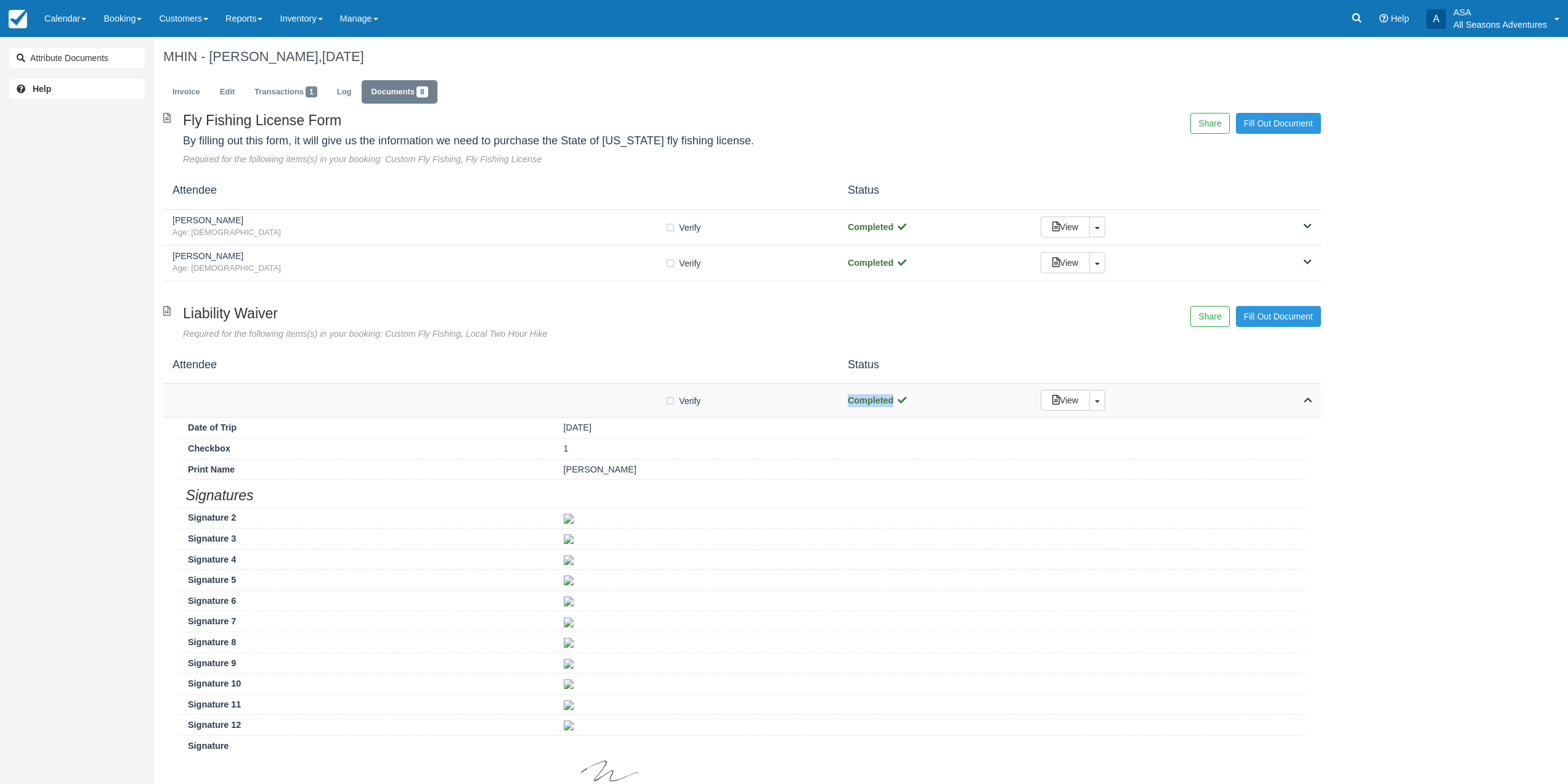
click at [618, 389] on div "Verify Verified Completed View Toggle Dropdown Detach" at bounding box center [742, 401] width 1158 height 34
click at [620, 391] on div "Verify Verified Completed View Toggle Dropdown Detach" at bounding box center [742, 401] width 1158 height 34
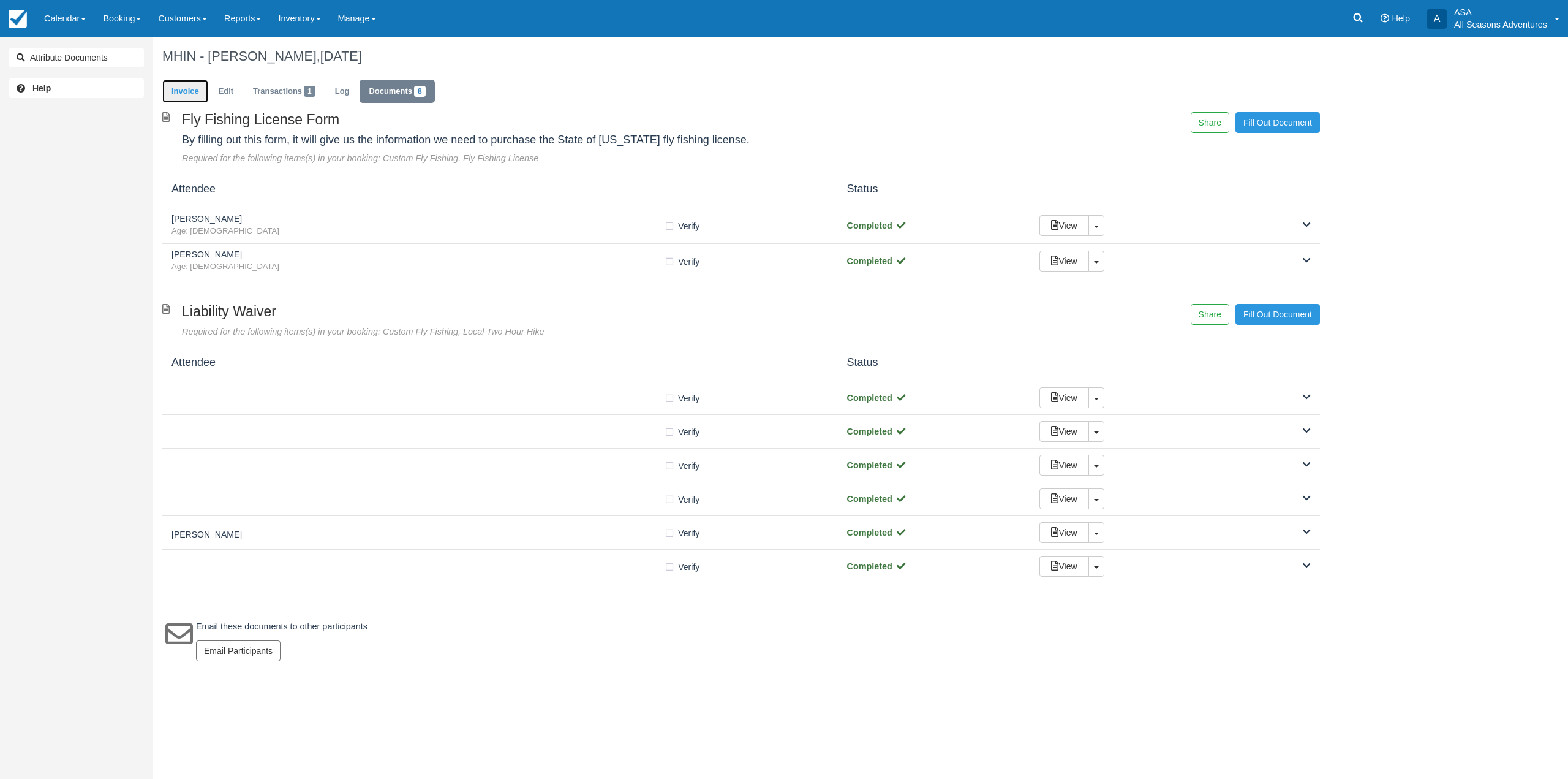
click at [199, 90] on link "Invoice" at bounding box center [185, 92] width 45 height 24
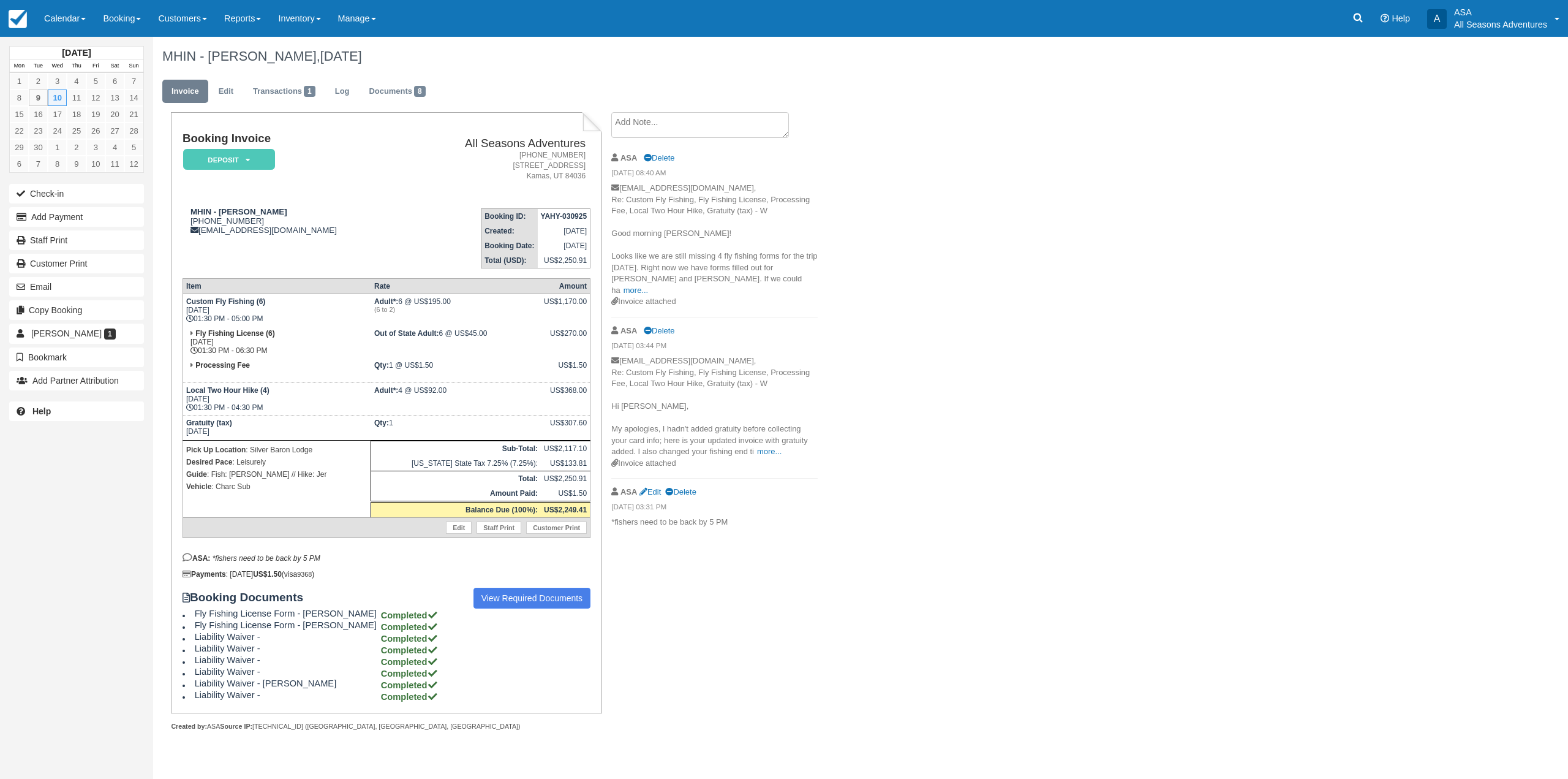
click at [553, 587] on div "Booking Invoice Deposit   Pending Reserved Paid Waiting Cancelled All Seasons A…" at bounding box center [386, 417] width 408 height 569
click at [553, 593] on link "View Required Documents" at bounding box center [532, 597] width 118 height 21
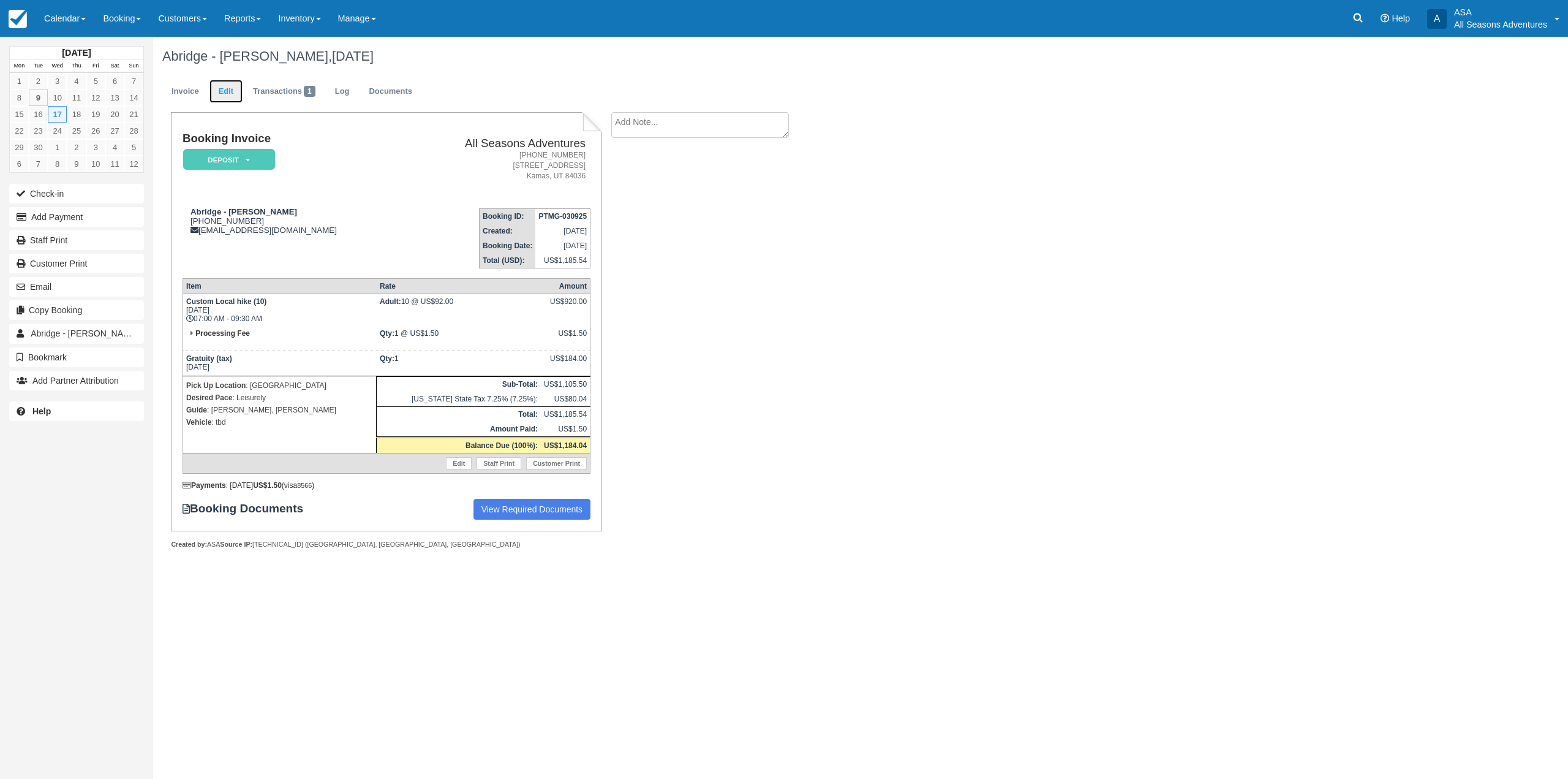
click at [227, 88] on link "Edit" at bounding box center [225, 92] width 33 height 24
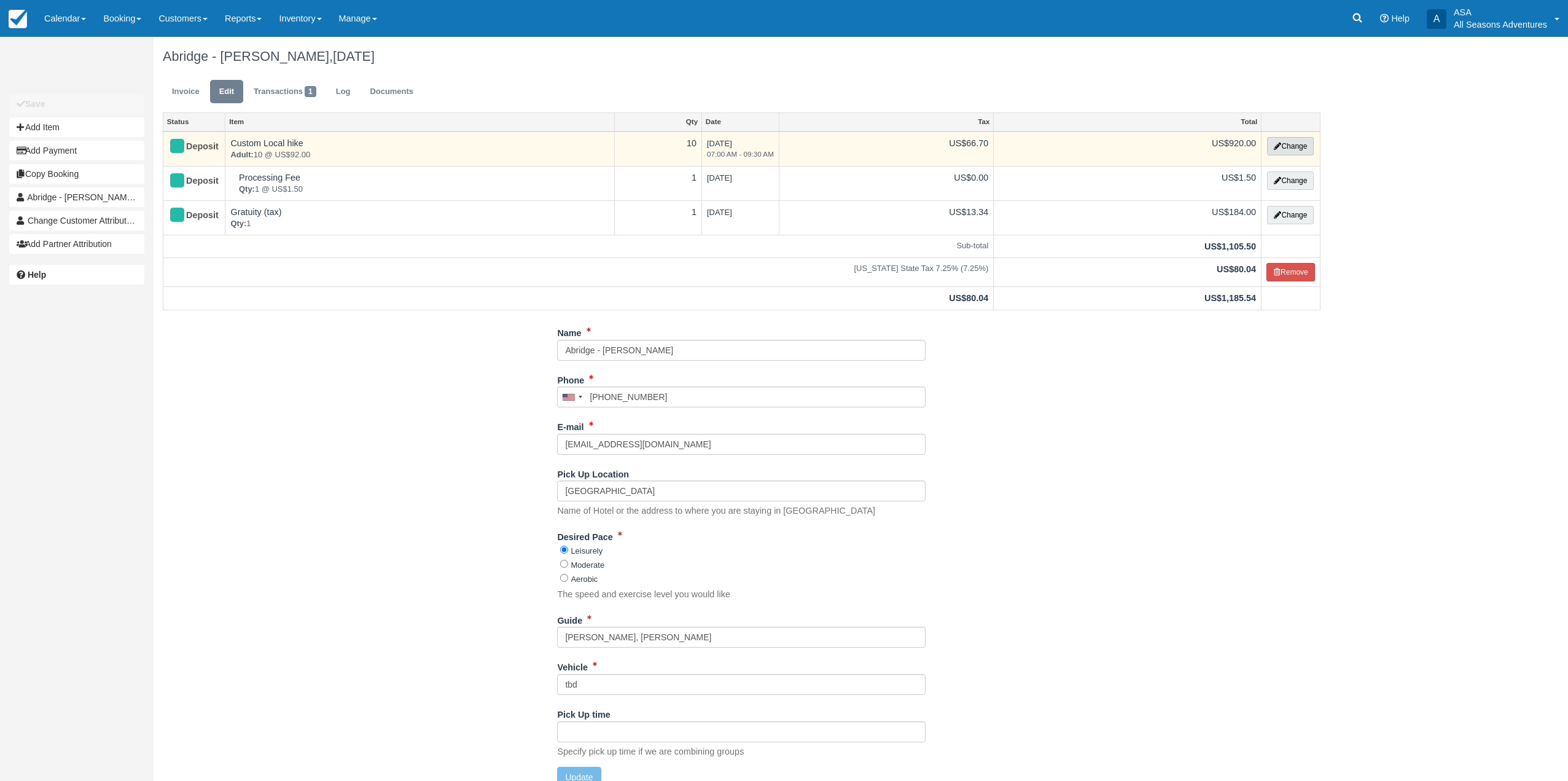
click at [1278, 145] on icon "button" at bounding box center [1278, 146] width 7 height 7
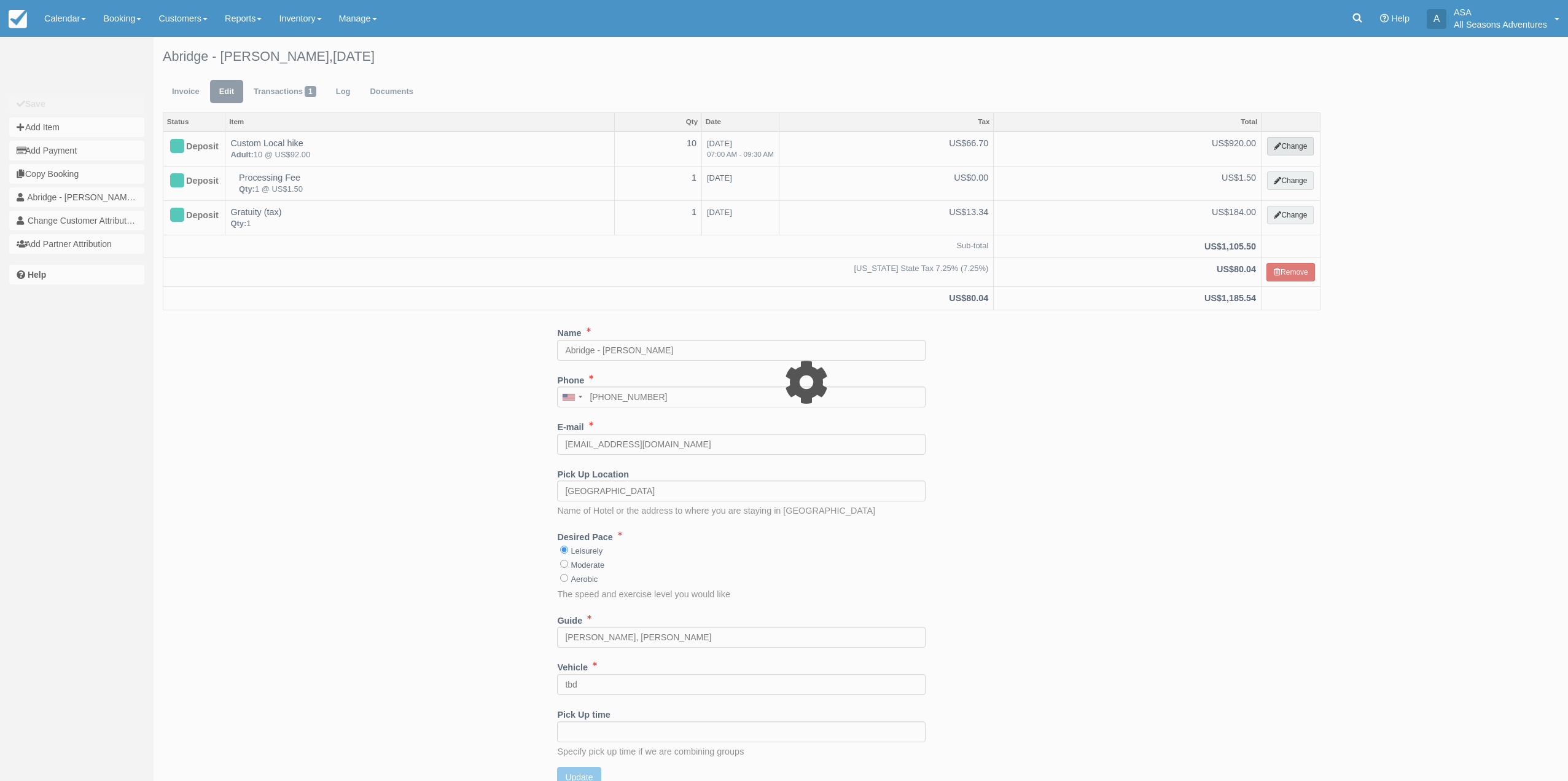
select select "2"
type input "920.00"
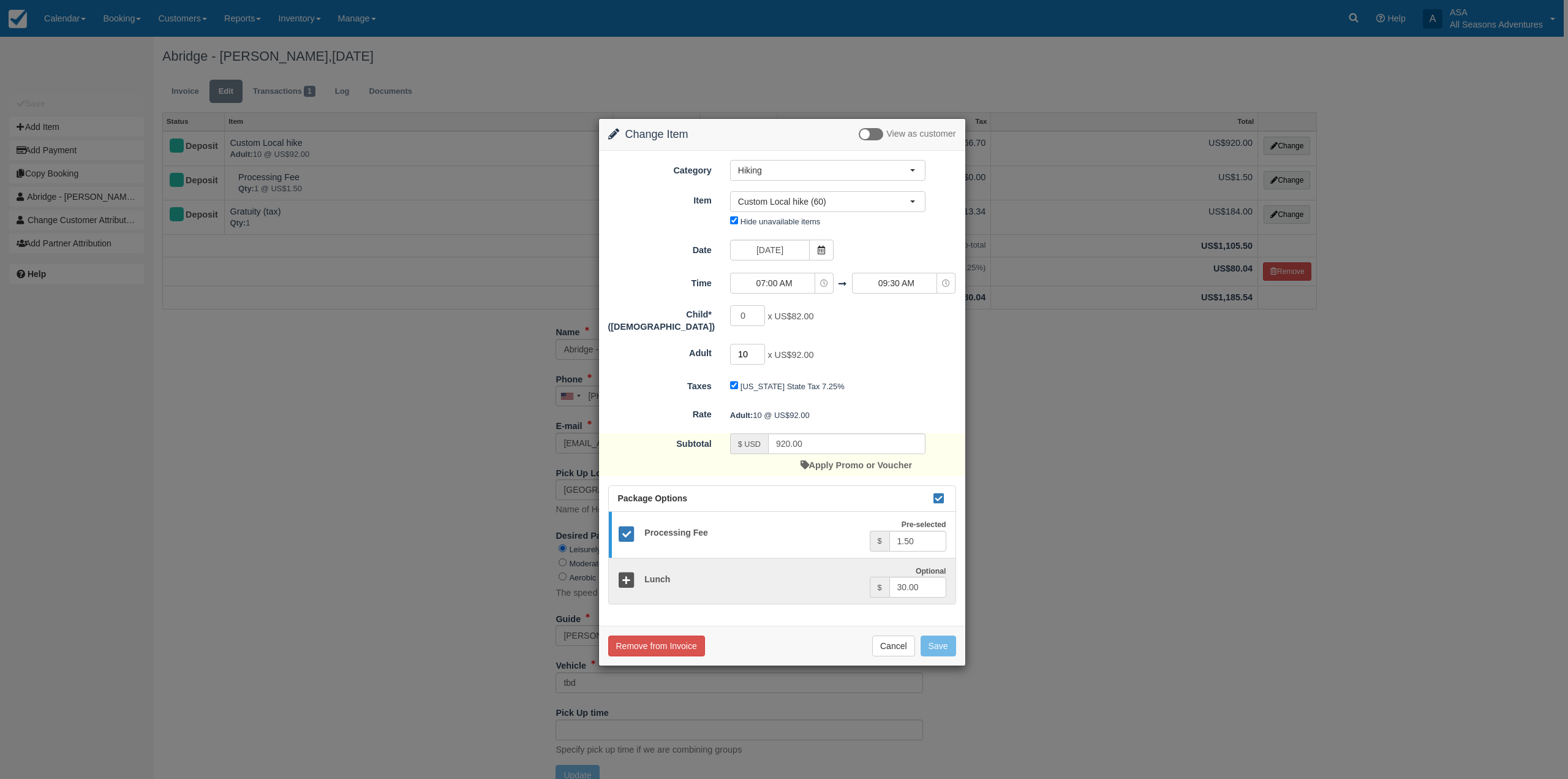
click at [750, 349] on input "10" at bounding box center [748, 354] width 36 height 21
type input "18"
type input "1656.00"
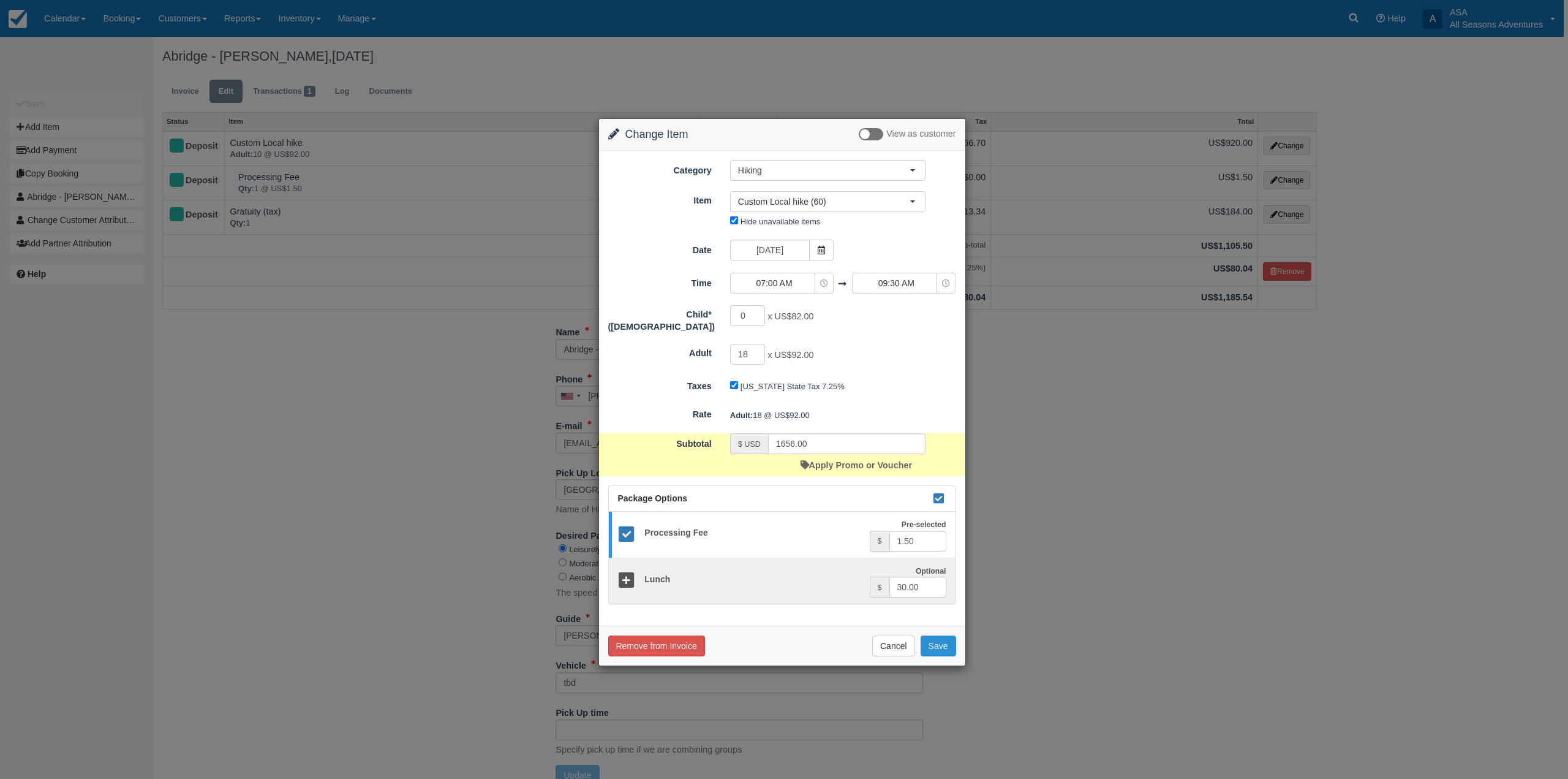
click at [940, 643] on button "Save" at bounding box center [939, 646] width 36 height 21
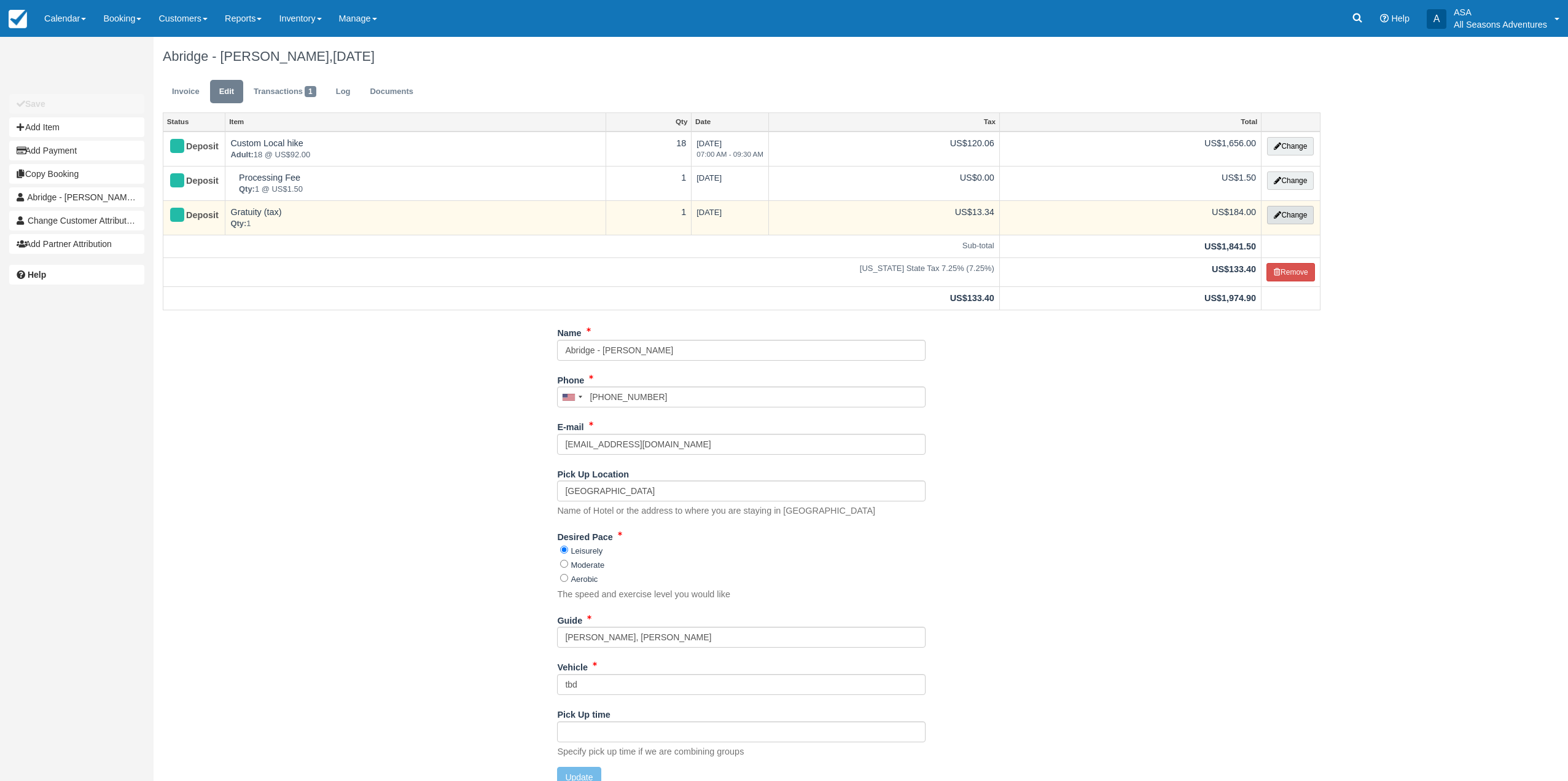
click at [1292, 217] on button "Change" at bounding box center [1290, 215] width 47 height 19
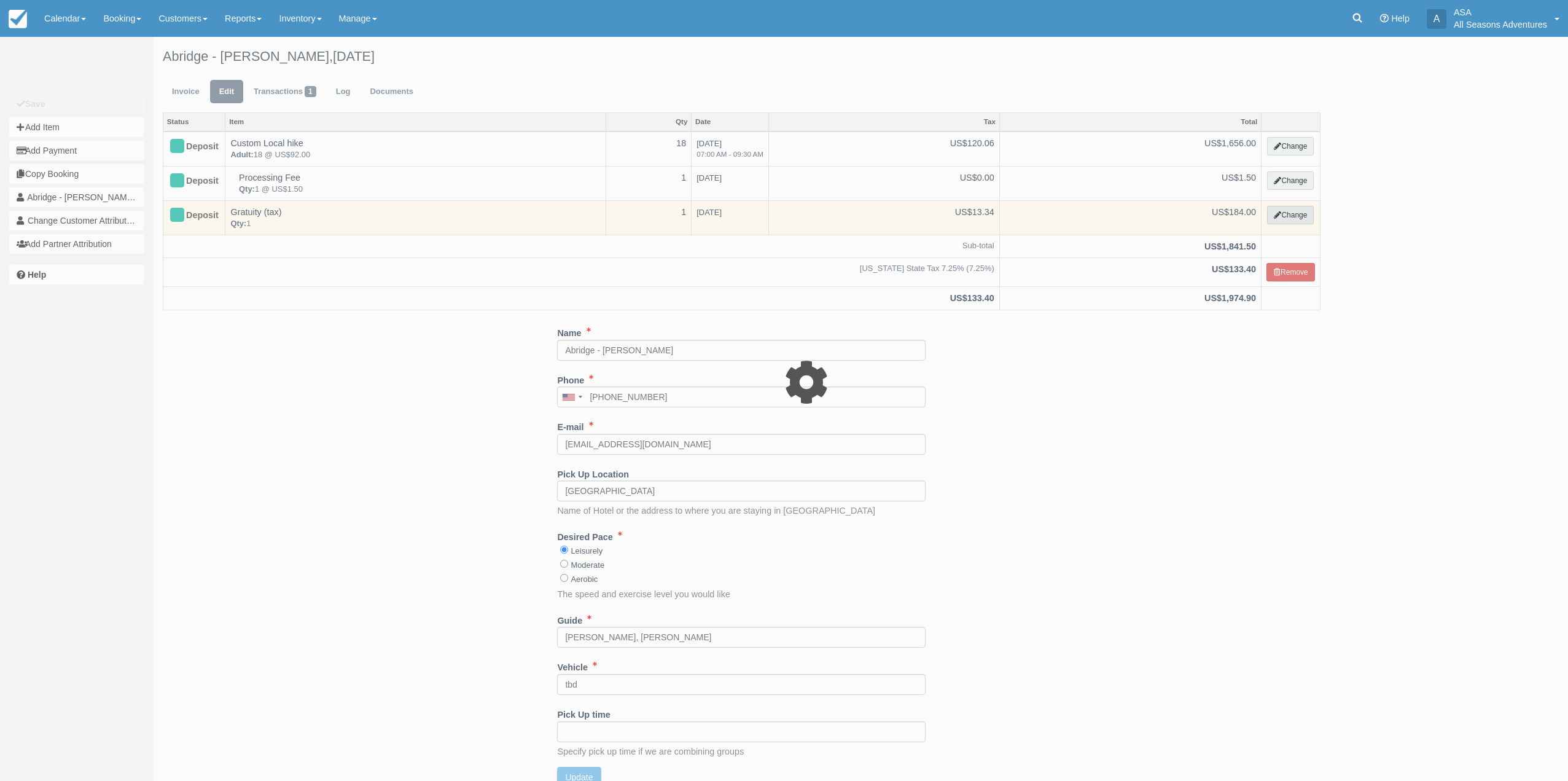
select select "13"
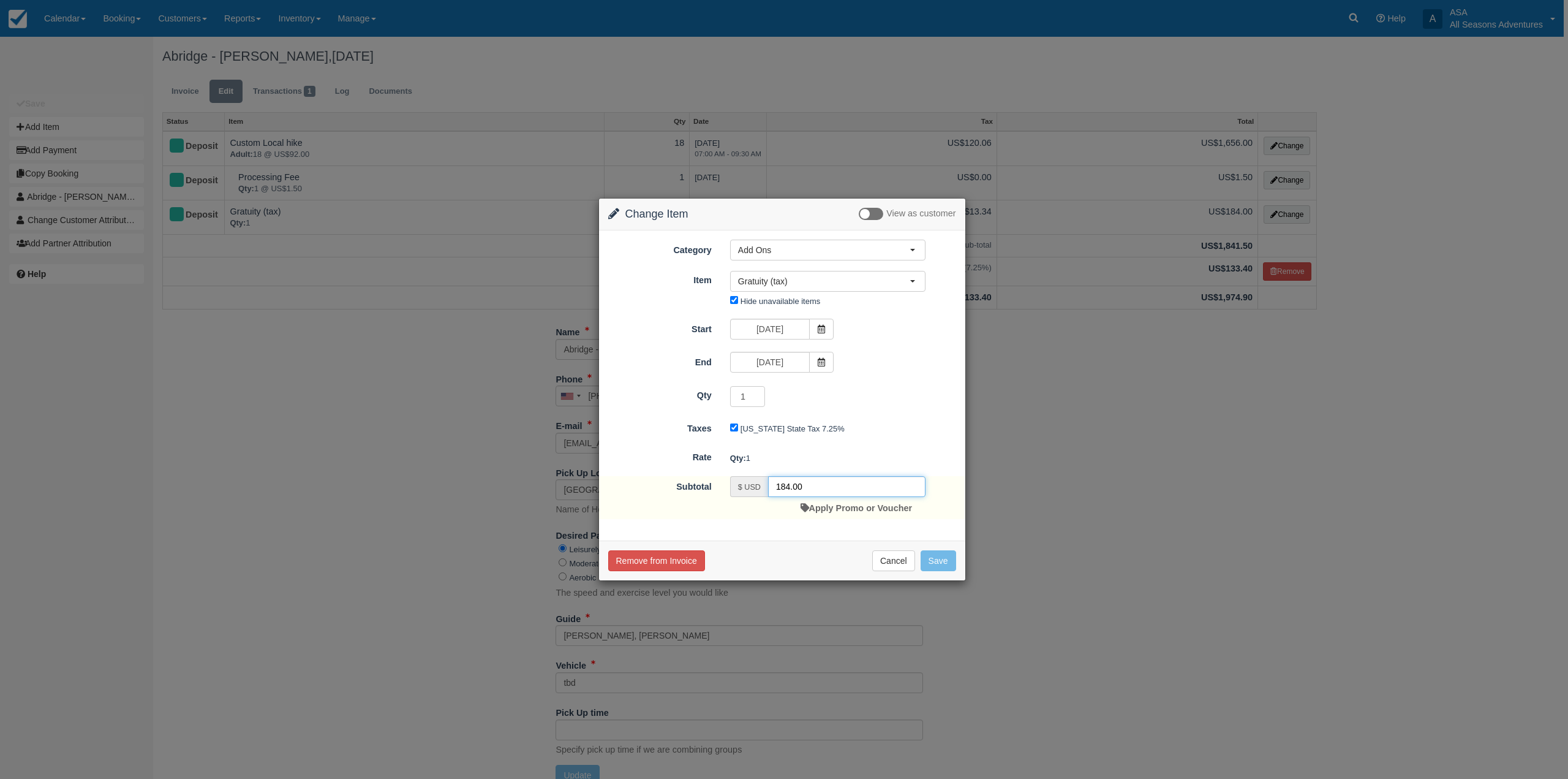
click at [822, 486] on input "184.00" at bounding box center [846, 486] width 157 height 21
type input "331.20"
click at [935, 566] on button "Save" at bounding box center [939, 561] width 36 height 21
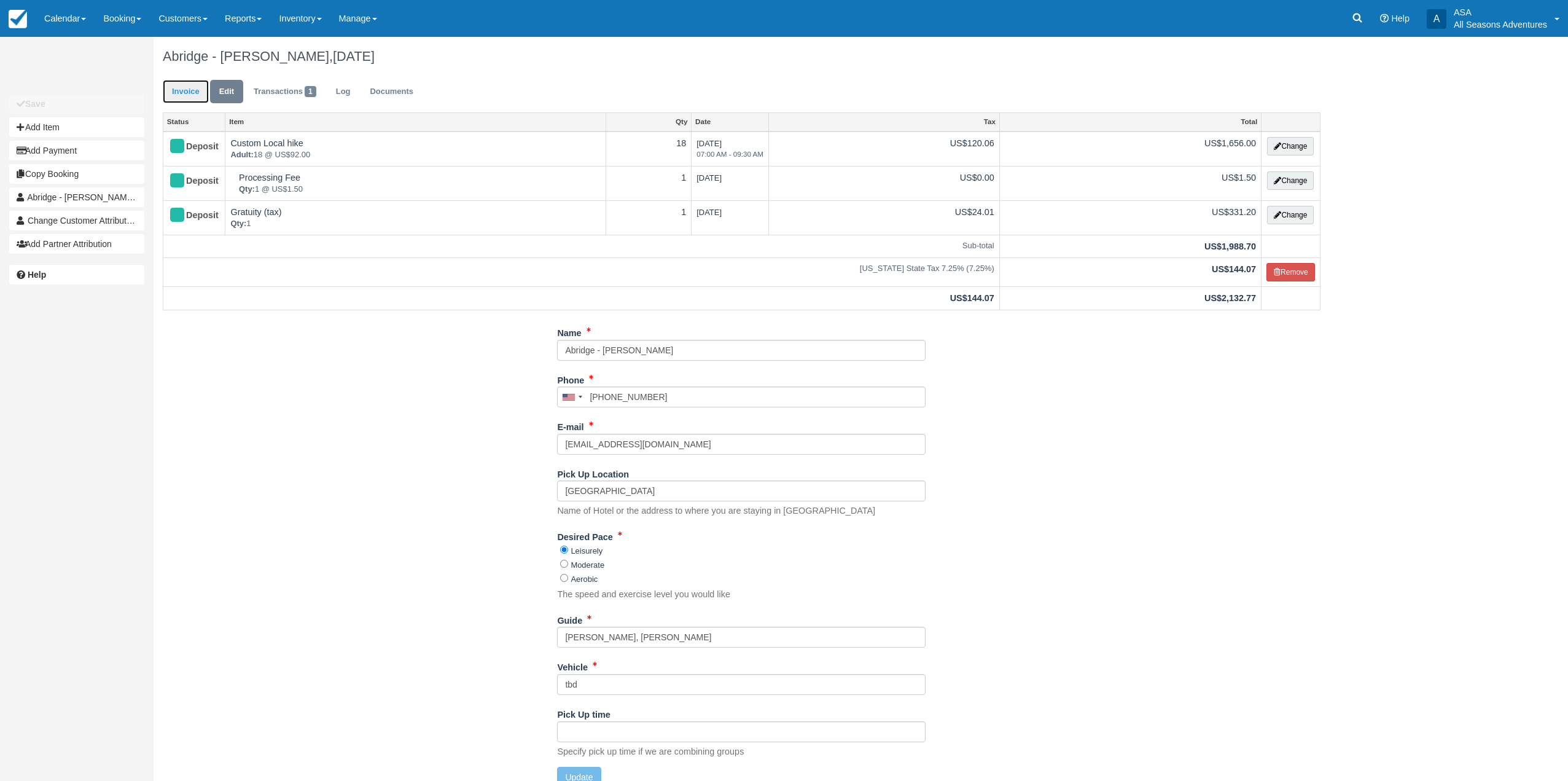
click at [190, 92] on link "Invoice" at bounding box center [185, 92] width 46 height 24
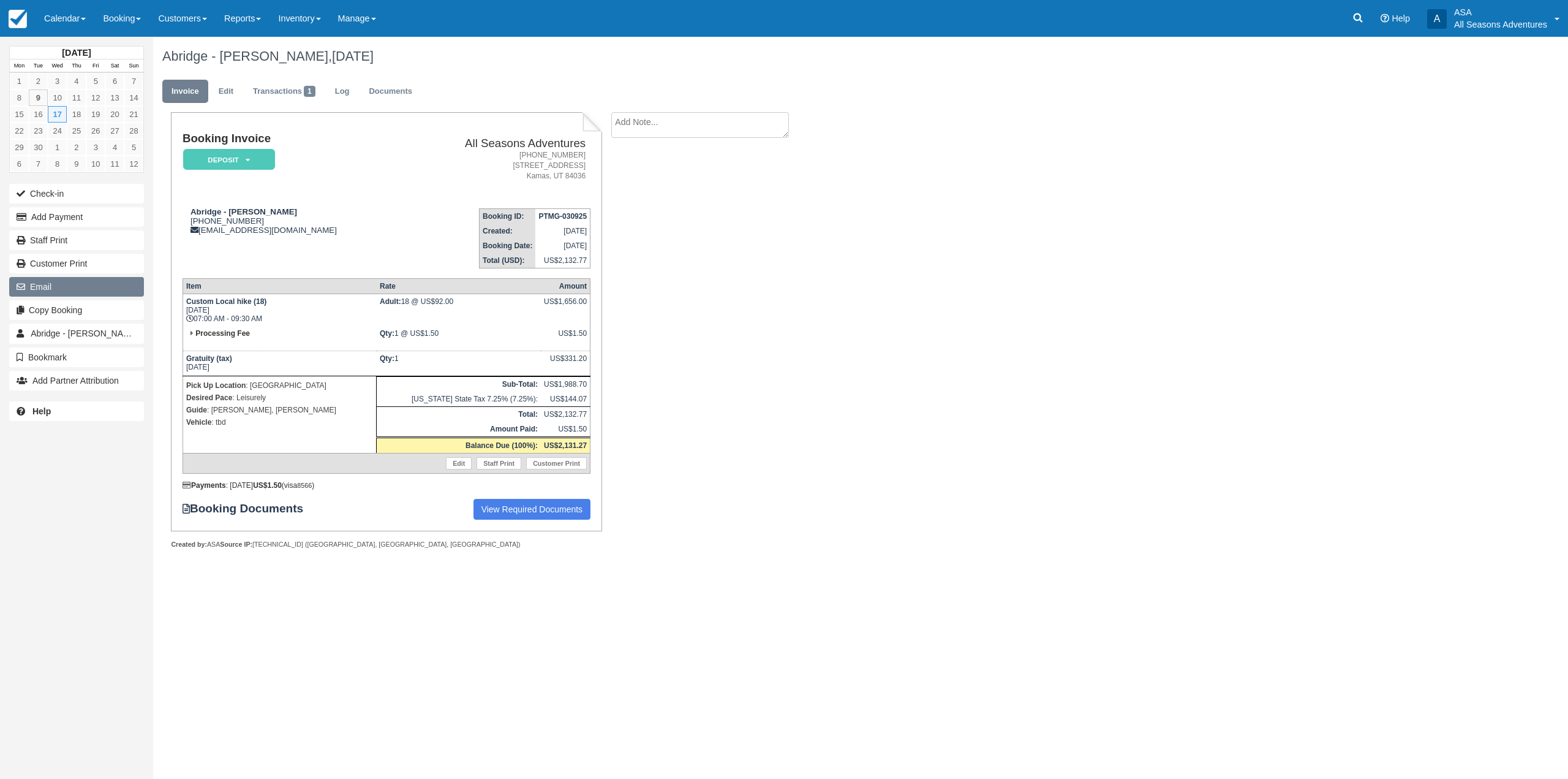
click at [57, 282] on button "Email" at bounding box center [76, 287] width 134 height 20
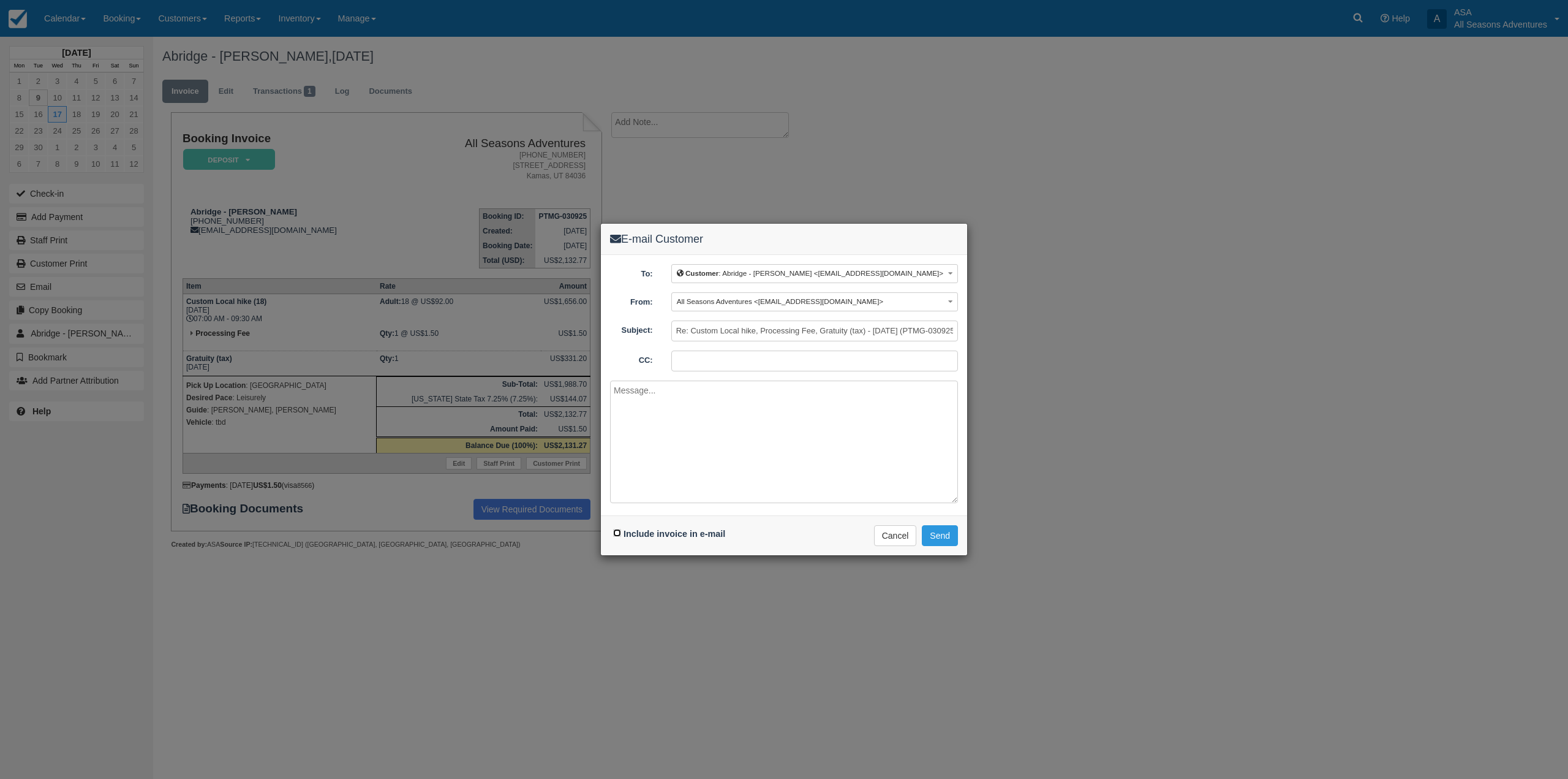
click at [614, 533] on input "Include invoice in e-mail" at bounding box center [617, 533] width 8 height 8
checkbox input "true"
click at [669, 448] on textarea at bounding box center [784, 442] width 348 height 123
click at [737, 427] on textarea "Hi Zoe, Here is your updated invoice for 9/17. I have adjusted the numbers to 1…" at bounding box center [784, 442] width 348 height 123
type textarea "Hi Zoe, Here is your updated invoice for 9/17. I have adjusted the numbers to 1…"
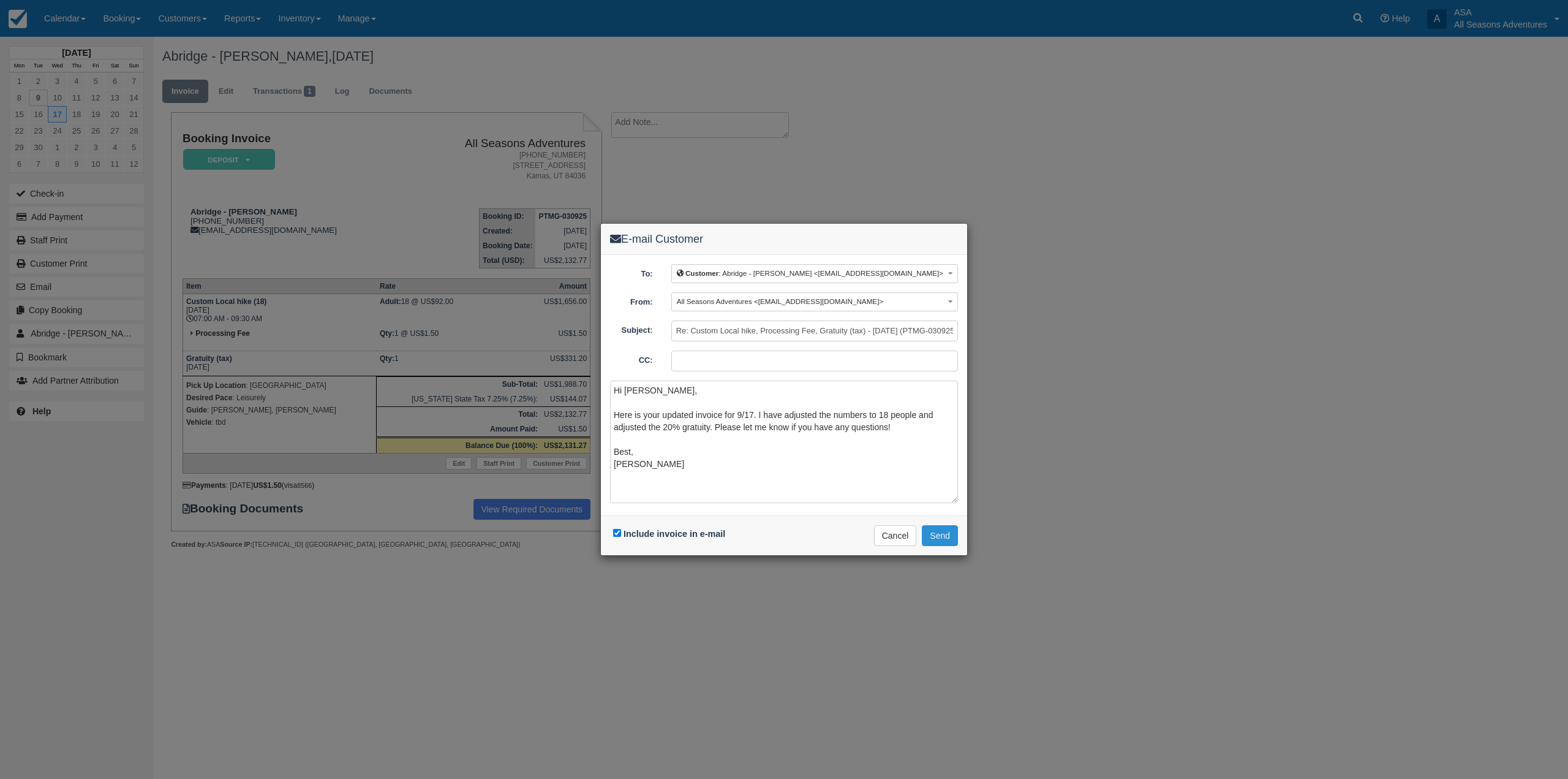
click at [949, 539] on button "Send" at bounding box center [940, 535] width 37 height 21
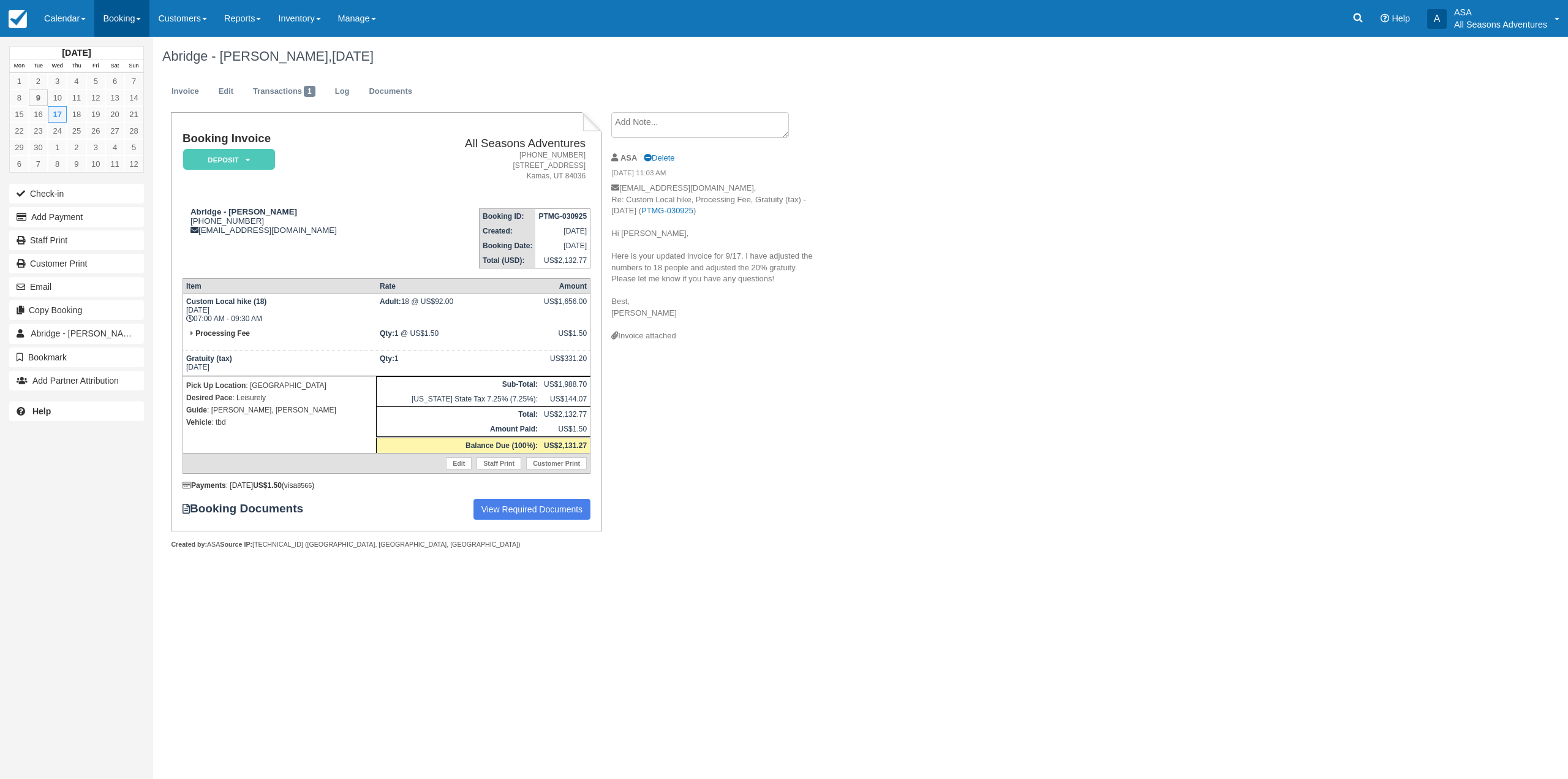
click at [148, 16] on link "Booking" at bounding box center [122, 18] width 55 height 37
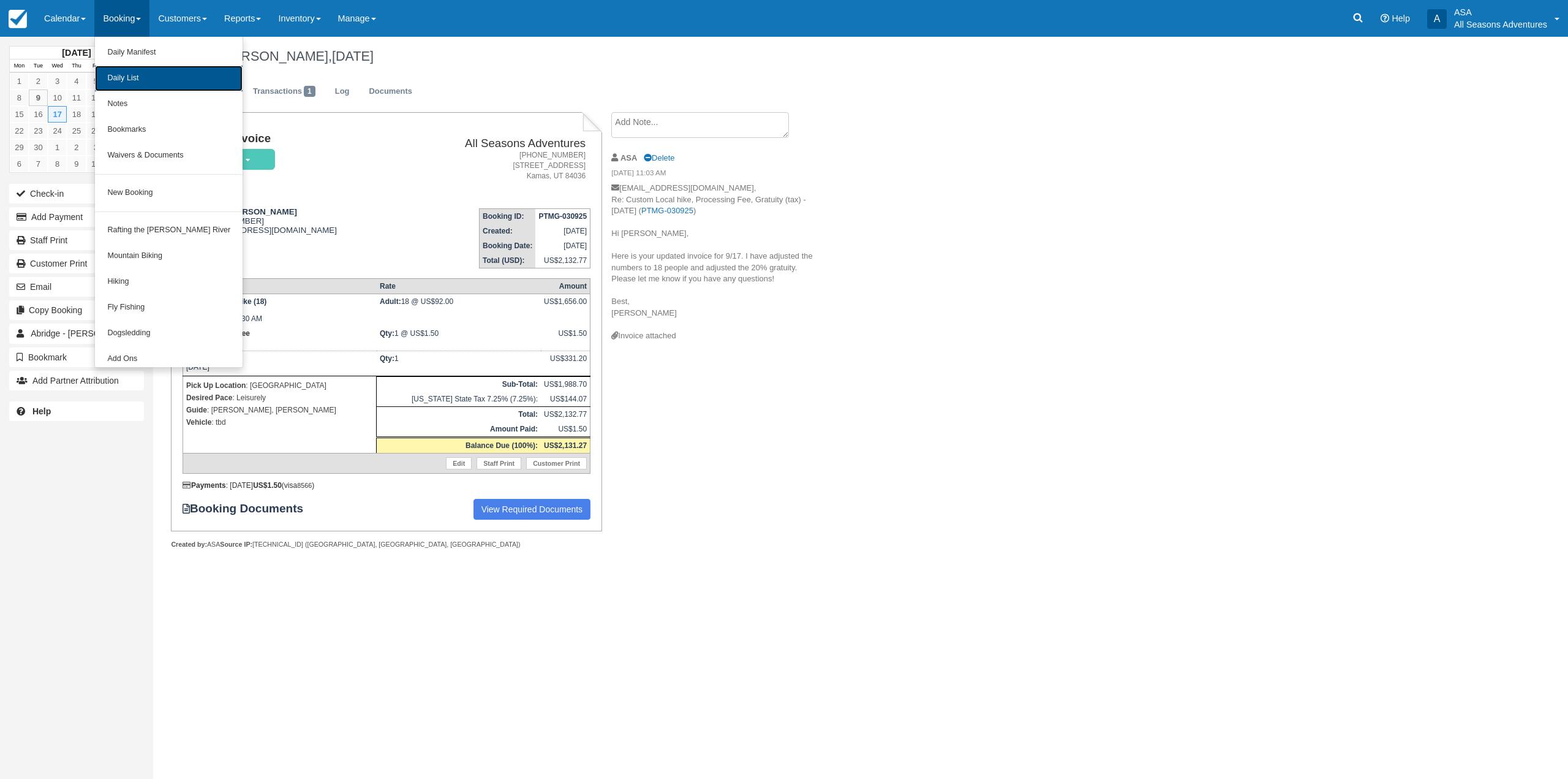
click at [144, 72] on link "Daily List" at bounding box center [168, 78] width 147 height 26
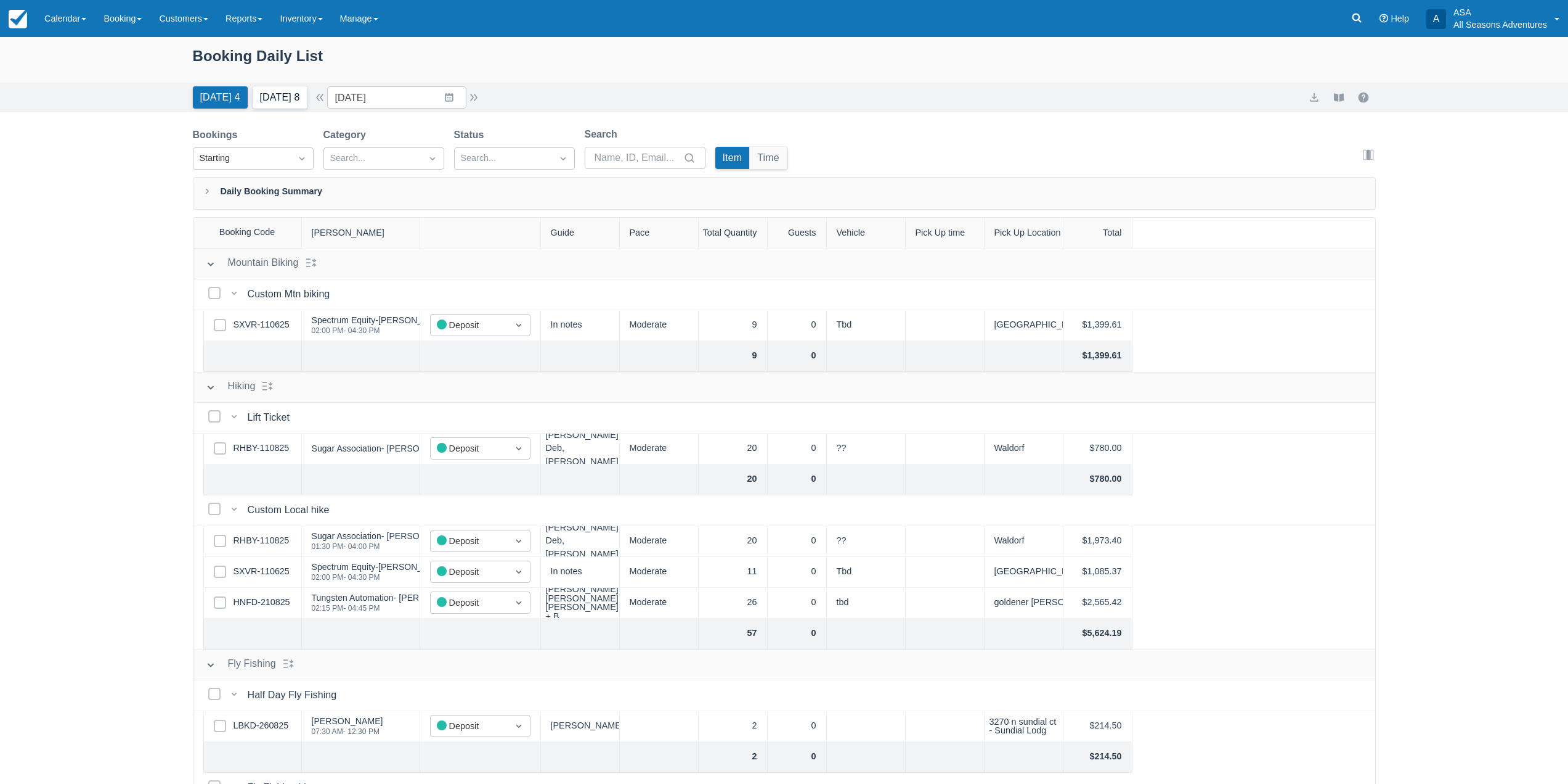
click at [259, 97] on button "Tomorrow 8" at bounding box center [279, 98] width 55 height 22
type input "09/10/25"
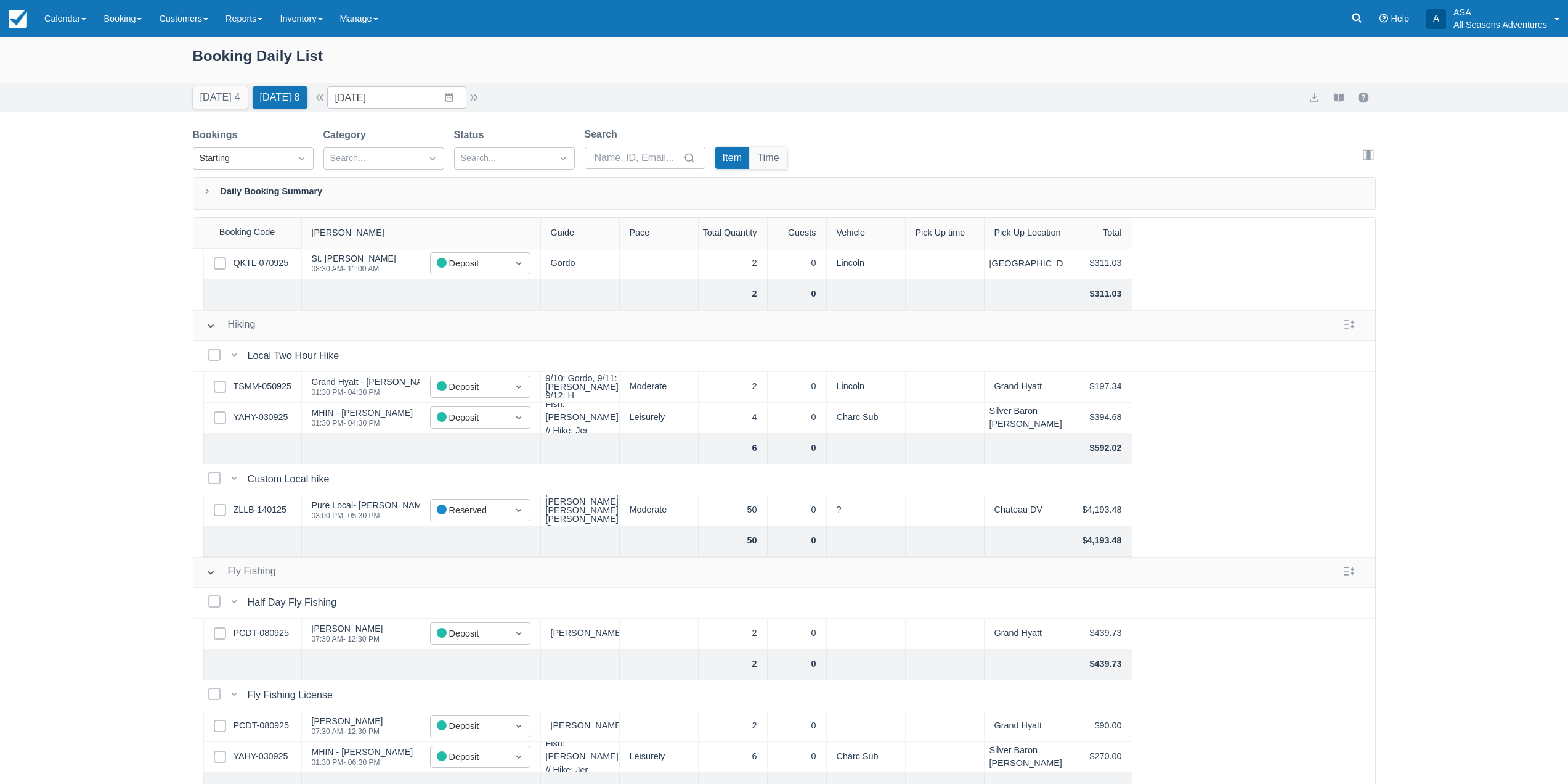
scroll to position [247, 0]
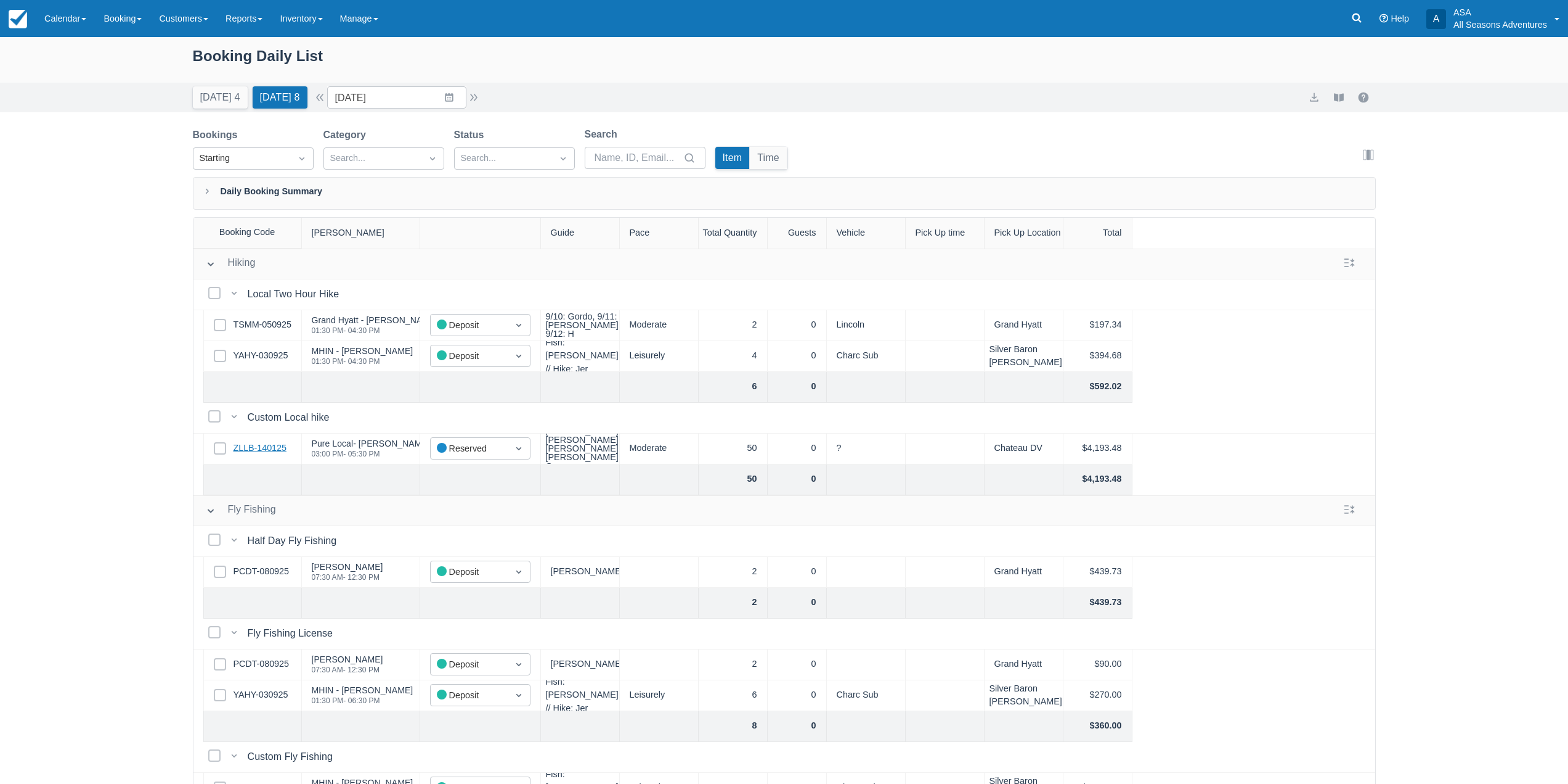
click at [244, 452] on link "ZLLB-140125" at bounding box center [260, 449] width 53 height 14
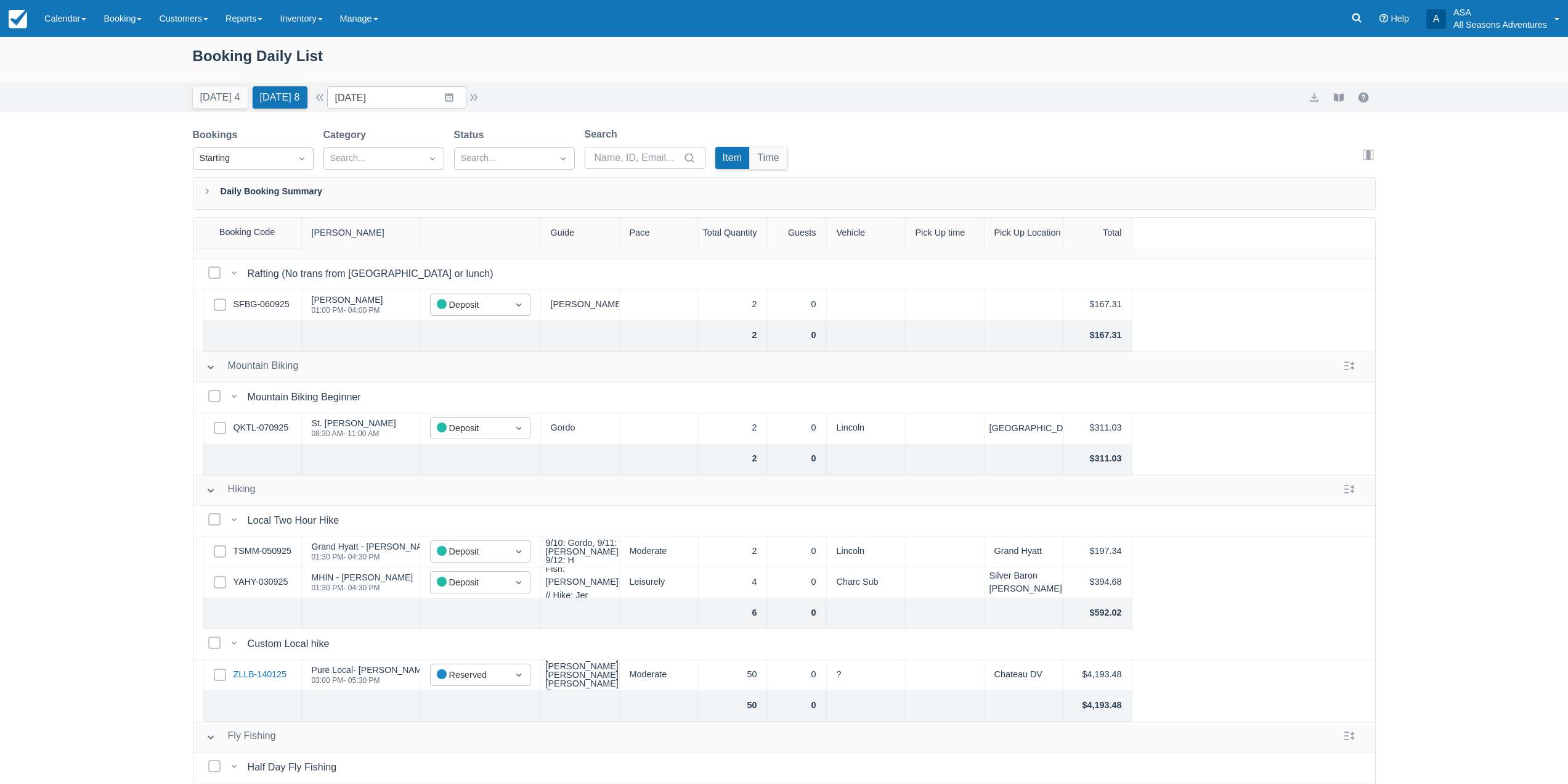
scroll to position [0, 0]
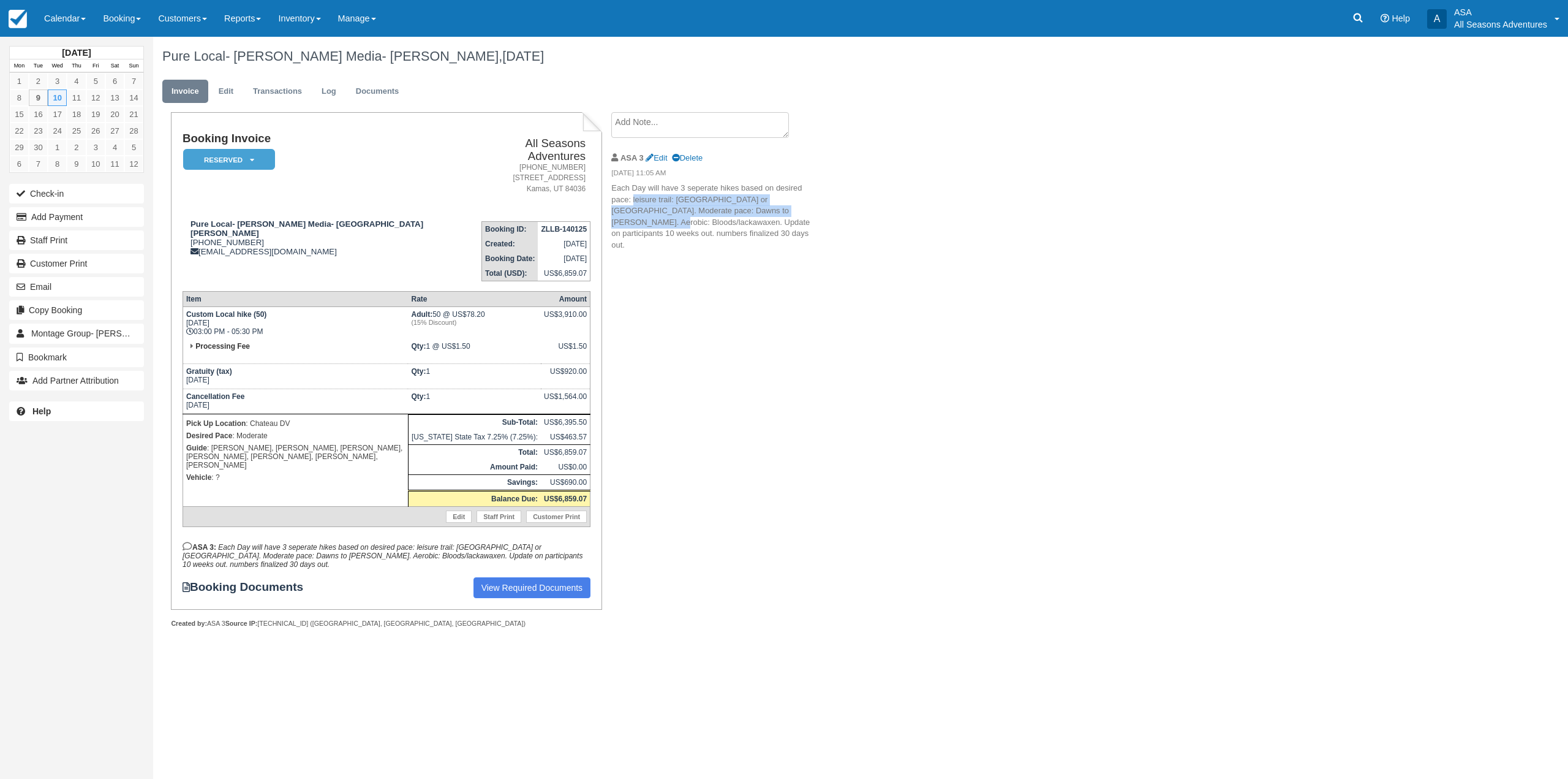
drag, startPoint x: 632, startPoint y: 201, endPoint x: 785, endPoint y: 216, distance: 153.7
click at [785, 216] on p "Each Day will have 3 seperate hikes based on desired pace: leisure trail: Snwot…" at bounding box center [714, 216] width 206 height 68
copy p "leisure trail: Snwotop or ontario. Moderate pace: Dawns to Armstrong. Aerobic: …"
click at [816, 238] on p "Each Day will have 3 seperate hikes based on desired pace: leisure trail: Snwot…" at bounding box center [714, 216] width 206 height 68
click at [119, 13] on link "Booking" at bounding box center [122, 18] width 55 height 37
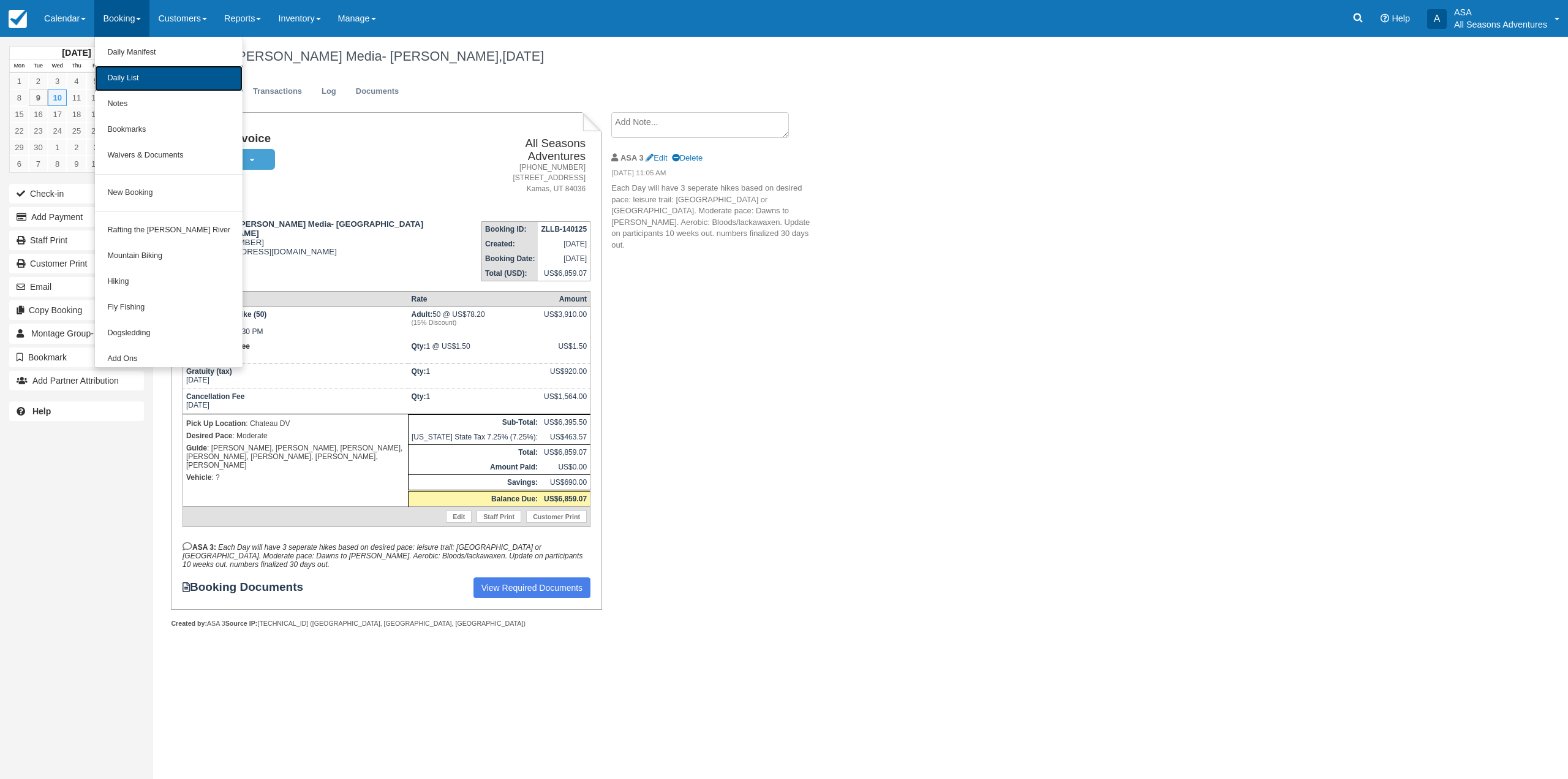
click at [131, 75] on link "Daily List" at bounding box center [168, 78] width 147 height 26
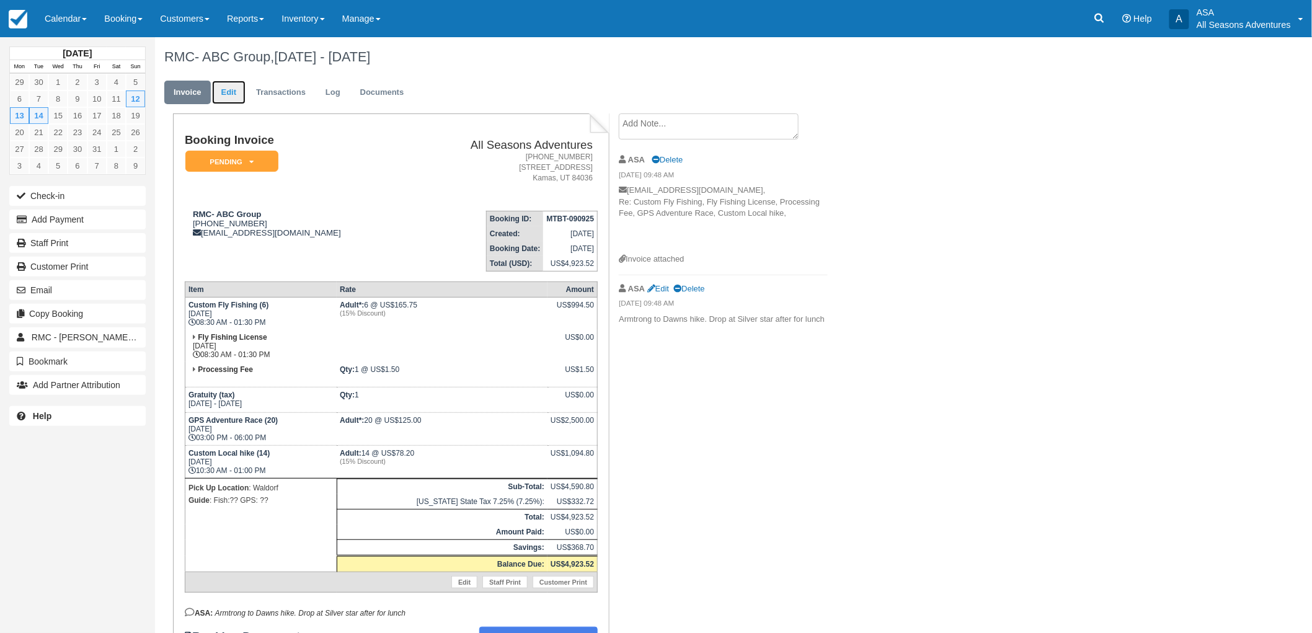
click at [226, 95] on link "Edit" at bounding box center [228, 93] width 33 height 24
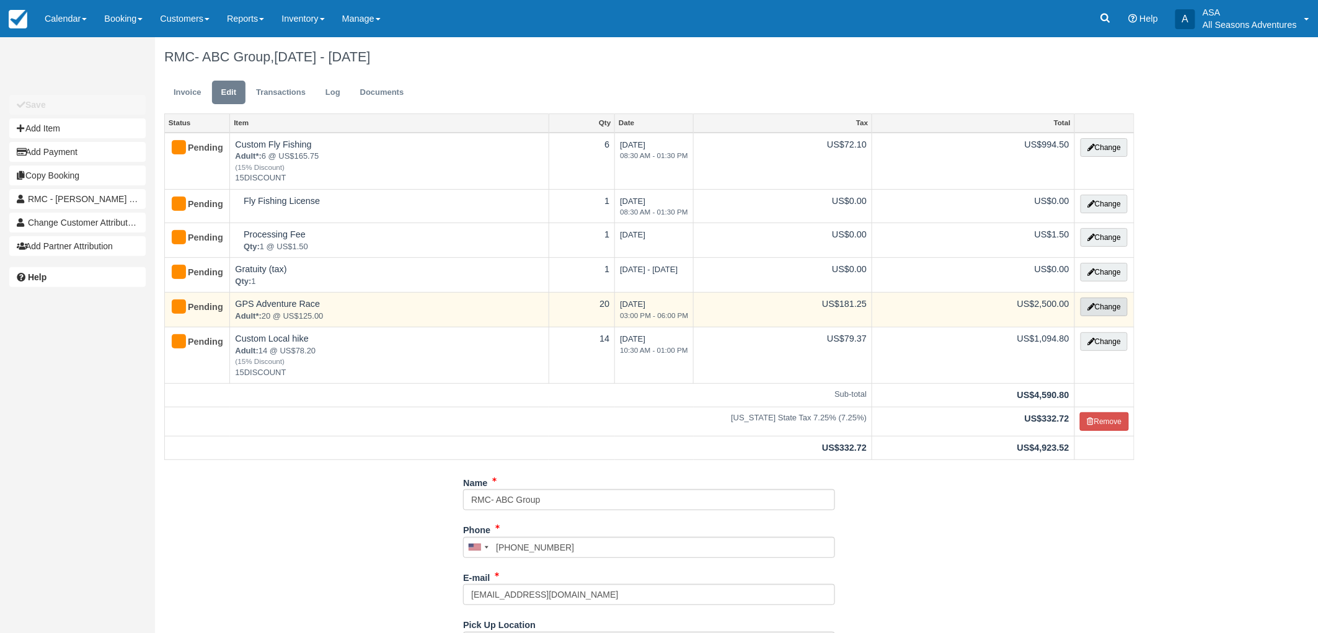
click at [1106, 308] on button "Change" at bounding box center [1103, 307] width 47 height 19
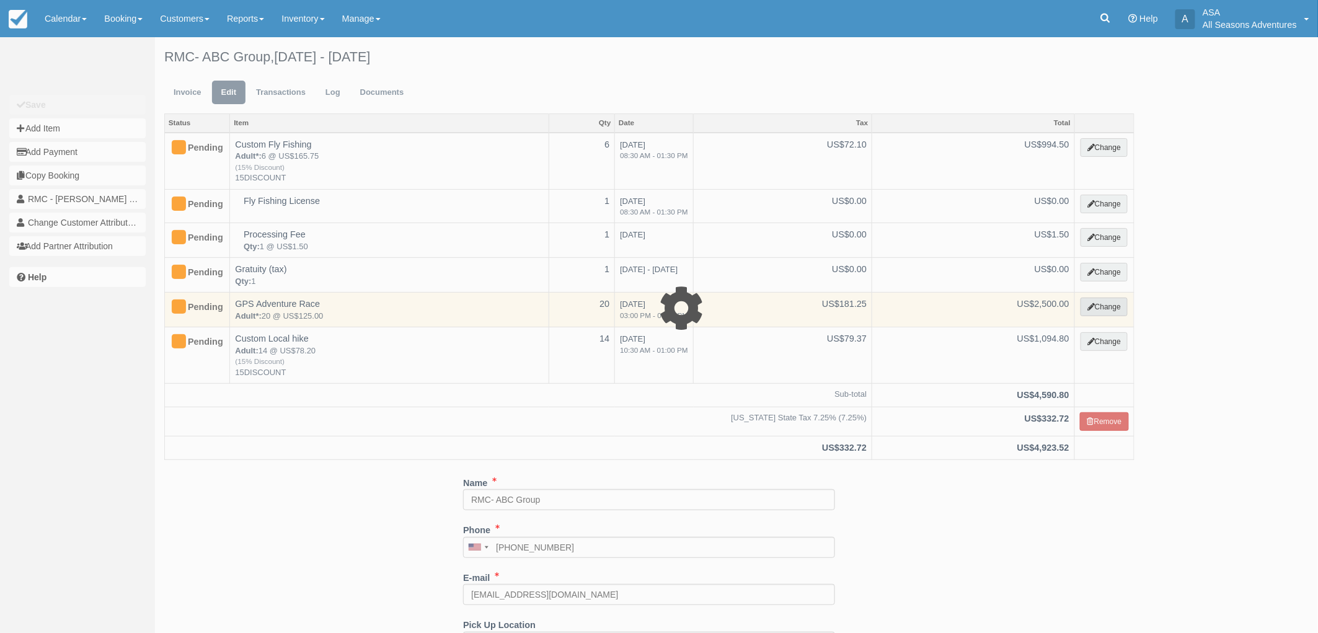
select select "3"
type input "2500.00"
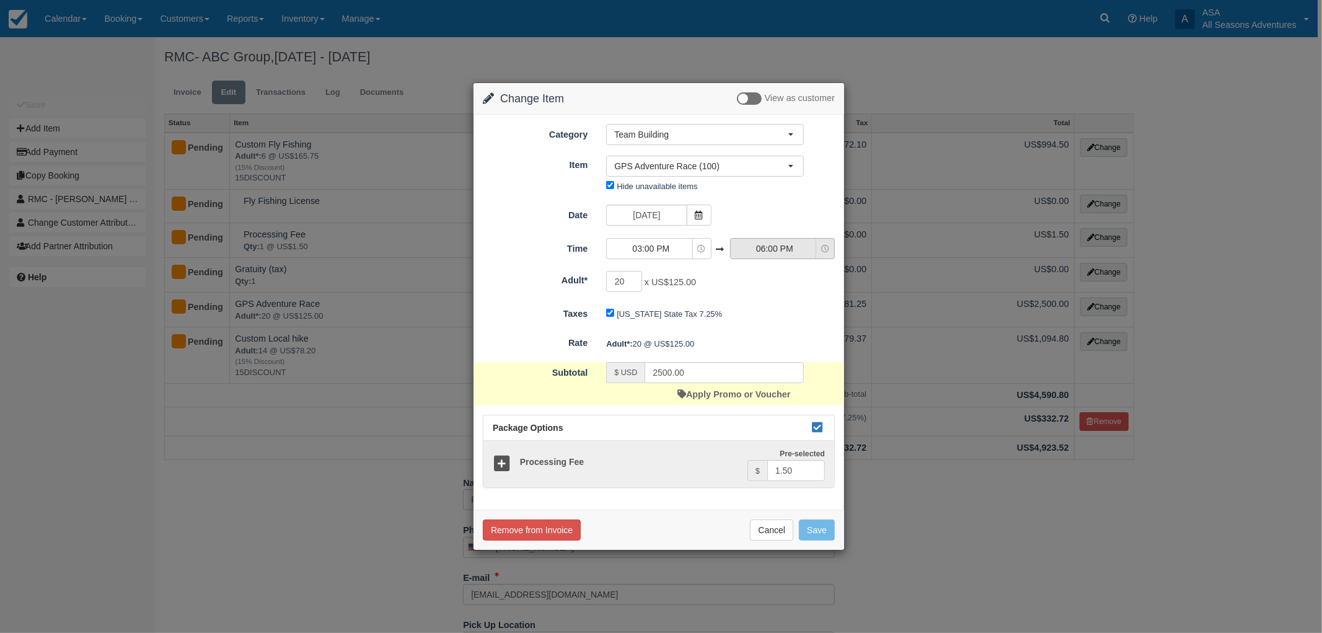
click at [762, 250] on span "06:00 PM" at bounding box center [775, 248] width 88 height 12
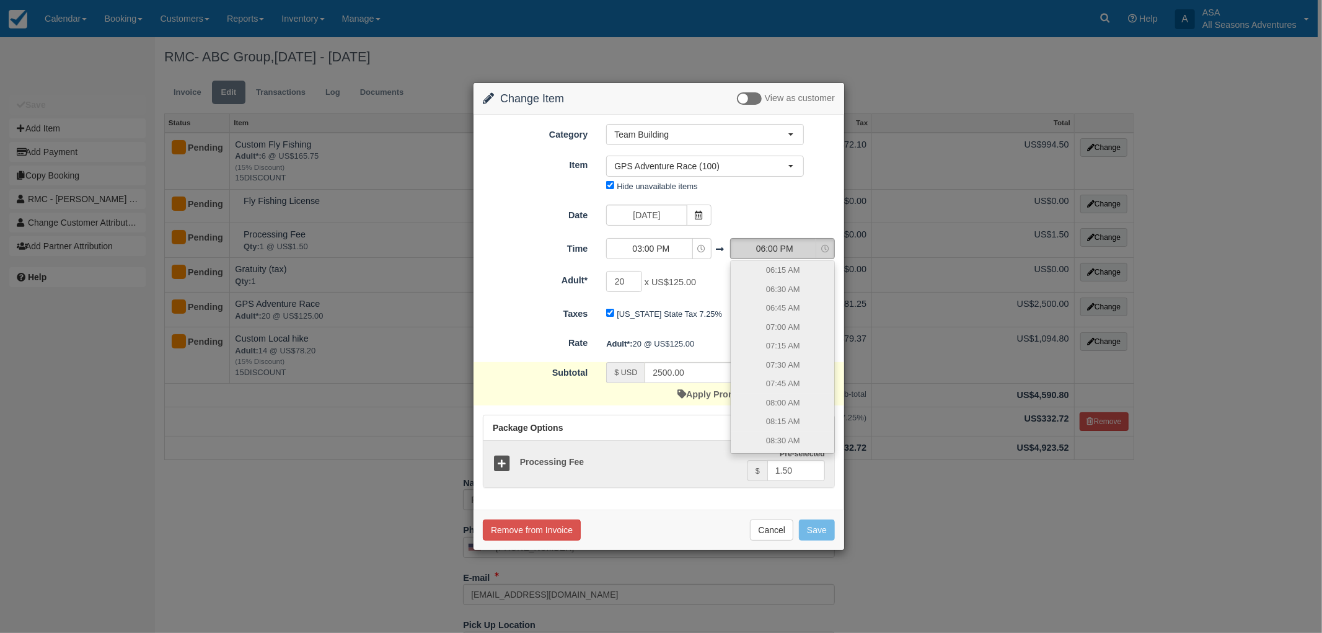
scroll to position [804, 0]
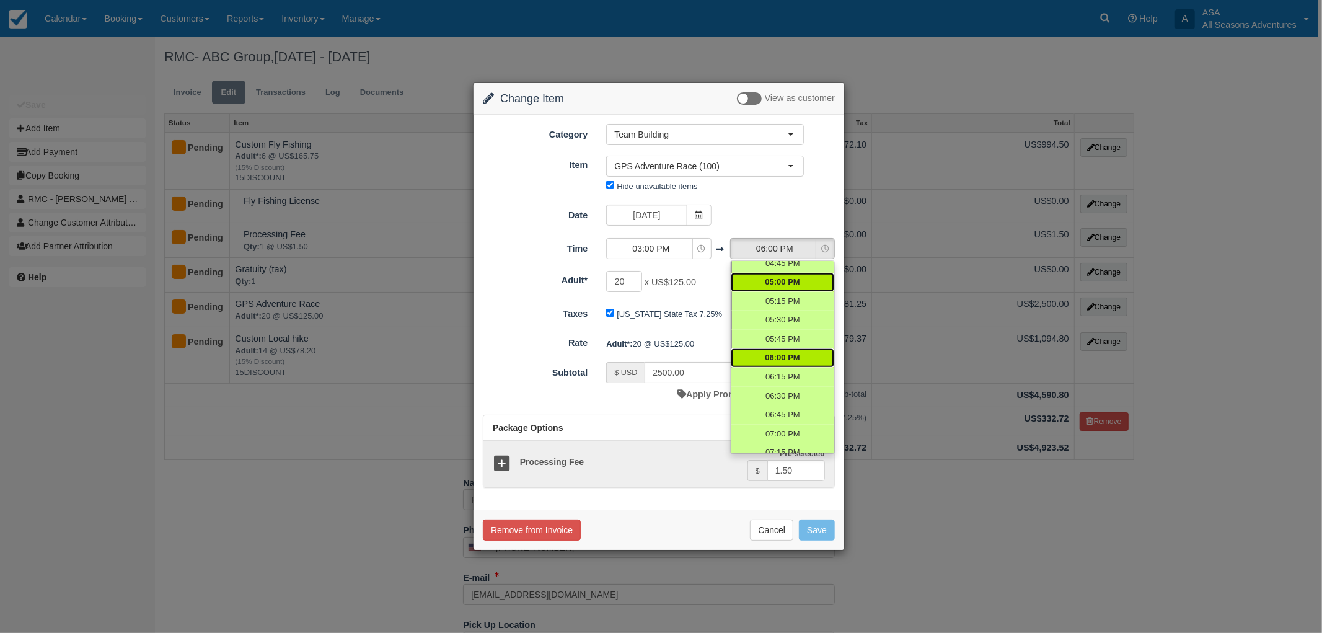
click at [777, 281] on span "05:00 PM" at bounding box center [782, 282] width 35 height 12
select select "17:00"
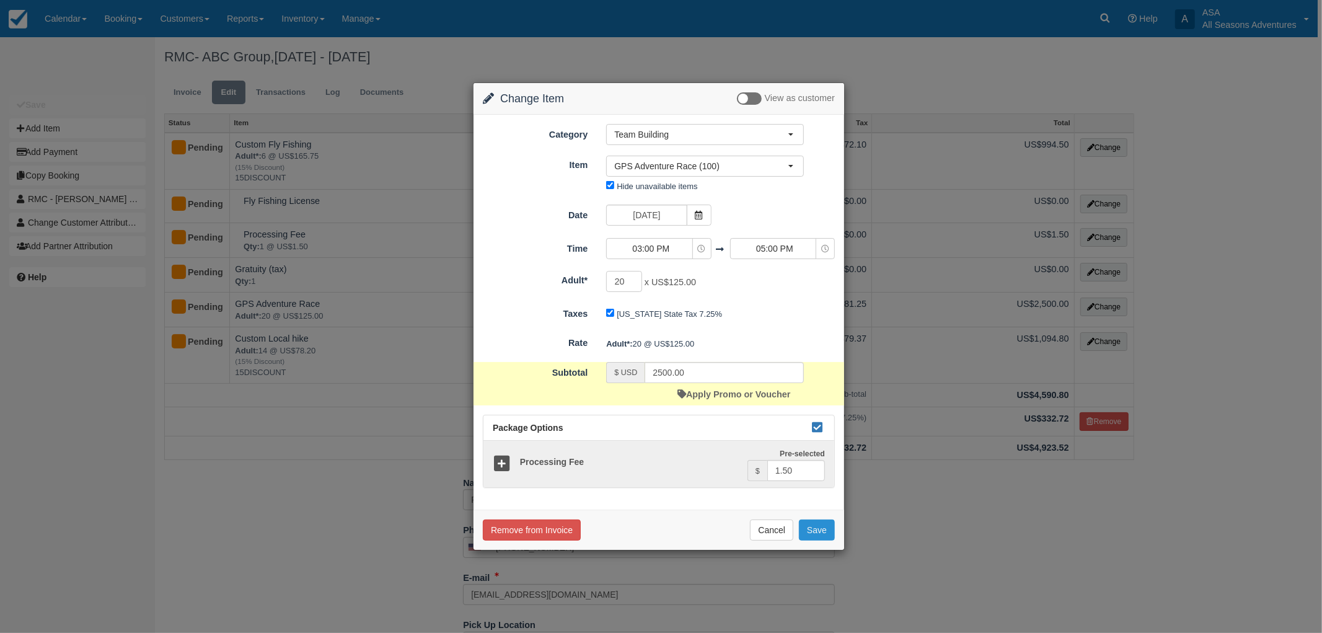
click at [813, 530] on button "Save" at bounding box center [817, 529] width 36 height 21
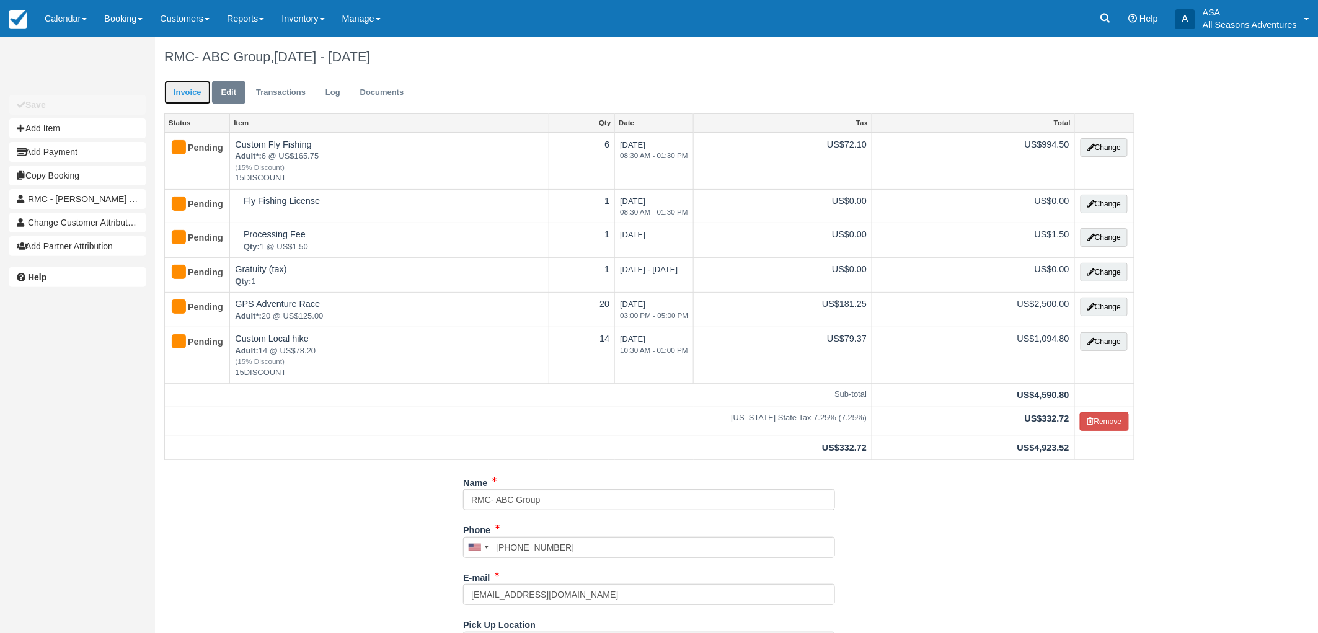
click at [184, 100] on link "Invoice" at bounding box center [187, 93] width 46 height 24
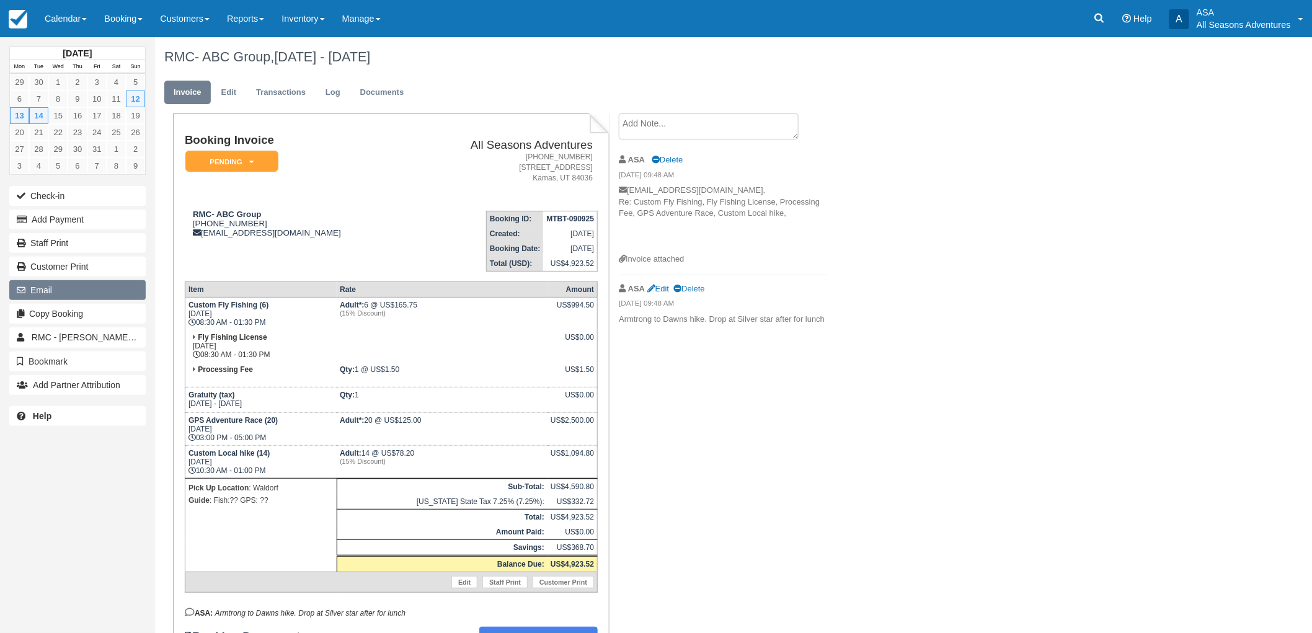
click at [64, 284] on button "Email" at bounding box center [77, 290] width 136 height 20
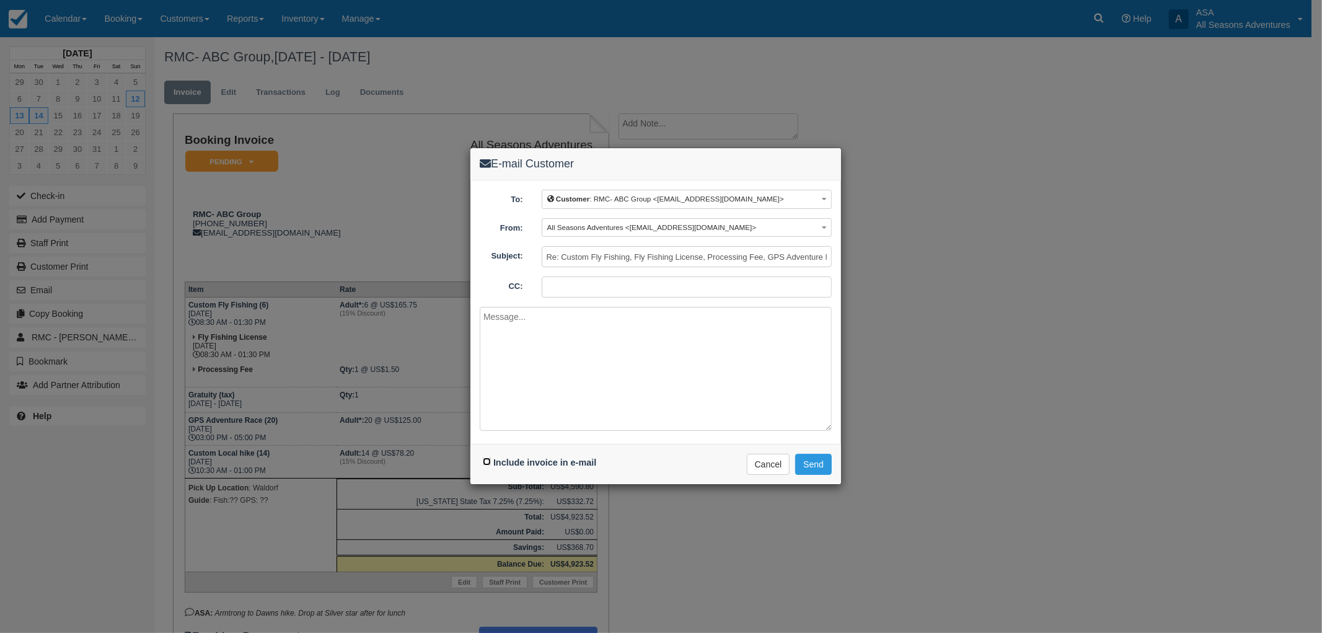
click at [490, 459] on input "Include invoice in e-mail" at bounding box center [487, 461] width 8 height 8
checkbox input "true"
click at [813, 464] on button "Send" at bounding box center [813, 464] width 37 height 21
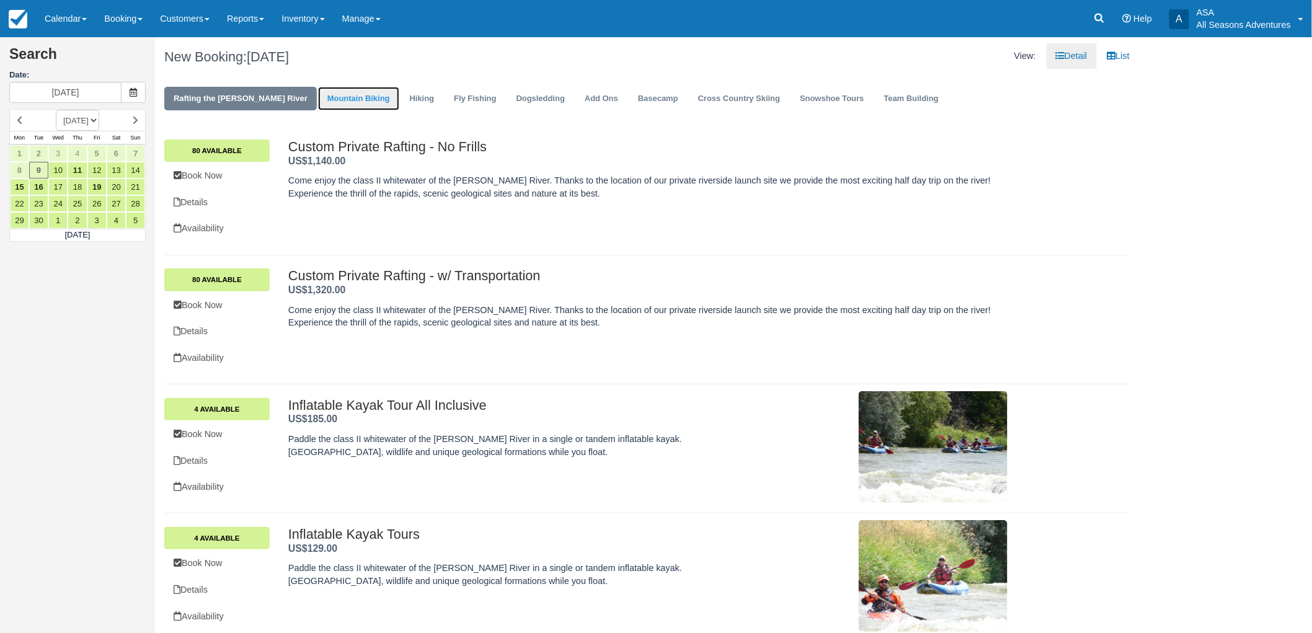
click at [319, 89] on link "Mountain Biking" at bounding box center [358, 99] width 81 height 24
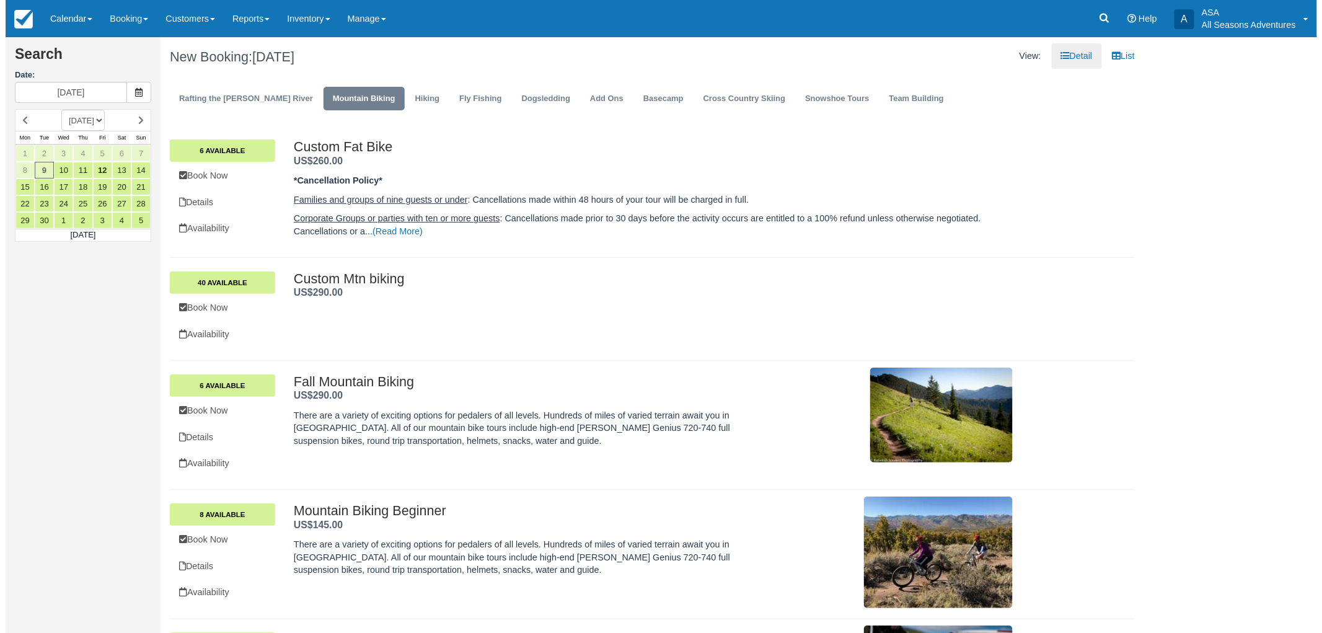
scroll to position [115, 0]
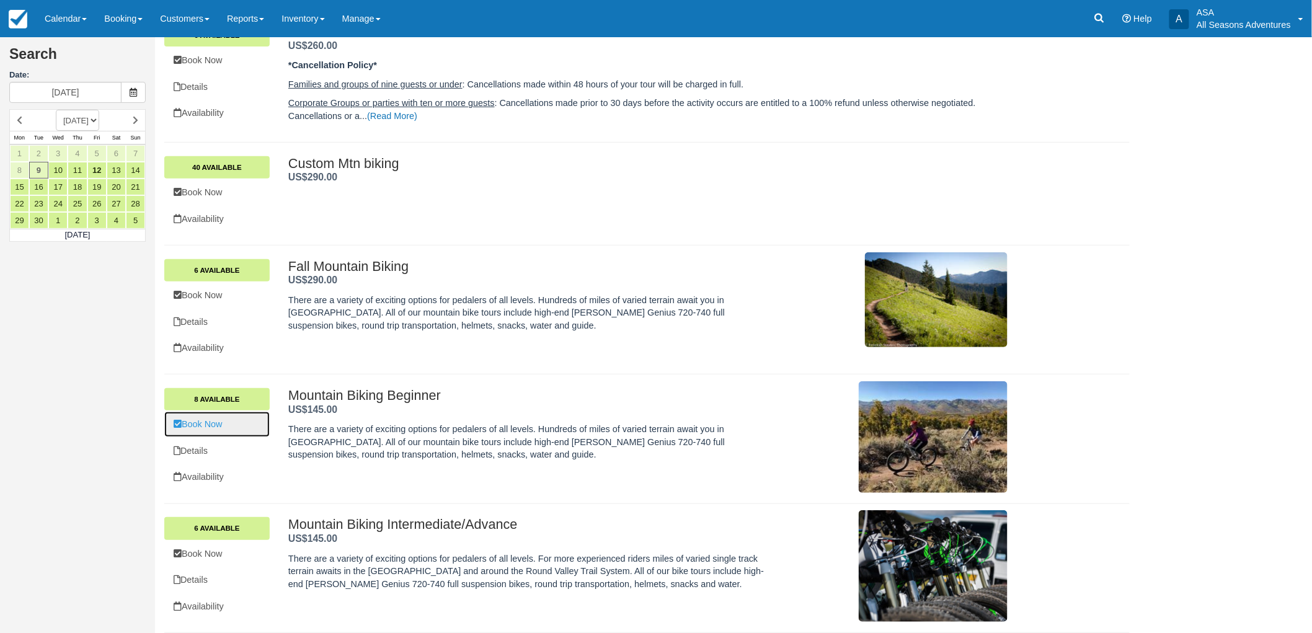
click at [214, 431] on link "Book Now" at bounding box center [216, 424] width 105 height 25
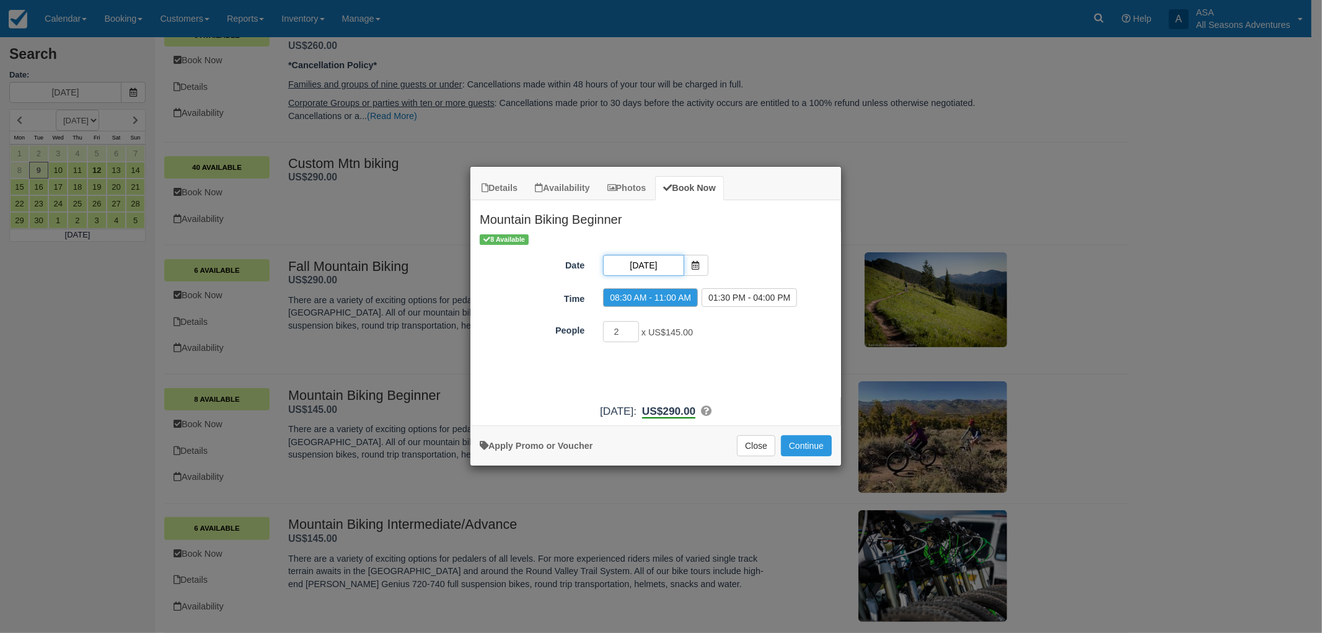
click at [655, 271] on input "09/09/25" at bounding box center [643, 265] width 81 height 21
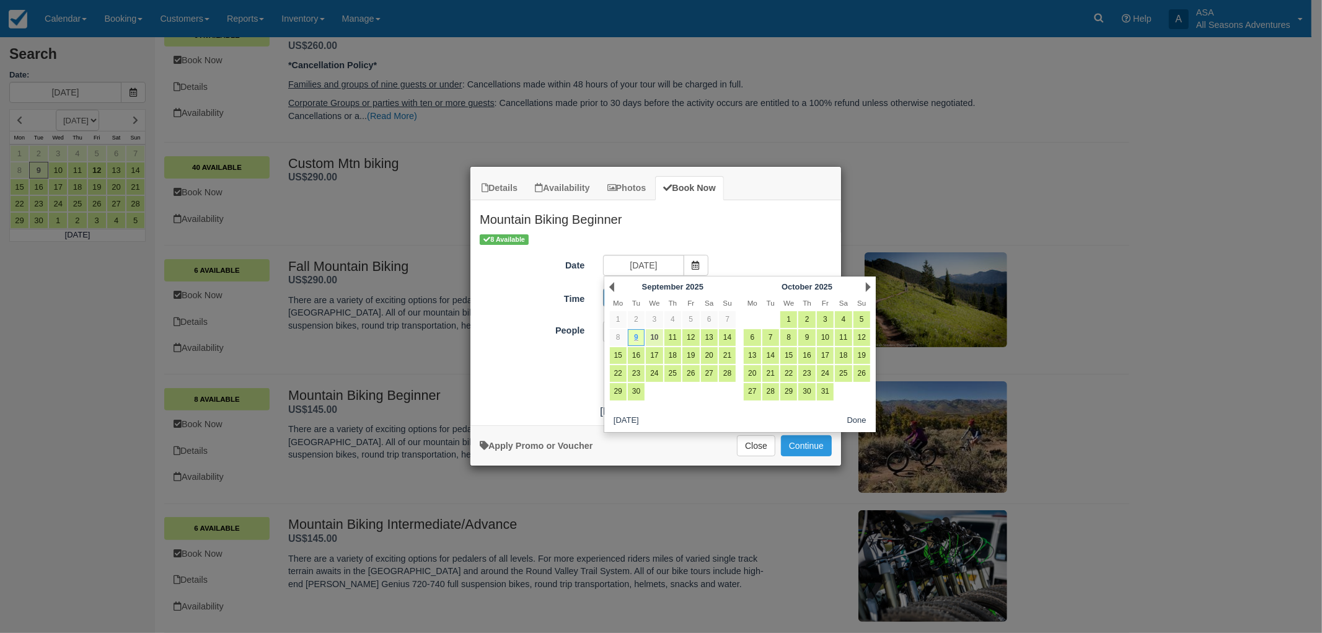
click at [646, 336] on link "10" at bounding box center [654, 337] width 17 height 17
type input "09/10/25"
radio input "false"
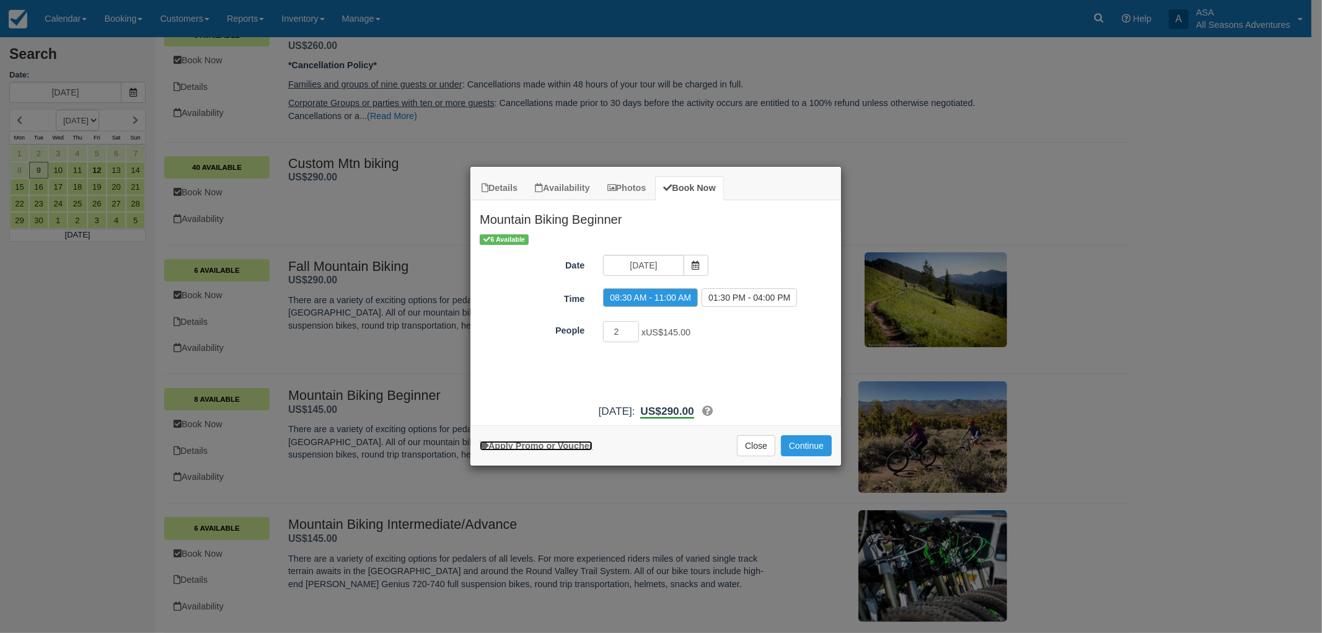
click at [545, 445] on link "Apply Promo or Voucher" at bounding box center [536, 446] width 113 height 10
type input "10DISCOUNT"
click at [739, 370] on button "Apply" at bounding box center [735, 364] width 31 height 16
click at [808, 445] on button "Continue" at bounding box center [806, 445] width 51 height 21
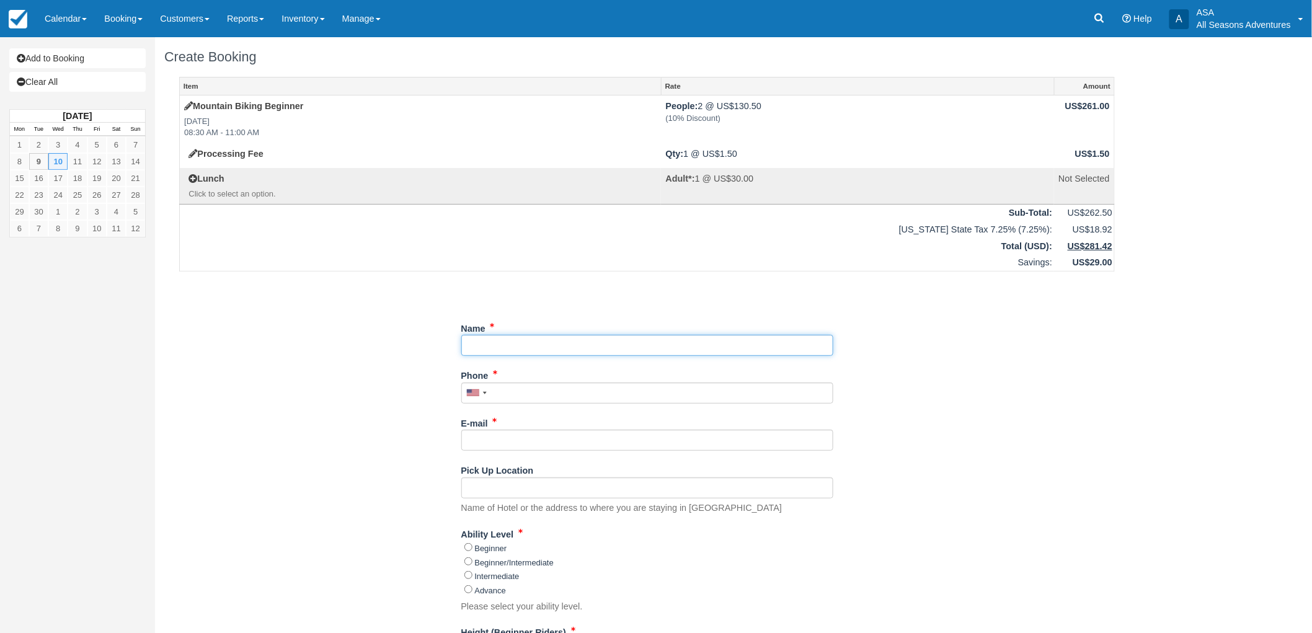
click at [594, 338] on input "Name" at bounding box center [647, 345] width 372 height 21
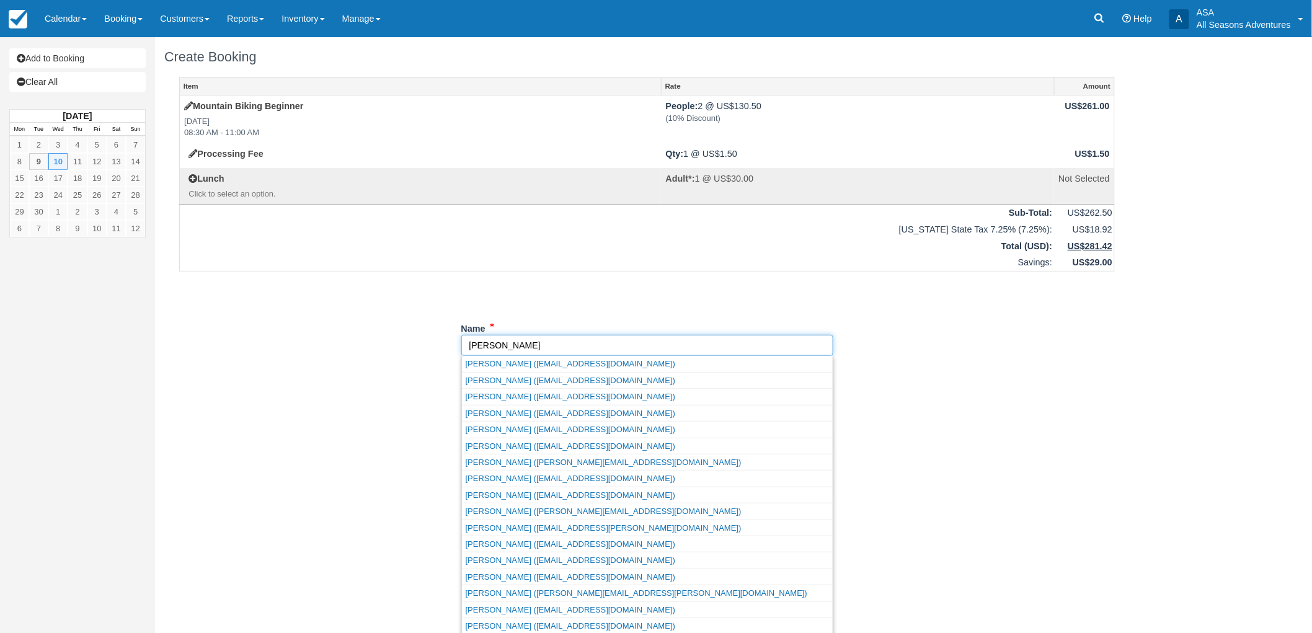
type input "[PERSON_NAME]"
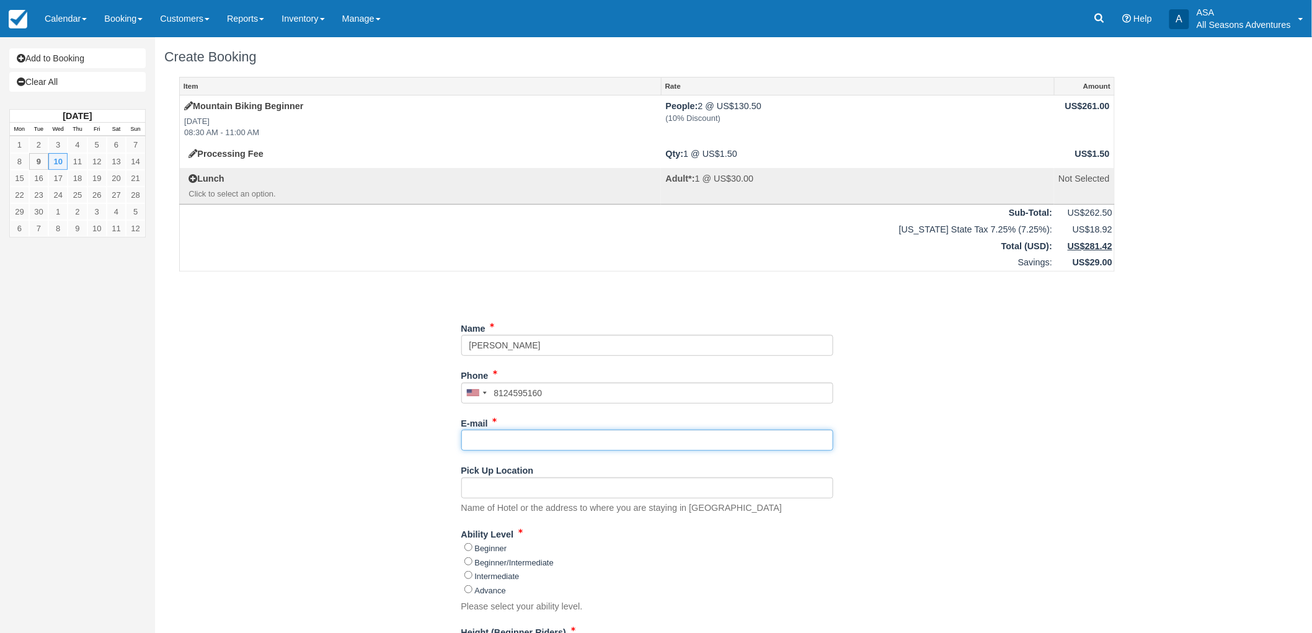
type input "[PHONE_NUMBER]"
type input "[PERSON_NAME][EMAIL_ADDRESS][DOMAIN_NAME]"
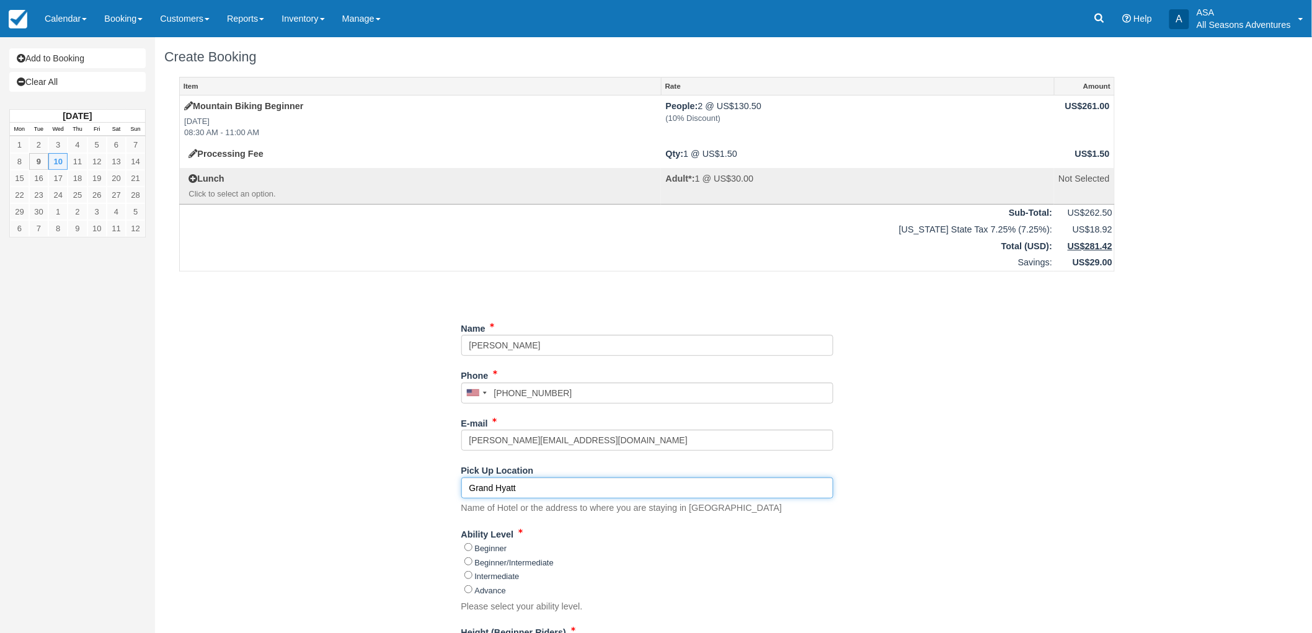
type input "Grand Hyatt"
click at [464, 544] on input "Beginner" at bounding box center [468, 547] width 8 height 8
radio input "true"
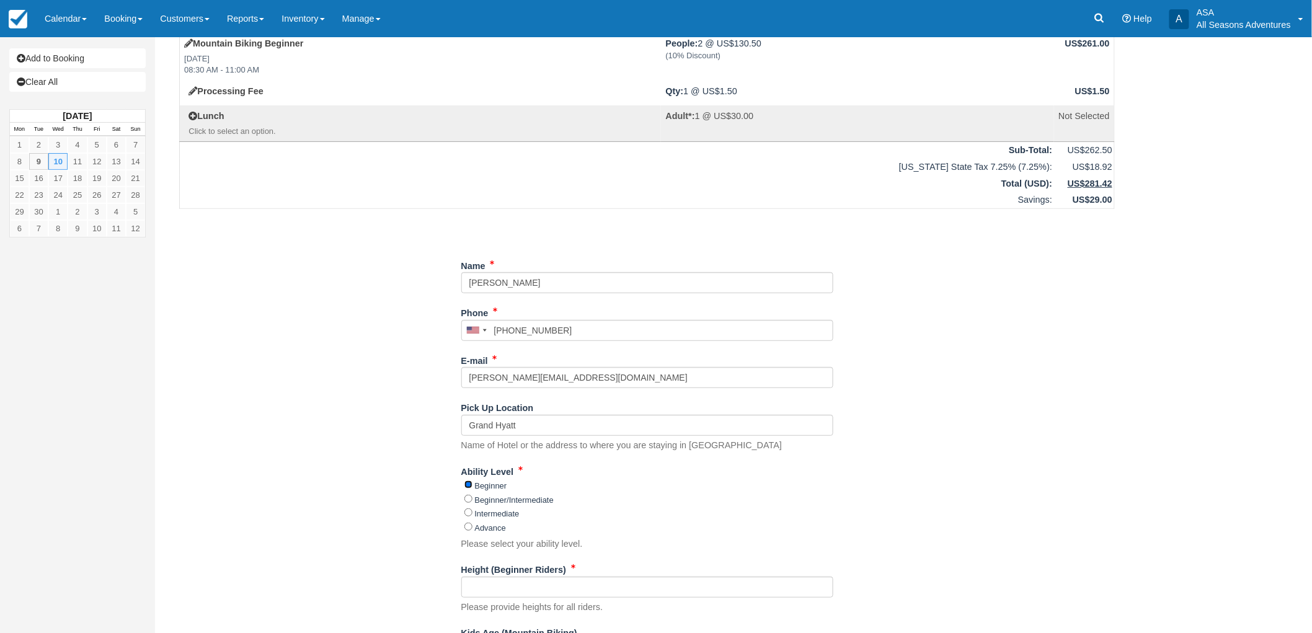
scroll to position [138, 0]
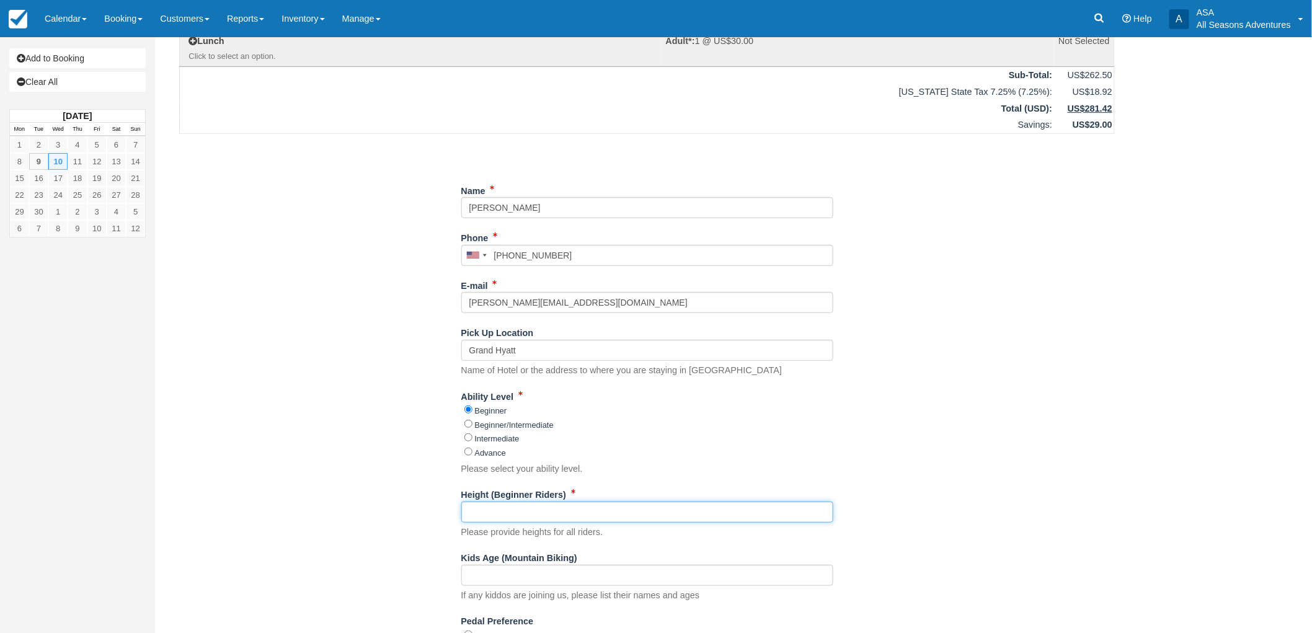
click at [472, 516] on input "Height (Beginner Riders)" at bounding box center [647, 511] width 372 height 21
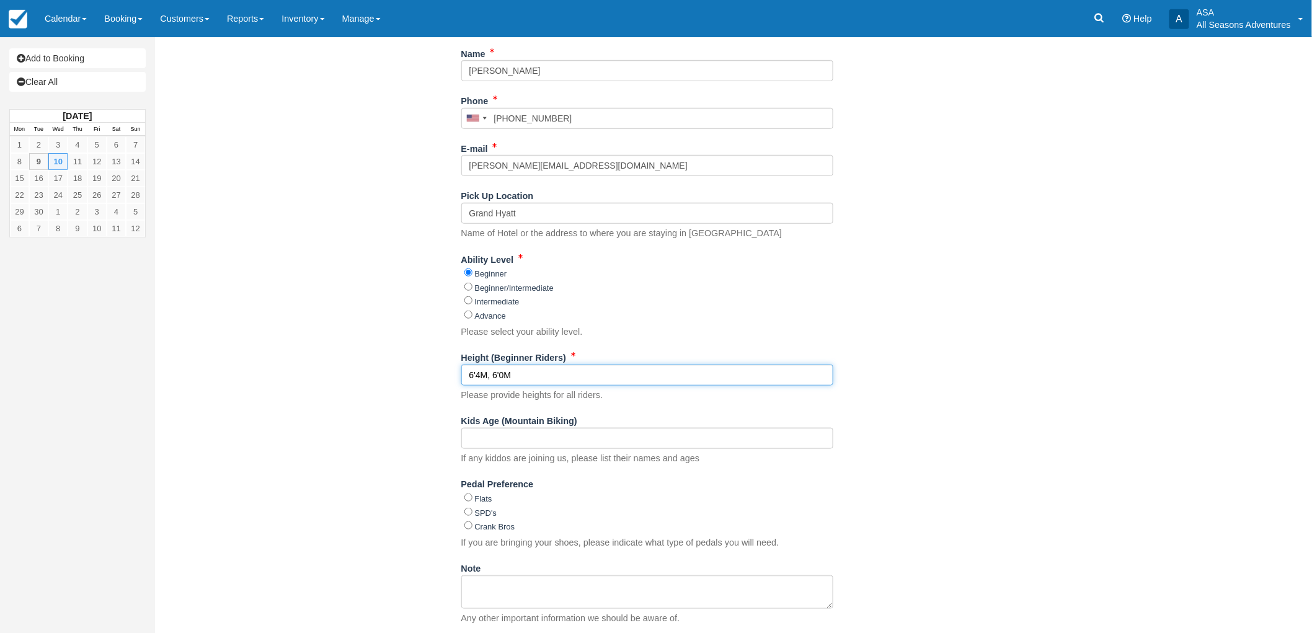
scroll to position [275, 0]
type input "6'4M, 6'0M"
click at [466, 497] on input "Flats" at bounding box center [468, 497] width 8 height 8
radio input "true"
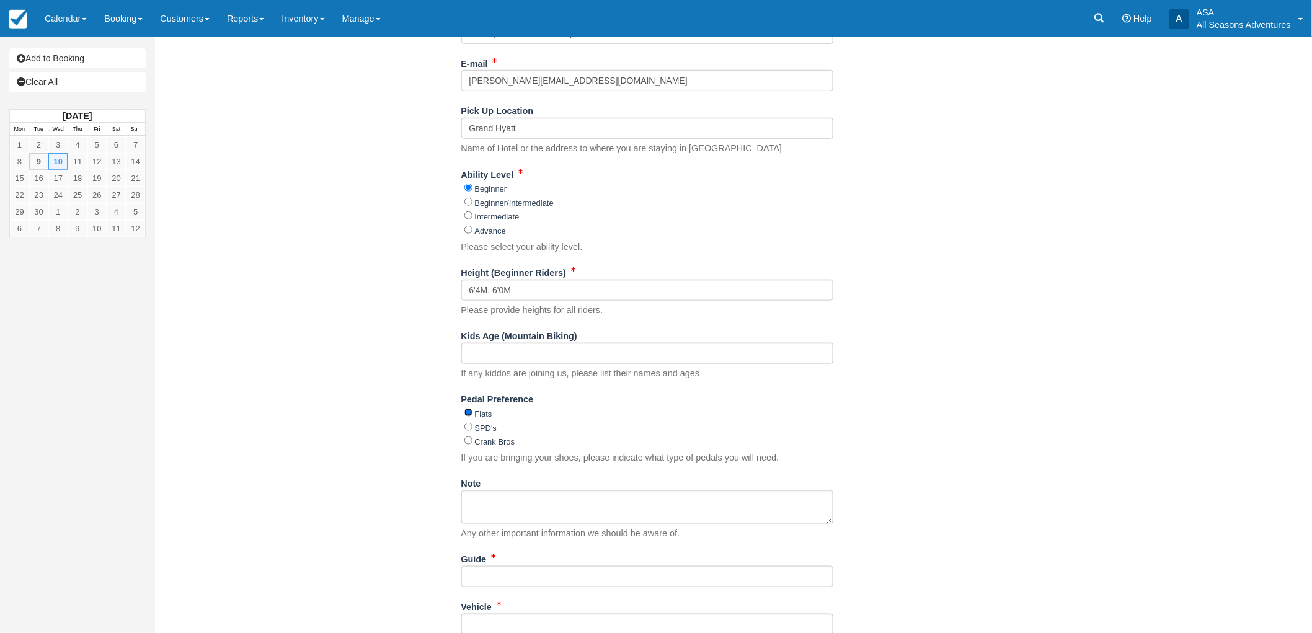
scroll to position [482, 0]
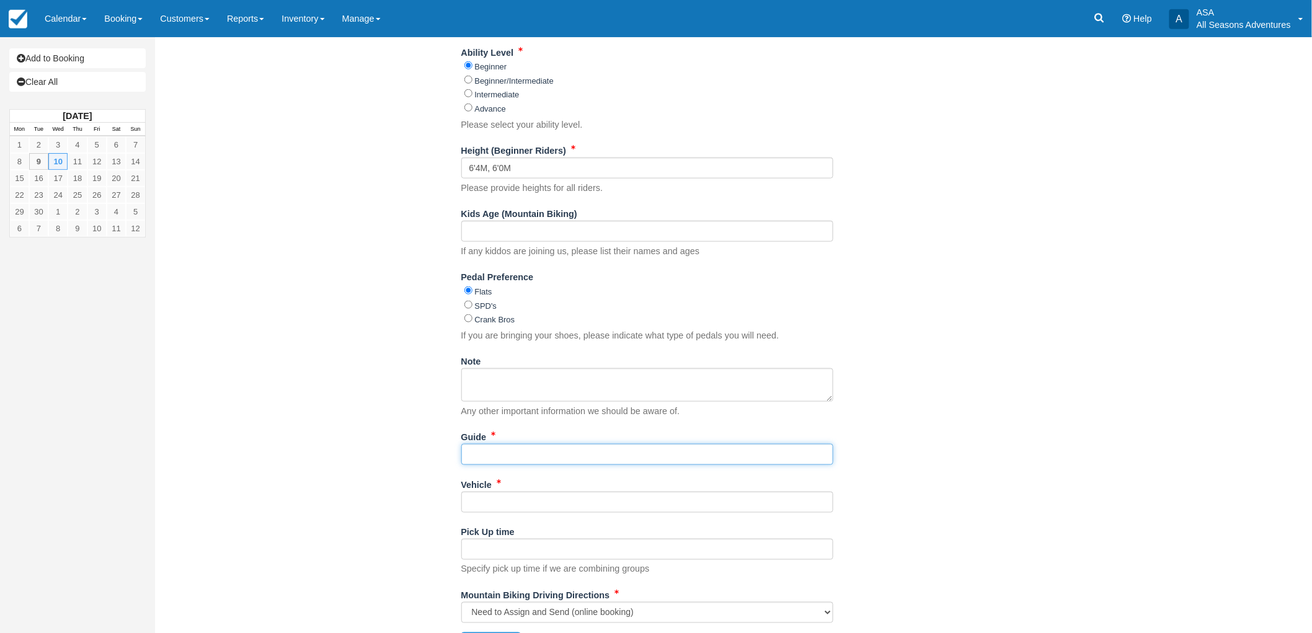
click at [469, 456] on input "Guide" at bounding box center [647, 454] width 372 height 21
type input "Bike: [PERSON_NAME]: [PERSON_NAME]"
type input "Excursion"
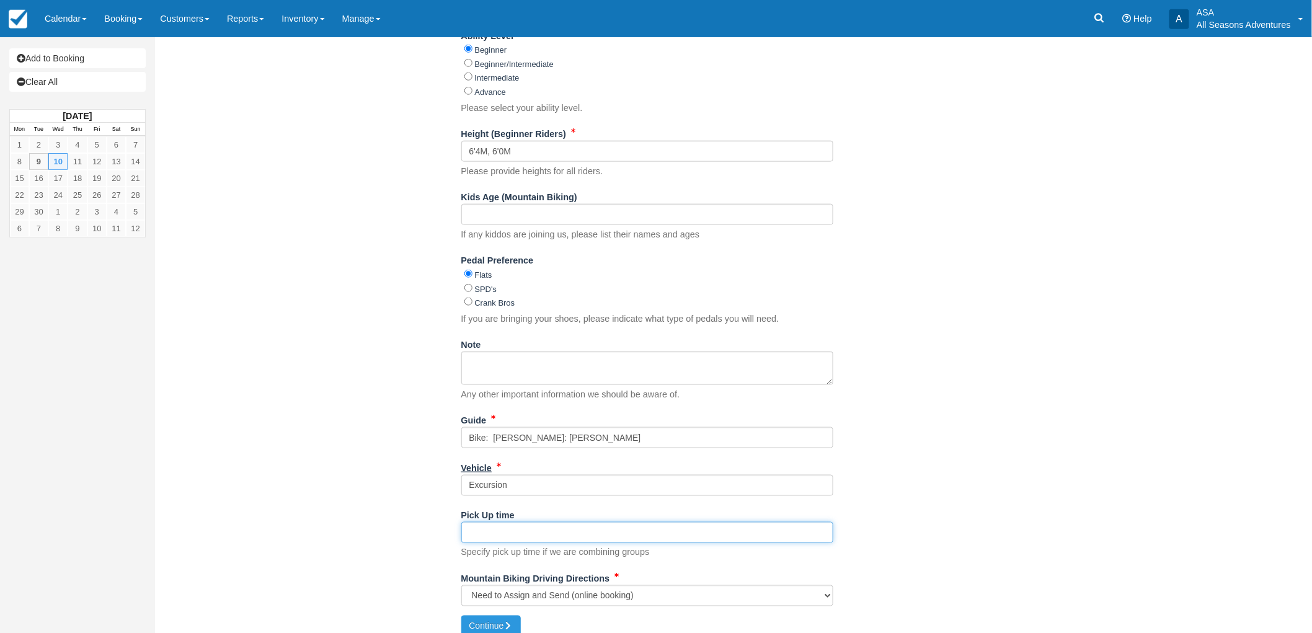
scroll to position [513, 0]
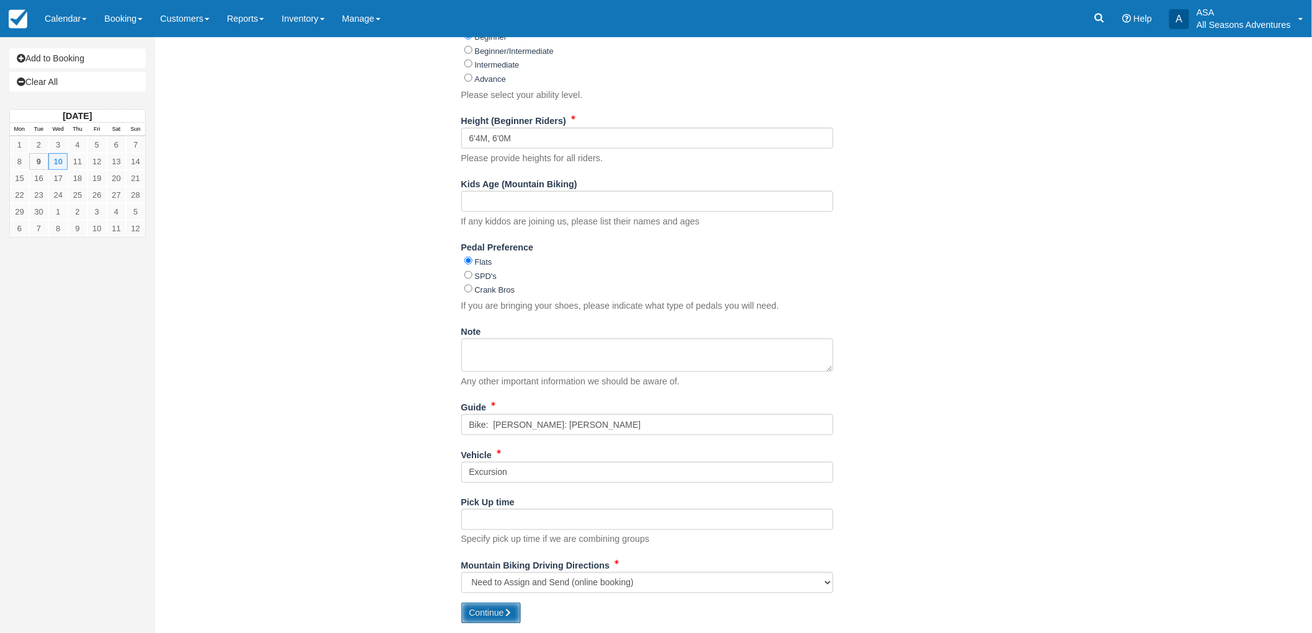
click at [488, 612] on button "Continue" at bounding box center [491, 612] width 60 height 21
type input "[PHONE_NUMBER]"
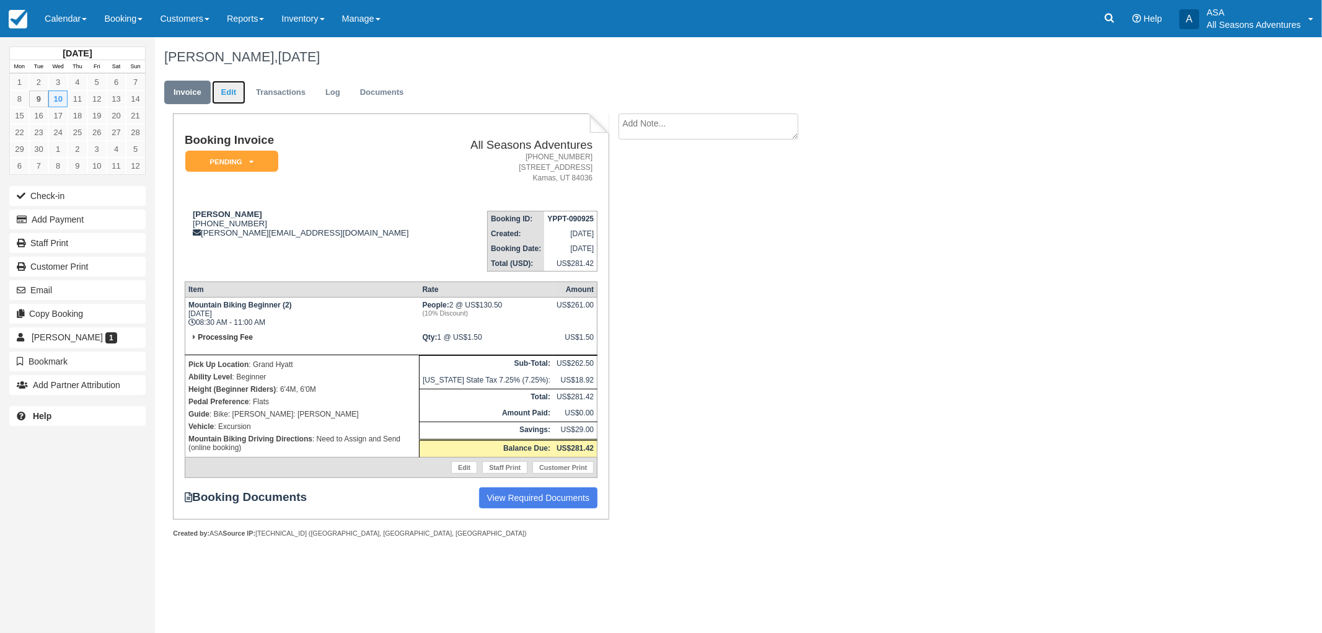
click at [236, 90] on link "Edit" at bounding box center [228, 93] width 33 height 24
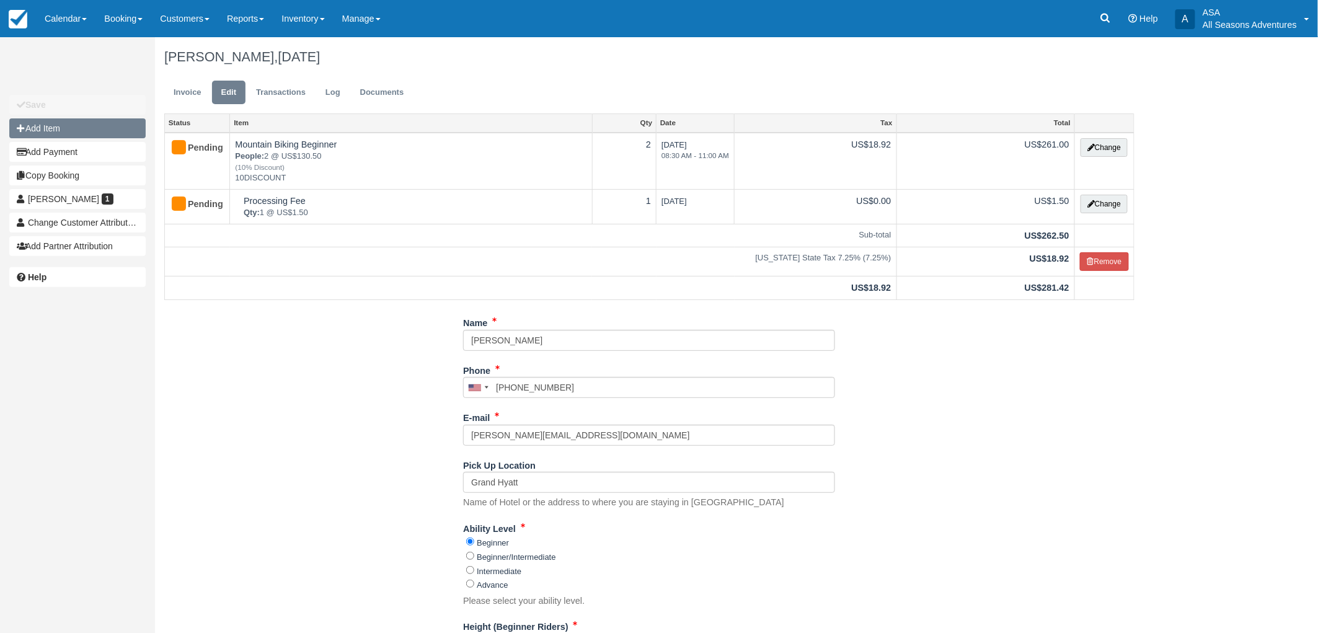
click at [77, 129] on button "Add Item" at bounding box center [77, 128] width 136 height 20
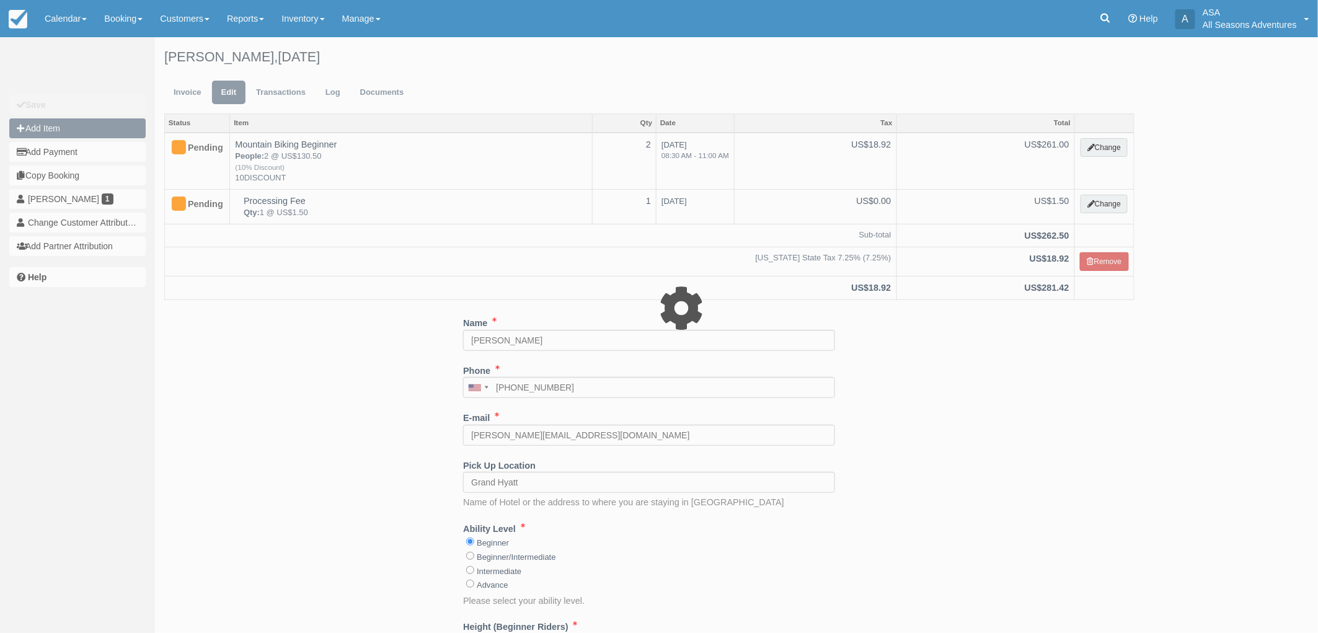
type input "0.00"
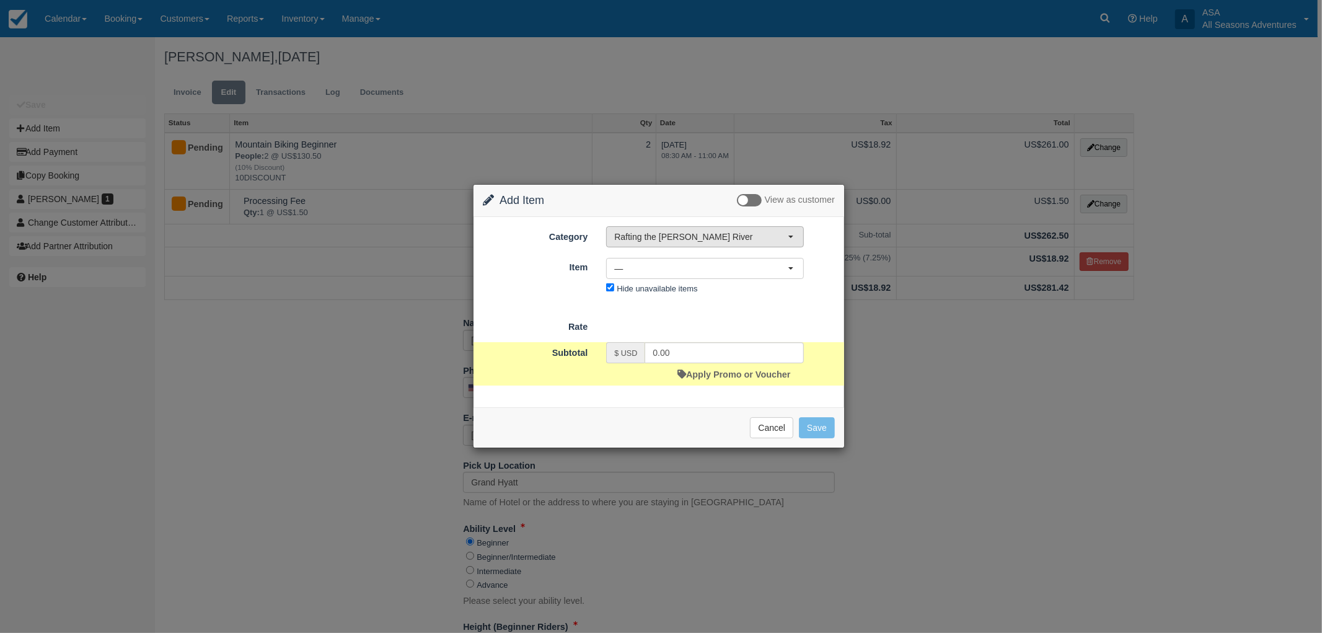
click at [677, 236] on span "Rafting the [PERSON_NAME] River" at bounding box center [701, 237] width 174 height 12
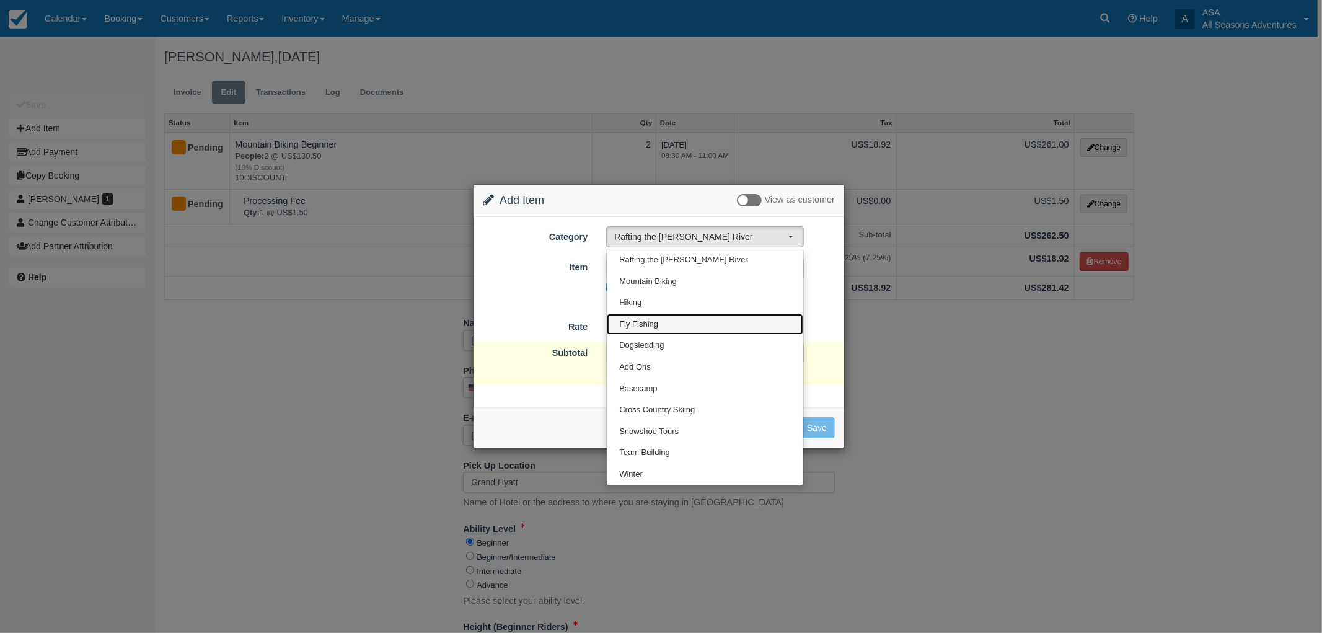
click at [682, 315] on link "Fly Fishing" at bounding box center [705, 325] width 196 height 22
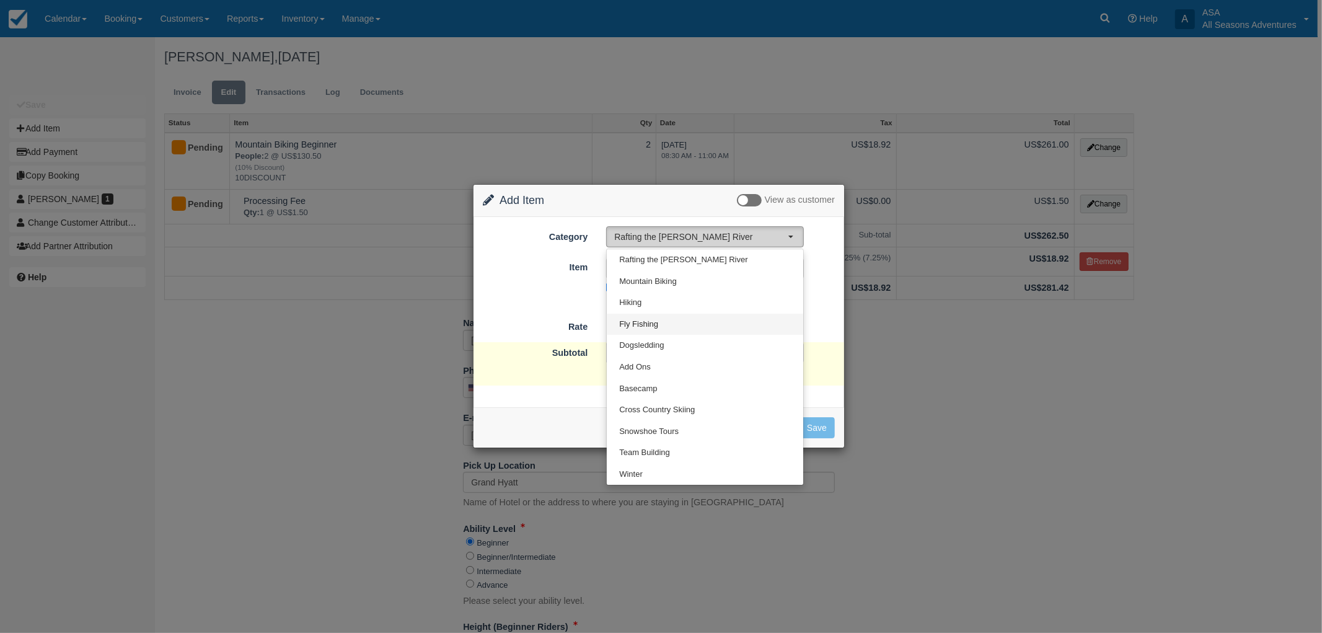
select select "8"
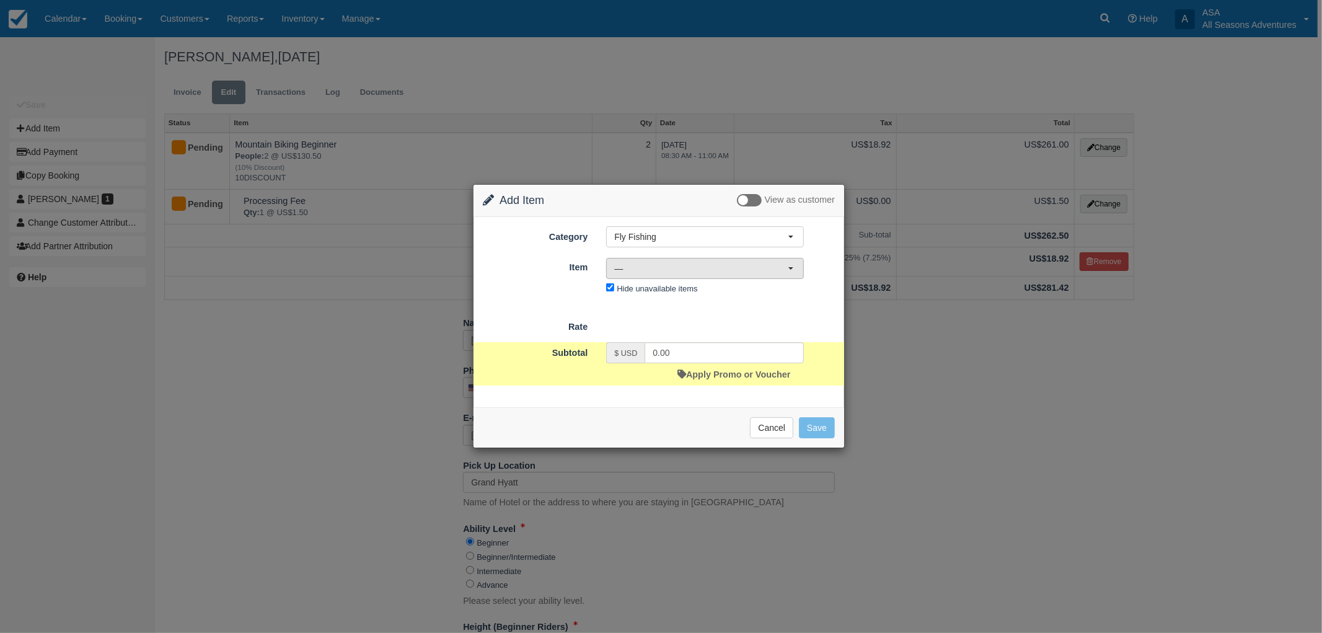
click at [707, 270] on span "—" at bounding box center [701, 268] width 174 height 12
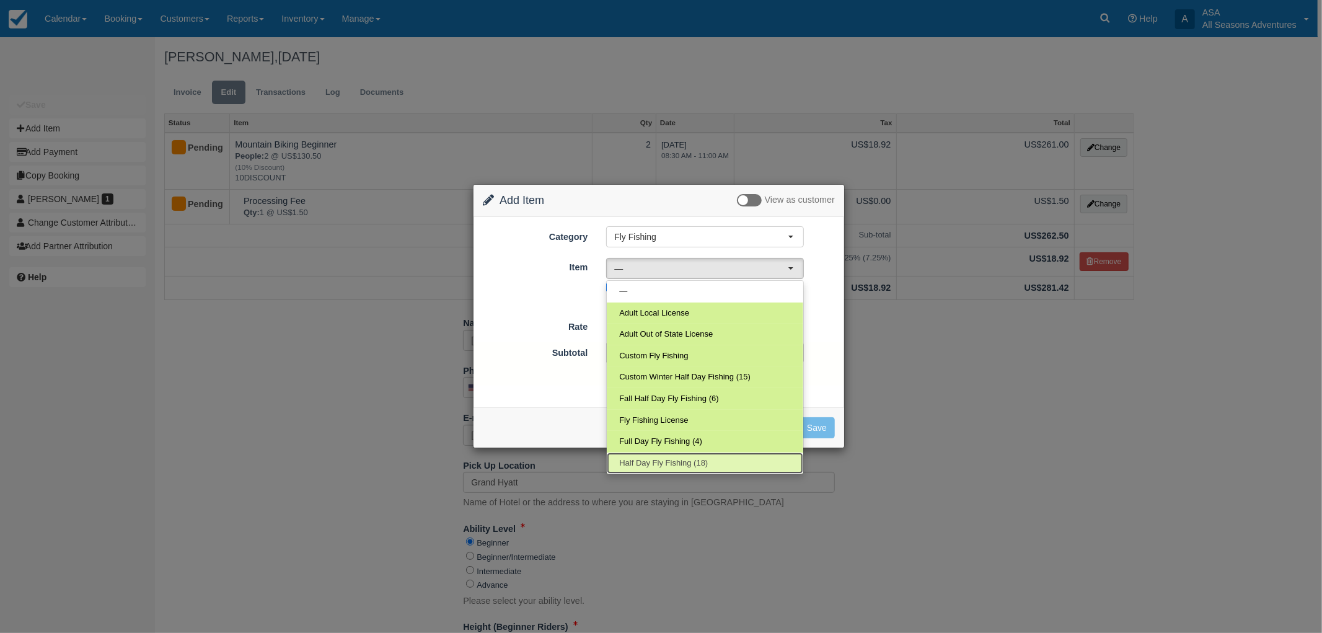
click at [655, 461] on span "Half Day Fly Fishing (18)" at bounding box center [663, 463] width 89 height 12
select select "22"
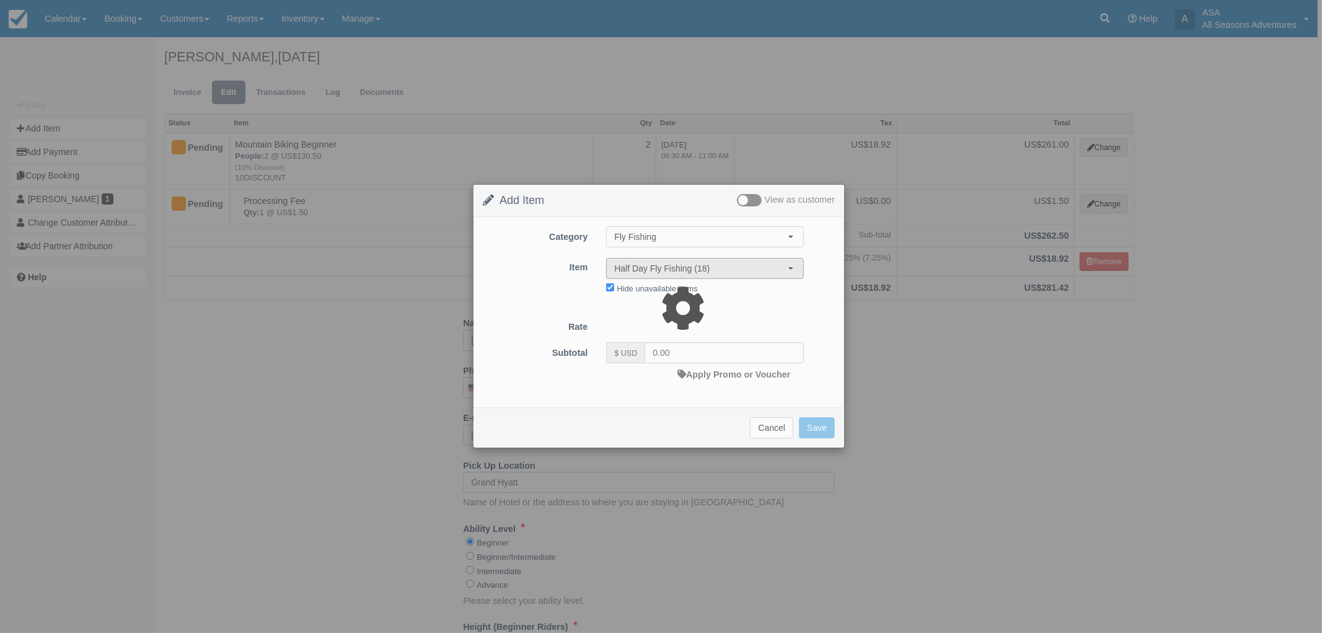
type input "320.00"
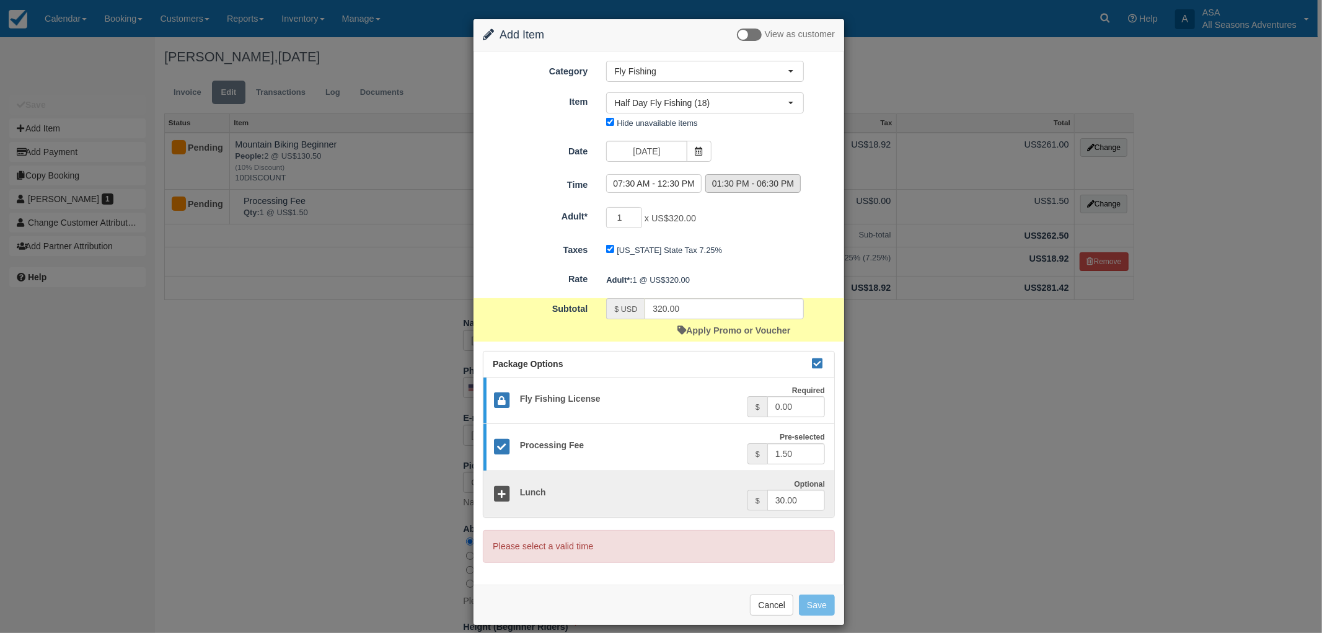
click at [742, 185] on label "01:30 PM - 06:30 PM" at bounding box center [752, 183] width 95 height 19
radio input "true"
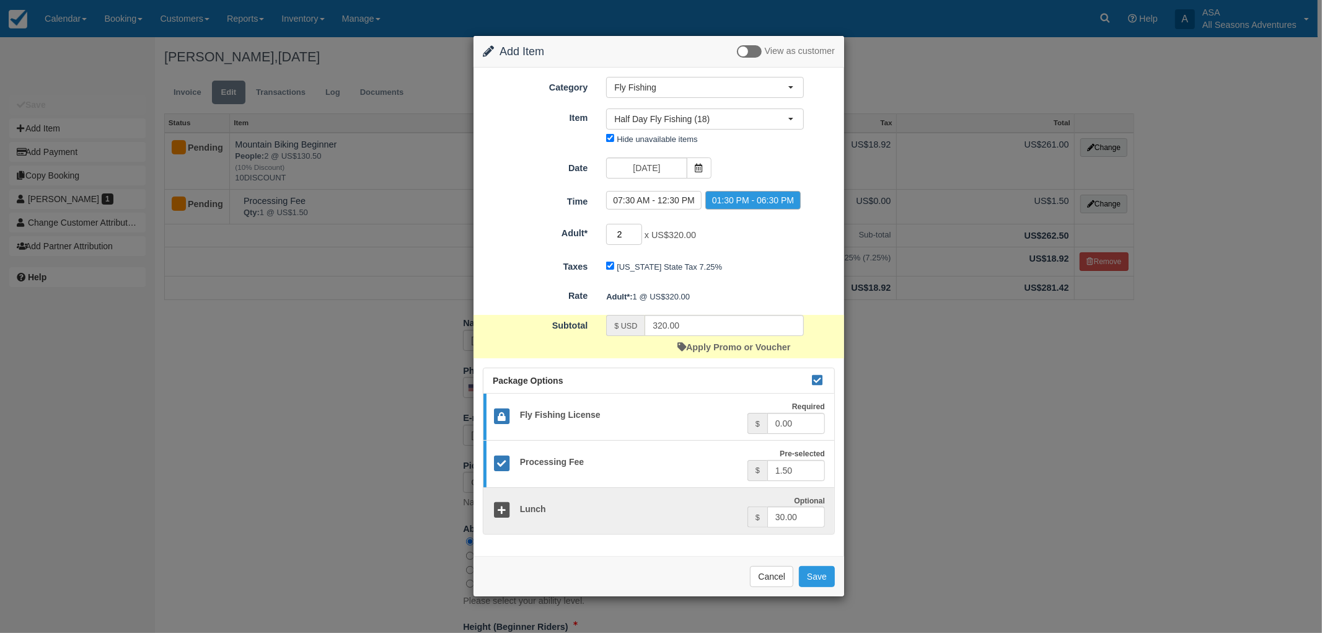
type input "2"
click at [637, 231] on input "2" at bounding box center [624, 234] width 36 height 21
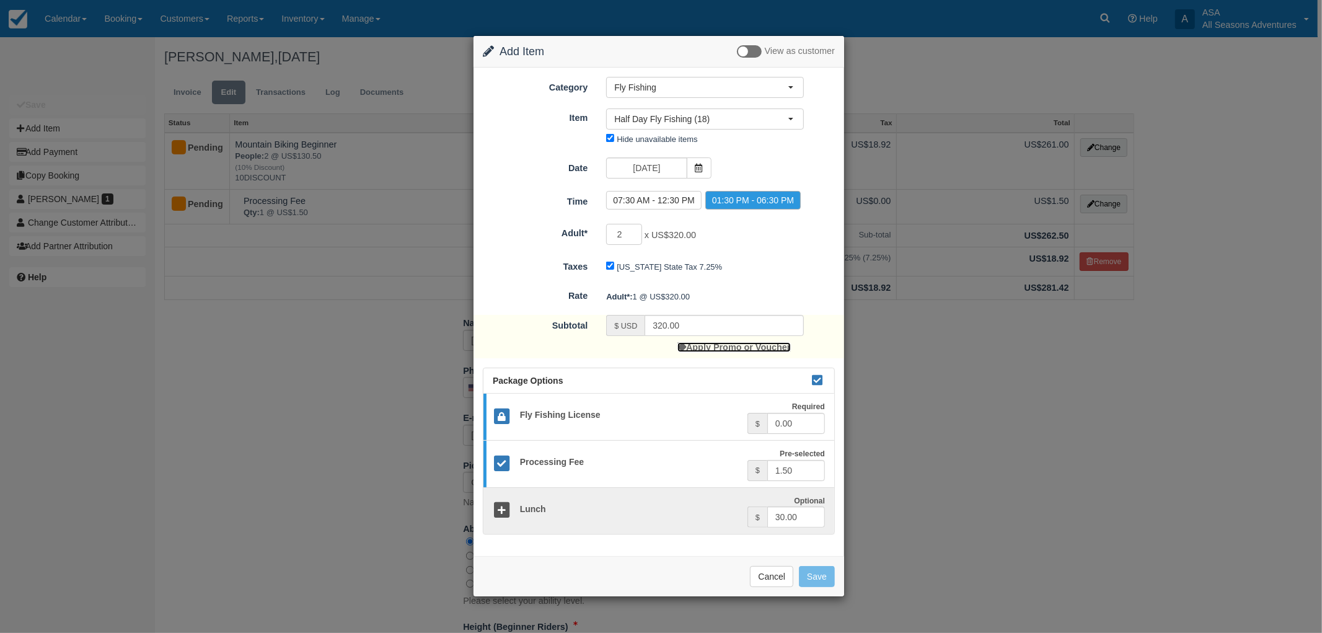
type input "410.00"
click at [723, 346] on link "Apply Promo or Voucher" at bounding box center [733, 347] width 113 height 10
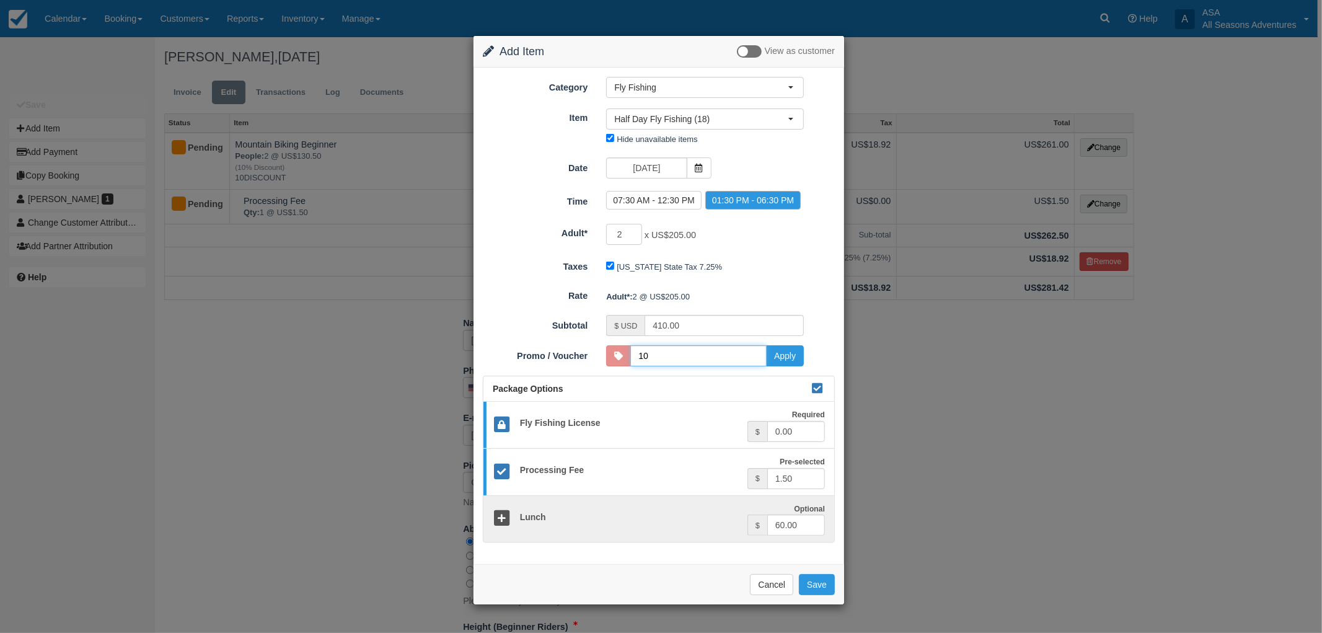
type input "10DISCOUNT"
click at [782, 355] on button "Apply" at bounding box center [785, 355] width 38 height 21
type input "369.00"
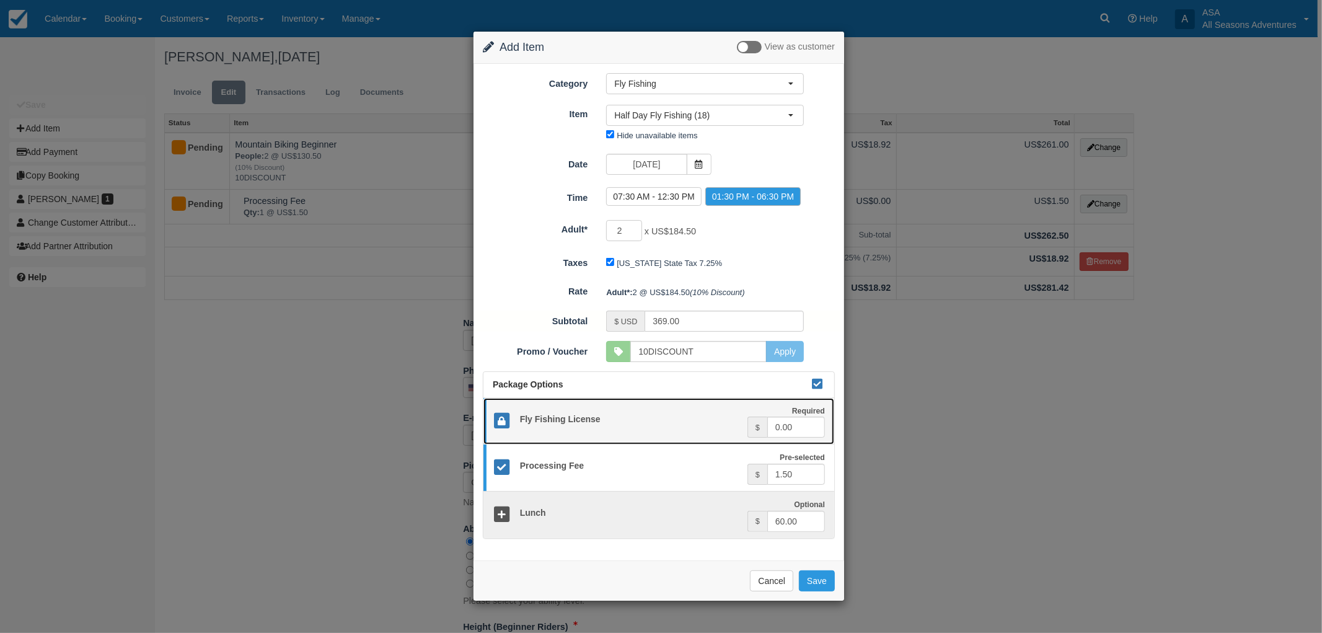
click at [646, 420] on h5 "Fly Fishing License" at bounding box center [629, 419] width 237 height 9
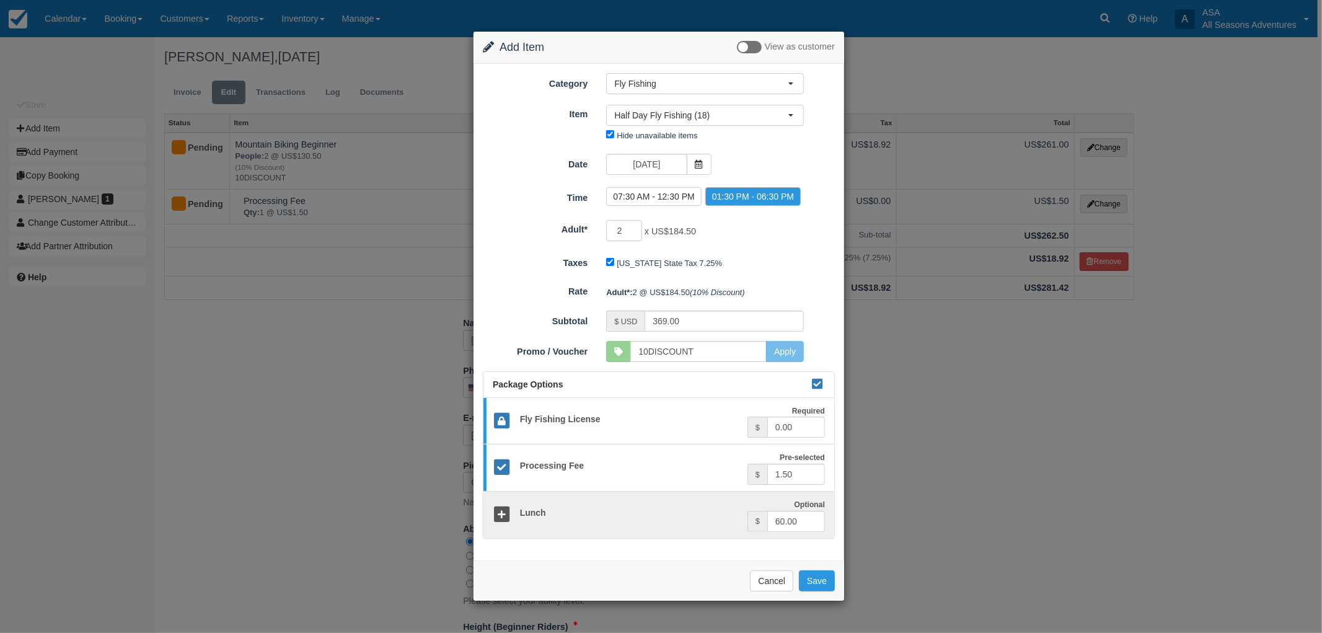
click at [801, 567] on div "Remove from Invoice Cancel Save" at bounding box center [659, 580] width 371 height 40
click at [819, 585] on button "Save" at bounding box center [817, 580] width 36 height 21
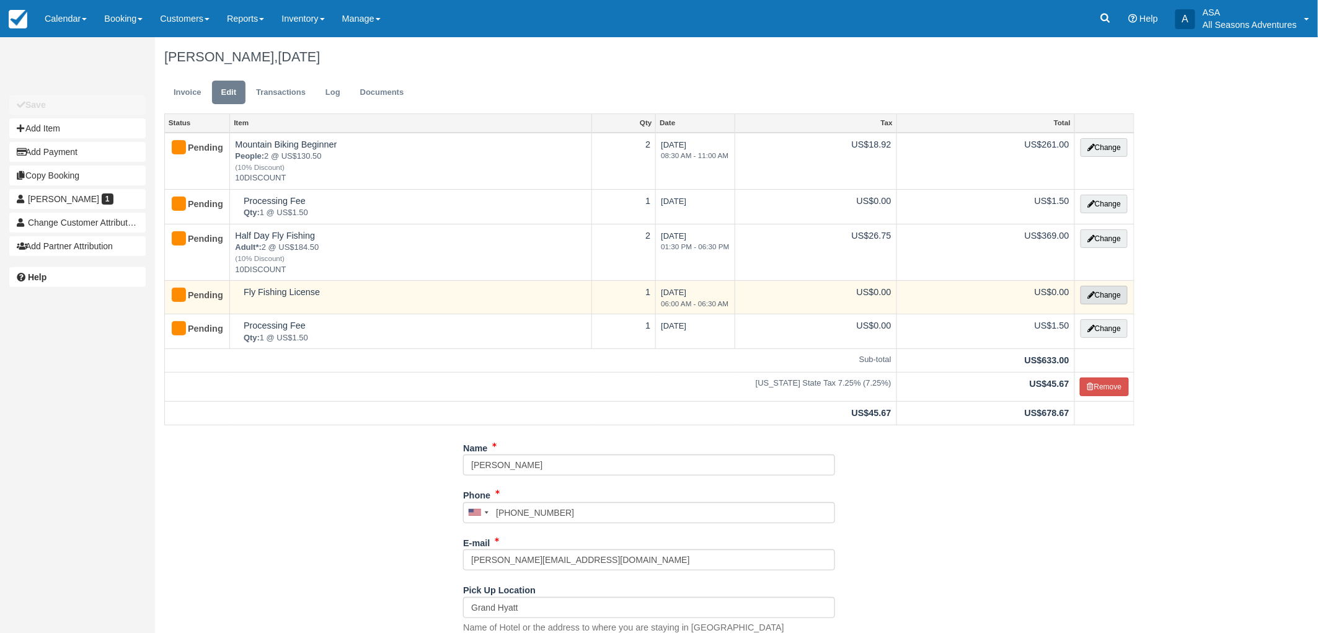
click at [1095, 293] on button "Change" at bounding box center [1103, 295] width 47 height 19
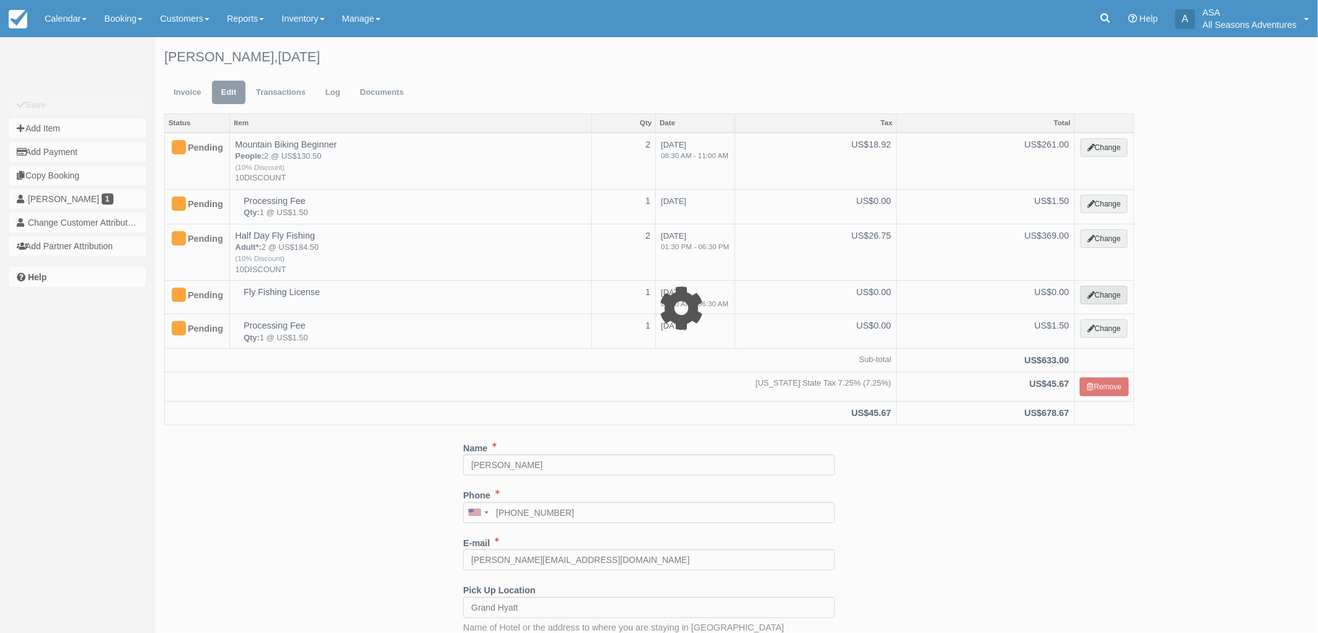
select select "8"
type input "0.00"
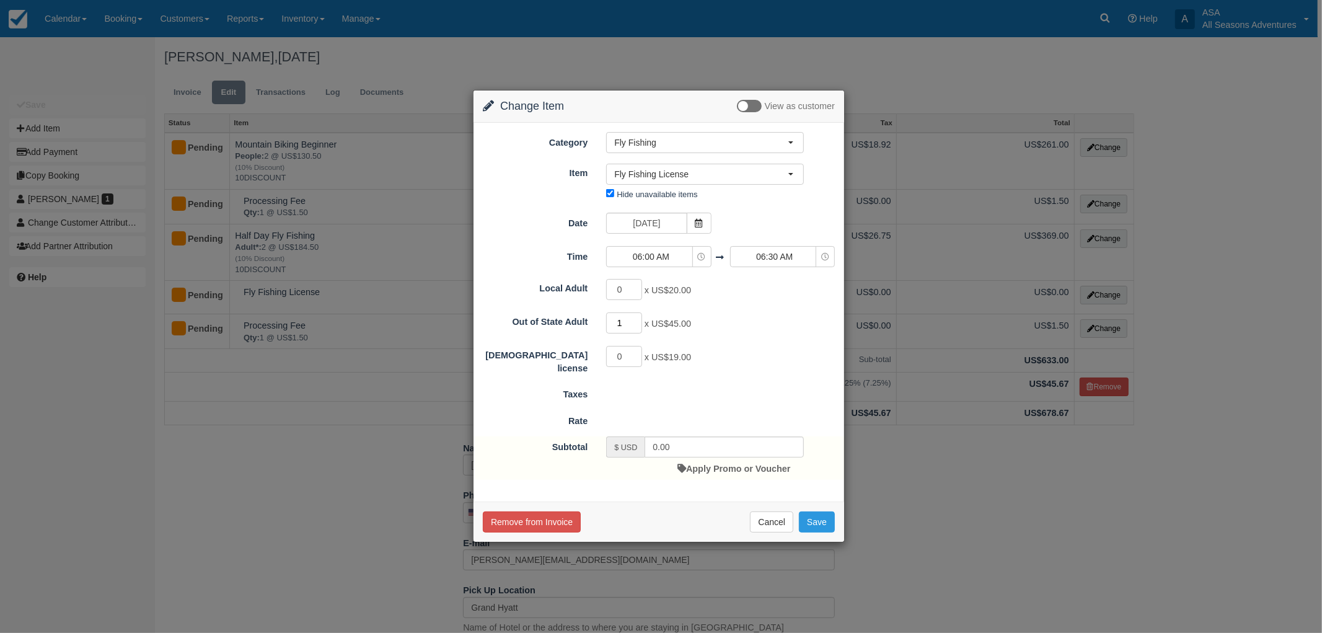
click at [635, 317] on input "1" at bounding box center [624, 322] width 36 height 21
type input "2"
click at [635, 317] on input "2" at bounding box center [624, 322] width 36 height 21
type input "90.00"
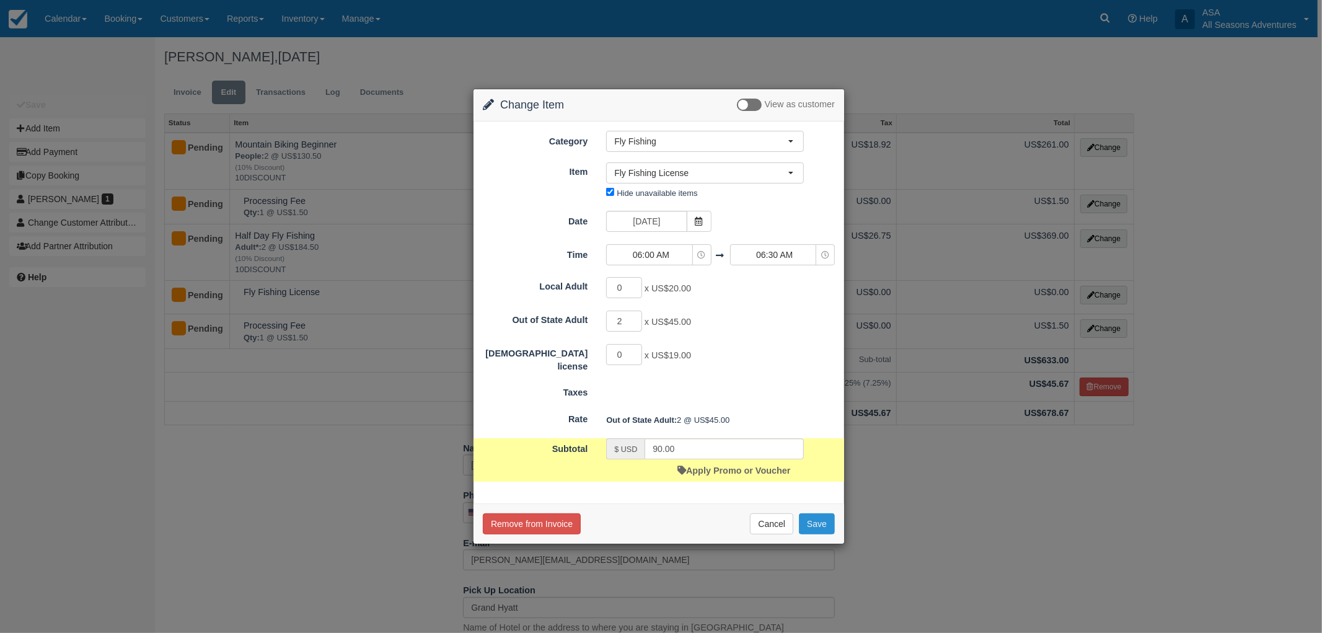
click at [811, 524] on button "Save" at bounding box center [817, 523] width 36 height 21
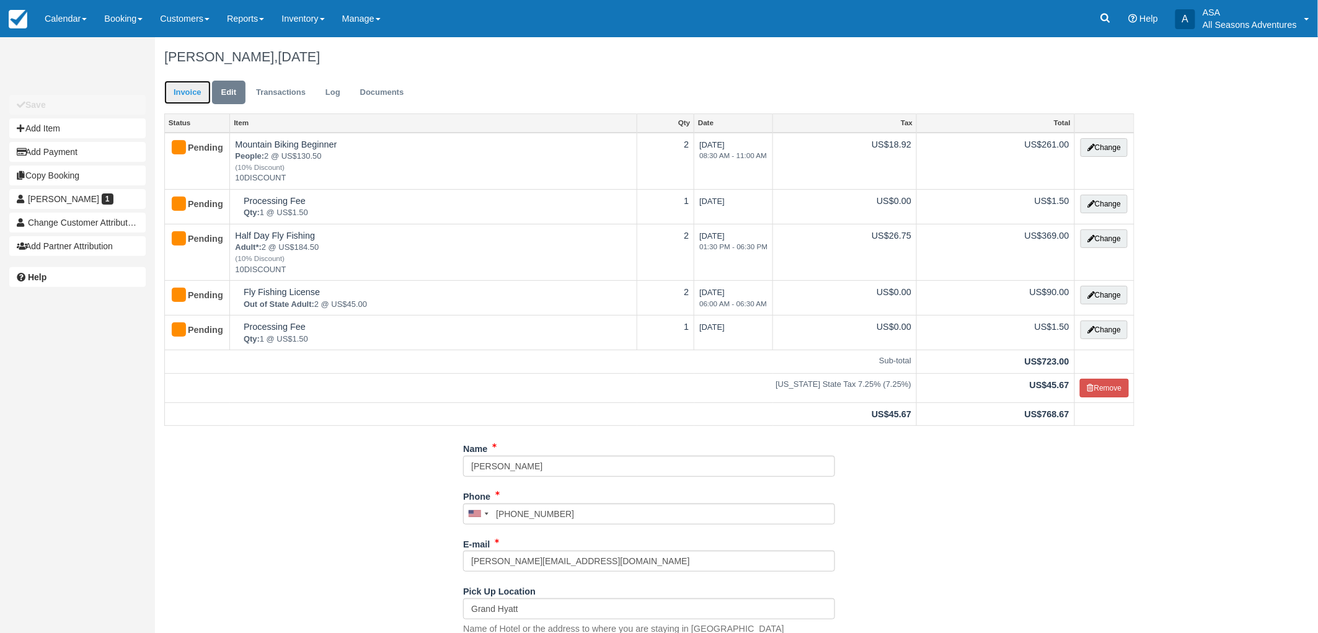
click at [188, 92] on link "Invoice" at bounding box center [187, 93] width 46 height 24
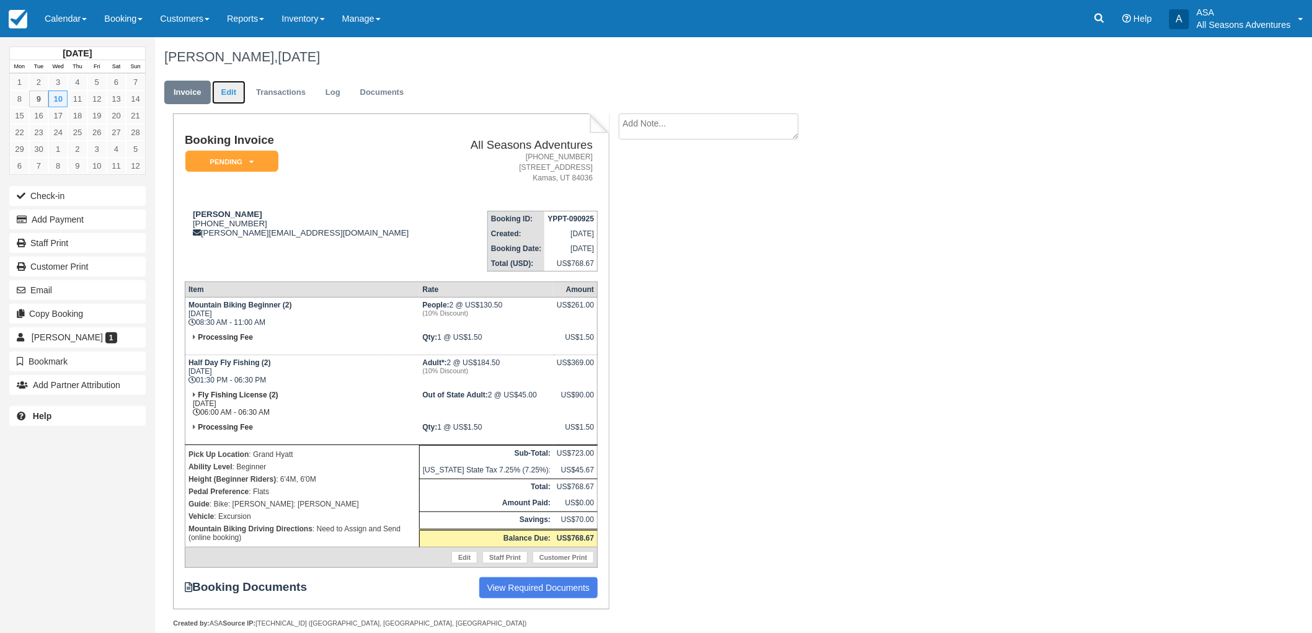
click at [226, 87] on link "Edit" at bounding box center [228, 93] width 33 height 24
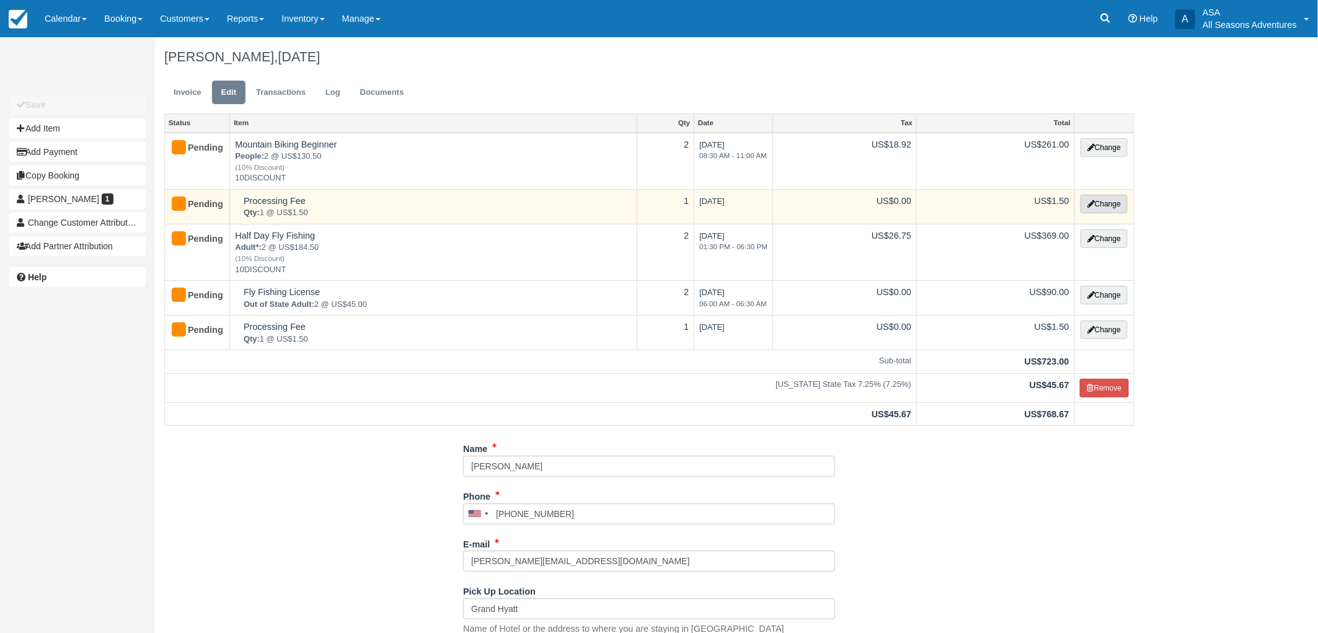
click at [1124, 200] on button "Change" at bounding box center [1103, 204] width 47 height 19
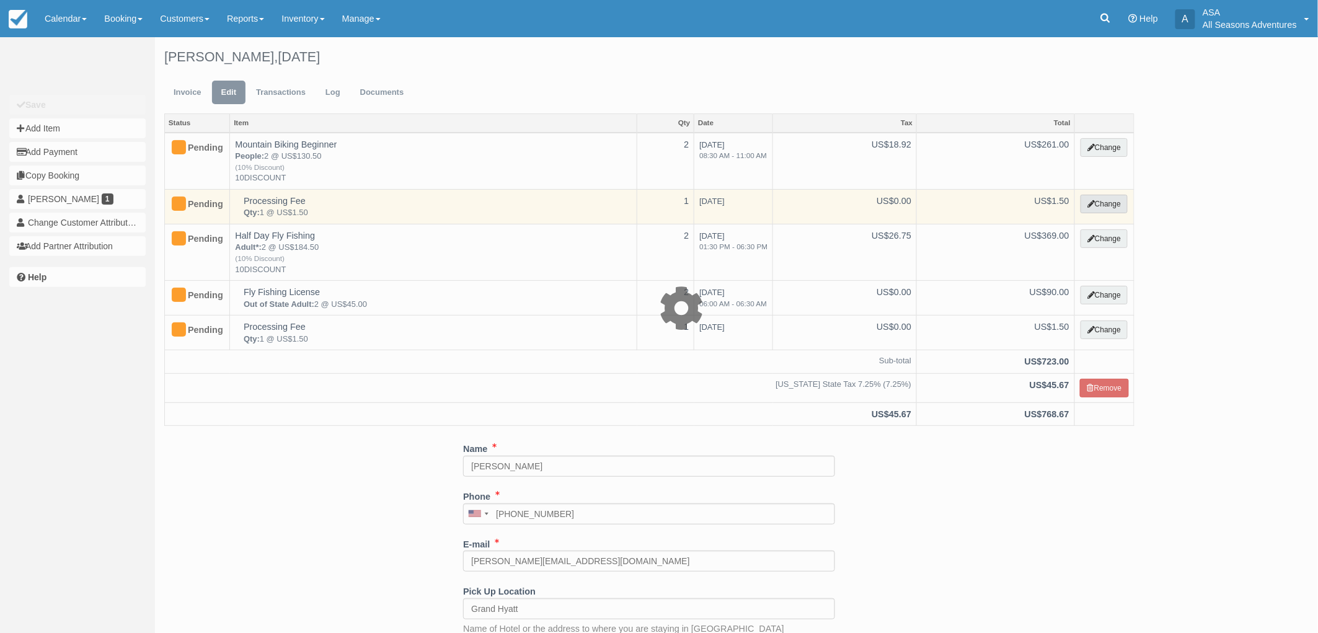
select select "13"
type input "1.50"
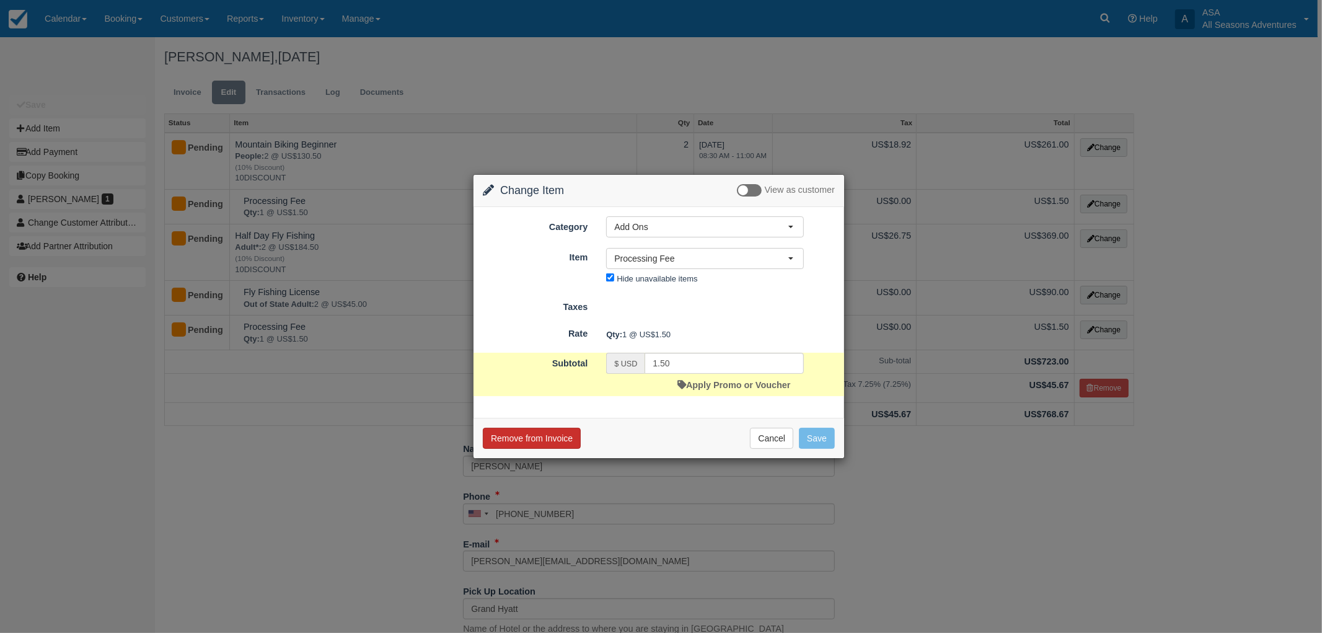
click at [552, 442] on button "Remove from Invoice" at bounding box center [532, 438] width 98 height 21
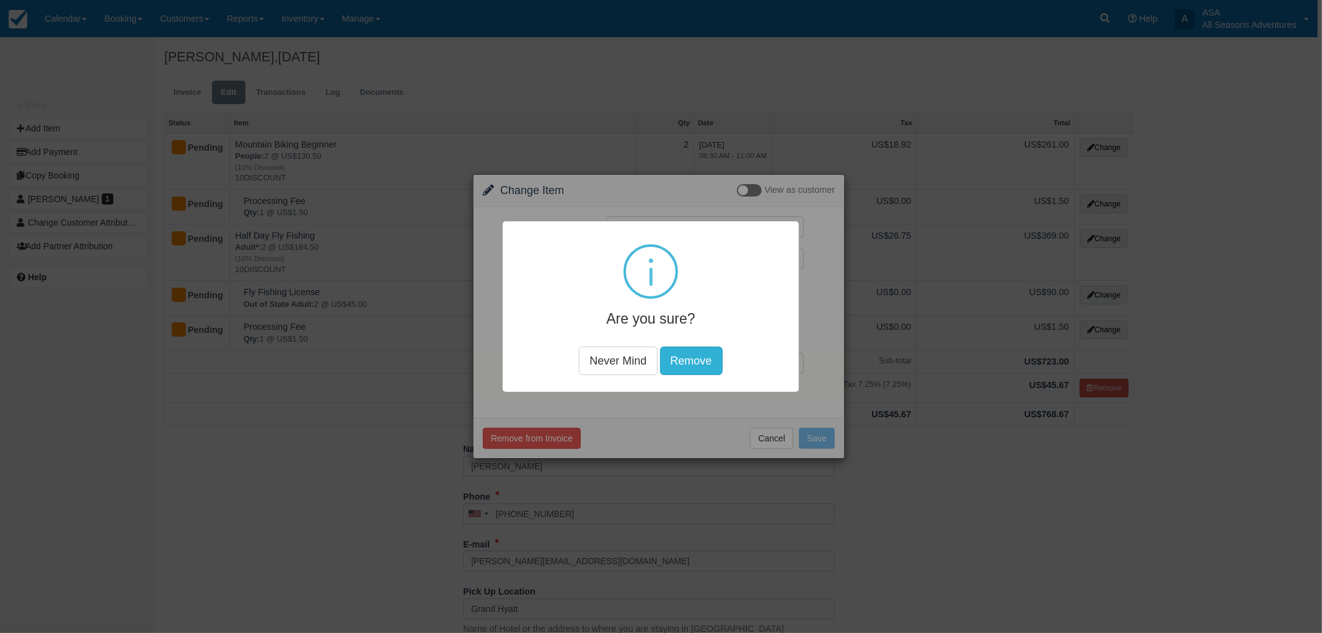
click at [693, 361] on button "Remove" at bounding box center [691, 360] width 63 height 29
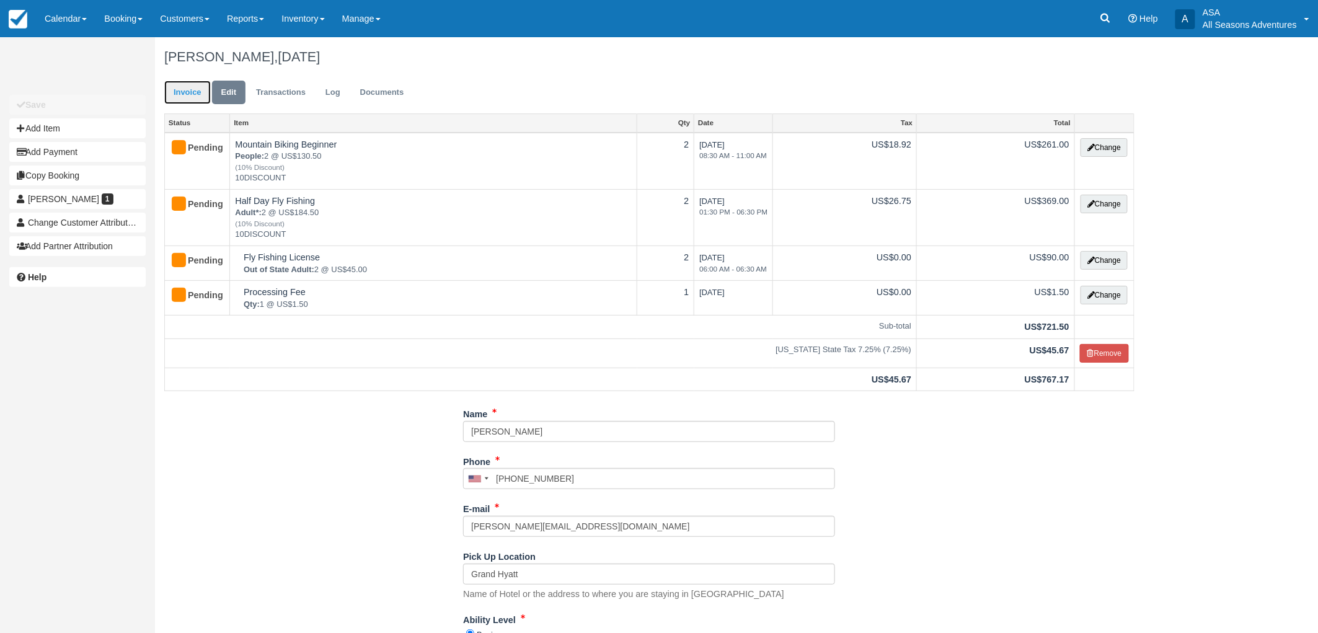
click at [183, 91] on link "Invoice" at bounding box center [187, 93] width 46 height 24
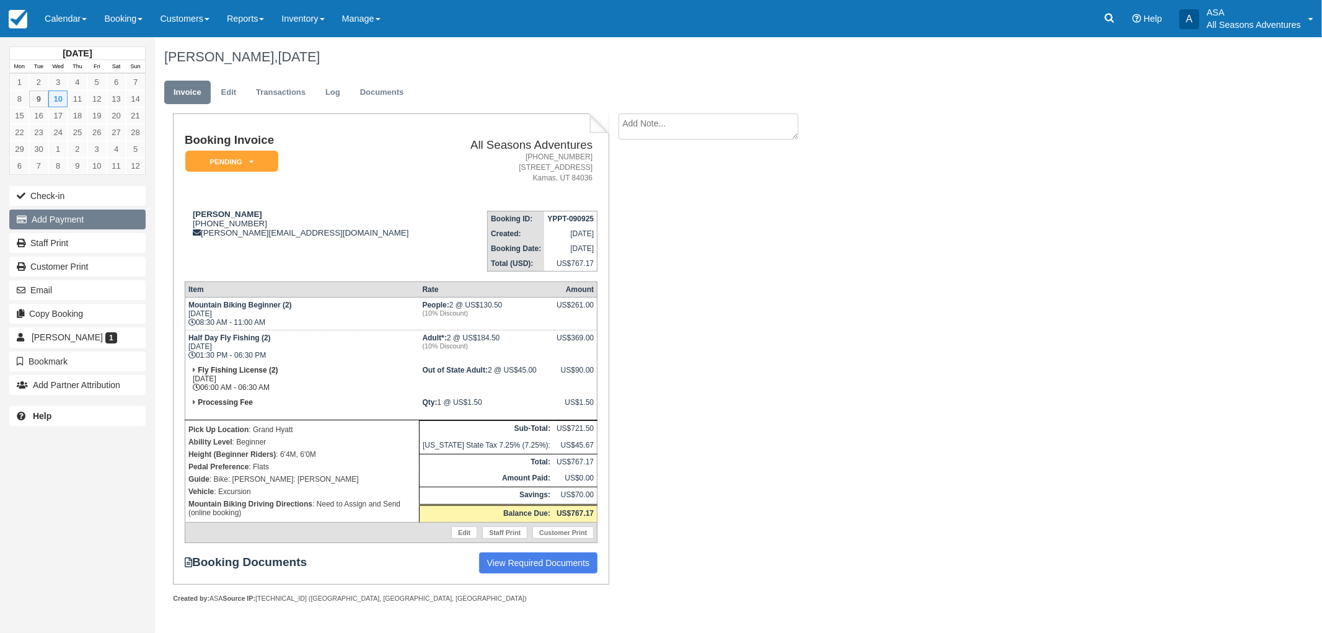
click at [113, 214] on button "Add Payment" at bounding box center [77, 220] width 136 height 20
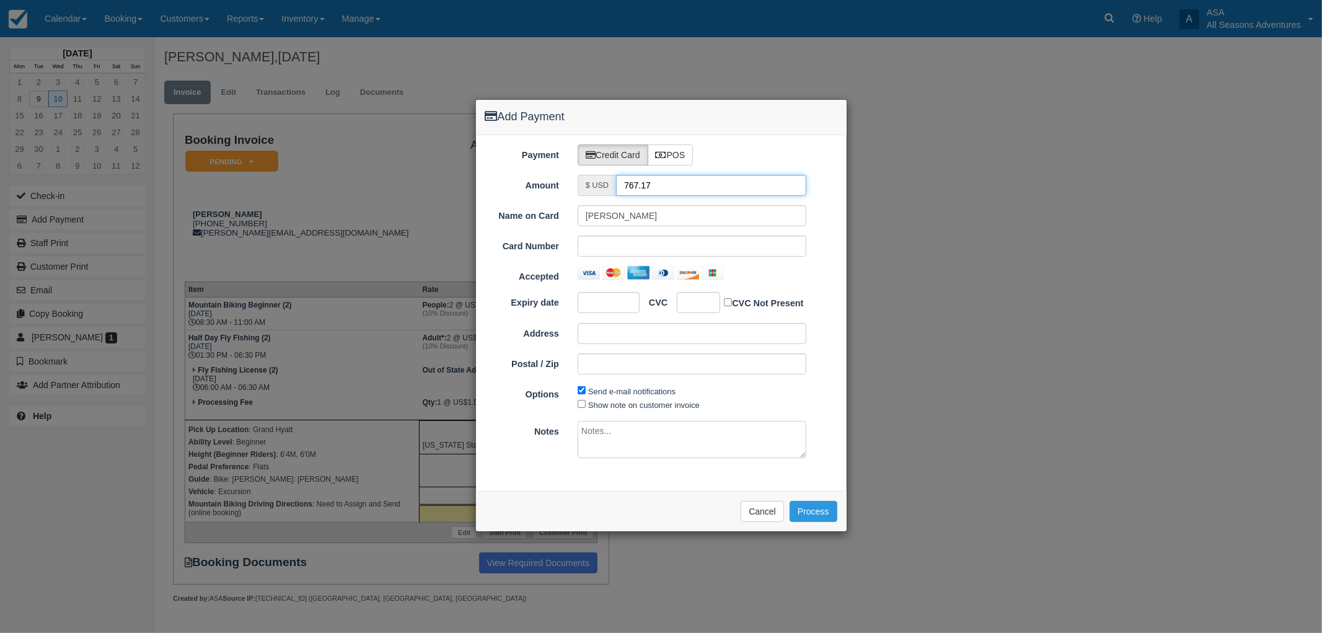
drag, startPoint x: 676, startPoint y: 184, endPoint x: 585, endPoint y: 212, distance: 95.3
click at [585, 212] on div "Payment Credit Card POS Amount $ USD 767.17 Name on Card [PERSON_NAME] Card Num…" at bounding box center [661, 313] width 371 height 356
type input "1.50"
click at [828, 515] on button "Process" at bounding box center [814, 511] width 48 height 21
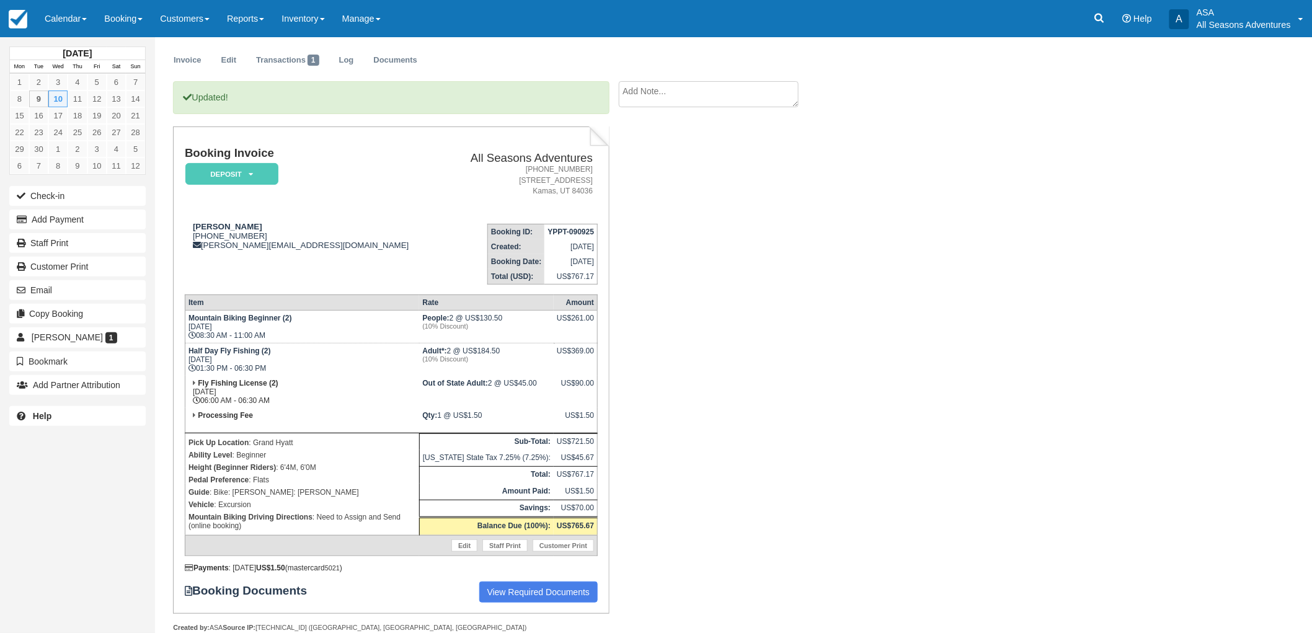
scroll to position [50, 0]
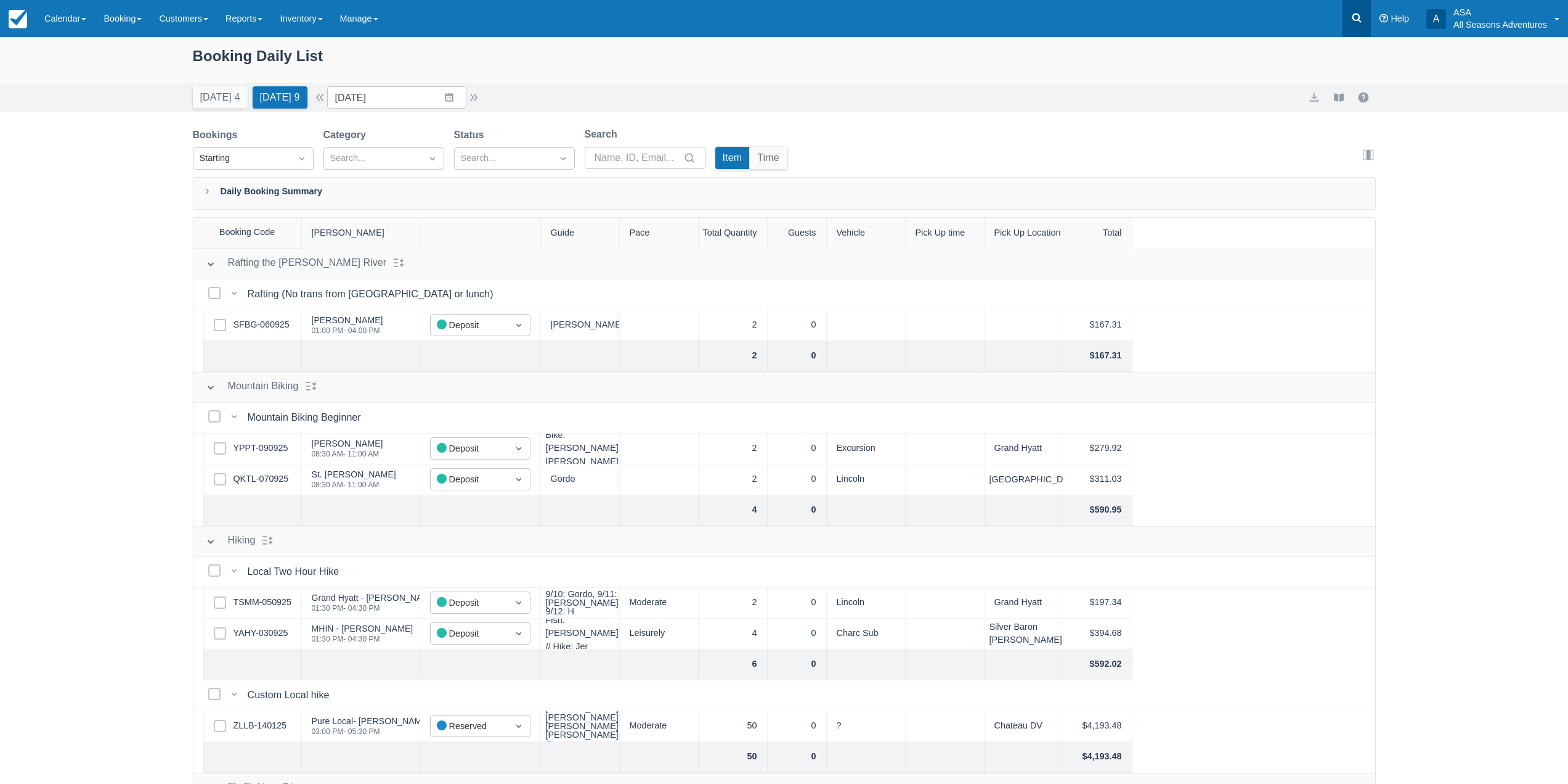
click at [1367, 14] on link at bounding box center [1357, 18] width 29 height 37
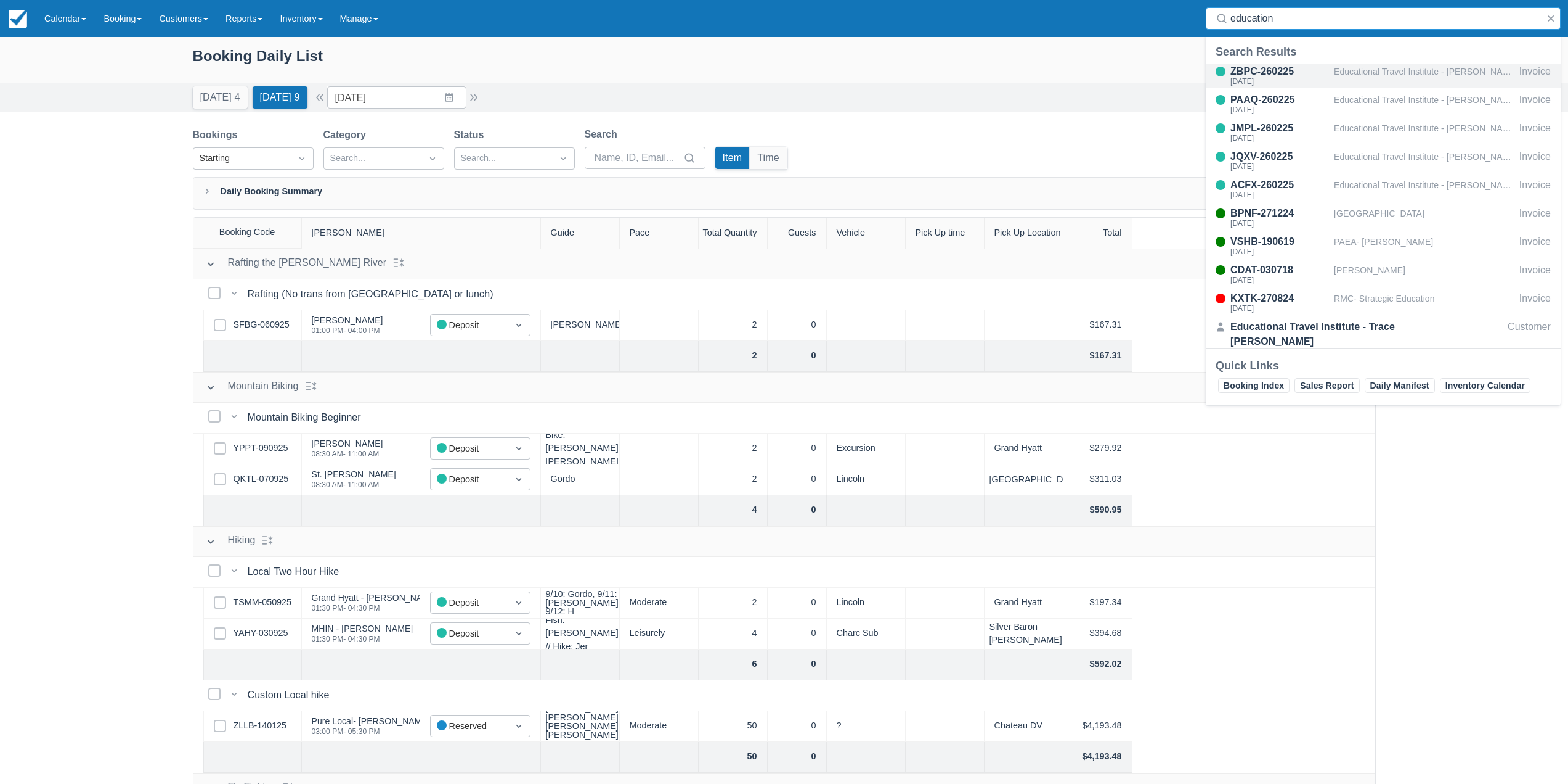
type input "education"
click at [1364, 79] on div "Educational Travel Institute - [PERSON_NAME]" at bounding box center [1425, 76] width 181 height 24
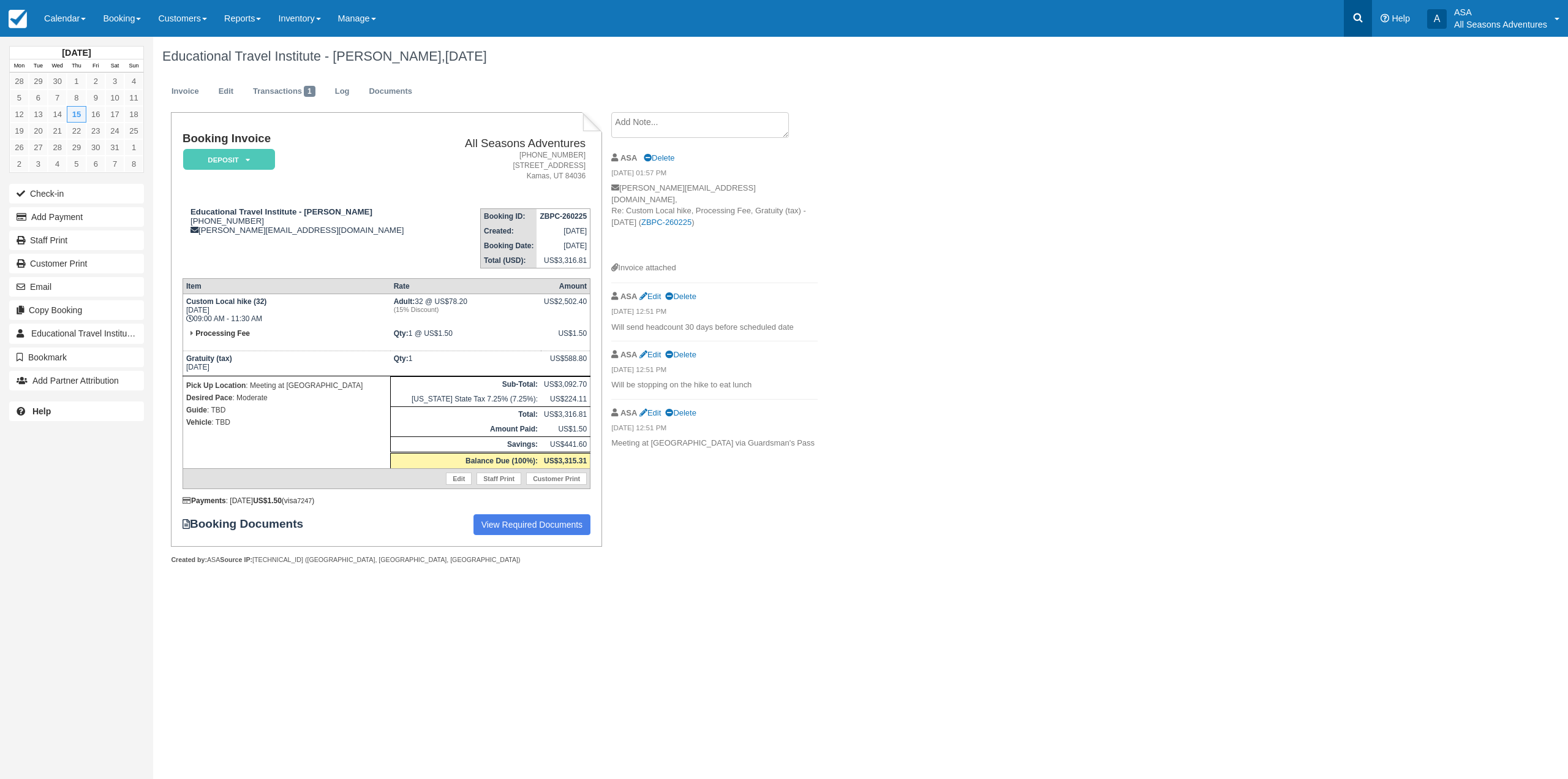
click at [1344, 15] on link at bounding box center [1358, 18] width 29 height 37
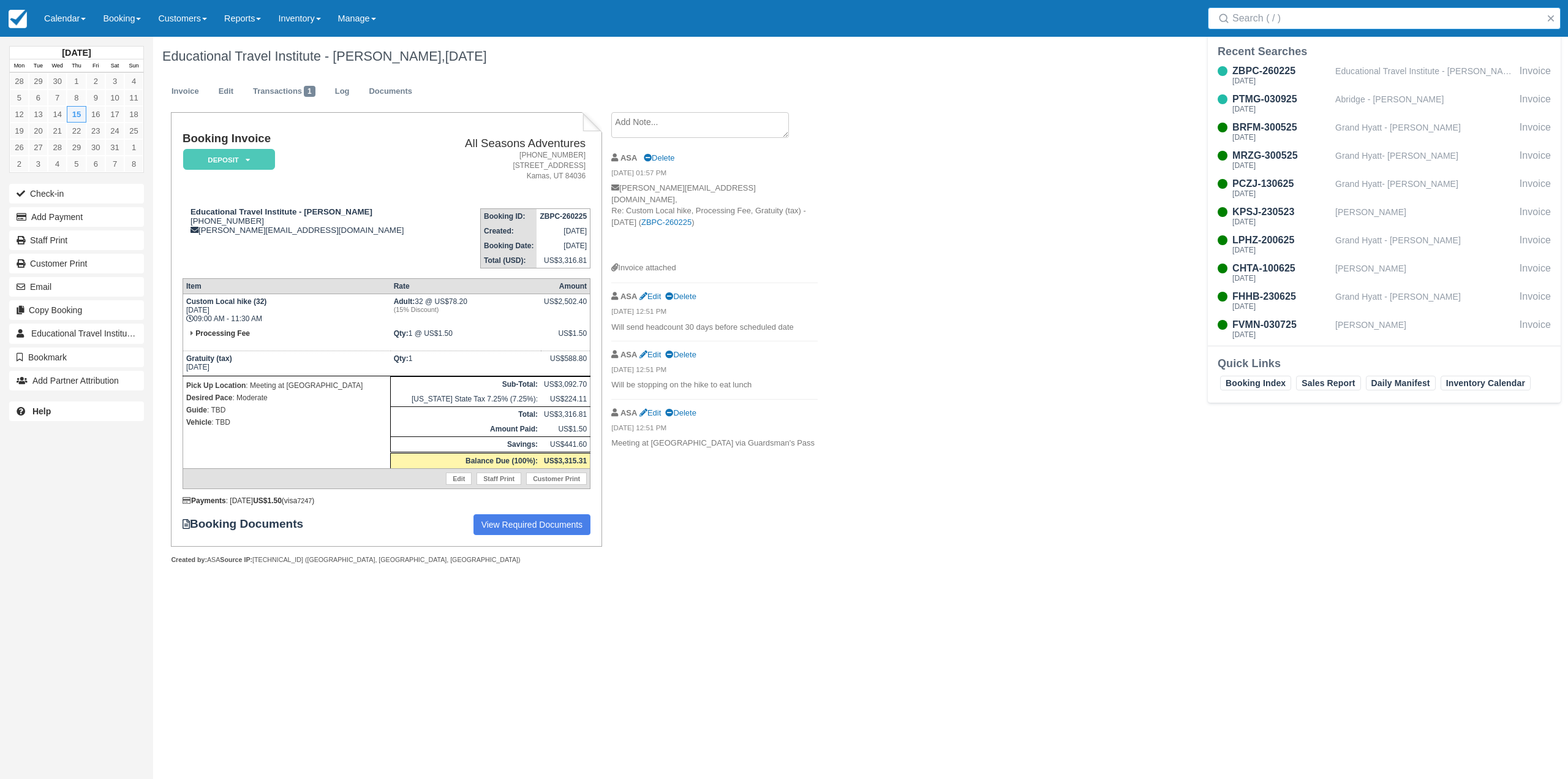
click at [1079, 160] on div "Educational Travel Institute - [PERSON_NAME], [DATE] Invoice Edit Transactions …" at bounding box center [741, 313] width 1176 height 555
click at [1548, 21] on button "button" at bounding box center [1550, 18] width 15 height 15
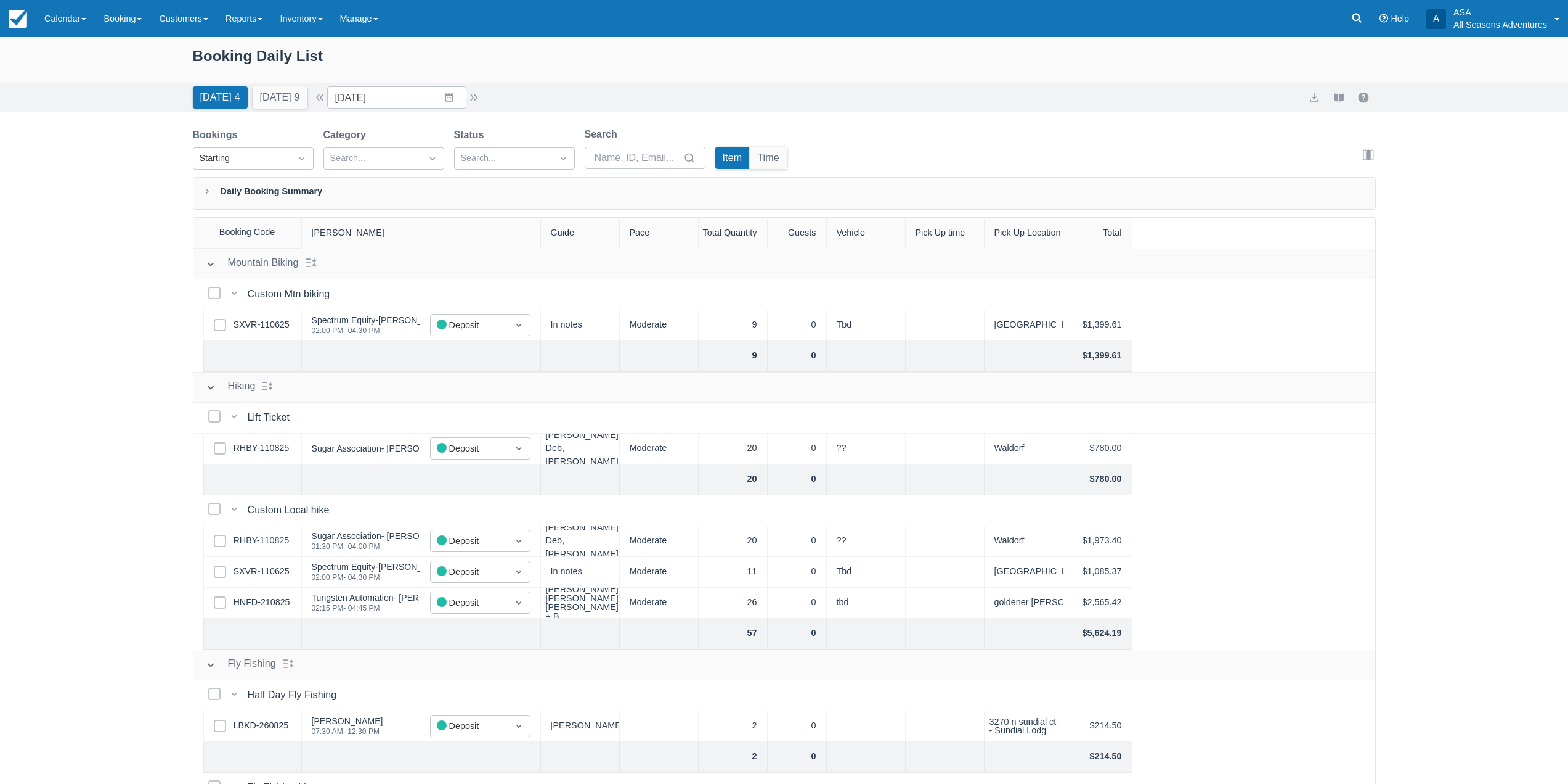
click at [292, 86] on div "[DATE] 4 [DATE] 9" at bounding box center [250, 95] width 124 height 27
click at [294, 99] on button "[DATE] 9" at bounding box center [279, 98] width 55 height 22
type input "[DATE]"
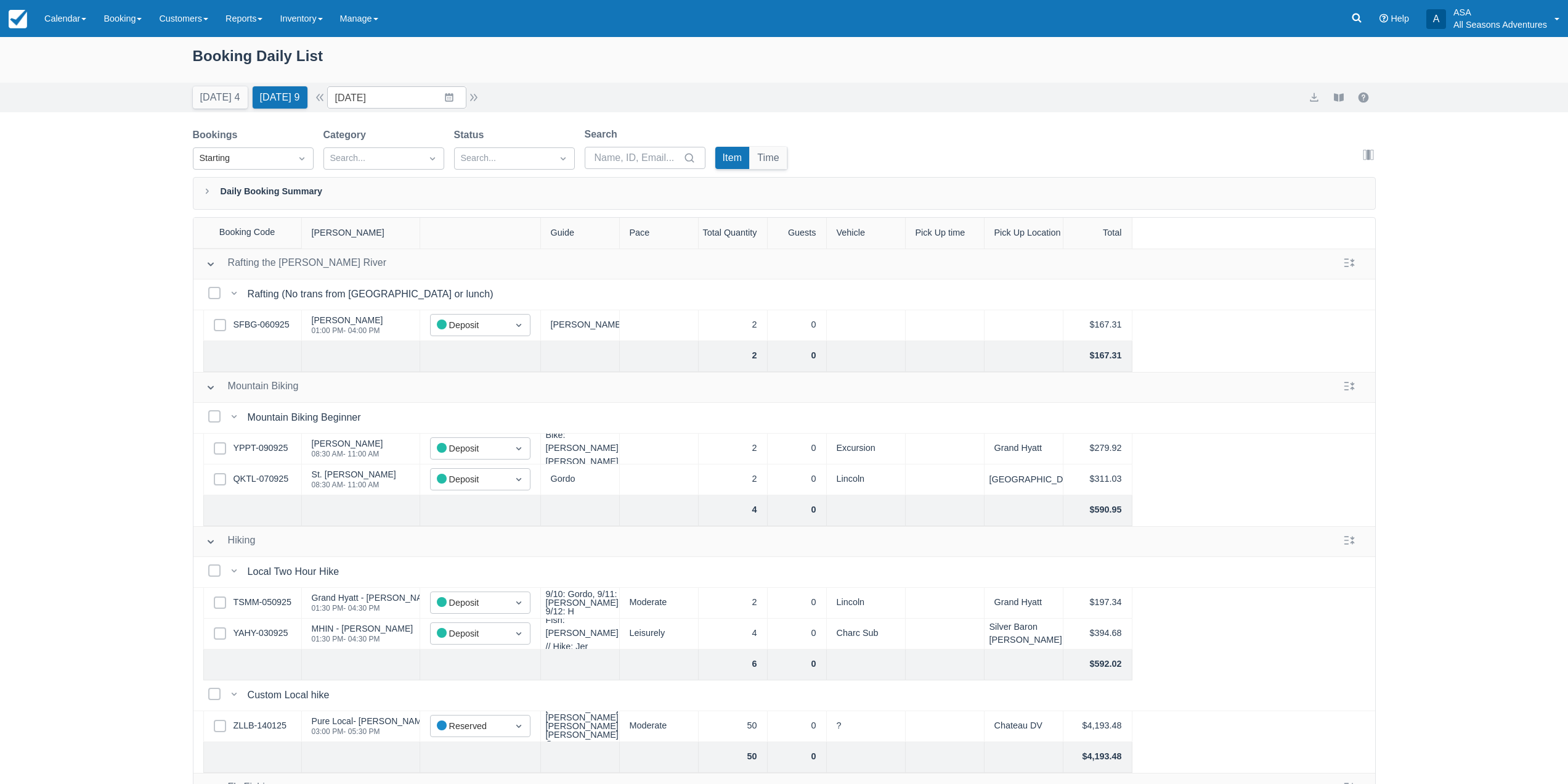
click at [628, 69] on div "Booking Daily List" at bounding box center [784, 63] width 1183 height 36
click at [456, 98] on input "[DATE]" at bounding box center [397, 98] width 139 height 22
click at [567, 63] on div "Booking Daily List" at bounding box center [784, 63] width 1183 height 36
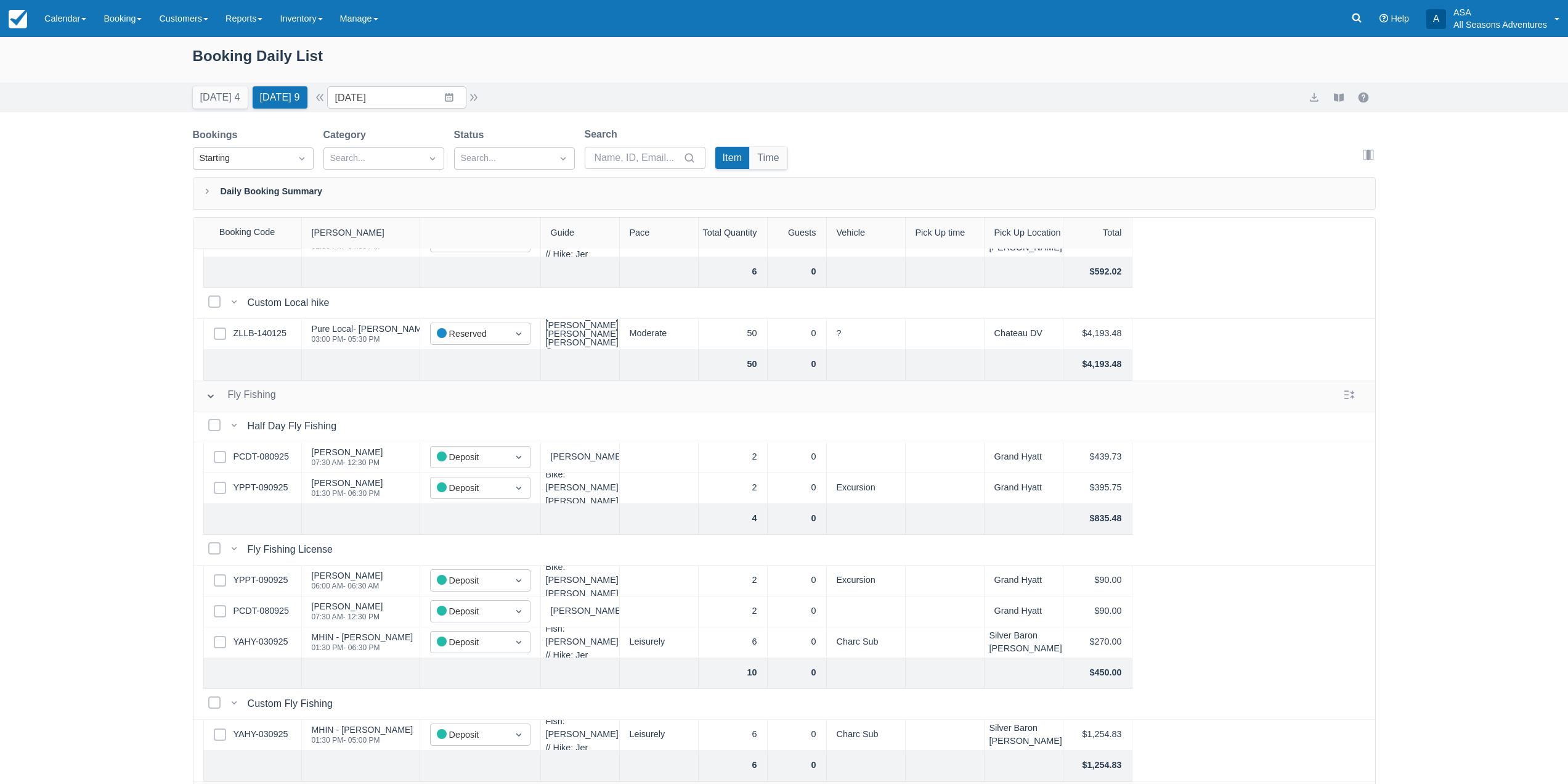
scroll to position [432, 0]
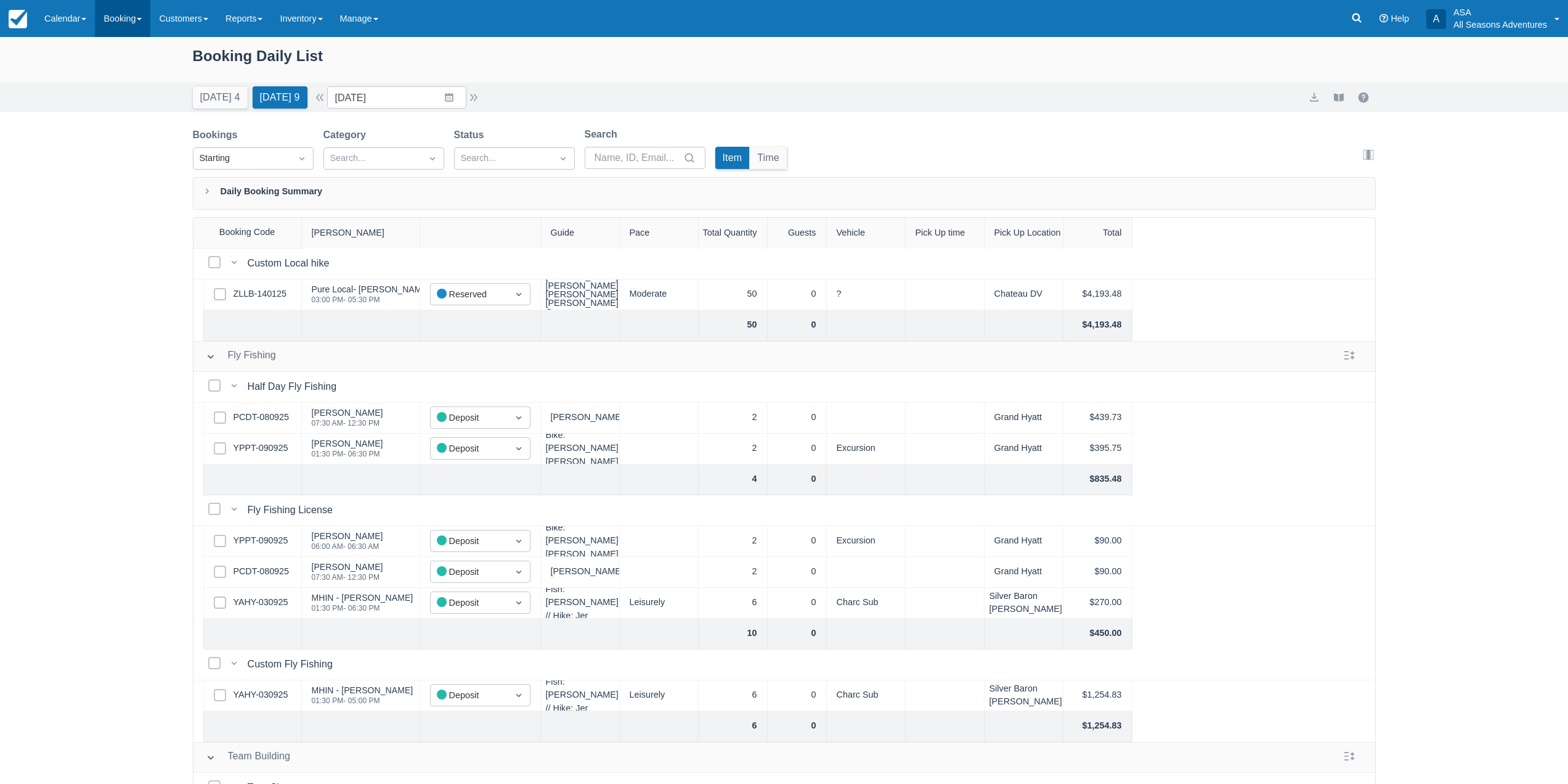
click at [148, 20] on link "Booking" at bounding box center [122, 18] width 56 height 37
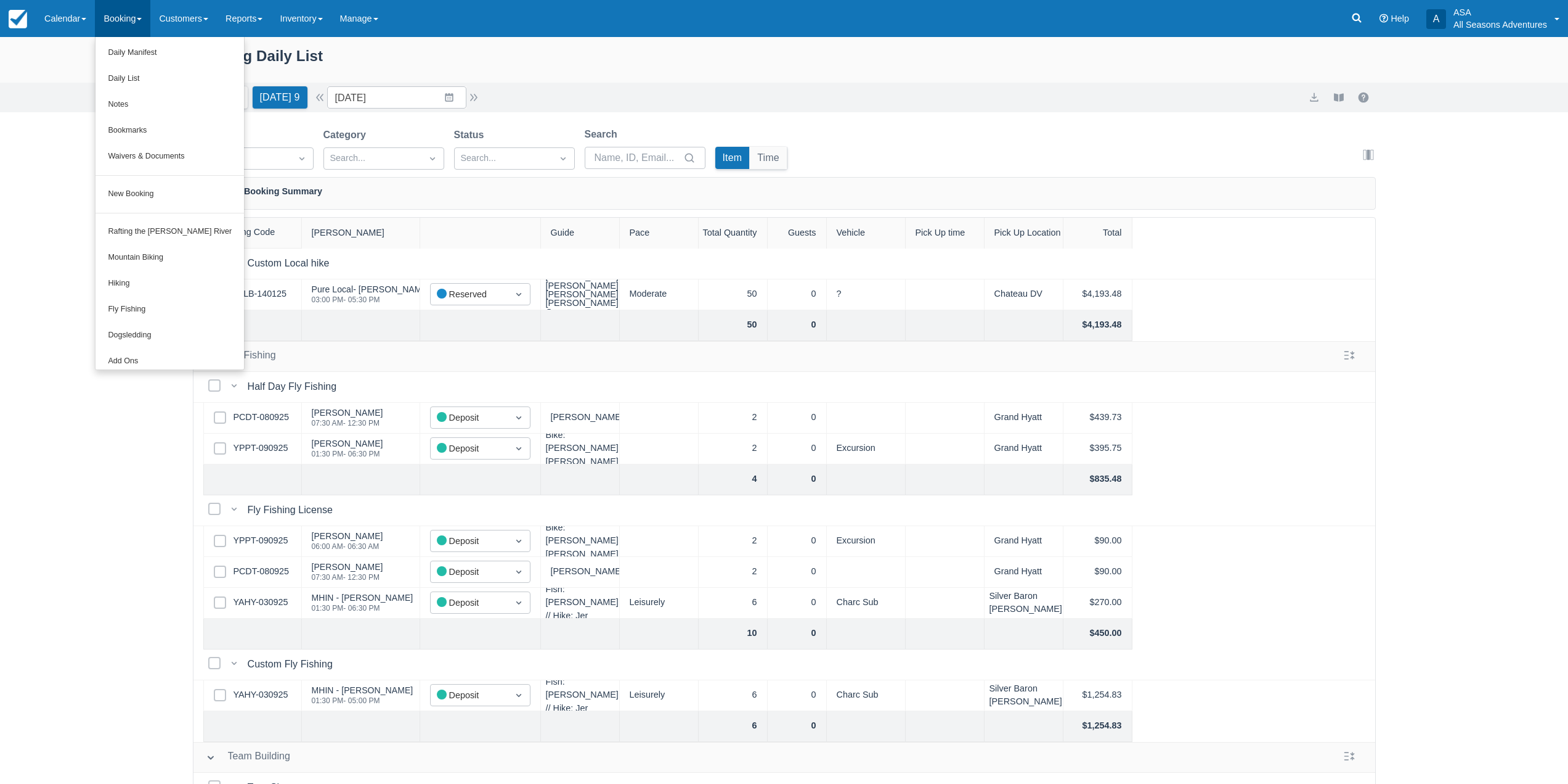
drag, startPoint x: 395, startPoint y: 53, endPoint x: 410, endPoint y: 62, distance: 17.5
click at [397, 53] on div "Booking Daily List" at bounding box center [784, 63] width 1183 height 36
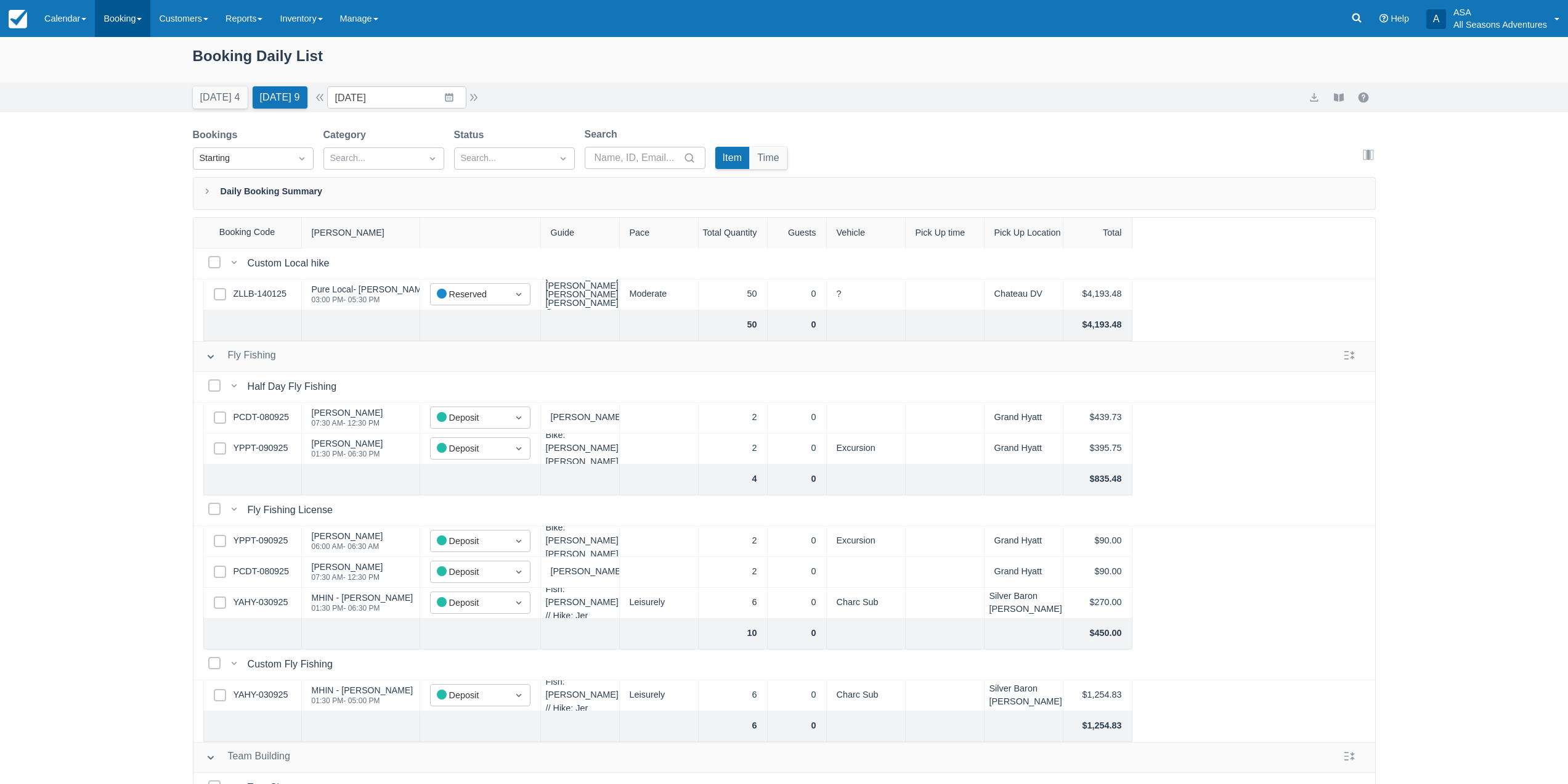
click at [108, 27] on link "Booking" at bounding box center [122, 18] width 56 height 37
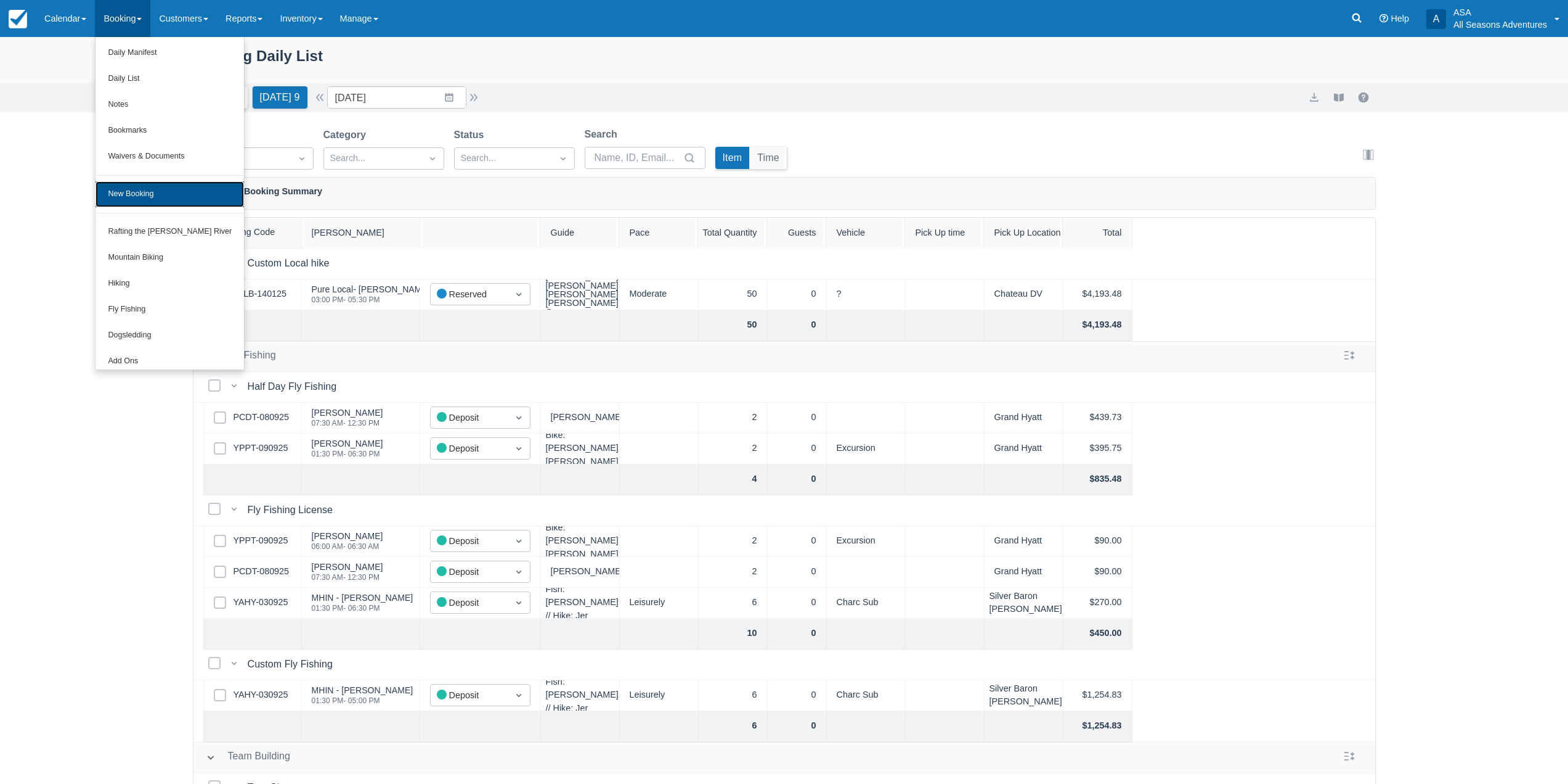
click at [159, 197] on link "New Booking" at bounding box center [169, 194] width 148 height 26
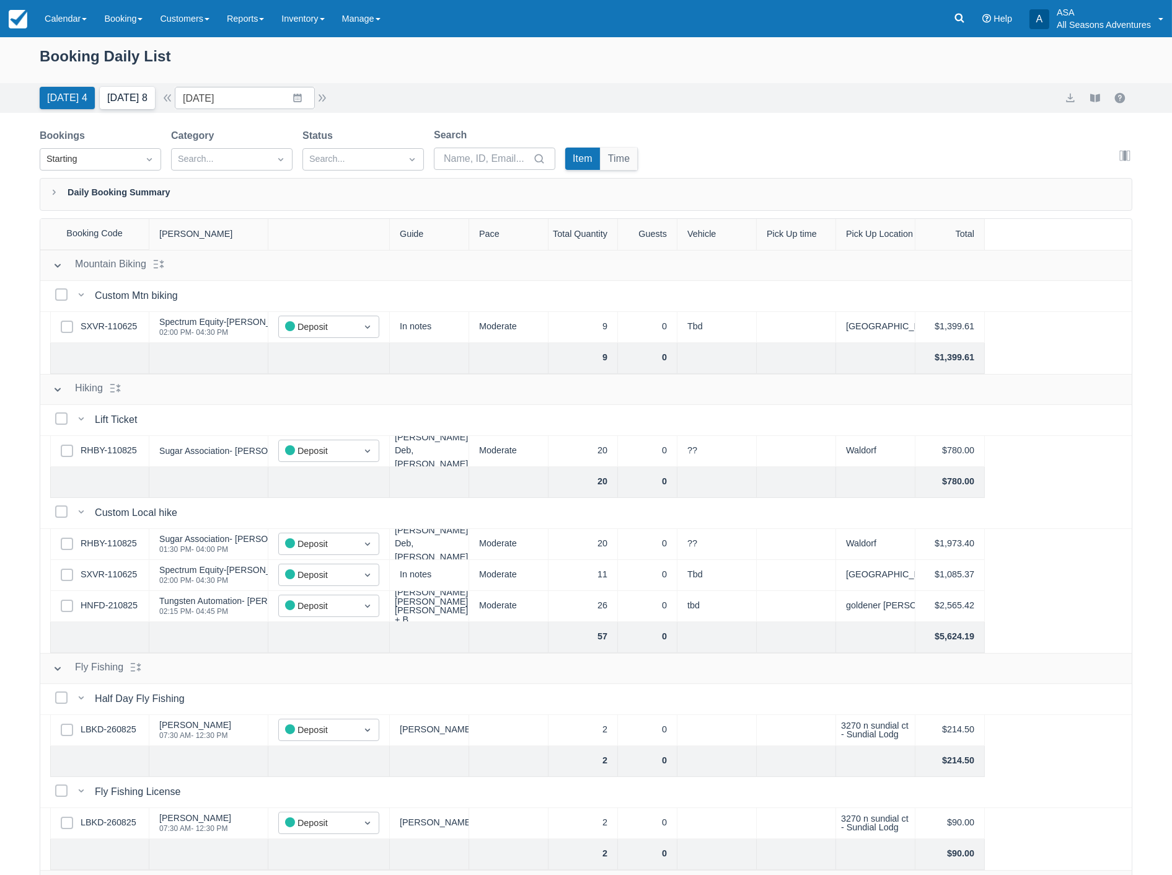
click at [126, 100] on button "[DATE] 8" at bounding box center [127, 98] width 55 height 22
type input "[DATE]"
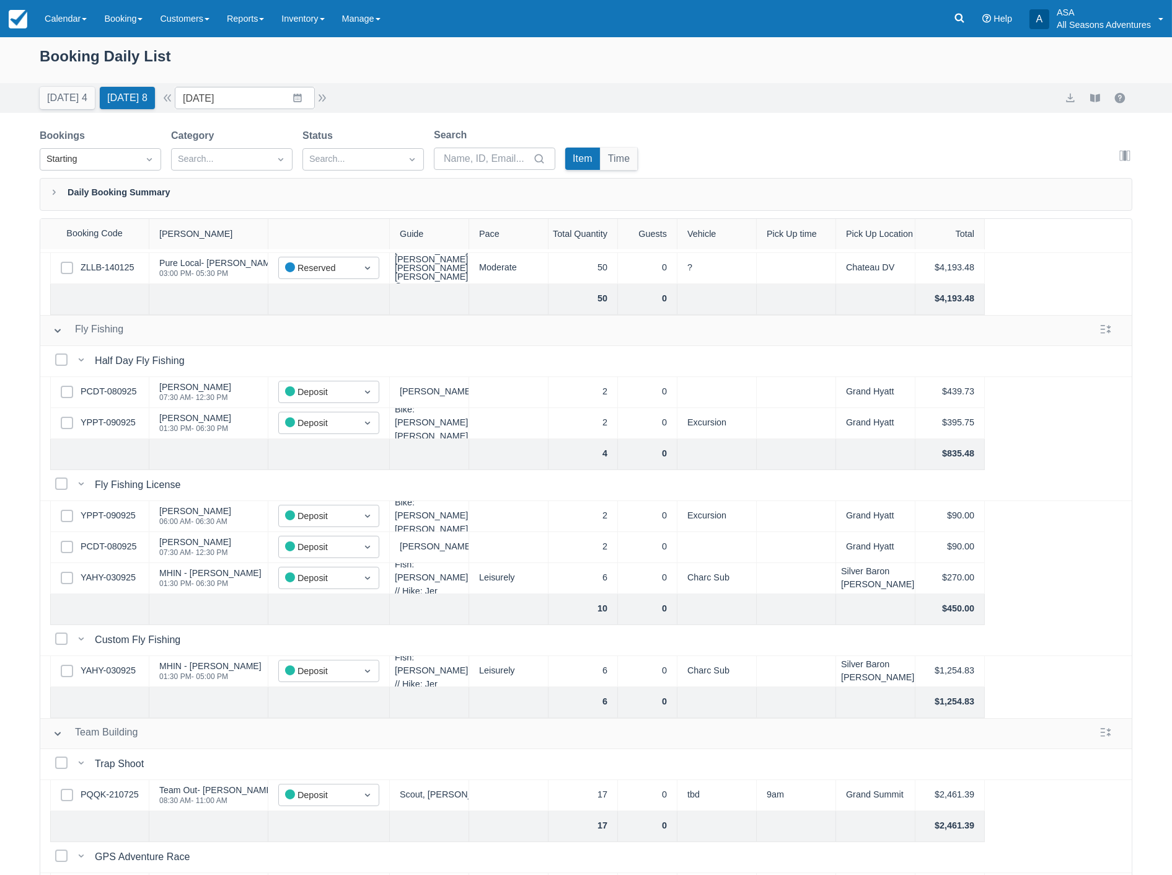
scroll to position [482, 0]
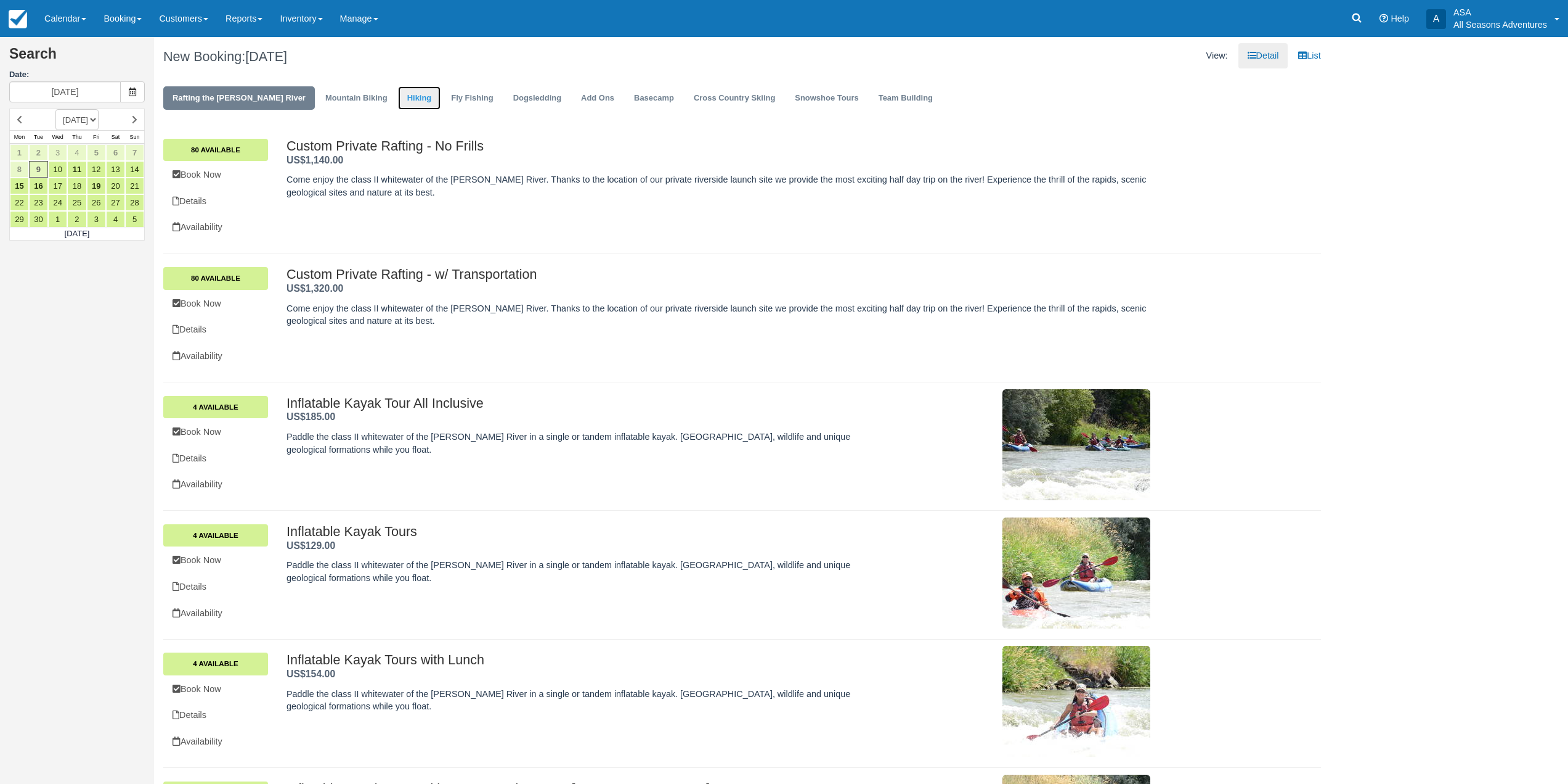
click at [398, 101] on link "Hiking" at bounding box center [419, 98] width 43 height 24
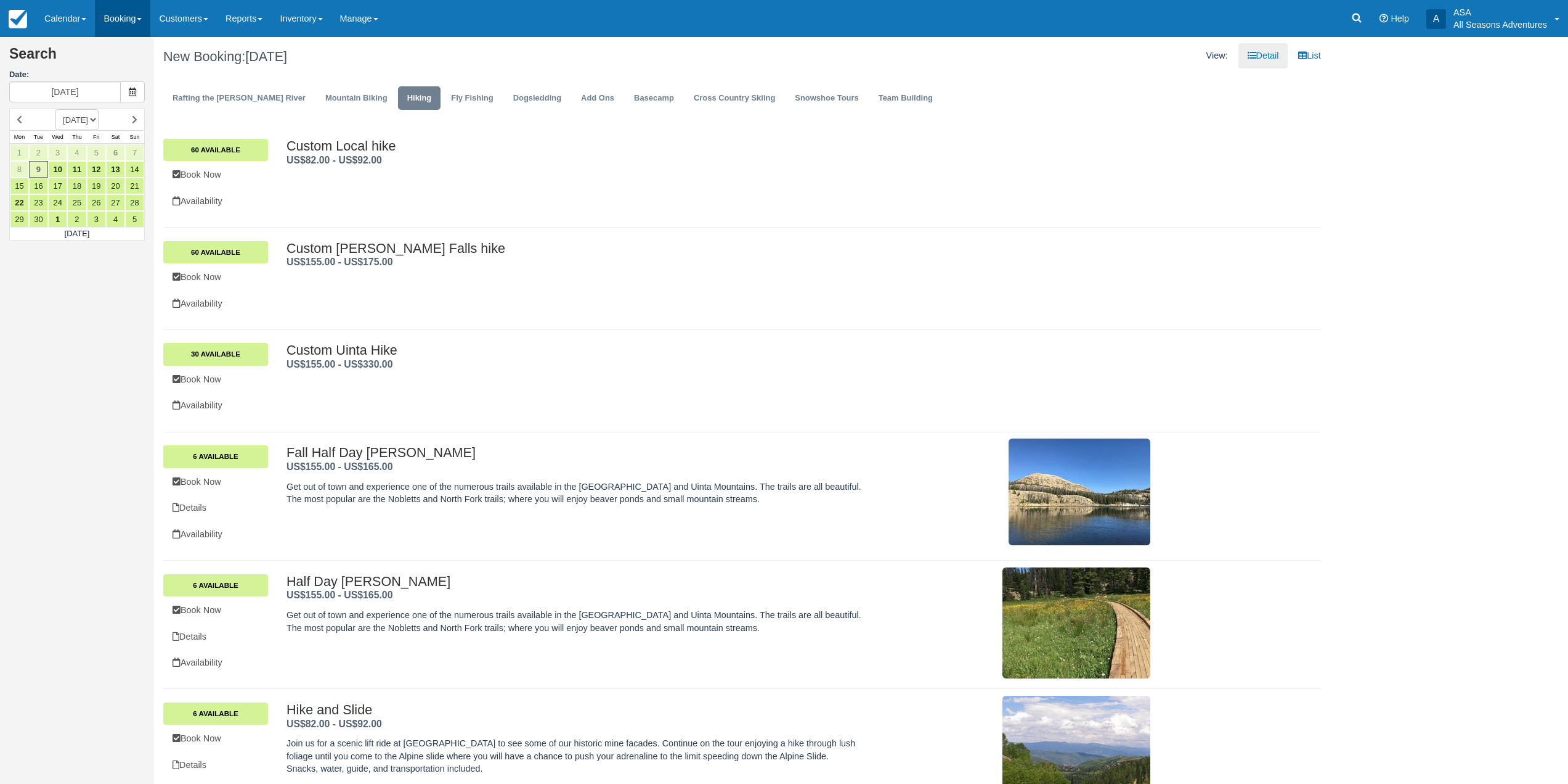
click at [142, 19] on span at bounding box center [139, 19] width 5 height 2
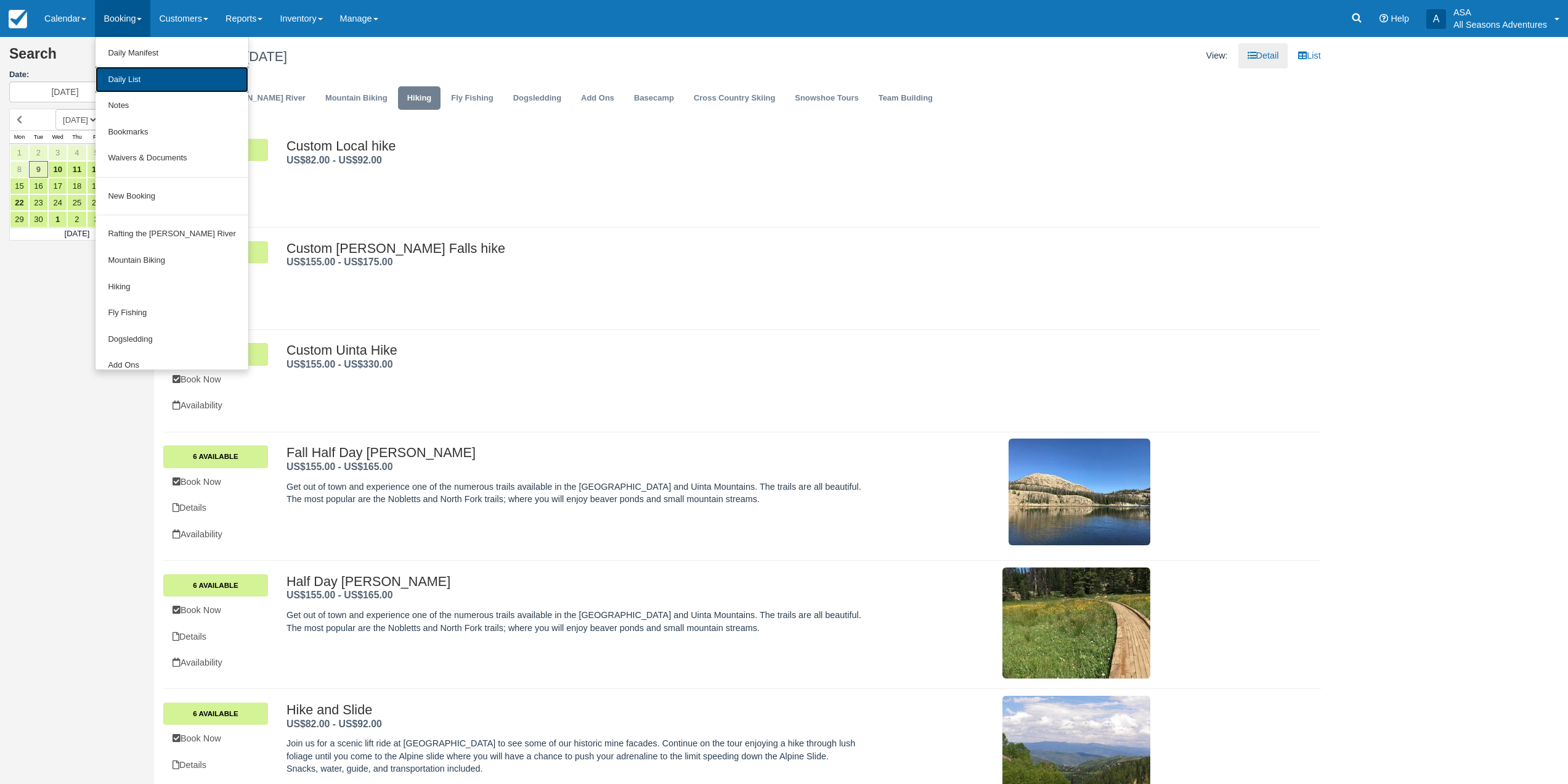
click at [151, 90] on link "Daily List" at bounding box center [171, 80] width 152 height 27
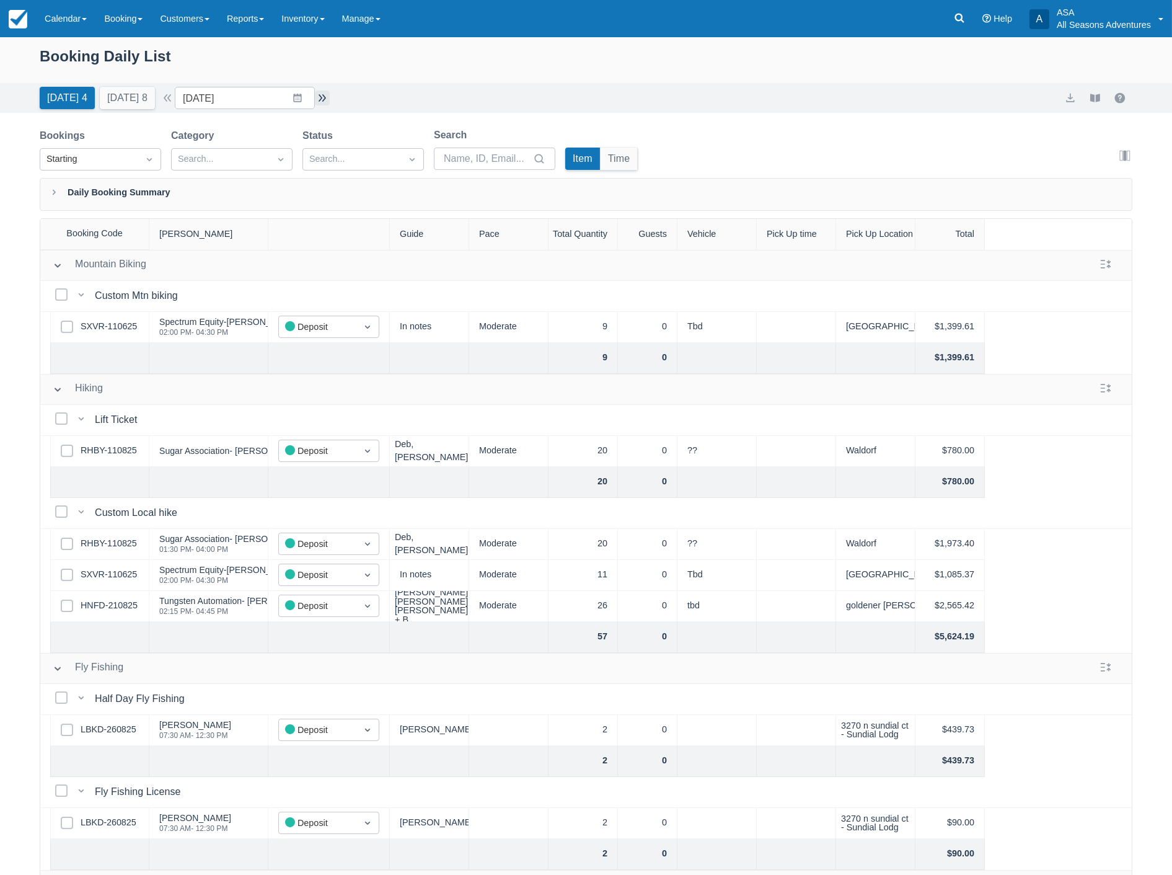
click at [330, 97] on button "button" at bounding box center [322, 97] width 15 height 15
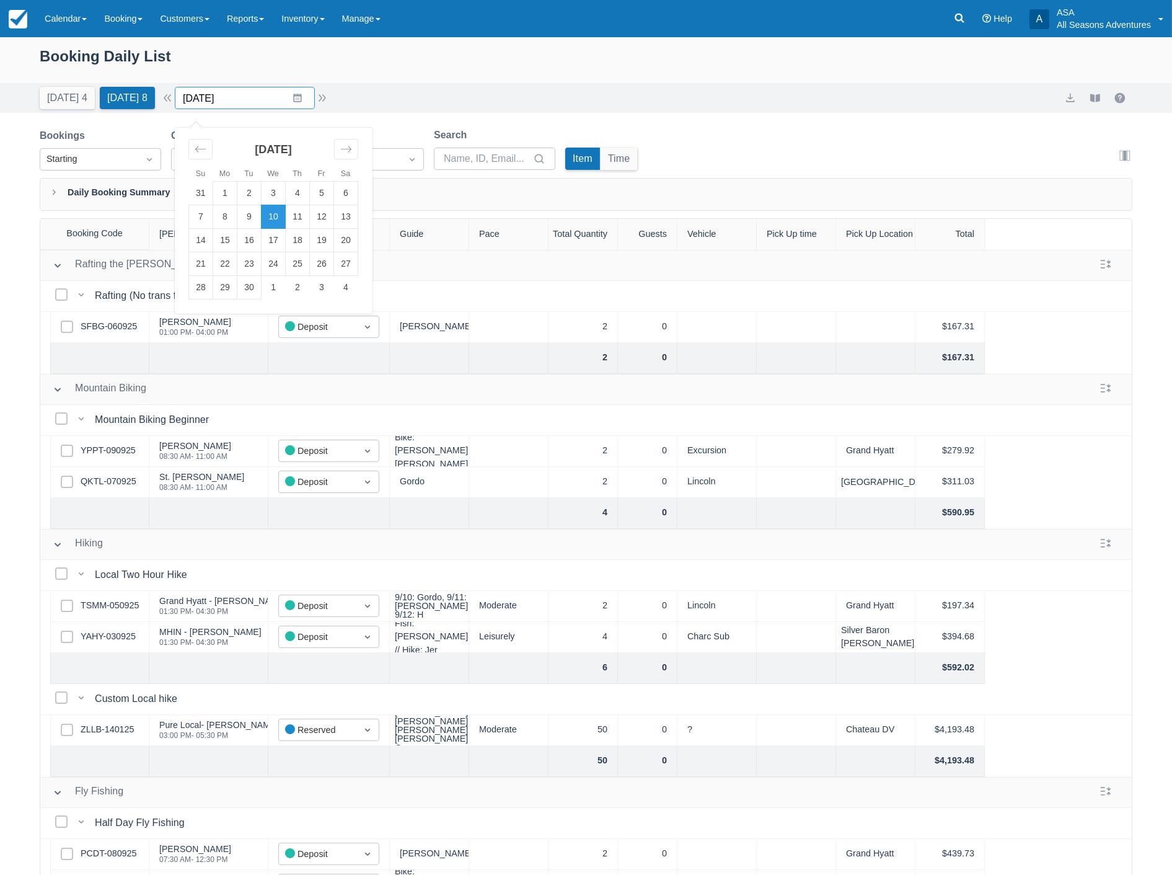
click at [247, 96] on input "09/10/25" at bounding box center [245, 98] width 140 height 22
click at [348, 149] on icon "Move forward to switch to the next month." at bounding box center [346, 149] width 12 height 12
click at [281, 196] on td "1" at bounding box center [274, 194] width 24 height 24
type input "[DATE]"
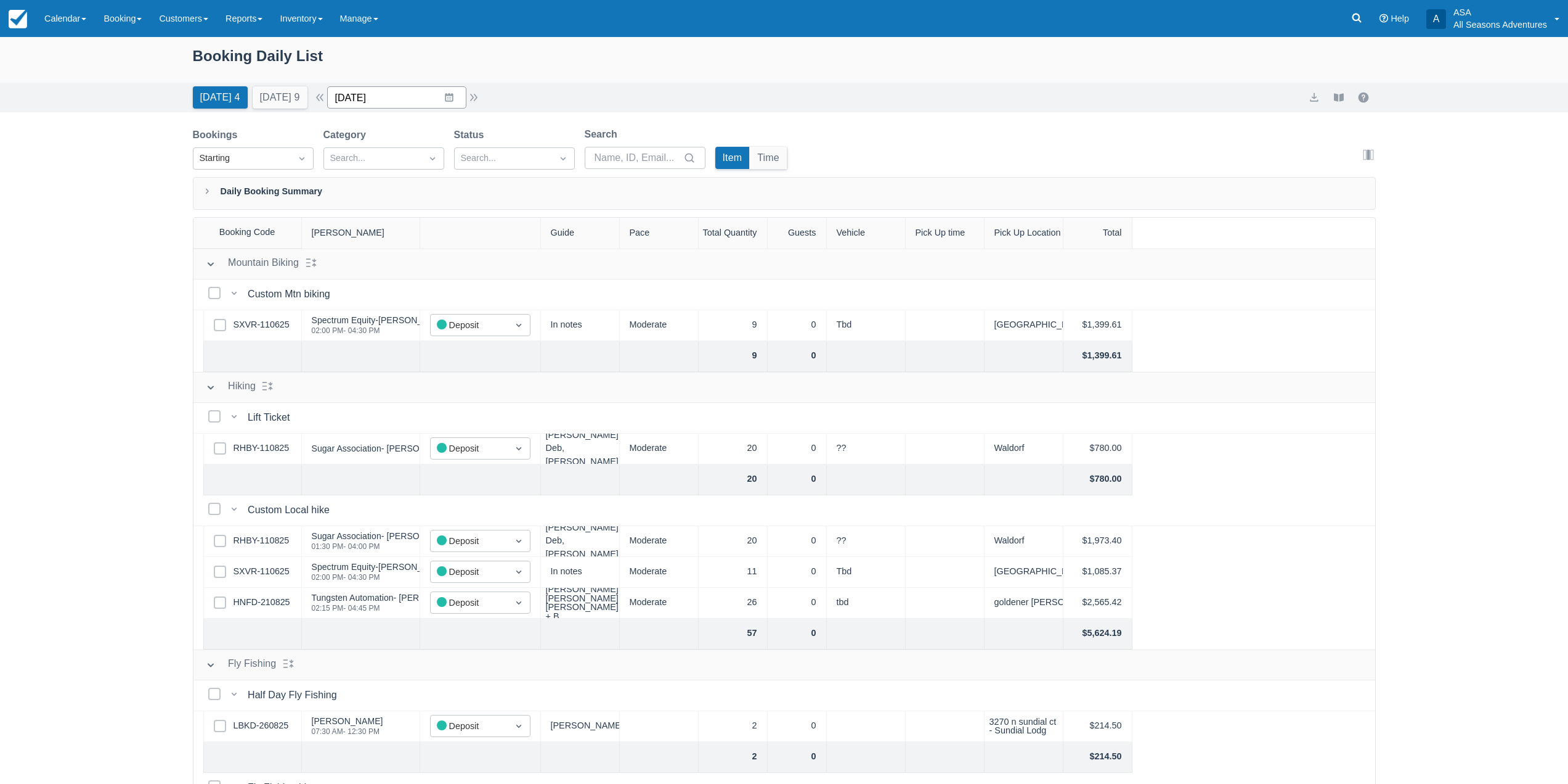
click at [460, 94] on input "[DATE]" at bounding box center [397, 98] width 139 height 22
click at [427, 287] on td "1" at bounding box center [425, 287] width 24 height 24
type input "[DATE]"
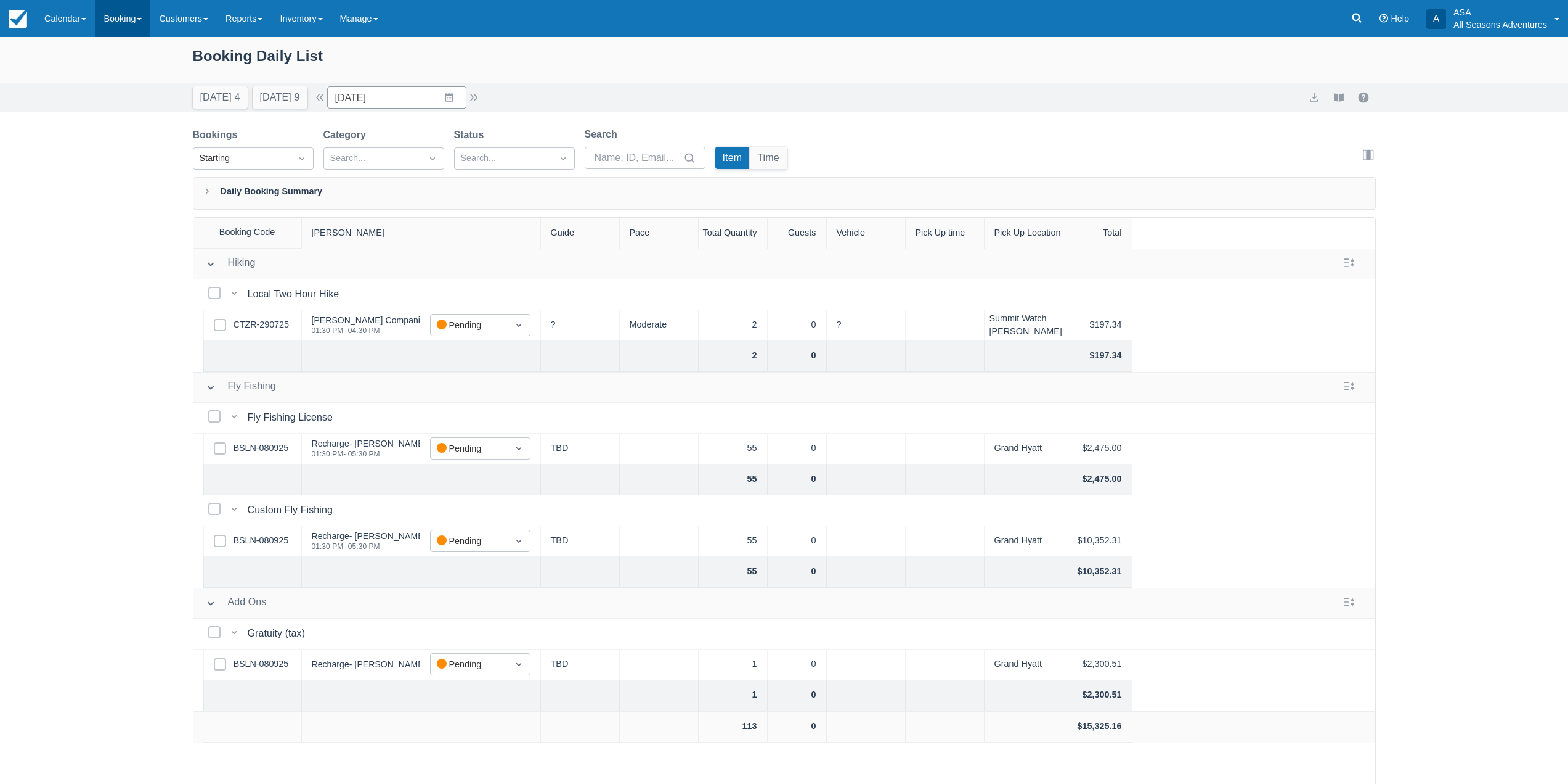
click at [109, 33] on link "Booking" at bounding box center [122, 18] width 56 height 37
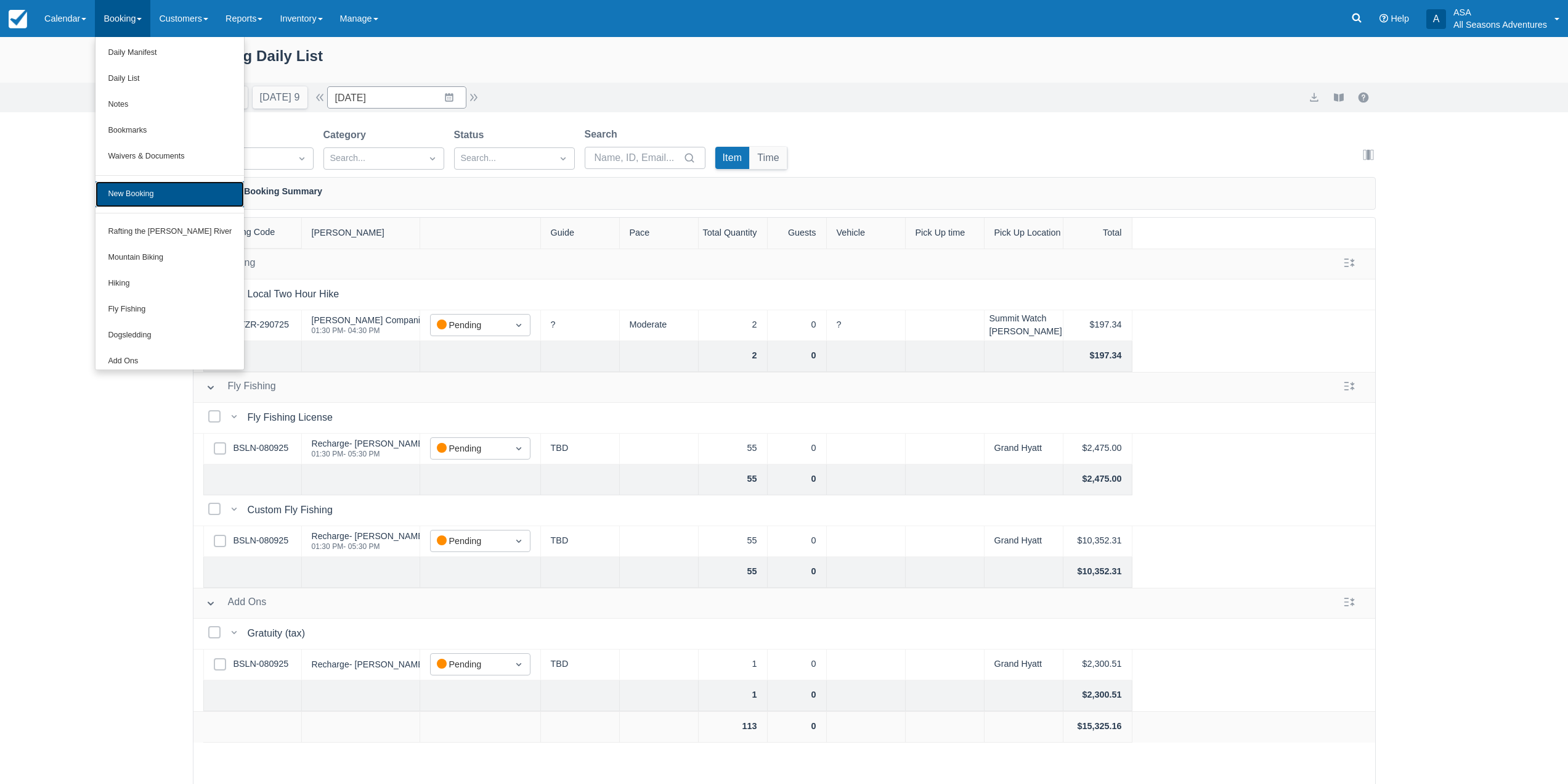
click at [175, 197] on link "New Booking" at bounding box center [169, 194] width 148 height 26
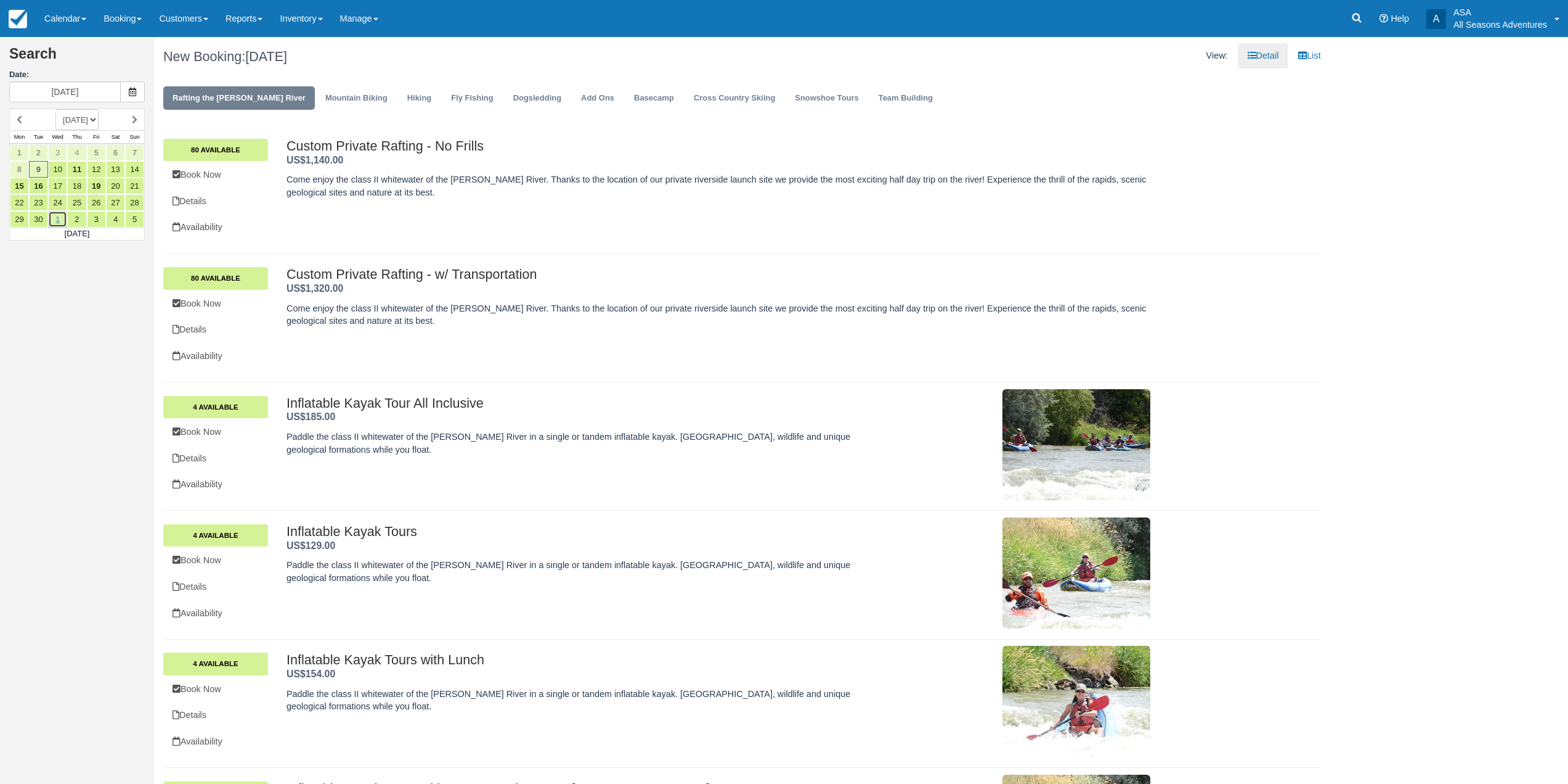
click at [60, 220] on link "1" at bounding box center [57, 219] width 19 height 17
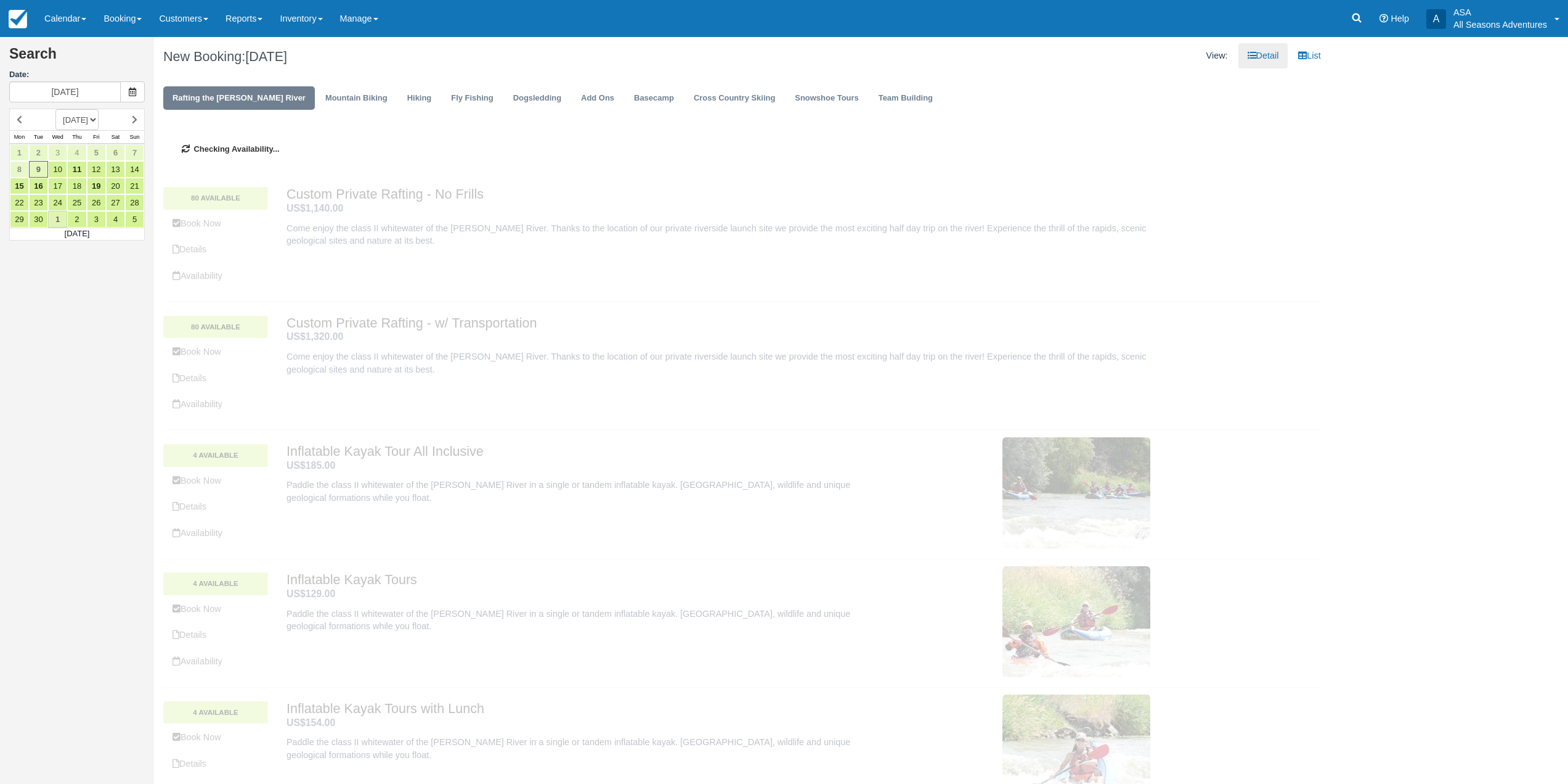
type input "[DATE]"
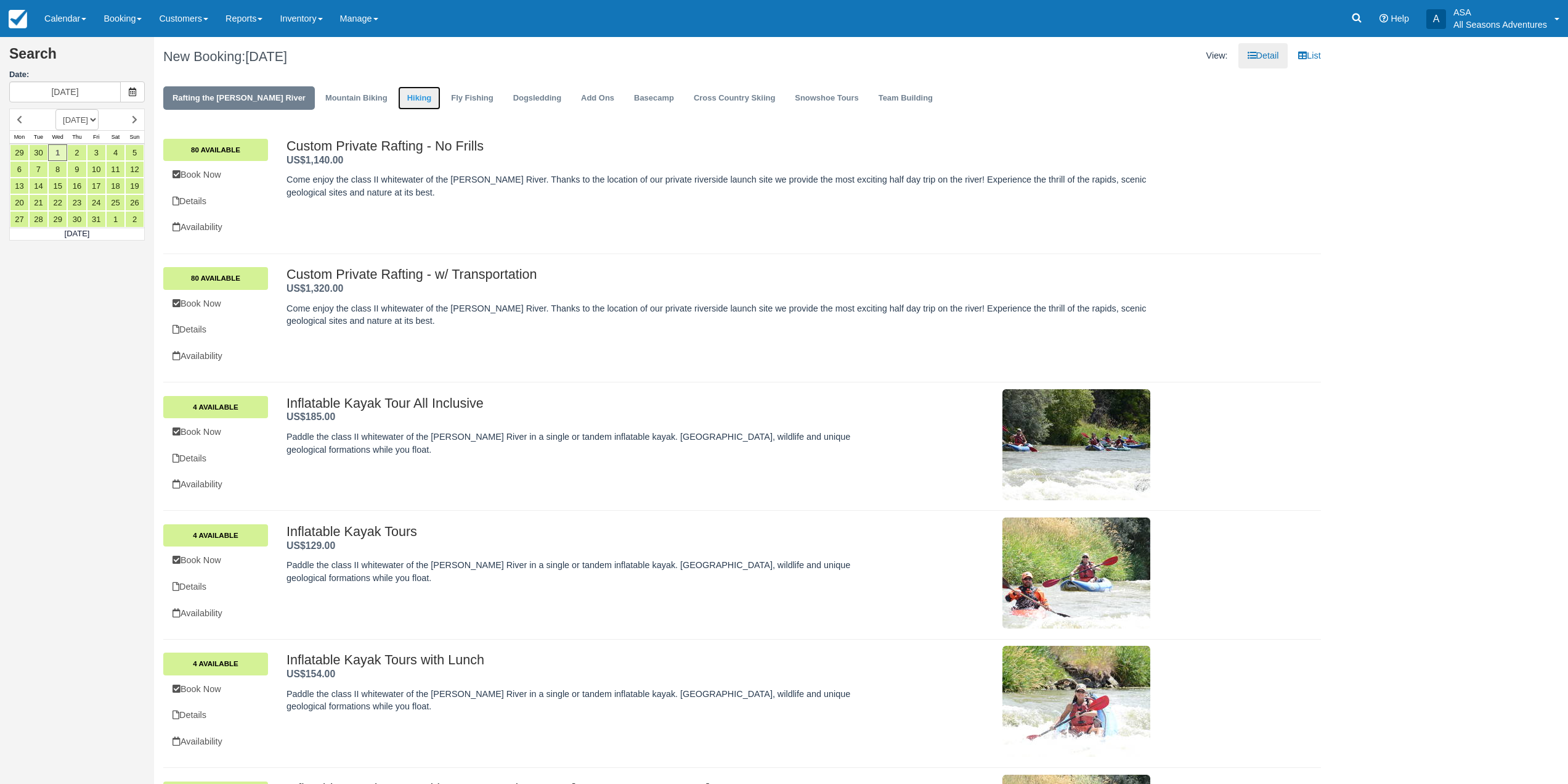
click at [398, 107] on link "Hiking" at bounding box center [419, 98] width 43 height 24
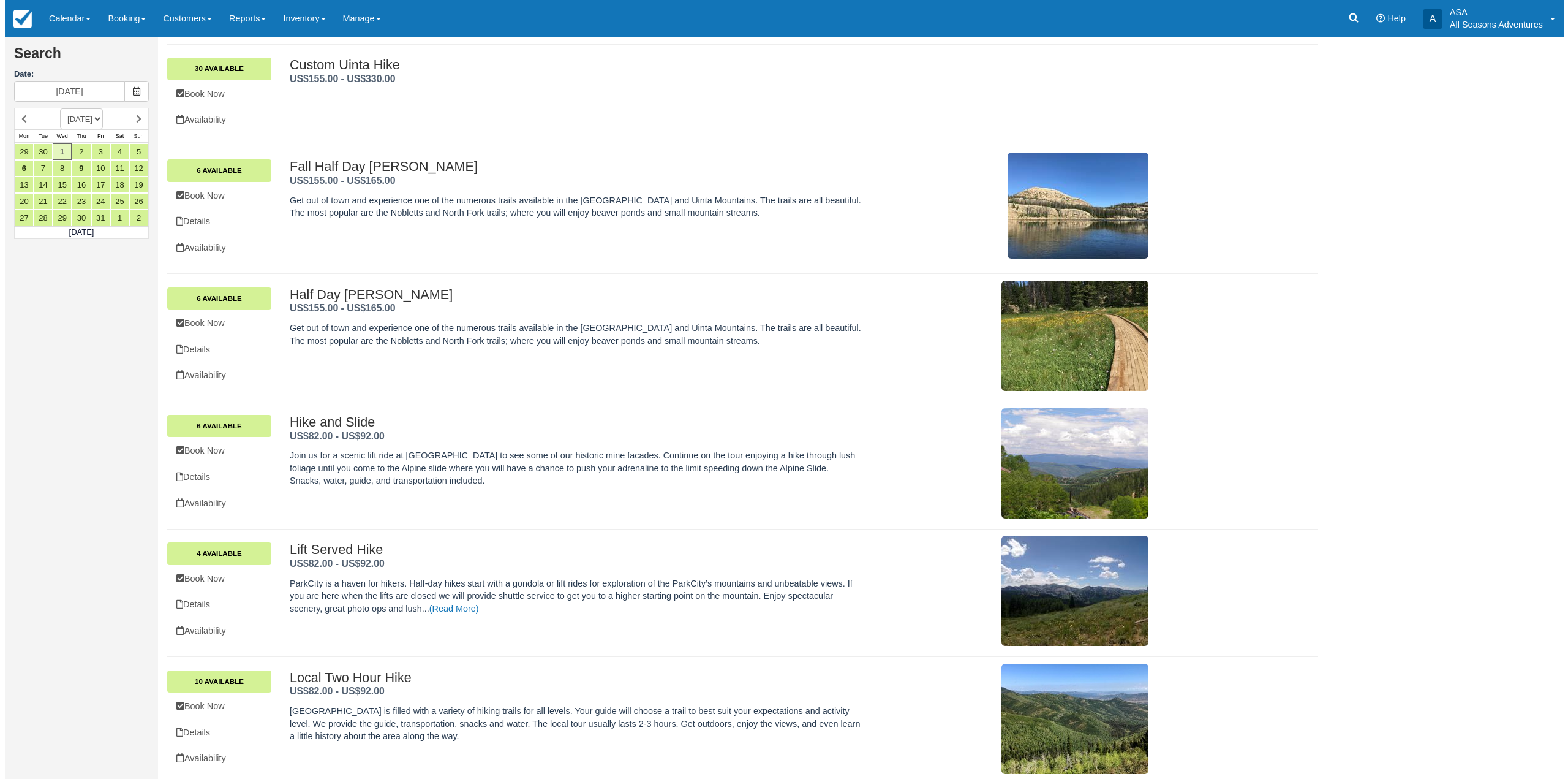
scroll to position [416, 0]
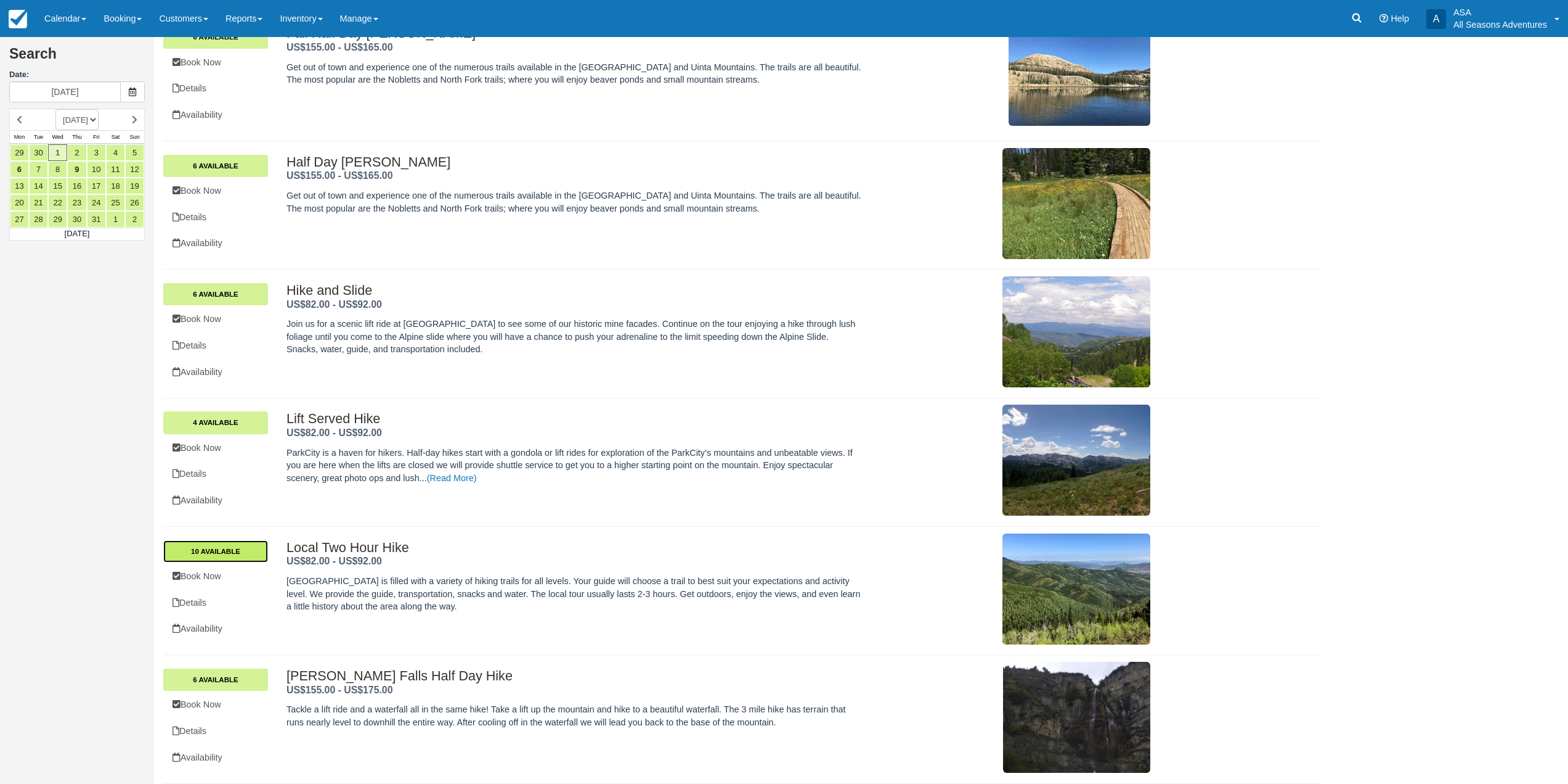
click at [248, 549] on link "10 Available" at bounding box center [215, 551] width 104 height 22
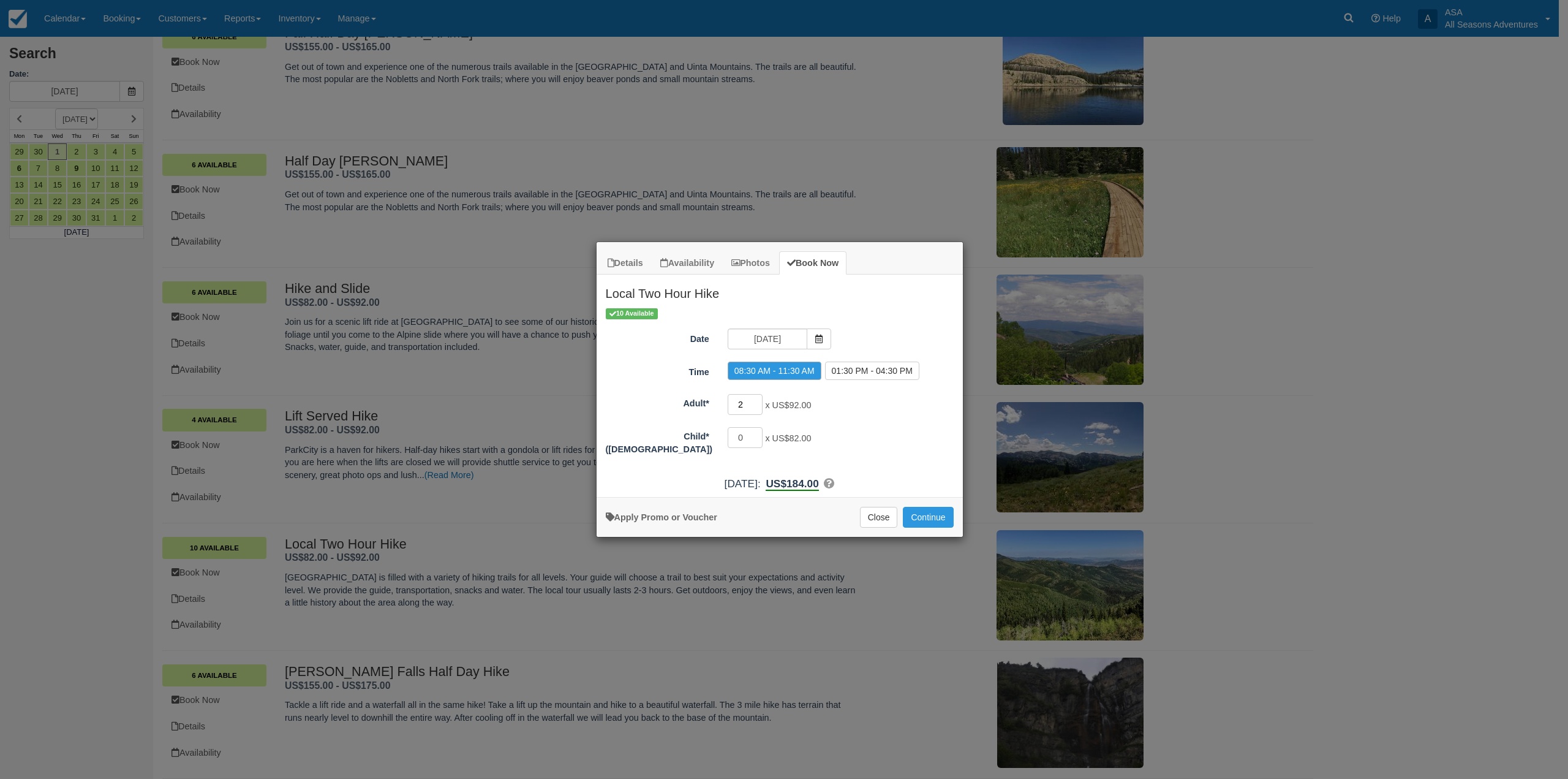
click at [742, 407] on input "2" at bounding box center [745, 404] width 36 height 21
click at [926, 509] on button "Continue" at bounding box center [928, 517] width 50 height 21
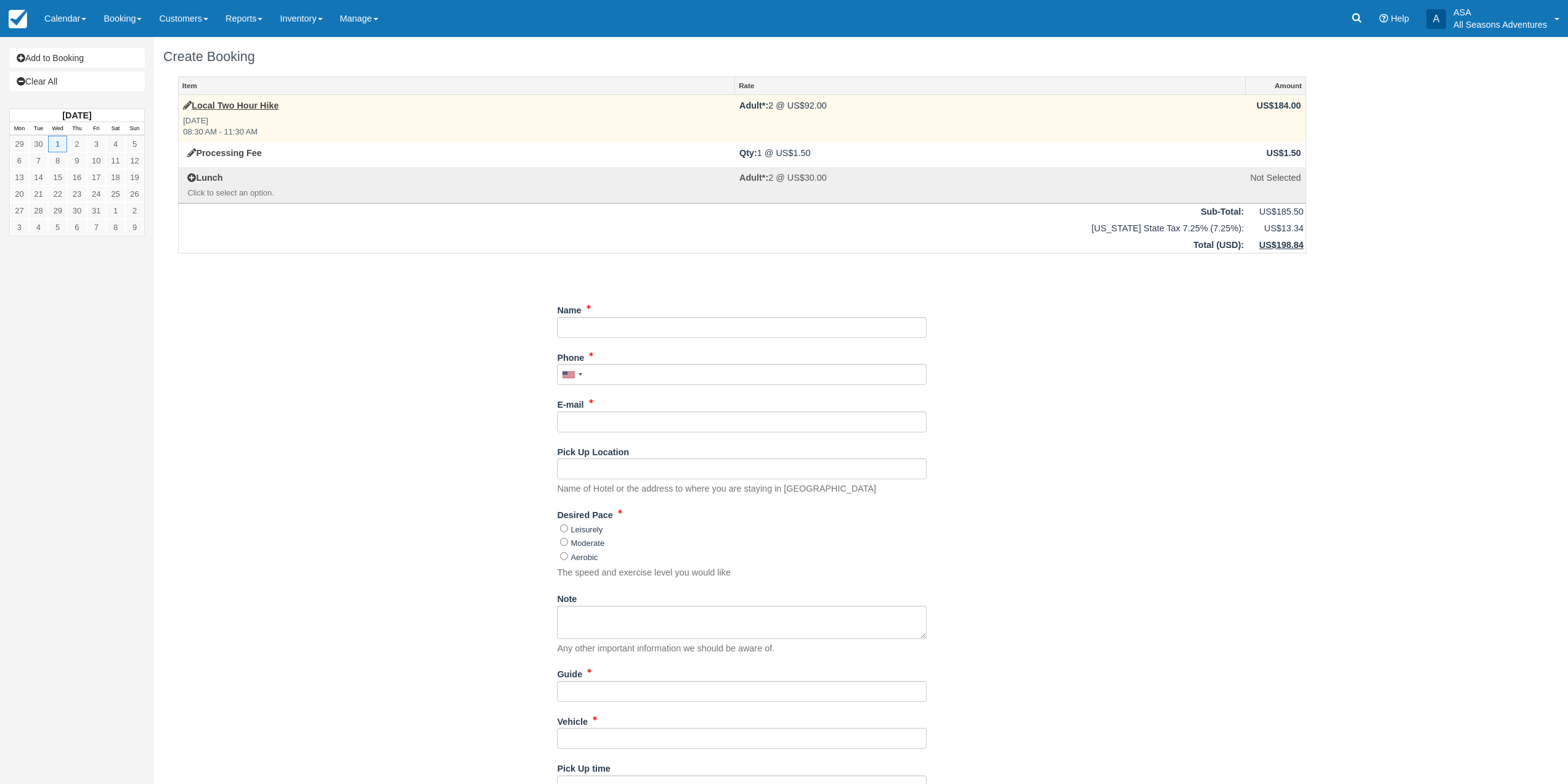
click at [1270, 111] on td "US$184.00" at bounding box center [1276, 118] width 60 height 48
click at [811, 105] on td "Adult*: 2 @ US$92.00" at bounding box center [990, 118] width 511 height 48
click at [259, 106] on link "Local Two Hour Hike" at bounding box center [231, 105] width 95 height 10
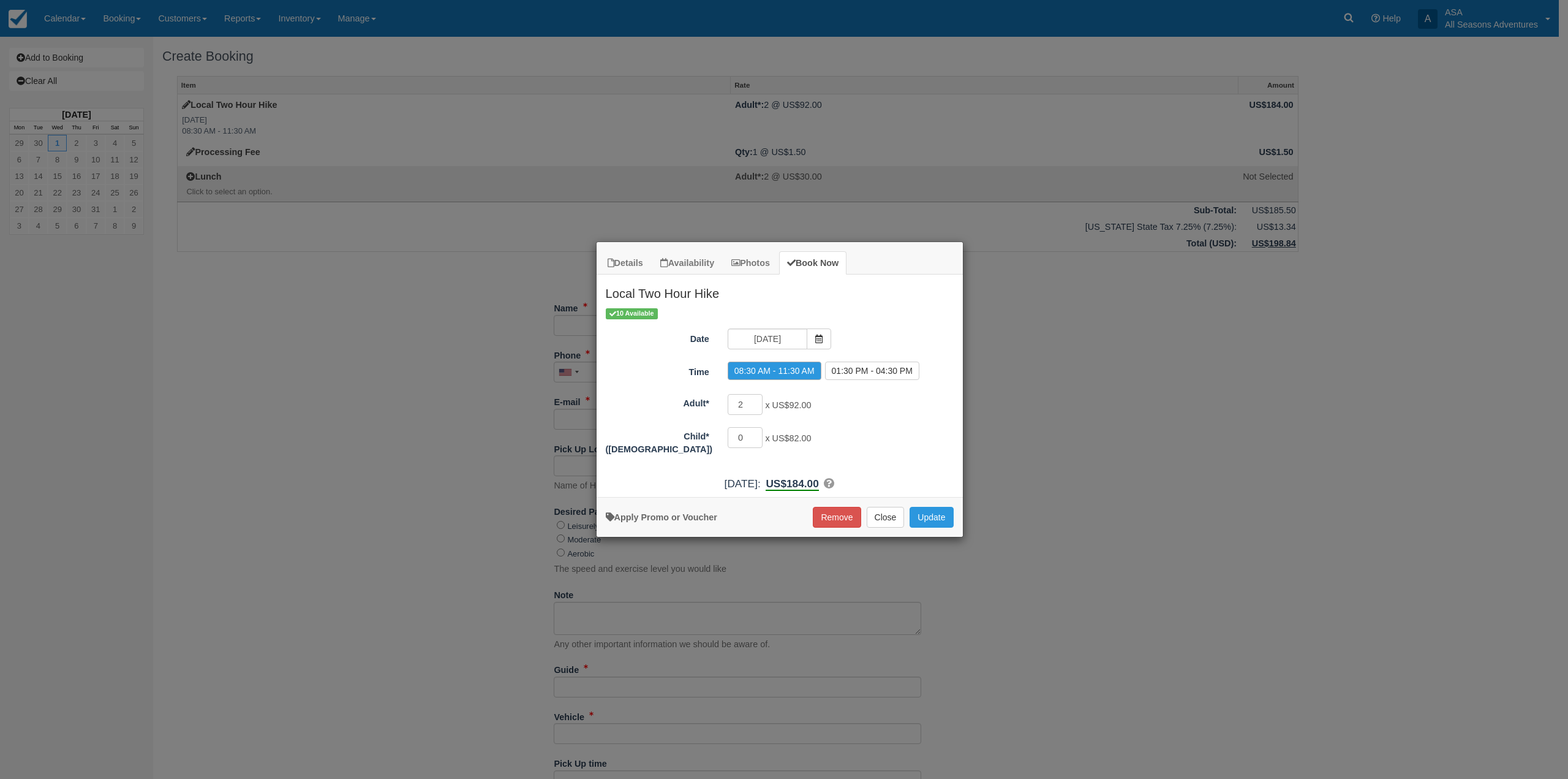
click at [783, 404] on span "x US$92.00" at bounding box center [787, 405] width 45 height 10
click at [893, 522] on button "Close" at bounding box center [885, 517] width 38 height 21
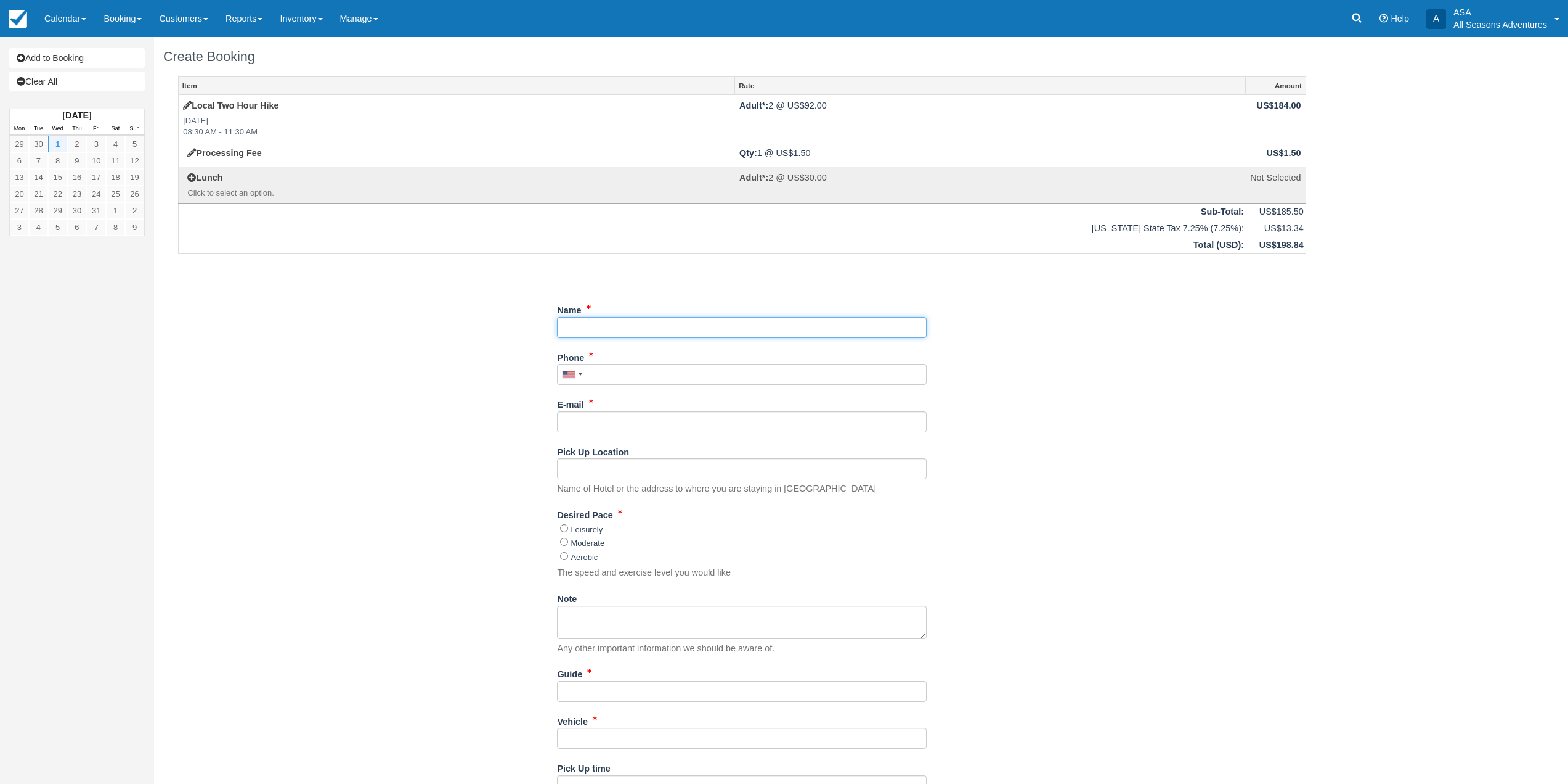
click at [712, 328] on input "Name" at bounding box center [742, 327] width 370 height 21
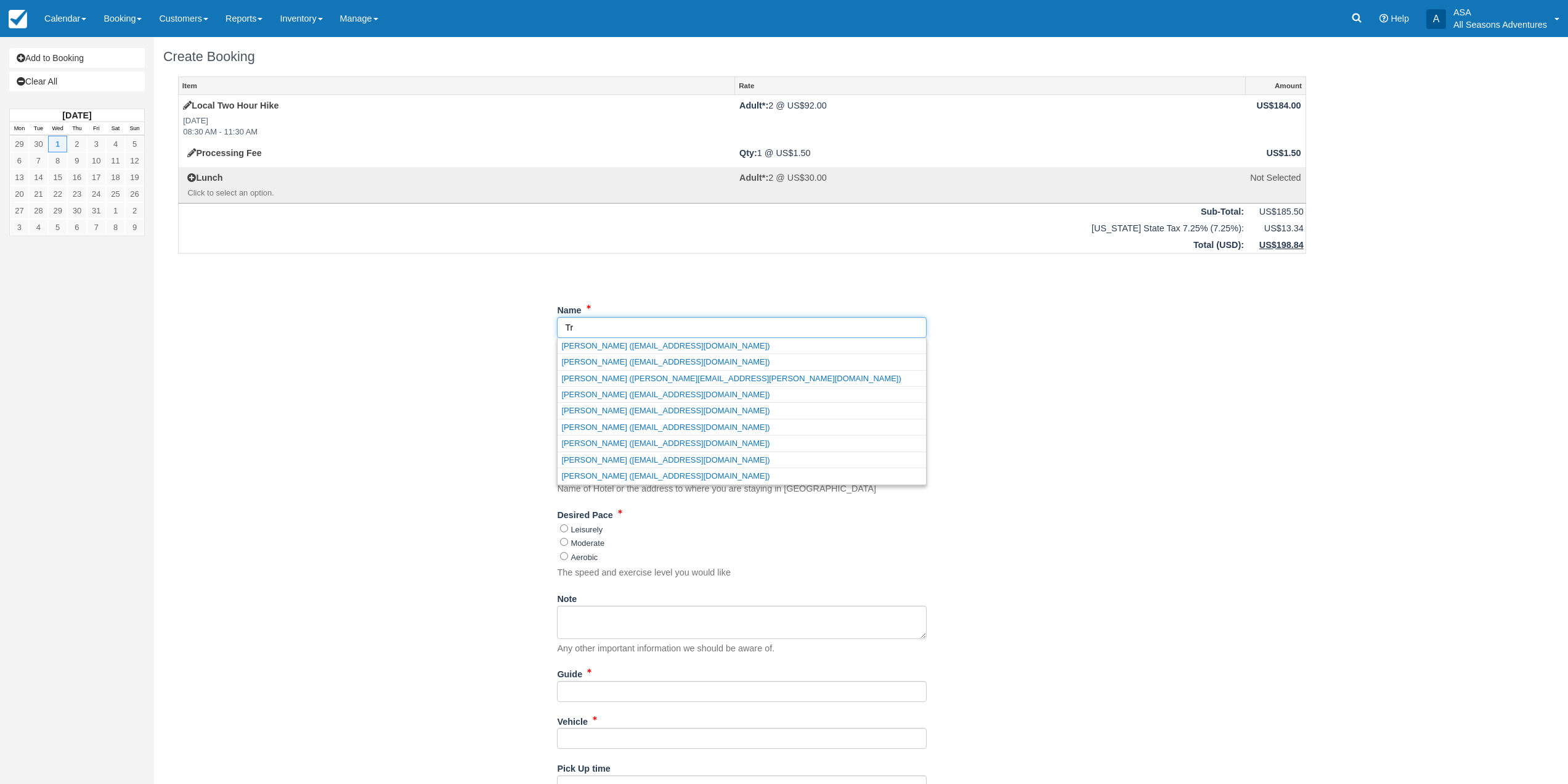
type input "T"
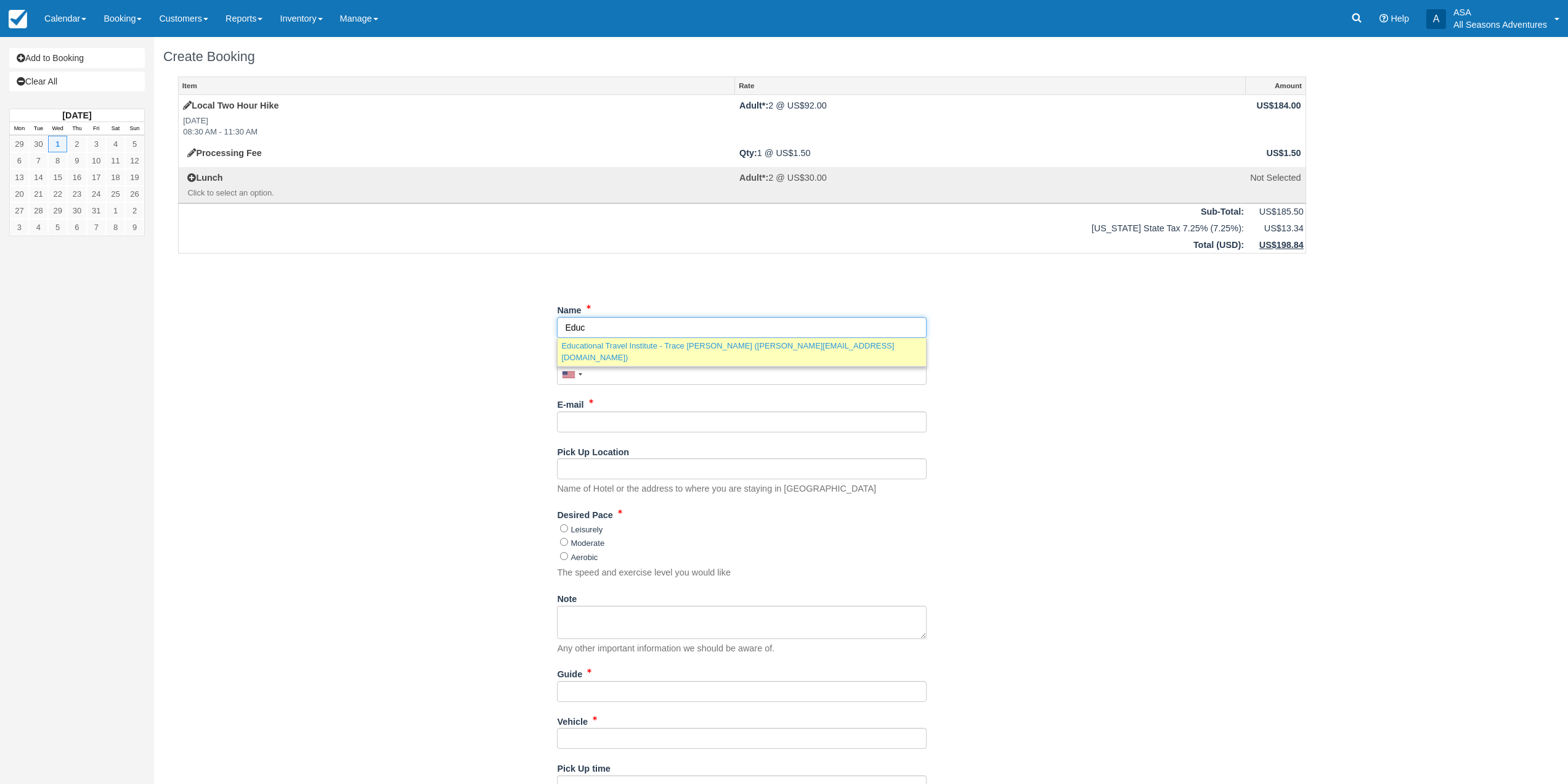
click at [720, 350] on link "Educational Travel Institute - Trace Mineau (traci@edutrav.net)" at bounding box center [742, 352] width 369 height 28
type input "Educational Travel Institute - Trace [PERSON_NAME]"
type input "+14062491858"
type input "traci@edutrav.net"
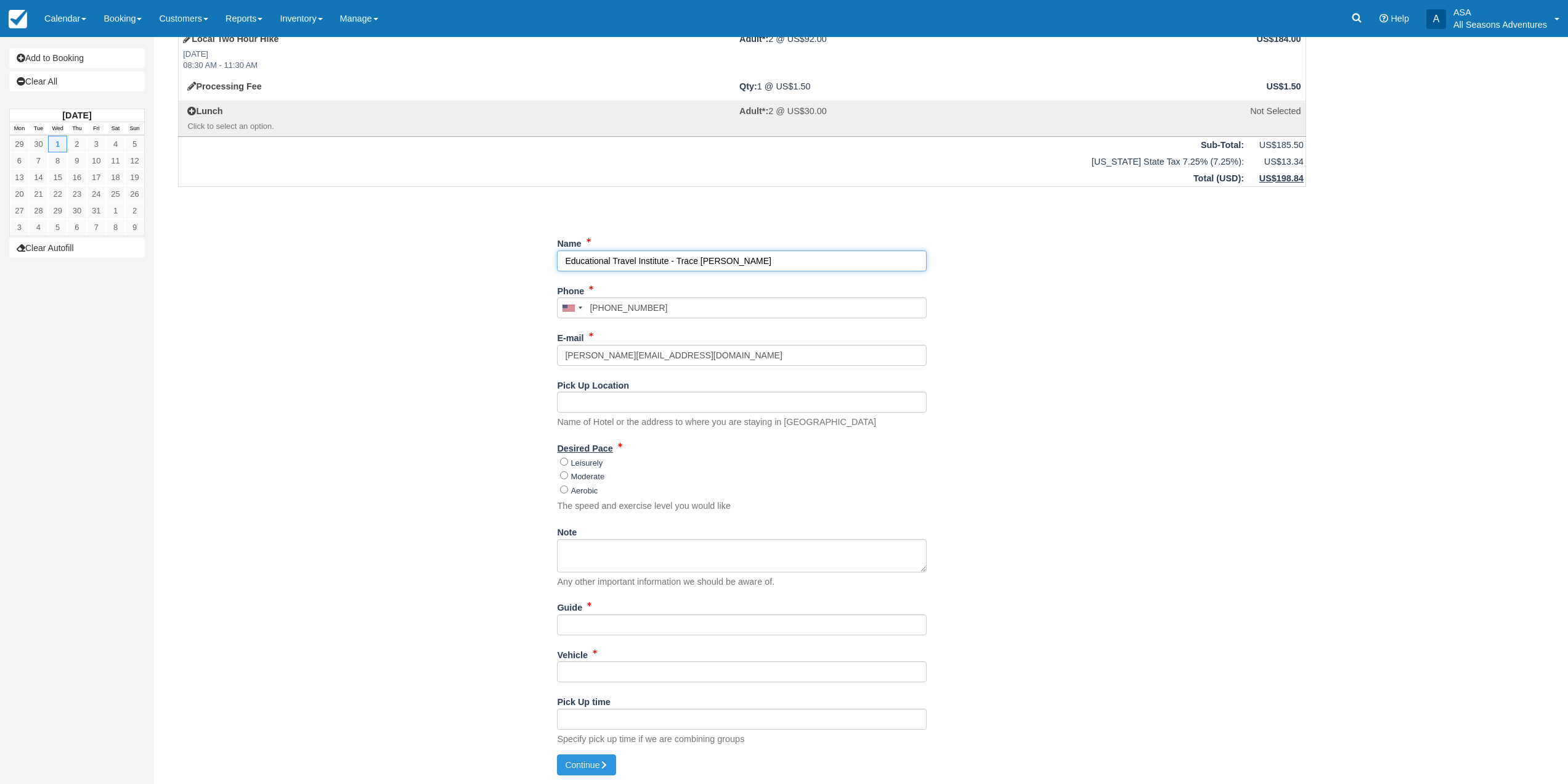
scroll to position [68, 0]
type input "Educational Travel Institute - Trace [PERSON_NAME]"
click at [589, 477] on label "Moderate" at bounding box center [588, 476] width 34 height 9
click at [585, 463] on label "Leisurely" at bounding box center [587, 462] width 32 height 9
click at [568, 463] on input "Leisurely" at bounding box center [564, 461] width 8 height 8
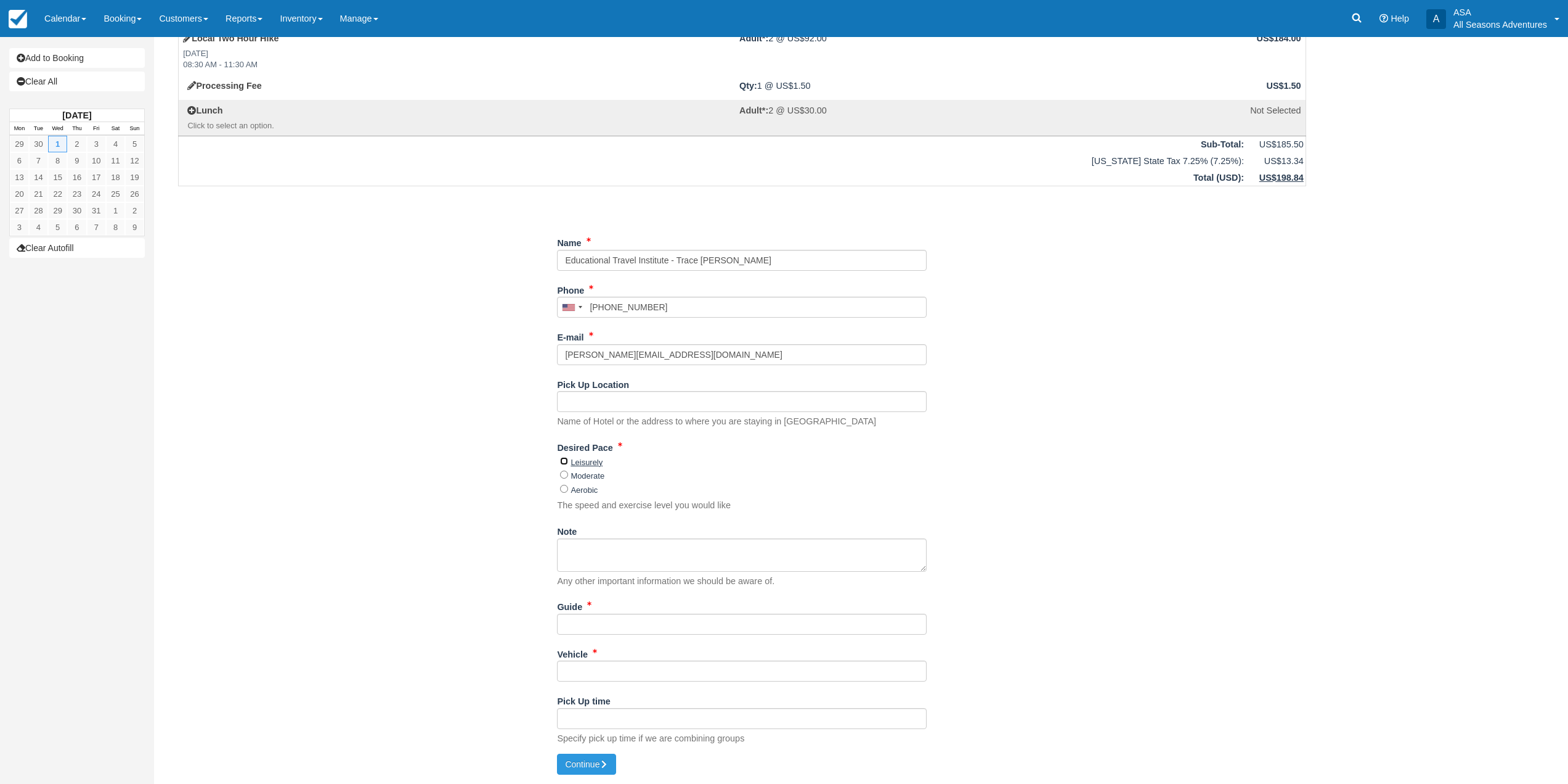
radio input "true"
click at [605, 404] on input "Pick Up Location" at bounding box center [742, 401] width 370 height 21
type input "meet at Bloods Lake trailhead"
drag, startPoint x: 646, startPoint y: 630, endPoint x: 644, endPoint y: 622, distance: 8.2
click at [646, 630] on input "Guide" at bounding box center [742, 624] width 370 height 21
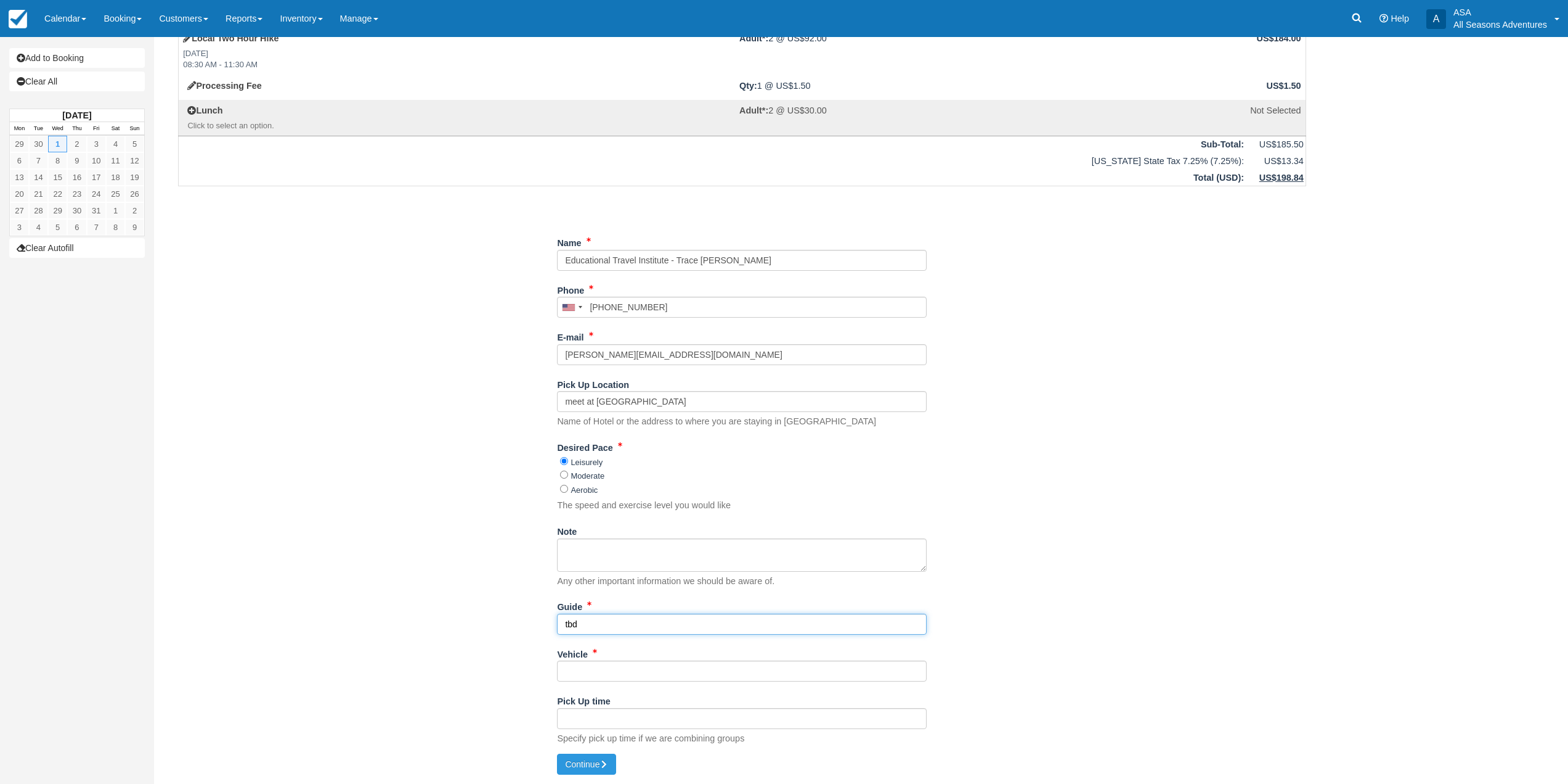
type input "tbd"
click at [603, 665] on input "Vehicle" at bounding box center [742, 671] width 370 height 21
type input "tbd"
click at [605, 768] on icon "submit" at bounding box center [604, 764] width 9 height 9
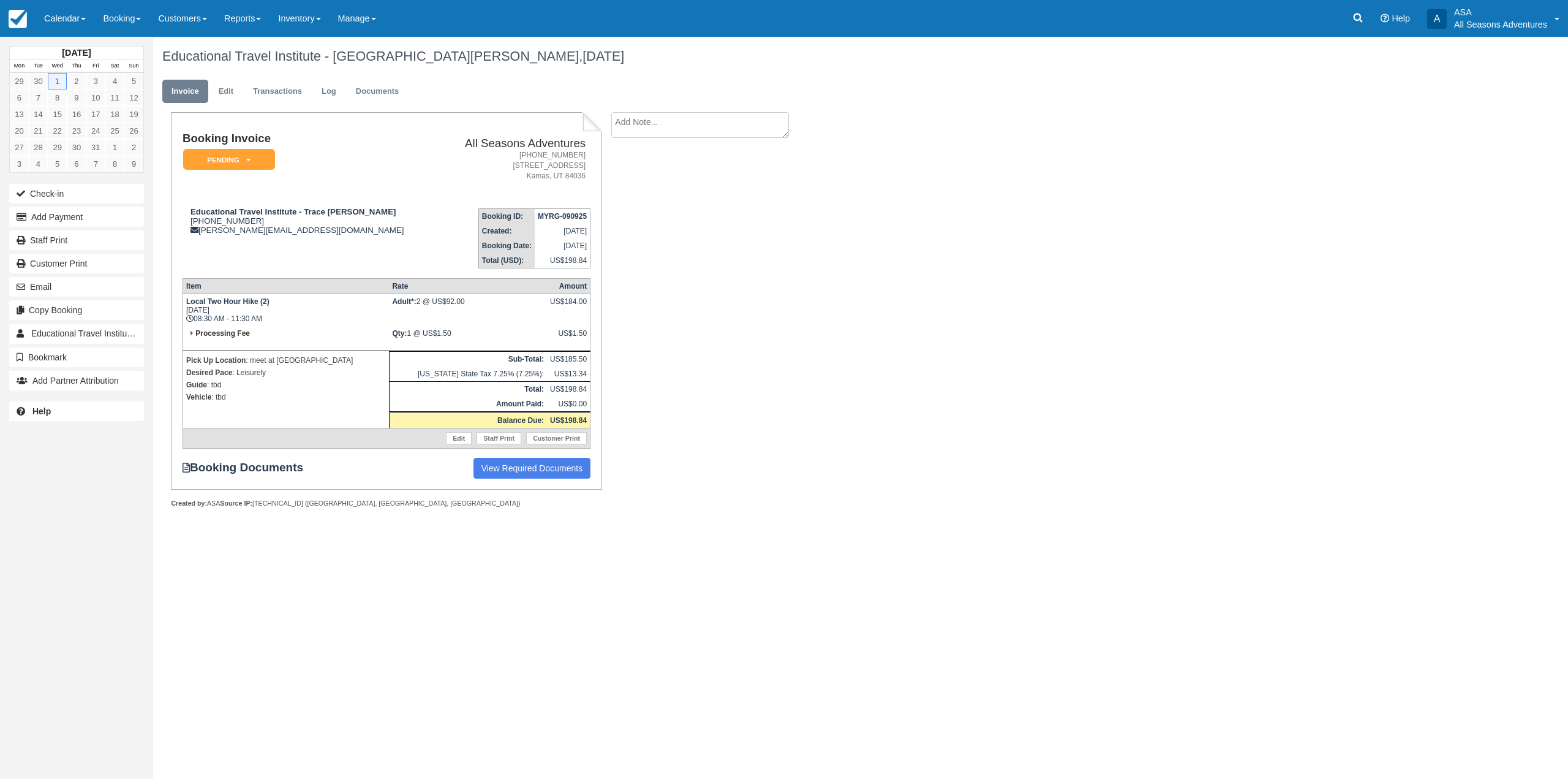
click at [227, 104] on ul "Invoice Edit Transactions Log Documents" at bounding box center [740, 94] width 1157 height 37
click at [216, 78] on ul "Invoice Edit Transactions Log Documents" at bounding box center [740, 94] width 1157 height 37
click at [229, 98] on link "Edit" at bounding box center [225, 92] width 33 height 24
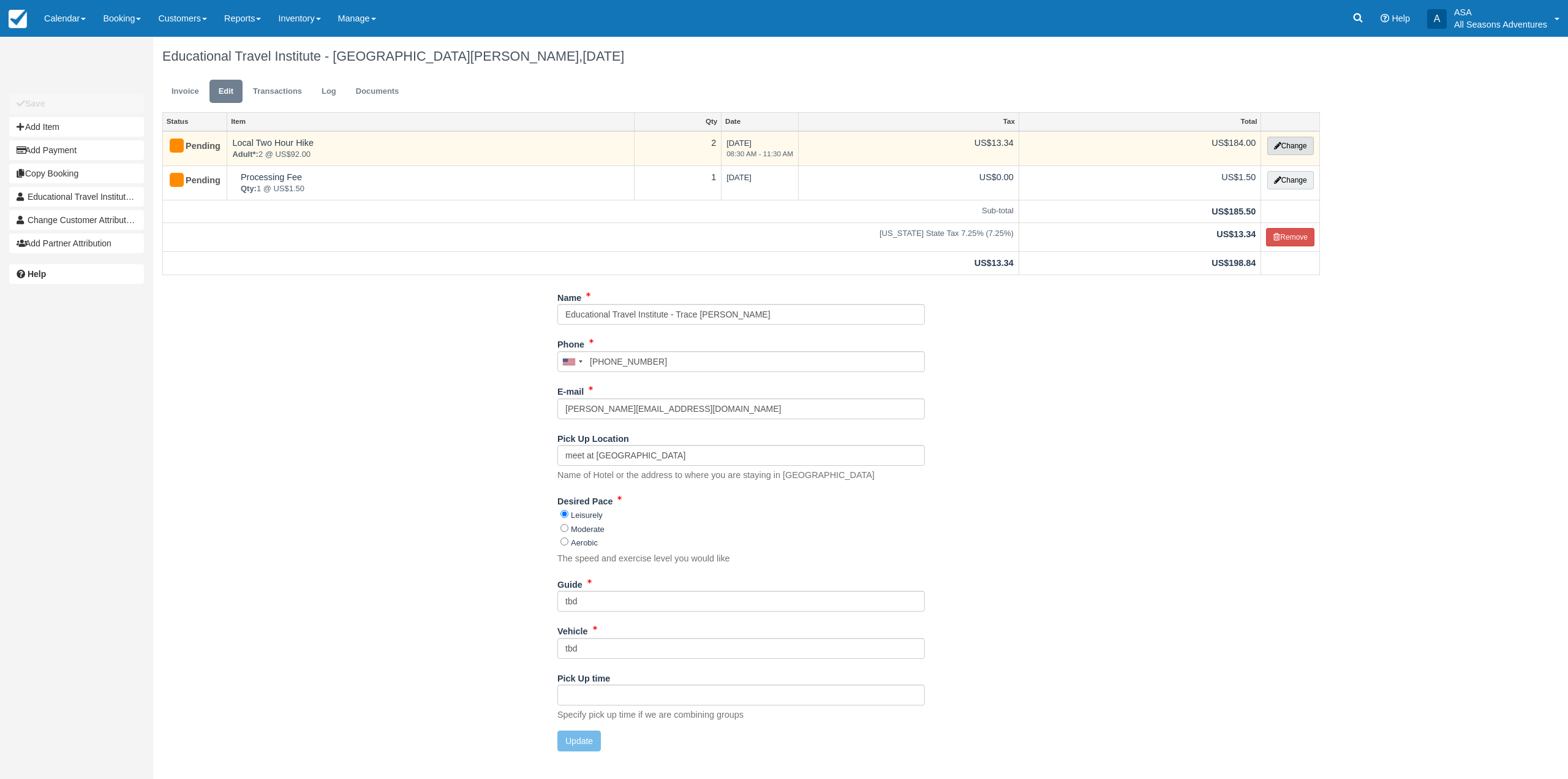
click at [1280, 149] on button "Change" at bounding box center [1289, 145] width 46 height 19
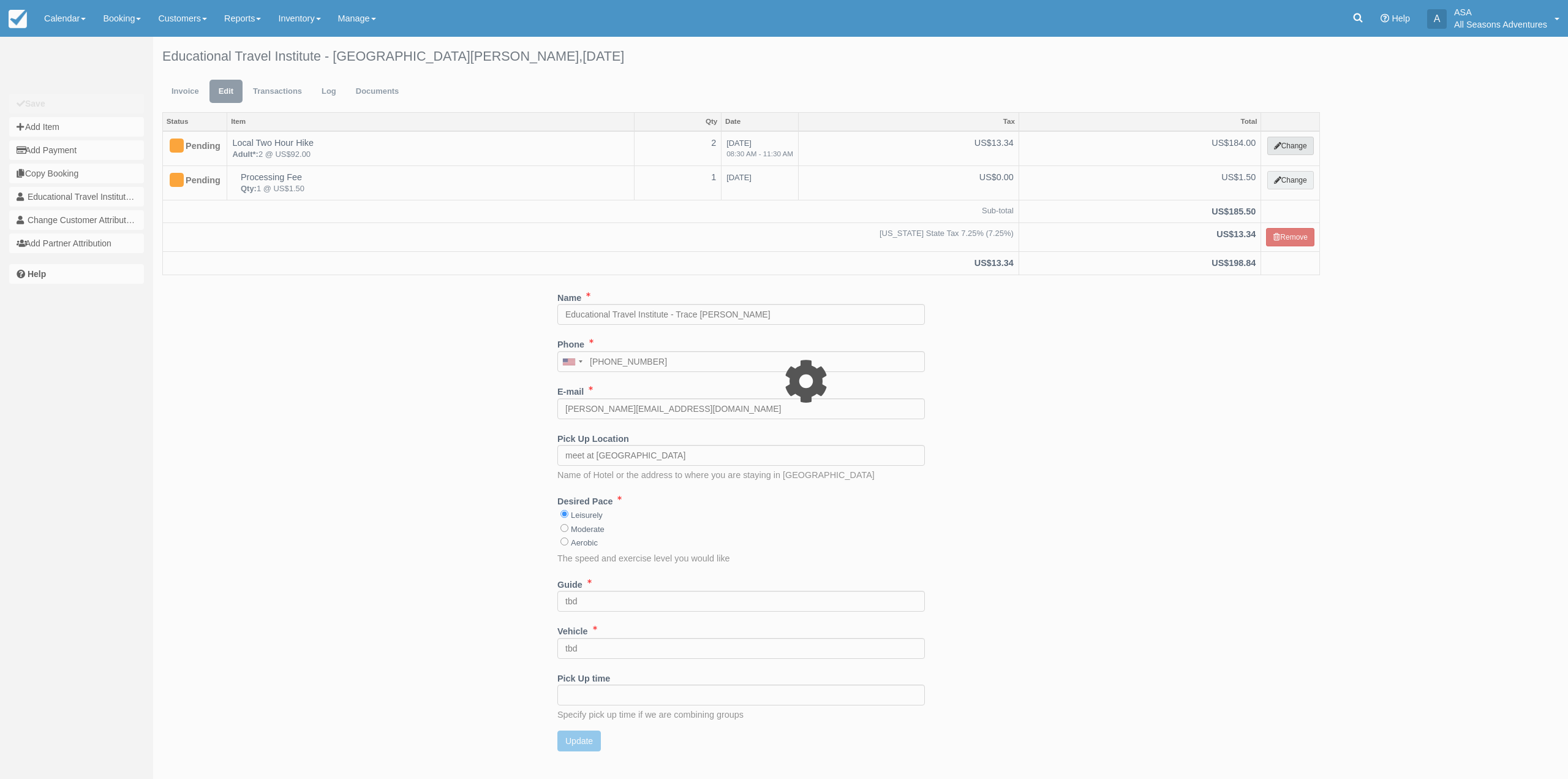
select select "2"
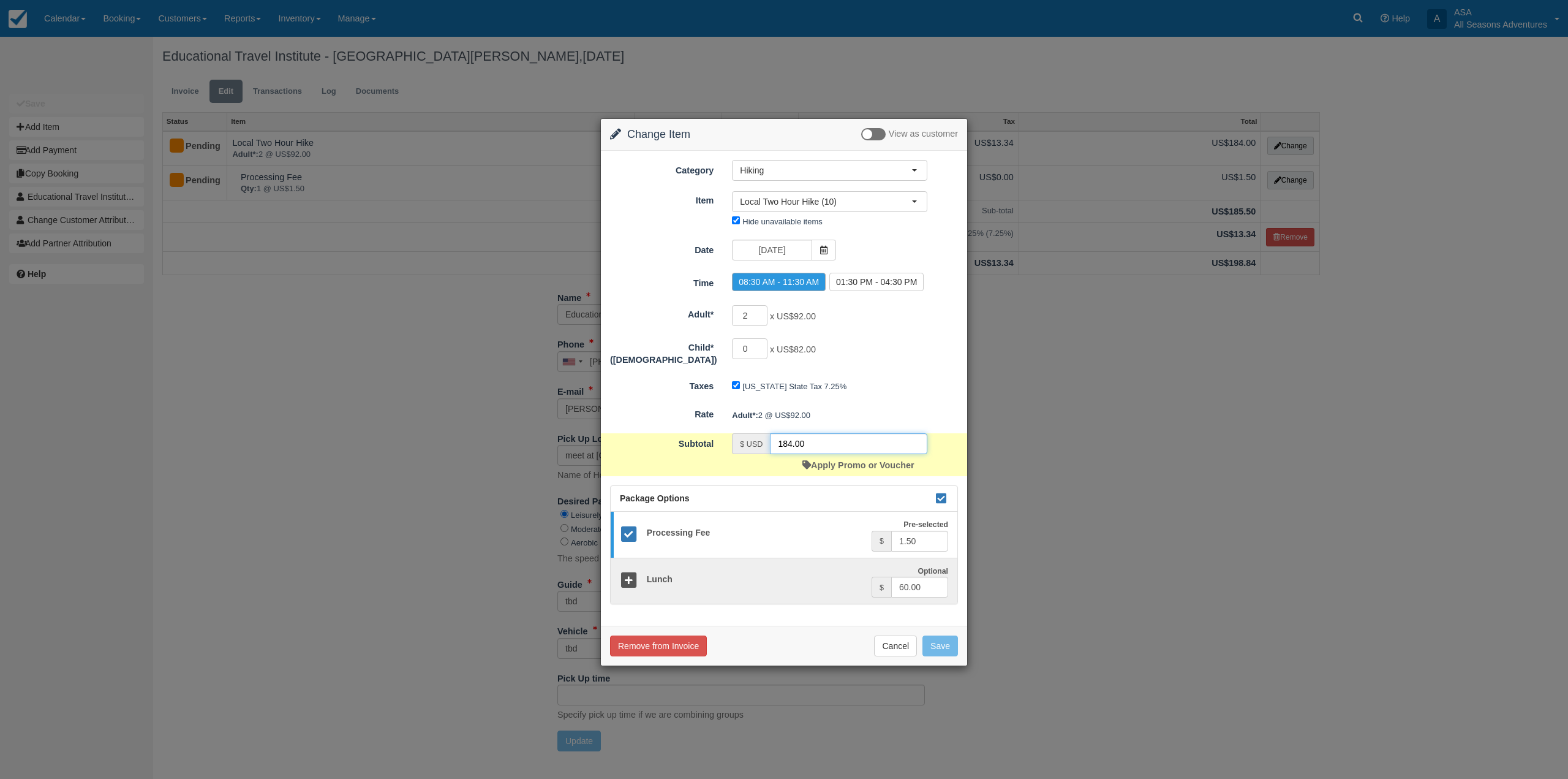
click at [835, 445] on input "184.00" at bounding box center [848, 443] width 157 height 21
drag, startPoint x: 791, startPoint y: 441, endPoint x: 929, endPoint y: 439, distance: 138.0
click at [792, 439] on input "184.00" at bounding box center [848, 443] width 157 height 21
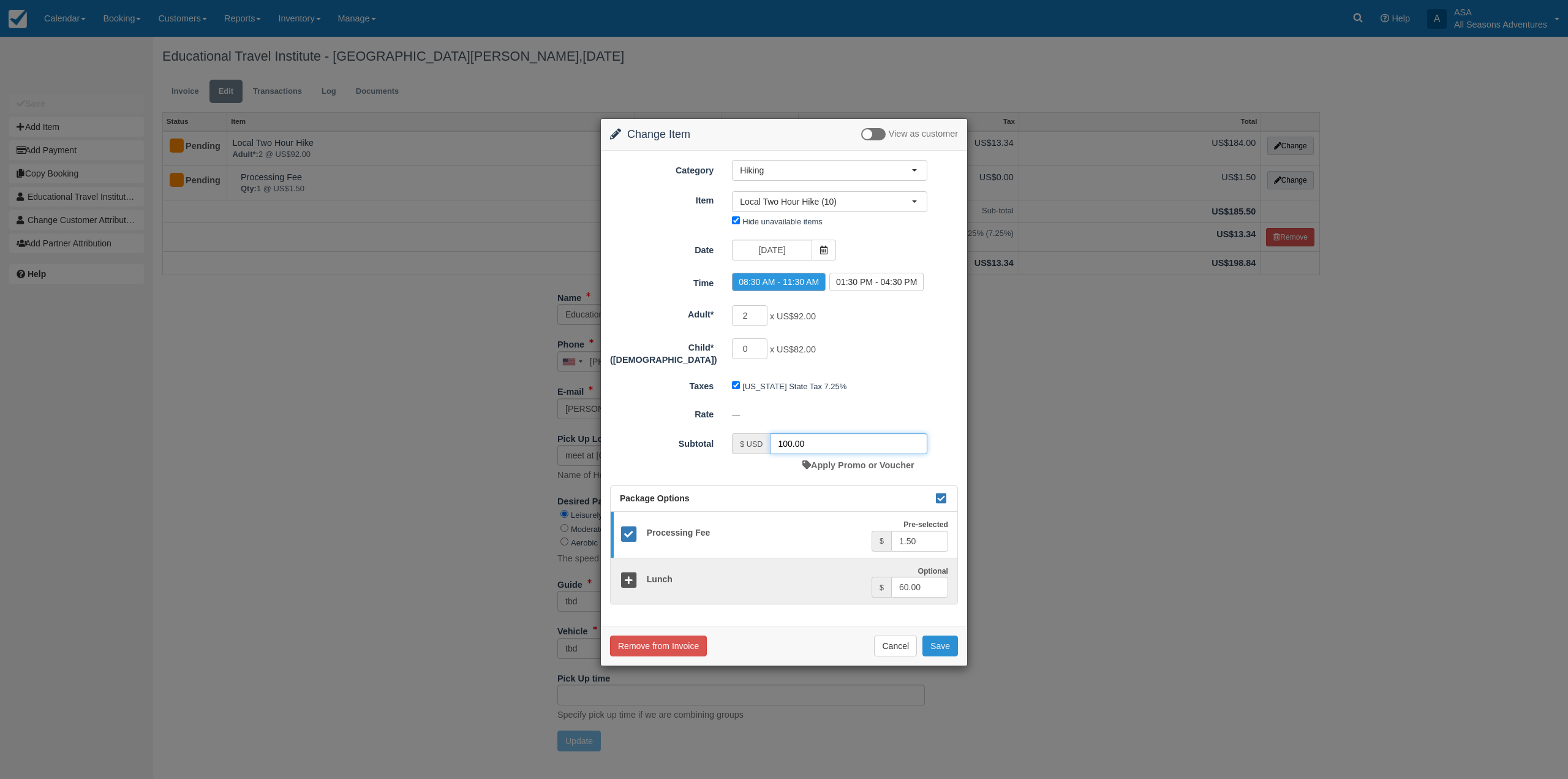
type input "100.00"
click at [942, 643] on button "Save" at bounding box center [940, 646] width 36 height 21
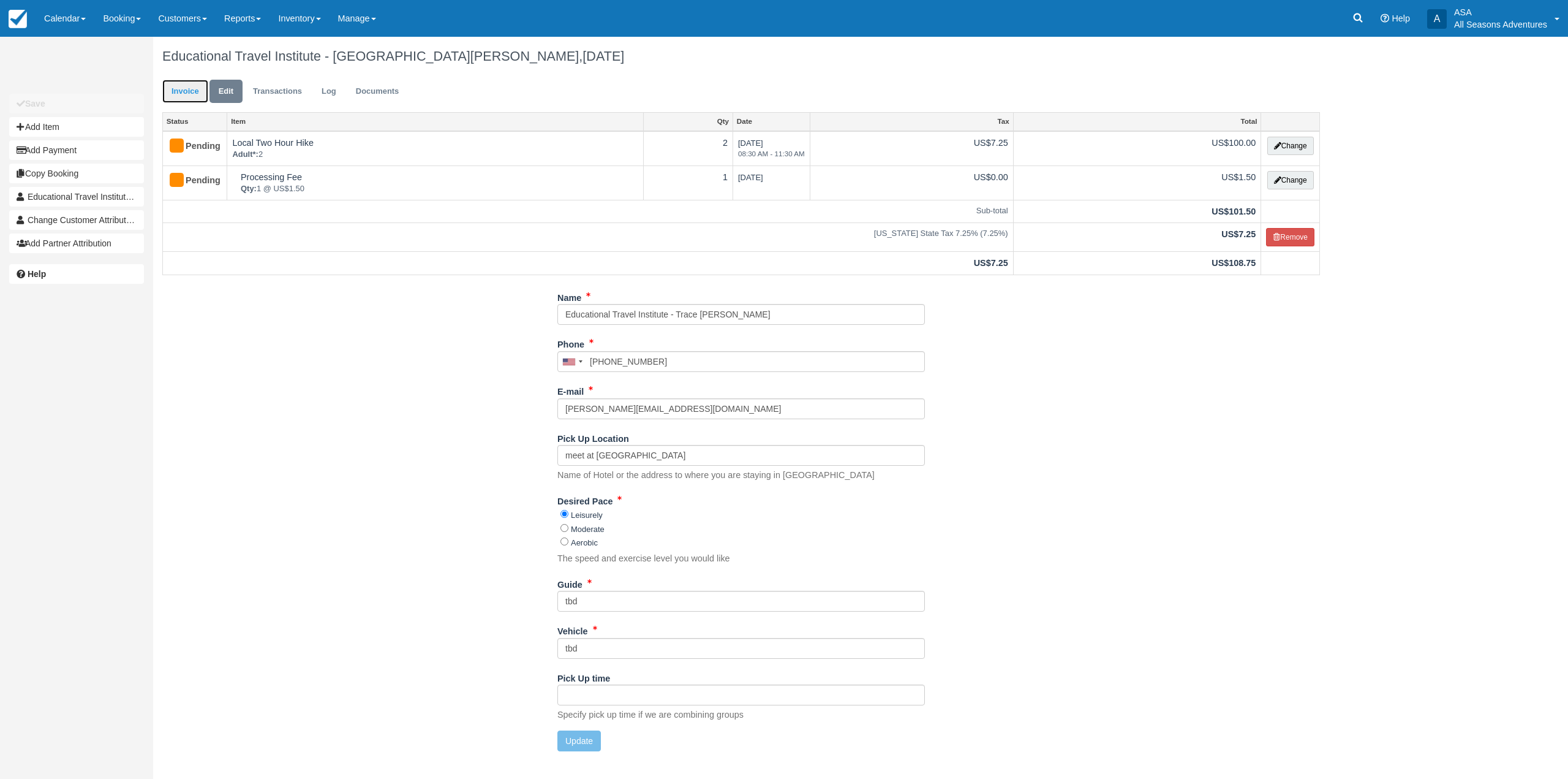
click at [184, 87] on link "Invoice" at bounding box center [185, 92] width 45 height 24
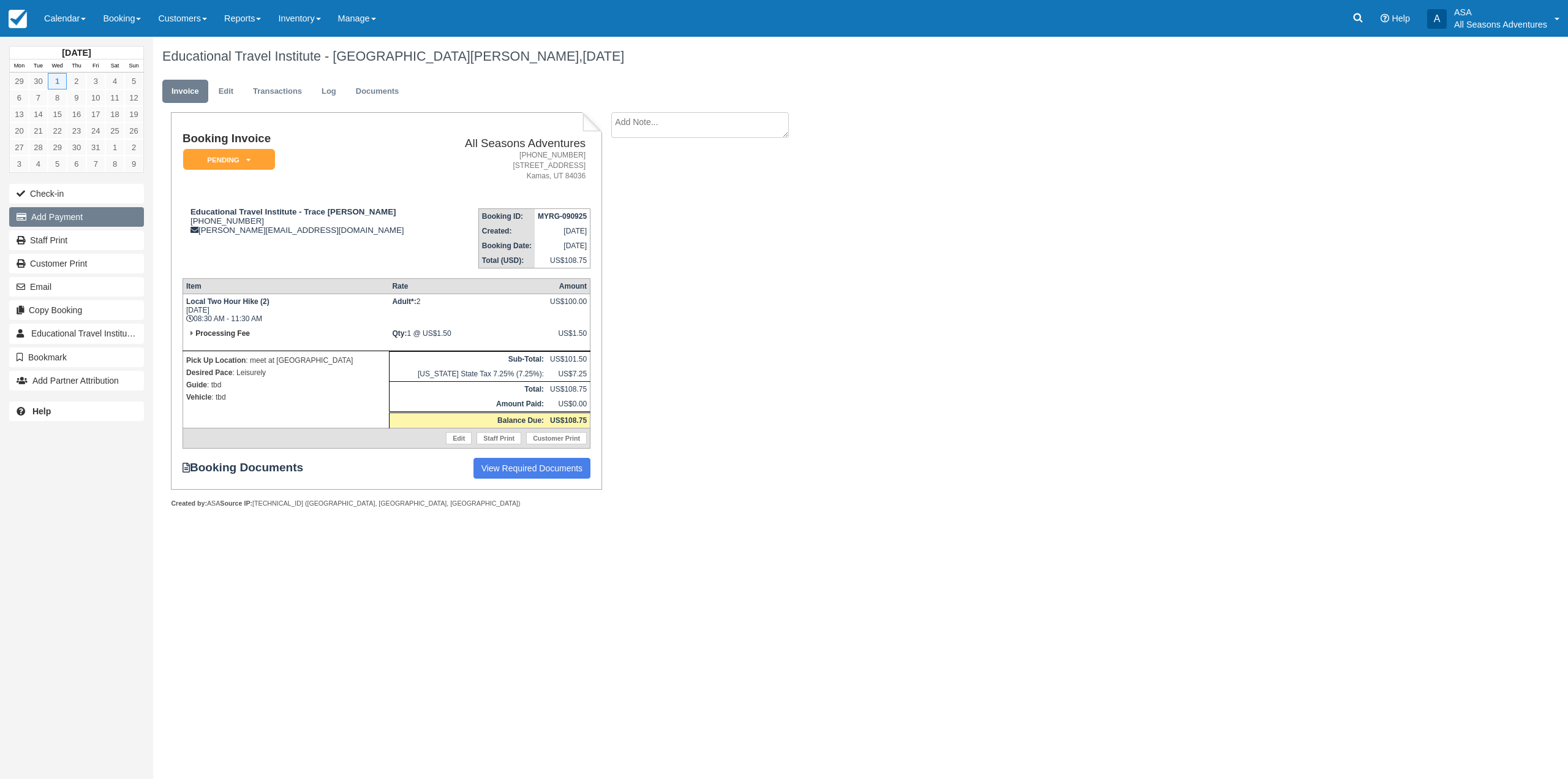
click at [74, 220] on button "Add Payment" at bounding box center [76, 217] width 134 height 20
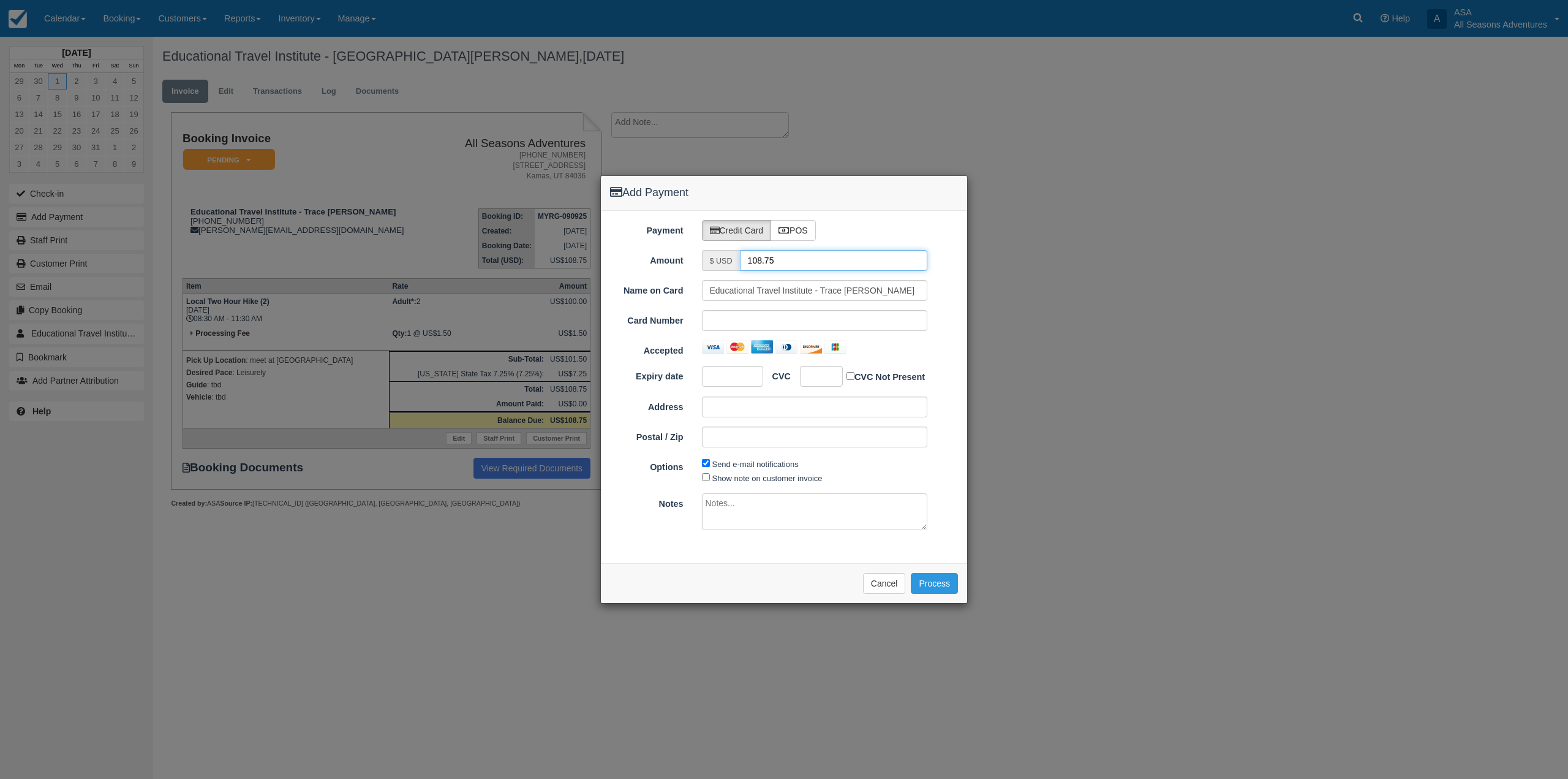
drag, startPoint x: 805, startPoint y: 254, endPoint x: 721, endPoint y: 267, distance: 85.0
click at [719, 264] on div "$ USD 108.75" at bounding box center [814, 260] width 226 height 21
type input "1.5"
click at [677, 538] on div "Payment Credit Card POS Amount $ USD 1.5 Name on Card Educational Travel Instit…" at bounding box center [784, 387] width 367 height 352
click at [922, 584] on button "Process" at bounding box center [935, 583] width 47 height 21
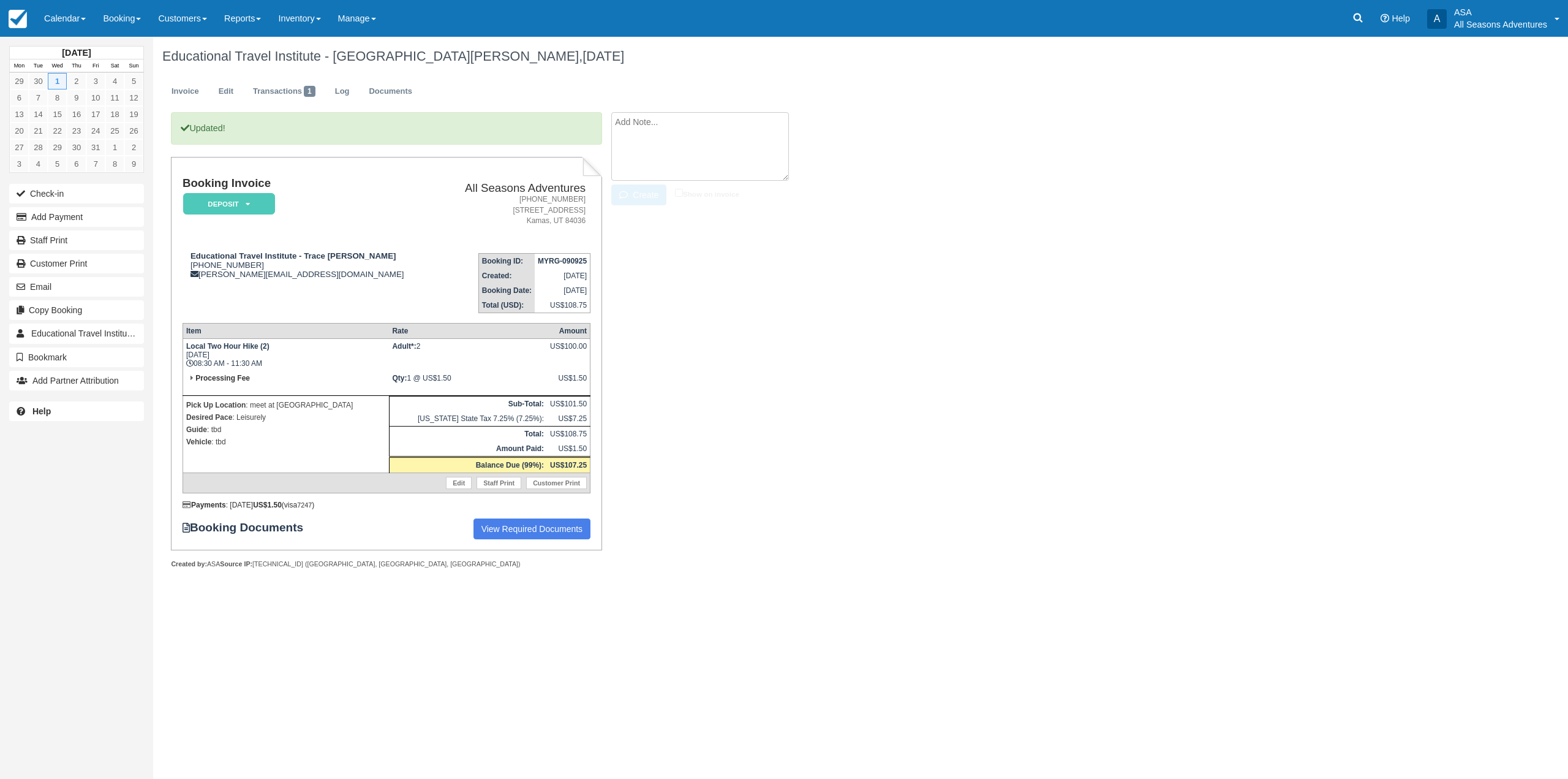
click at [663, 122] on textarea at bounding box center [701, 145] width 178 height 68
type textarea "B"
type textarea "MADE A LOT OF BOOKINGS FOR THIS TRAIL IN 2026! Just charging the price of the g…"
click at [629, 183] on li "MADE A LOT OF BOOKINGS FOR THIS TRAIL IN 2026! Just charging the price of the g…" at bounding box center [714, 159] width 206 height 96
click at [634, 193] on button "Create" at bounding box center [639, 195] width 55 height 21
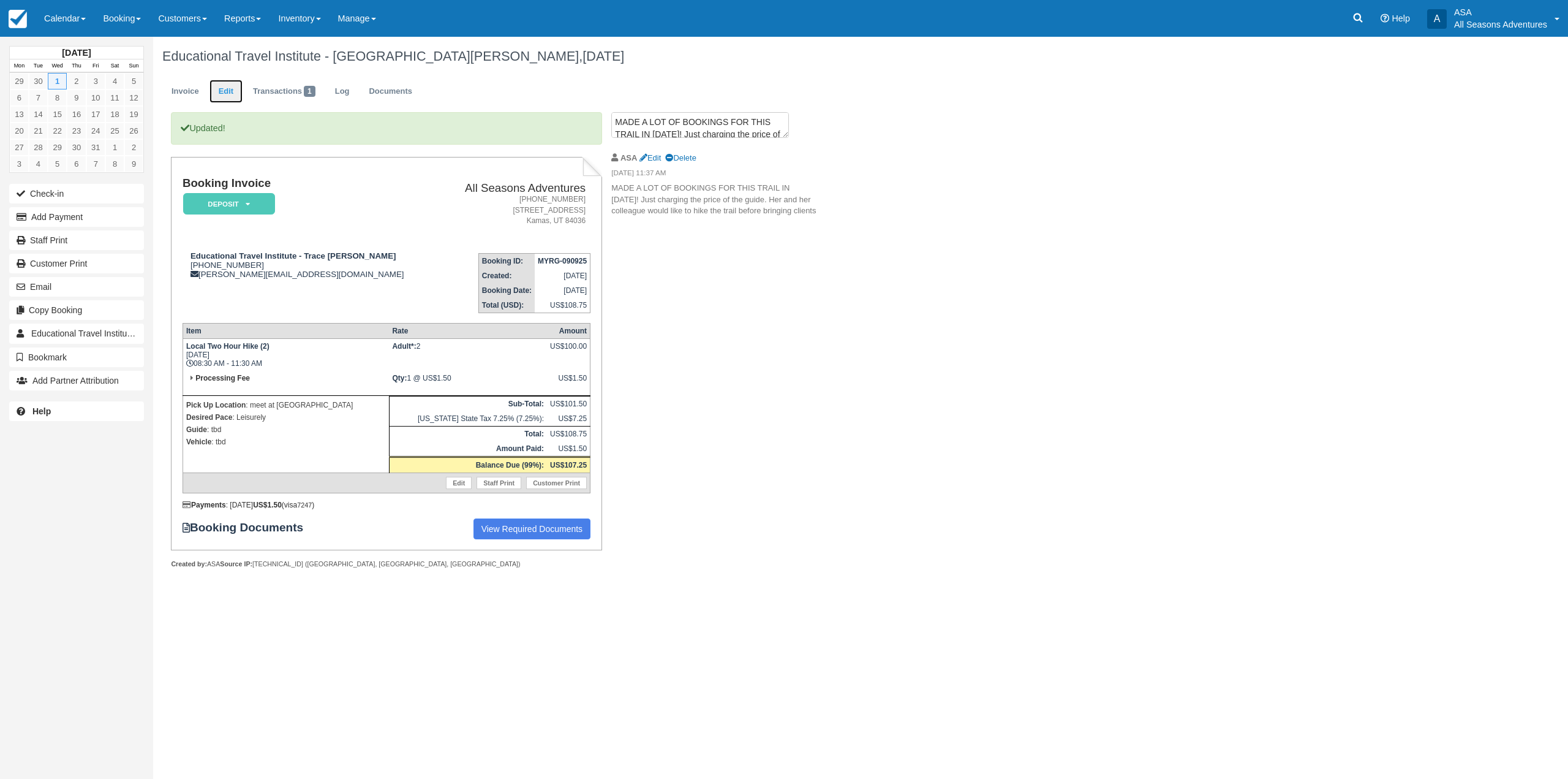
click at [216, 98] on link "Edit" at bounding box center [225, 92] width 33 height 24
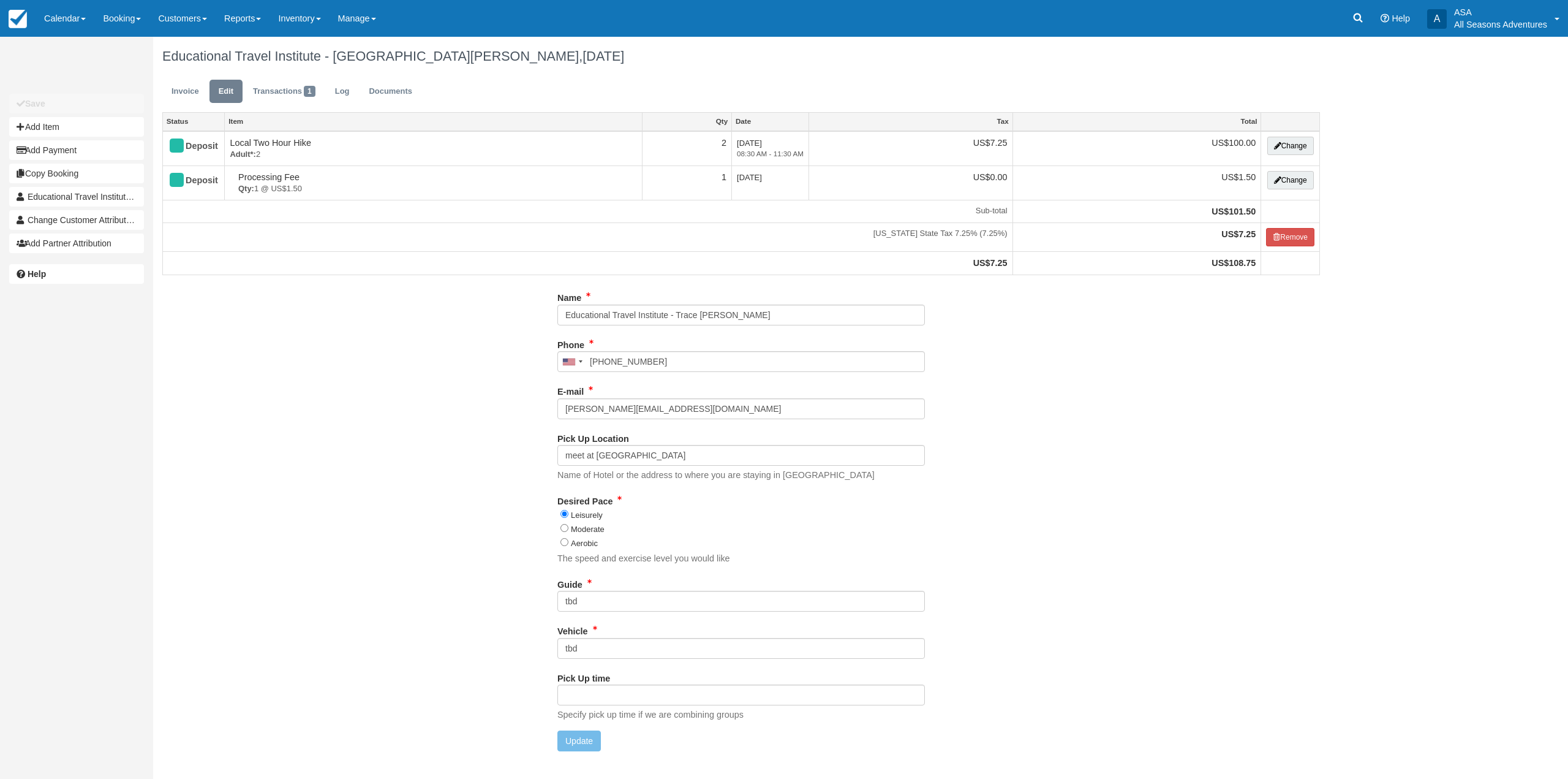
type input "[PHONE_NUMBER]"
click at [646, 603] on input "tbd" at bounding box center [741, 601] width 368 height 21
type input "t"
type input "[PERSON_NAME]"
click at [590, 736] on button "Update" at bounding box center [579, 740] width 43 height 21
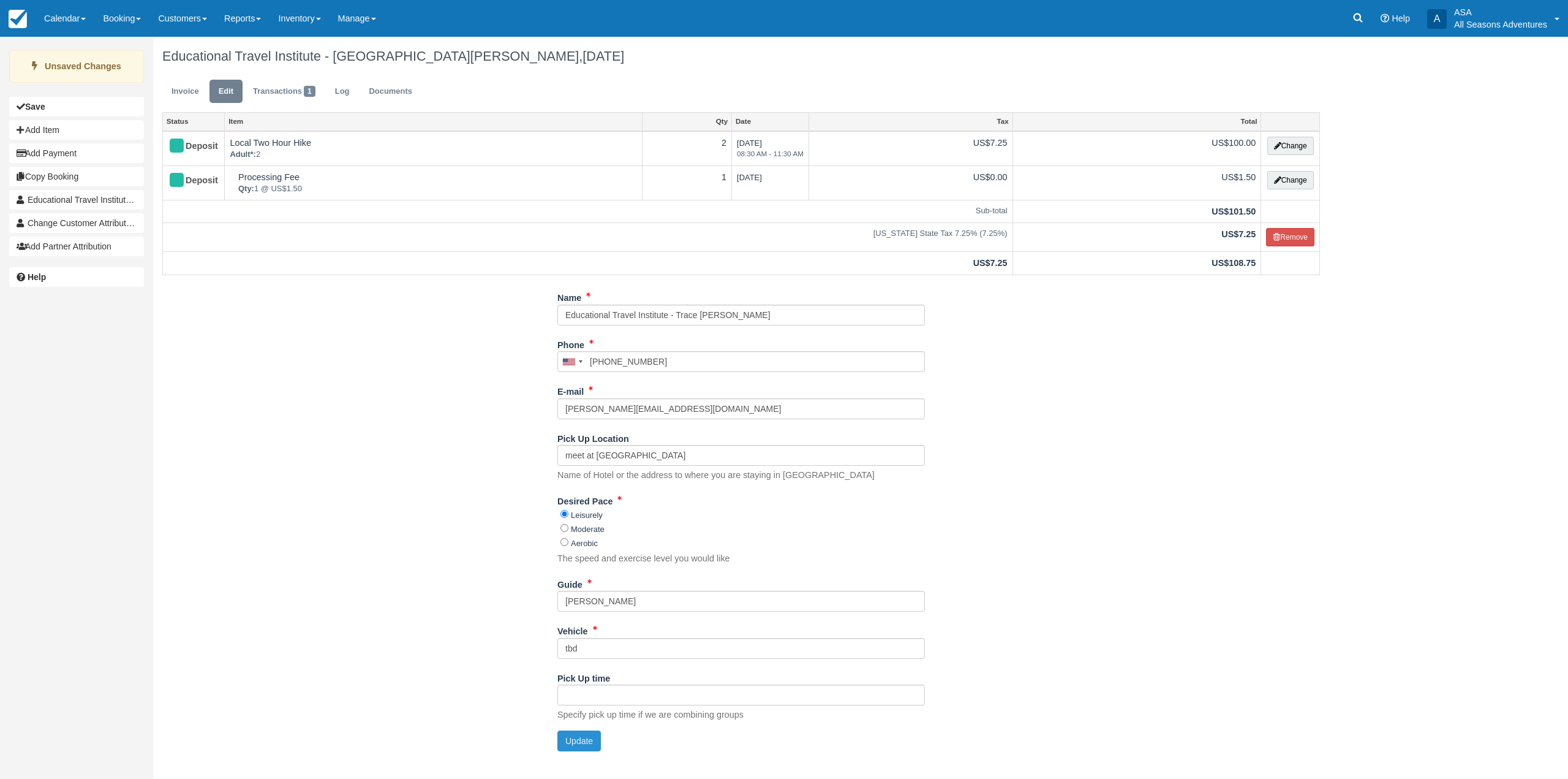
type input "+14062491858"
click at [188, 102] on link "Invoice" at bounding box center [185, 92] width 45 height 24
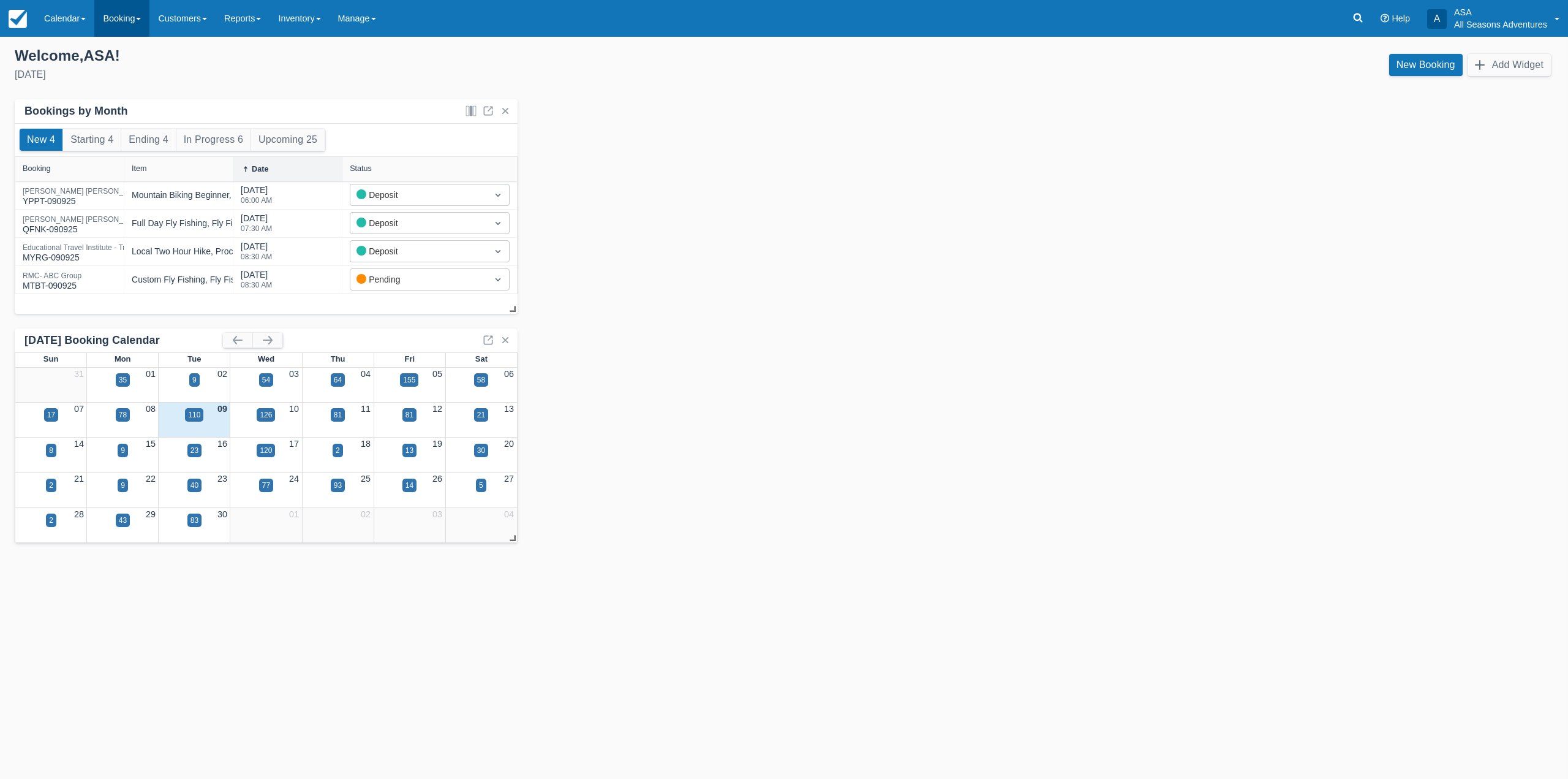
click at [104, 19] on link "Booking" at bounding box center [122, 18] width 55 height 37
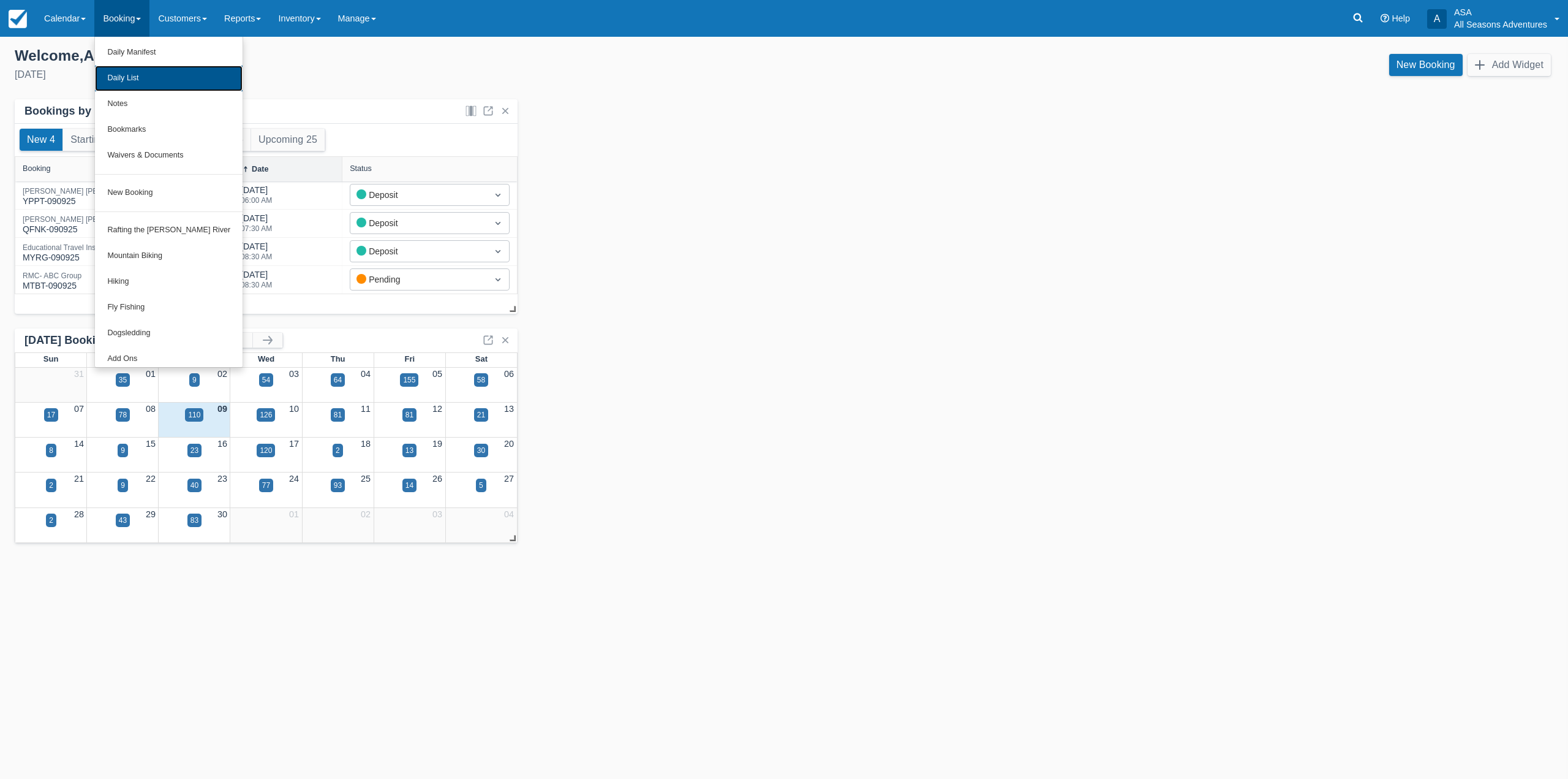
click at [142, 81] on link "Daily List" at bounding box center [168, 78] width 147 height 26
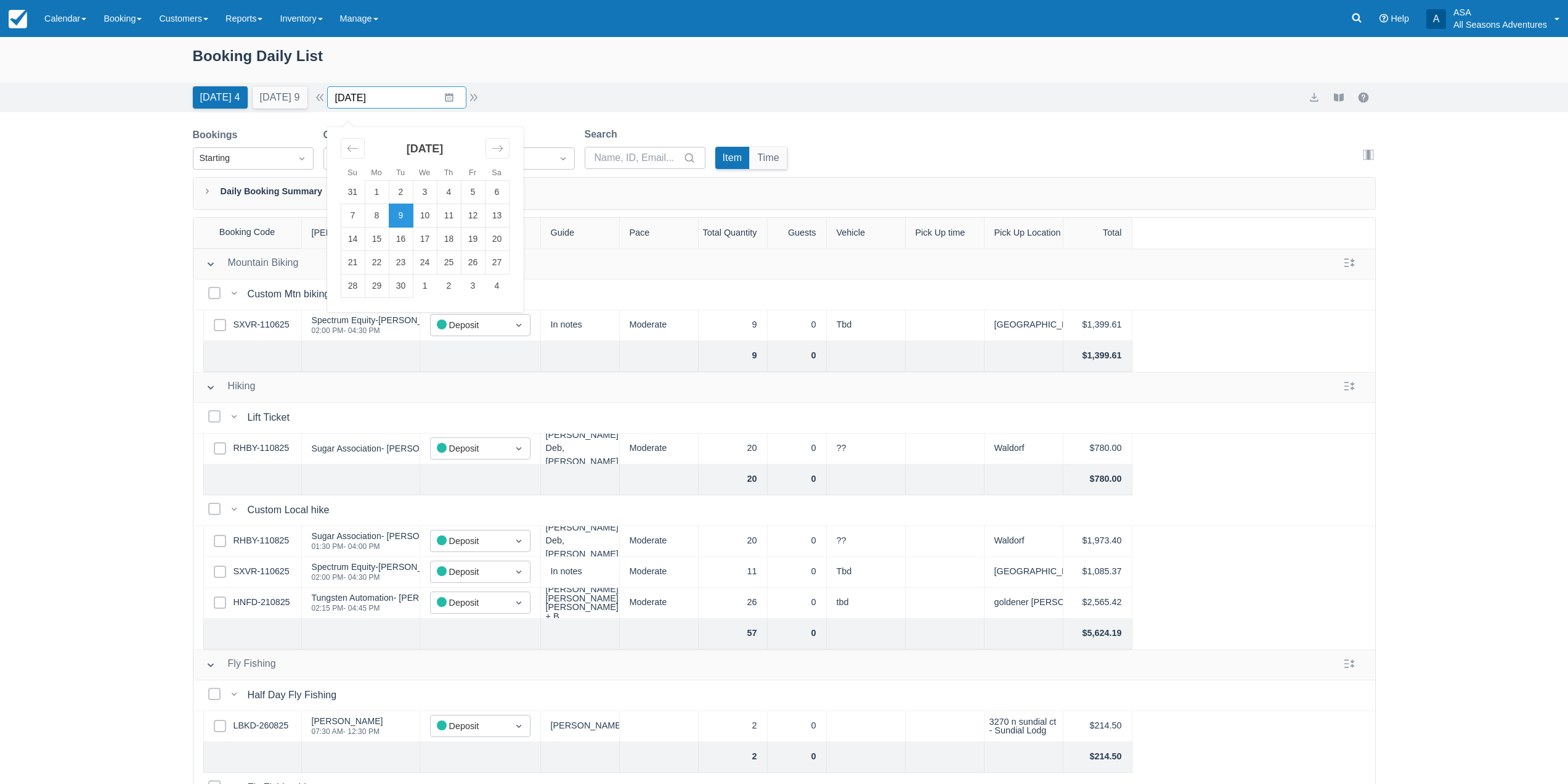
click at [451, 99] on input "[DATE]" at bounding box center [397, 98] width 139 height 22
click at [434, 282] on td "1" at bounding box center [425, 287] width 24 height 24
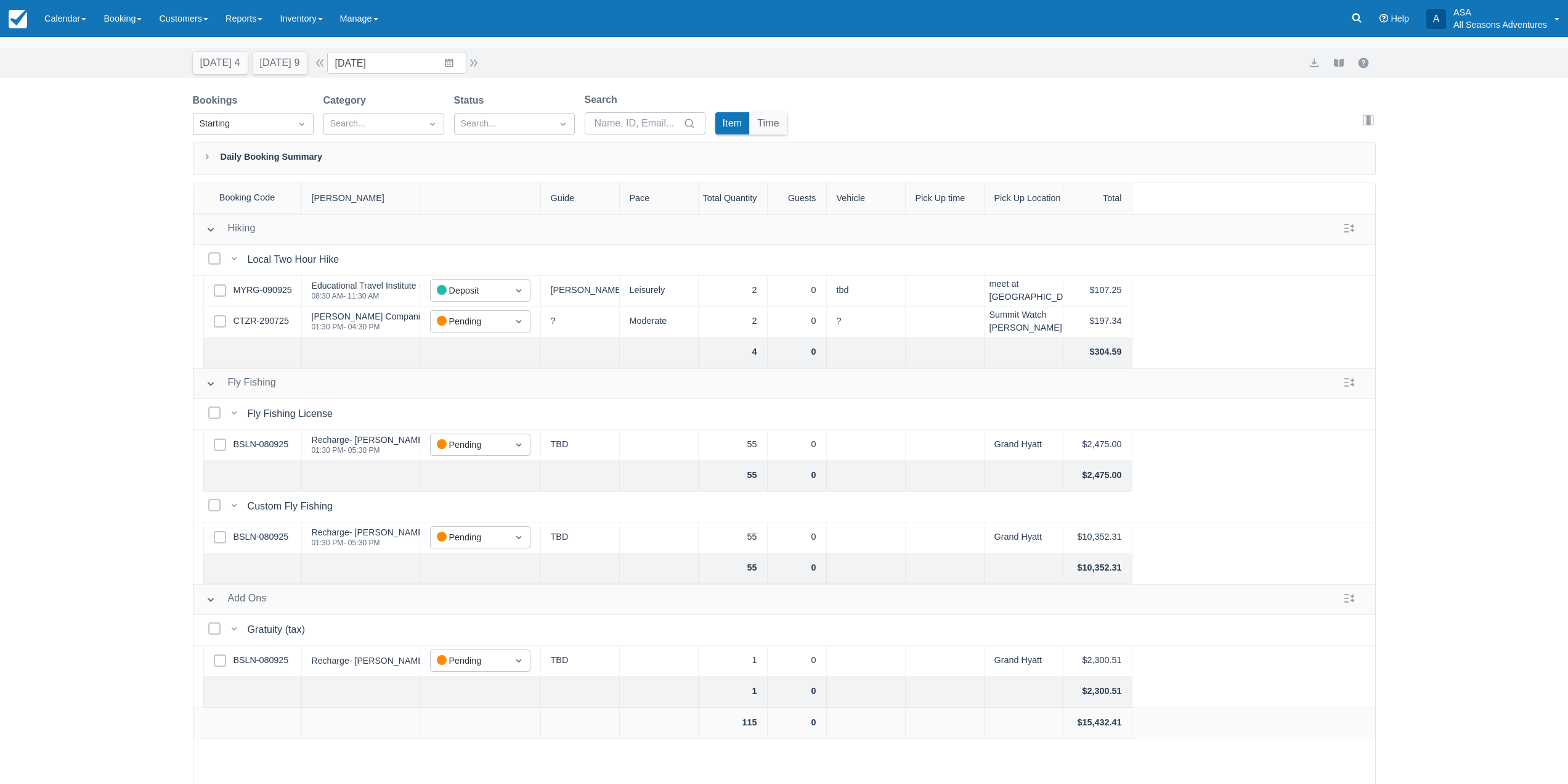
scroll to position [63, 0]
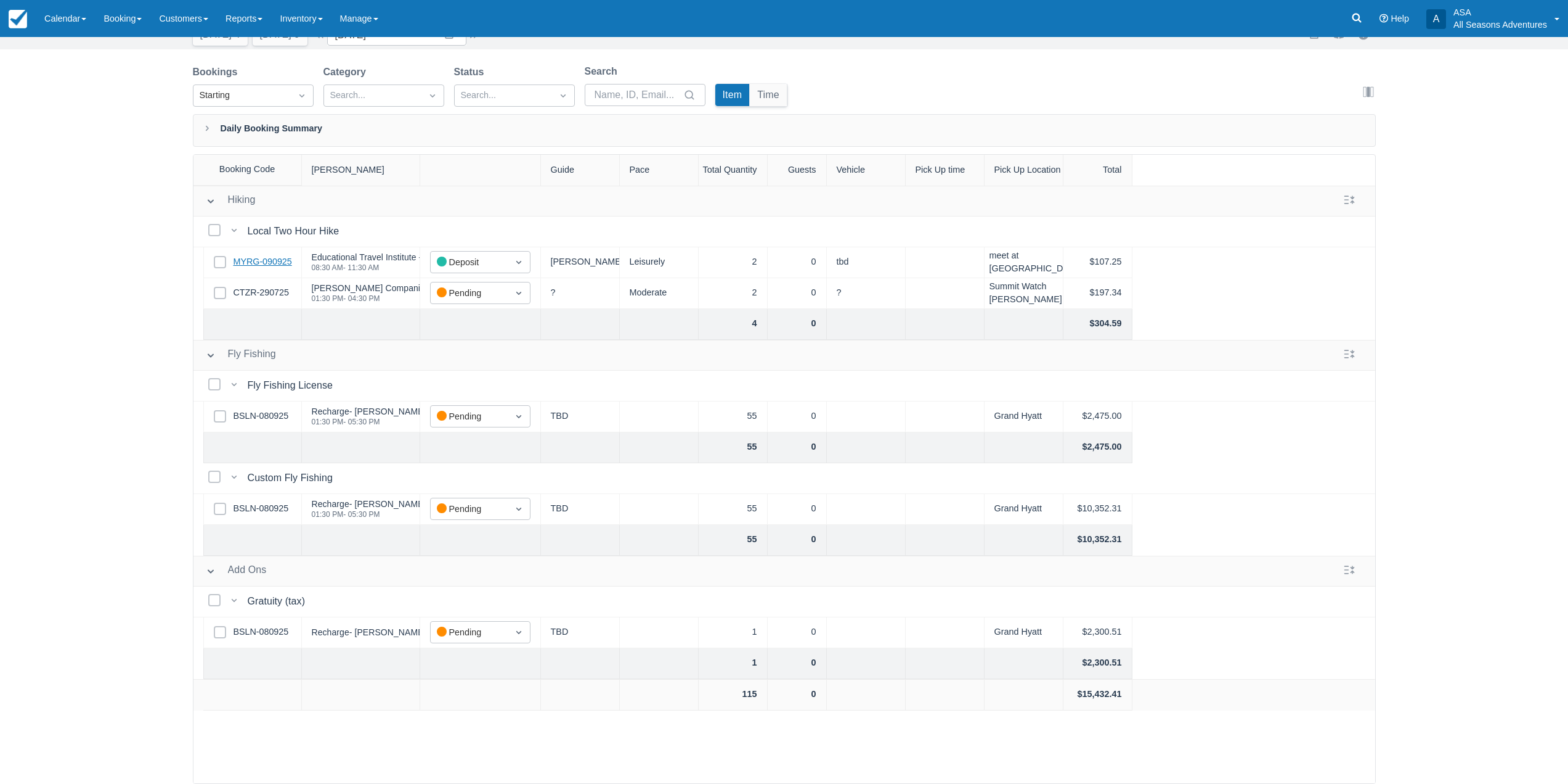
click at [259, 261] on link "MYRG-090925" at bounding box center [262, 263] width 59 height 14
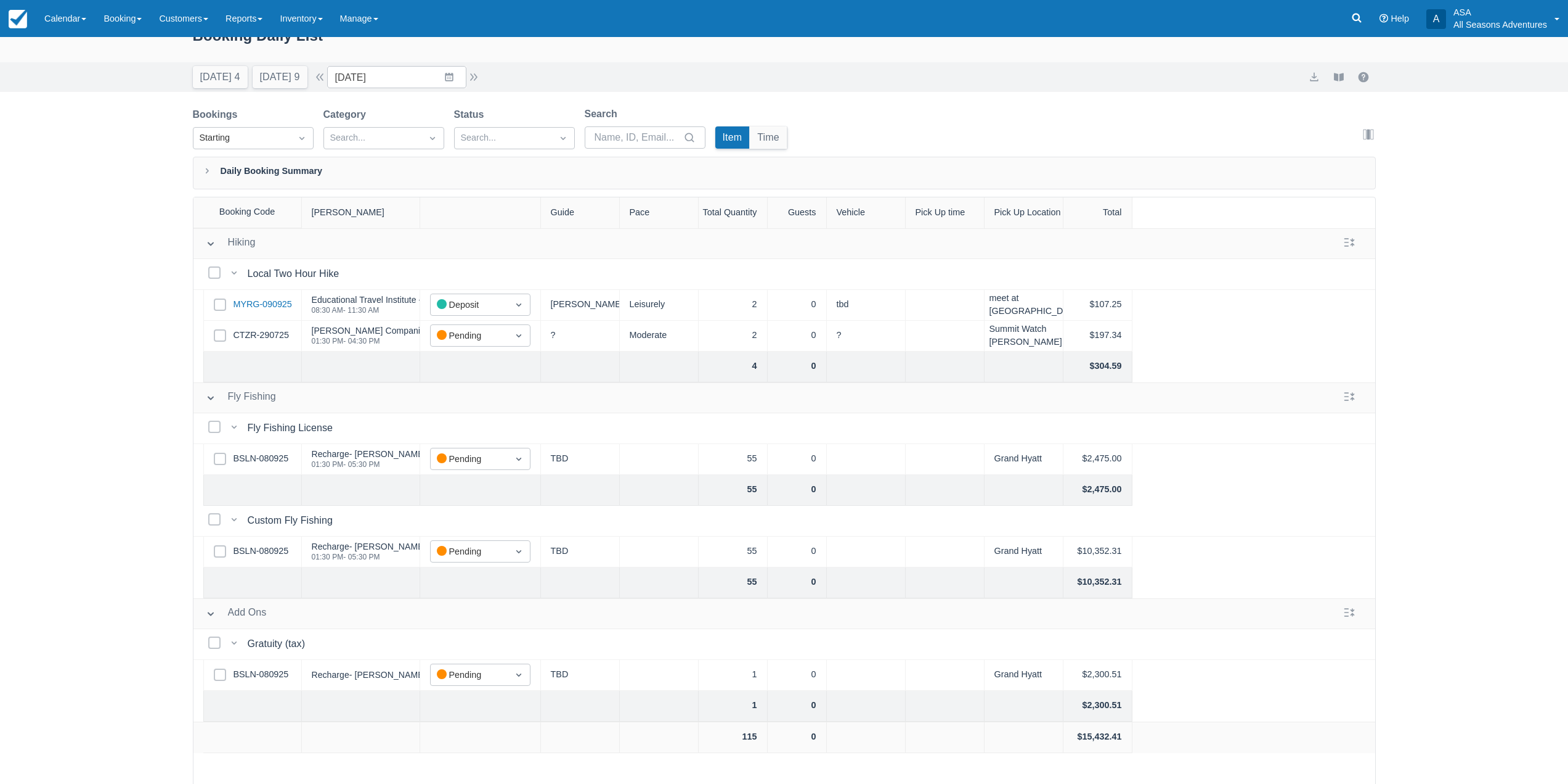
scroll to position [0, 0]
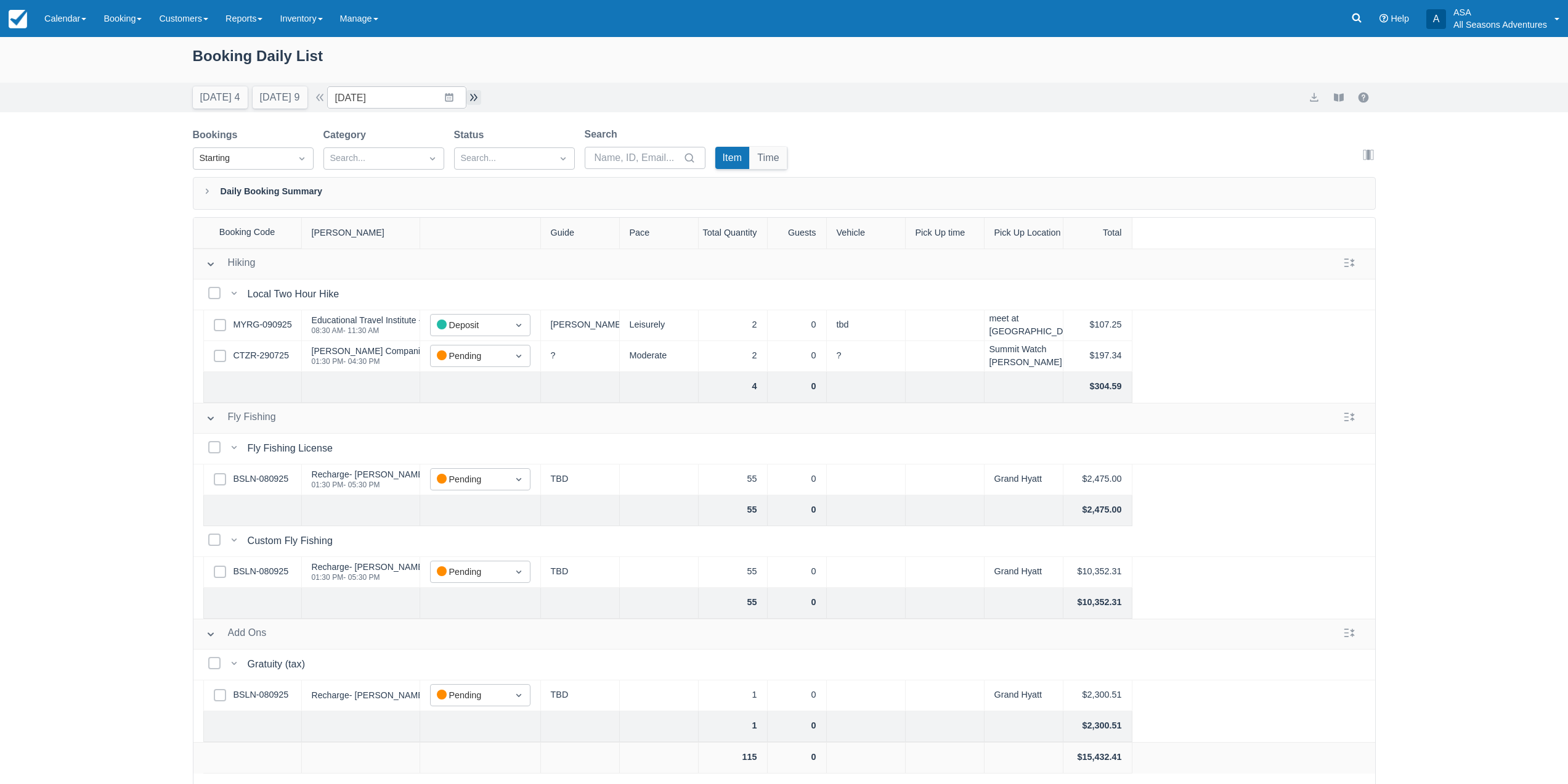
click at [481, 97] on button "button" at bounding box center [473, 97] width 15 height 15
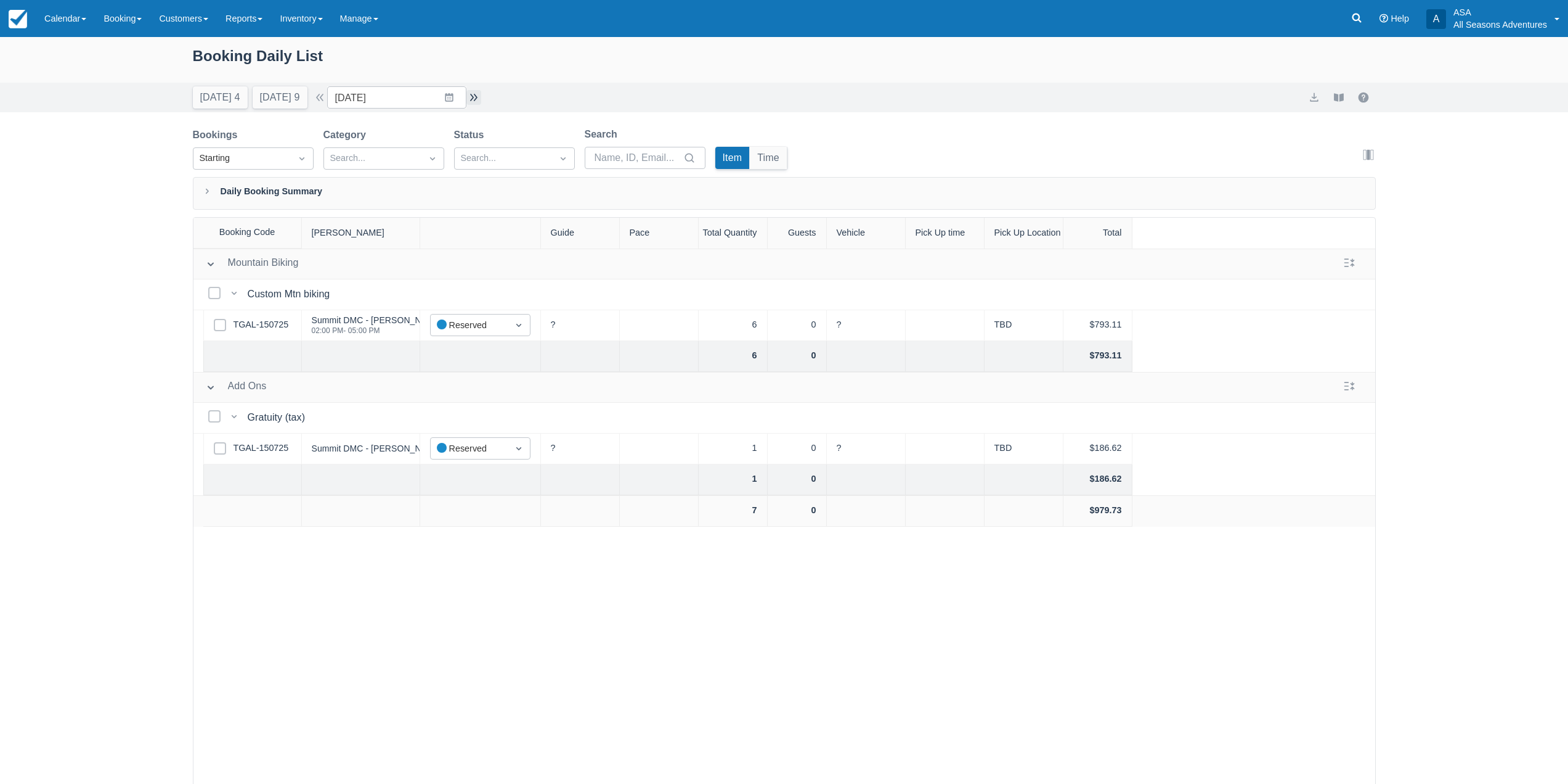
click at [481, 97] on button "button" at bounding box center [473, 97] width 15 height 15
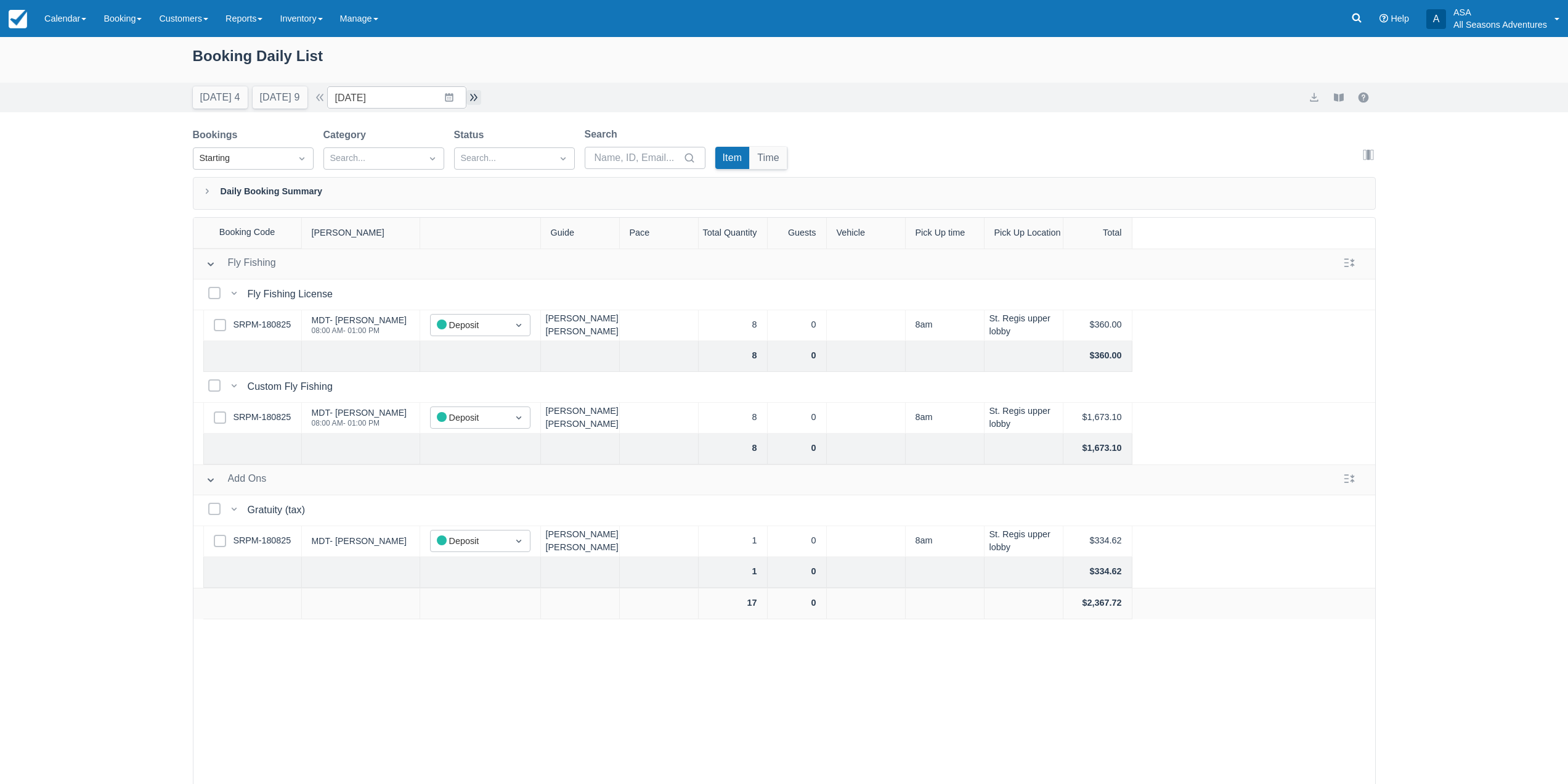
click at [481, 97] on button "button" at bounding box center [473, 97] width 15 height 15
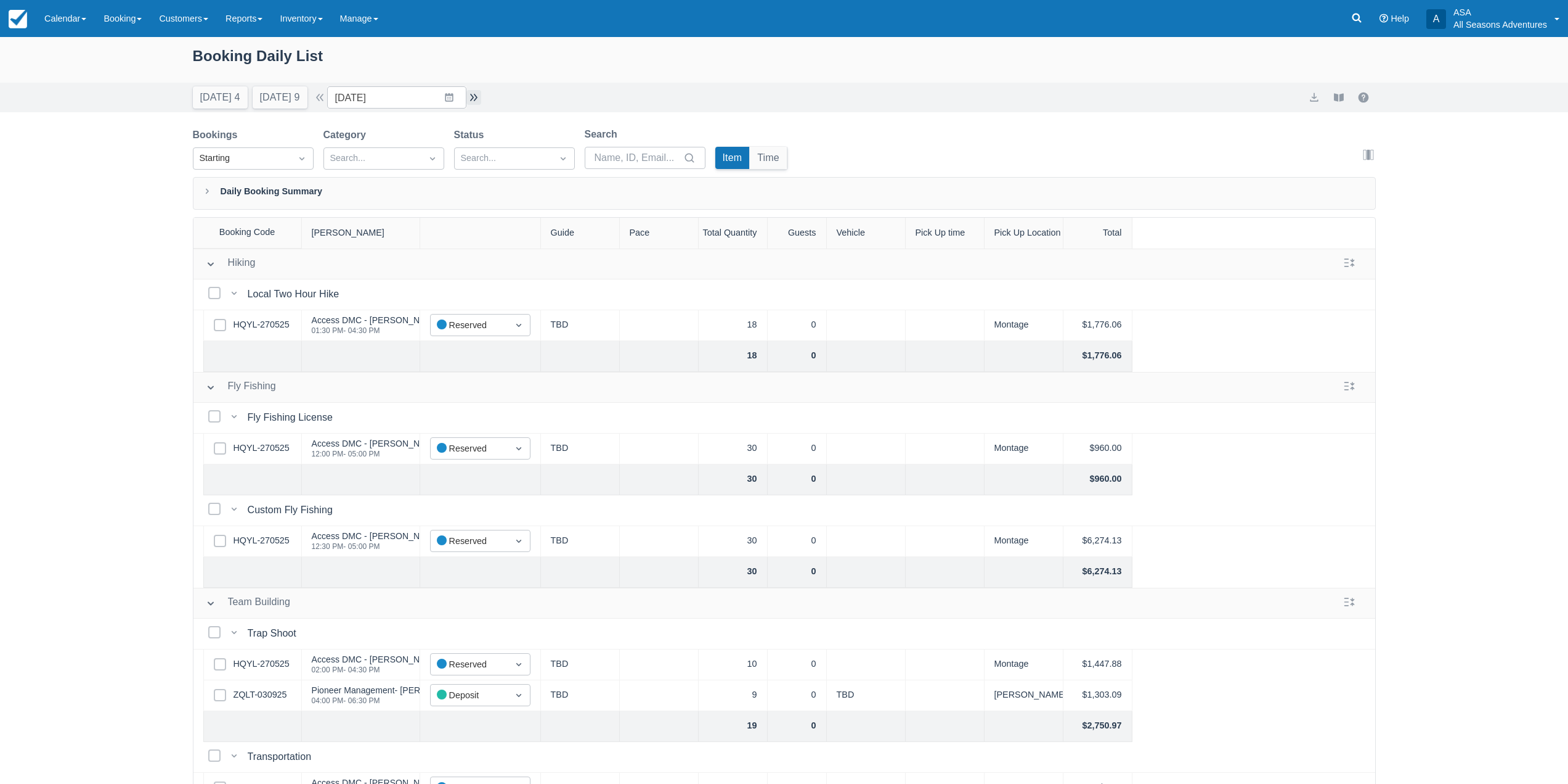
click at [481, 97] on button "button" at bounding box center [473, 97] width 15 height 15
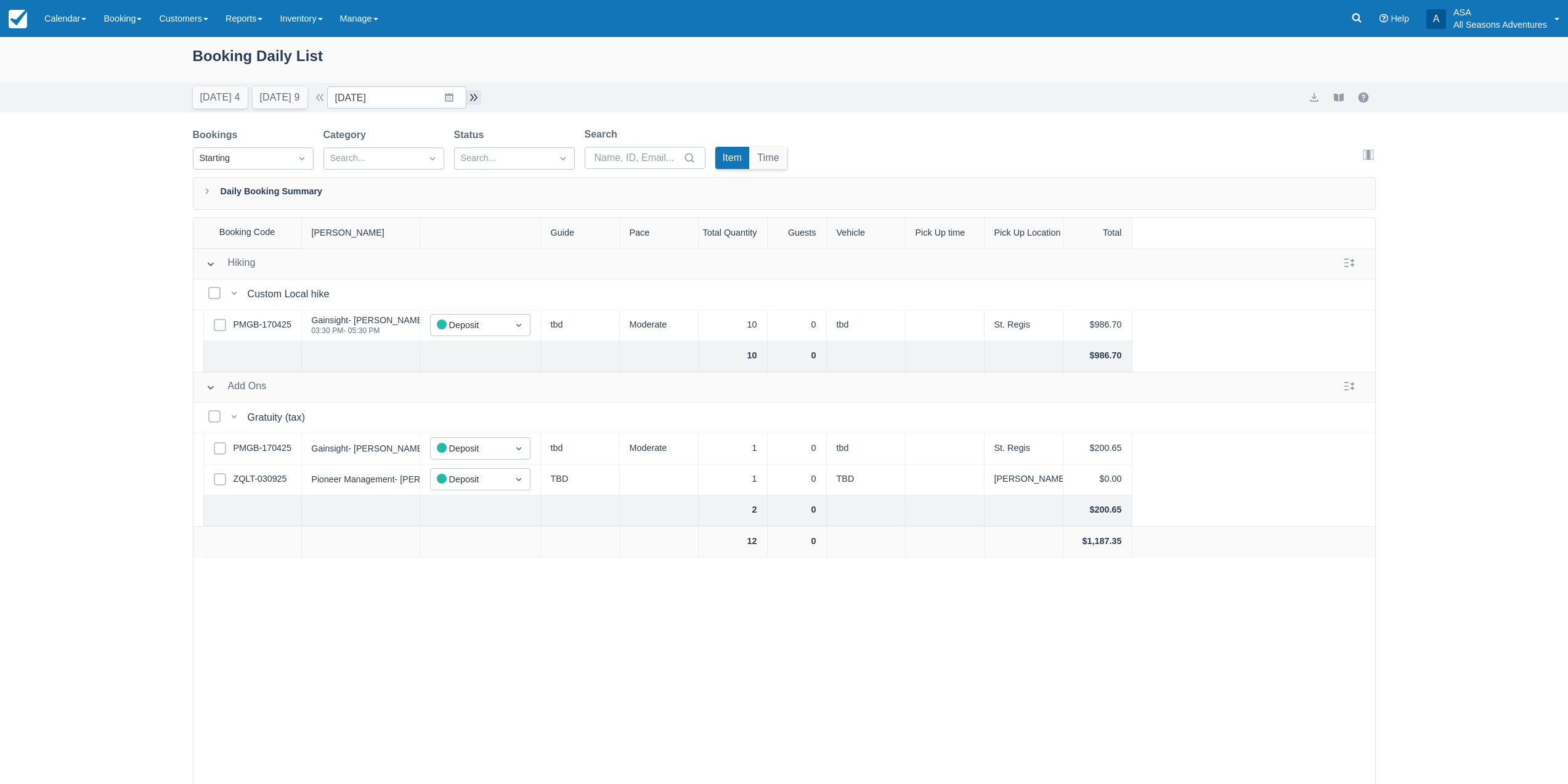
click at [481, 97] on button "button" at bounding box center [473, 97] width 15 height 15
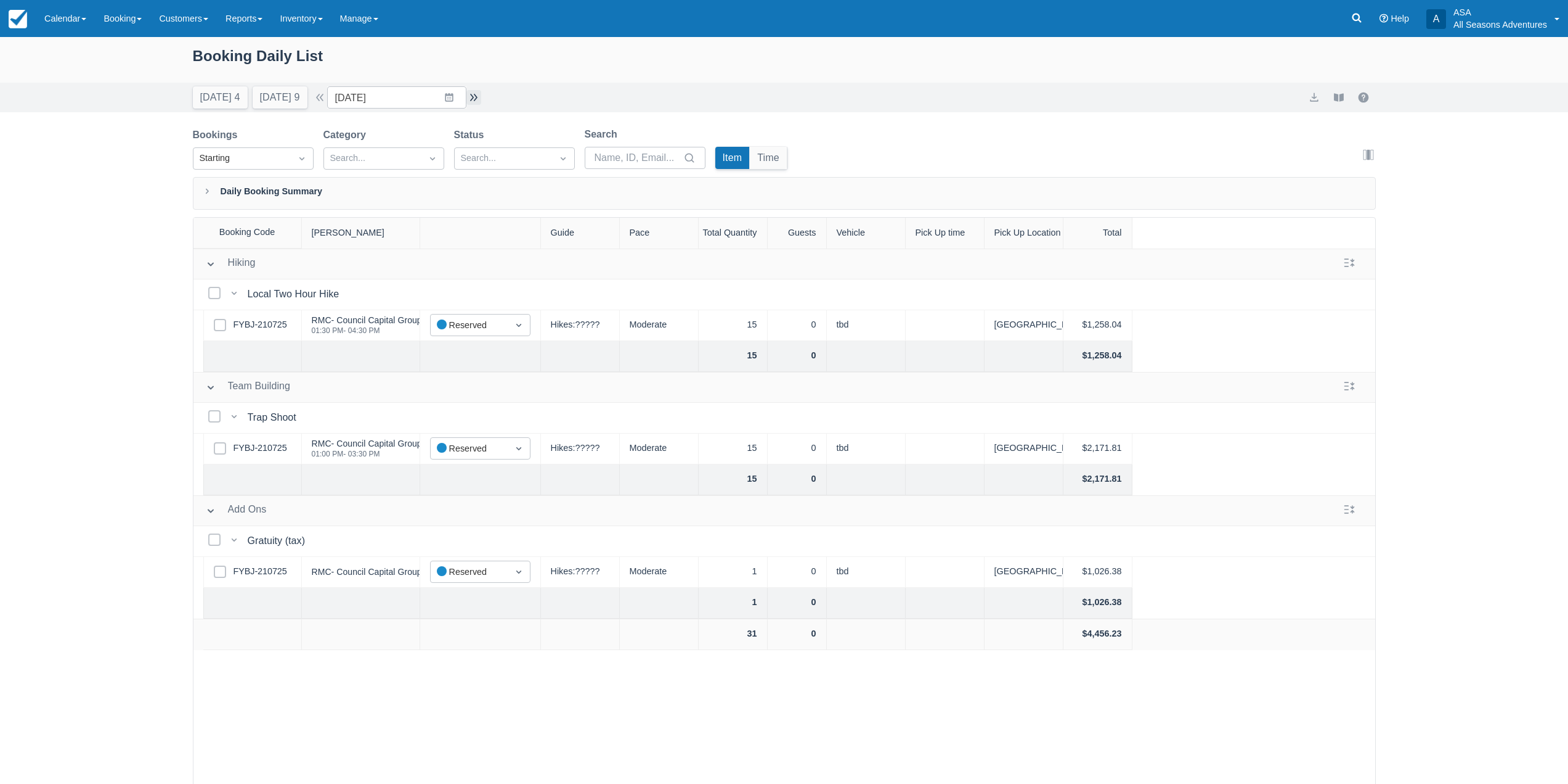
click at [481, 97] on button "button" at bounding box center [473, 97] width 15 height 15
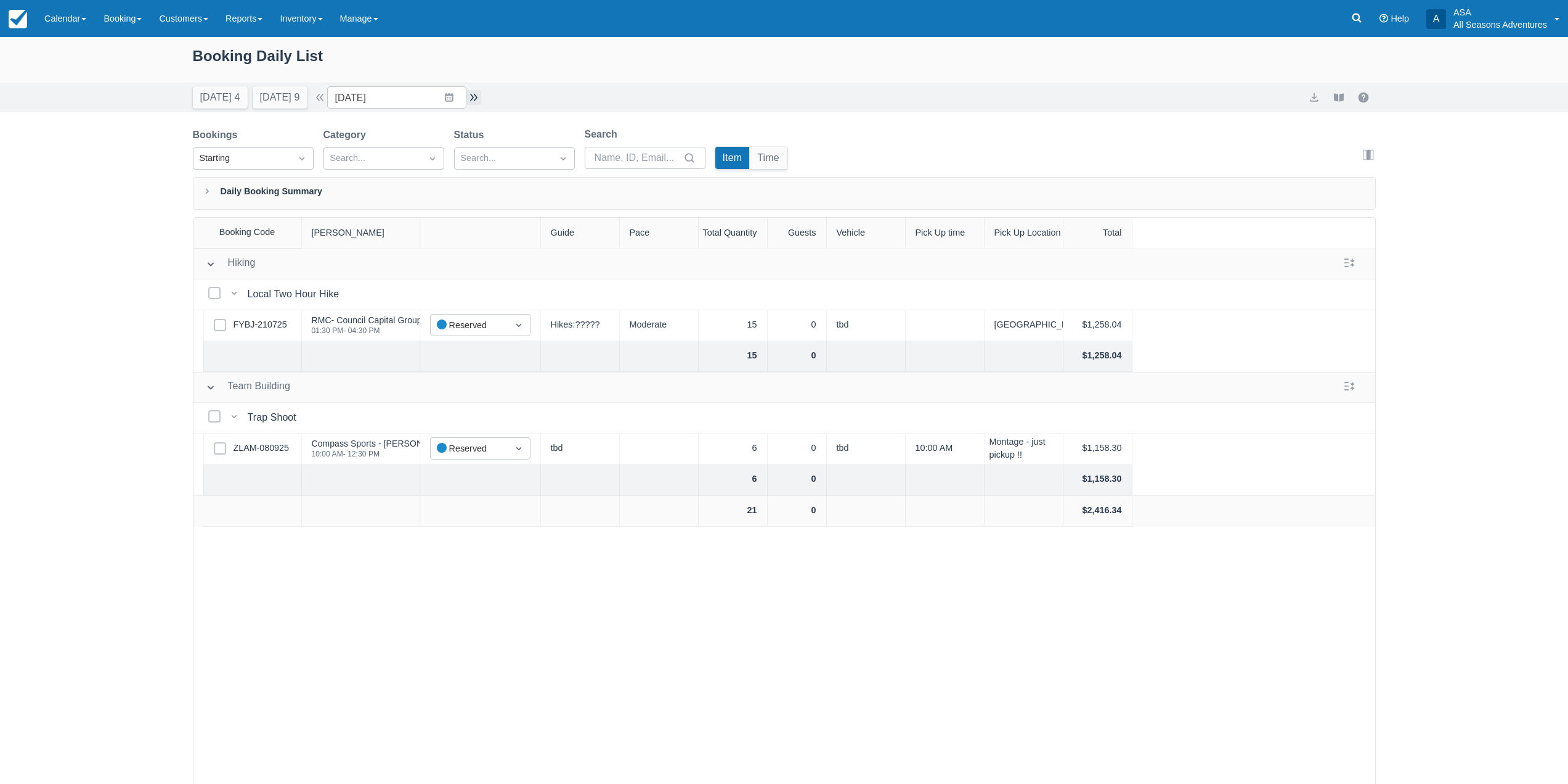
click at [481, 97] on button "button" at bounding box center [473, 97] width 15 height 15
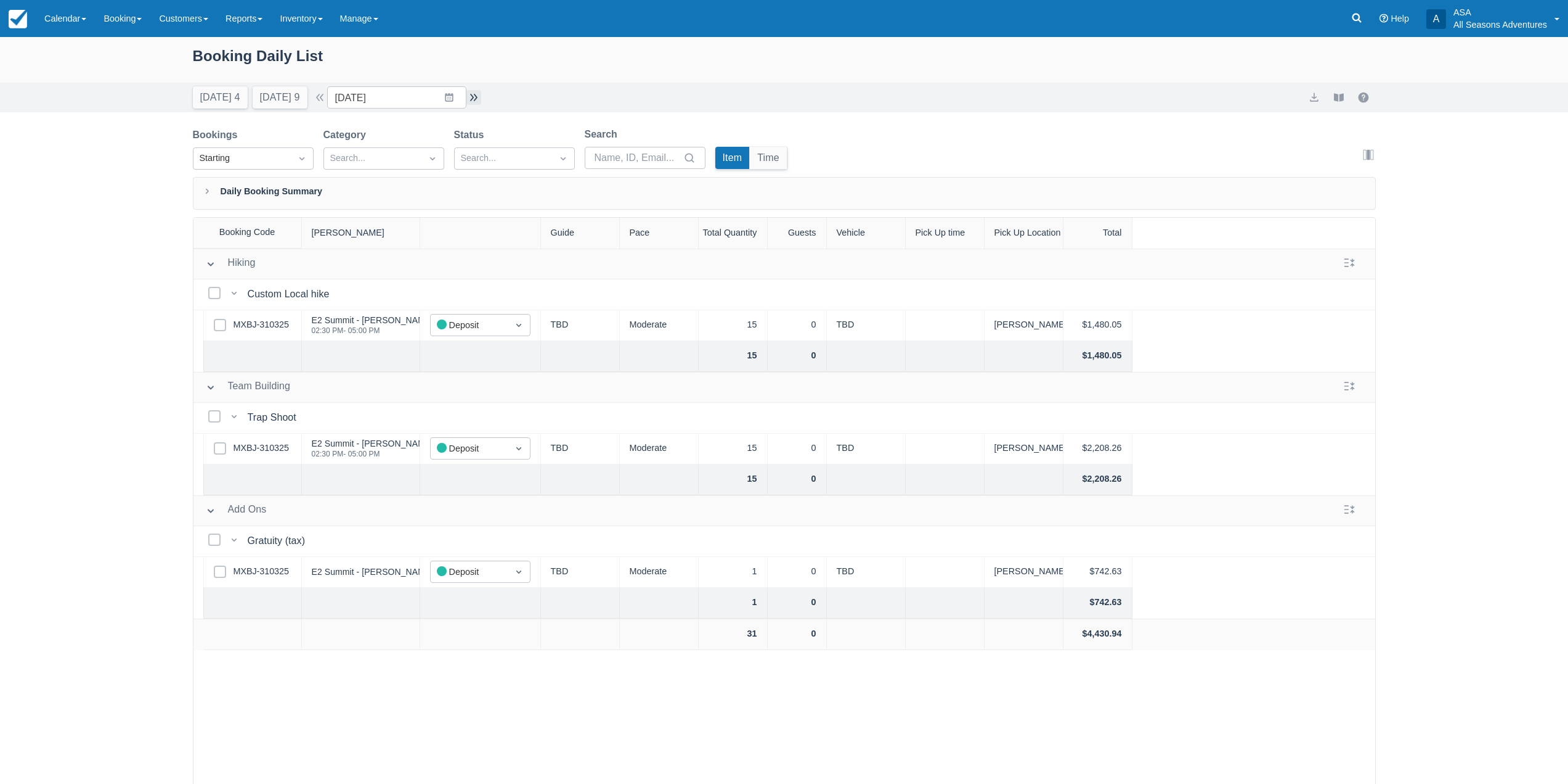
click at [481, 97] on button "button" at bounding box center [473, 97] width 15 height 15
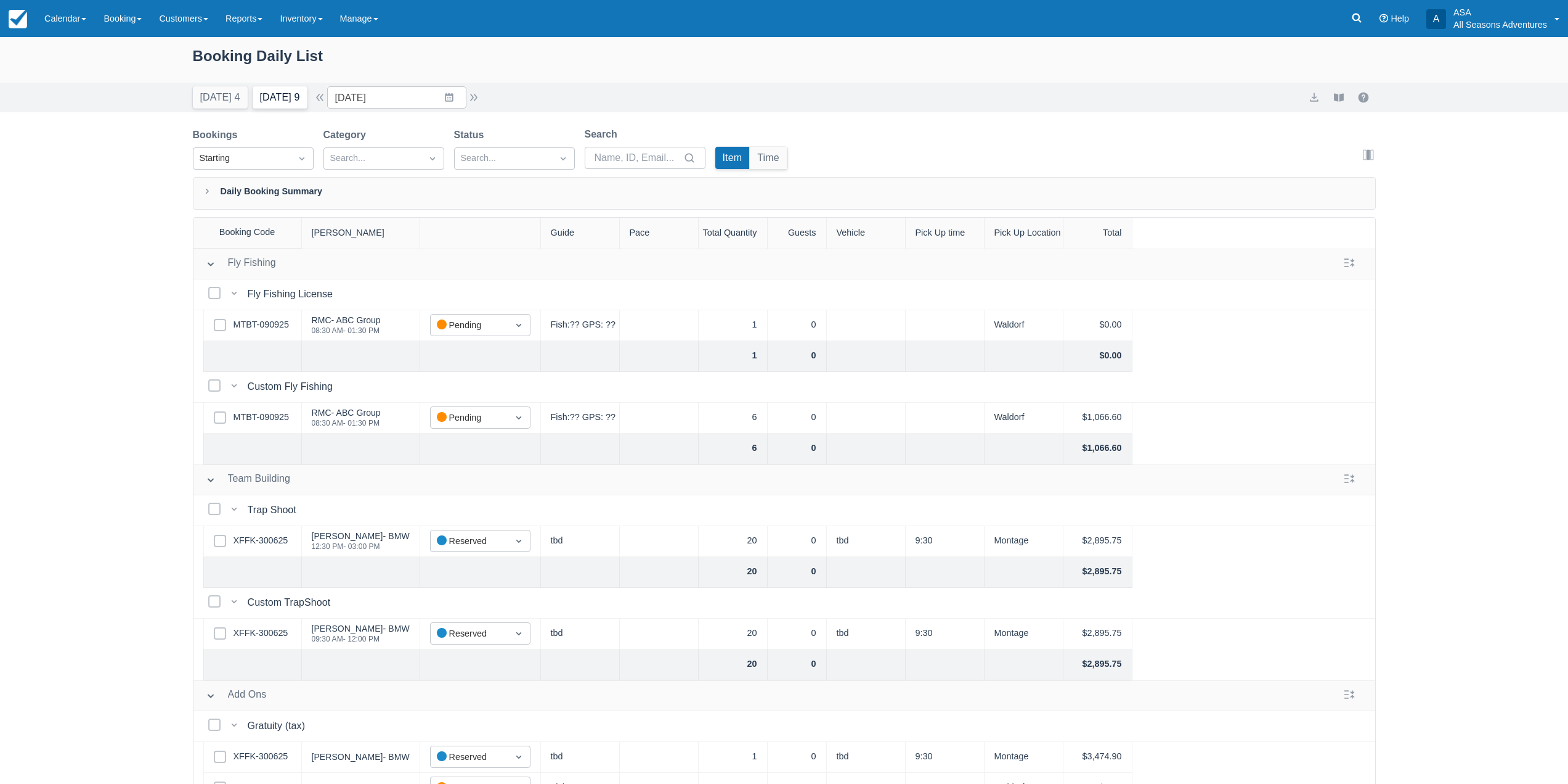
click at [265, 98] on button "Tomorrow 9" at bounding box center [279, 98] width 55 height 22
type input "09/10/25"
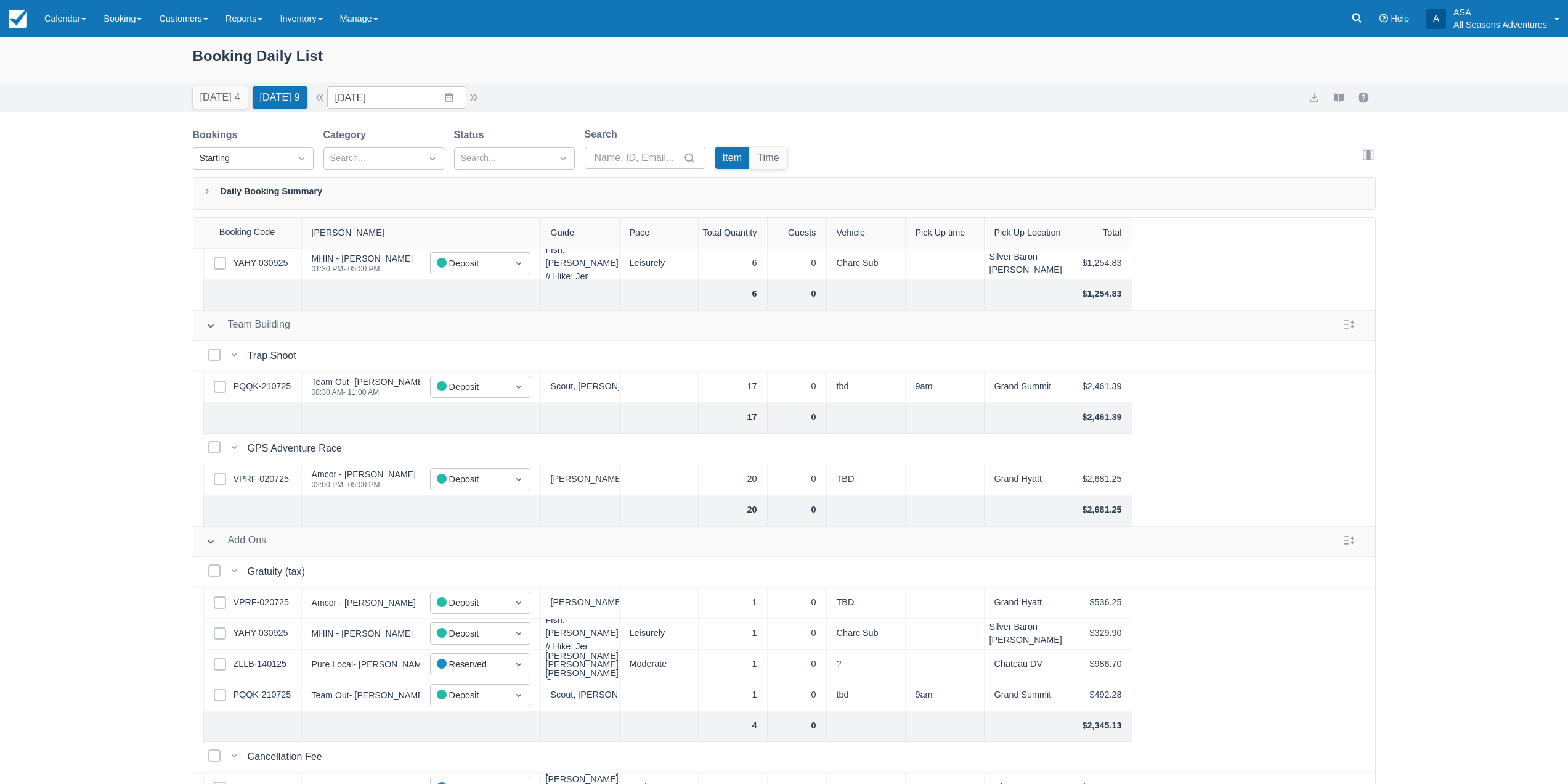
scroll to position [892, 0]
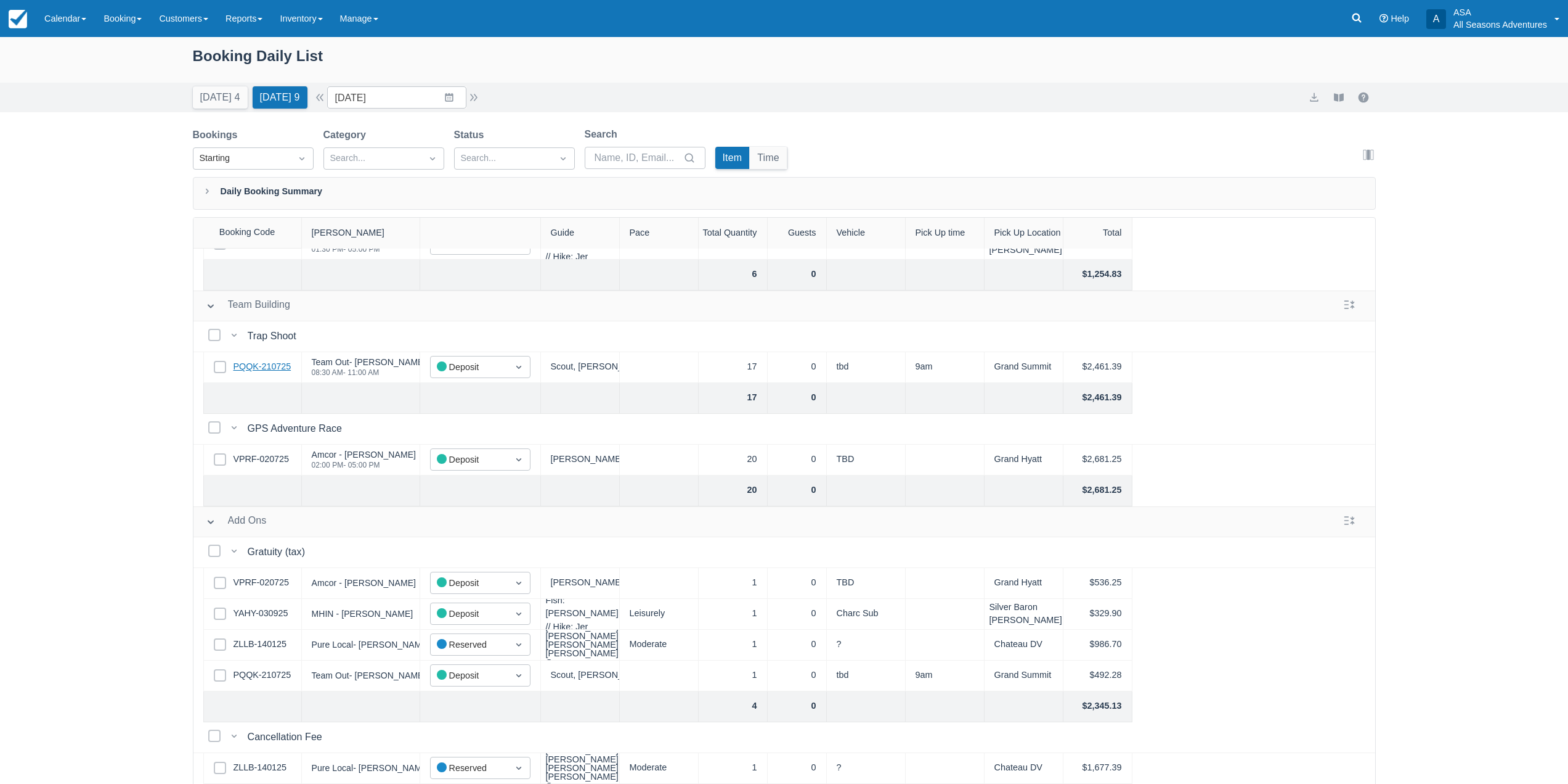
click at [261, 360] on link "PQQK-210725" at bounding box center [262, 367] width 58 height 14
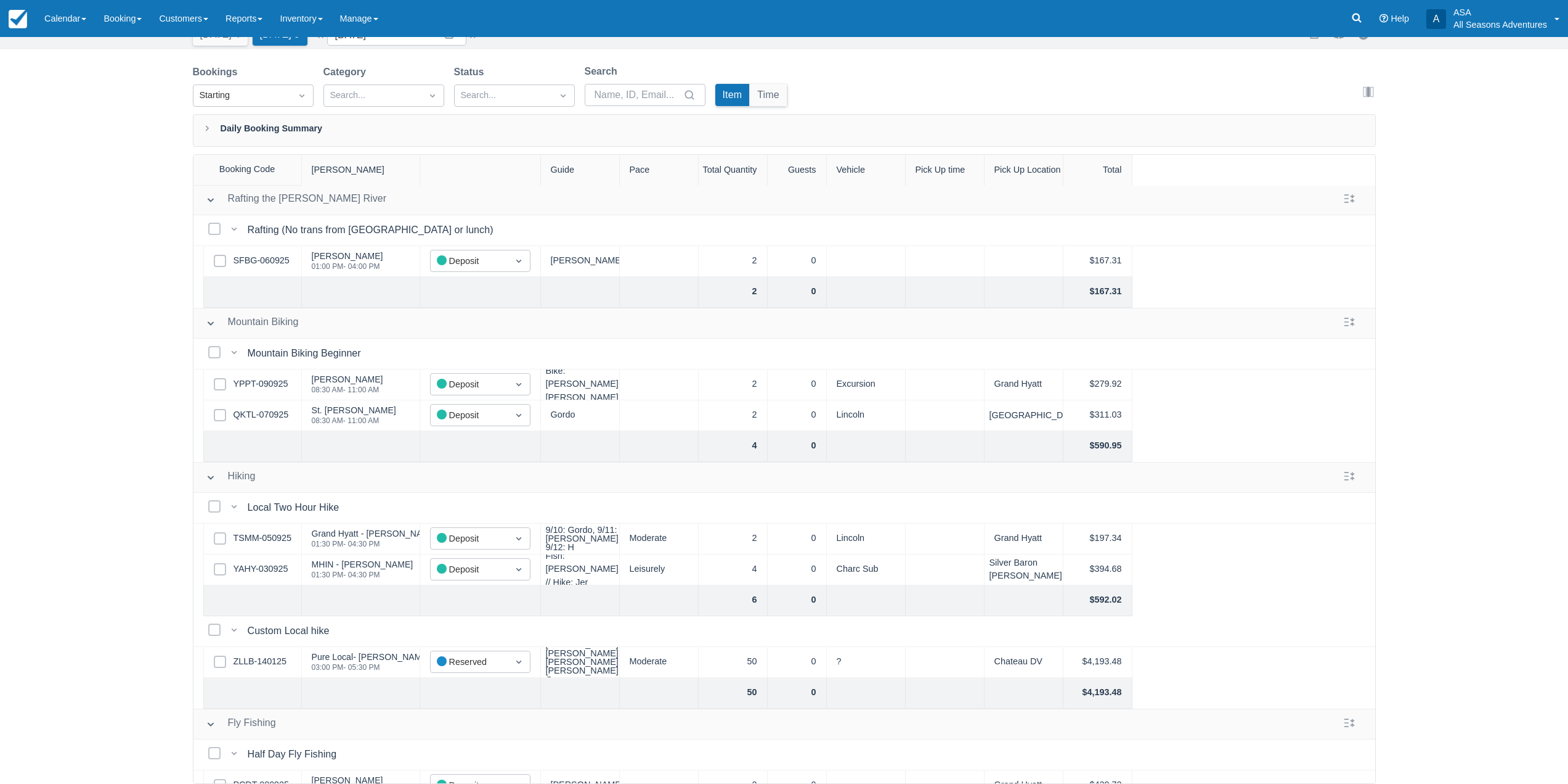
scroll to position [0, 0]
click at [276, 382] on link "YPPT-090925" at bounding box center [261, 386] width 55 height 14
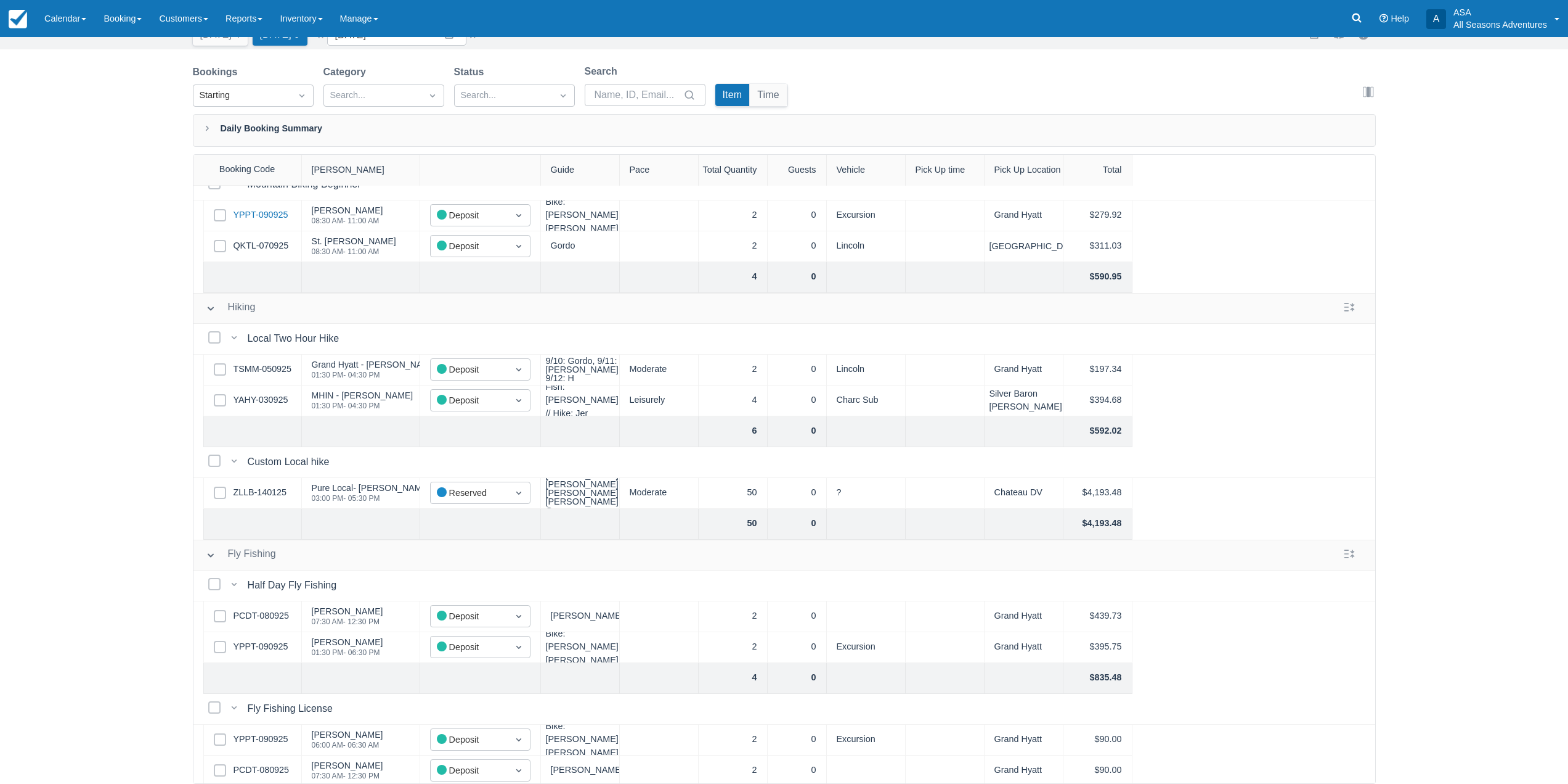
scroll to position [185, 0]
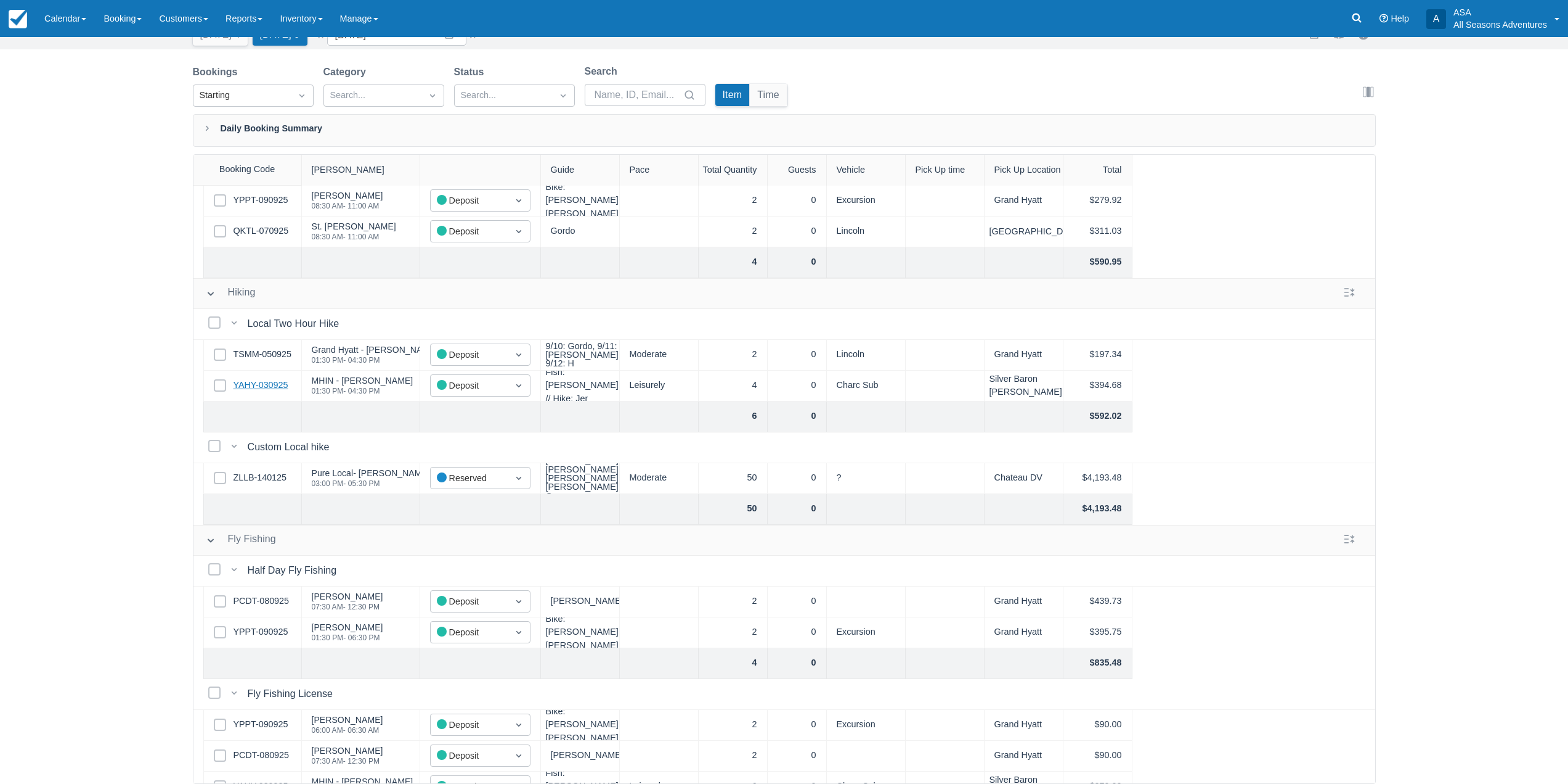
click at [246, 380] on link "YAHY-030925" at bounding box center [261, 386] width 55 height 14
click at [246, 385] on link "YAHY-030925" at bounding box center [261, 386] width 55 height 14
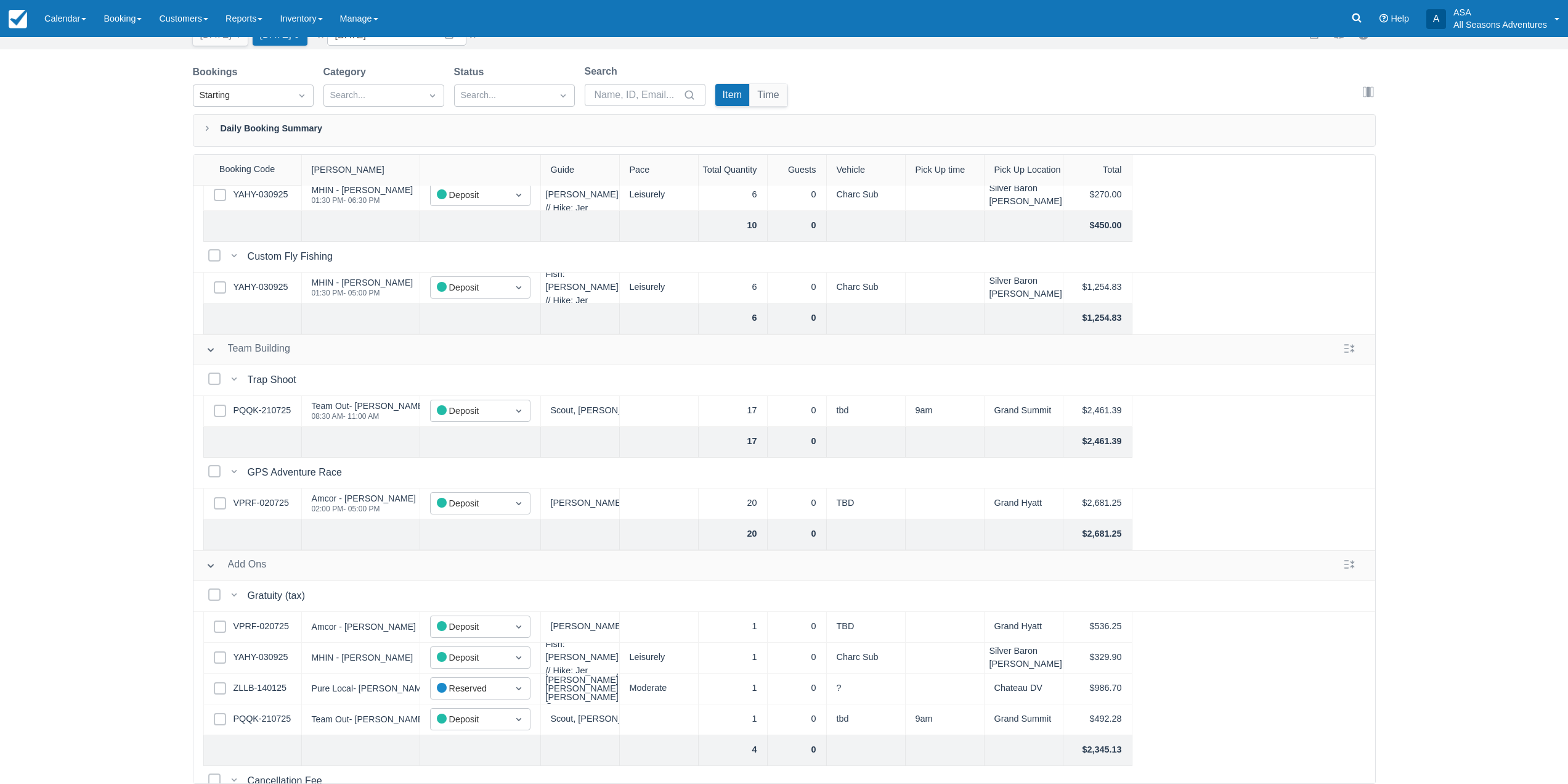
scroll to position [892, 0]
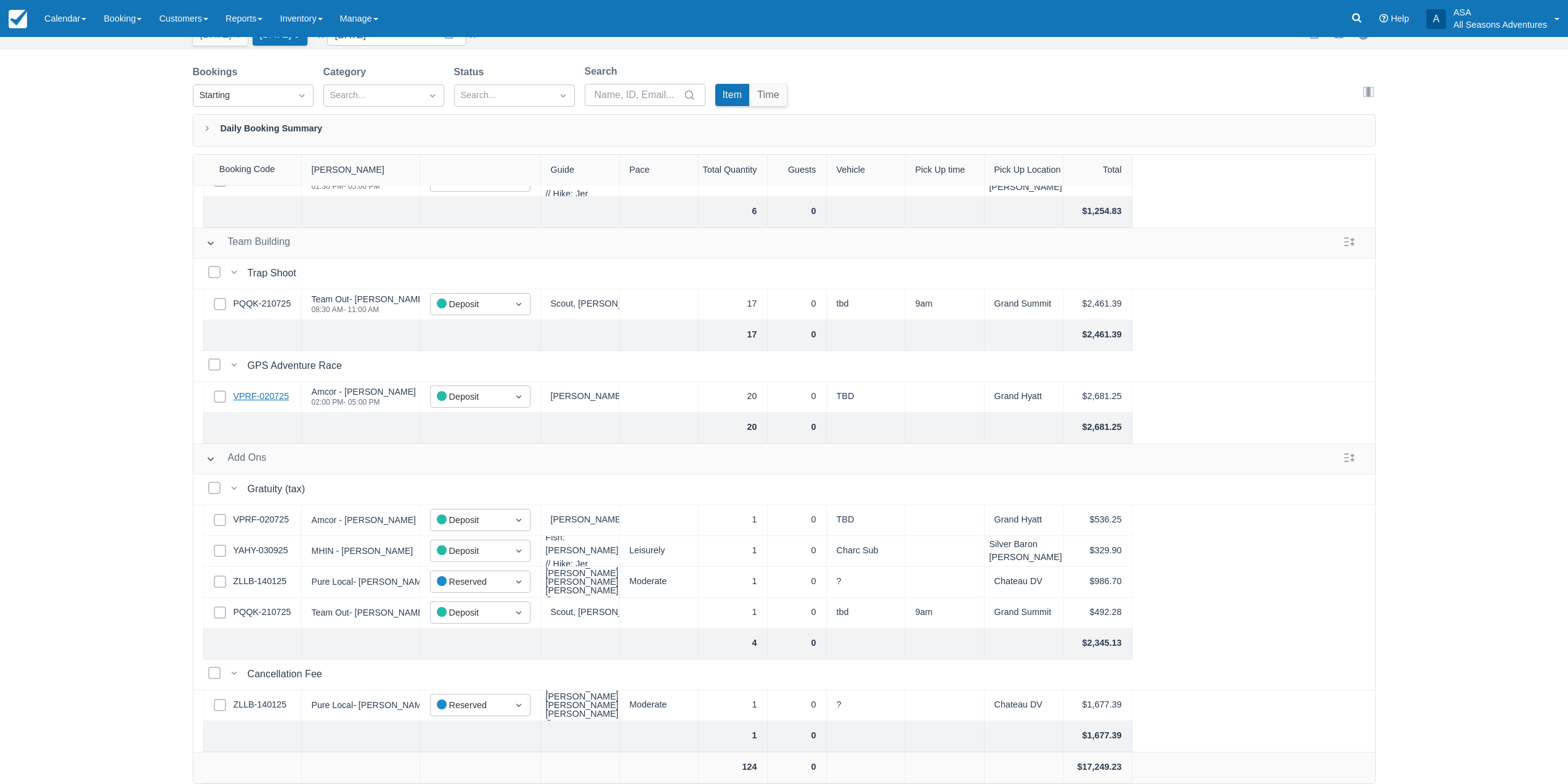
click at [265, 390] on link "VPRF-020725" at bounding box center [261, 397] width 56 height 14
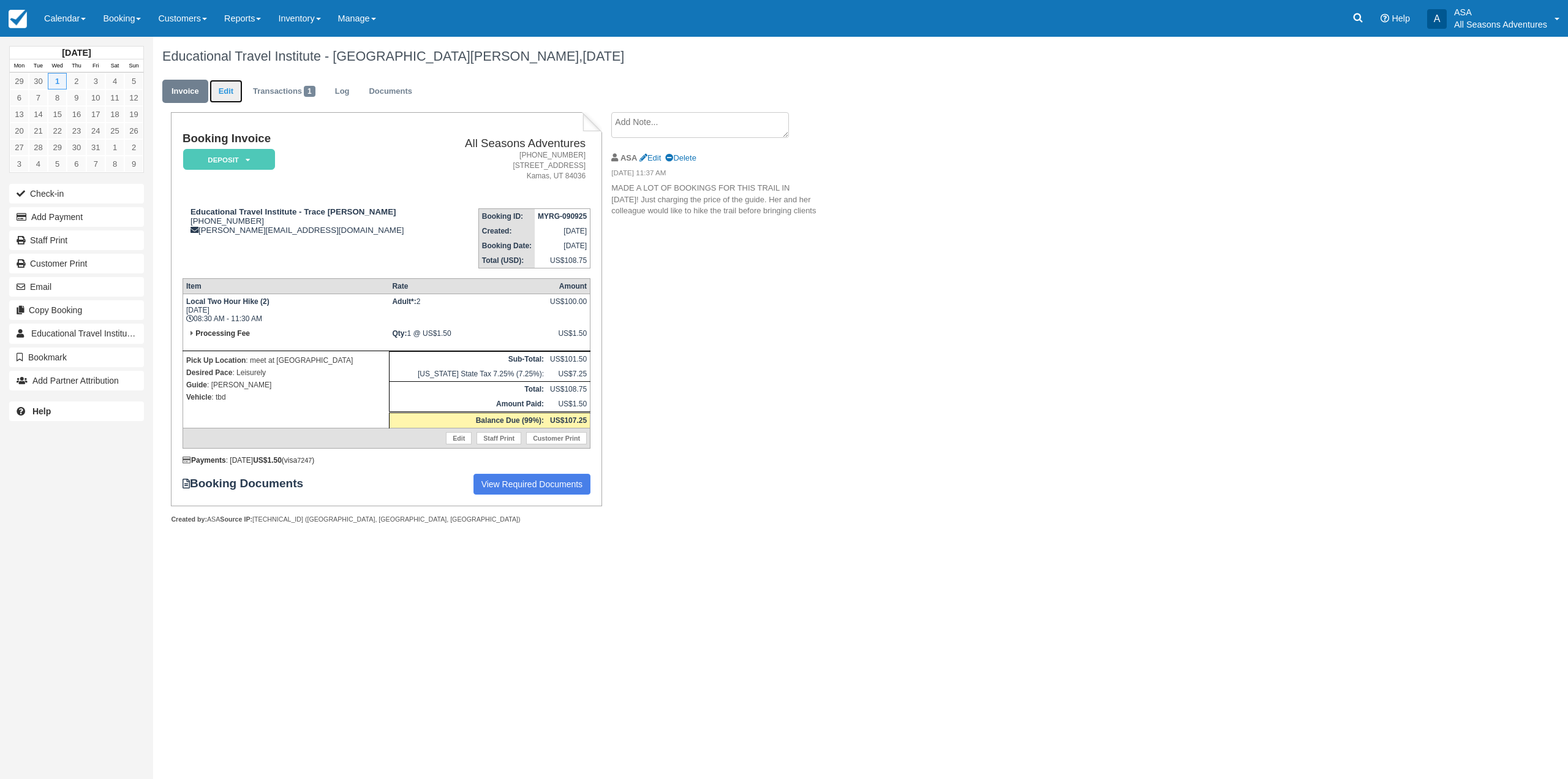
click at [224, 94] on link "Edit" at bounding box center [225, 92] width 33 height 24
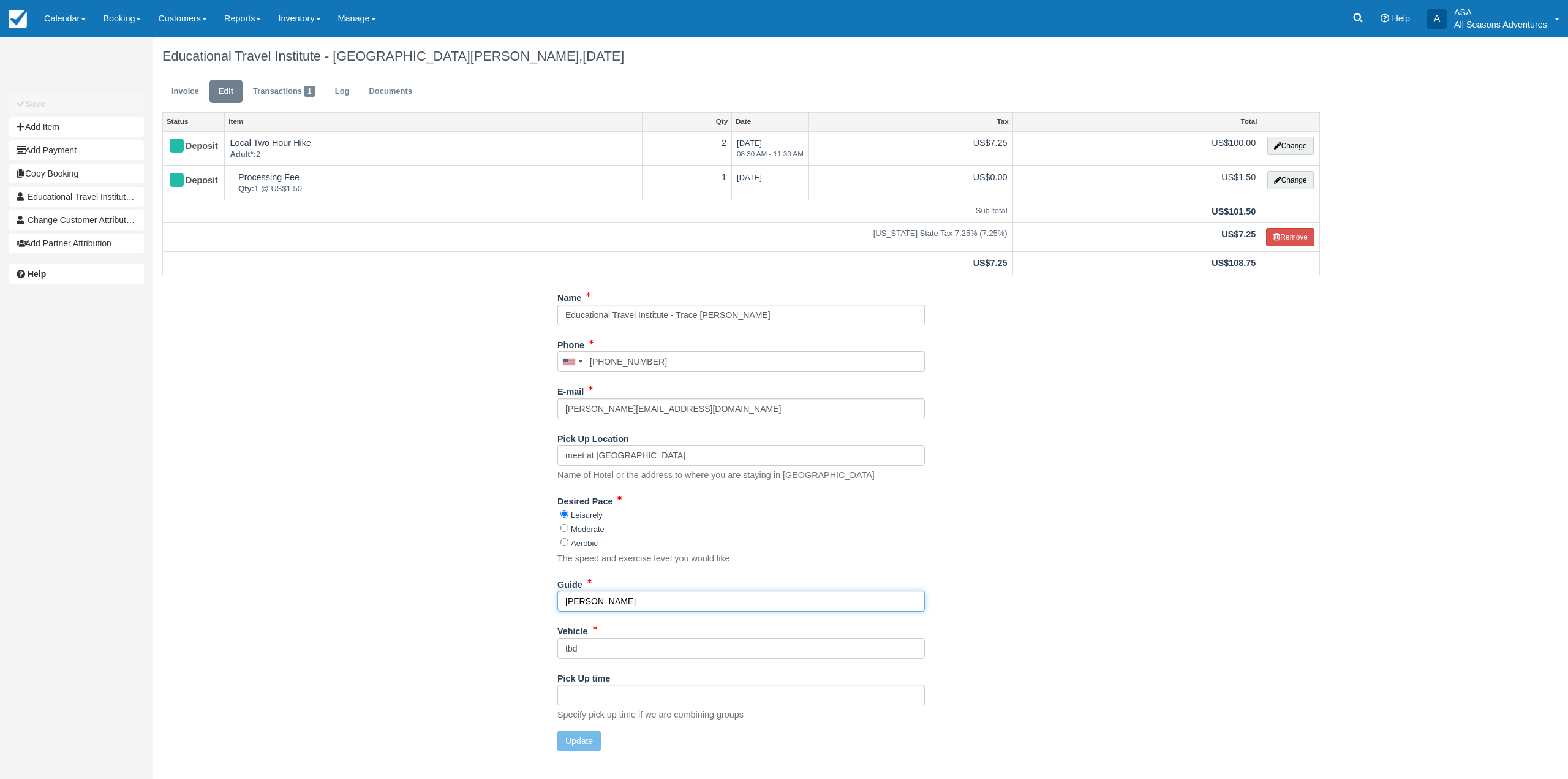
drag, startPoint x: 634, startPoint y: 602, endPoint x: 499, endPoint y: 593, distance: 135.3
click at [499, 593] on div "Name Educational Travel Institute - [GEOGRAPHIC_DATA][PERSON_NAME] Phone [GEOGR…" at bounding box center [741, 524] width 1176 height 474
type input "?"
click at [584, 733] on button "Update" at bounding box center [579, 740] width 43 height 21
type input "[PHONE_NUMBER]"
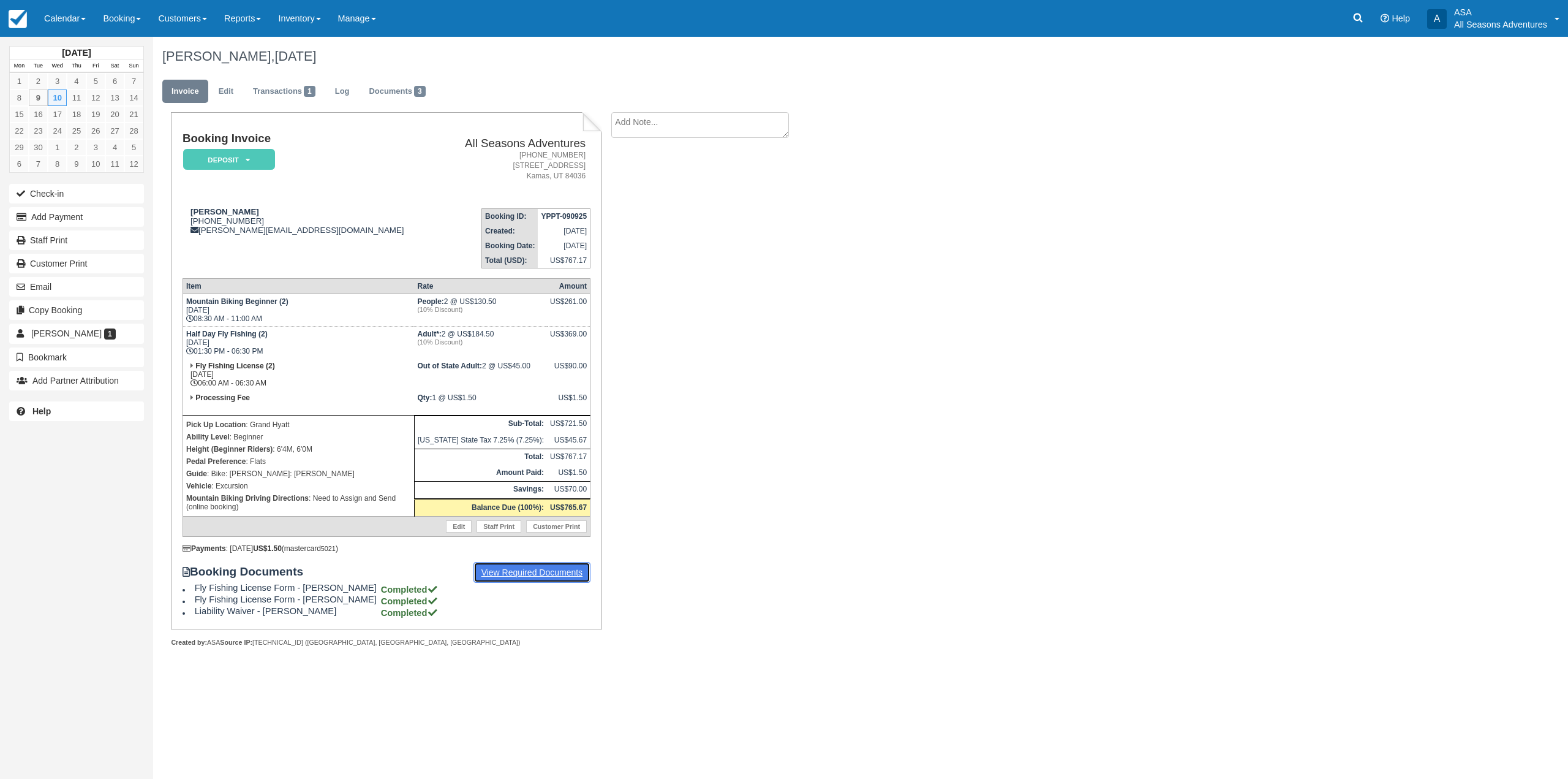
click at [545, 568] on link "View Required Documents" at bounding box center [532, 571] width 118 height 21
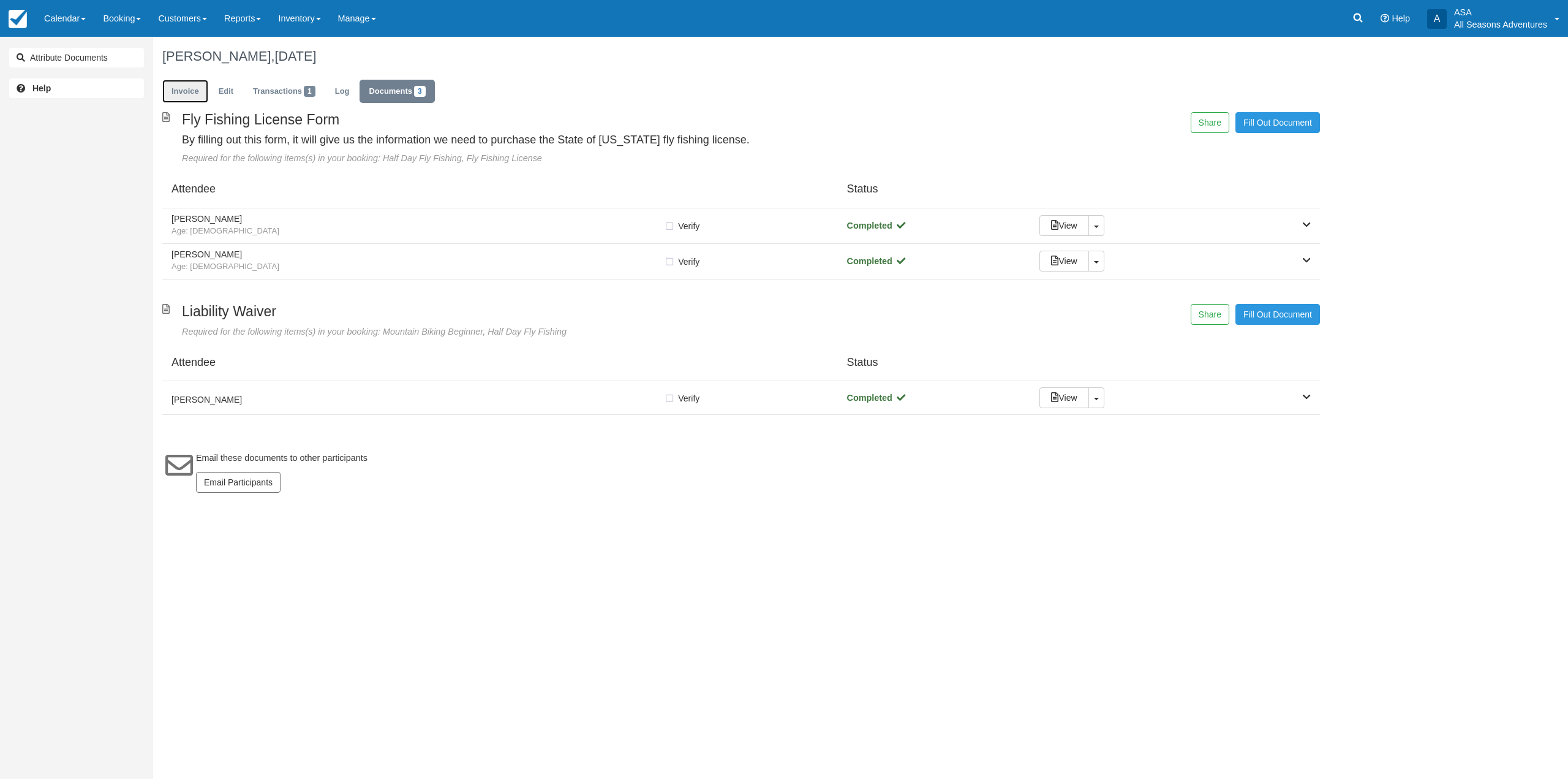
click at [197, 88] on link "Invoice" at bounding box center [185, 92] width 45 height 24
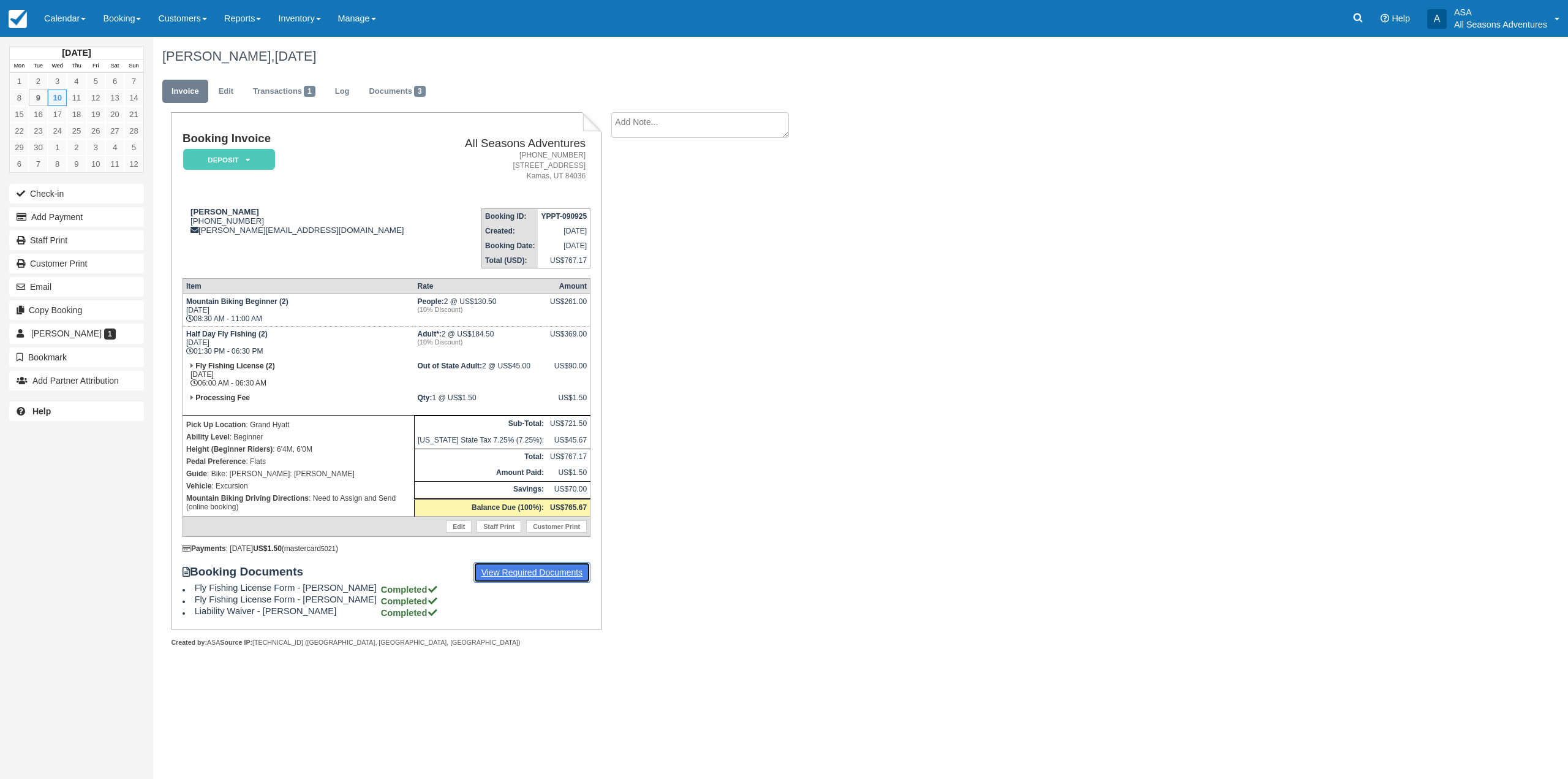
click at [563, 575] on link "View Required Documents" at bounding box center [532, 571] width 118 height 21
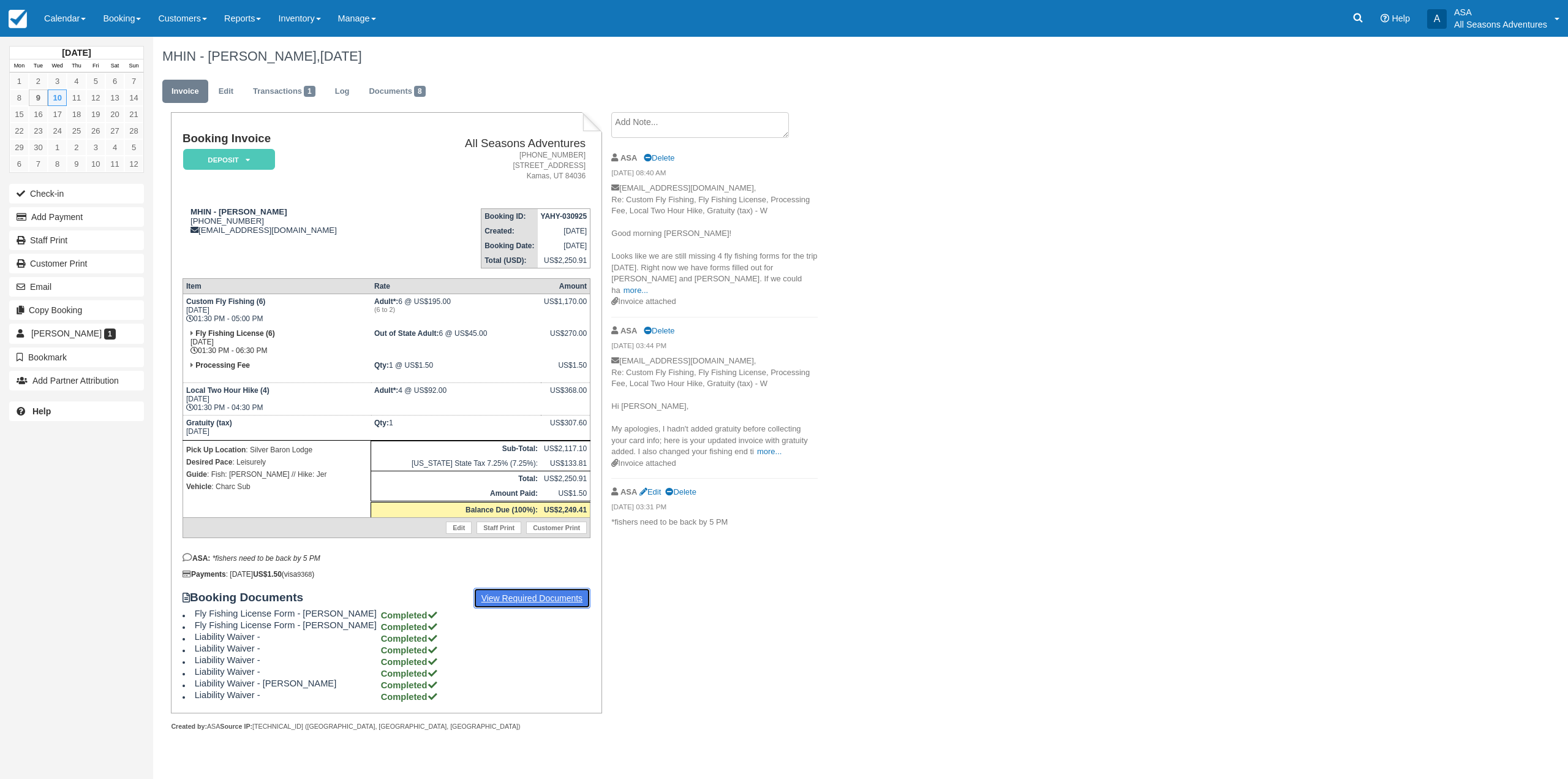
click at [511, 598] on link "View Required Documents" at bounding box center [532, 597] width 118 height 21
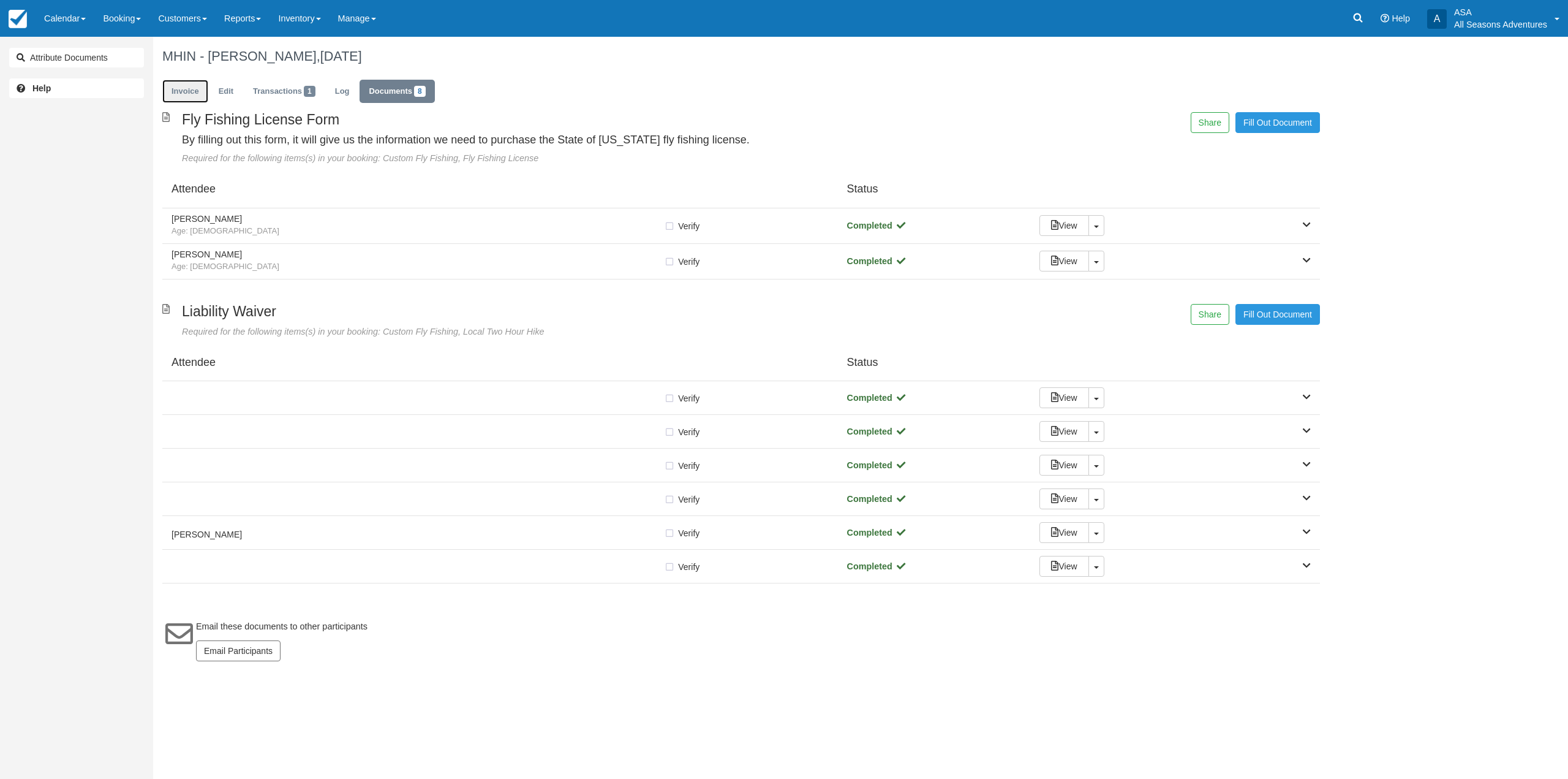
click at [204, 96] on link "Invoice" at bounding box center [185, 92] width 45 height 24
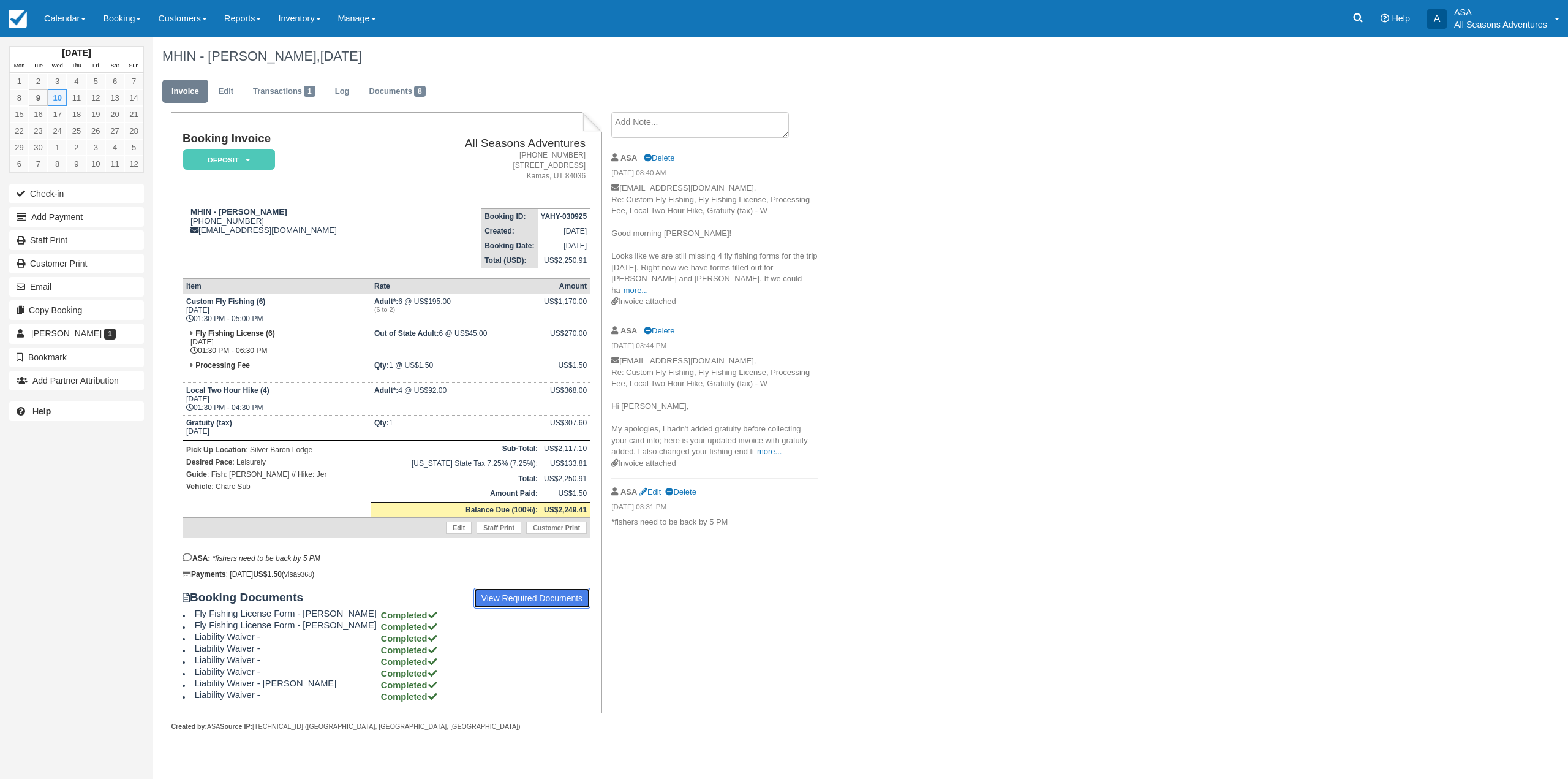
click at [514, 600] on link "View Required Documents" at bounding box center [532, 597] width 118 height 21
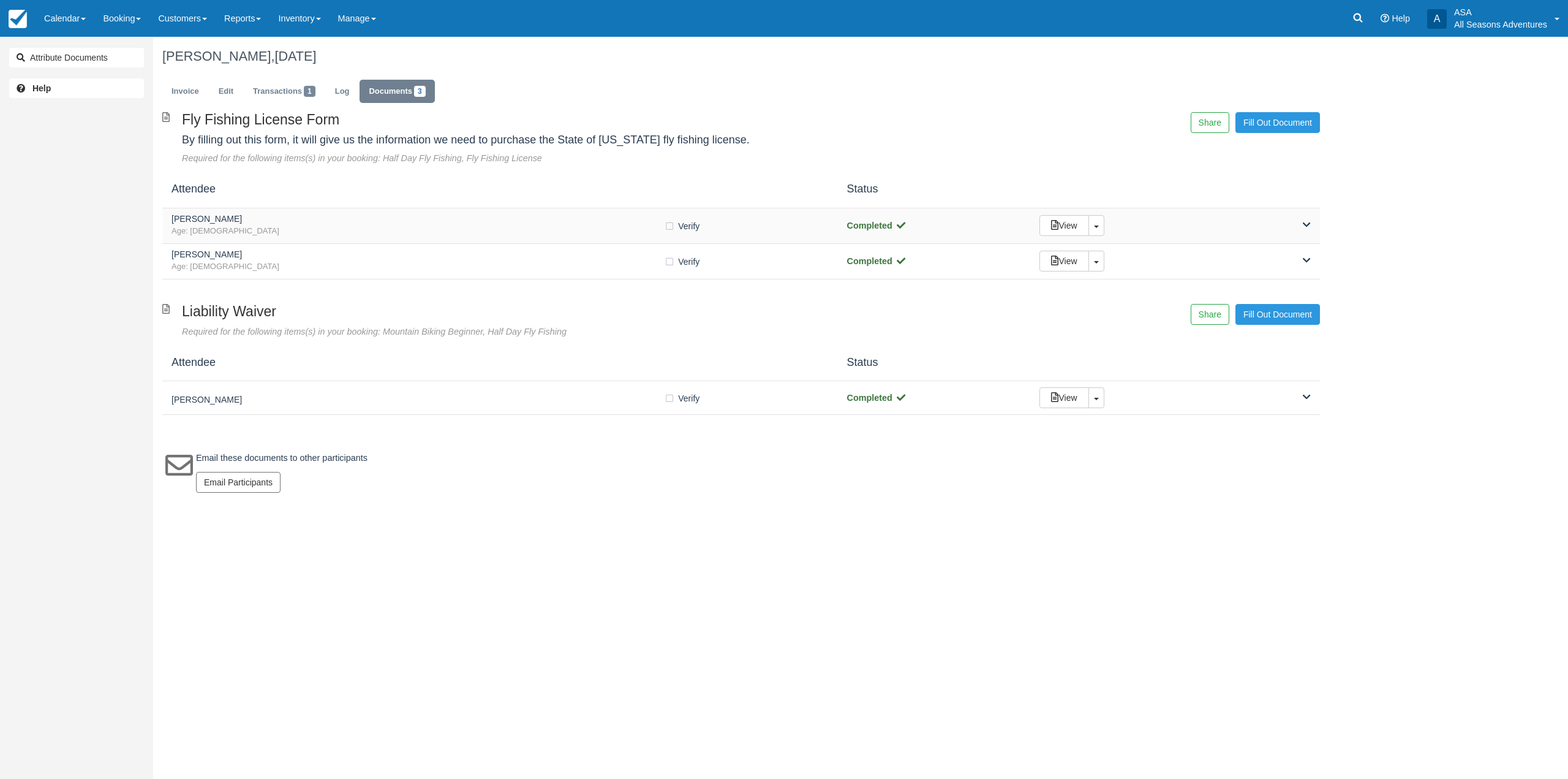
click at [290, 230] on span "Age: [DEMOGRAPHIC_DATA]" at bounding box center [418, 231] width 492 height 12
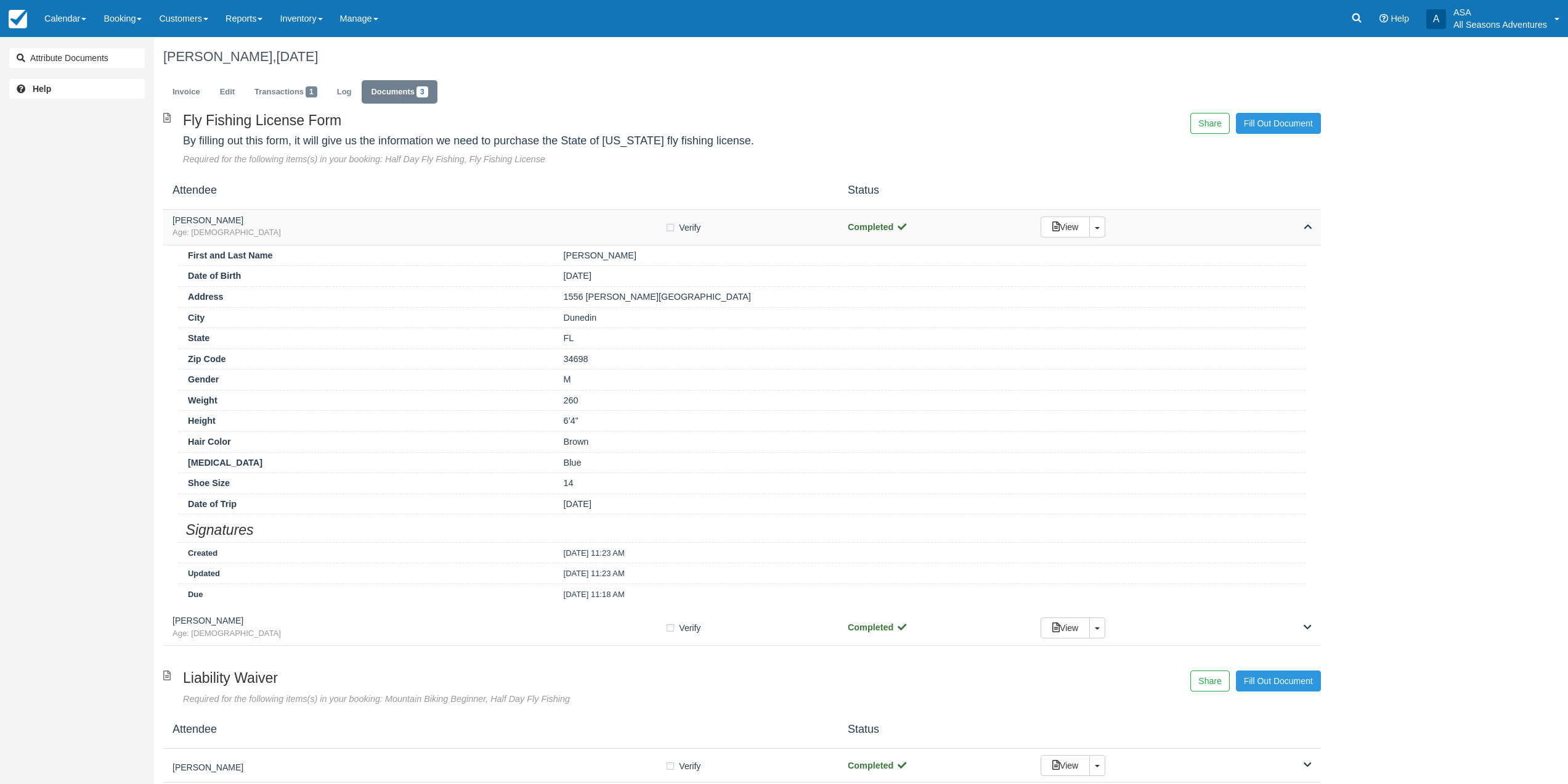
click at [292, 232] on span "Age: [DEMOGRAPHIC_DATA]" at bounding box center [419, 233] width 492 height 12
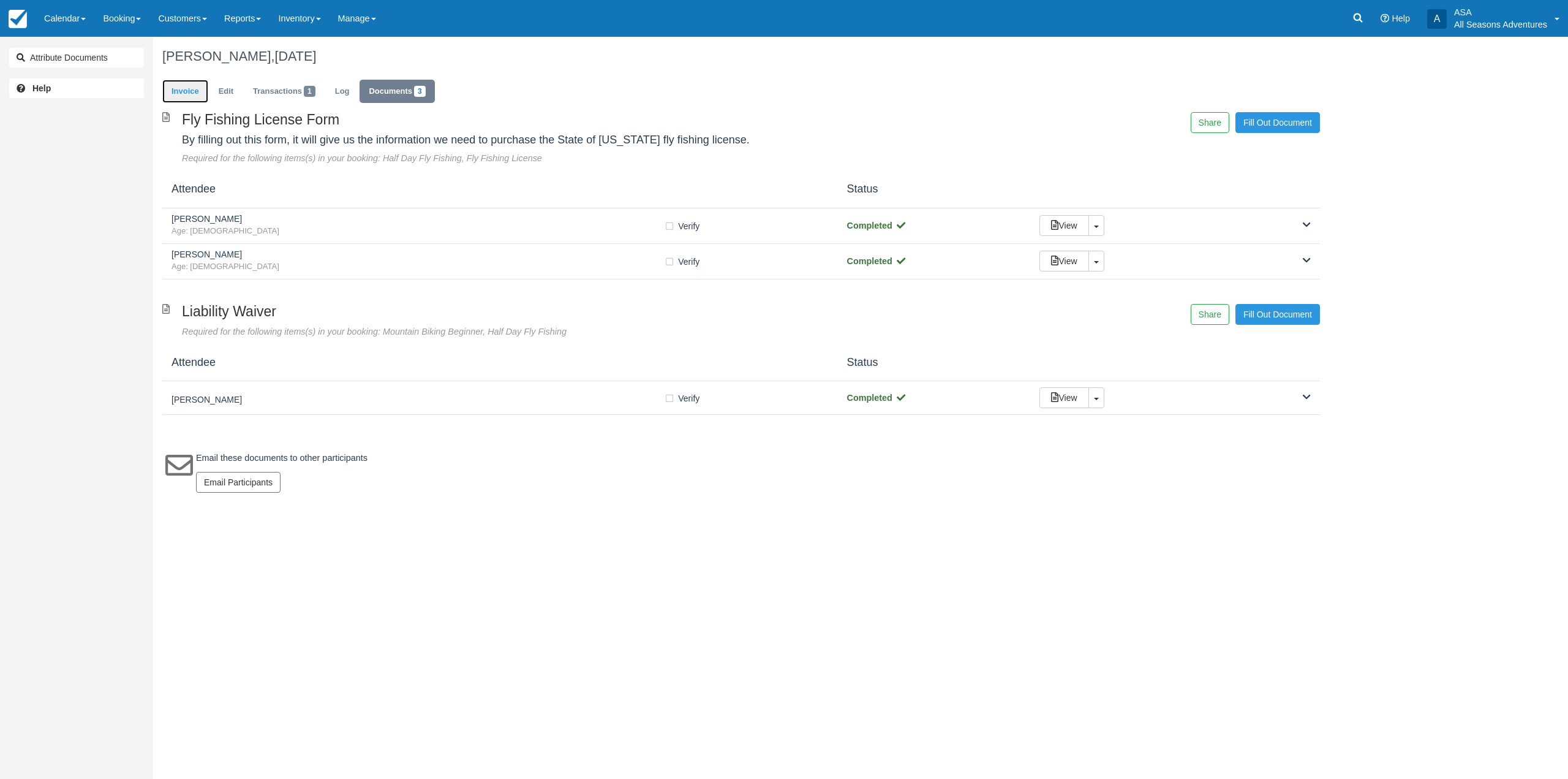
click at [180, 96] on link "Invoice" at bounding box center [185, 92] width 45 height 24
